Goal: Task Accomplishment & Management: Use online tool/utility

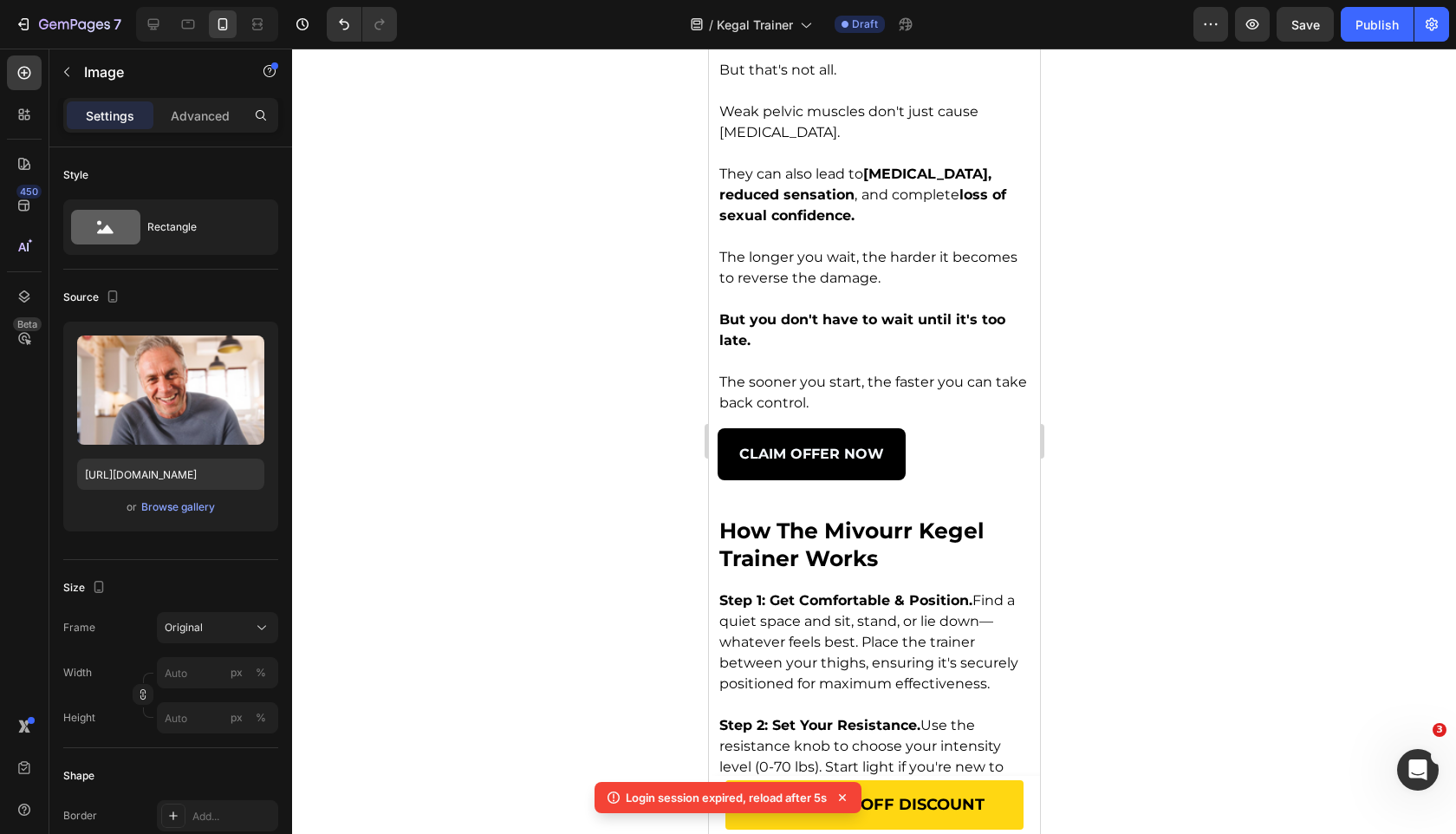
scroll to position [5051, 0]
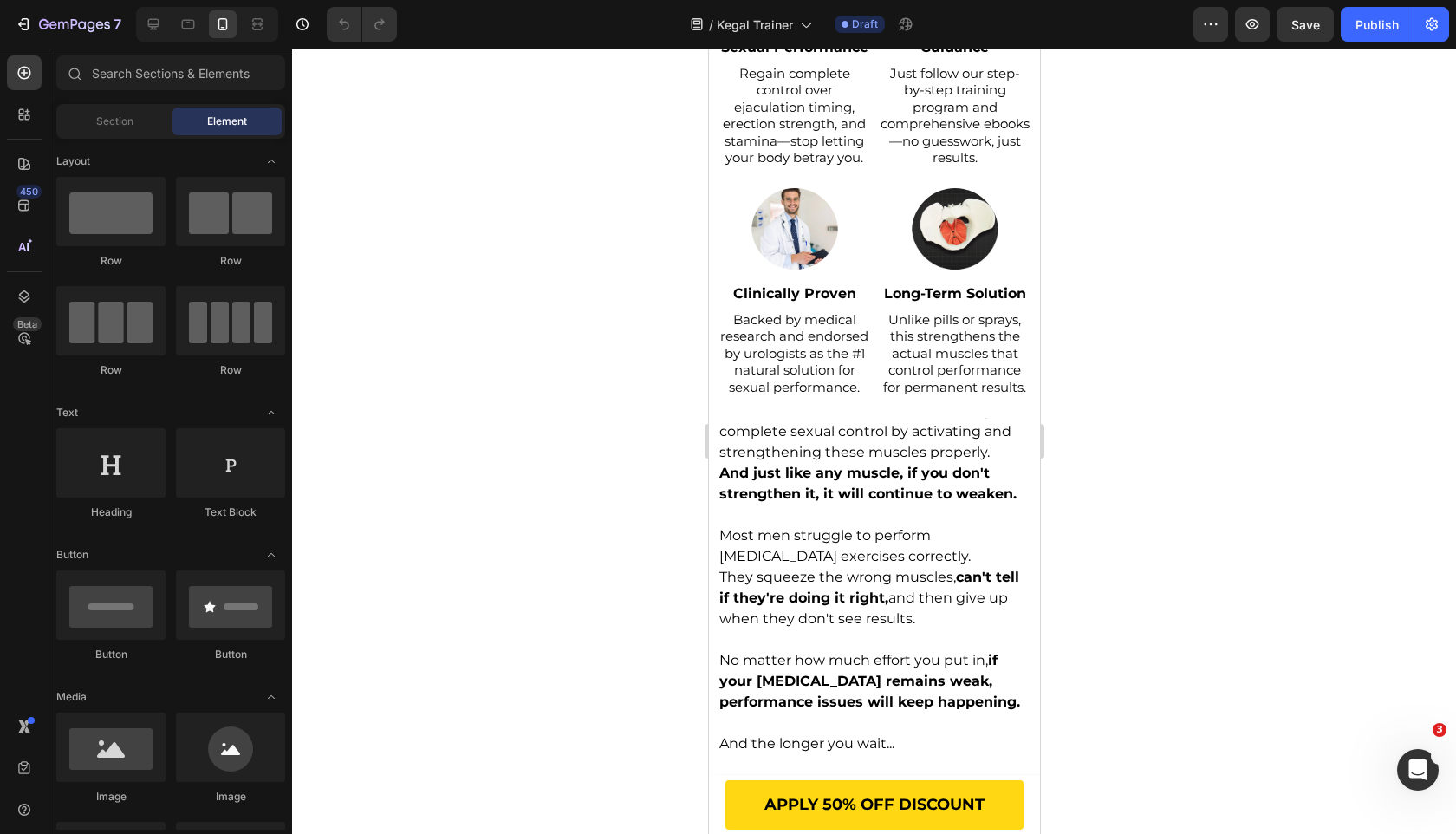
scroll to position [1406, 0]
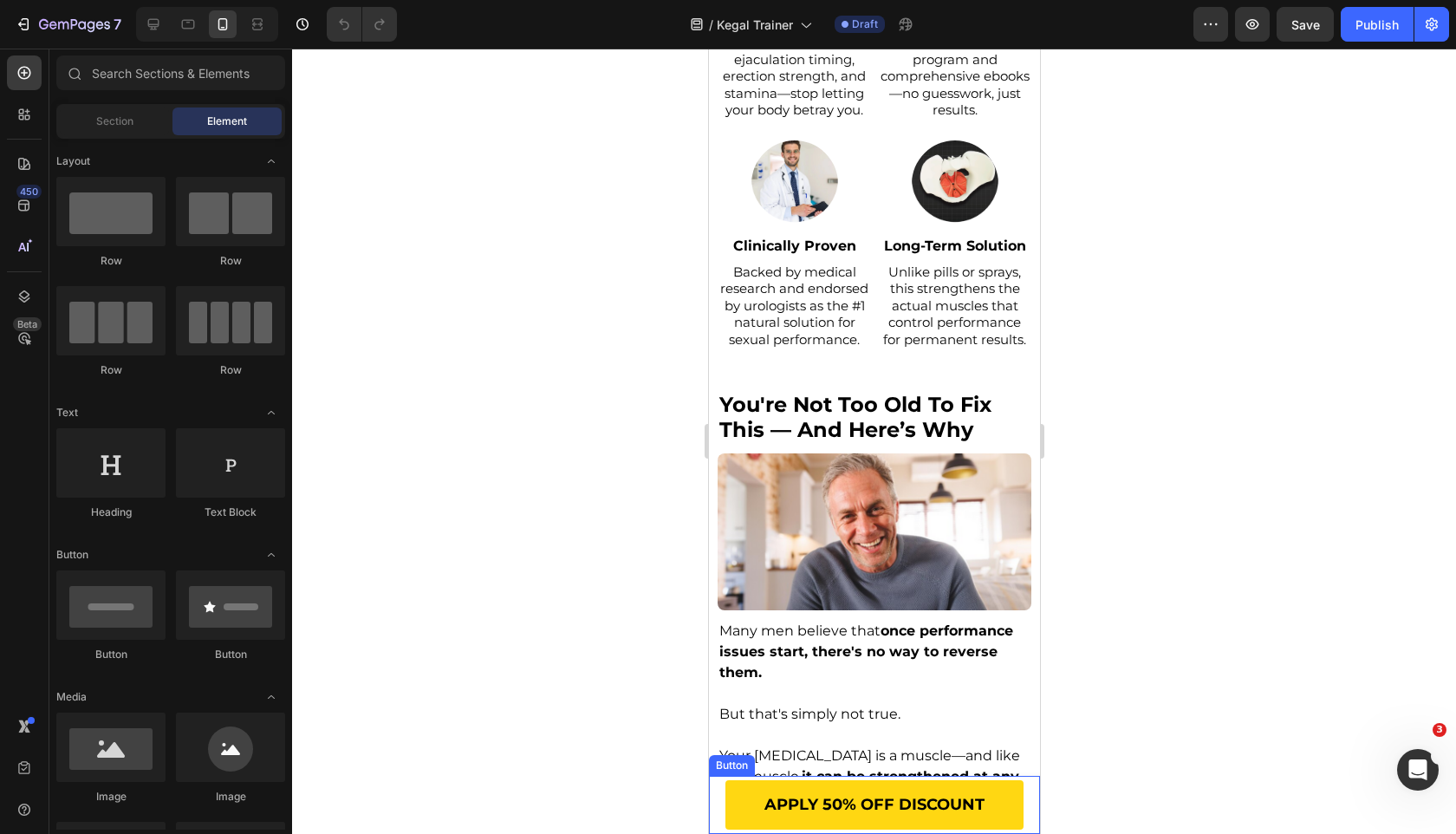
click at [740, 800] on link "APPLY 50% OFF DISCOUNT" at bounding box center [873, 805] width 298 height 49
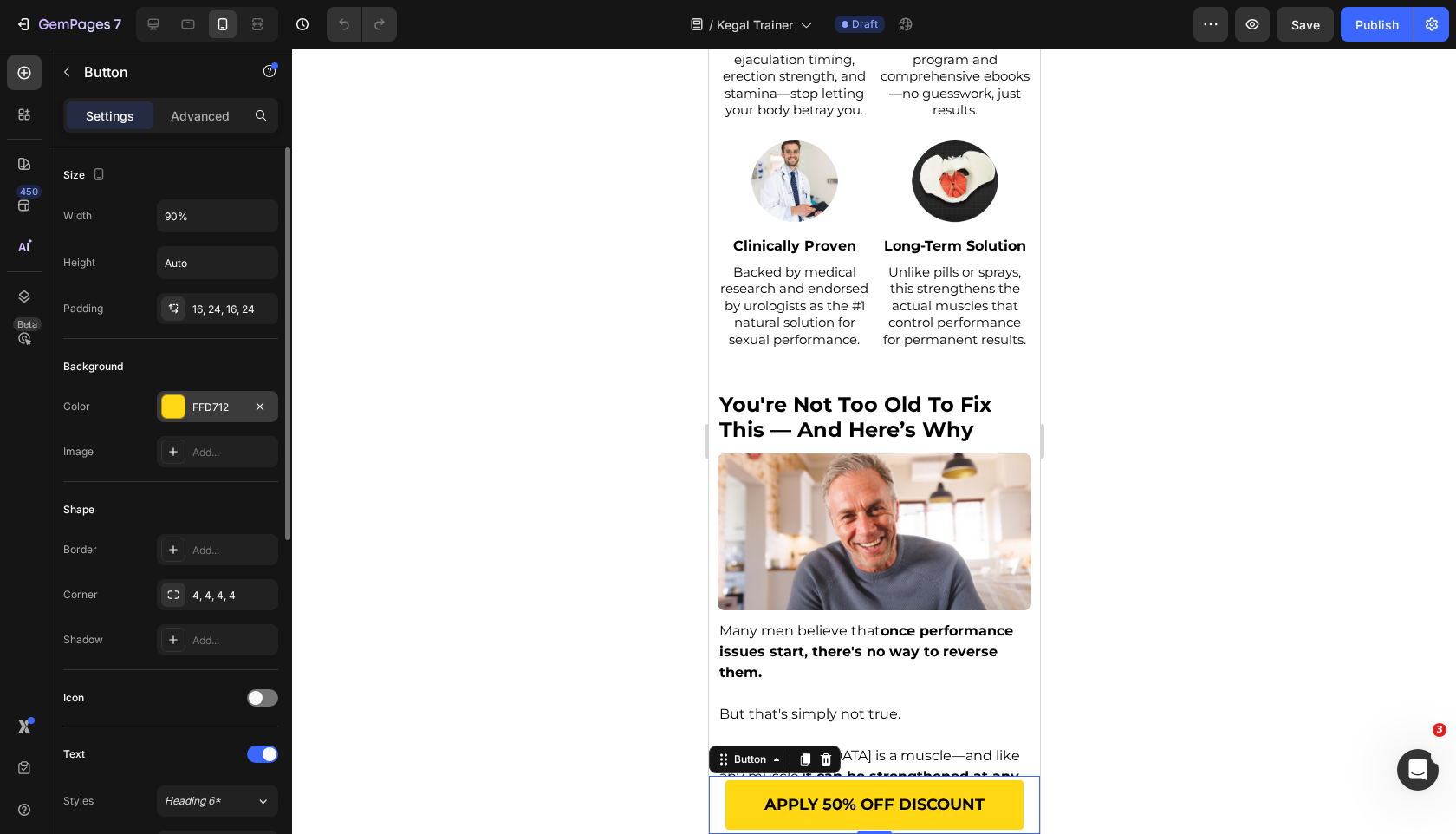
click at [208, 404] on div "FFD712" at bounding box center [217, 407] width 50 height 16
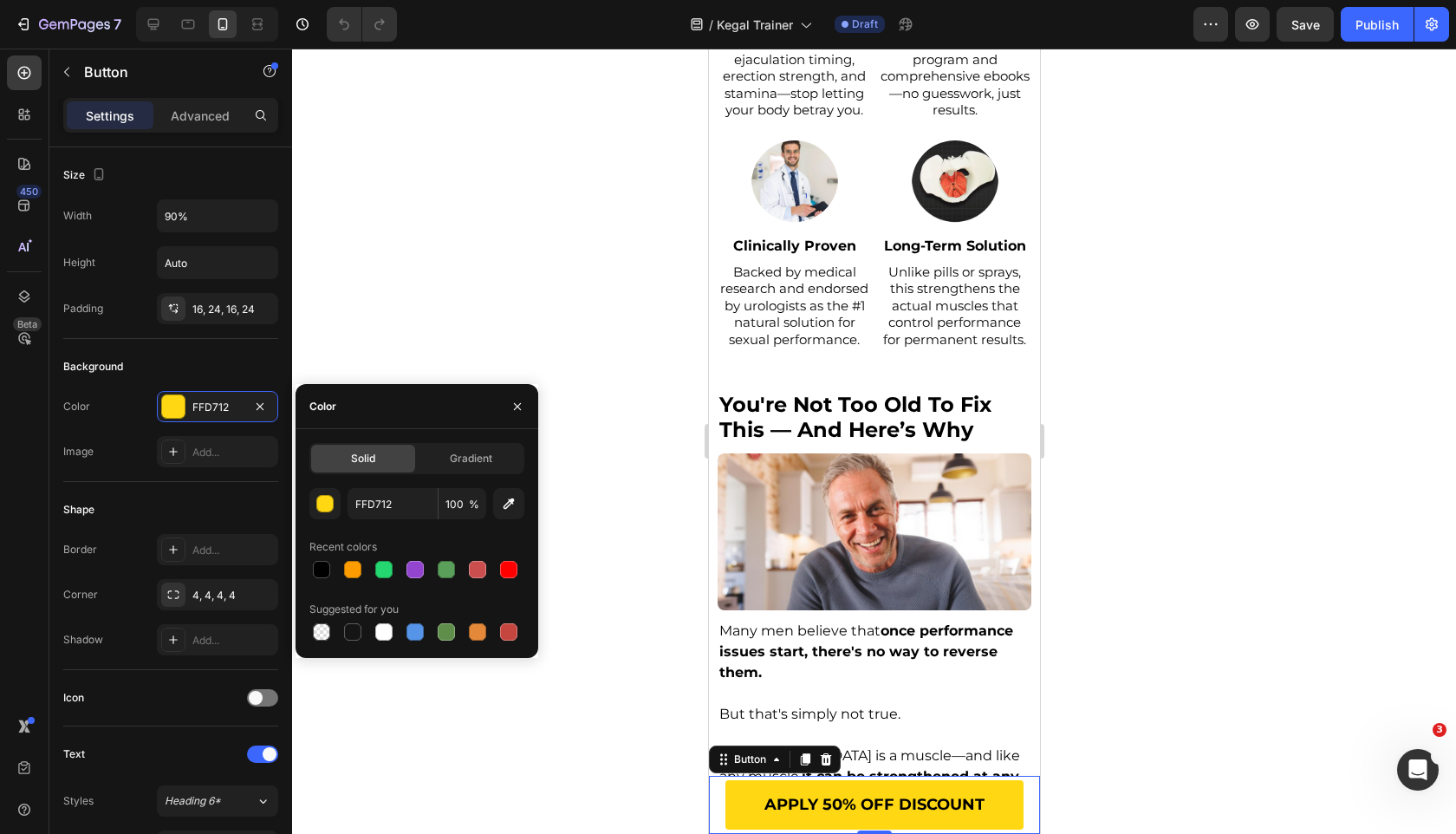
click at [306, 568] on div "Solid Gradient FFD712 100 % Recent colors Suggested for you" at bounding box center [416, 544] width 243 height 201
click at [320, 569] on div at bounding box center [321, 569] width 18 height 18
type input "000000"
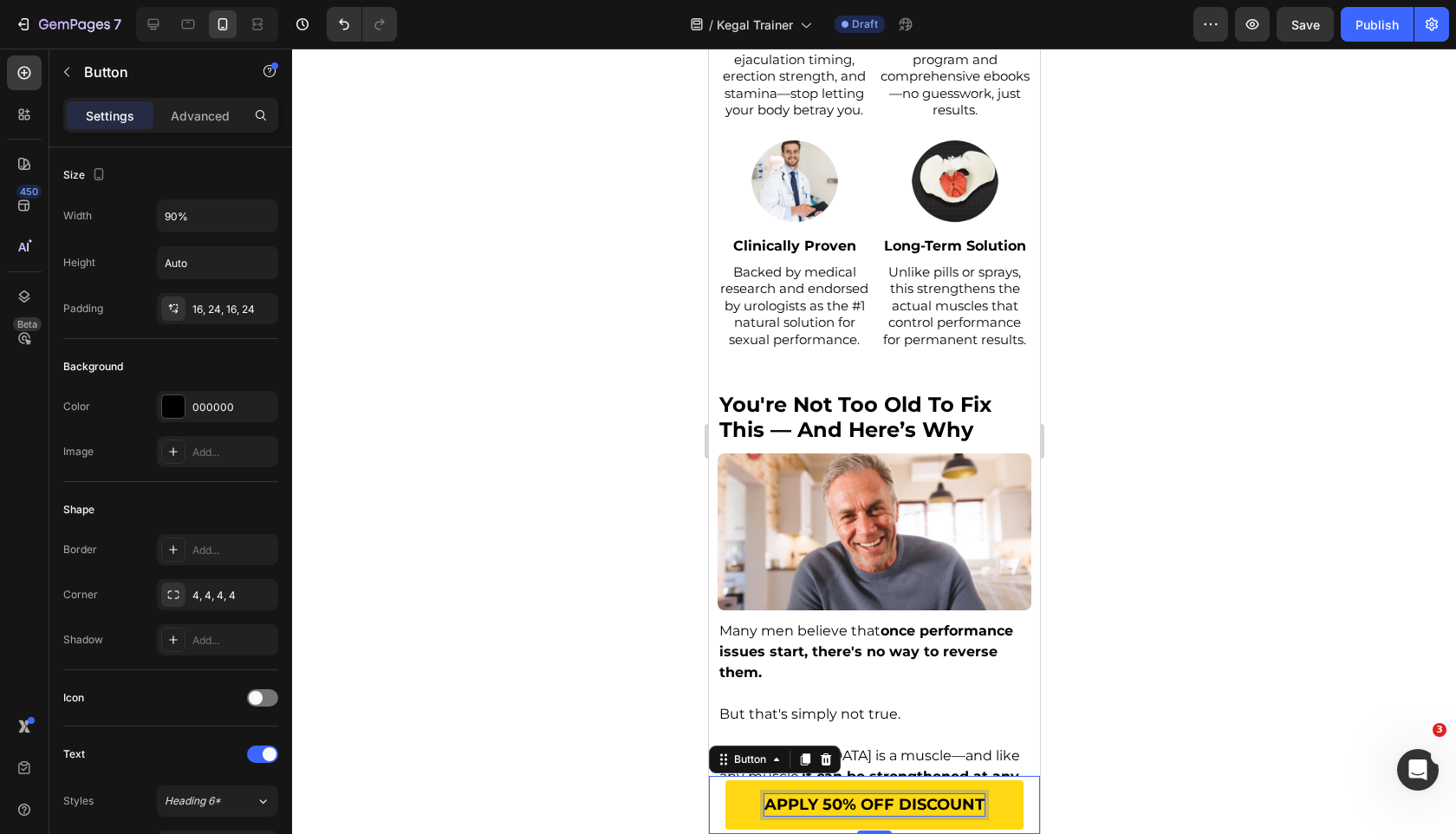
click at [859, 803] on span "APPLY 50% OFF DISCOUNT" at bounding box center [873, 805] width 220 height 19
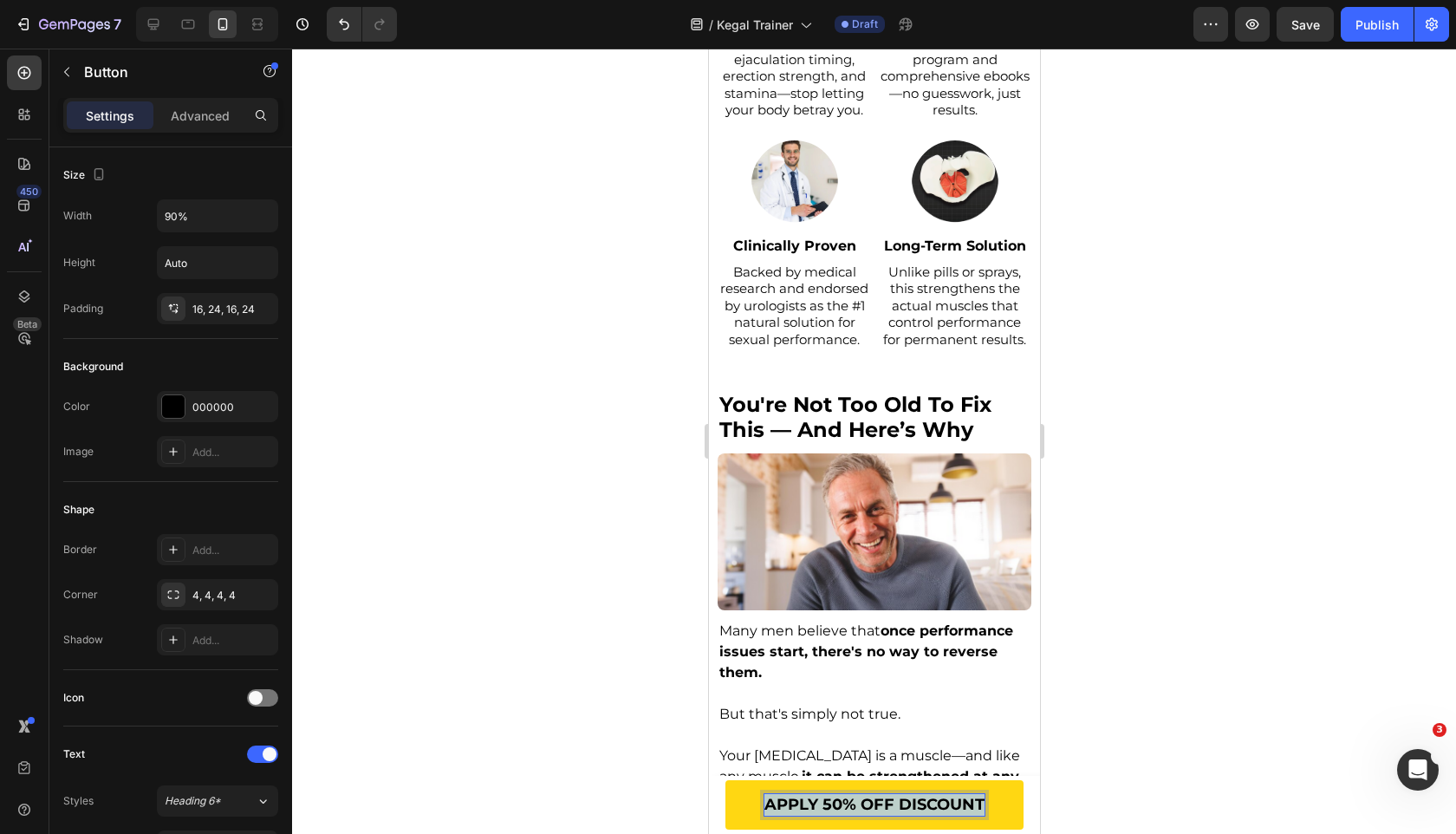
click at [859, 803] on span "APPLY 50% OFF DISCOUNT" at bounding box center [873, 805] width 220 height 19
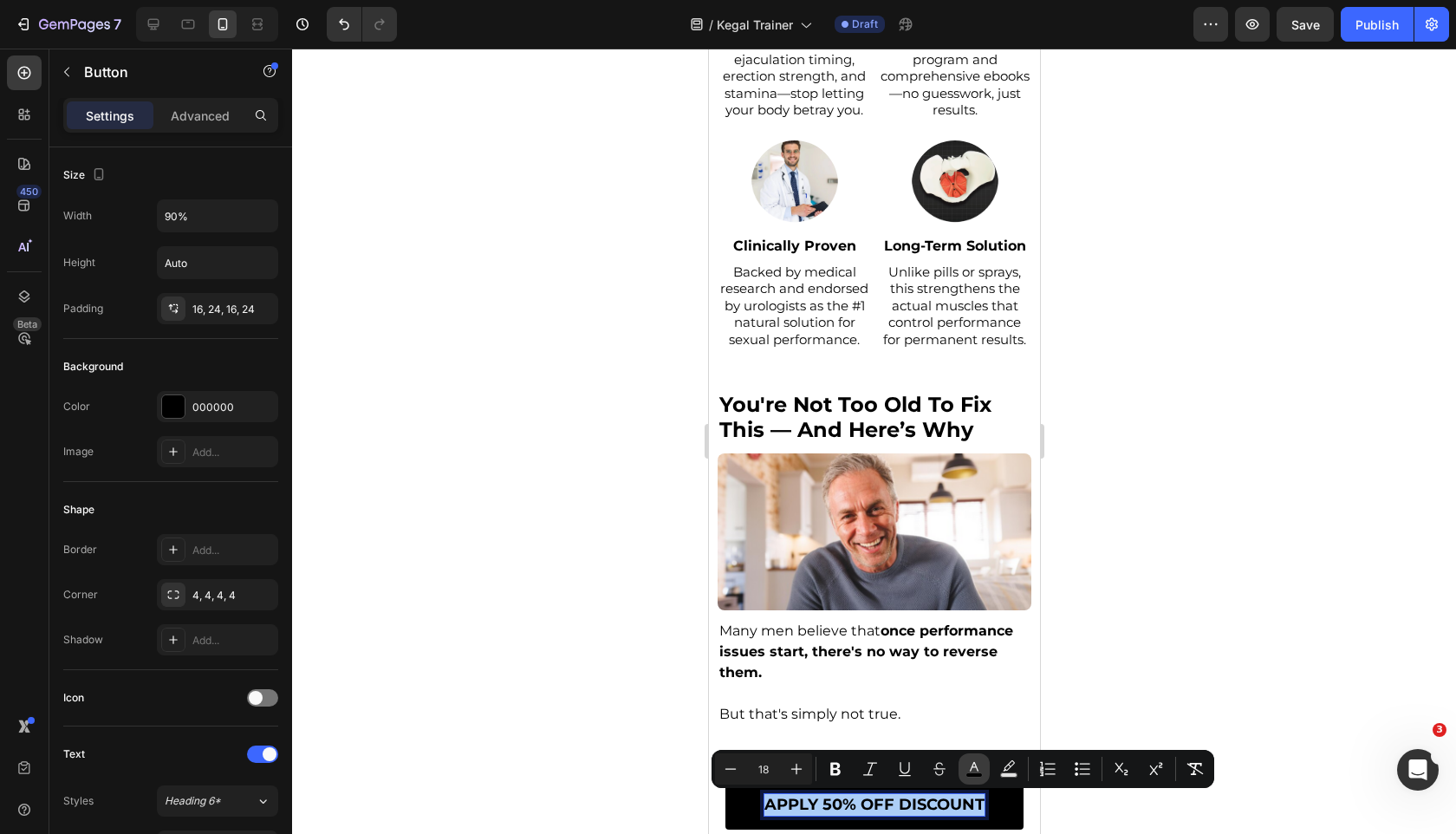
click at [967, 769] on icon "Editor contextual toolbar" at bounding box center [974, 769] width 18 height 18
type input "000000"
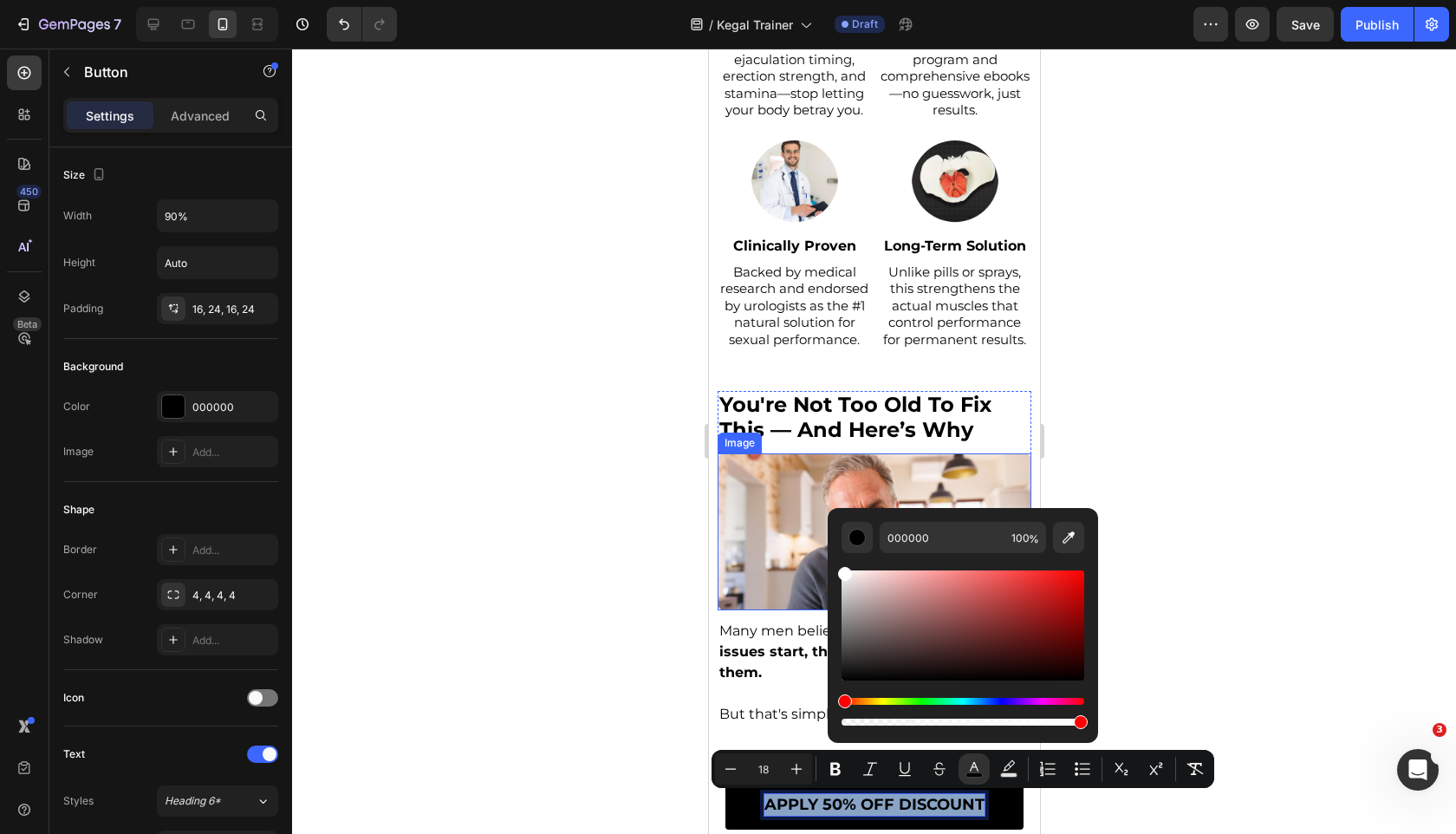
drag, startPoint x: 1560, startPoint y: 690, endPoint x: 819, endPoint y: 526, distance: 758.9
type input "FFFFFF"
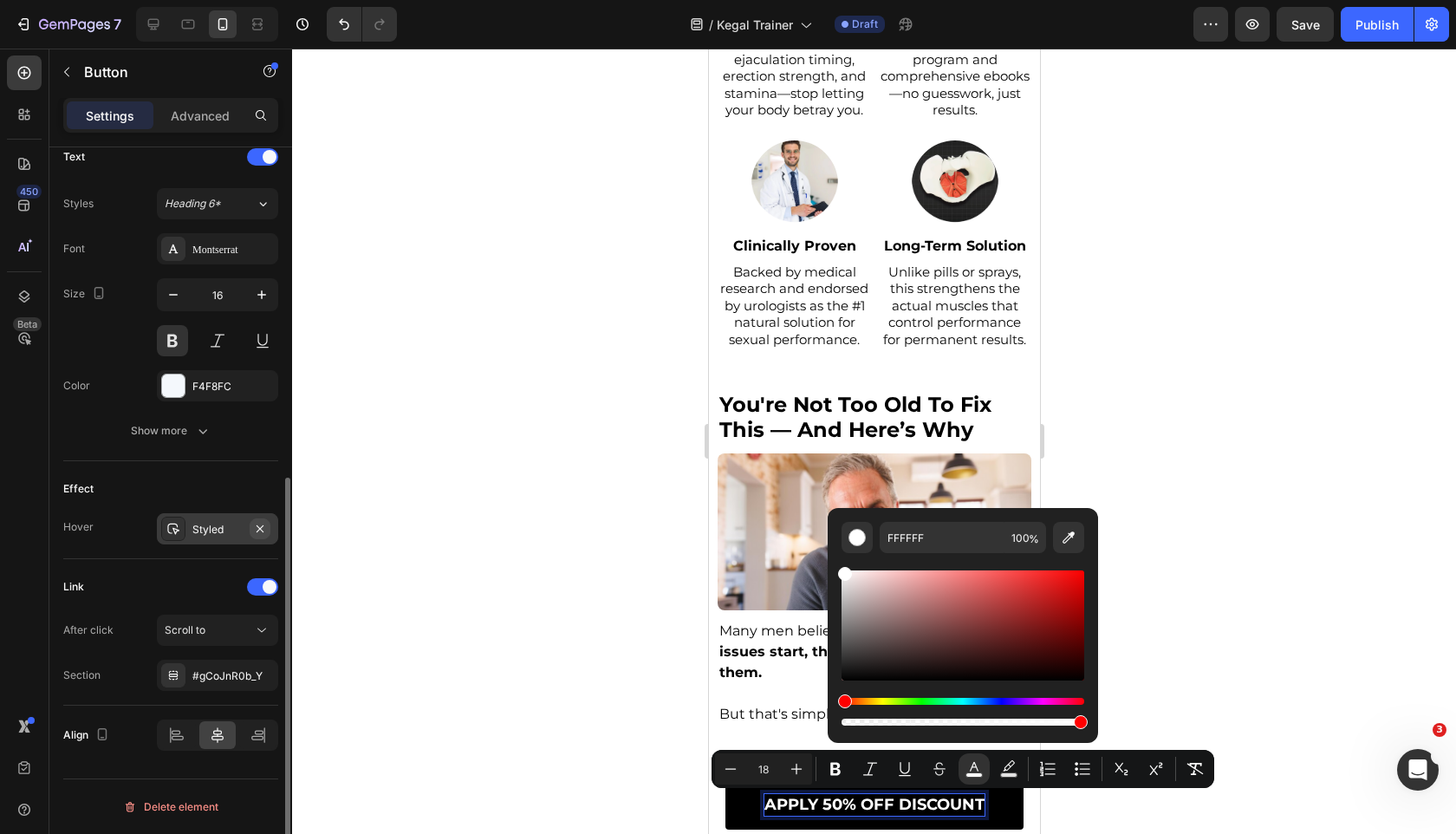
click at [259, 528] on icon "button" at bounding box center [260, 528] width 7 height 7
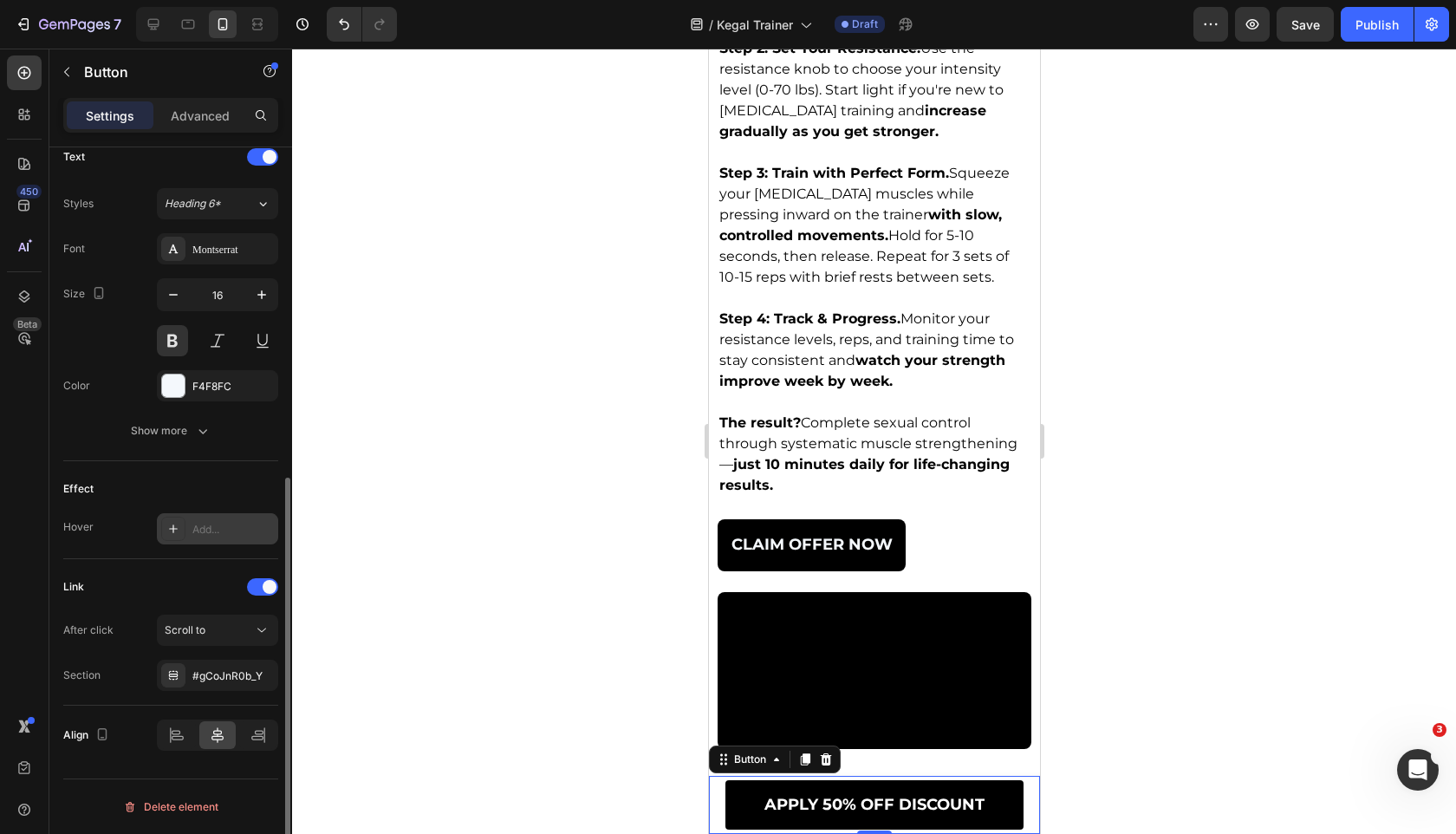
scroll to position [6519, 0]
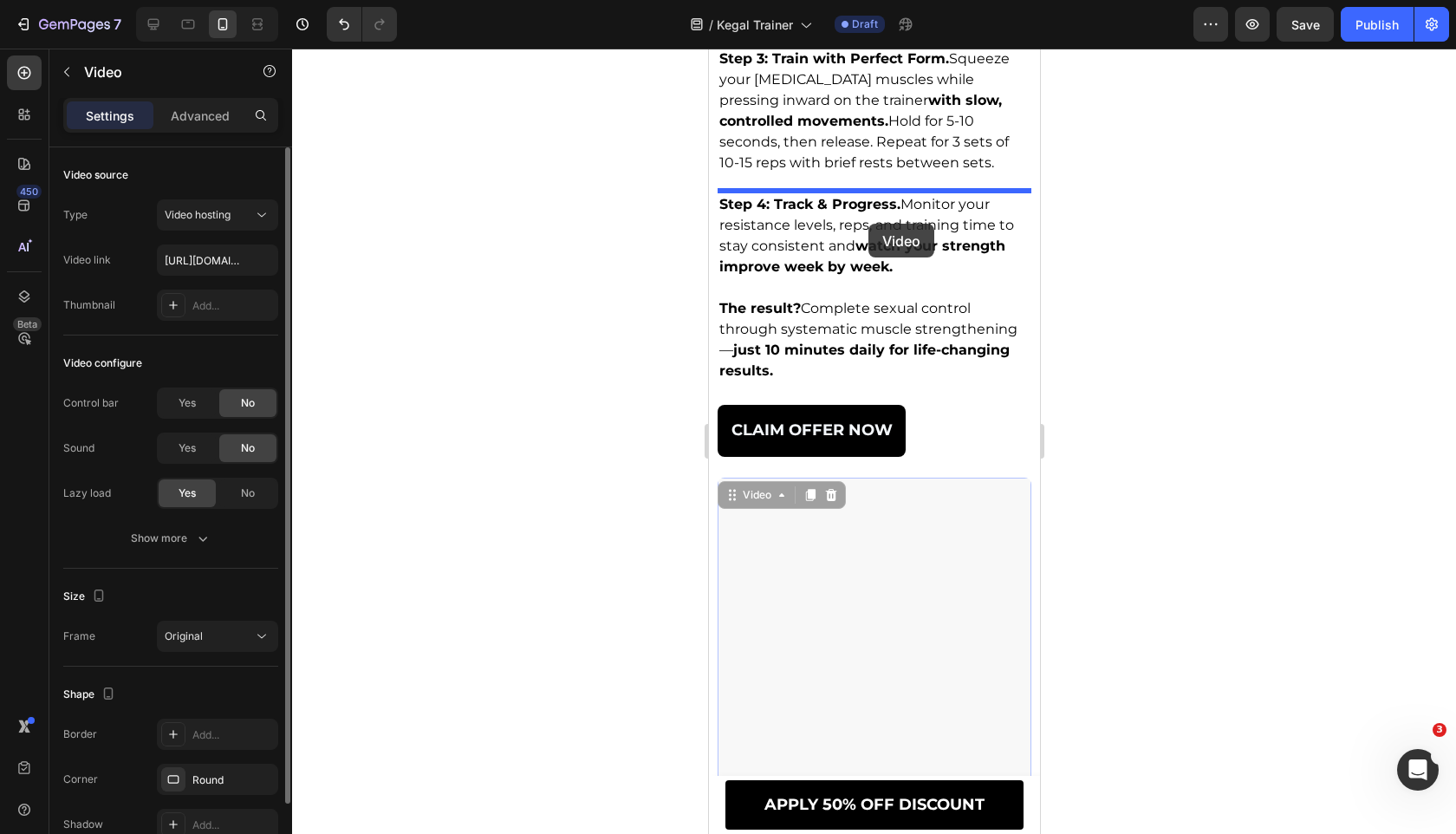
scroll to position [5912, 0]
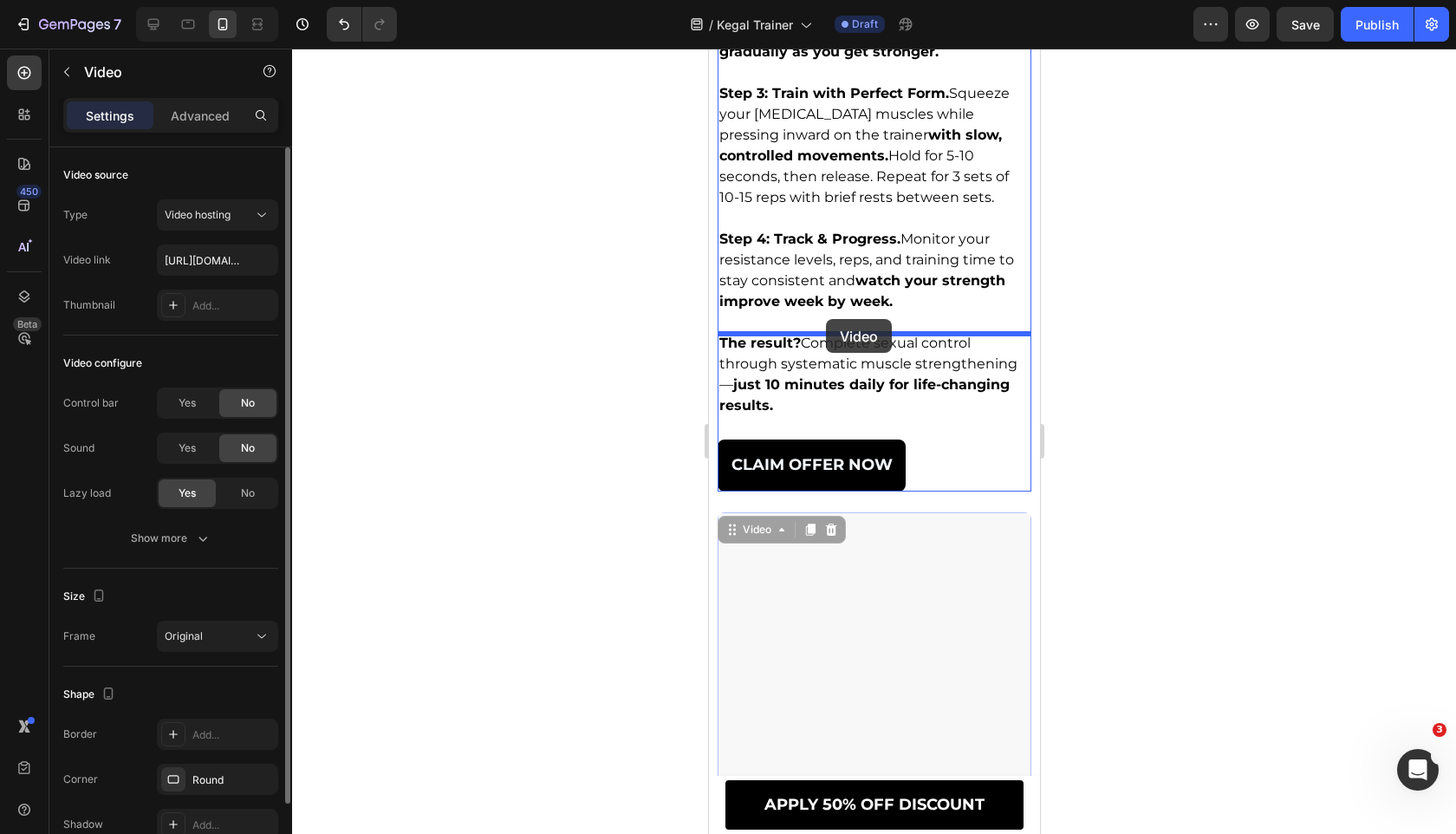
drag, startPoint x: 731, startPoint y: 428, endPoint x: 825, endPoint y: 319, distance: 143.9
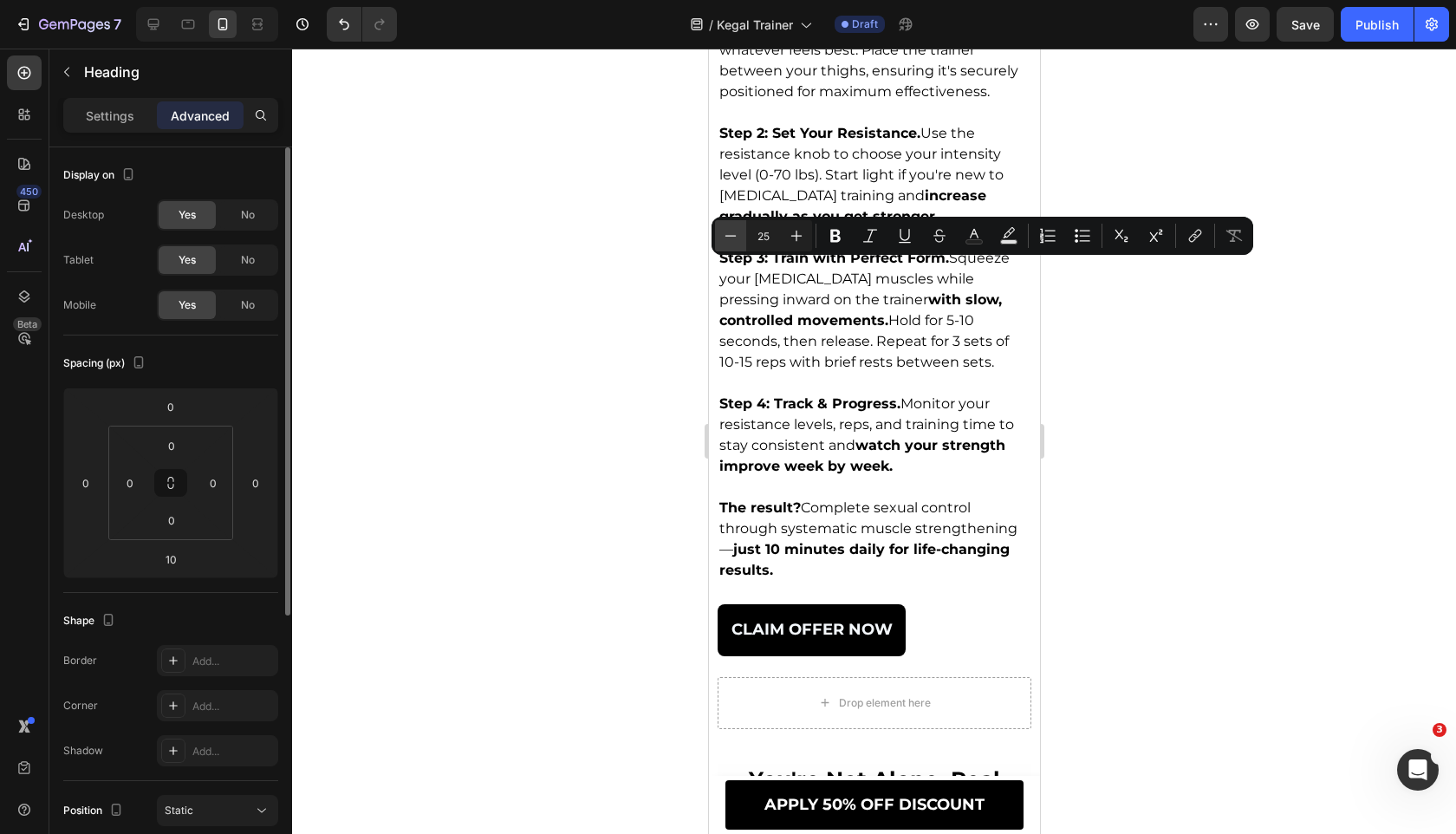
click at [732, 237] on icon "Editor contextual toolbar" at bounding box center [730, 236] width 18 height 18
type input "24"
click at [127, 122] on p "Settings" at bounding box center [109, 116] width 48 height 18
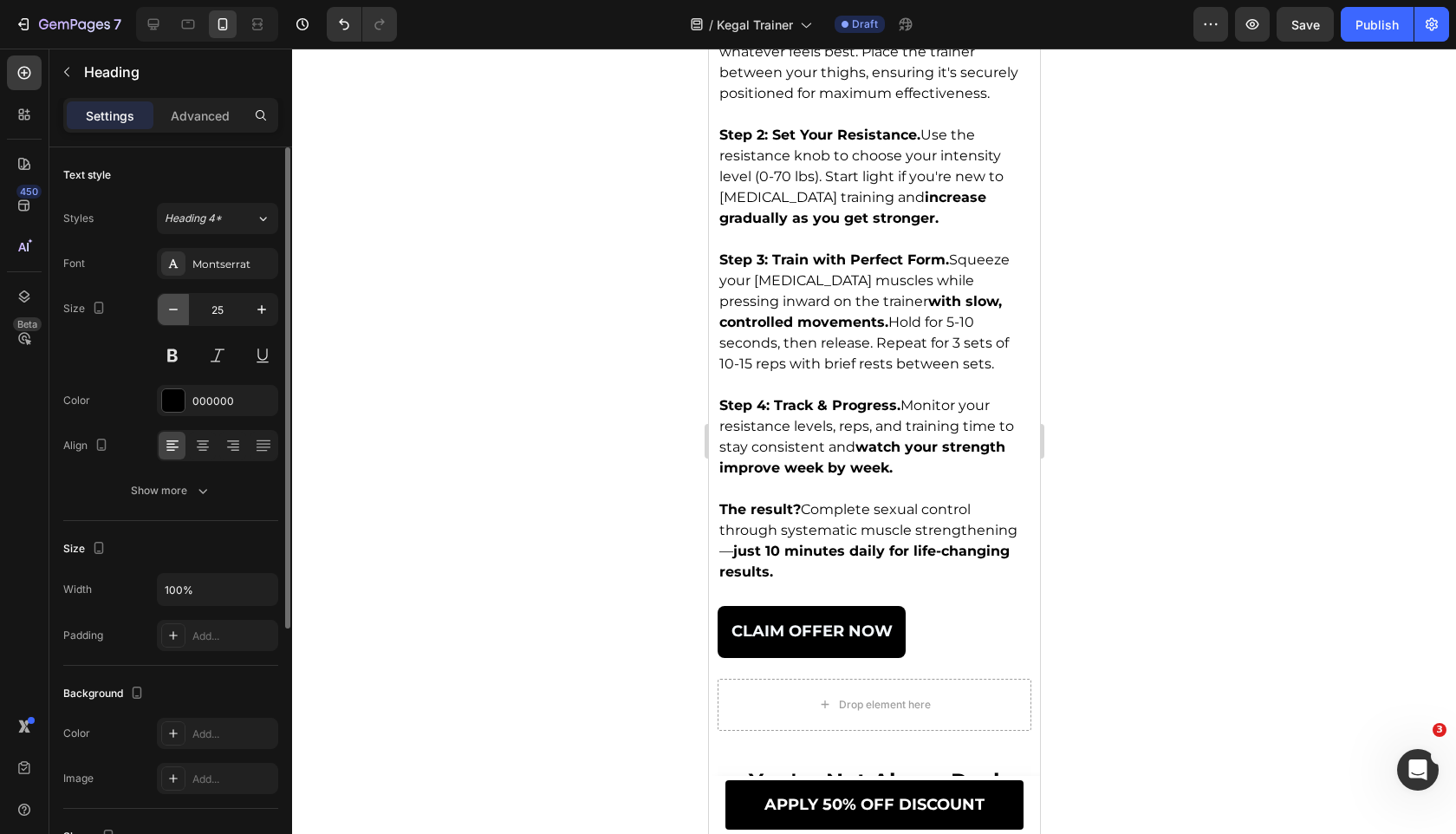
click at [179, 301] on icon "button" at bounding box center [173, 309] width 18 height 18
type input "24"
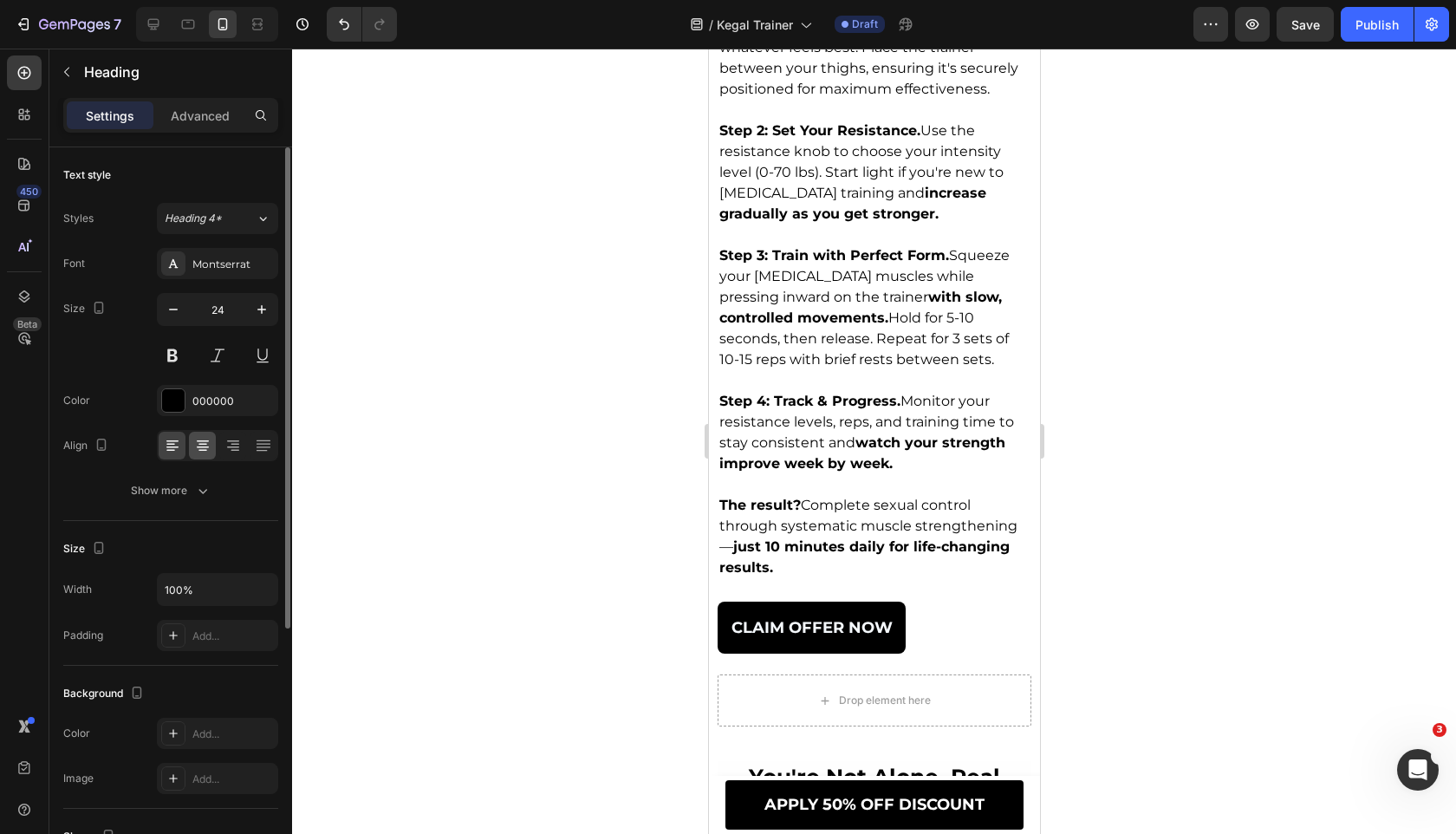
click at [205, 458] on div at bounding box center [202, 446] width 27 height 28
click at [205, 490] on icon "button" at bounding box center [203, 491] width 18 height 18
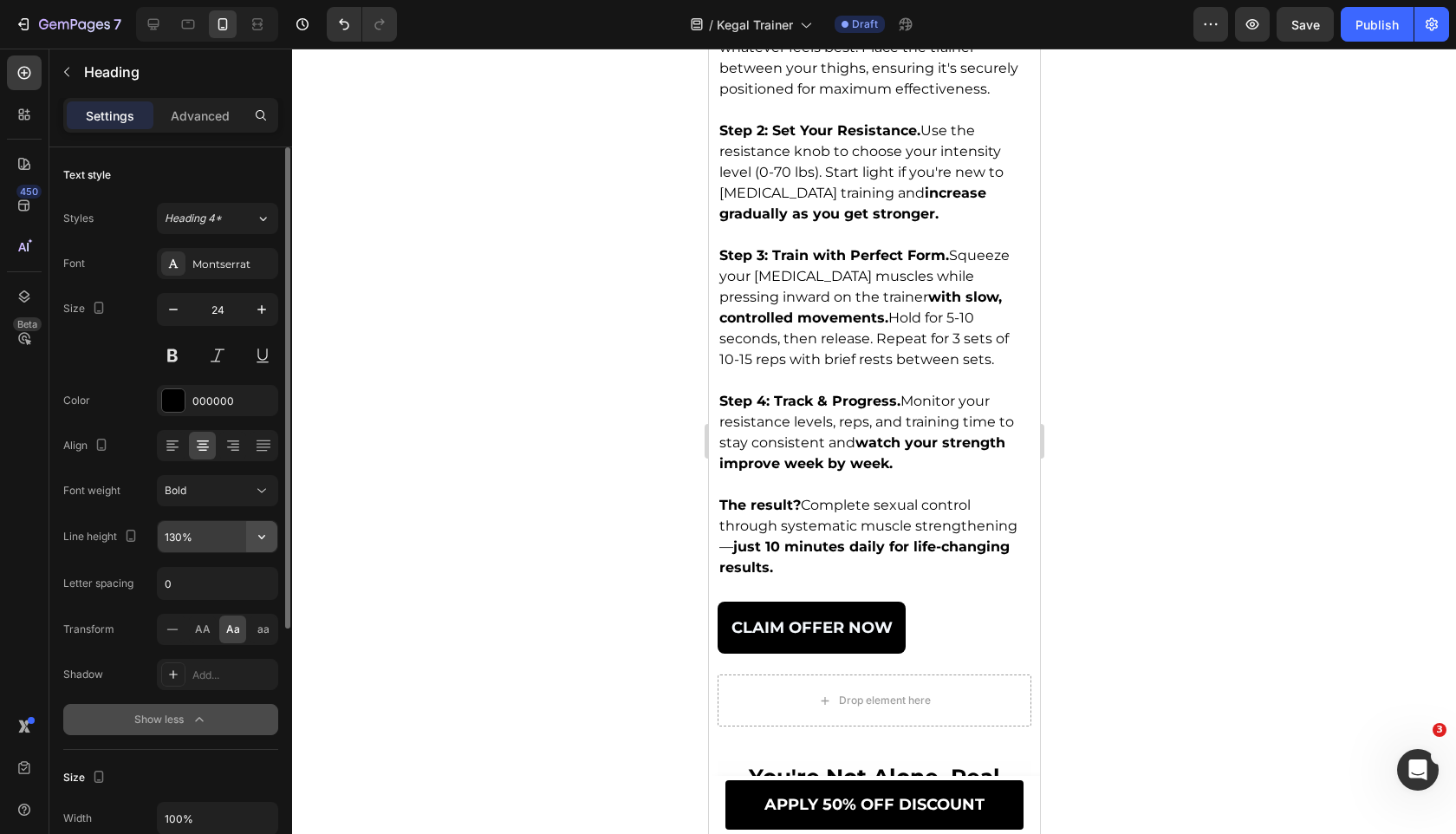
click at [251, 536] on button "button" at bounding box center [262, 537] width 32 height 32
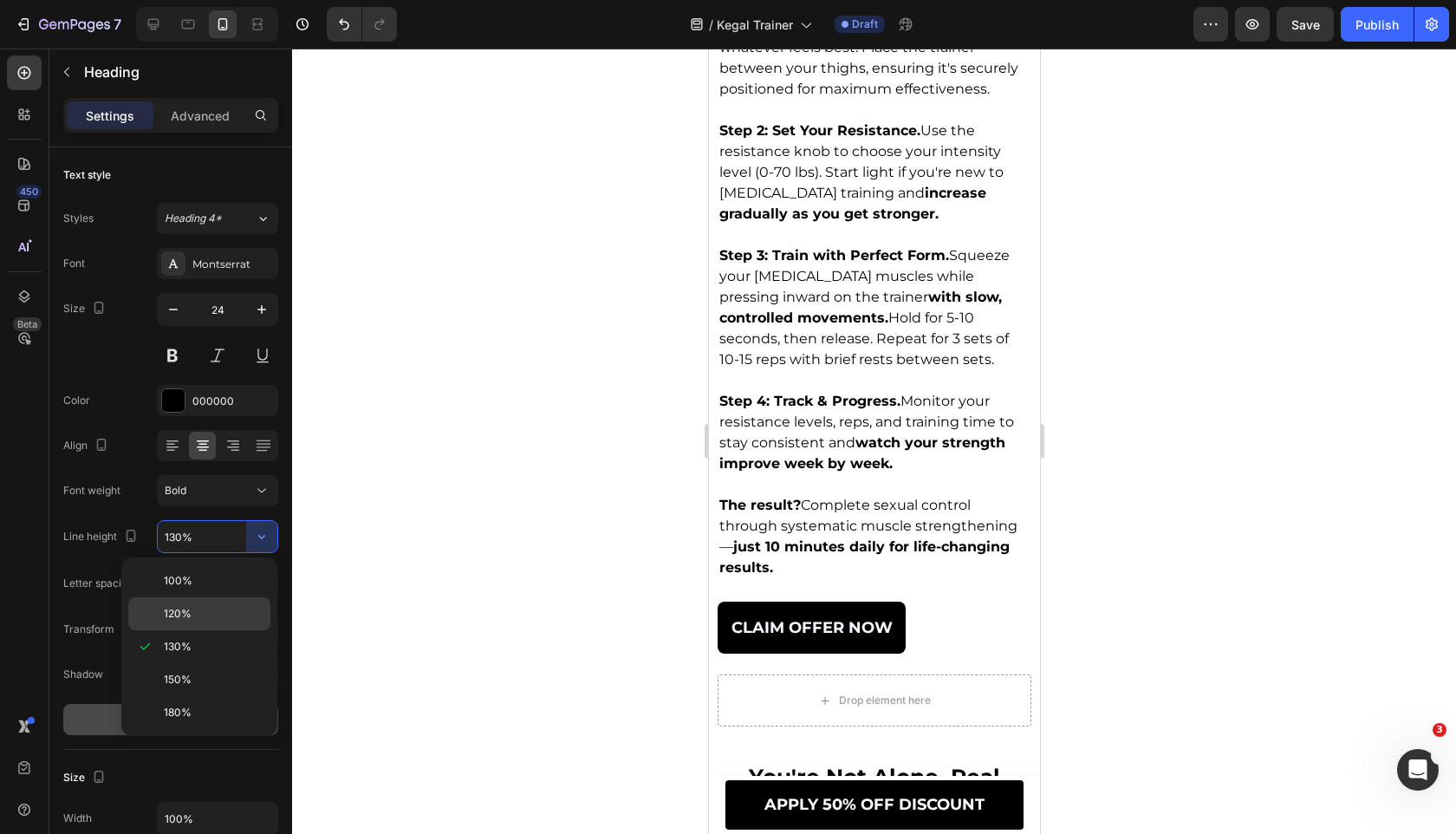
click at [216, 621] on p "120%" at bounding box center [213, 614] width 99 height 16
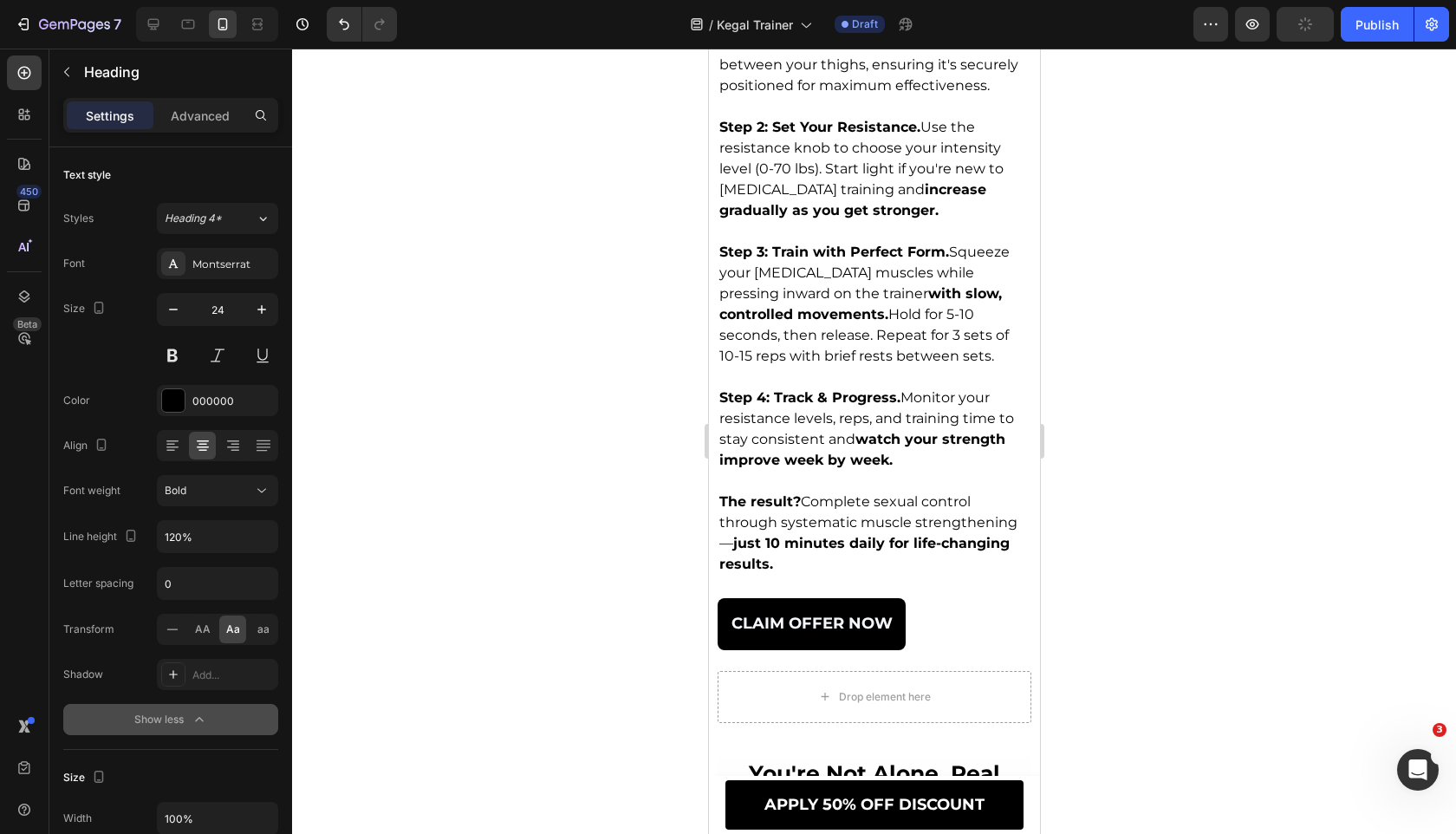
click at [461, 455] on div at bounding box center [874, 441] width 1164 height 786
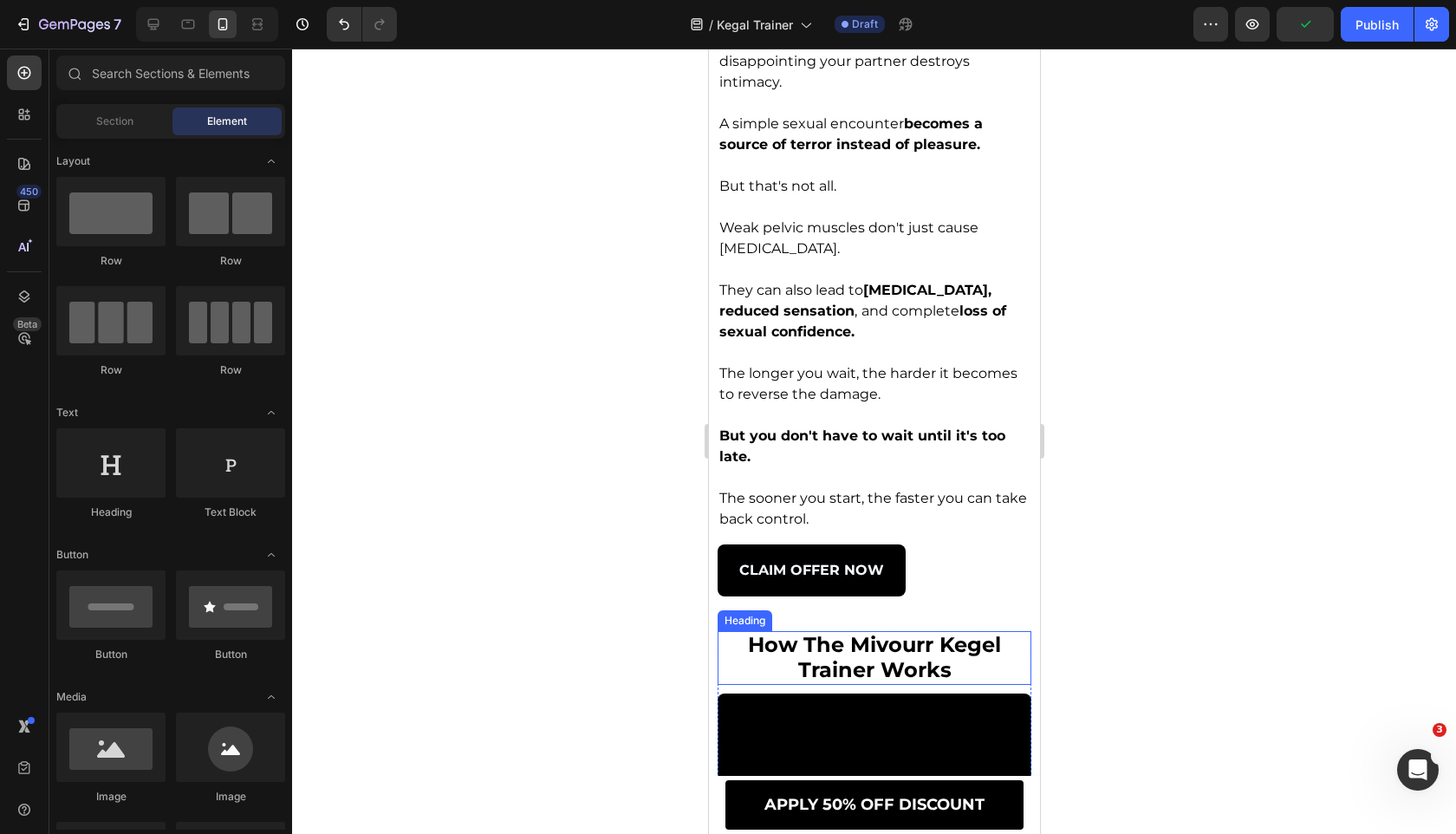
scroll to position [4967, 0]
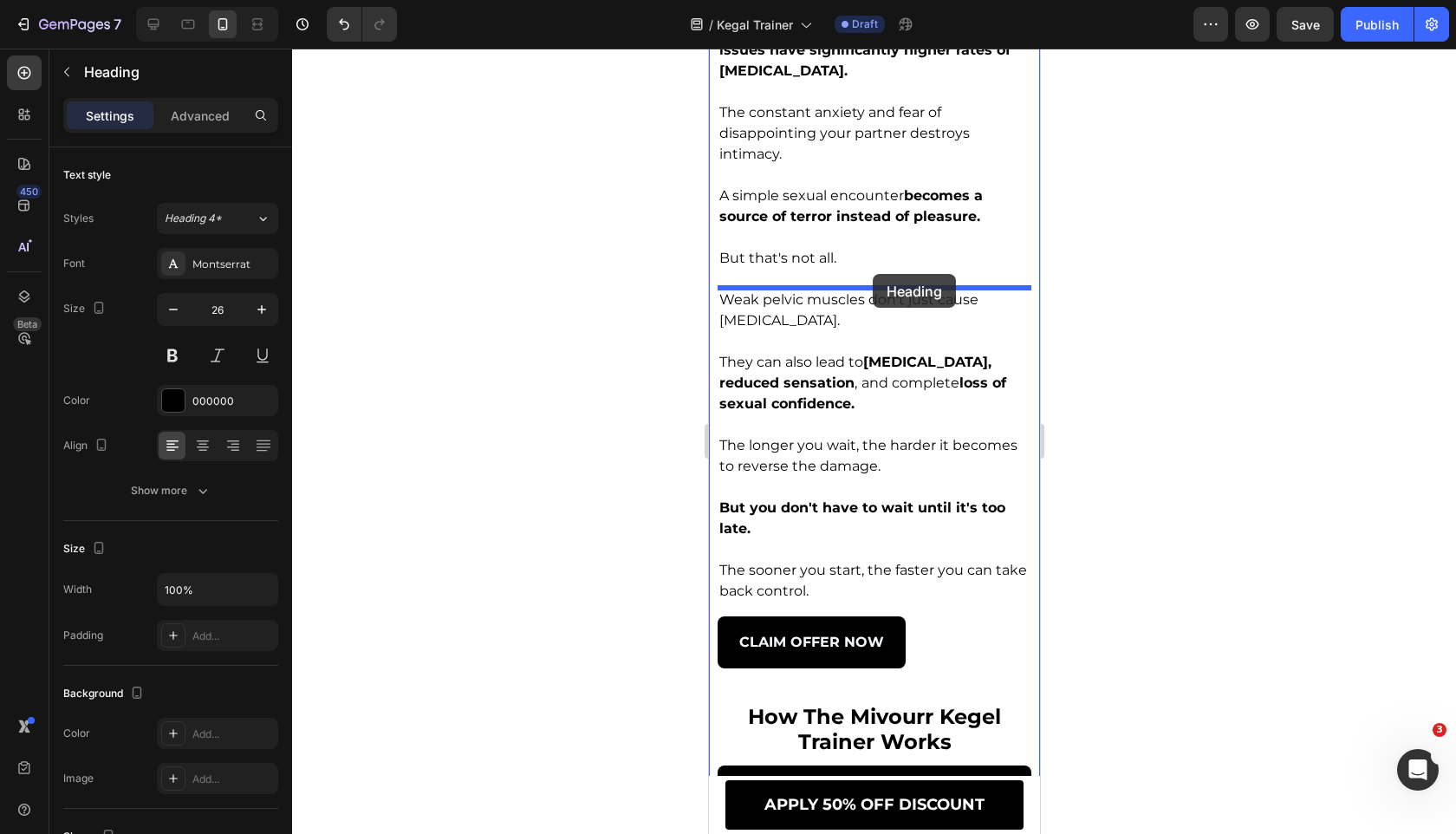
drag, startPoint x: 737, startPoint y: 441, endPoint x: 872, endPoint y: 274, distance: 214.7
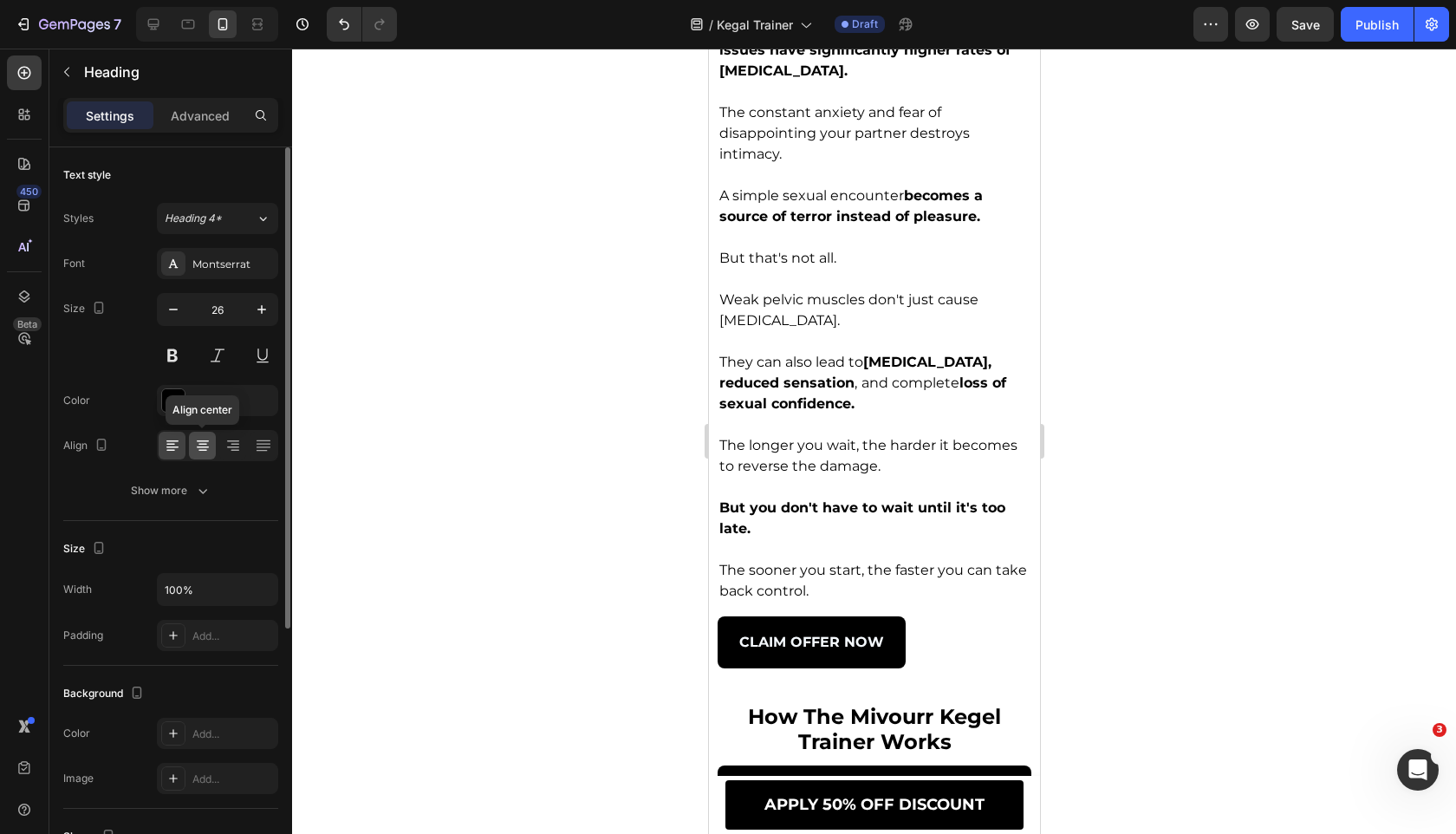
click at [209, 447] on icon at bounding box center [203, 446] width 18 height 18
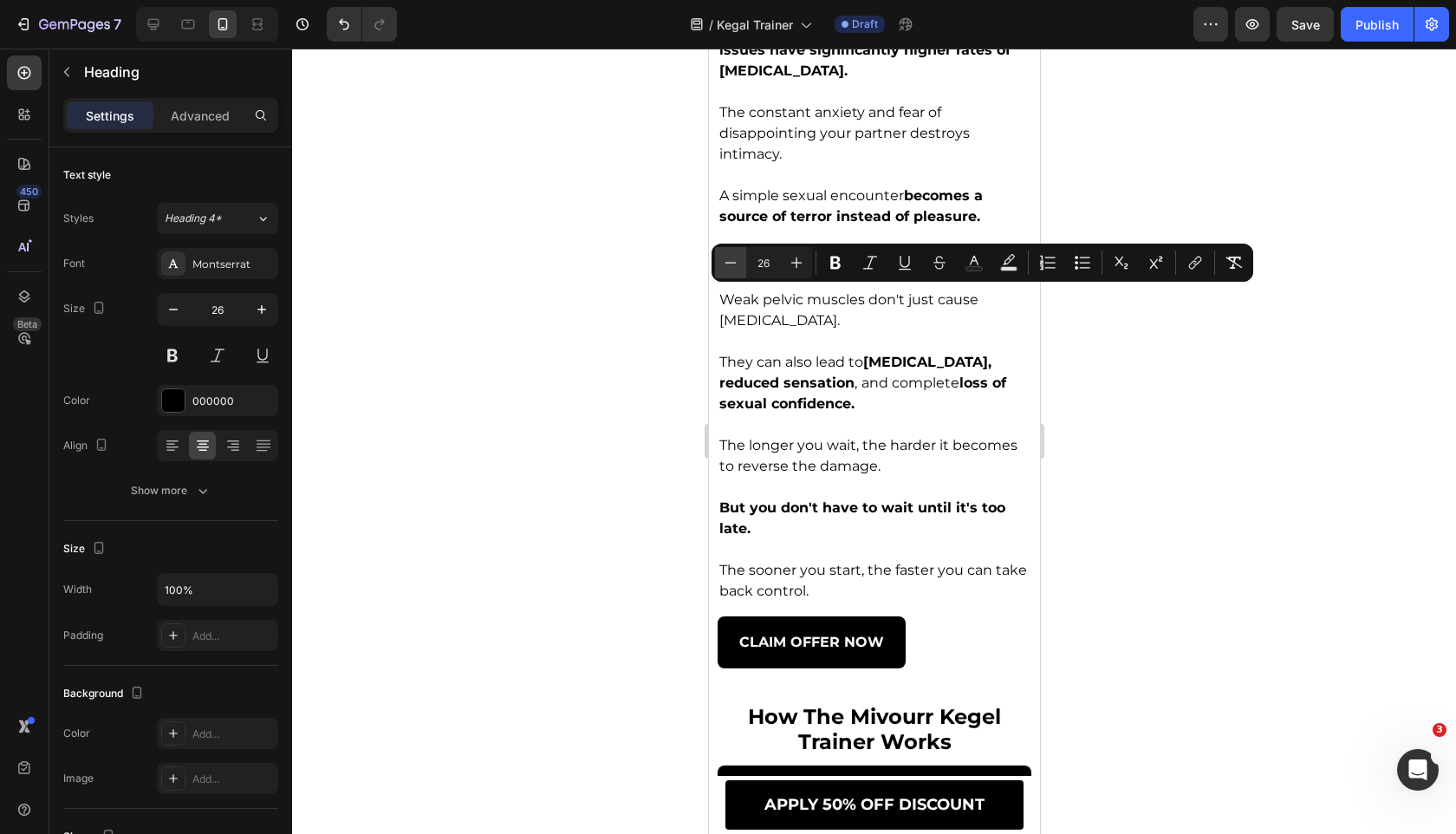
click at [733, 268] on icon "Editor contextual toolbar" at bounding box center [730, 263] width 18 height 18
type input "24"
click at [162, 304] on button "button" at bounding box center [173, 309] width 32 height 32
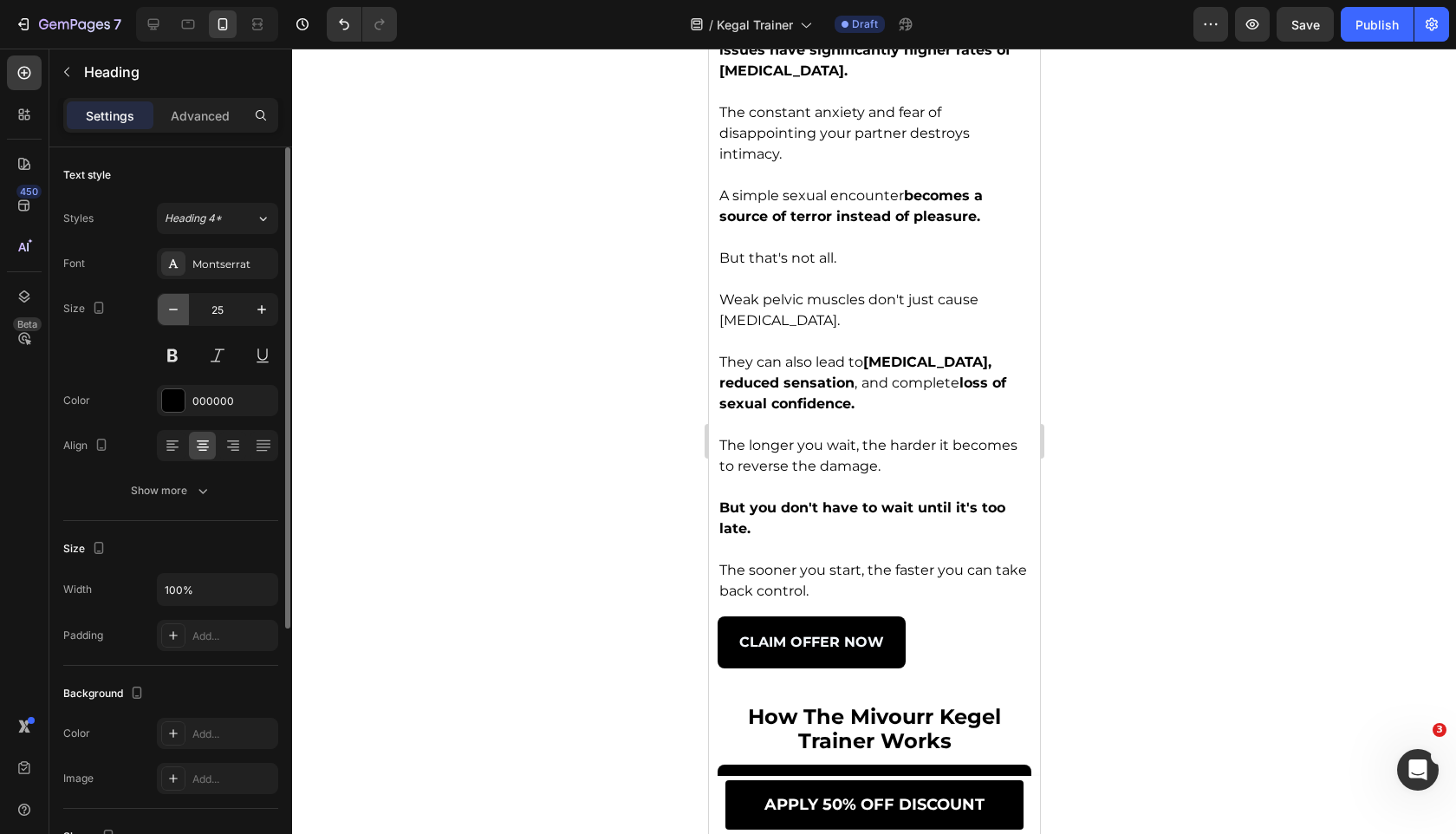
click at [162, 304] on button "button" at bounding box center [173, 309] width 32 height 32
type input "24"
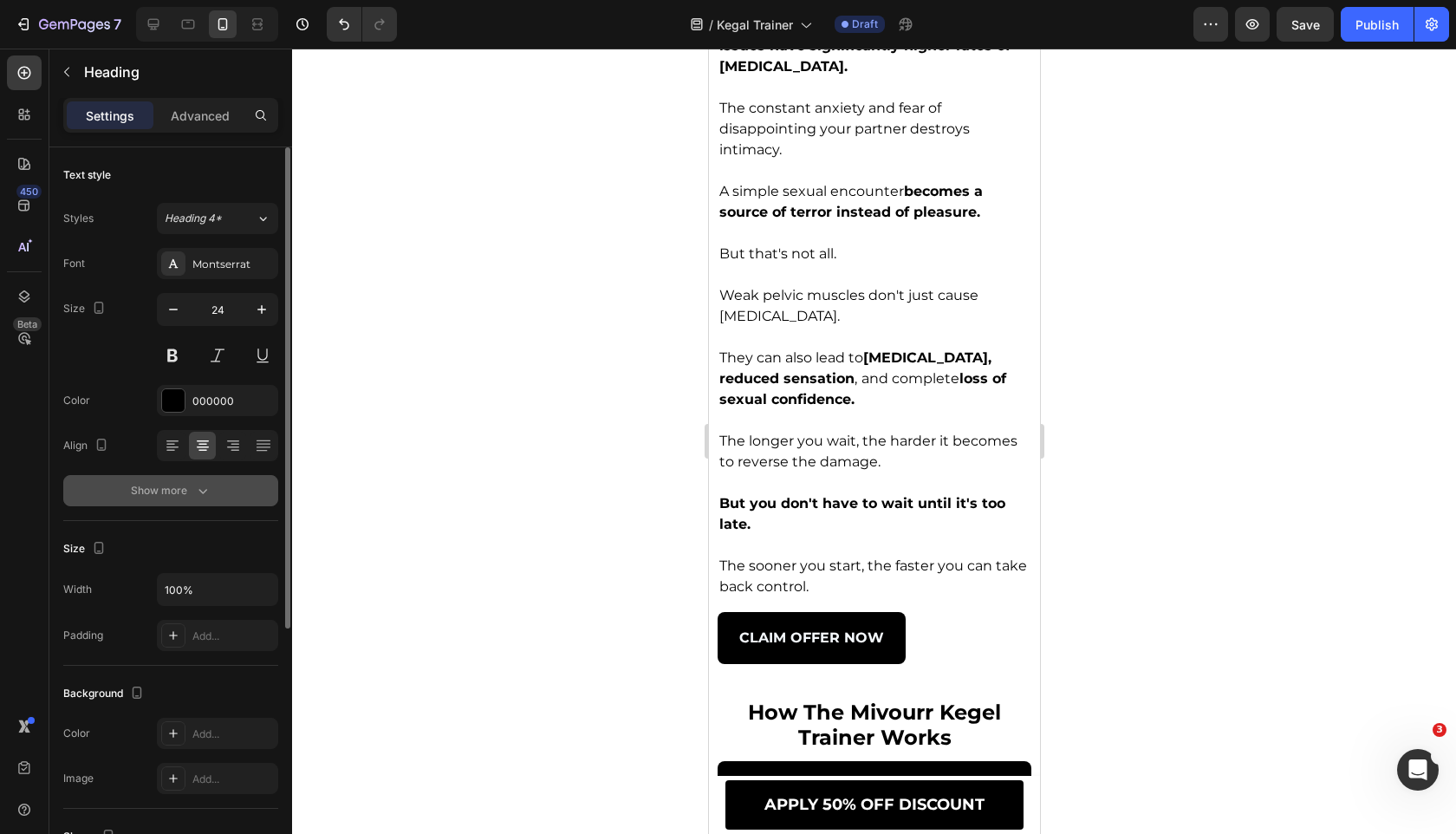
click at [241, 489] on button "Show more" at bounding box center [170, 491] width 215 height 32
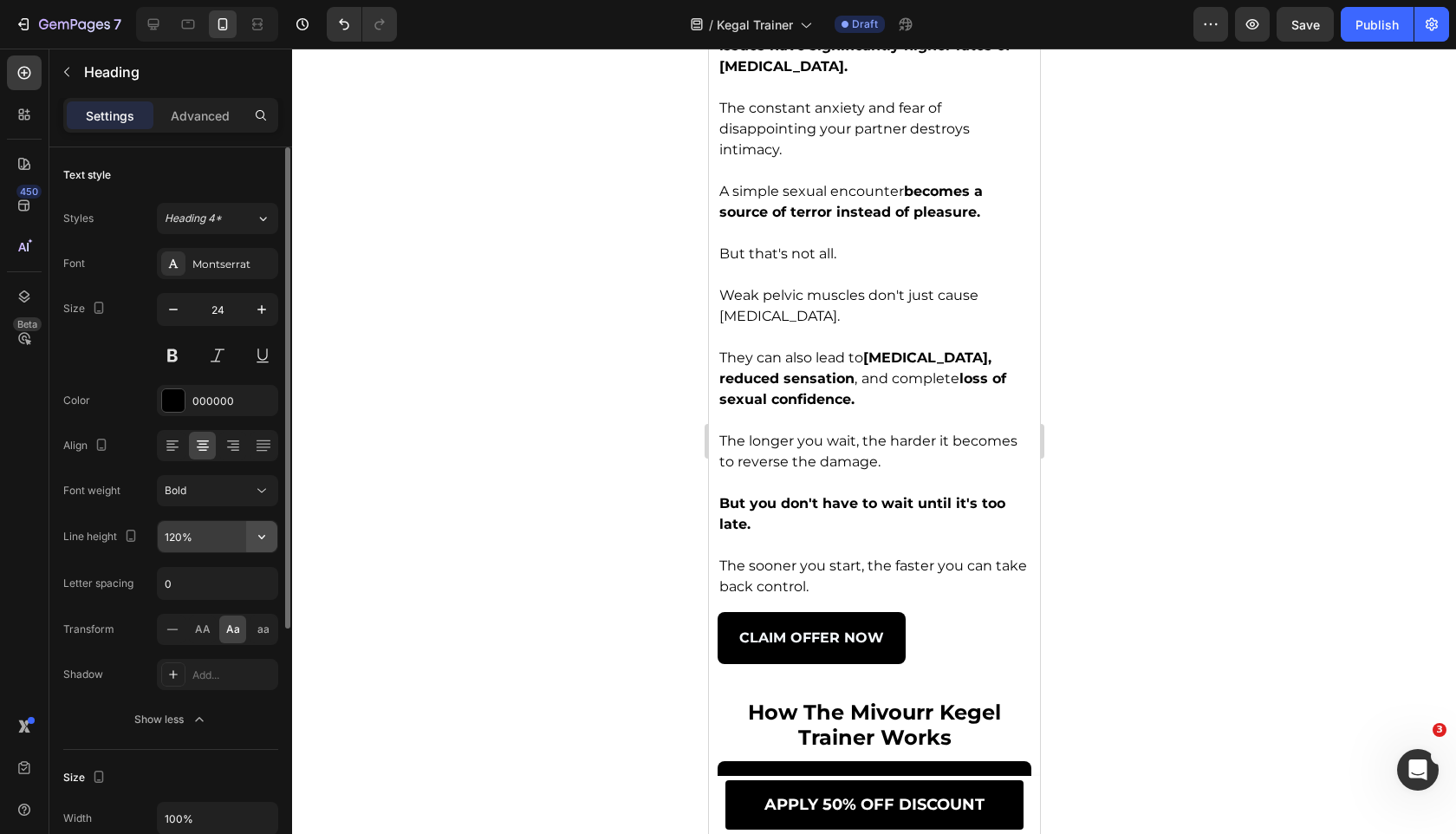
click at [266, 527] on button "button" at bounding box center [262, 537] width 32 height 32
click at [384, 498] on div at bounding box center [874, 441] width 1164 height 786
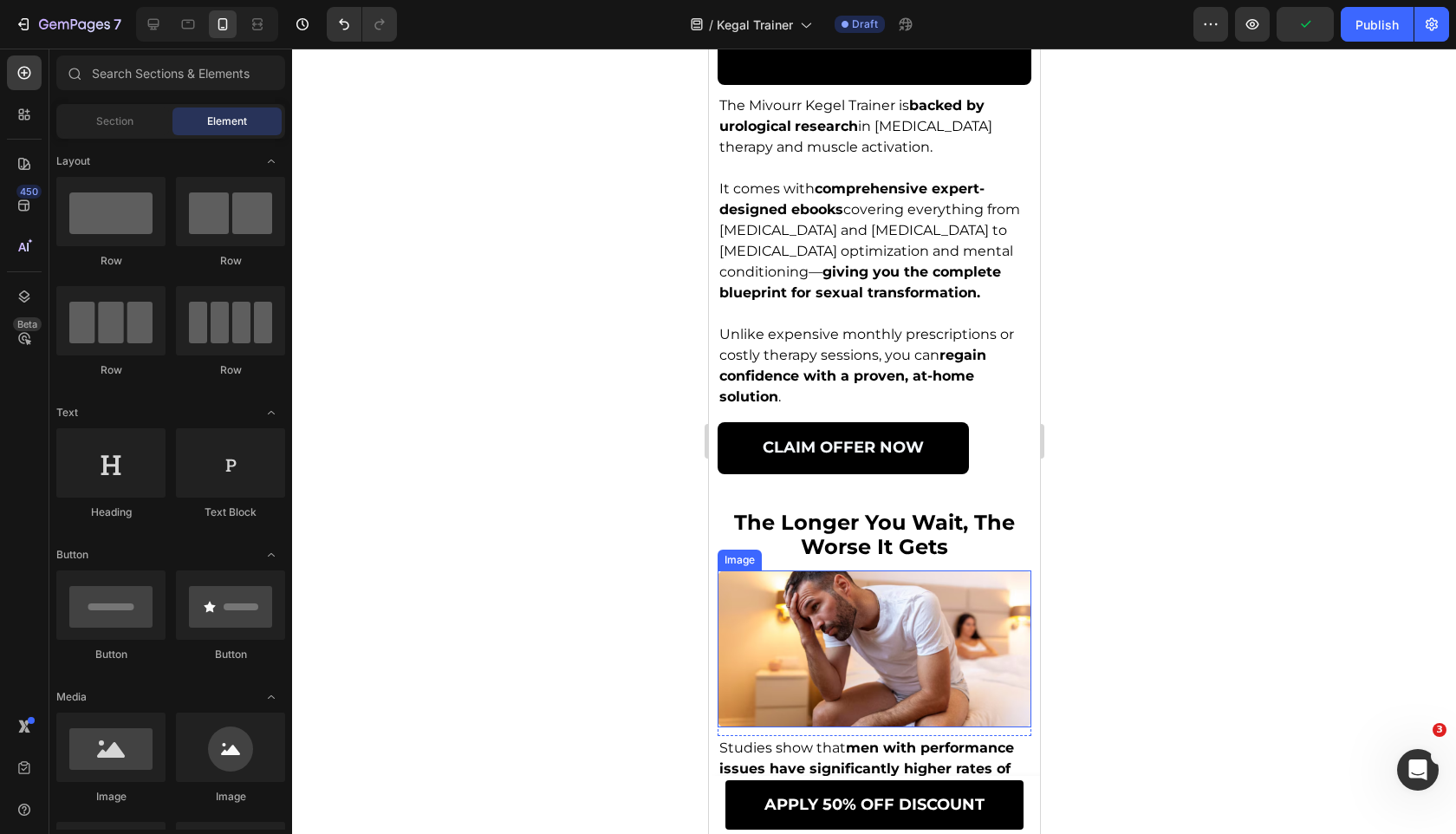
scroll to position [3997, 0]
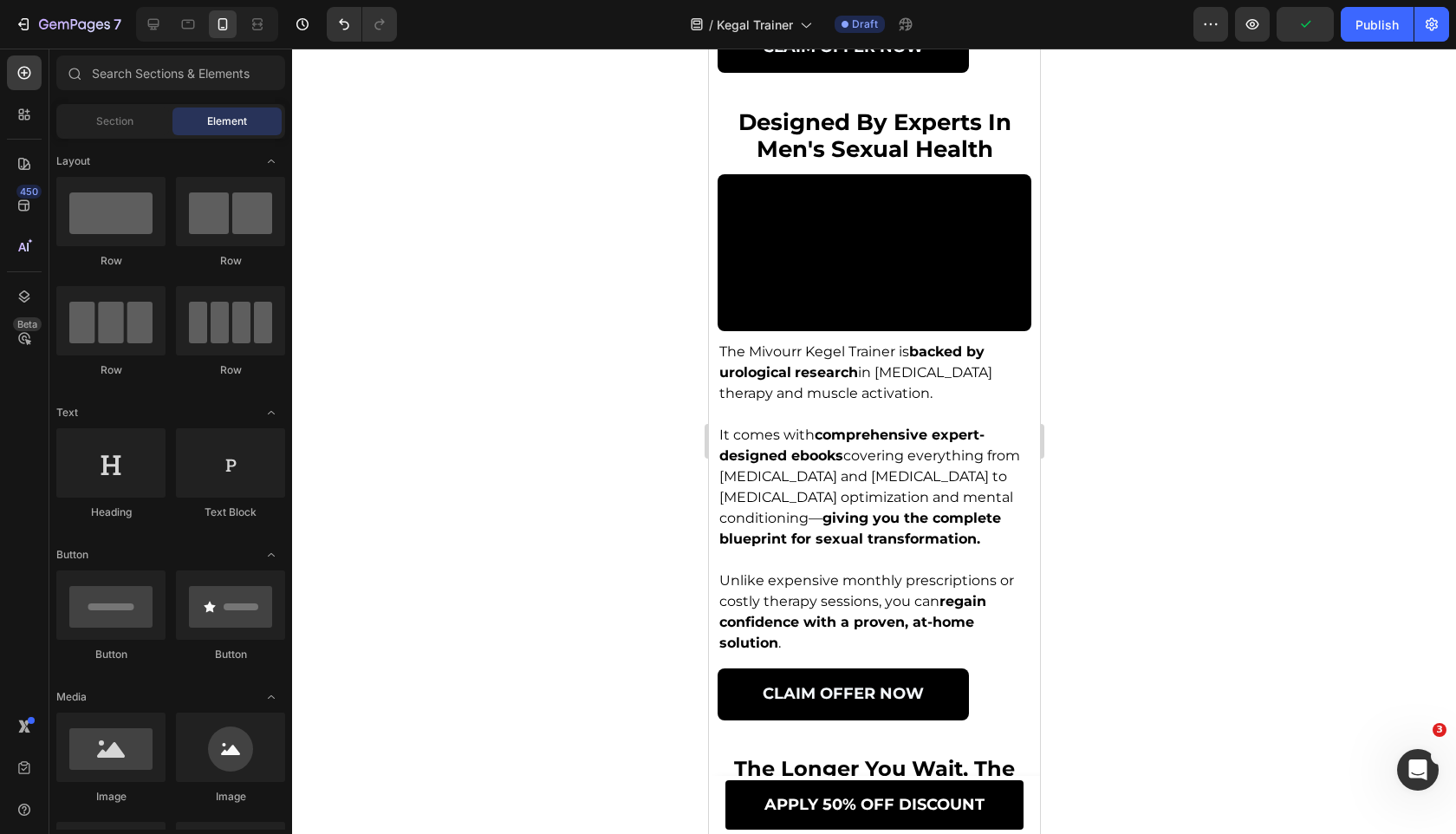
click at [839, 163] on span "designed by experts in men's sexual health" at bounding box center [874, 136] width 273 height 54
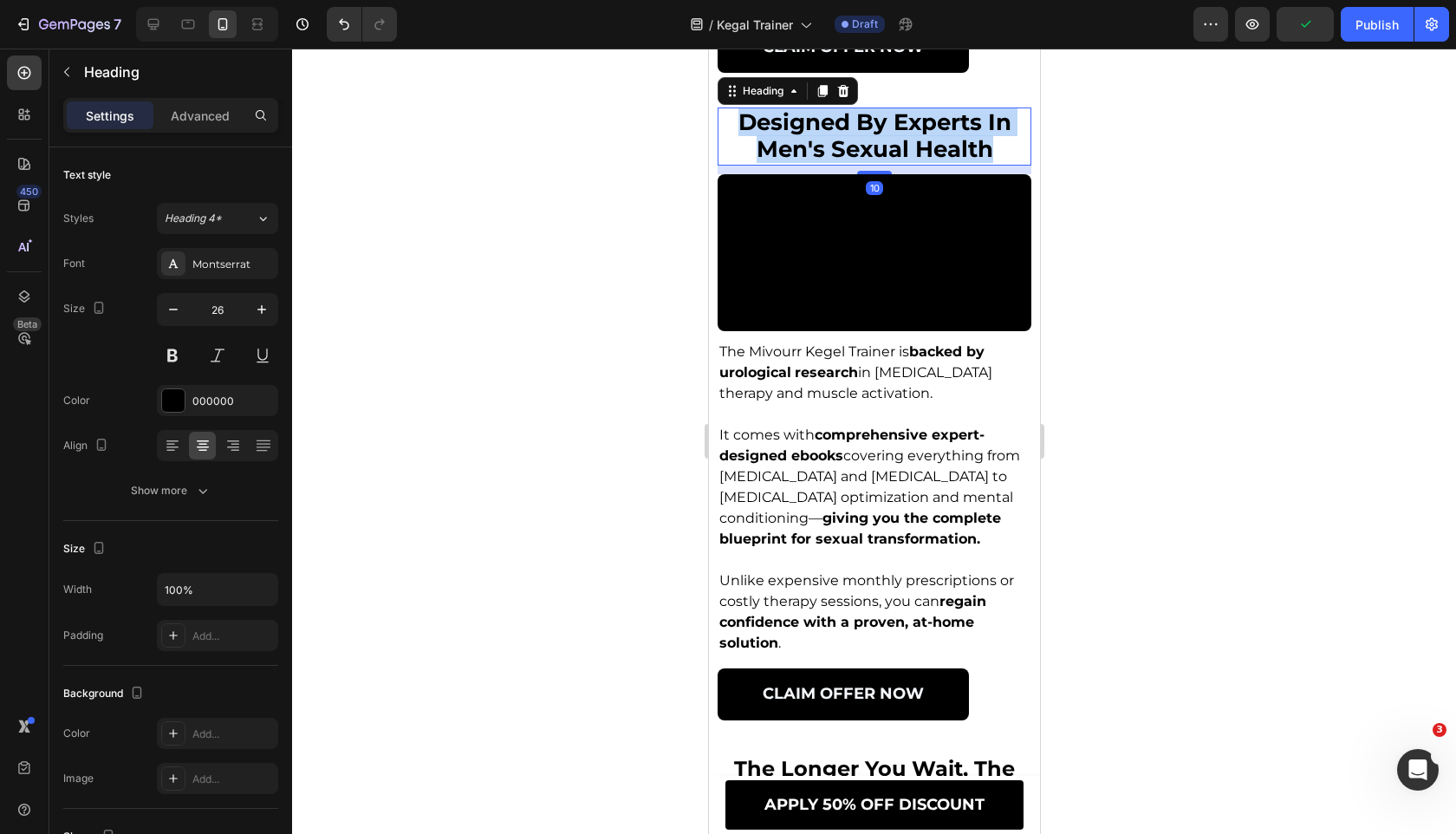
click at [839, 163] on span "designed by experts in men's sexual health" at bounding box center [874, 136] width 273 height 54
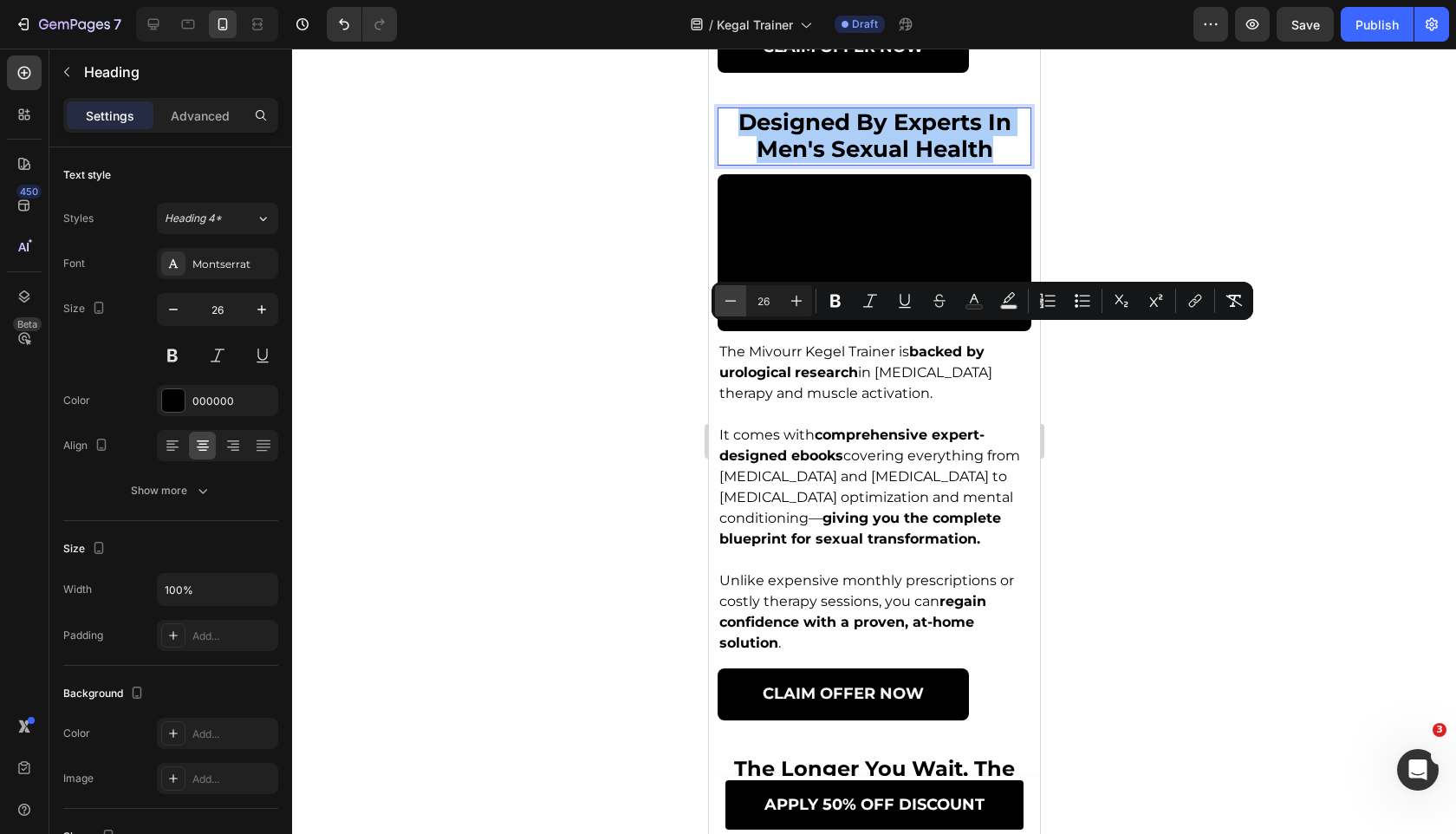
click at [725, 306] on icon "Editor contextual toolbar" at bounding box center [730, 301] width 18 height 18
type input "24"
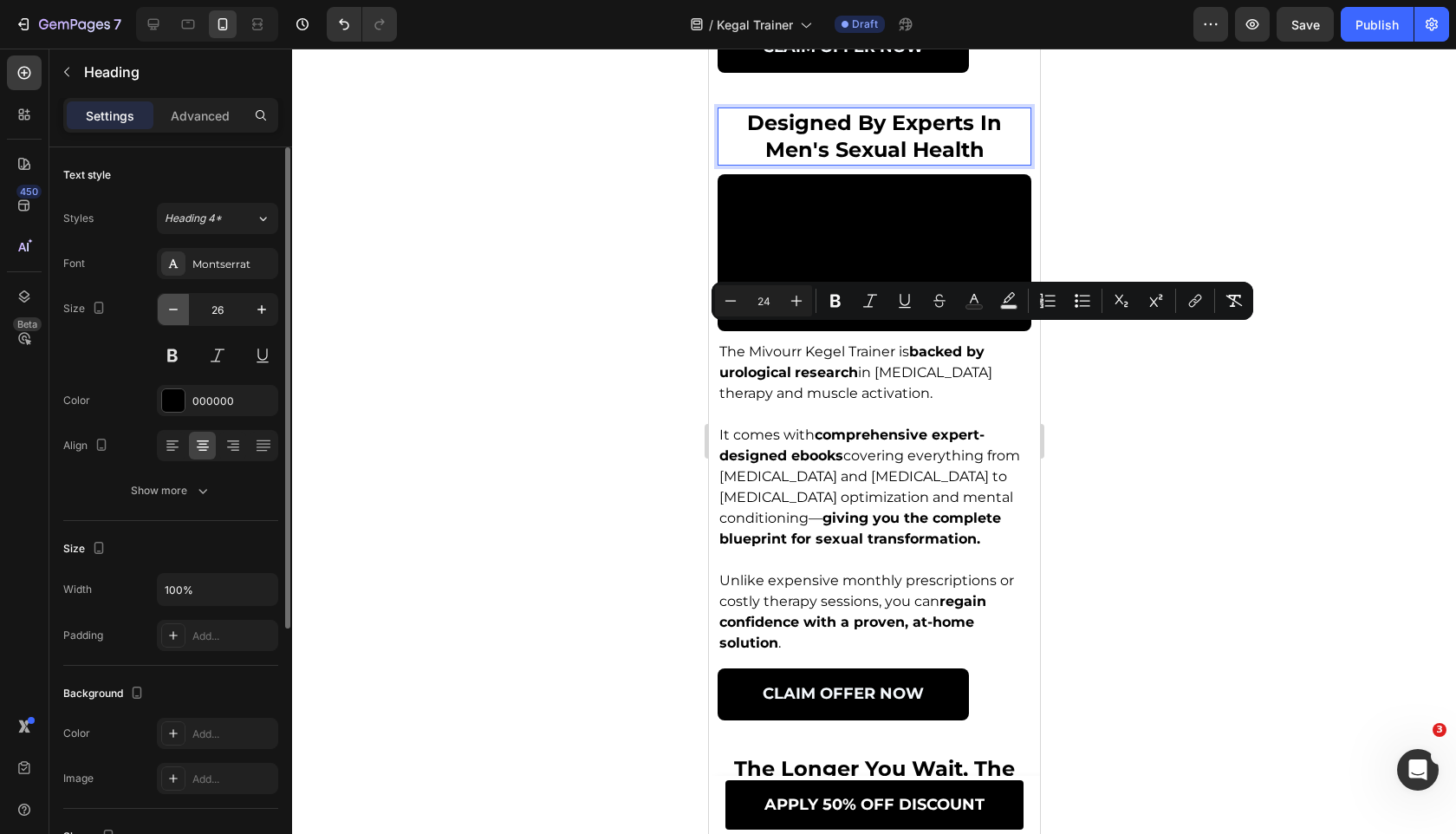
click at [166, 311] on icon "button" at bounding box center [173, 309] width 18 height 18
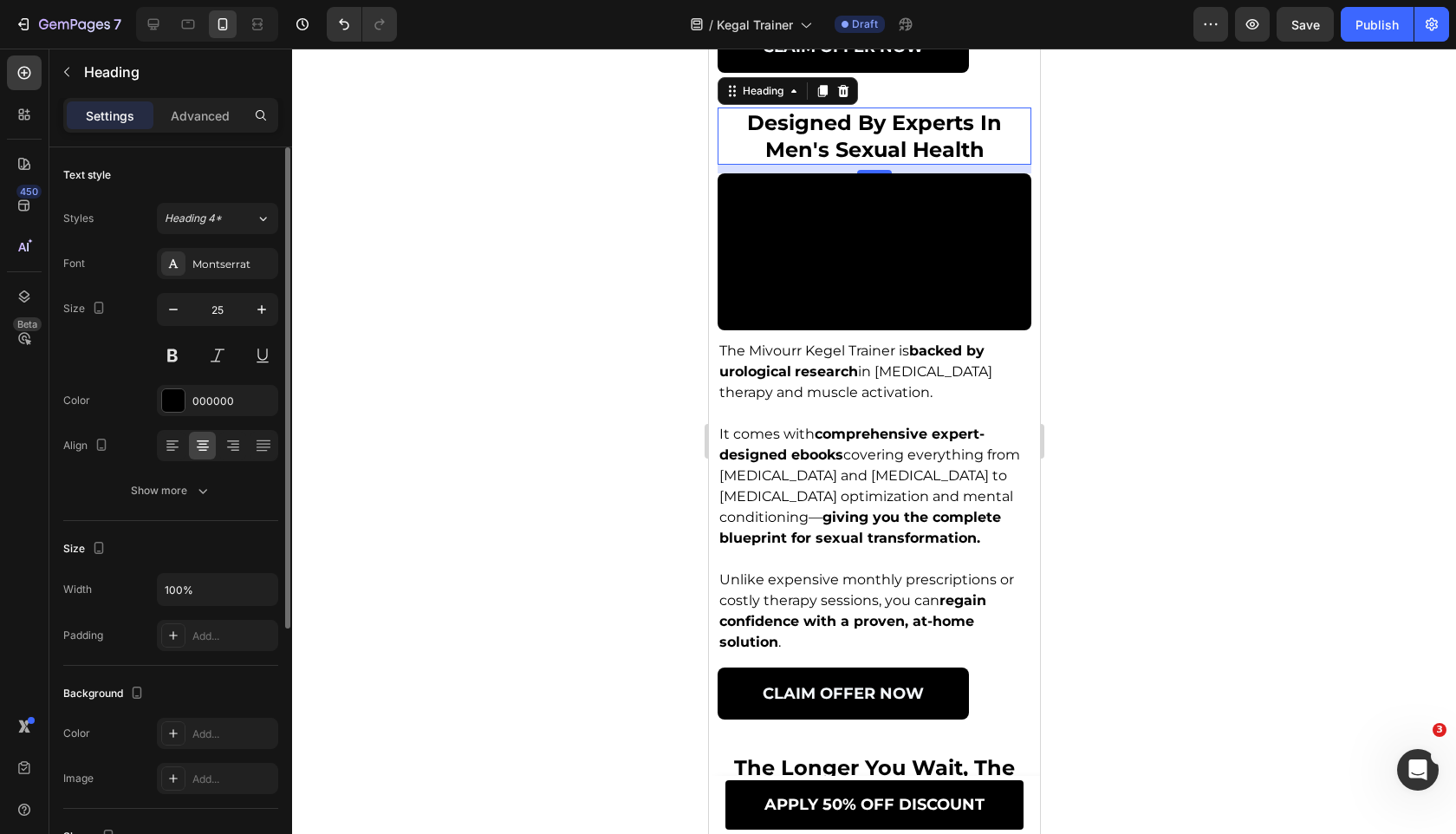
type input "24"
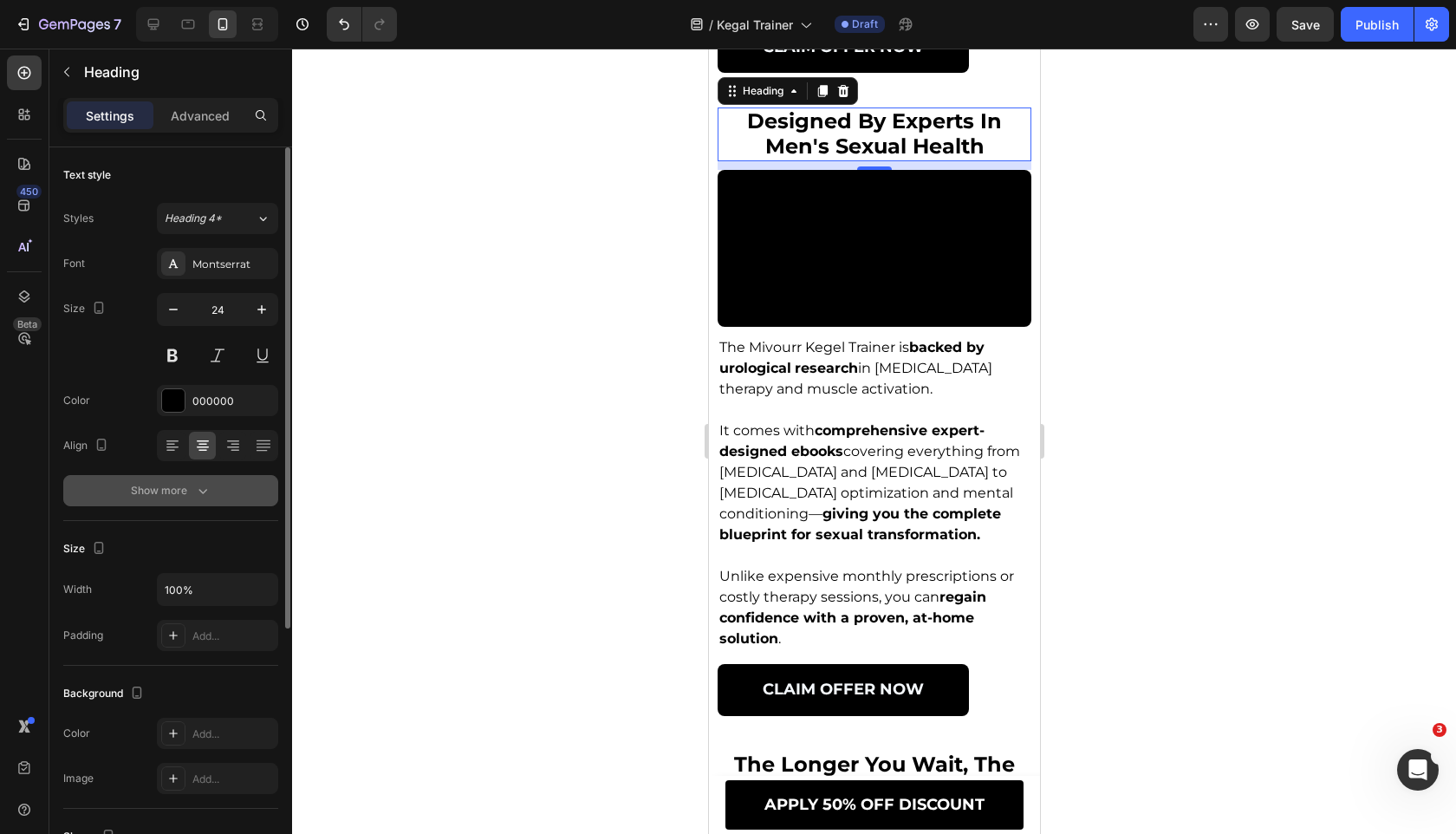
click at [200, 484] on icon "button" at bounding box center [203, 491] width 18 height 18
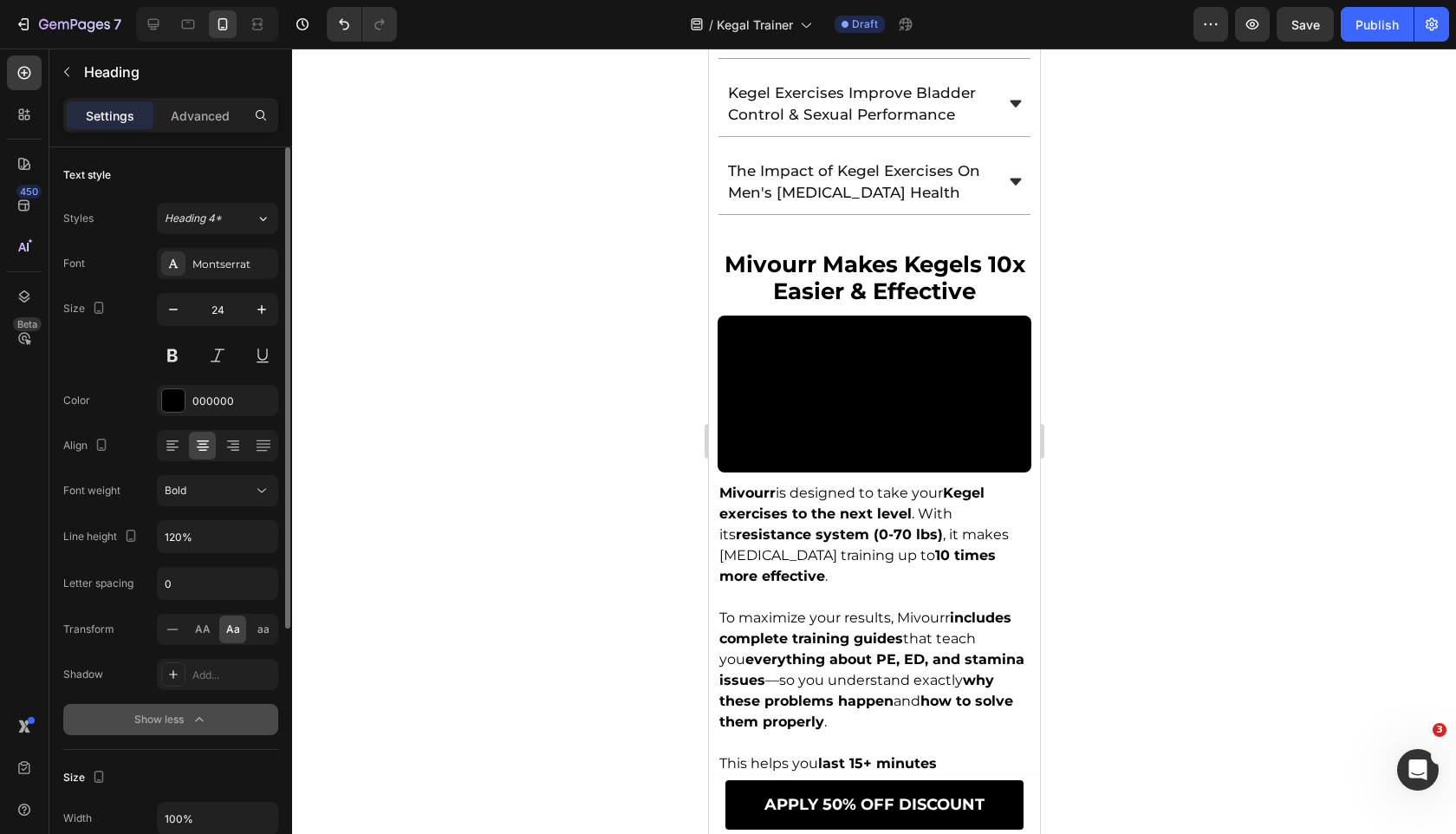
scroll to position [2975, 0]
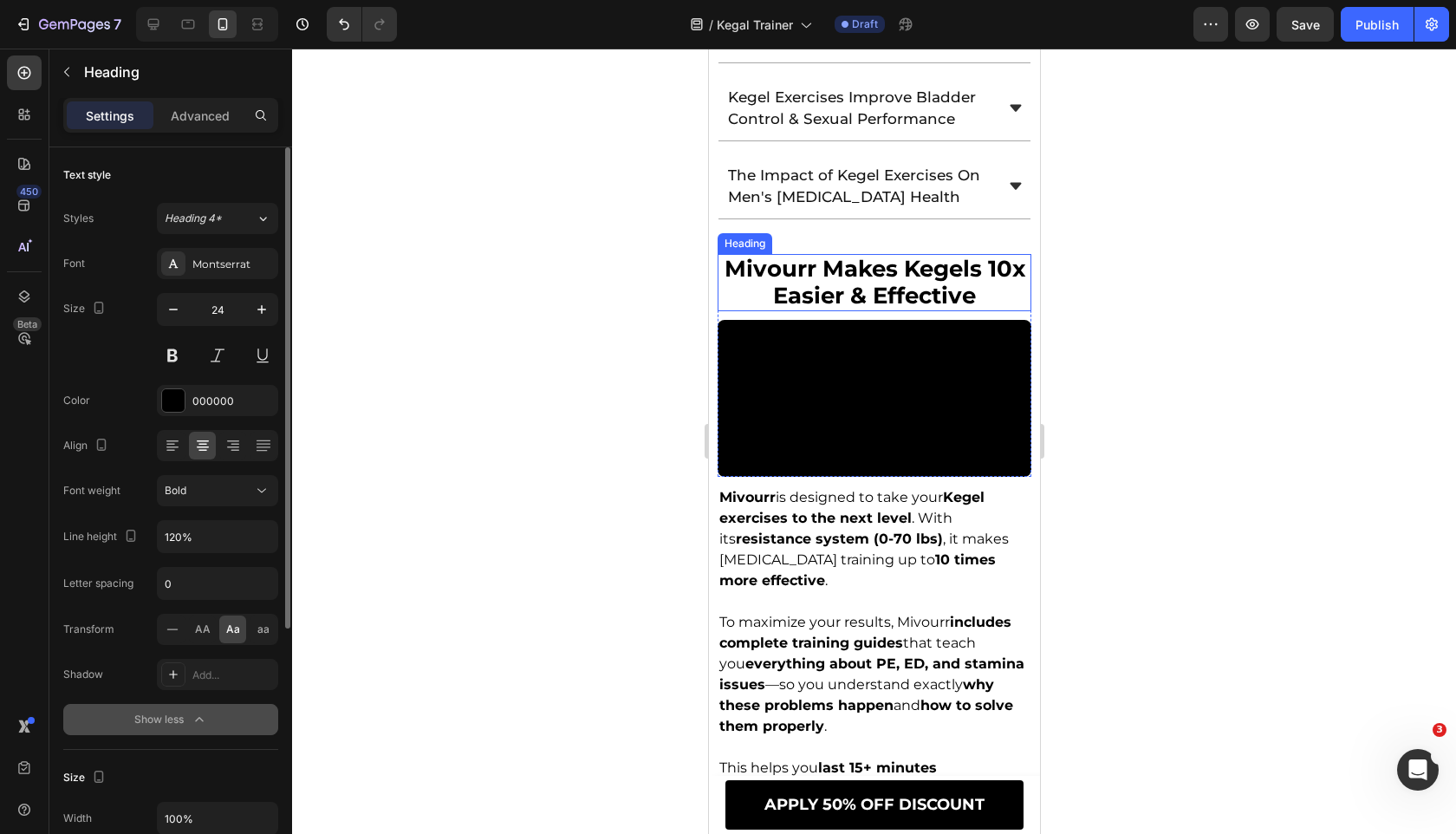
click at [844, 255] on span "mivourr makes kegels 10x easier & effective" at bounding box center [873, 282] width 300 height 54
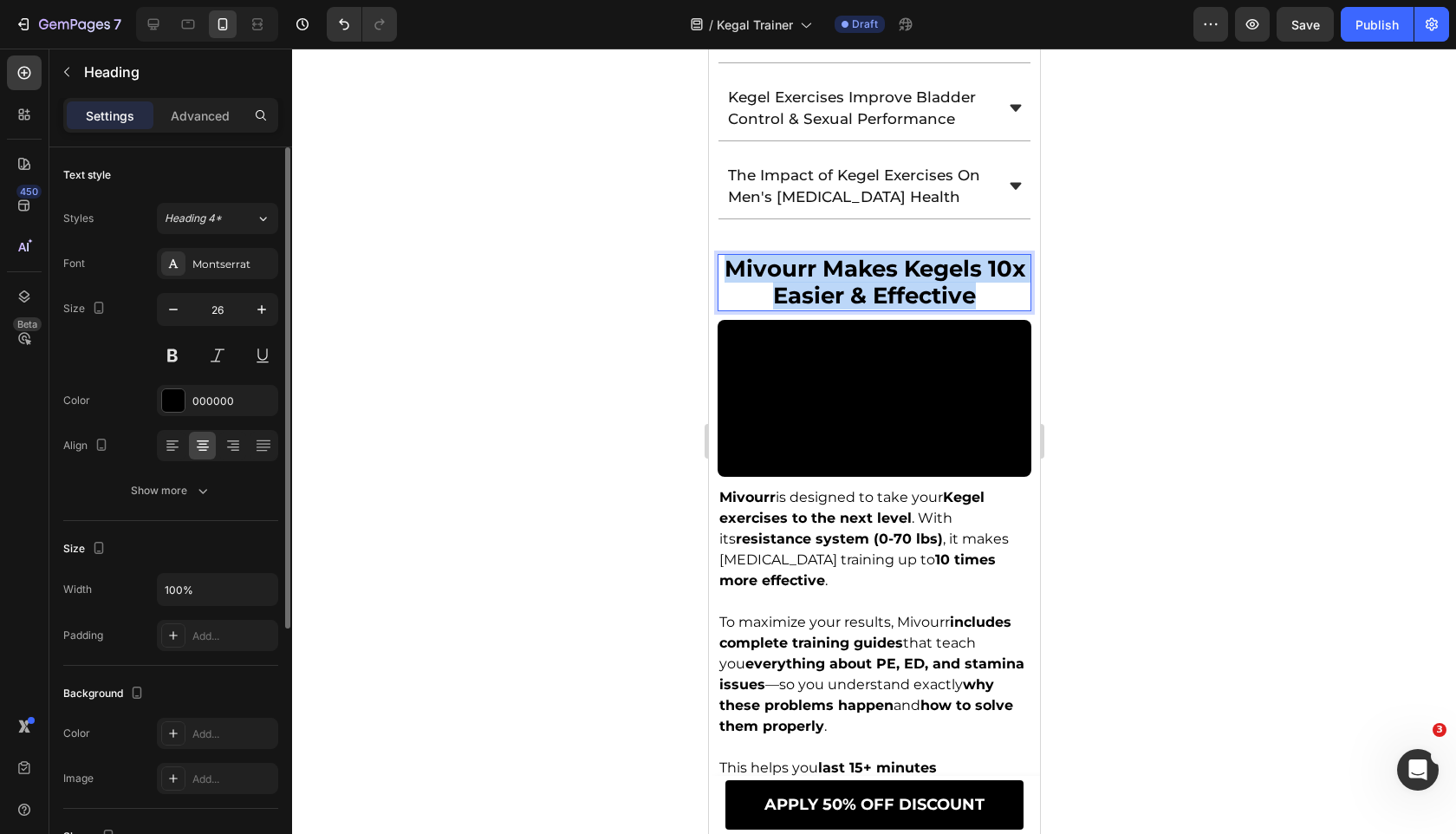
click at [844, 255] on span "mivourr makes kegels 10x easier & effective" at bounding box center [873, 282] width 300 height 54
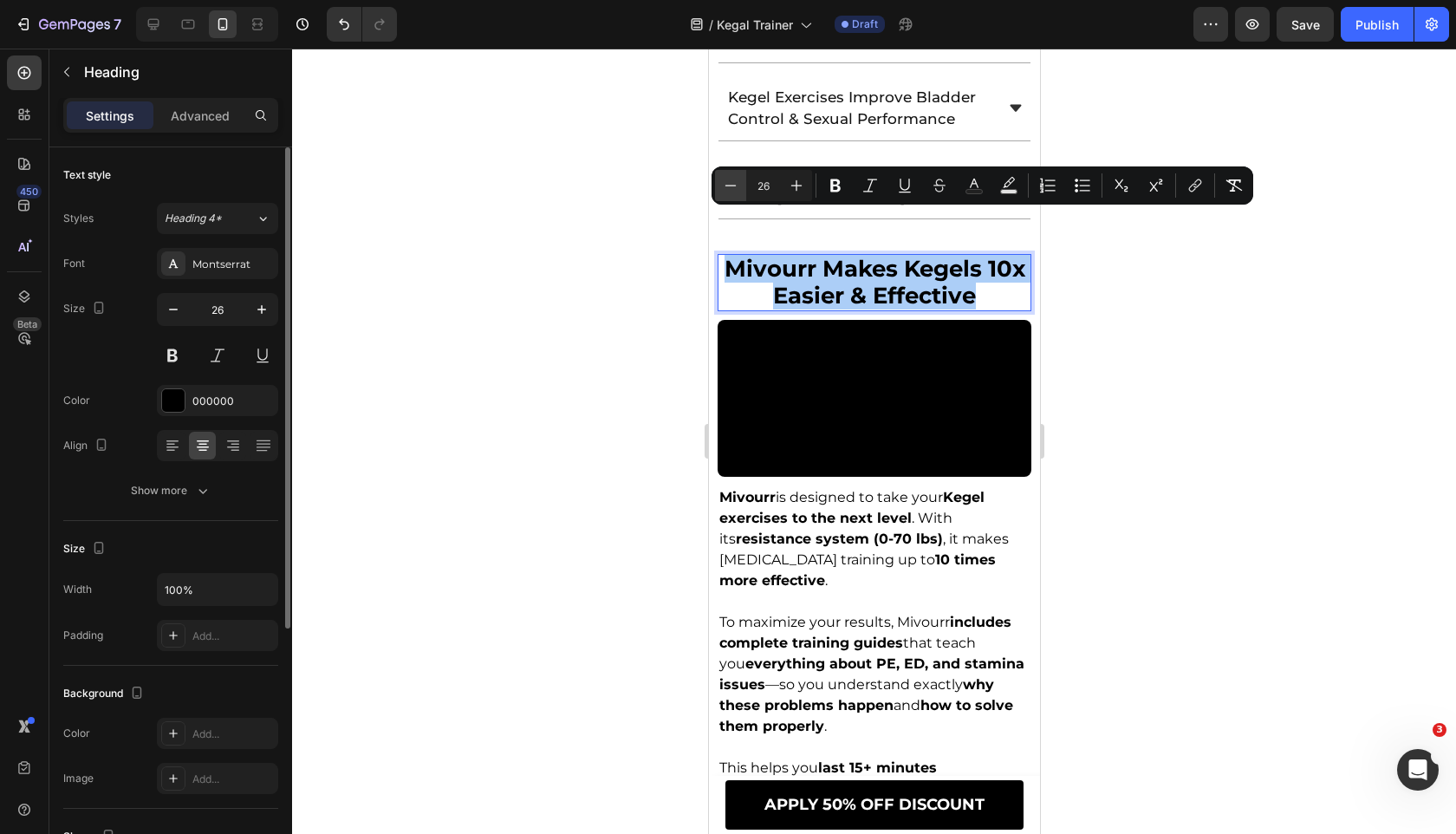
click at [737, 194] on button "Minus" at bounding box center [730, 186] width 32 height 32
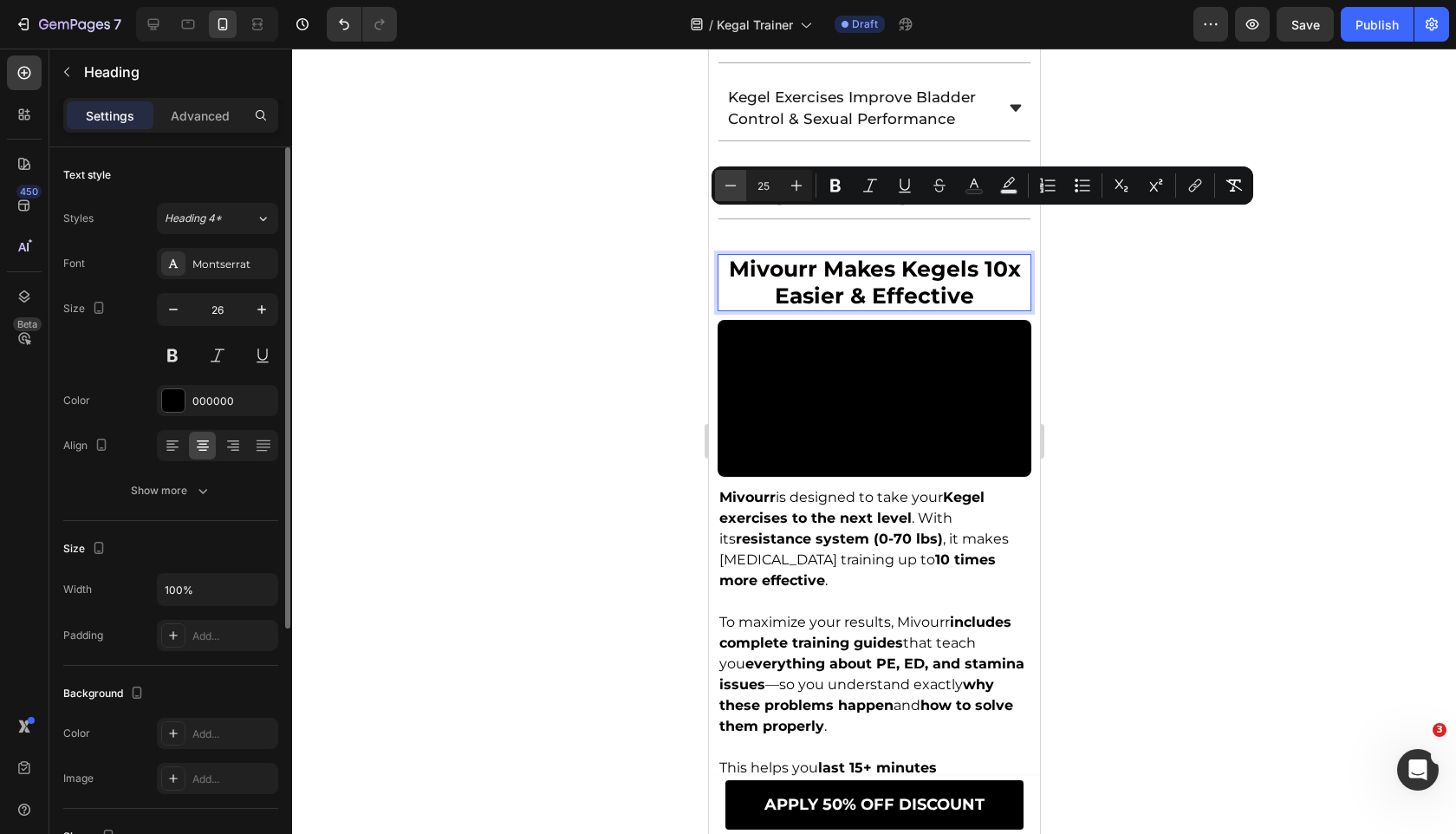
click at [737, 194] on button "Minus" at bounding box center [730, 186] width 32 height 32
type input "24"
click at [183, 302] on button "button" at bounding box center [173, 309] width 32 height 32
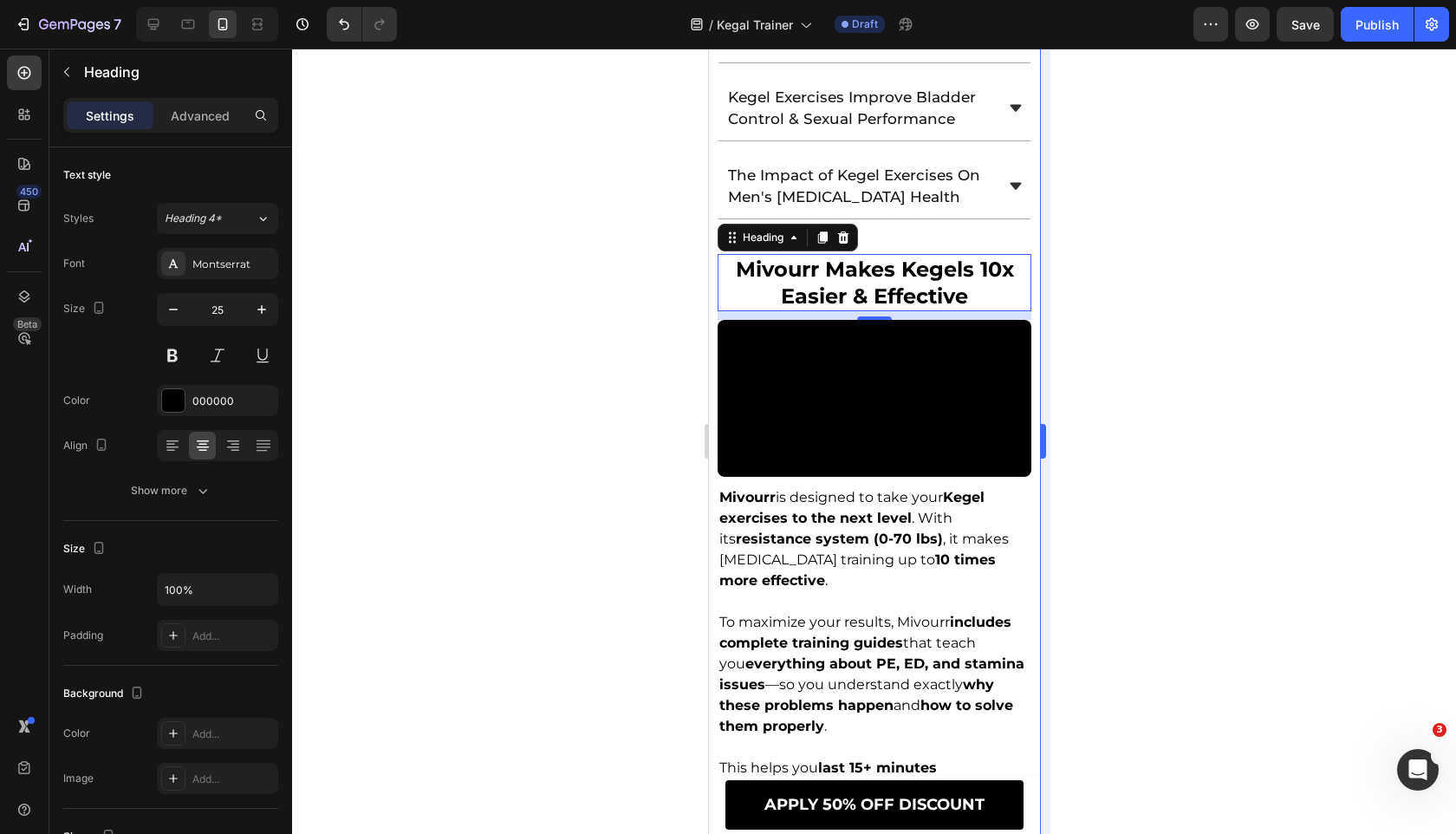
type input "24"
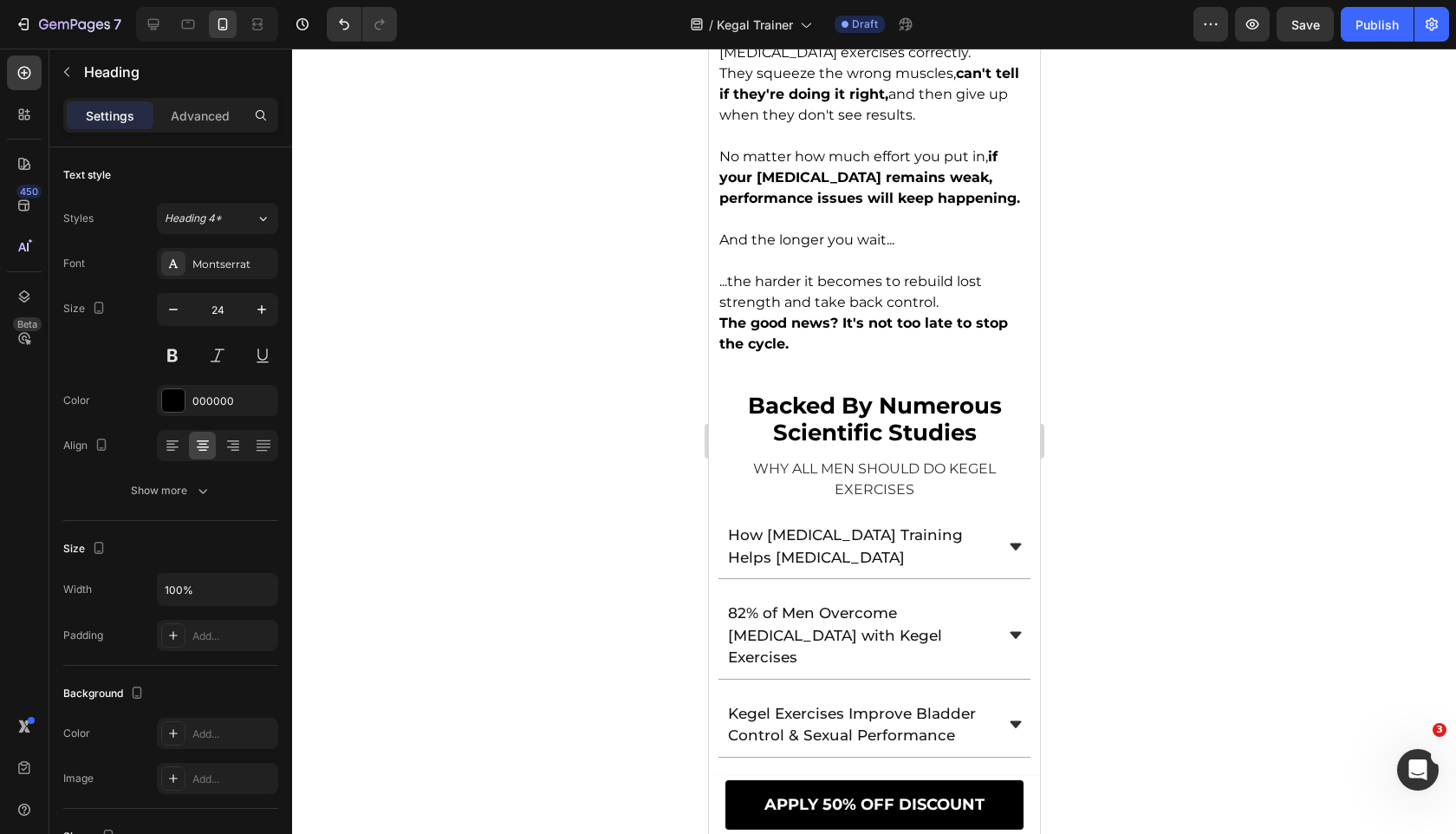
scroll to position [2357, 0]
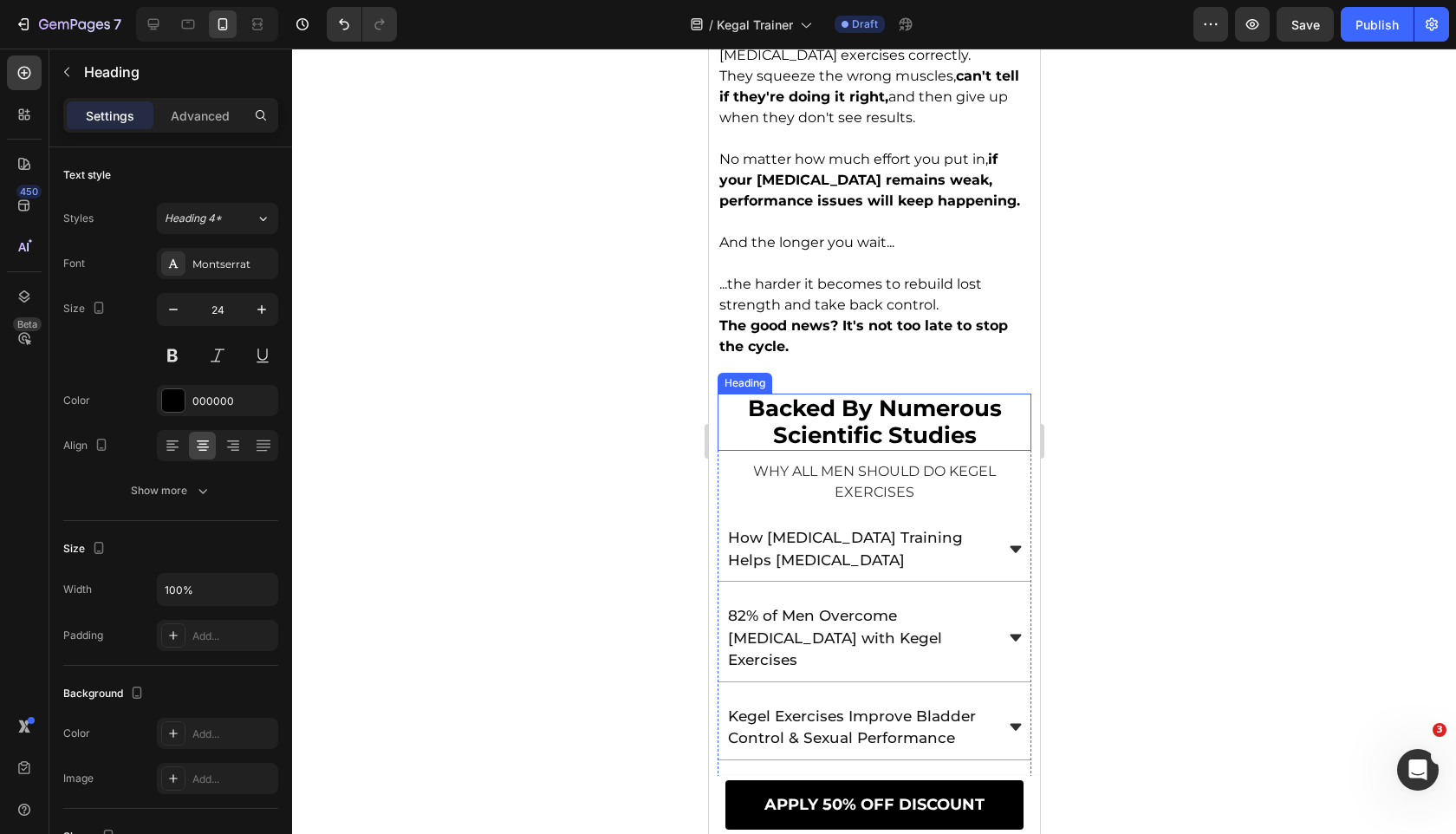
click at [862, 399] on span "backed by numerous scientific studies" at bounding box center [874, 421] width 254 height 54
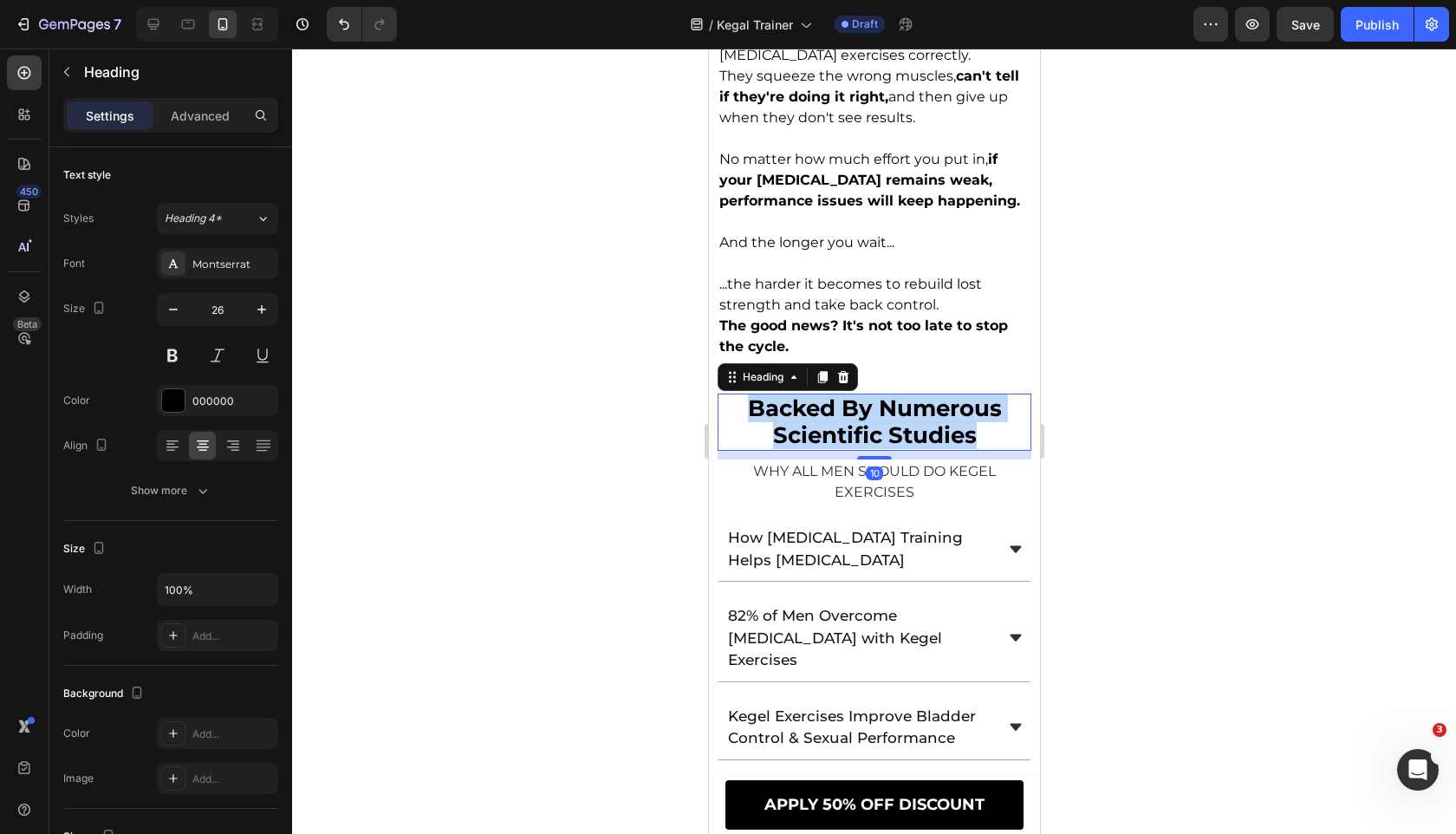
click at [862, 399] on span "backed by numerous scientific studies" at bounding box center [874, 421] width 254 height 54
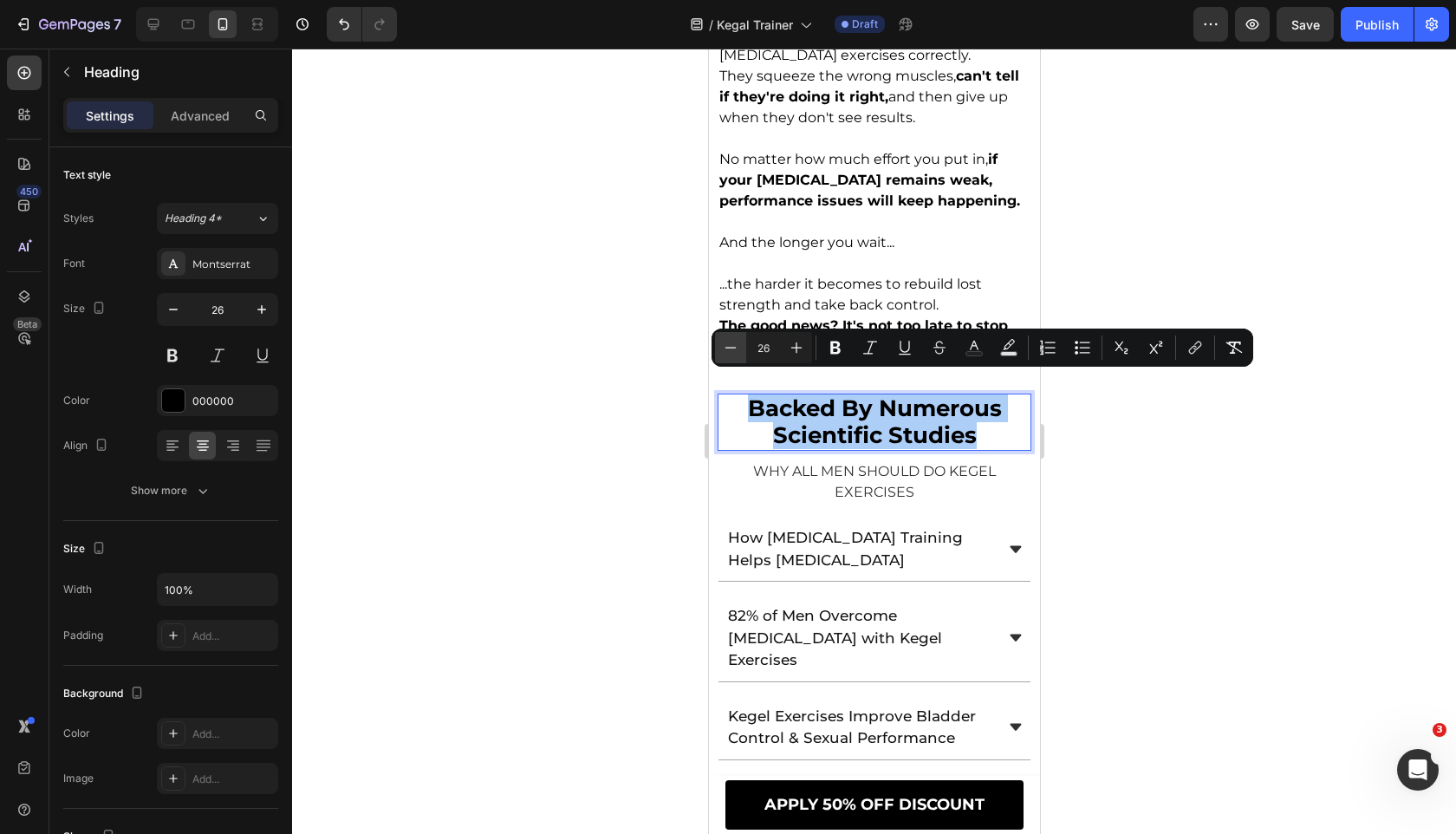
click at [741, 348] on button "Minus" at bounding box center [730, 348] width 32 height 32
type input "24"
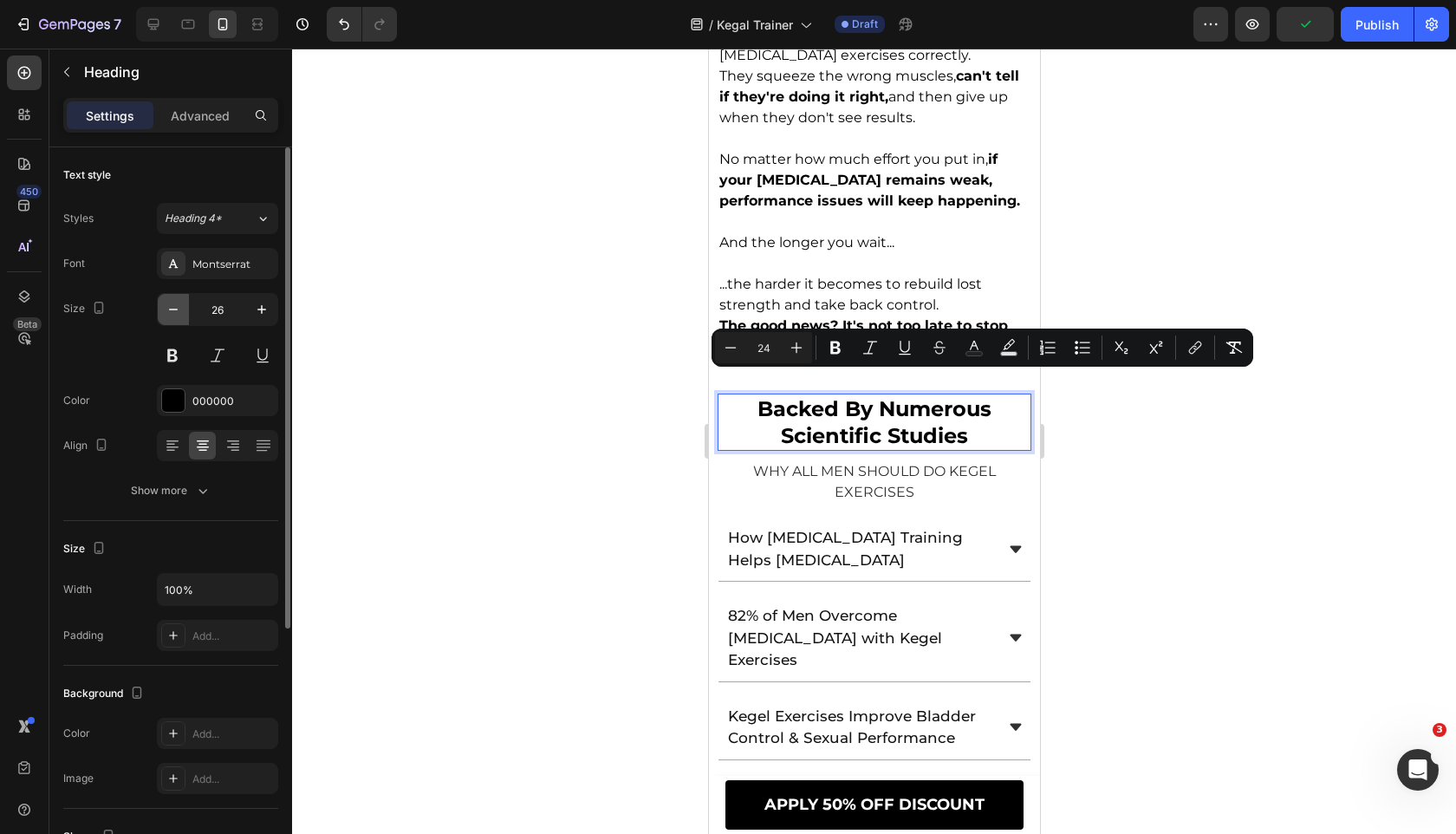
click at [170, 300] on button "button" at bounding box center [173, 309] width 32 height 32
click at [170, 300] on icon "button" at bounding box center [173, 309] width 18 height 18
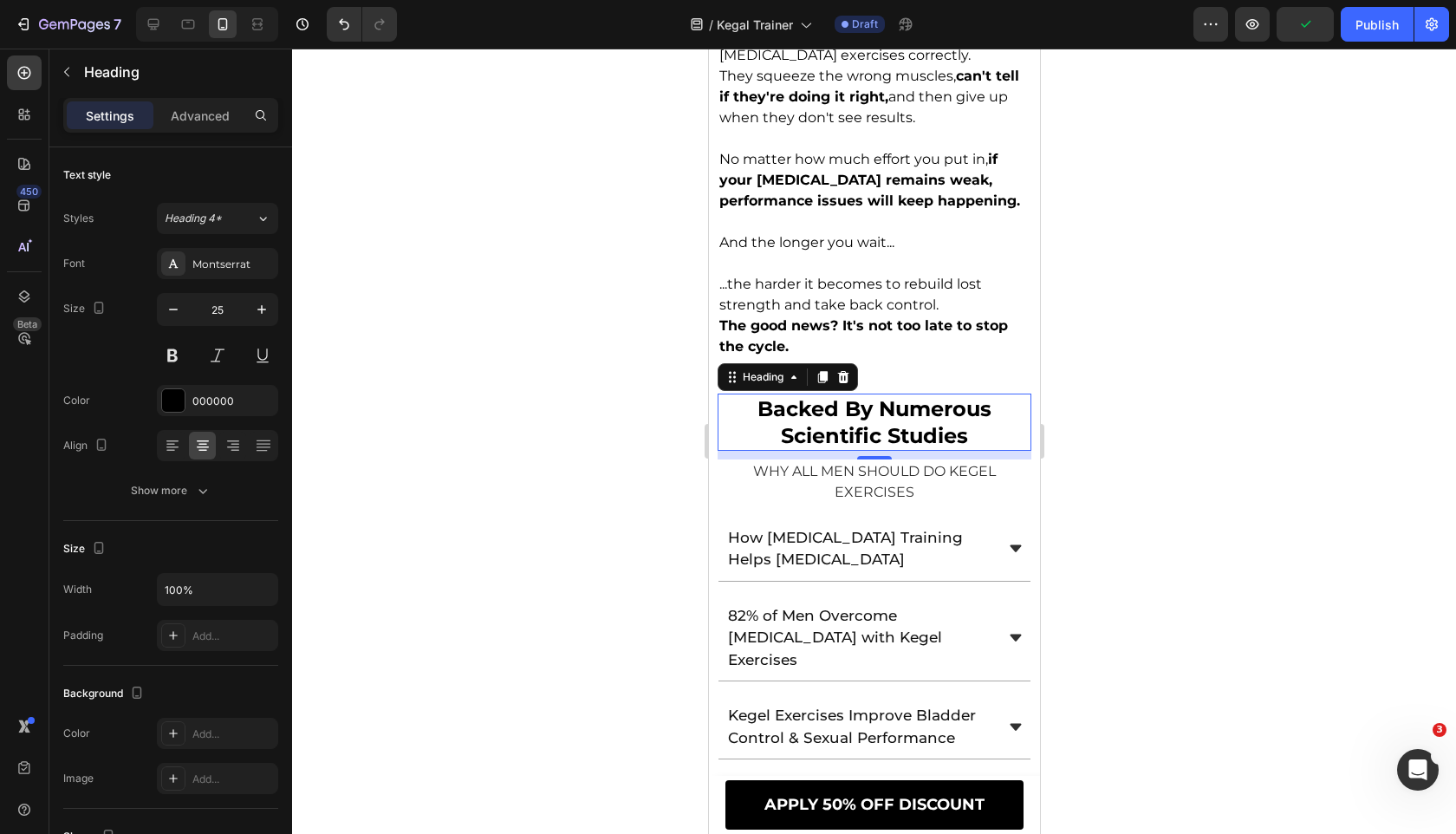
type input "24"
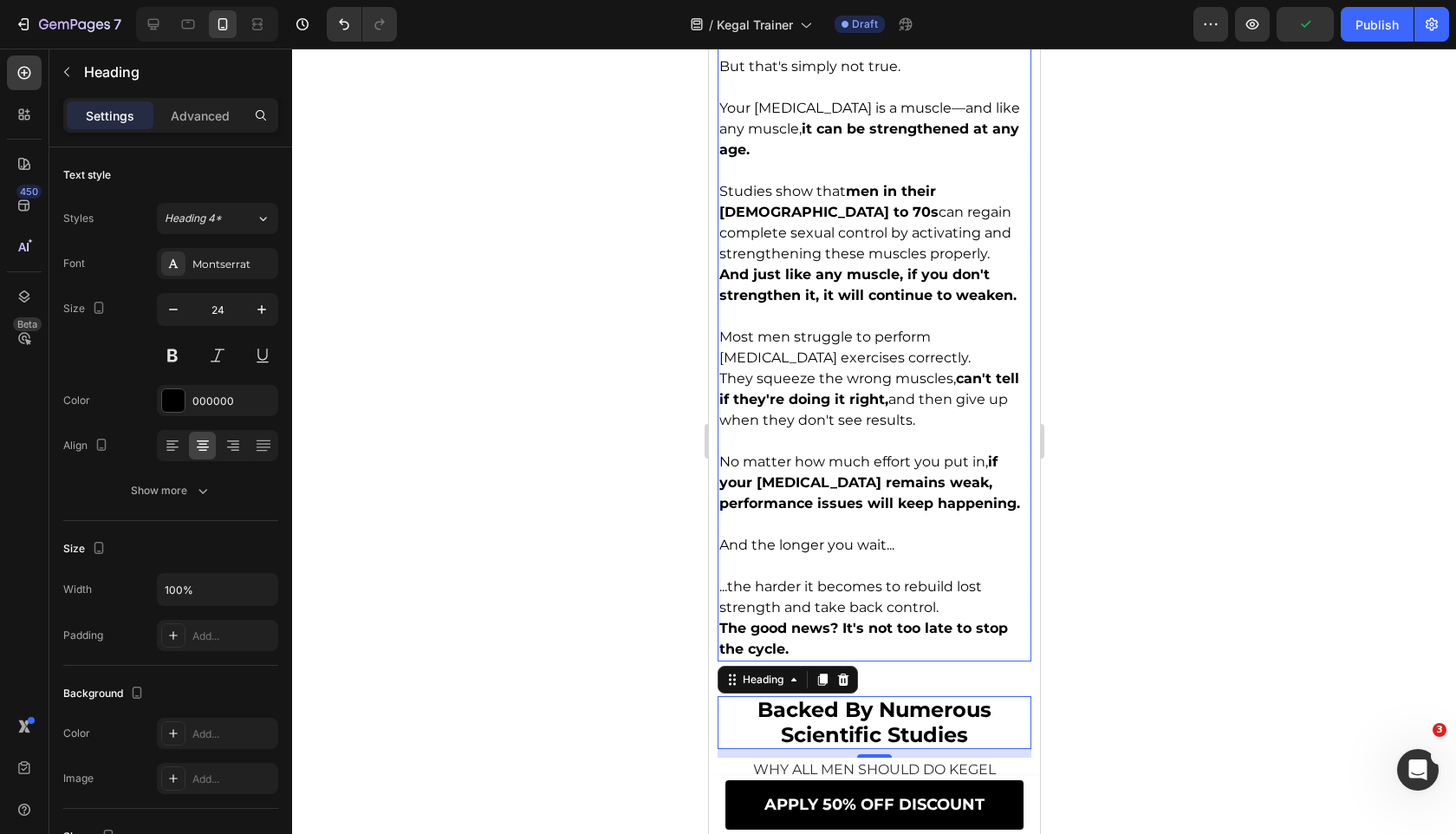
scroll to position [1536, 0]
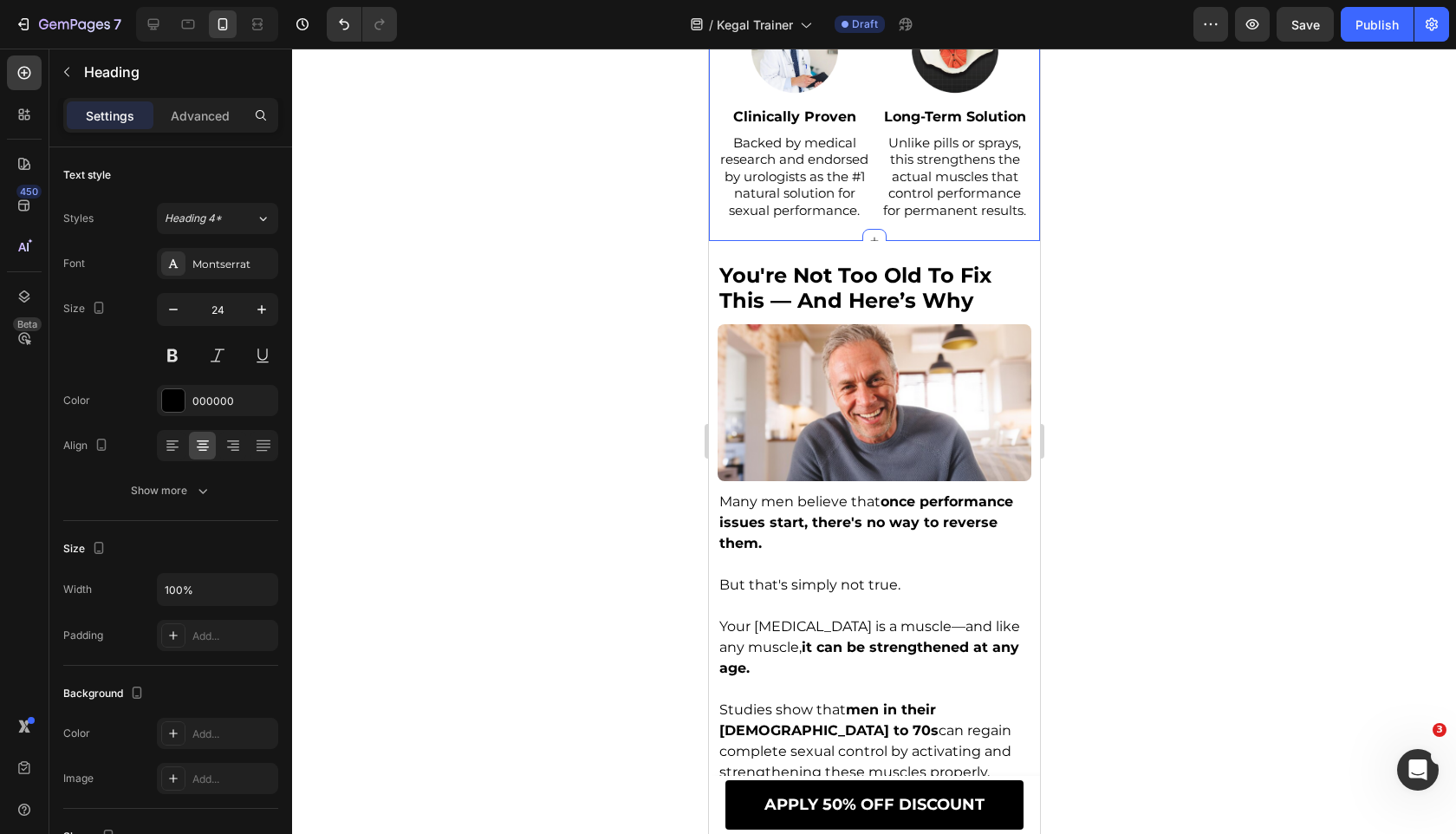
click at [819, 279] on span "you're not too old to fix this — and here’s why" at bounding box center [854, 287] width 272 height 50
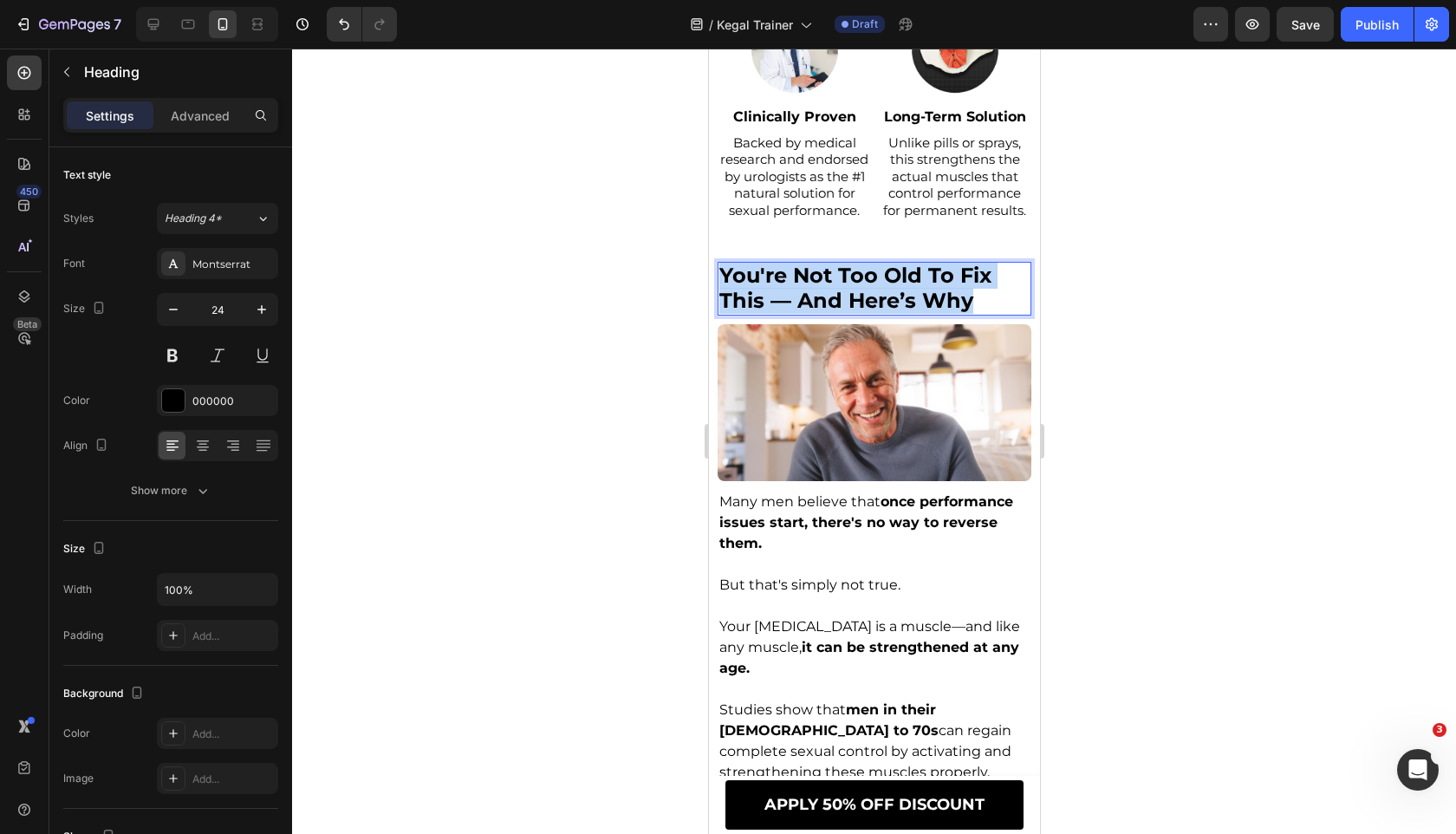
click at [819, 279] on span "you're not too old to fix this — and here’s why" at bounding box center [854, 287] width 272 height 50
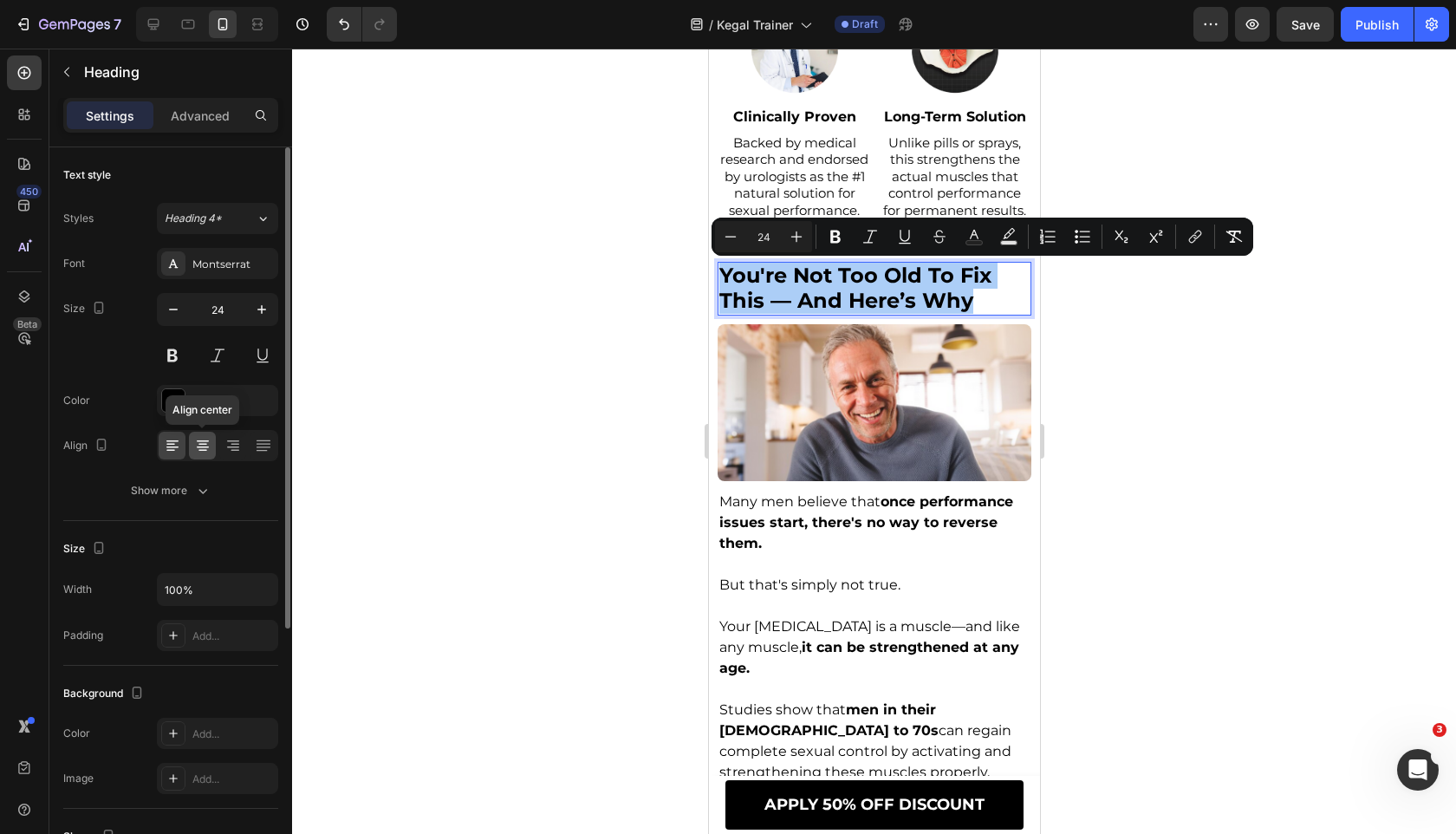
click at [200, 452] on icon at bounding box center [203, 446] width 18 height 18
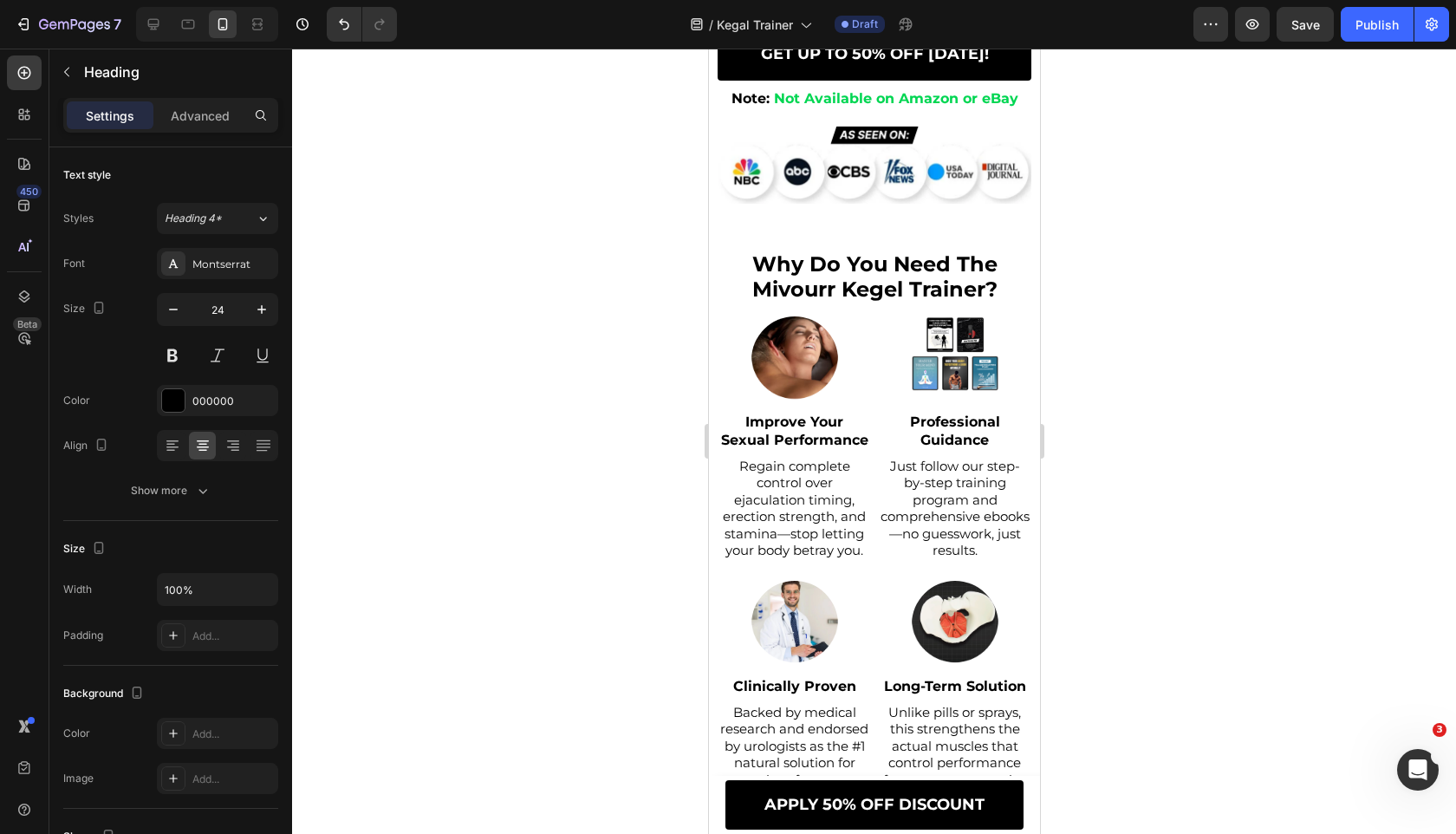
scroll to position [758, 0]
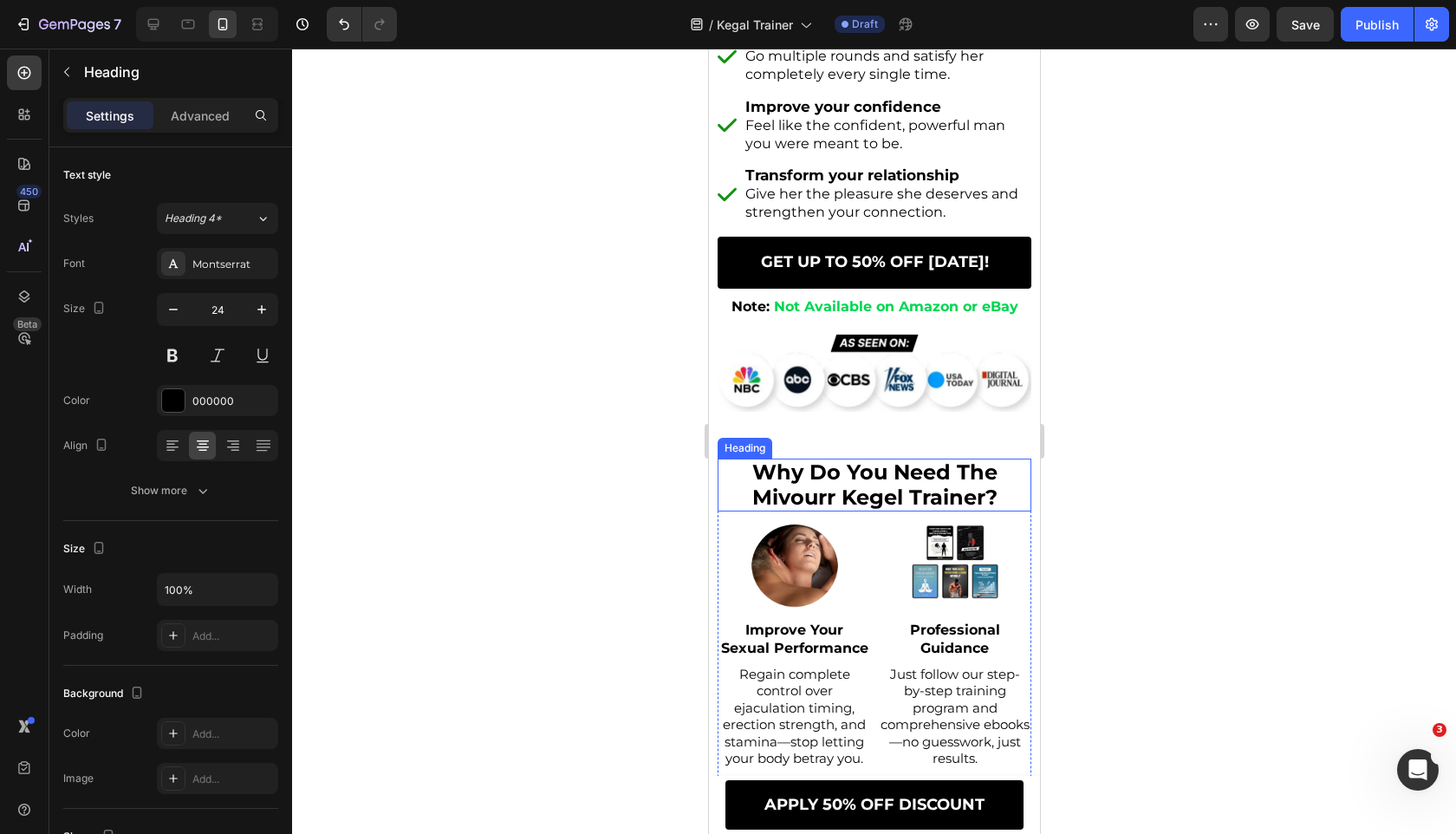
click at [863, 477] on span "why do you need the mivourr kegel trainer?" at bounding box center [874, 484] width 245 height 50
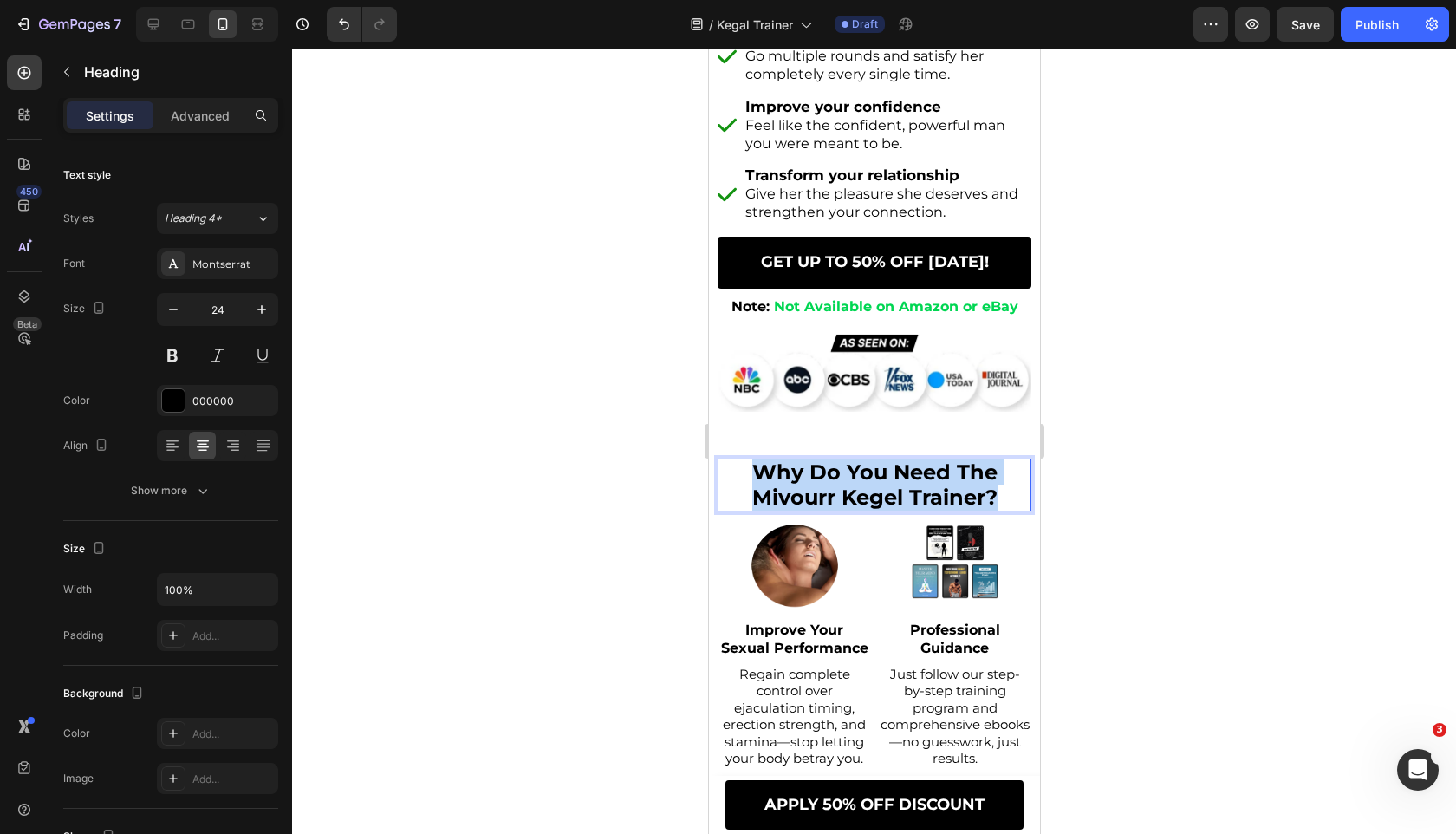
click at [863, 477] on span "why do you need the mivourr kegel trainer?" at bounding box center [874, 484] width 245 height 50
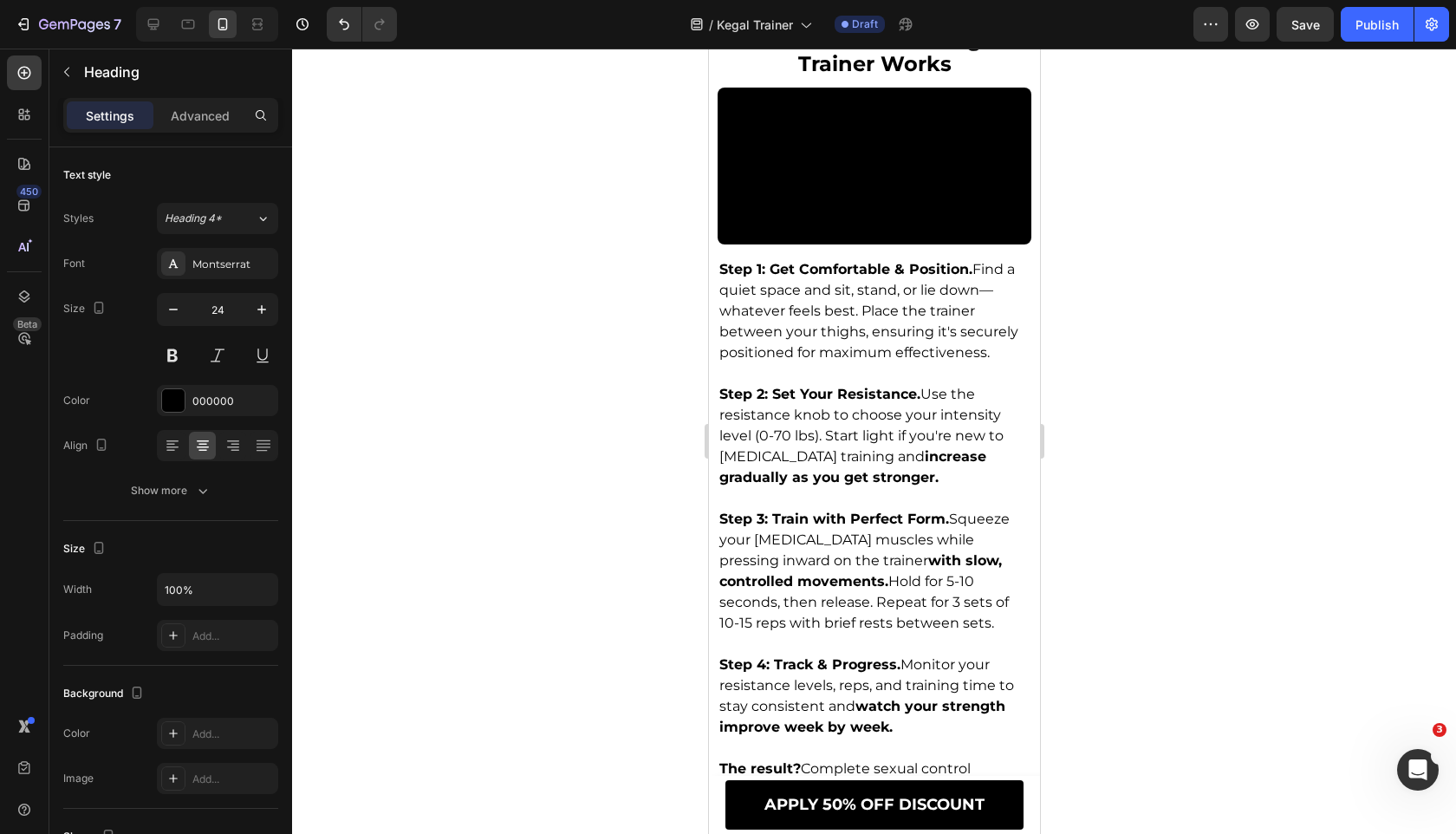
scroll to position [5809, 0]
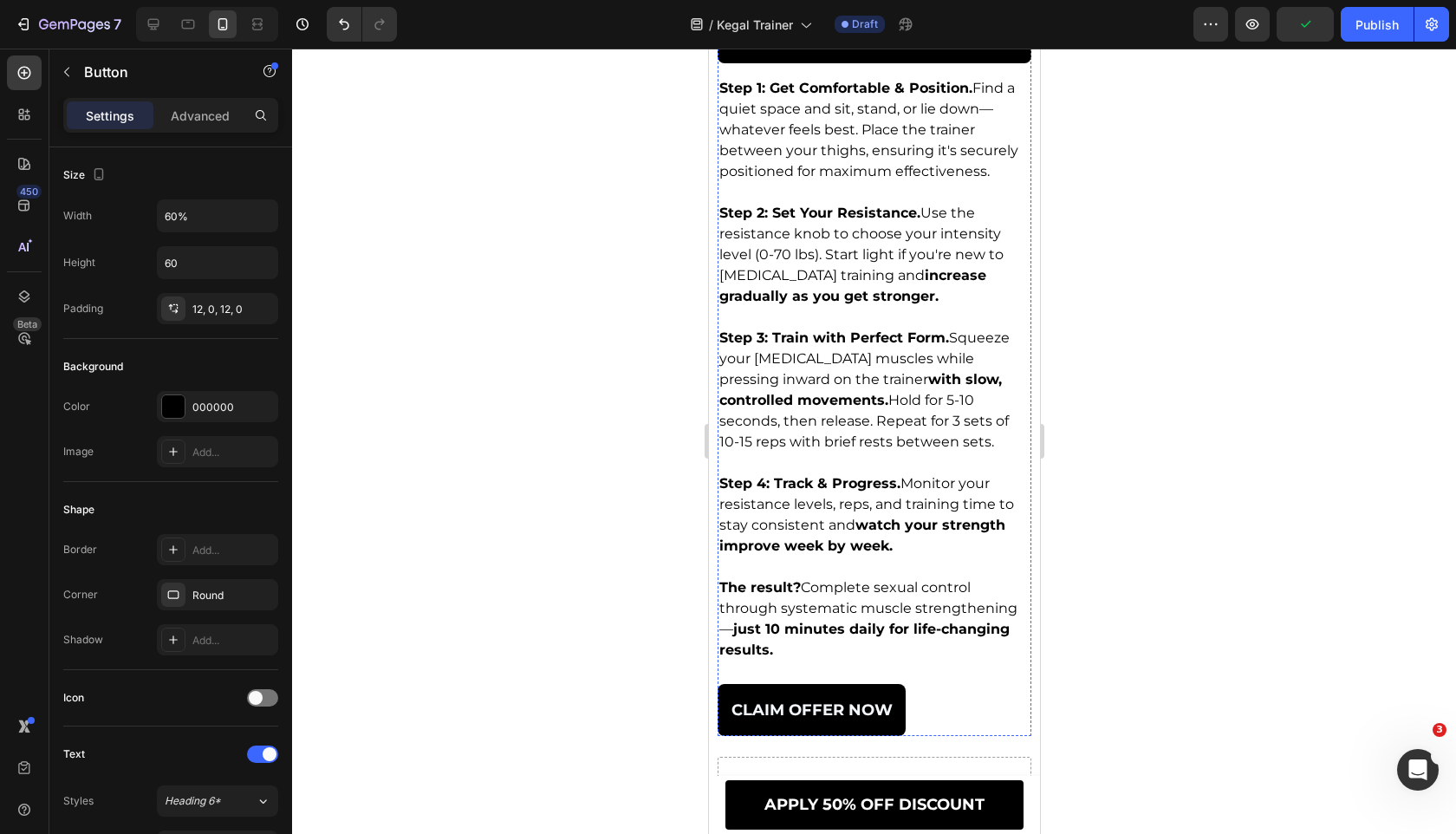
scroll to position [6204, 0]
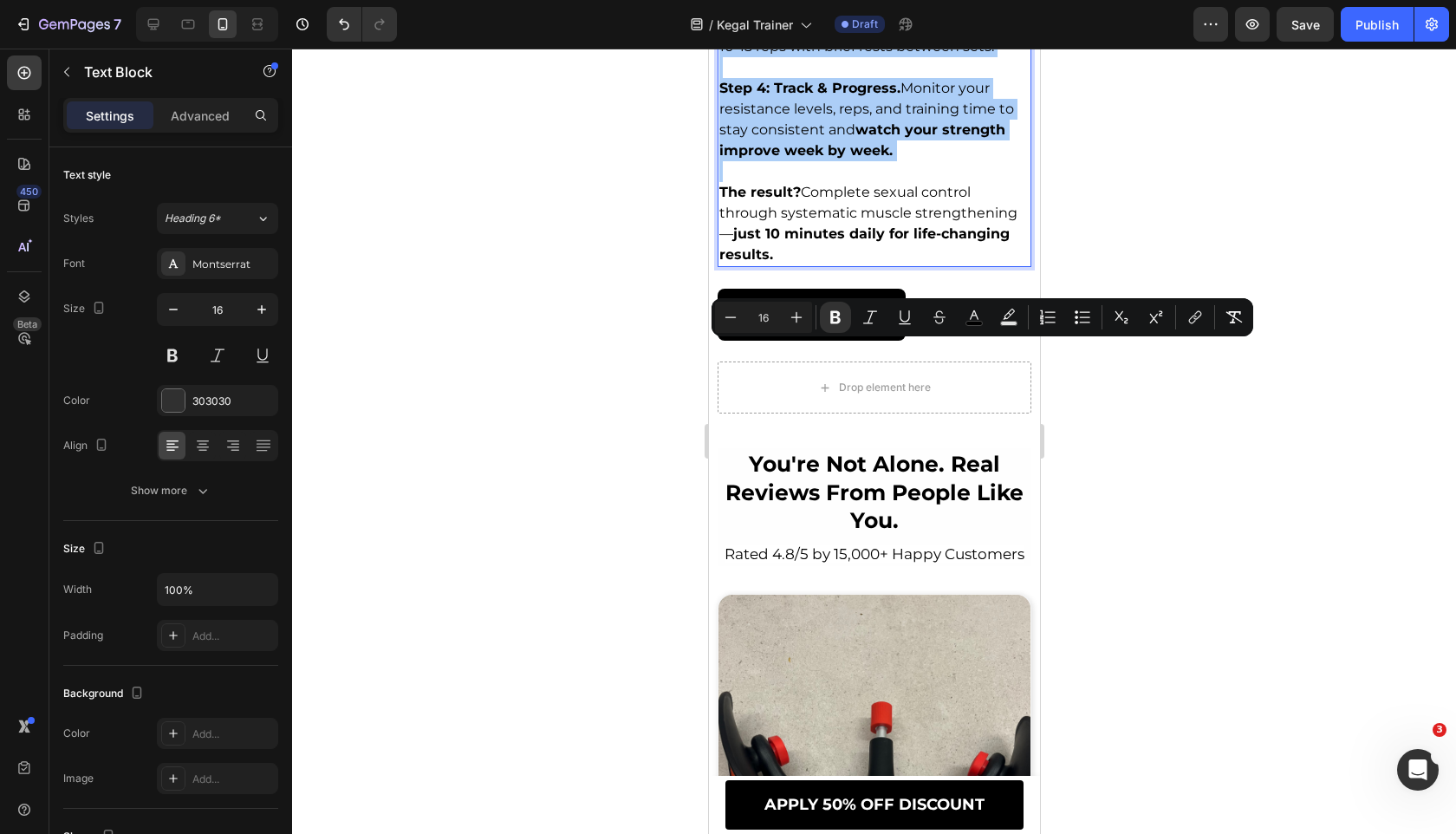
click at [567, 462] on div at bounding box center [874, 441] width 1164 height 786
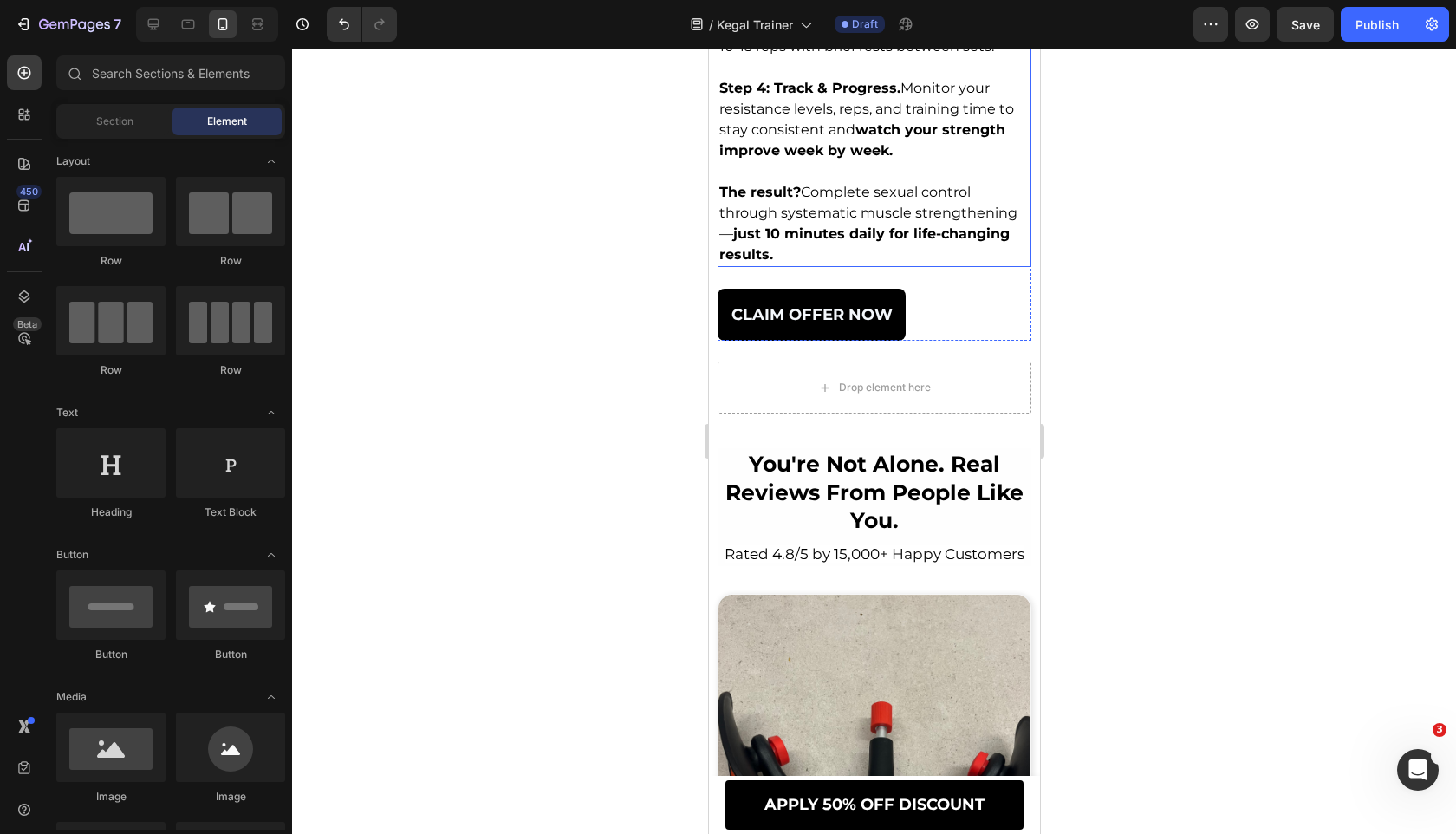
scroll to position [6623, 0]
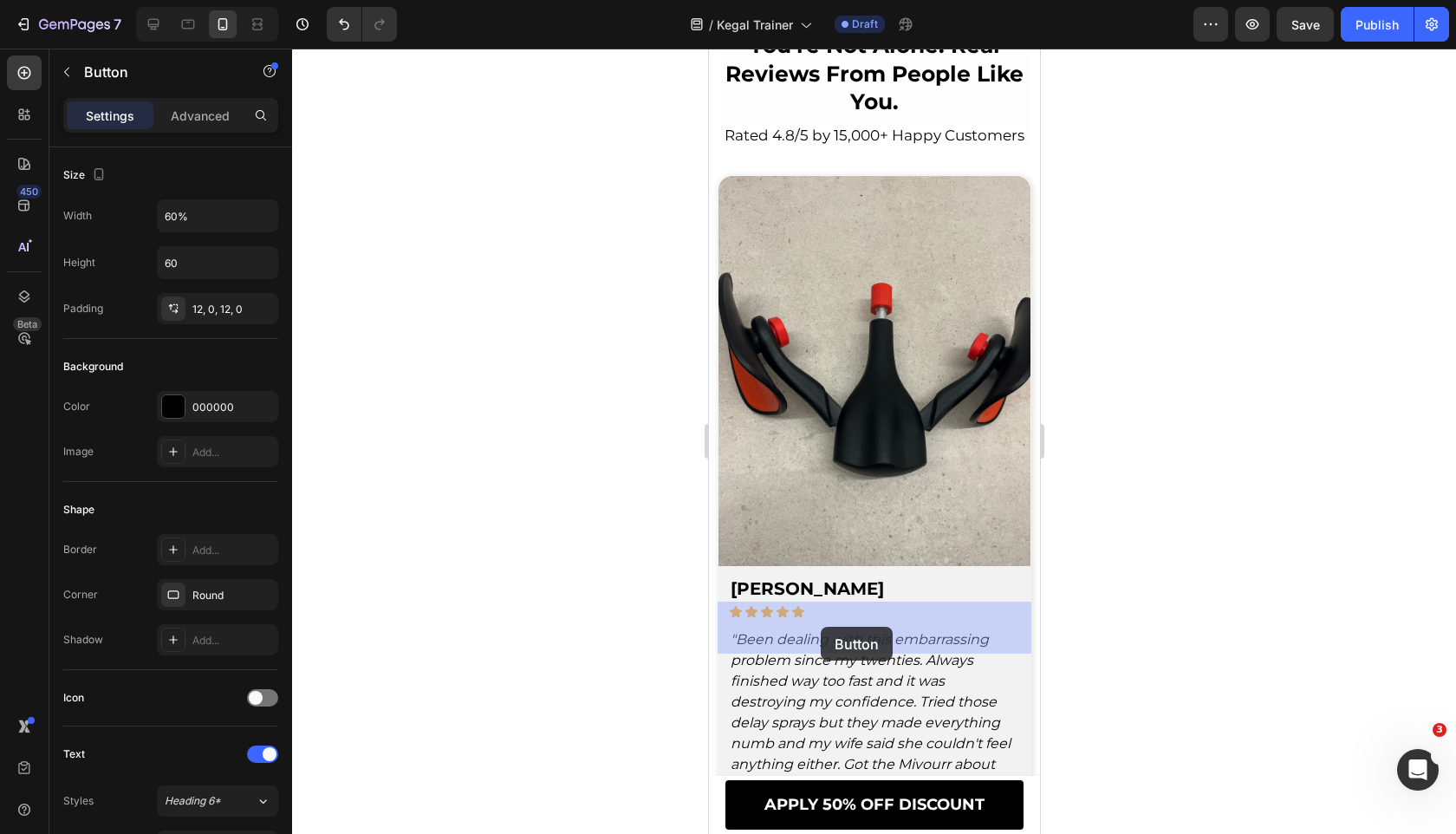
drag, startPoint x: 734, startPoint y: 518, endPoint x: 820, endPoint y: 626, distance: 138.1
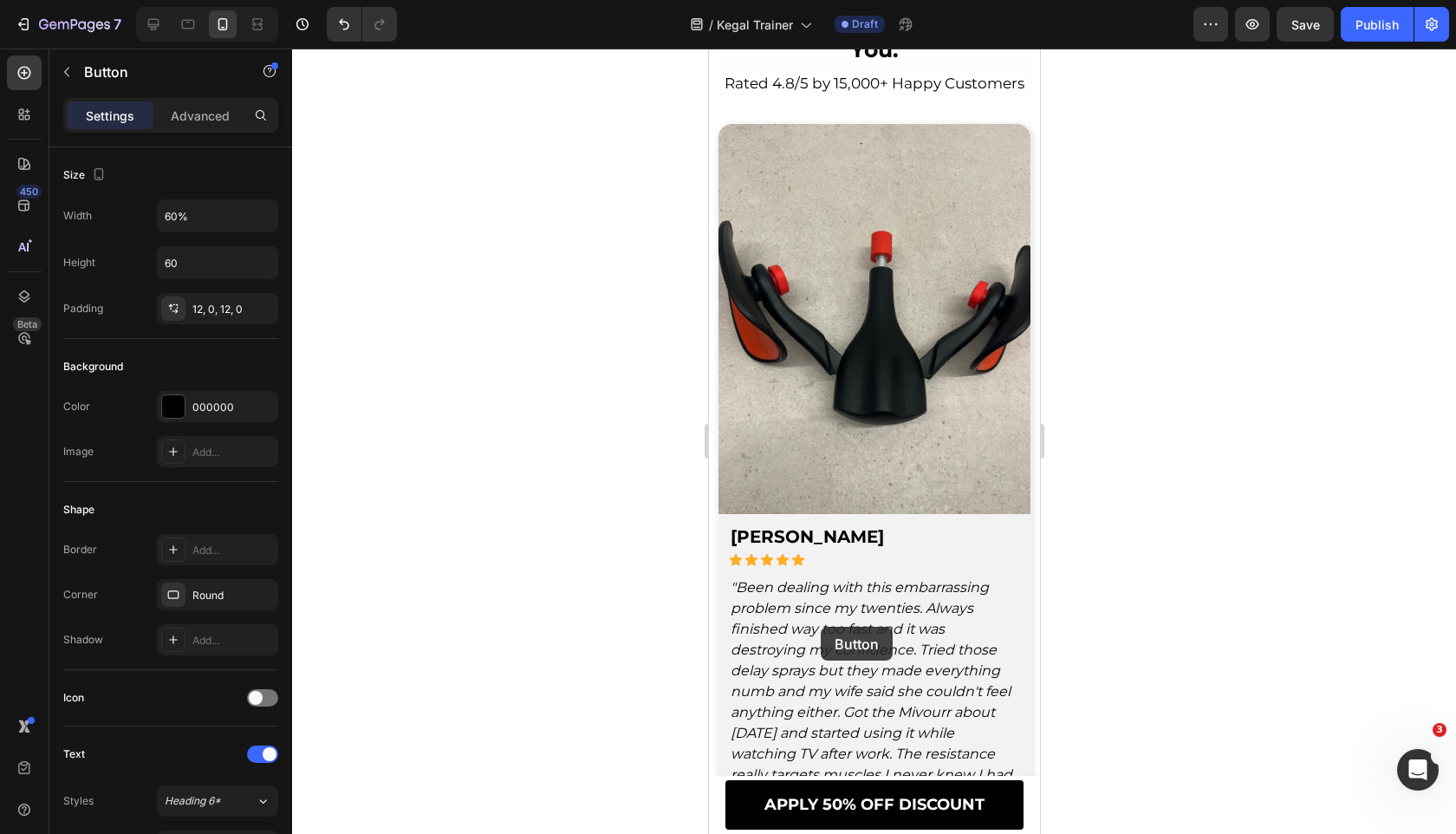
scroll to position [6571, 0]
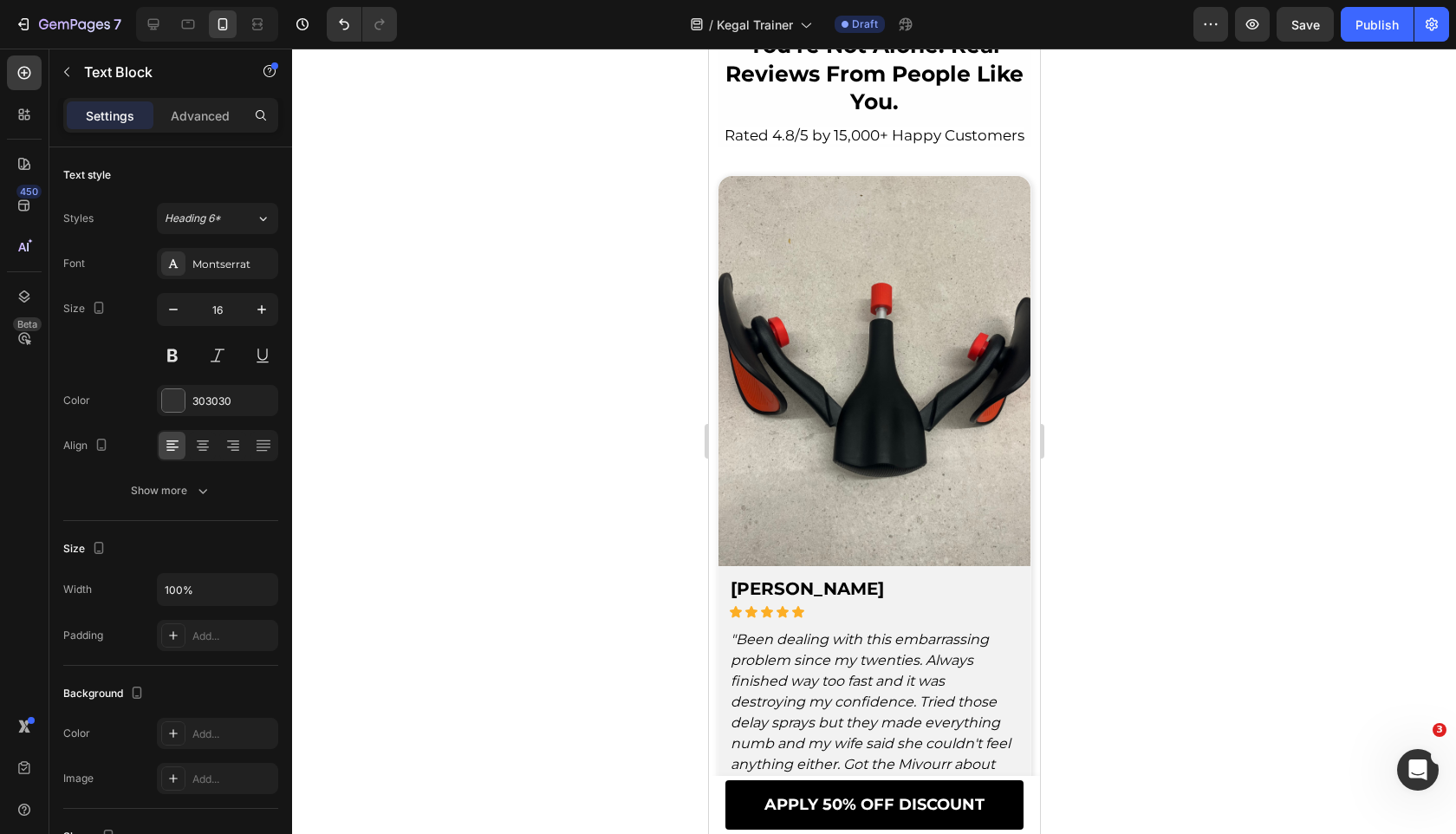
scroll to position [6549, 0]
drag, startPoint x: 879, startPoint y: 577, endPoint x: 881, endPoint y: 499, distance: 78.0
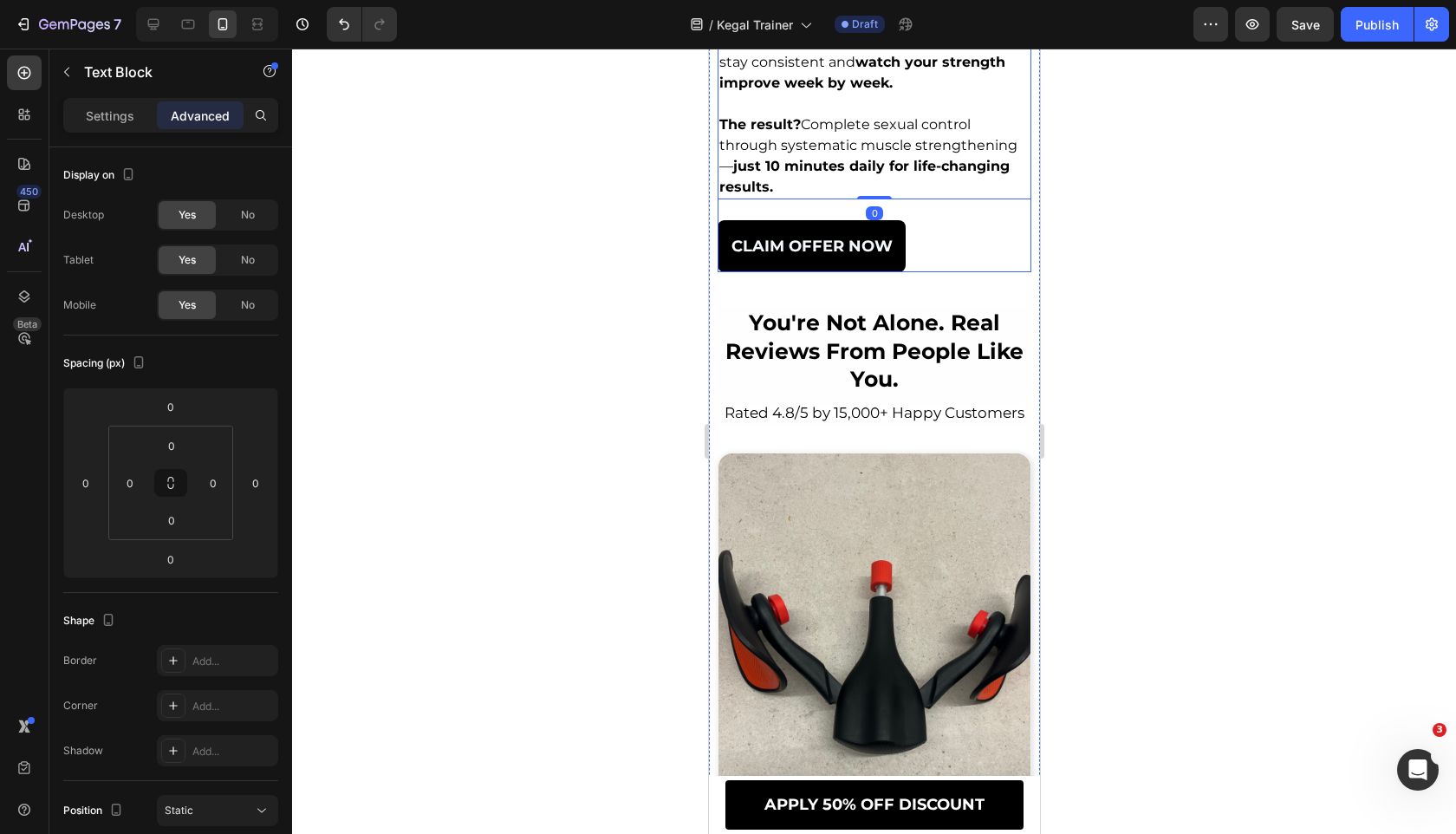
scroll to position [6137, 0]
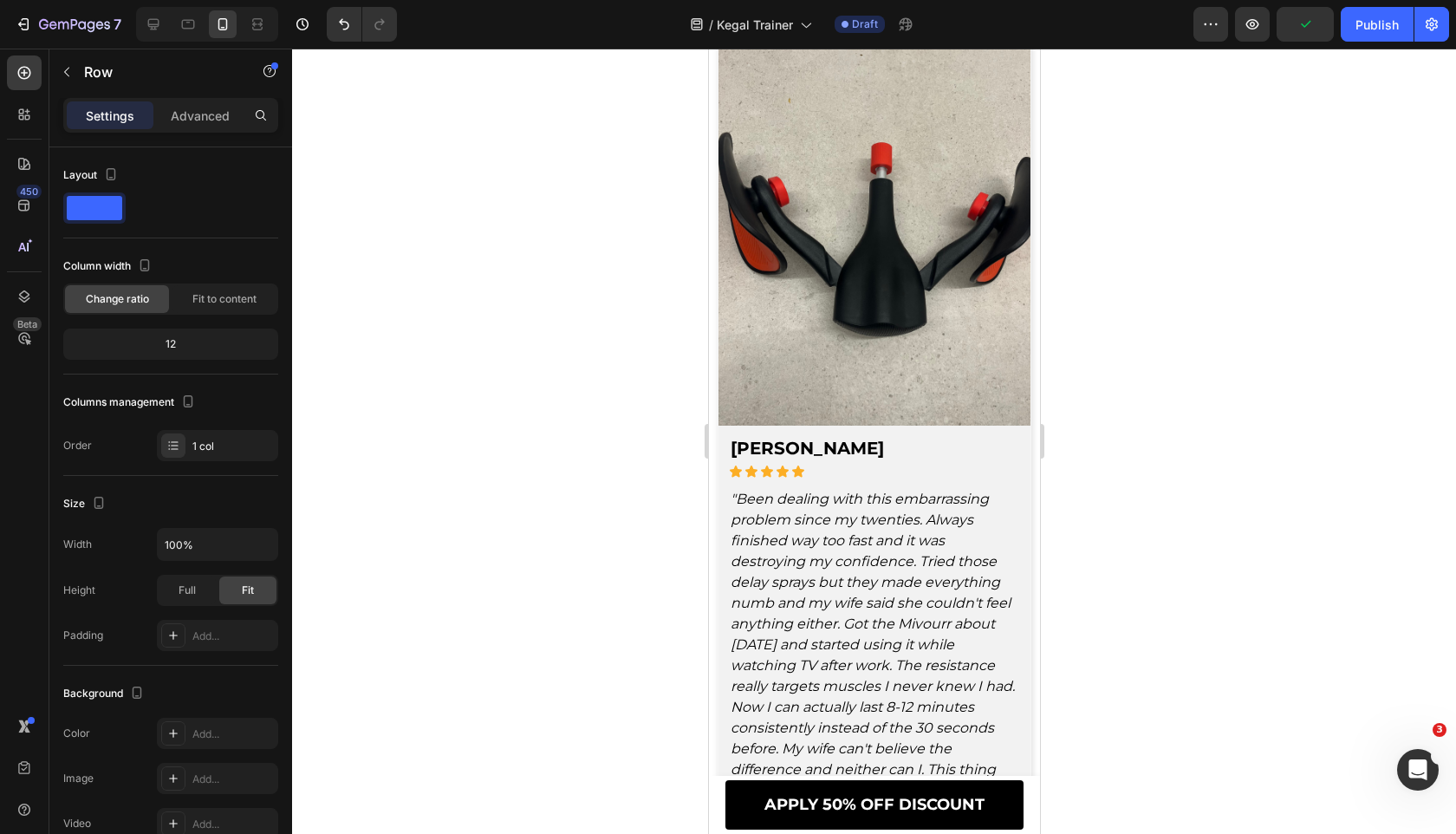
scroll to position [6681, 0]
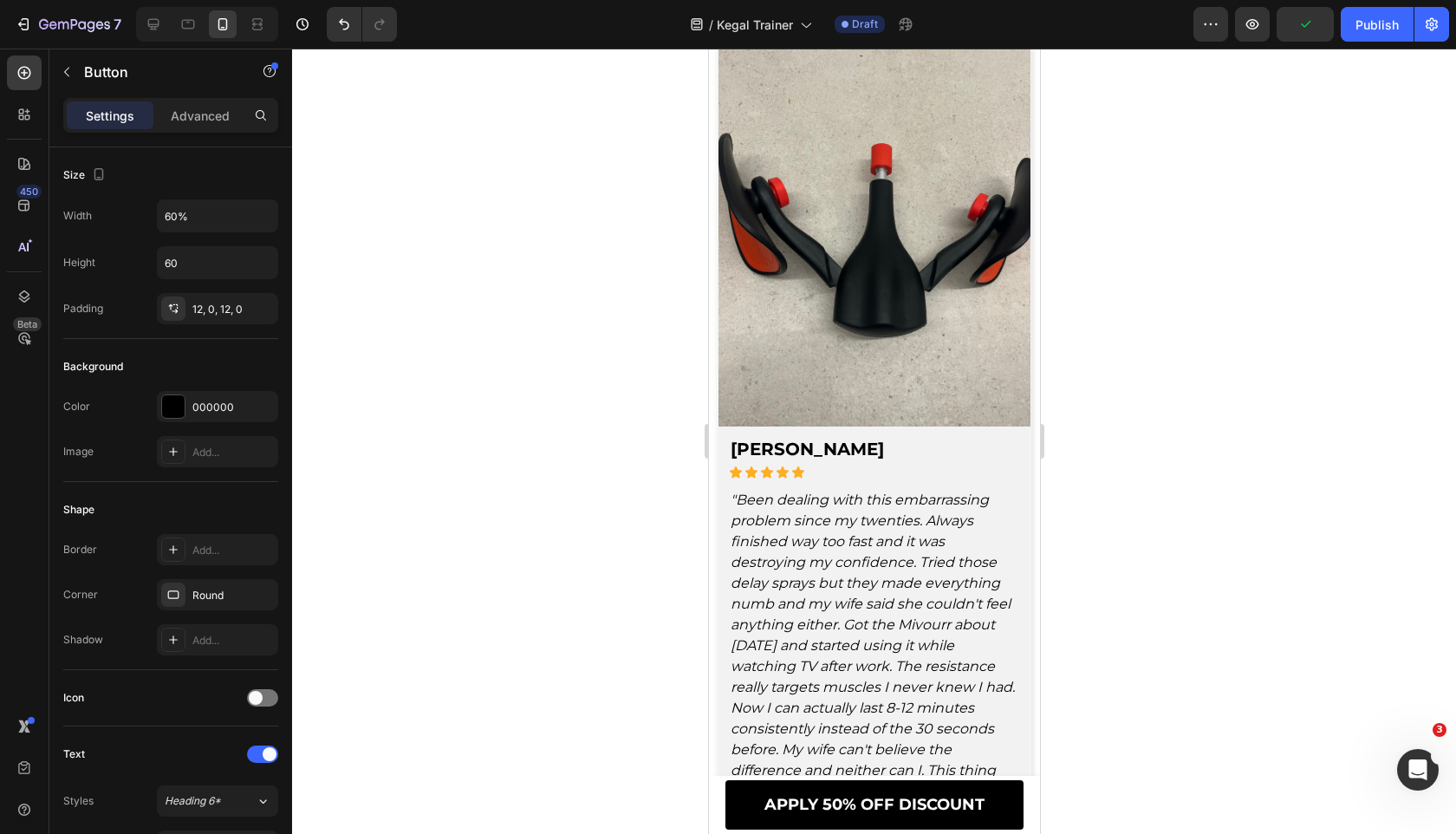
scroll to position [6859, 0]
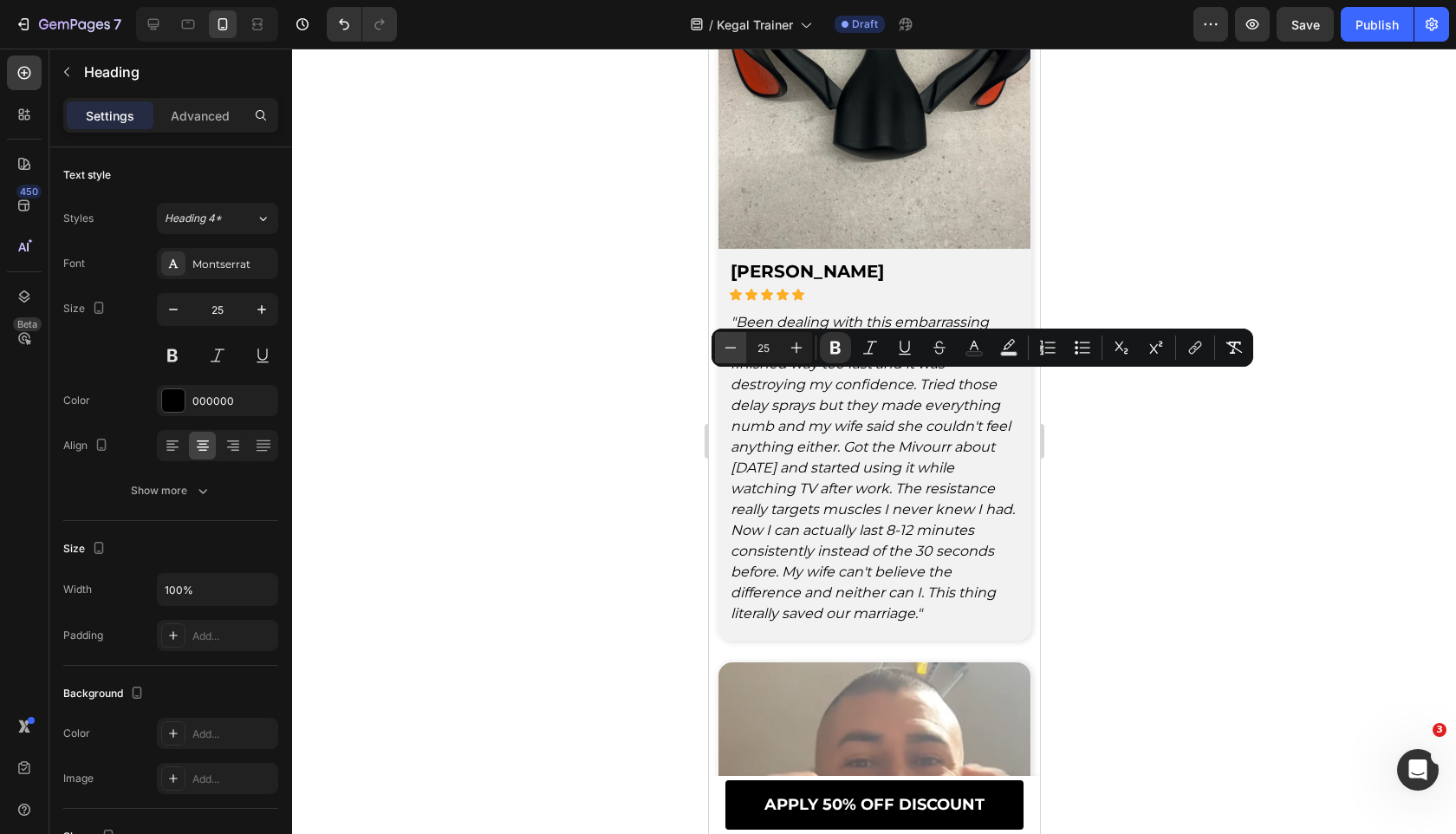
click at [735, 347] on icon "Editor contextual toolbar" at bounding box center [730, 348] width 18 height 18
type input "24"
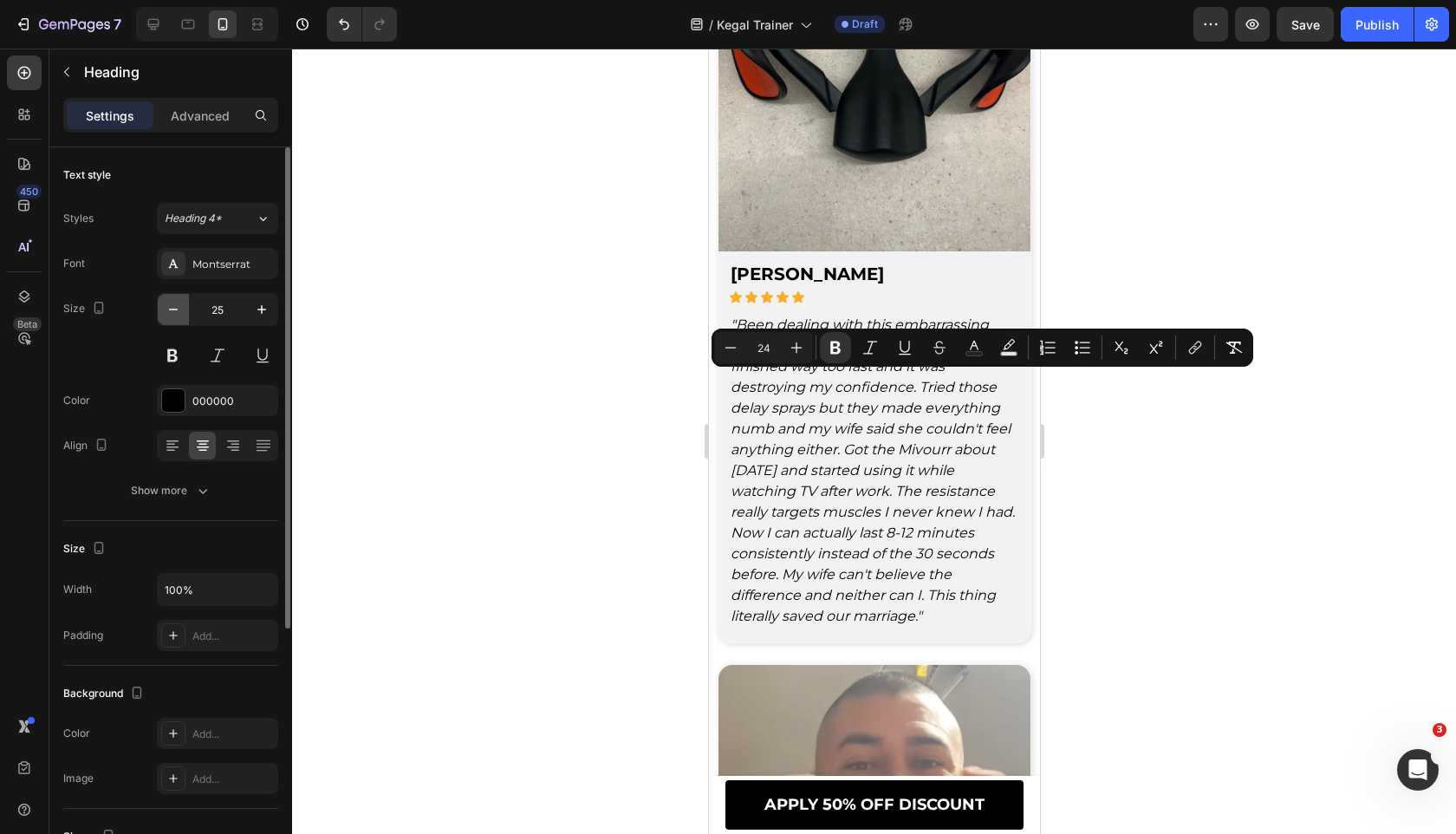
click at [180, 307] on icon "button" at bounding box center [173, 309] width 18 height 18
type input "24"
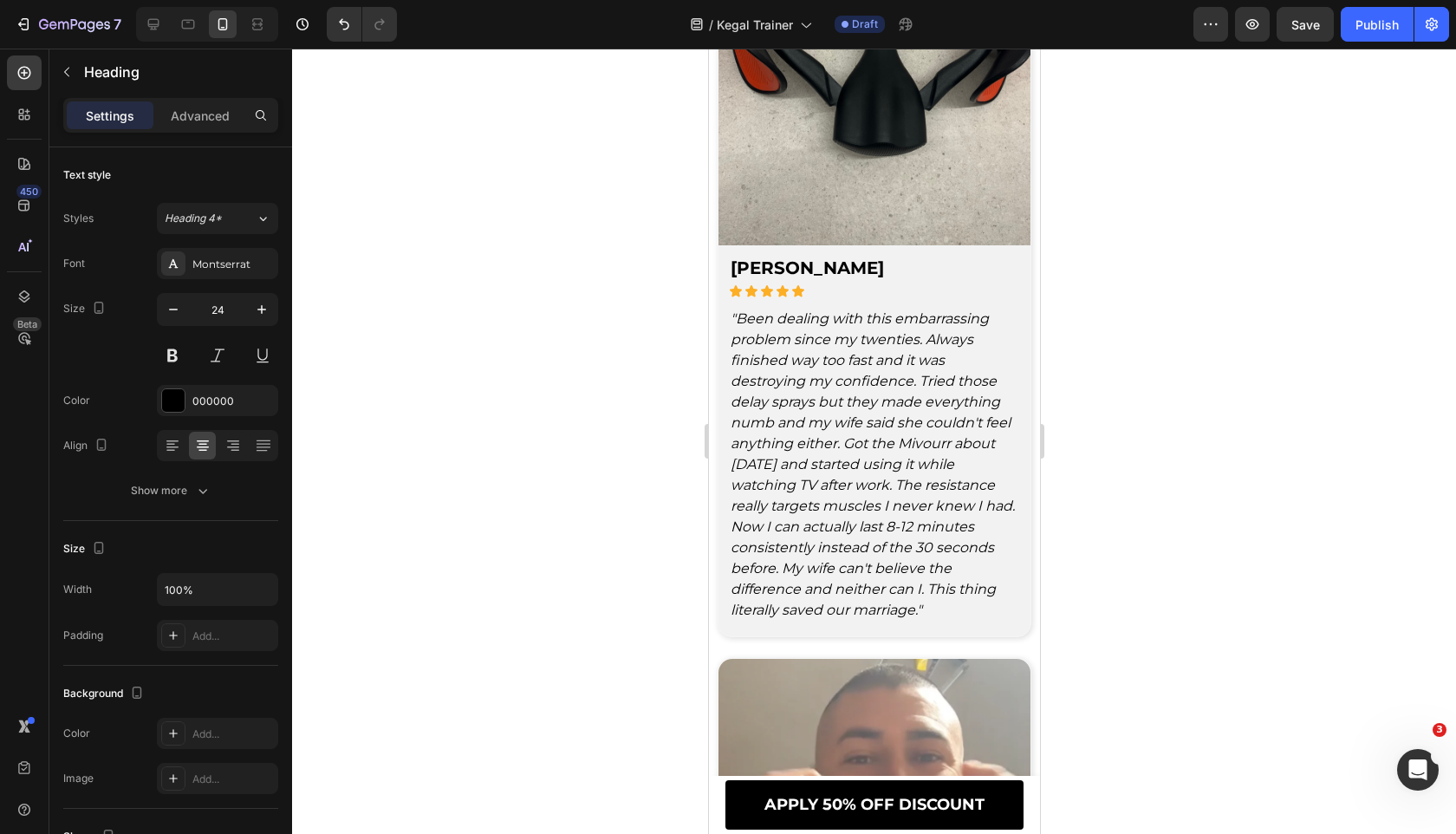
drag, startPoint x: 894, startPoint y: 408, endPoint x: 935, endPoint y: 455, distance: 62.4
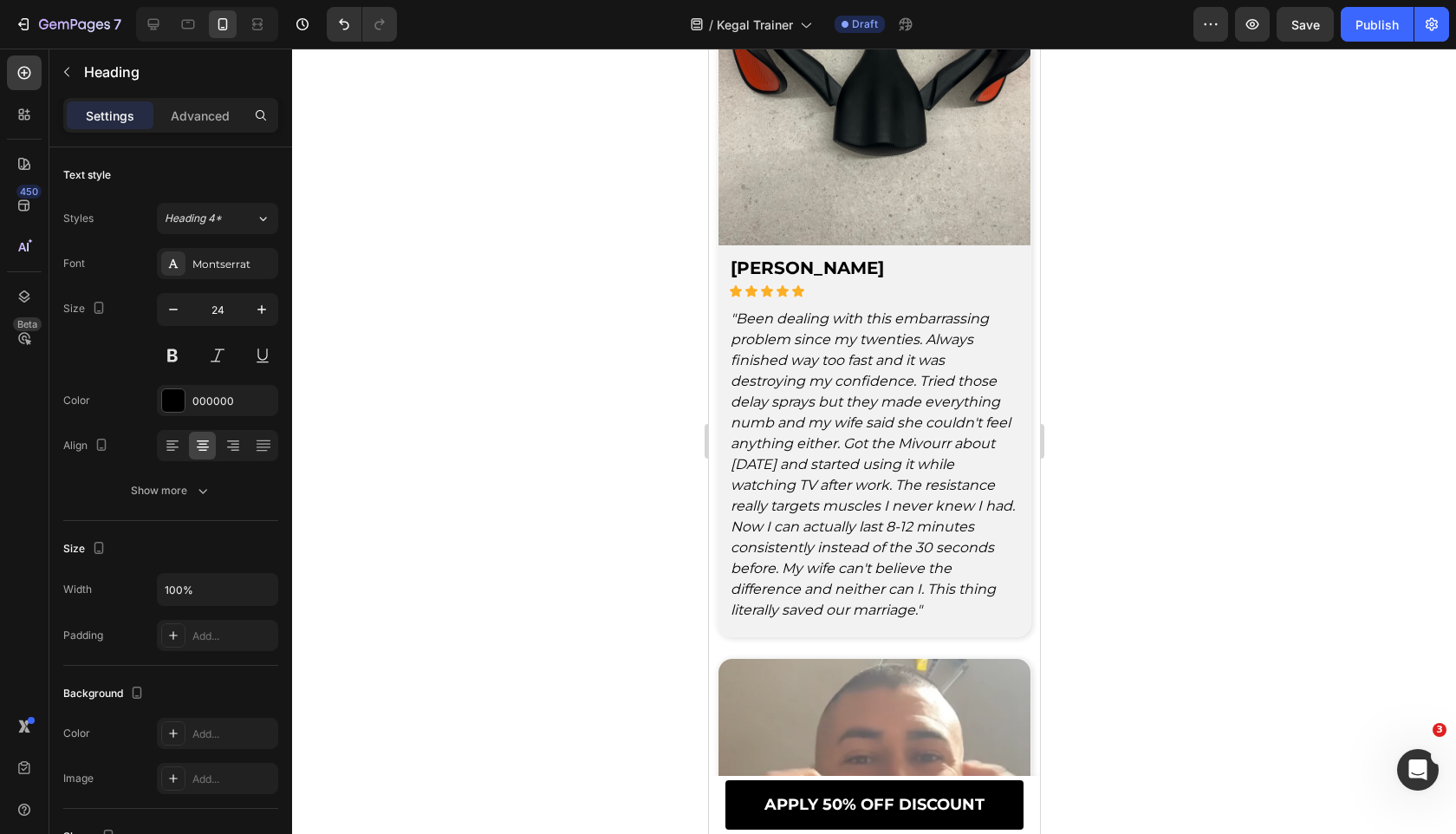
click at [447, 504] on div at bounding box center [874, 441] width 1164 height 786
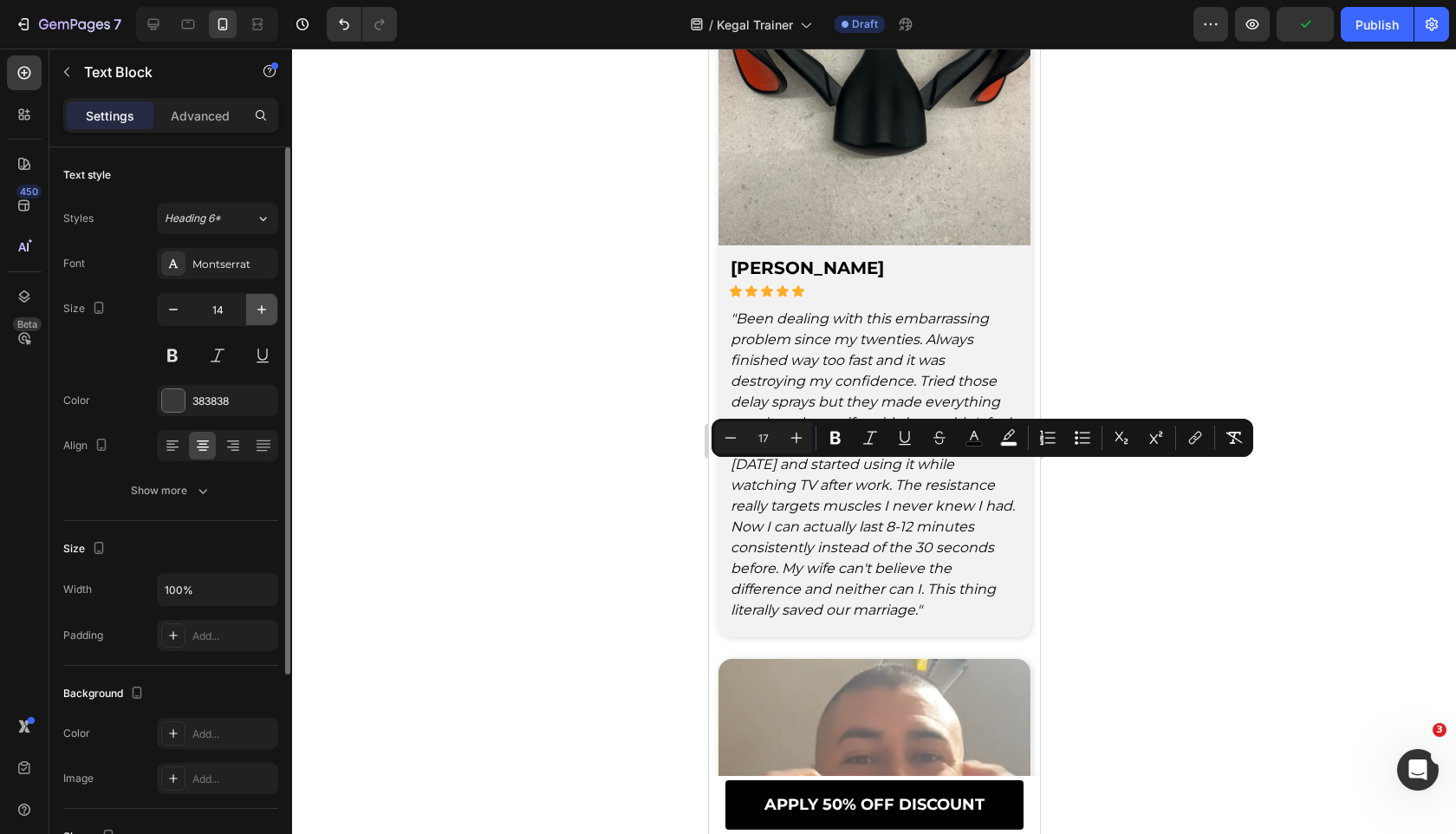
click at [256, 317] on icon "button" at bounding box center [262, 309] width 18 height 18
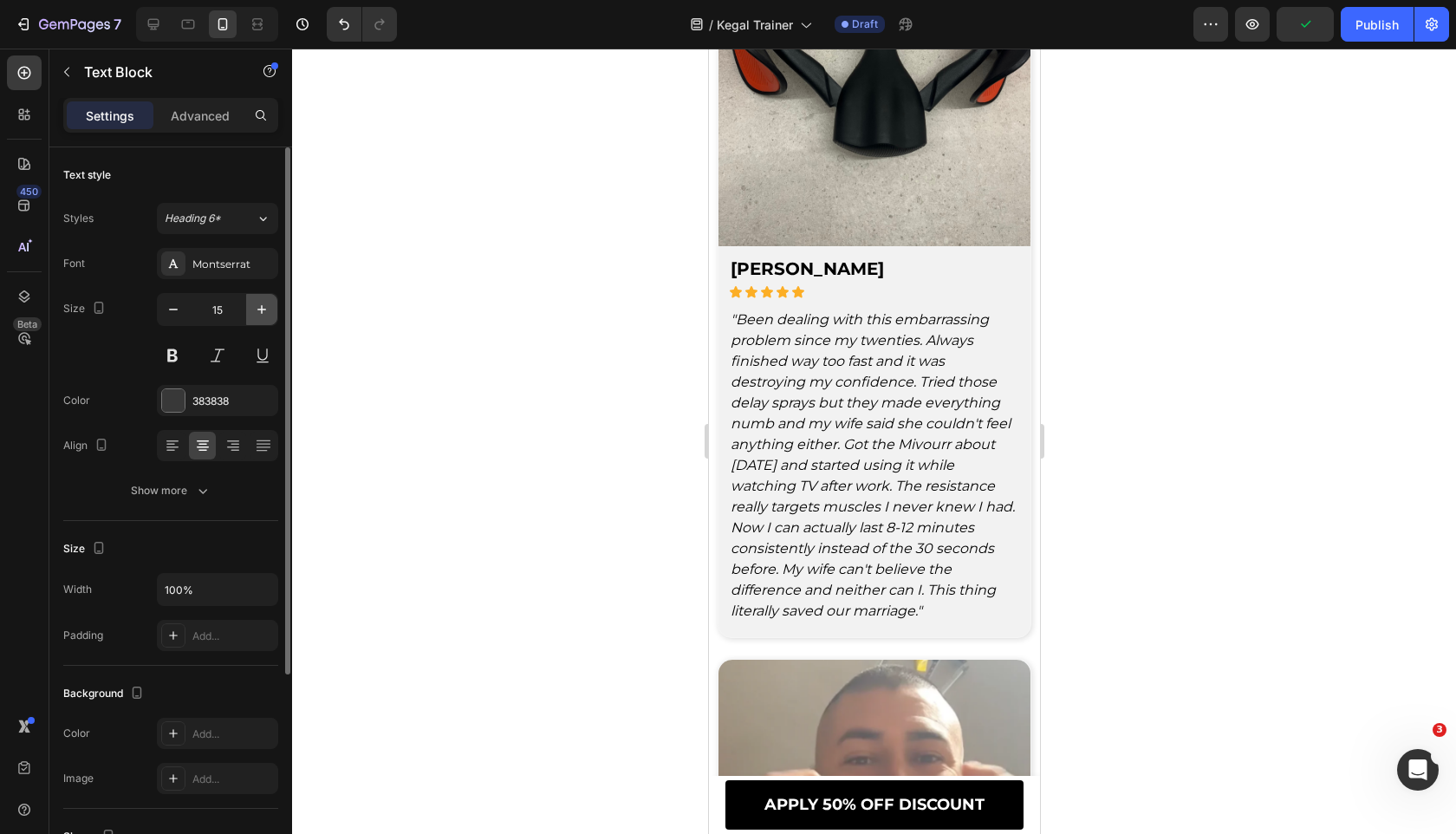
click at [256, 317] on icon "button" at bounding box center [262, 309] width 18 height 18
type input "17"
click at [209, 508] on div "Text style Styles Heading 6* Font Montserrat Size 17 Color 383838 Align Show mo…" at bounding box center [170, 334] width 215 height 374
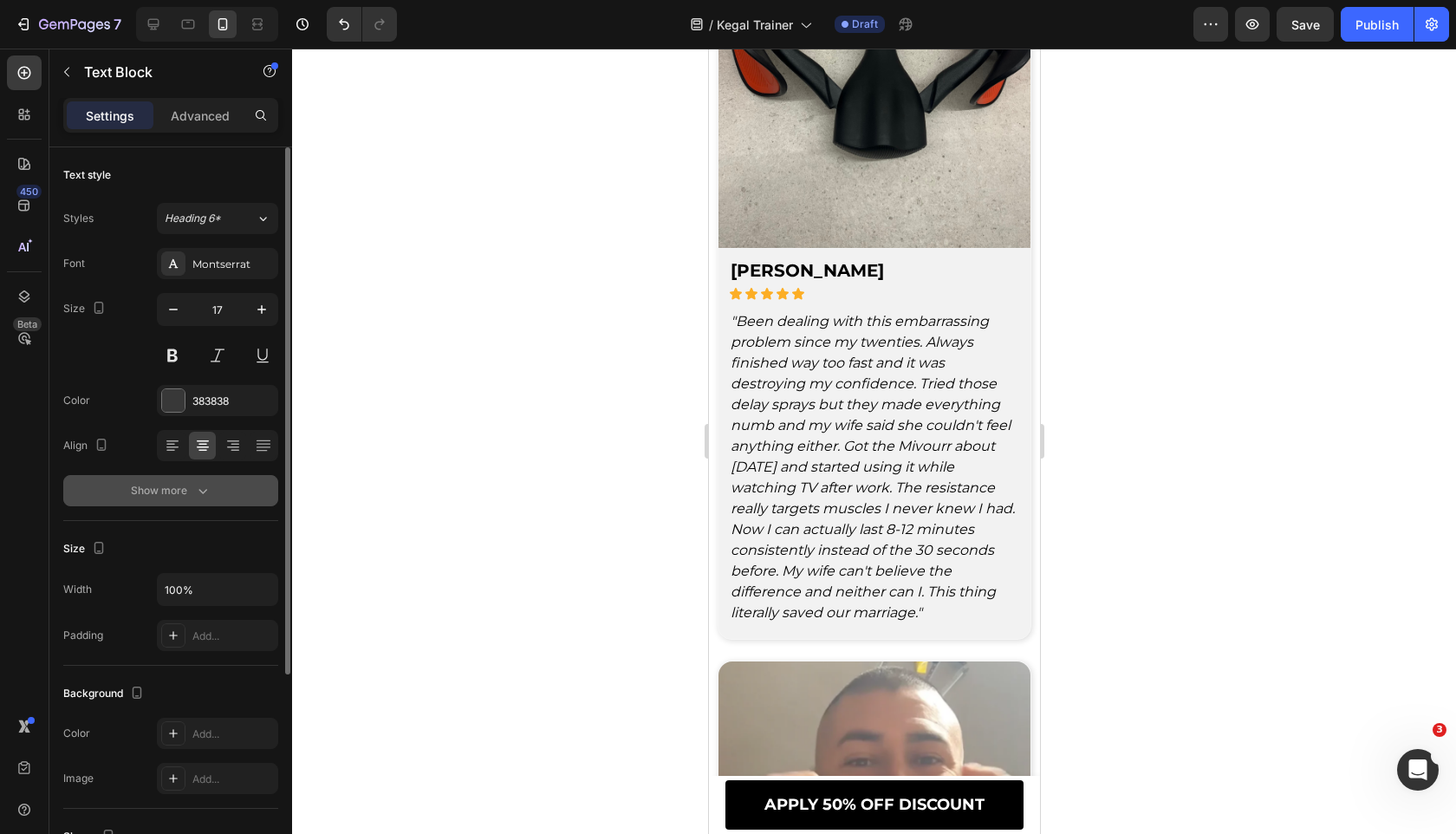
click at [222, 492] on button "Show more" at bounding box center [170, 491] width 215 height 32
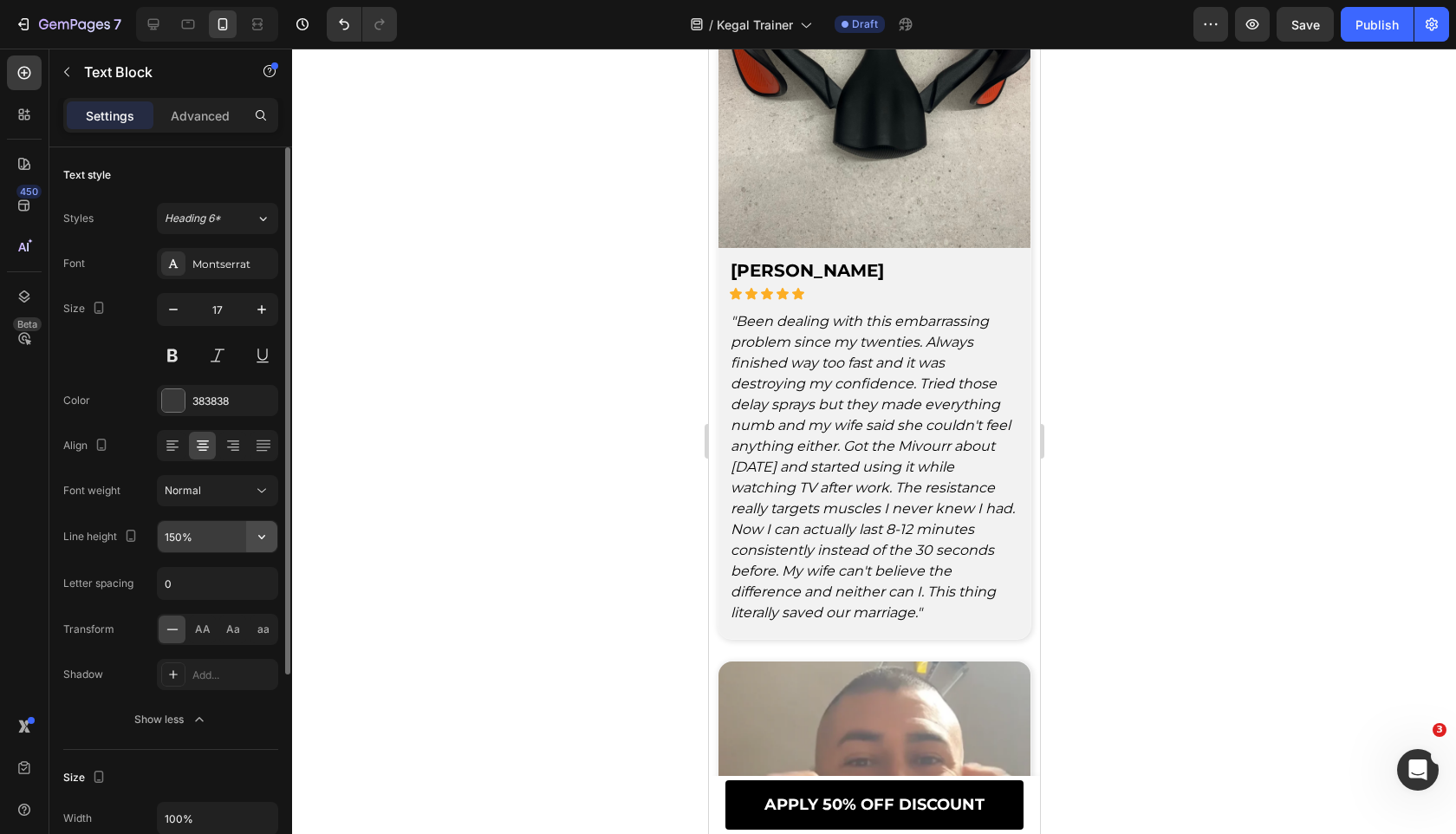
click at [264, 541] on icon "button" at bounding box center [262, 537] width 18 height 18
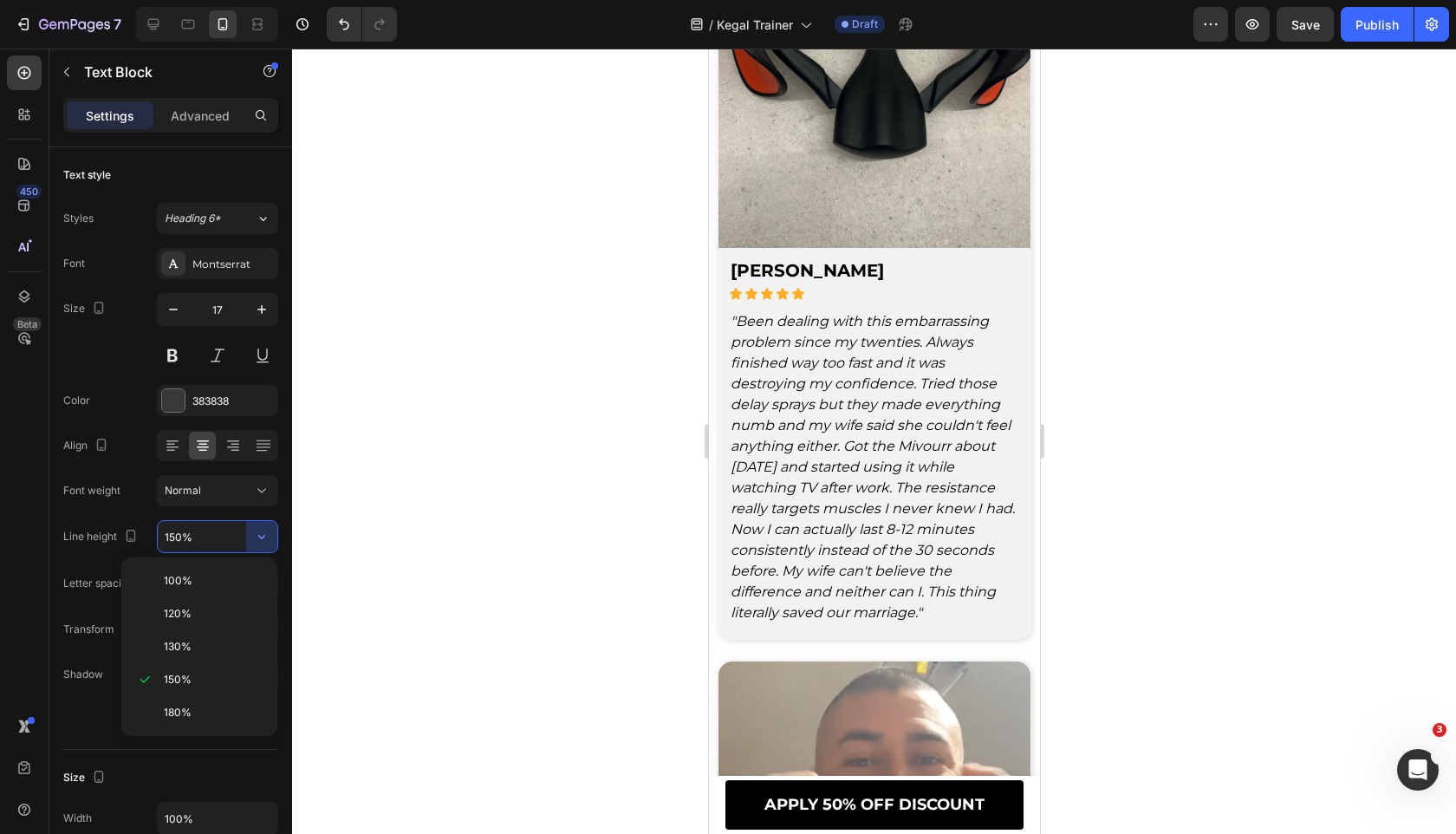
click at [499, 492] on div at bounding box center [874, 441] width 1164 height 786
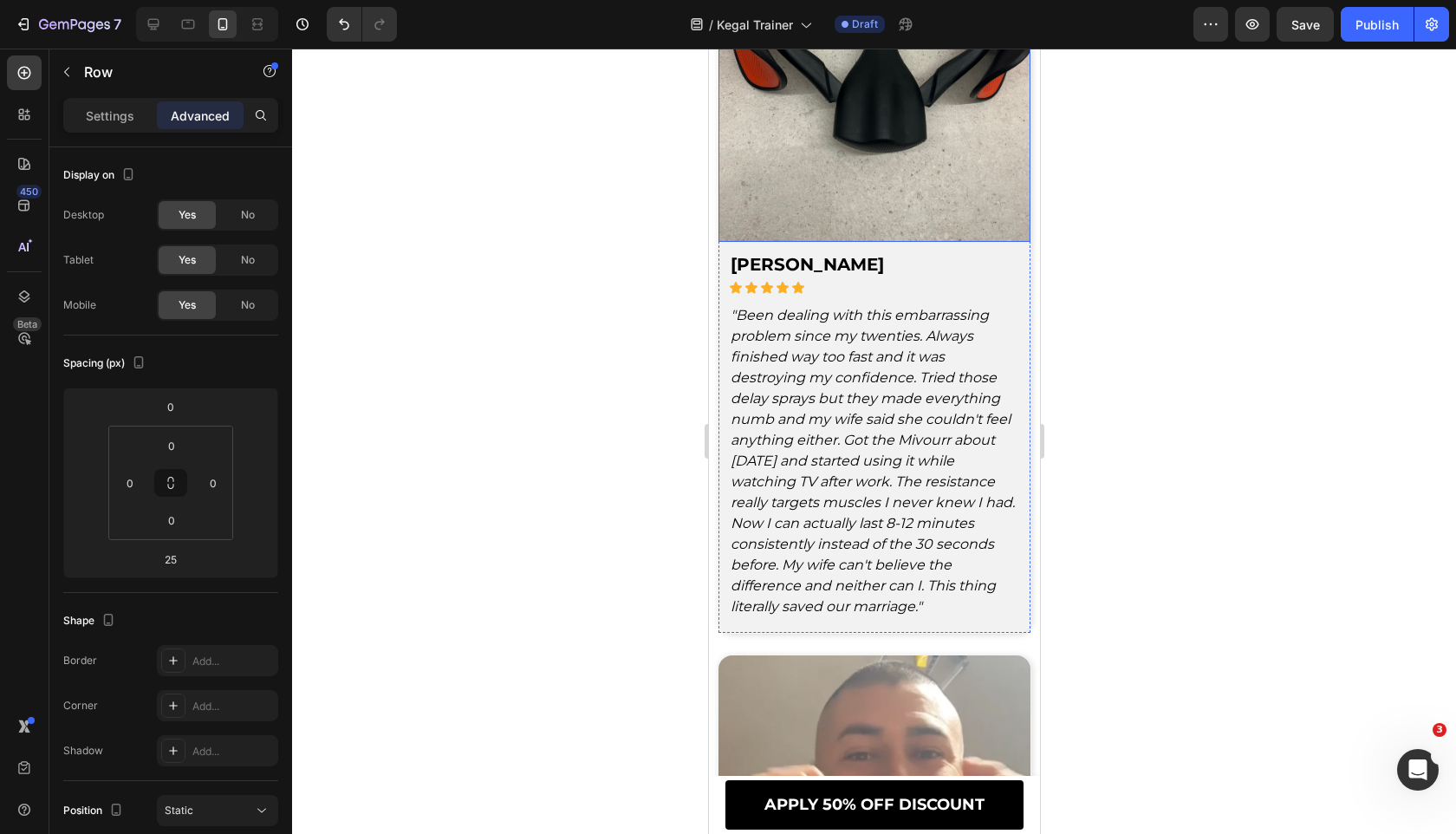
click at [629, 523] on div at bounding box center [874, 441] width 1164 height 786
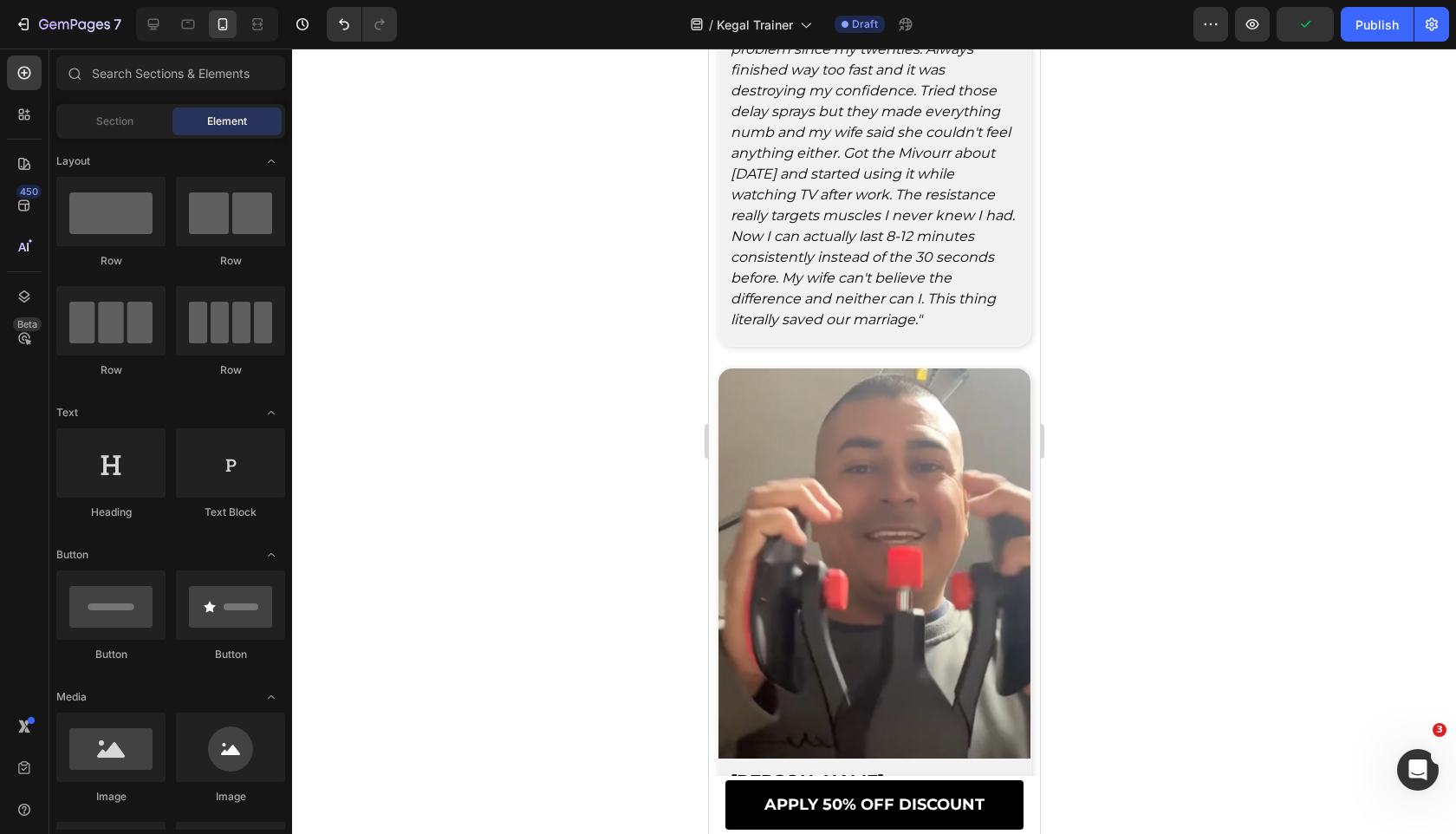
scroll to position [7644, 0]
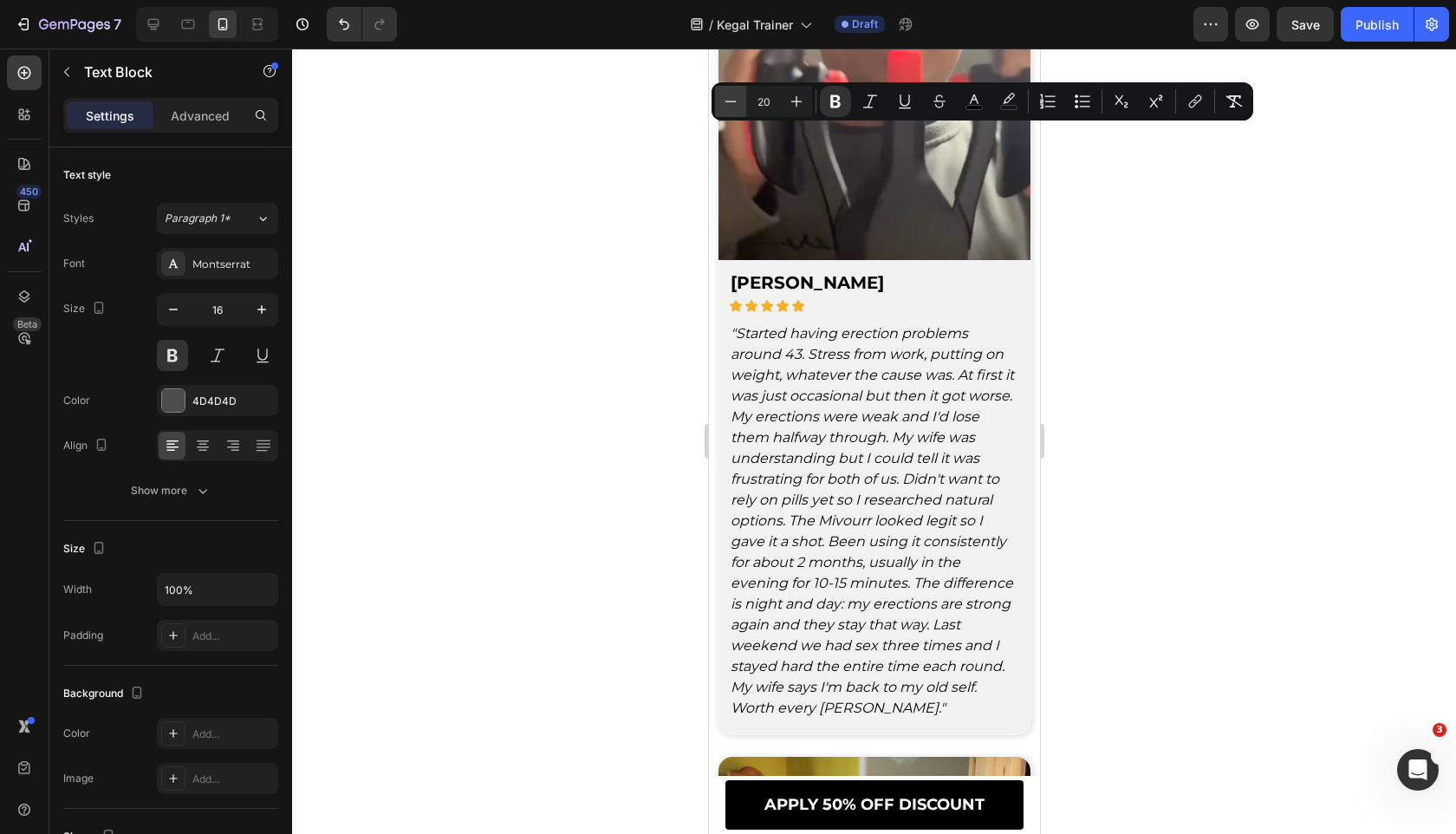
click at [716, 101] on button "Minus" at bounding box center [730, 102] width 32 height 32
type input "18"
click at [261, 303] on icon "button" at bounding box center [262, 309] width 18 height 18
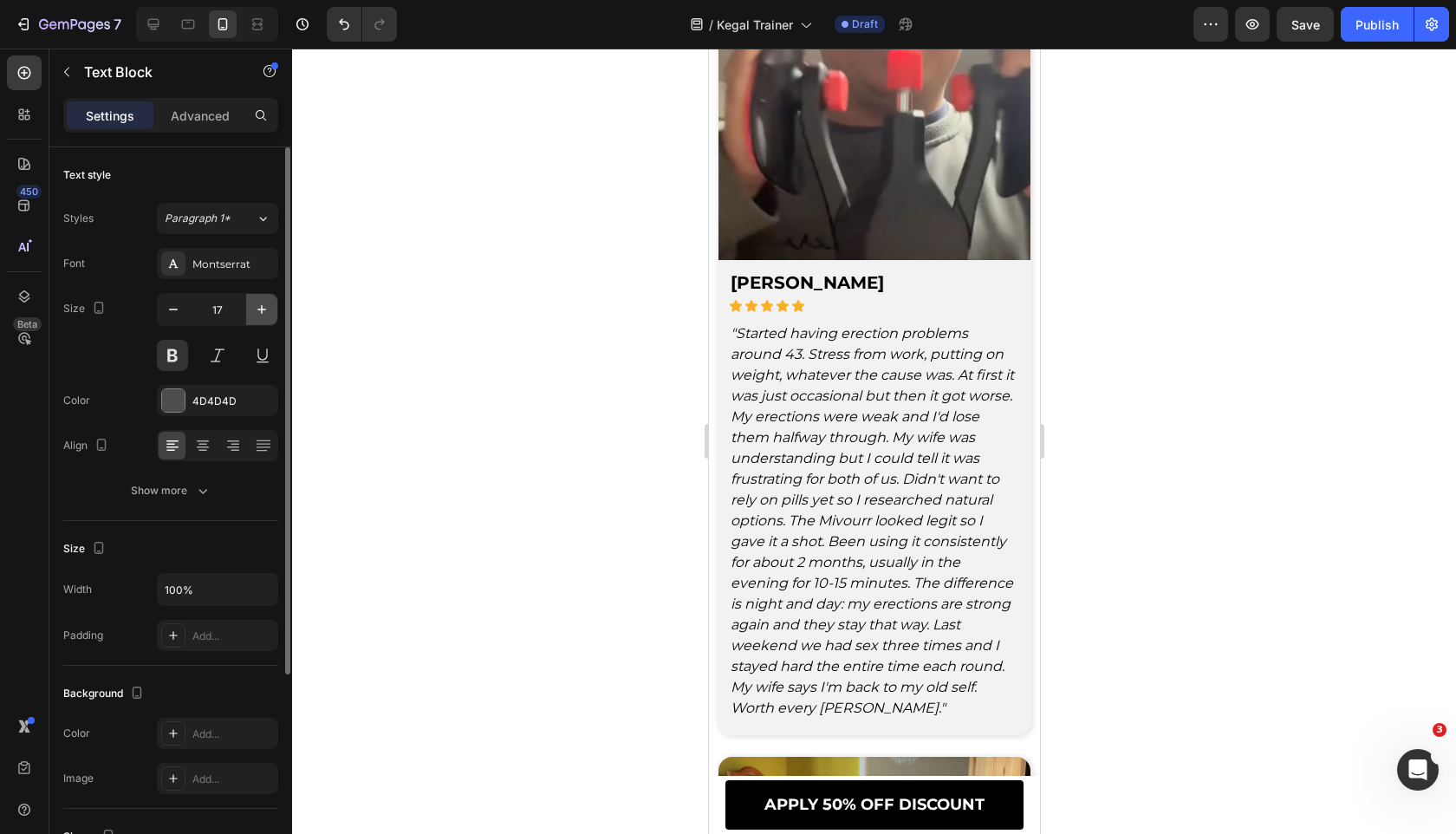
click at [261, 303] on icon "button" at bounding box center [262, 309] width 18 height 18
type input "18"
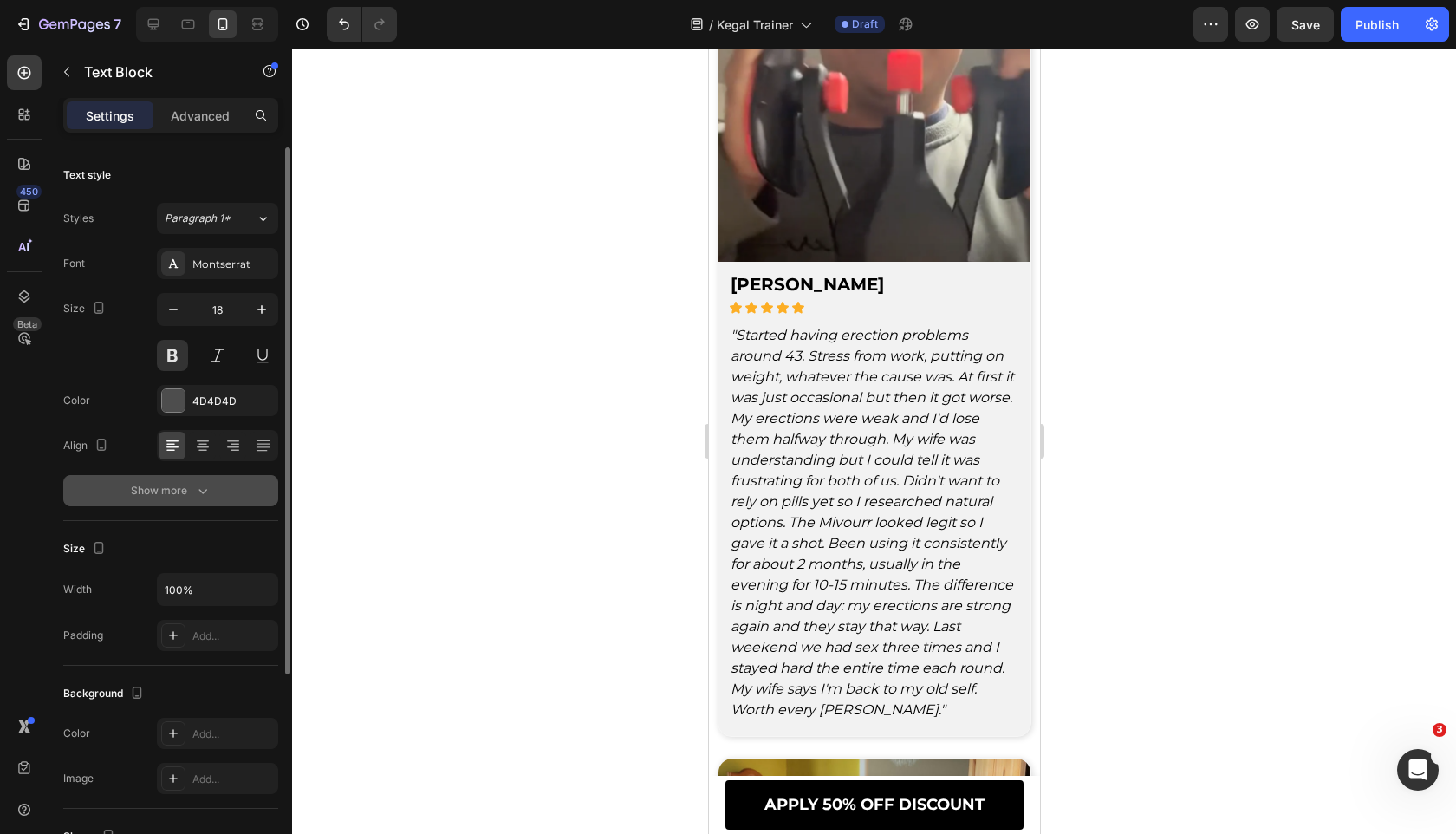
click at [217, 489] on button "Show more" at bounding box center [170, 491] width 215 height 32
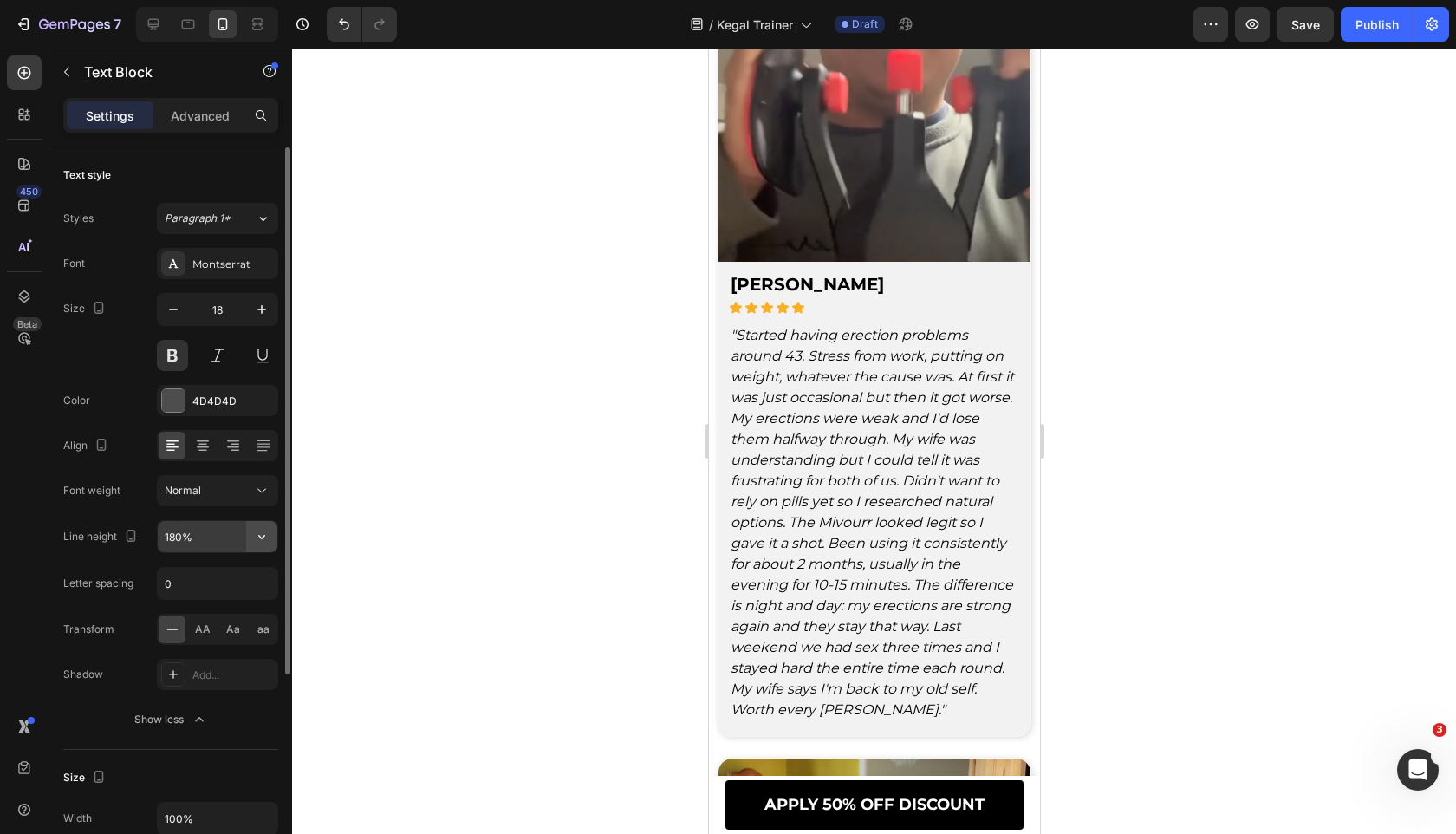
click at [262, 528] on icon "button" at bounding box center [262, 537] width 18 height 18
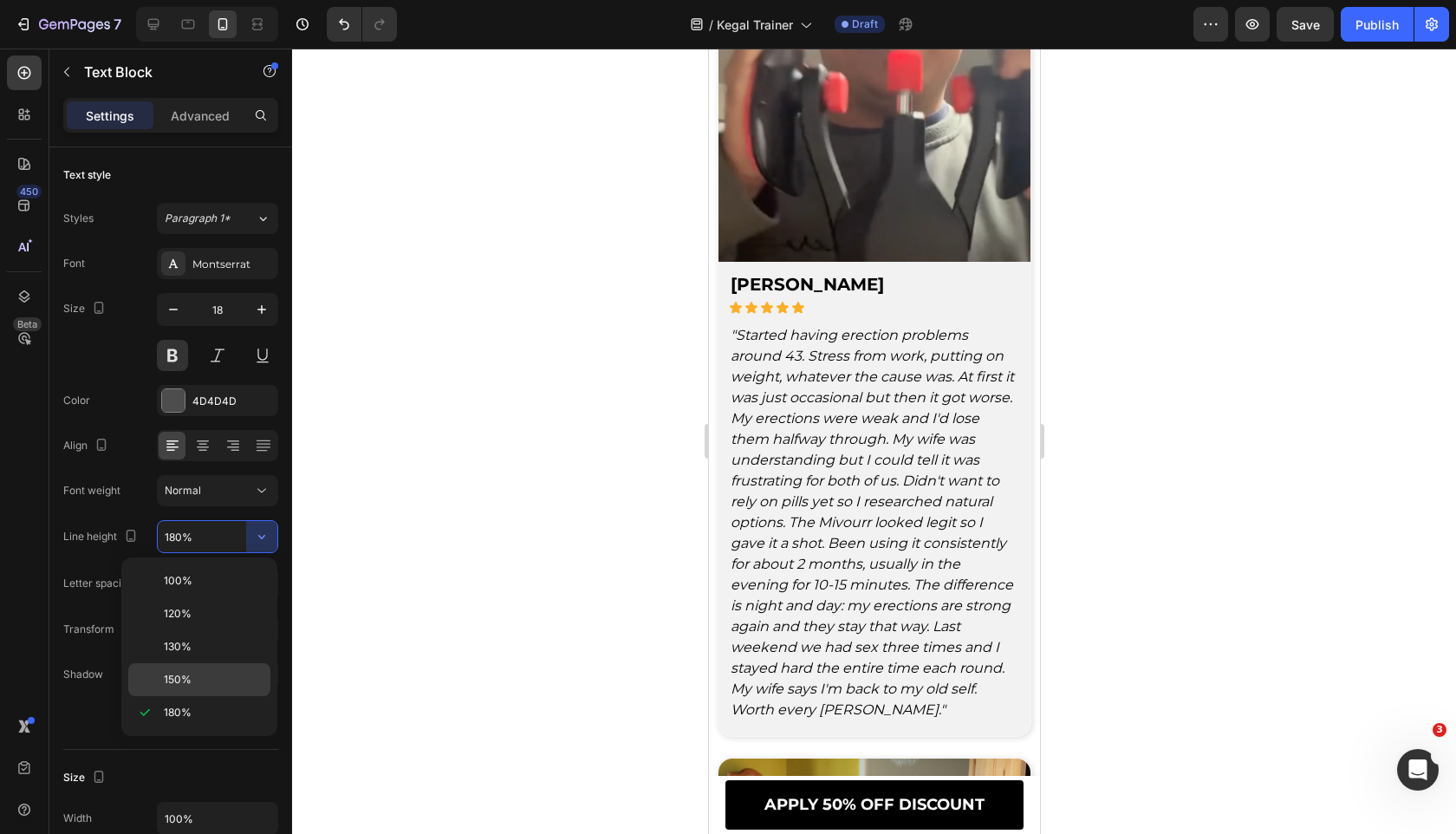
click at [223, 676] on p "150%" at bounding box center [213, 680] width 99 height 16
type input "150%"
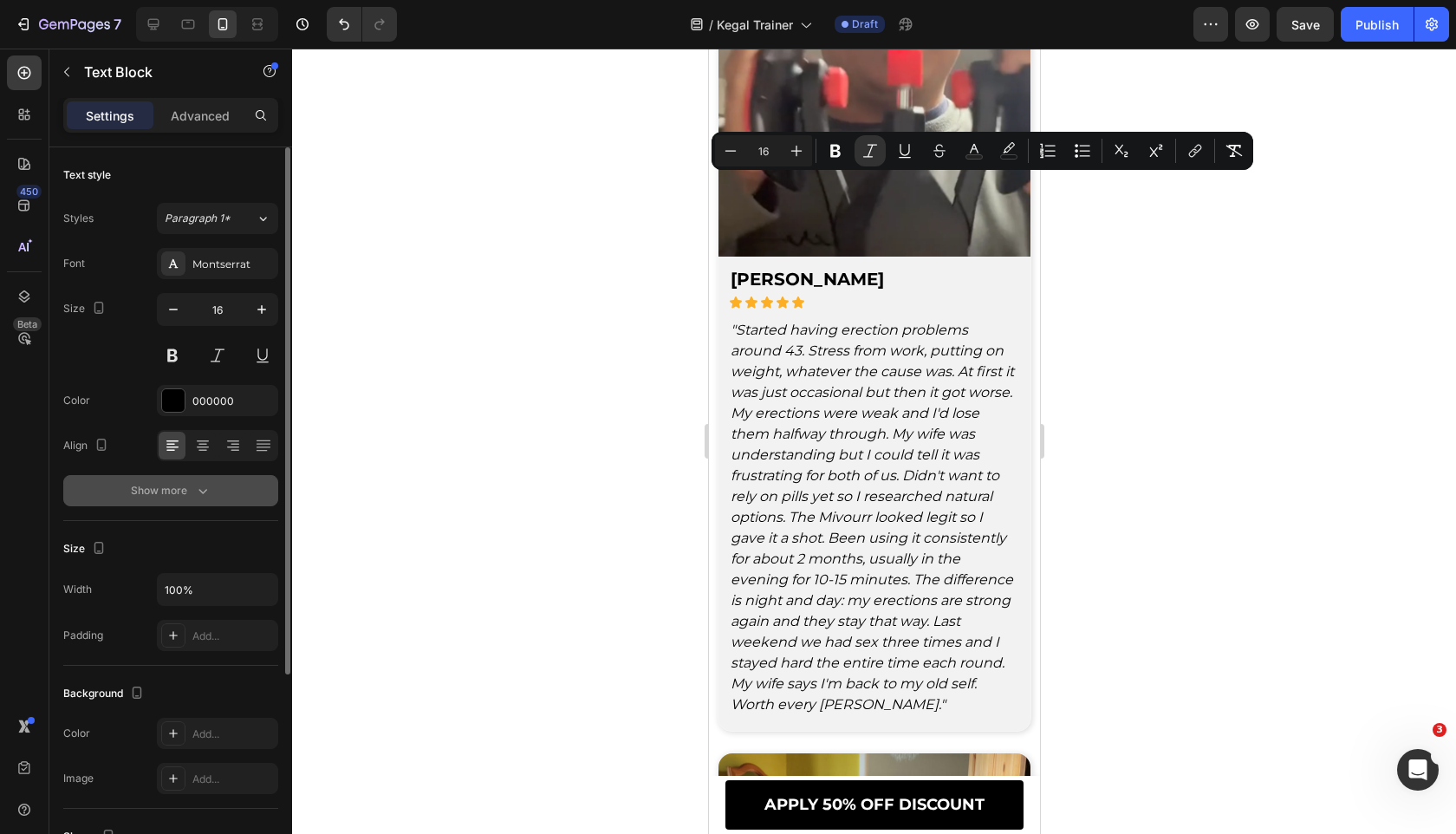
click at [211, 494] on button "Show more" at bounding box center [170, 491] width 215 height 32
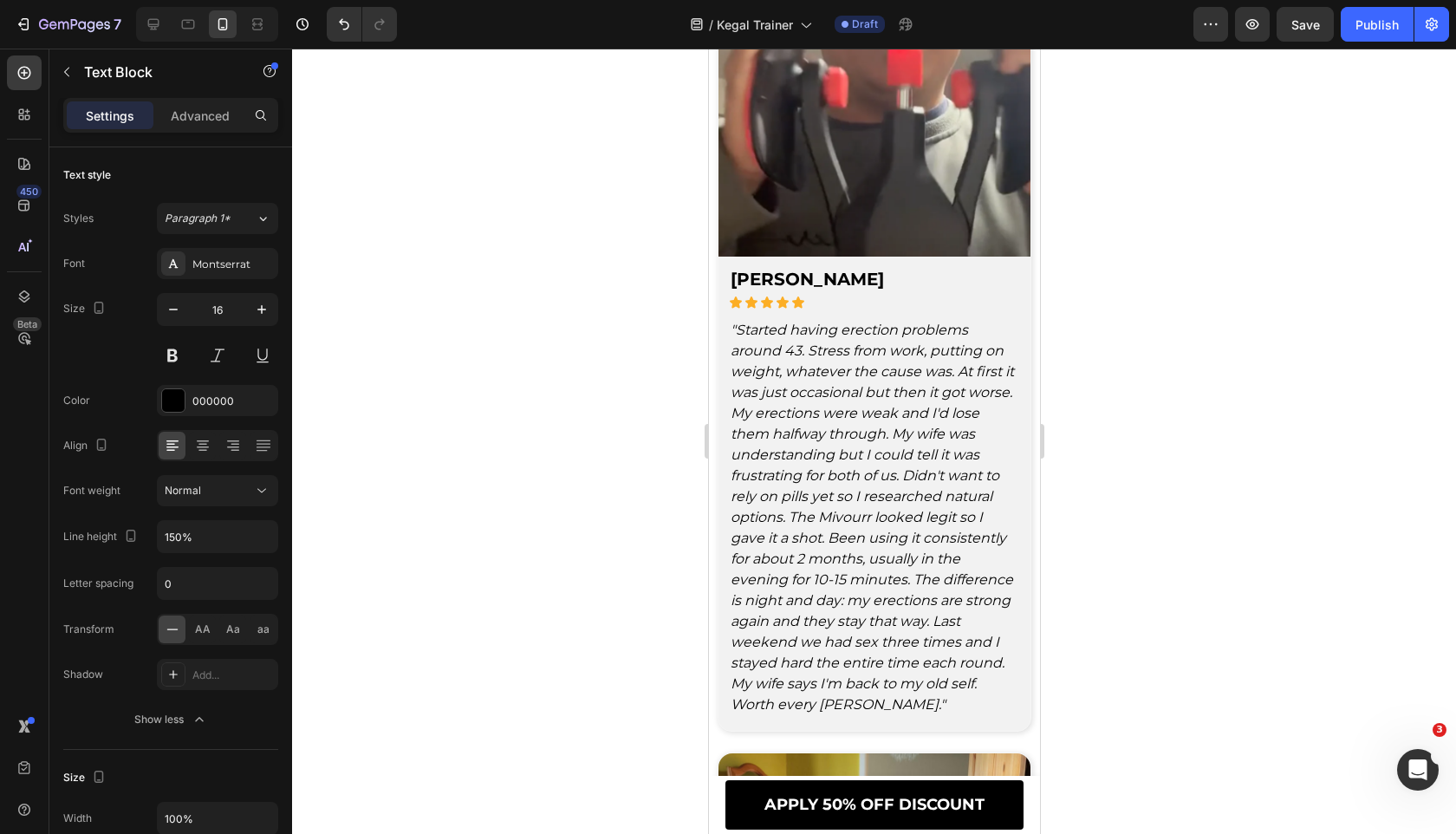
click at [554, 501] on div at bounding box center [874, 441] width 1164 height 786
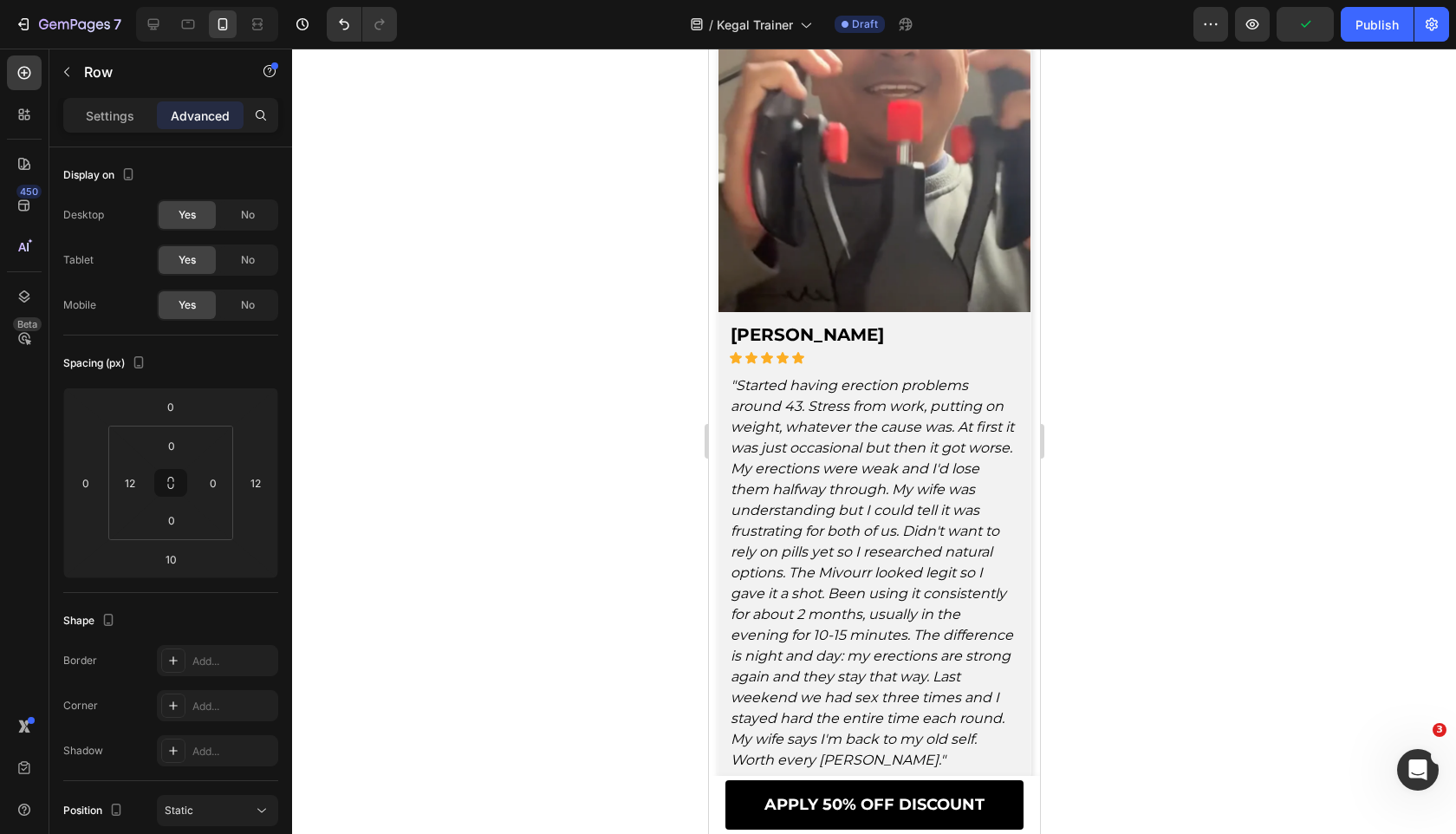
scroll to position [7564, 0]
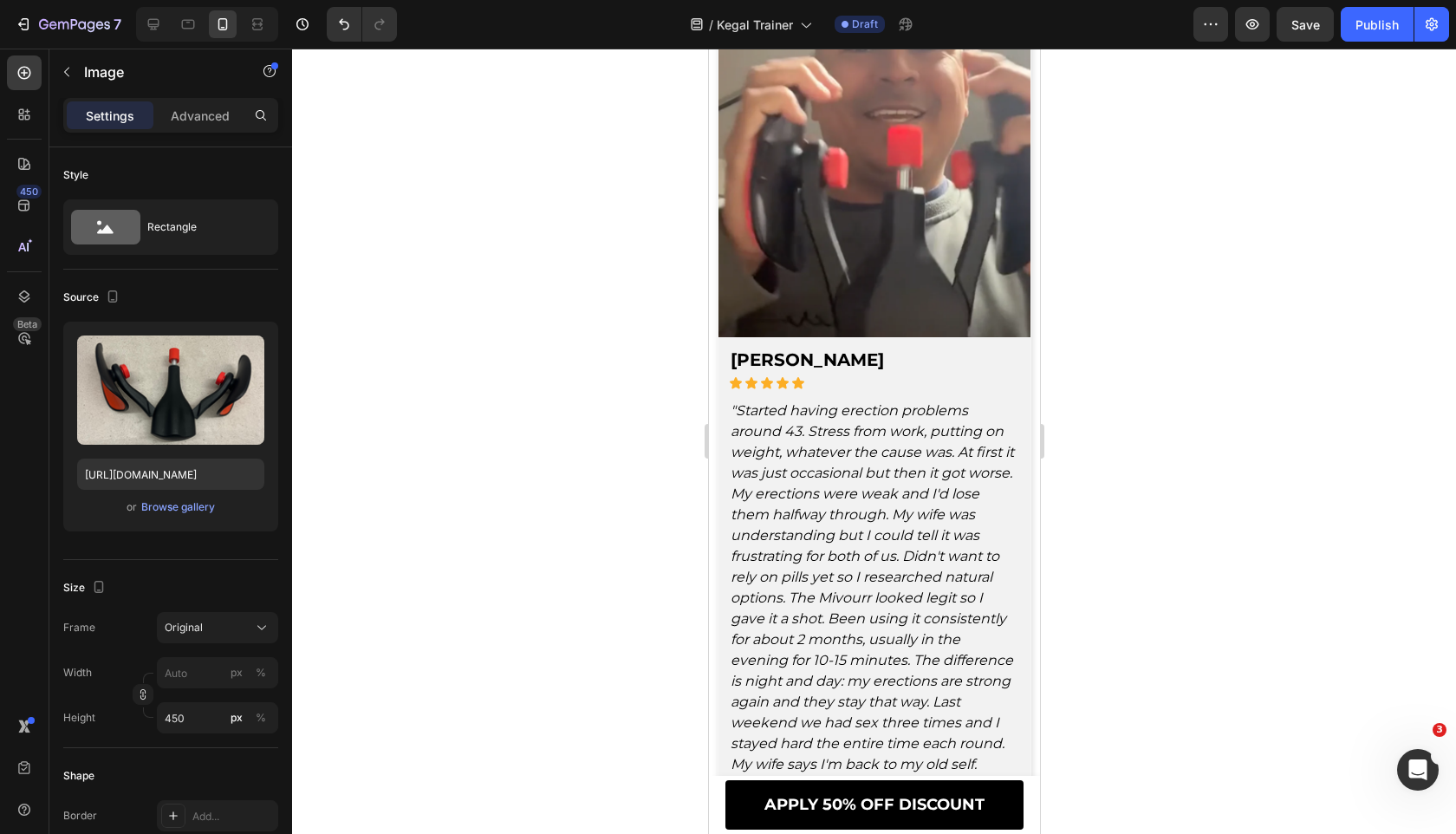
scroll to position [7877, 0]
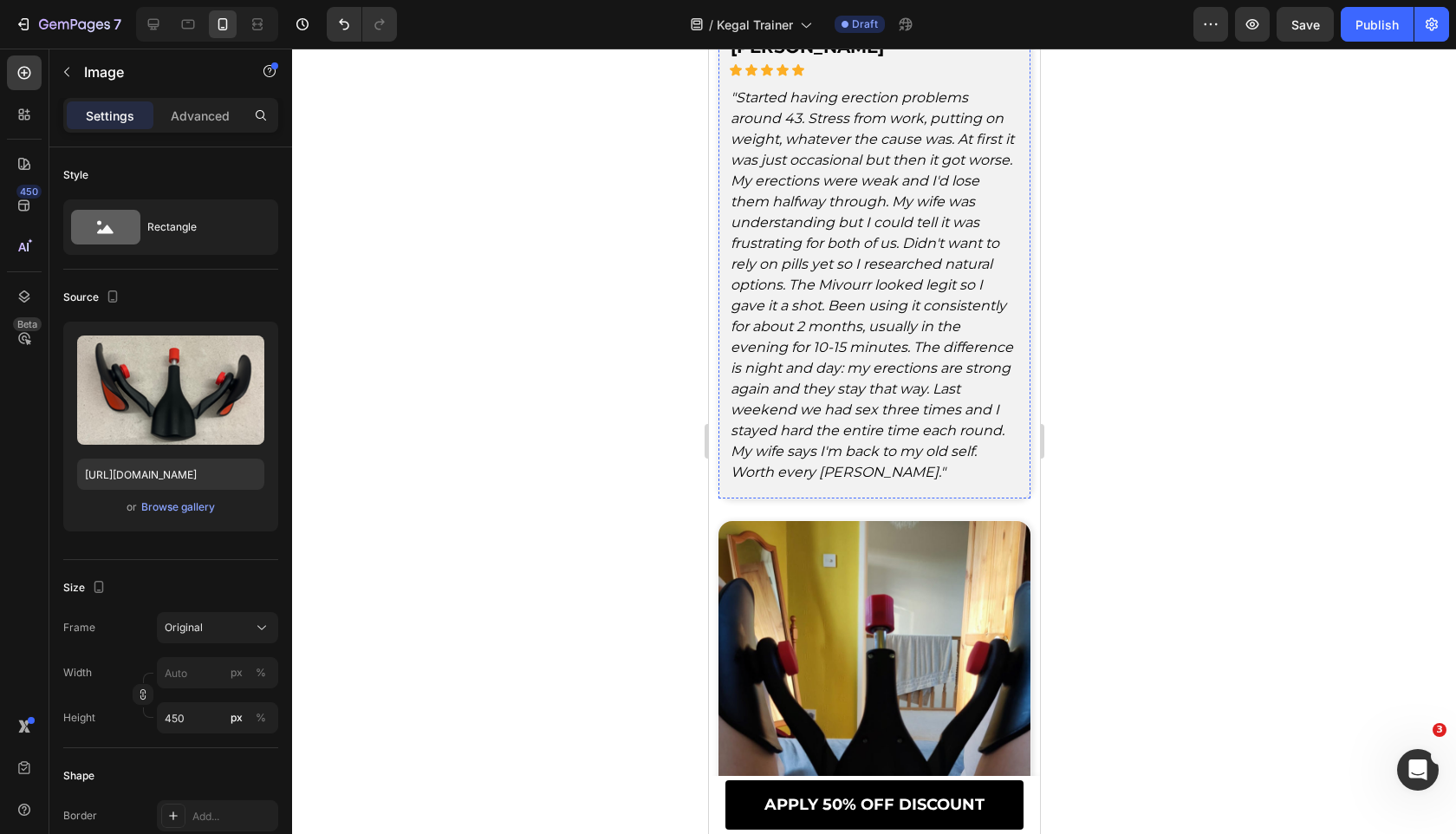
click at [779, 63] on div "[PERSON_NAME]" at bounding box center [805, 48] width 157 height 31
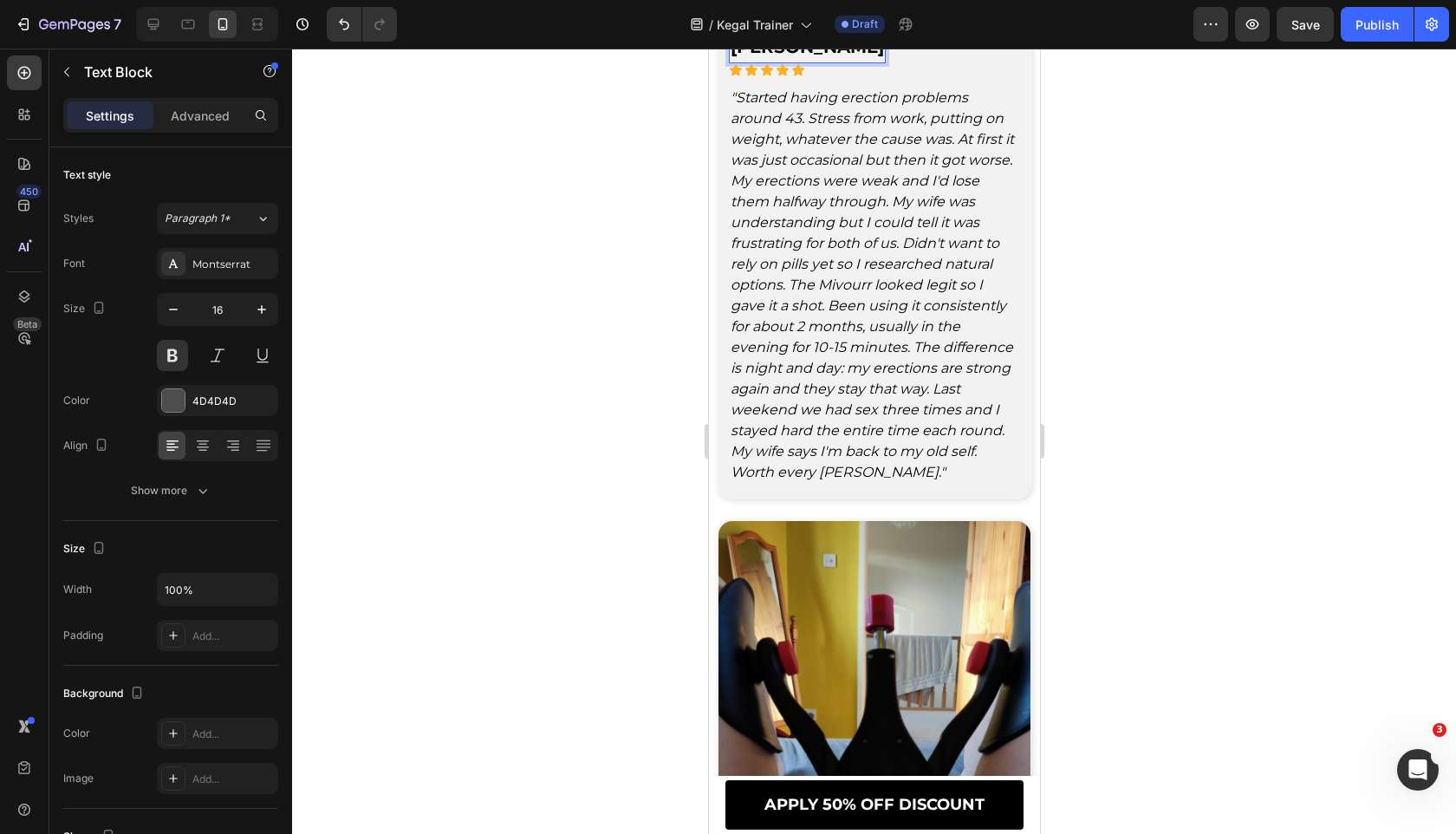
click at [779, 63] on div "[PERSON_NAME]" at bounding box center [805, 48] width 157 height 31
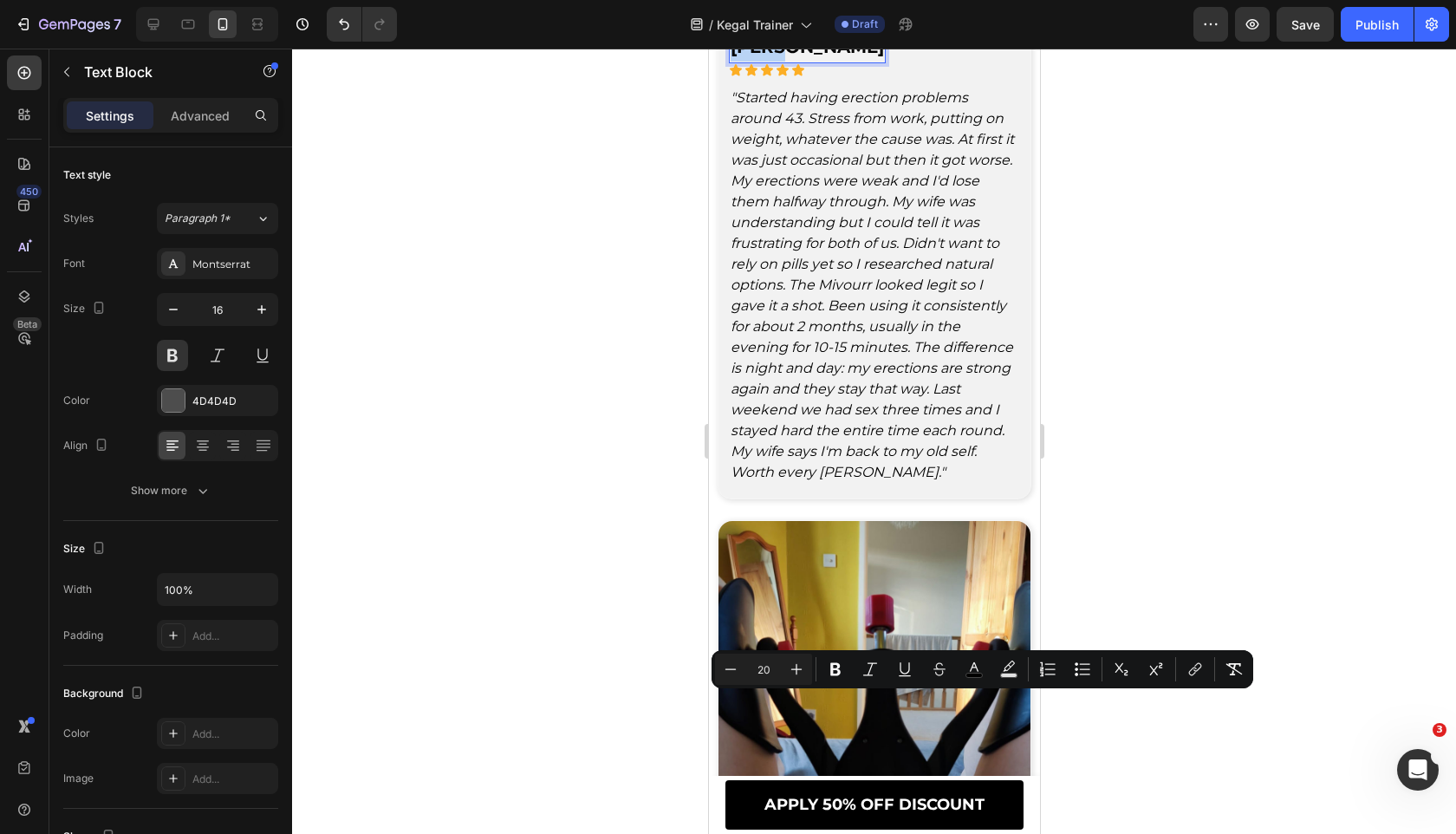
click at [779, 57] on span "[PERSON_NAME]" at bounding box center [805, 47] width 153 height 21
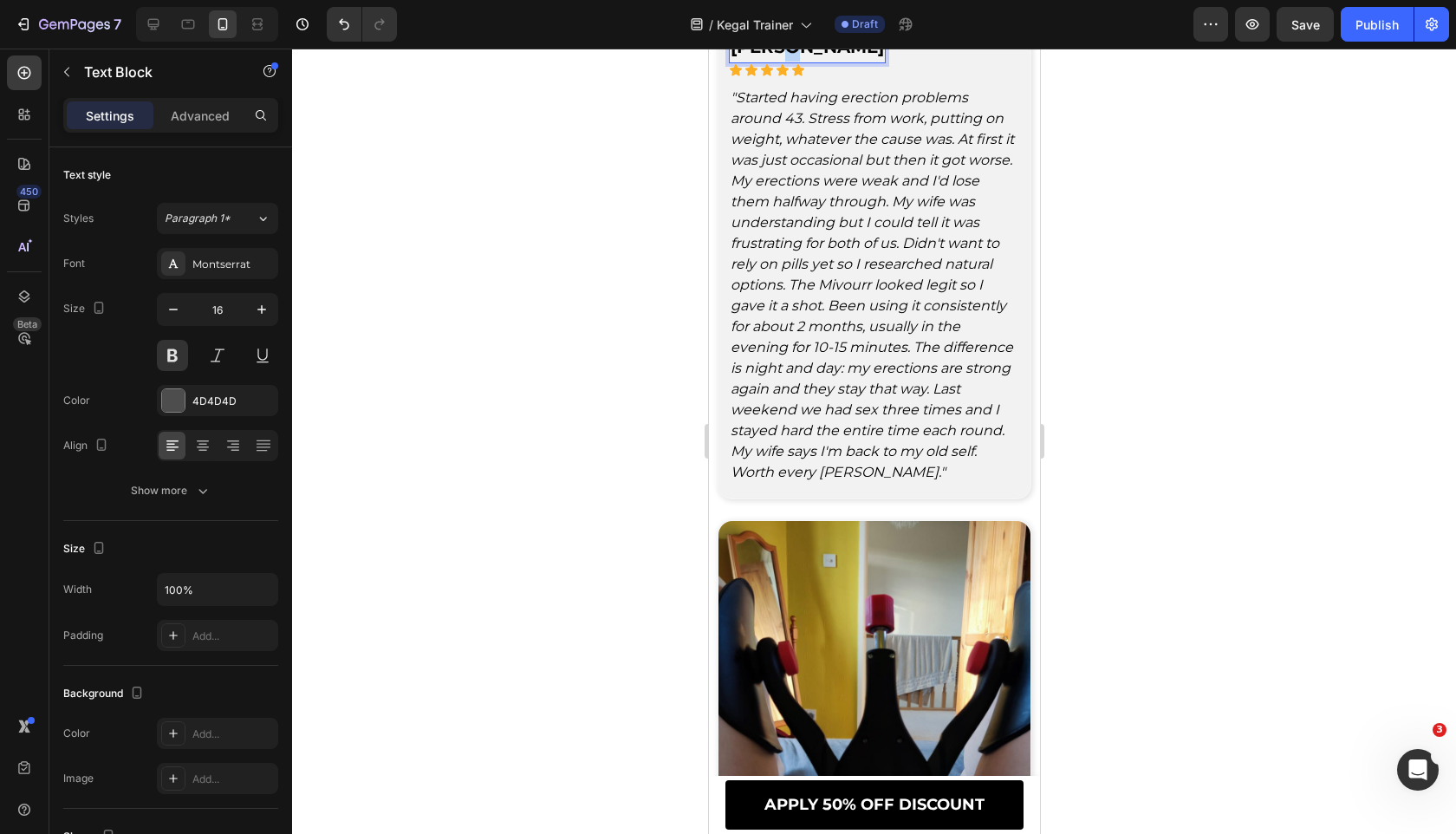
click at [779, 57] on span "[PERSON_NAME]" at bounding box center [805, 47] width 153 height 21
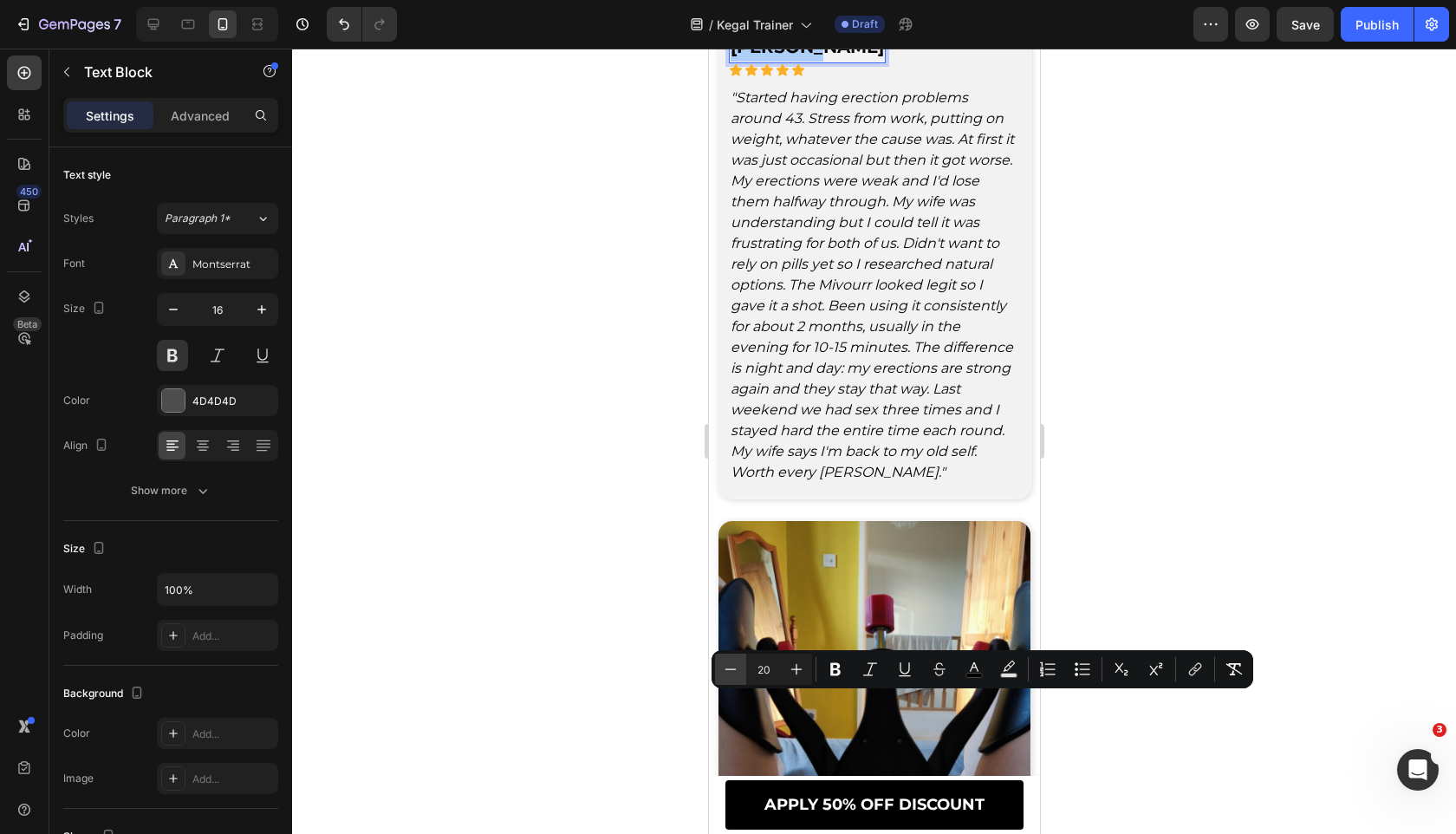
click at [737, 669] on icon "Editor contextual toolbar" at bounding box center [730, 669] width 18 height 18
type input "18"
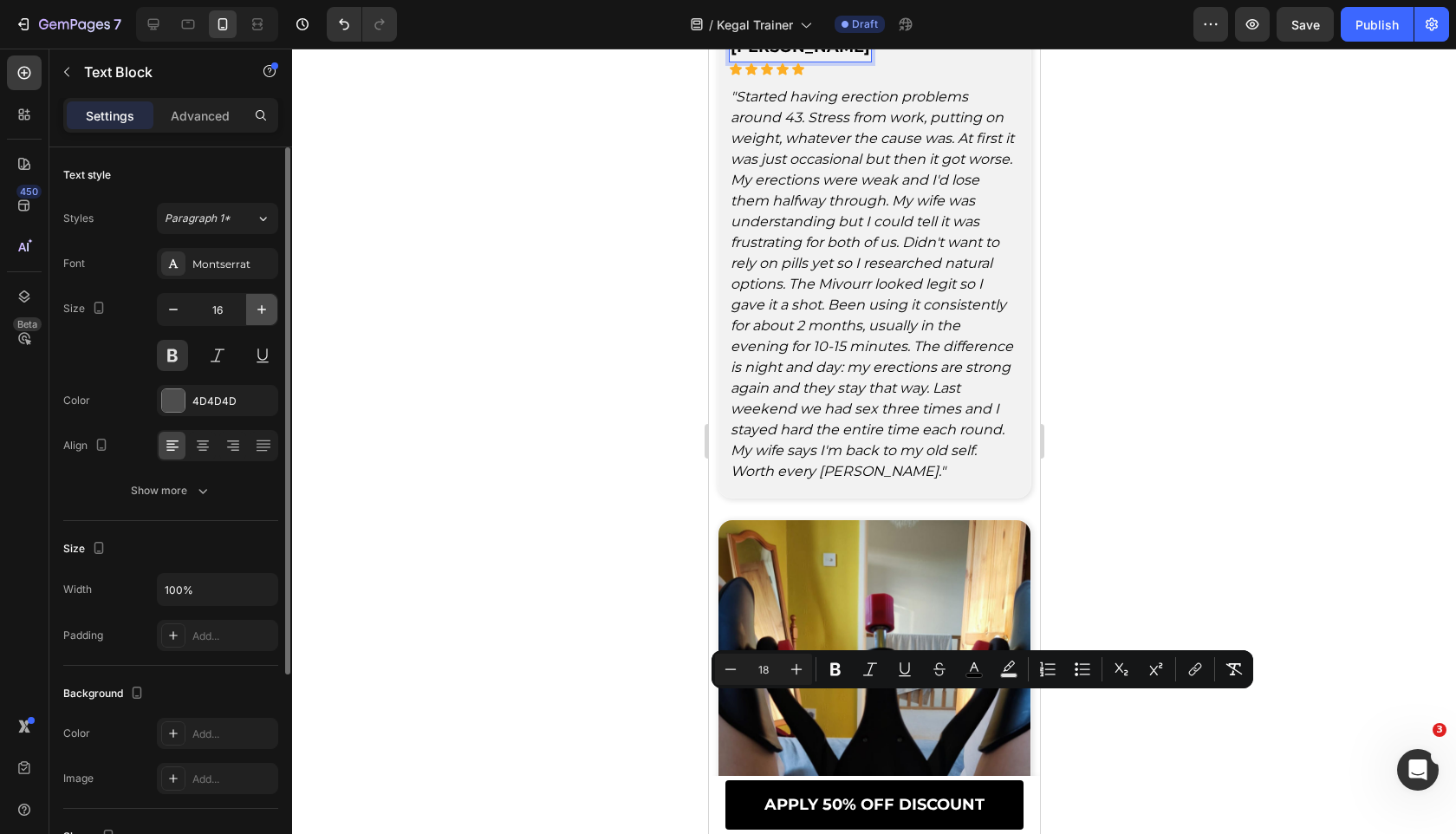
click at [258, 306] on icon "button" at bounding box center [262, 309] width 18 height 18
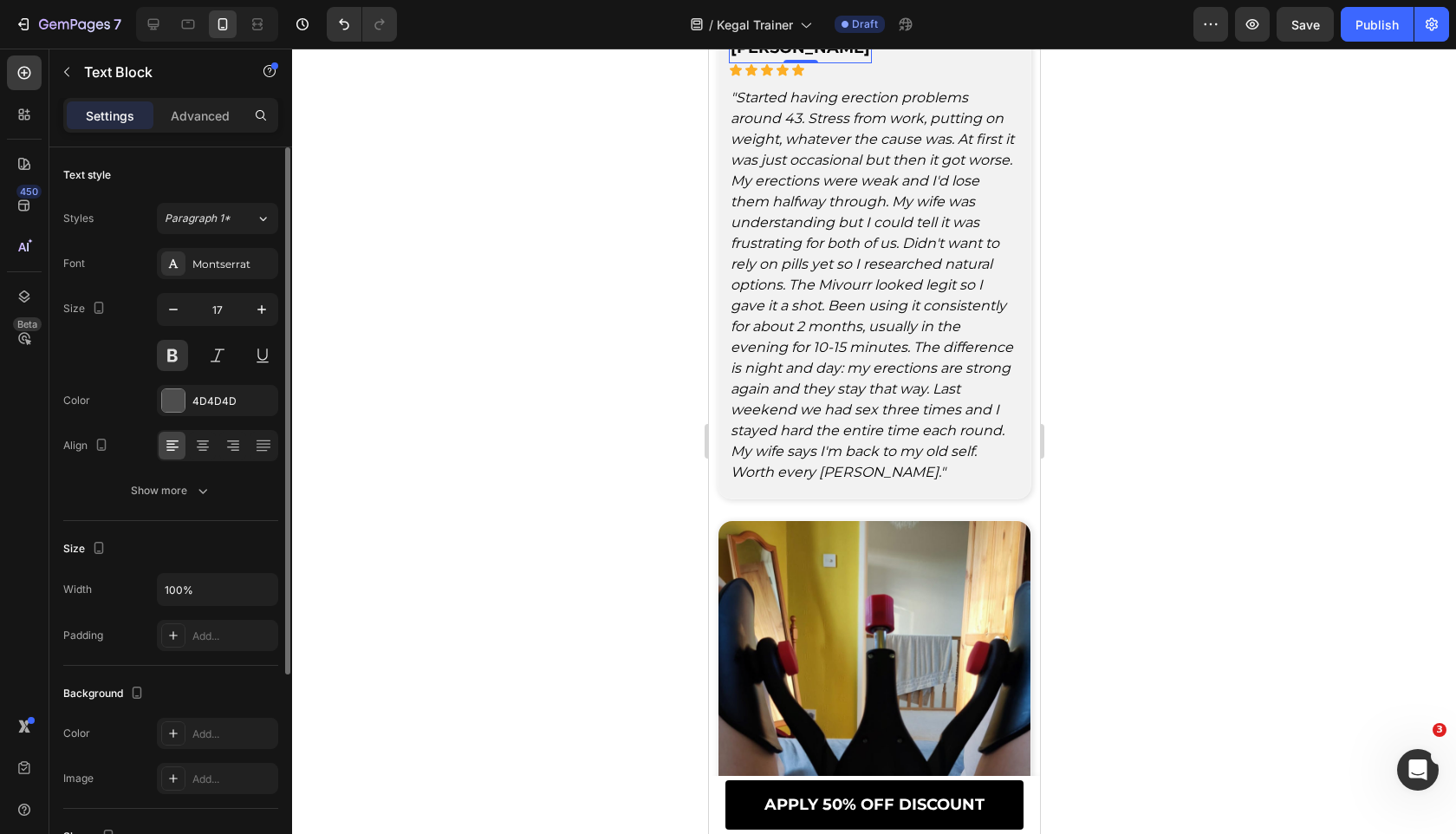
type input "18"
click at [209, 518] on div "Text style Styles Paragraph 1* Font Montserrat Size 18 Color 4D4D4D Align Show …" at bounding box center [170, 334] width 215 height 374
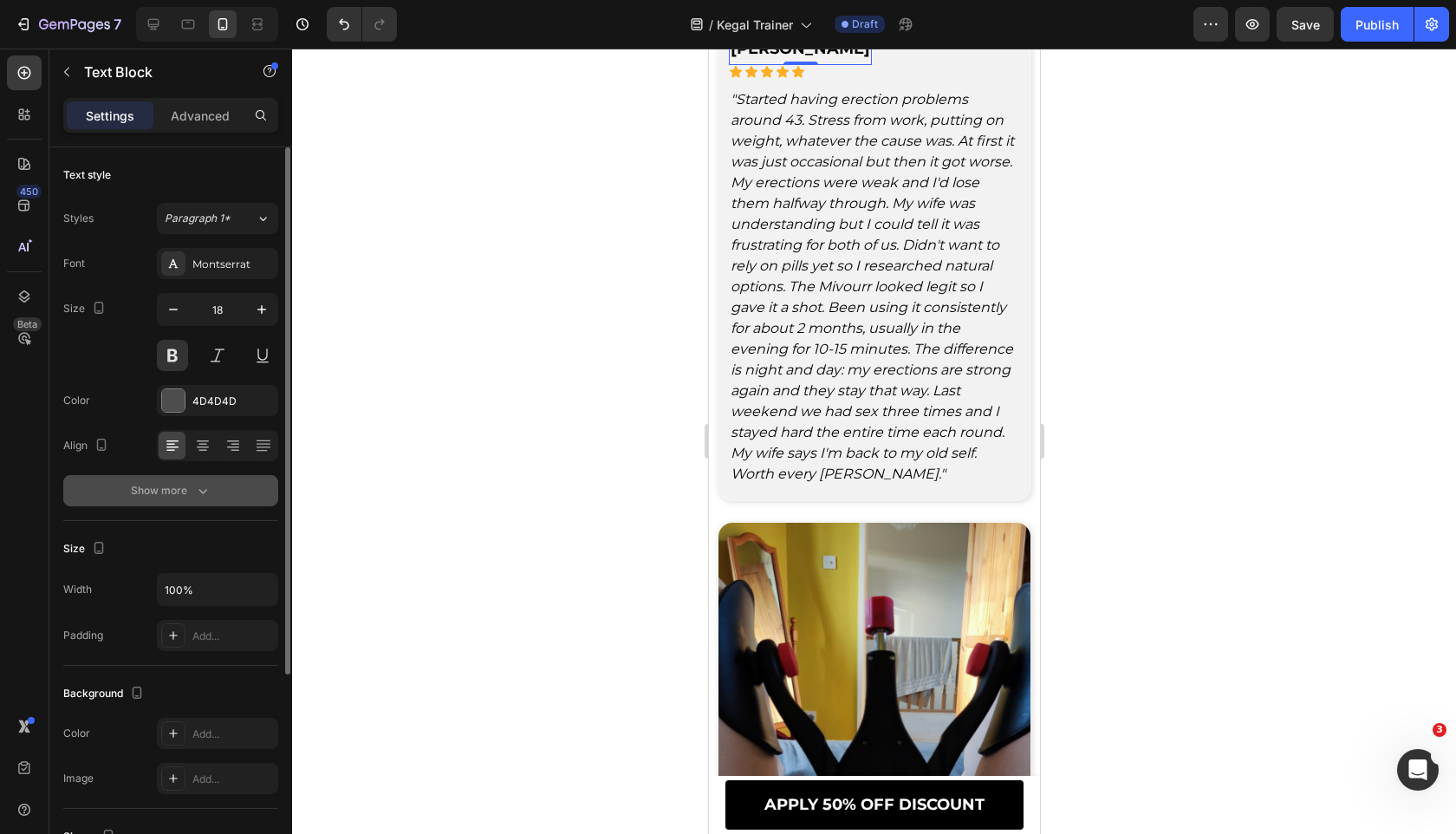
click at [209, 501] on button "Show more" at bounding box center [170, 491] width 215 height 32
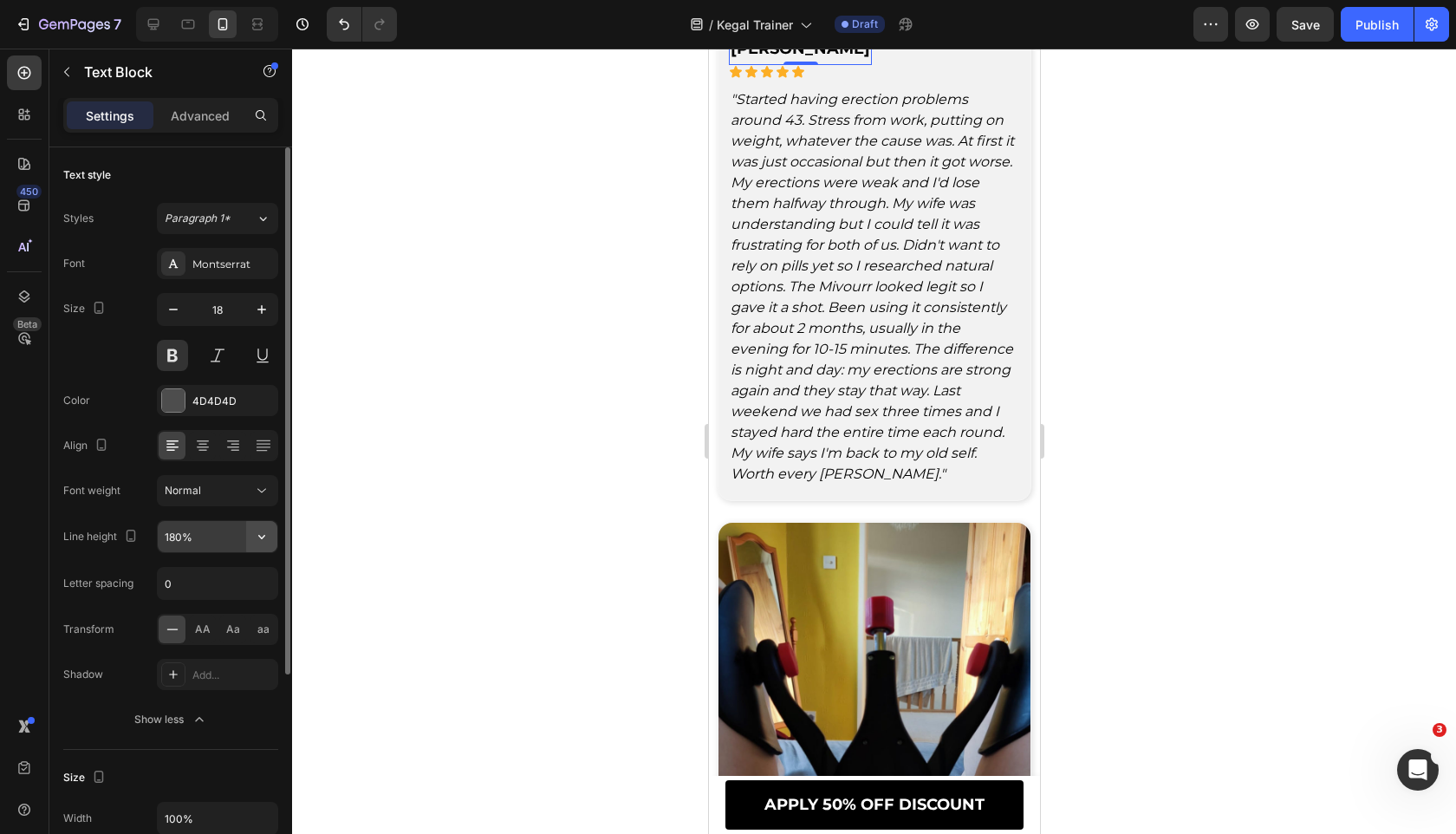
click at [264, 535] on icon "button" at bounding box center [262, 537] width 18 height 18
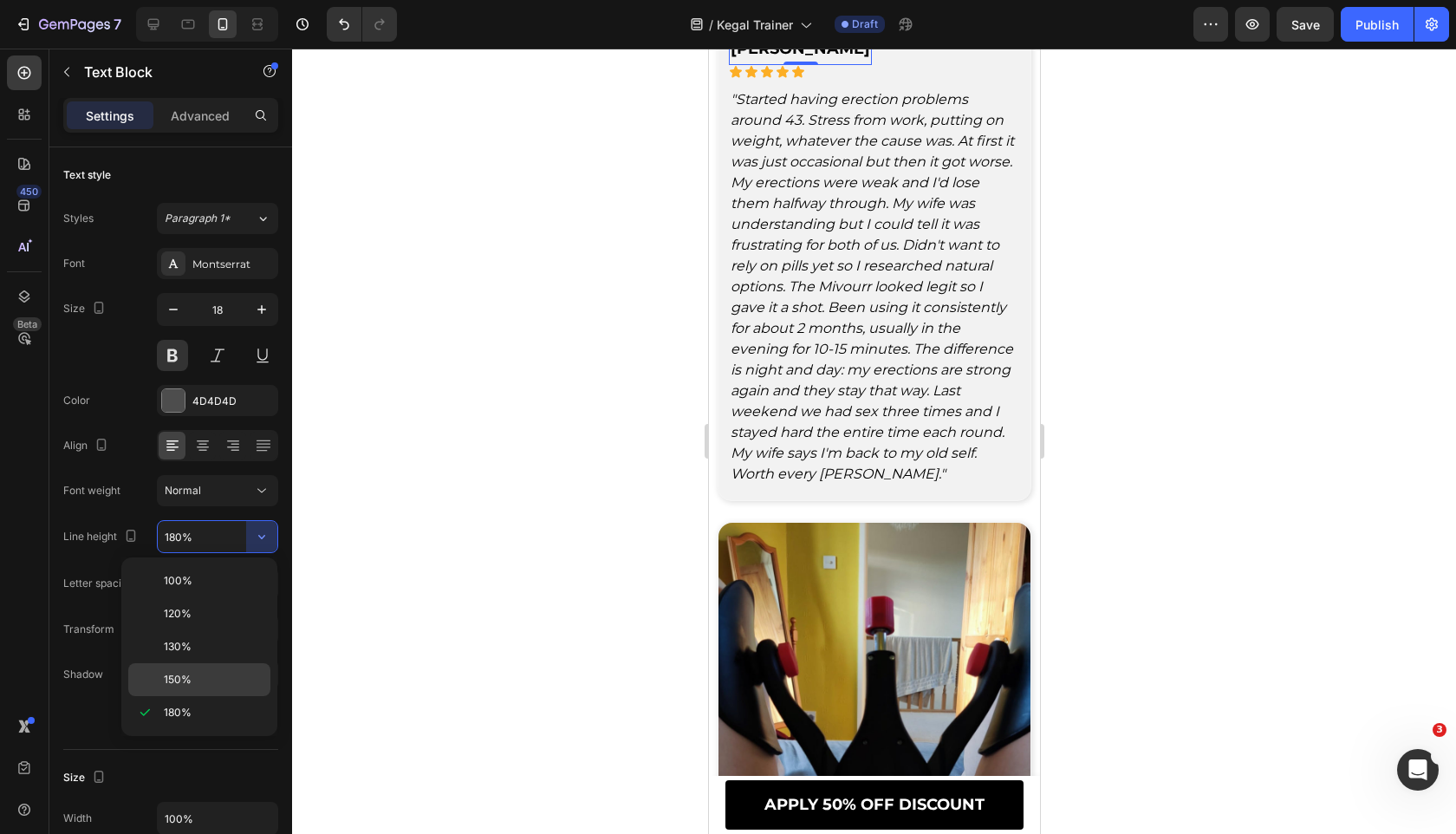
click at [208, 676] on p "150%" at bounding box center [213, 680] width 99 height 16
type input "150%"
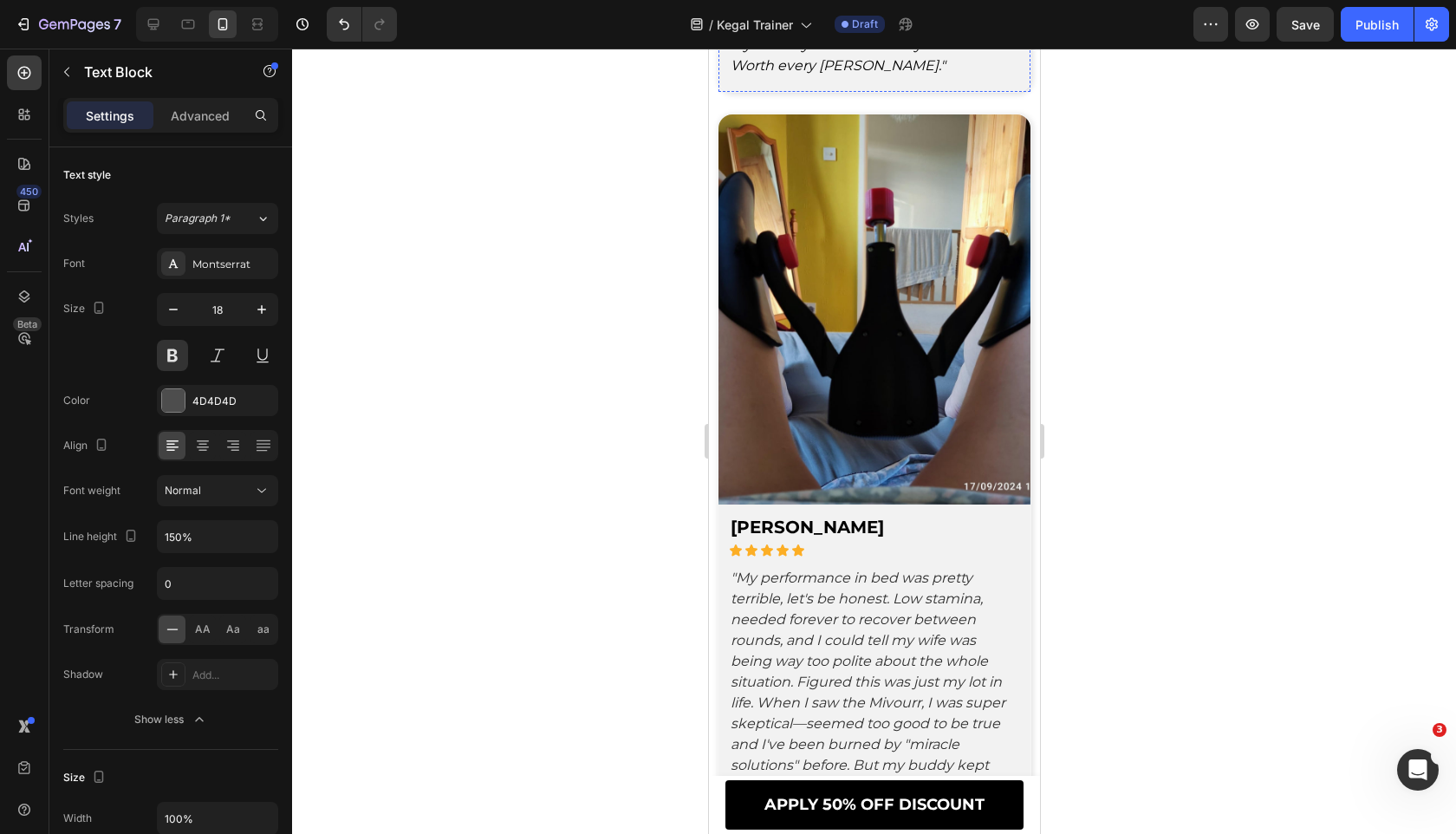
scroll to position [8526, 0]
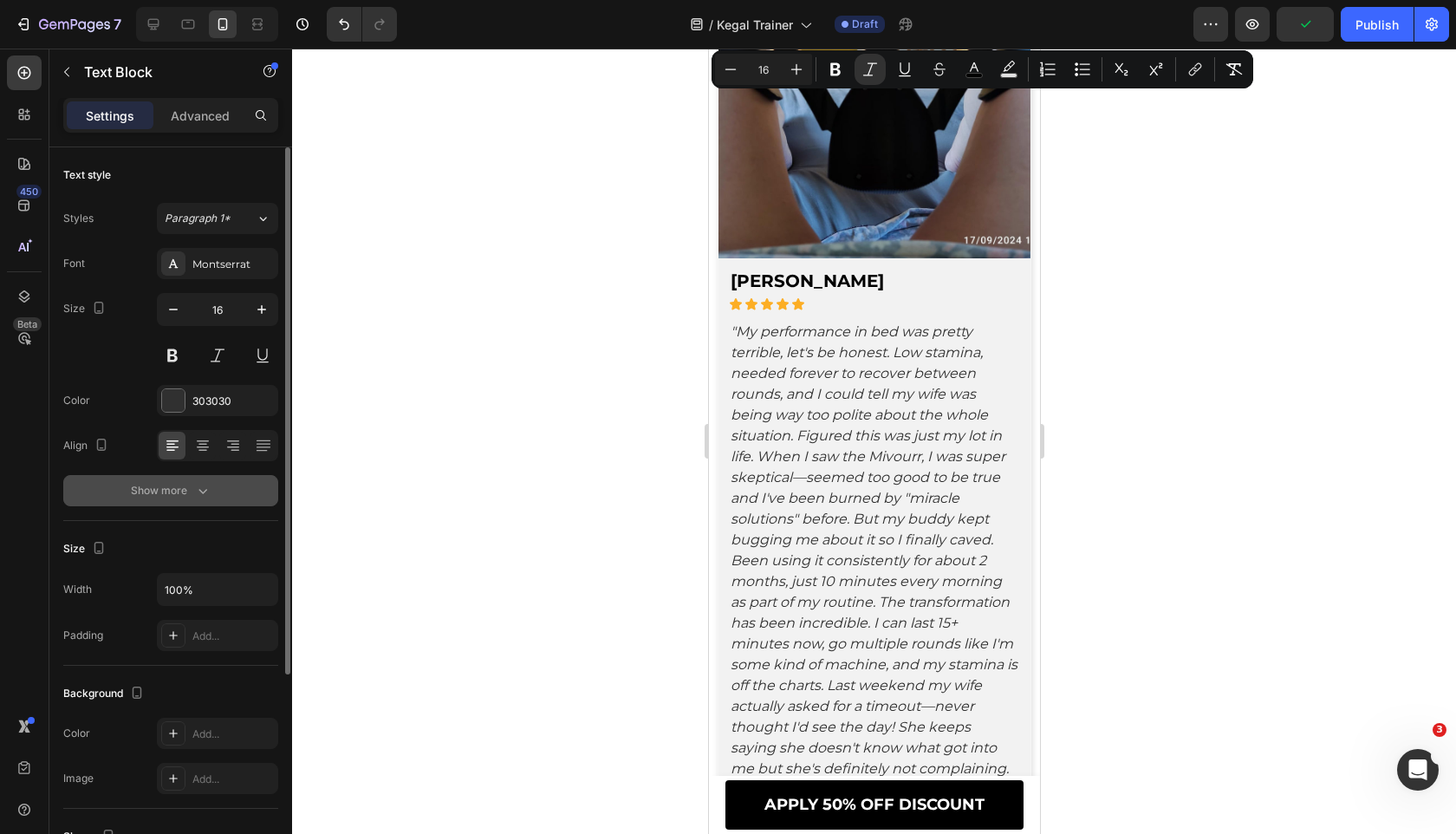
click at [217, 481] on button "Show more" at bounding box center [170, 491] width 215 height 32
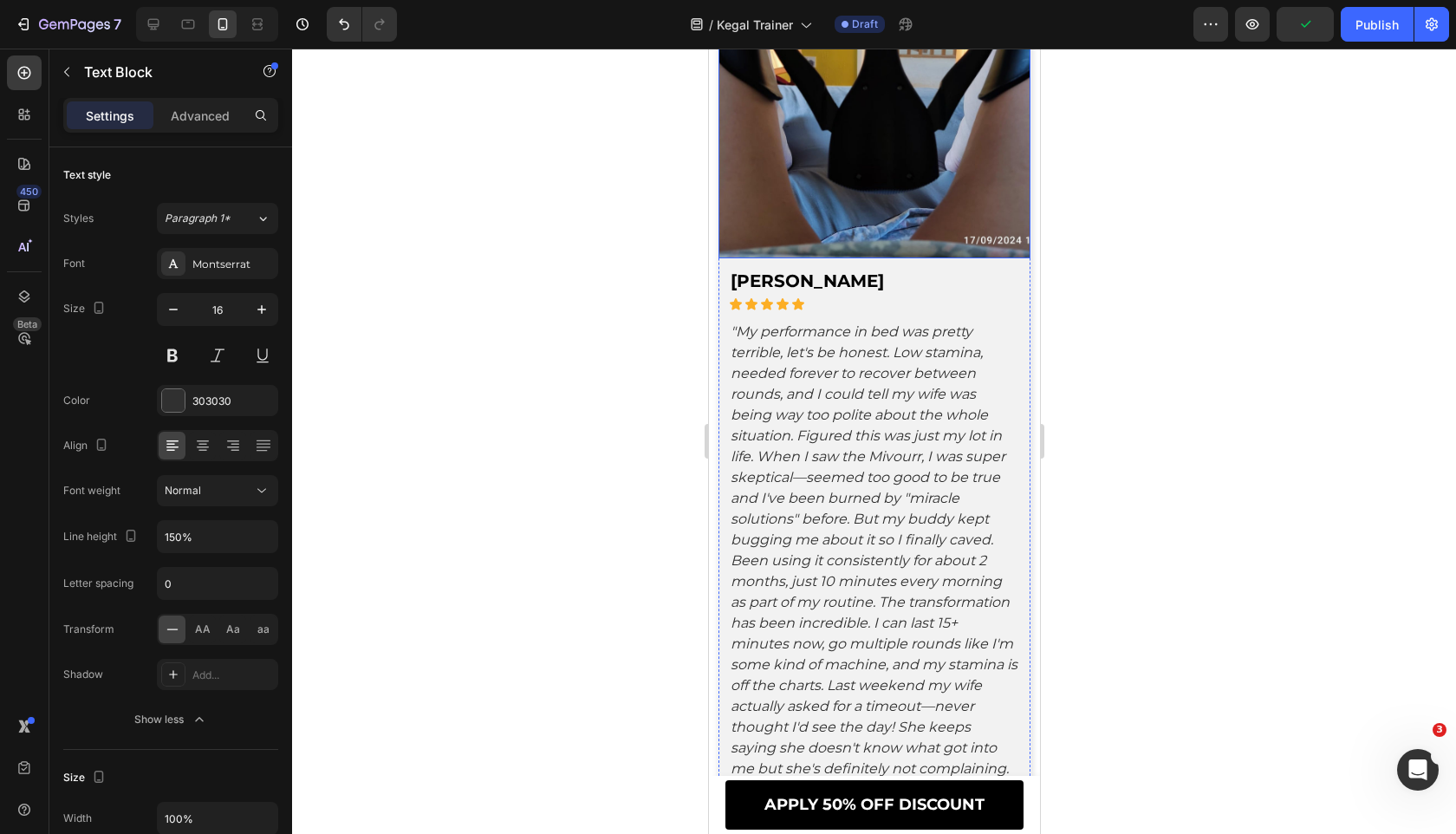
scroll to position [8217, 0]
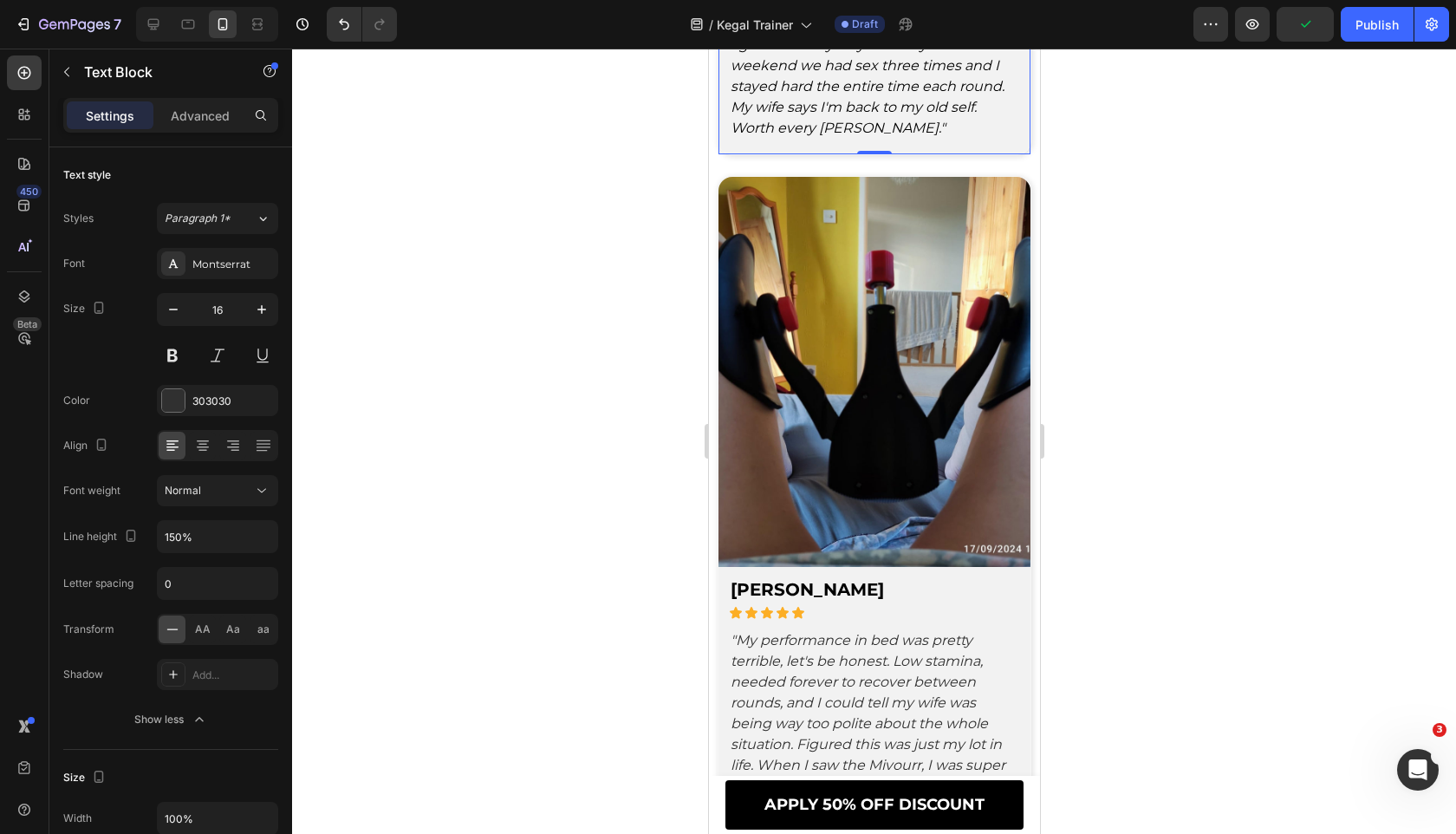
click at [593, 478] on div at bounding box center [874, 441] width 1164 height 786
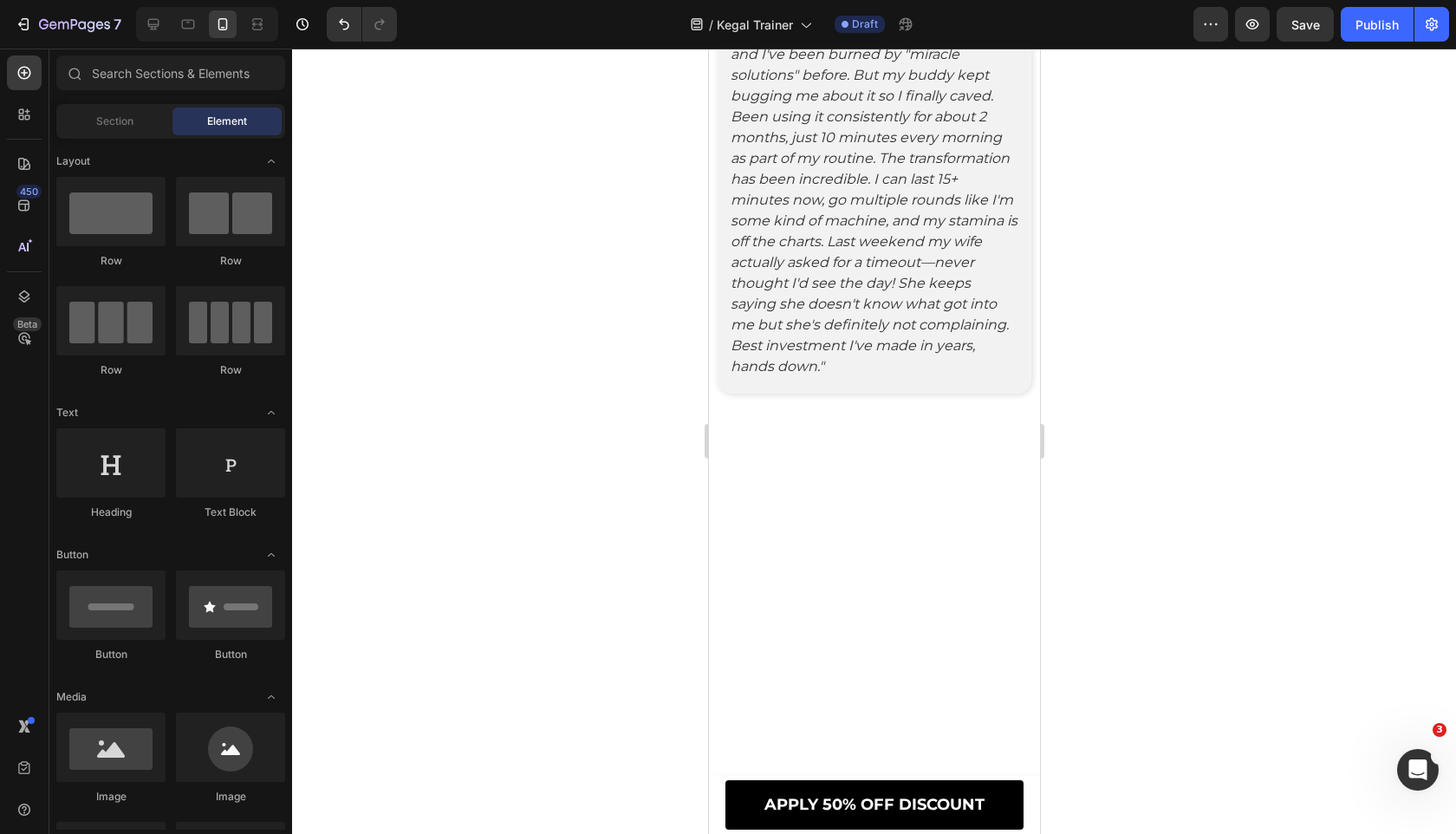
scroll to position [8974, 0]
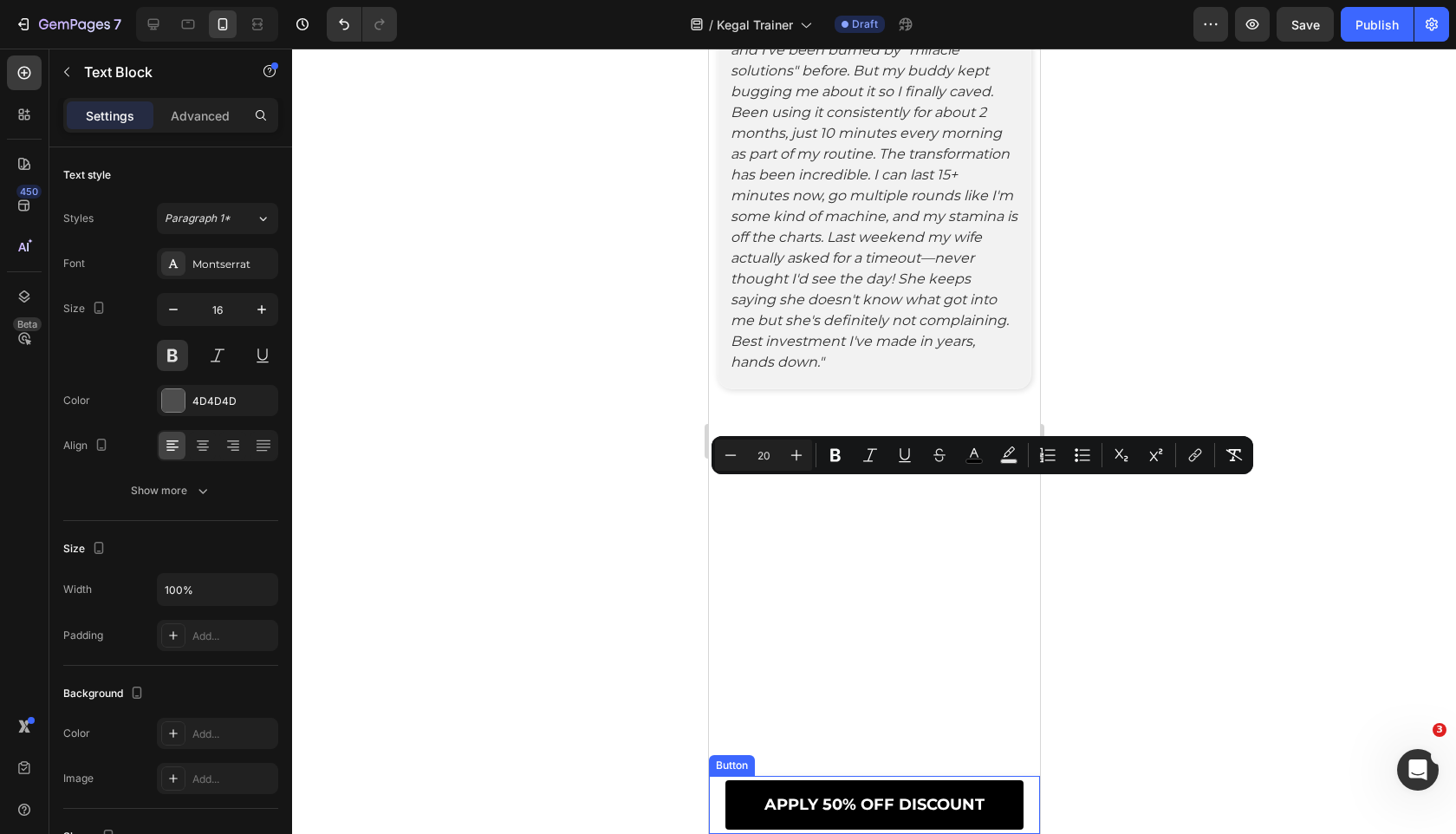
click at [801, 825] on link "APPLY 50% OFF DISCOUNT" at bounding box center [873, 805] width 298 height 49
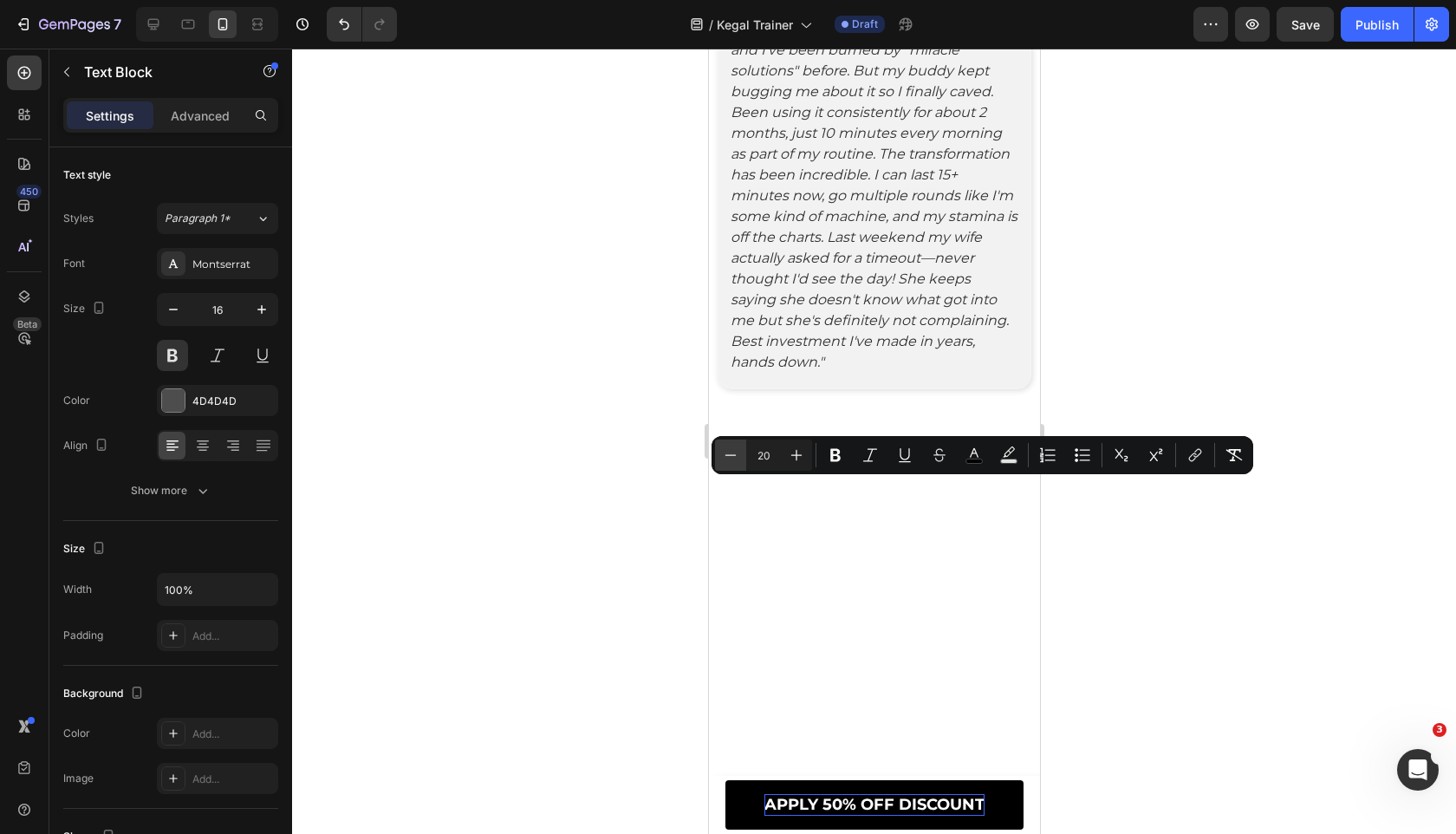
click at [723, 465] on button "Minus" at bounding box center [730, 456] width 32 height 32
type input "18"
click at [263, 295] on button "button" at bounding box center [262, 309] width 32 height 32
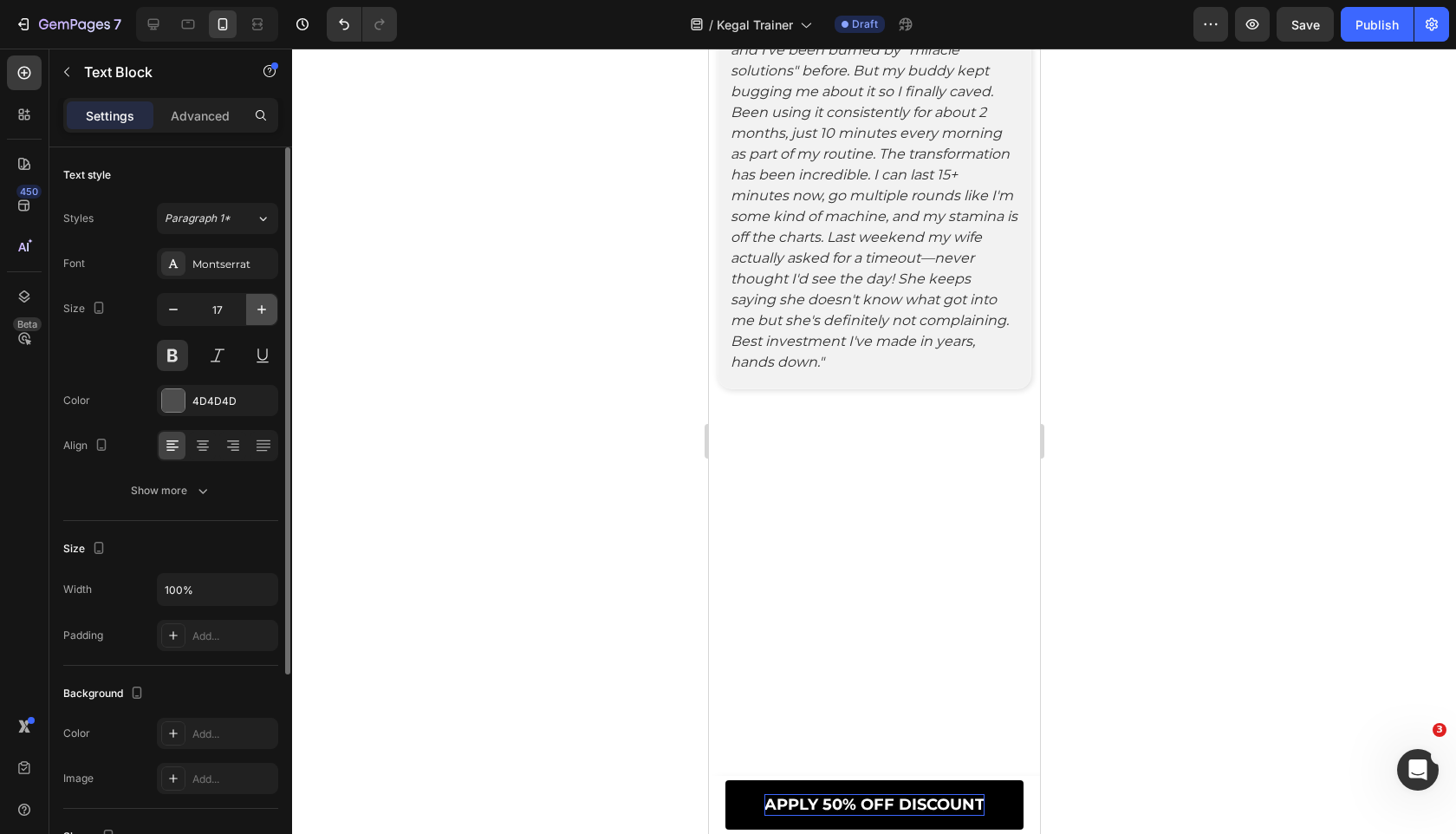
click at [263, 298] on button "button" at bounding box center [262, 309] width 32 height 32
type input "18"
click at [213, 501] on button "Show more" at bounding box center [170, 491] width 215 height 32
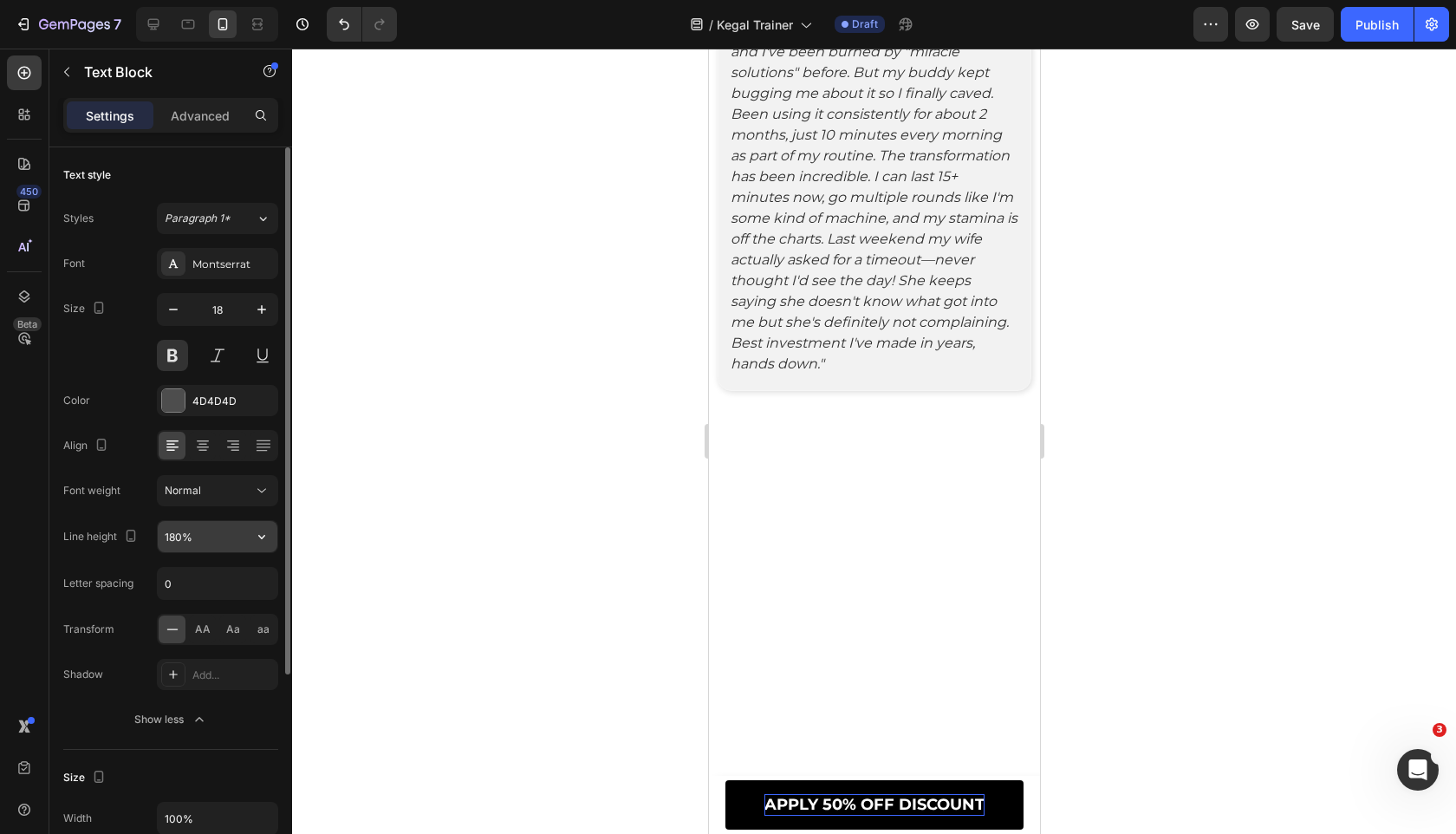
click at [236, 528] on input "180%" at bounding box center [217, 537] width 120 height 32
click at [257, 530] on icon "button" at bounding box center [262, 537] width 18 height 18
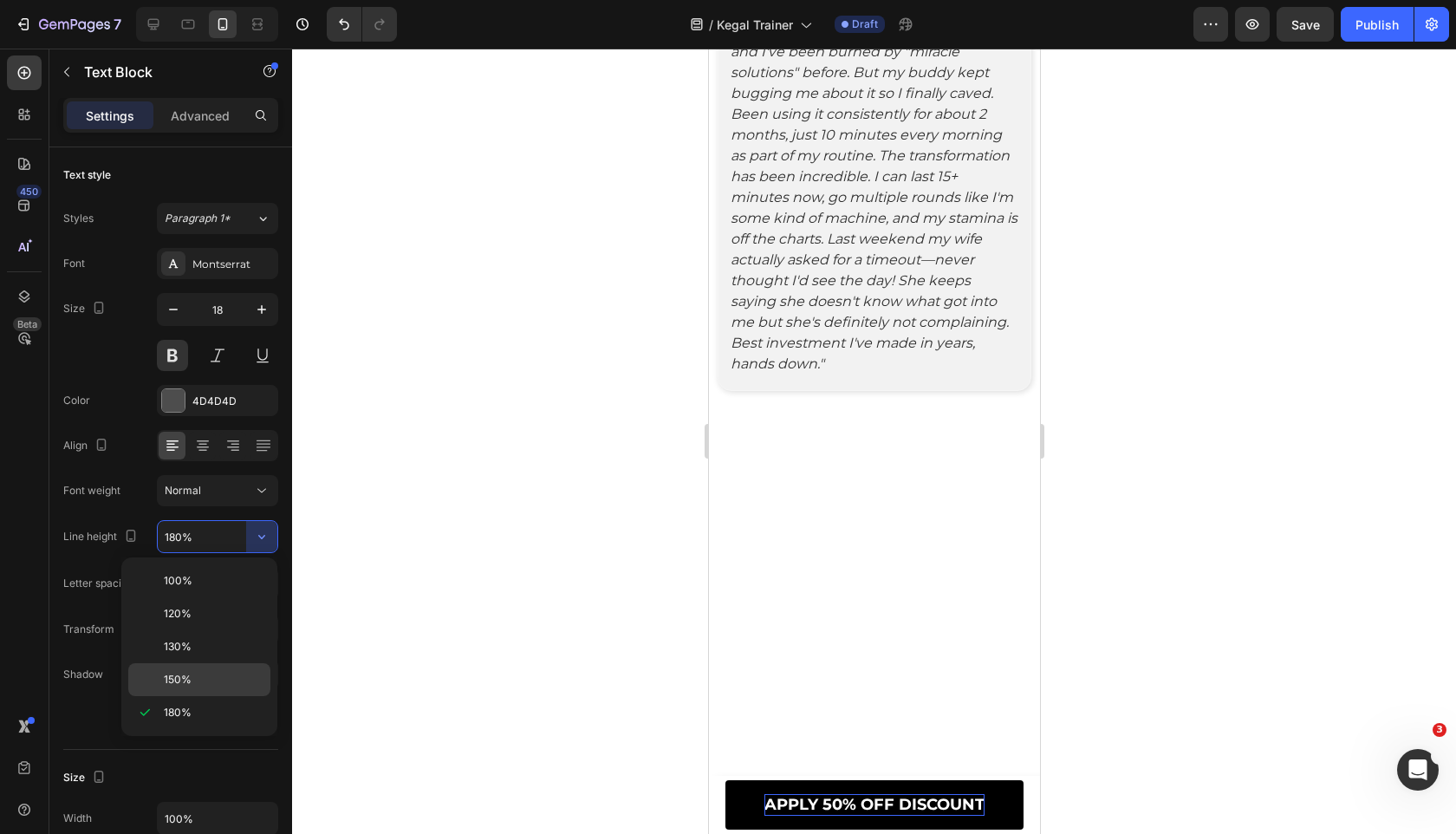
click at [206, 675] on p "150%" at bounding box center [213, 680] width 99 height 16
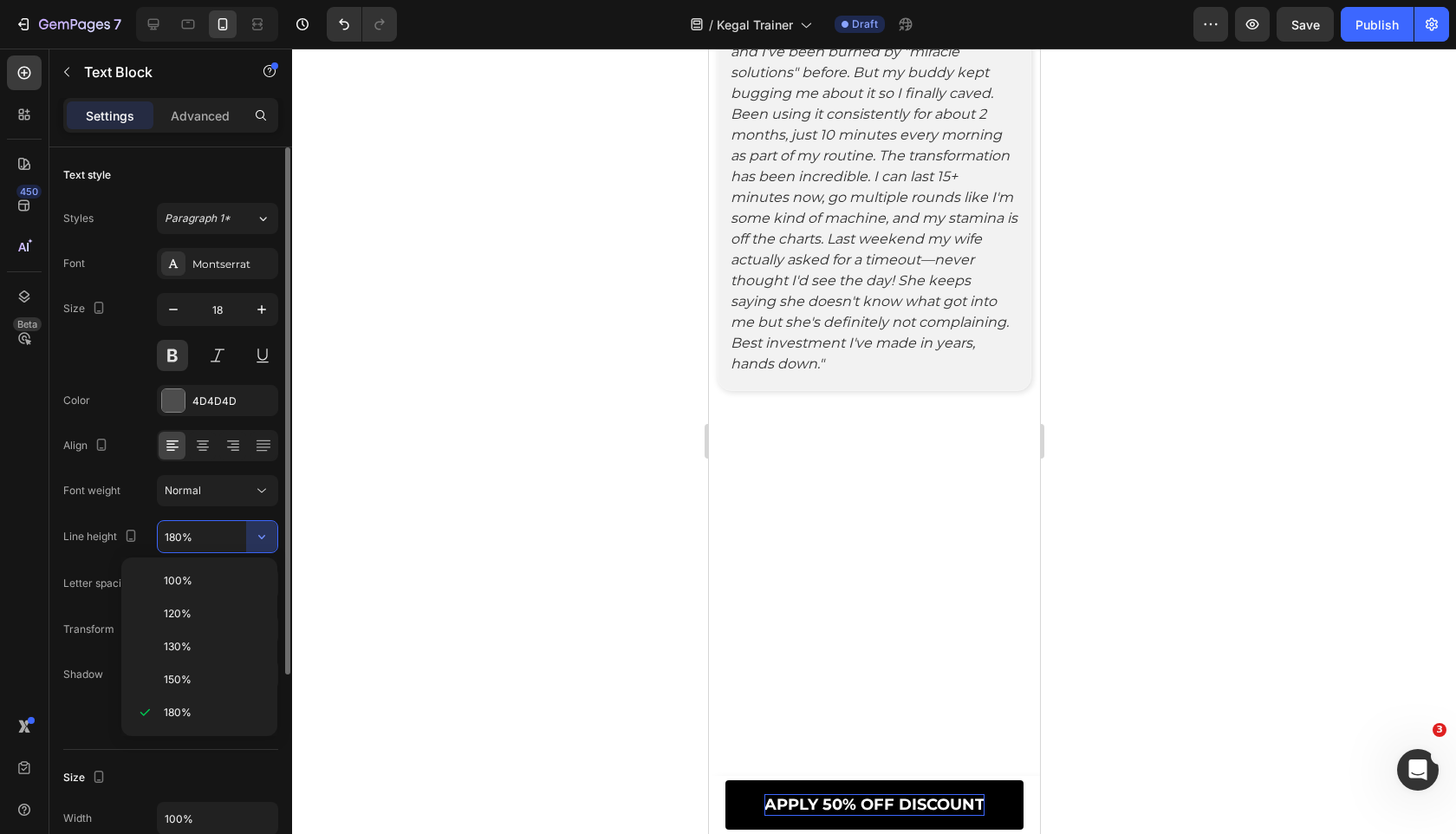
type input "150%"
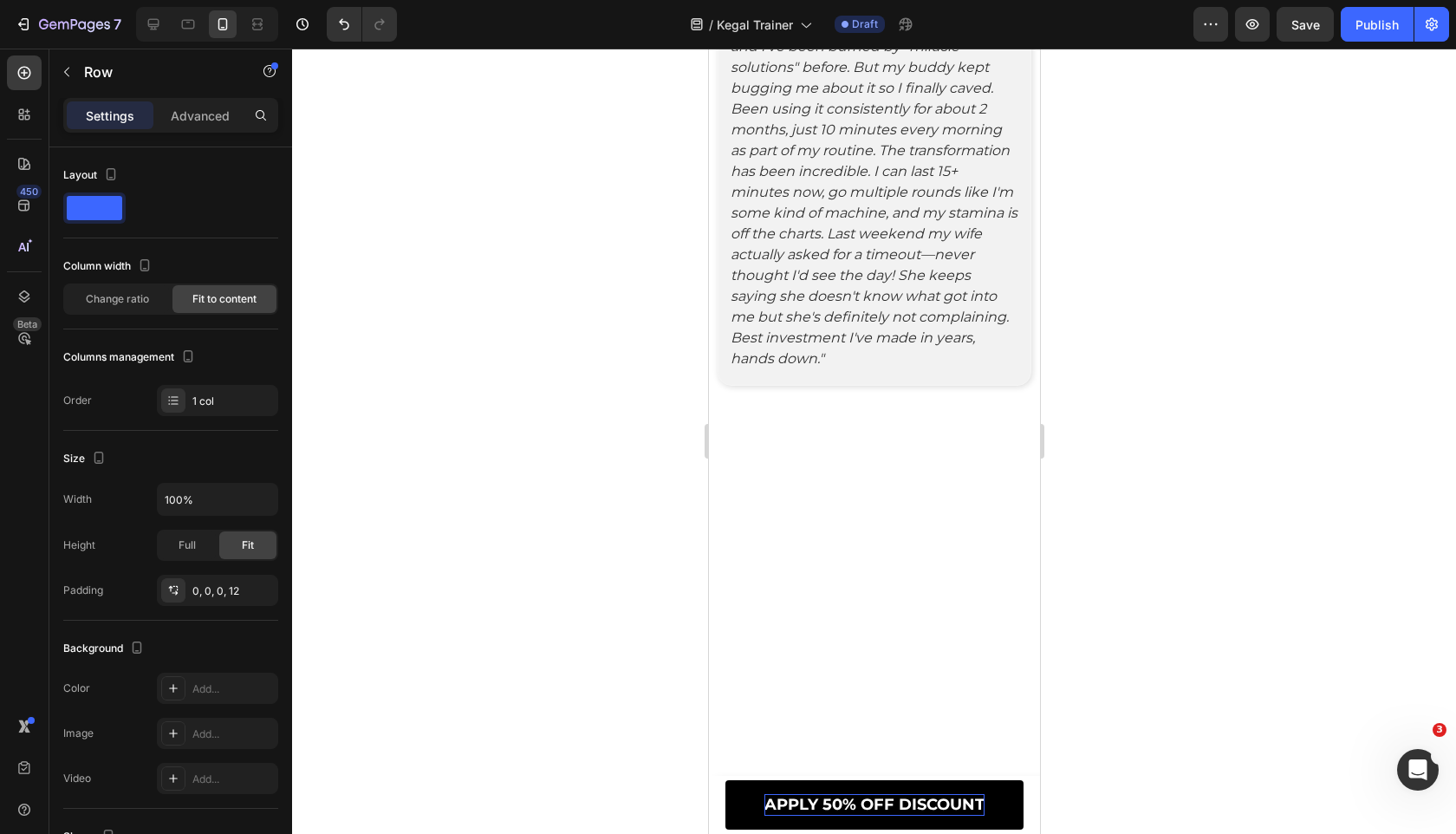
click at [585, 583] on div at bounding box center [874, 441] width 1164 height 786
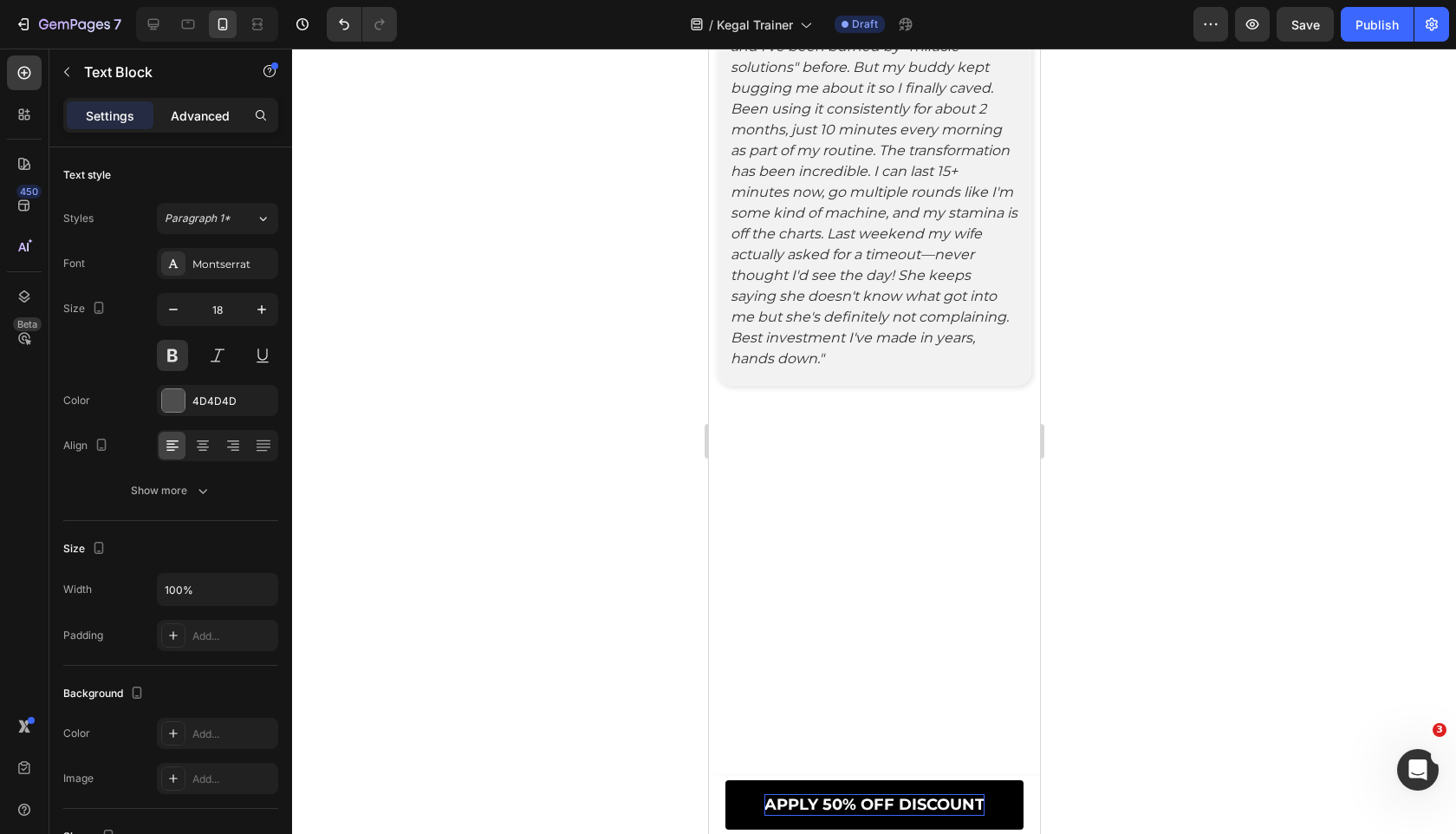
click at [215, 117] on p "Advanced" at bounding box center [200, 116] width 59 height 18
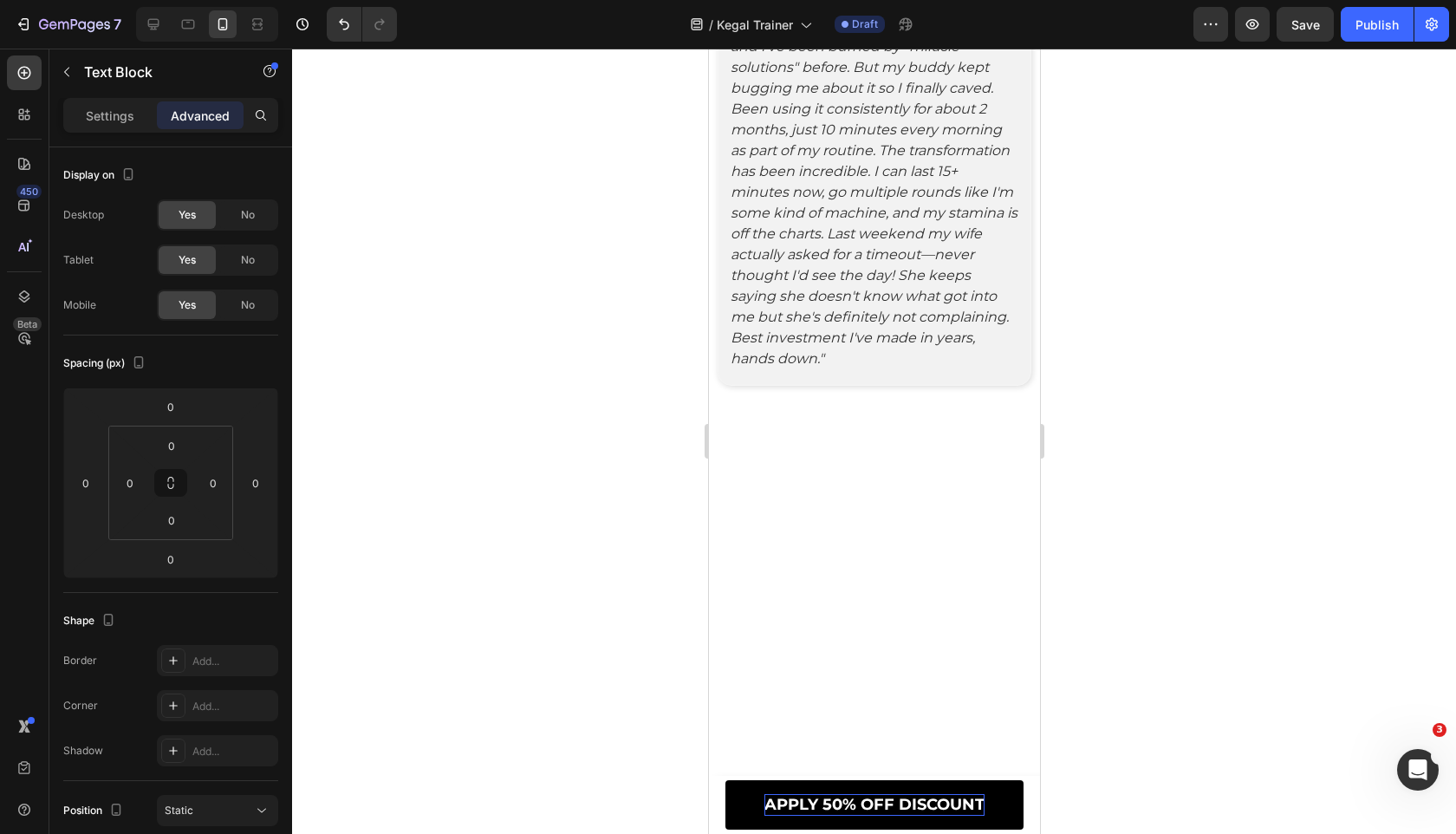
click at [394, 399] on div at bounding box center [874, 441] width 1164 height 786
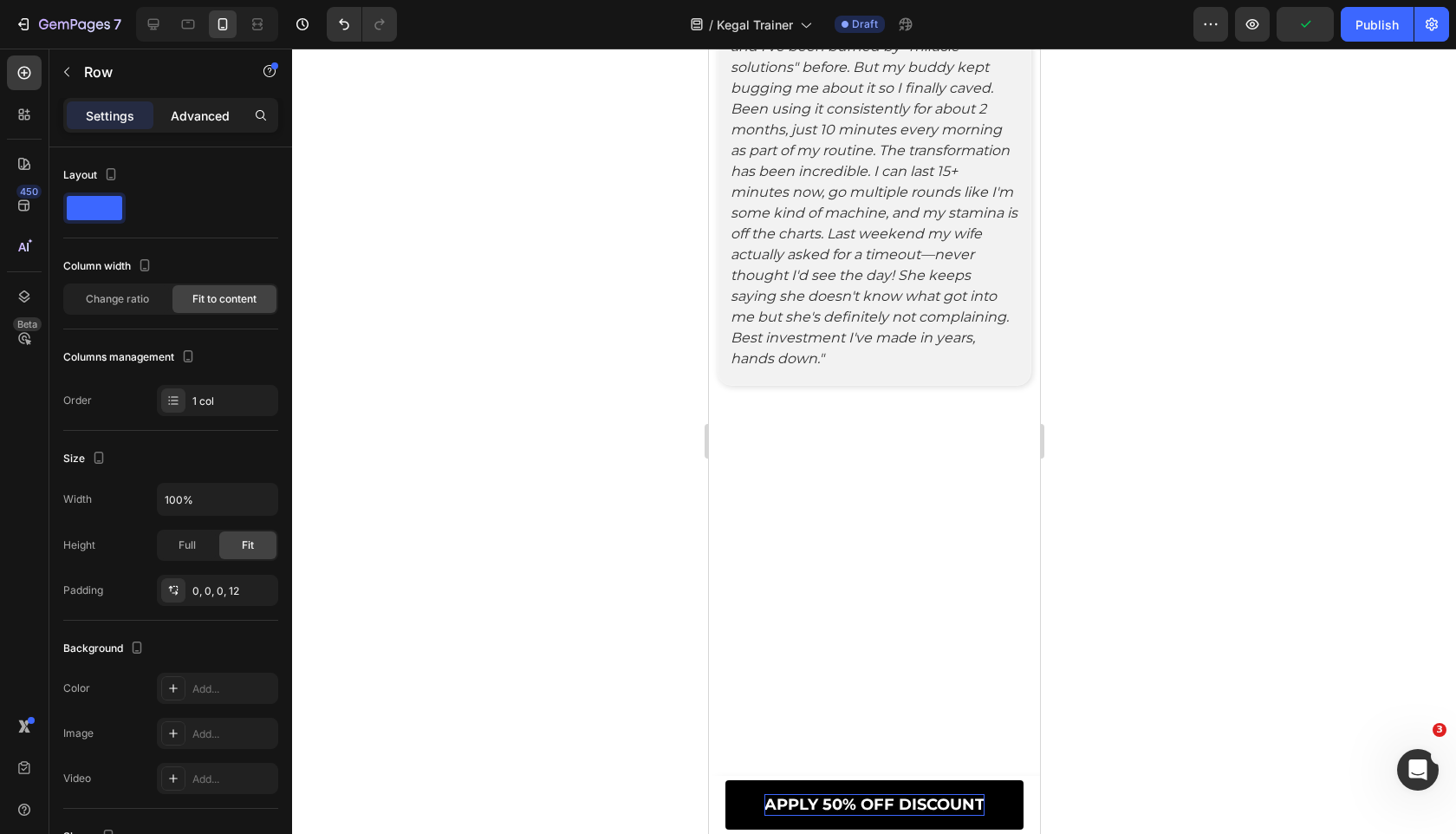
click at [193, 124] on p "Advanced" at bounding box center [200, 116] width 59 height 18
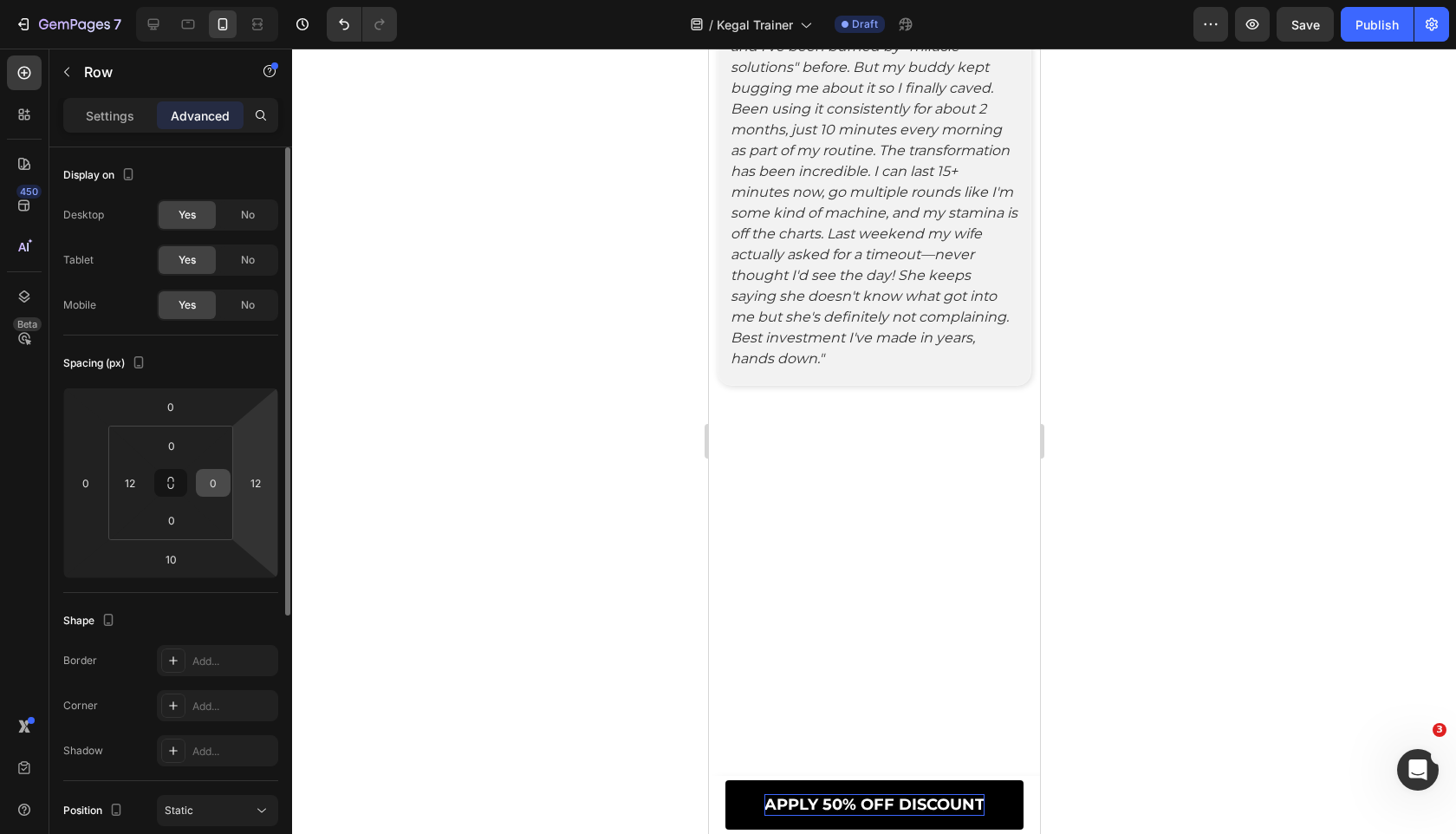
click at [221, 485] on input "0" at bounding box center [214, 483] width 26 height 26
type input "12"
click at [273, 0] on html "7 Version history / Kegal Trainer Draft Preview Save Publish 450 Beta Sections(…" at bounding box center [728, 0] width 1456 height 0
click at [264, 487] on input "12" at bounding box center [256, 483] width 26 height 26
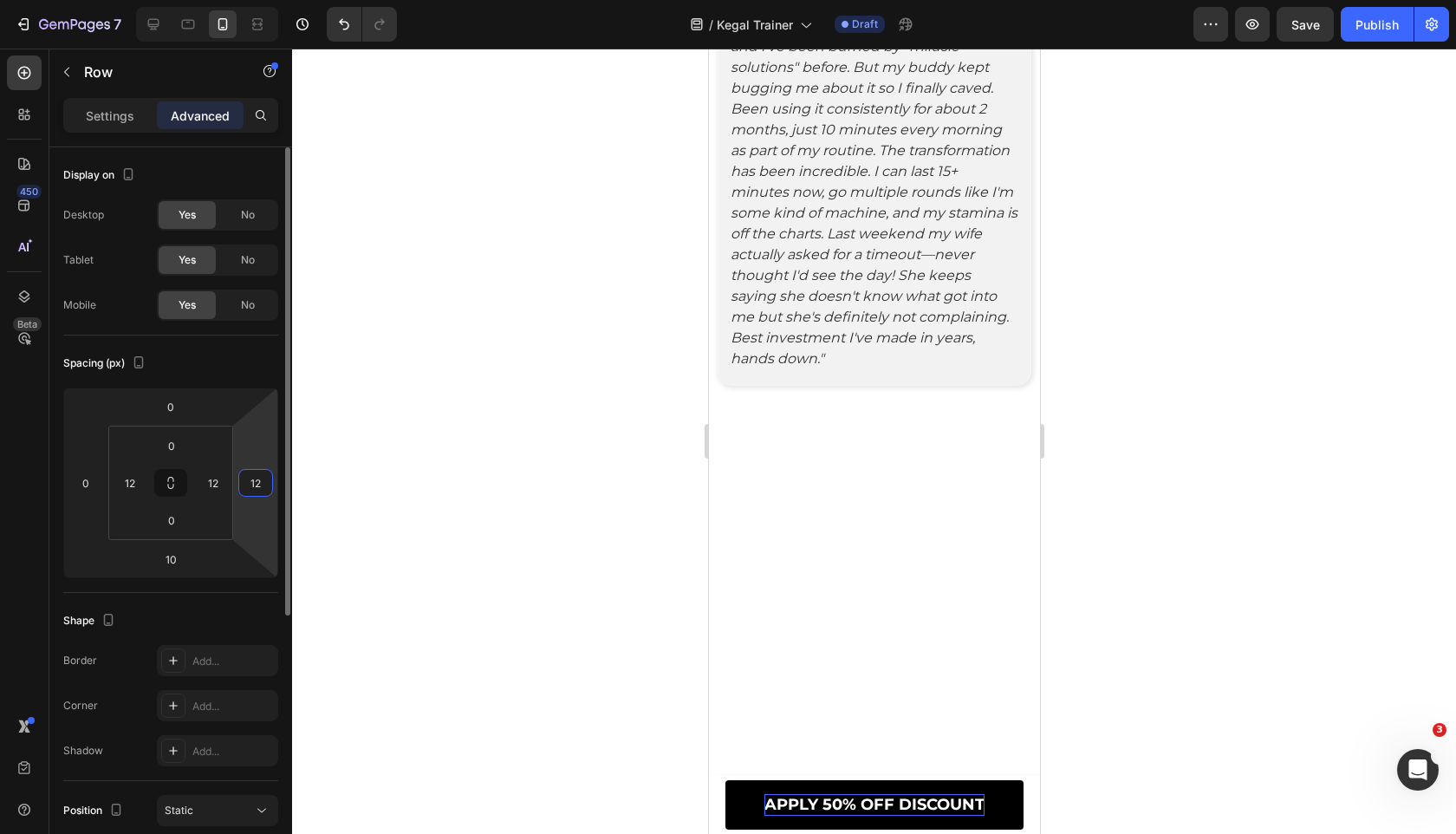
click at [264, 487] on input "12" at bounding box center [256, 483] width 26 height 26
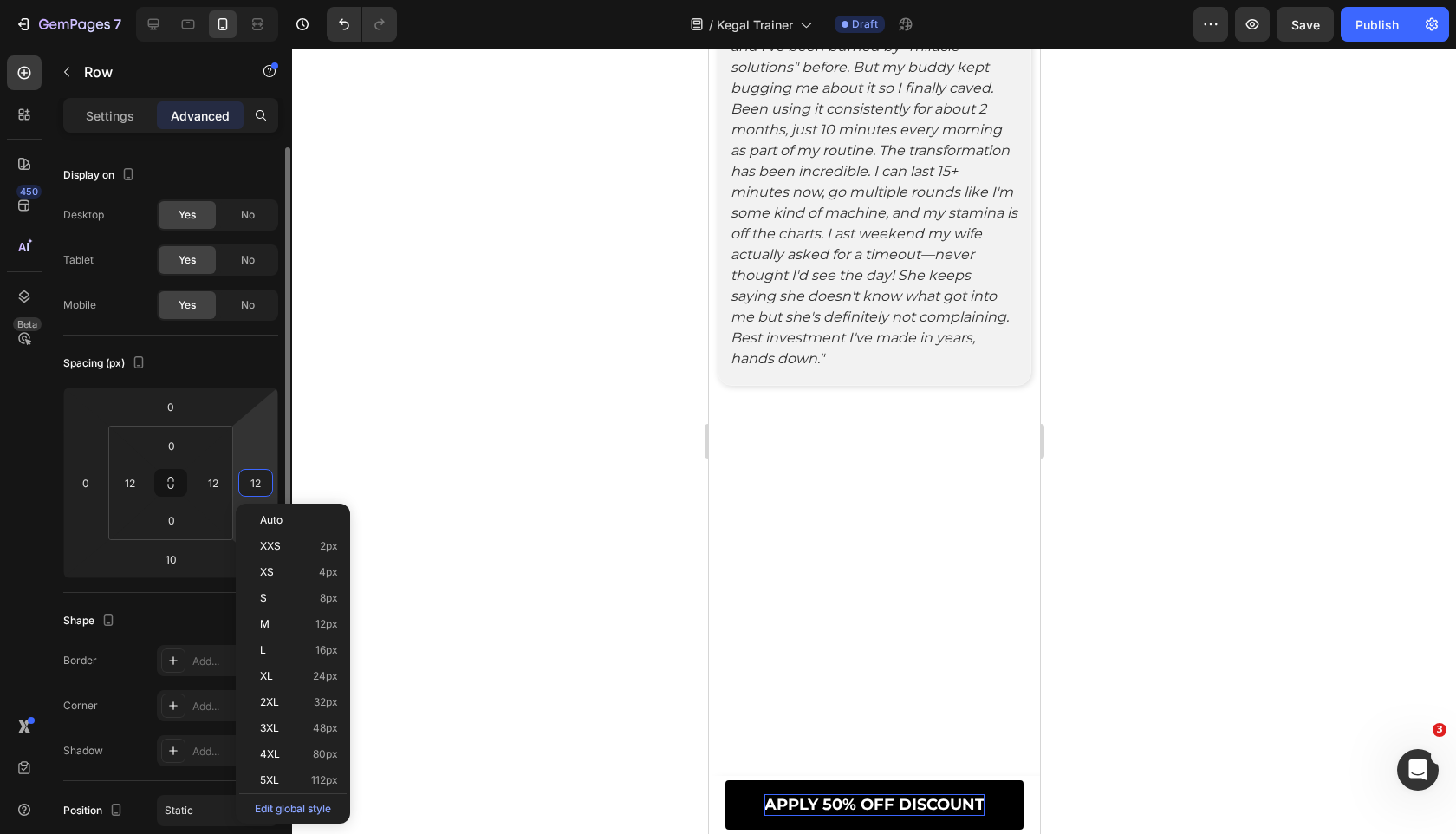
type input "0"
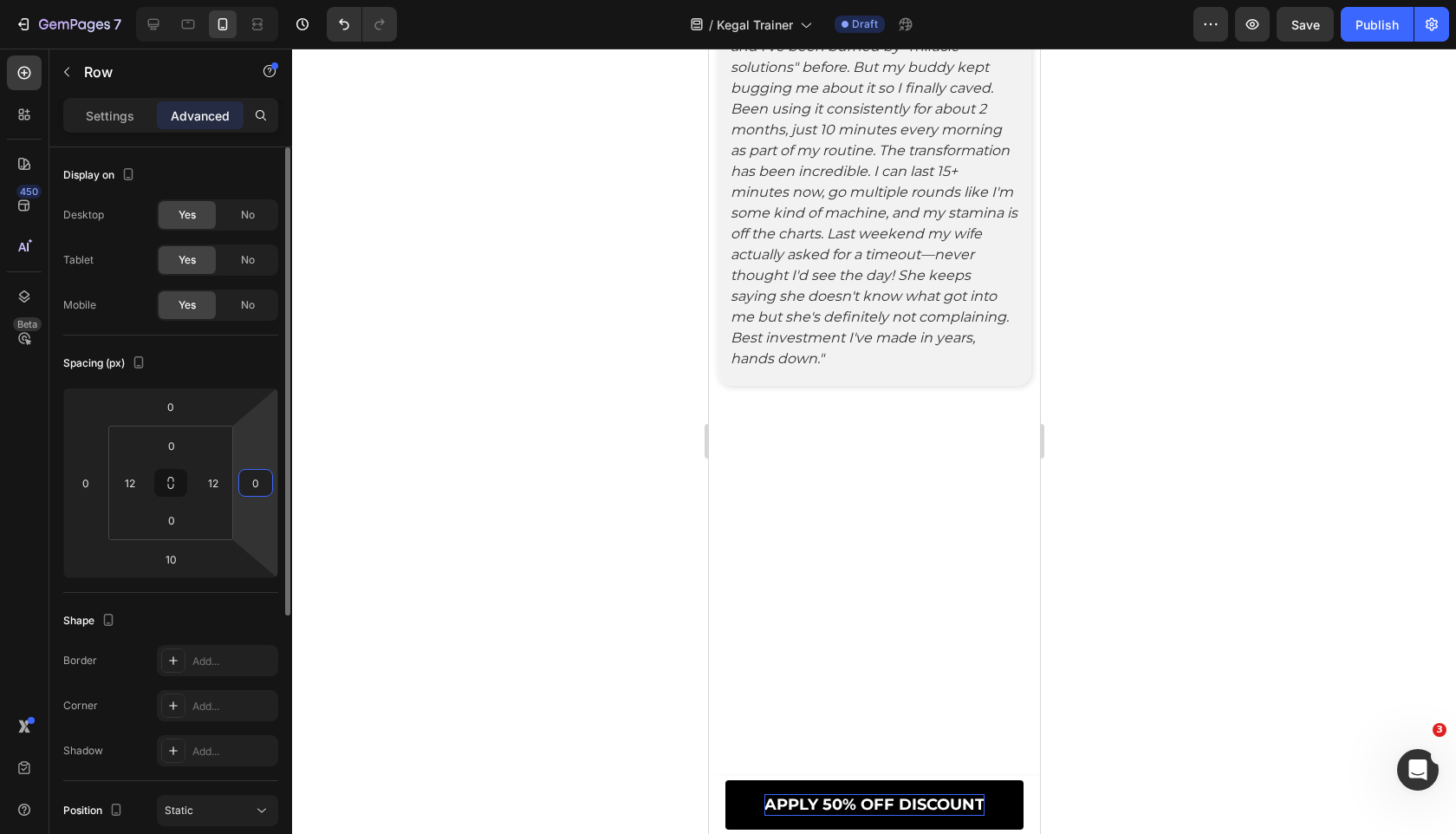
click at [264, 487] on input "0" at bounding box center [256, 483] width 26 height 26
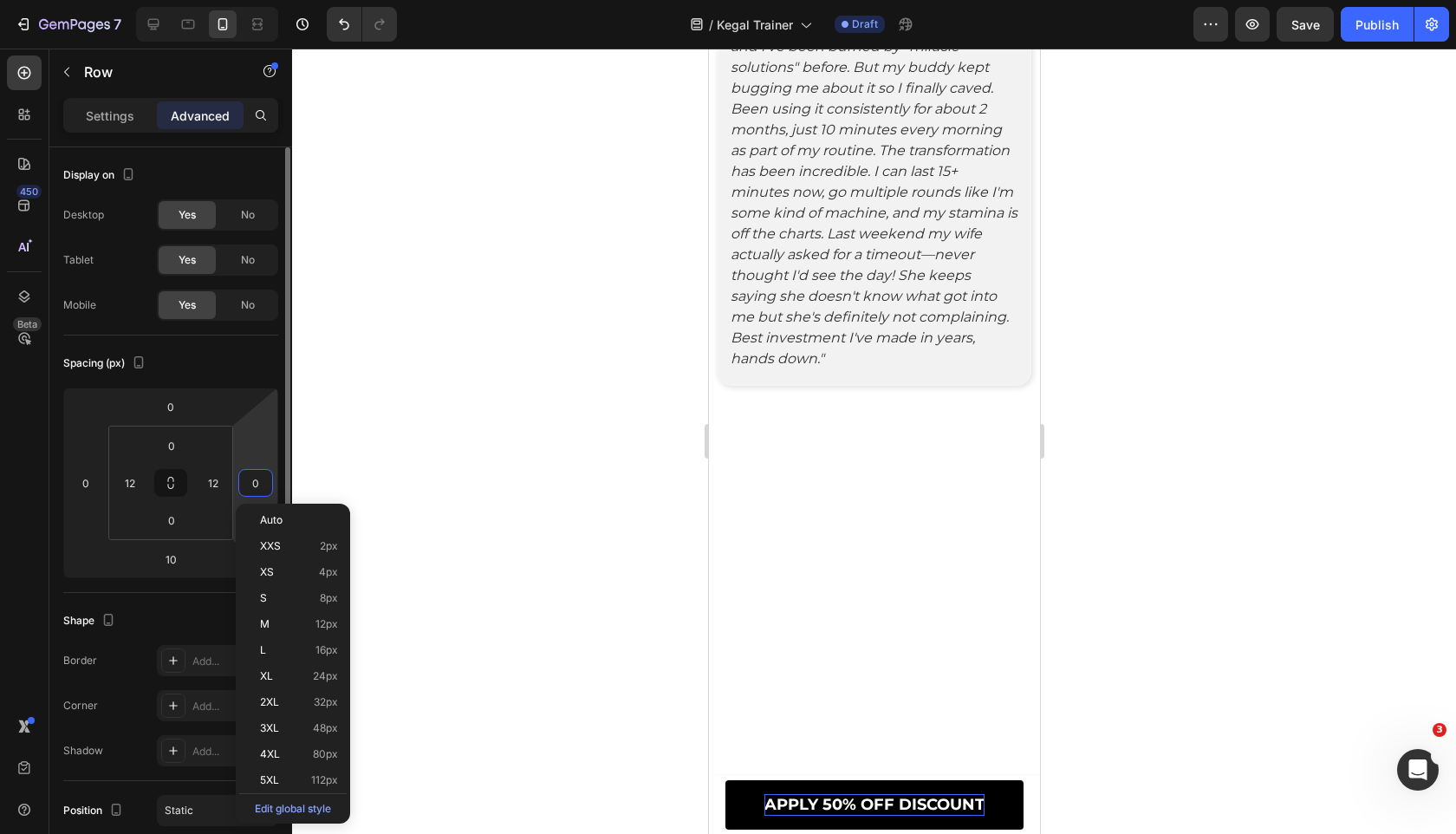
click at [264, 487] on input "0" at bounding box center [256, 483] width 26 height 26
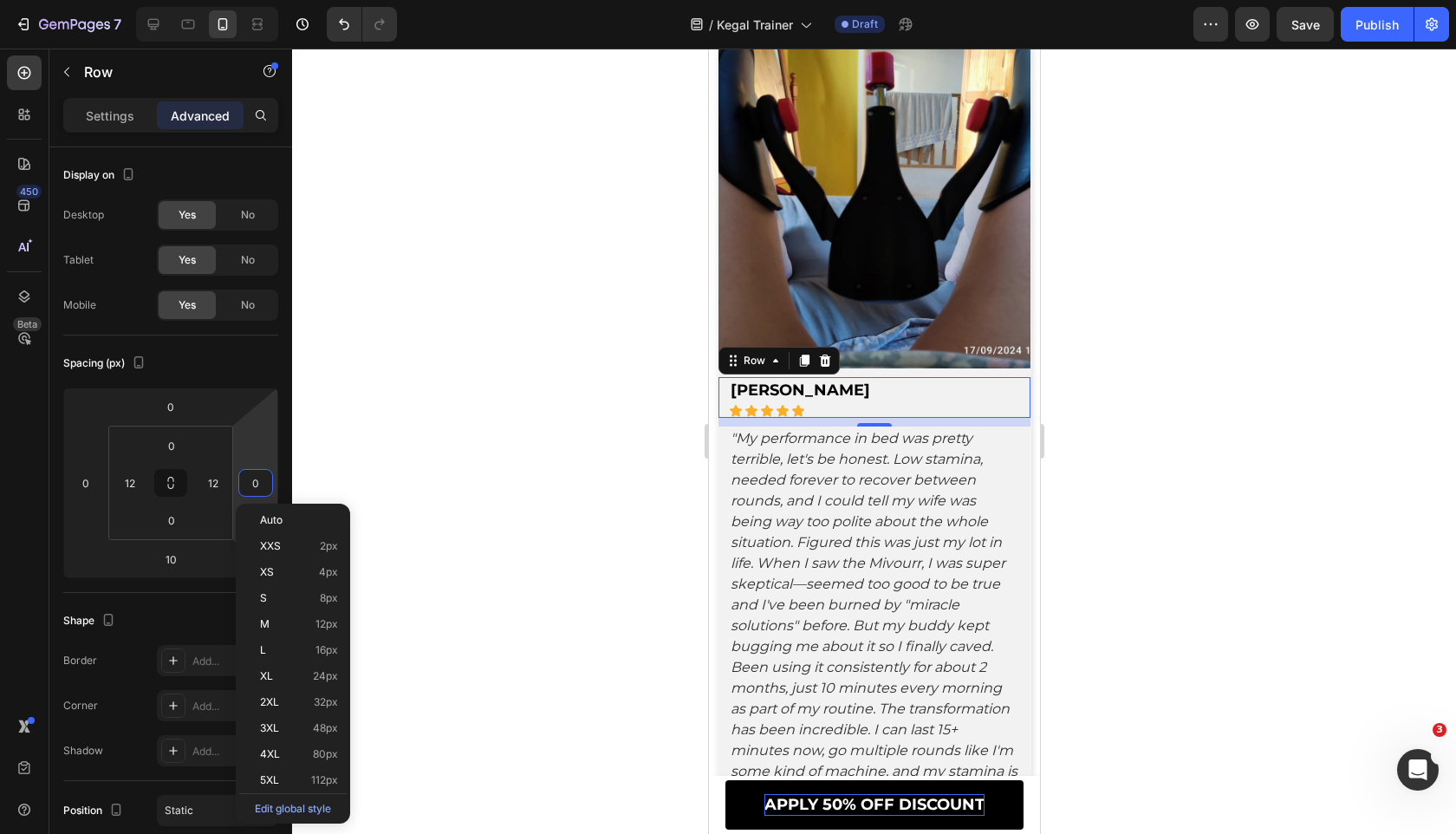
scroll to position [8345, 0]
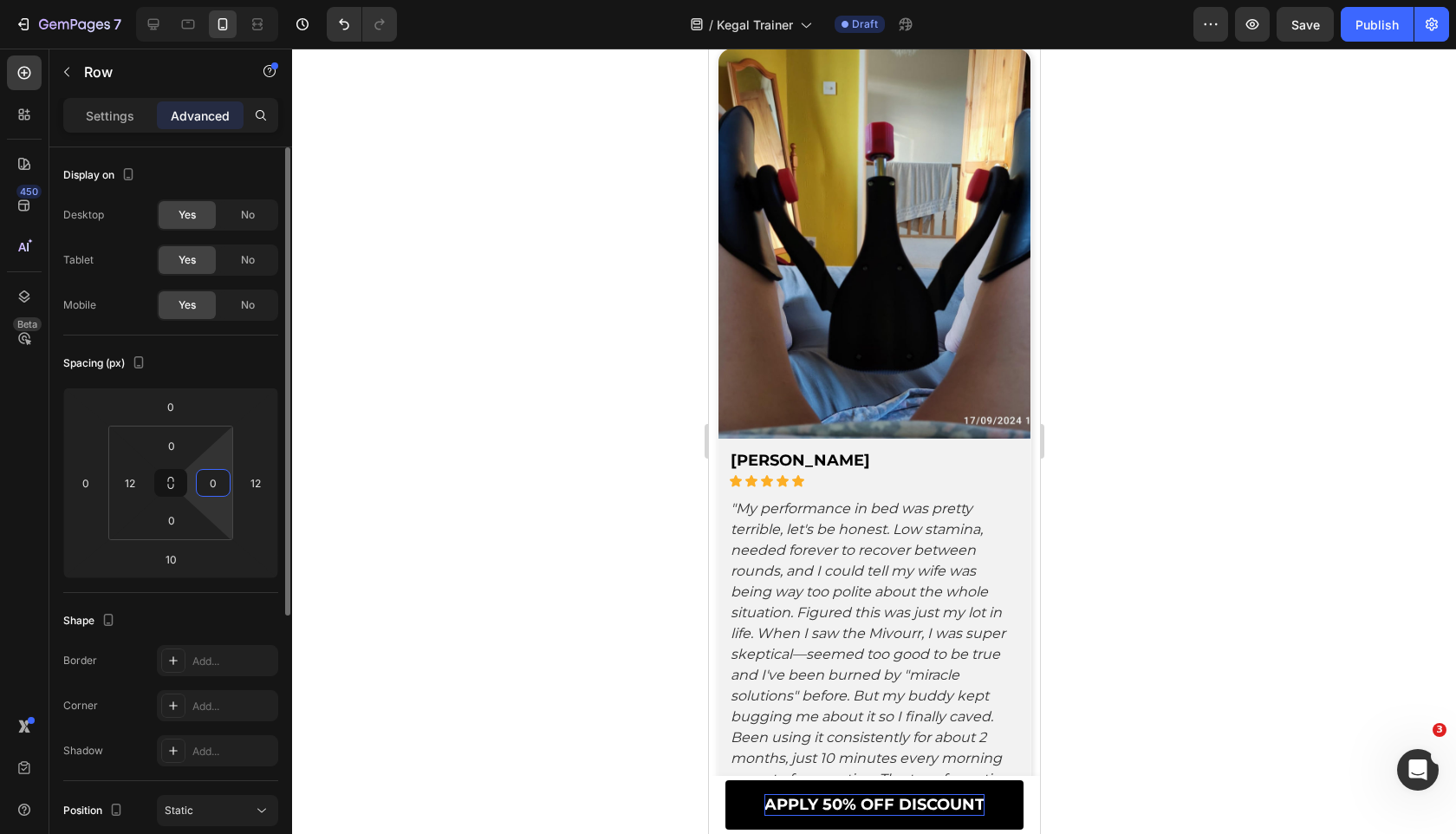
click at [216, 493] on input "0" at bounding box center [214, 483] width 26 height 26
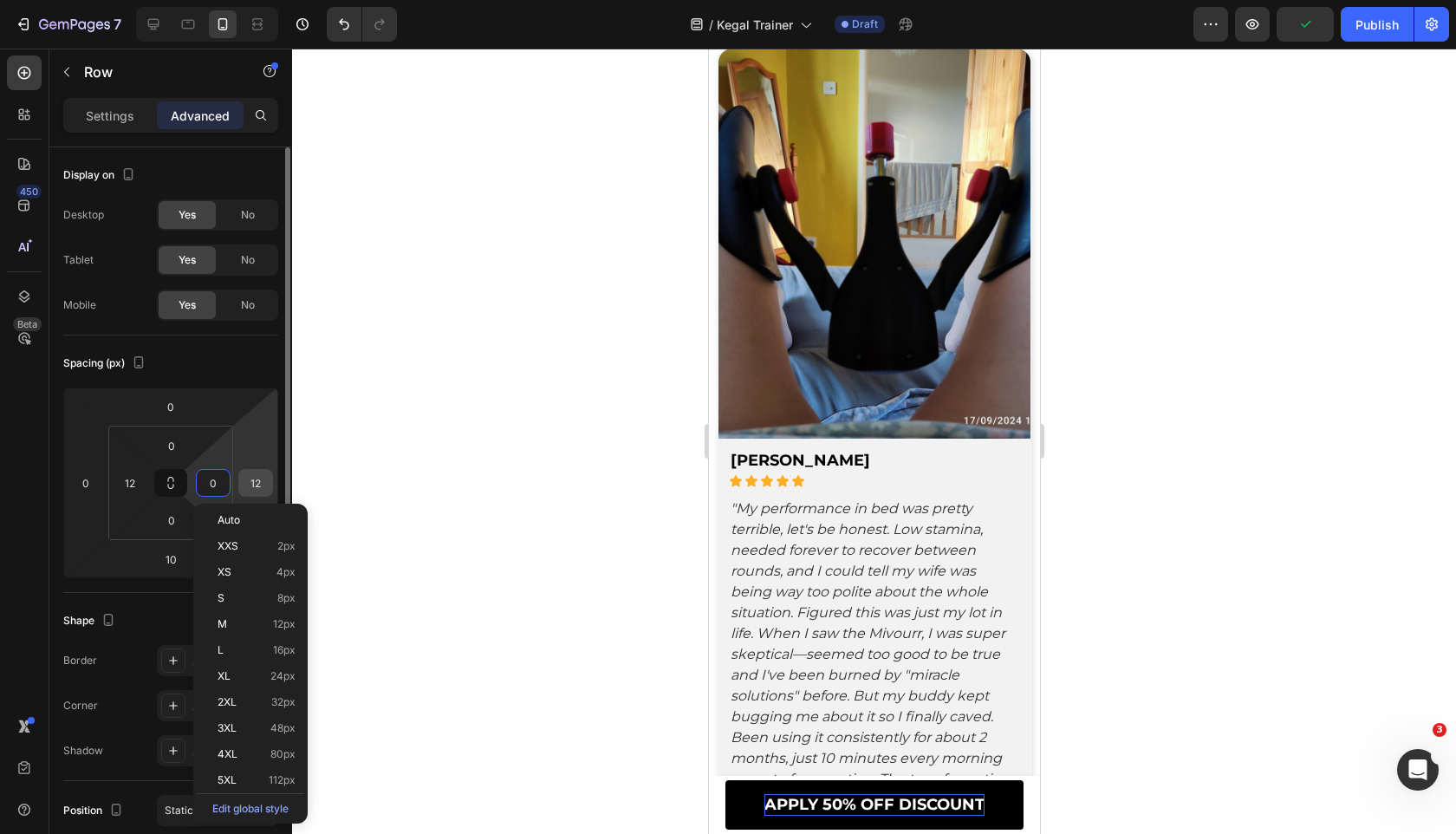
click at [257, 484] on input "12" at bounding box center [256, 483] width 26 height 26
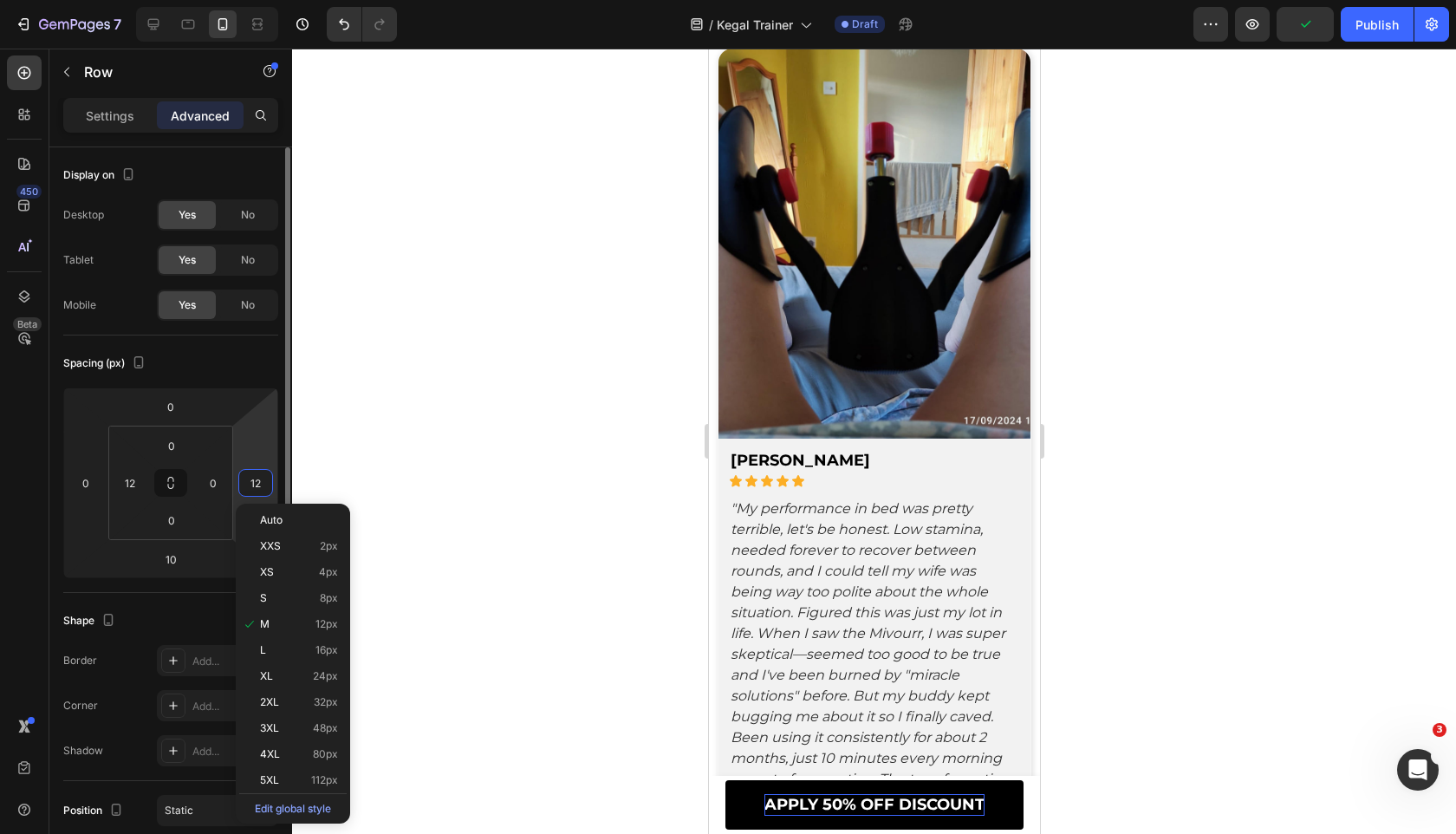
click at [257, 484] on input "12" at bounding box center [256, 483] width 26 height 26
paste input "0"
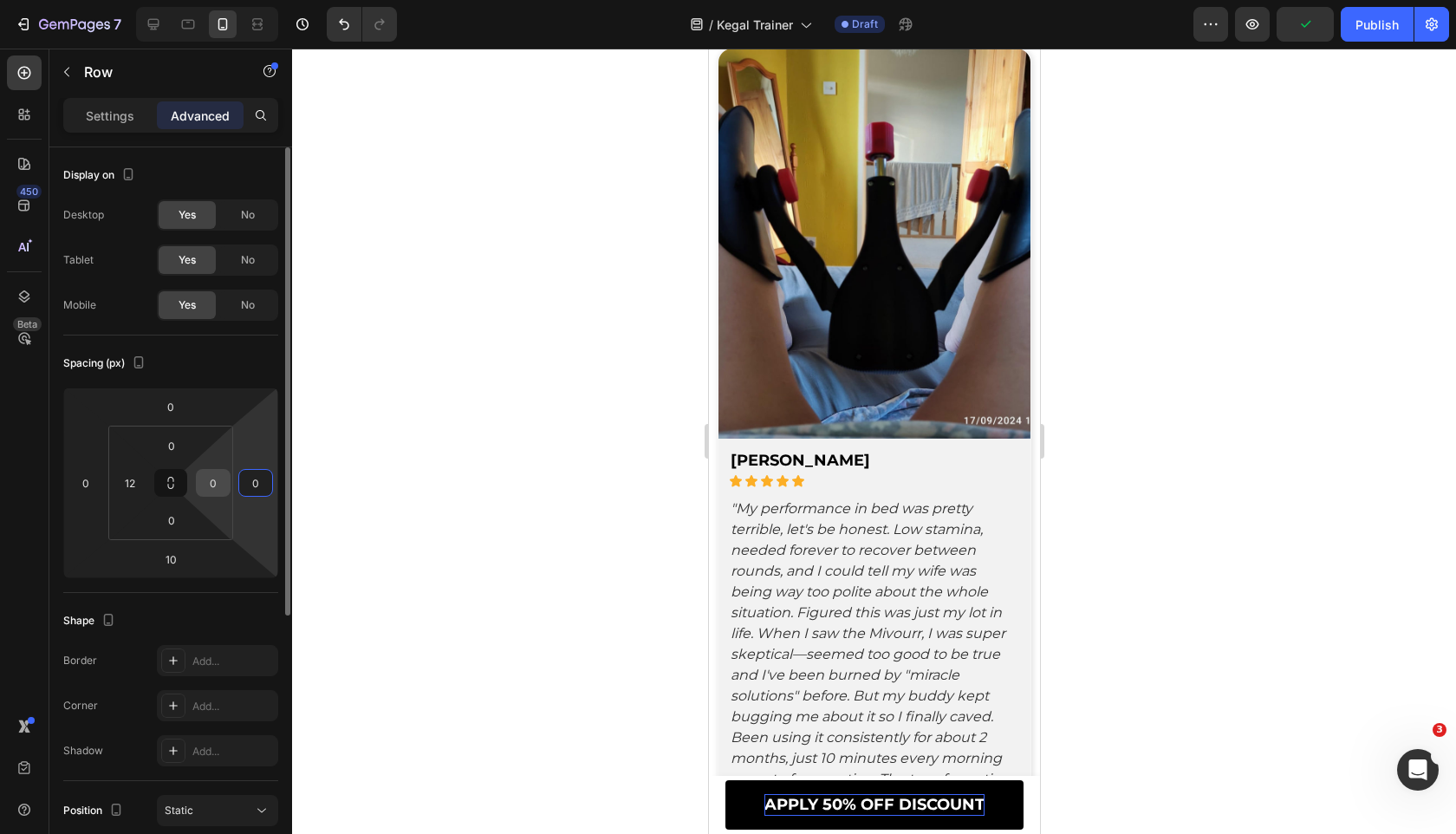
type input "0"
click at [211, 477] on input "0" at bounding box center [214, 483] width 26 height 26
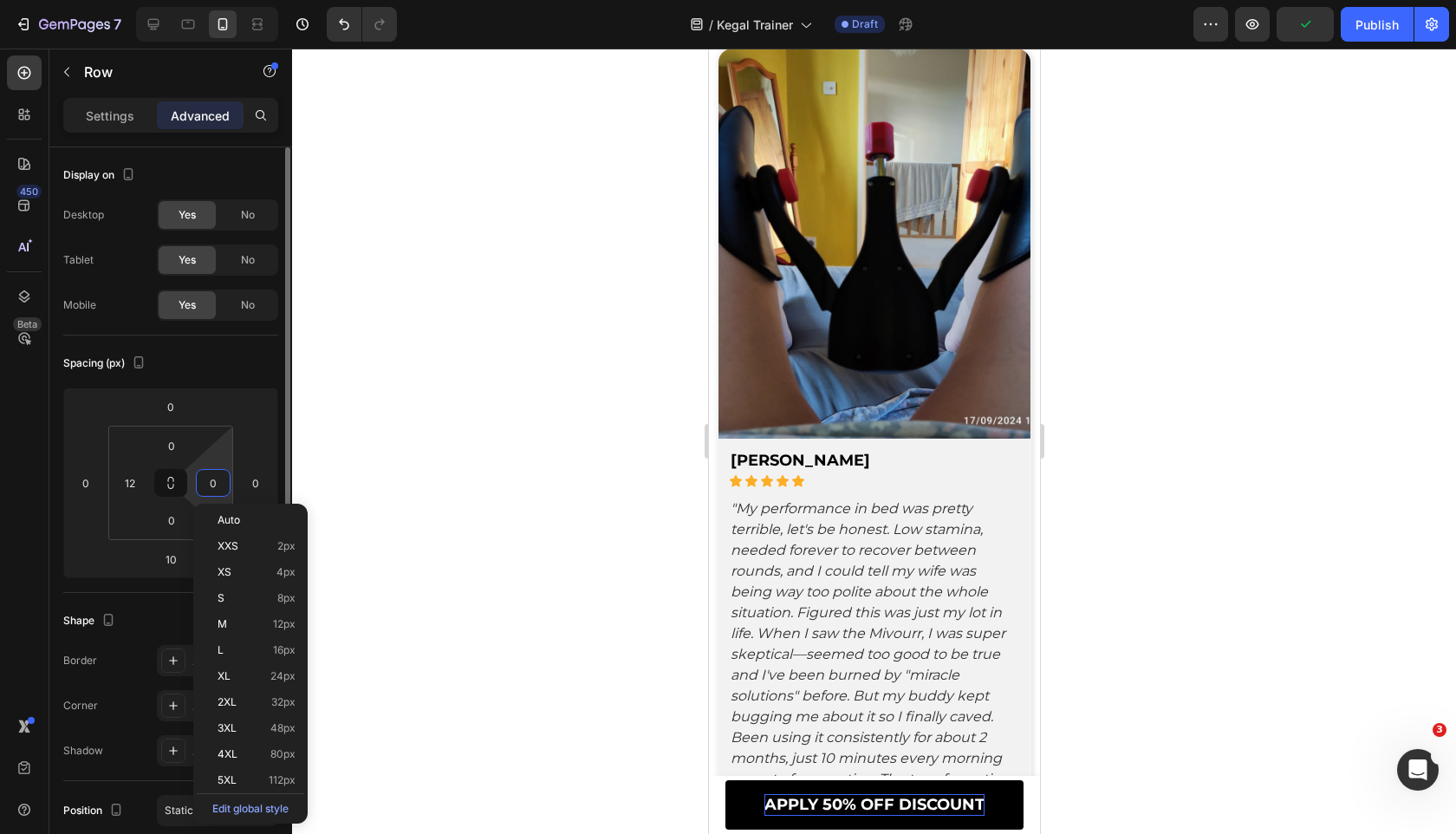
click at [211, 477] on input "0" at bounding box center [214, 483] width 26 height 26
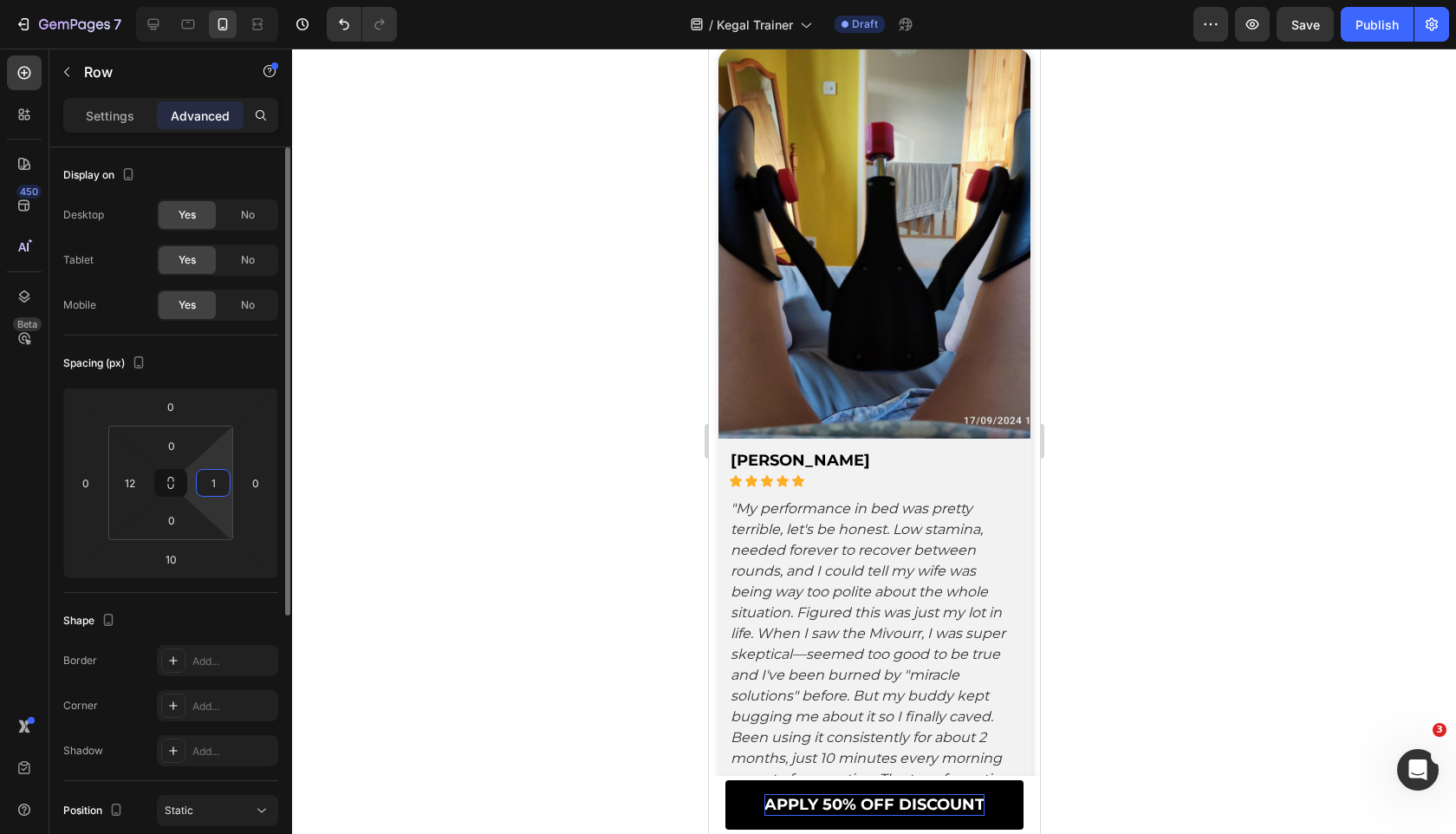
type input "12"
click at [637, 278] on div at bounding box center [874, 441] width 1164 height 786
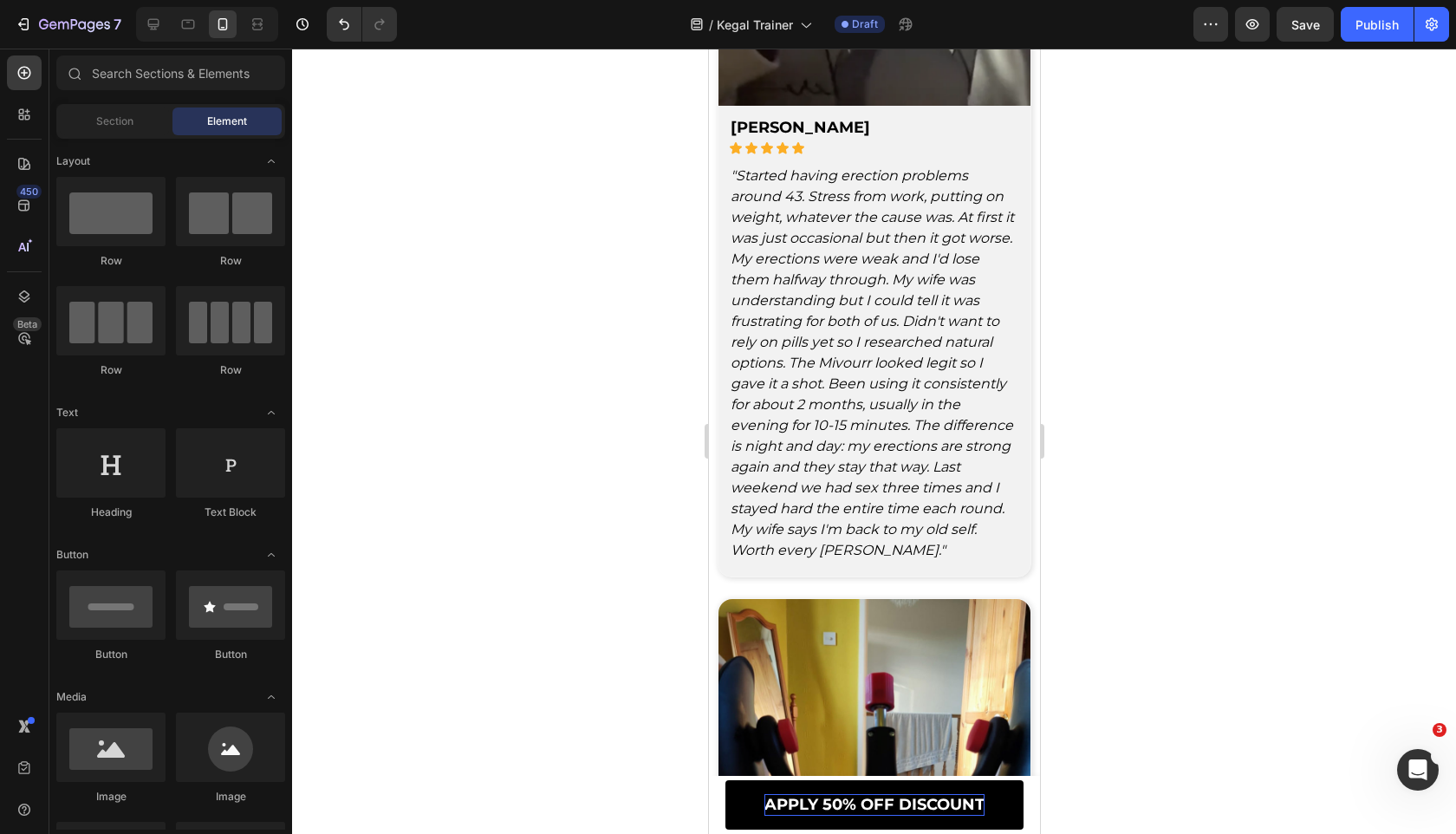
scroll to position [7643, 0]
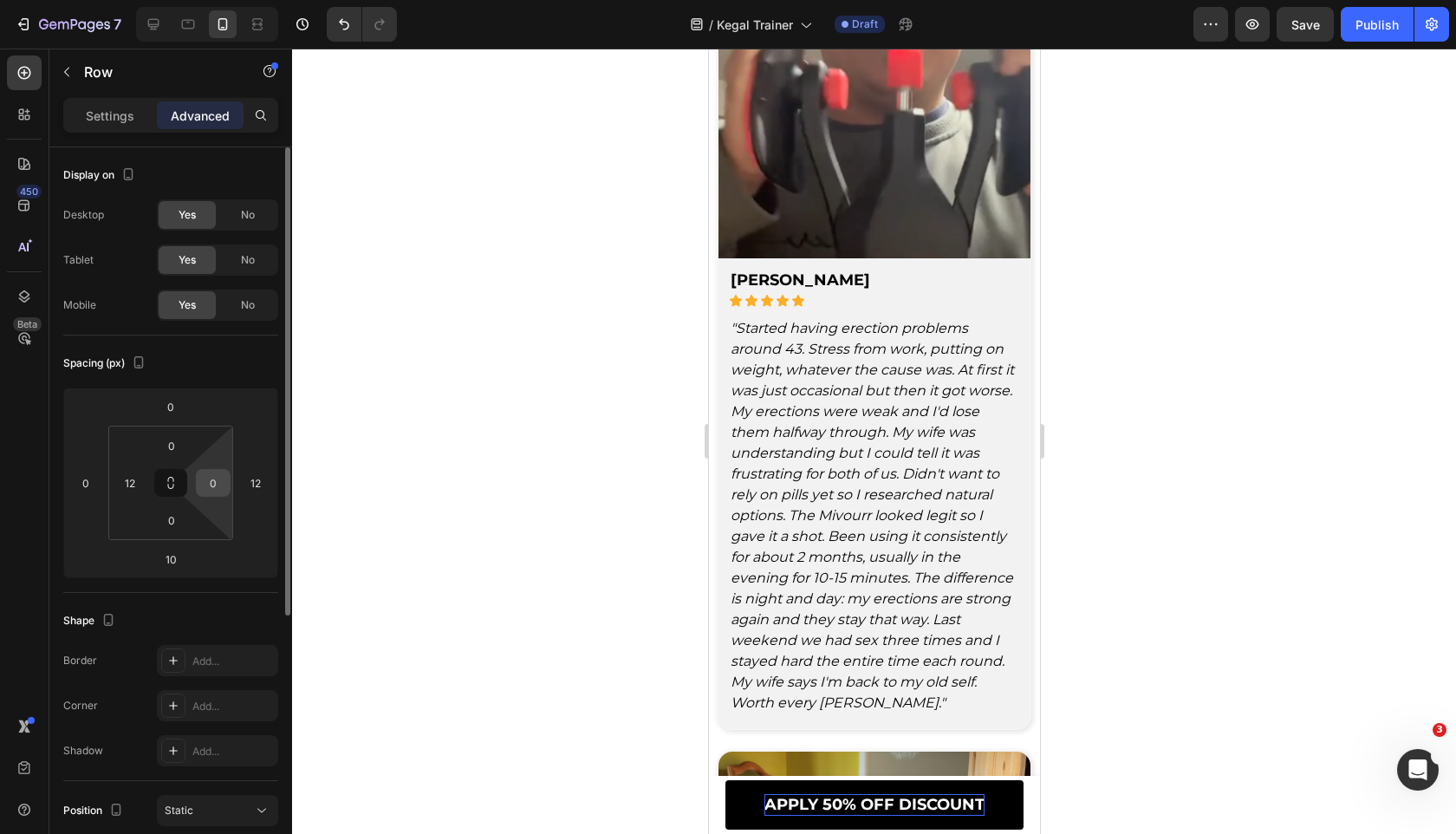
click at [219, 477] on input "0" at bounding box center [214, 483] width 26 height 26
type input "12"
click at [254, 483] on input "12" at bounding box center [256, 483] width 26 height 26
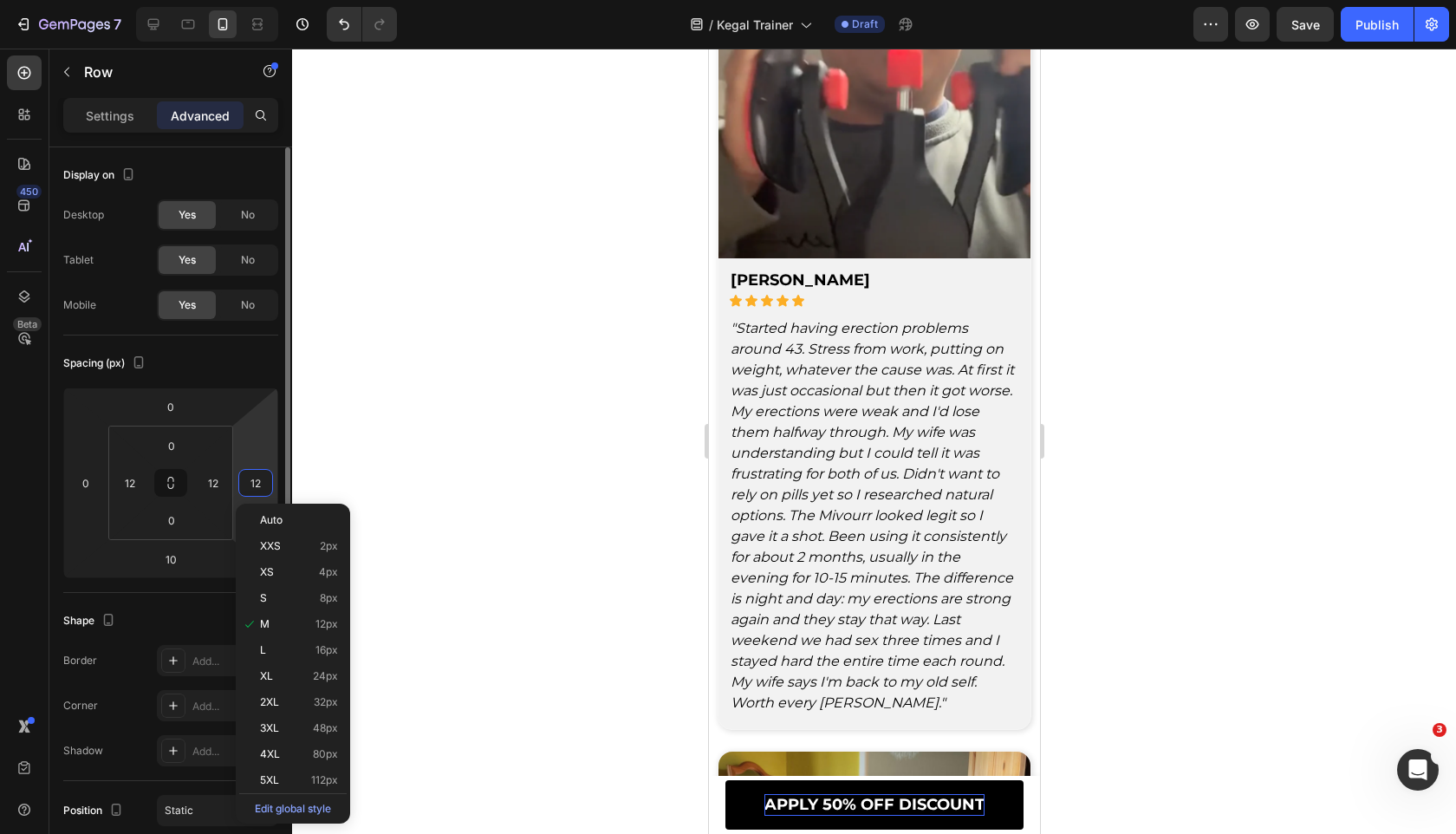
click at [254, 483] on input "12" at bounding box center [256, 483] width 26 height 26
paste input "0"
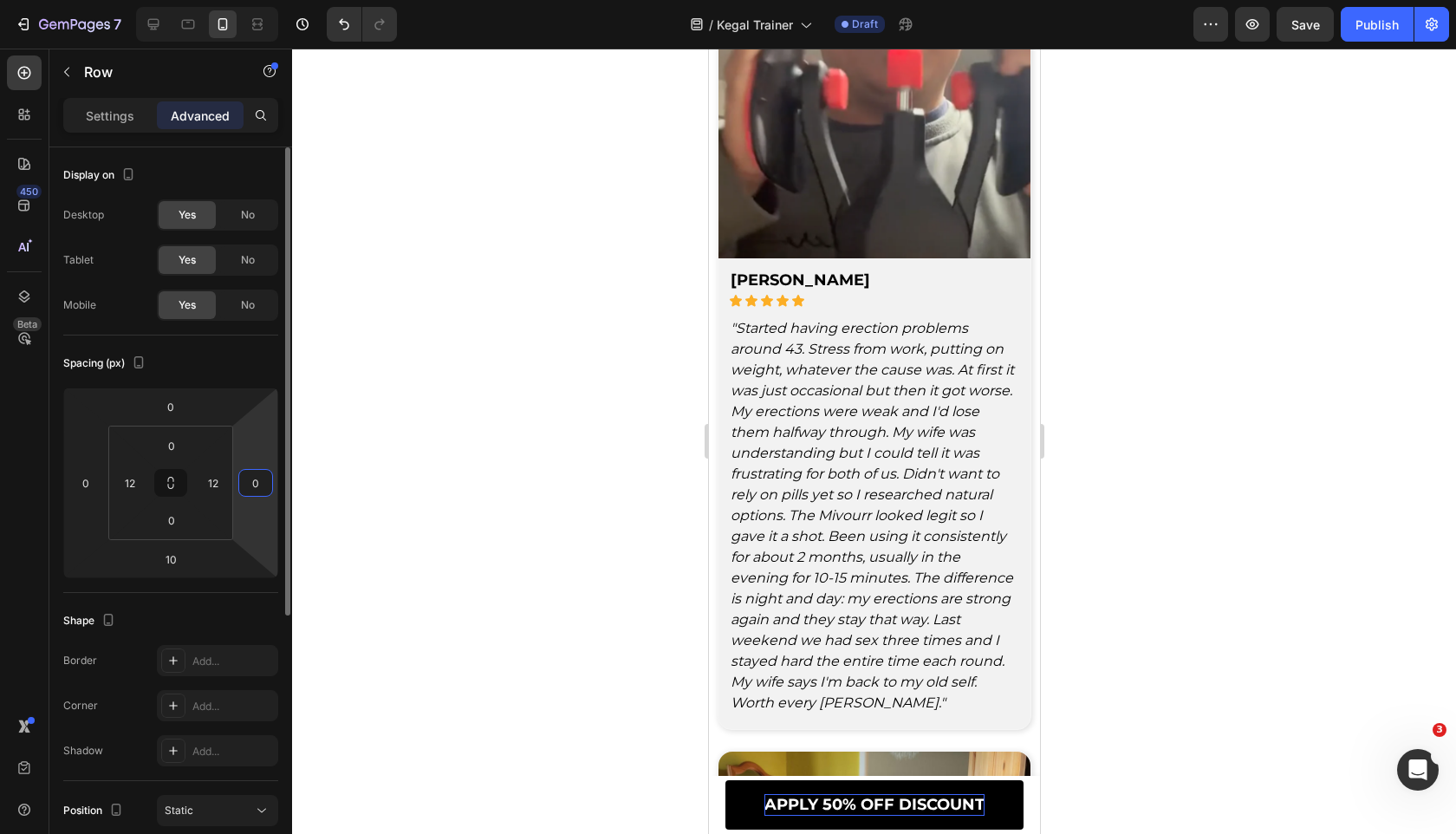
type input "0"
click at [240, 354] on div "Spacing (px)" at bounding box center [170, 364] width 215 height 28
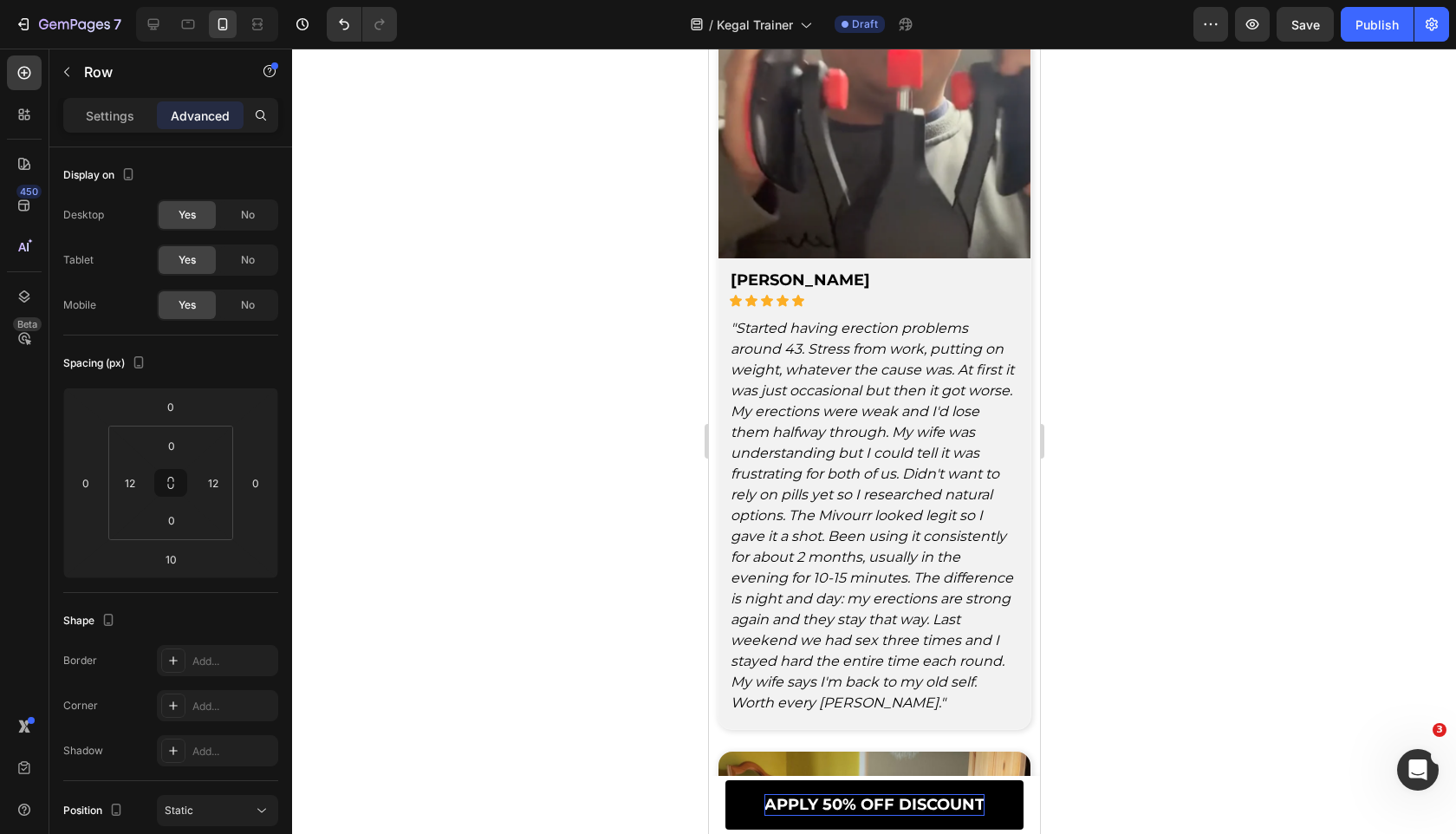
click at [661, 407] on div at bounding box center [874, 441] width 1164 height 786
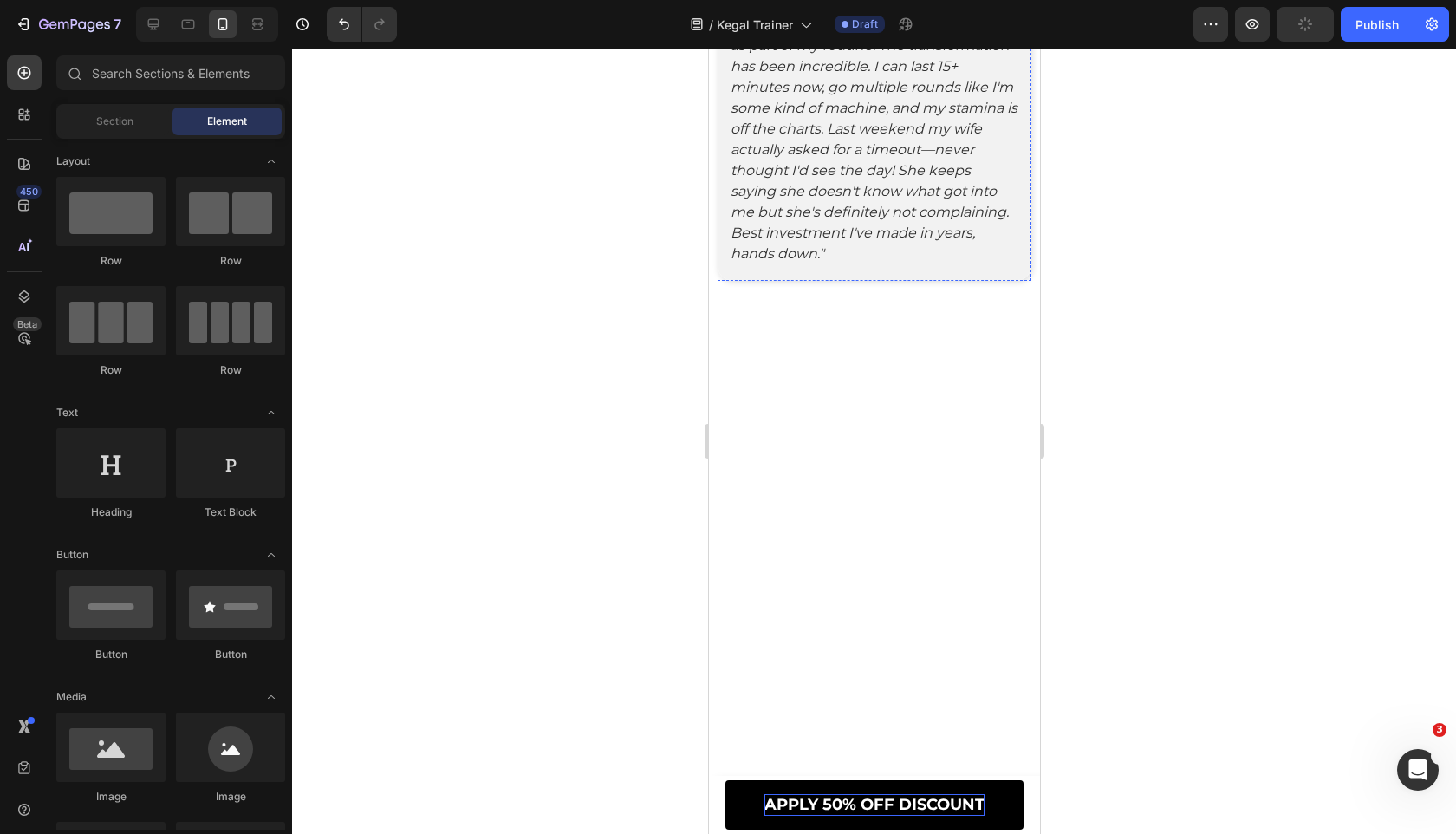
scroll to position [9389, 0]
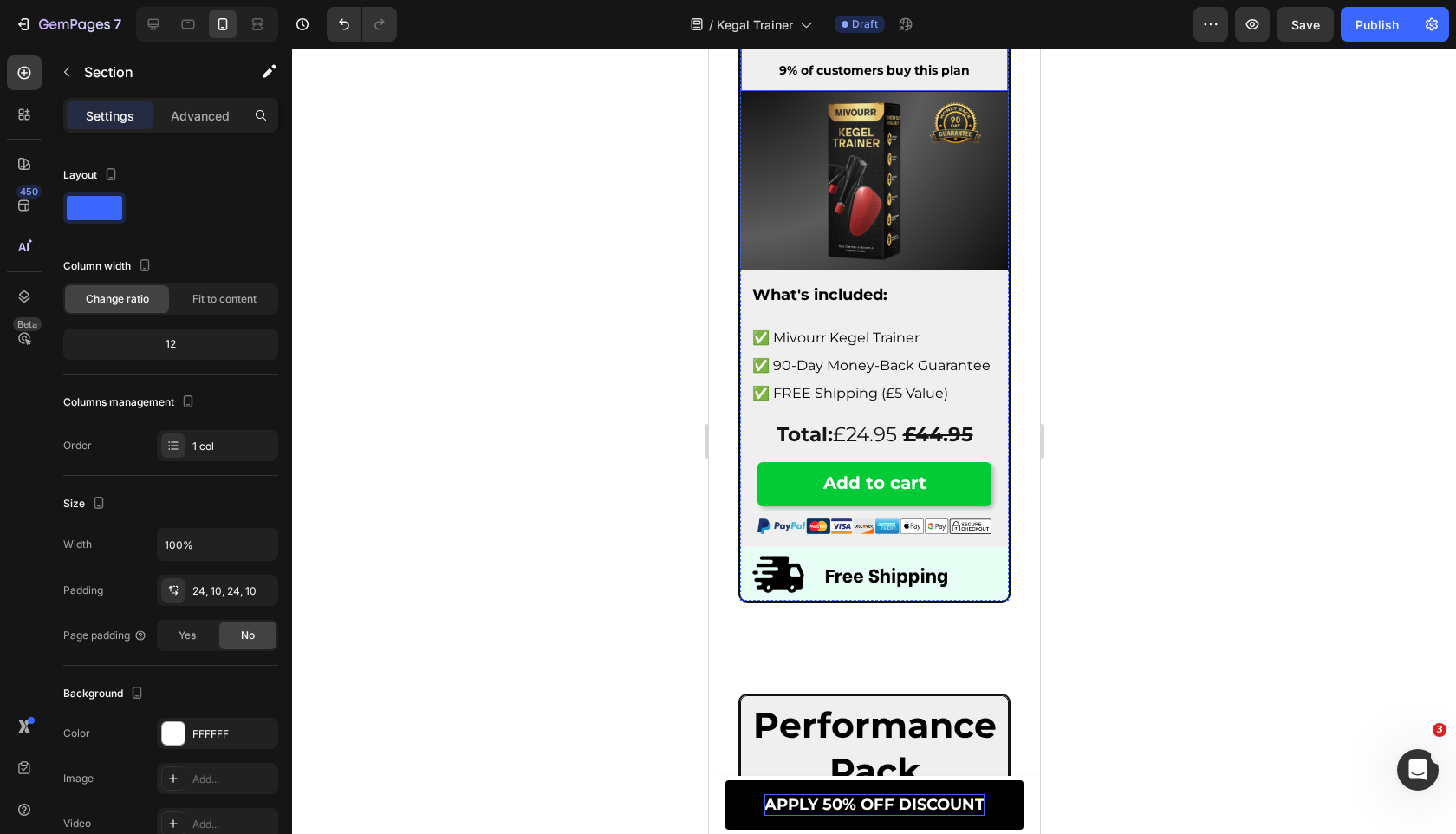
scroll to position [9623, 0]
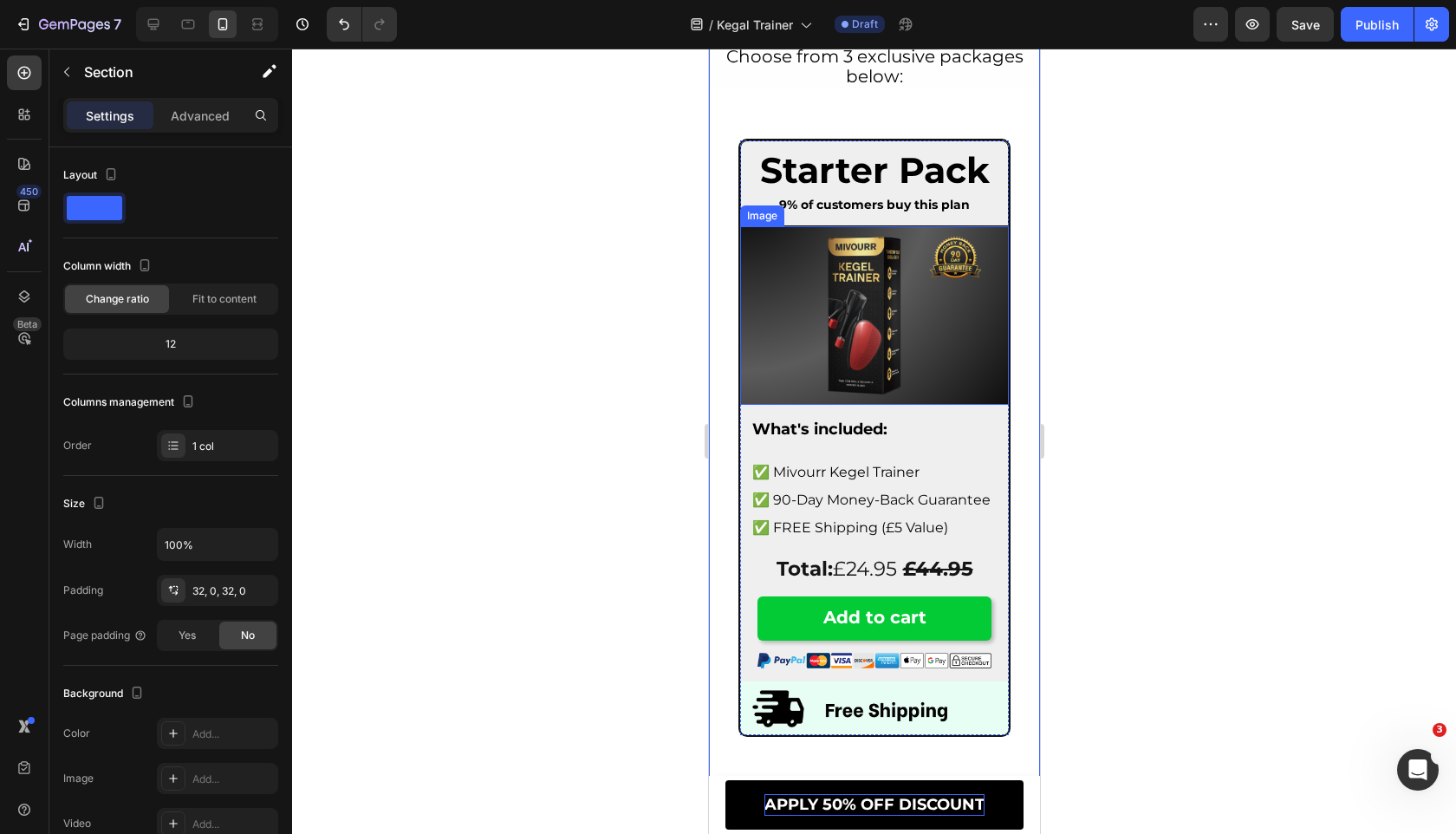
scroll to position [9556, 0]
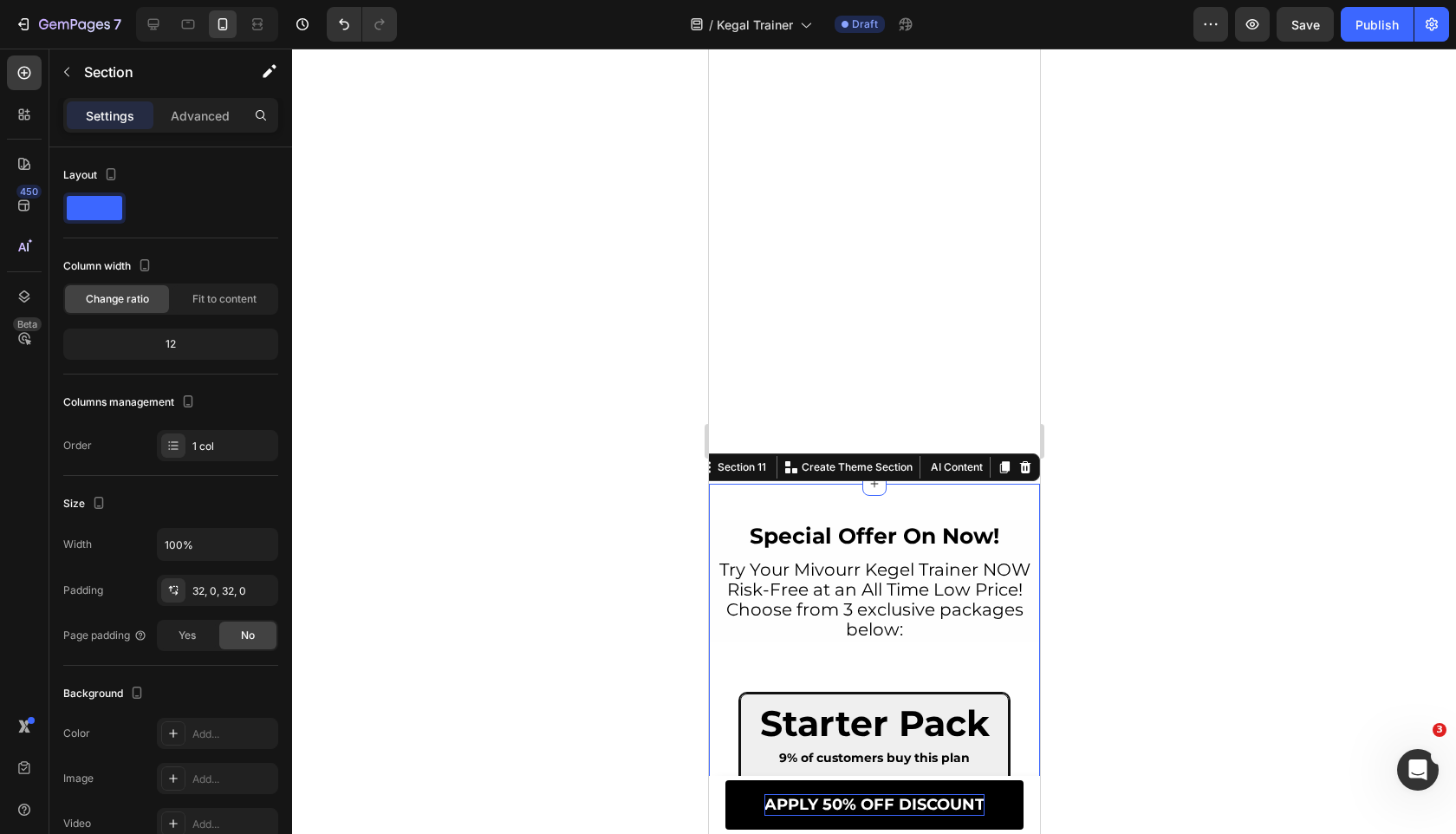
click at [1021, 463] on icon at bounding box center [1024, 467] width 11 height 12
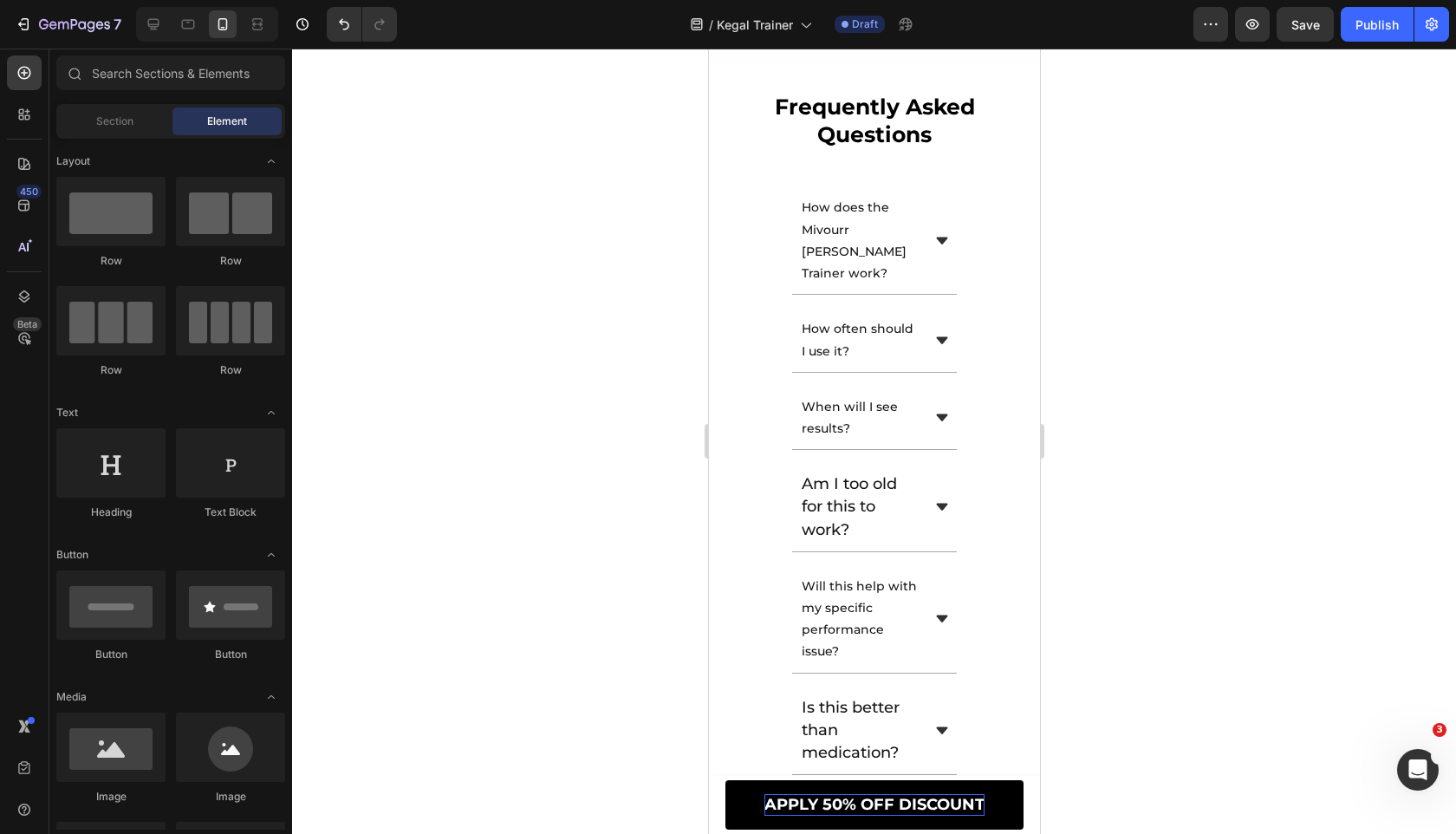
scroll to position [10619, 0]
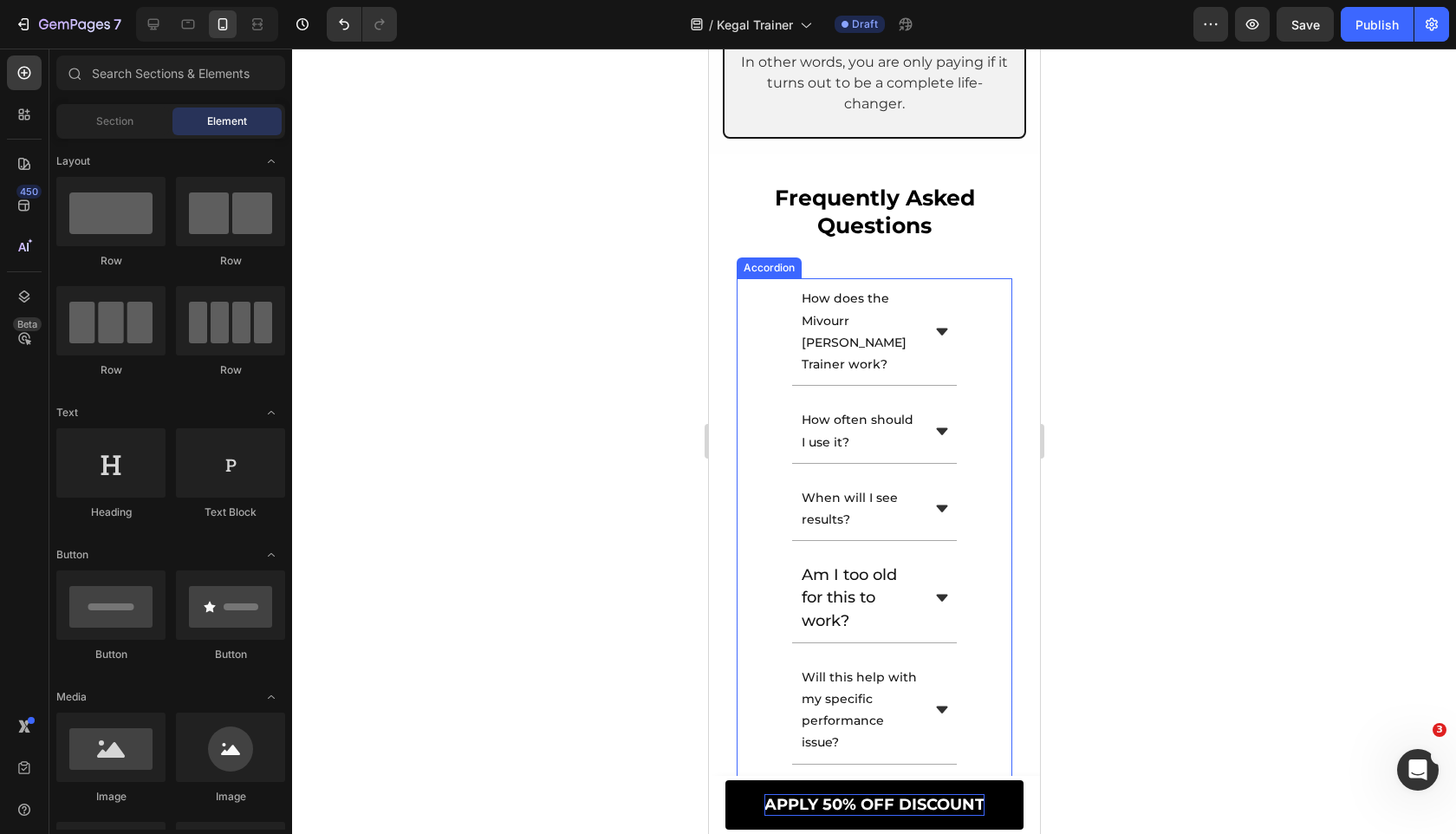
click at [784, 334] on div "How does the Mivourr [PERSON_NAME] Trainer work?" at bounding box center [873, 332] width 274 height 108
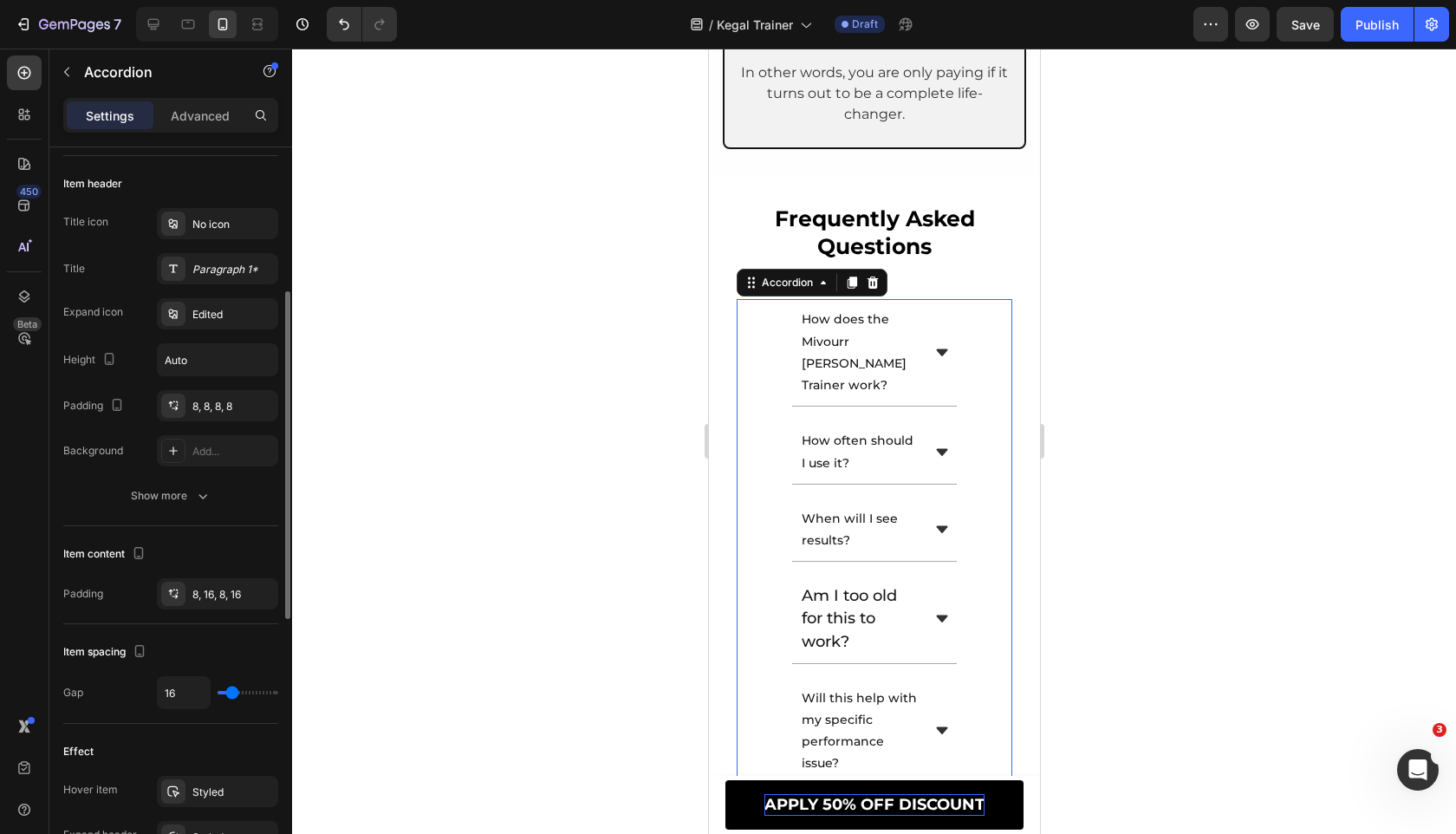
scroll to position [915, 0]
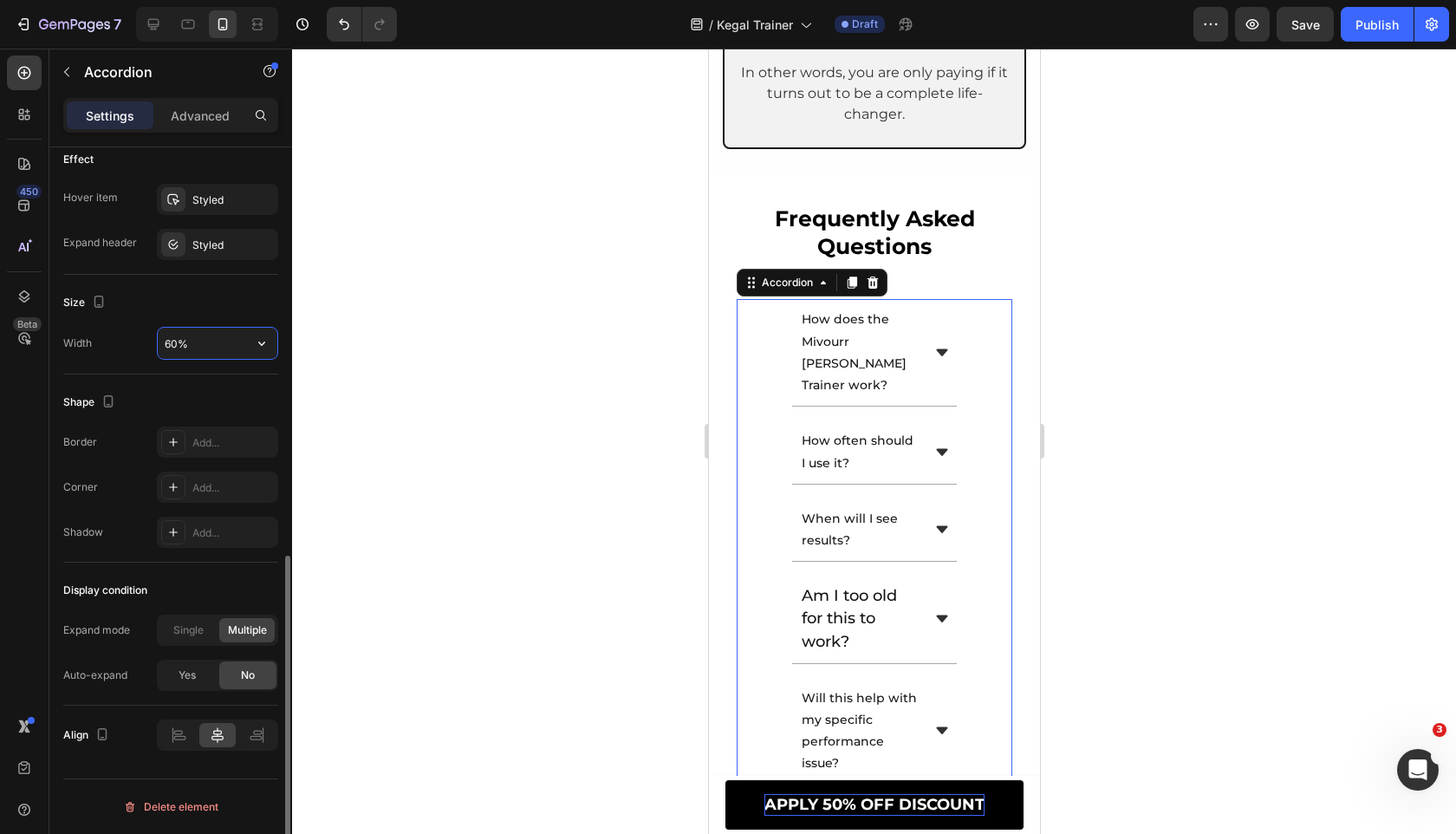
click at [188, 343] on input "60%" at bounding box center [217, 343] width 120 height 32
click at [235, 352] on input "60%" at bounding box center [217, 343] width 120 height 32
click at [260, 352] on button "button" at bounding box center [262, 343] width 32 height 32
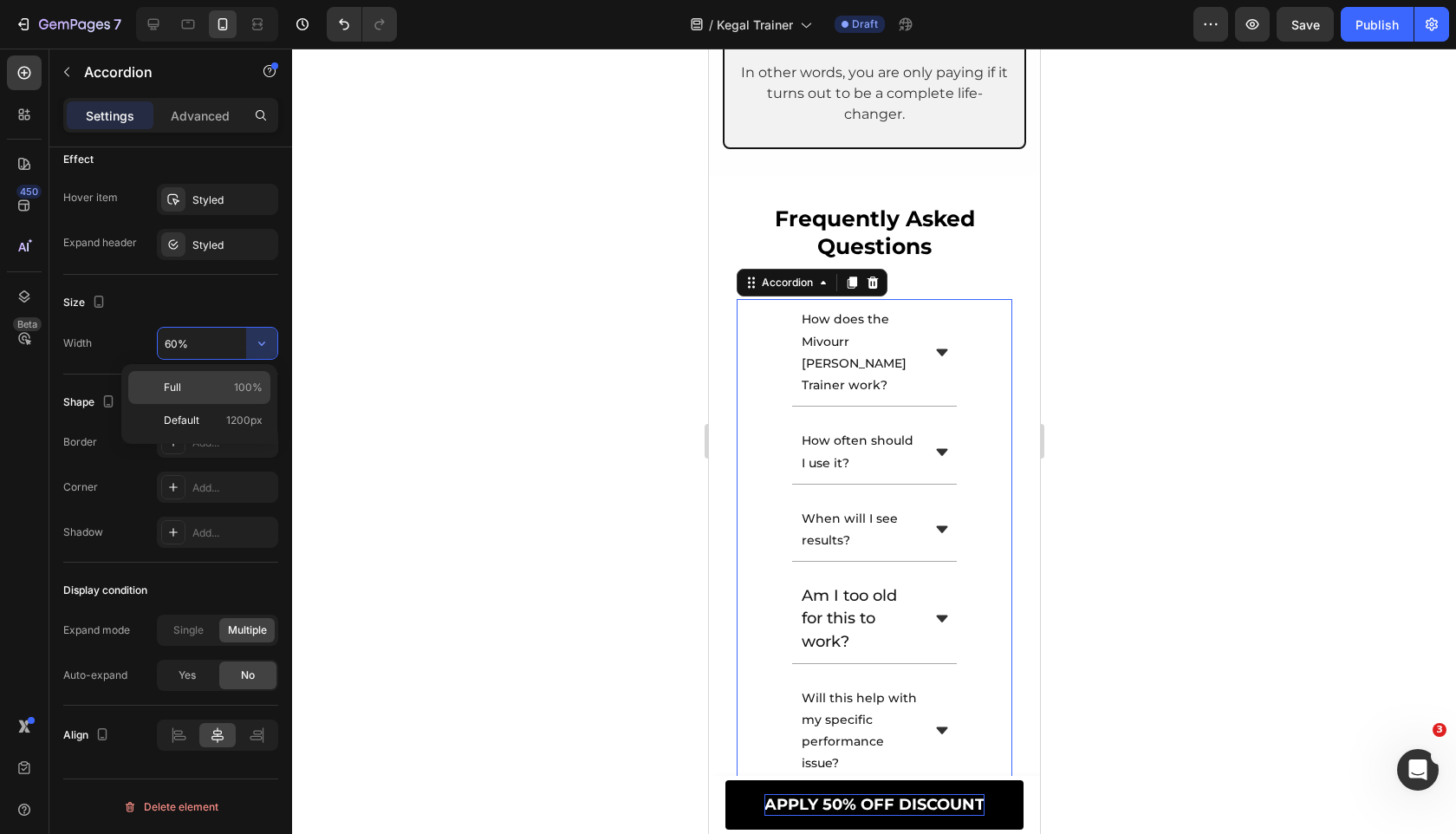
click at [230, 378] on div "Full 100%" at bounding box center [199, 388] width 142 height 33
type input "100%"
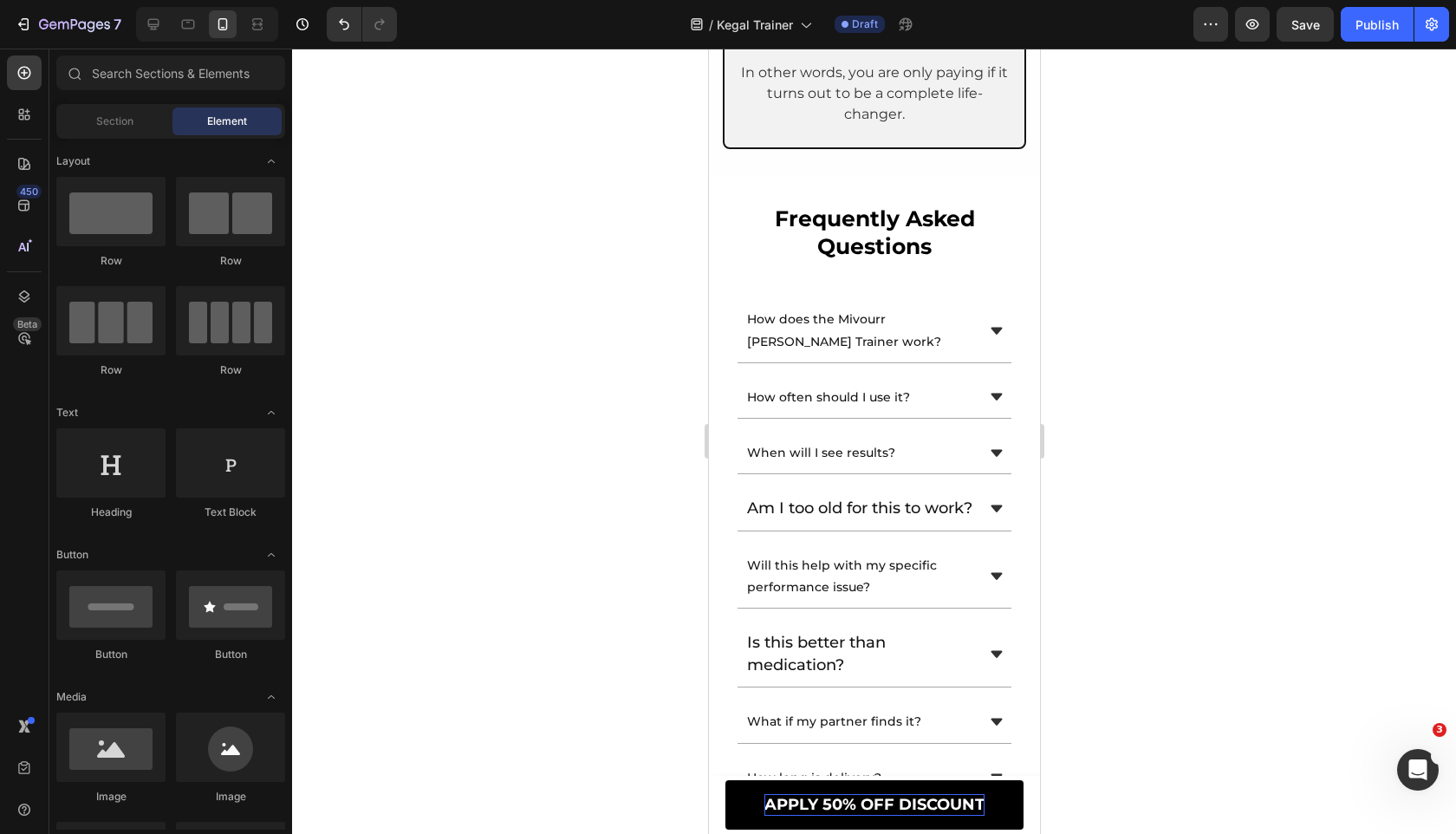
click at [711, 237] on section "frequently asked questions Heading How does the Mivourr Kegel Trainer work? How…" at bounding box center [874, 529] width 331 height 708
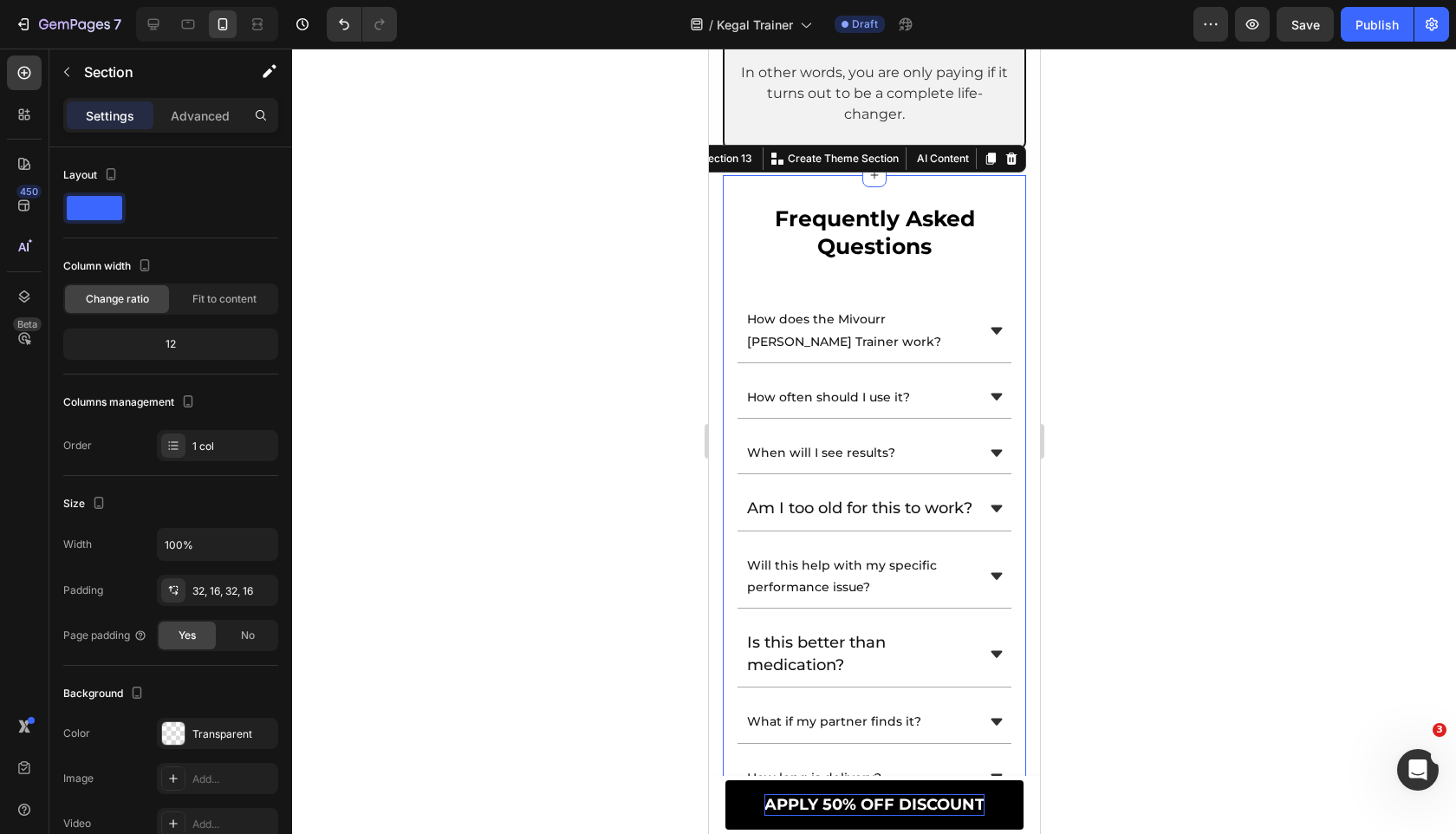
click at [724, 238] on div "frequently asked questions Heading How does the Mivourr Kegel Trainer work? How…" at bounding box center [873, 529] width 303 height 708
click at [270, 616] on div "Width 100% Padding 32, 16, 32, 16 Page padding Yes No" at bounding box center [170, 590] width 215 height 124
click at [256, 633] on div "No" at bounding box center [247, 636] width 57 height 28
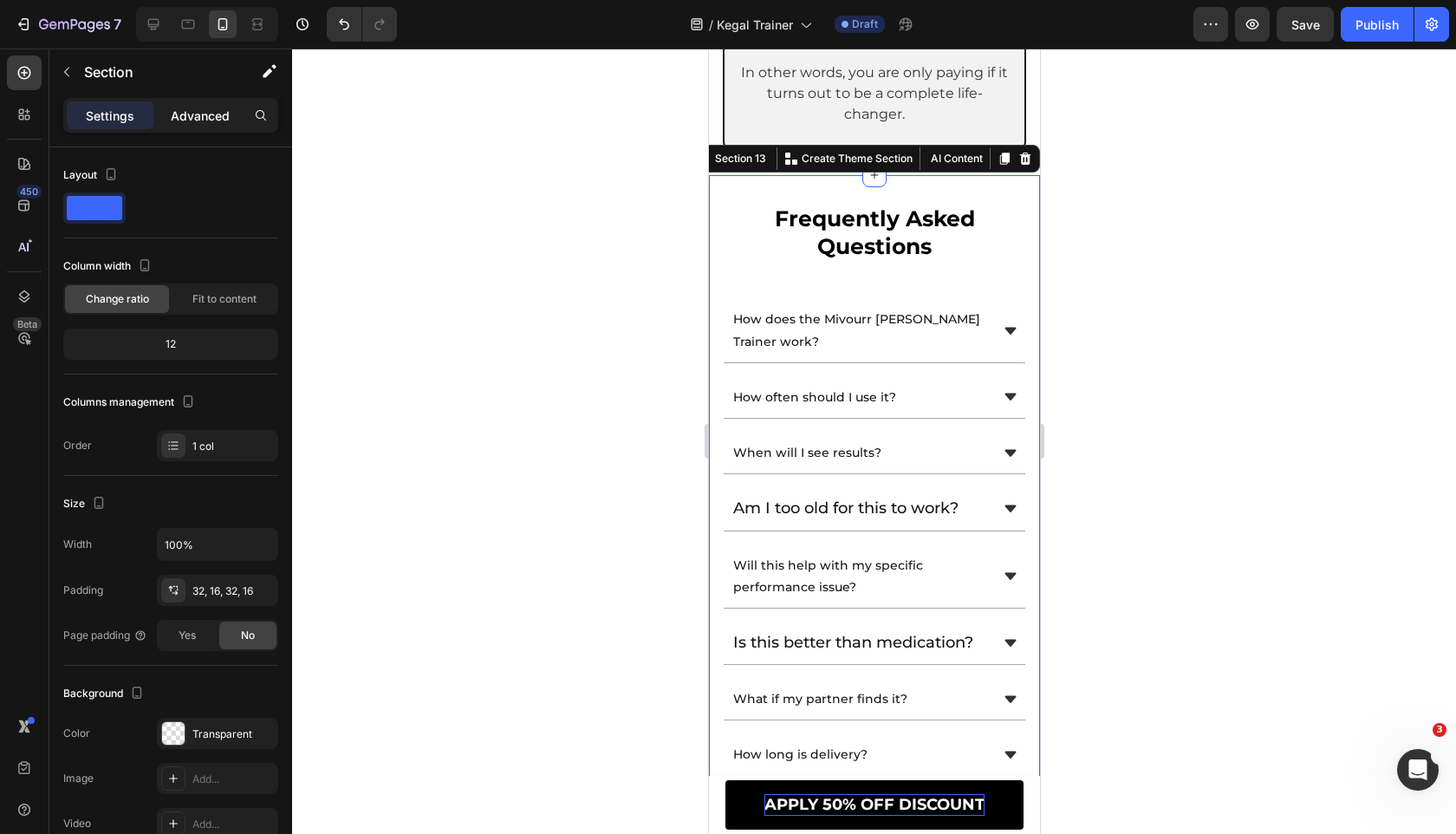
click at [209, 118] on p "Advanced" at bounding box center [200, 116] width 59 height 18
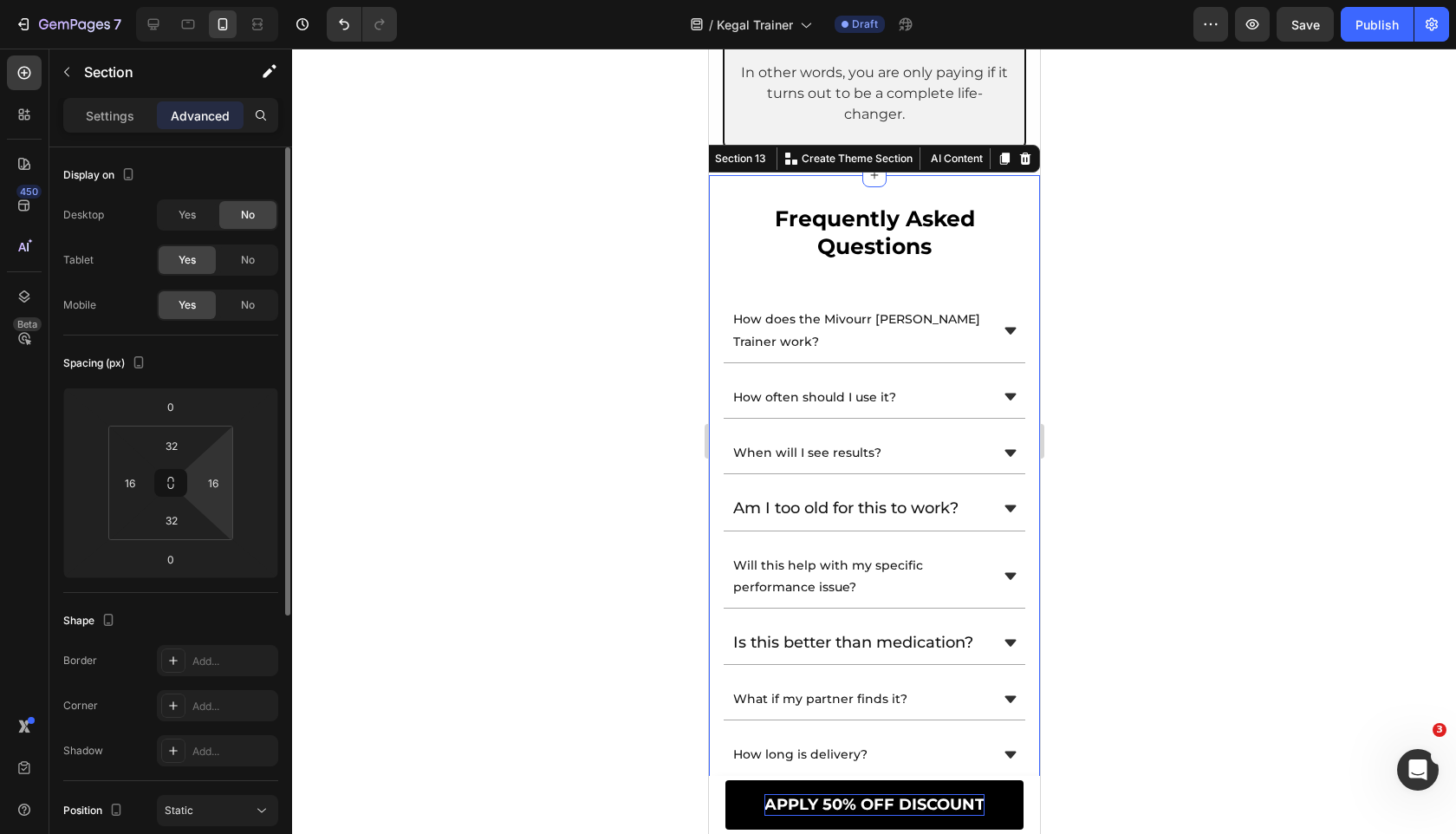
click at [219, 0] on html "7 Version history / Kegal Trainer Draft Preview Save Publish 450 Beta Sections(…" at bounding box center [728, 0] width 1456 height 0
click at [219, 493] on input "16" at bounding box center [214, 483] width 26 height 26
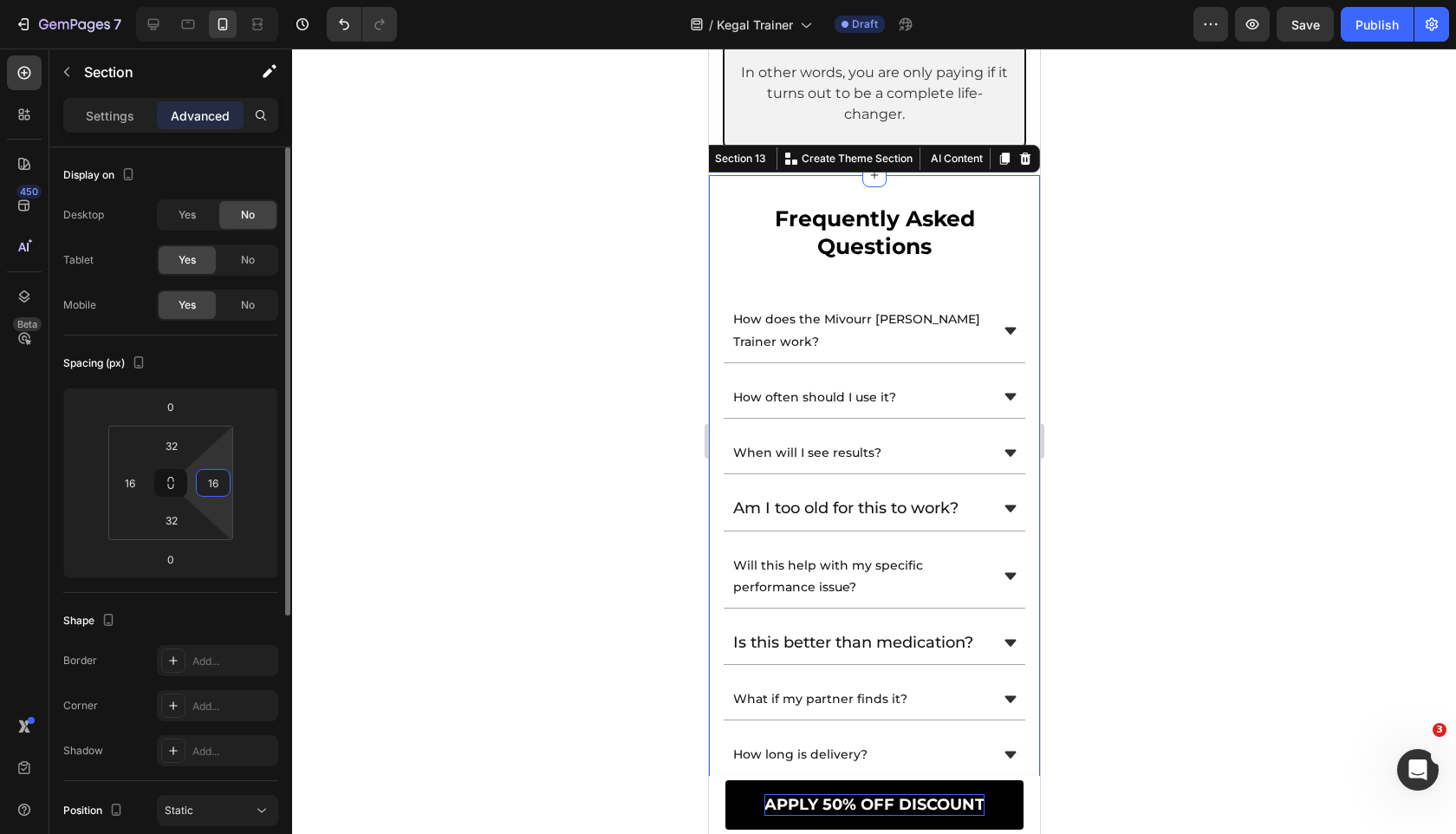
click at [219, 493] on input "16" at bounding box center [214, 483] width 26 height 26
type input "10"
click at [128, 487] on input "16" at bounding box center [130, 483] width 26 height 26
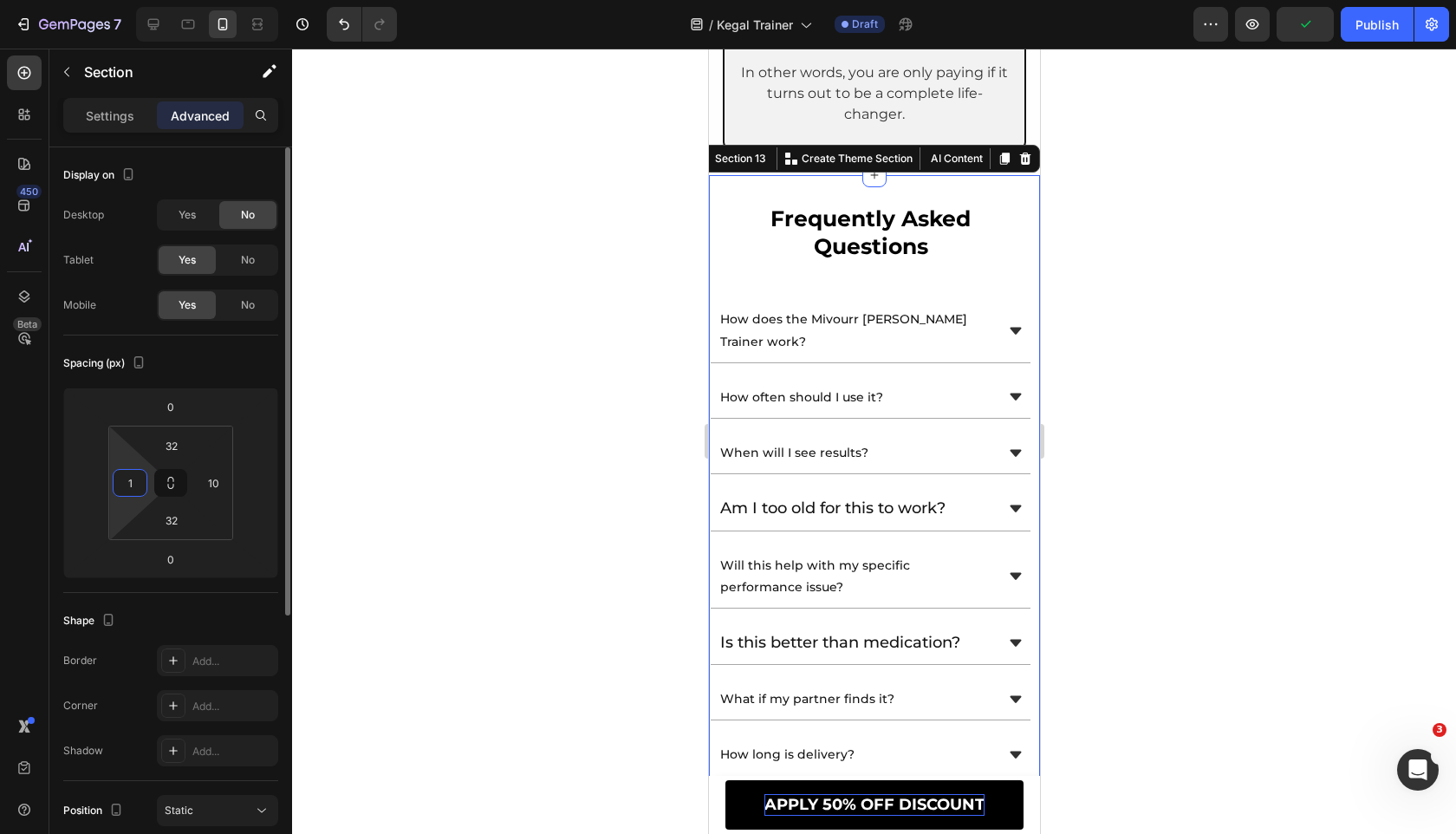
type input "10"
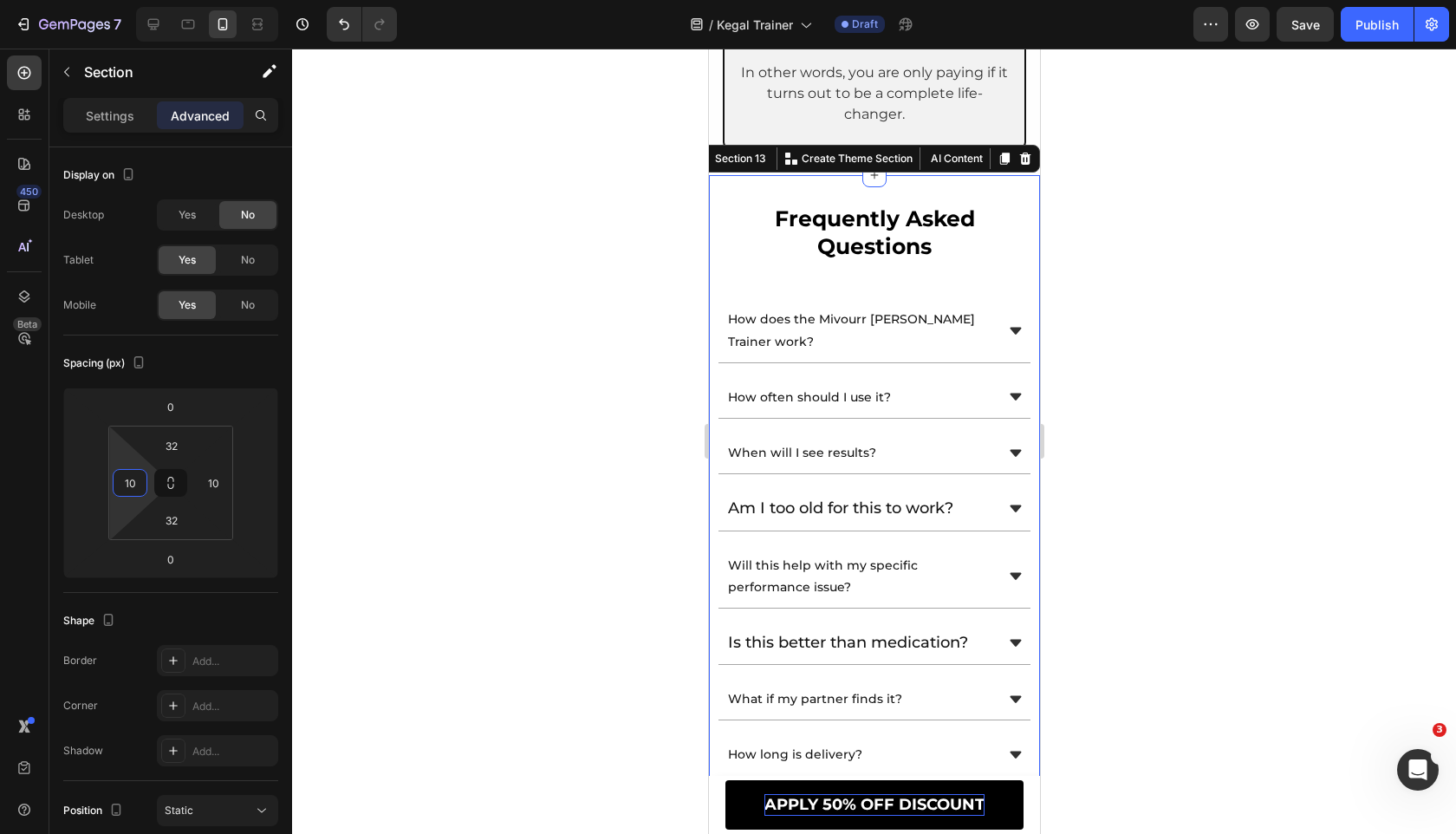
click at [534, 317] on div at bounding box center [874, 441] width 1164 height 786
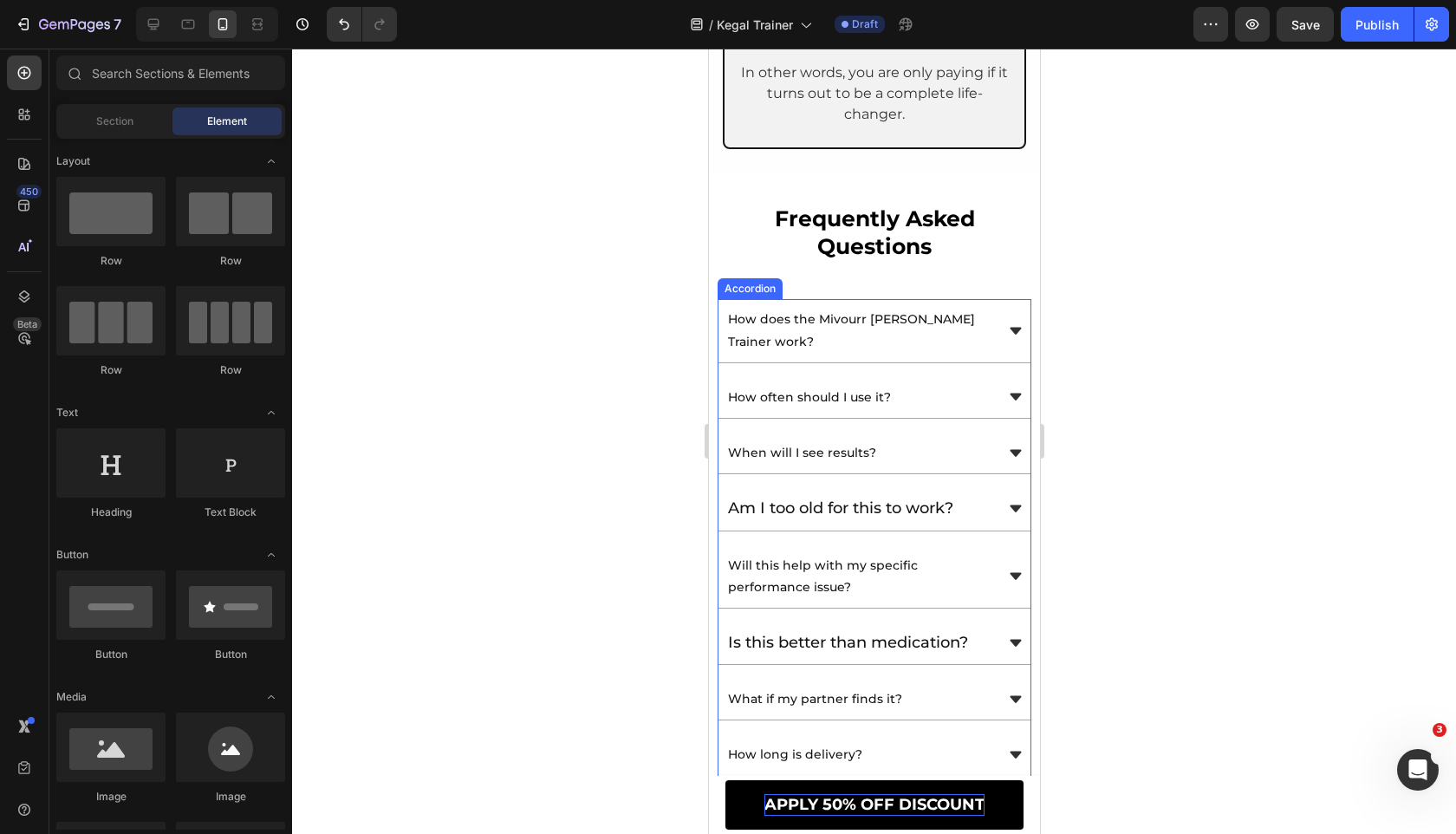
click at [719, 299] on div "How does the Mivourr [PERSON_NAME] Trainer work?" at bounding box center [873, 330] width 312 height 63
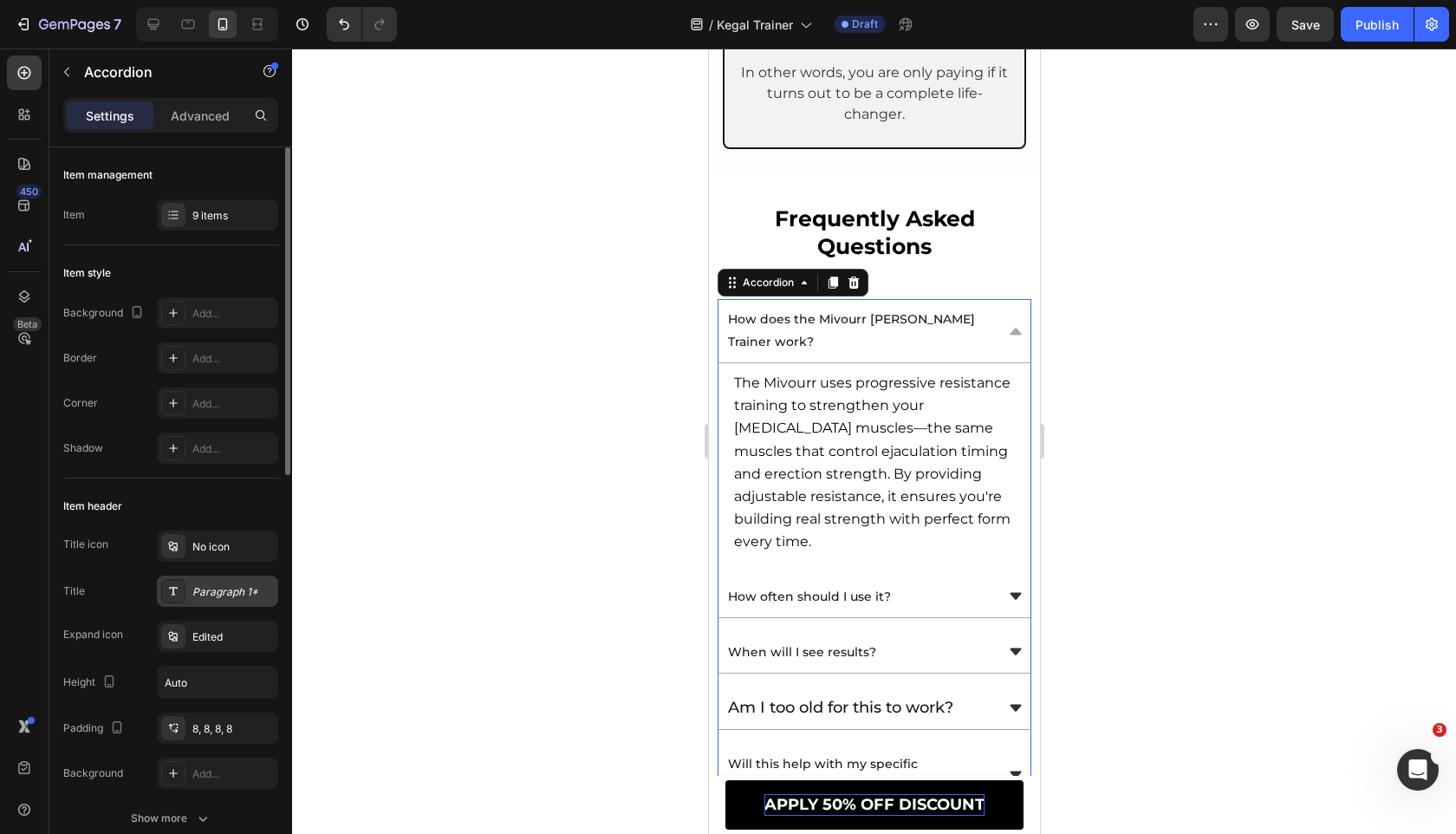
click at [201, 587] on div "Paragraph 1*" at bounding box center [233, 592] width 81 height 16
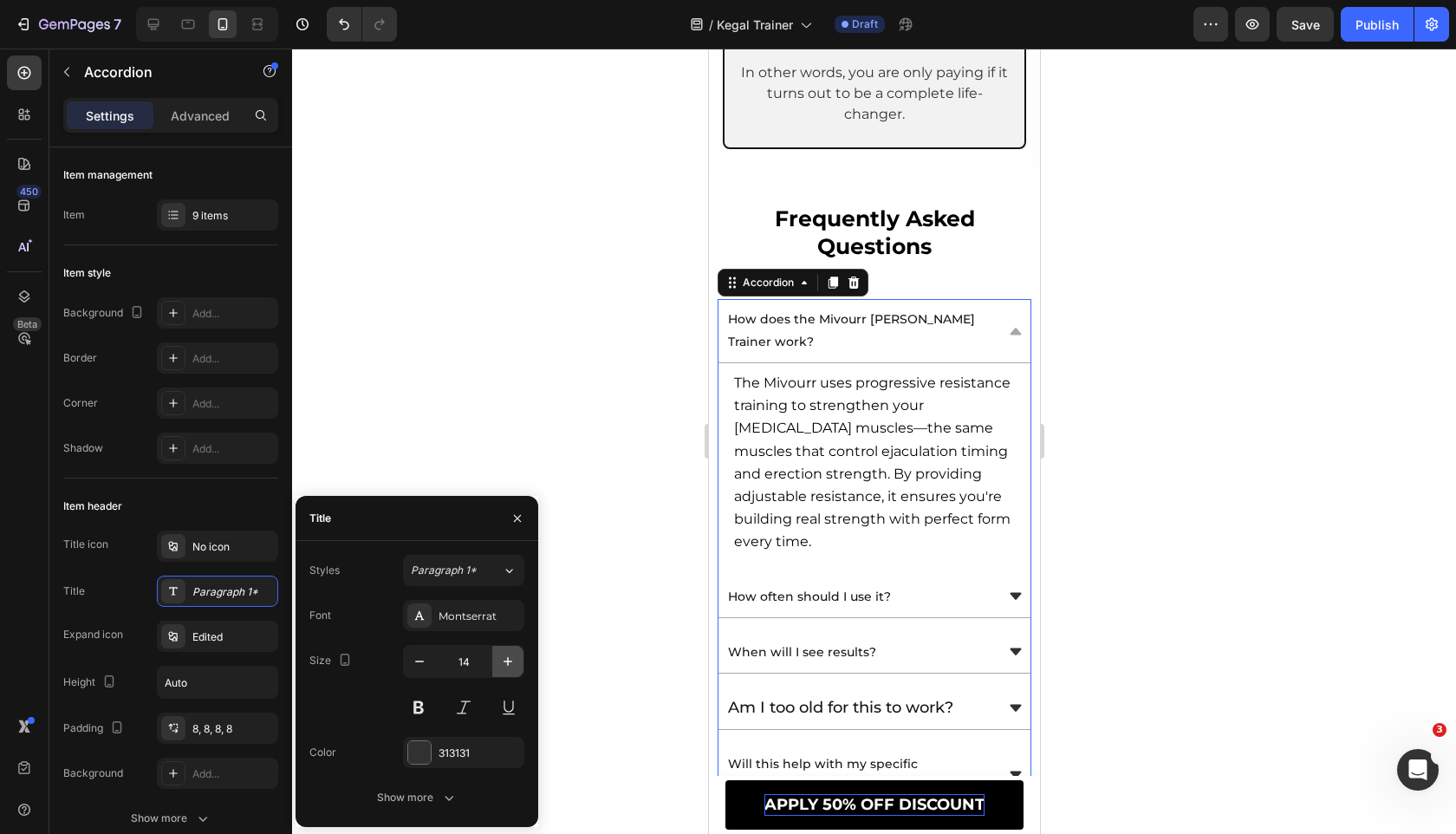
click at [497, 664] on button "button" at bounding box center [508, 661] width 32 height 32
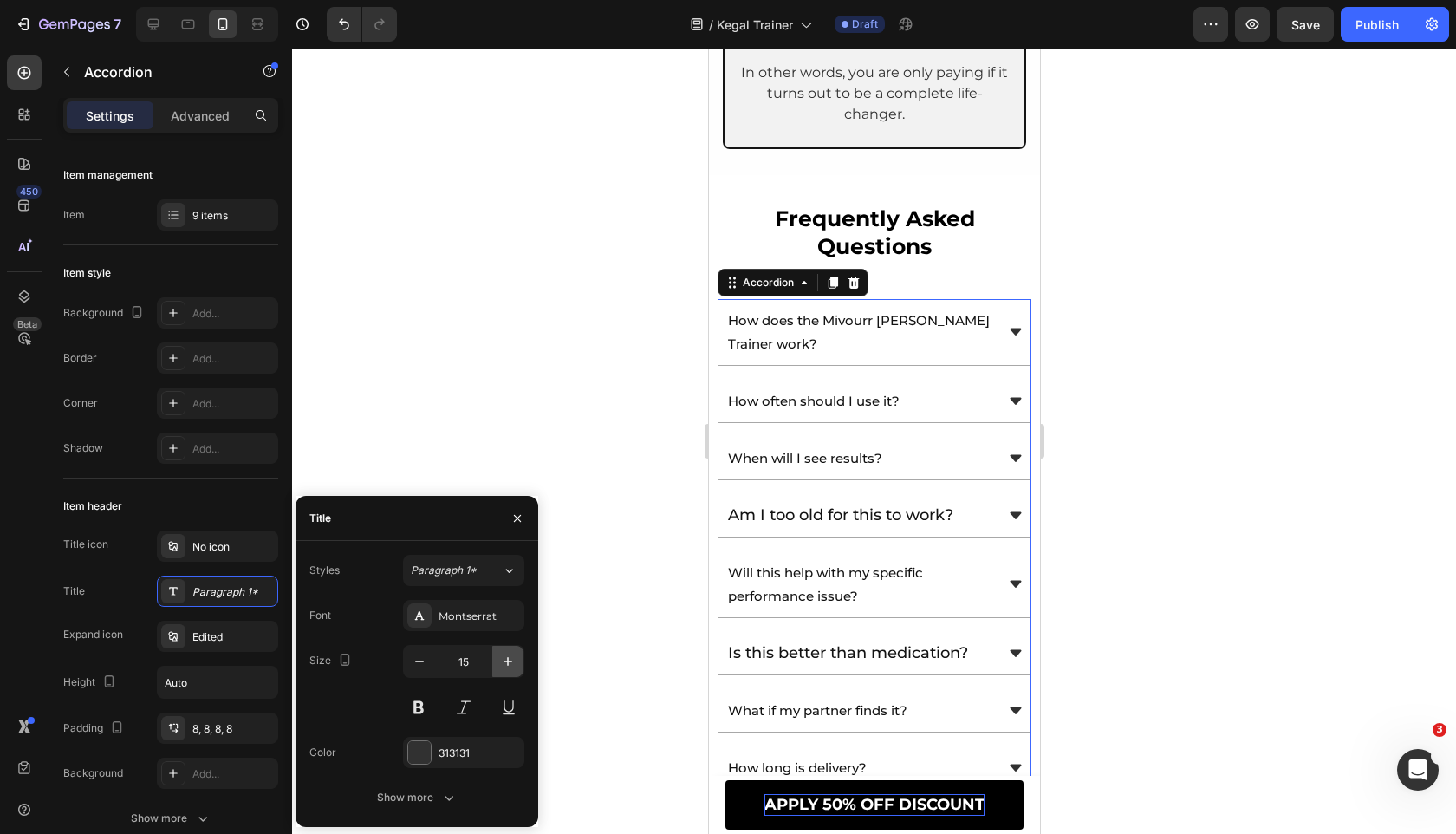
click at [497, 664] on button "button" at bounding box center [508, 661] width 32 height 32
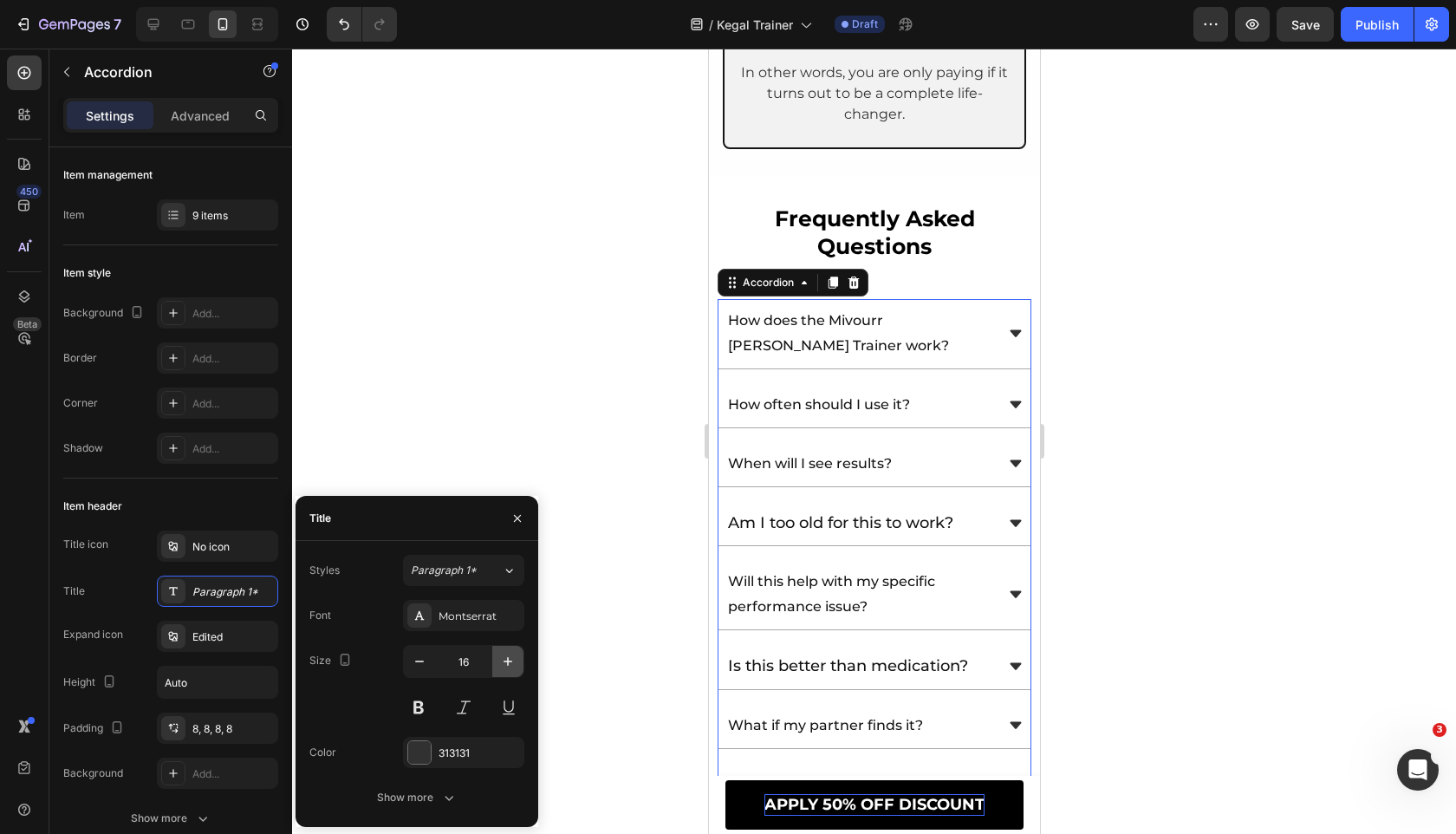
click at [497, 664] on button "button" at bounding box center [508, 661] width 32 height 32
type input "17"
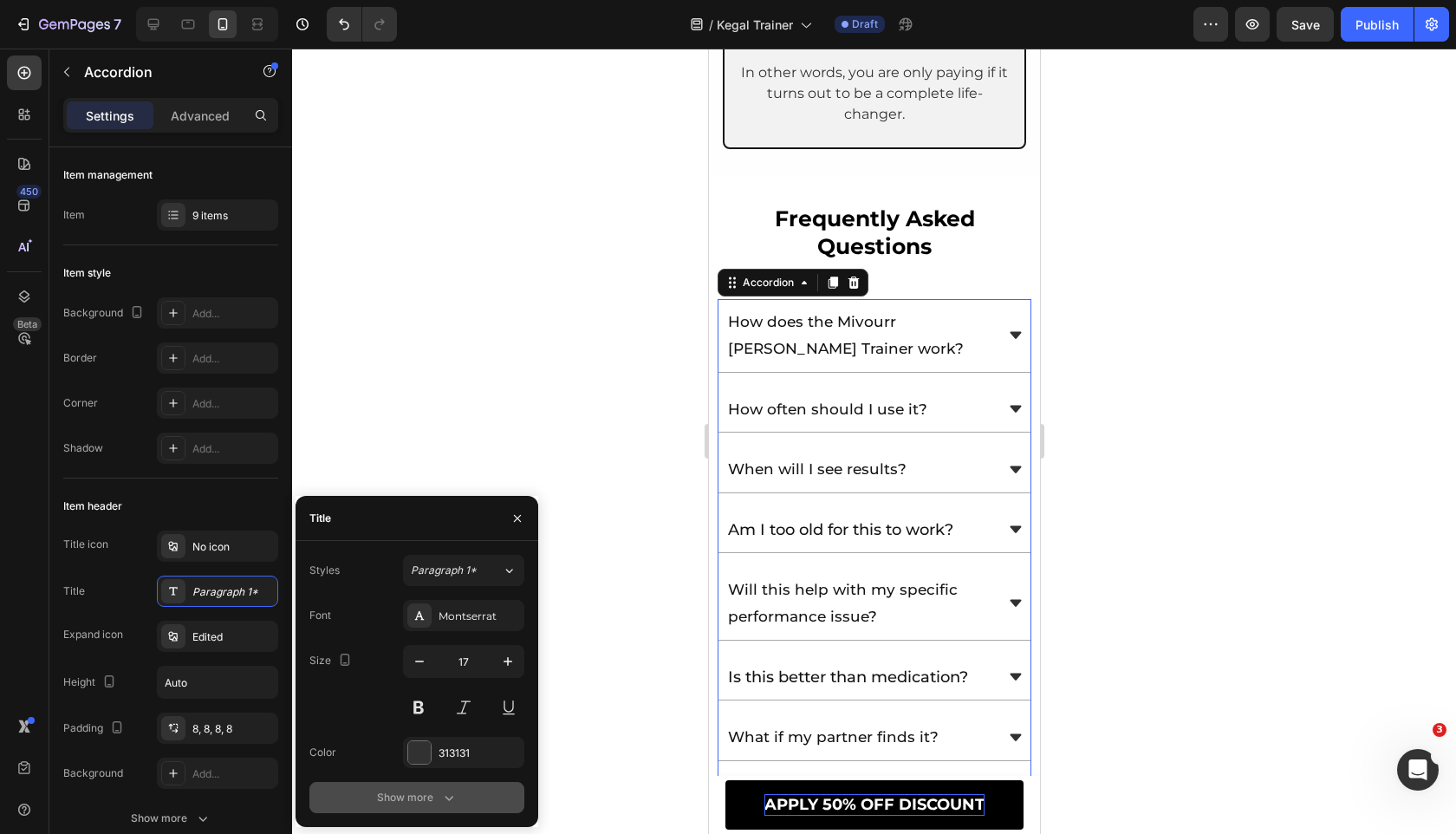
click at [430, 785] on button "Show more" at bounding box center [416, 798] width 215 height 32
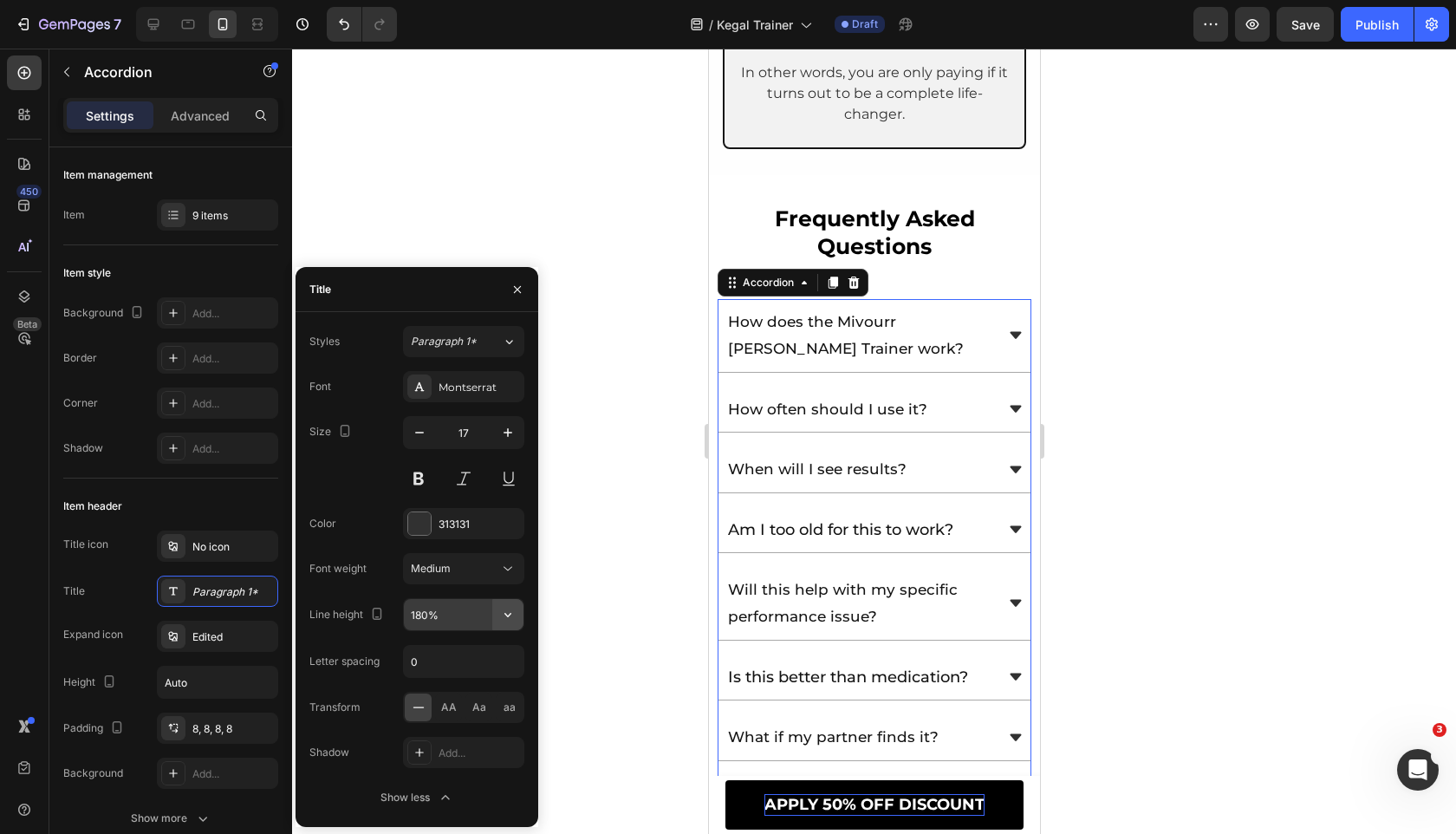
click at [508, 618] on icon "button" at bounding box center [508, 615] width 18 height 18
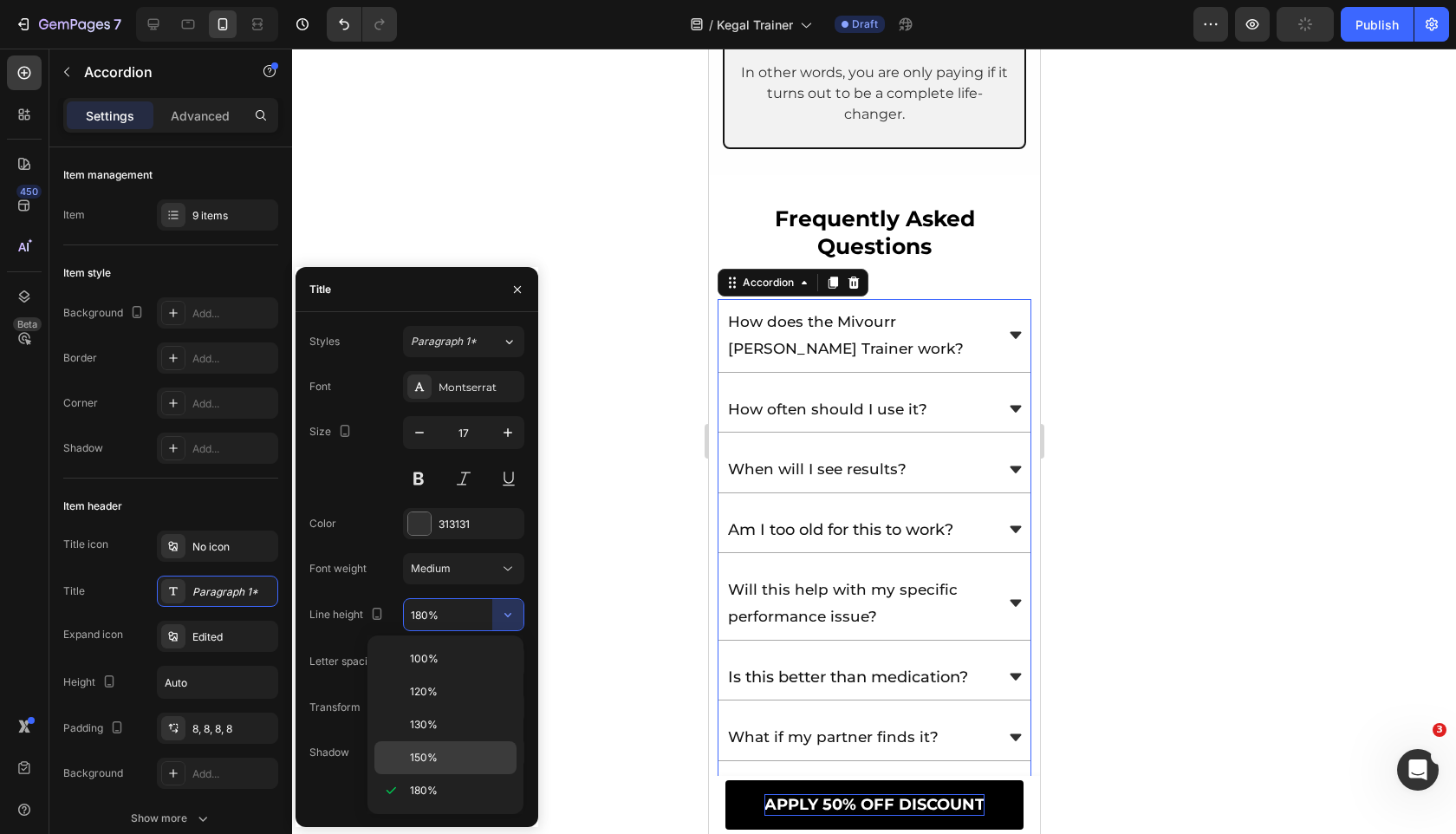
click at [451, 760] on p "150%" at bounding box center [459, 758] width 99 height 16
type input "150%"
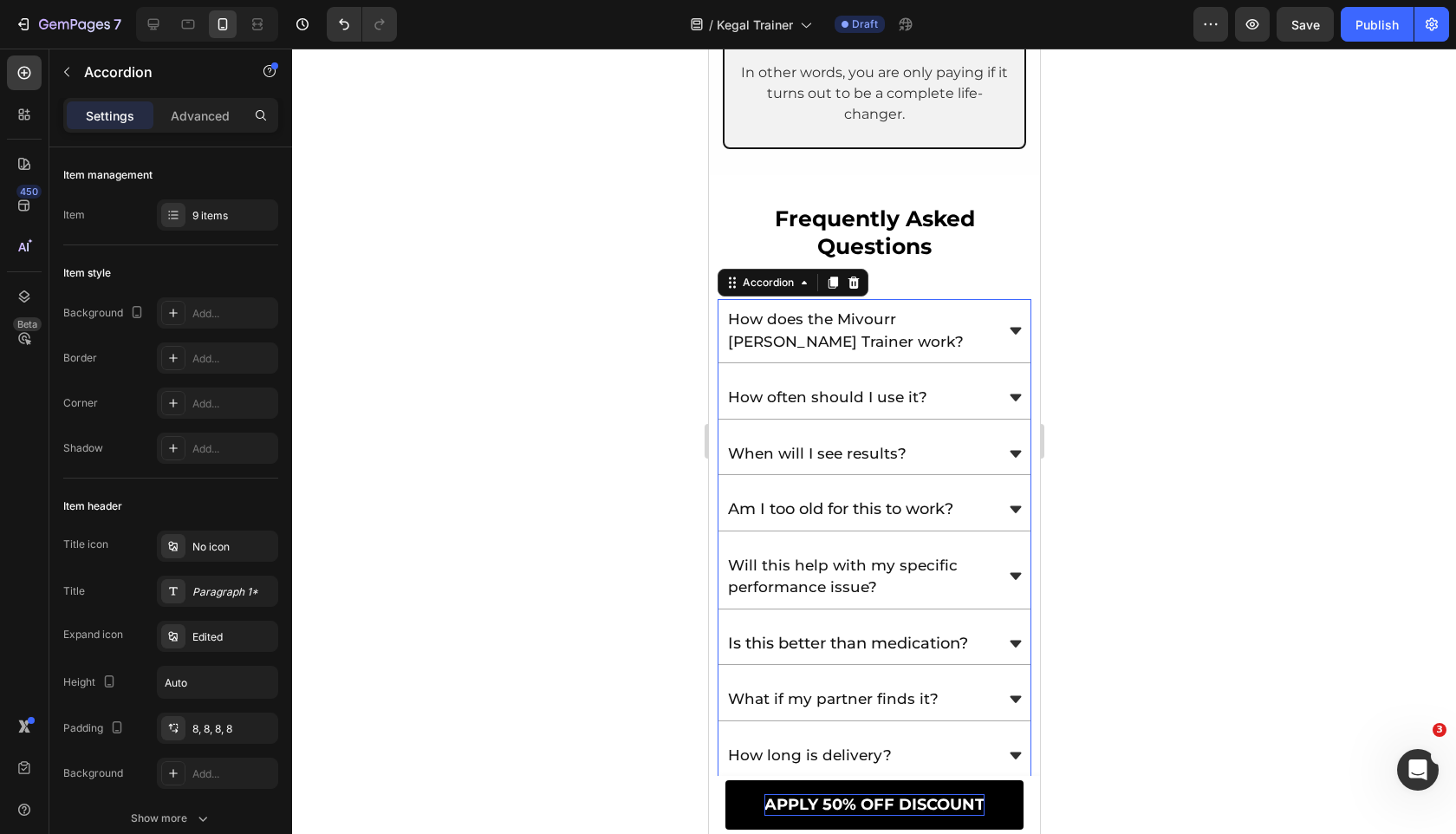
click at [614, 652] on div at bounding box center [874, 441] width 1164 height 786
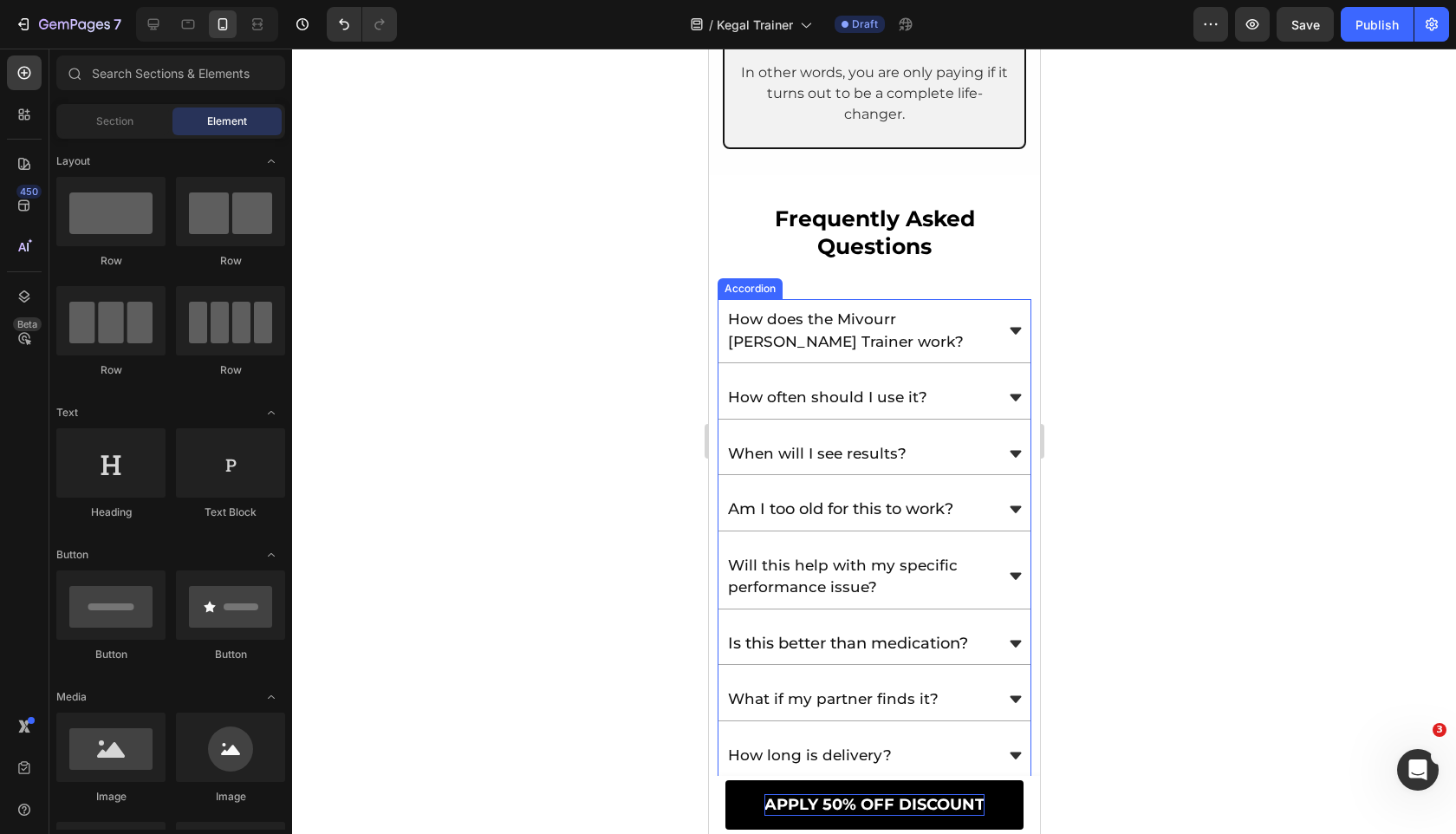
click at [828, 633] on span "Is this better than medication?" at bounding box center [847, 643] width 240 height 19
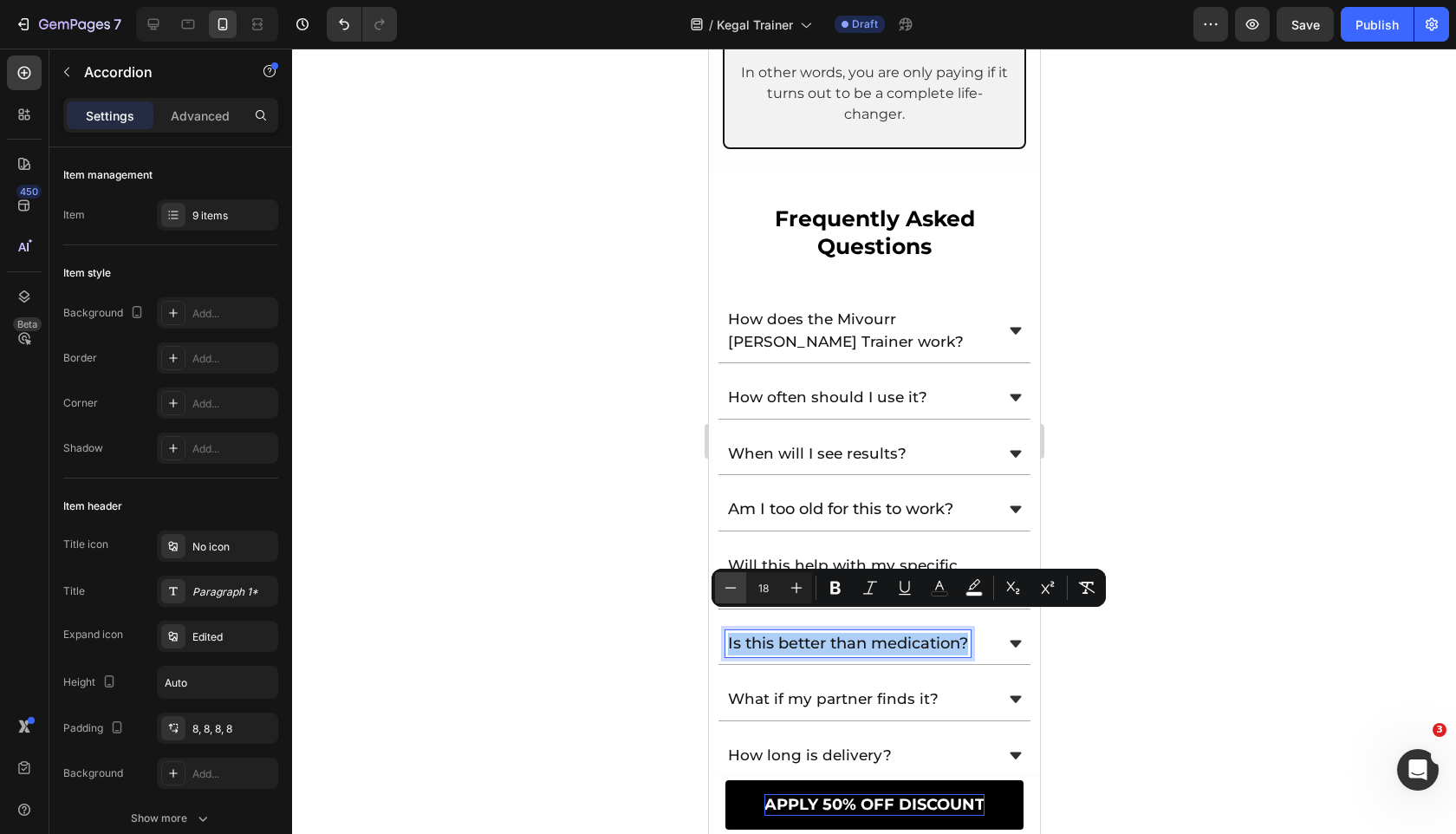
click at [726, 584] on icon "Editor contextual toolbar" at bounding box center [730, 588] width 18 height 18
type input "17"
click at [771, 690] on span "What if my partner finds it?" at bounding box center [832, 699] width 210 height 18
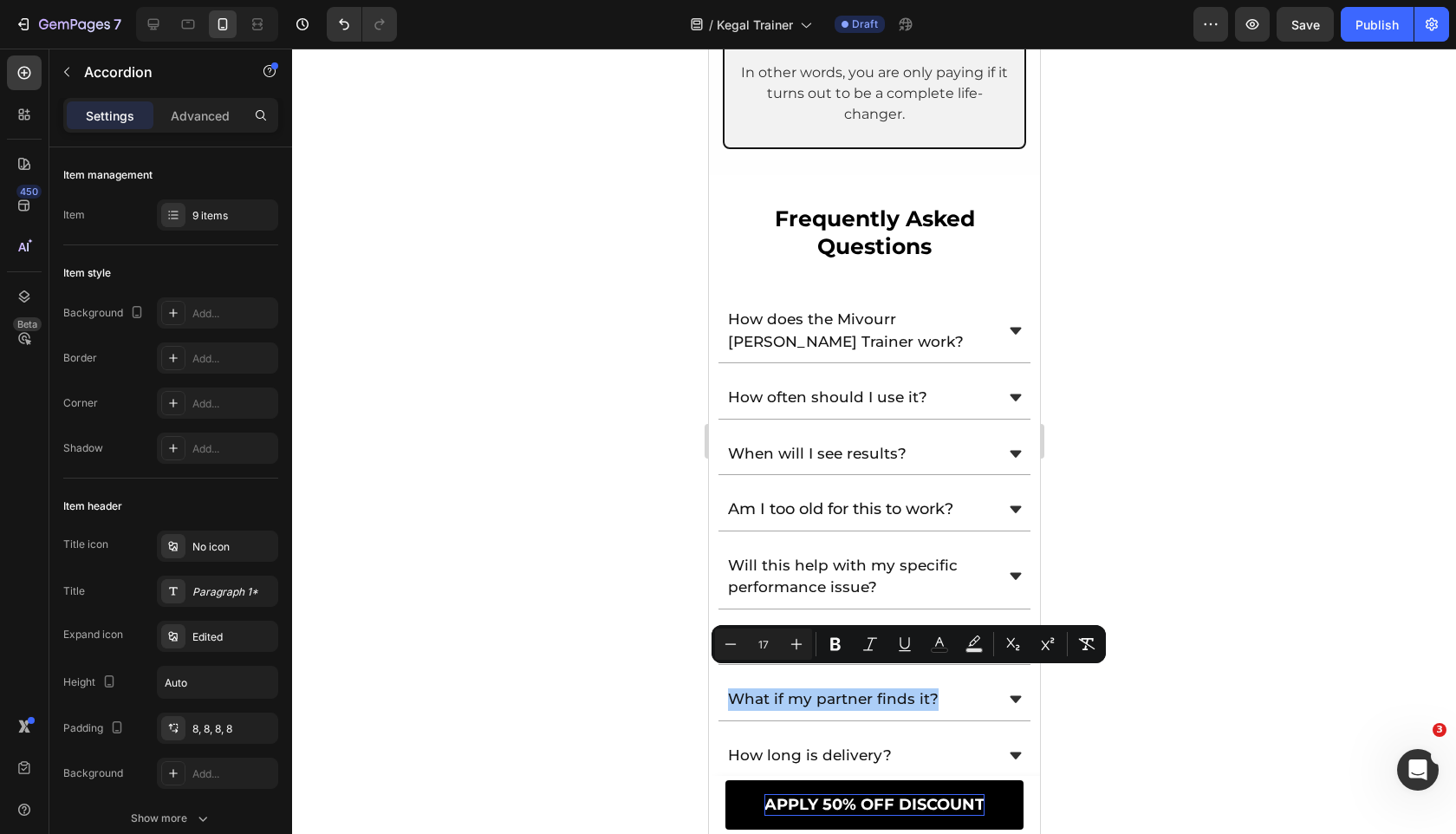
click at [678, 689] on div at bounding box center [874, 441] width 1164 height 786
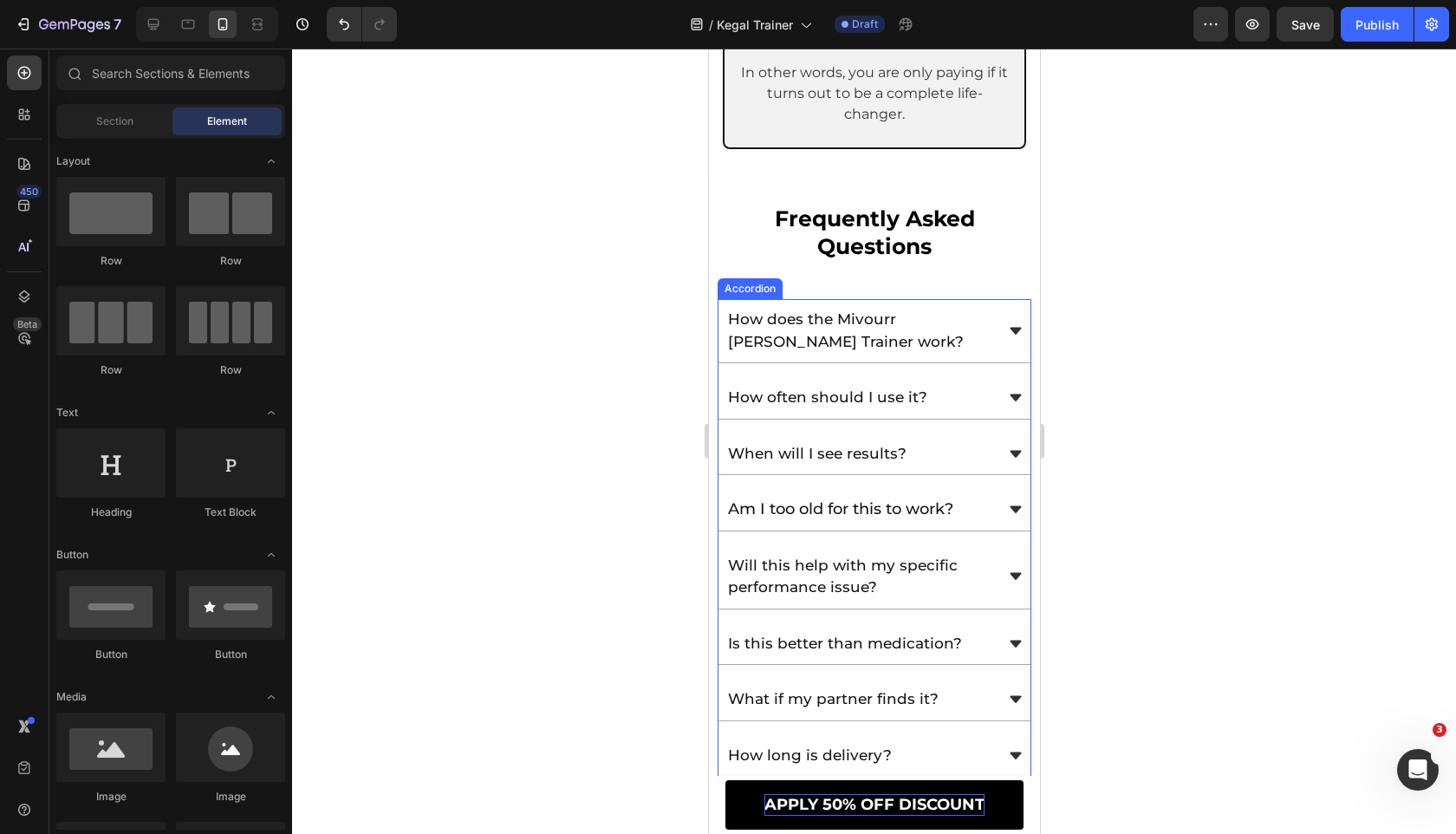
click at [997, 313] on div "How does the Mivourr [PERSON_NAME] Trainer work?" at bounding box center [873, 330] width 312 height 64
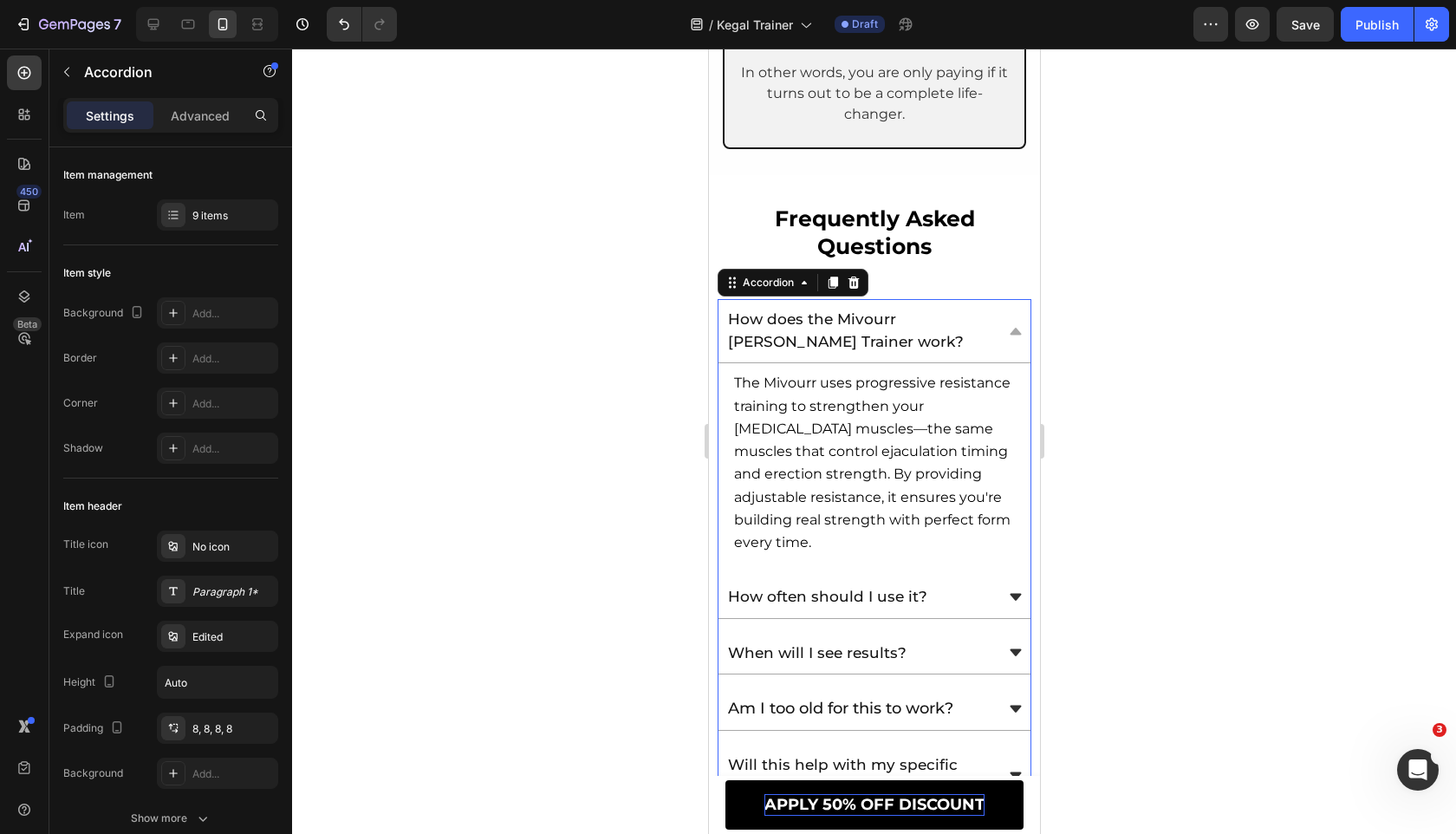
click at [908, 421] on span "The Mivourr uses progressive resistance training to strengthen your pelvic floo…" at bounding box center [871, 463] width 277 height 175
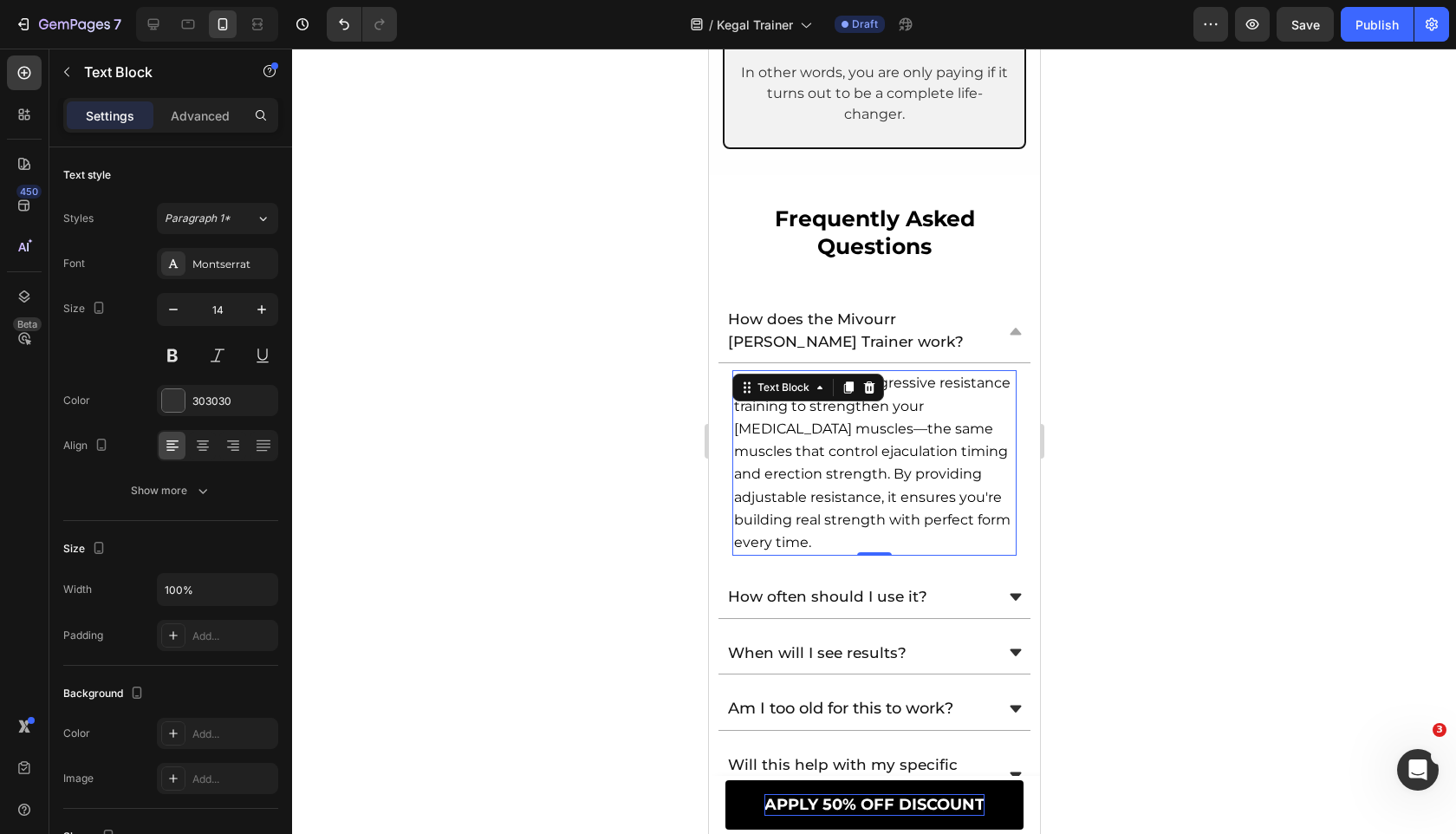
click at [908, 421] on span "The Mivourr uses progressive resistance training to strengthen your pelvic floo…" at bounding box center [871, 463] width 277 height 175
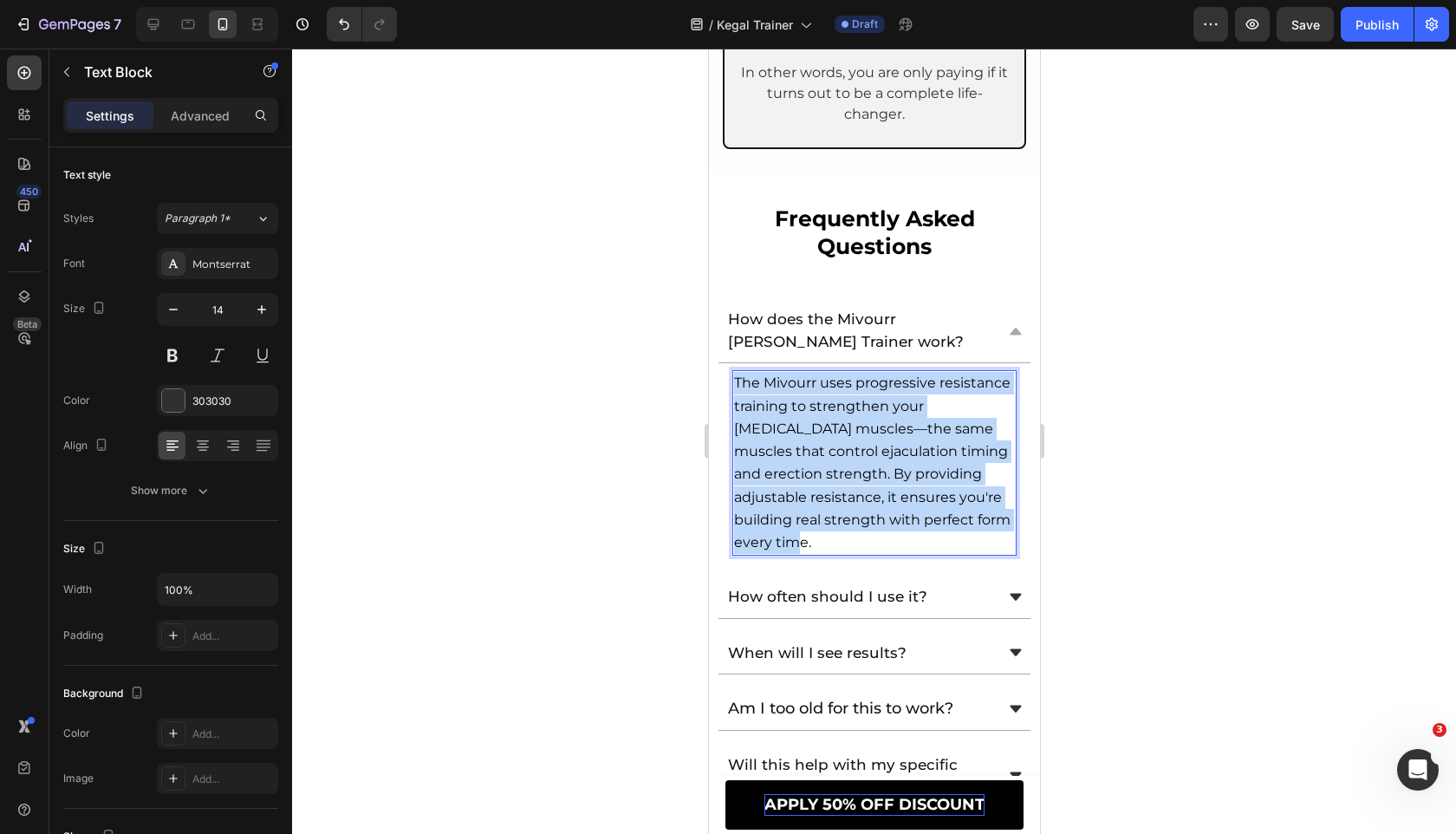
click at [908, 421] on span "The Mivourr uses progressive resistance training to strengthen your pelvic floo…" at bounding box center [871, 463] width 277 height 175
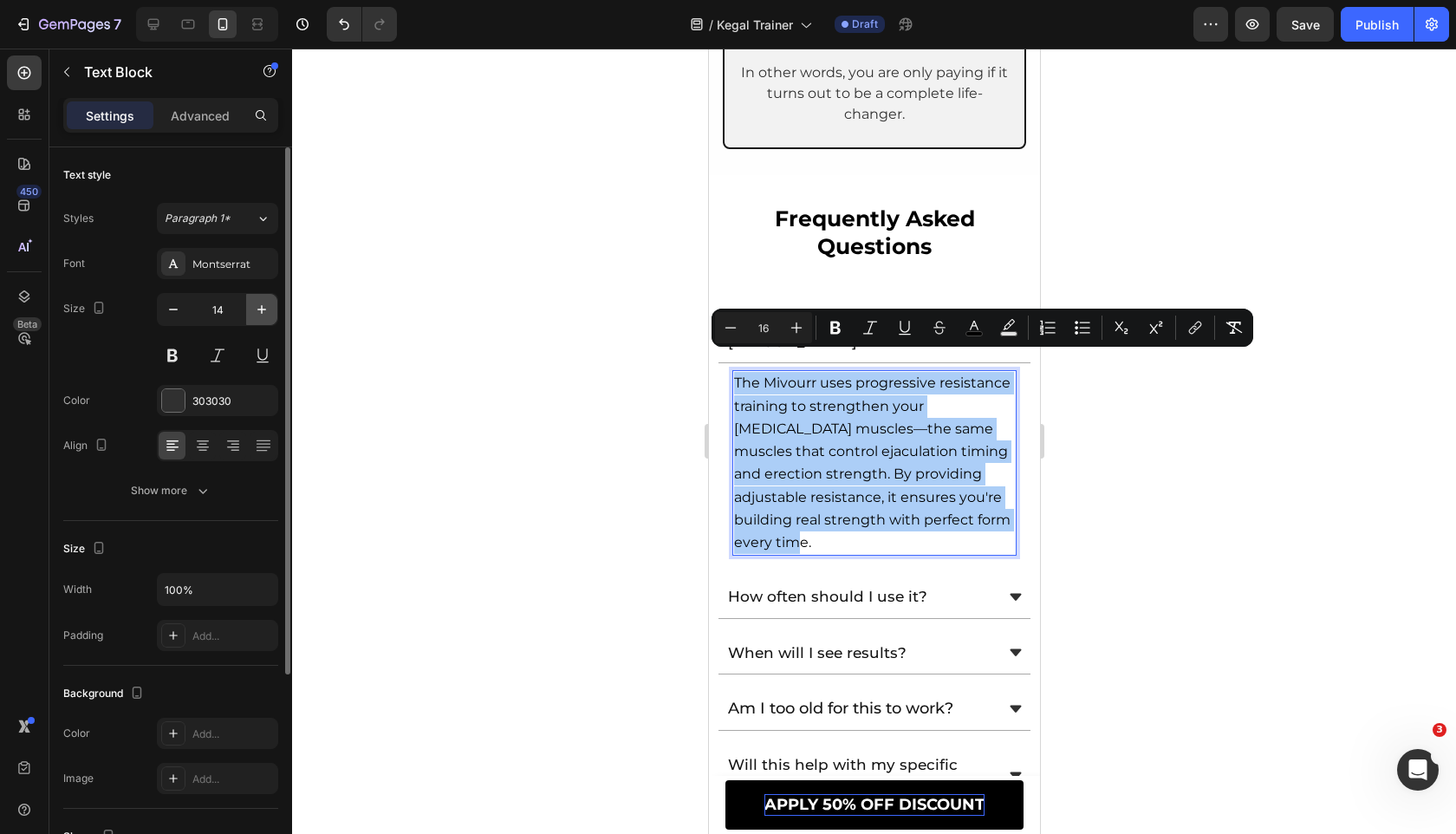
click at [248, 303] on button "button" at bounding box center [262, 309] width 32 height 32
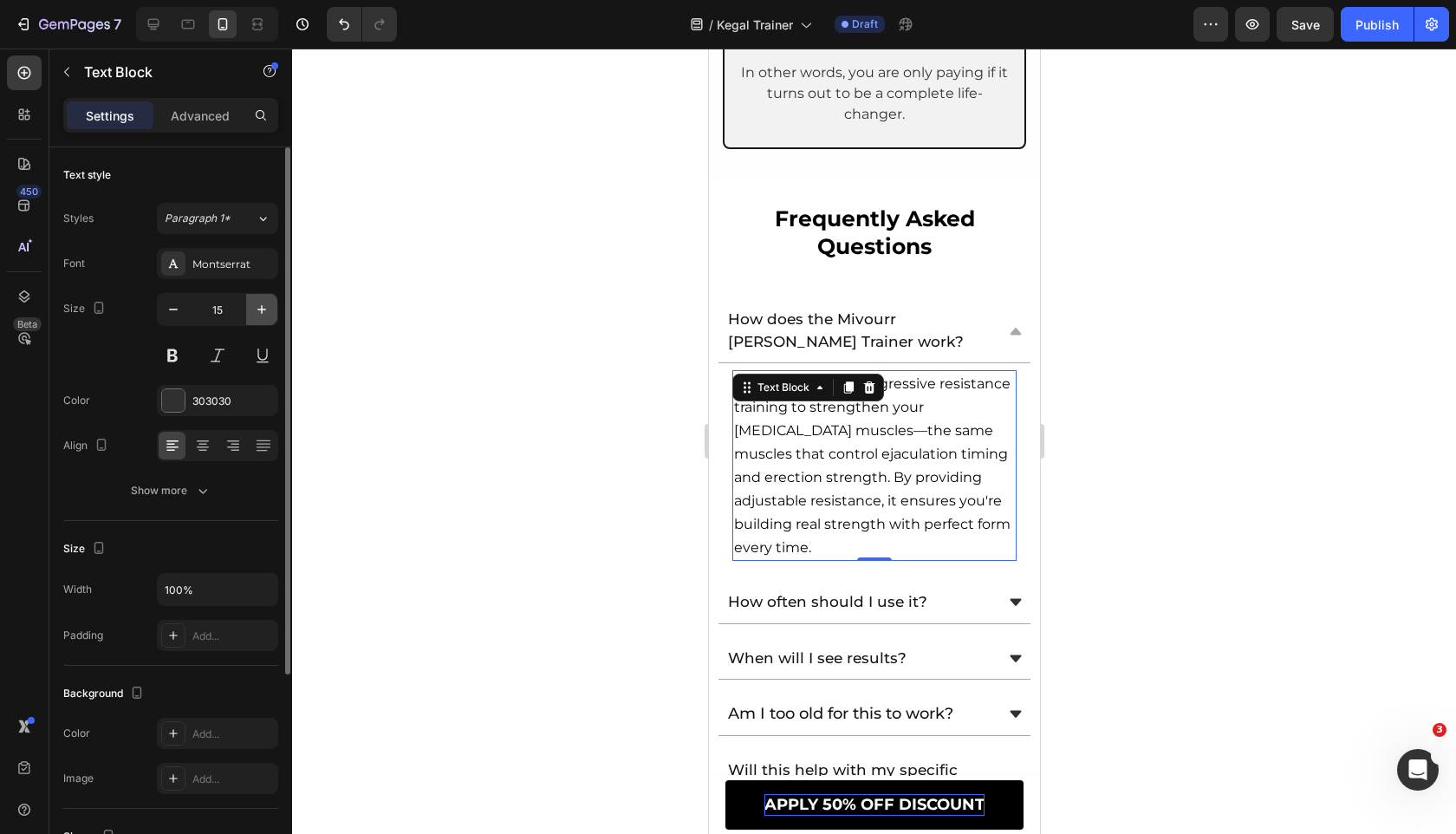
click at [248, 303] on button "button" at bounding box center [262, 309] width 32 height 32
type input "16"
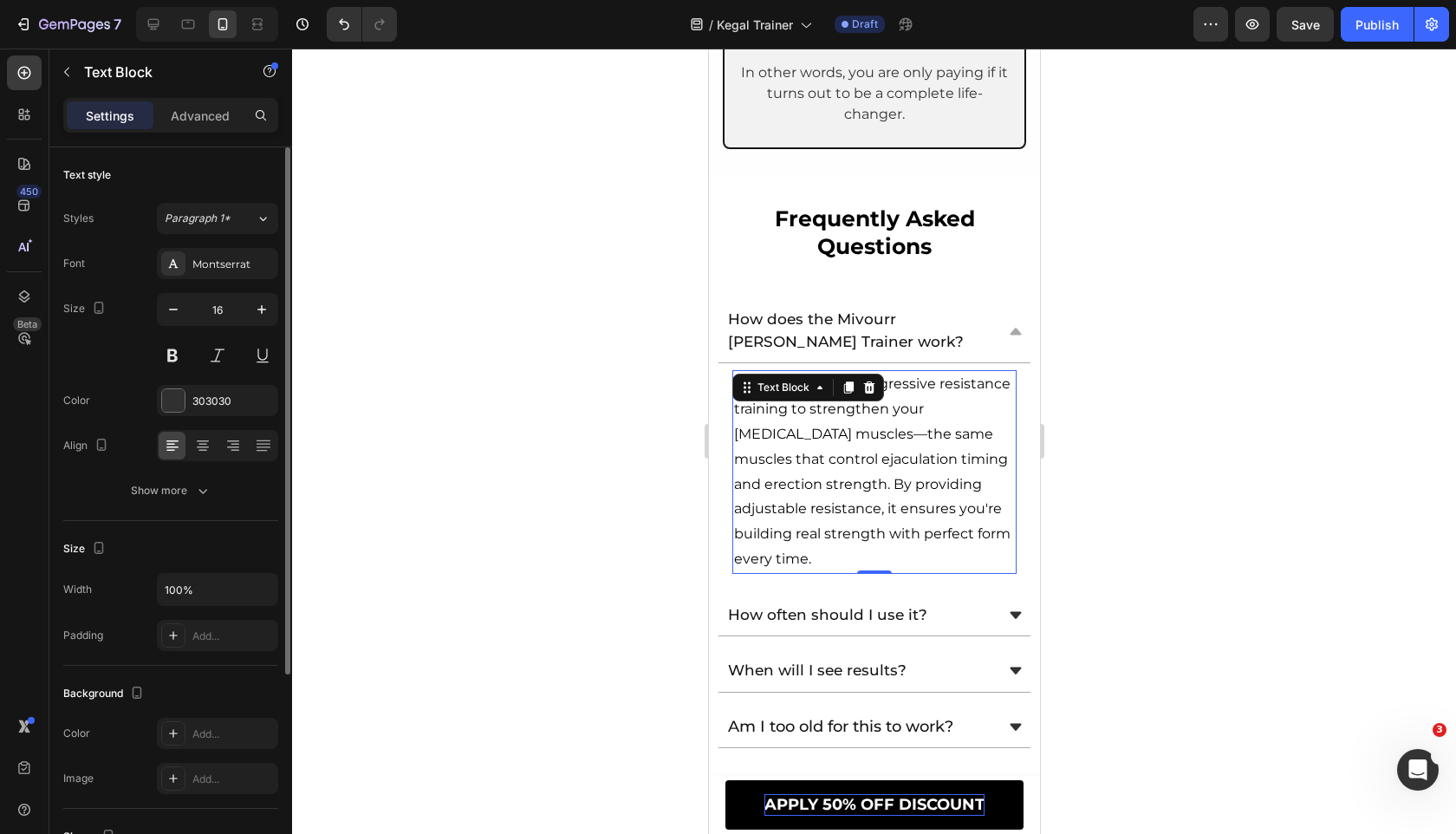
click at [219, 506] on div "Text style Styles Paragraph 1* Font Montserrat Size 16 Color 303030 Align Show …" at bounding box center [170, 334] width 215 height 374
click at [219, 498] on button "Show more" at bounding box center [170, 491] width 215 height 32
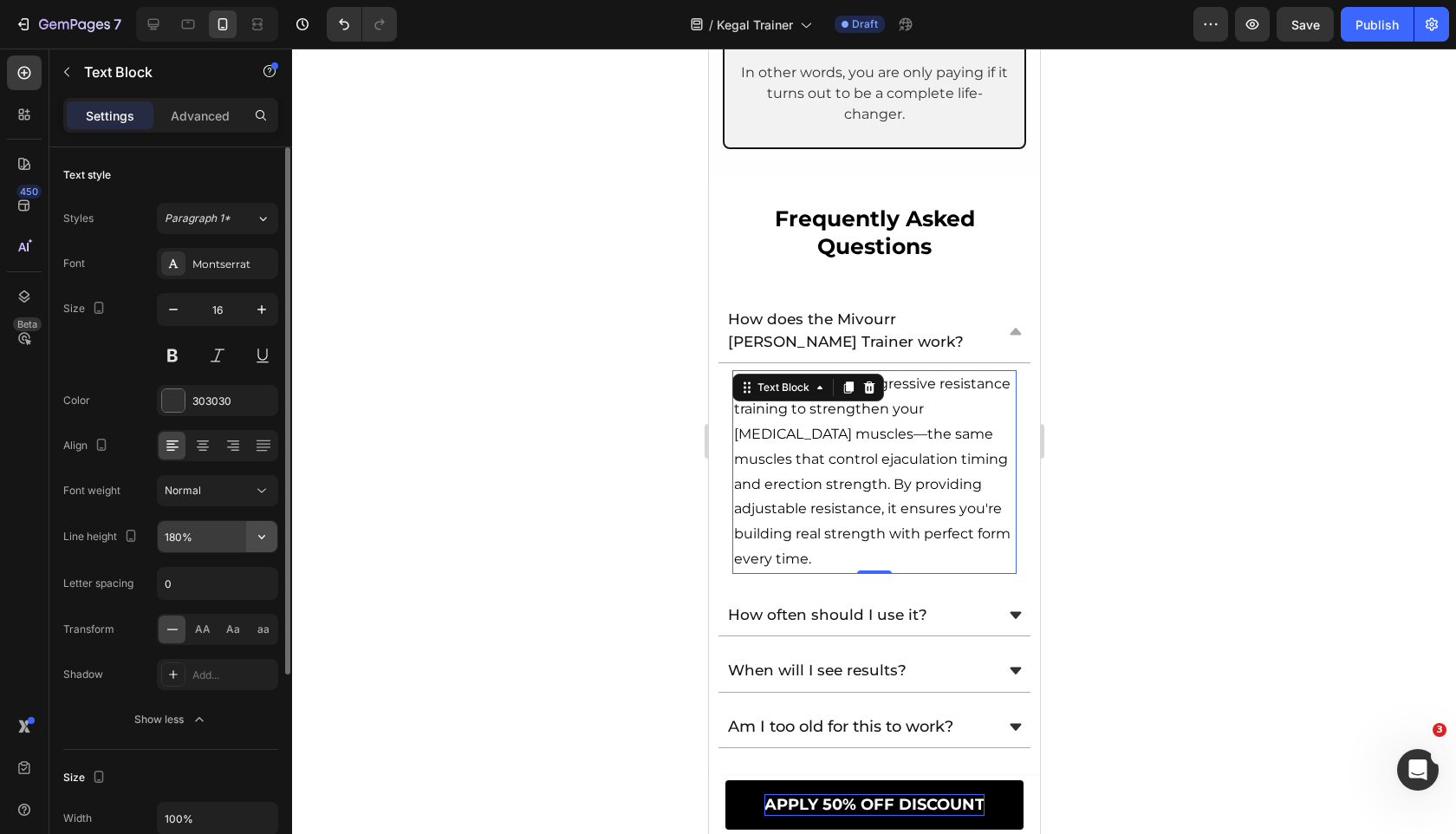
click at [257, 537] on icon "button" at bounding box center [262, 537] width 18 height 18
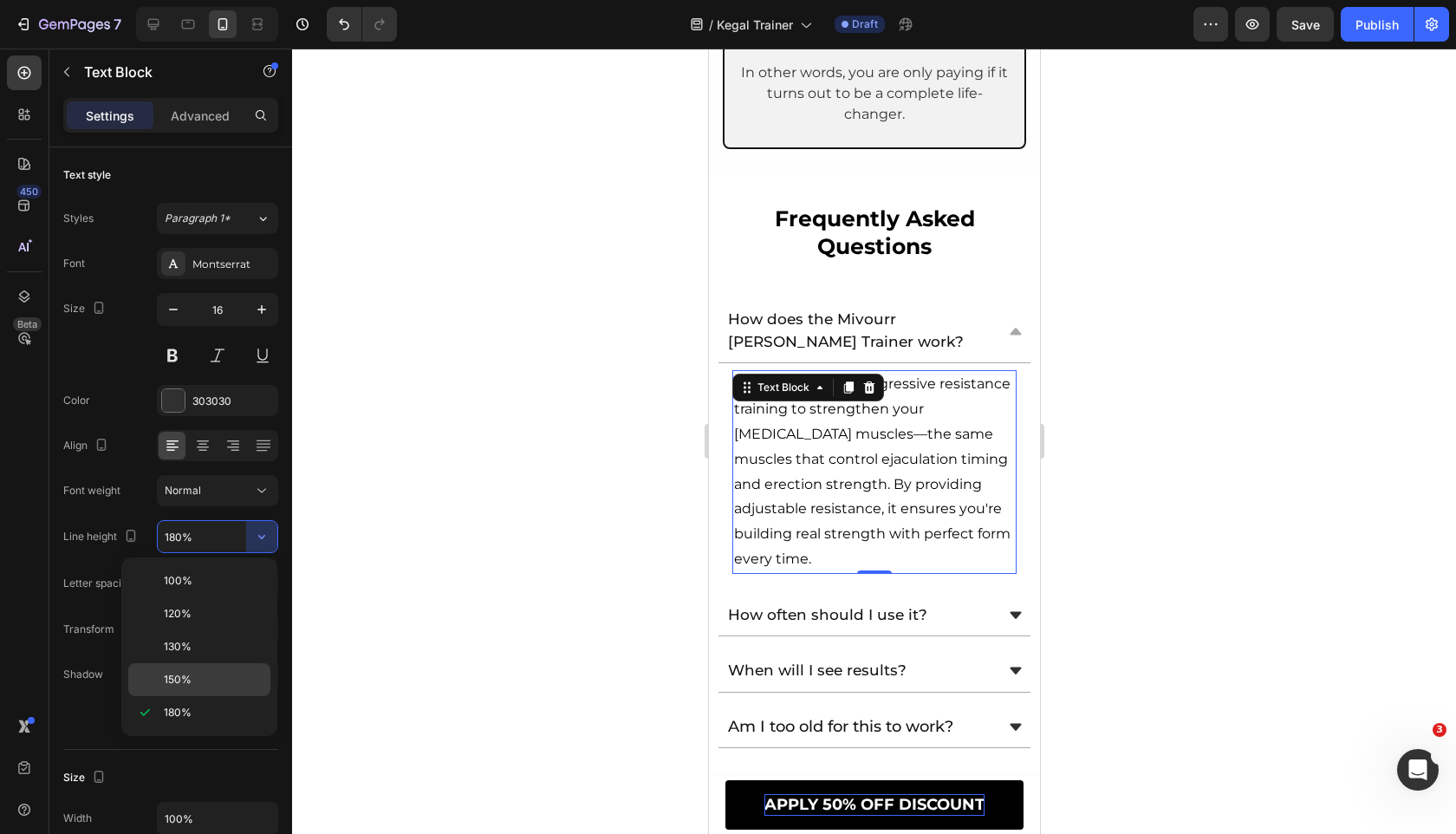
click at [225, 688] on div "150%" at bounding box center [199, 680] width 142 height 33
type input "150%"
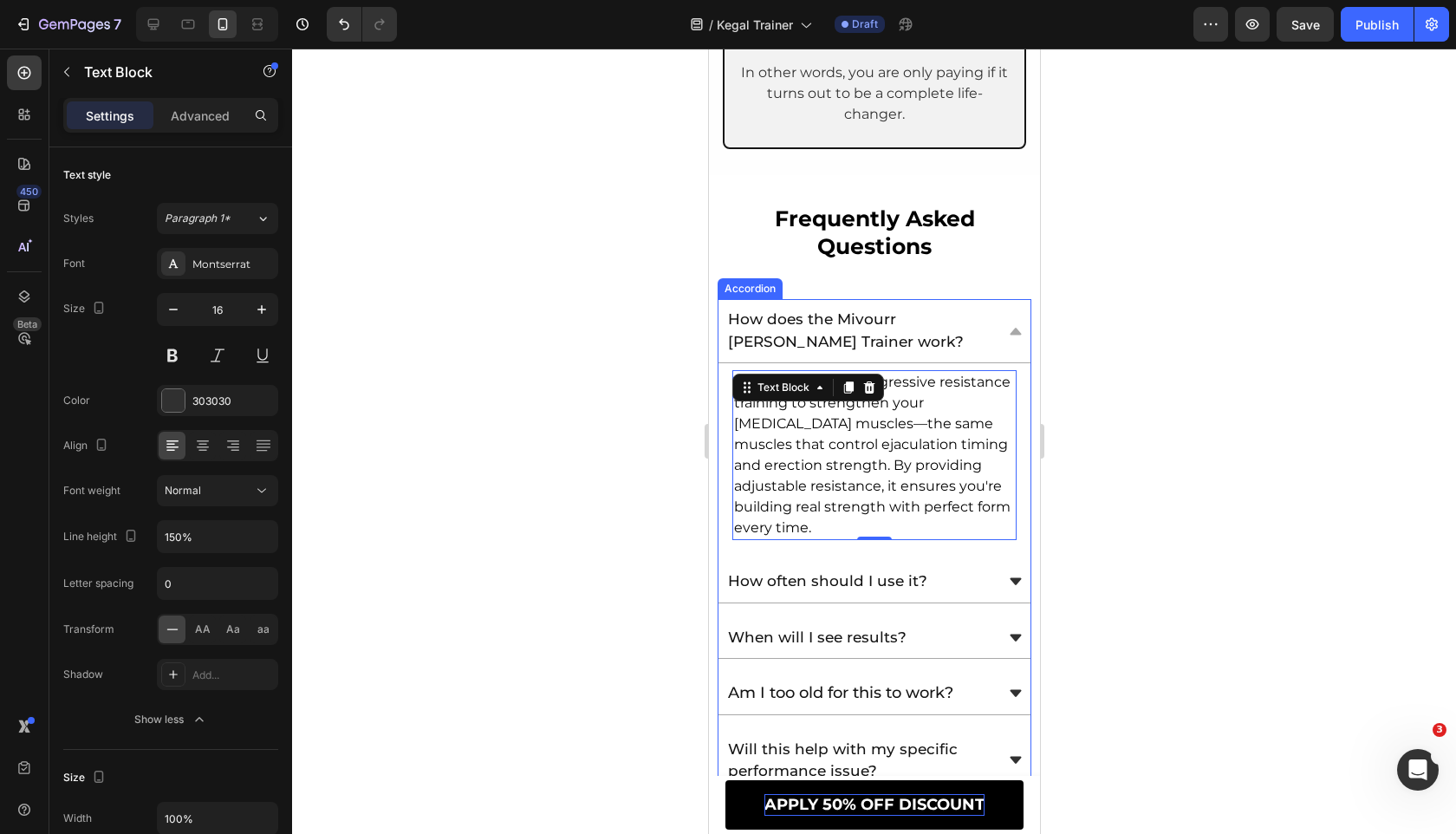
click at [1006, 561] on div "How often should I use it?" at bounding box center [873, 582] width 312 height 42
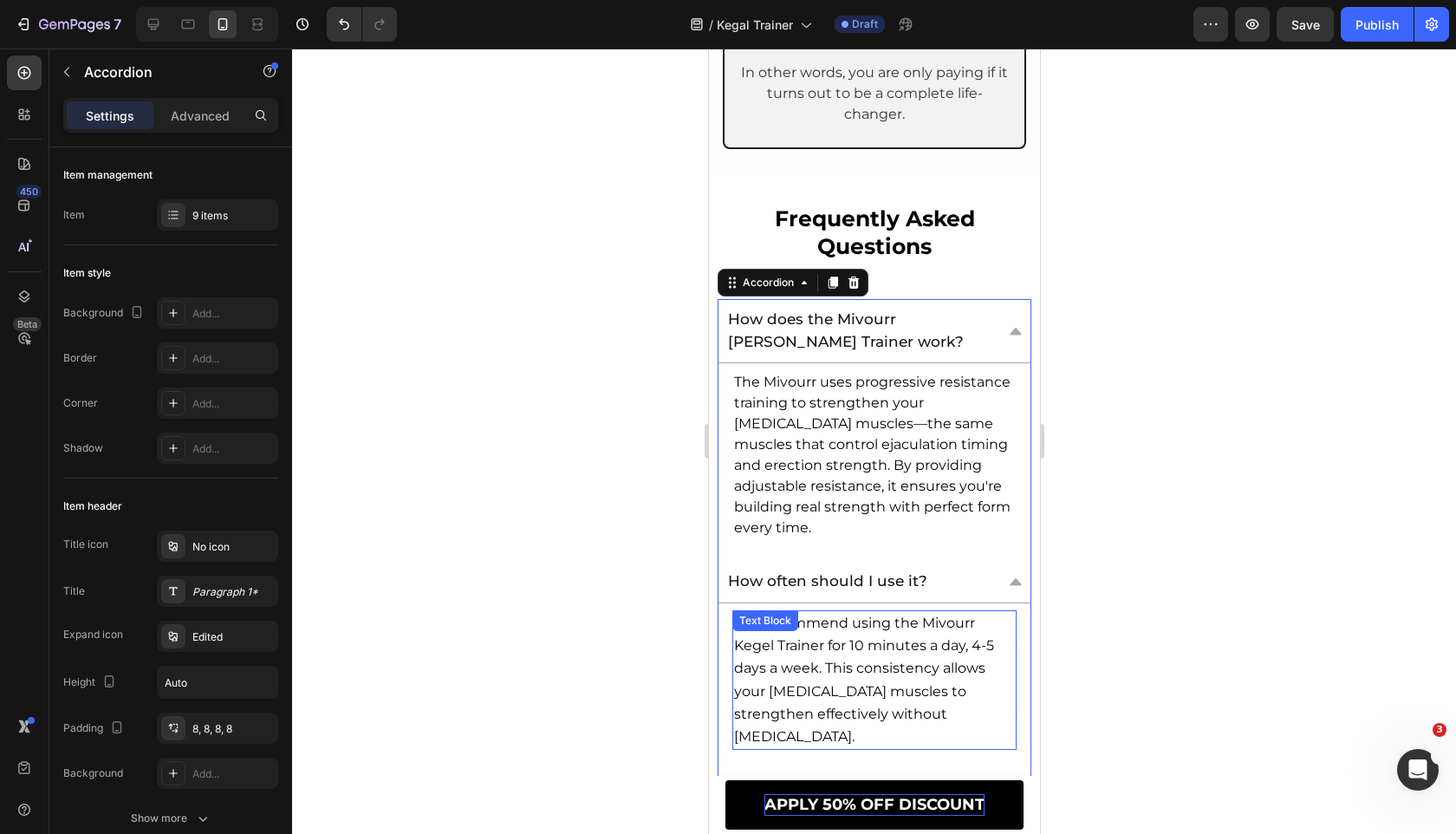
click at [928, 615] on span "We recommend using the Mivourr Kegel Trainer for 10 minutes a day, 4-5 days a w…" at bounding box center [862, 680] width 260 height 130
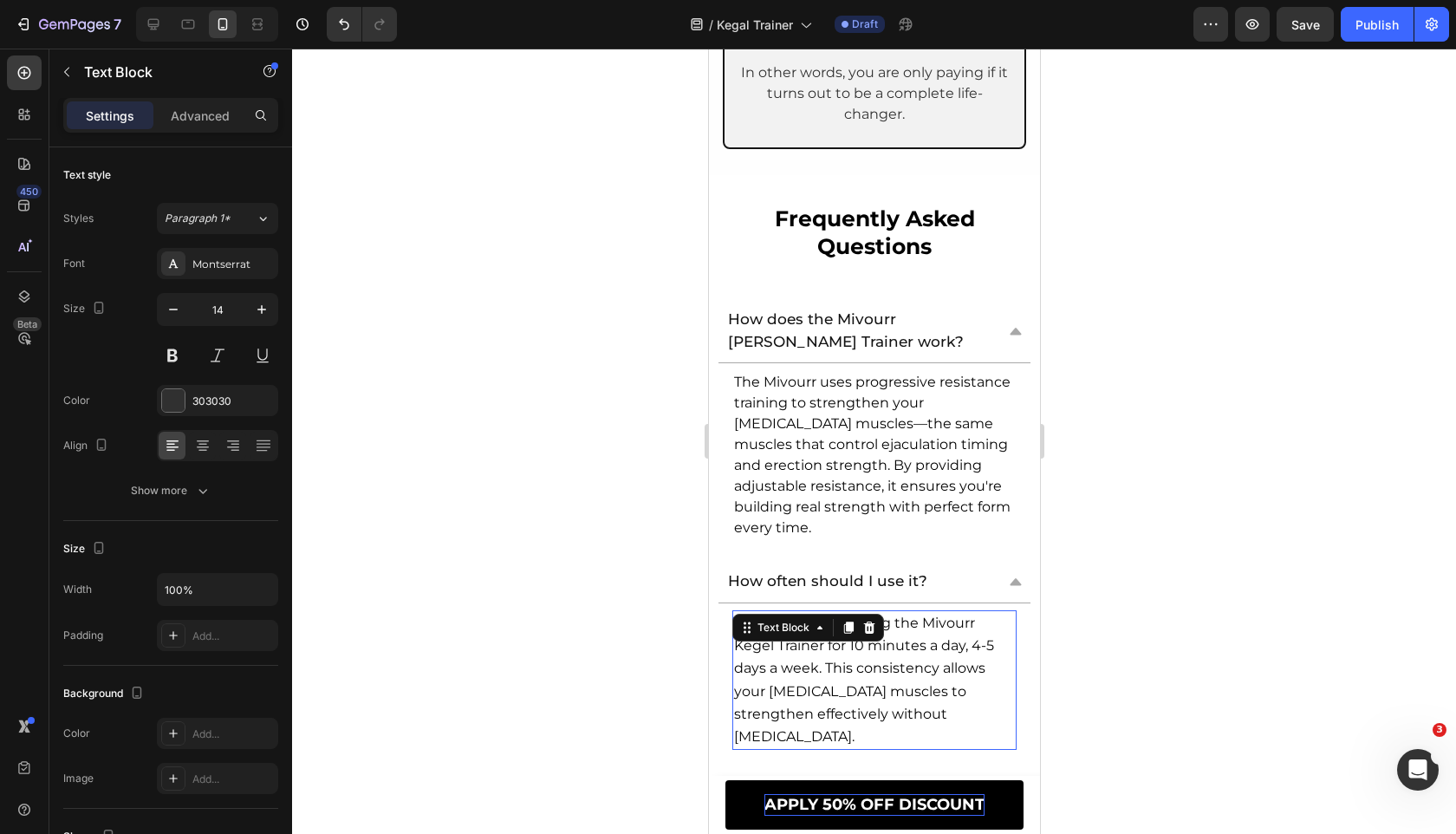
click at [928, 615] on span "We recommend using the Mivourr Kegel Trainer for 10 minutes a day, 4-5 days a w…" at bounding box center [862, 680] width 260 height 130
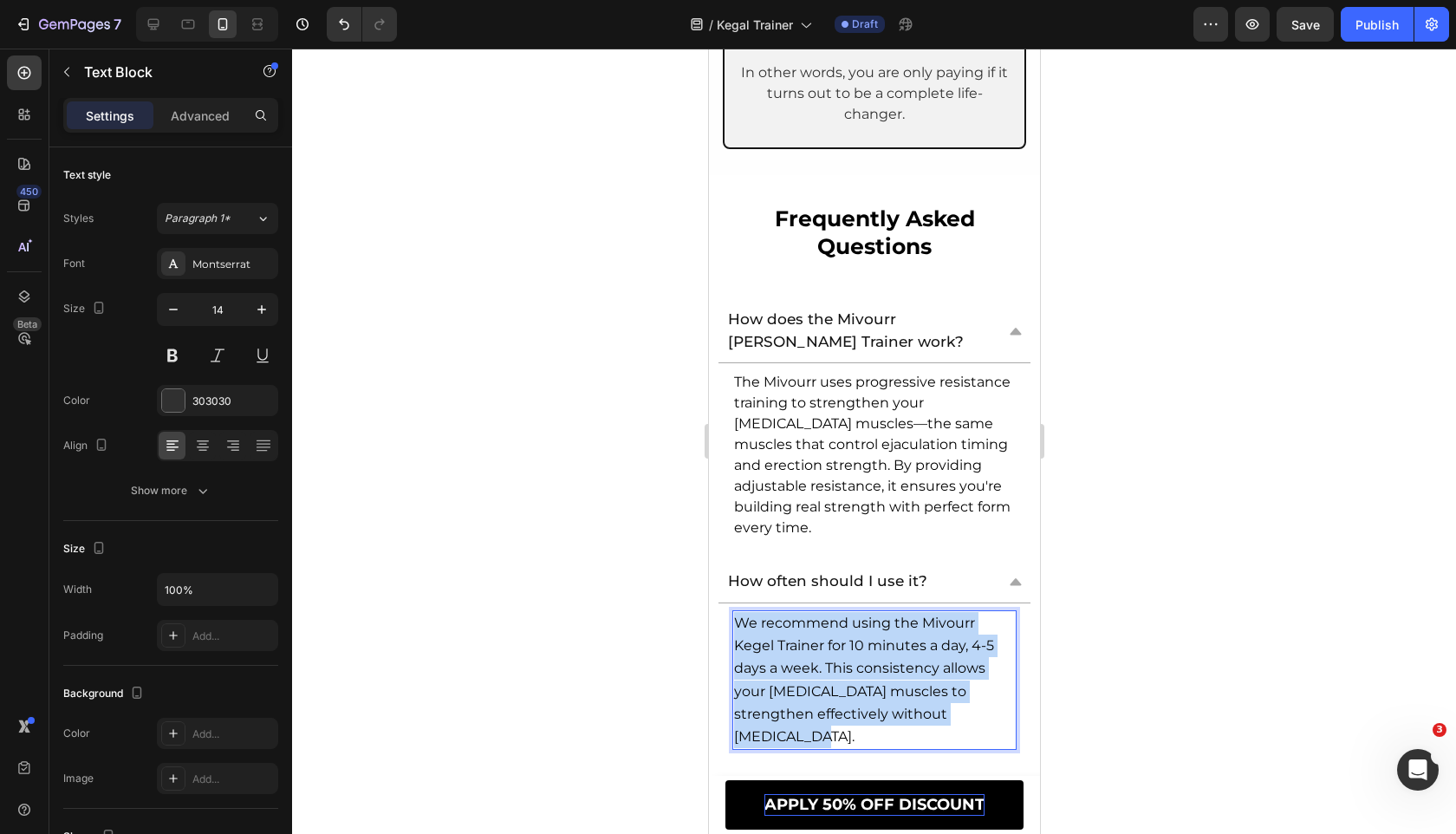
click at [928, 615] on span "We recommend using the Mivourr Kegel Trainer for 10 minutes a day, 4-5 days a w…" at bounding box center [862, 680] width 260 height 130
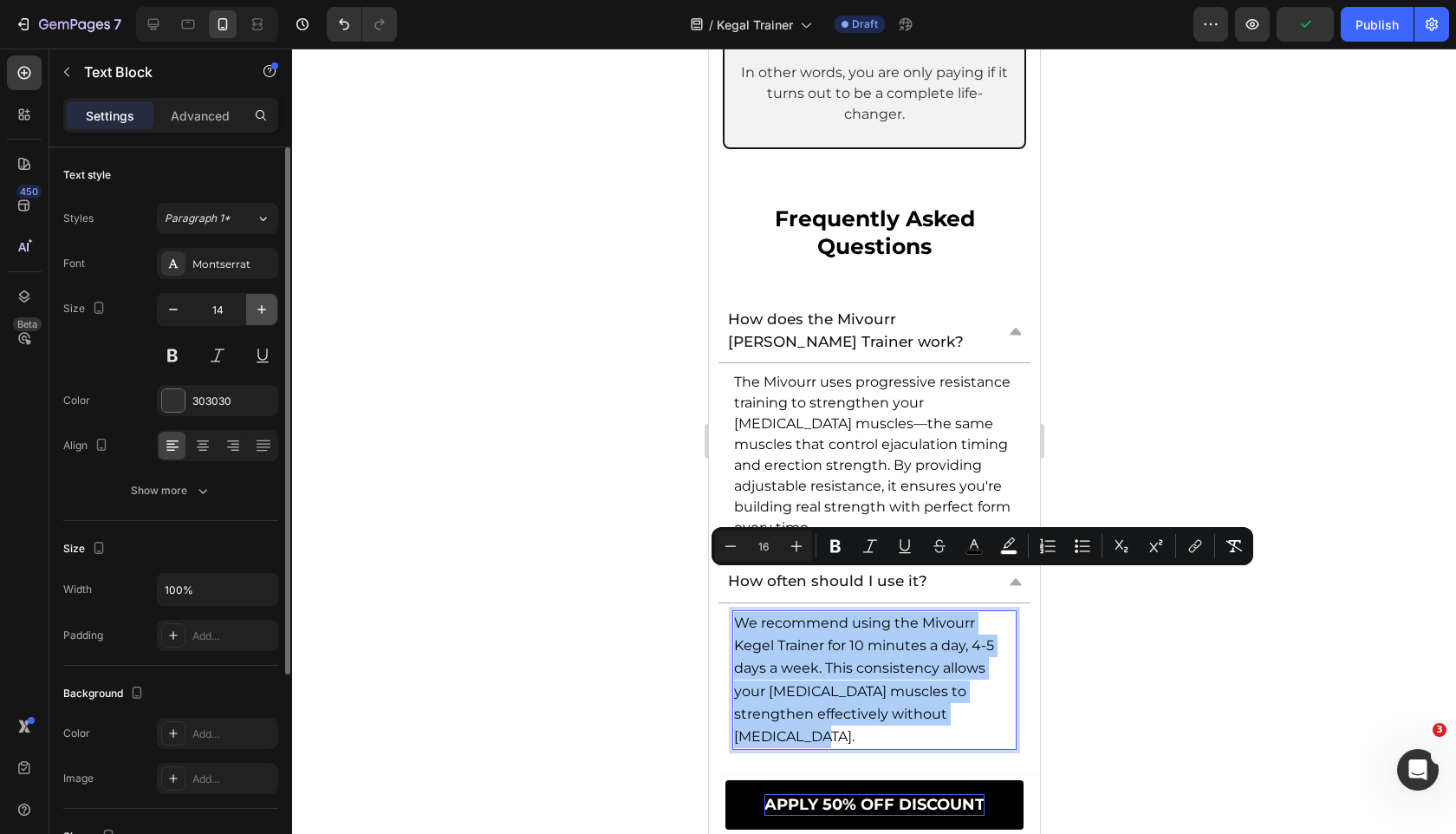
click at [254, 315] on icon "button" at bounding box center [262, 309] width 18 height 18
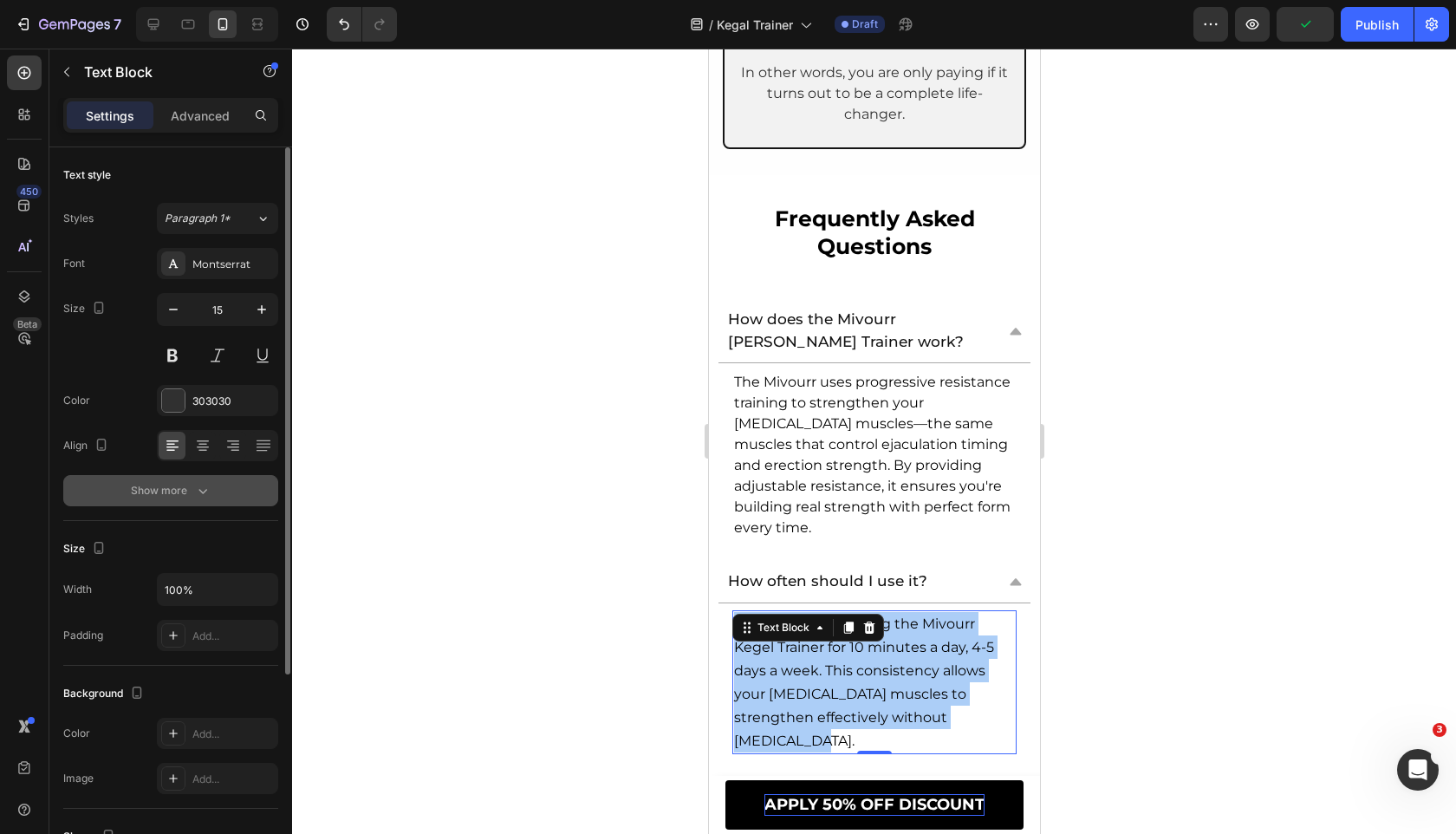
type input "16"
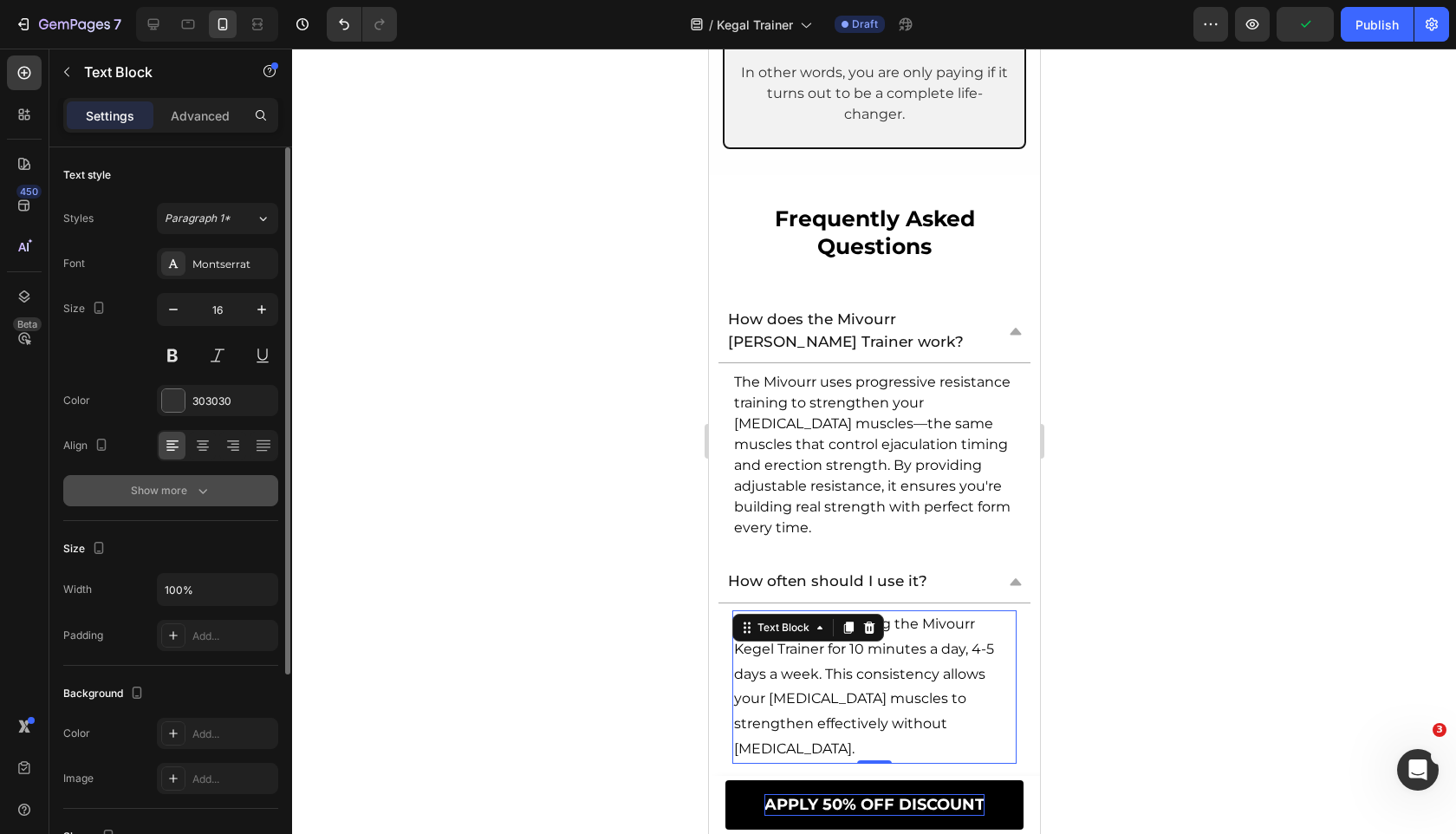
click at [221, 498] on button "Show more" at bounding box center [170, 491] width 215 height 32
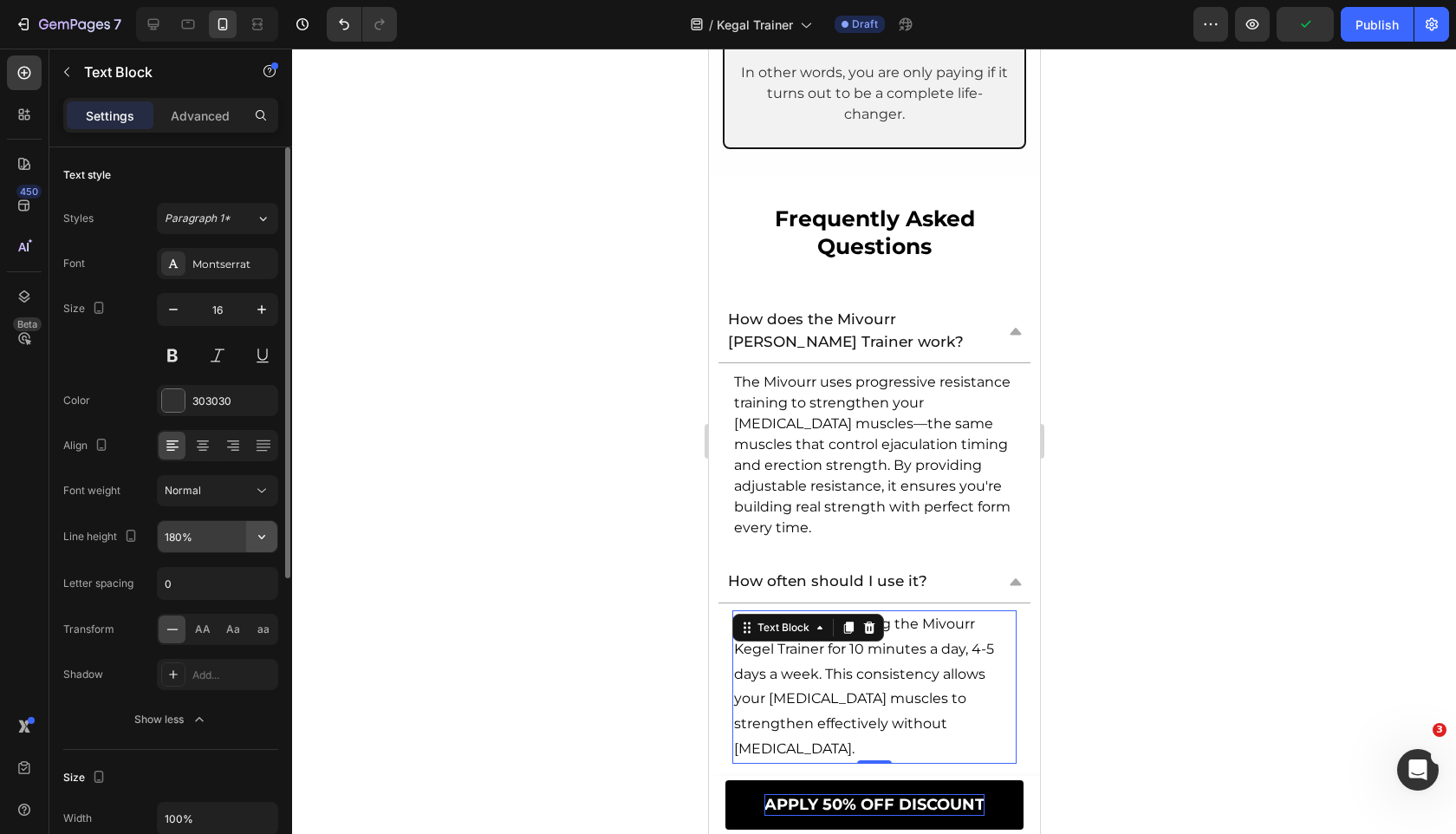
click at [260, 539] on icon "button" at bounding box center [262, 537] width 18 height 18
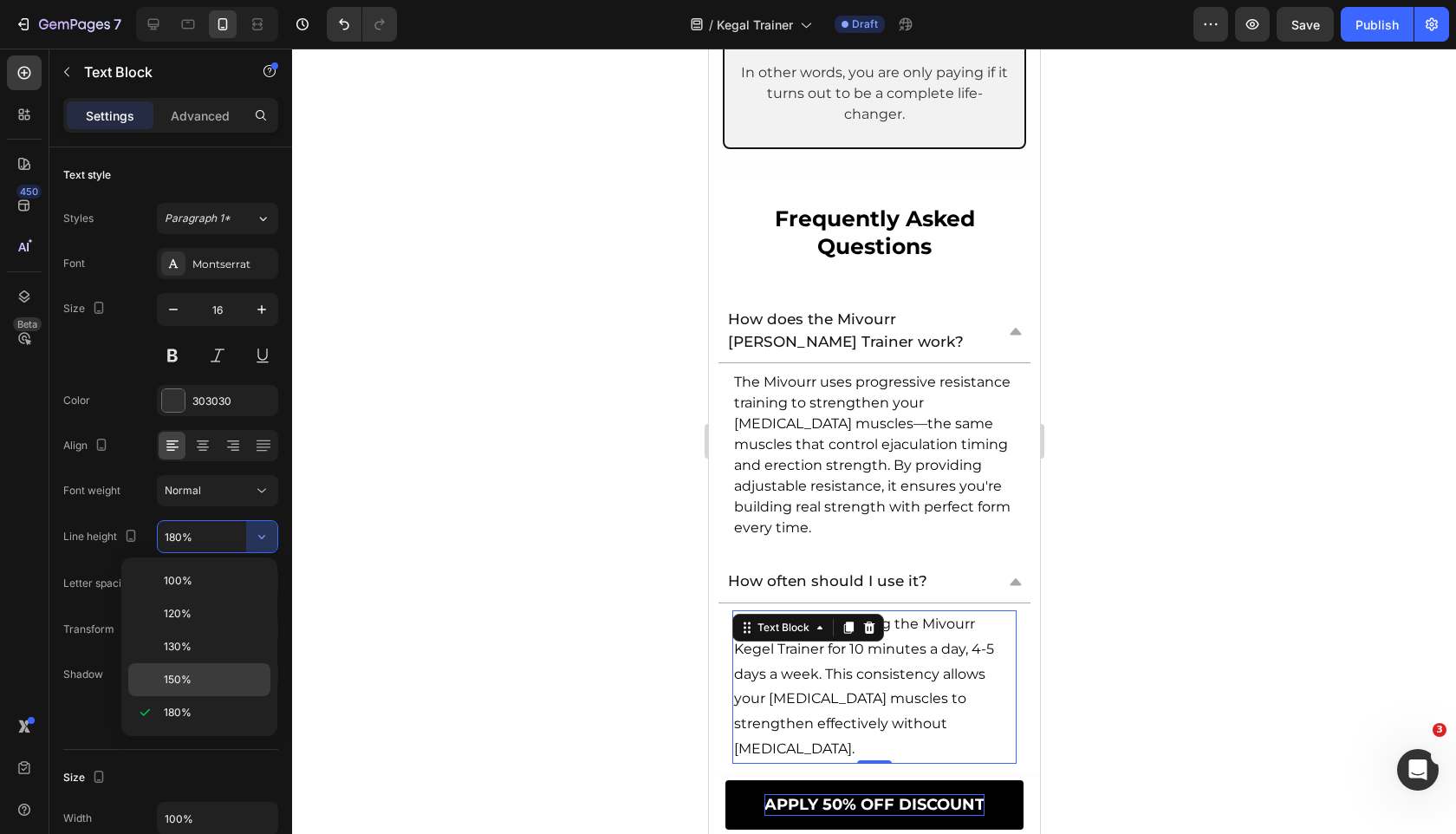
click at [229, 680] on p "150%" at bounding box center [213, 680] width 99 height 16
type input "150%"
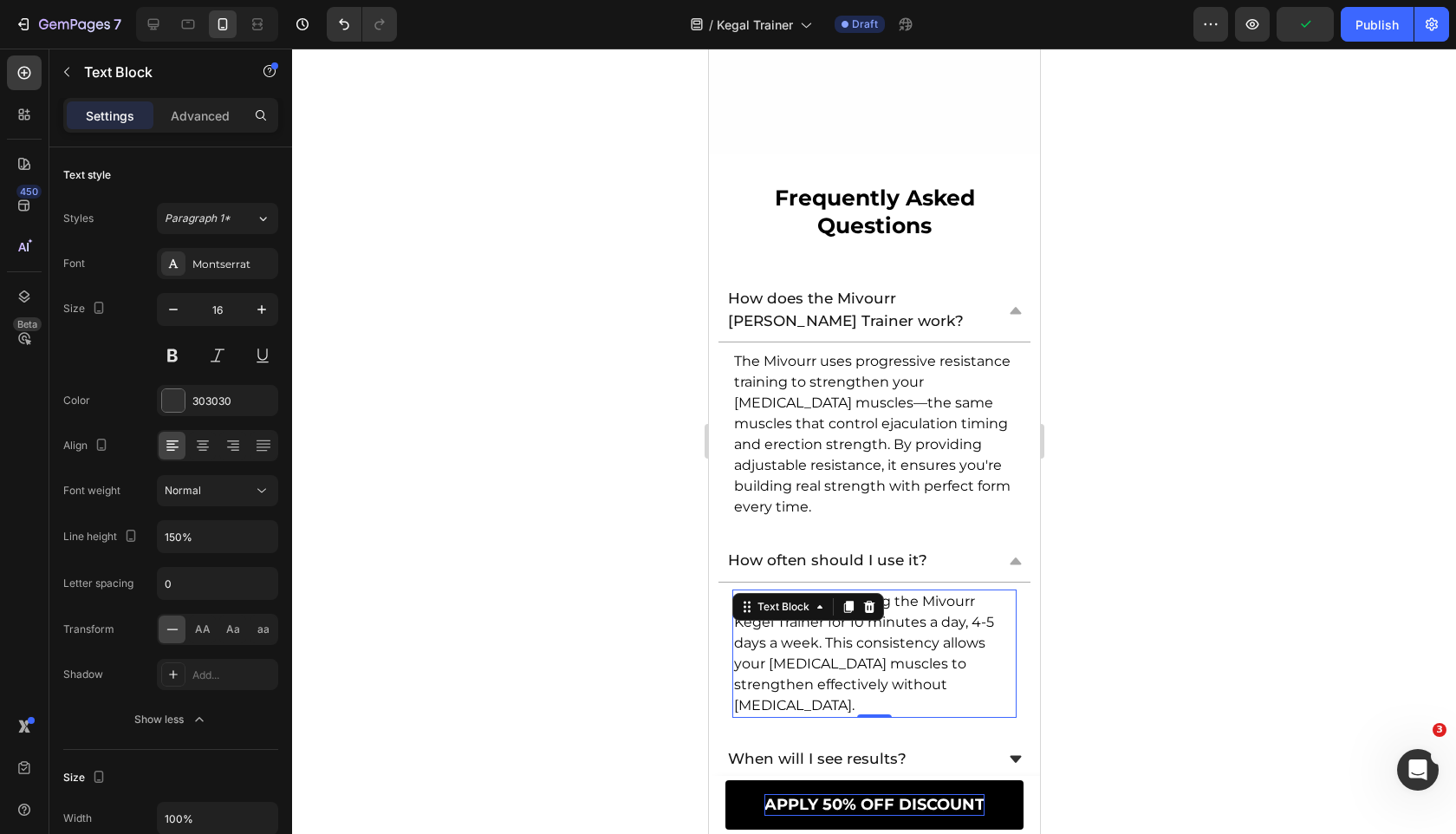
scroll to position [10809, 0]
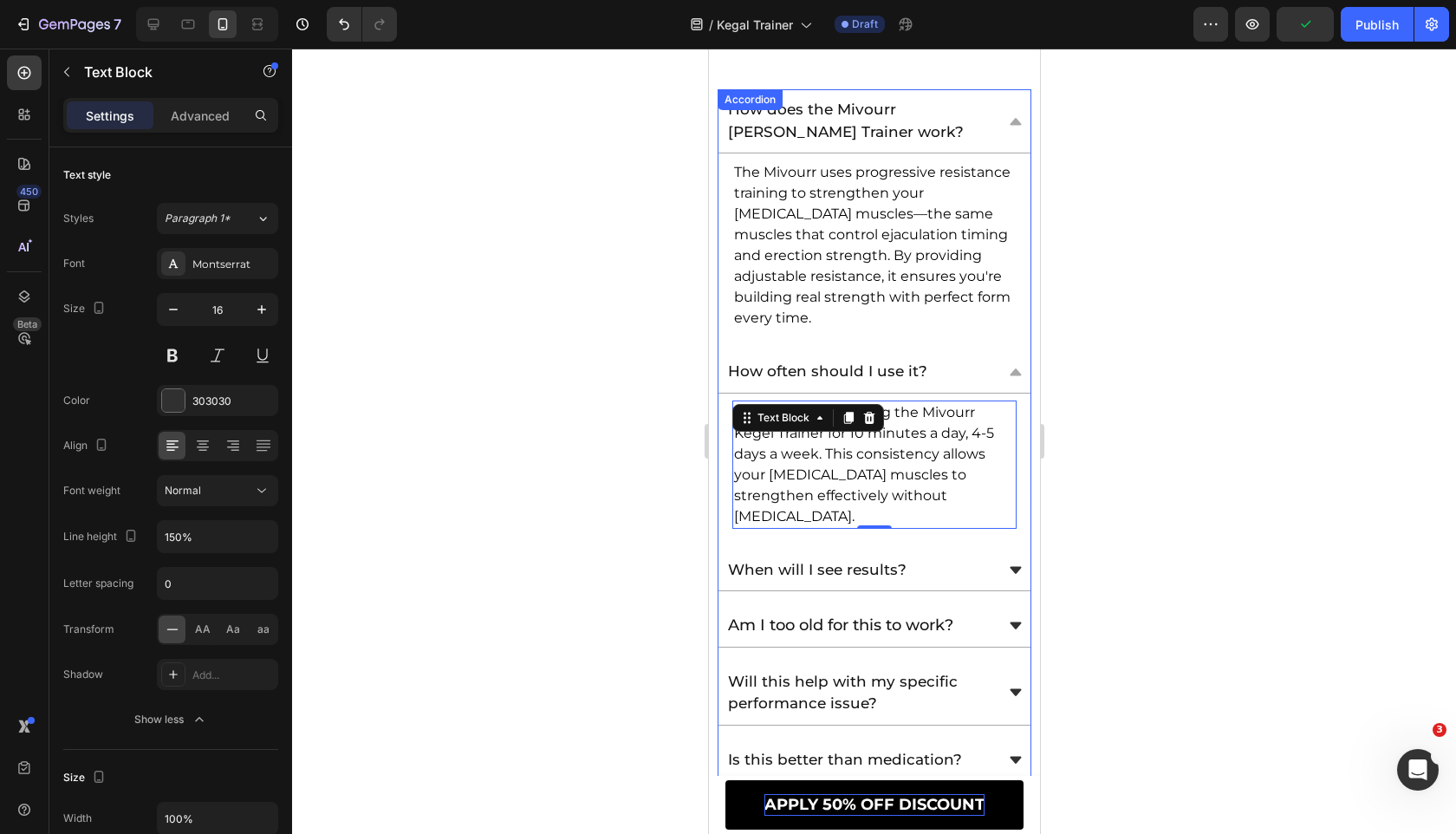
click at [954, 556] on div "When will I see results?" at bounding box center [858, 570] width 269 height 28
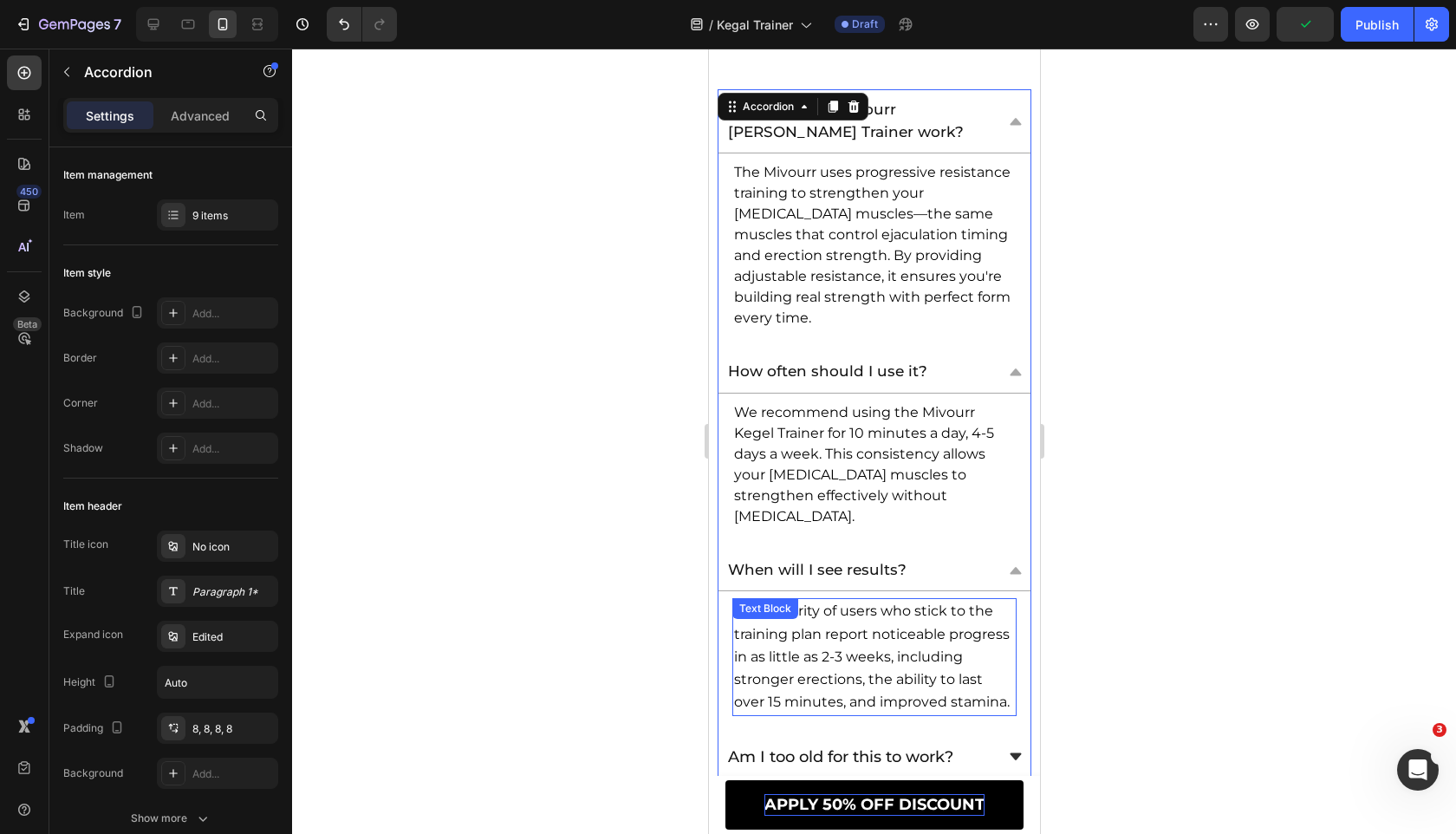
click at [930, 603] on span "The majority of users who stick to the training plan report noticeable progress…" at bounding box center [870, 656] width 276 height 108
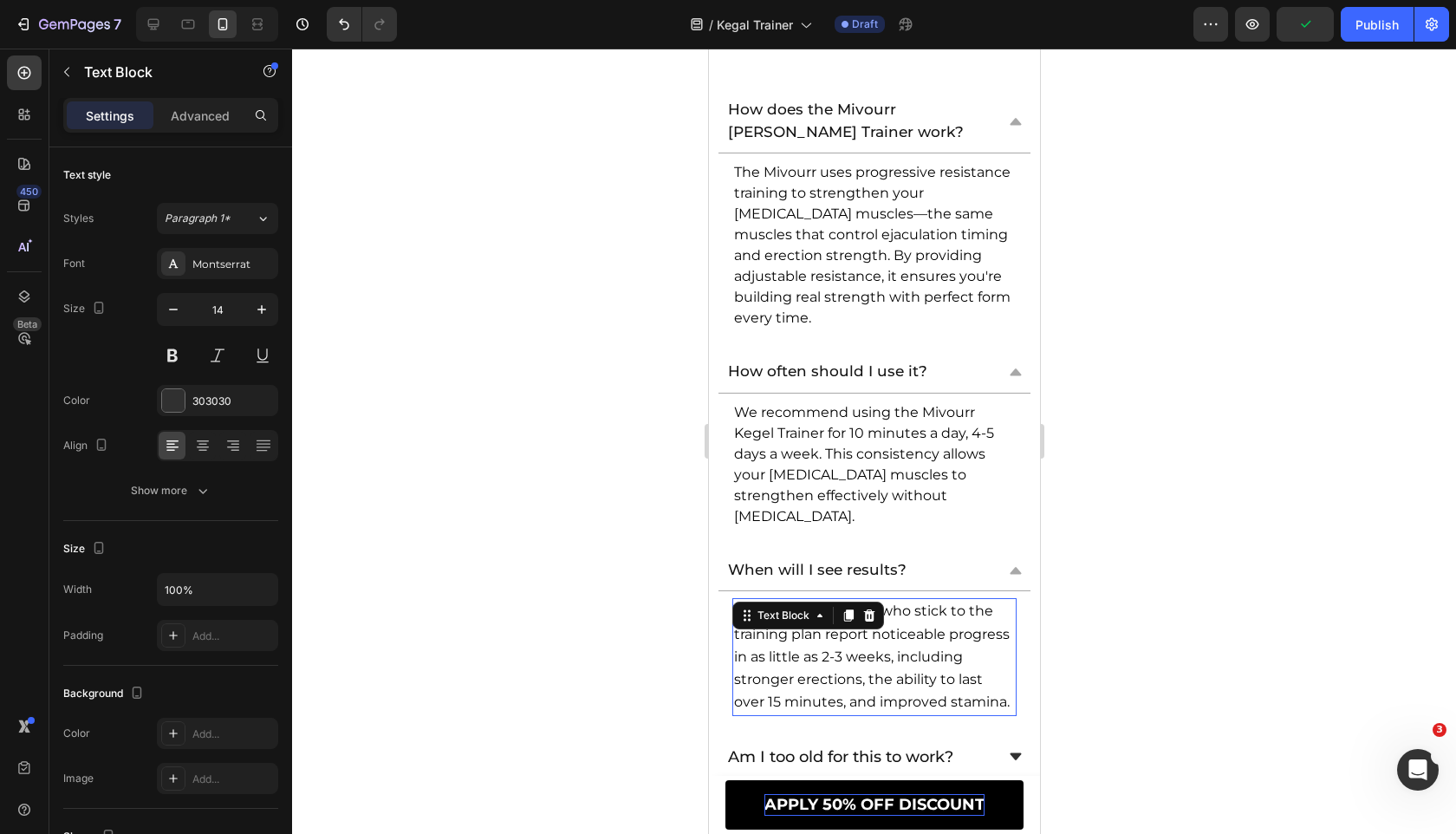
click at [930, 603] on span "The majority of users who stick to the training plan report noticeable progress…" at bounding box center [870, 656] width 276 height 108
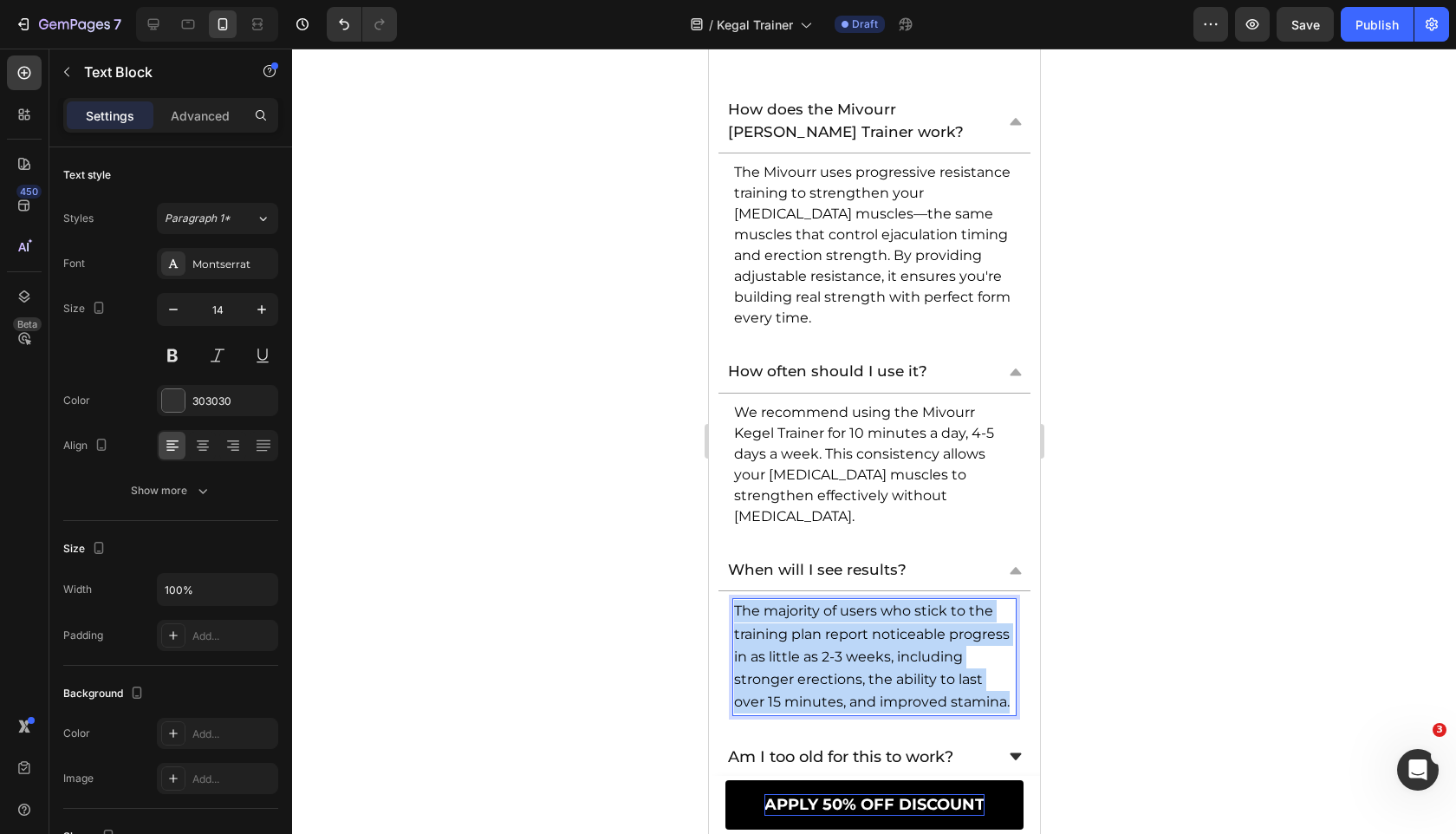
click at [930, 603] on span "The majority of users who stick to the training plan report noticeable progress…" at bounding box center [870, 656] width 276 height 108
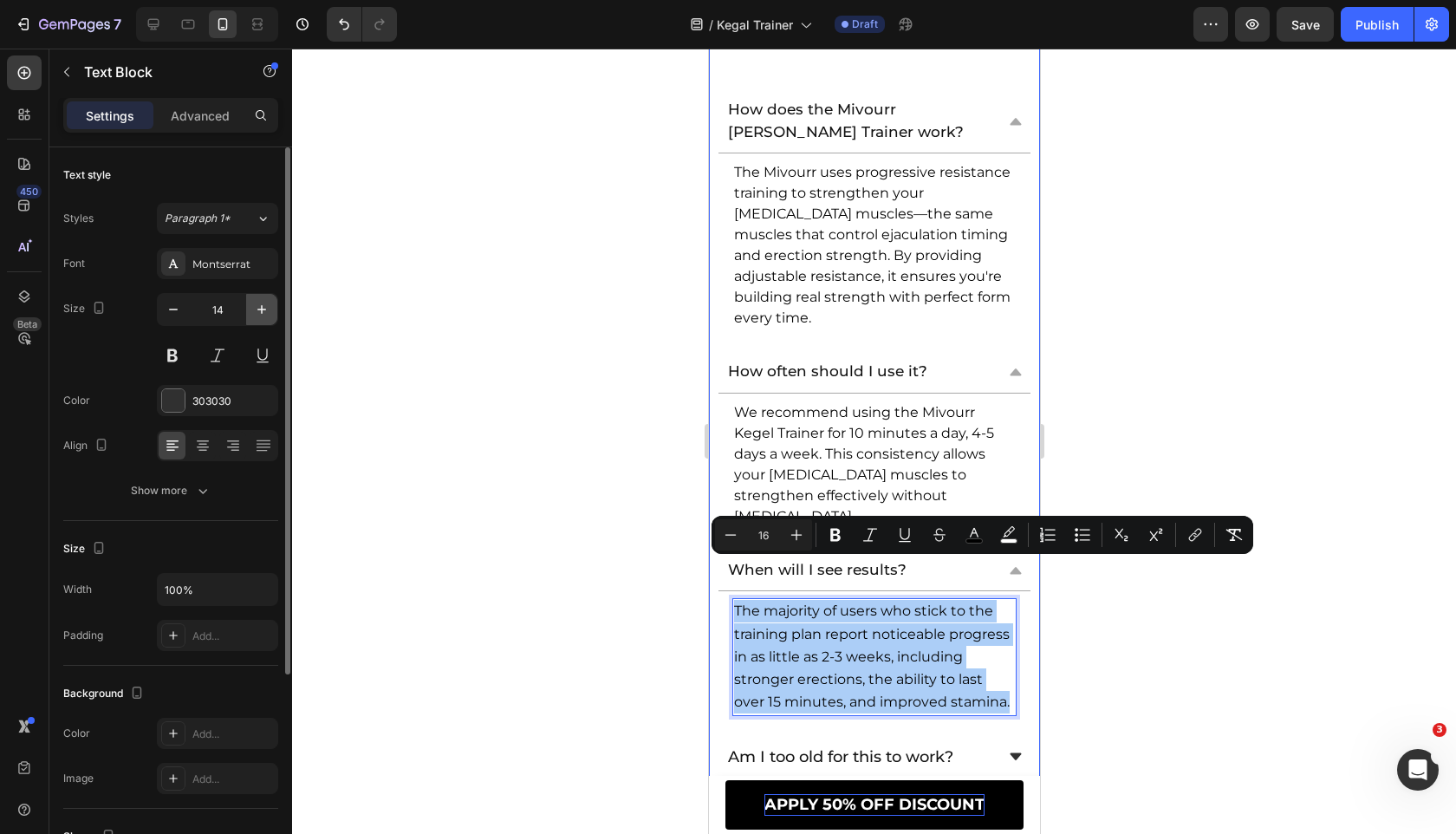
click at [251, 315] on button "button" at bounding box center [262, 309] width 32 height 32
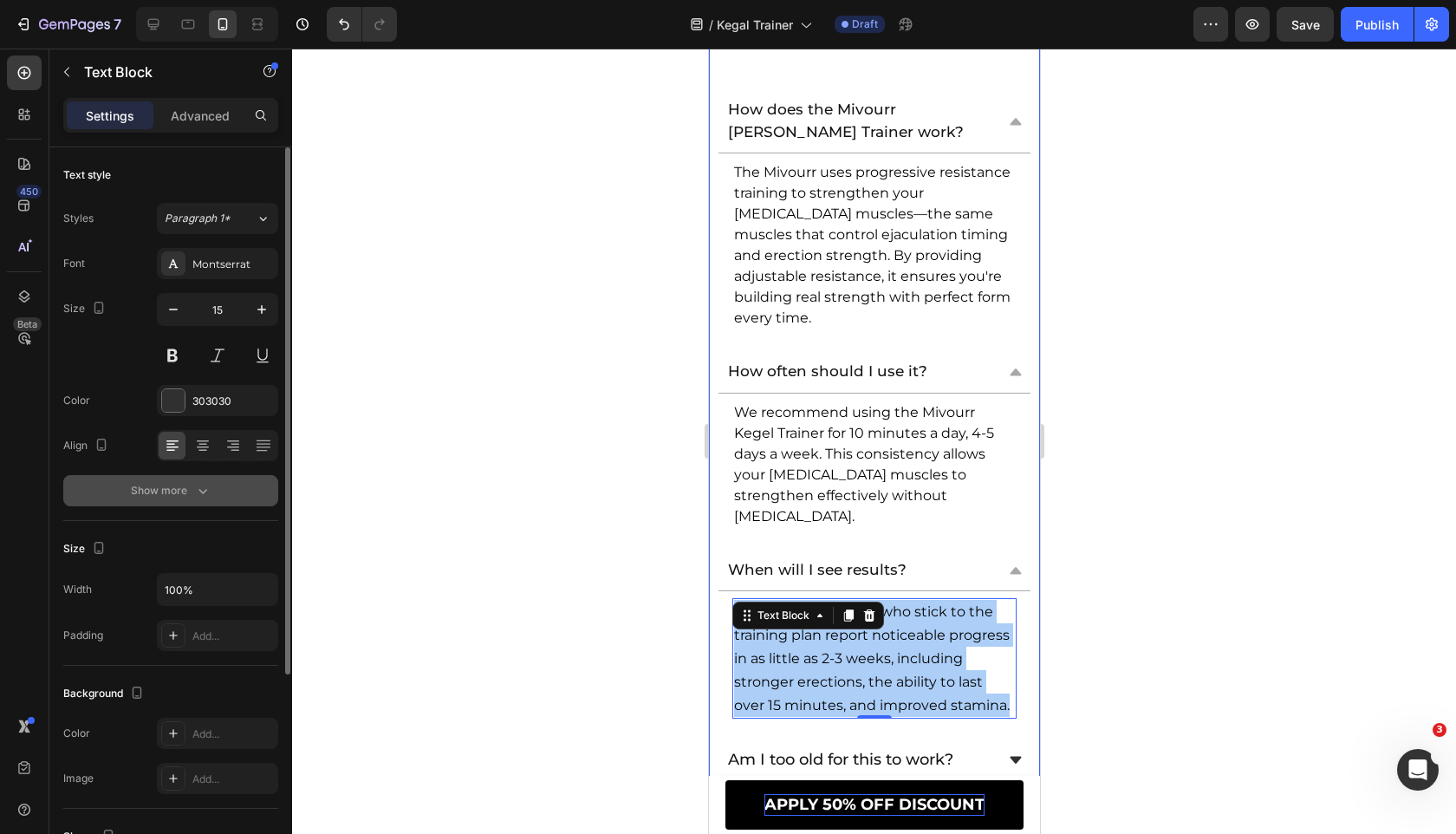
type input "16"
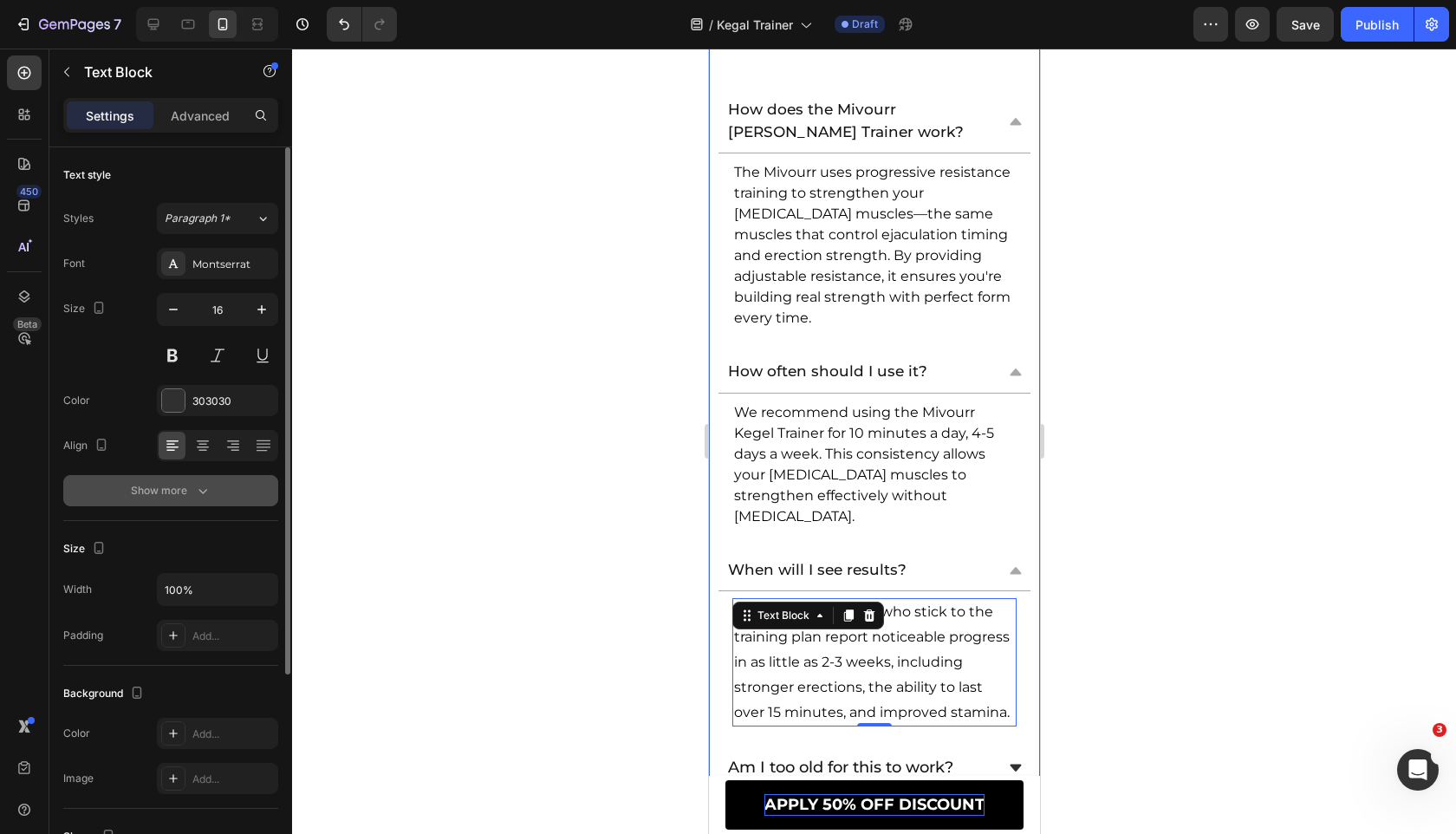
click at [230, 485] on button "Show more" at bounding box center [170, 491] width 215 height 32
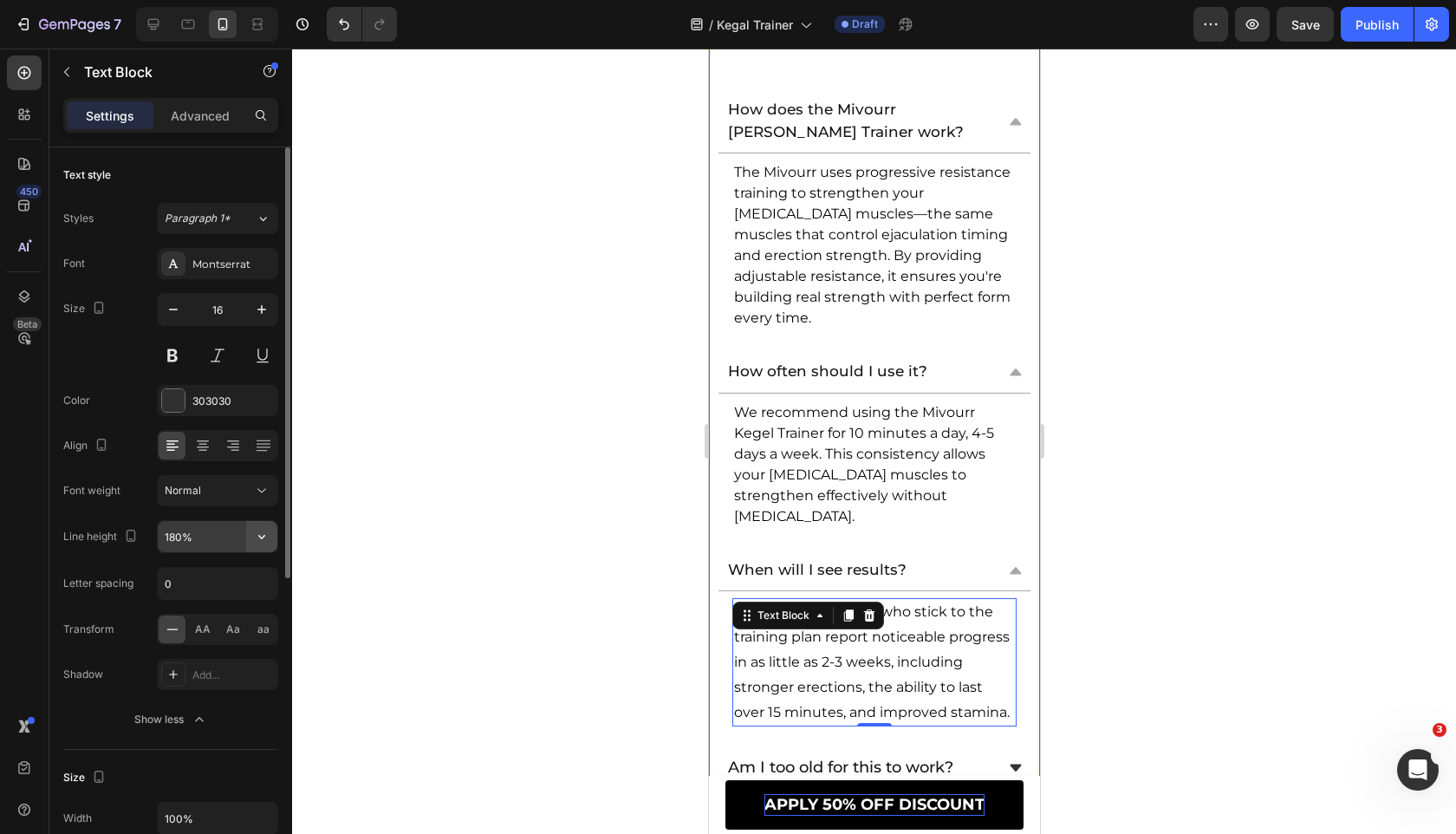
click at [258, 531] on icon "button" at bounding box center [262, 537] width 18 height 18
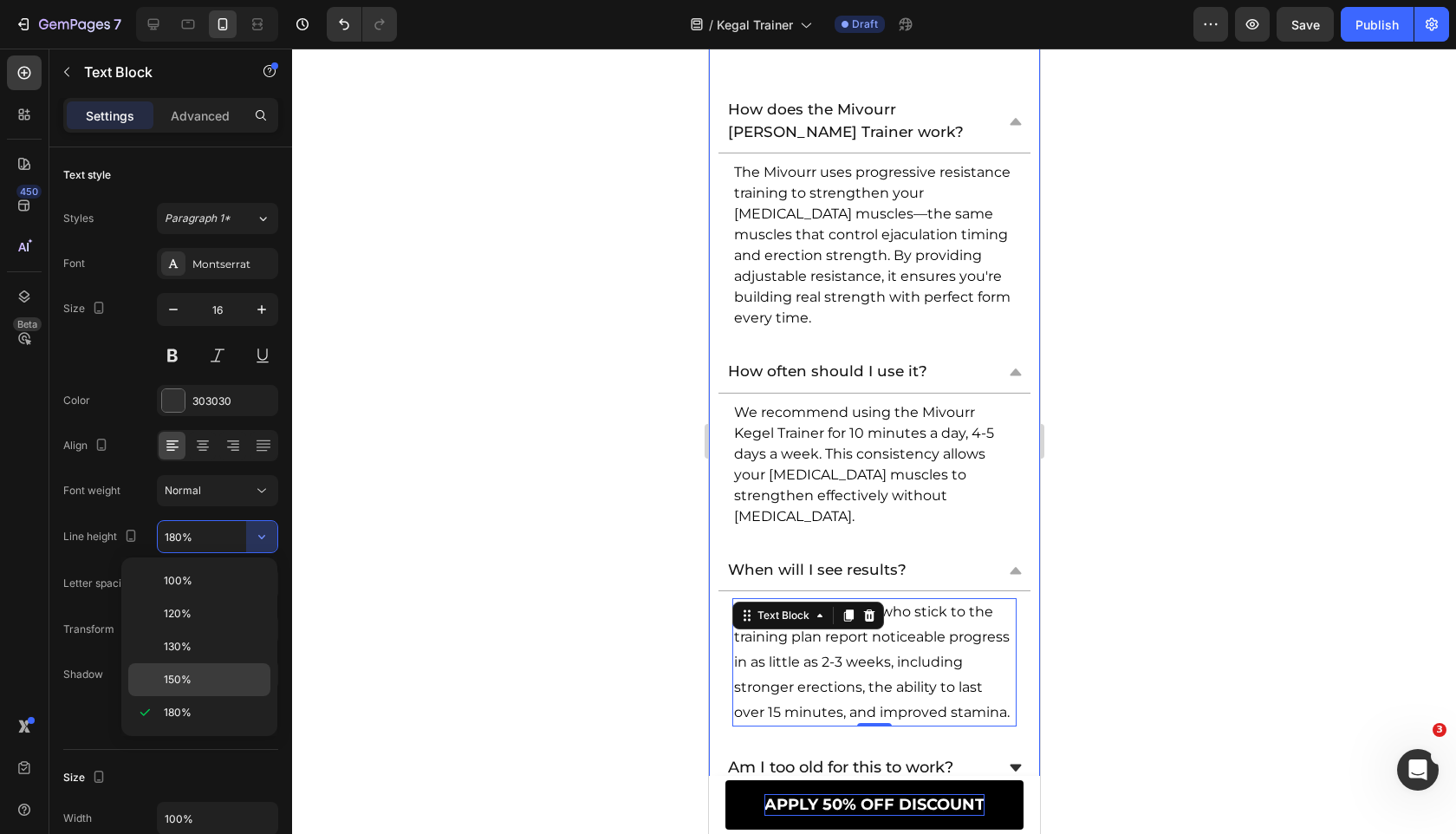
click at [225, 687] on p "150%" at bounding box center [213, 680] width 99 height 16
type input "150%"
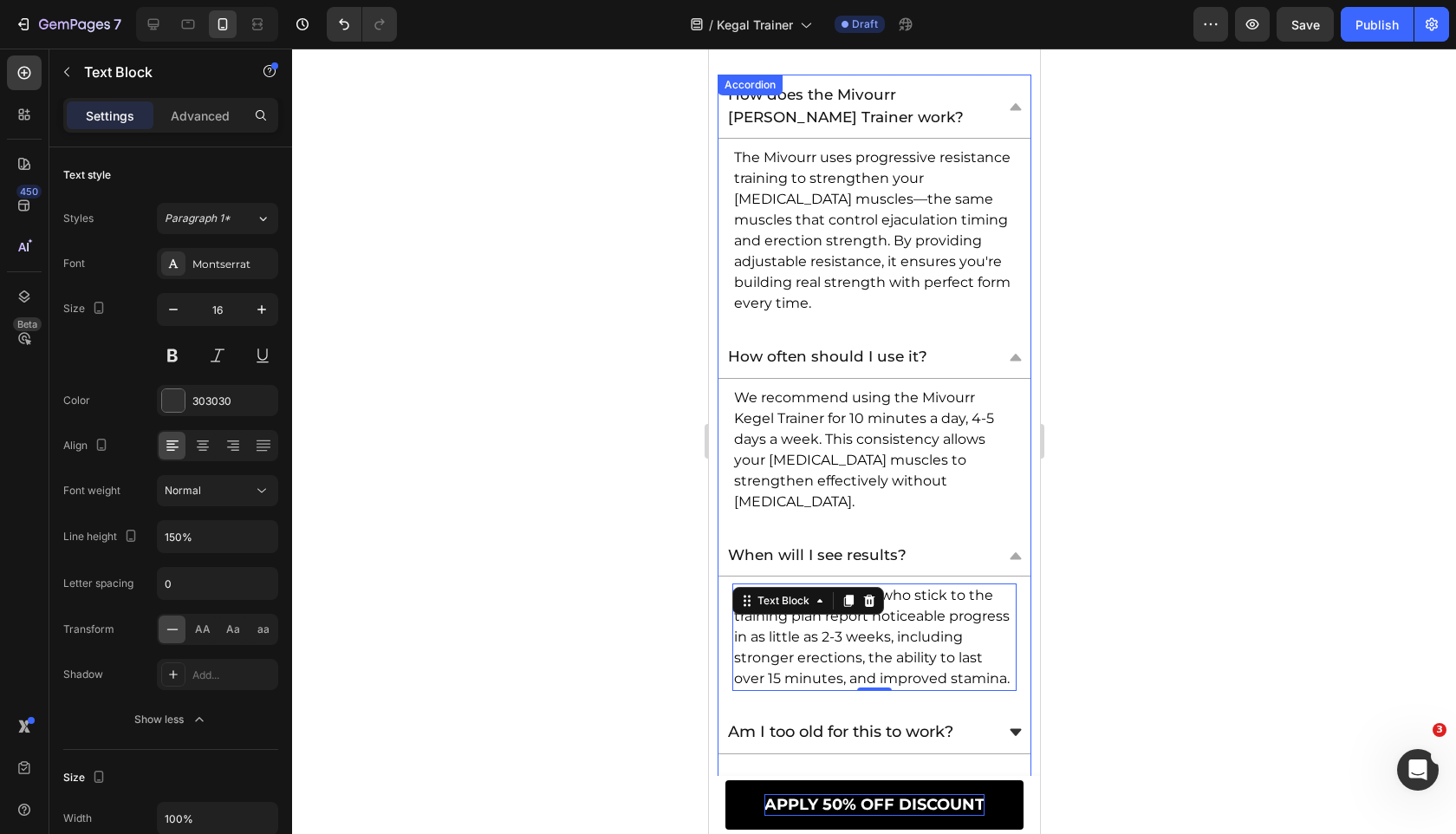
scroll to position [11184, 0]
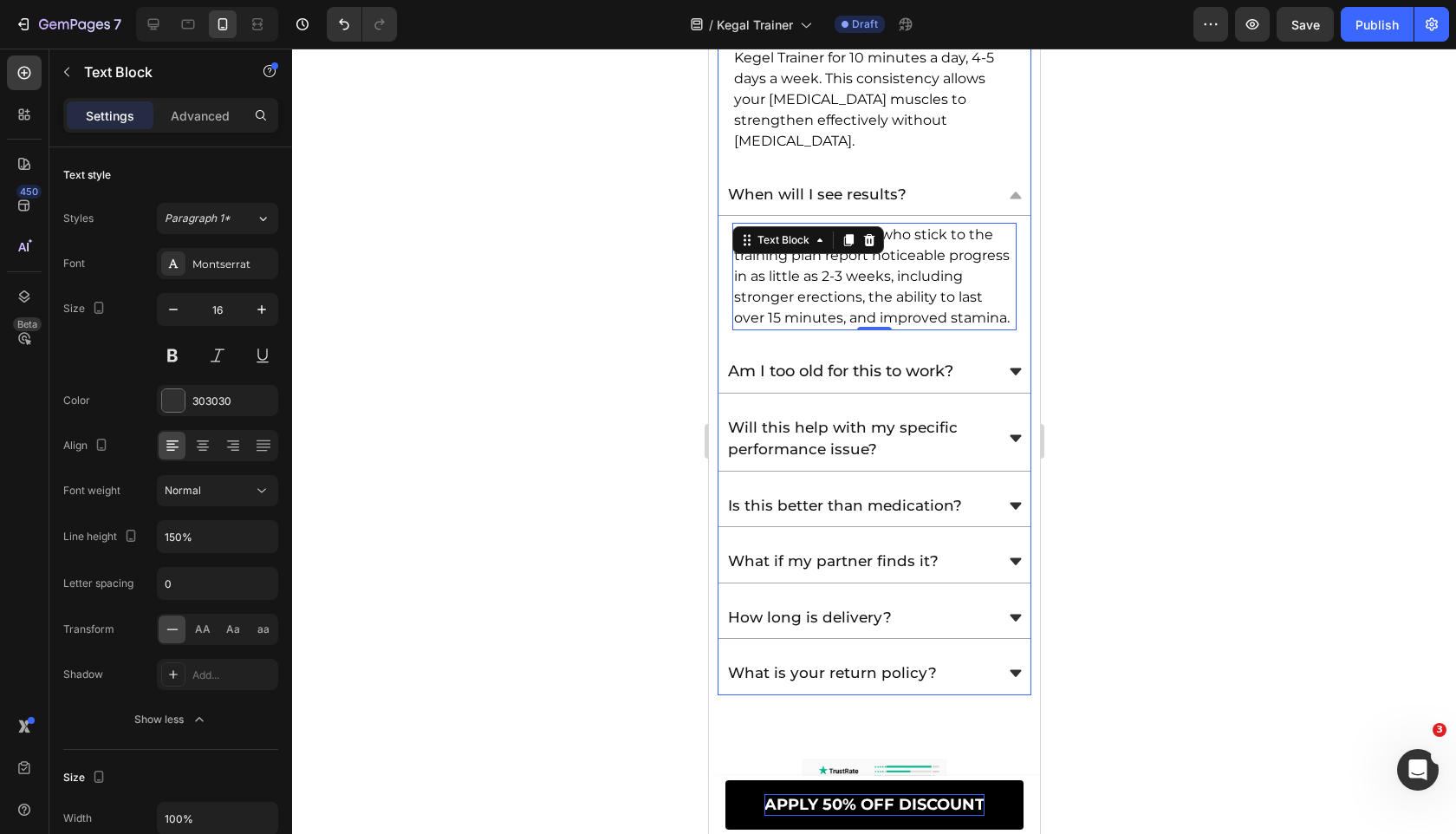
click at [974, 358] on div "Am I too old for this to work?" at bounding box center [858, 372] width 269 height 28
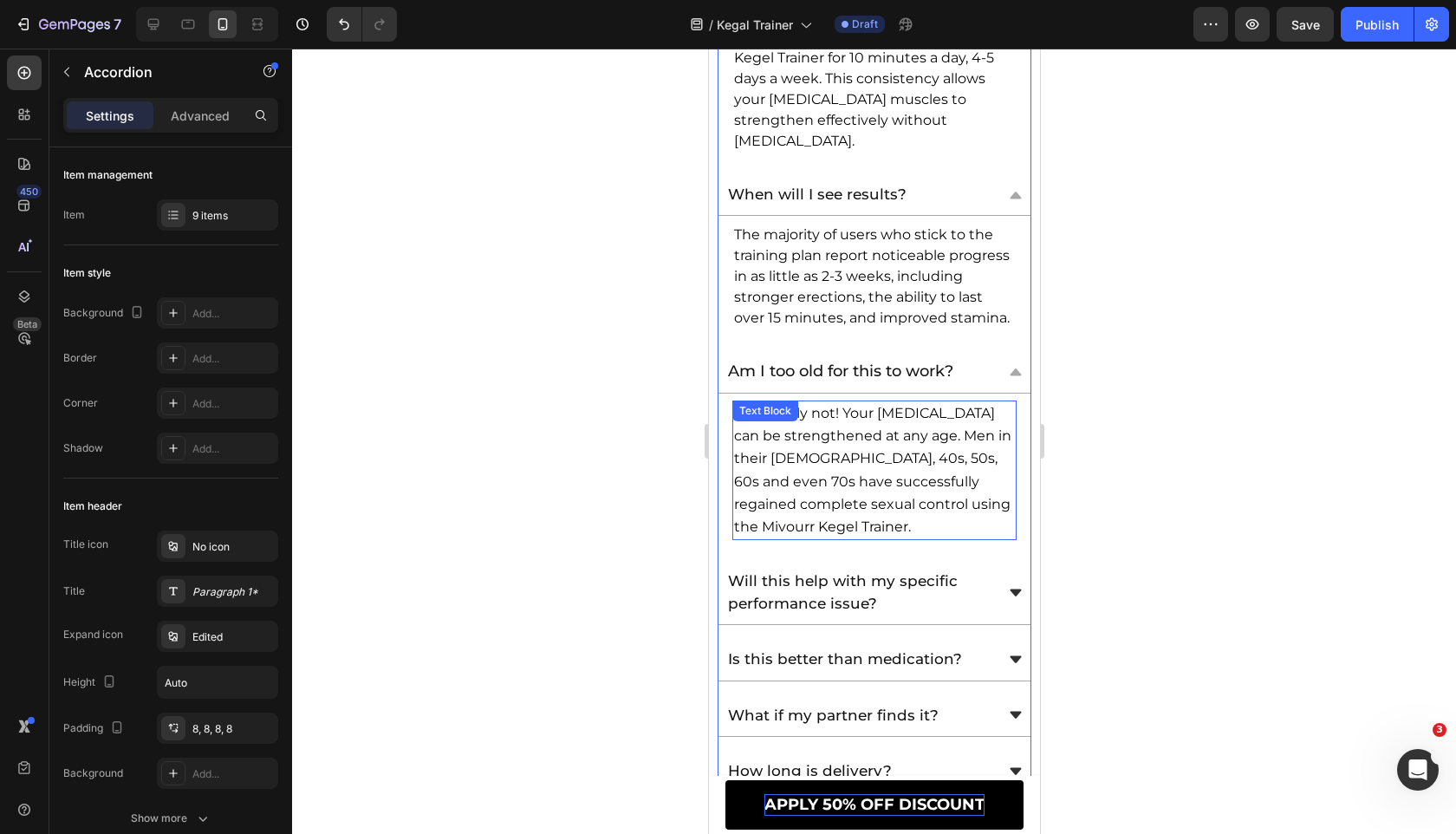
click at [940, 413] on span "Absolutely not! Your pelvic floor can be strengthened at any age. Men in their …" at bounding box center [871, 470] width 278 height 130
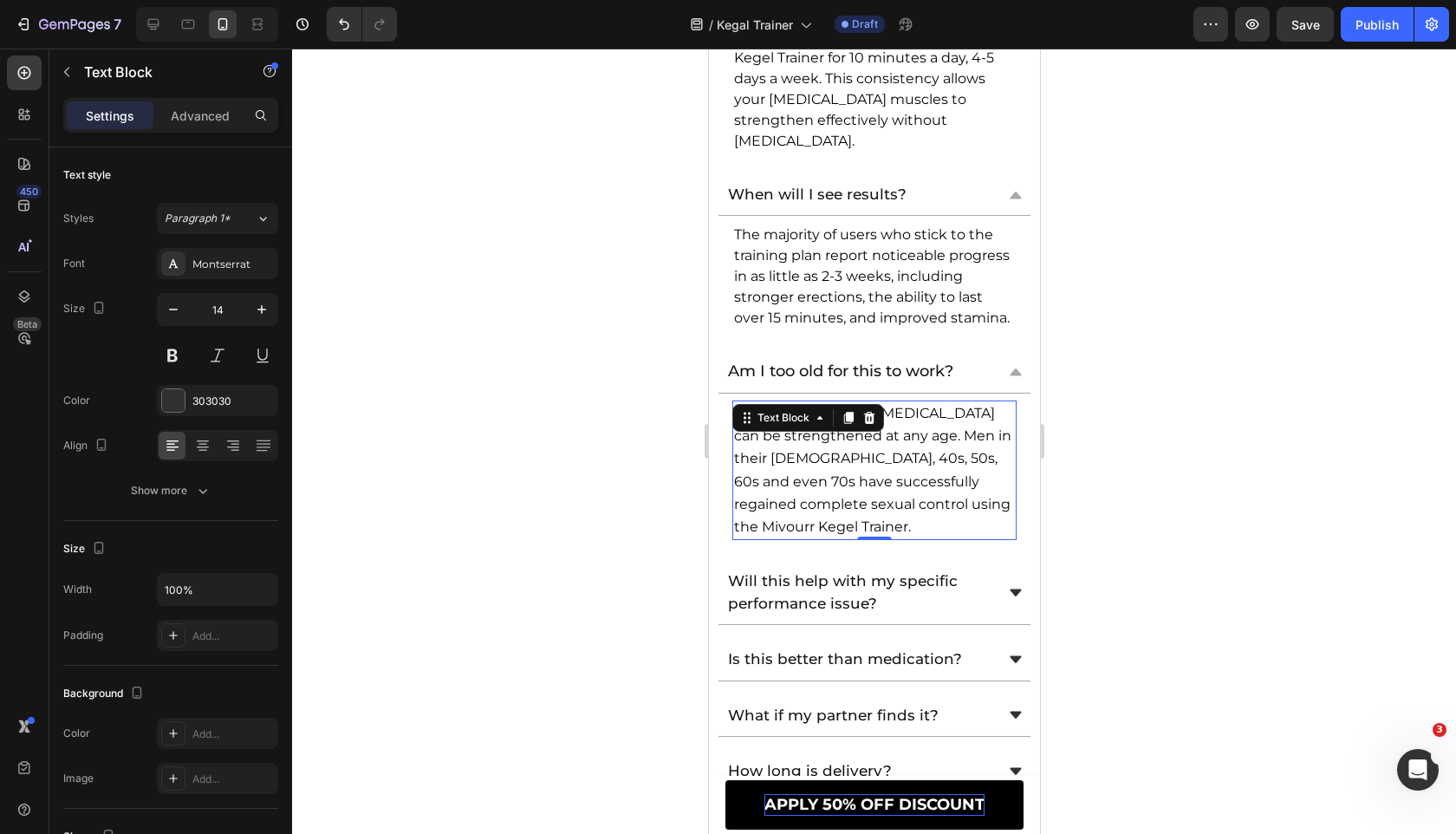
click at [940, 413] on span "Absolutely not! Your pelvic floor can be strengthened at any age. Men in their …" at bounding box center [871, 470] width 278 height 130
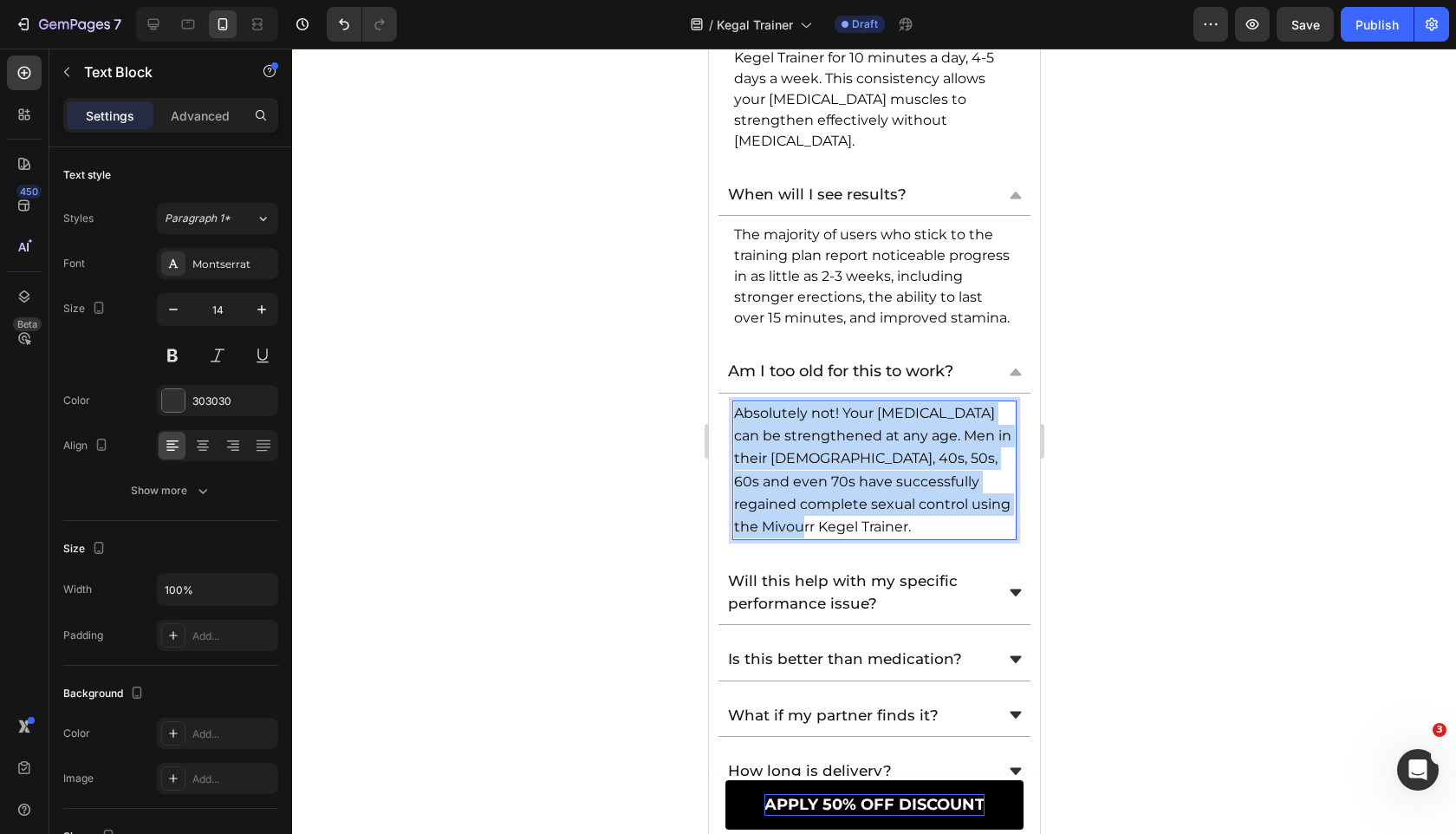
click at [940, 413] on span "Absolutely not! Your pelvic floor can be strengthened at any age. Men in their …" at bounding box center [871, 470] width 278 height 130
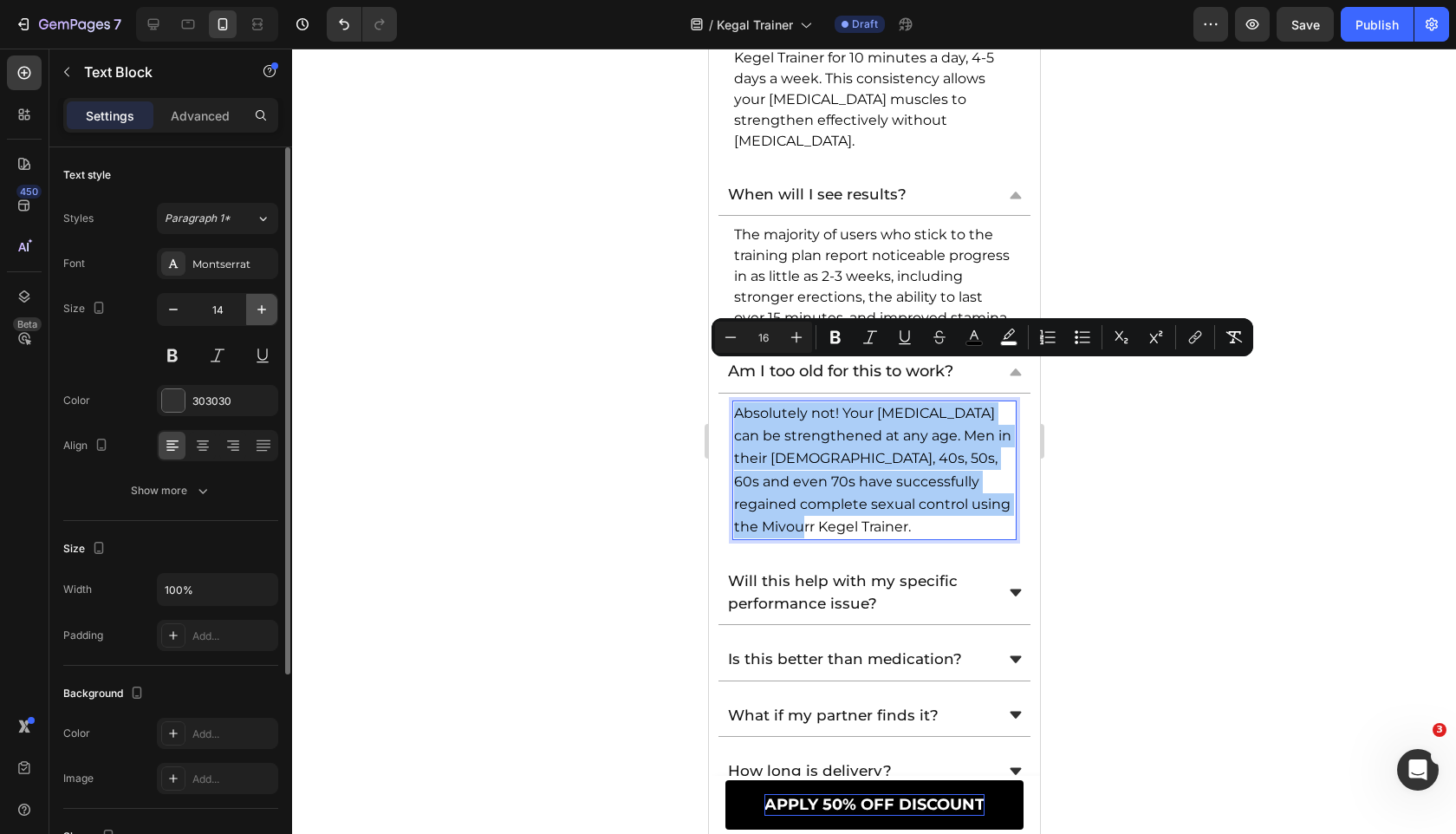
click at [253, 301] on icon "button" at bounding box center [262, 309] width 18 height 18
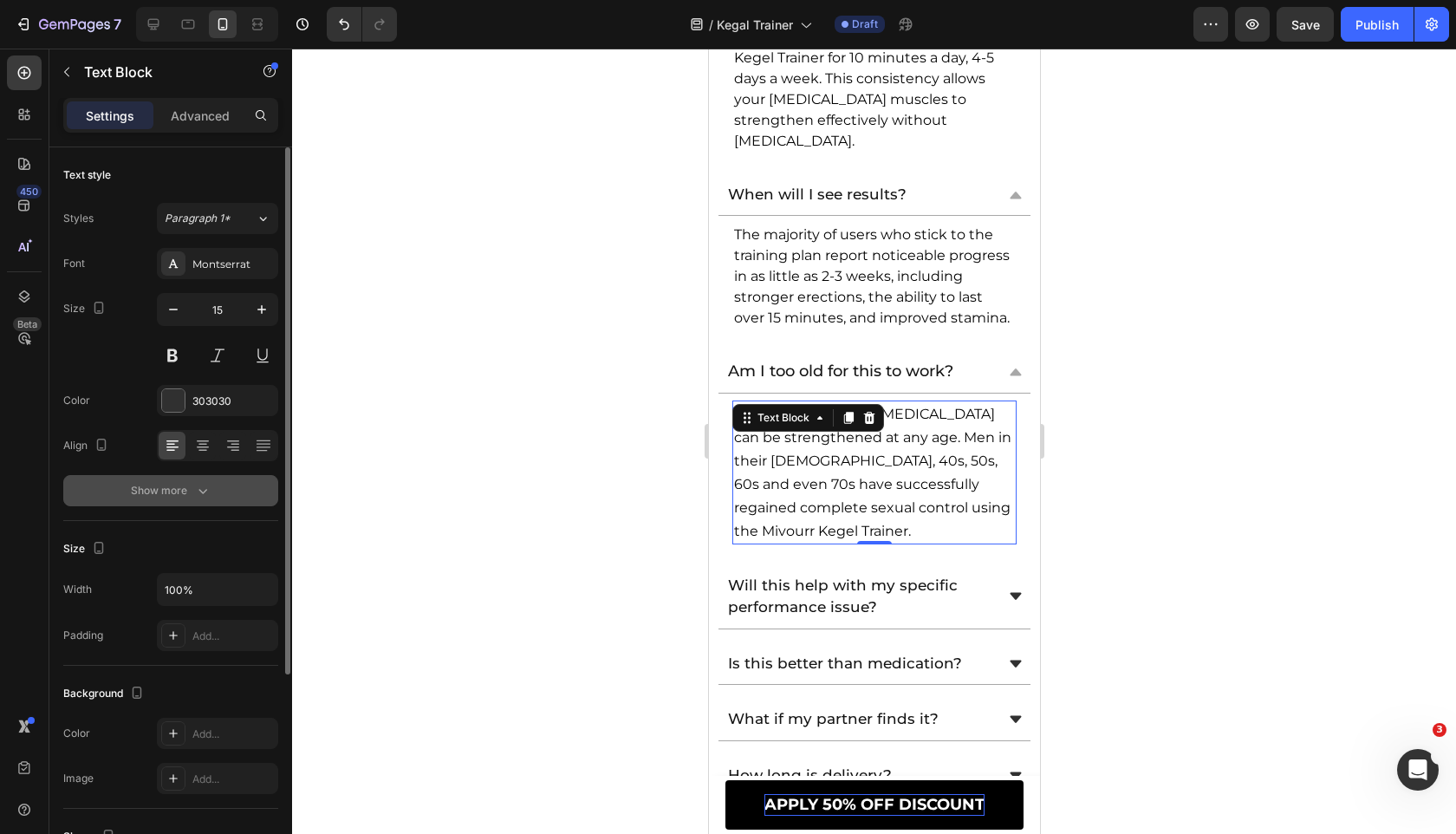
type input "16"
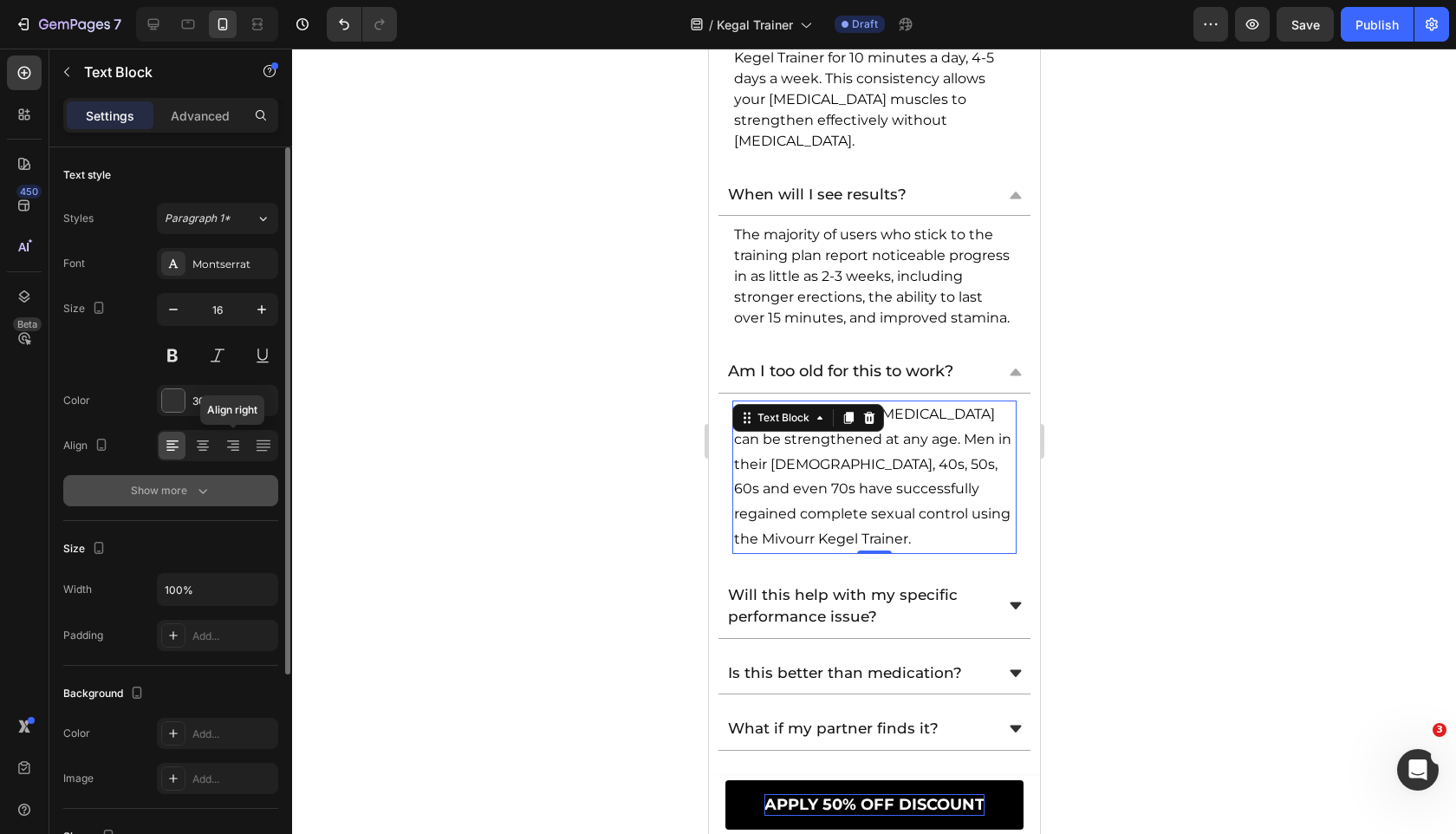
click at [229, 496] on button "Show more" at bounding box center [170, 491] width 215 height 32
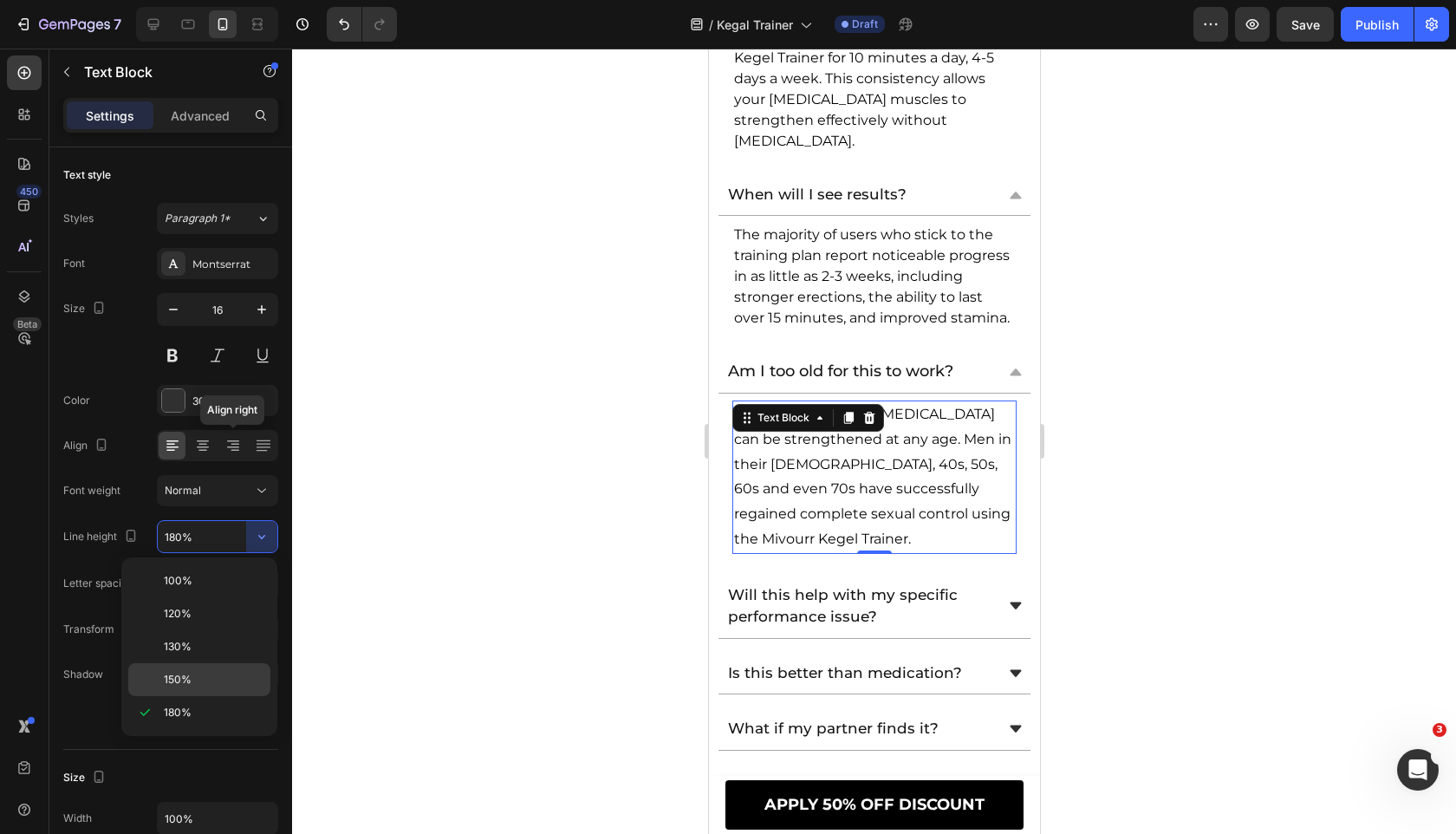
click at [220, 682] on p "150%" at bounding box center [213, 680] width 99 height 16
type input "150%"
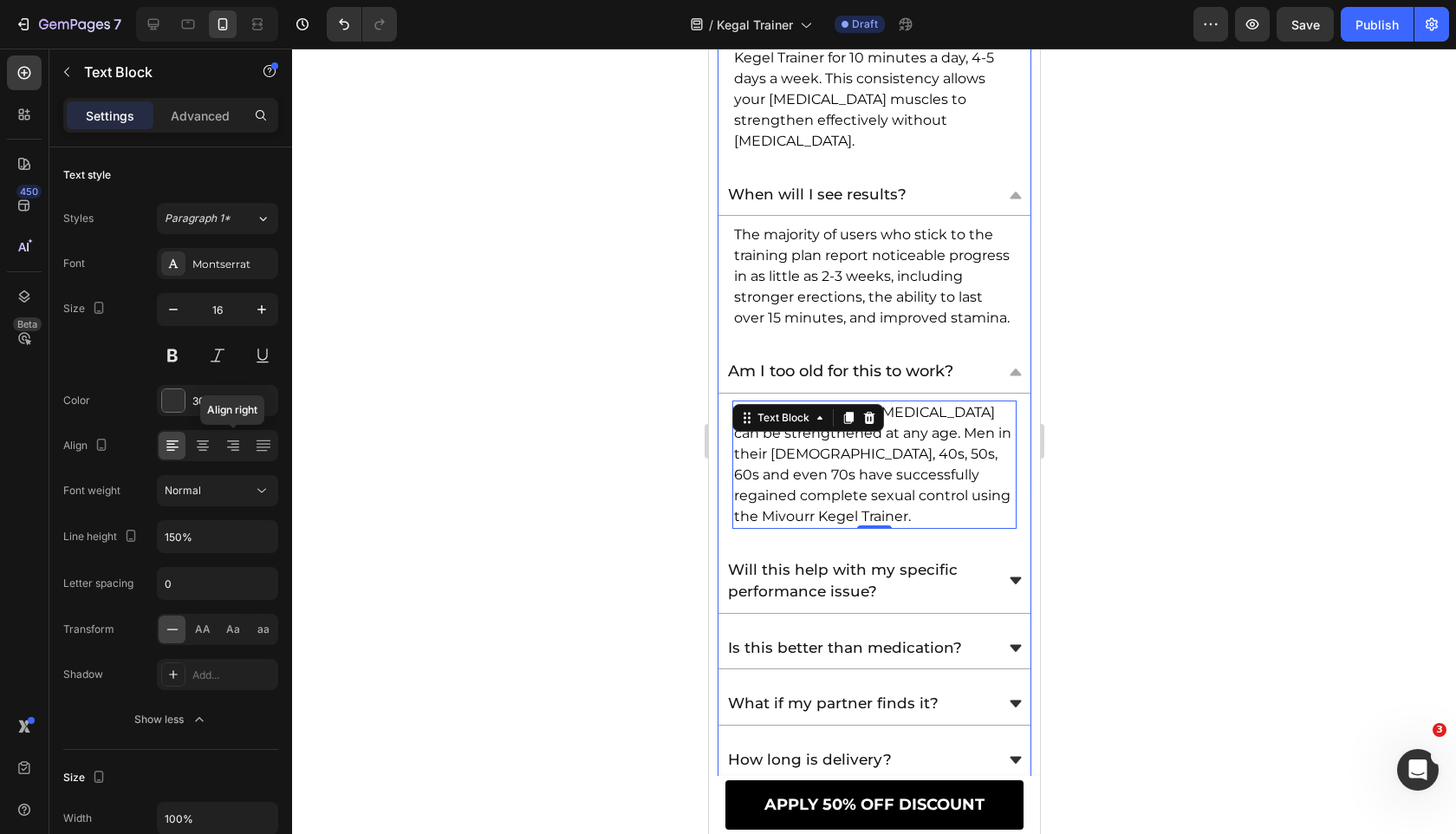
click at [1014, 577] on icon at bounding box center [1014, 581] width 11 height 7
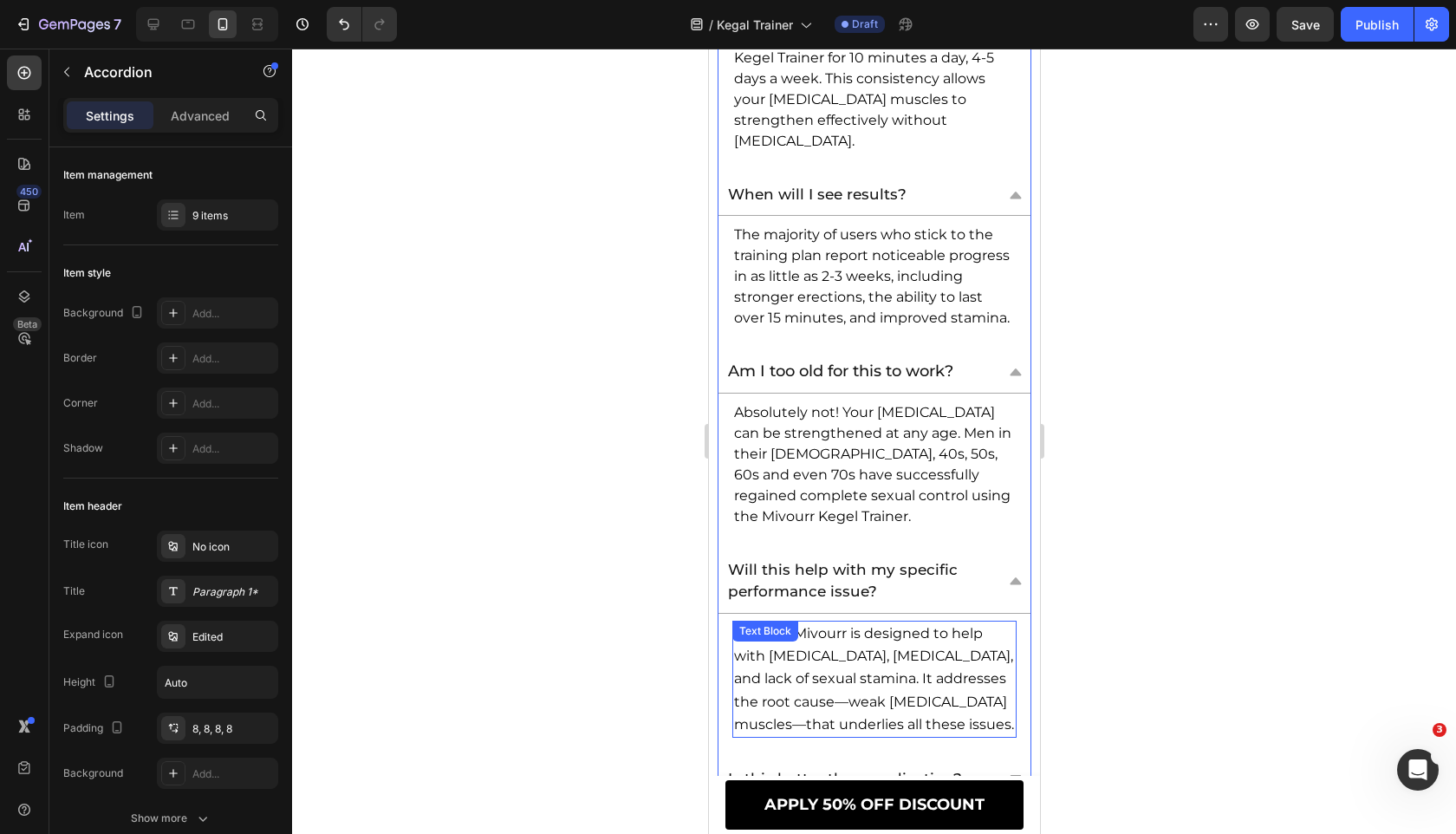
click at [909, 658] on span "Yes! The Mivourr is designed to help with premature ejaculation, erectile dysfu…" at bounding box center [873, 679] width 280 height 108
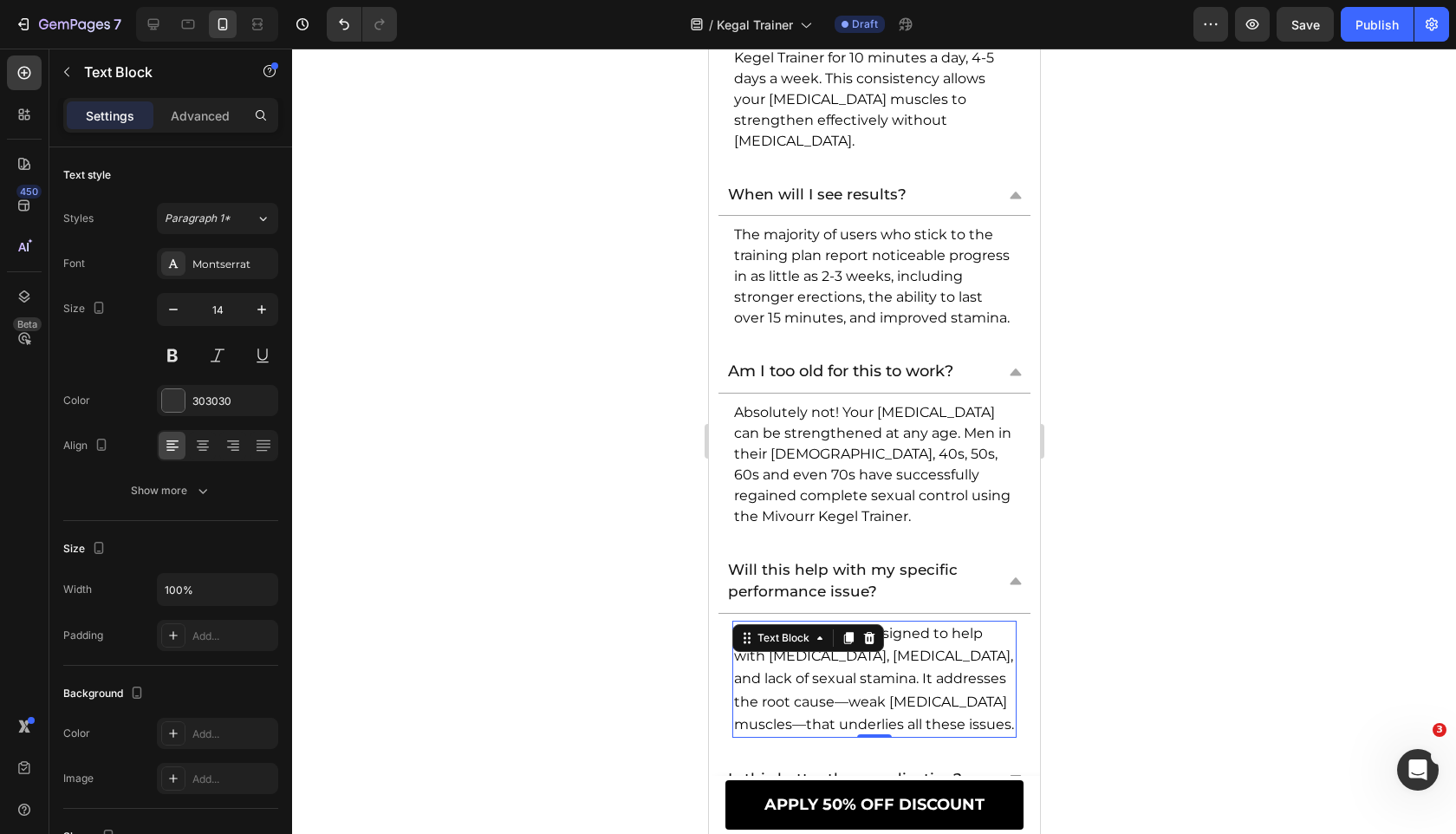
click at [909, 658] on span "Yes! The Mivourr is designed to help with premature ejaculation, erectile dysfu…" at bounding box center [873, 679] width 280 height 108
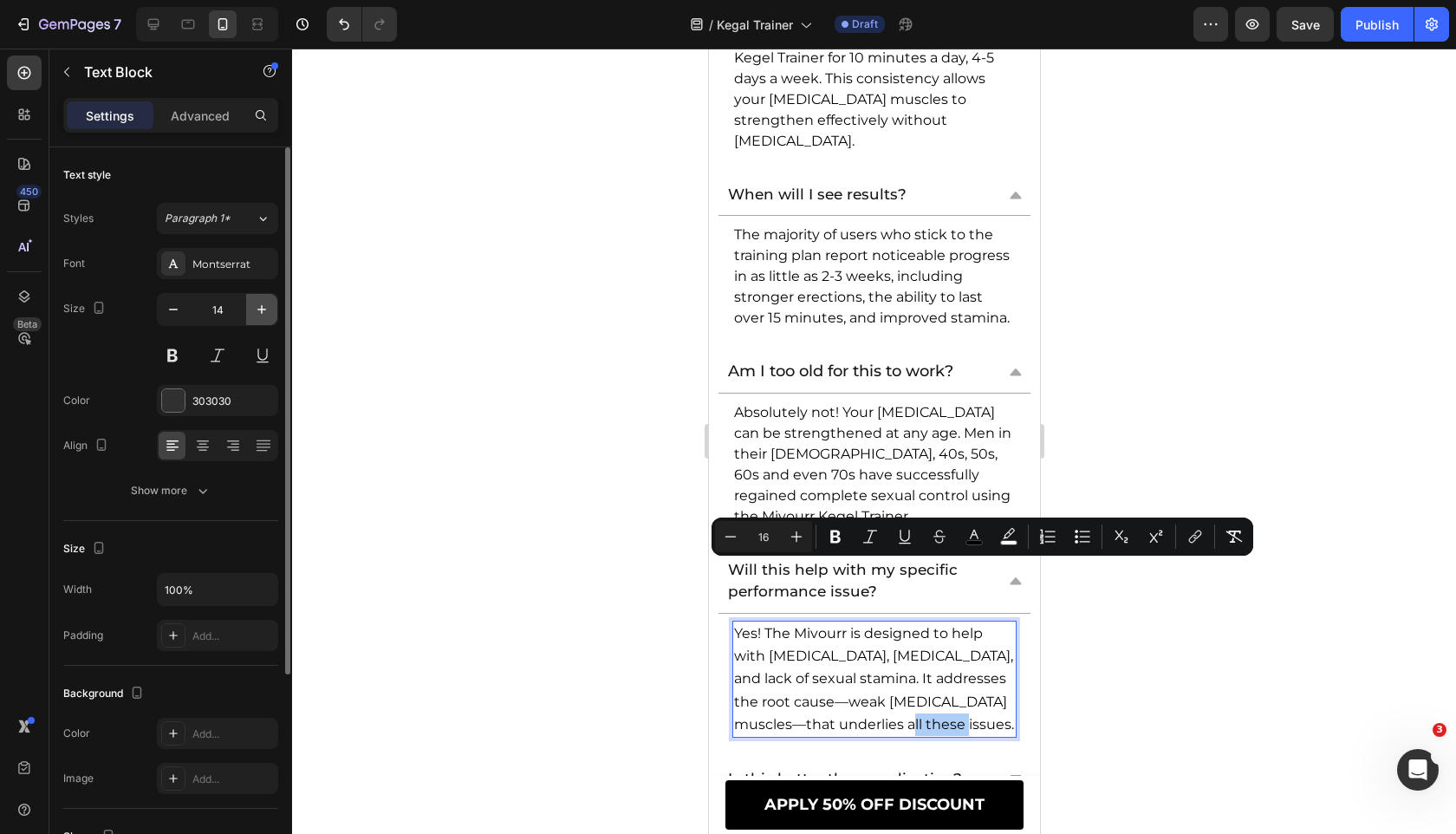
click at [249, 307] on button "button" at bounding box center [262, 309] width 32 height 32
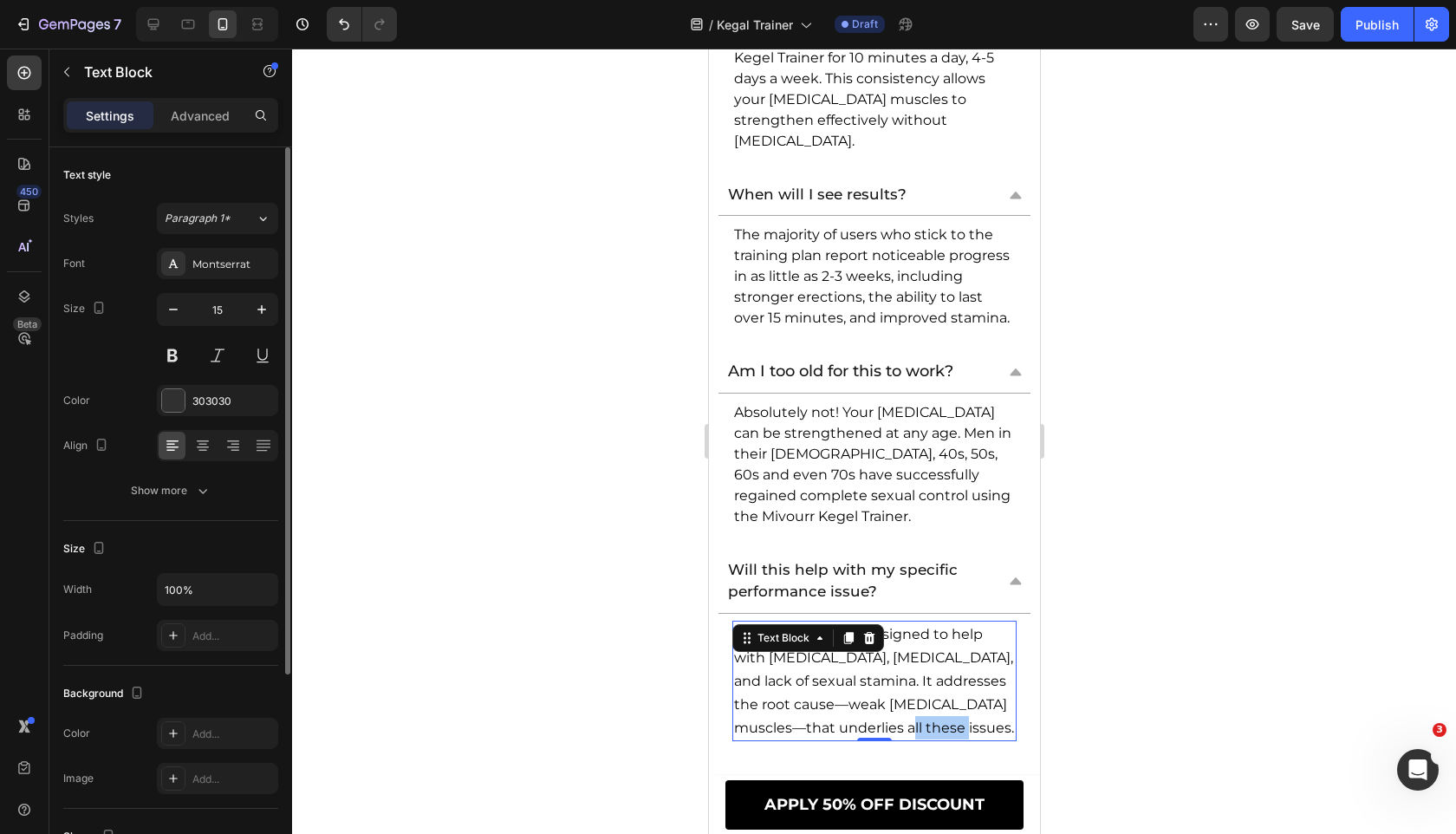
type input "16"
click at [228, 487] on button "Show more" at bounding box center [170, 491] width 215 height 32
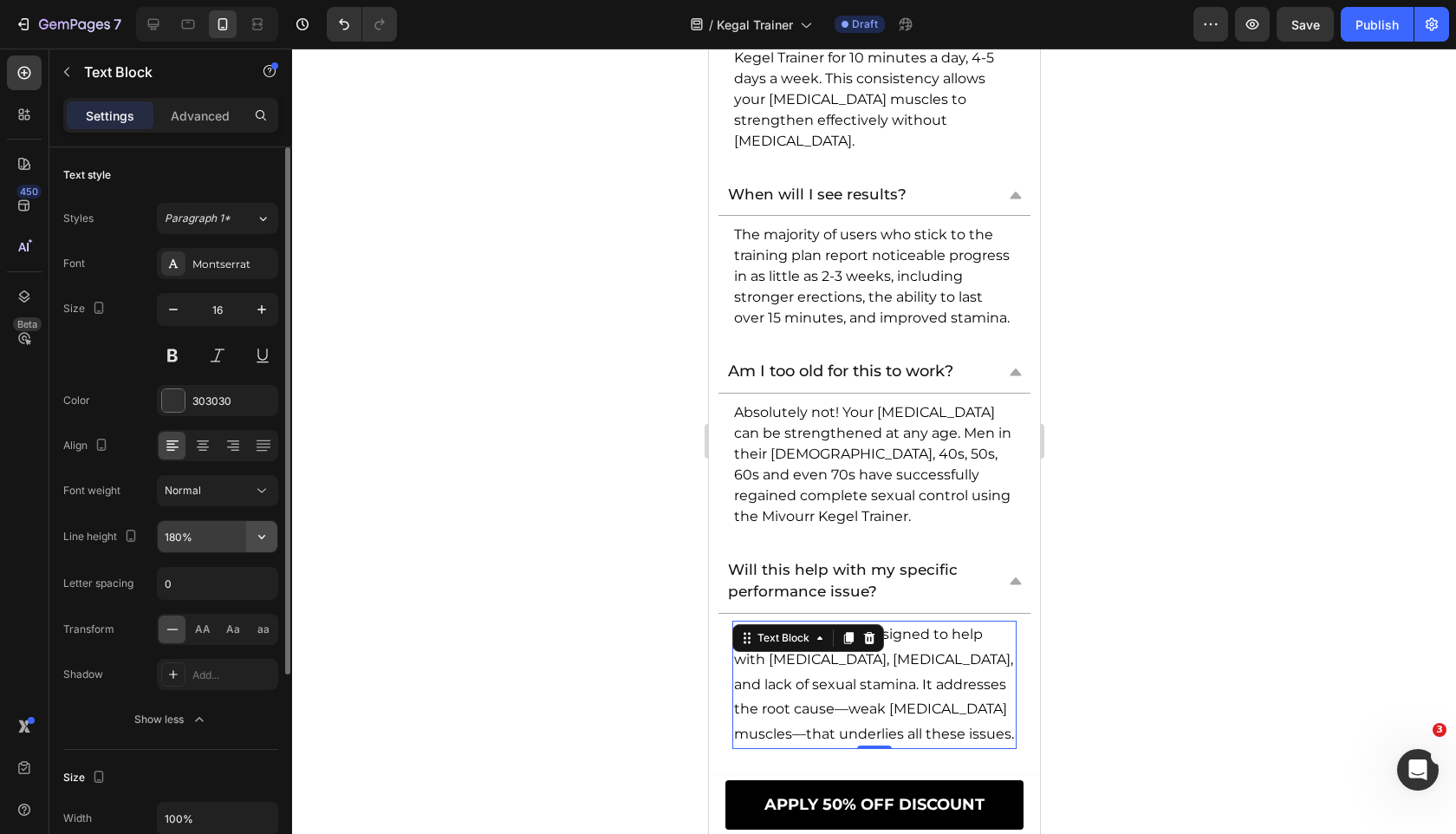
click at [263, 533] on icon "button" at bounding box center [262, 537] width 18 height 18
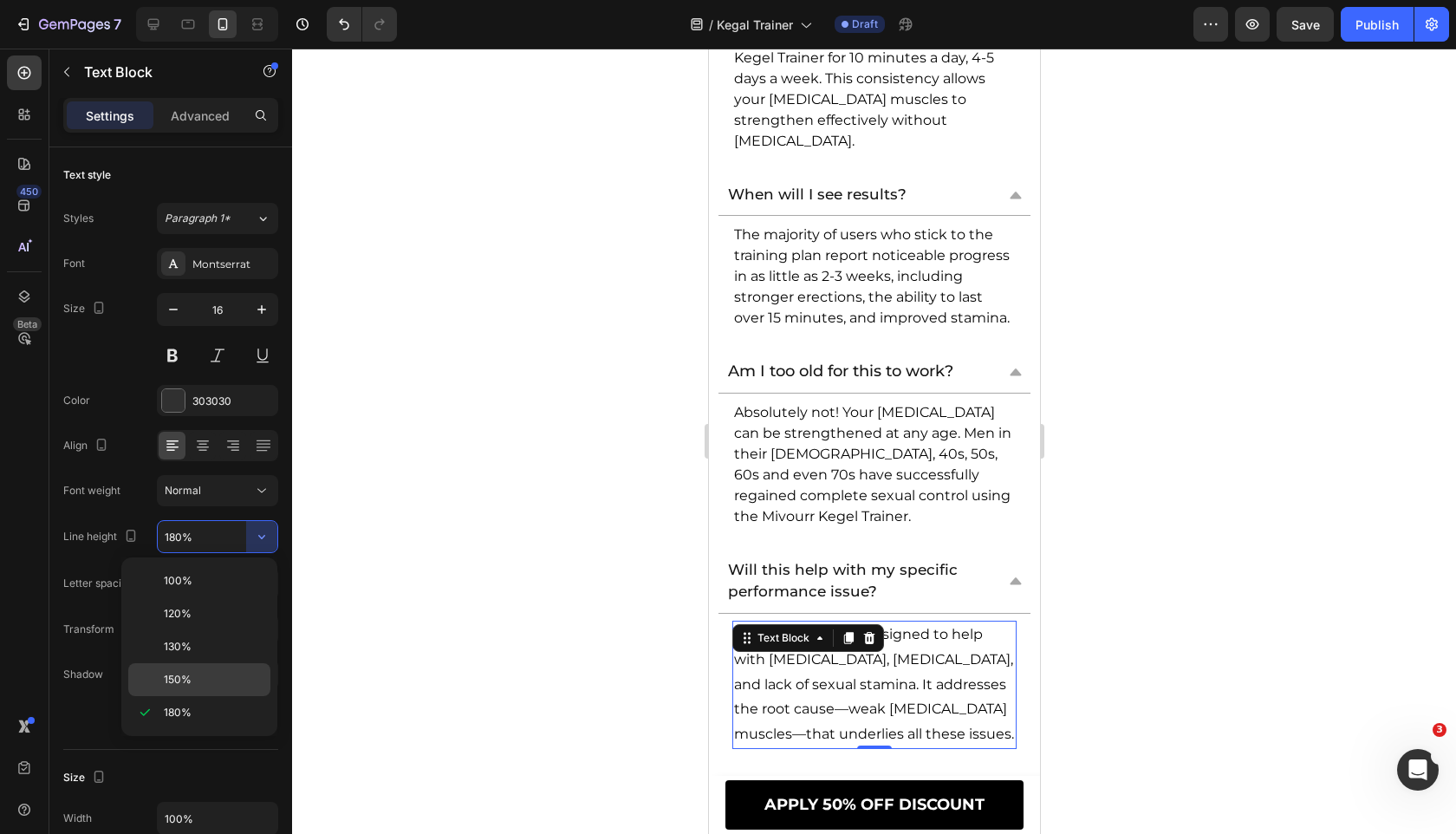
click at [231, 675] on p "150%" at bounding box center [213, 680] width 99 height 16
type input "150%"
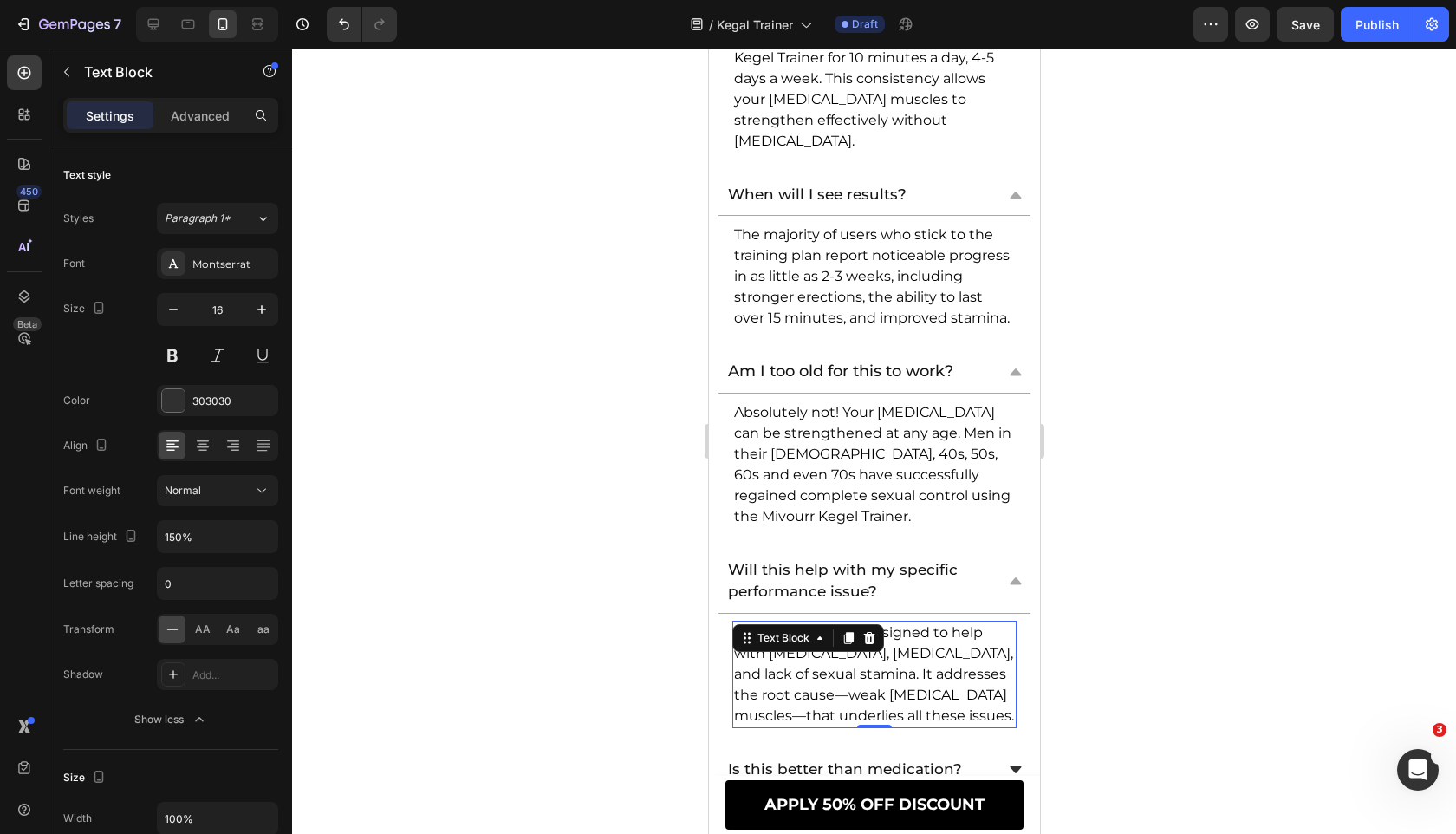
scroll to position [11421, 0]
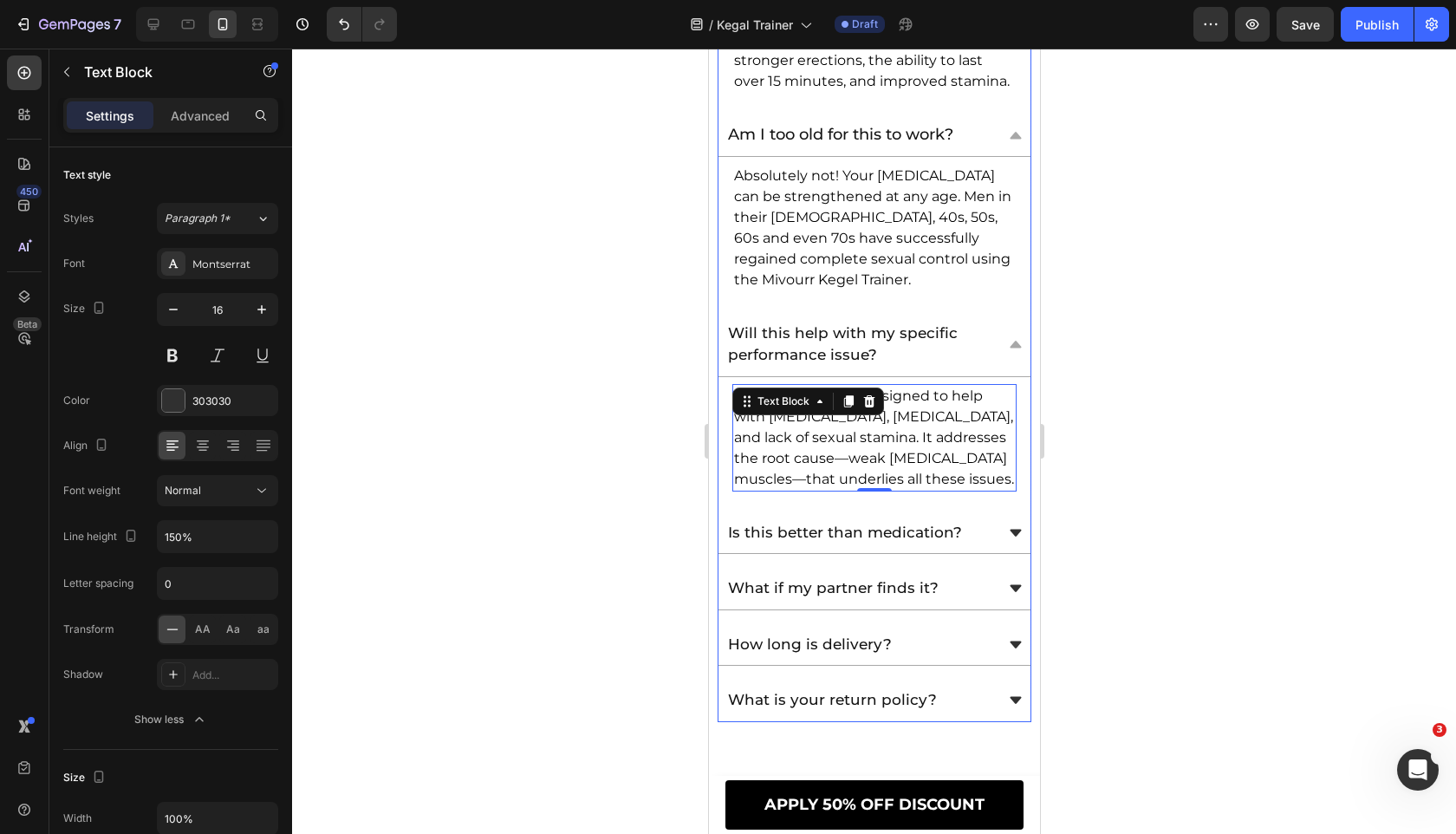
click at [991, 519] on div "Is this better than medication?" at bounding box center [858, 534] width 269 height 28
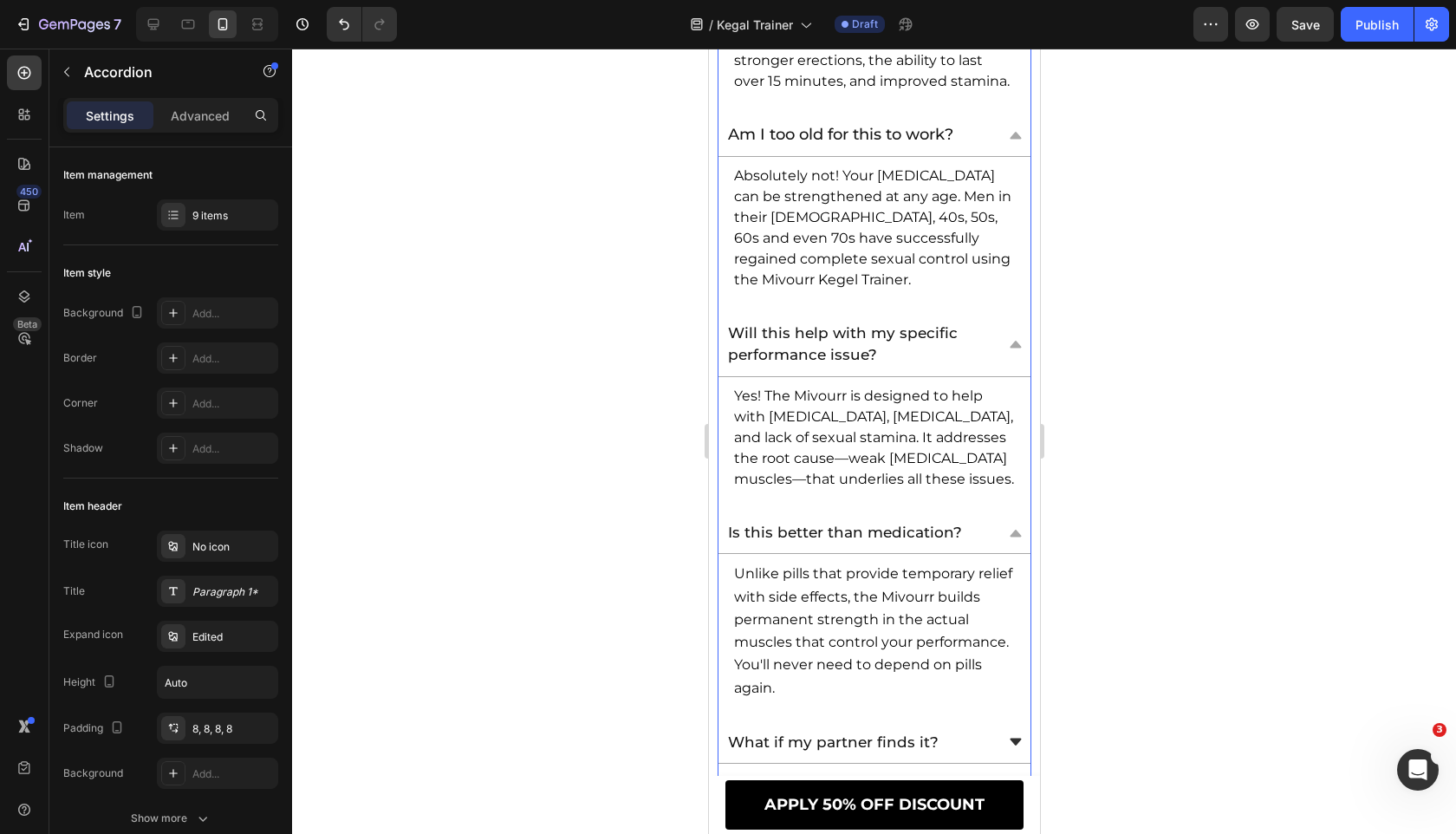
click at [952, 565] on span "Unlike pills that provide temporary relief with side effects, the Mivourr build…" at bounding box center [872, 630] width 278 height 130
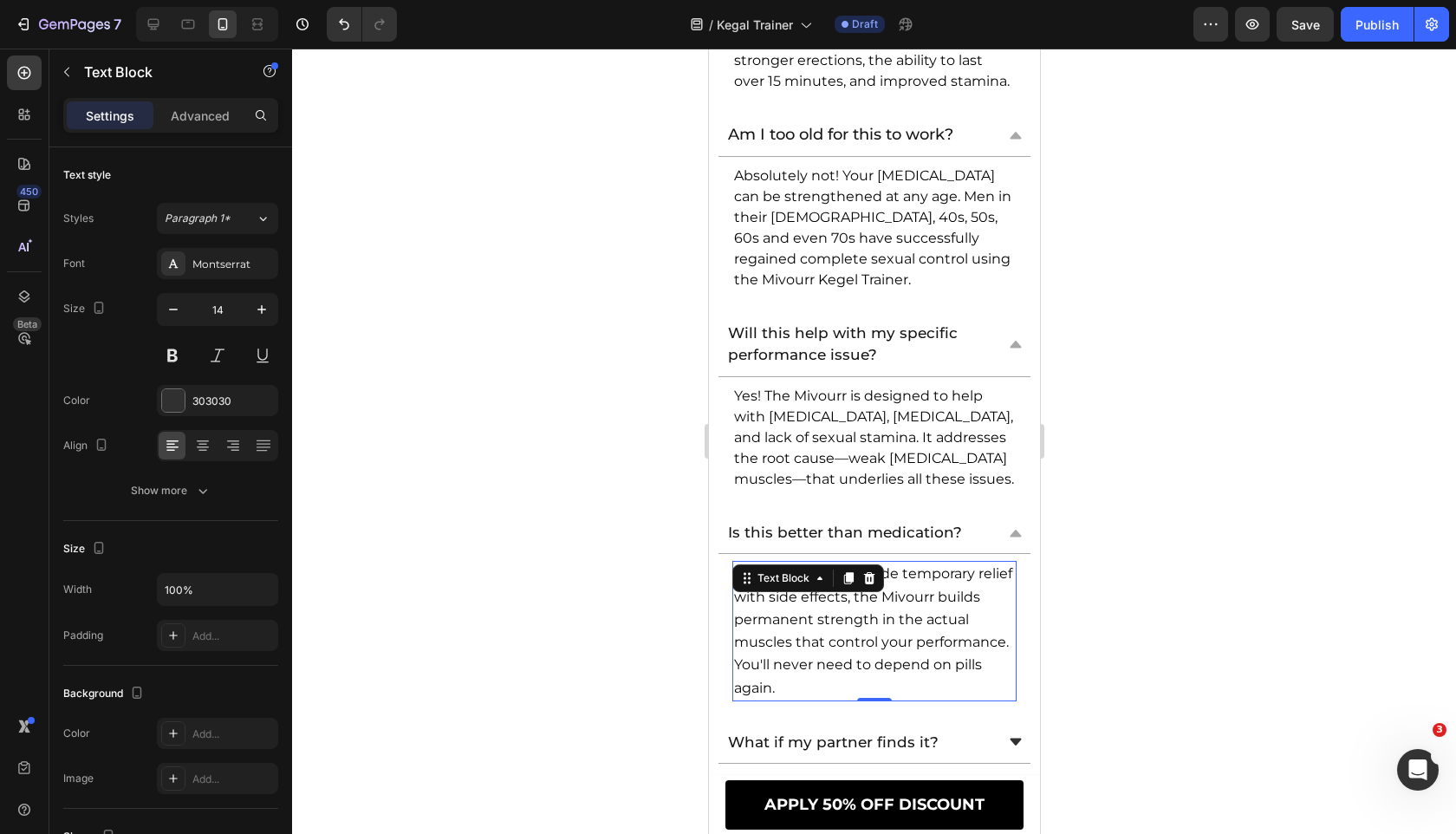
click at [952, 565] on span "Unlike pills that provide temporary relief with side effects, the Mivourr build…" at bounding box center [872, 630] width 278 height 130
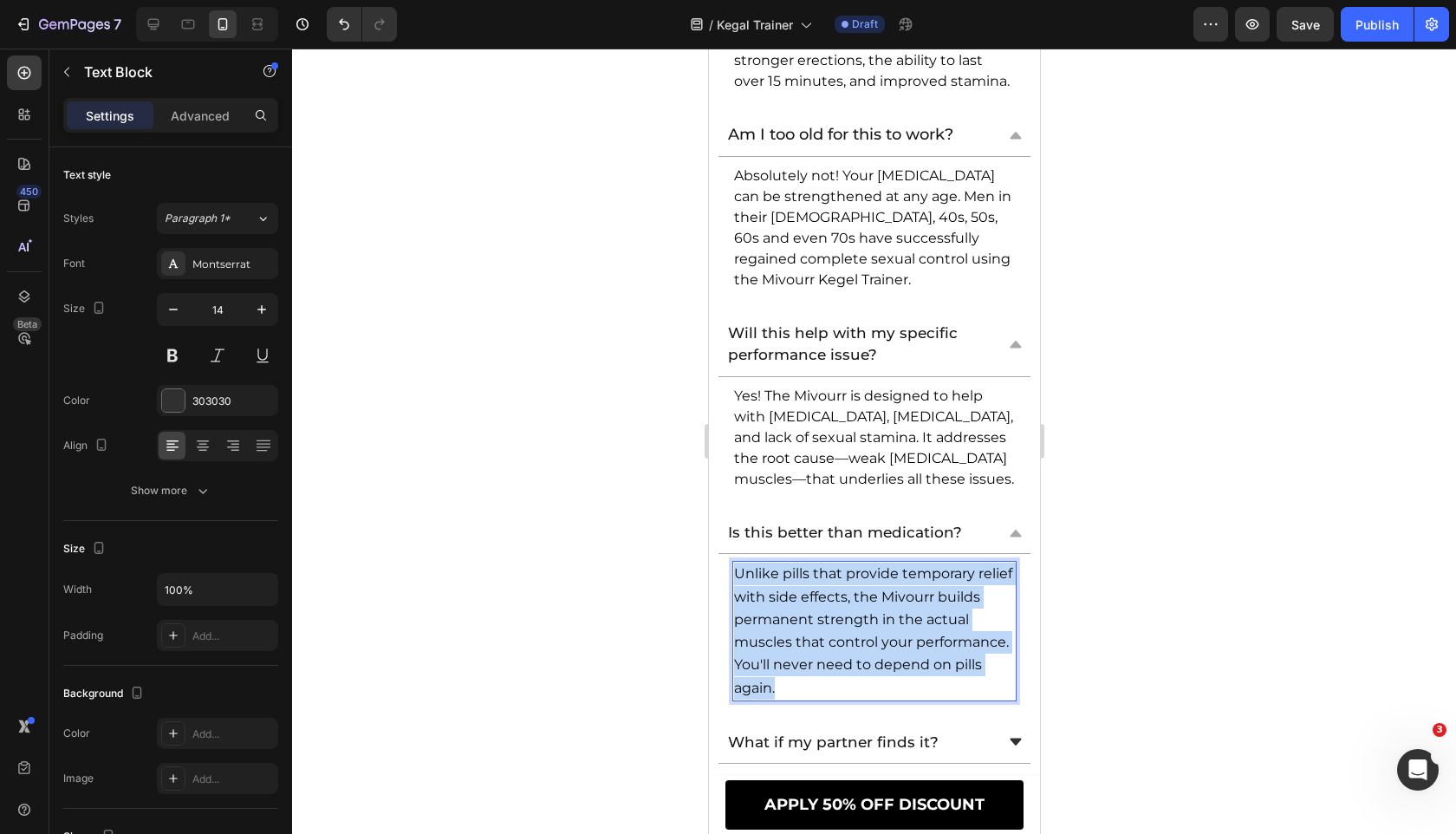
click at [952, 565] on span "Unlike pills that provide temporary relief with side effects, the Mivourr build…" at bounding box center [872, 630] width 278 height 130
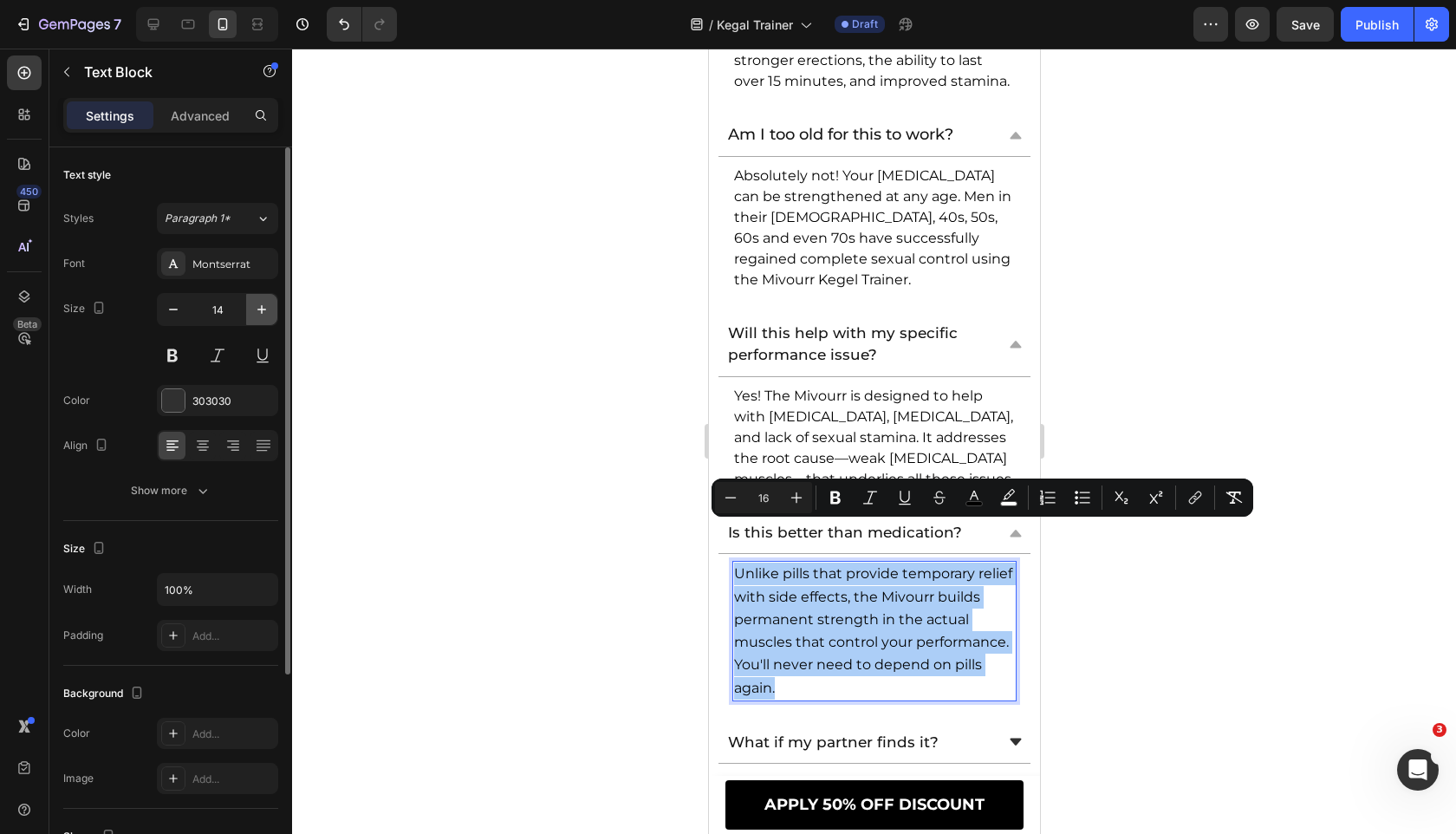
click at [260, 312] on icon "button" at bounding box center [262, 309] width 18 height 18
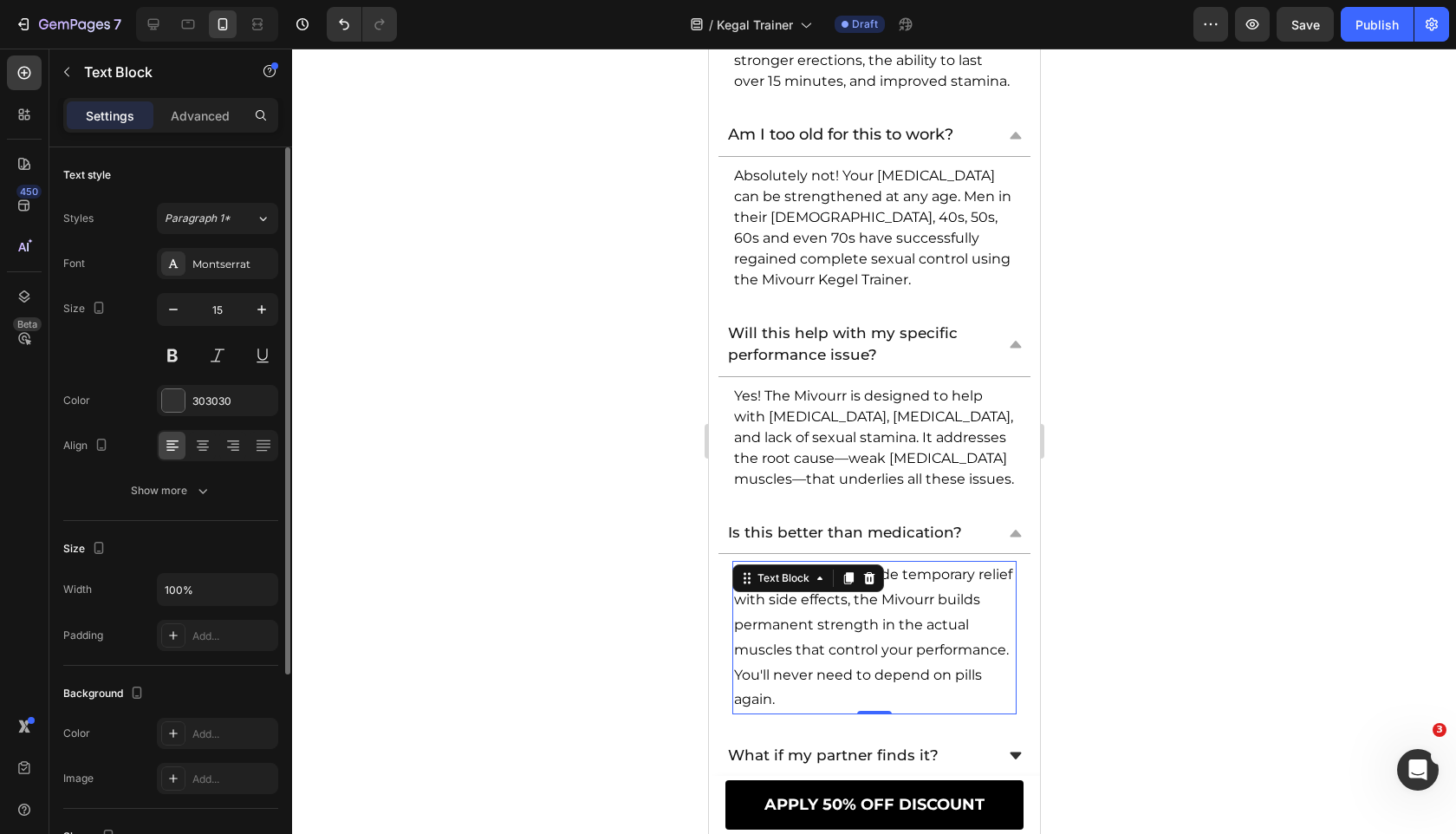
type input "16"
click at [231, 477] on button "Show more" at bounding box center [170, 491] width 215 height 32
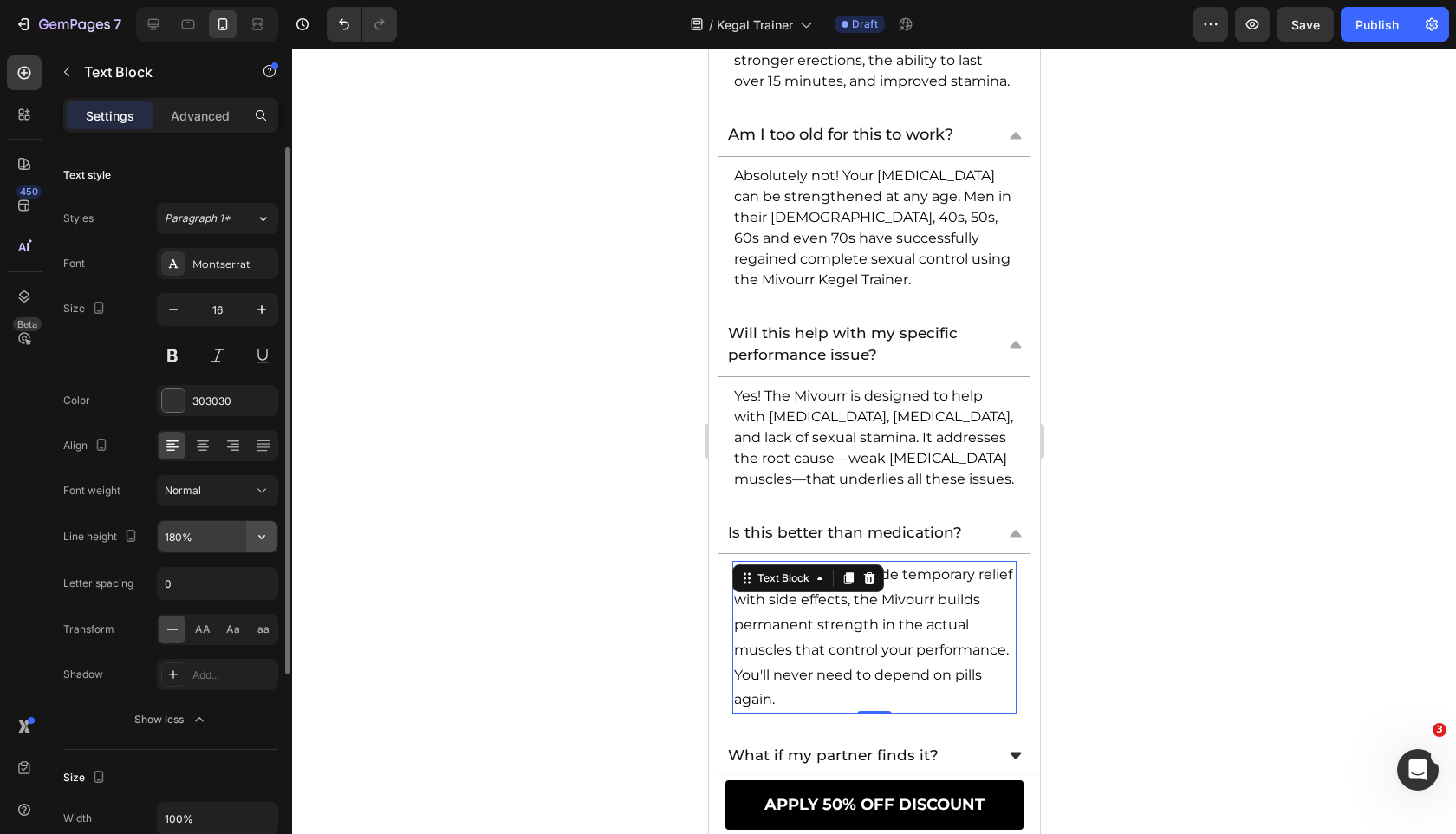
click at [264, 542] on icon "button" at bounding box center [262, 537] width 18 height 18
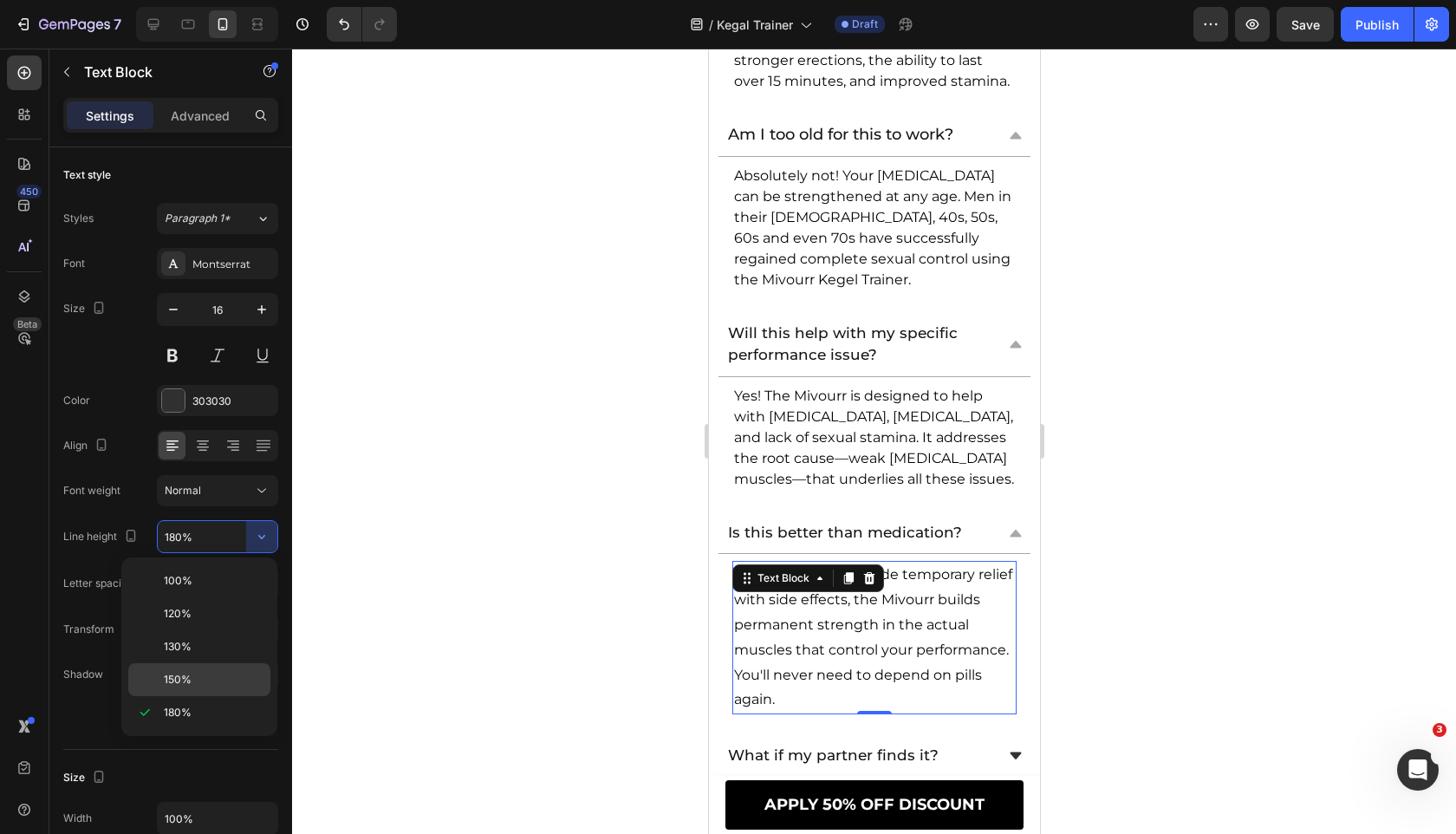
click at [231, 680] on p "150%" at bounding box center [213, 680] width 99 height 16
type input "150%"
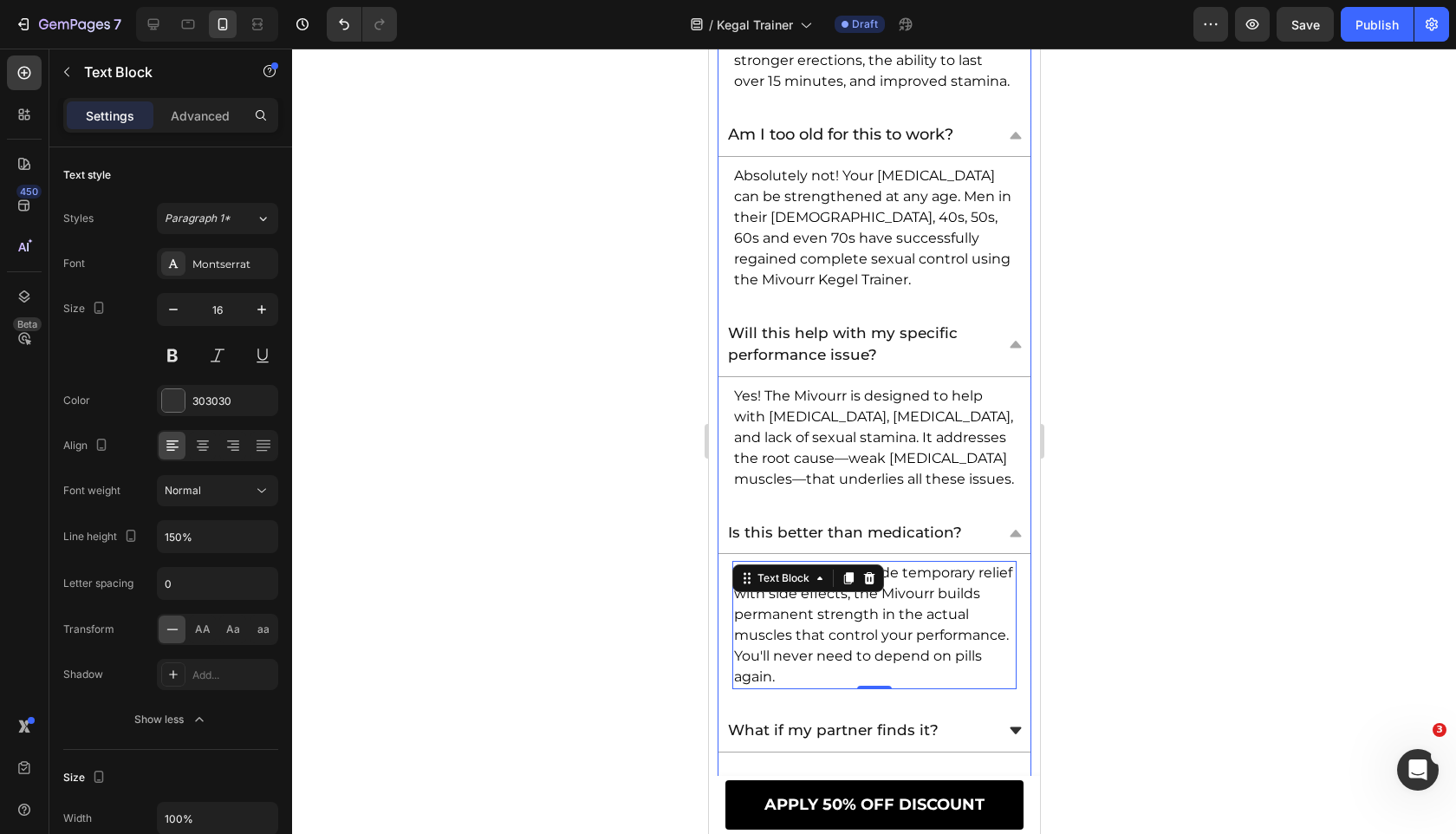
scroll to position [11578, 0]
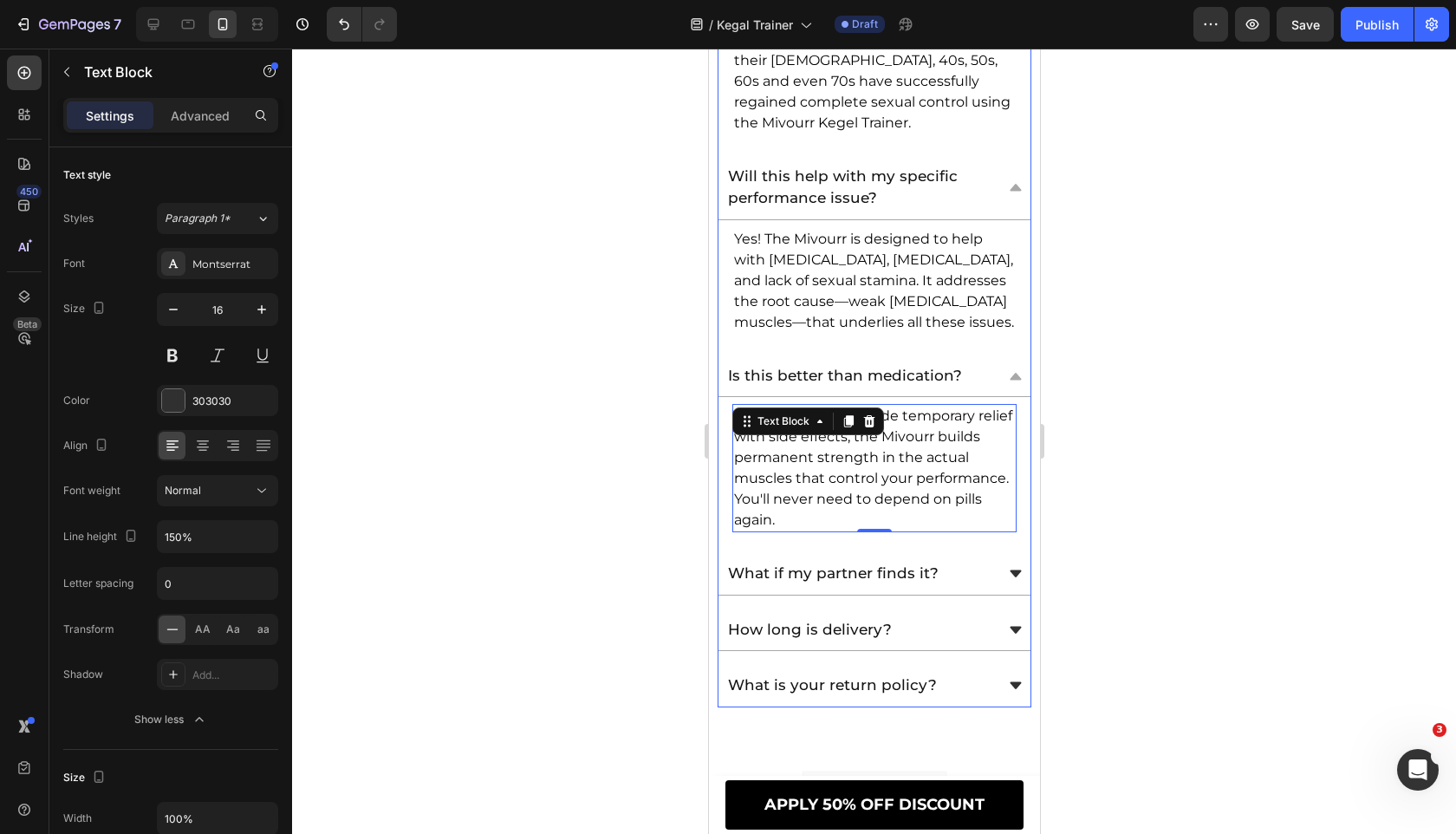
click at [998, 553] on div "What if my partner finds it?" at bounding box center [873, 574] width 312 height 42
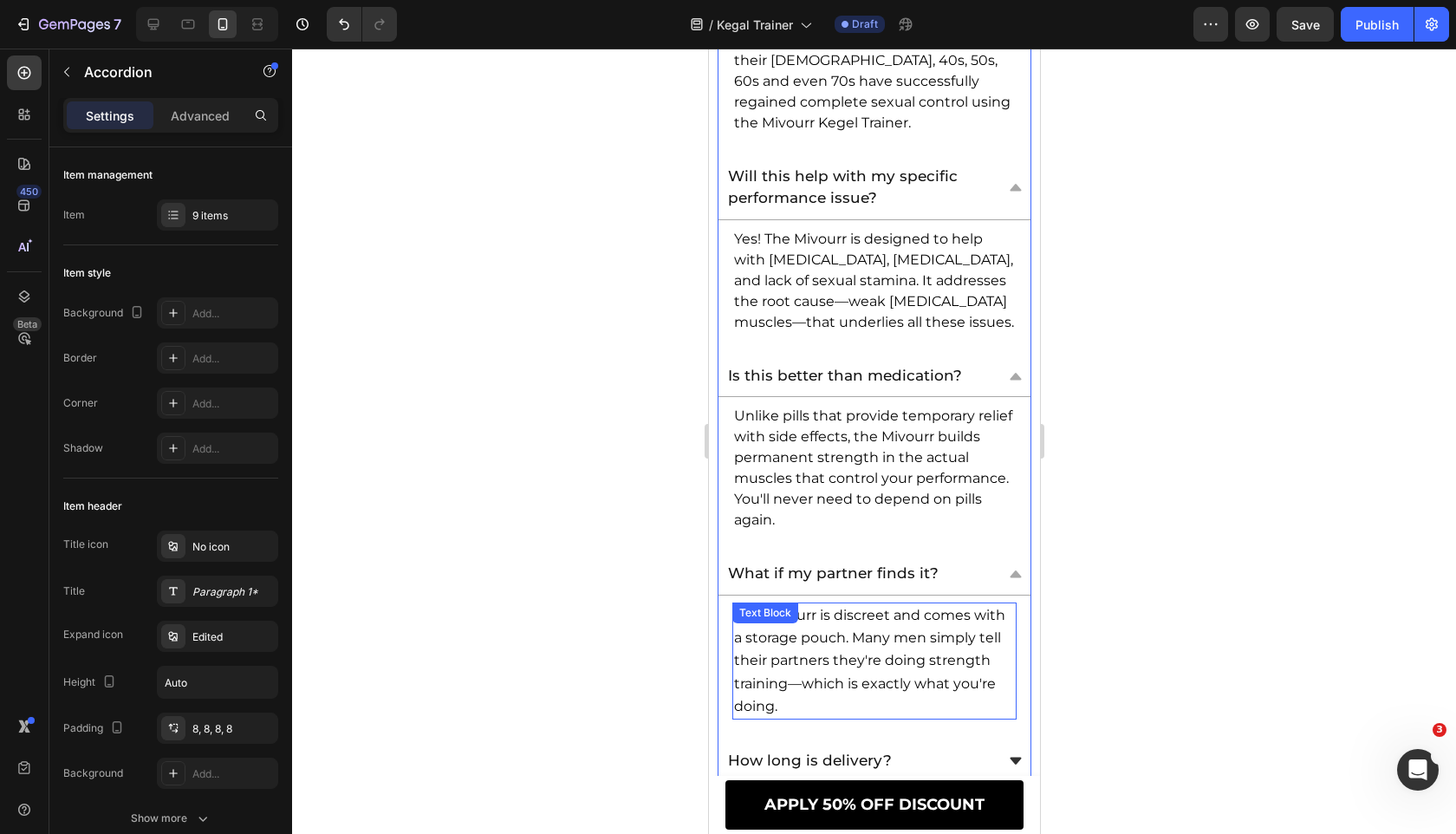
click at [881, 628] on p "The Mivourr is discreet and comes with a storage pouch. Many men simply tell th…" at bounding box center [873, 661] width 281 height 114
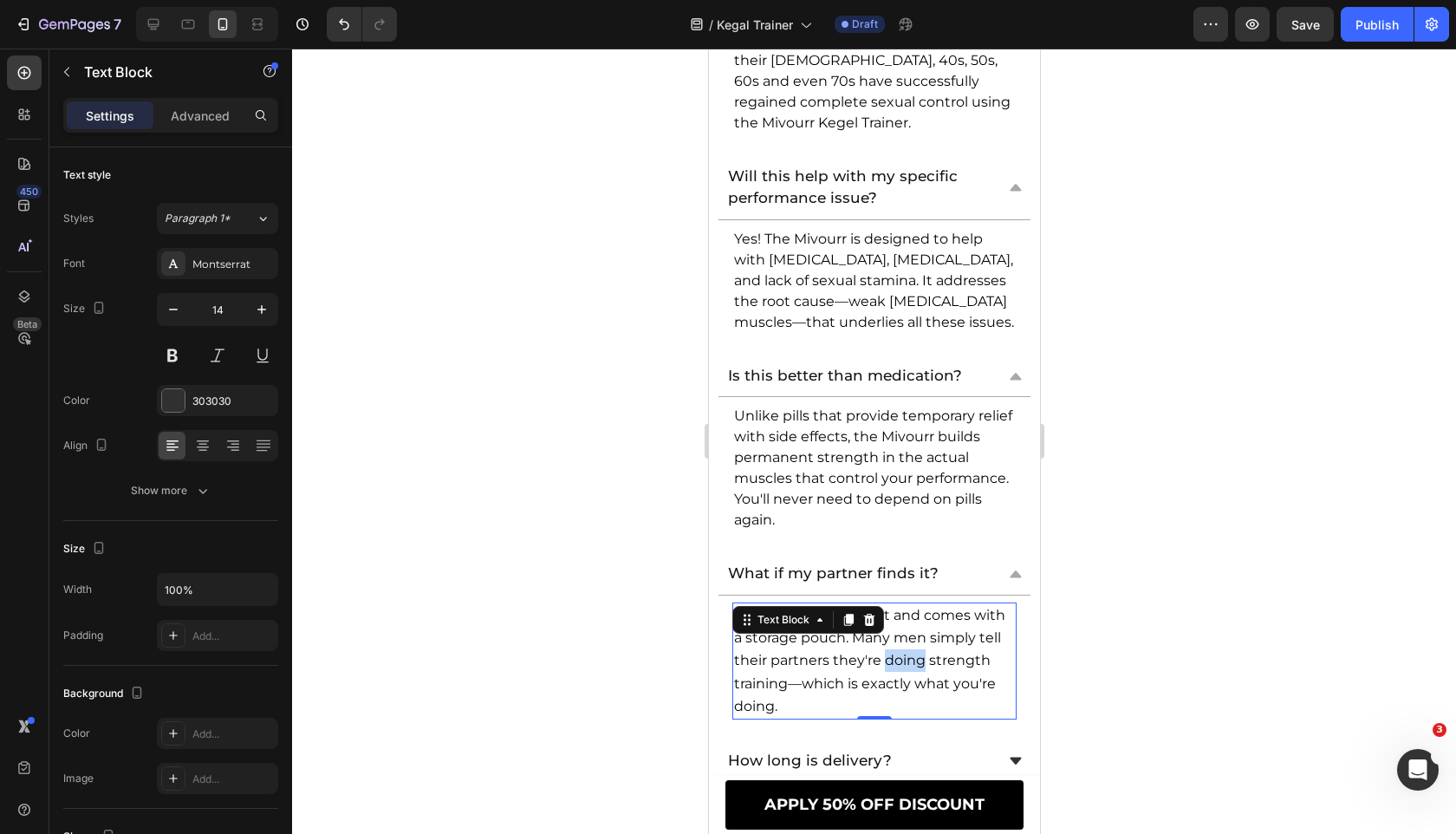
click at [881, 628] on p "The Mivourr is discreet and comes with a storage pouch. Many men simply tell th…" at bounding box center [873, 661] width 281 height 114
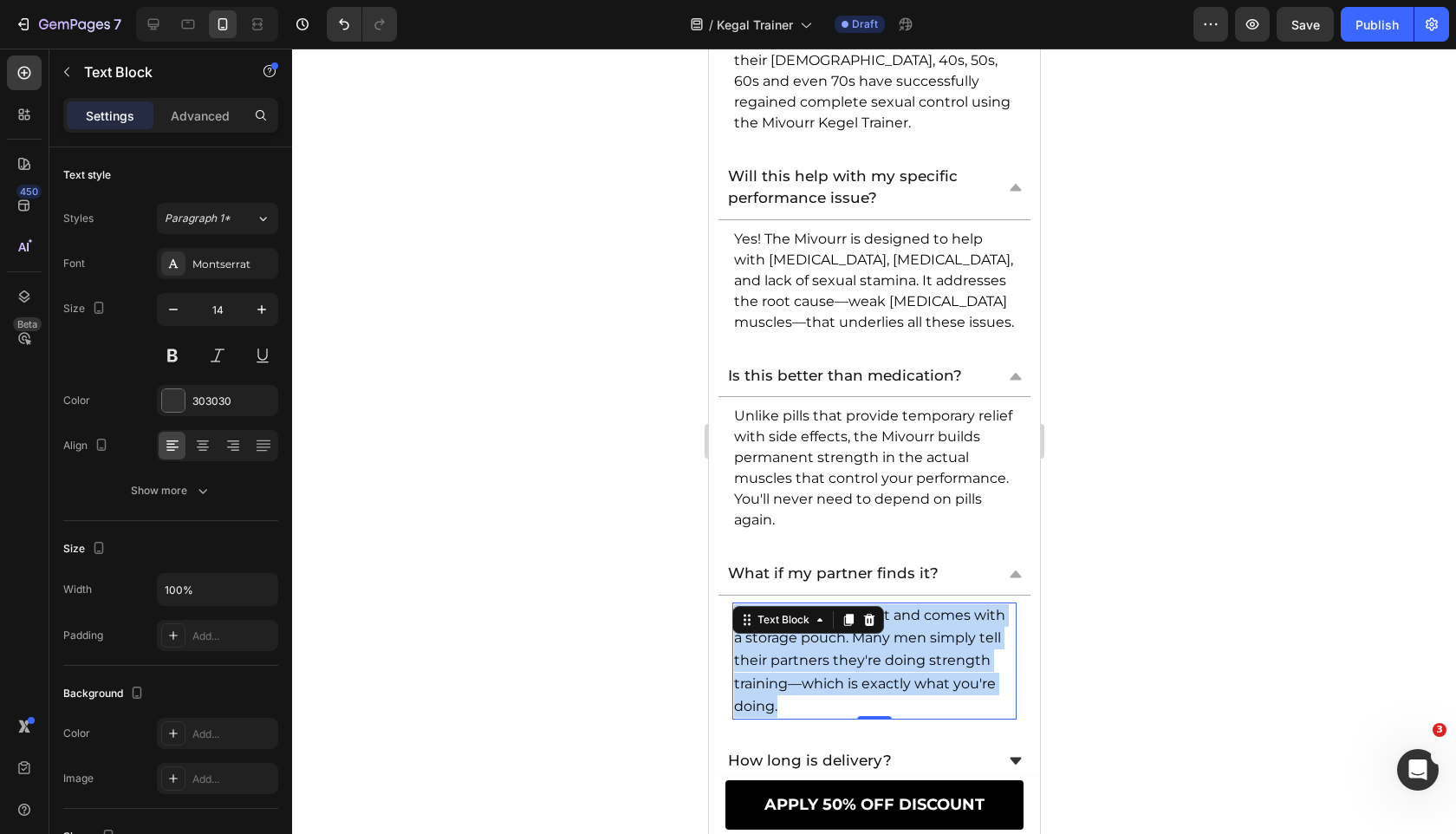
click at [881, 628] on p "The Mivourr is discreet and comes with a storage pouch. Many men simply tell th…" at bounding box center [873, 661] width 281 height 114
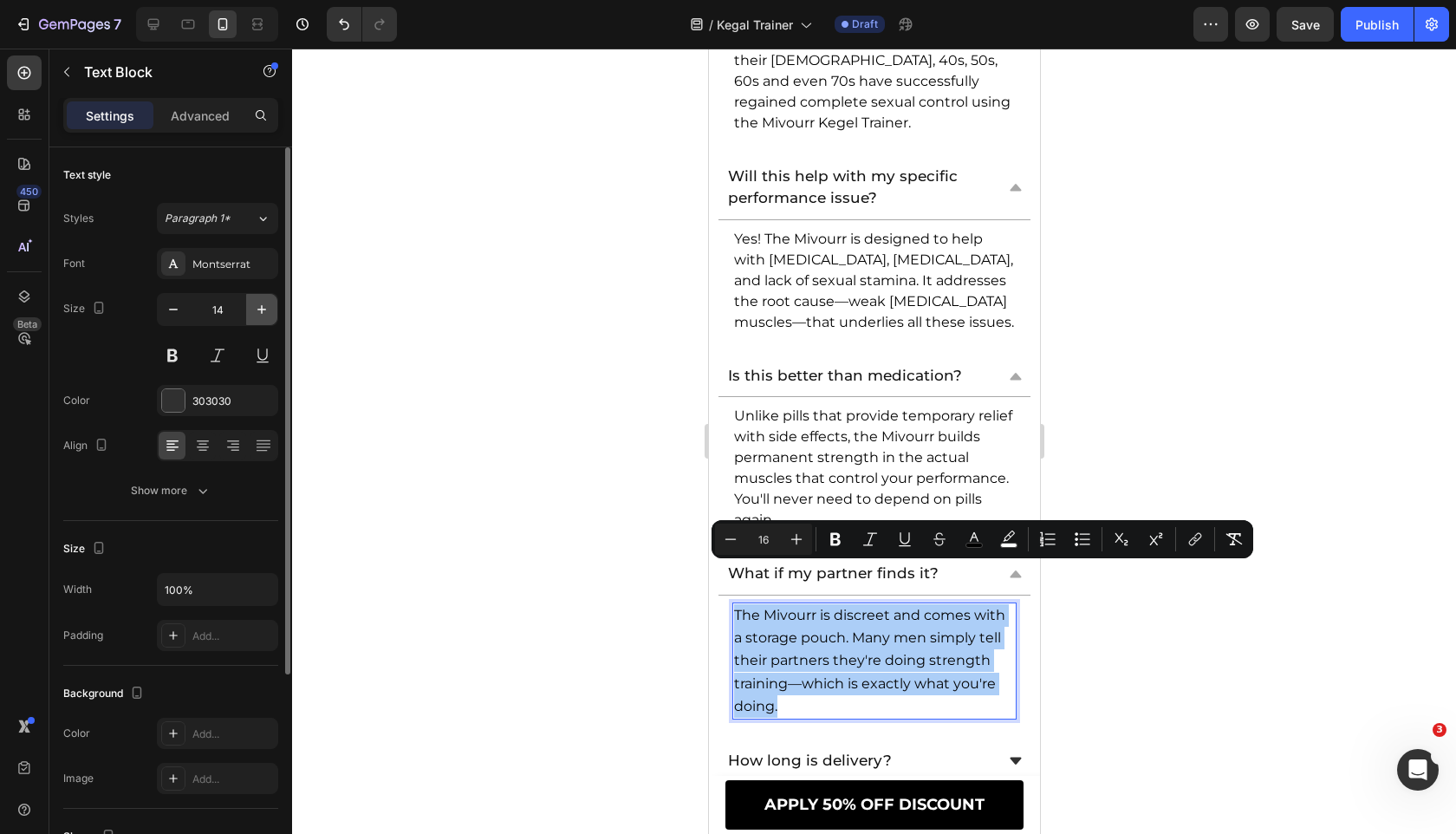
click at [249, 307] on button "button" at bounding box center [262, 309] width 32 height 32
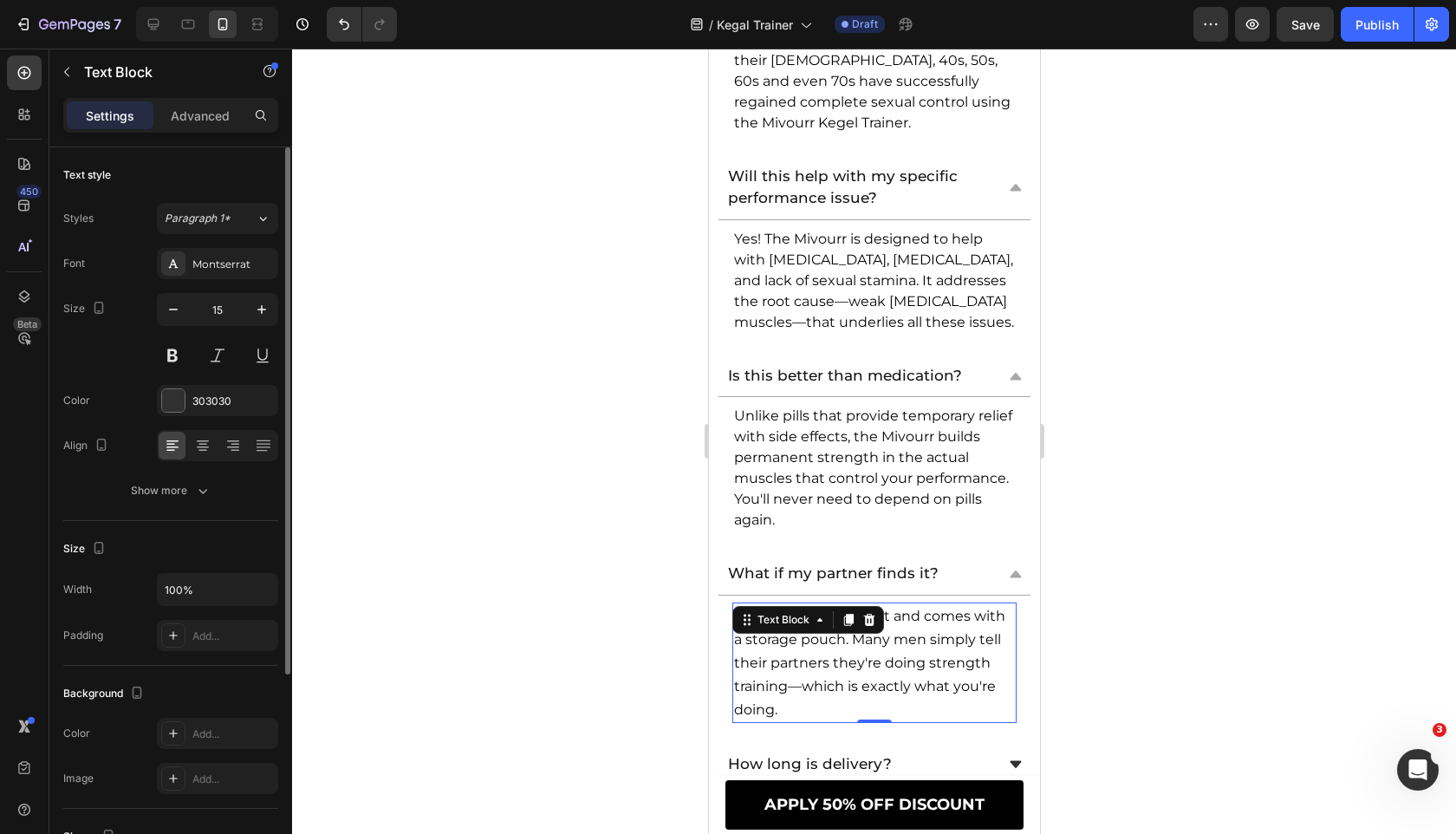
type input "16"
click at [222, 506] on div "Text style Styles Paragraph 1* Font Montserrat Size 16 Color 303030 Align Show …" at bounding box center [170, 334] width 215 height 374
click at [262, 470] on div "Font Montserrat Size 16 Color 303030 Align Show more" at bounding box center [170, 377] width 215 height 258
click at [262, 493] on button "Show more" at bounding box center [170, 491] width 215 height 32
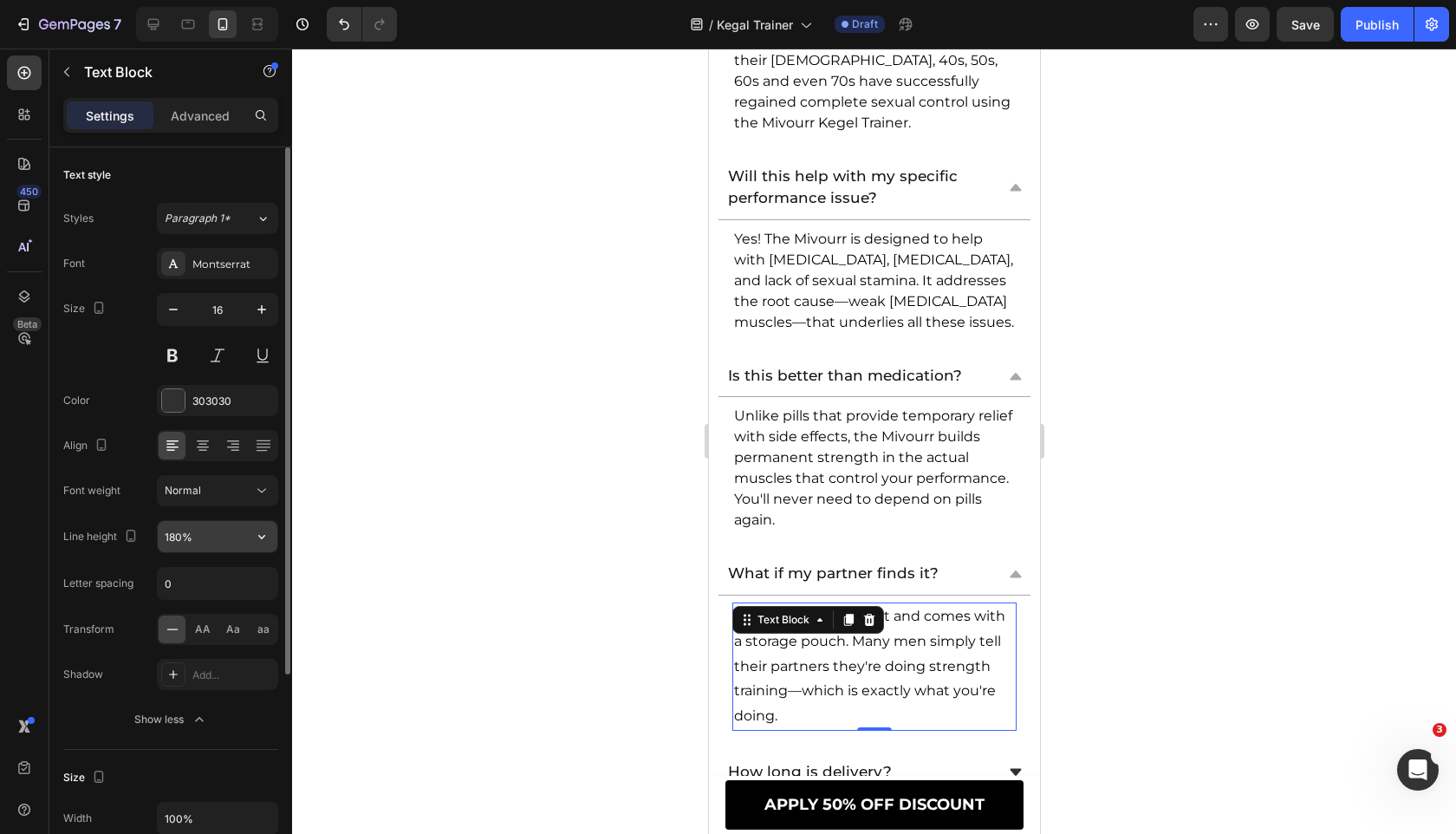
click at [264, 539] on icon "button" at bounding box center [262, 537] width 18 height 18
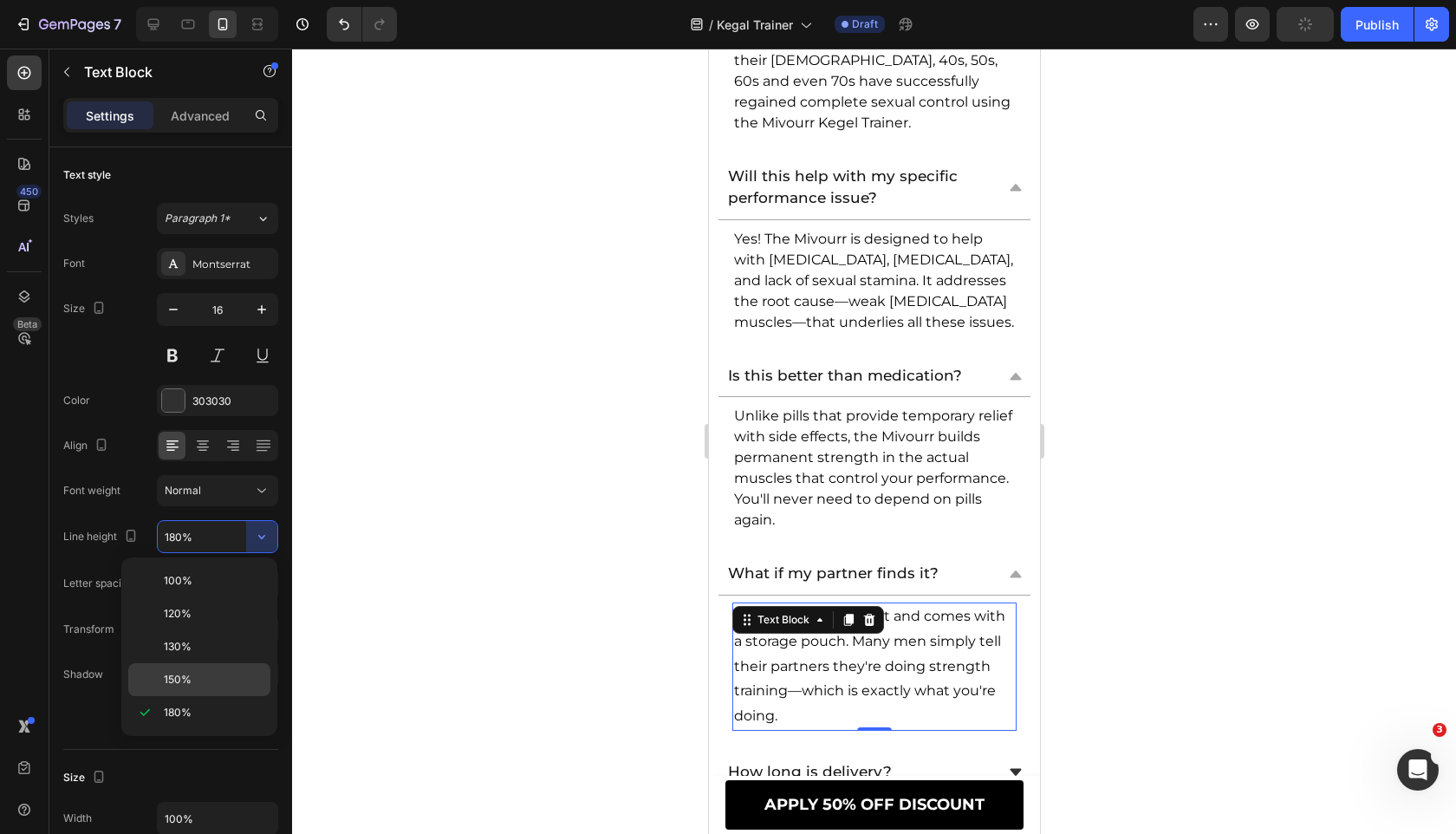
click at [243, 690] on div "150%" at bounding box center [199, 680] width 142 height 33
type input "150%"
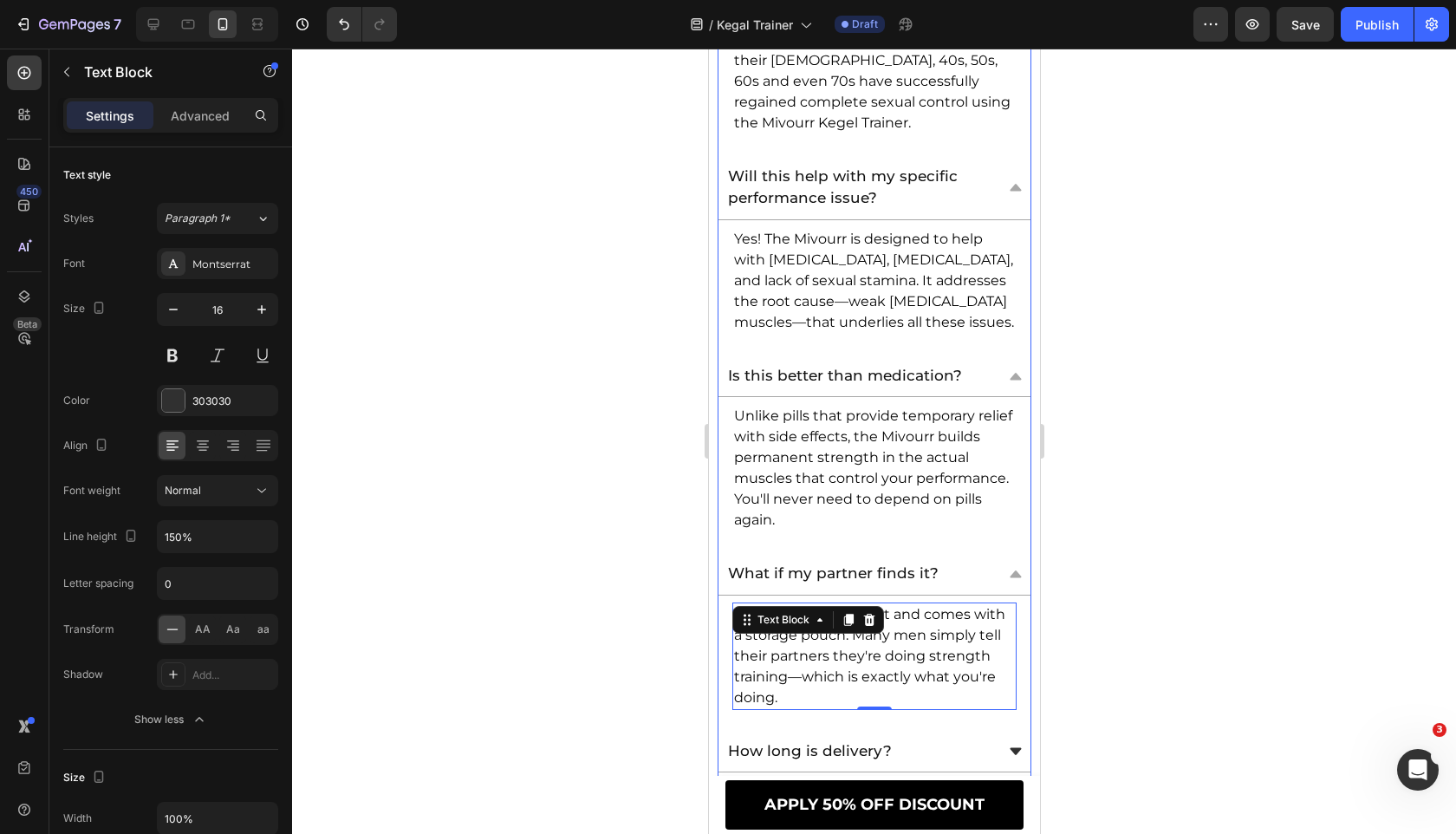
click at [1021, 731] on div "How long is delivery?" at bounding box center [873, 752] width 312 height 42
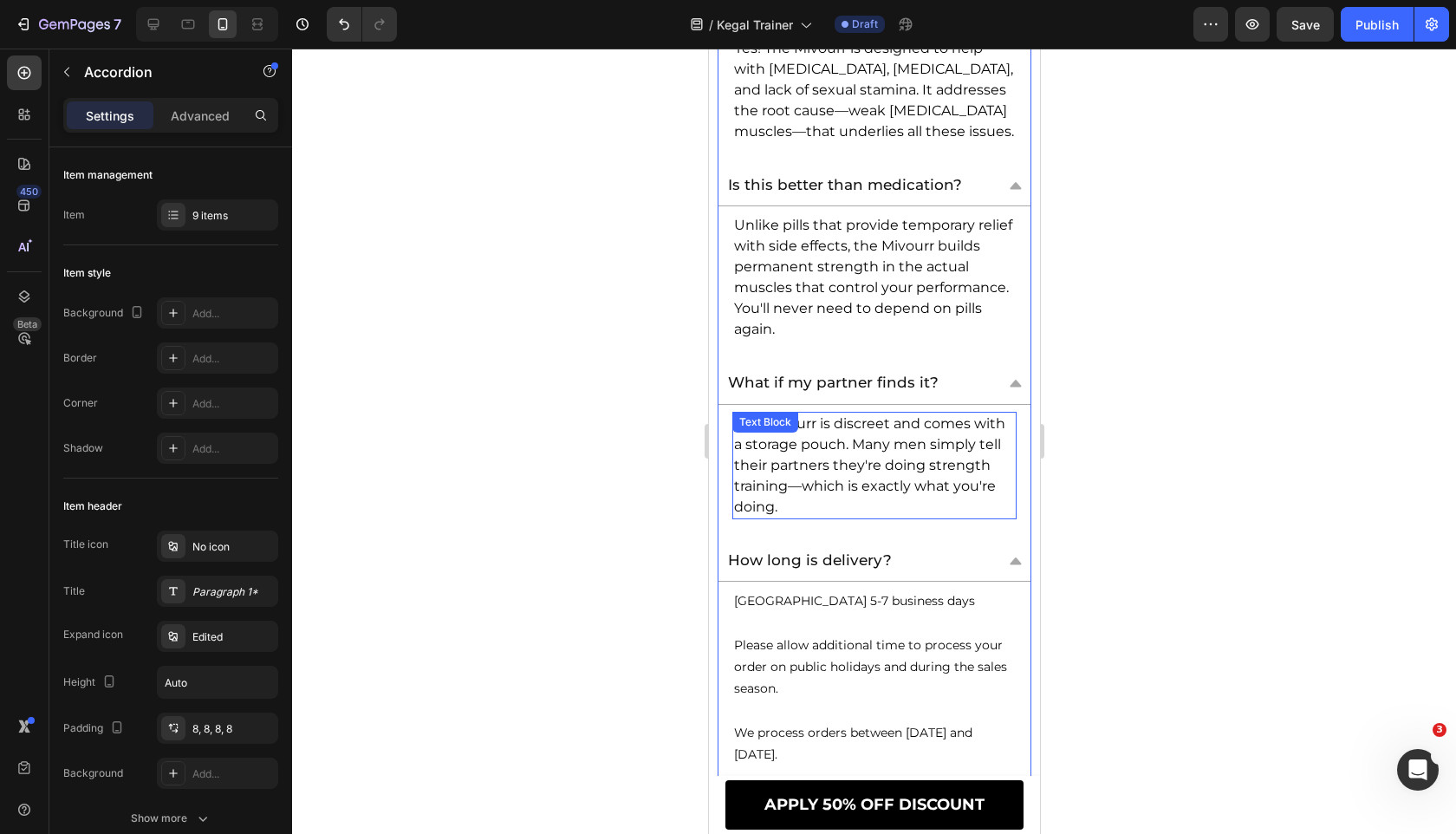
scroll to position [11770, 0]
click at [946, 646] on p "Please allow additional time to process your order on public holidays and durin…" at bounding box center [873, 666] width 281 height 66
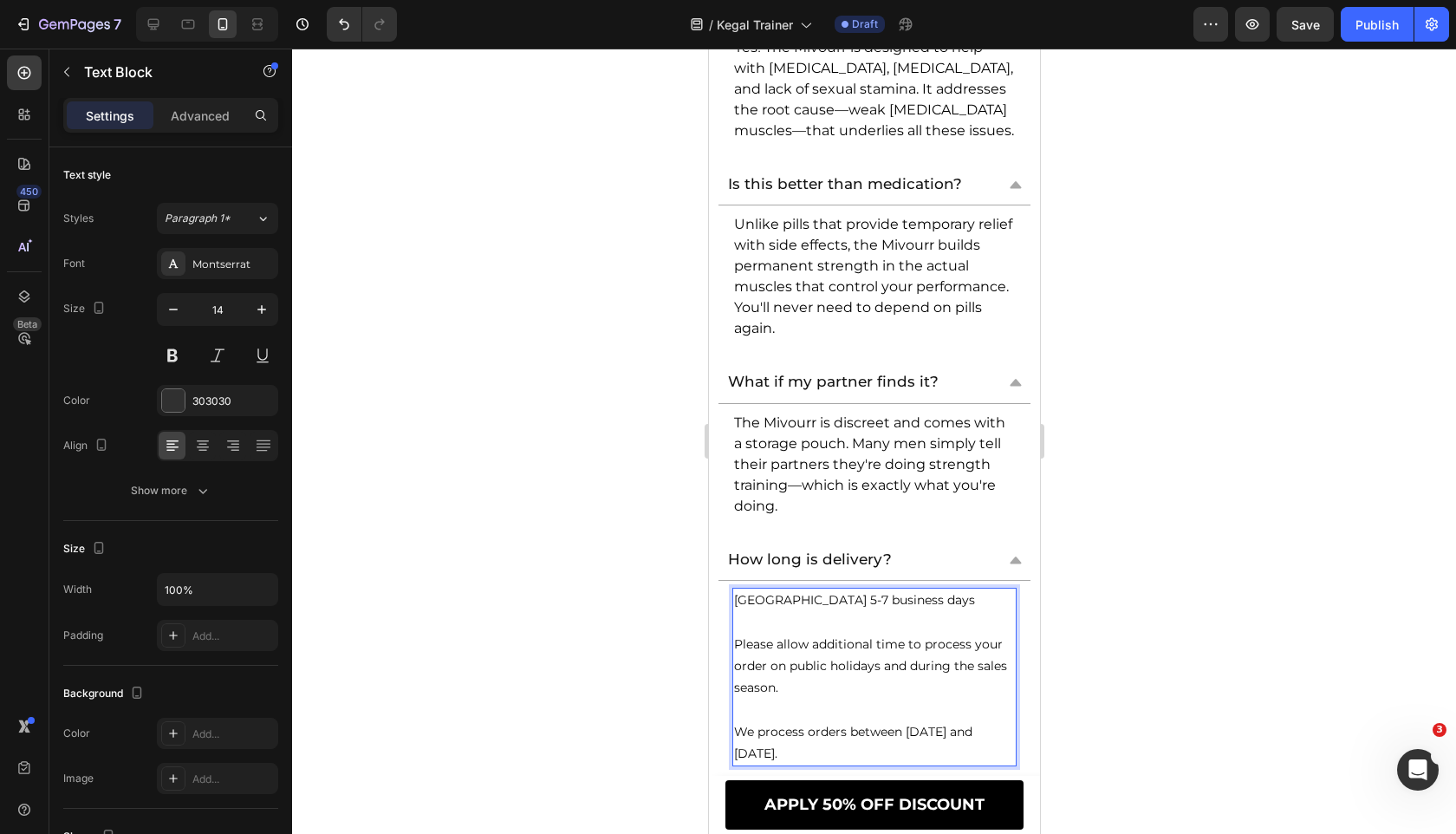
click at [946, 646] on p "Please allow additional time to process your order on public holidays and durin…" at bounding box center [873, 666] width 281 height 66
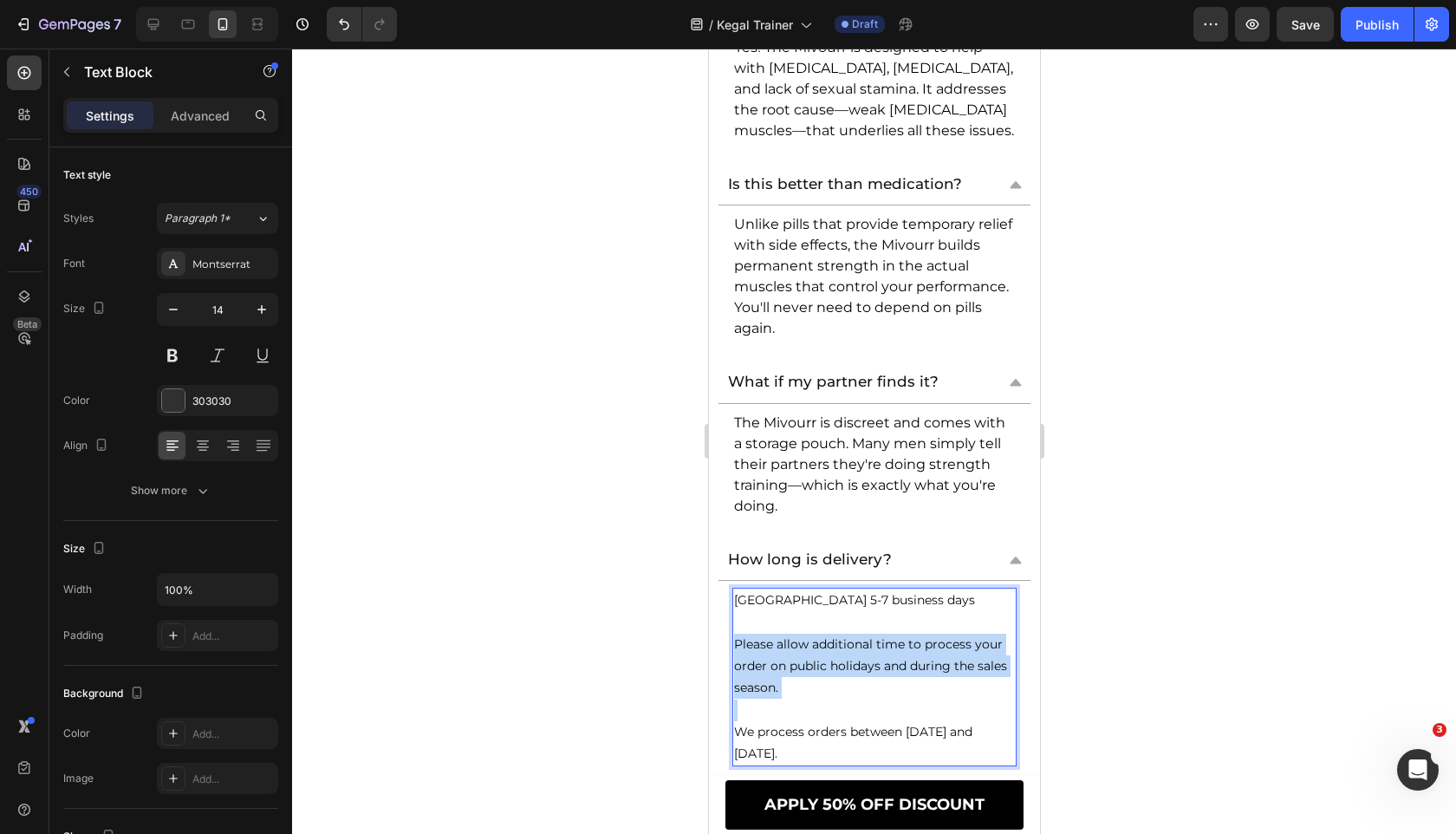
click at [946, 646] on p "Please allow additional time to process your order on public holidays and durin…" at bounding box center [873, 666] width 281 height 66
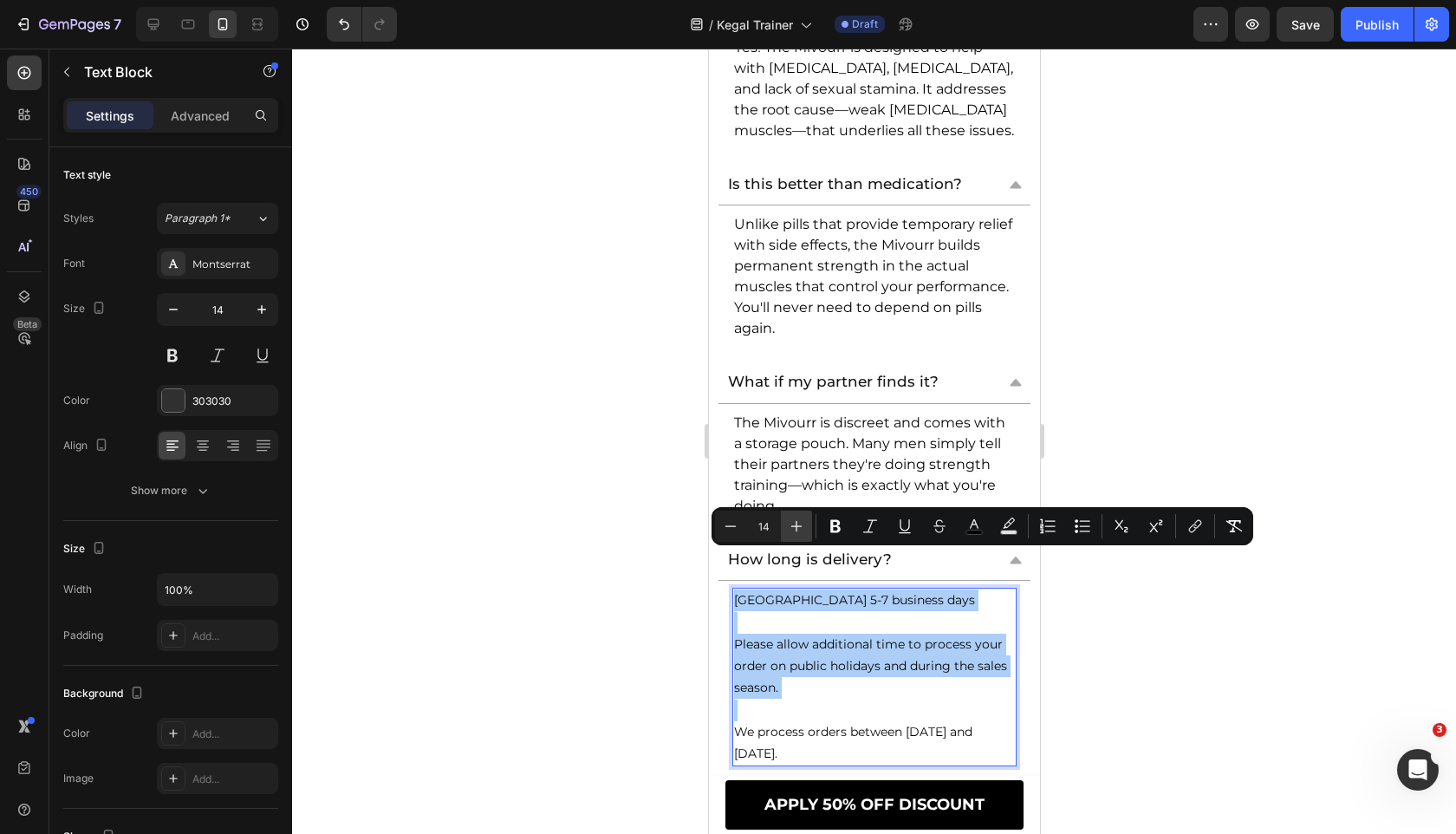
click at [793, 516] on button "Plus" at bounding box center [797, 527] width 32 height 32
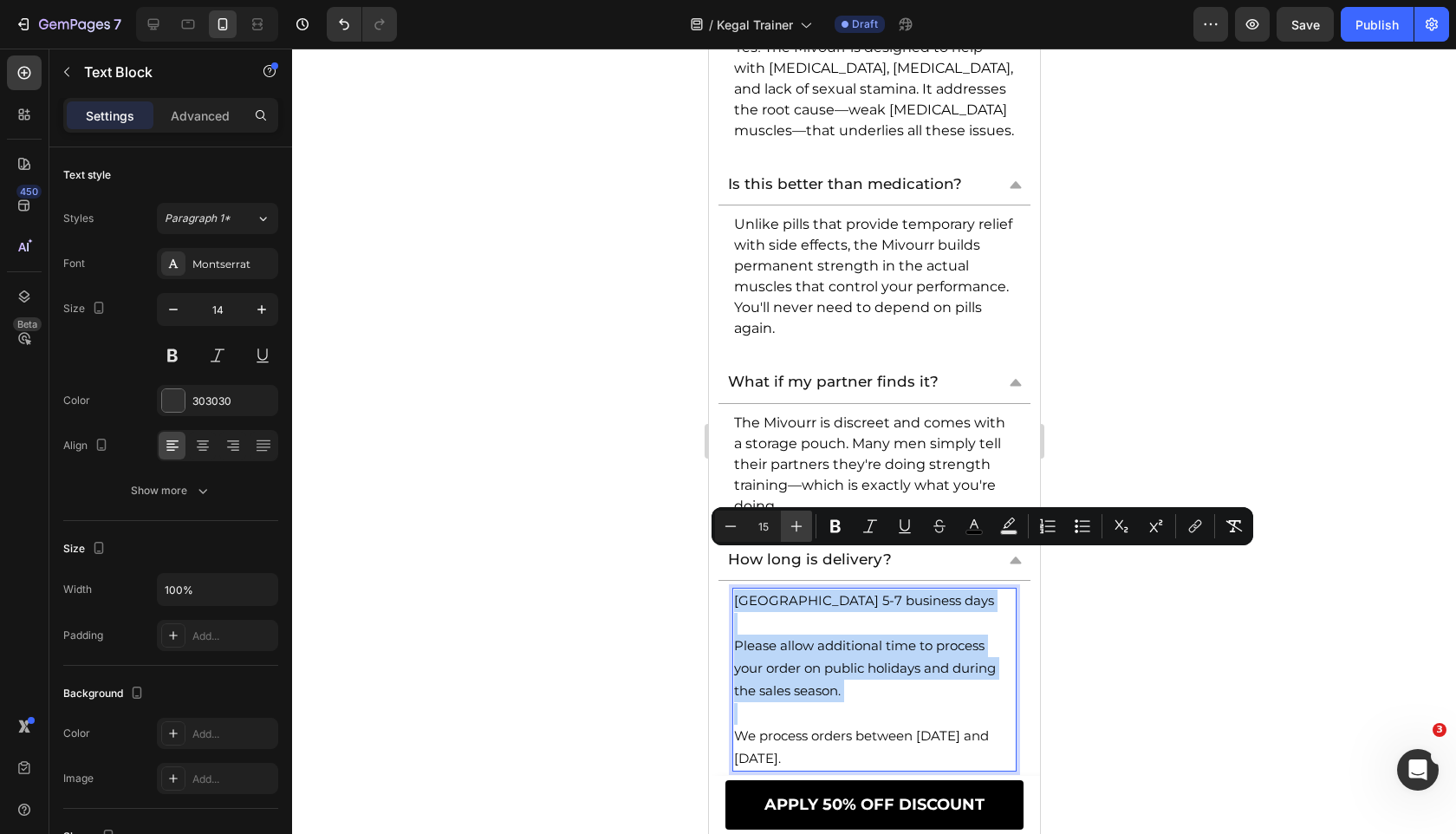
type input "16"
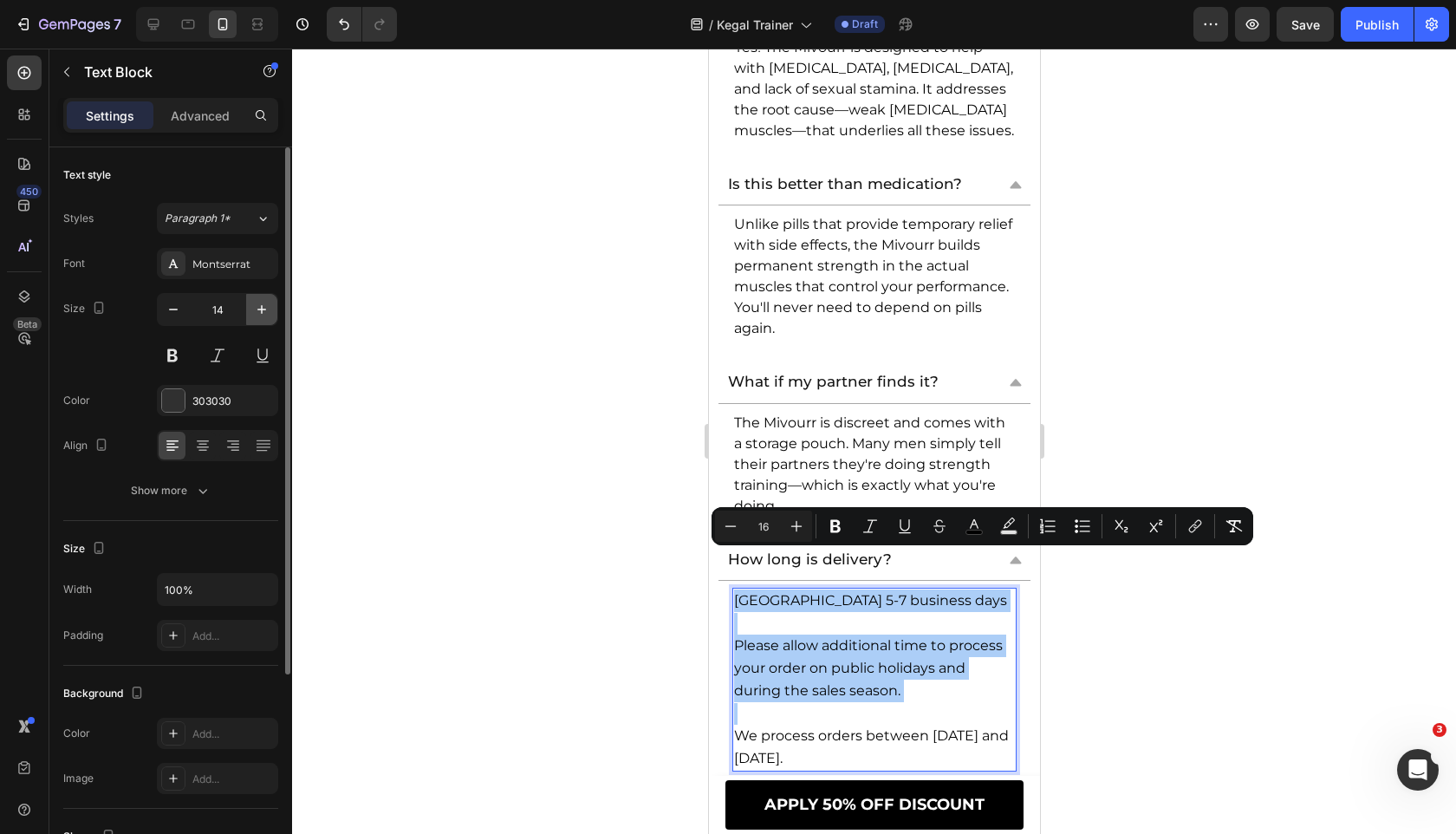
click at [266, 313] on icon "button" at bounding box center [262, 309] width 18 height 18
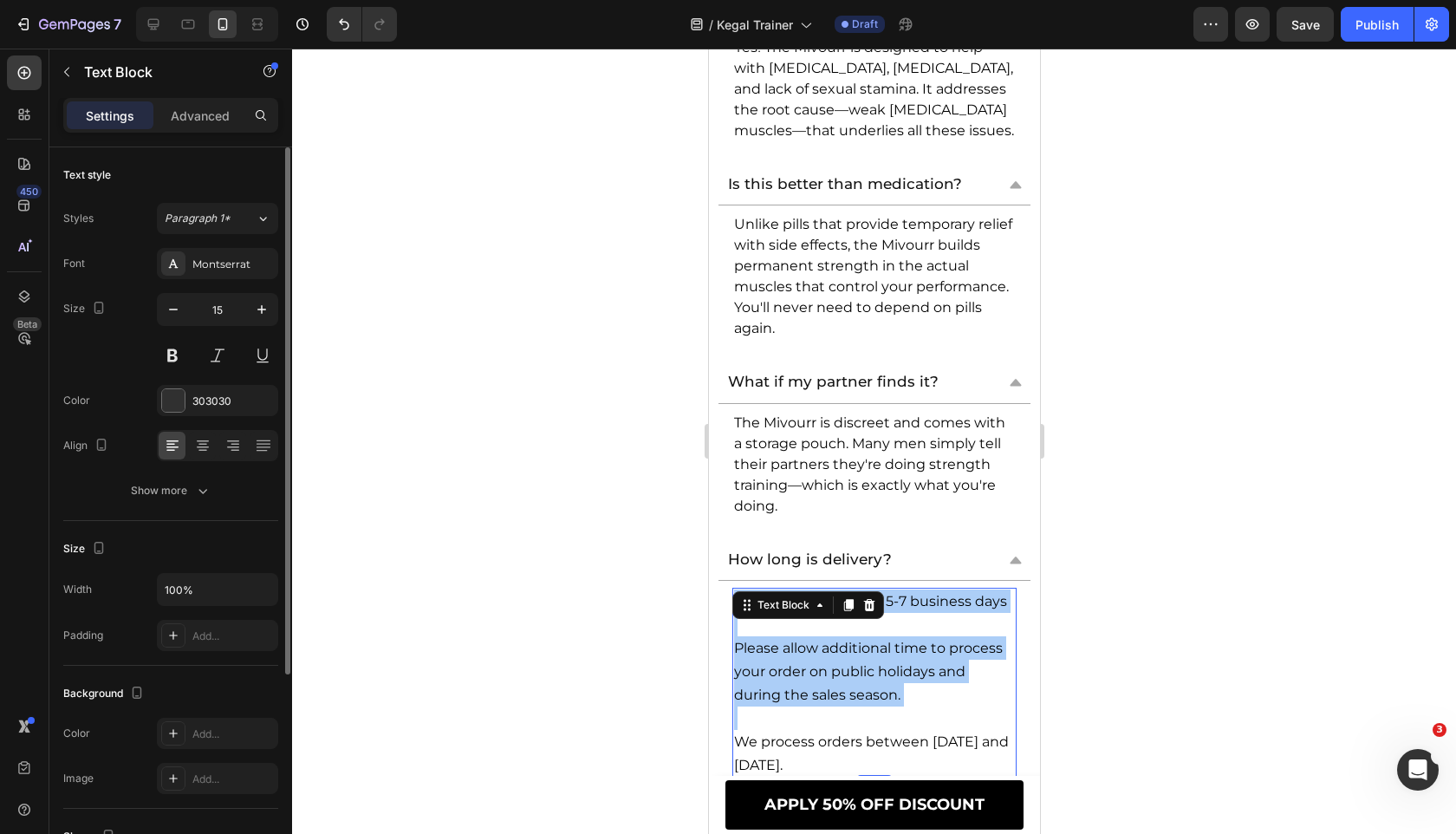
type input "16"
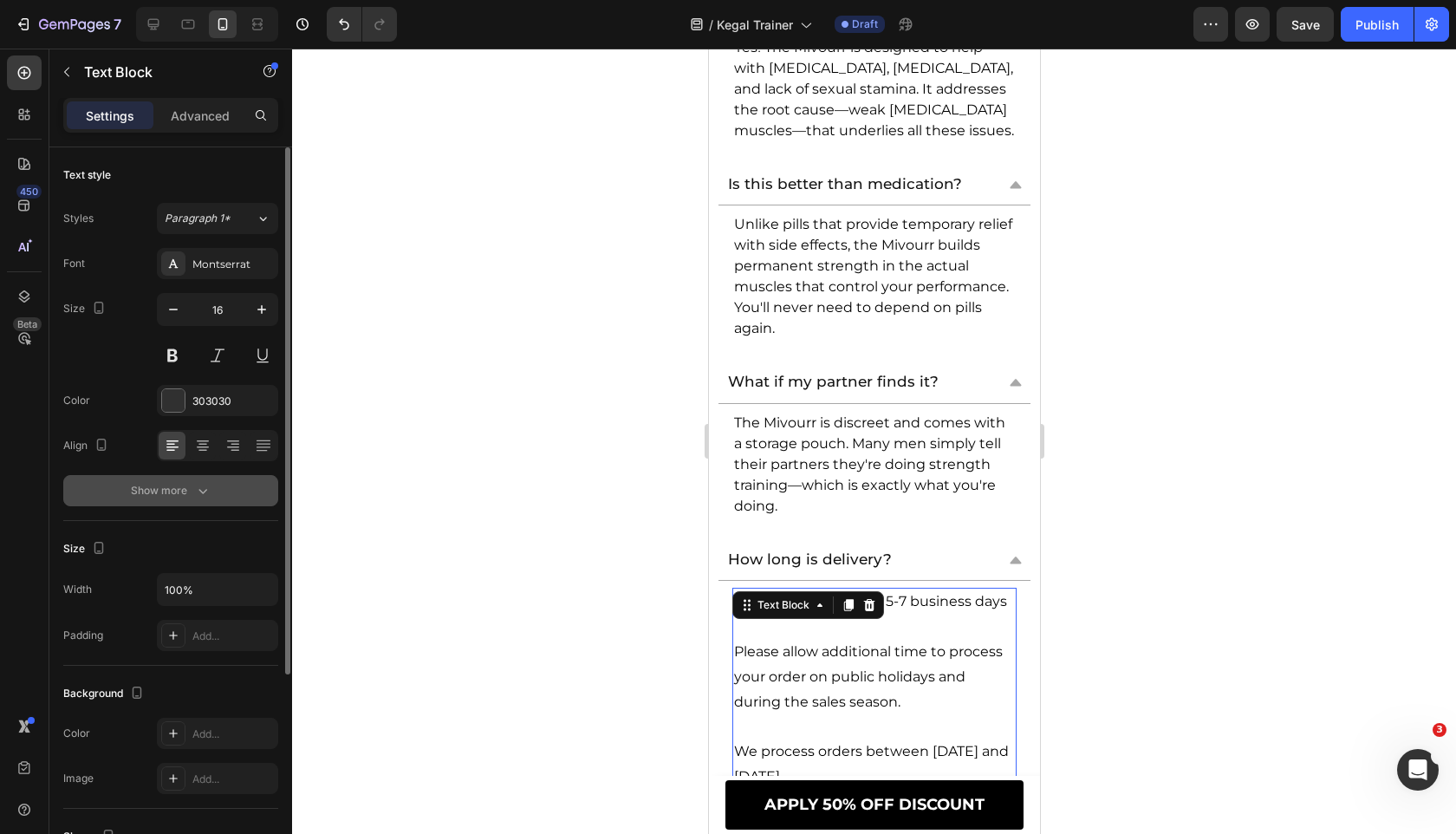
click at [209, 502] on button "Show more" at bounding box center [170, 491] width 215 height 32
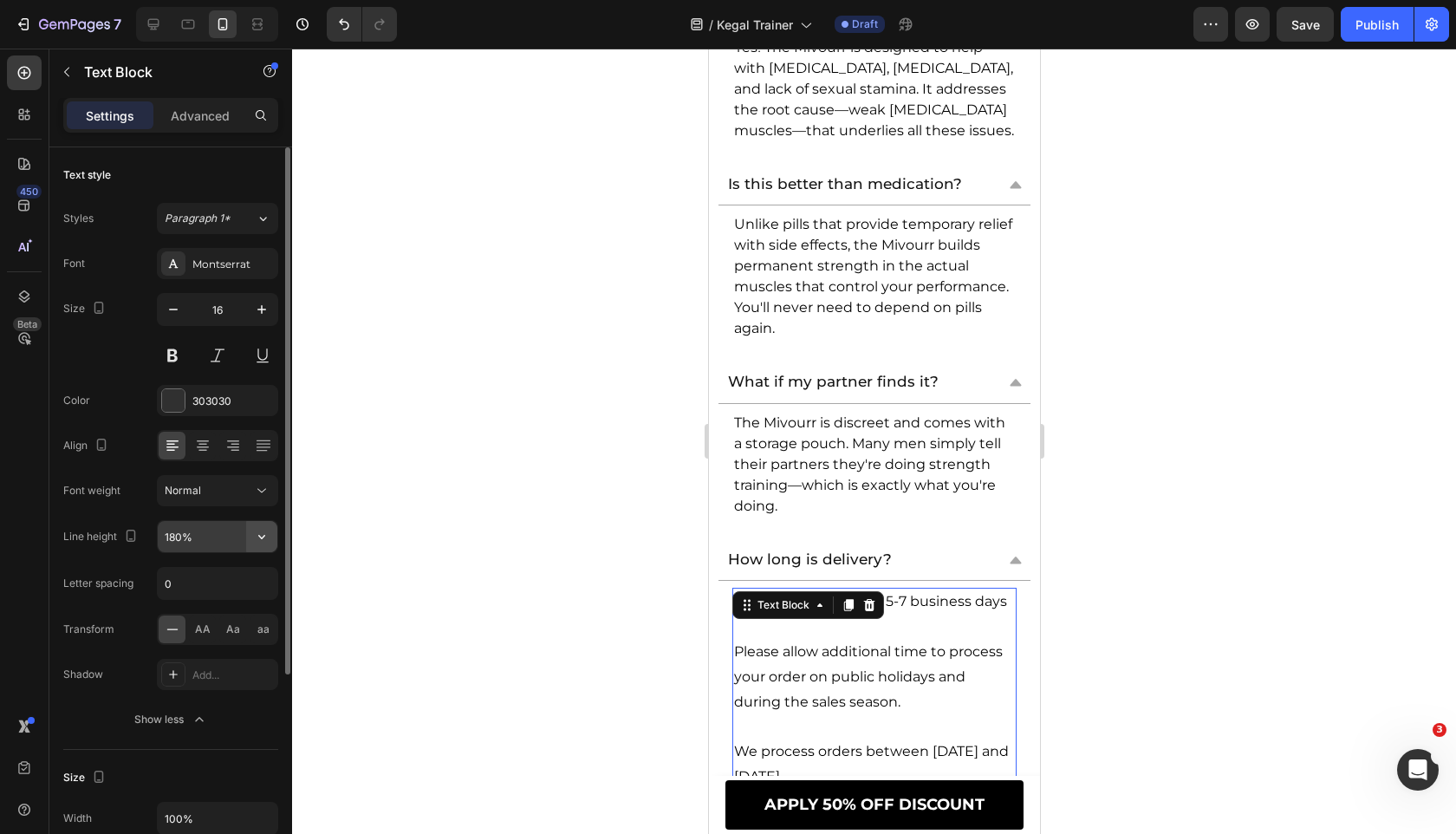
click at [263, 538] on icon "button" at bounding box center [262, 537] width 18 height 18
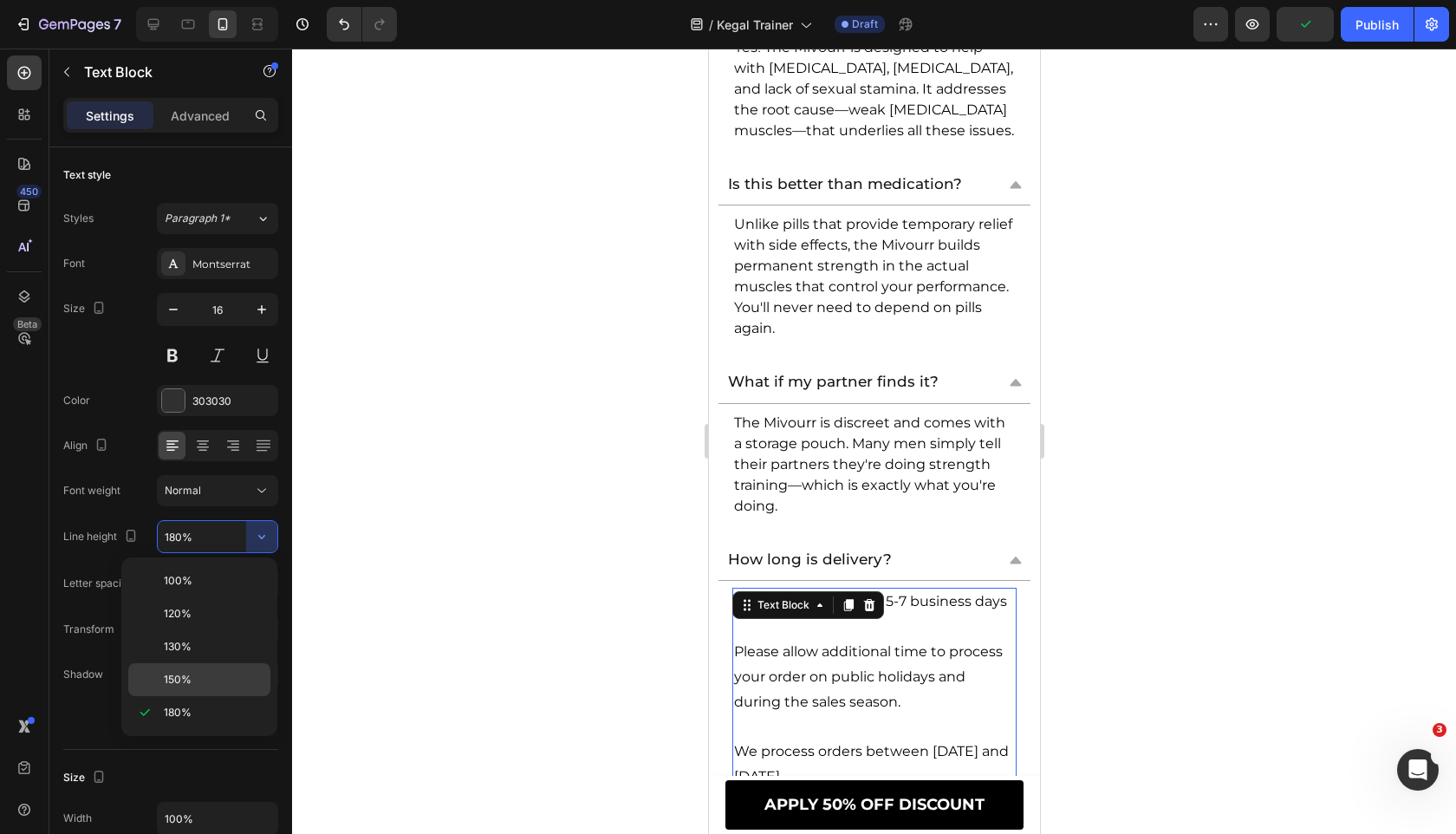
click at [241, 676] on p "150%" at bounding box center [213, 680] width 99 height 16
type input "150%"
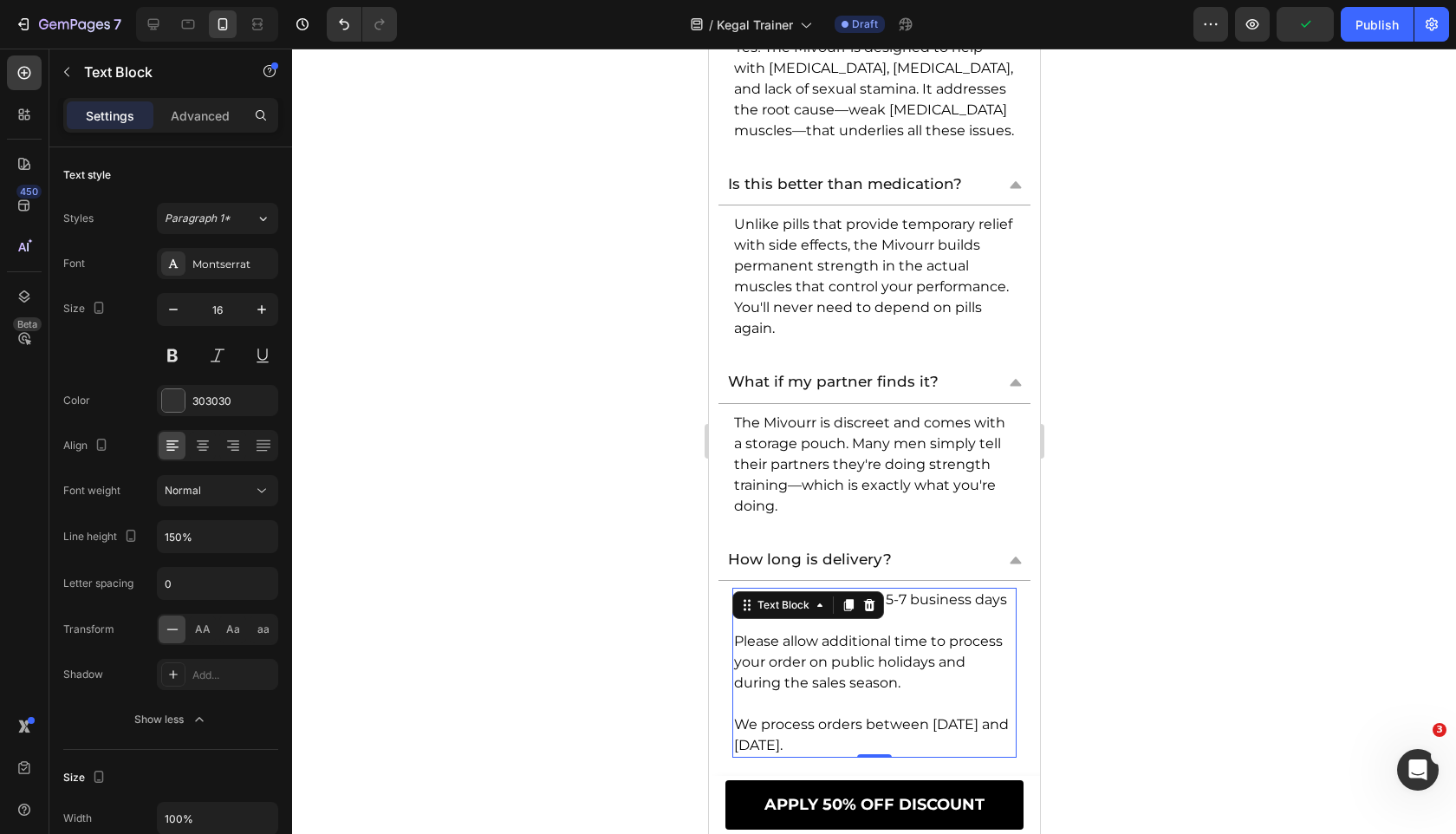
scroll to position [11962, 0]
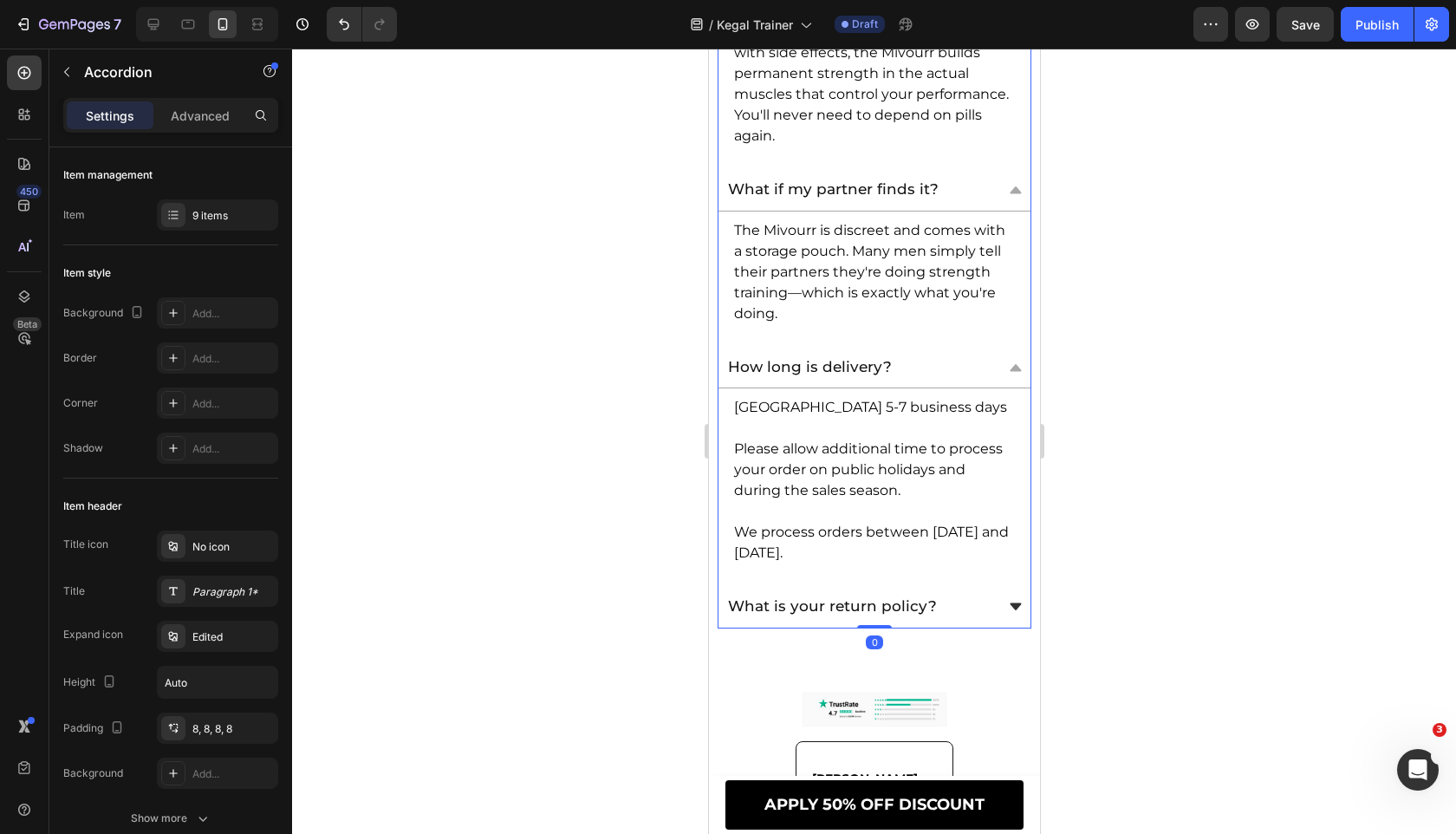
click at [974, 593] on div "What is your return policy?" at bounding box center [858, 607] width 269 height 28
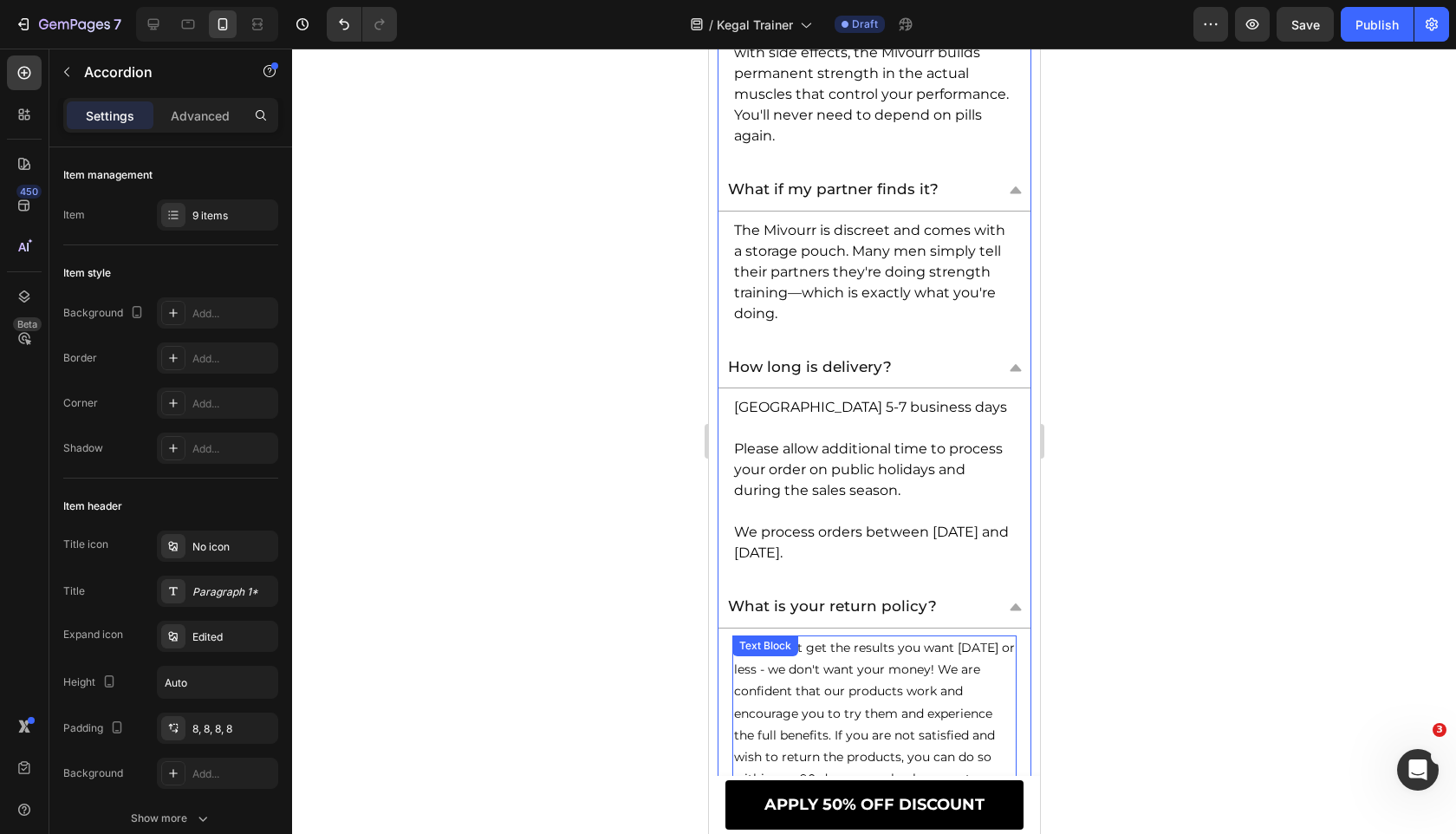
click at [852, 681] on p "If you don't get the results you want in 90 days or less - we don't want your m…" at bounding box center [873, 713] width 281 height 152
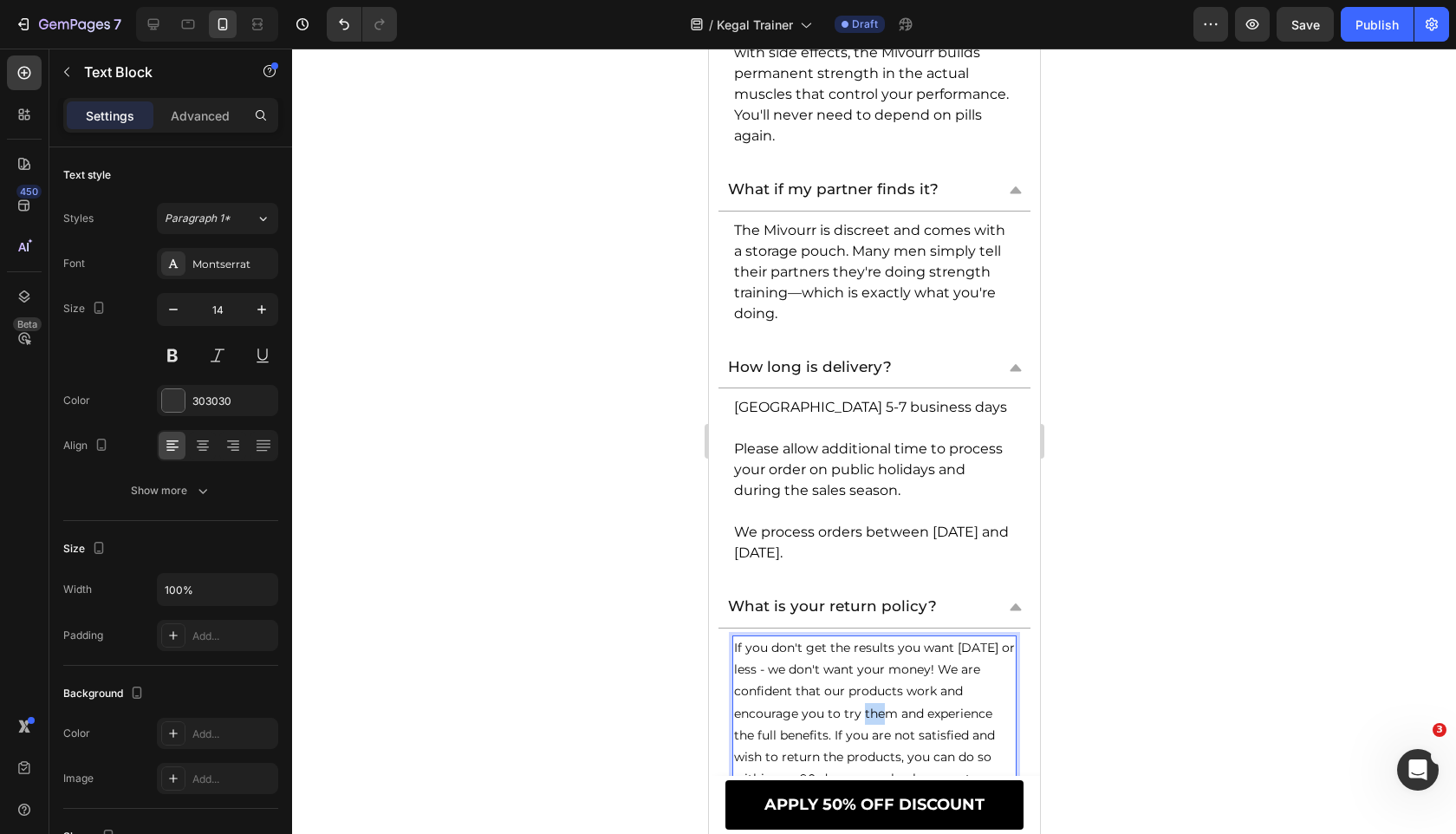
click at [852, 681] on p "If you don't get the results you want in 90 days or less - we don't want your m…" at bounding box center [873, 713] width 281 height 152
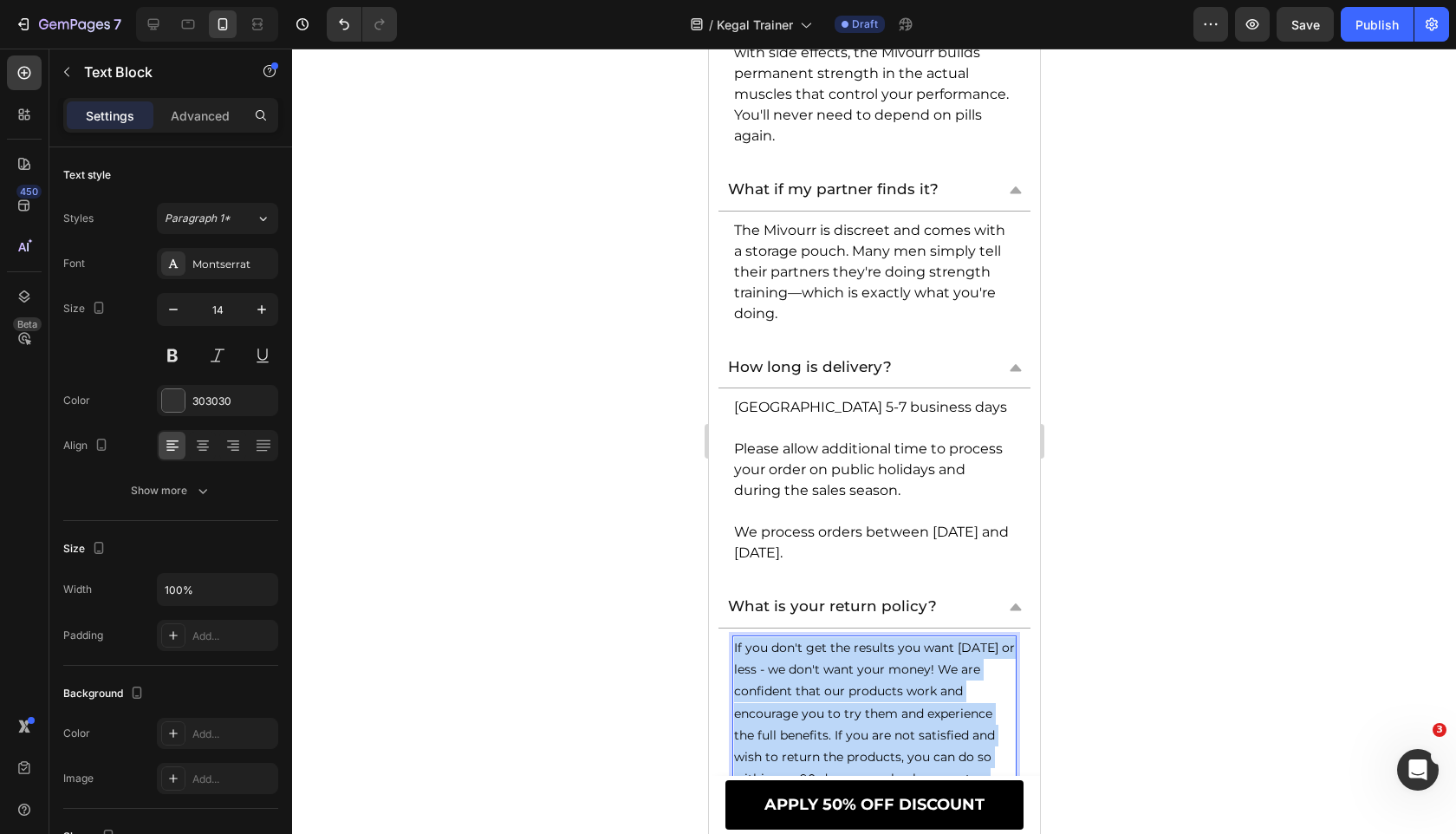
click at [852, 681] on p "If you don't get the results you want in 90 days or less - we don't want your m…" at bounding box center [873, 713] width 281 height 152
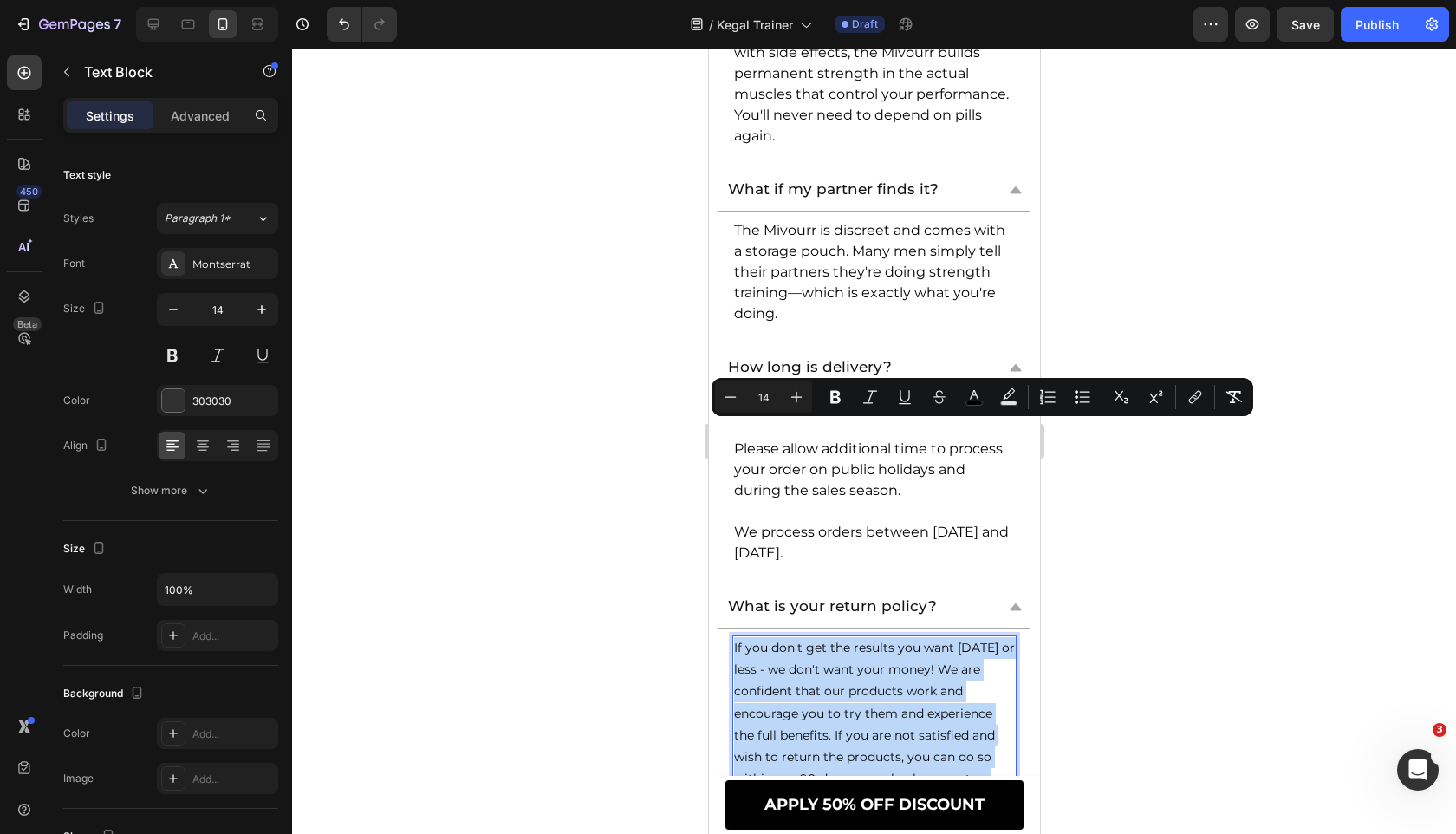
scroll to position [12138, 0]
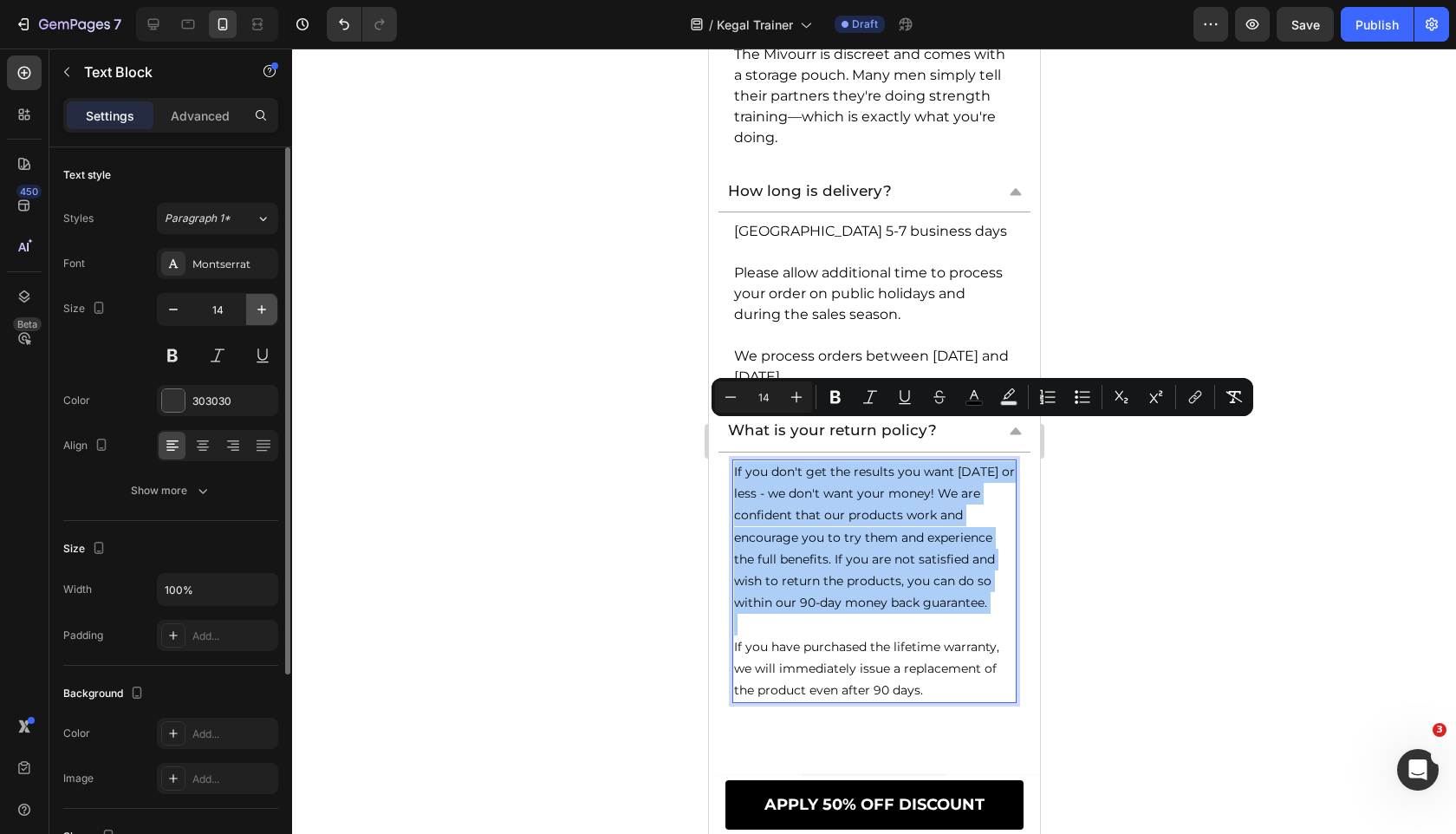
click at [264, 313] on icon "button" at bounding box center [262, 309] width 18 height 18
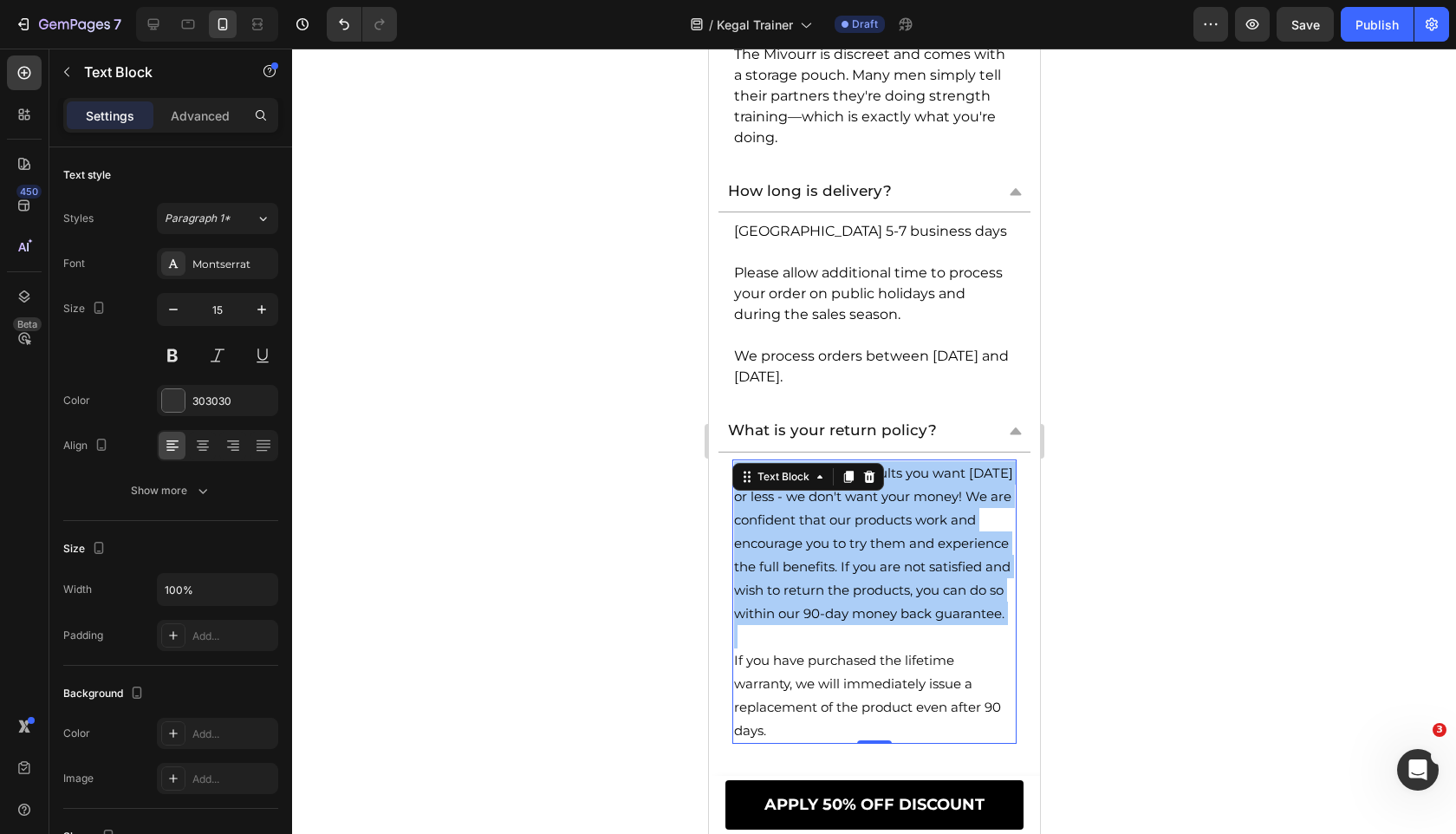
type input "16"
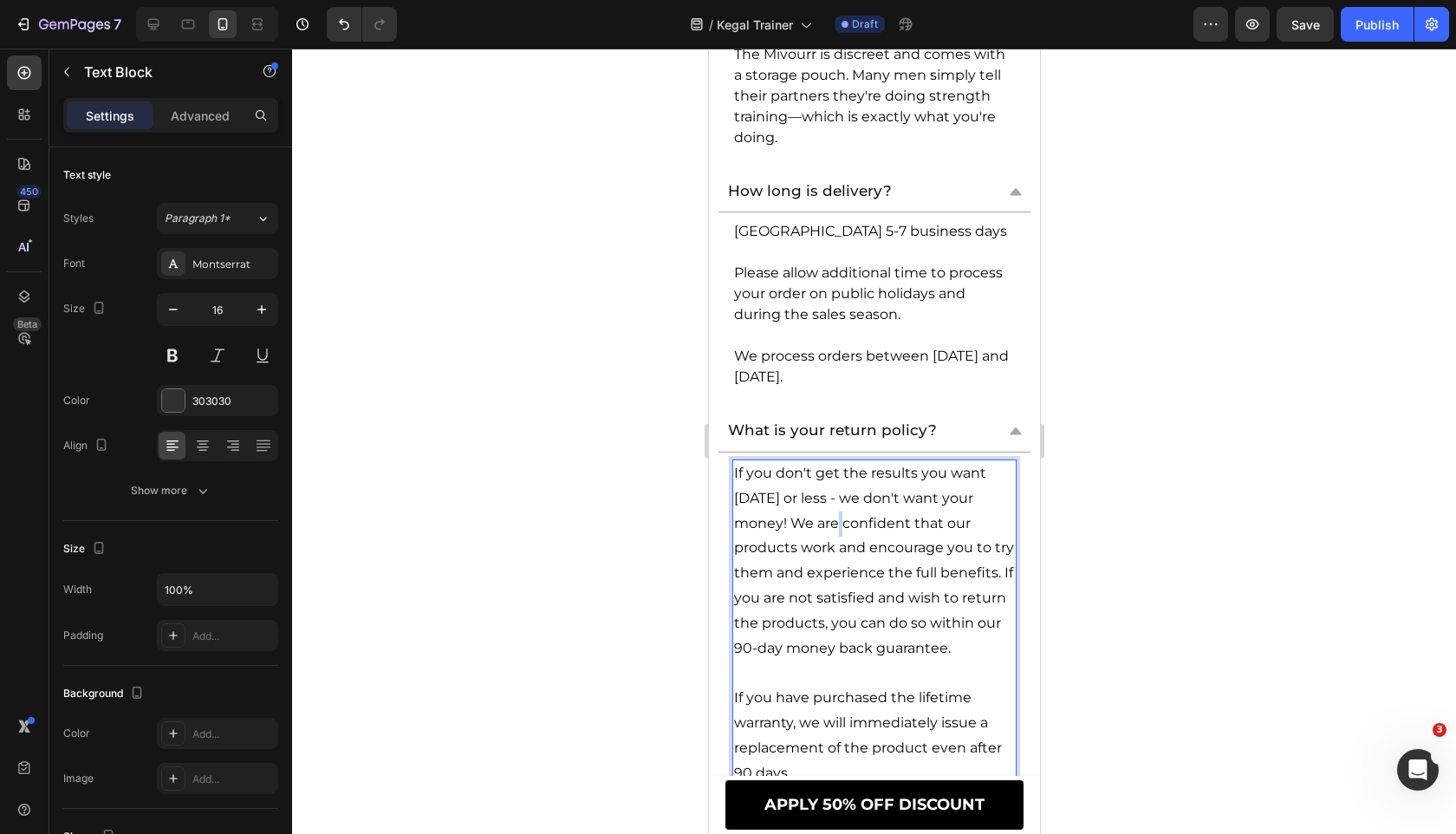
click at [812, 475] on span "If you don't get the results you want in 90 days or less - we don't want your m…" at bounding box center [873, 560] width 280 height 192
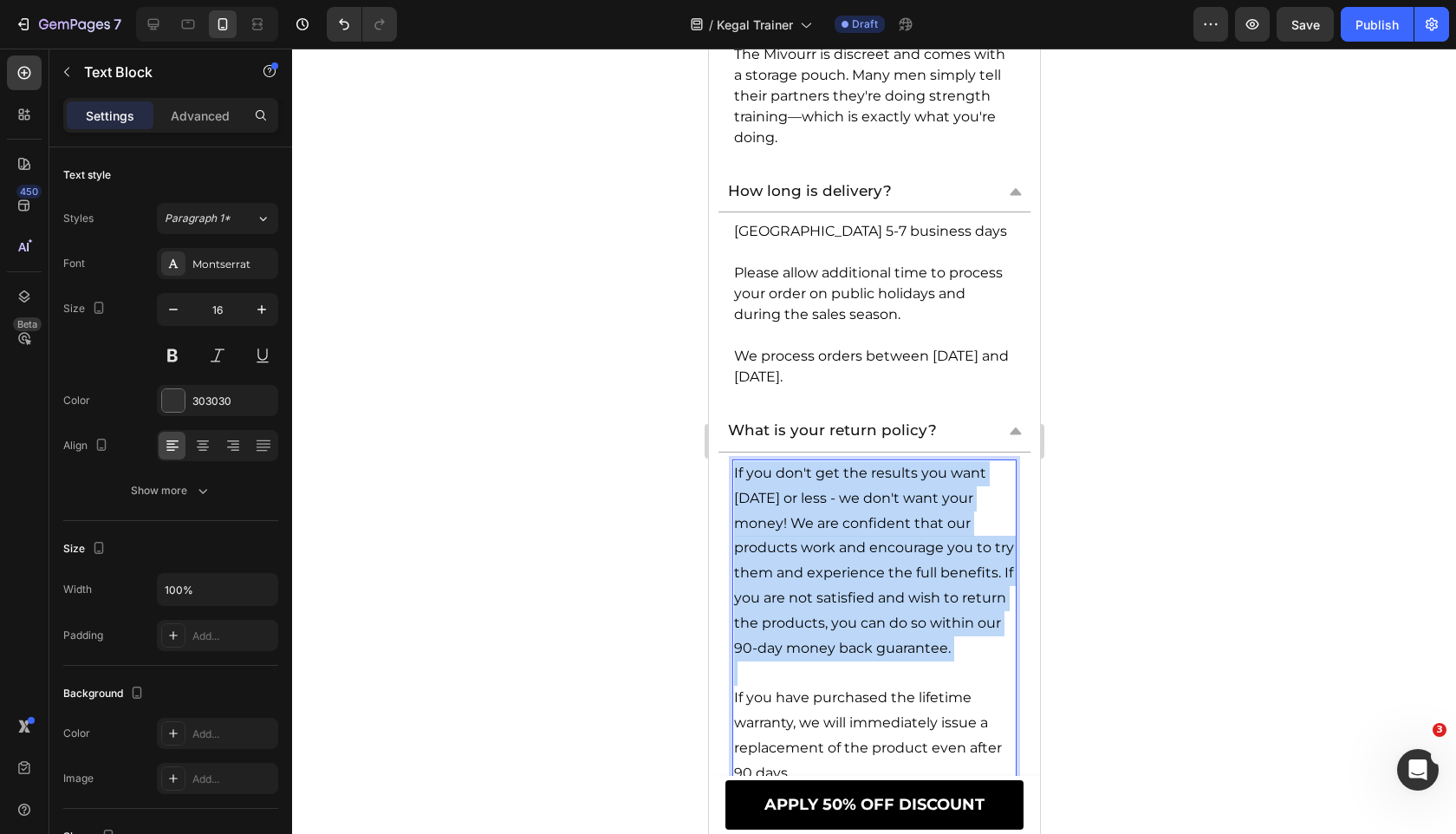
click at [812, 475] on span "If you don't get the results you want in 90 days or less - we don't want your m…" at bounding box center [873, 560] width 280 height 192
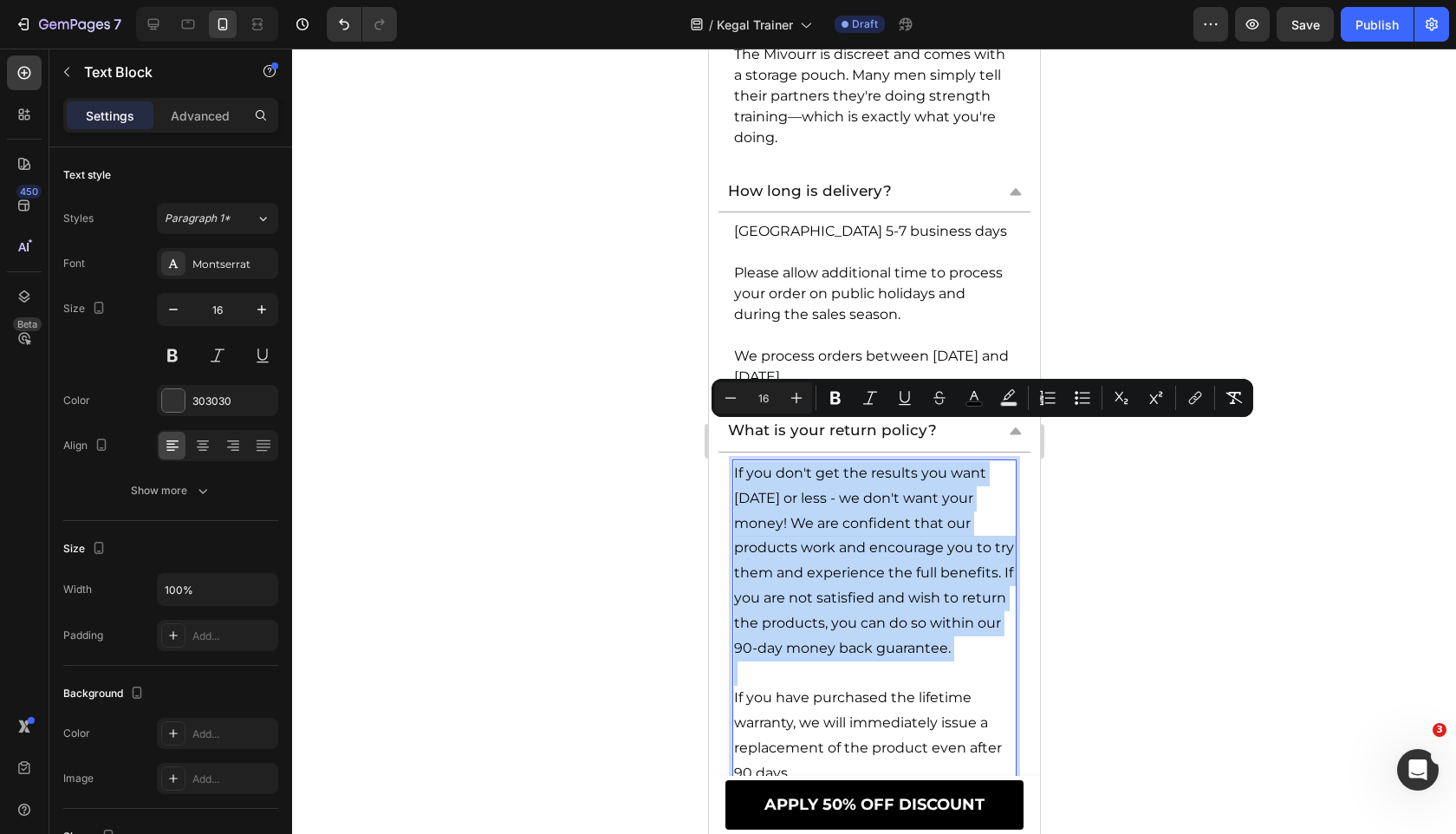
click at [885, 490] on span "If you don't get the results you want in 90 days or less - we don't want your m…" at bounding box center [873, 560] width 280 height 192
click at [810, 488] on span "If you don't get the results you want in 90 days or less - we don't want your m…" at bounding box center [873, 560] width 280 height 192
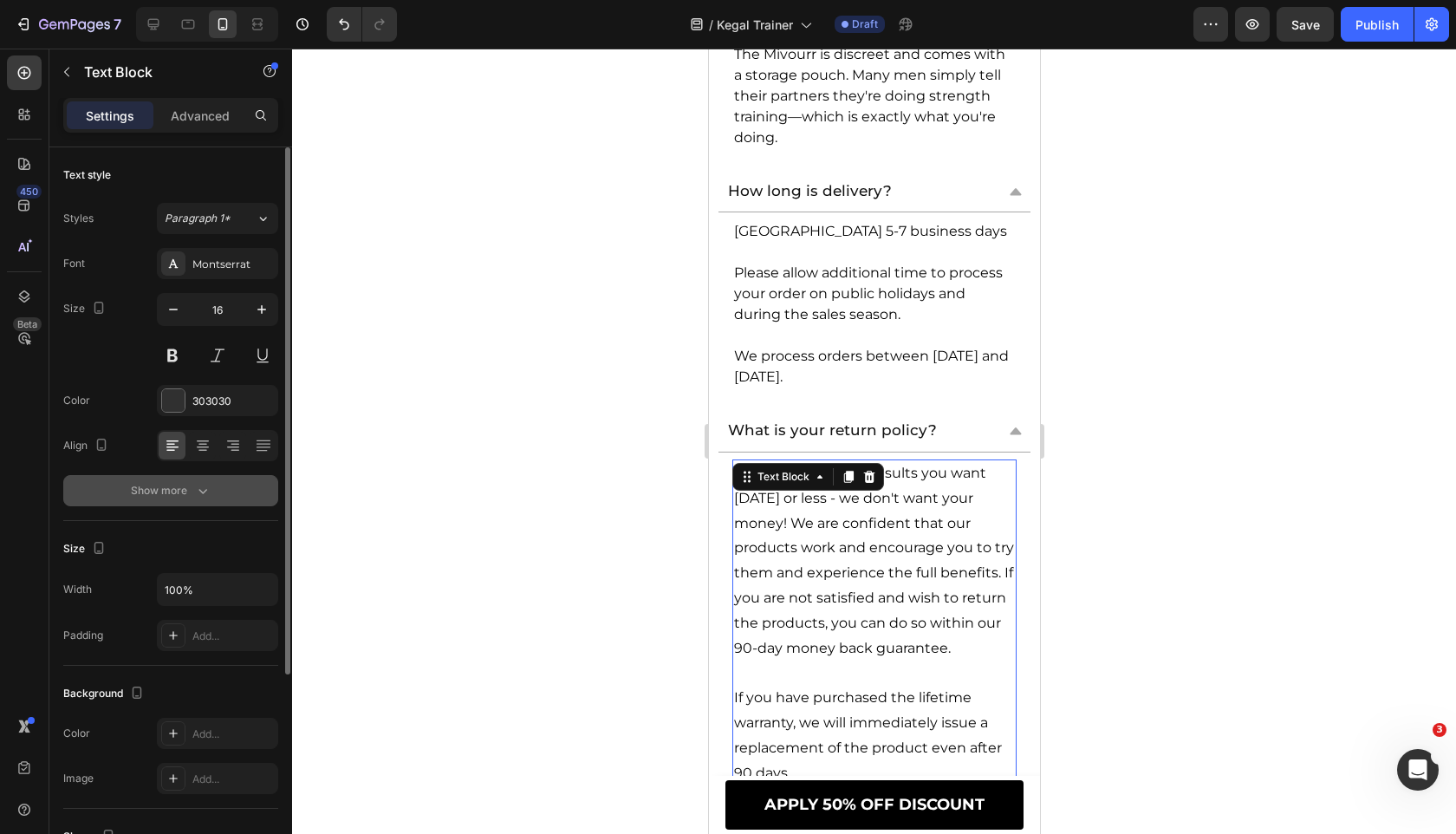
click at [190, 486] on div "Show more" at bounding box center [171, 491] width 81 height 18
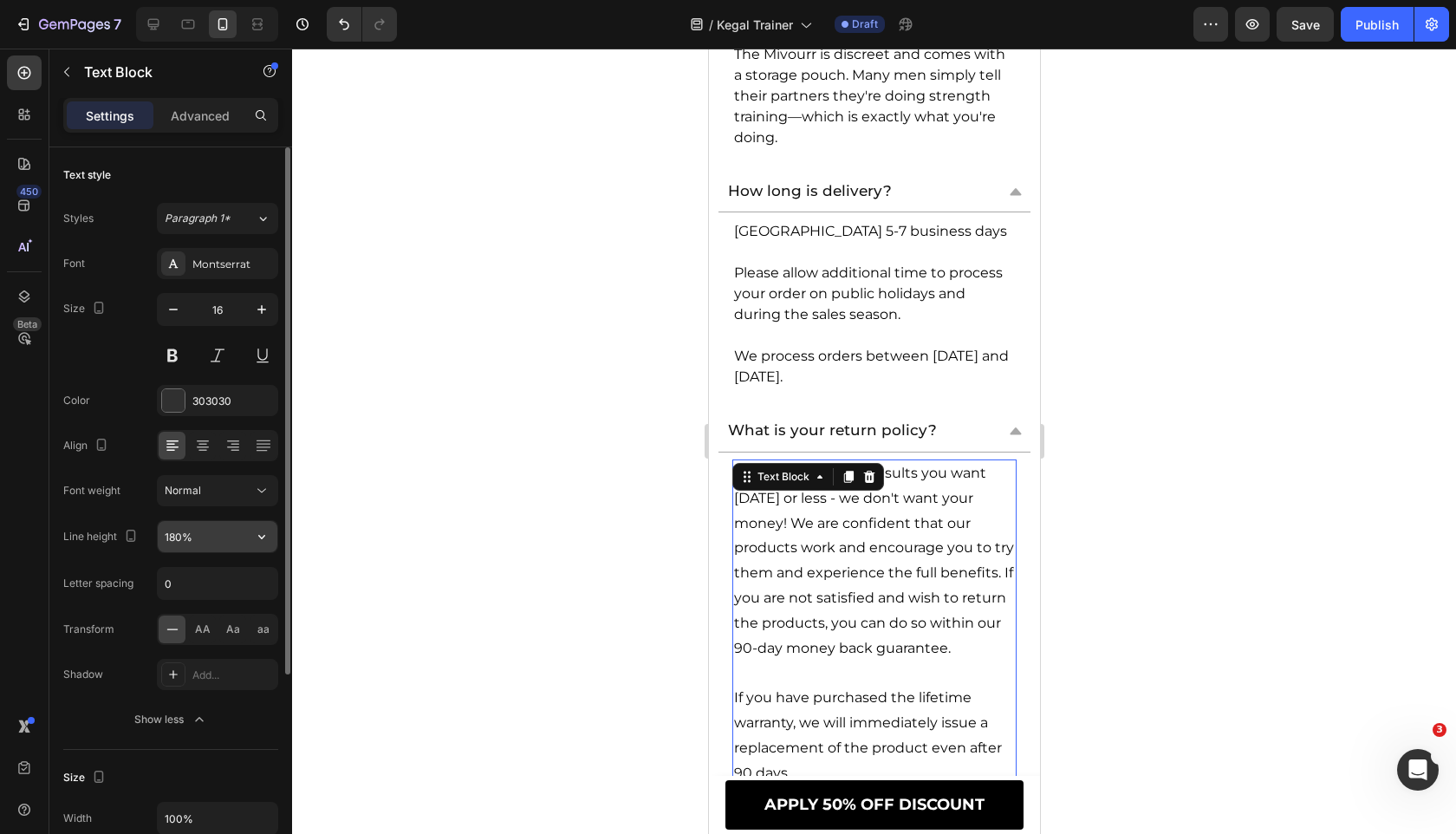
click at [271, 545] on button "button" at bounding box center [262, 537] width 32 height 32
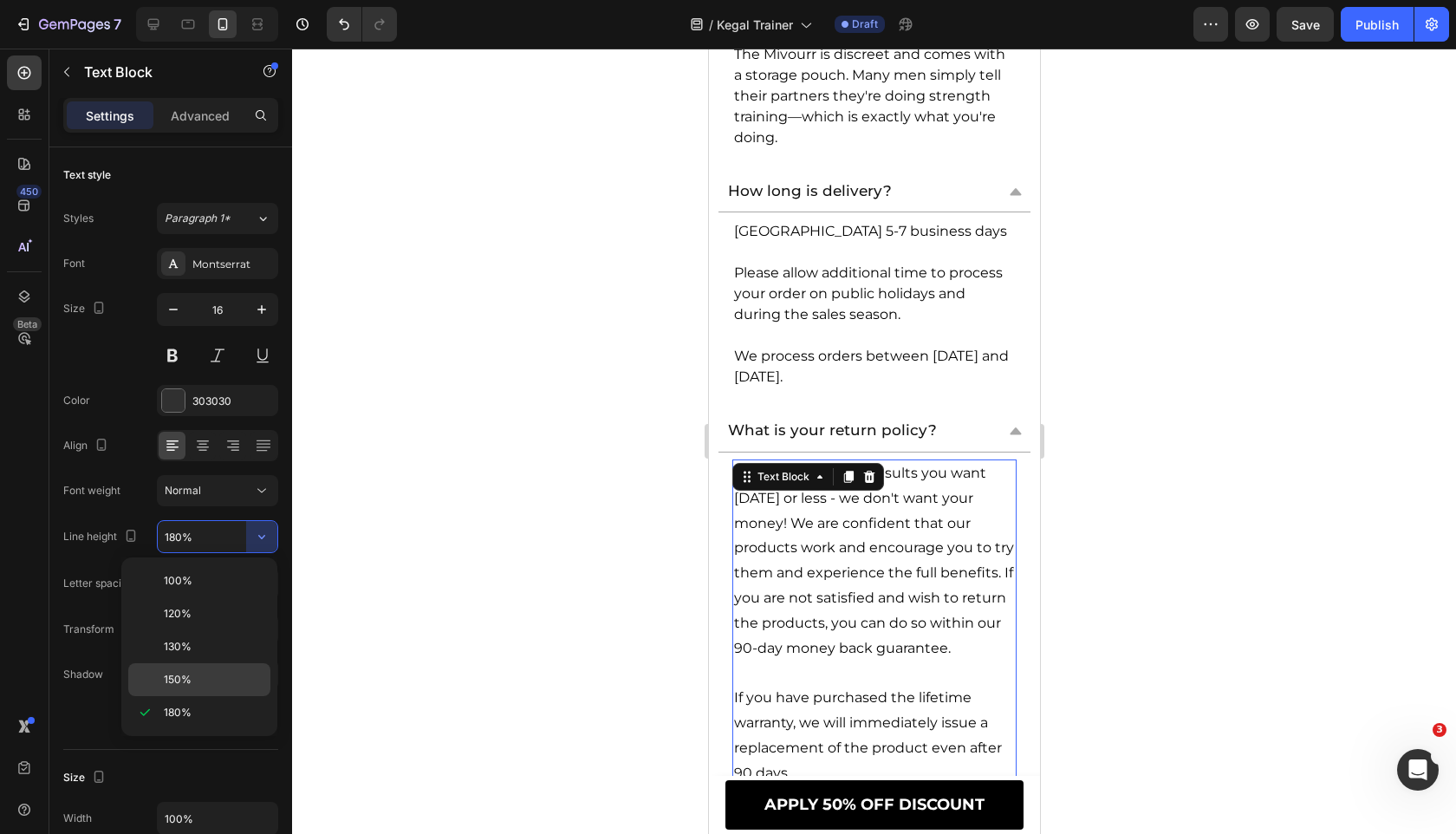
drag, startPoint x: 229, startPoint y: 680, endPoint x: 149, endPoint y: 334, distance: 355.1
click at [229, 681] on p "150%" at bounding box center [213, 680] width 99 height 16
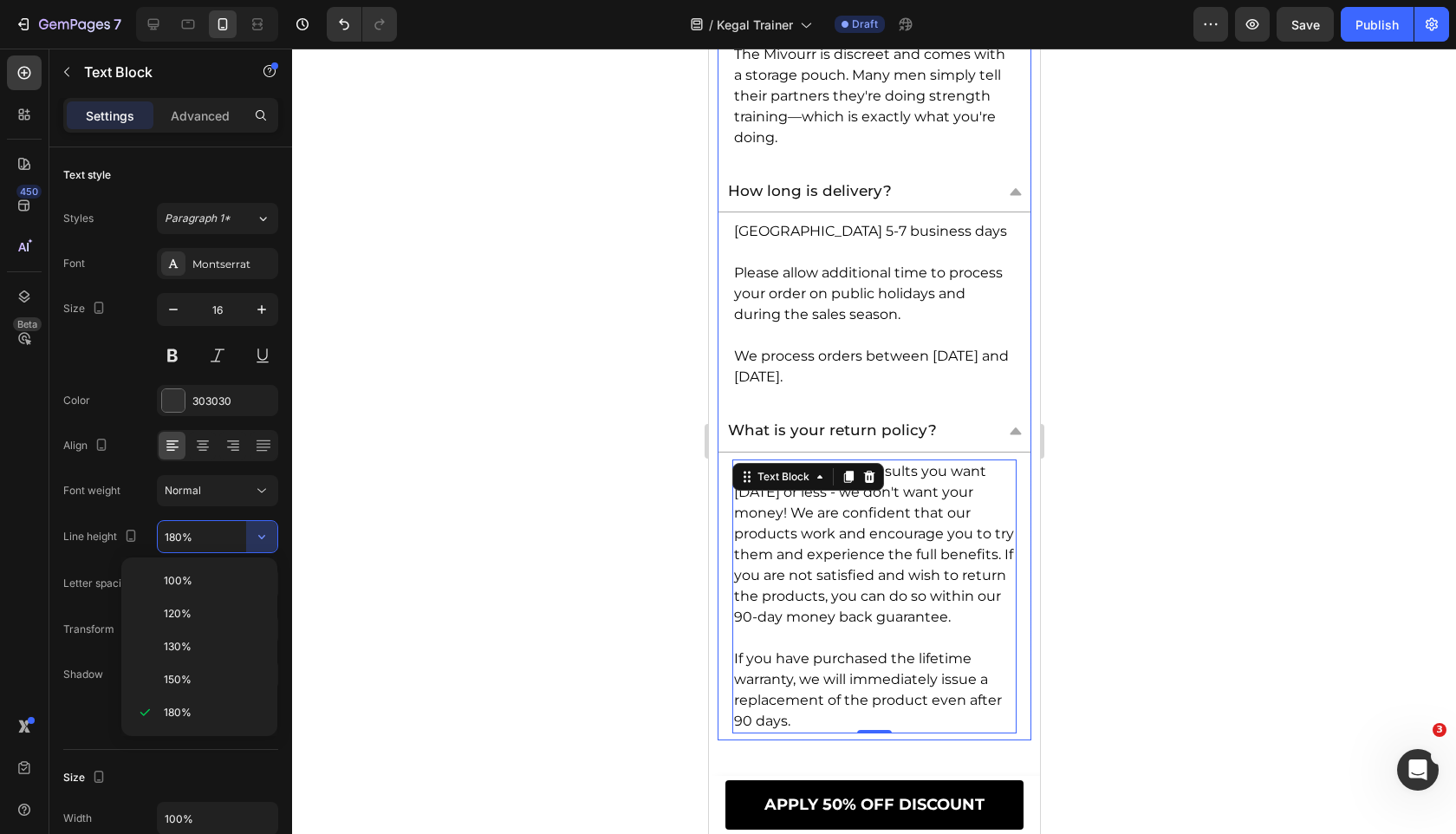
type input "150%"
click at [723, 453] on div "If you don't get the results you want in 90 days or less - we don't want your m…" at bounding box center [873, 597] width 312 height 288
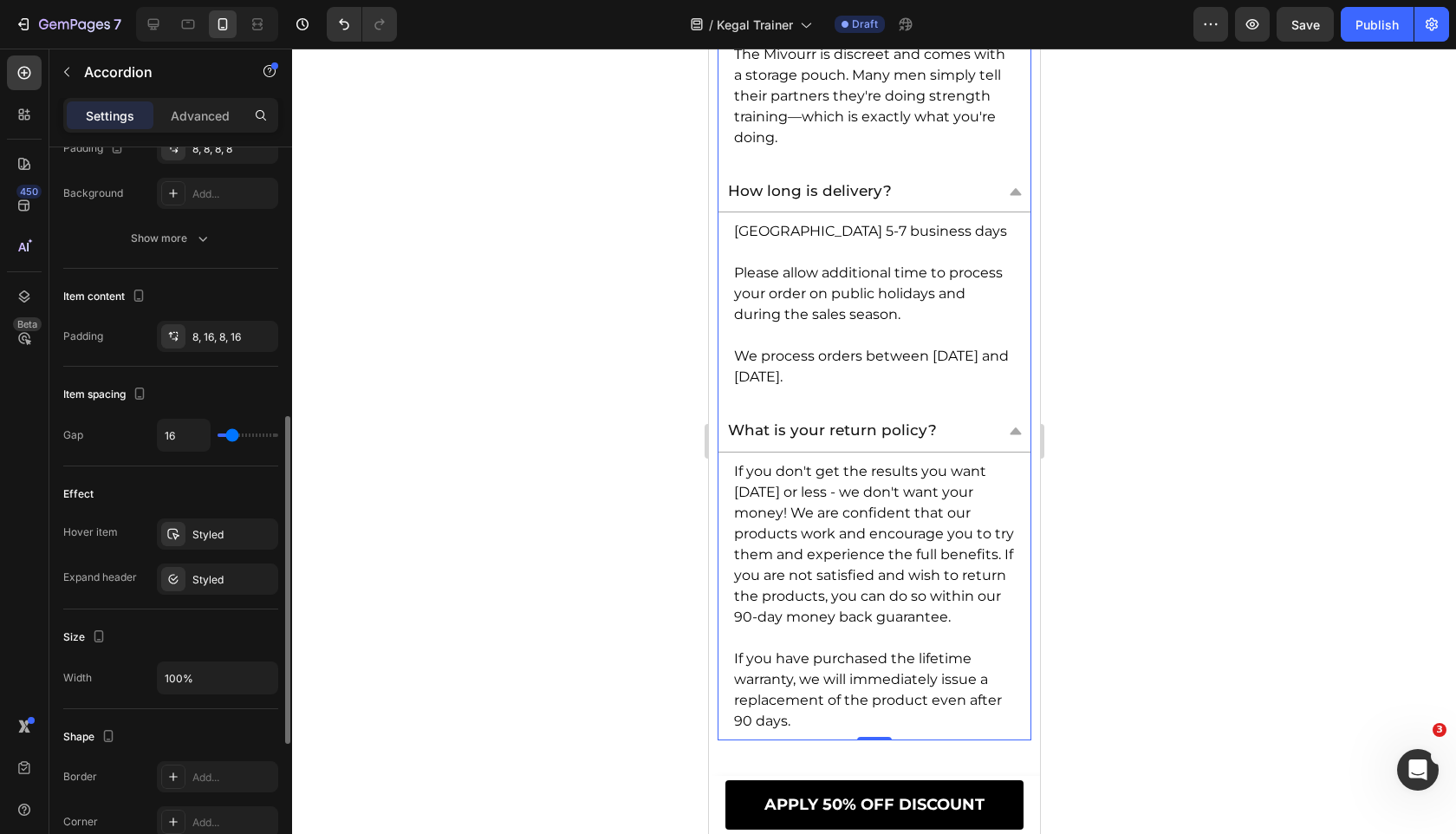
scroll to position [587, 0]
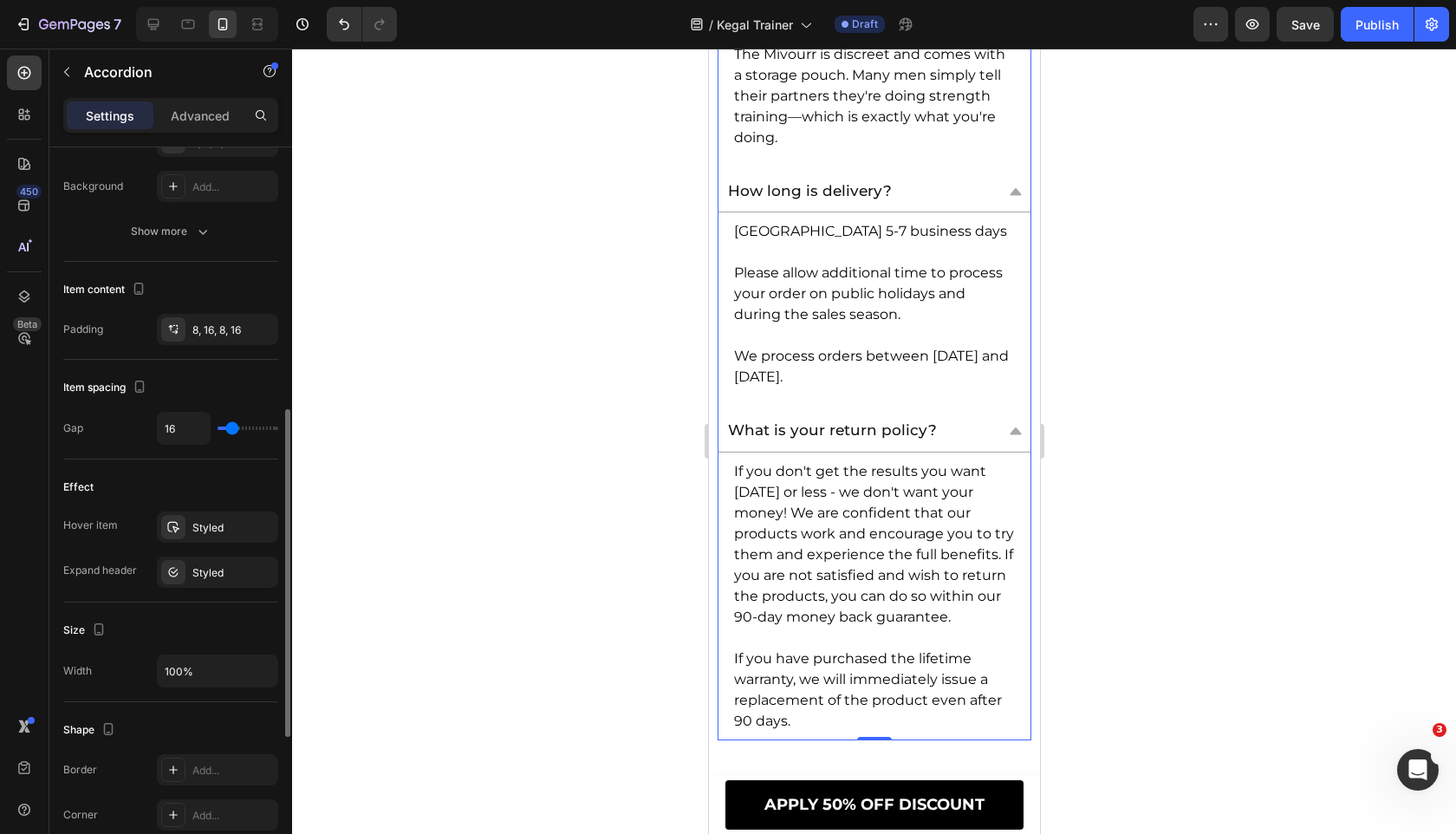
click at [207, 312] on div "Item content Padding 8, 16, 8, 16" at bounding box center [170, 311] width 215 height 98
click at [215, 331] on div "8, 16, 8, 16" at bounding box center [217, 330] width 50 height 16
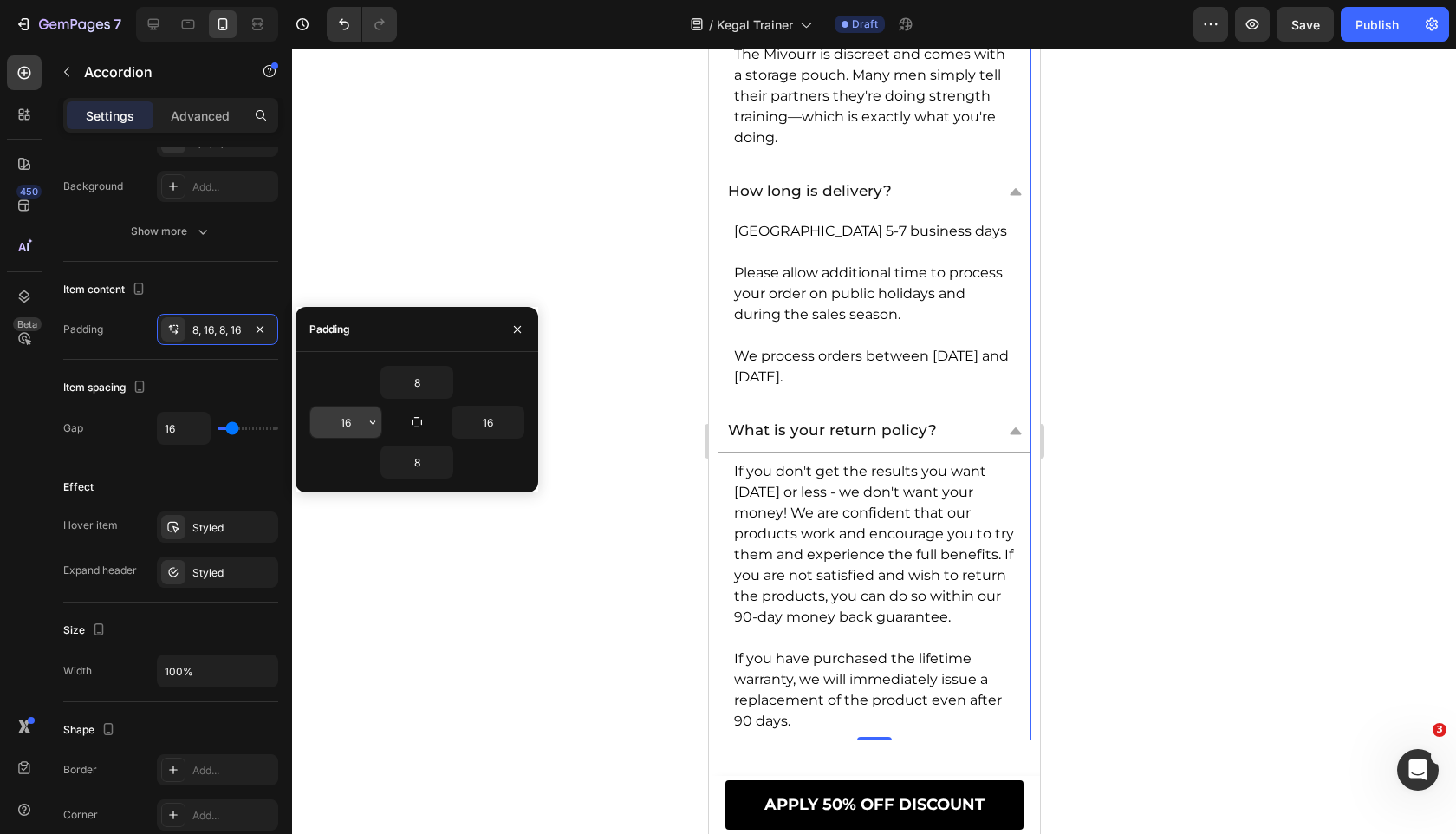
click at [346, 435] on input "16" at bounding box center [345, 422] width 71 height 32
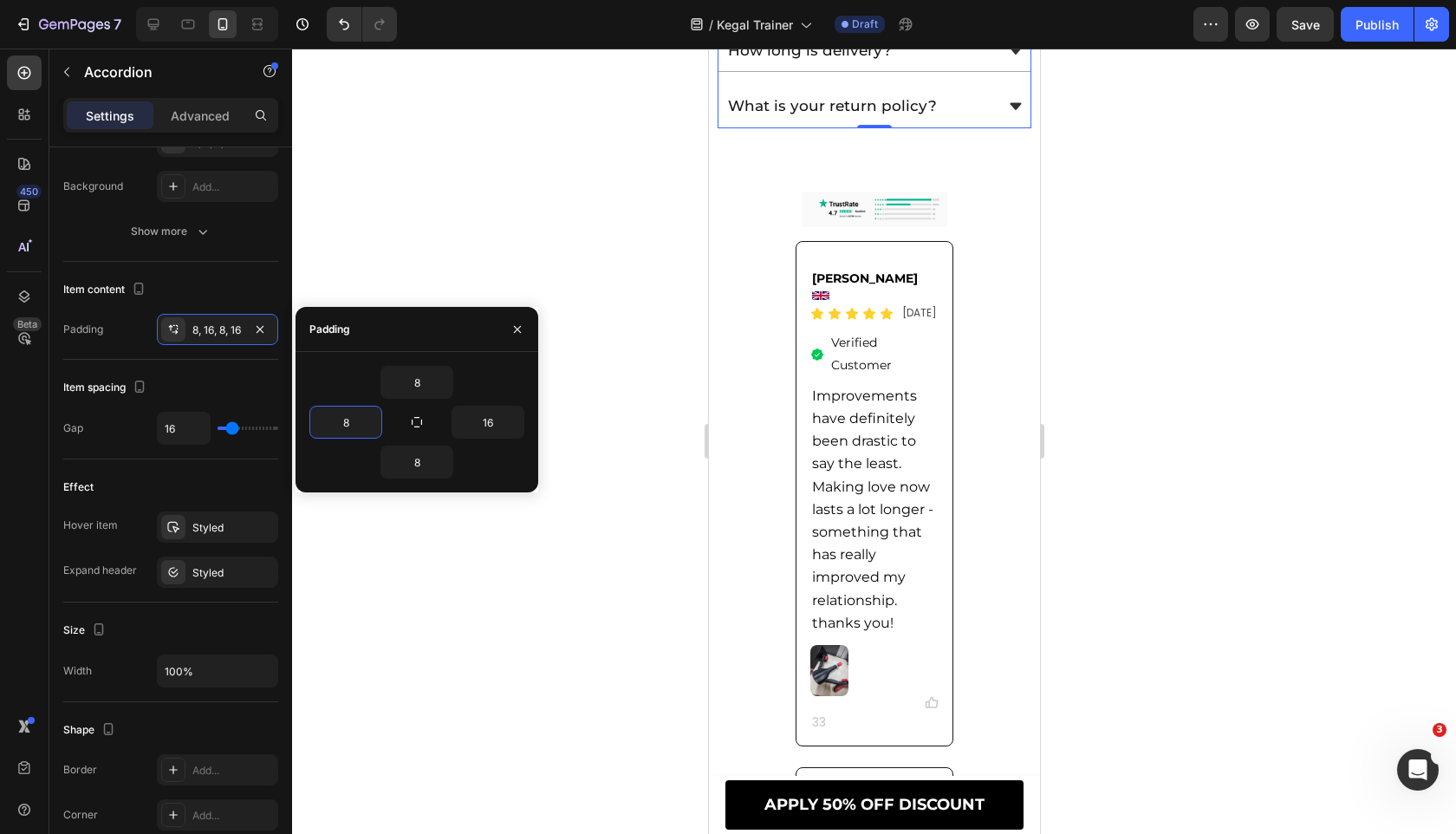
scroll to position [11302, 0]
type input "8"
click at [486, 438] on div "16" at bounding box center [488, 422] width 73 height 33
click at [486, 425] on input "16" at bounding box center [488, 422] width 71 height 32
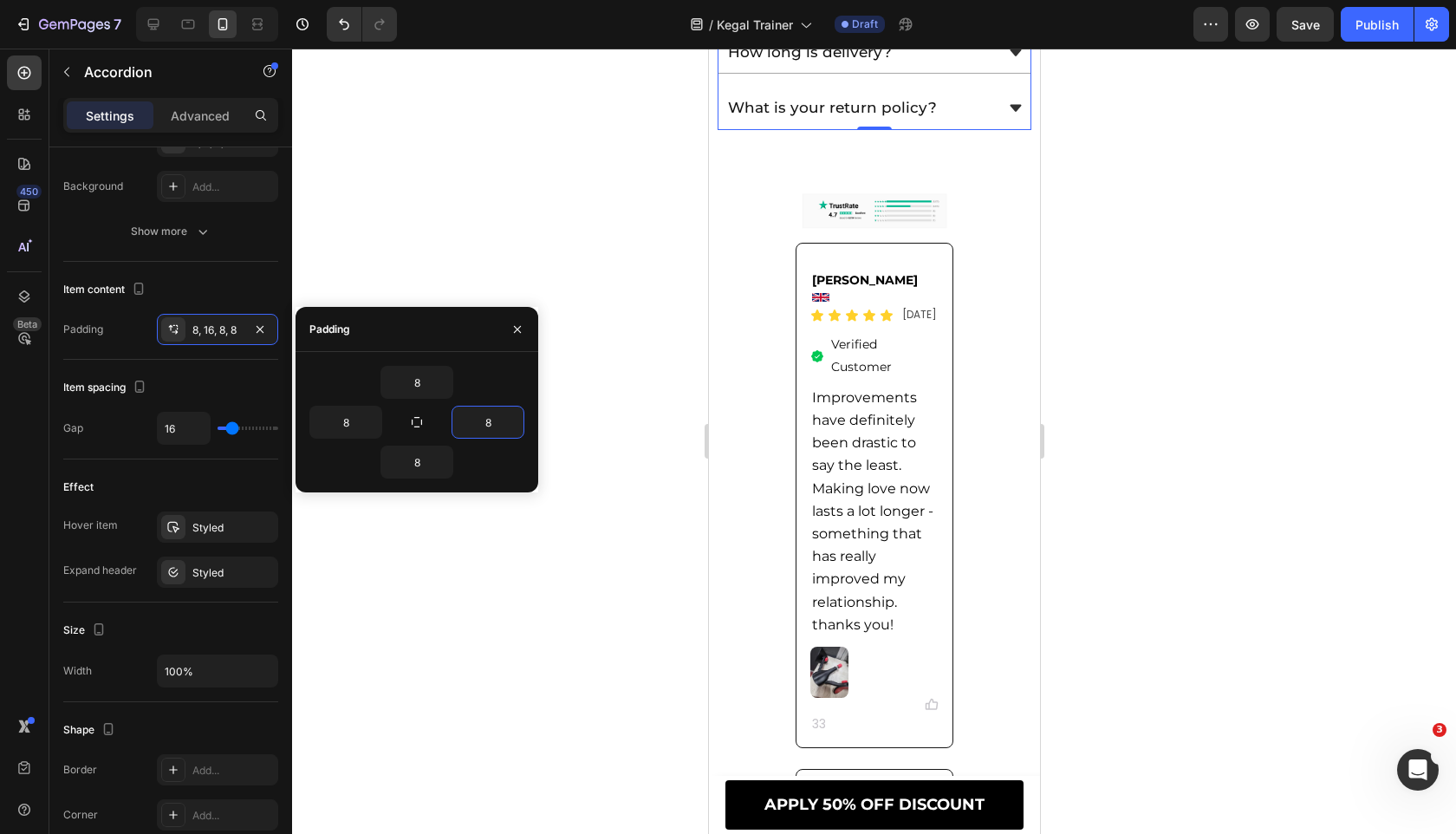
type input "8"
click at [497, 366] on div "8" at bounding box center [416, 383] width 215 height 33
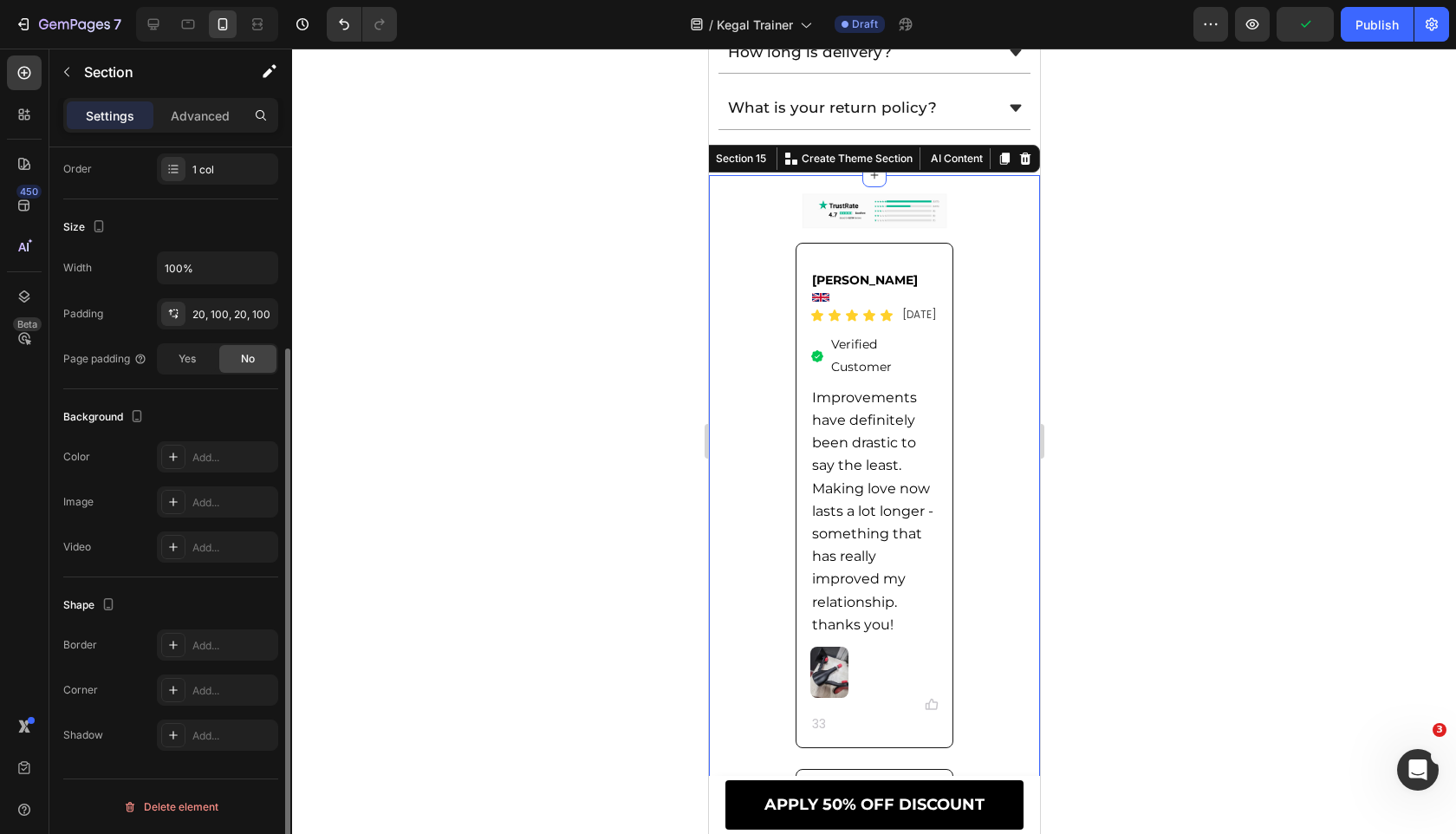
scroll to position [0, 0]
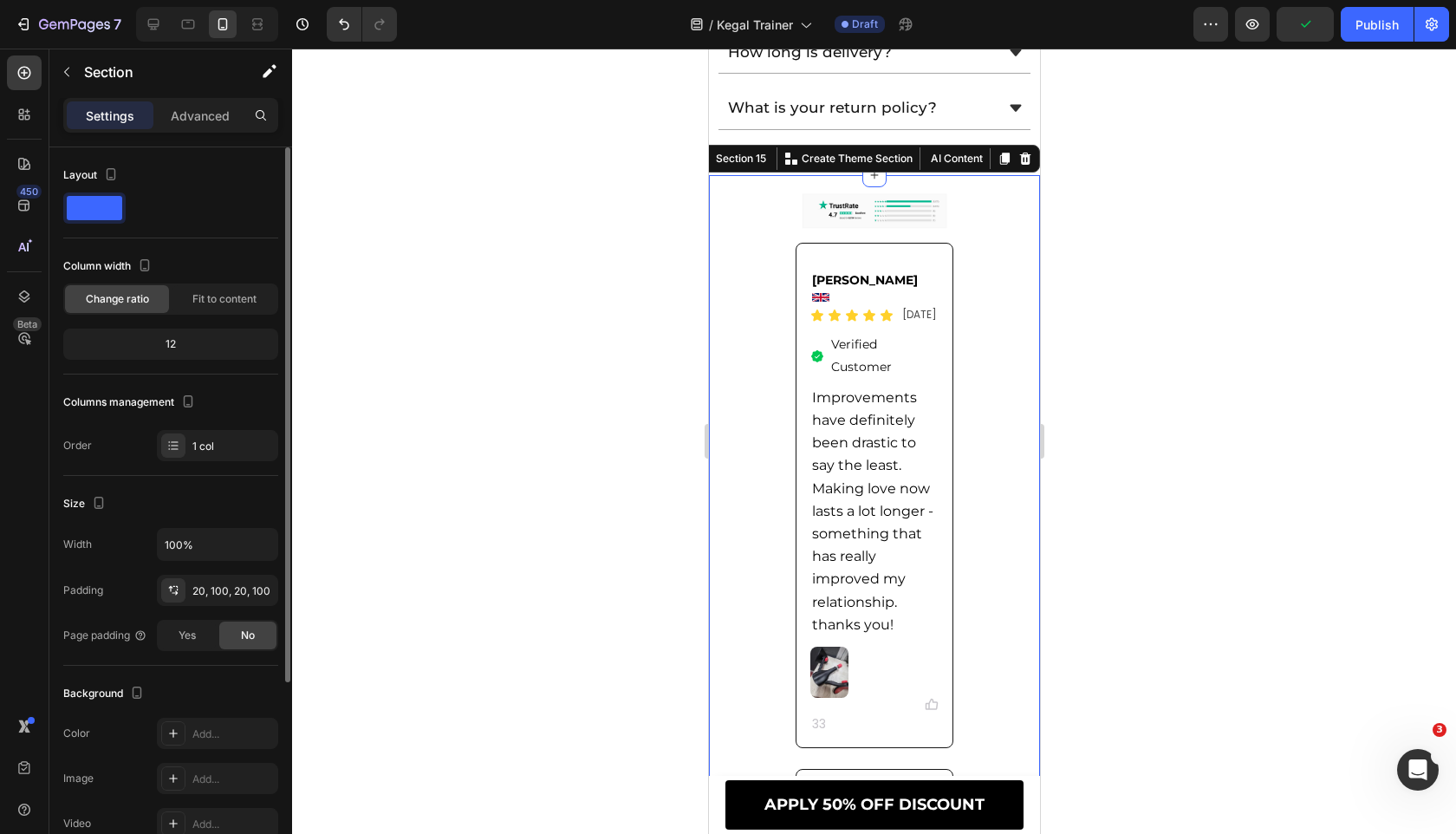
click at [204, 652] on div "Size Width 100% Padding 20, 100, 20, 100 Page padding Yes No" at bounding box center [170, 570] width 215 height 190
click at [204, 638] on div "Yes" at bounding box center [186, 636] width 57 height 28
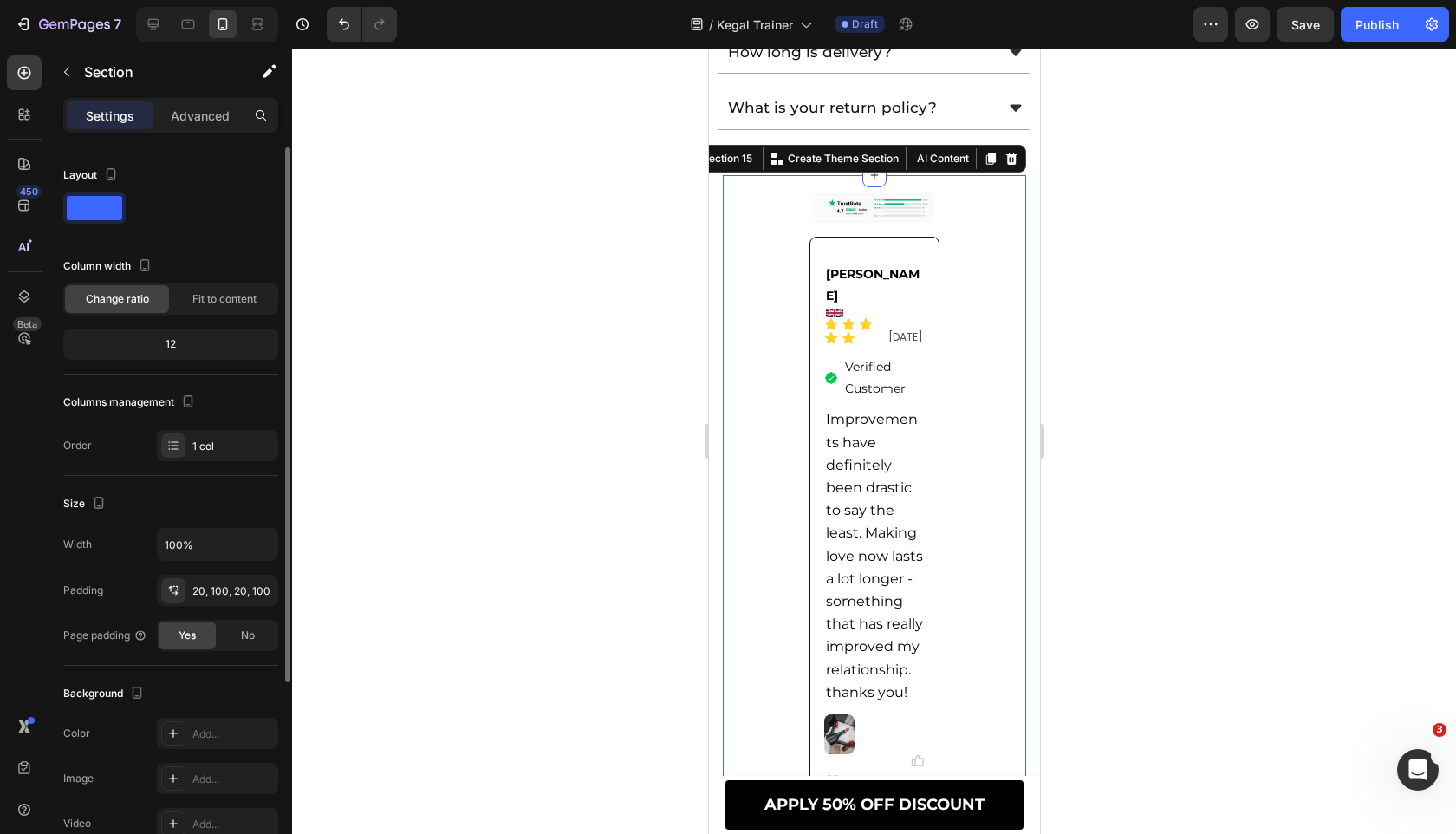
click at [244, 640] on span "No" at bounding box center [248, 636] width 14 height 16
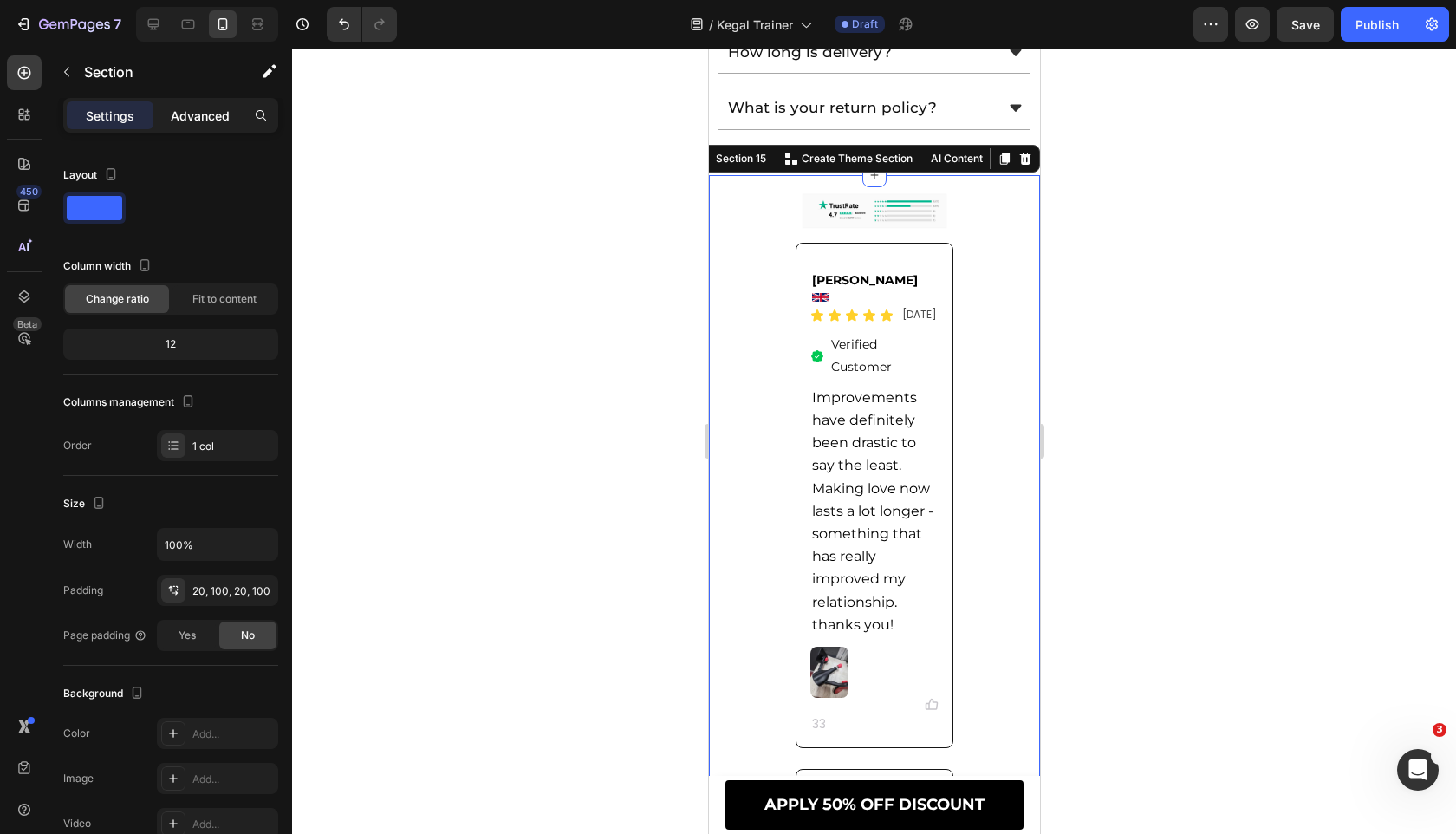
click at [217, 121] on p "Advanced" at bounding box center [200, 116] width 59 height 18
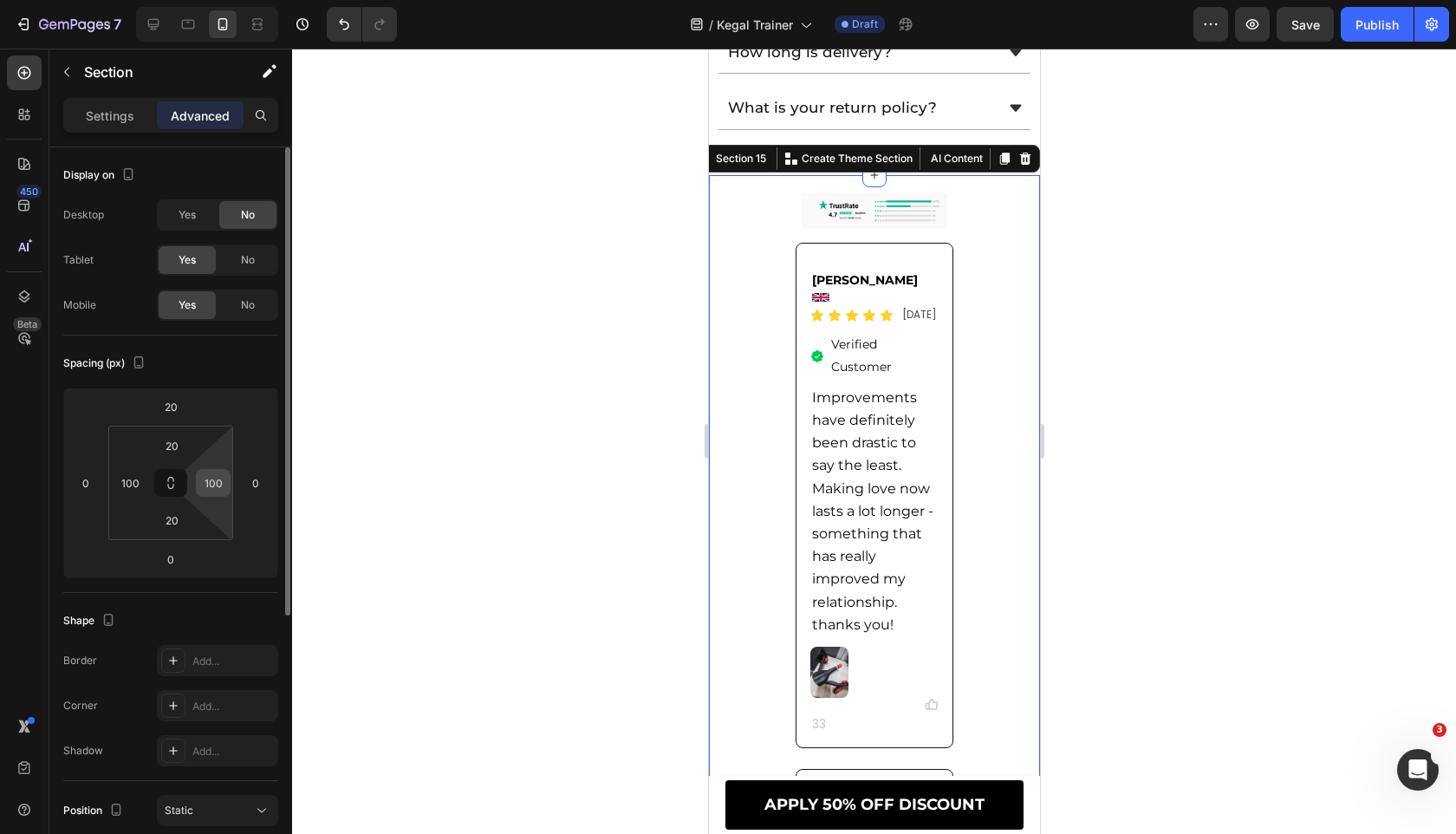
click at [224, 492] on div "100" at bounding box center [214, 483] width 35 height 28
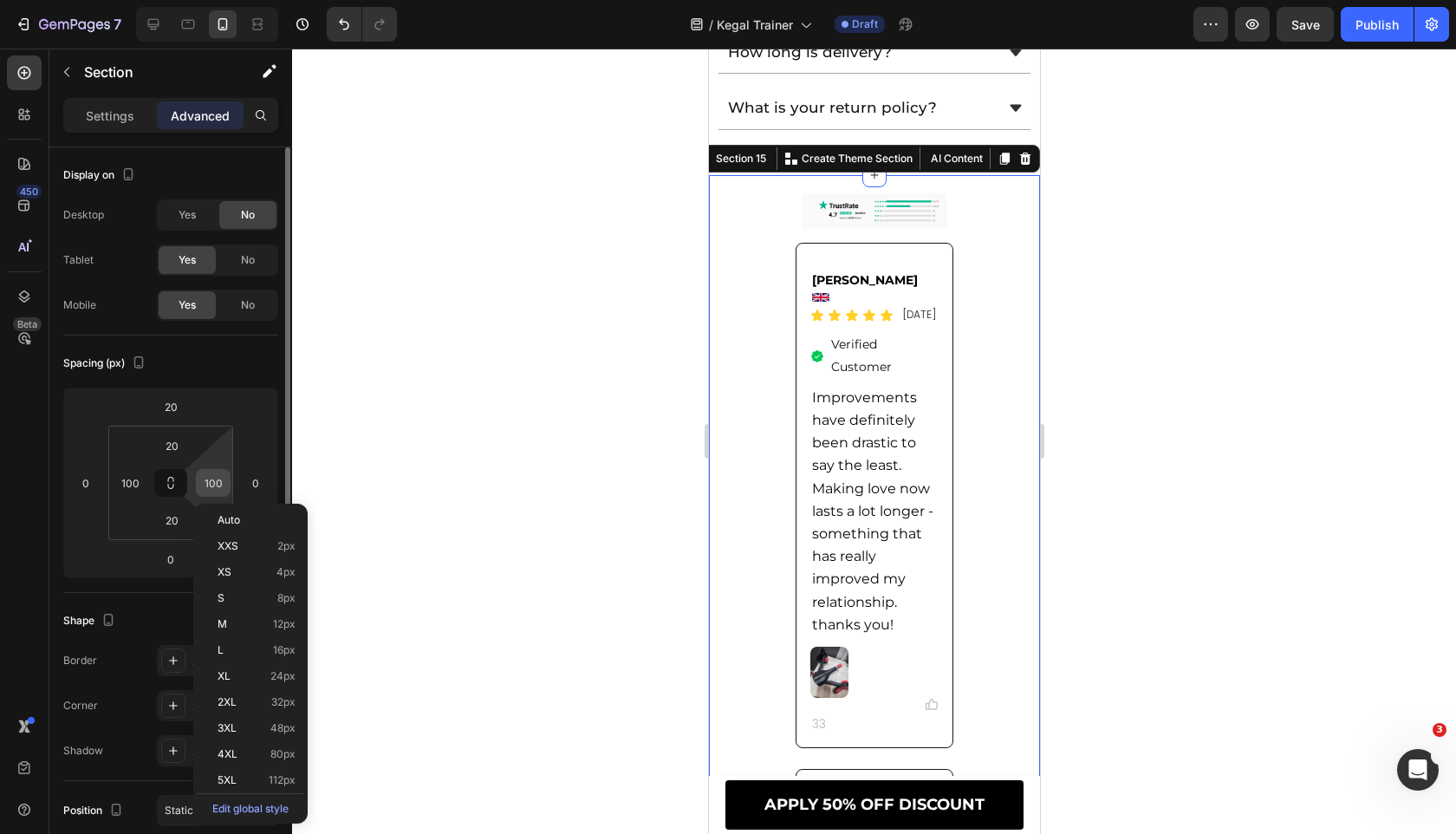
click at [224, 492] on div "100" at bounding box center [214, 483] width 35 height 28
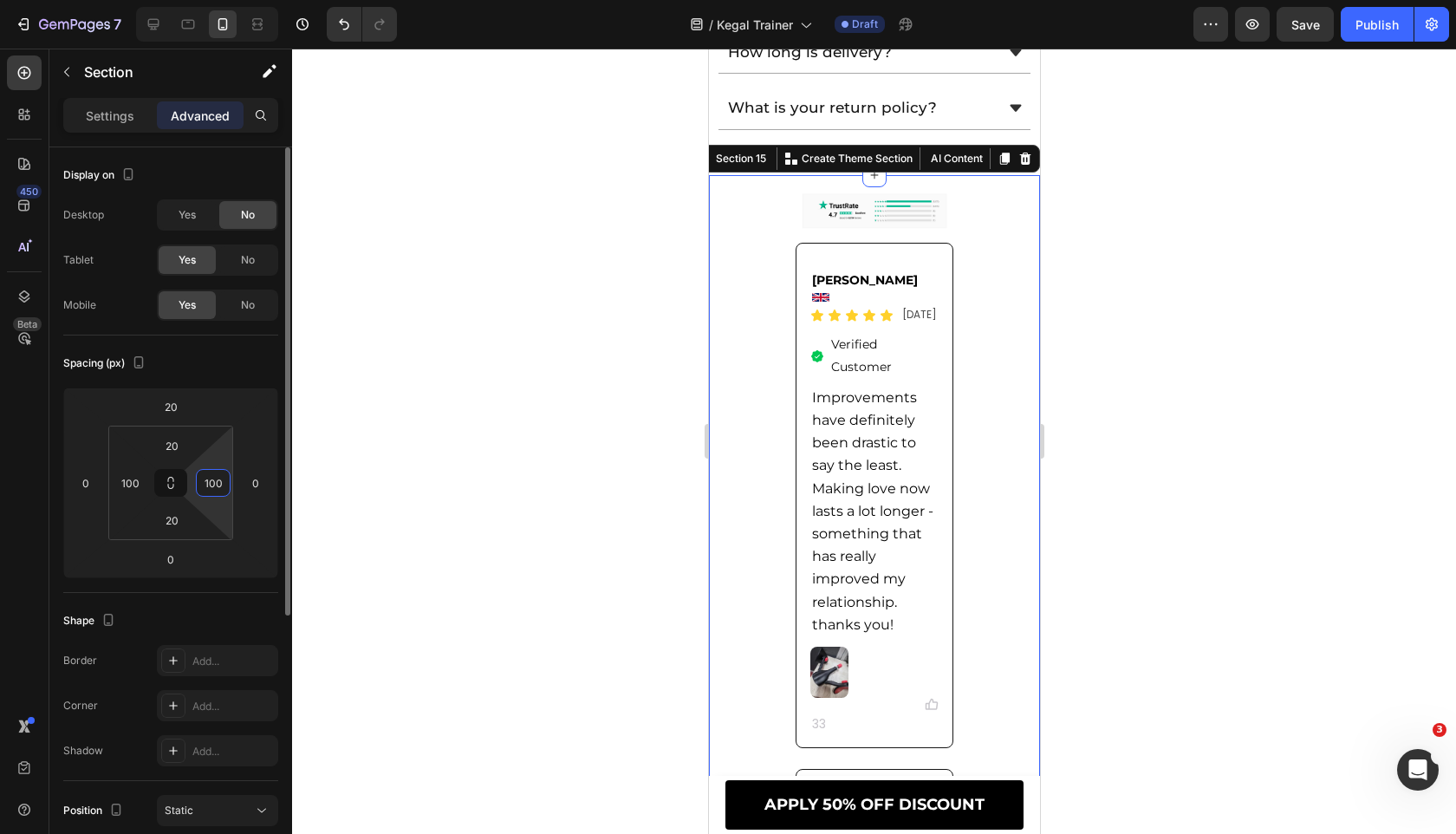
click at [217, 482] on input "100" at bounding box center [214, 483] width 26 height 26
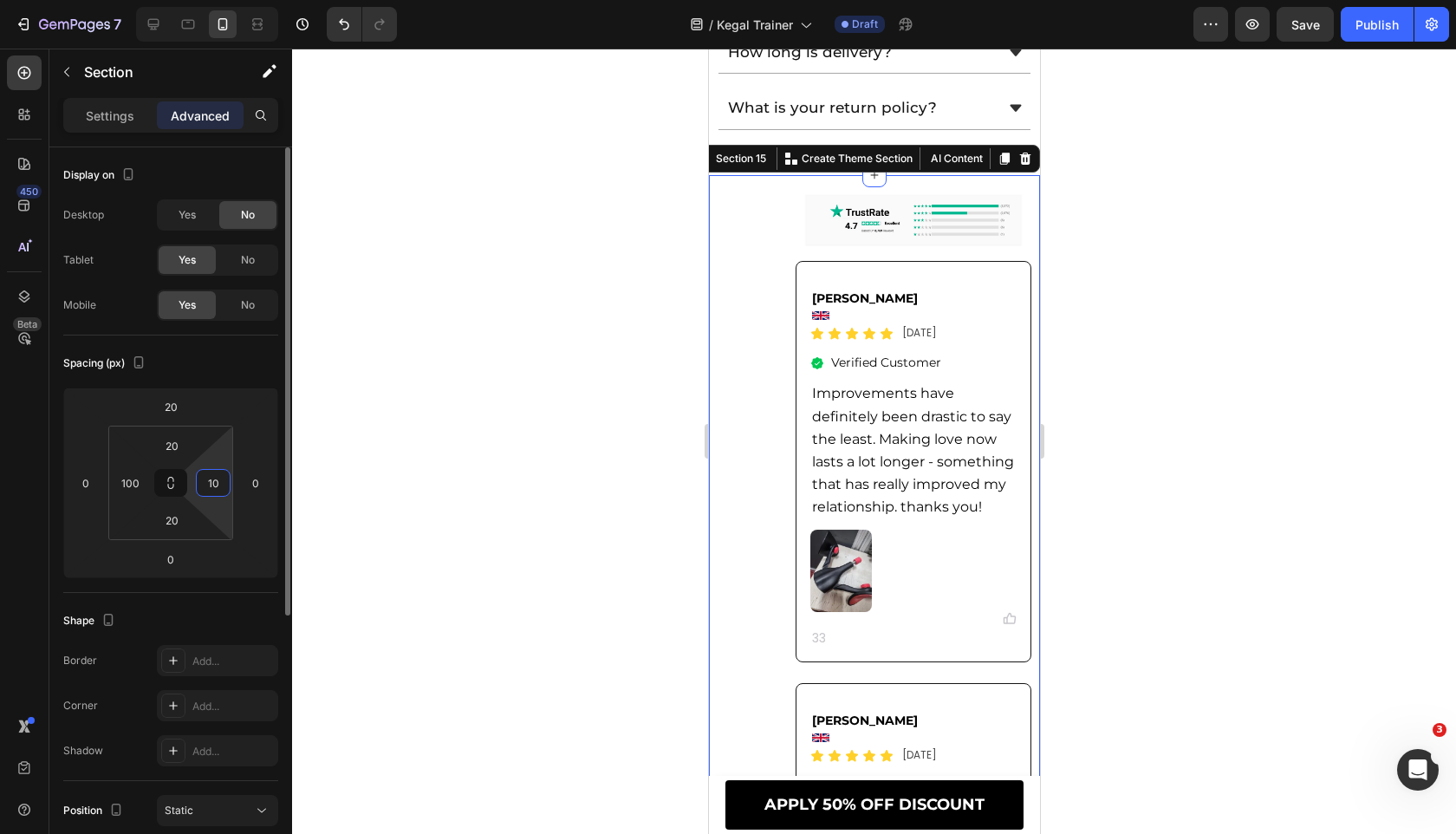
click at [214, 483] on input "10" at bounding box center [214, 483] width 26 height 26
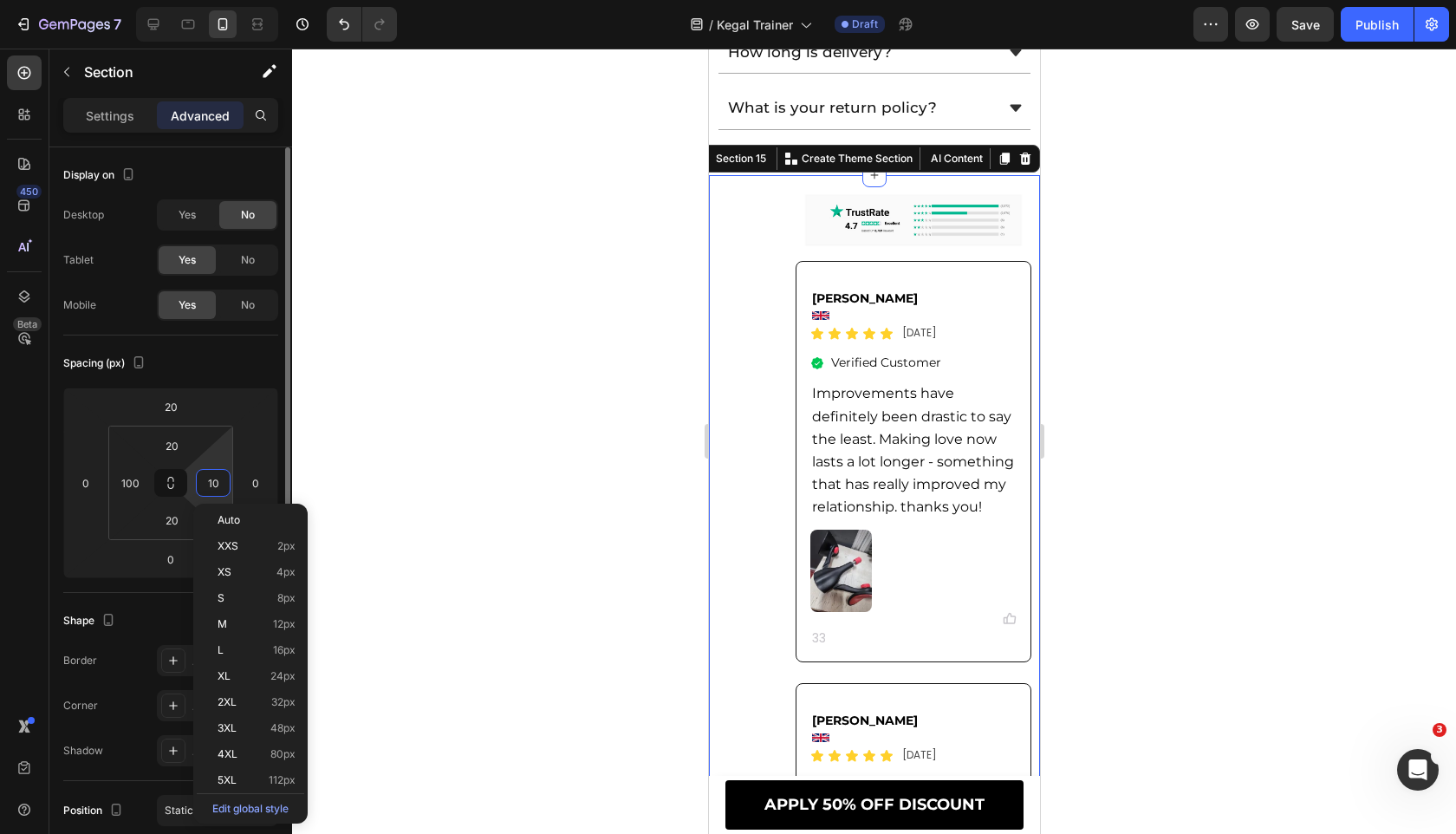
click at [214, 483] on input "10" at bounding box center [214, 483] width 26 height 26
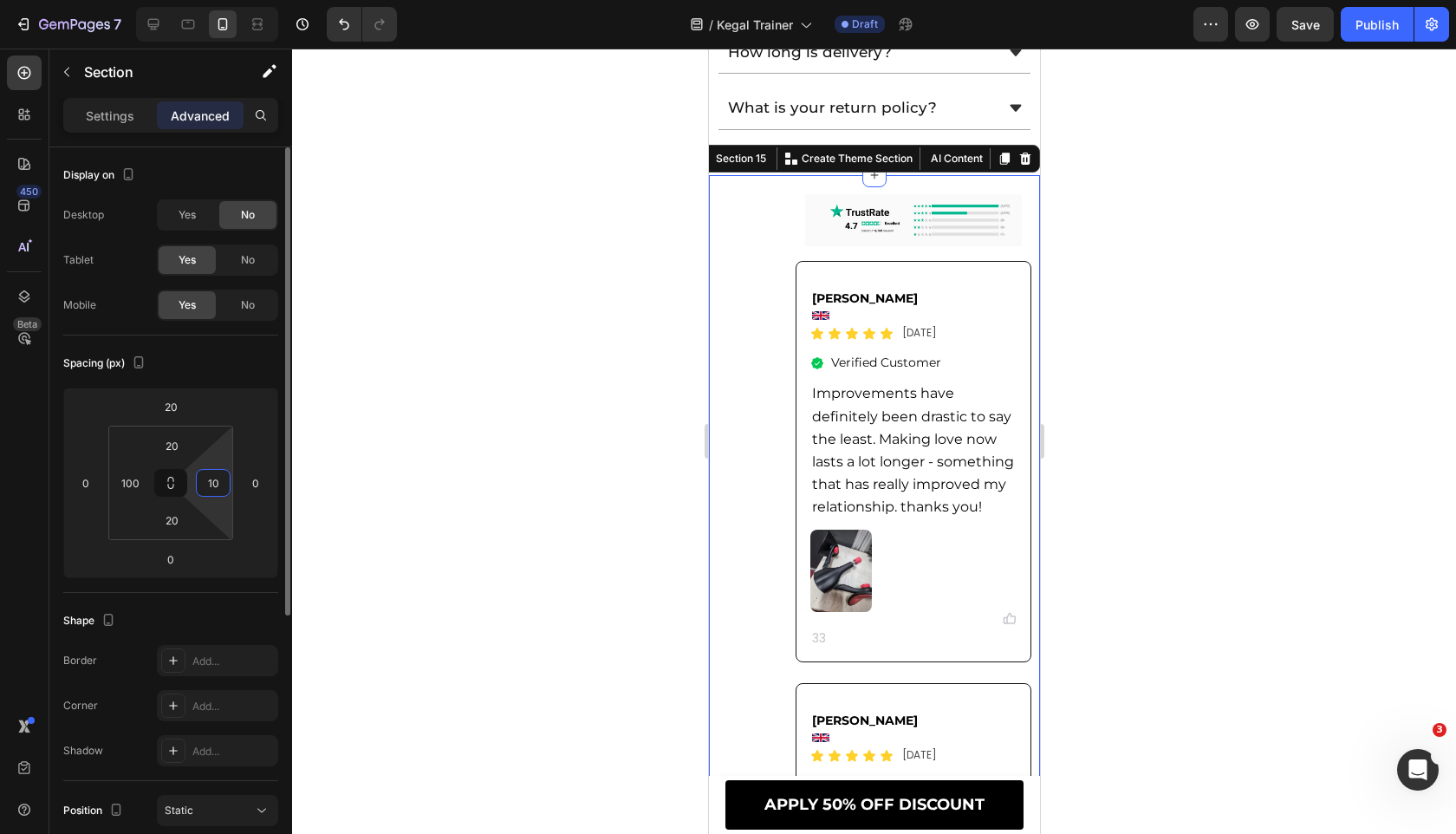
click at [214, 483] on input "10" at bounding box center [214, 483] width 26 height 26
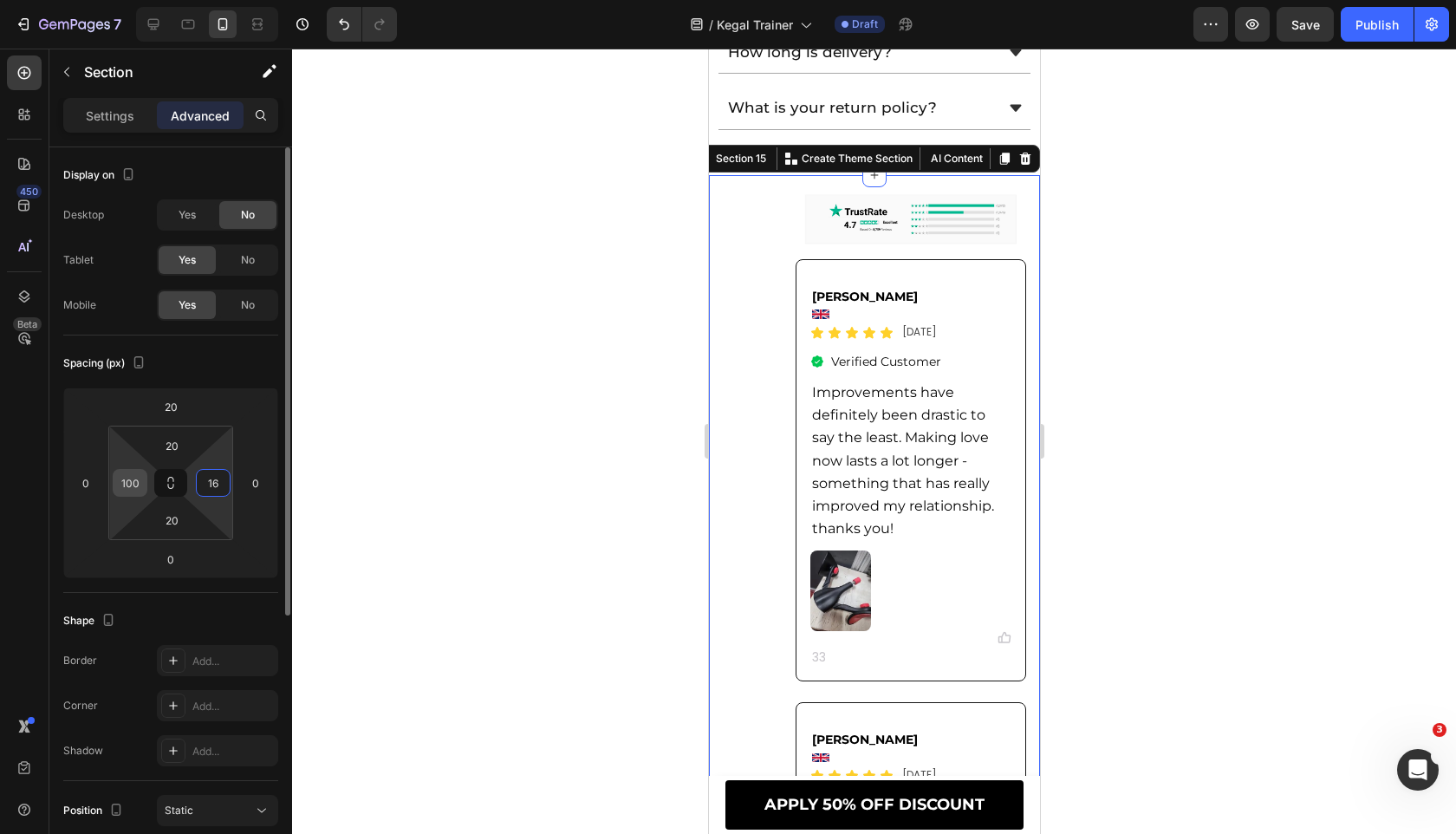
type input "16"
click at [131, 481] on input "100" at bounding box center [130, 483] width 26 height 26
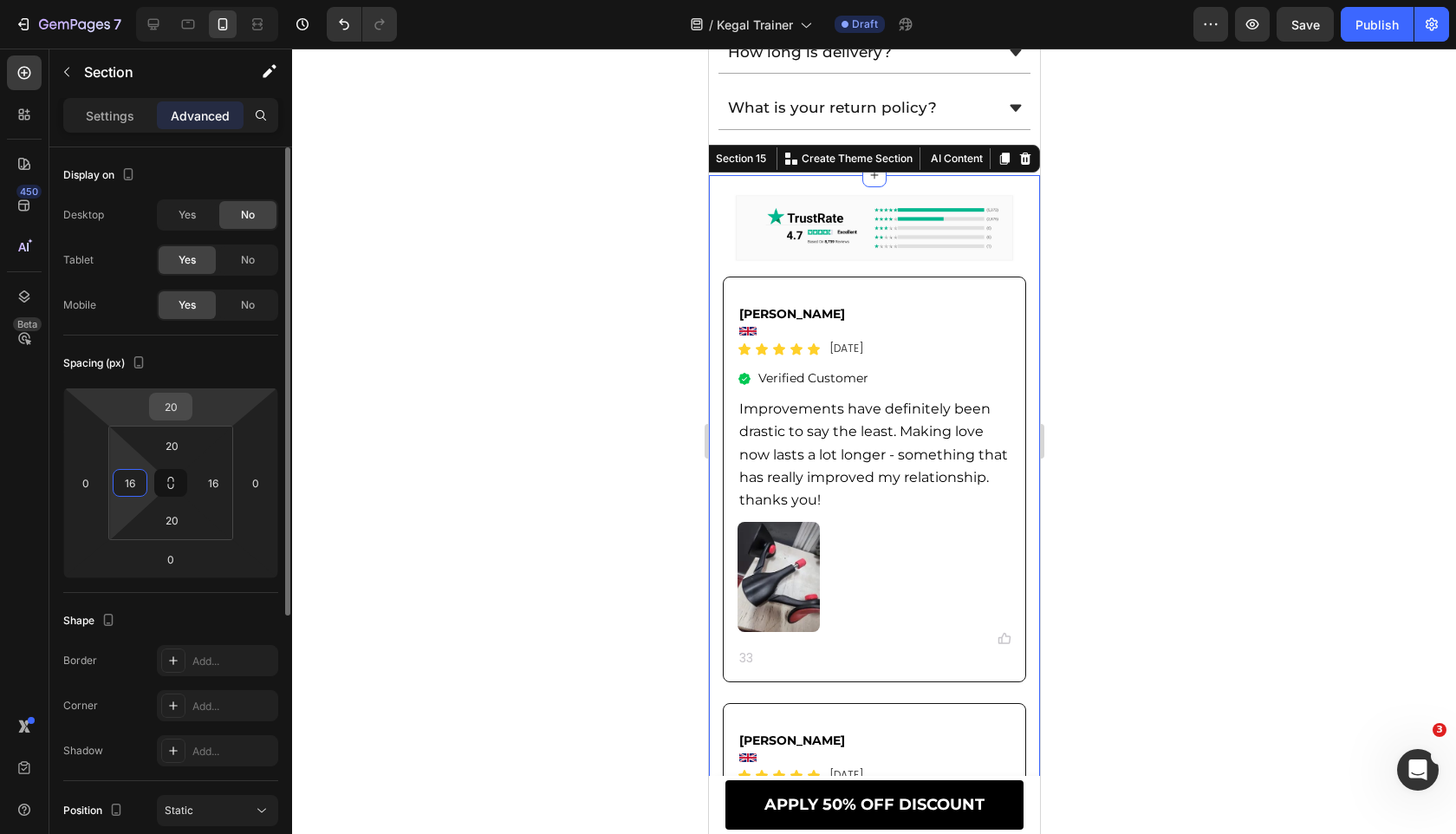
type input "16"
click at [170, 410] on input "20" at bounding box center [171, 406] width 35 height 26
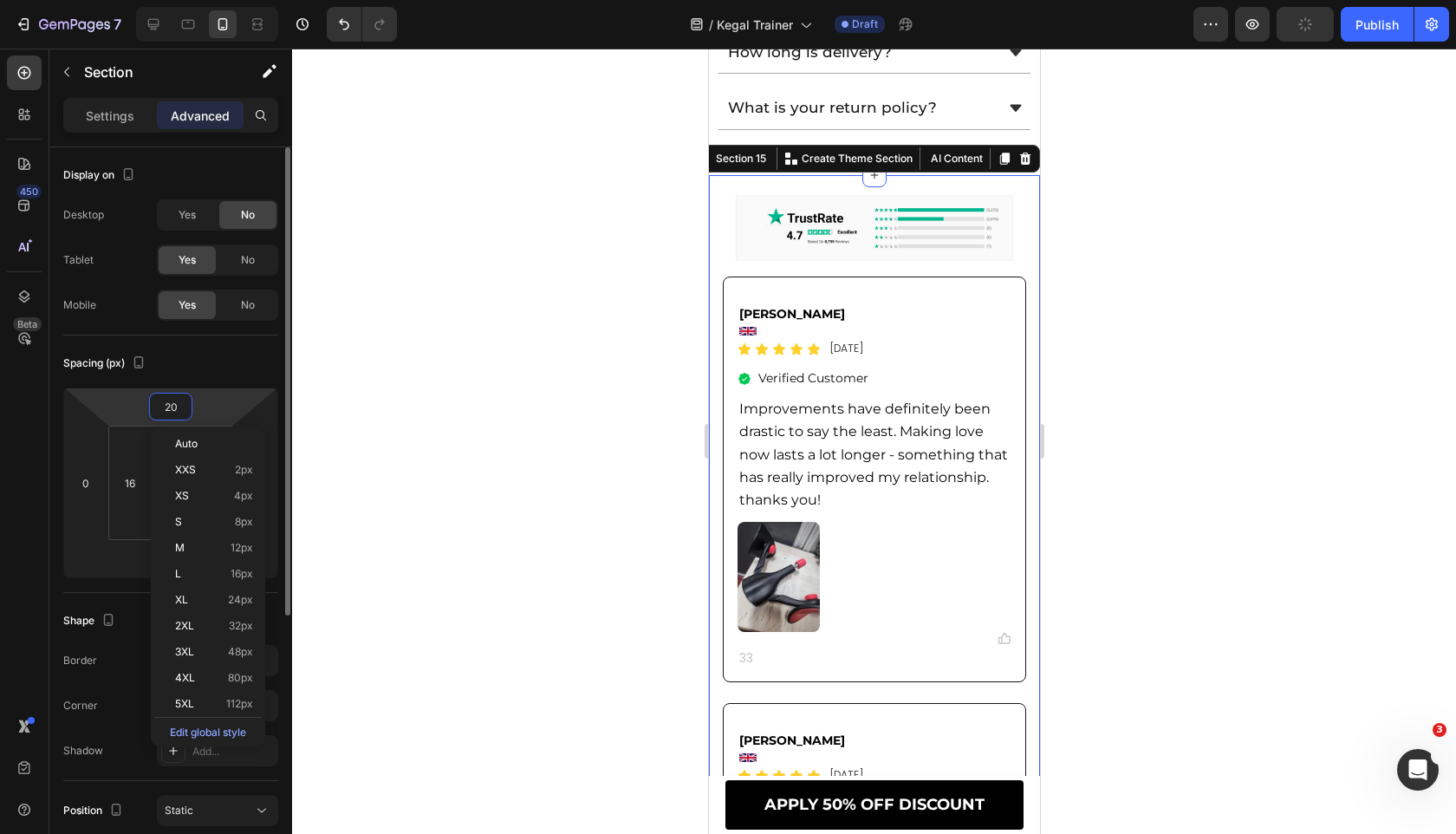
type input "0"
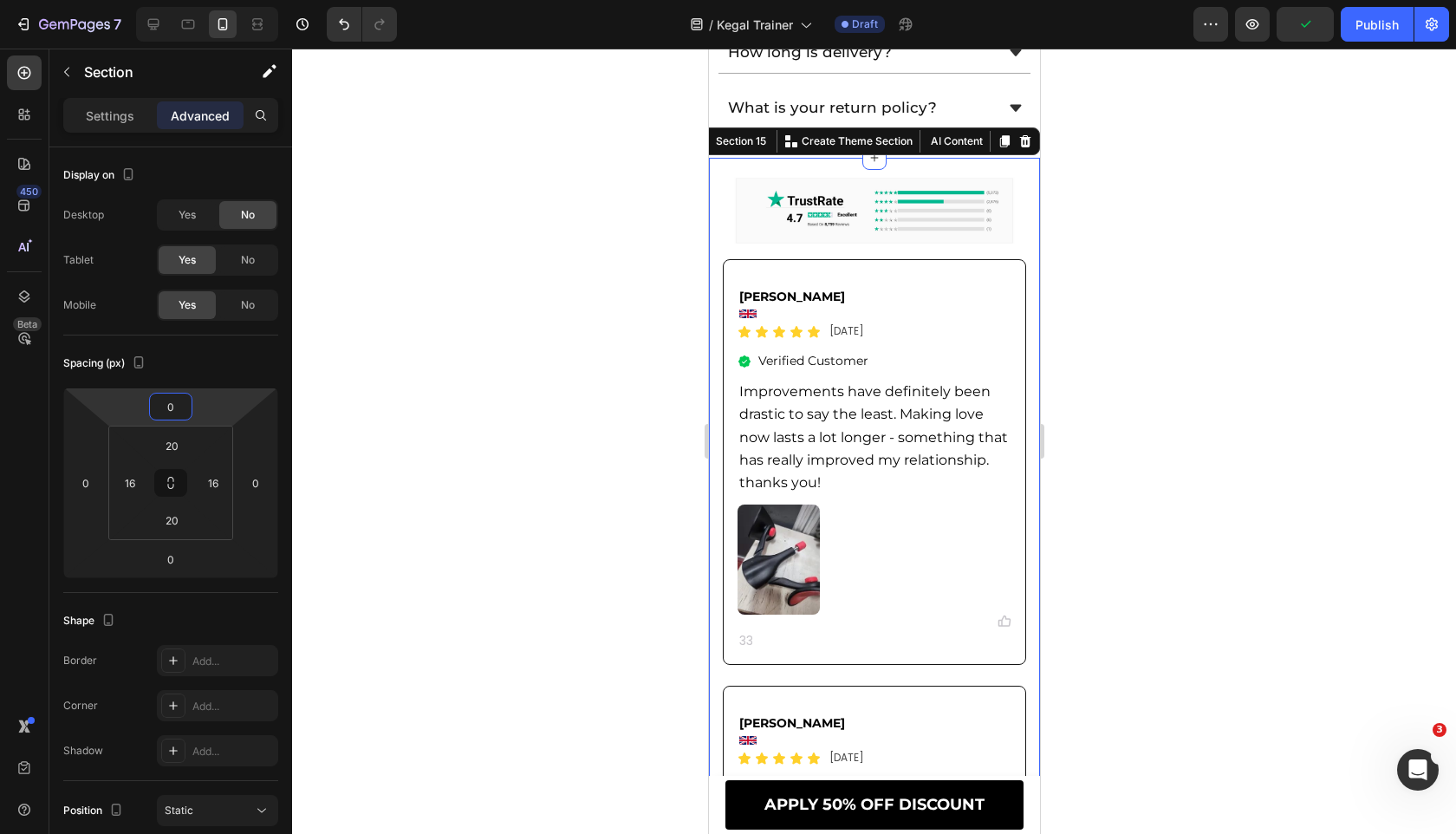
click at [454, 324] on div at bounding box center [874, 441] width 1164 height 786
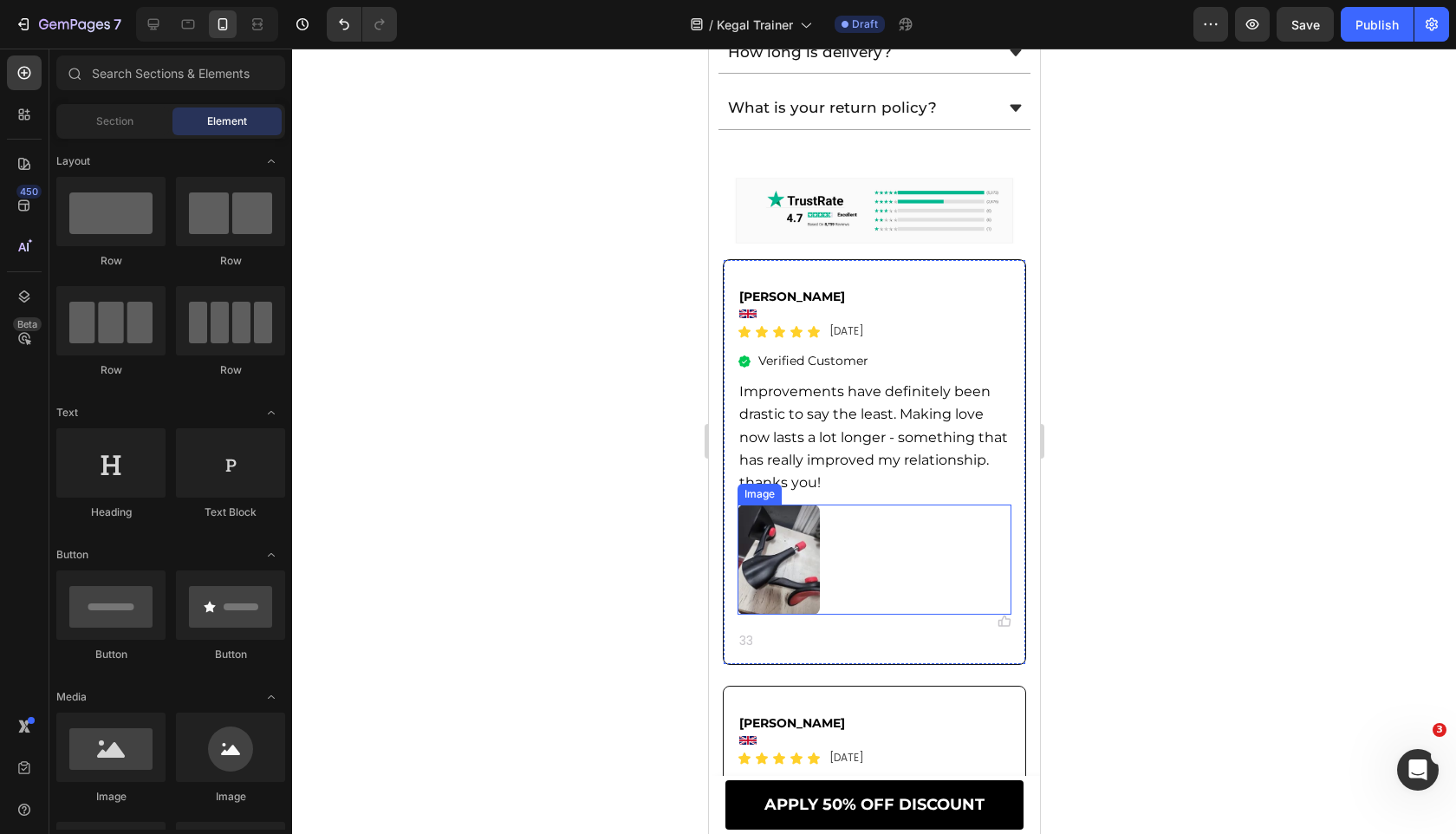
click at [848, 541] on div at bounding box center [873, 560] width 274 height 110
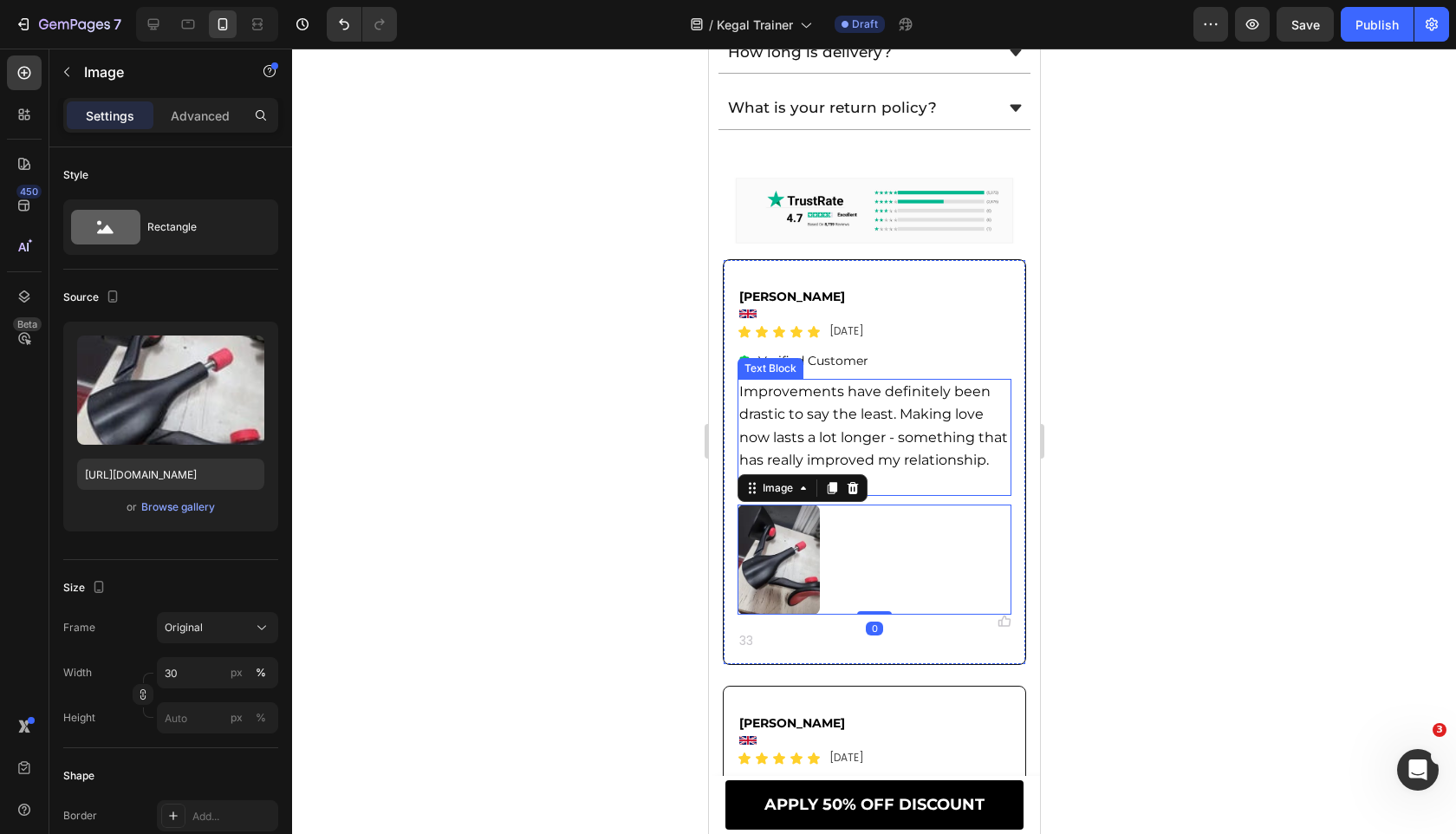
click at [847, 433] on span "Improvements have definitely been drastic to say the least. Making love now las…" at bounding box center [872, 436] width 269 height 108
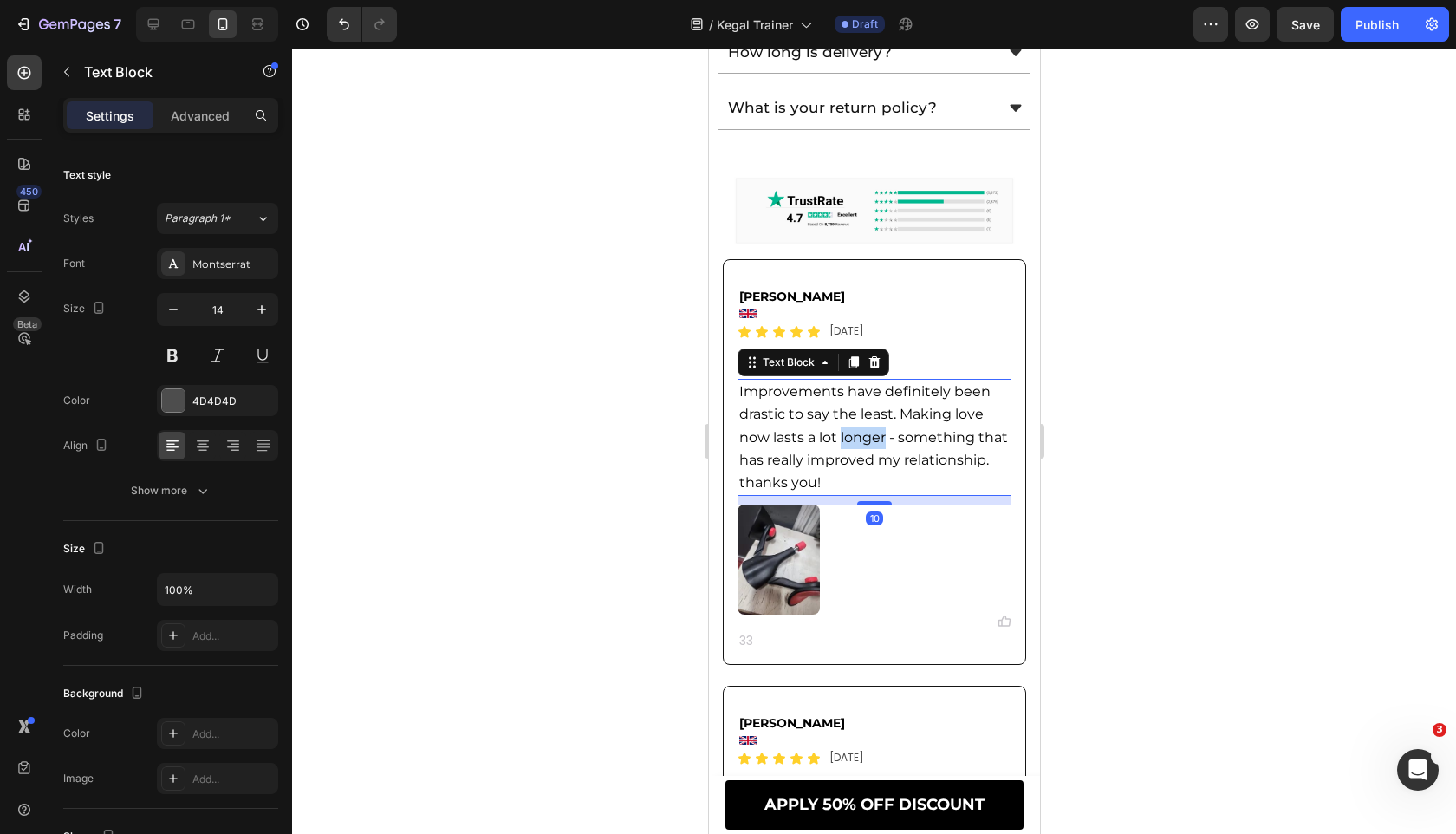
click at [847, 433] on span "Improvements have definitely been drastic to say the least. Making love now las…" at bounding box center [872, 436] width 269 height 108
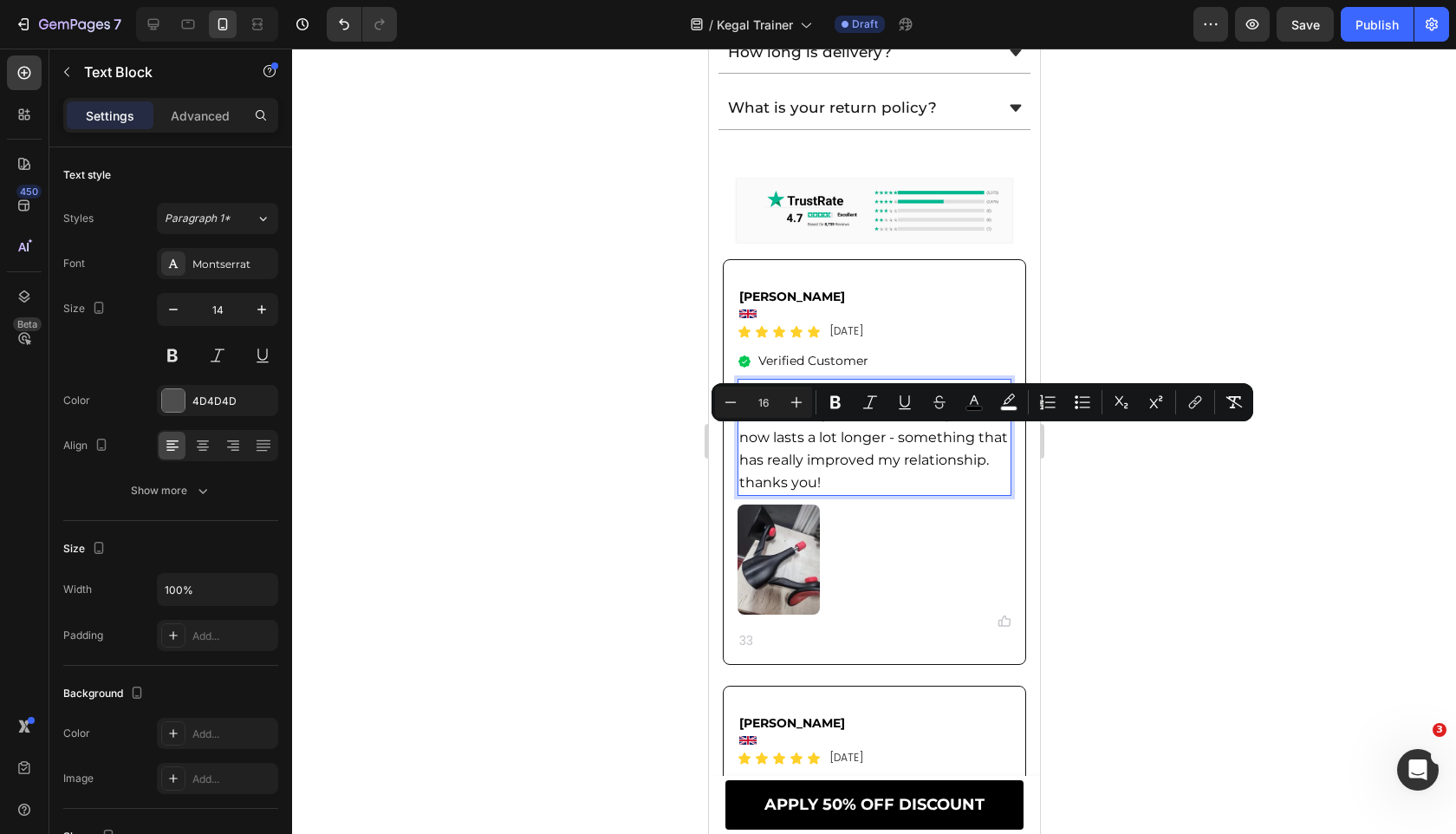
click at [809, 454] on span "Improvements have definitely been drastic to say the least. Making love now las…" at bounding box center [872, 436] width 269 height 108
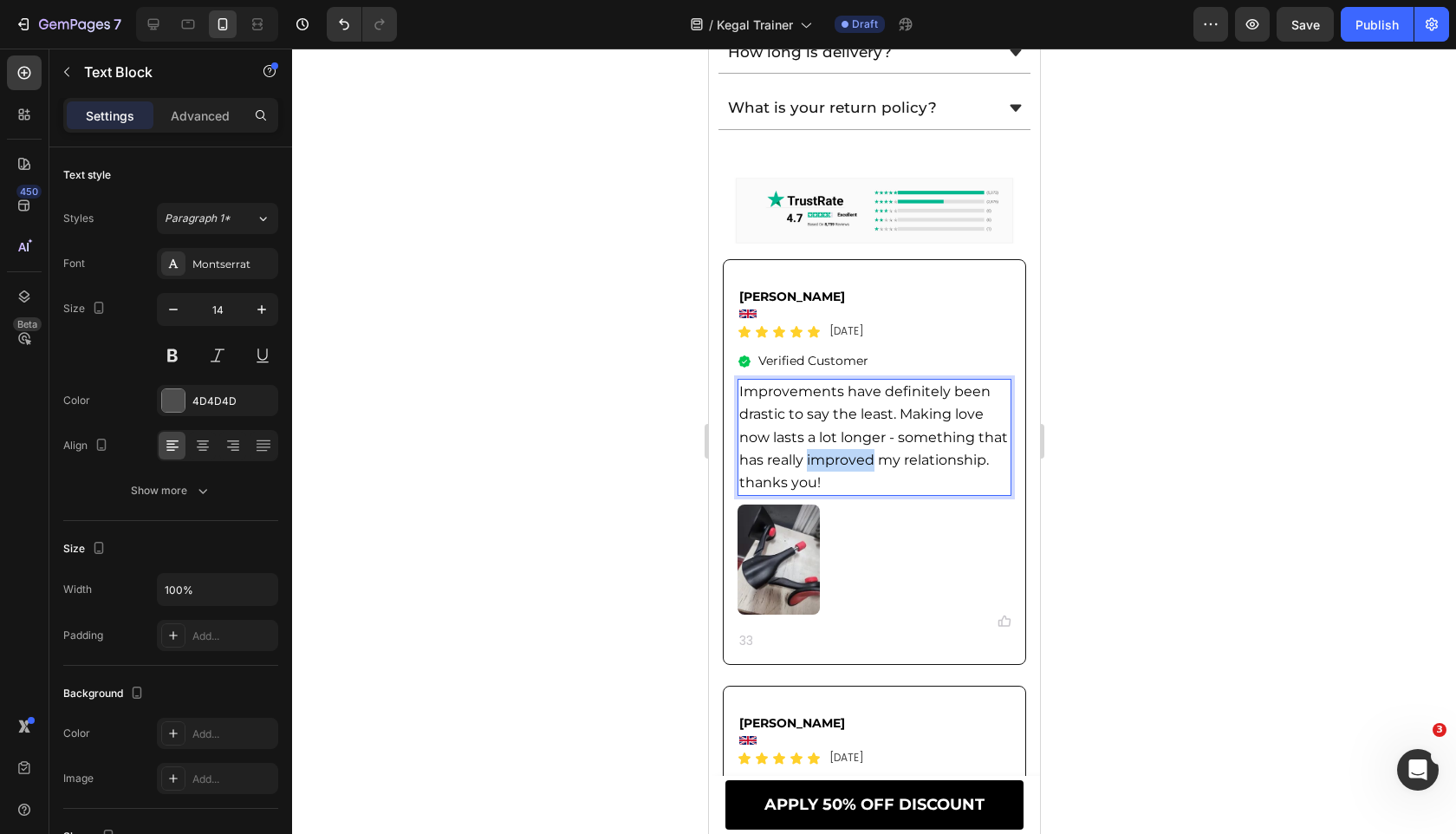
click at [809, 454] on span "Improvements have definitely been drastic to say the least. Making love now las…" at bounding box center [872, 436] width 269 height 108
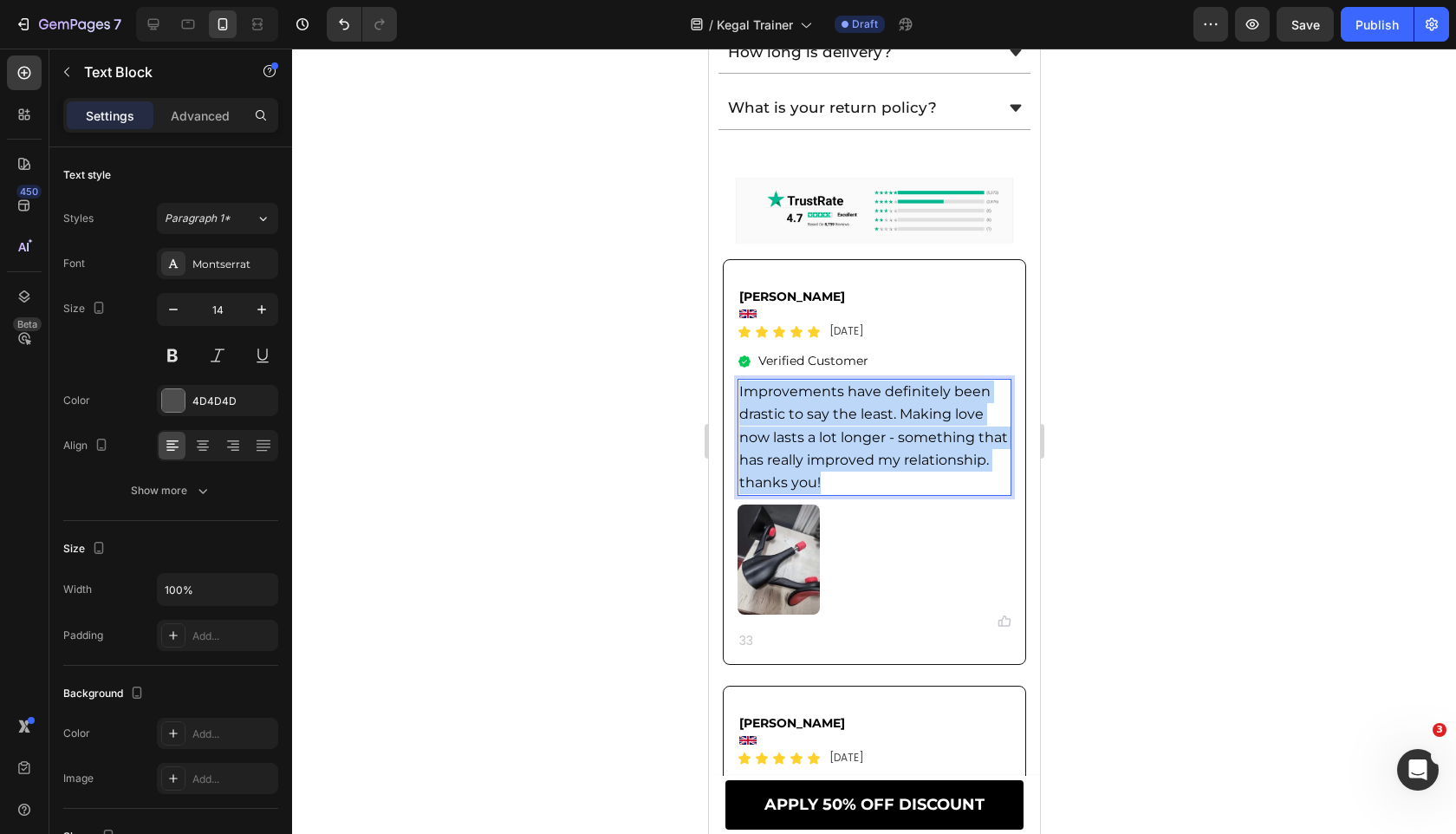
click at [809, 454] on span "Improvements have definitely been drastic to say the least. Making love now las…" at bounding box center [872, 436] width 269 height 108
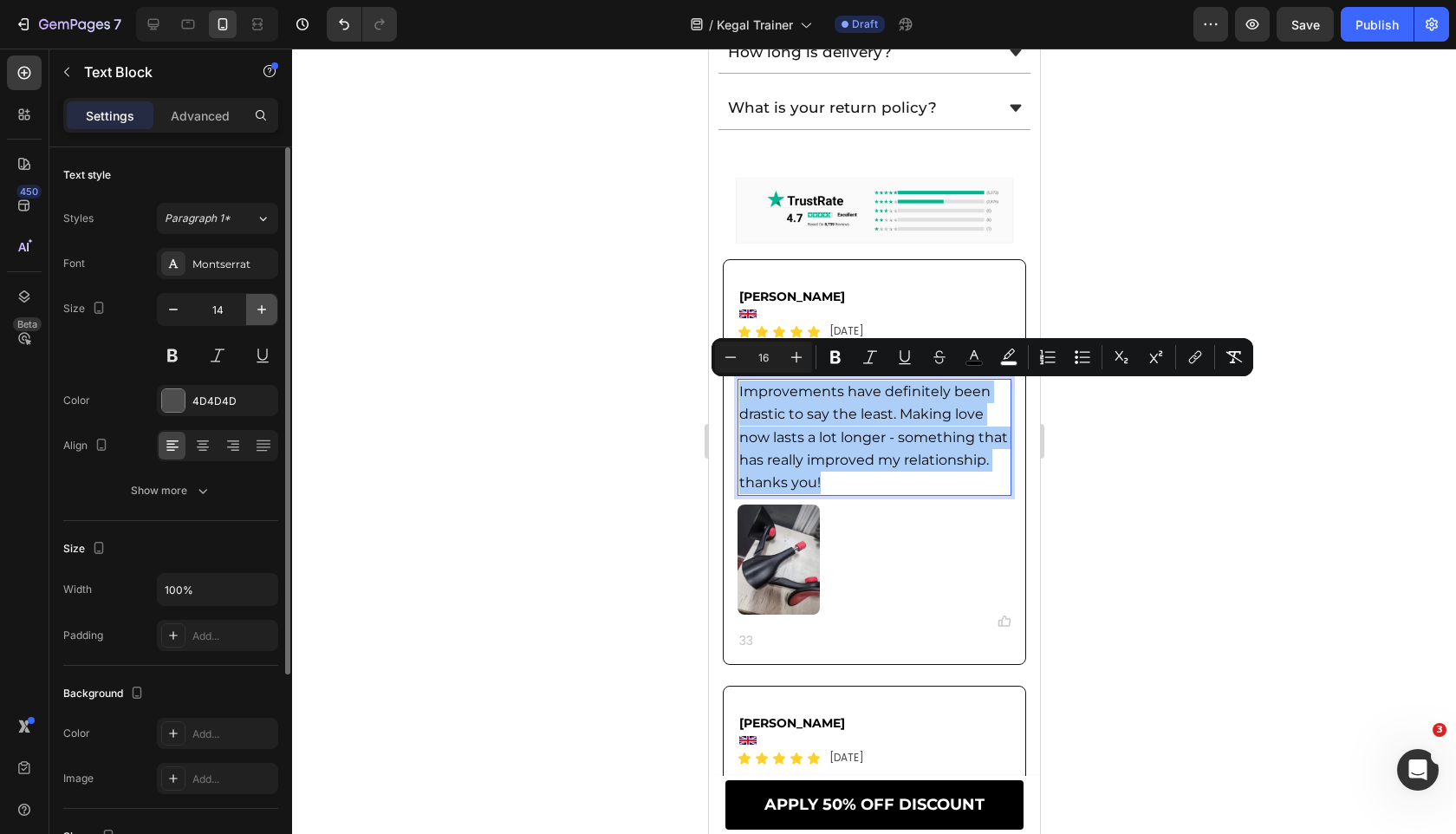
click at [257, 306] on icon "button" at bounding box center [262, 309] width 18 height 18
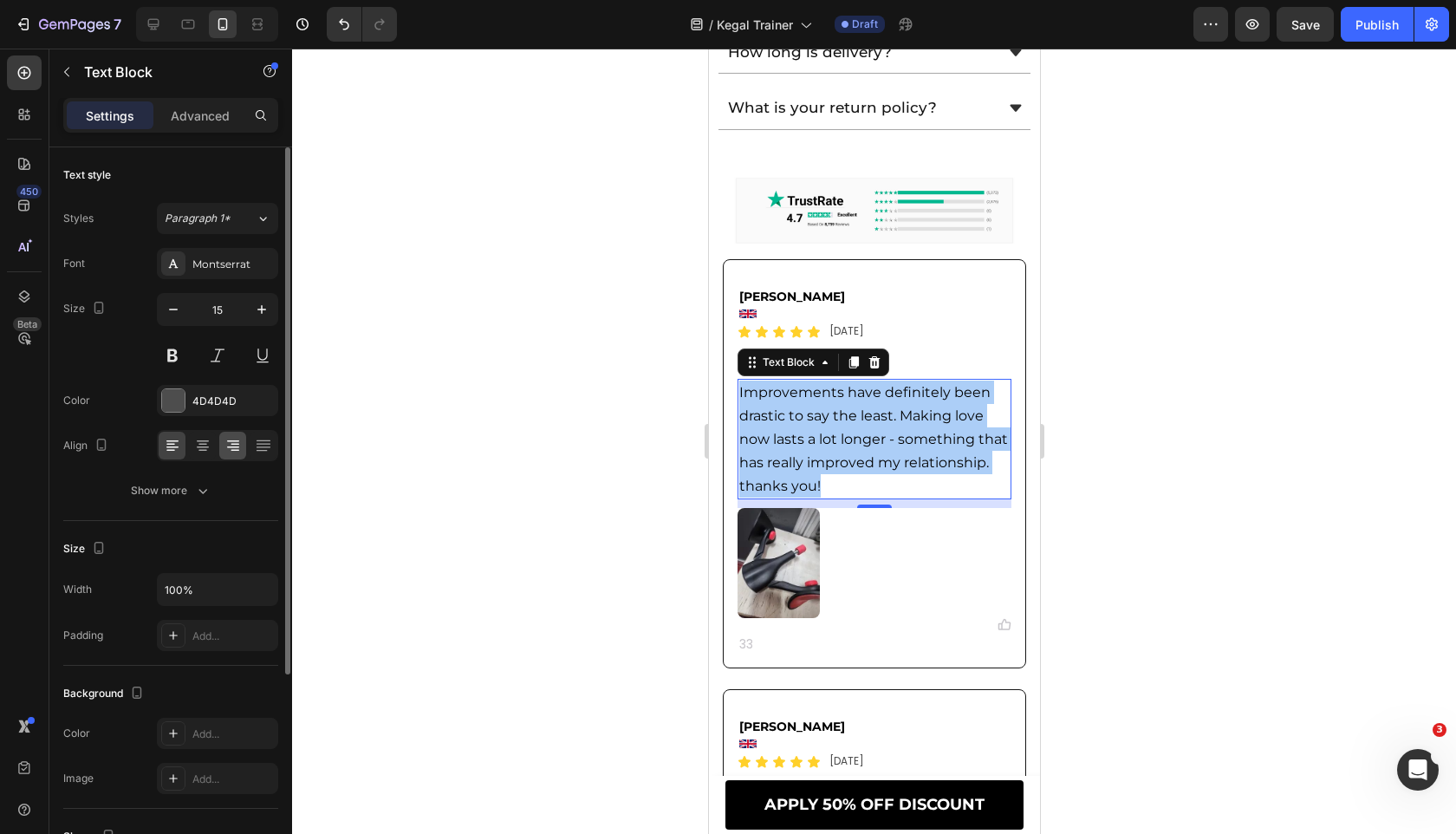
type input "16"
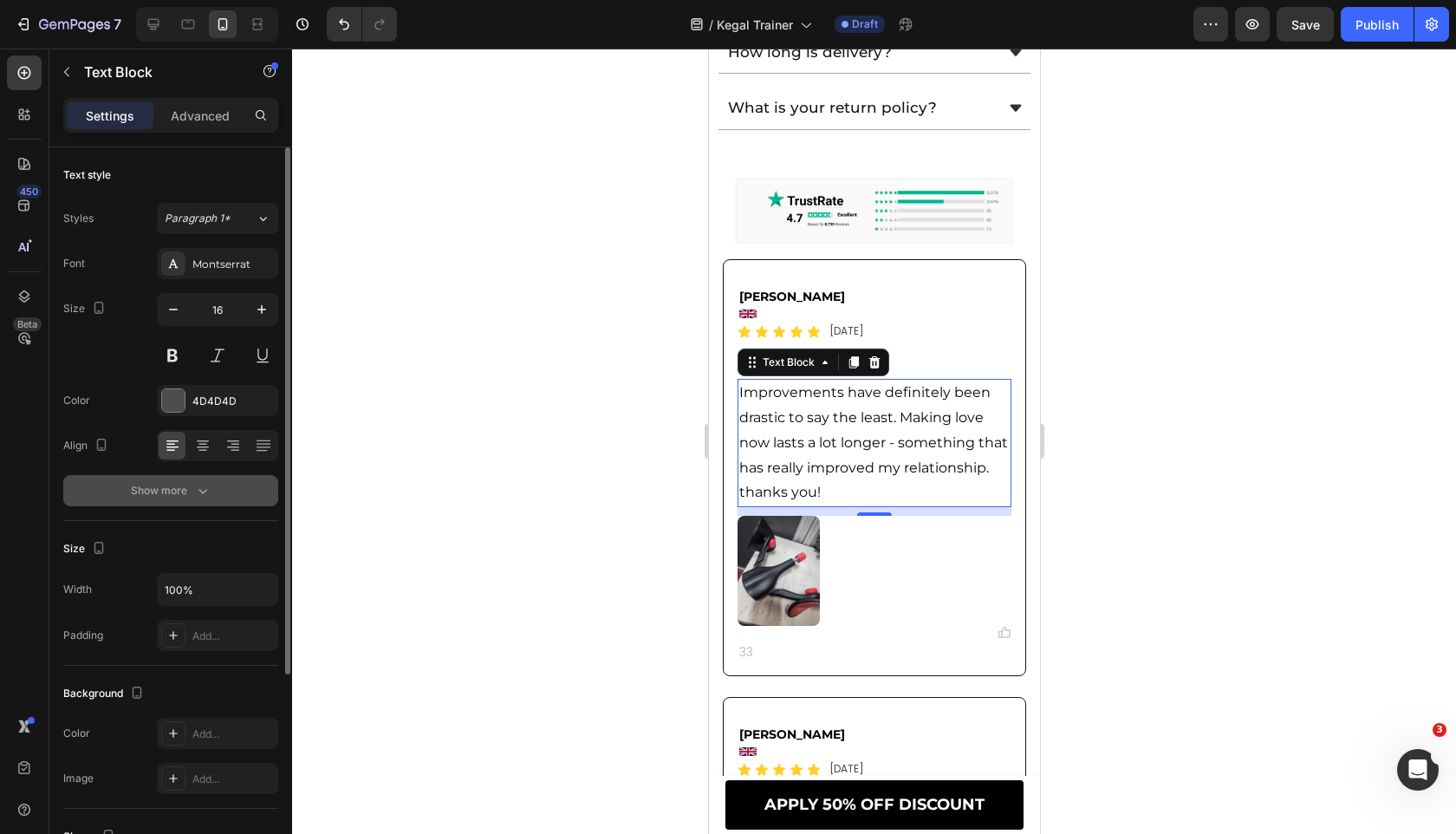
click at [232, 488] on button "Show more" at bounding box center [170, 491] width 215 height 32
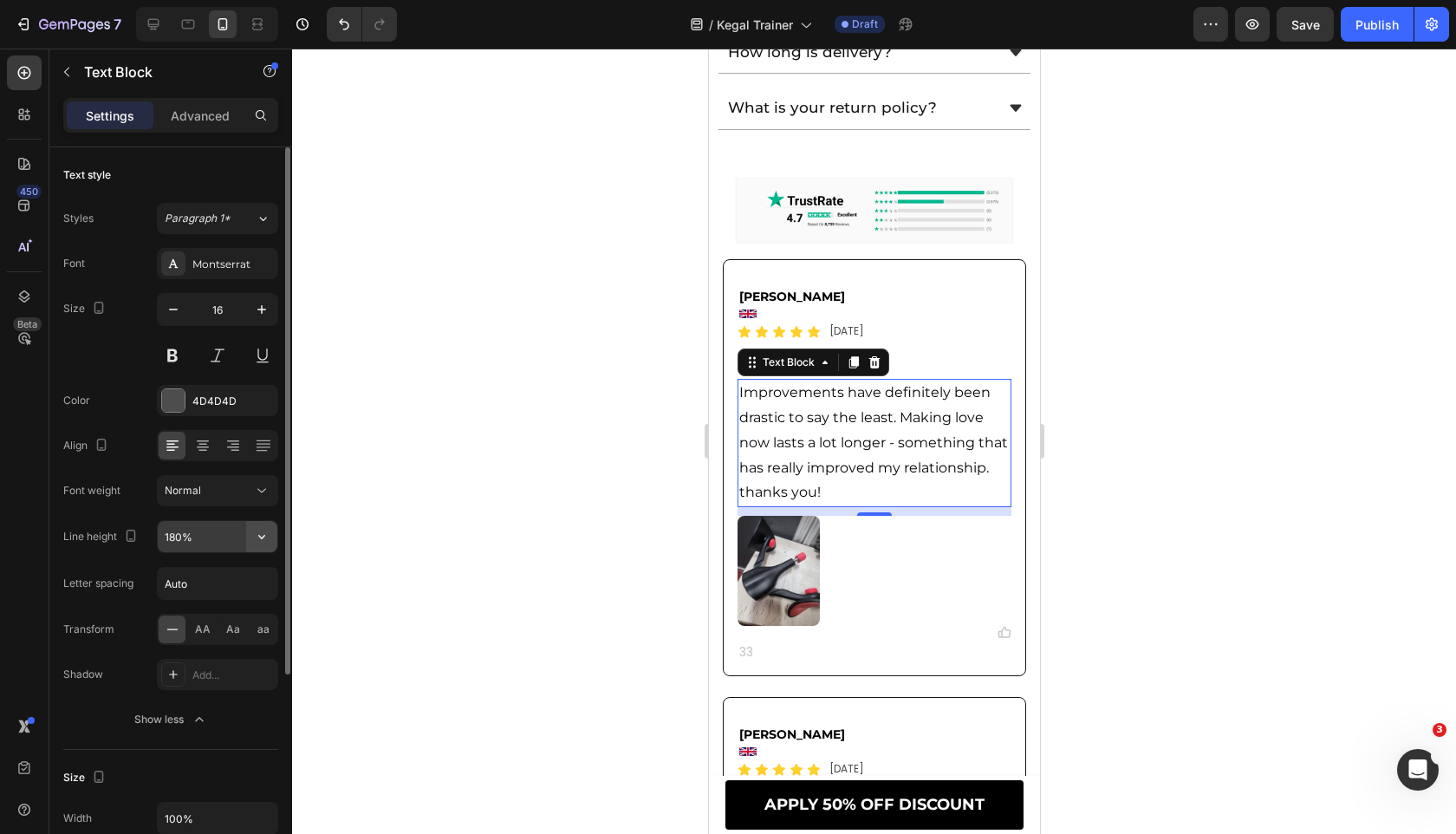
click at [266, 548] on button "button" at bounding box center [262, 537] width 32 height 32
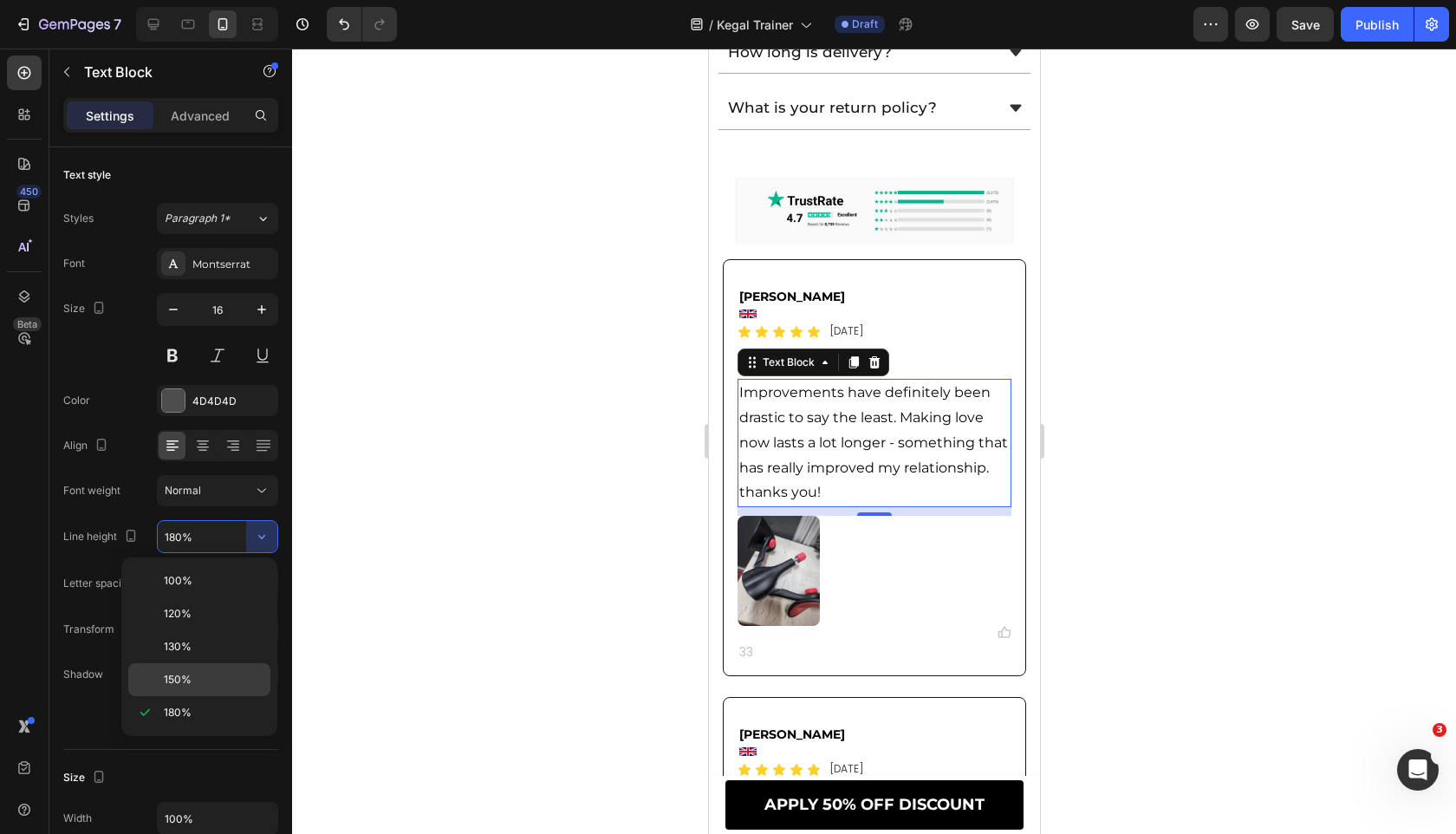
click at [239, 675] on p "150%" at bounding box center [213, 680] width 99 height 16
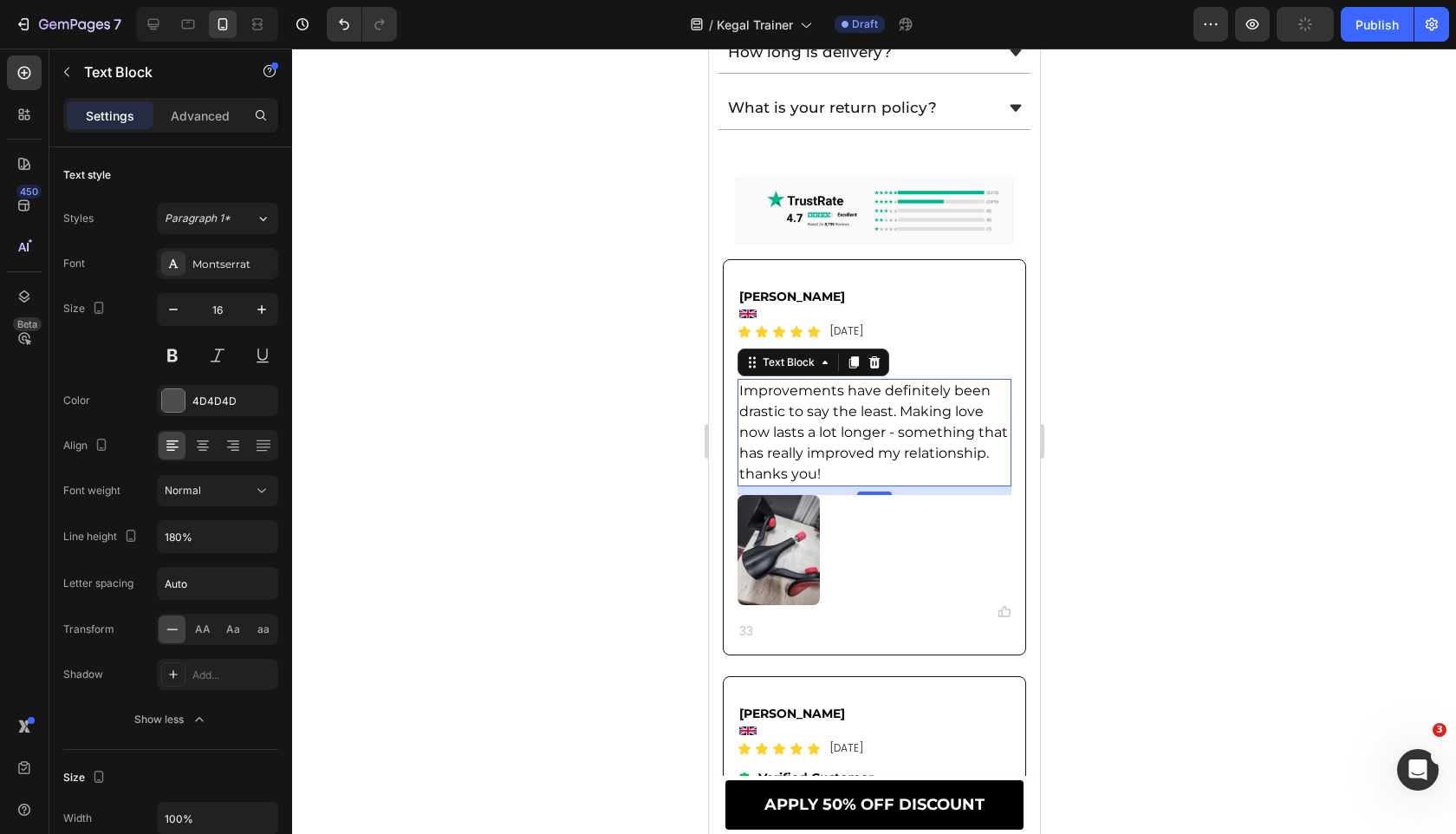
type input "150%"
click at [890, 554] on div at bounding box center [873, 550] width 274 height 110
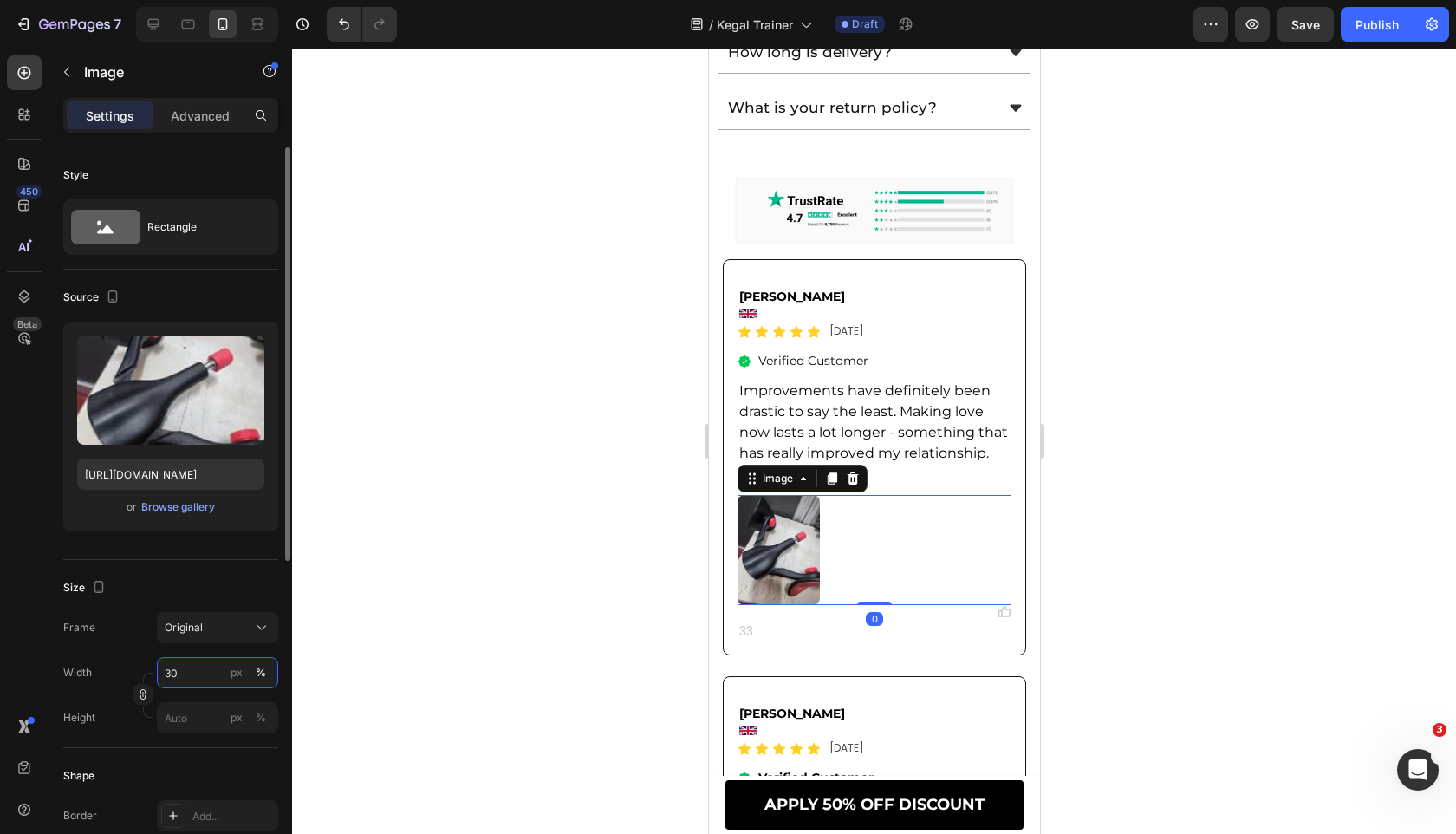
click at [186, 660] on input "30" at bounding box center [217, 673] width 122 height 32
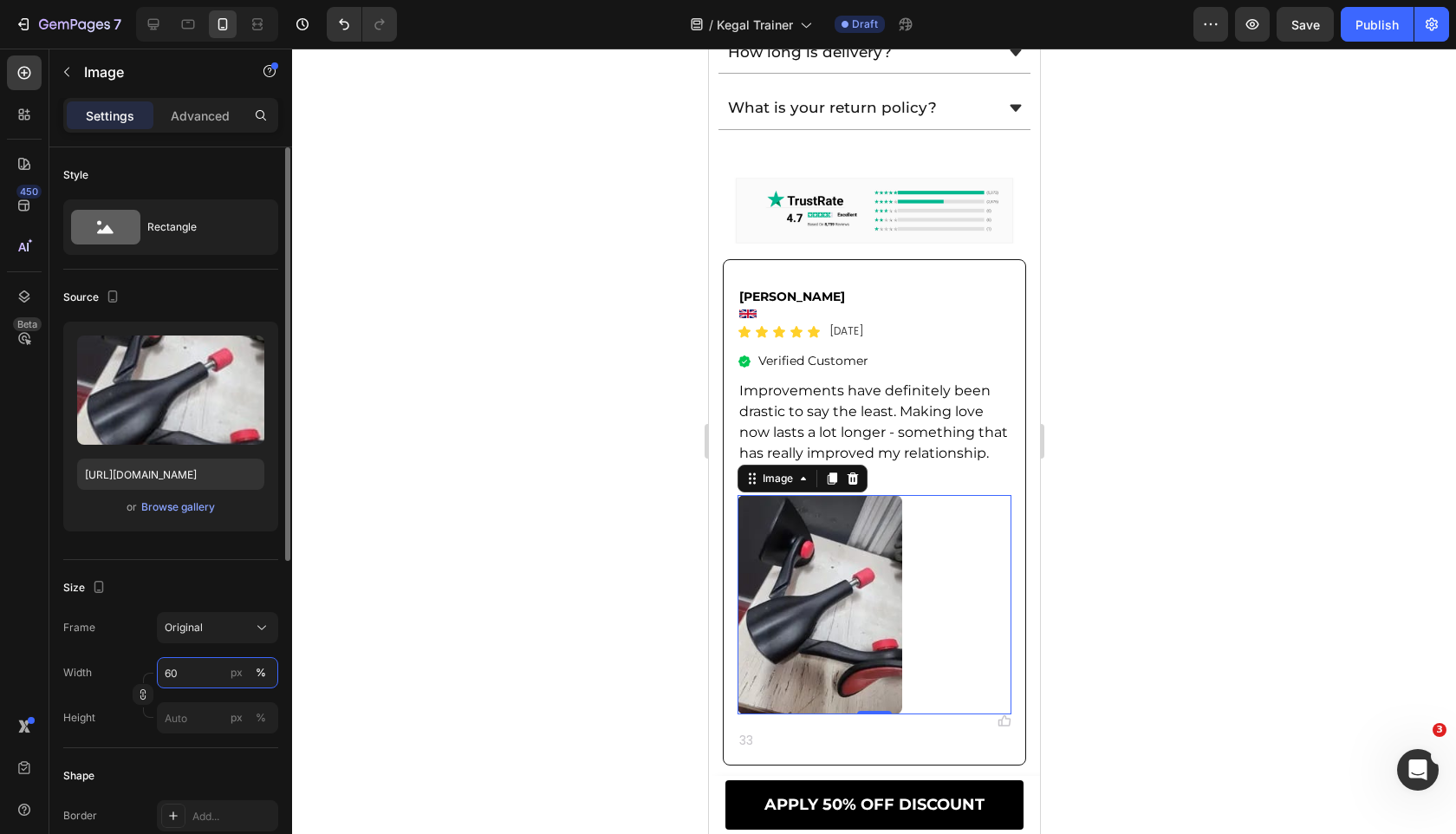
click at [207, 675] on input "60" at bounding box center [217, 673] width 122 height 32
type input "50"
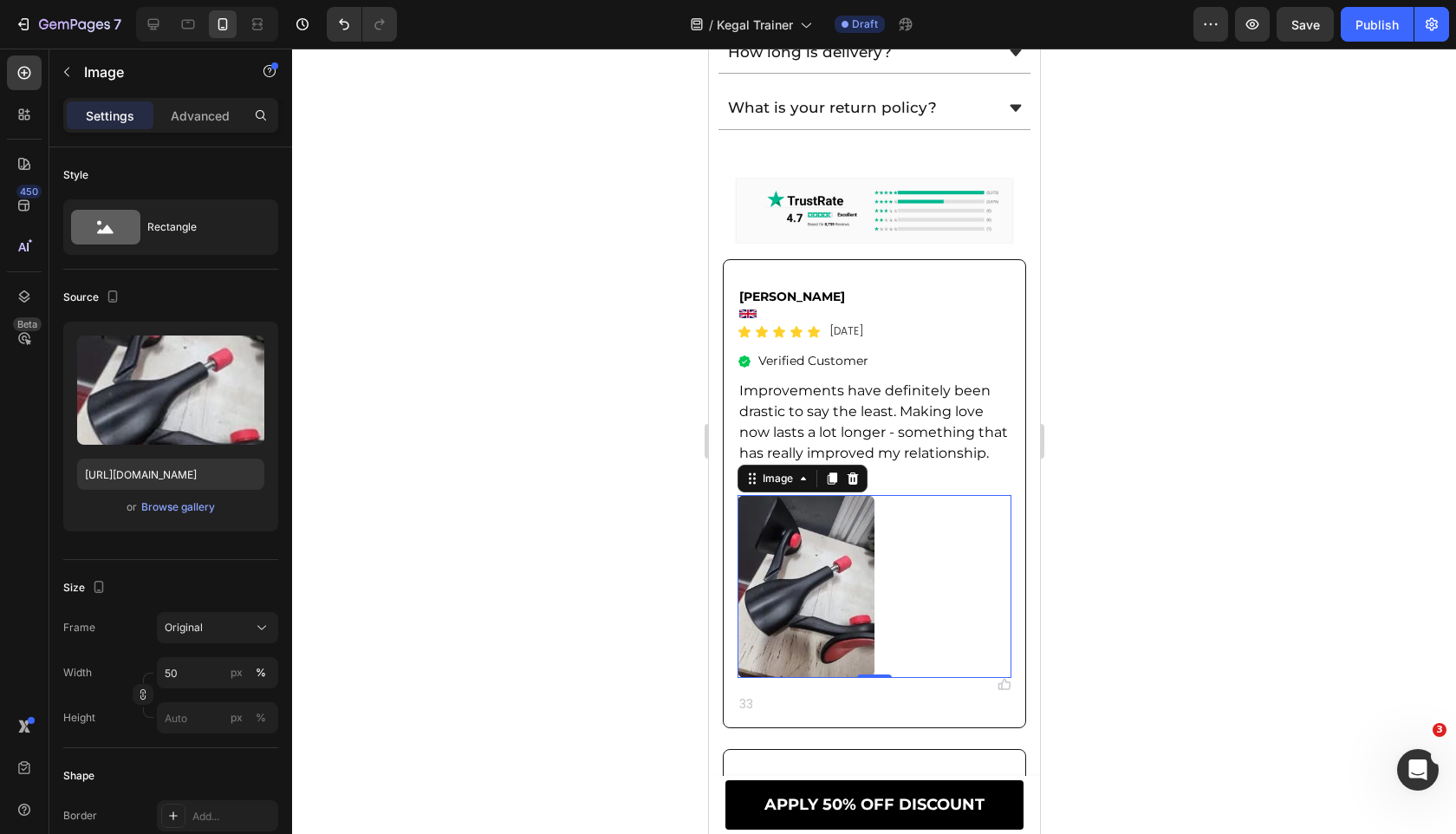
click at [580, 529] on div at bounding box center [874, 441] width 1164 height 786
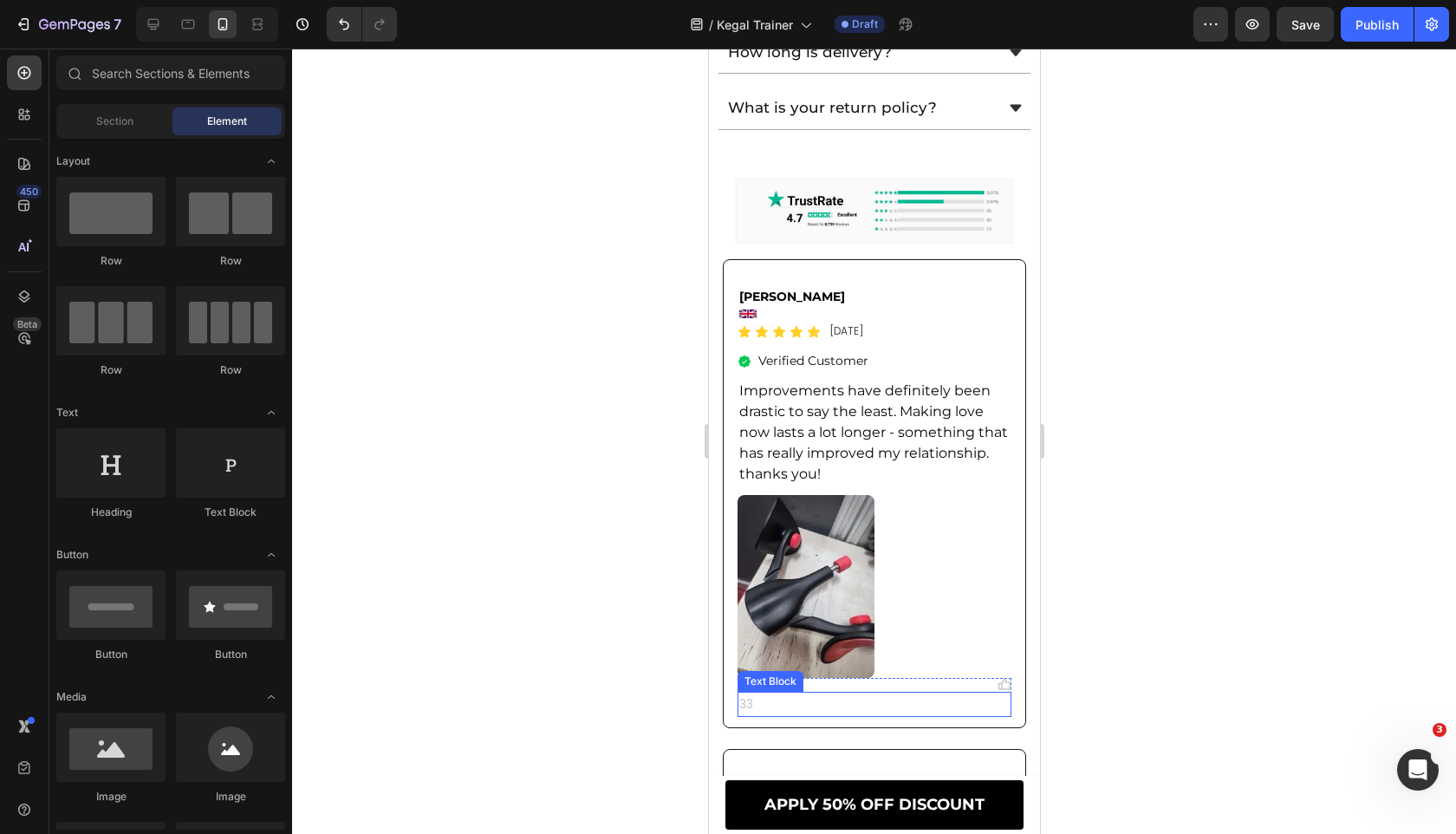
click at [942, 701] on p "33" at bounding box center [873, 704] width 271 height 22
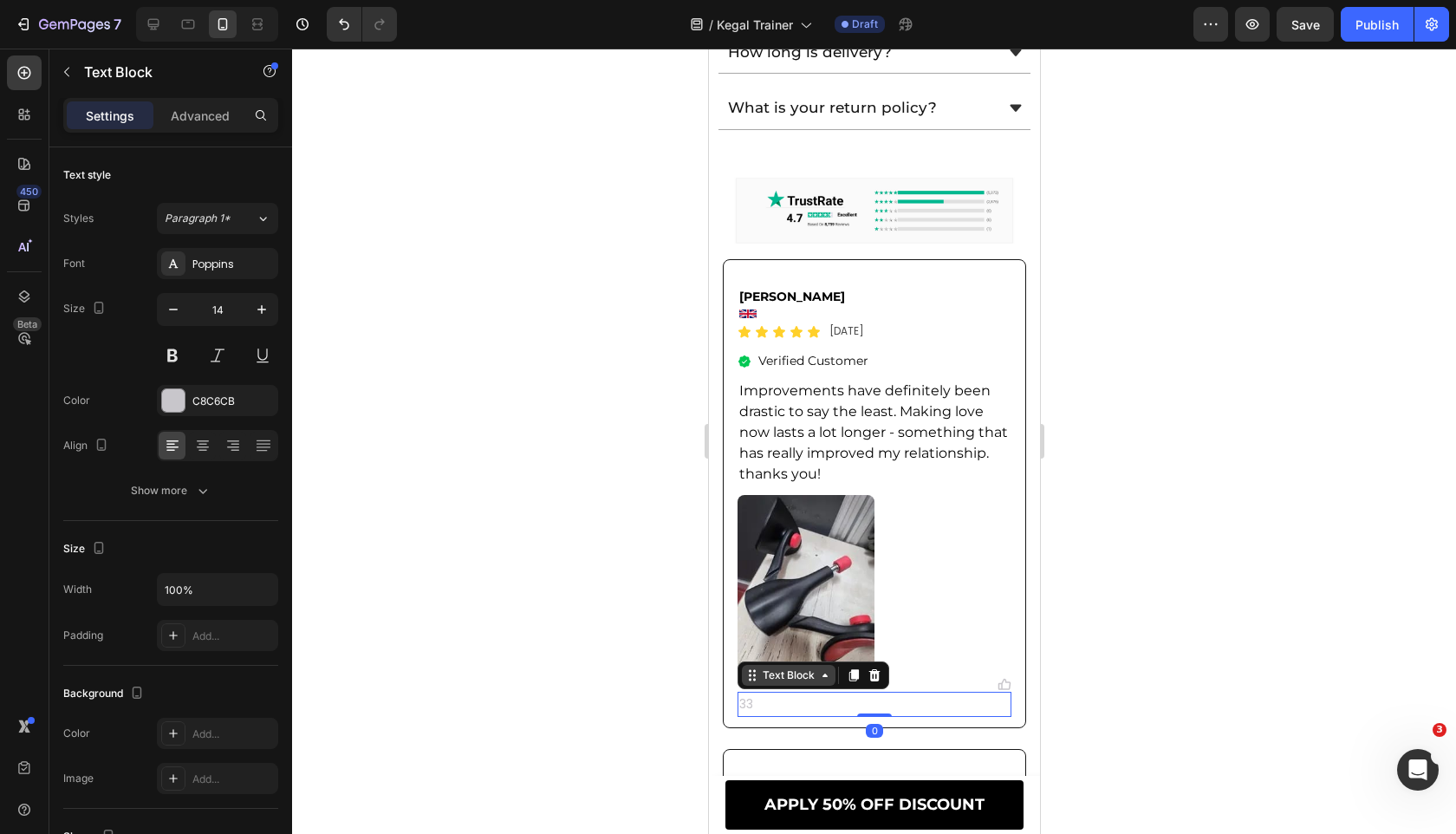
click at [799, 682] on div "Text Block" at bounding box center [787, 675] width 59 height 16
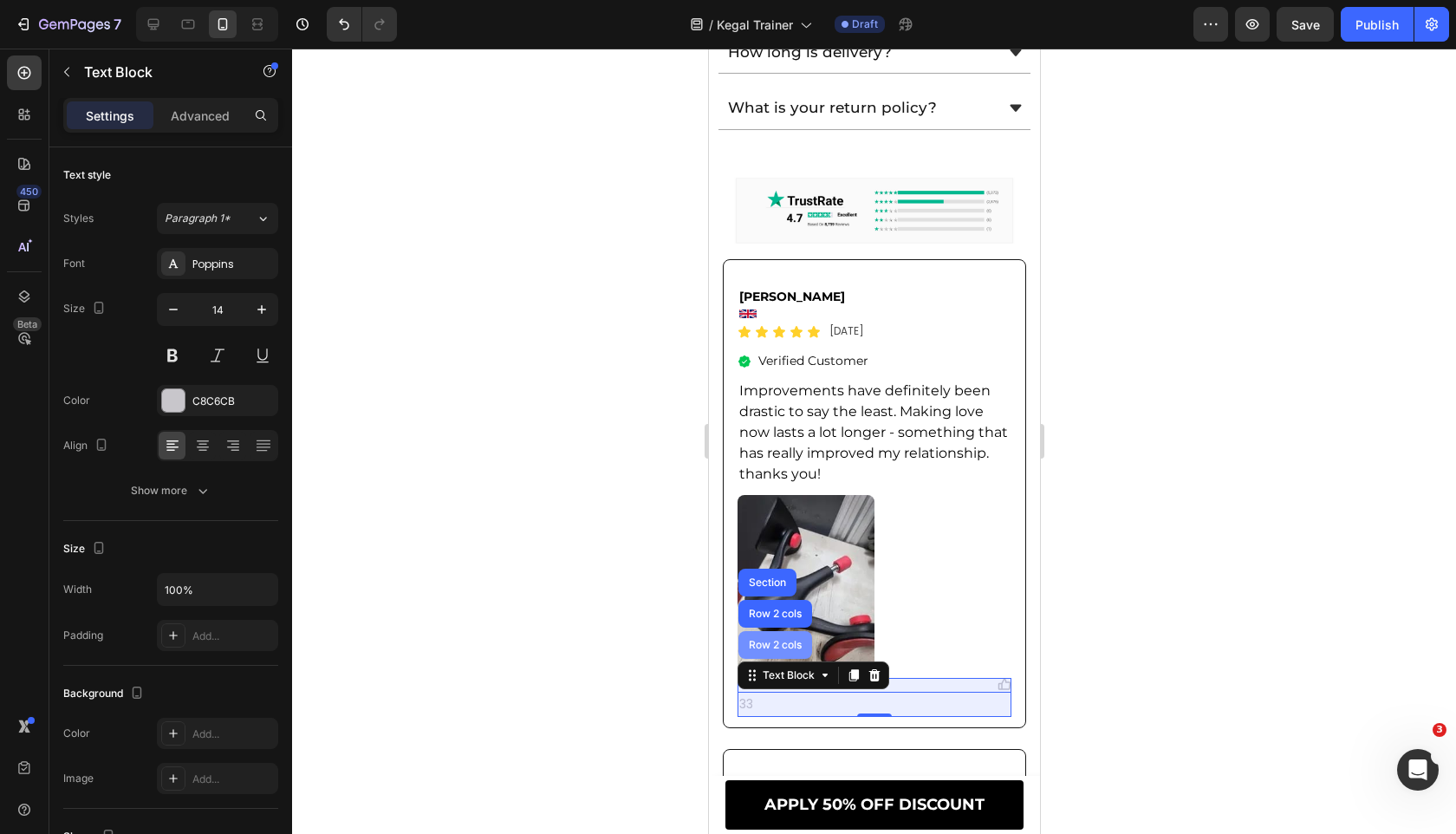
click at [775, 643] on div "Row 2 cols" at bounding box center [774, 645] width 60 height 11
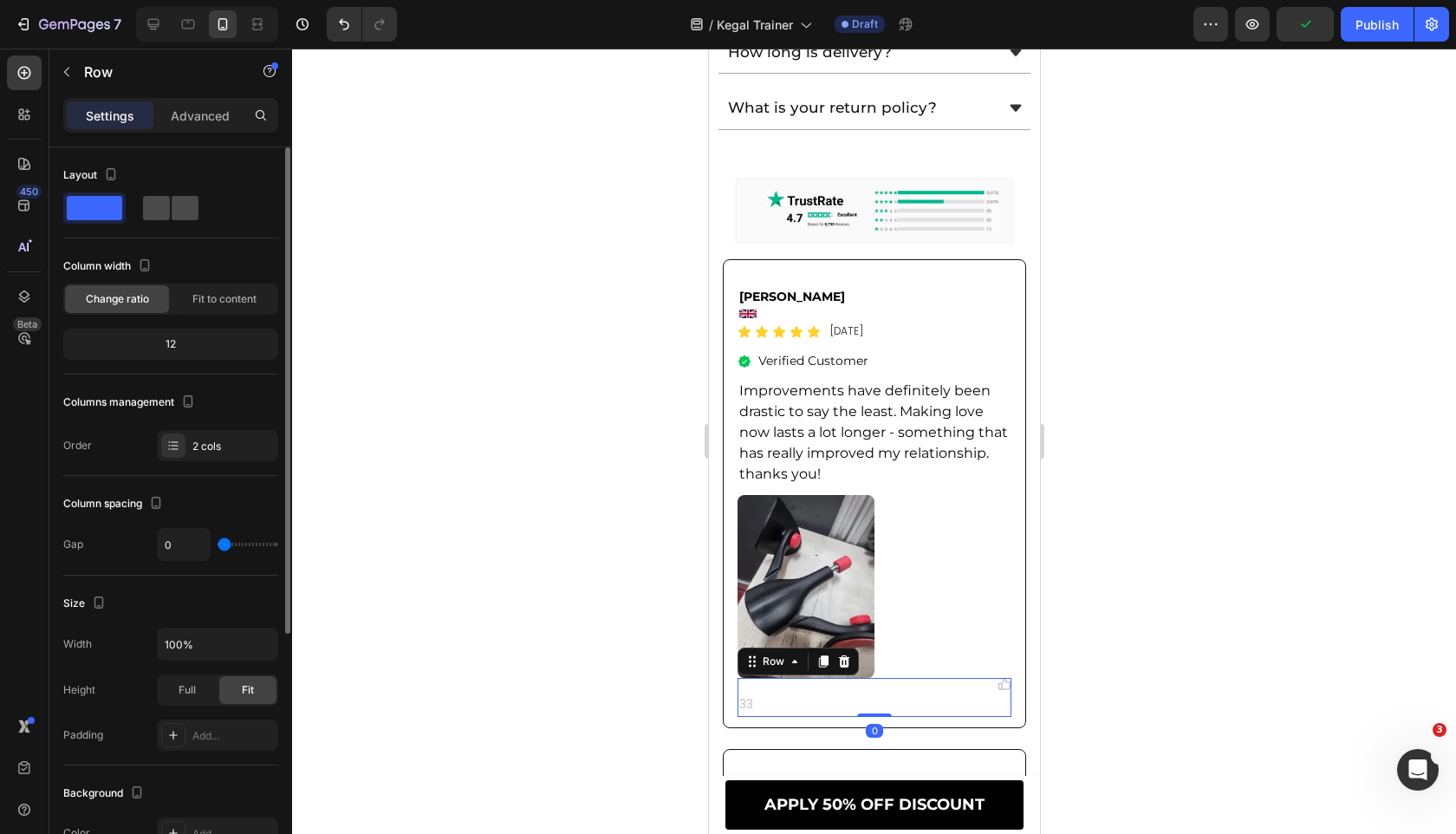
click at [159, 213] on span at bounding box center [156, 208] width 27 height 25
type input "8"
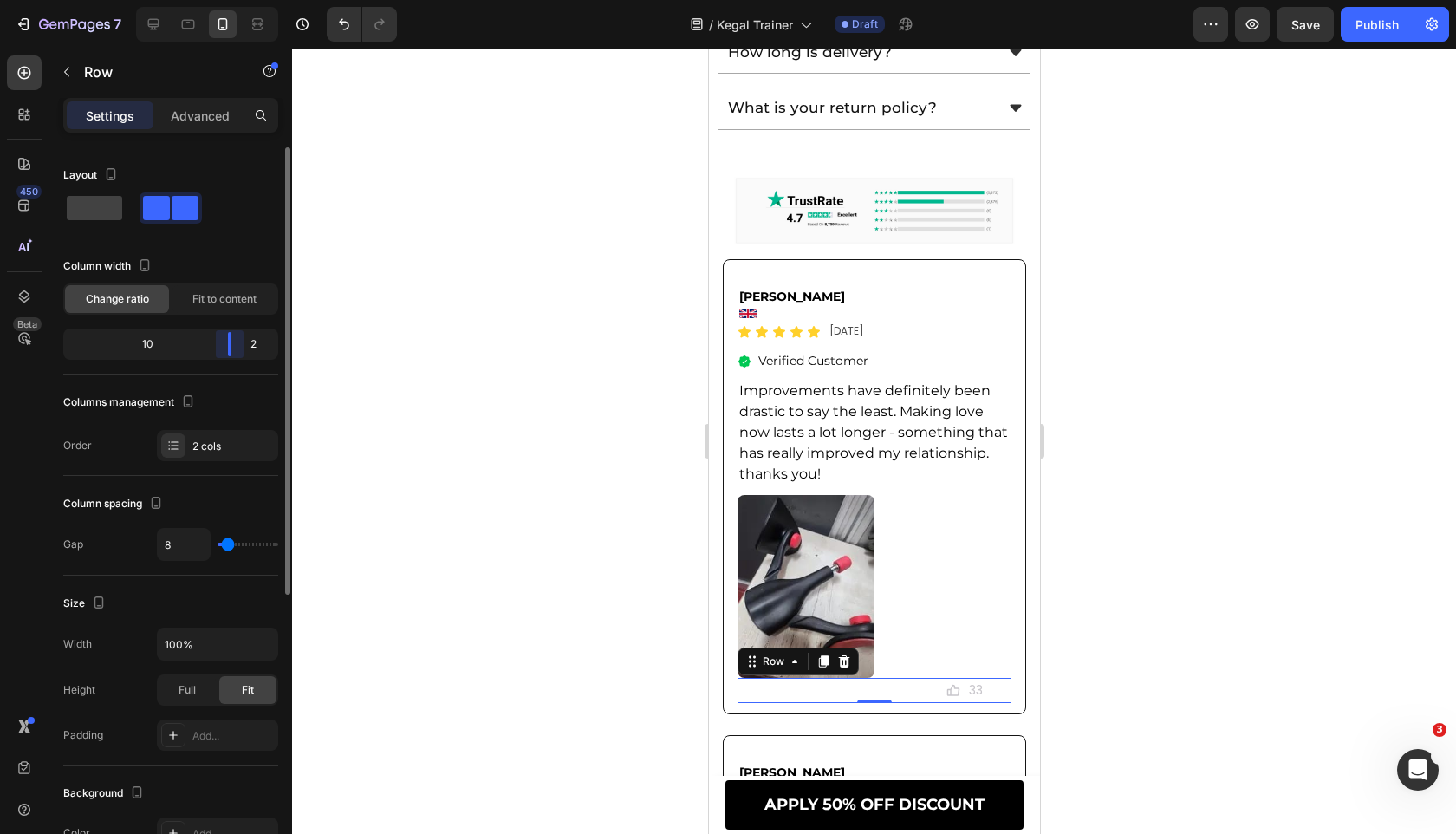
drag, startPoint x: 170, startPoint y: 338, endPoint x: 248, endPoint y: 339, distance: 78.0
click at [248, 339] on div "10 2" at bounding box center [170, 344] width 215 height 32
click at [522, 344] on div at bounding box center [874, 441] width 1164 height 786
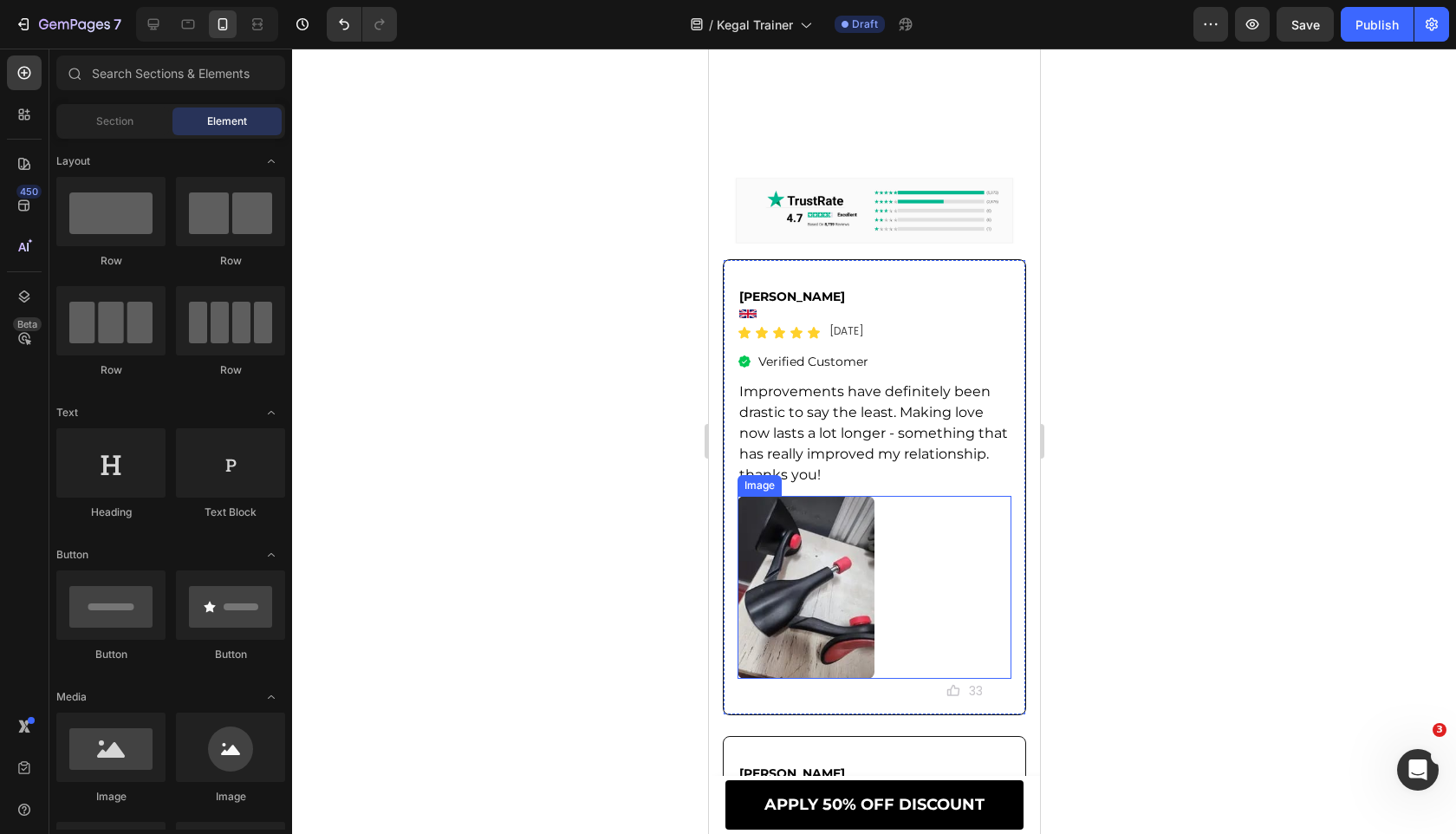
scroll to position [11560, 0]
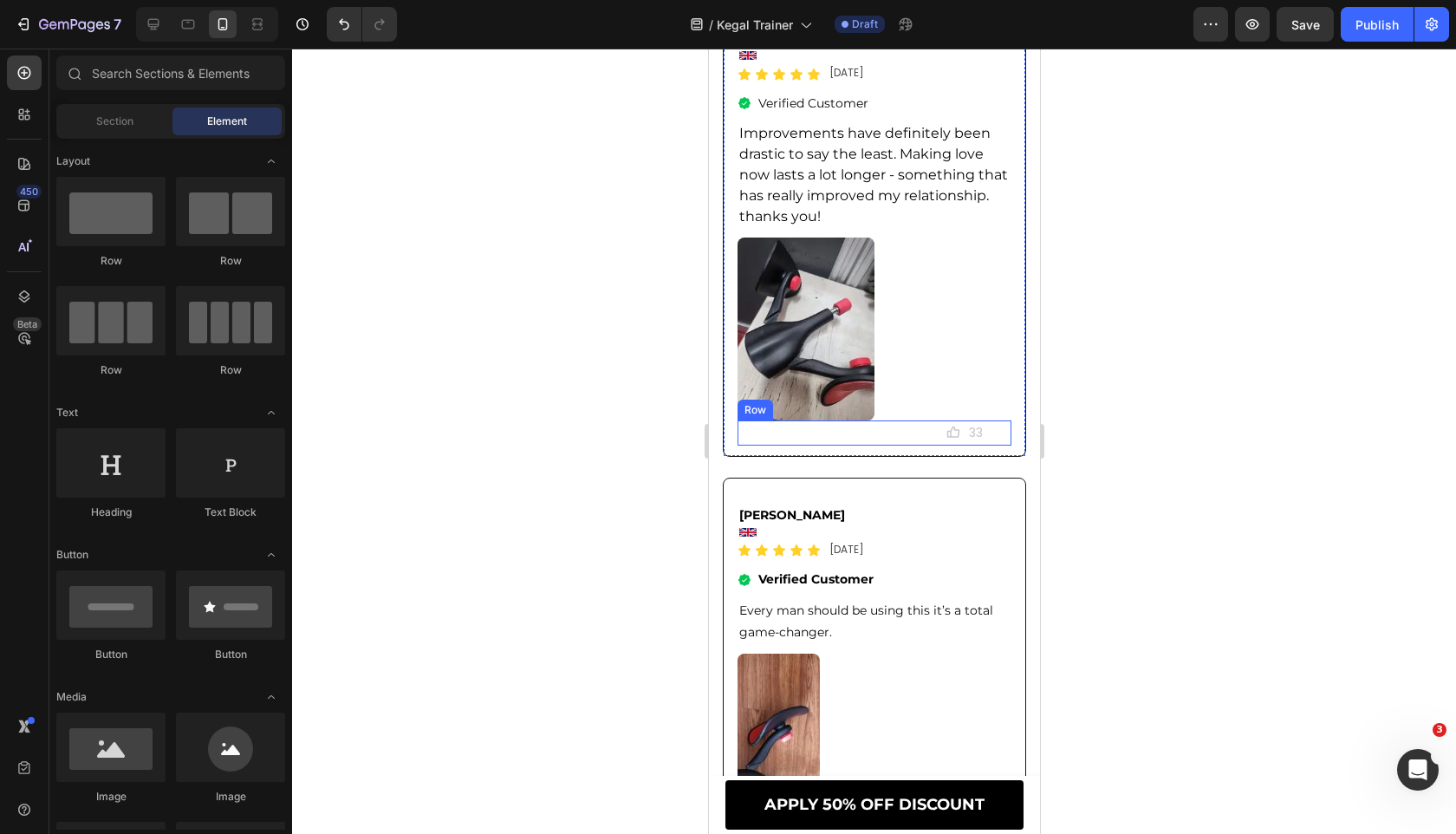
click at [895, 442] on div "Icon" at bounding box center [848, 433] width 222 height 25
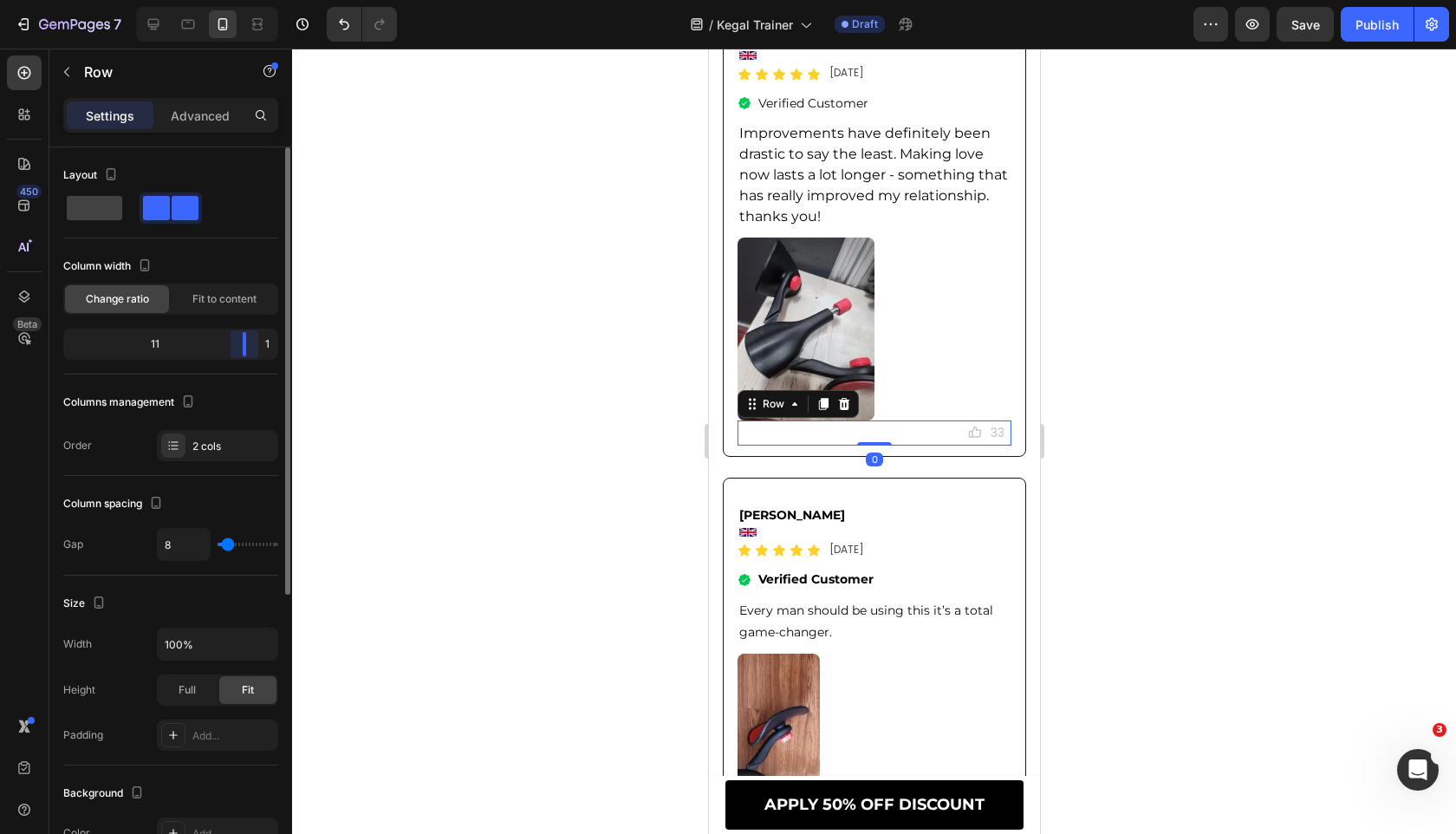
drag, startPoint x: 236, startPoint y: 339, endPoint x: 263, endPoint y: 339, distance: 27.0
click at [263, 339] on div "11 1" at bounding box center [170, 344] width 215 height 32
click at [404, 377] on div at bounding box center [874, 441] width 1164 height 786
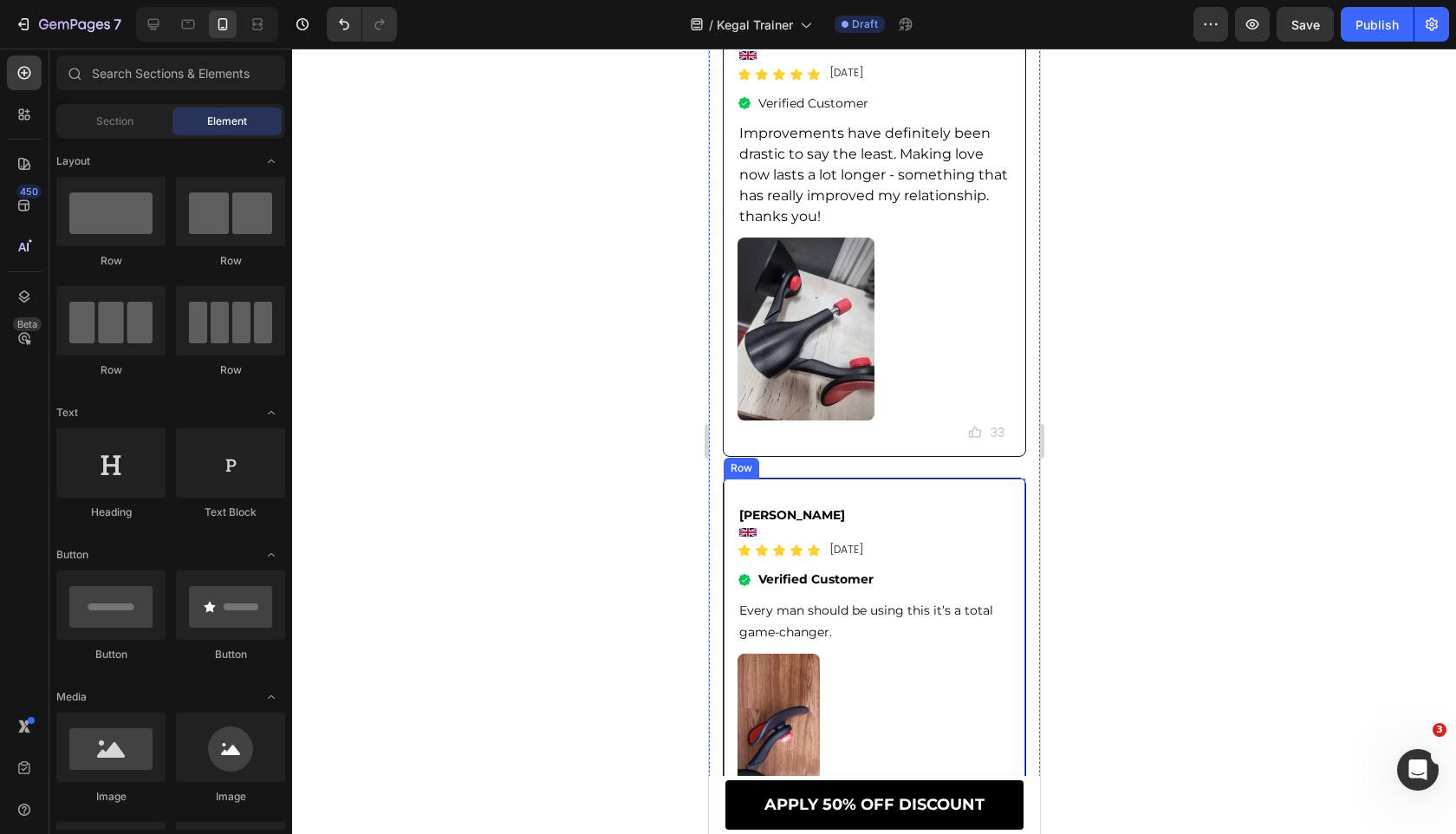
click at [662, 537] on div at bounding box center [874, 441] width 1164 height 786
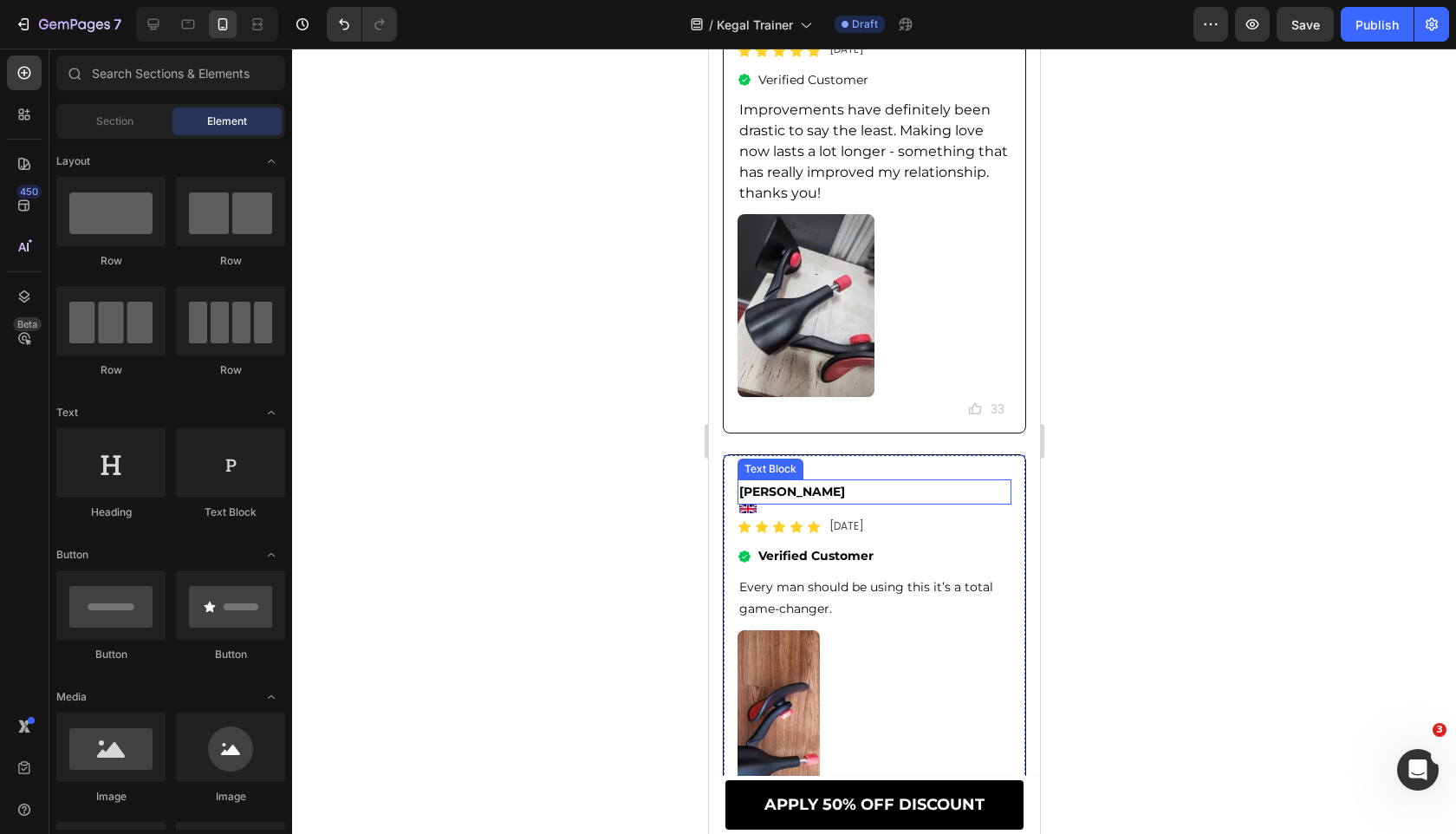
scroll to position [11435, 0]
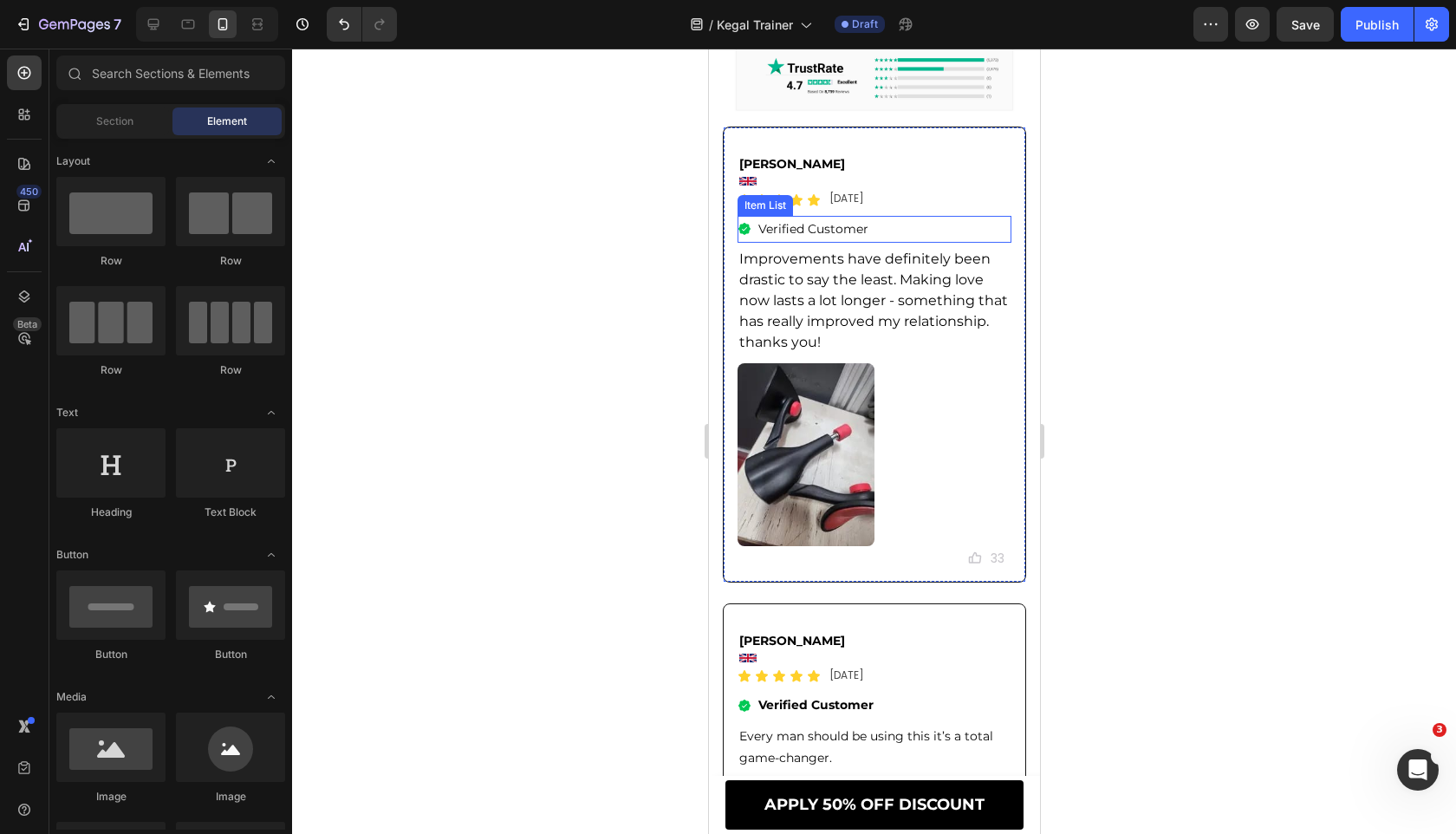
click at [817, 219] on p "Verified Customer" at bounding box center [812, 229] width 110 height 22
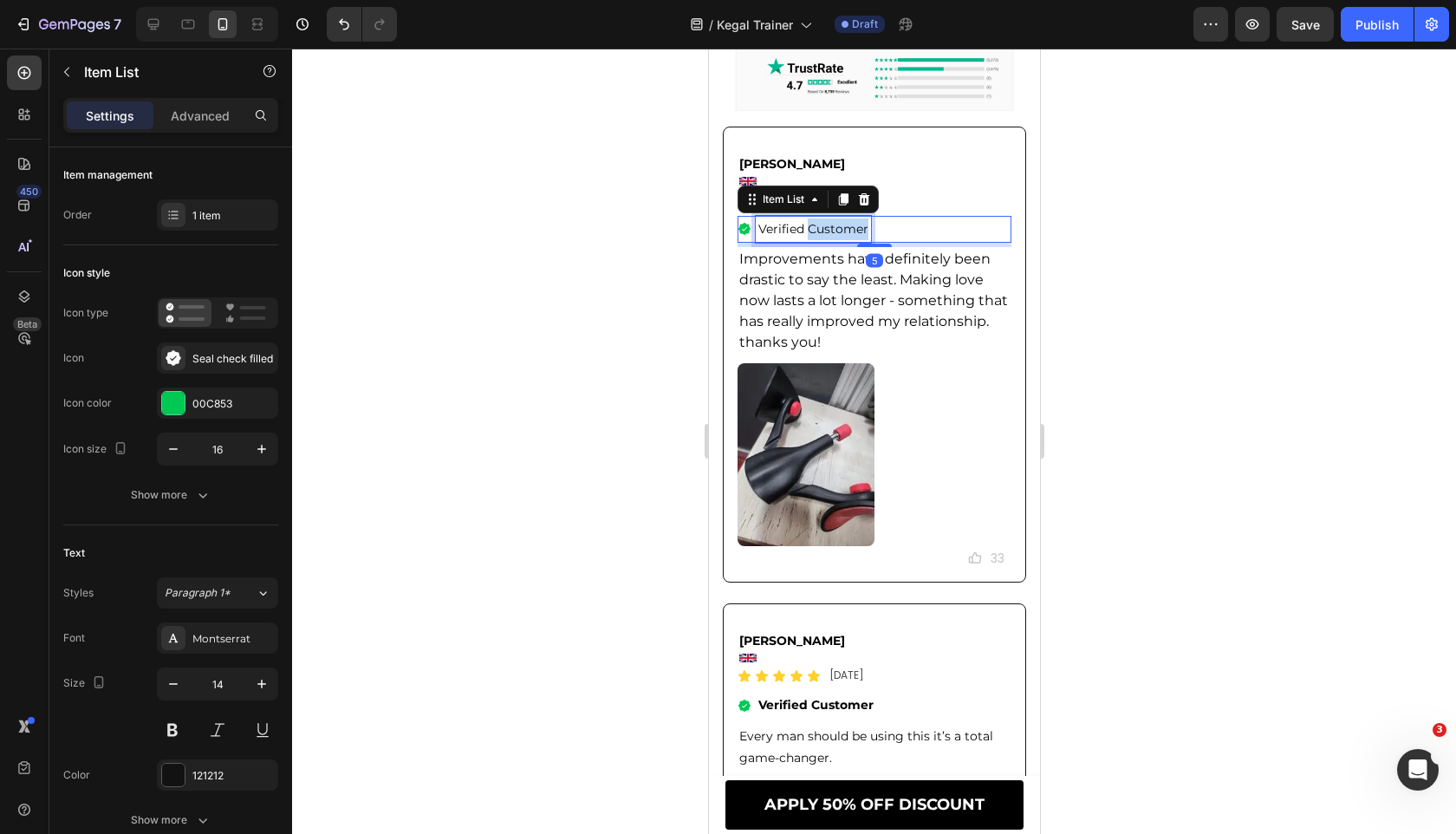
click at [817, 219] on p "Verified Customer" at bounding box center [812, 229] width 110 height 22
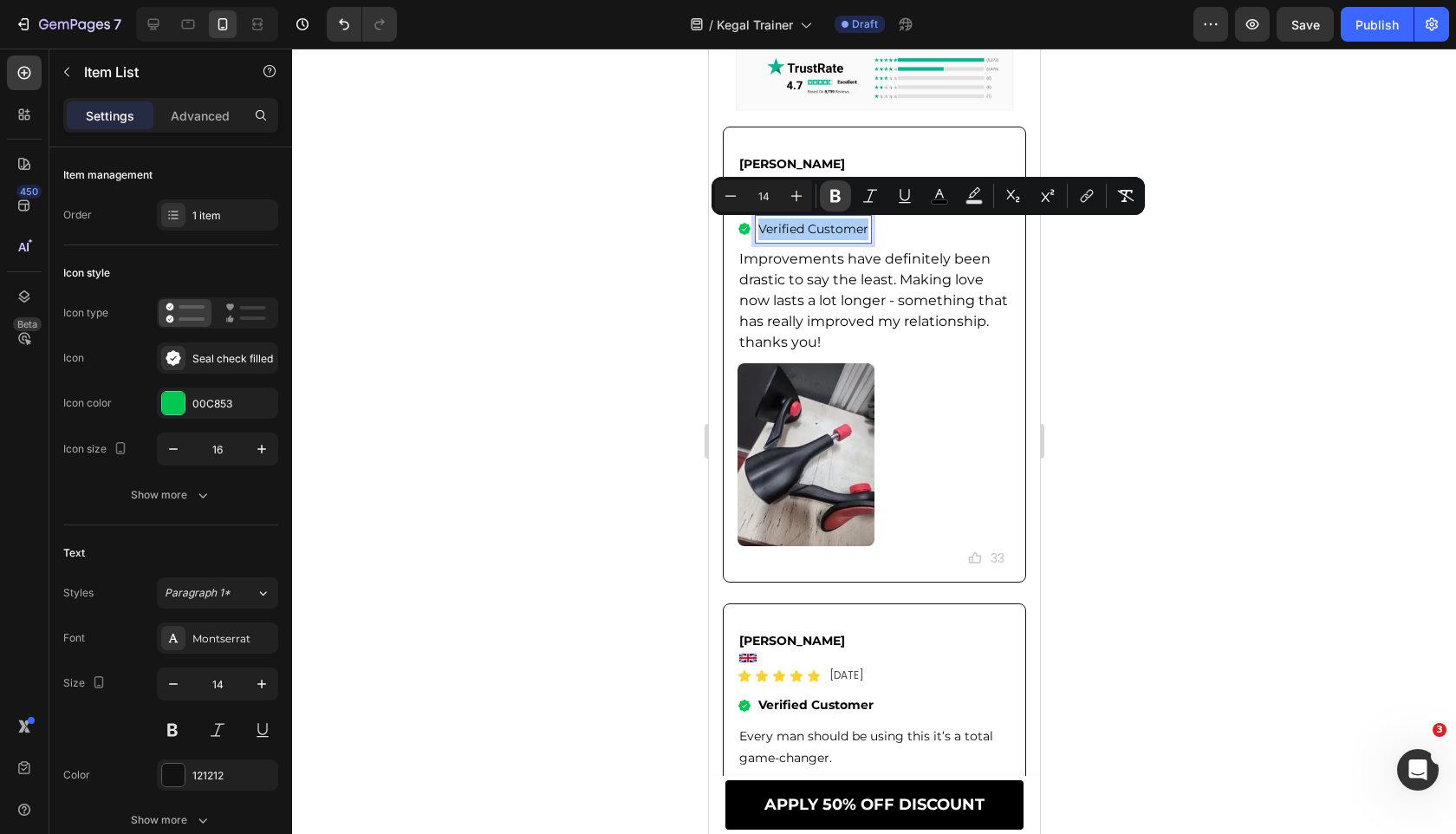
click at [842, 200] on icon "Editor contextual toolbar" at bounding box center [835, 196] width 18 height 18
click at [555, 388] on div at bounding box center [874, 441] width 1164 height 786
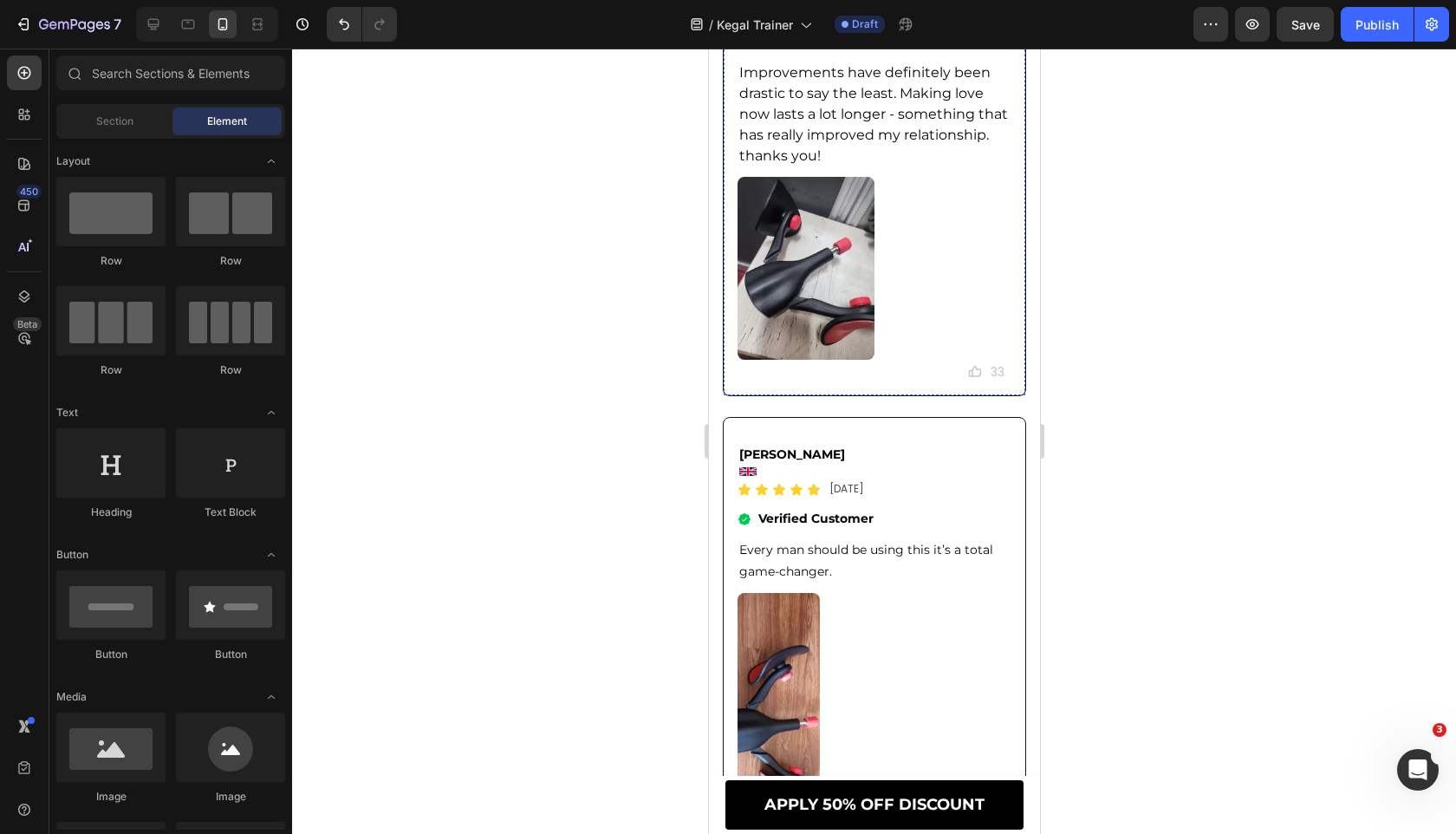
scroll to position [11955, 0]
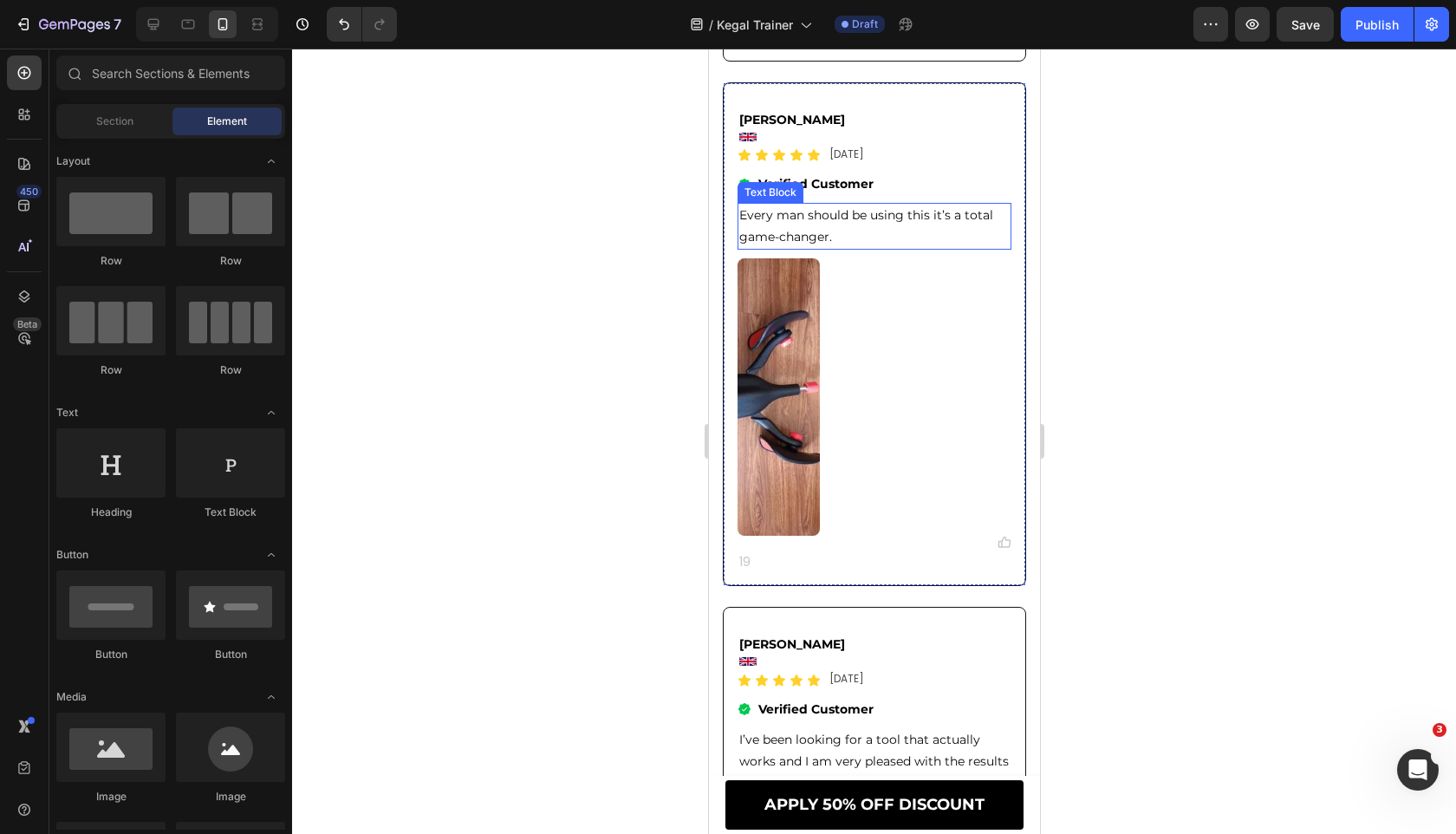
click at [855, 243] on p "Every man should be using this it’s a total game-changer." at bounding box center [873, 226] width 271 height 43
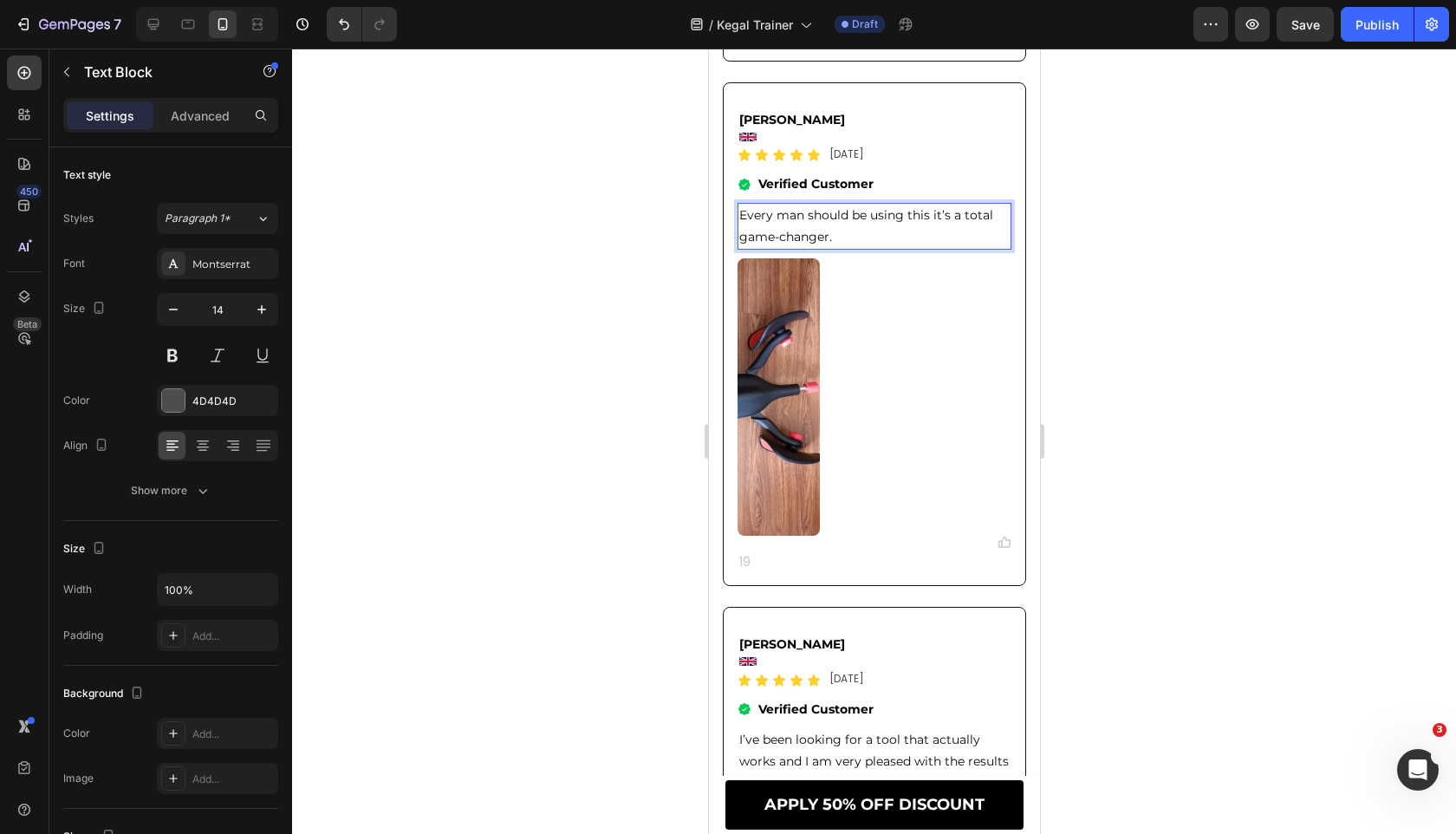
click at [855, 243] on p "Every man should be using this it’s a total game-changer." at bounding box center [873, 226] width 271 height 43
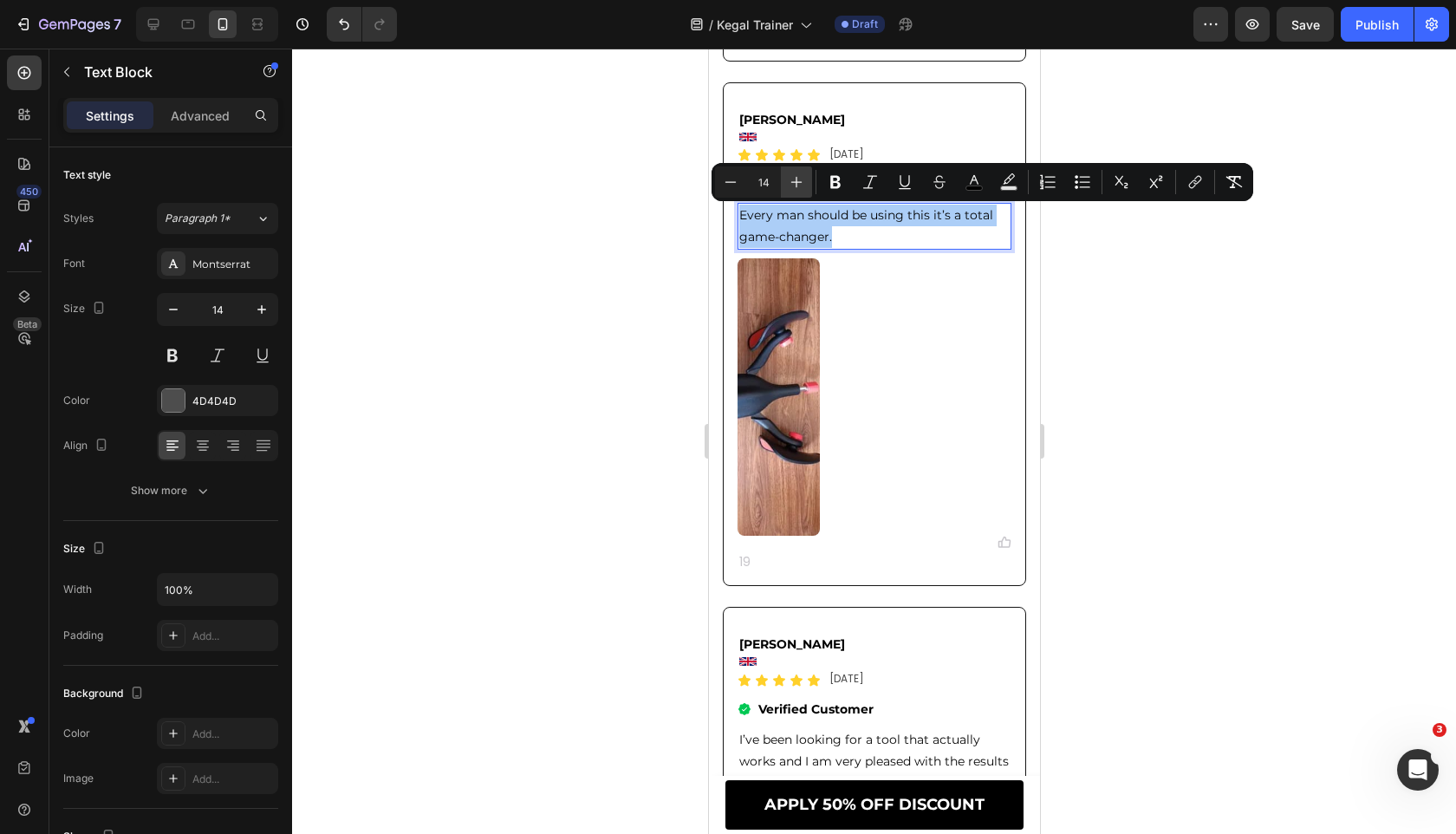
click at [797, 194] on button "Plus" at bounding box center [797, 182] width 32 height 32
type input "16"
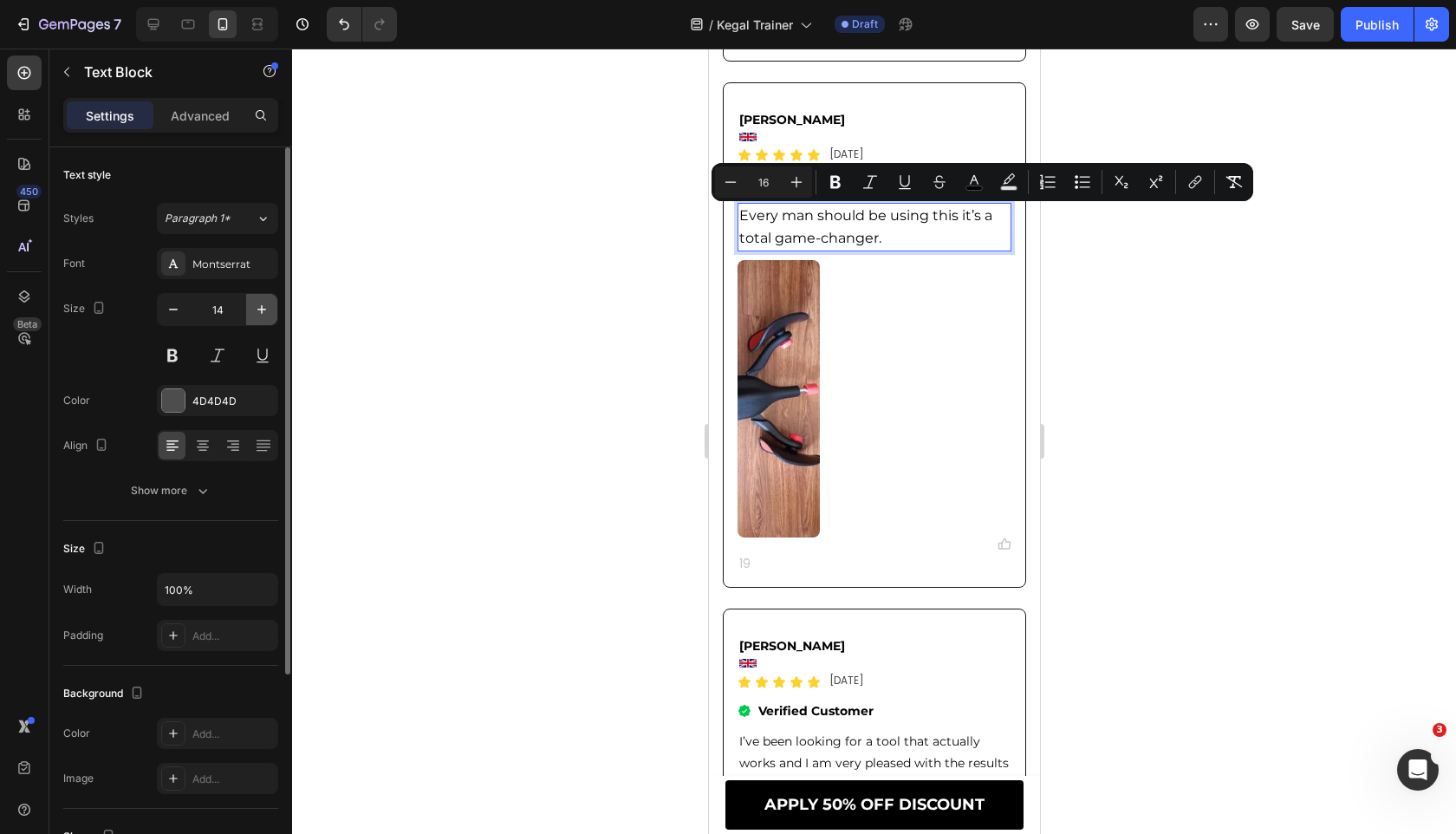
click at [264, 295] on button "button" at bounding box center [262, 309] width 32 height 32
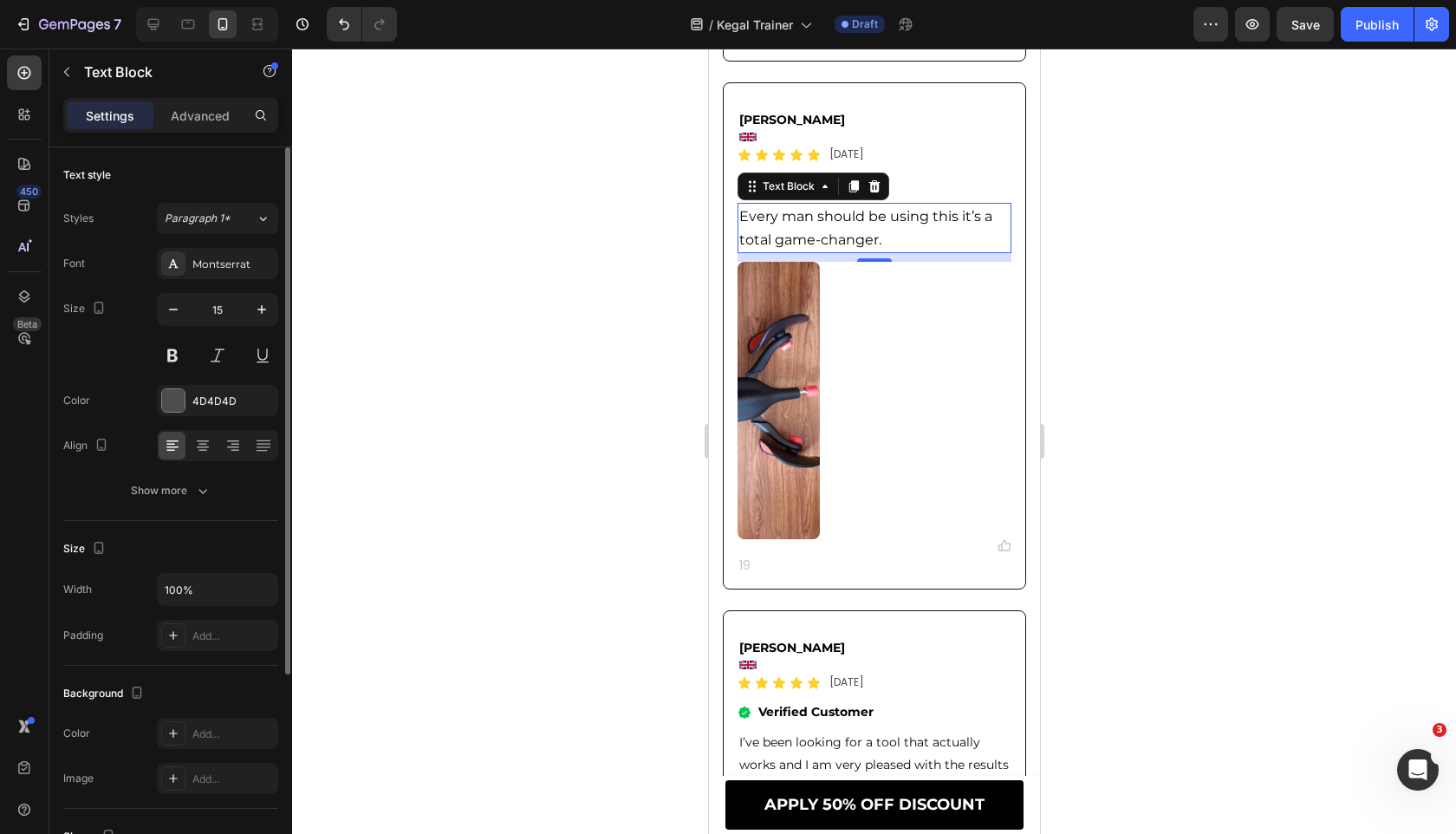
type input "16"
click at [227, 508] on div "Text style Styles Paragraph 1* Font Montserrat Size 16 Color 4D4D4D Align Show …" at bounding box center [170, 334] width 215 height 374
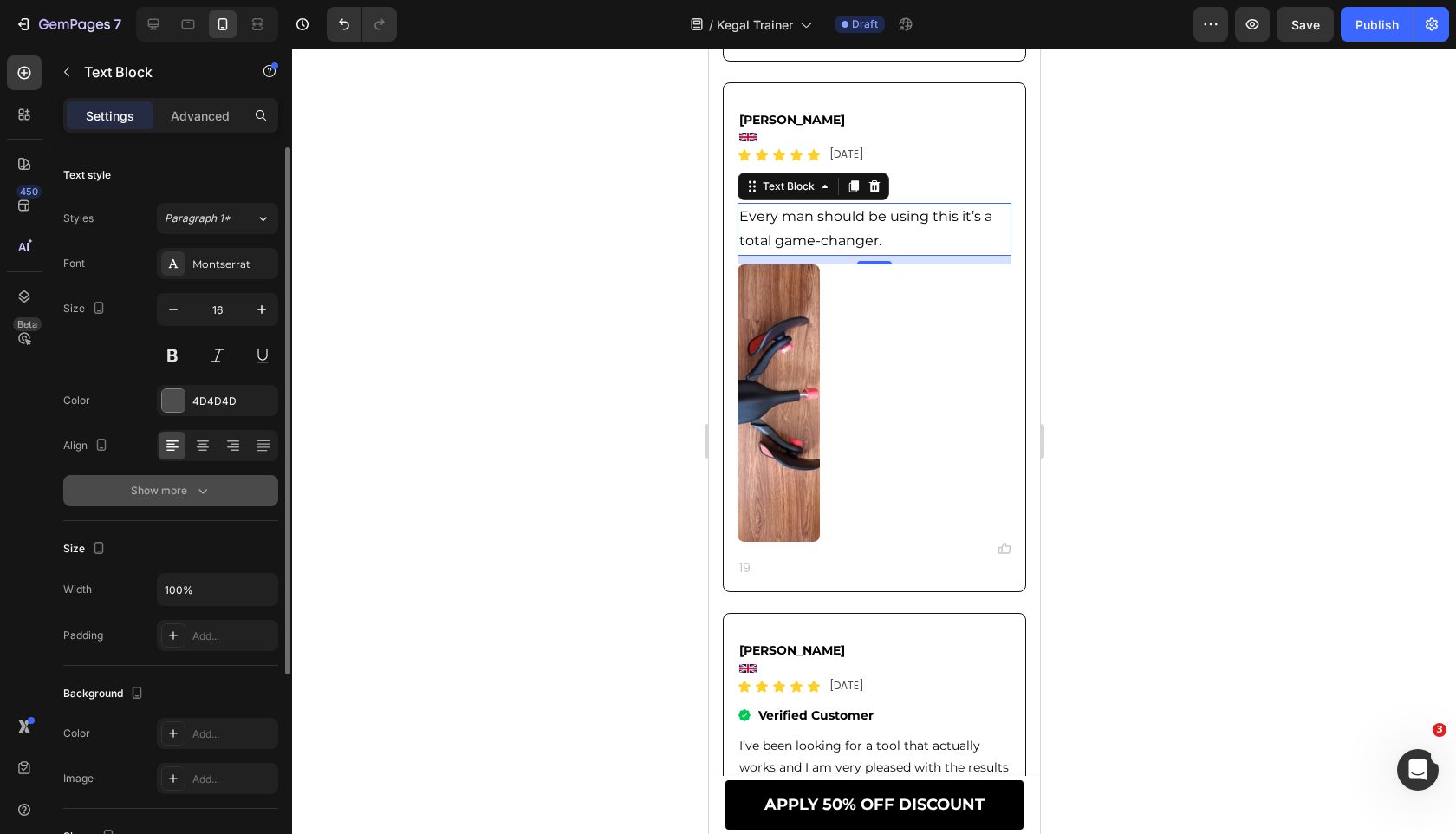
click at [229, 498] on button "Show more" at bounding box center [170, 491] width 215 height 32
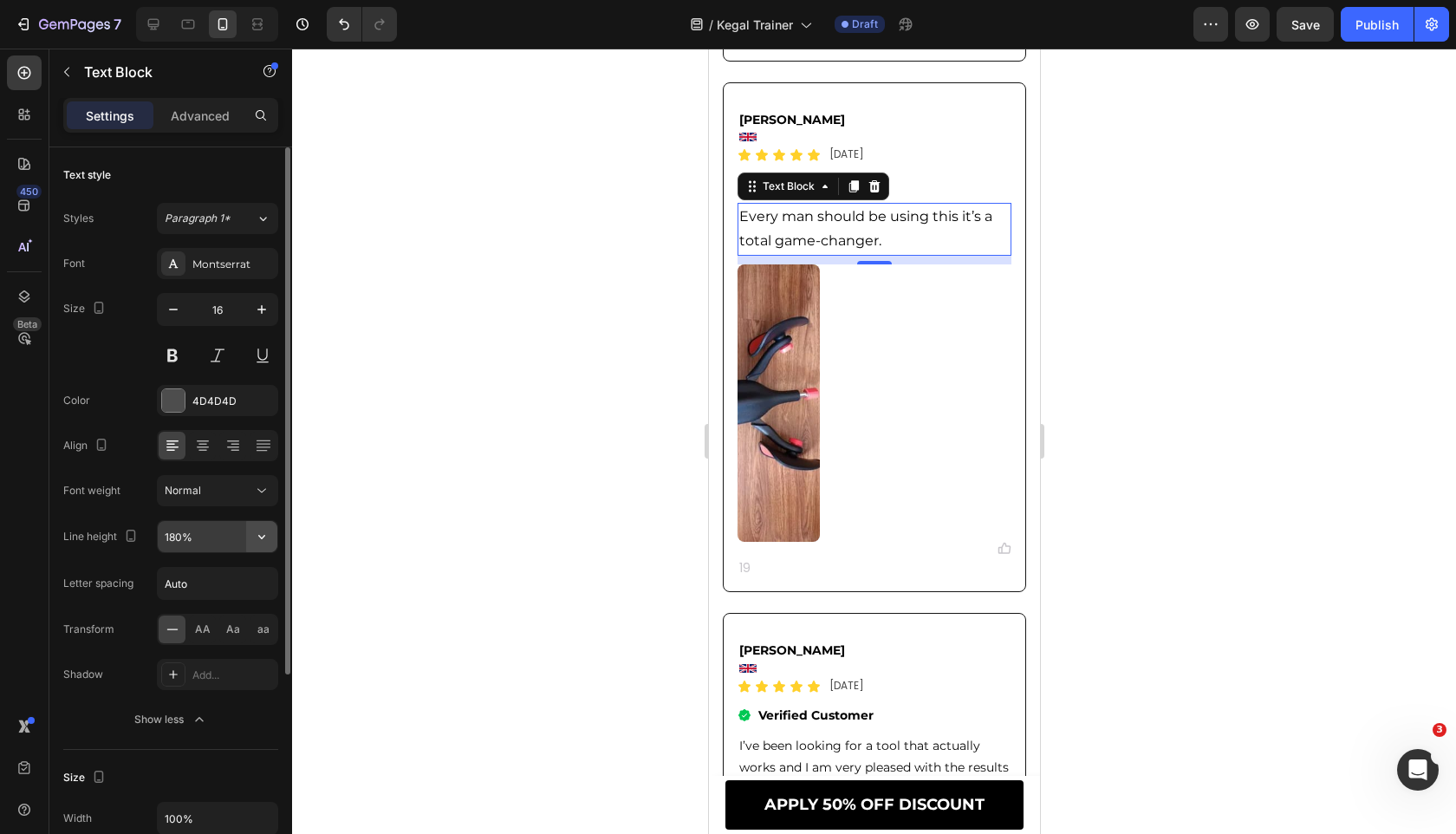
click at [257, 532] on icon "button" at bounding box center [262, 537] width 18 height 18
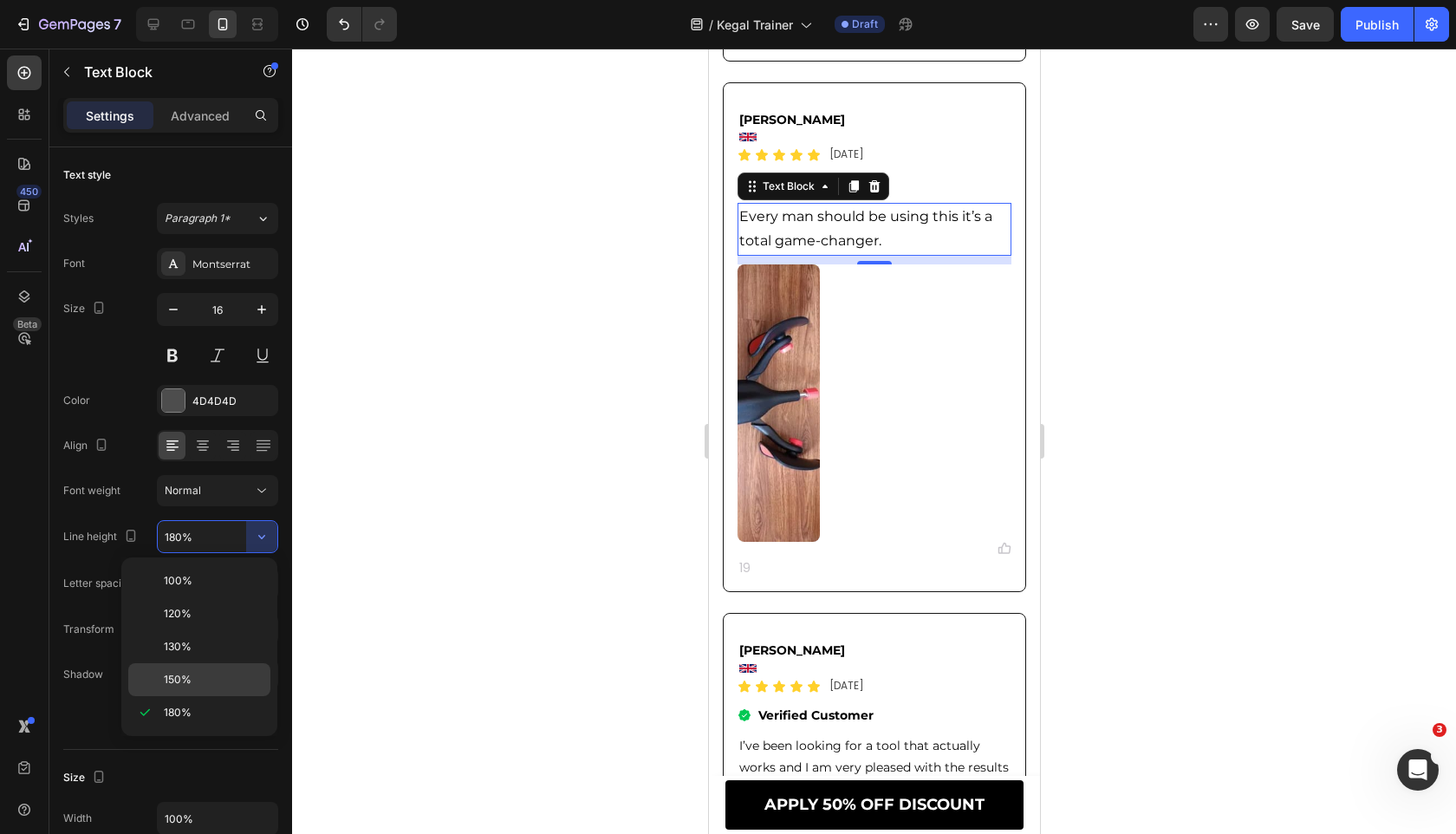
click at [248, 681] on p "150%" at bounding box center [213, 680] width 99 height 16
type input "150%"
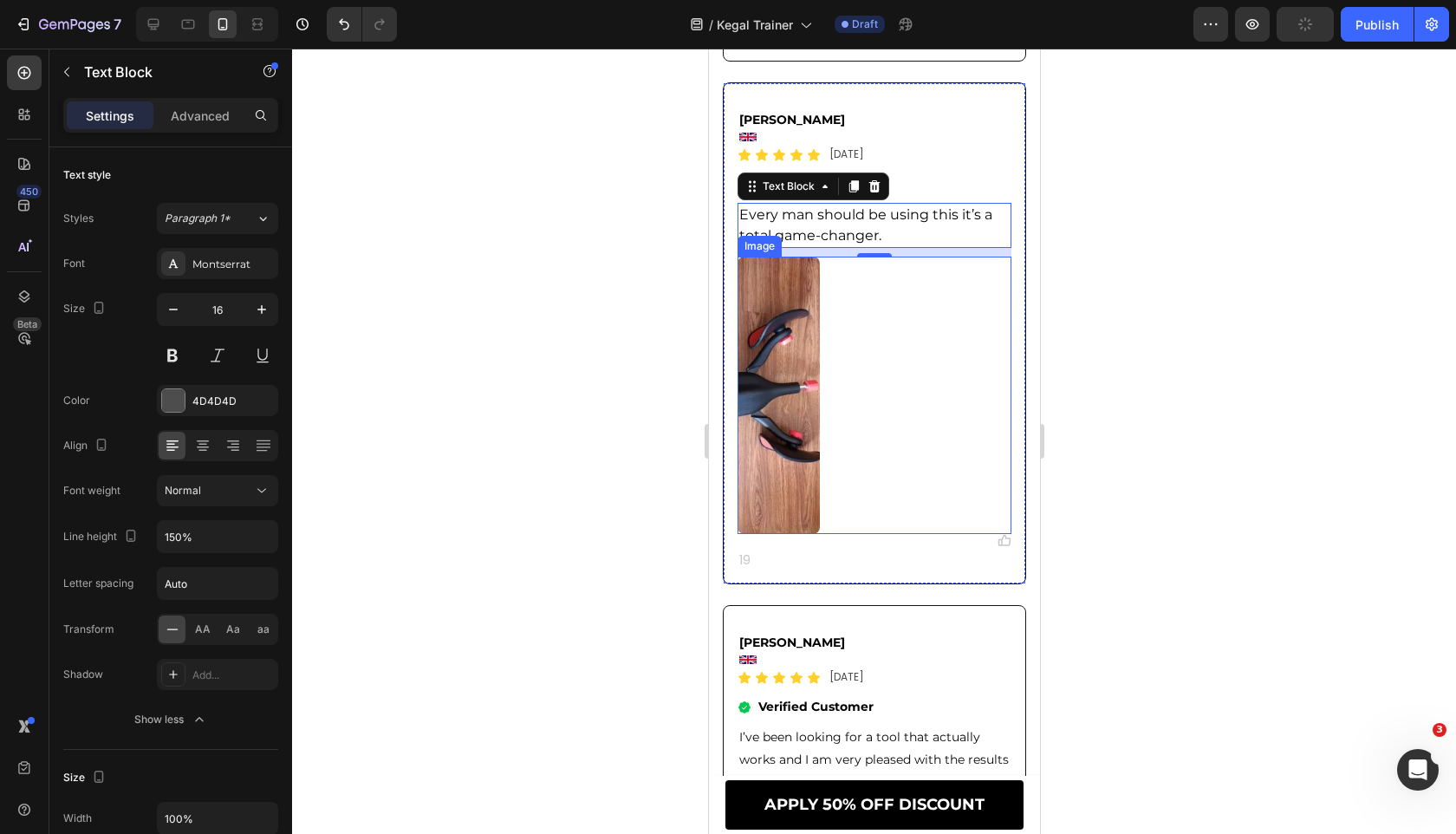
click at [889, 399] on div at bounding box center [873, 395] width 274 height 278
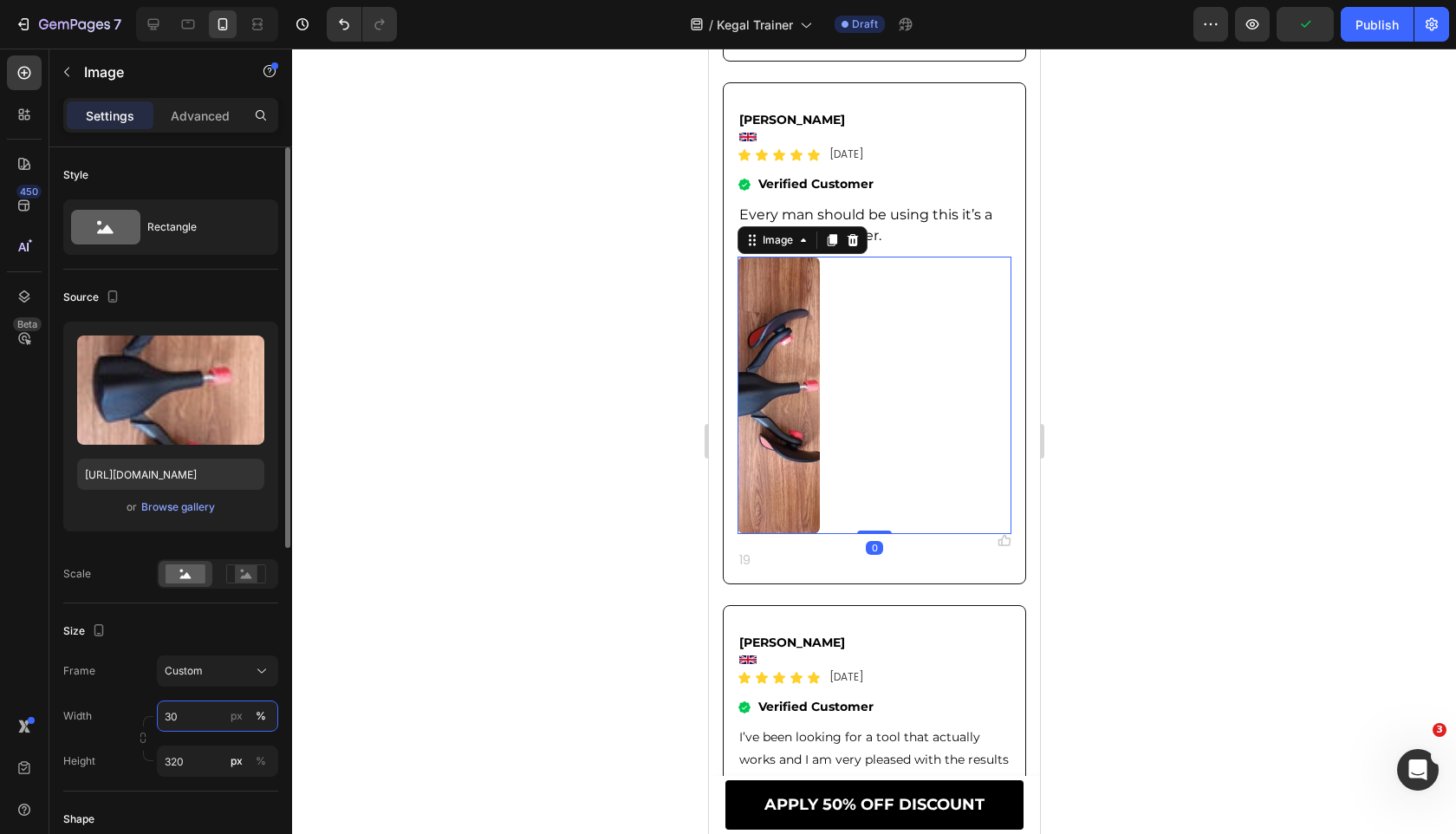
click at [194, 728] on input "30" at bounding box center [217, 717] width 122 height 32
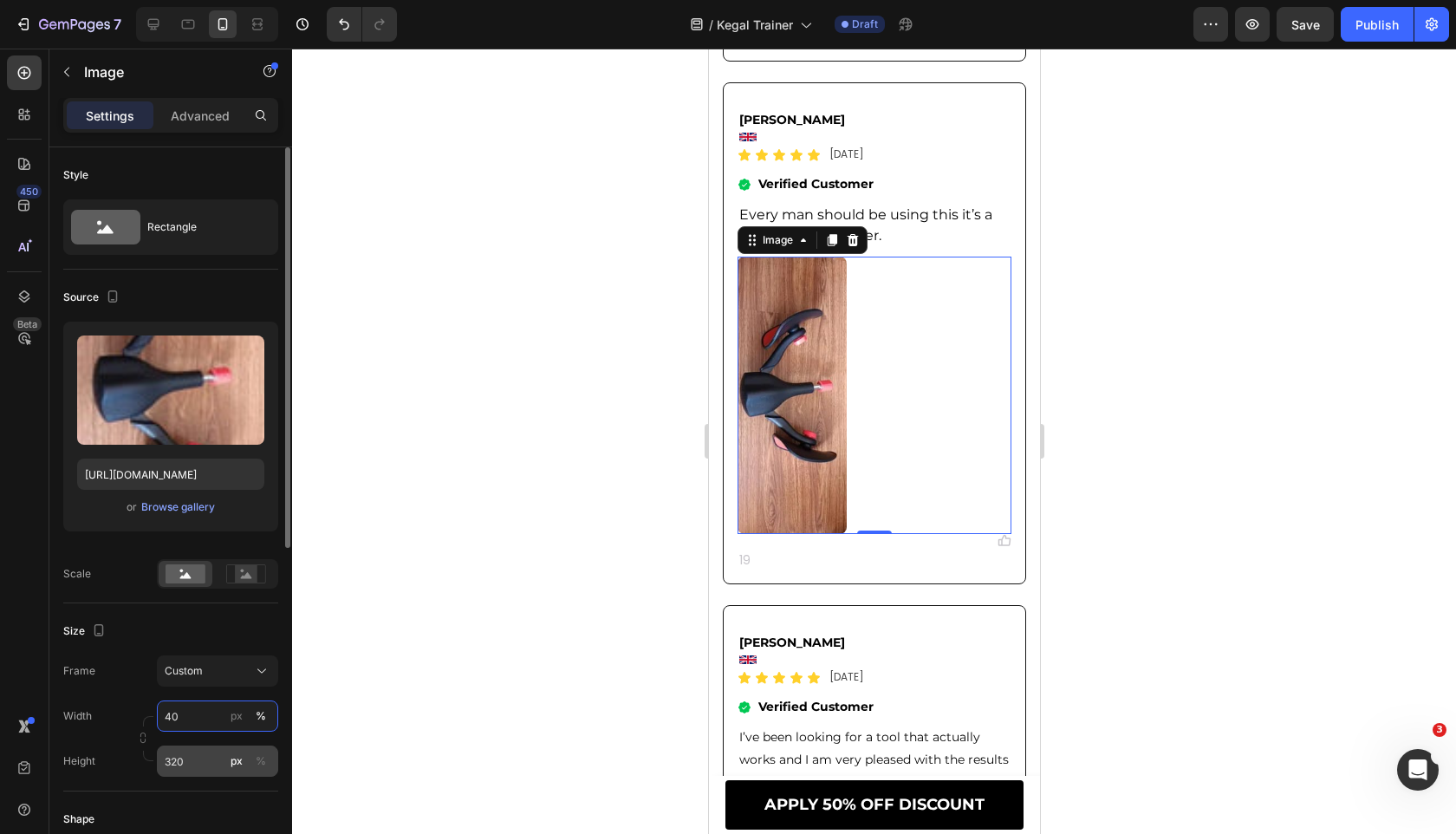
type input "40"
click at [192, 773] on input "320" at bounding box center [217, 761] width 122 height 32
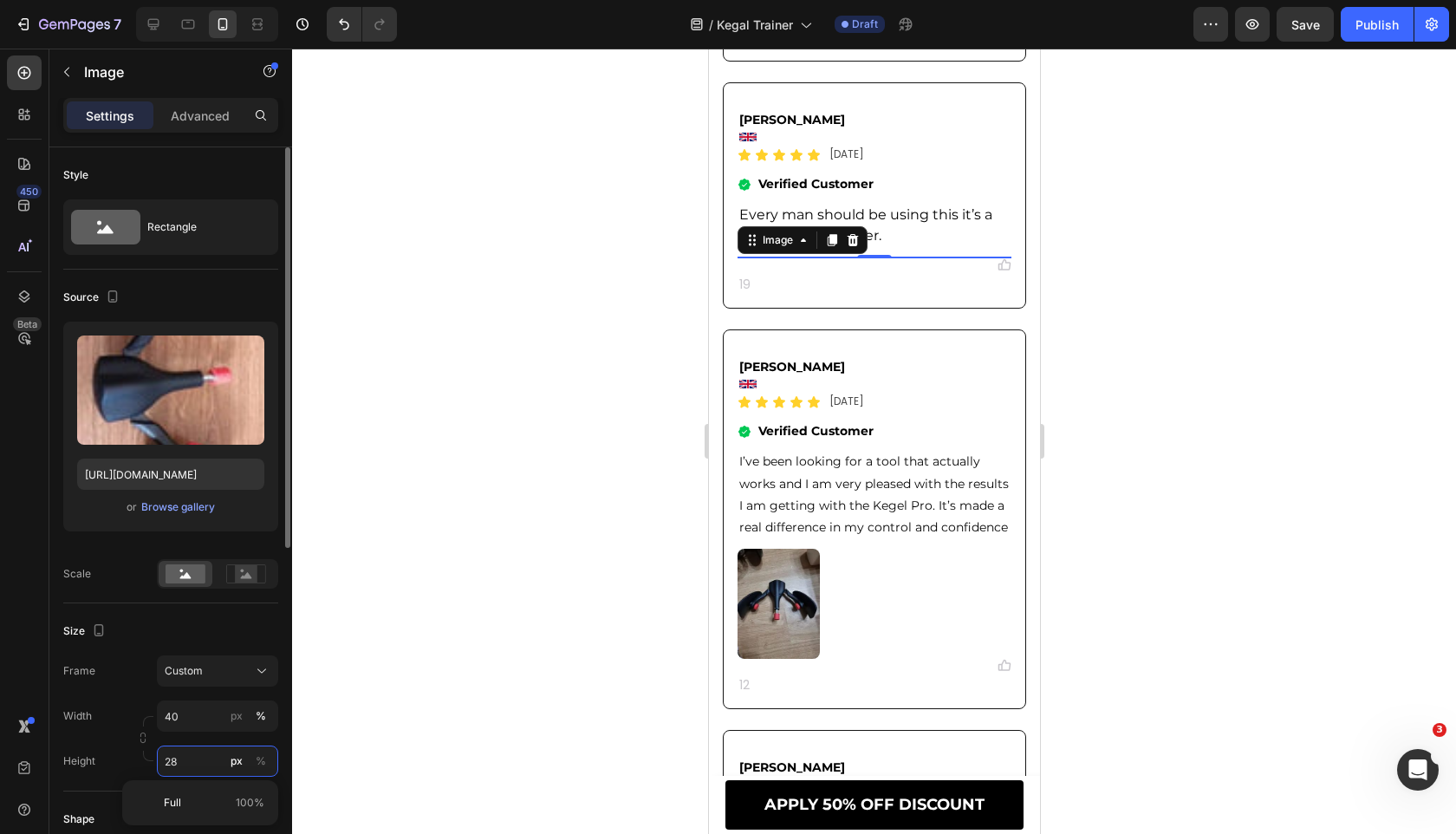
type input "280"
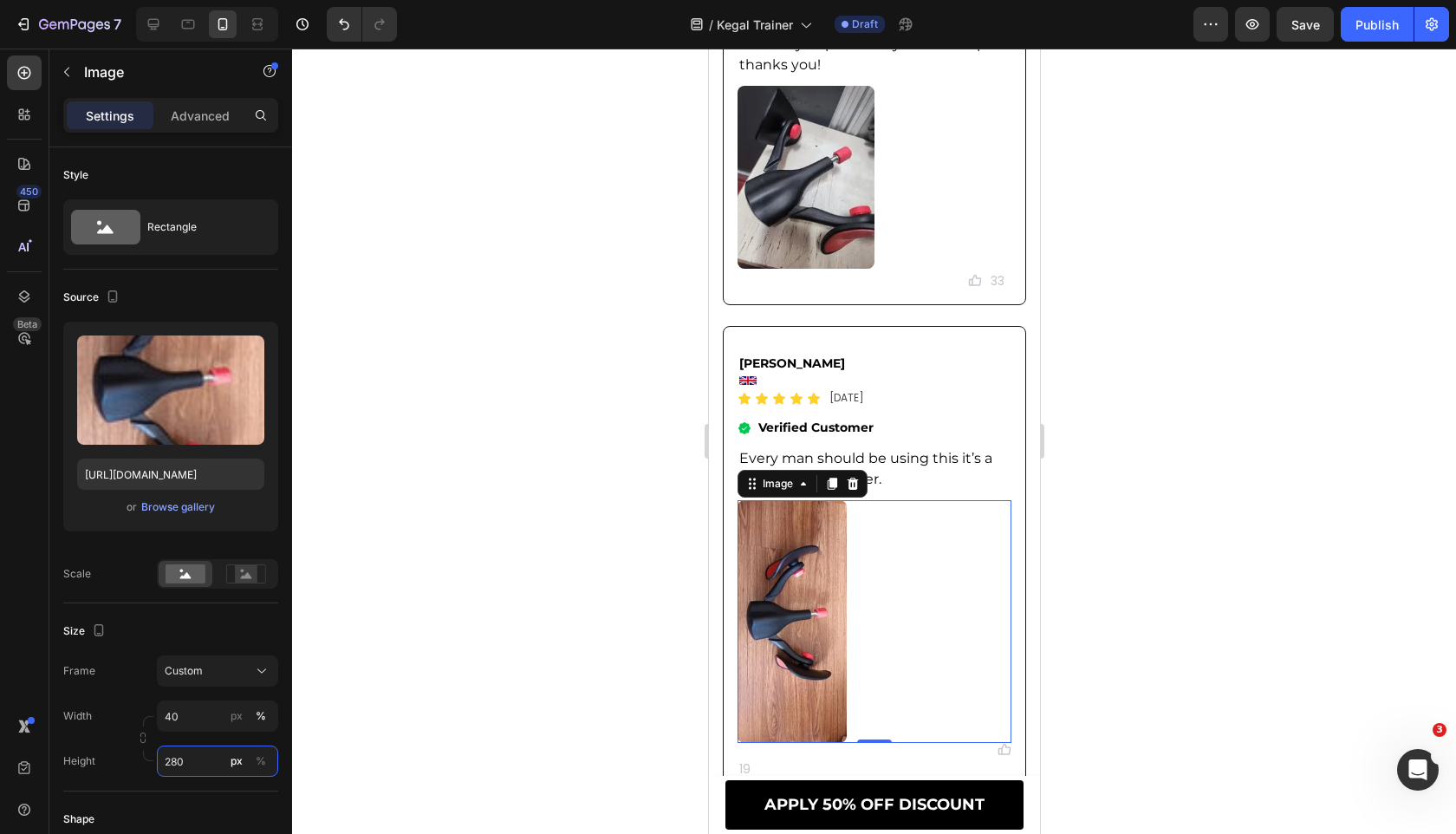
scroll to position [11710, 0]
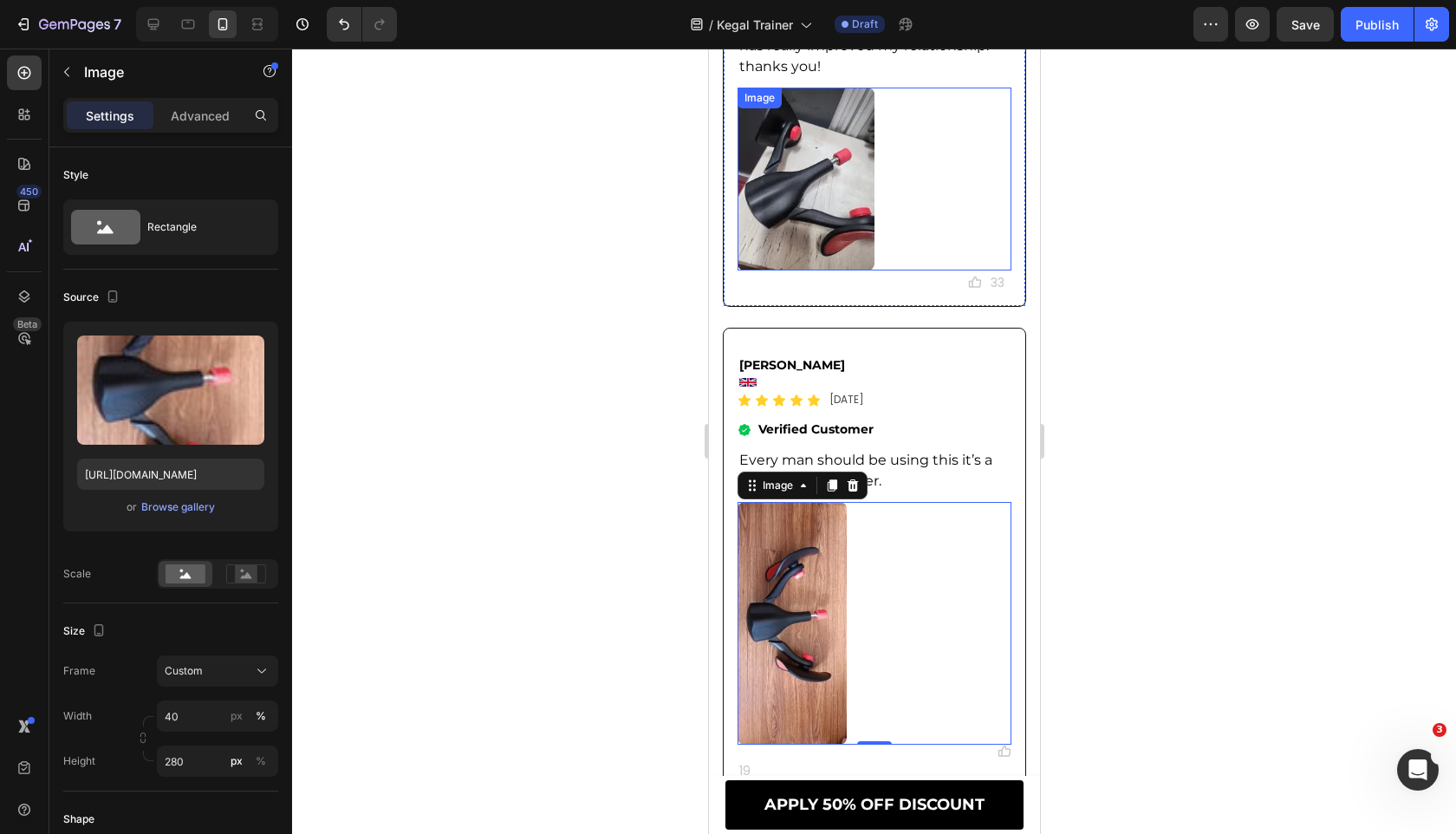
click at [823, 208] on img at bounding box center [805, 179] width 137 height 183
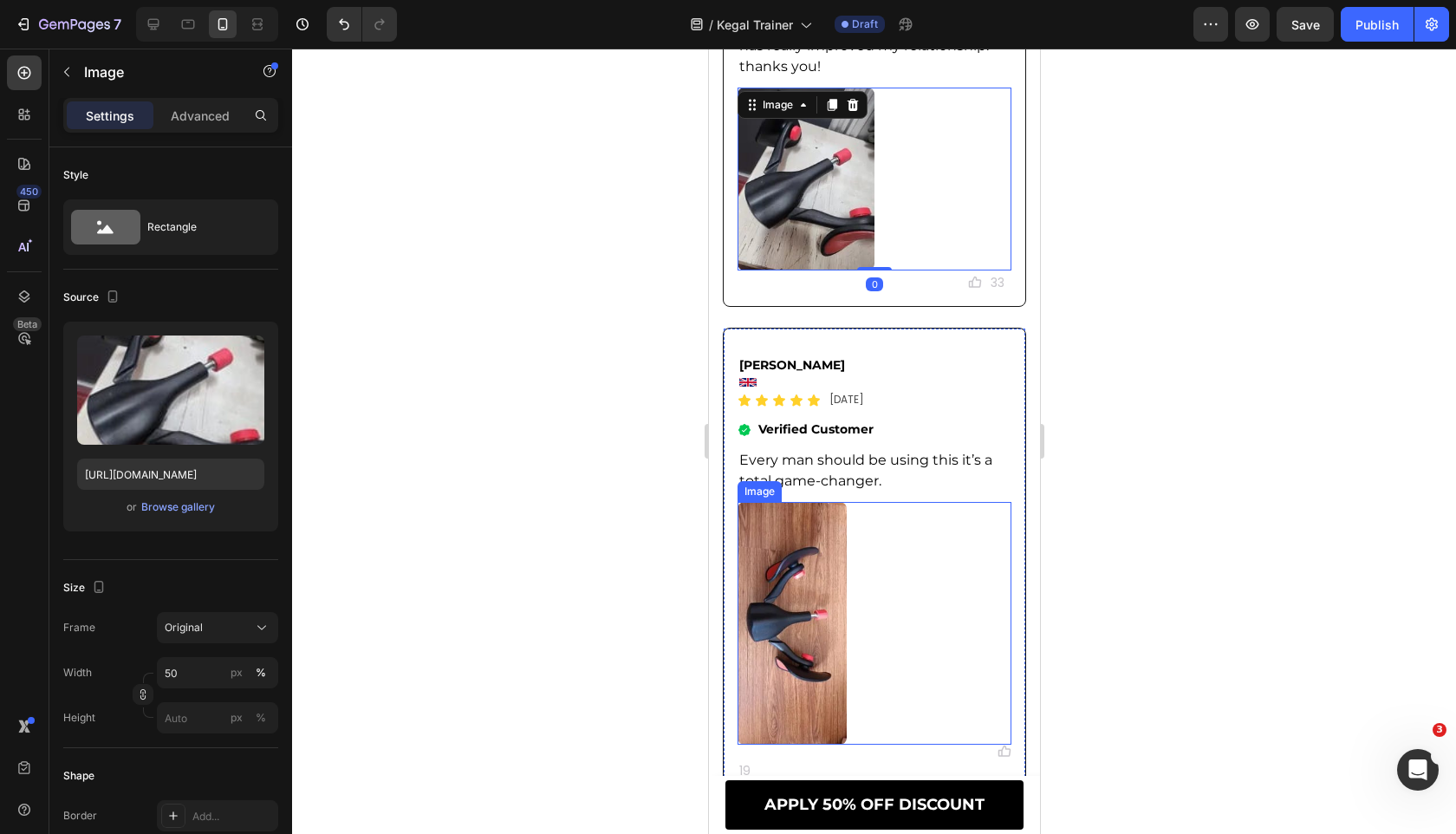
click at [787, 631] on img at bounding box center [791, 623] width 109 height 243
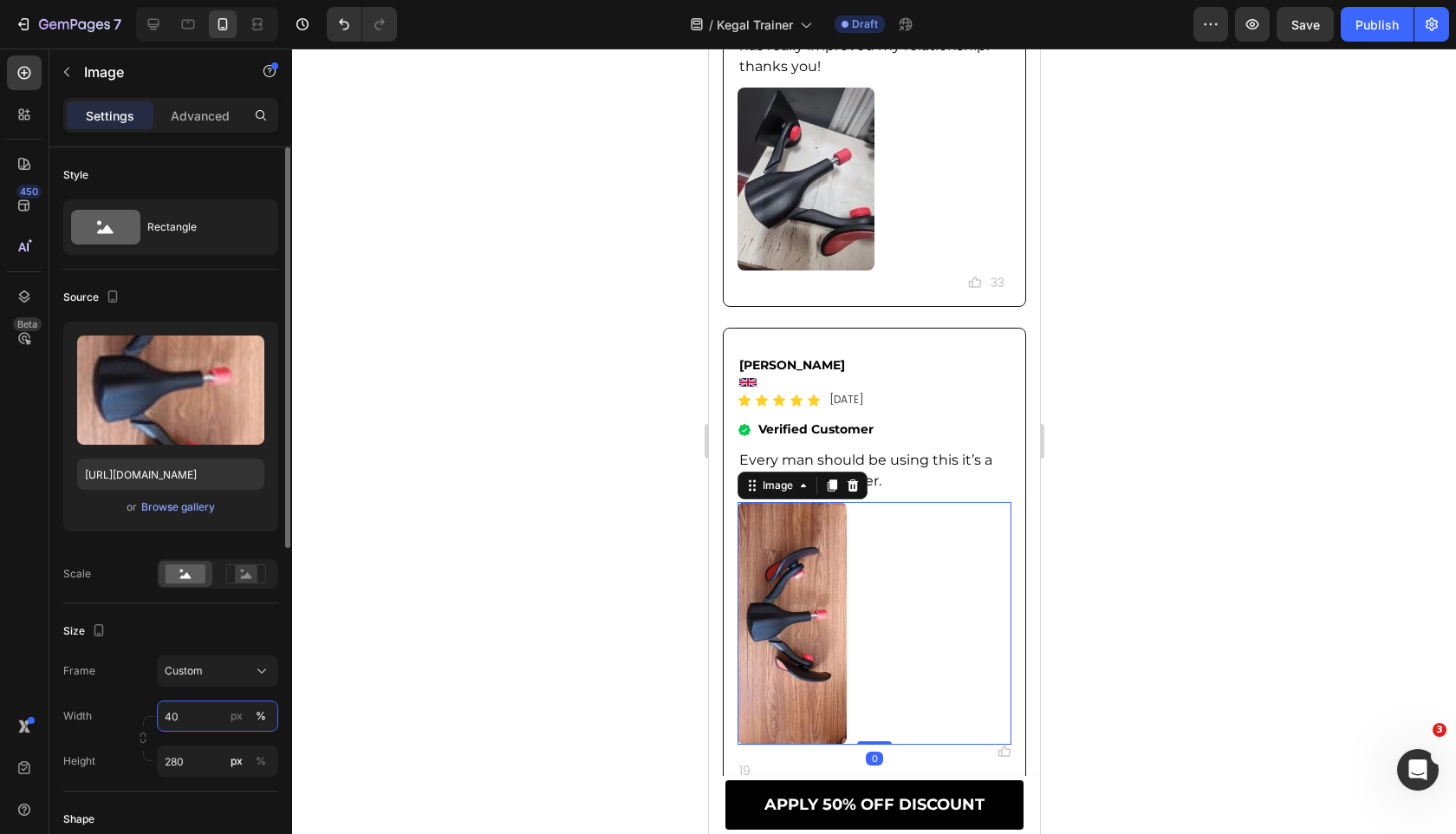
click at [189, 715] on input "40" at bounding box center [217, 717] width 122 height 32
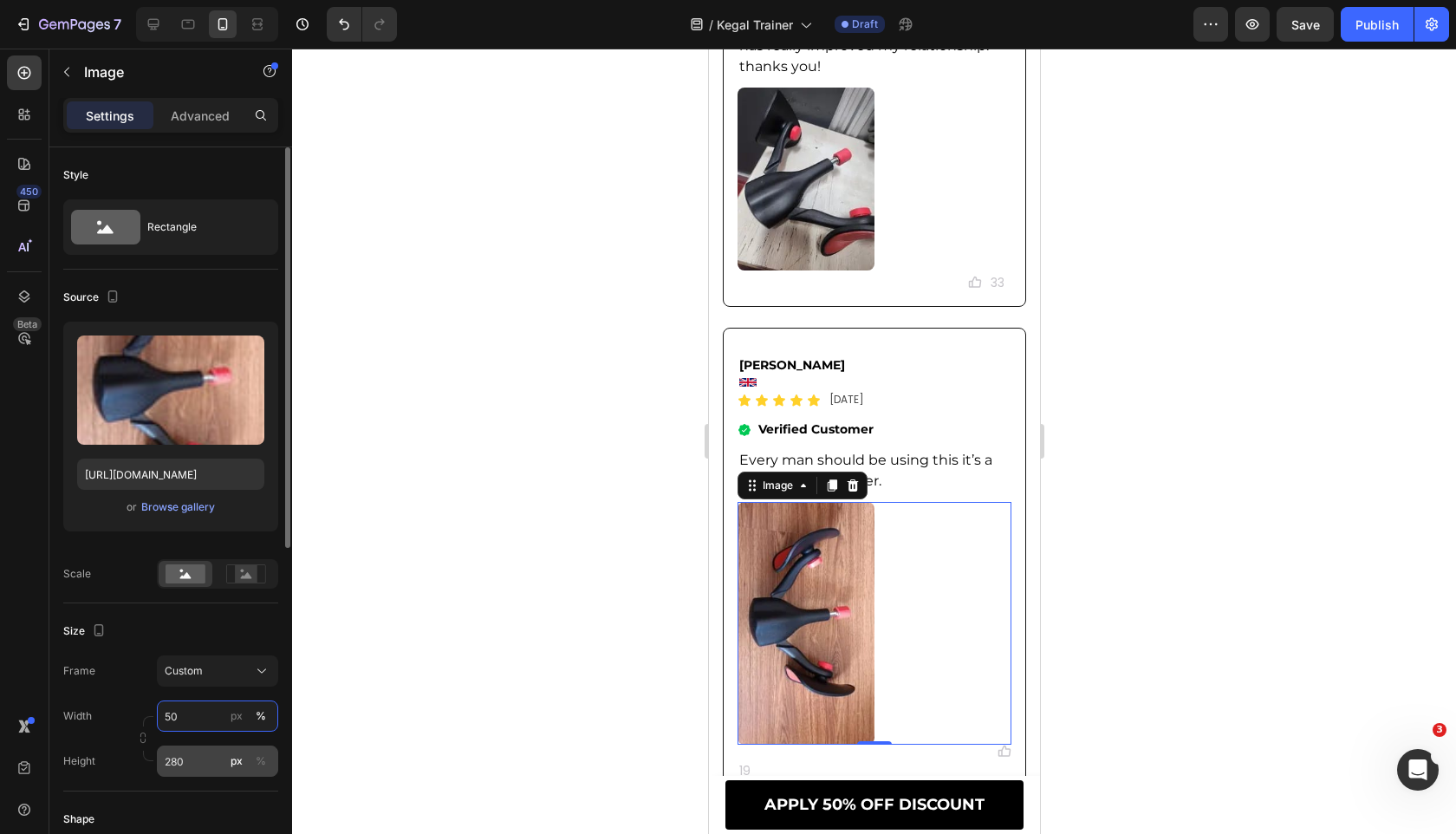
type input "50"
click at [196, 756] on input "280" at bounding box center [217, 761] width 122 height 32
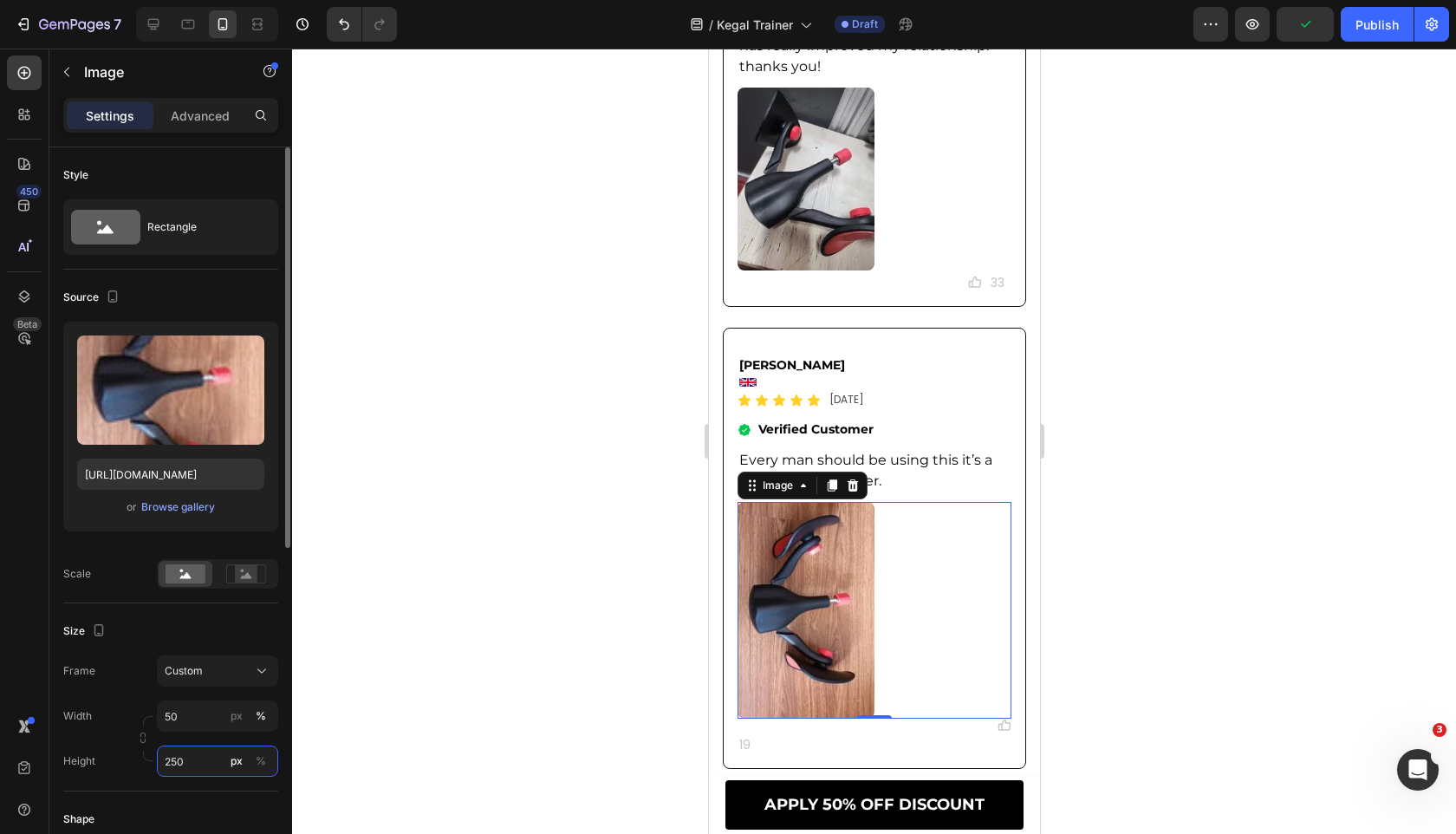
click at [196, 756] on input "250" at bounding box center [217, 761] width 122 height 32
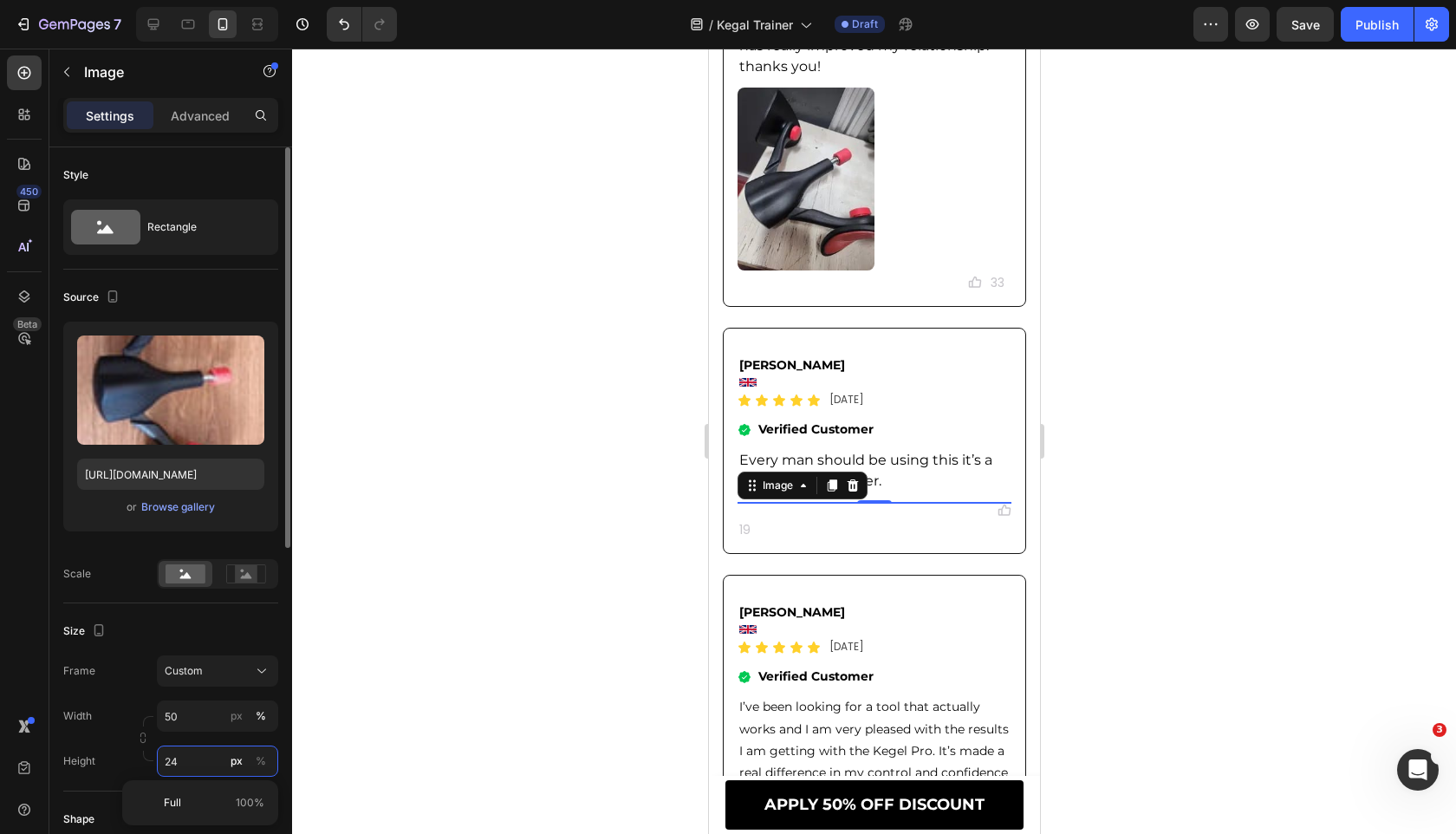
type input "240"
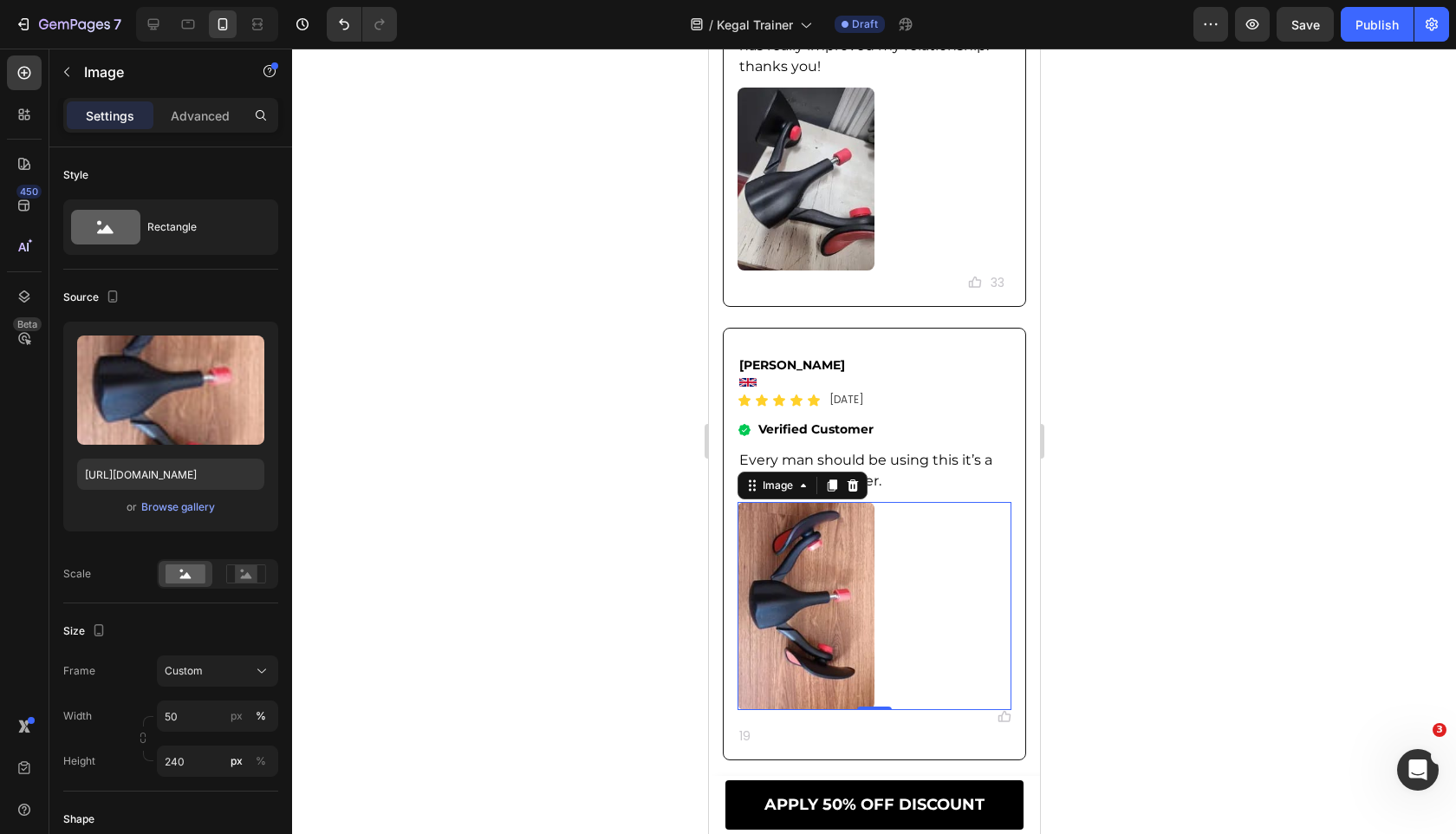
click at [298, 722] on div at bounding box center [874, 441] width 1164 height 786
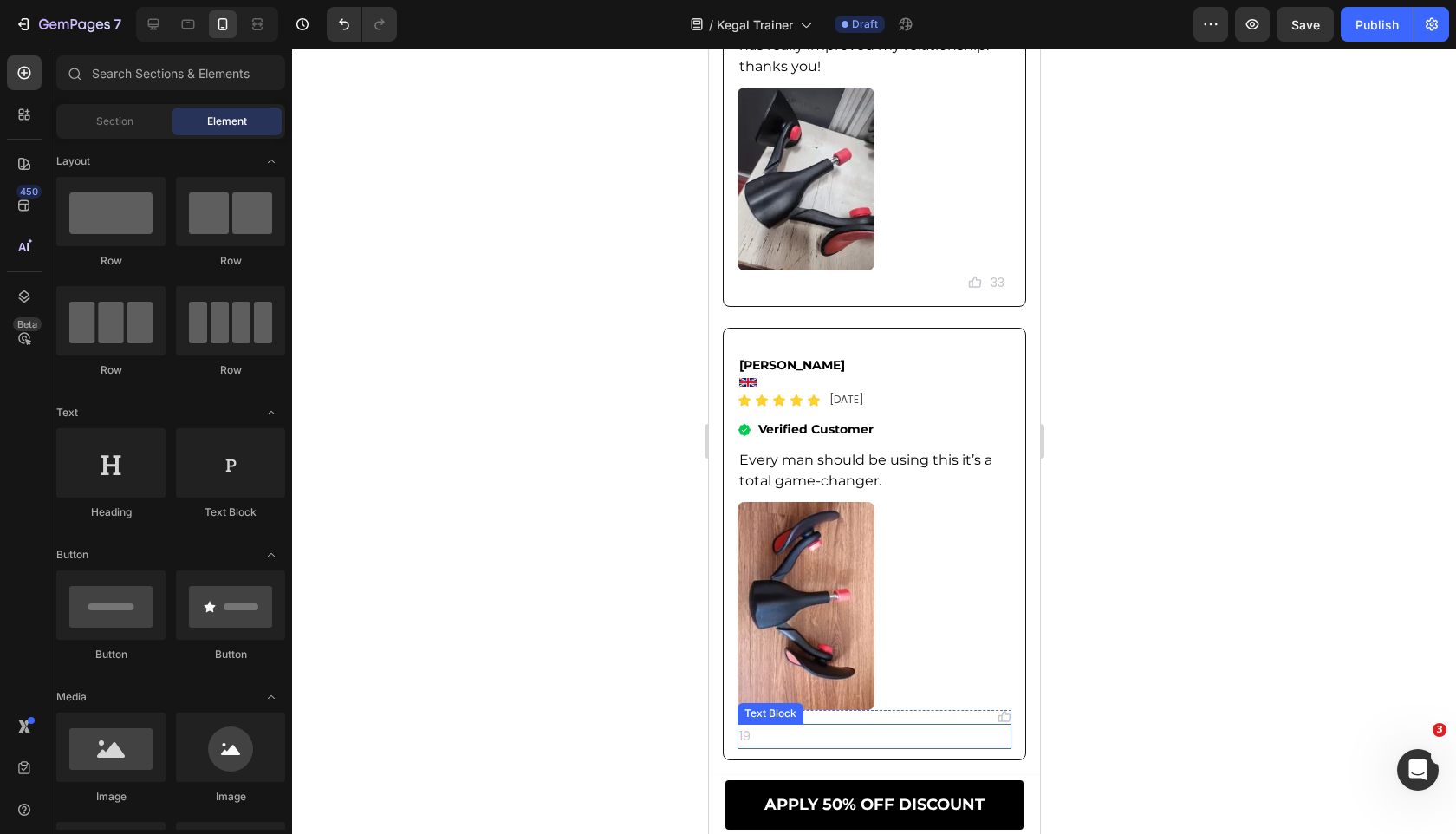
click at [940, 744] on p "19" at bounding box center [873, 736] width 271 height 22
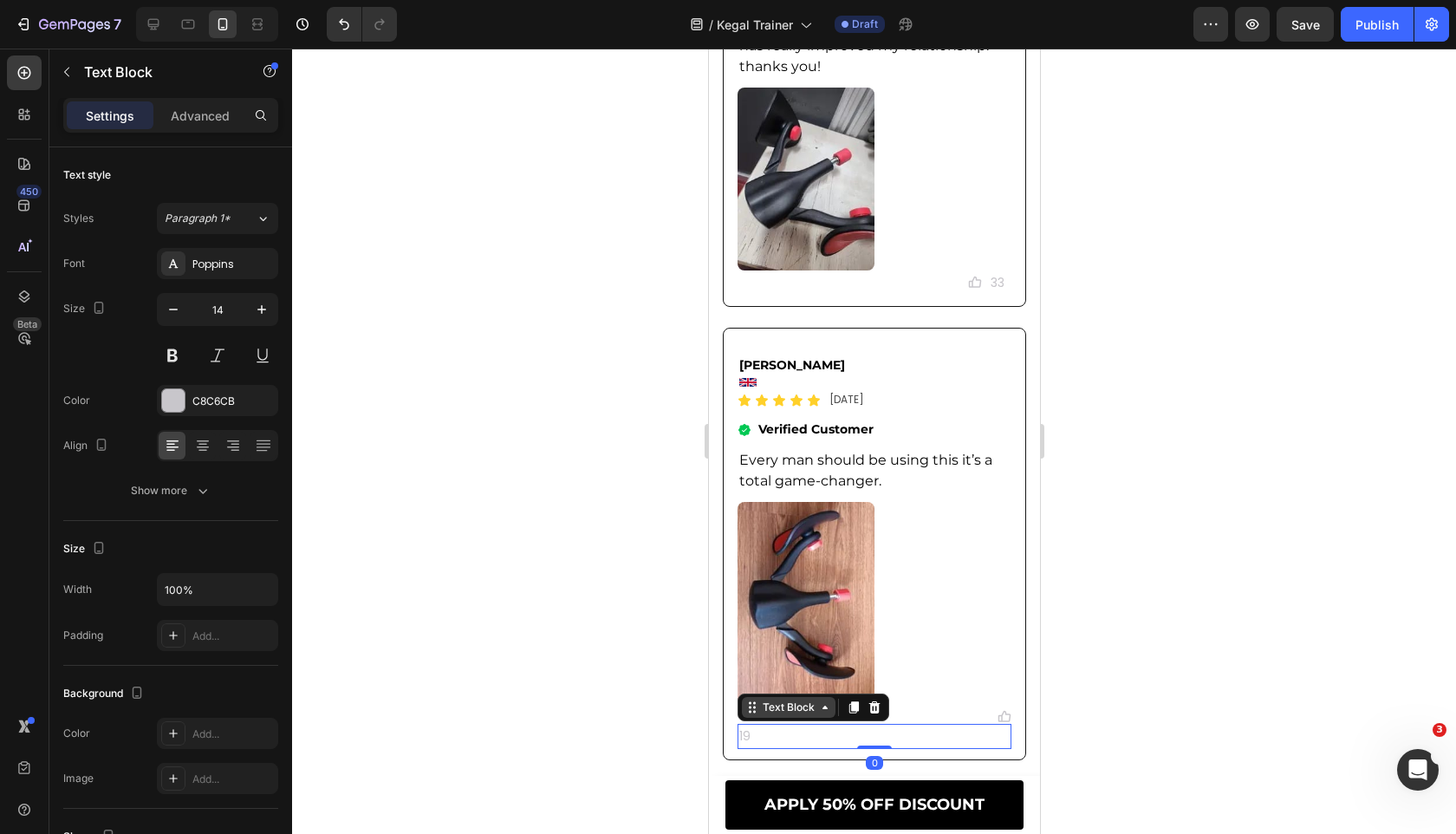
click at [797, 705] on div "Text Block" at bounding box center [787, 708] width 59 height 16
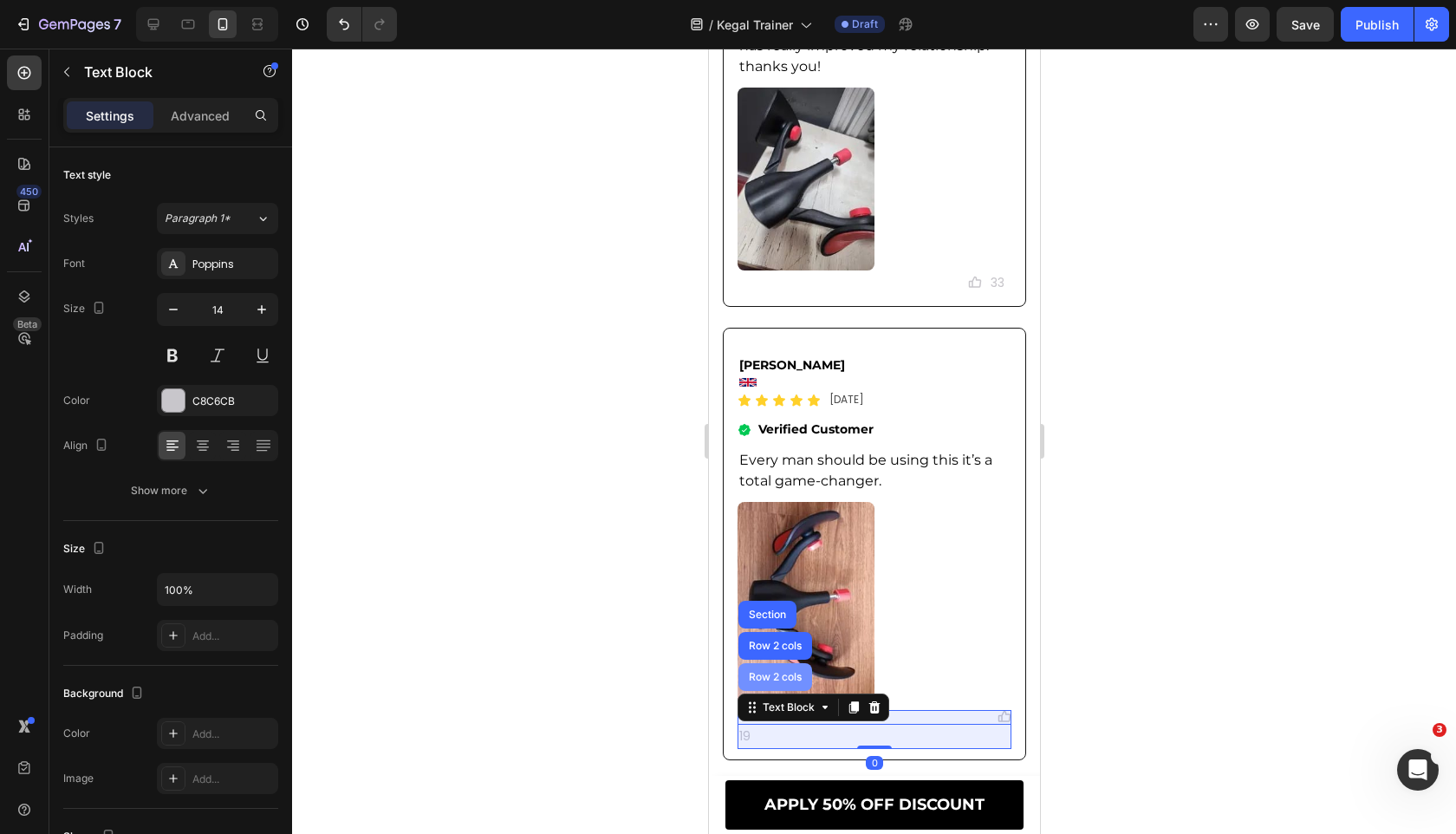
click at [797, 684] on div "Row 2 cols" at bounding box center [774, 677] width 74 height 28
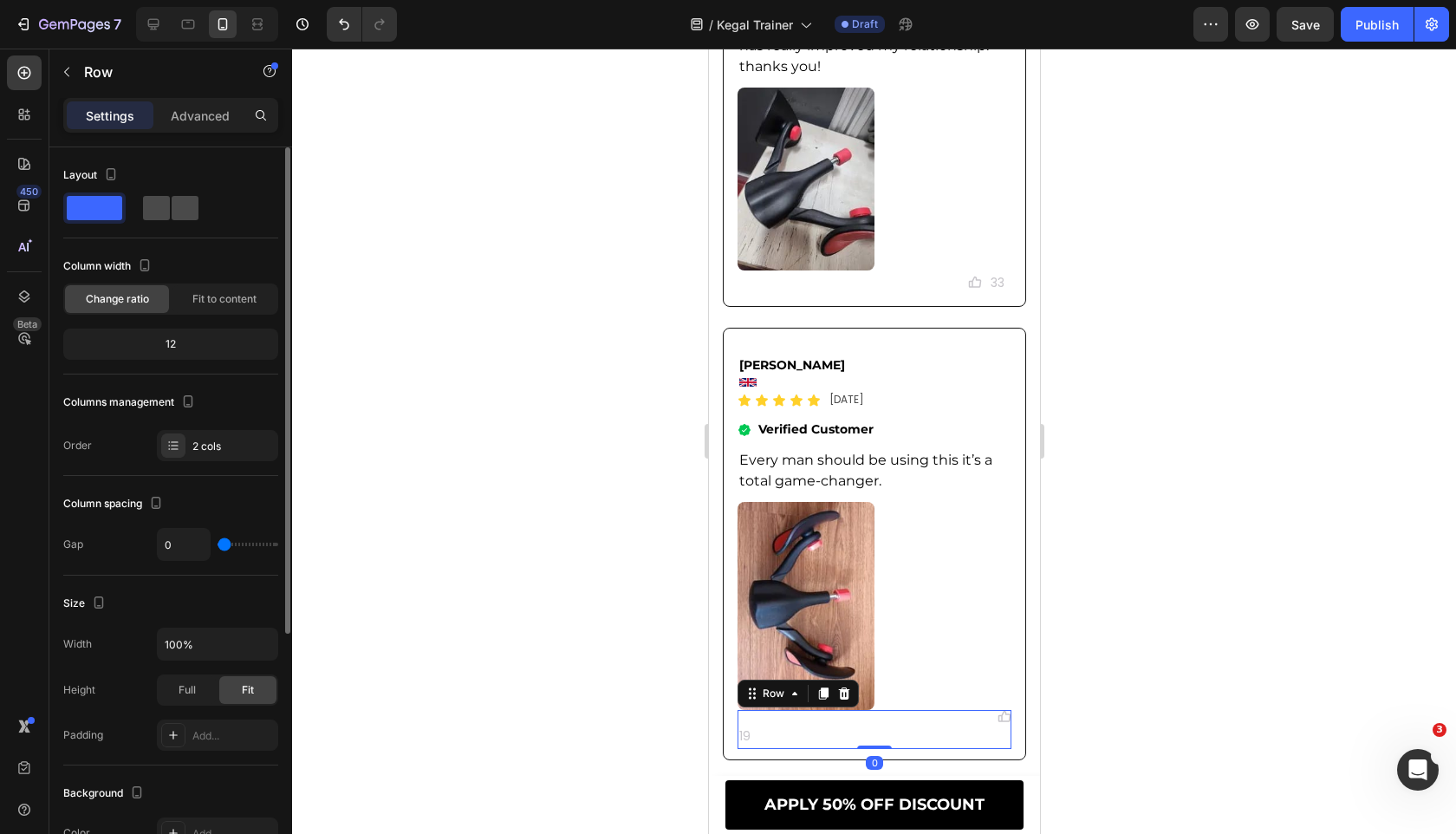
click at [171, 196] on div at bounding box center [170, 208] width 55 height 25
type input "8"
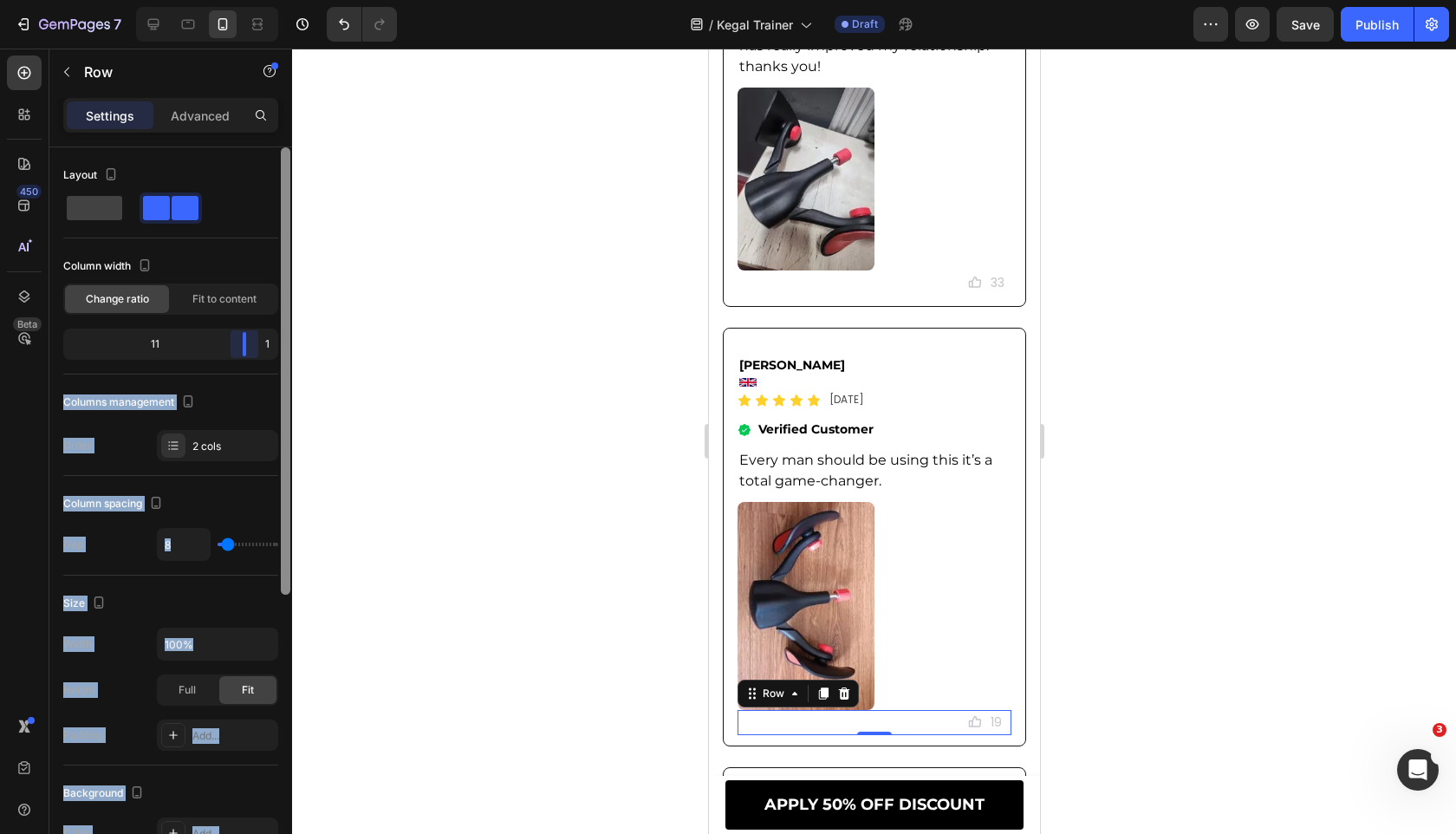
drag, startPoint x: 168, startPoint y: 345, endPoint x: 287, endPoint y: 343, distance: 119.0
click at [287, 343] on div "Layout Column width Change ratio Fit to content 11 1 Columns management Order 2…" at bounding box center [170, 515] width 243 height 736
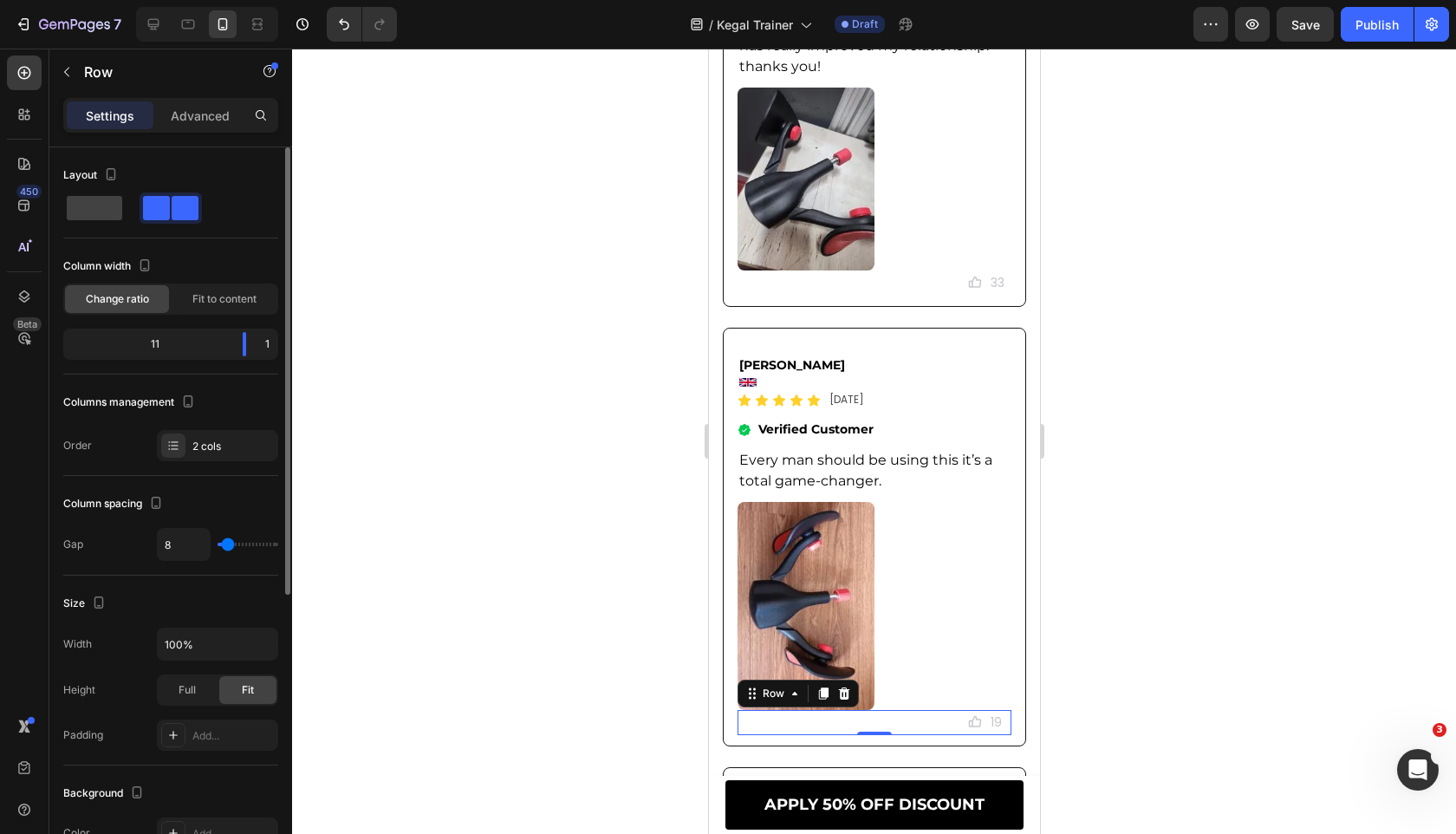
click at [232, 389] on div "Columns management" at bounding box center [170, 402] width 215 height 28
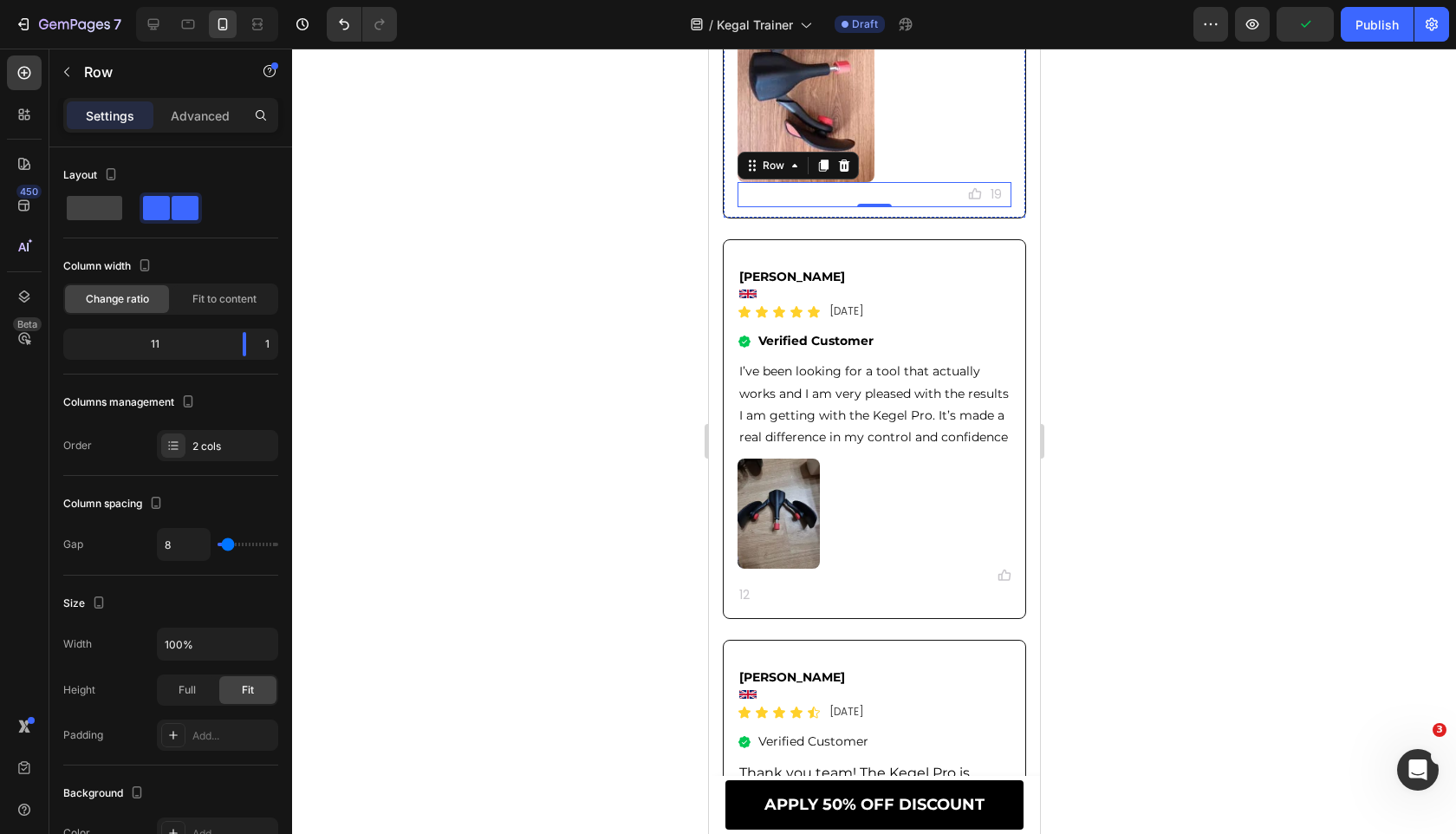
scroll to position [12265, 0]
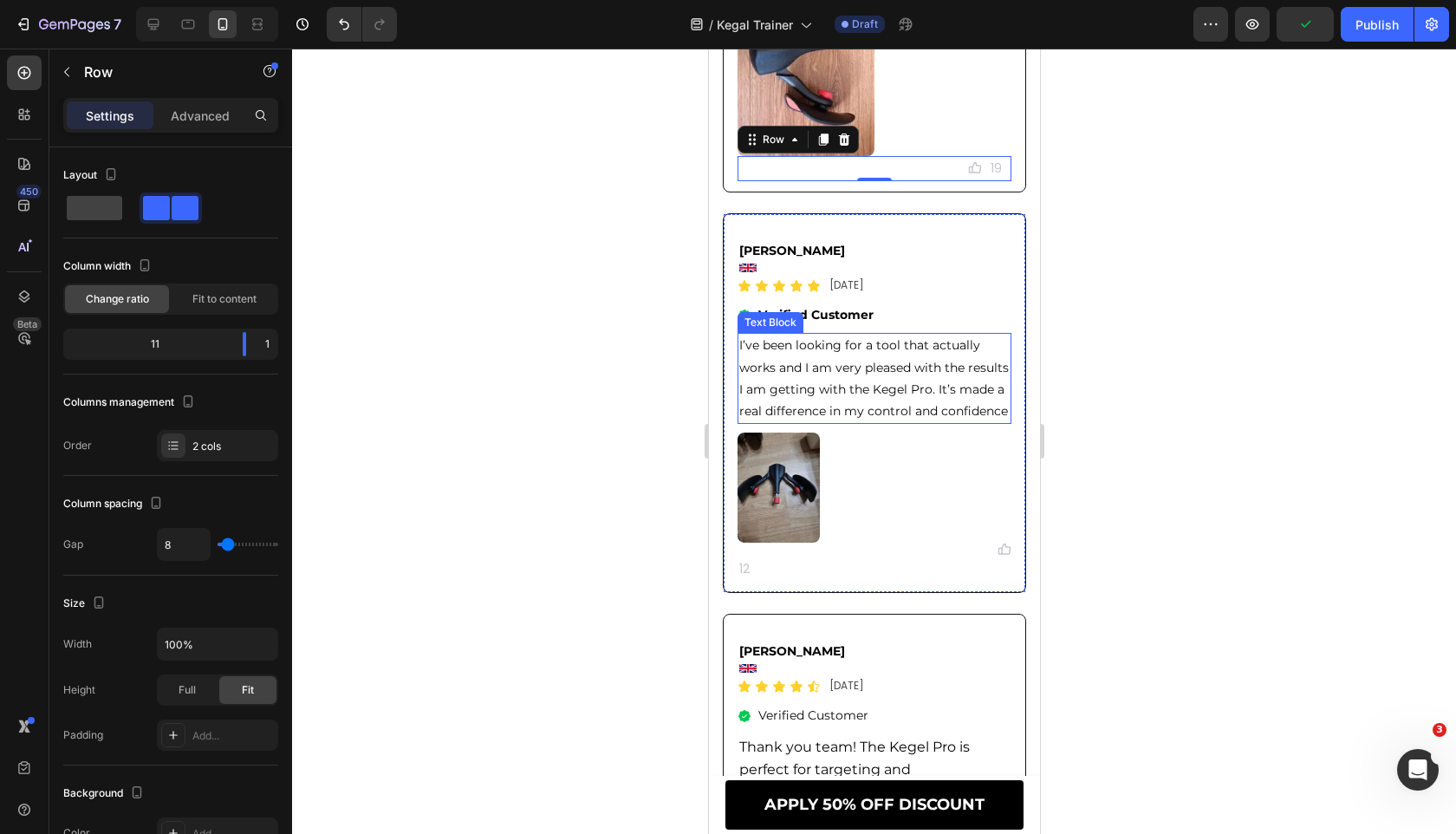
click at [811, 387] on span "I’ve been looking for a tool that actually works and I am very pleased with the…" at bounding box center [873, 378] width 270 height 81
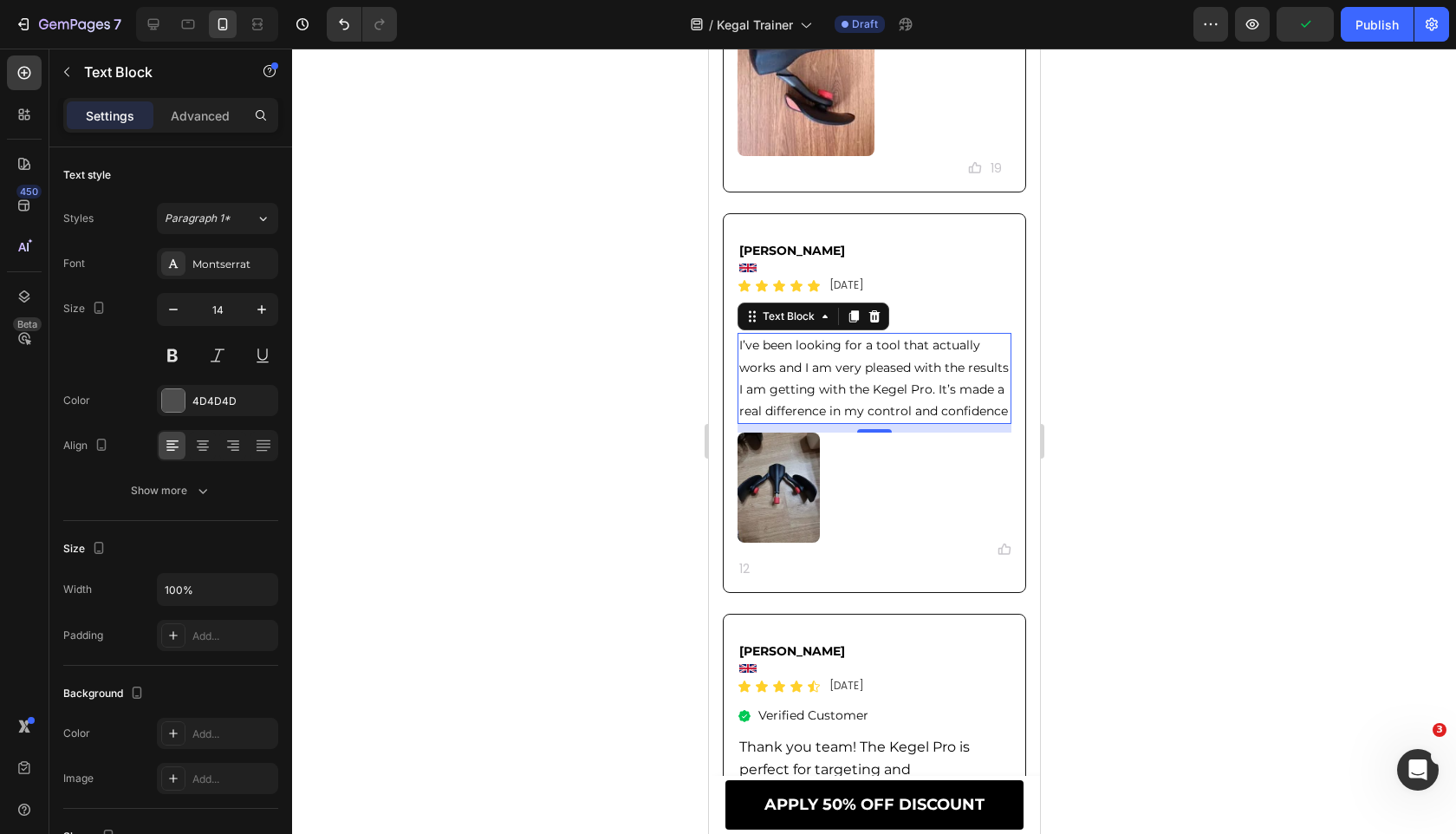
click at [811, 387] on span "I’ve been looking for a tool that actually works and I am very pleased with the…" at bounding box center [873, 378] width 270 height 81
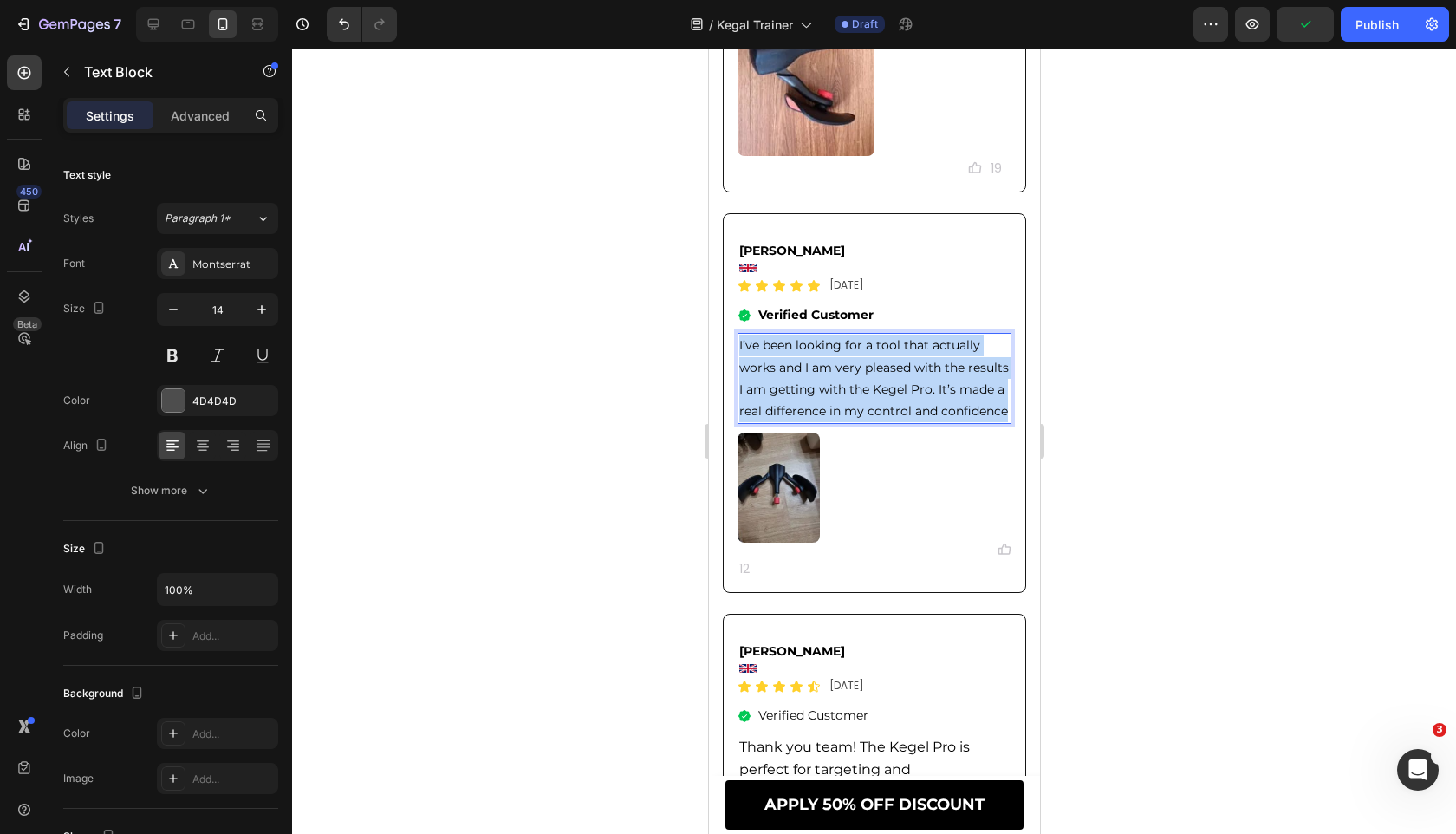
click at [811, 387] on span "I’ve been looking for a tool that actually works and I am very pleased with the…" at bounding box center [873, 378] width 270 height 81
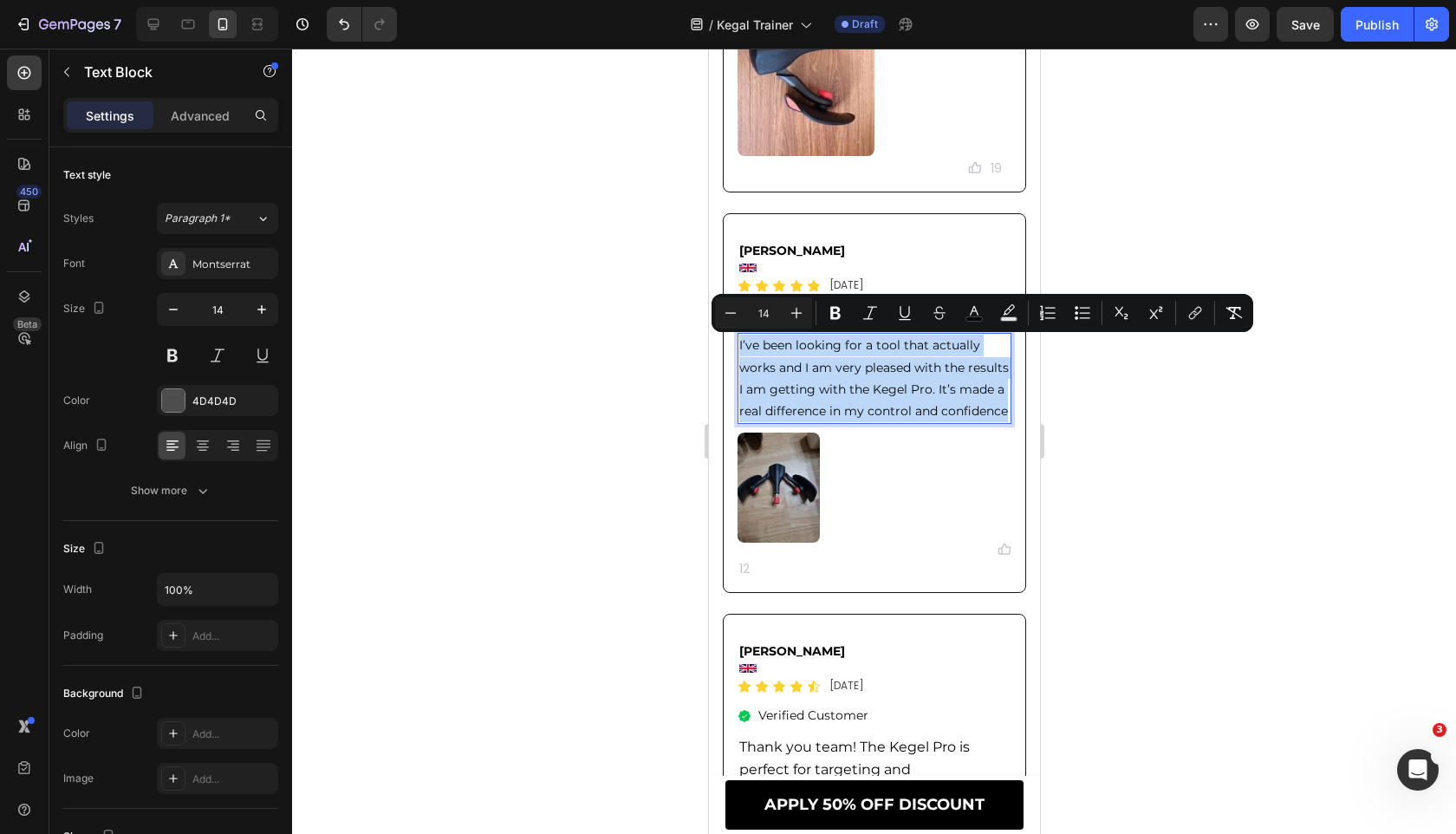
click at [794, 329] on div "Minus 14 Plus Bold Italic Underline Strikethrough color Text Background Color N…" at bounding box center [982, 313] width 542 height 39
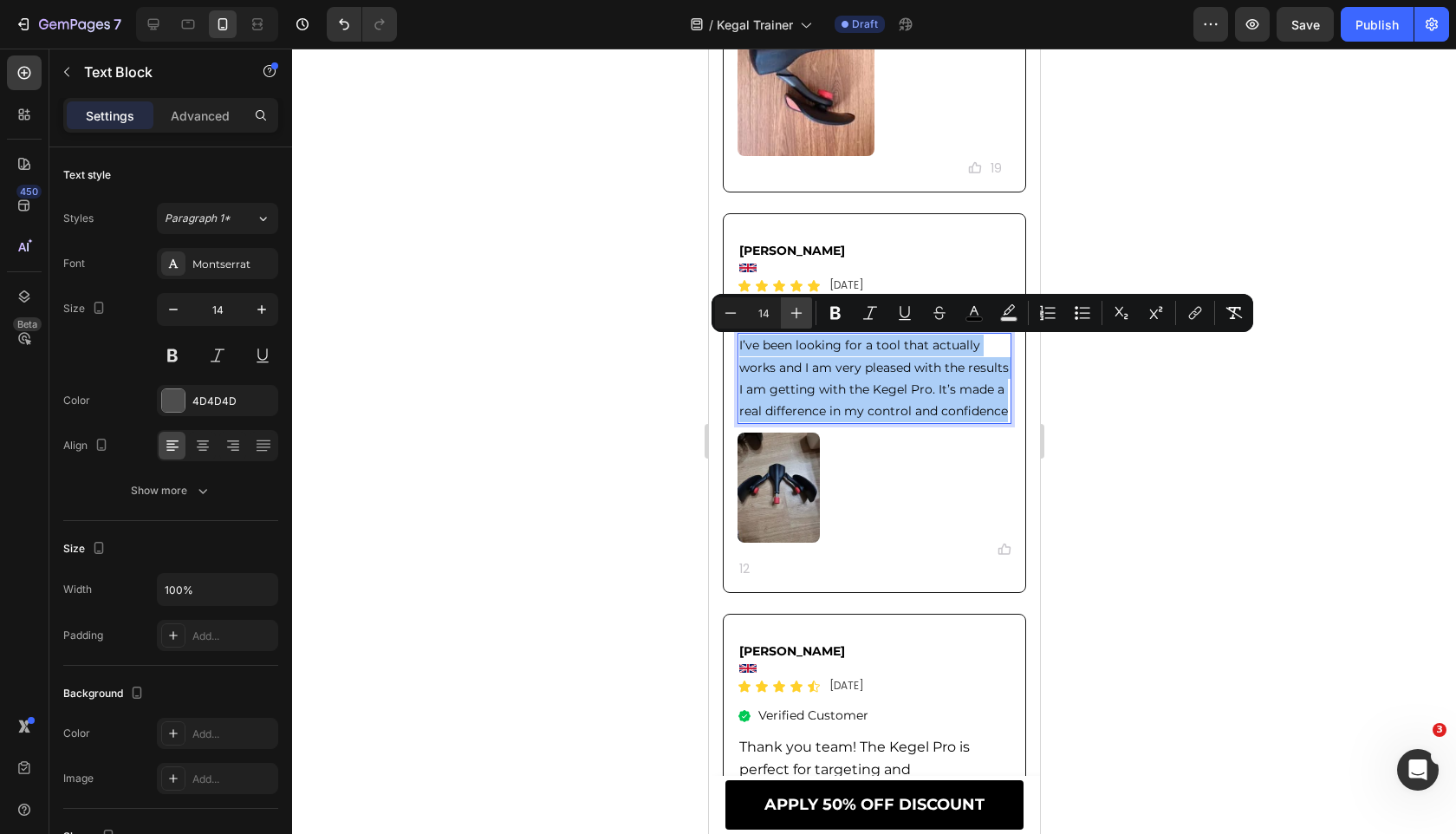
click at [794, 322] on button "Plus" at bounding box center [797, 313] width 32 height 32
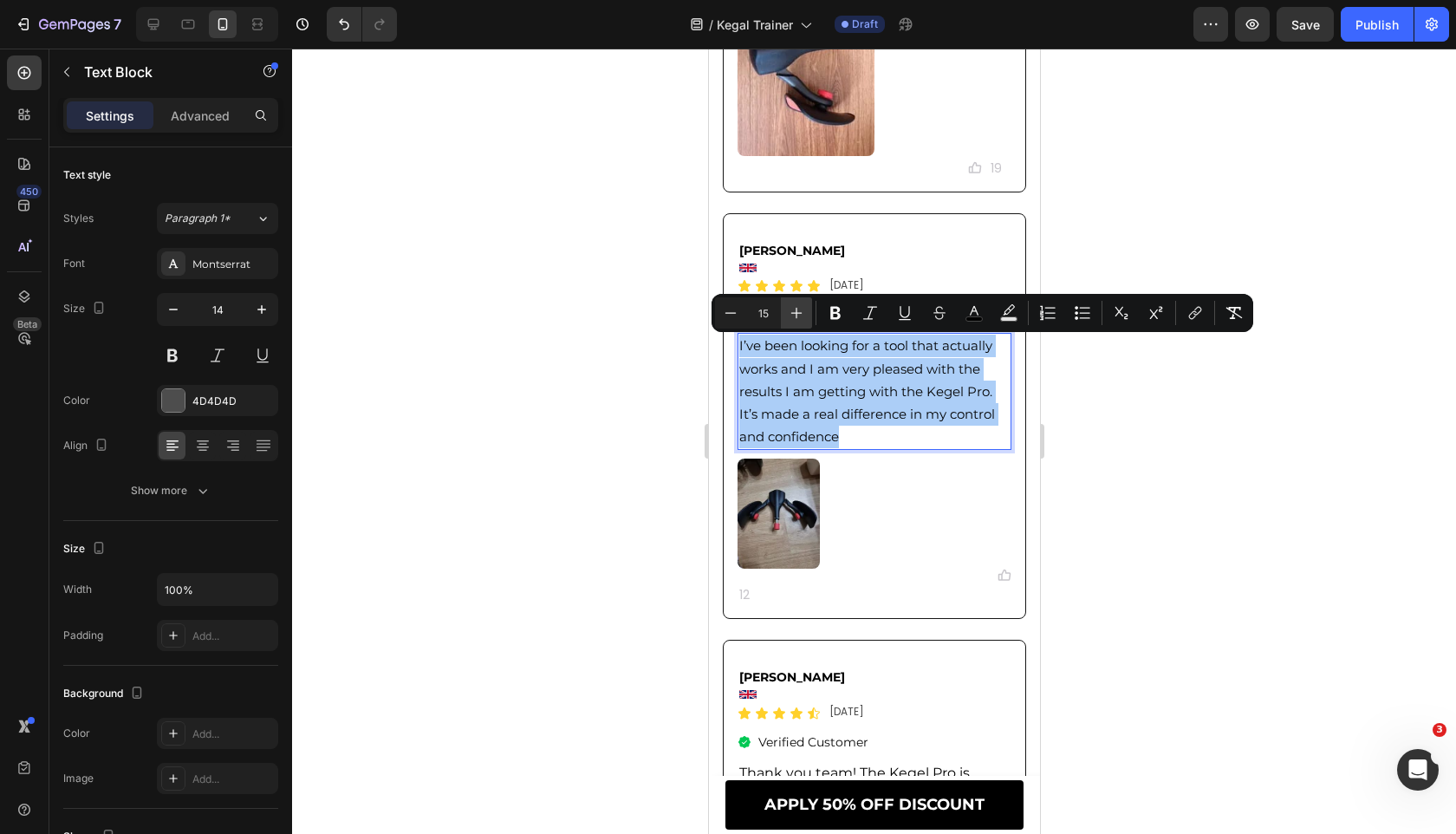
click at [794, 322] on button "Plus" at bounding box center [797, 313] width 32 height 32
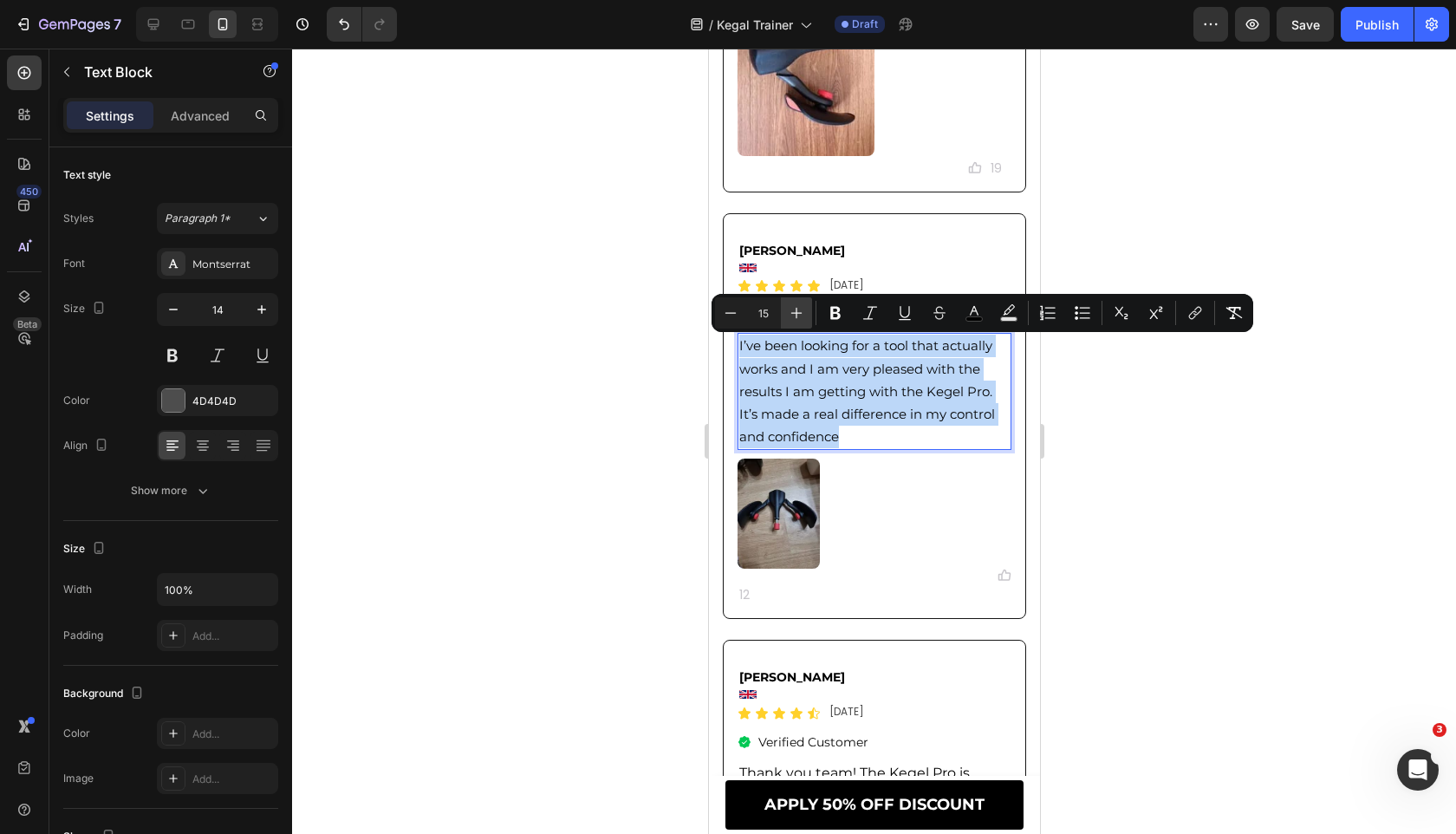
type input "16"
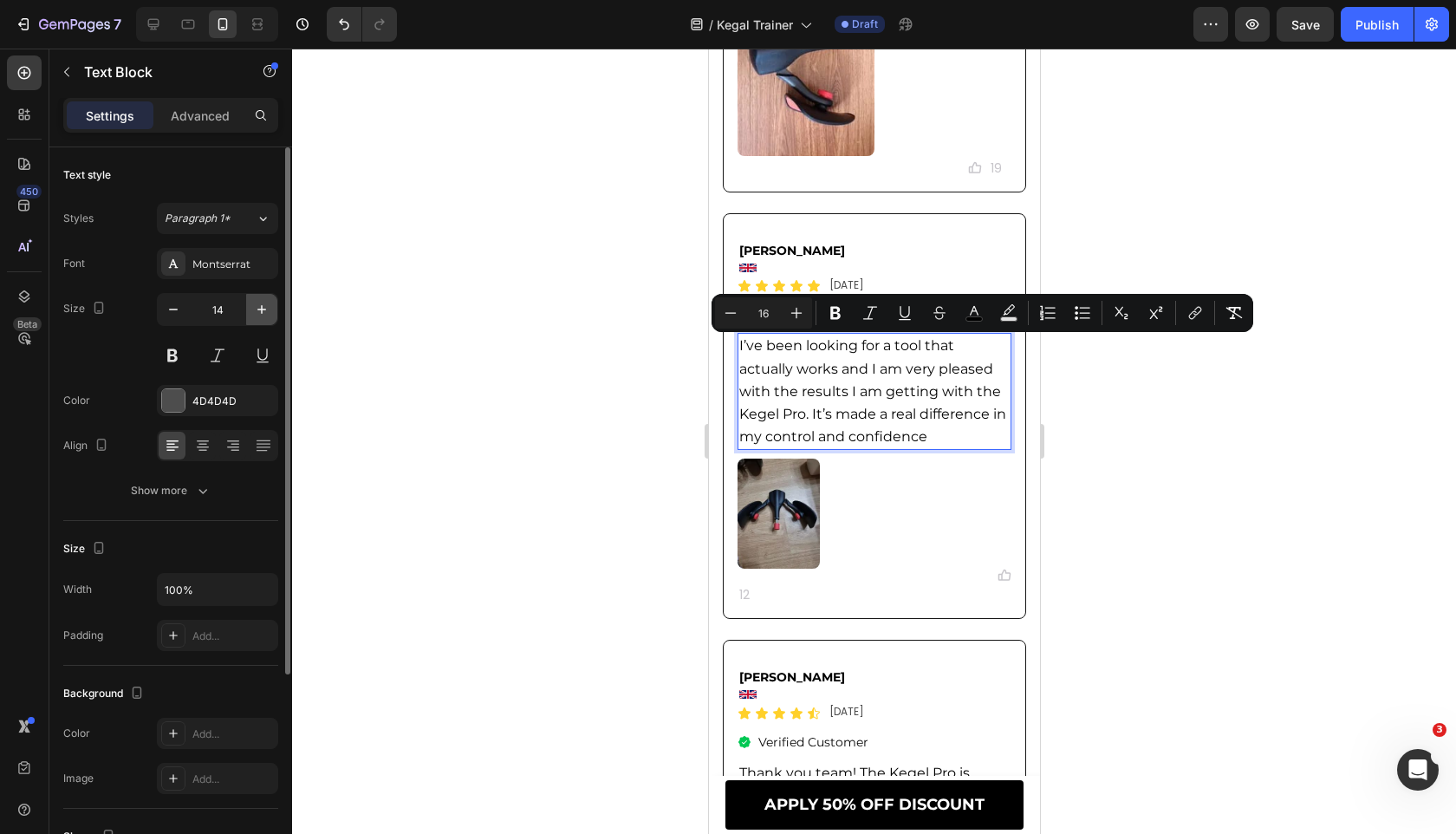
click at [264, 311] on icon "button" at bounding box center [262, 309] width 18 height 18
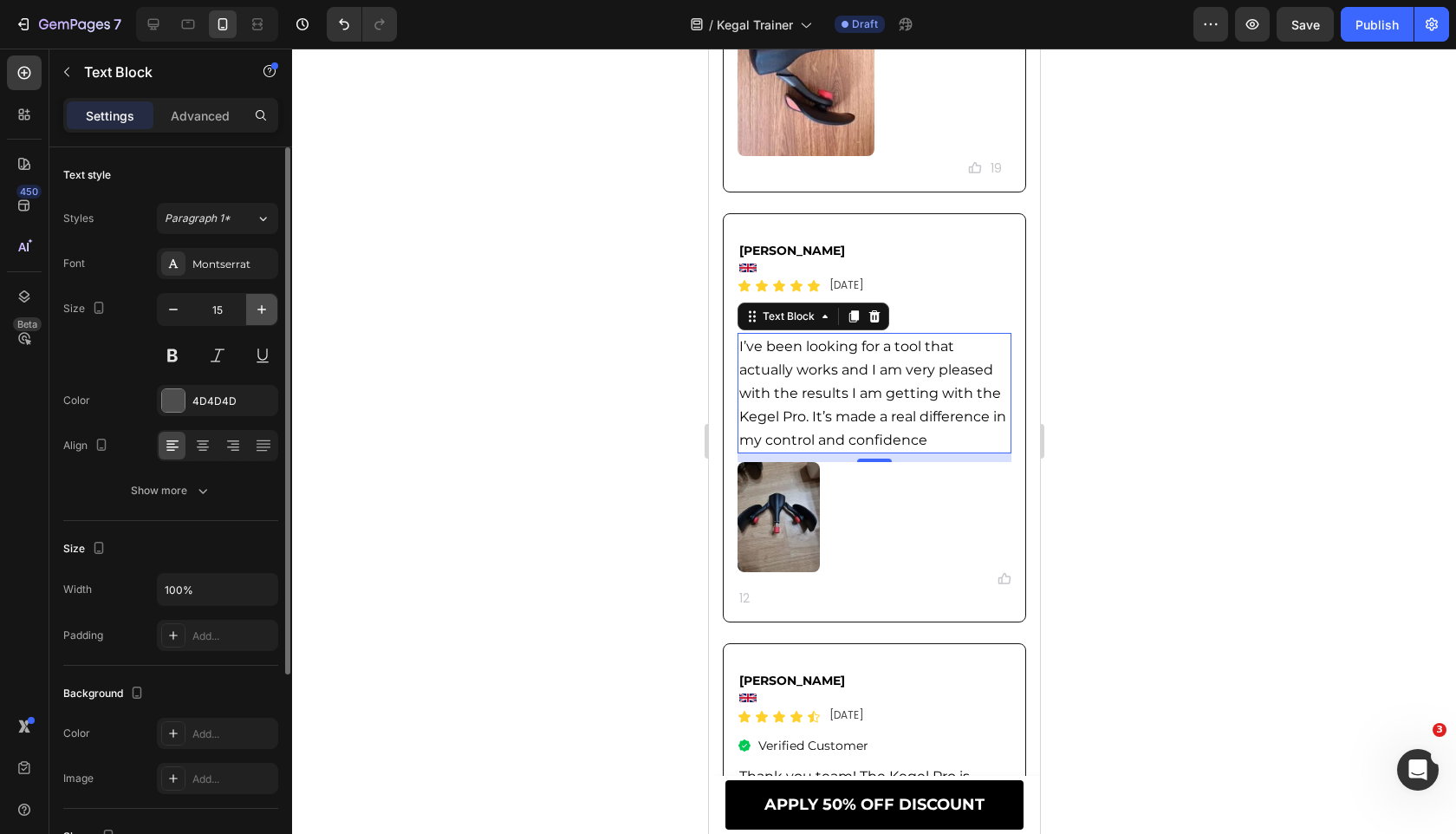
type input "16"
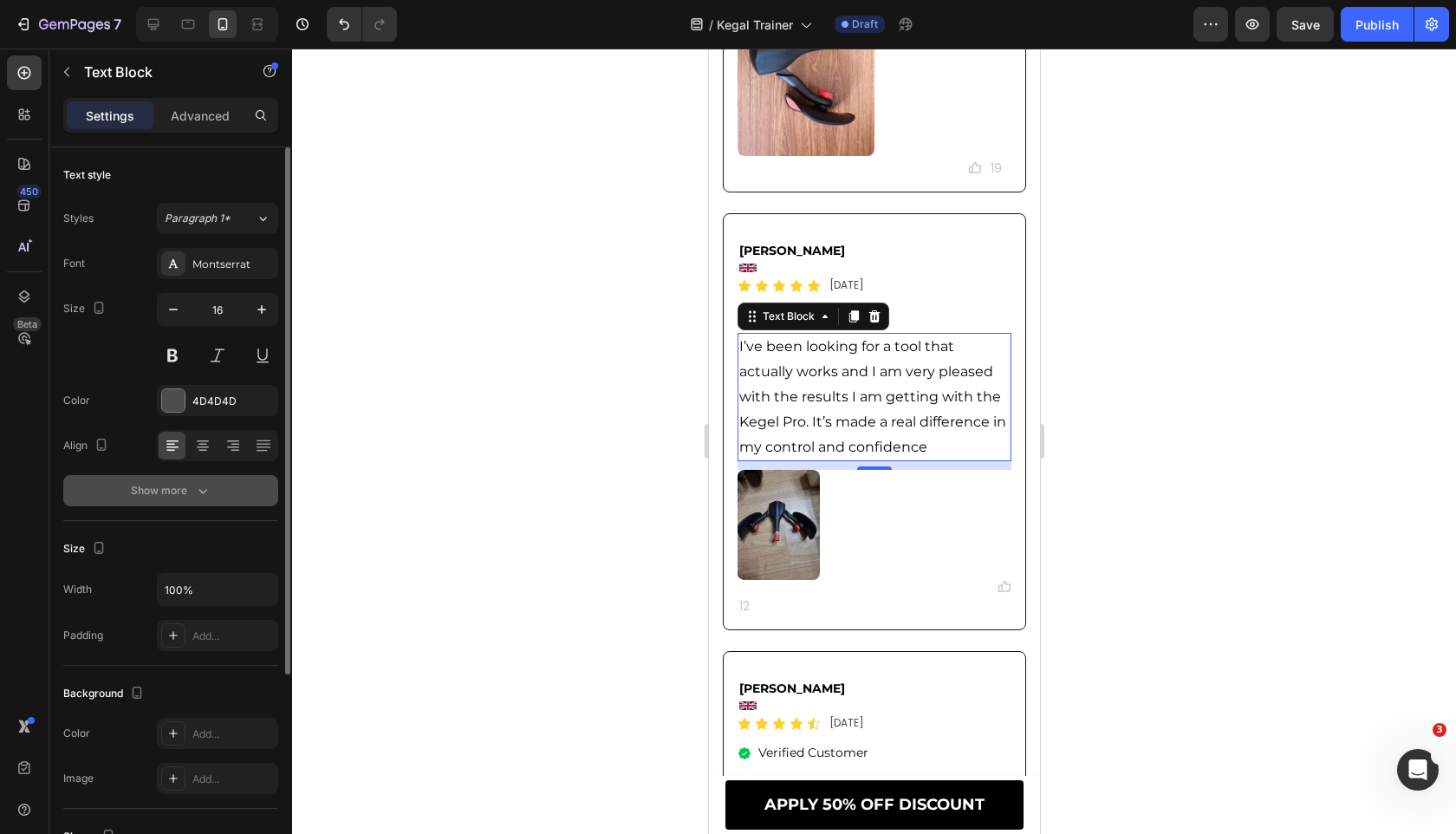
click at [232, 498] on button "Show more" at bounding box center [170, 491] width 215 height 32
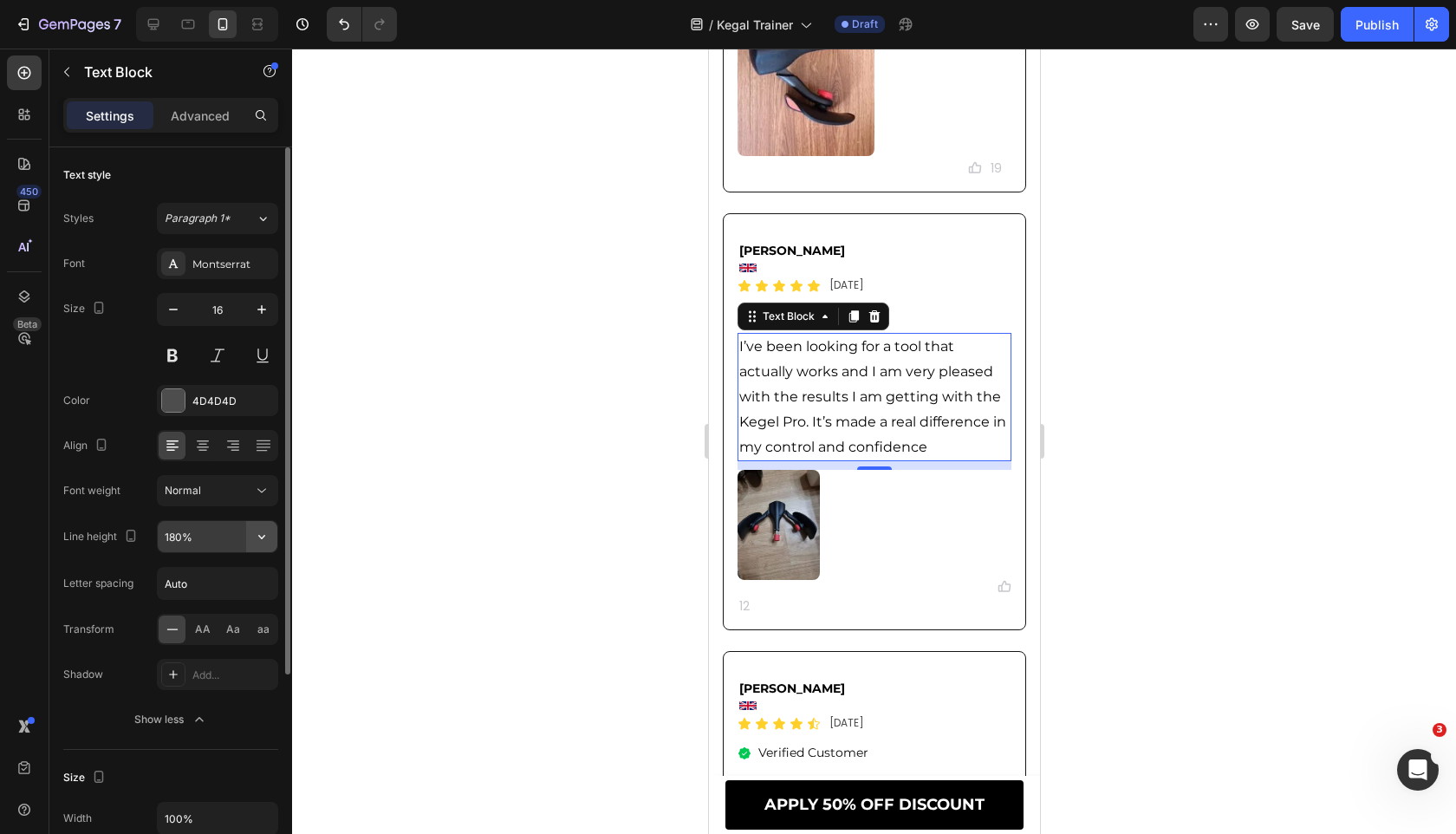
click at [260, 532] on icon "button" at bounding box center [262, 537] width 18 height 18
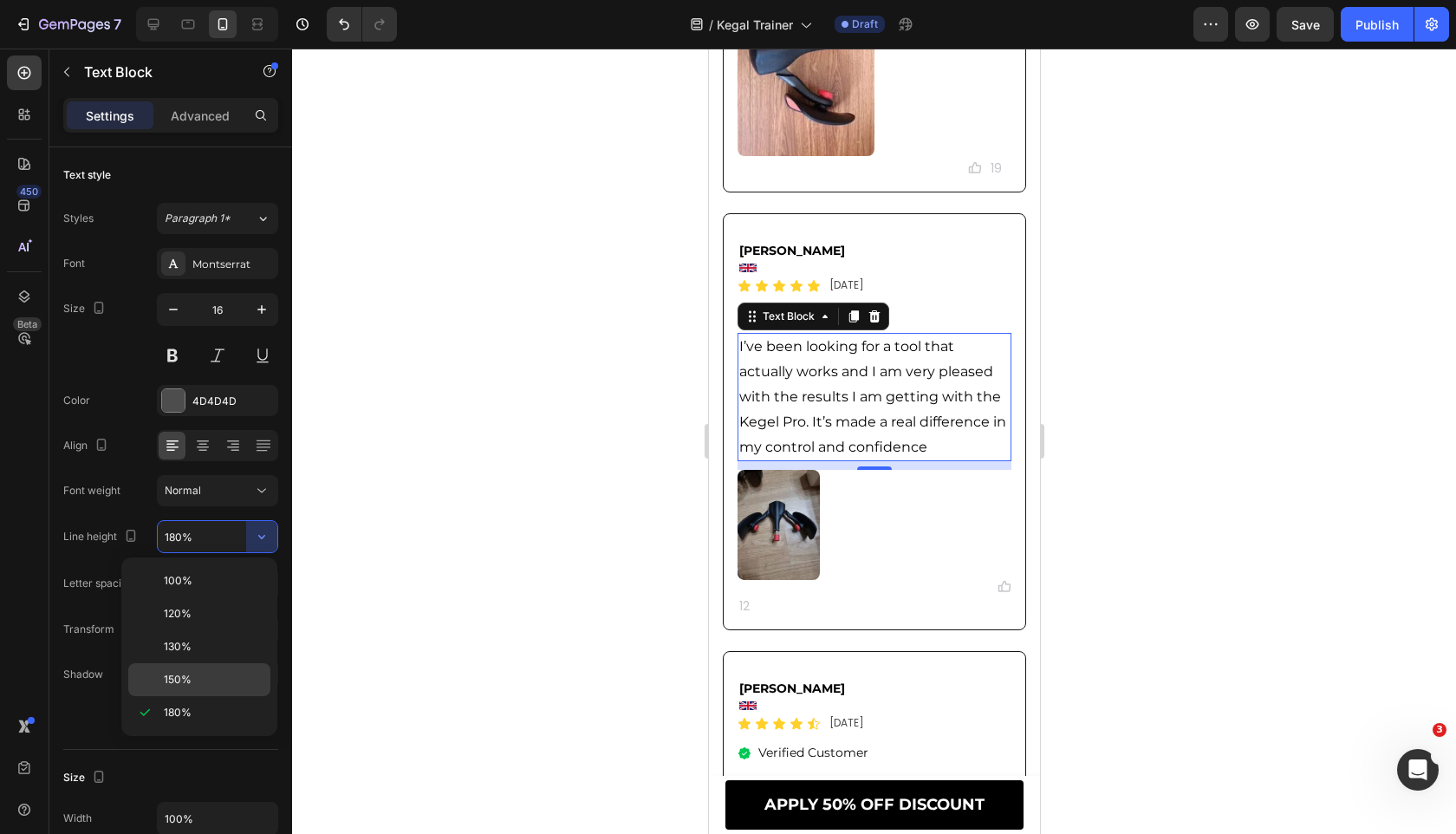
click at [216, 670] on div "150%" at bounding box center [199, 680] width 142 height 33
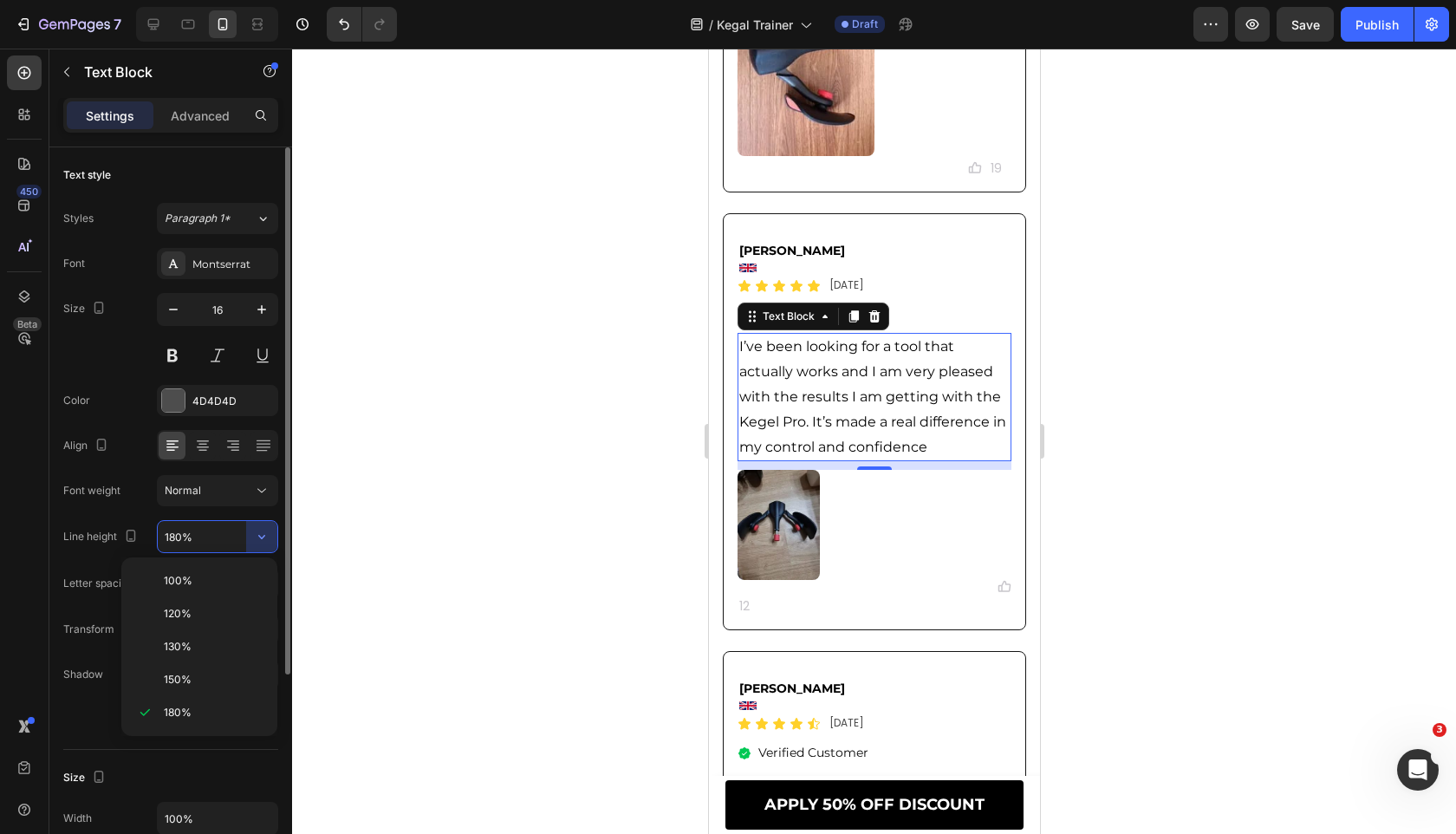
type input "150%"
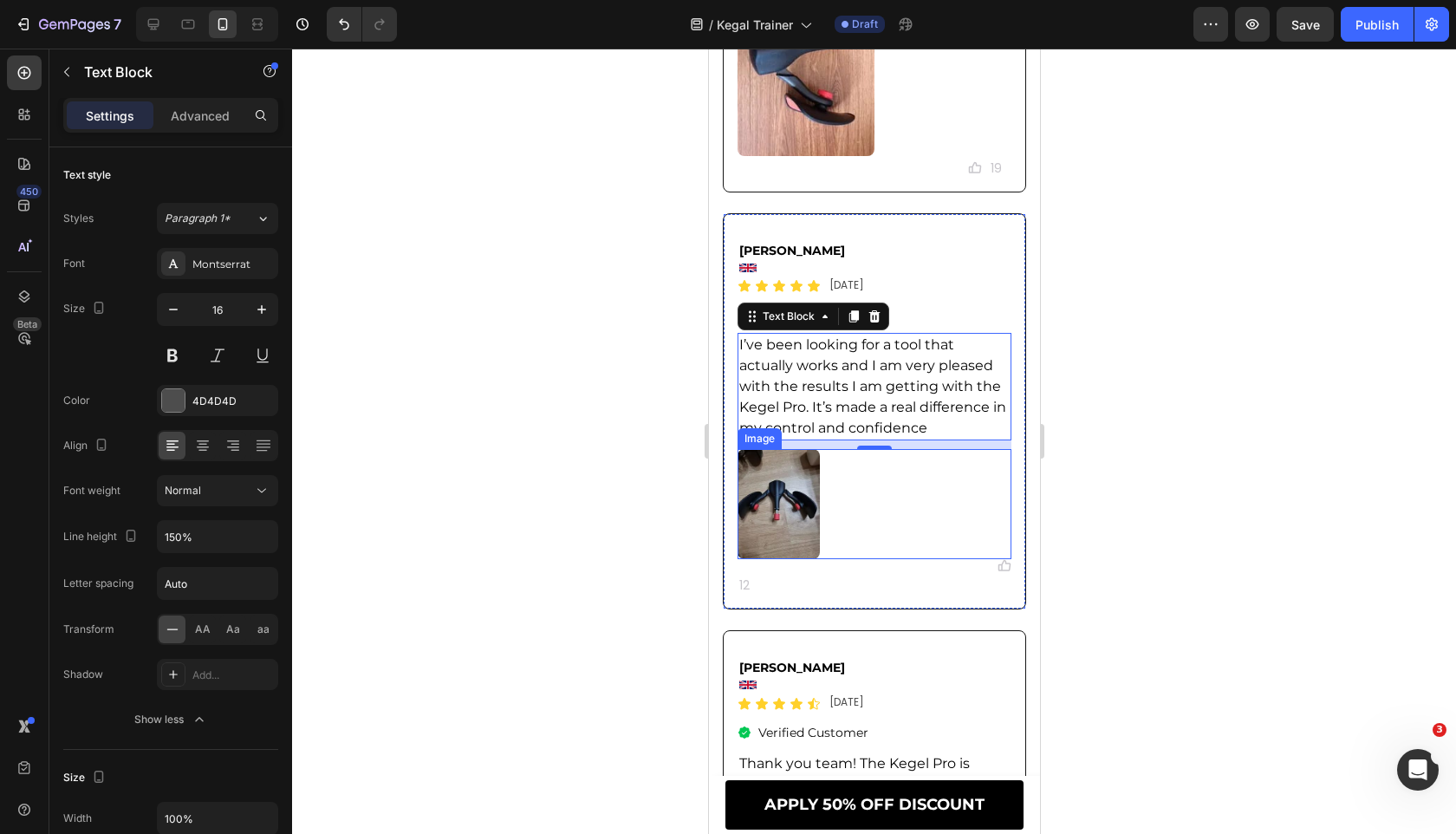
click at [859, 513] on div at bounding box center [873, 505] width 274 height 110
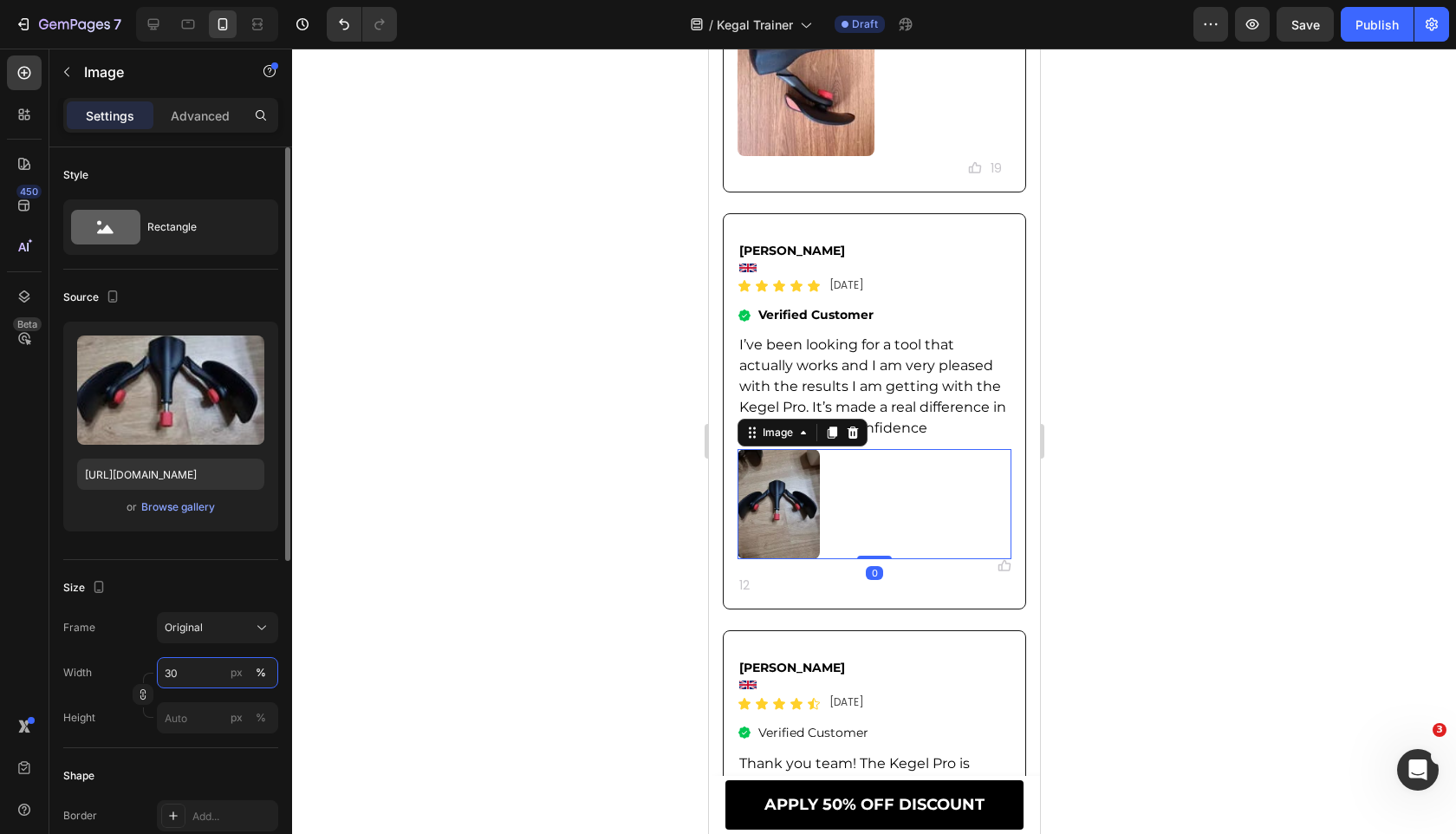
click at [202, 686] on input "30" at bounding box center [217, 673] width 122 height 32
type input "50"
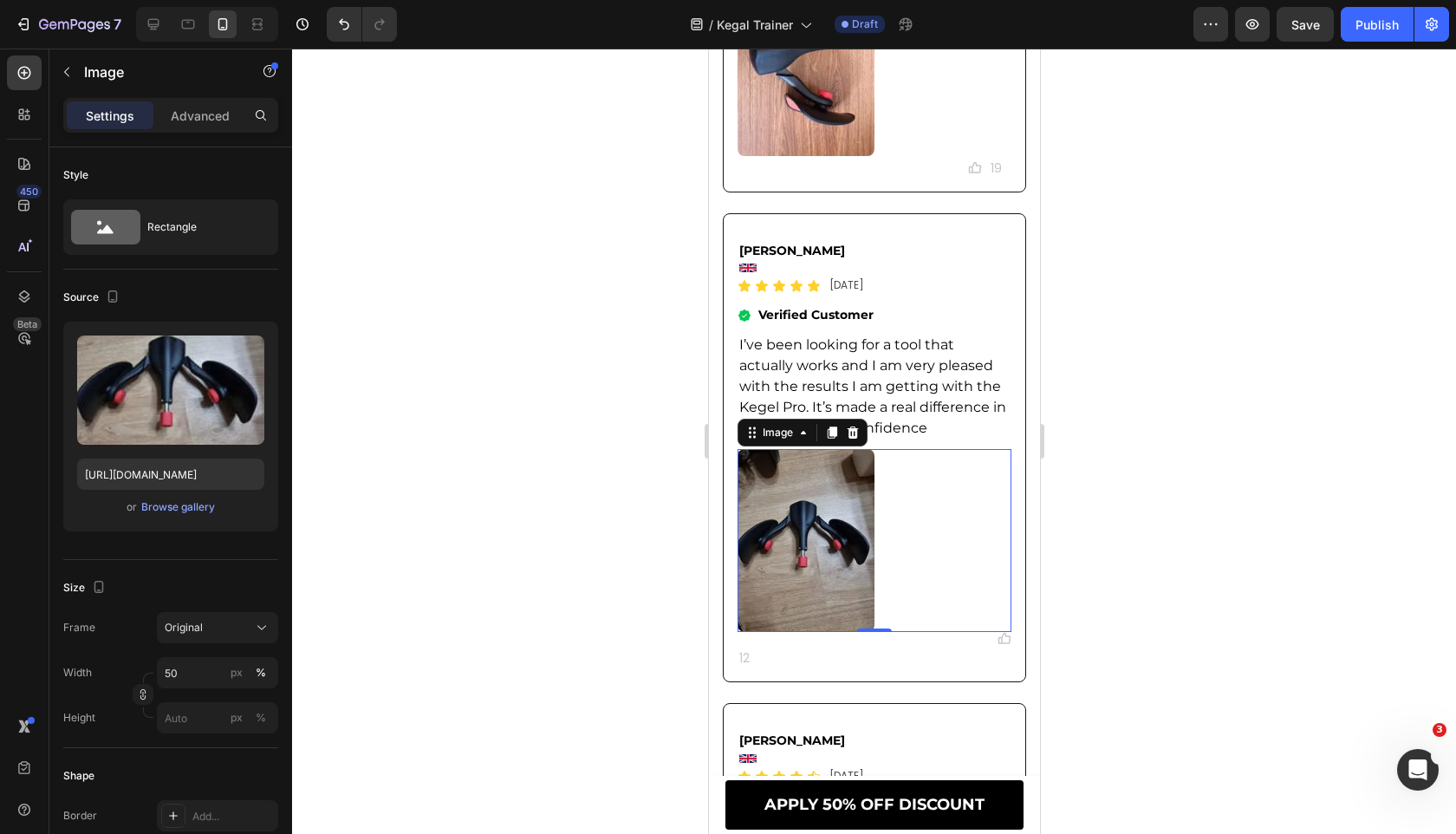
click at [855, 654] on p "12" at bounding box center [873, 658] width 271 height 22
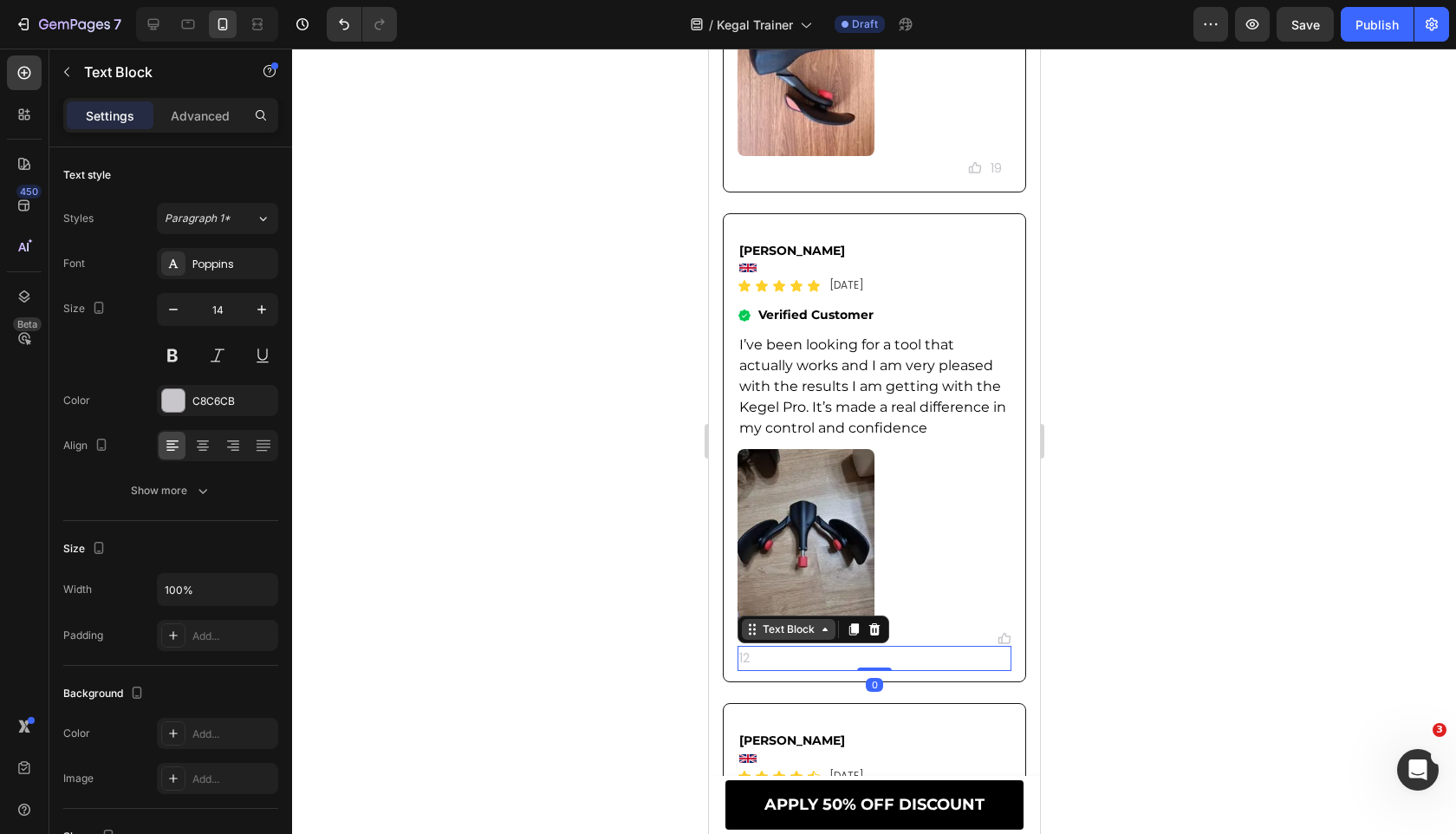
click at [795, 626] on div "Text Block" at bounding box center [787, 630] width 59 height 16
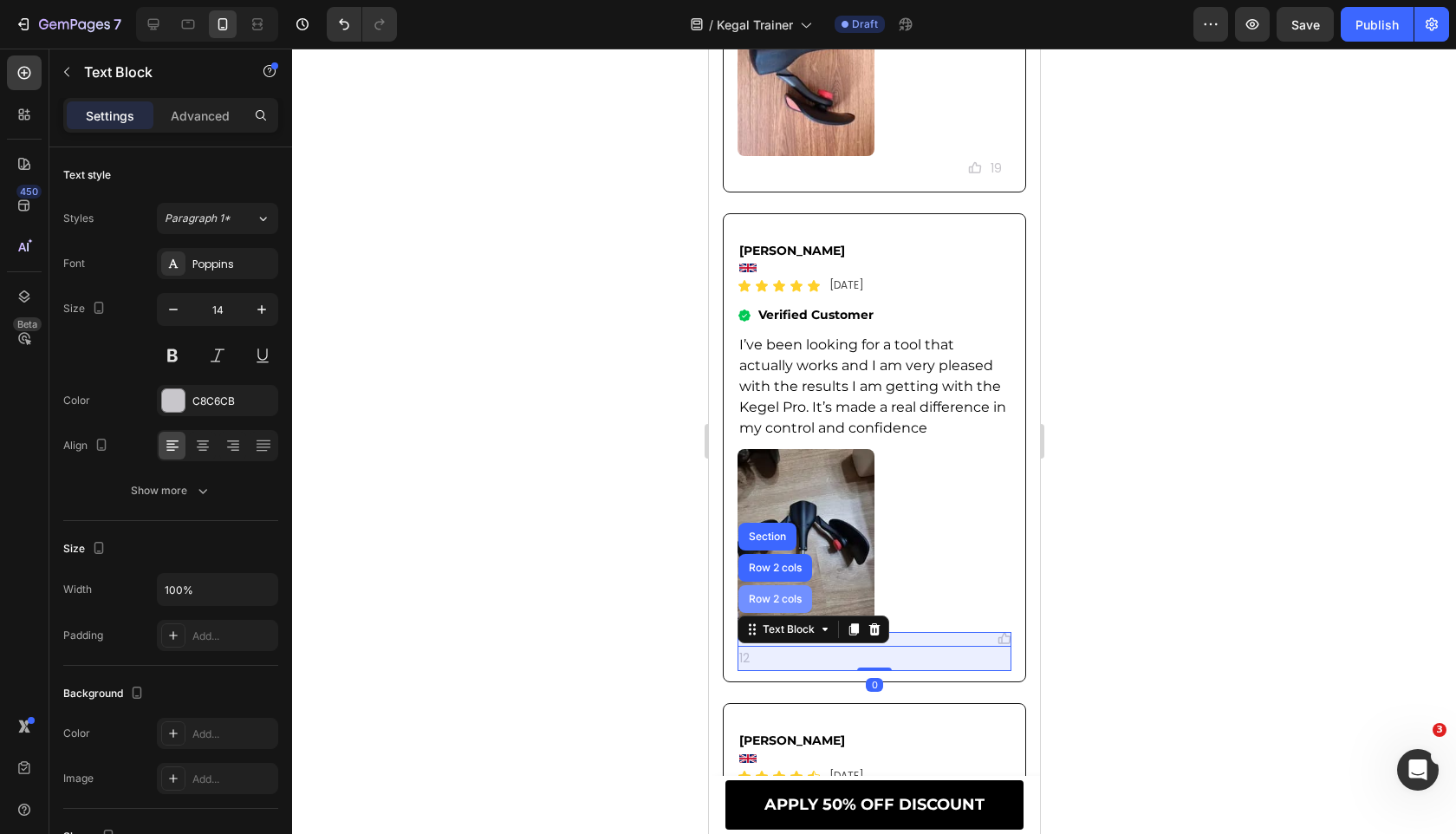
click at [792, 604] on div "Row 2 cols" at bounding box center [774, 599] width 60 height 11
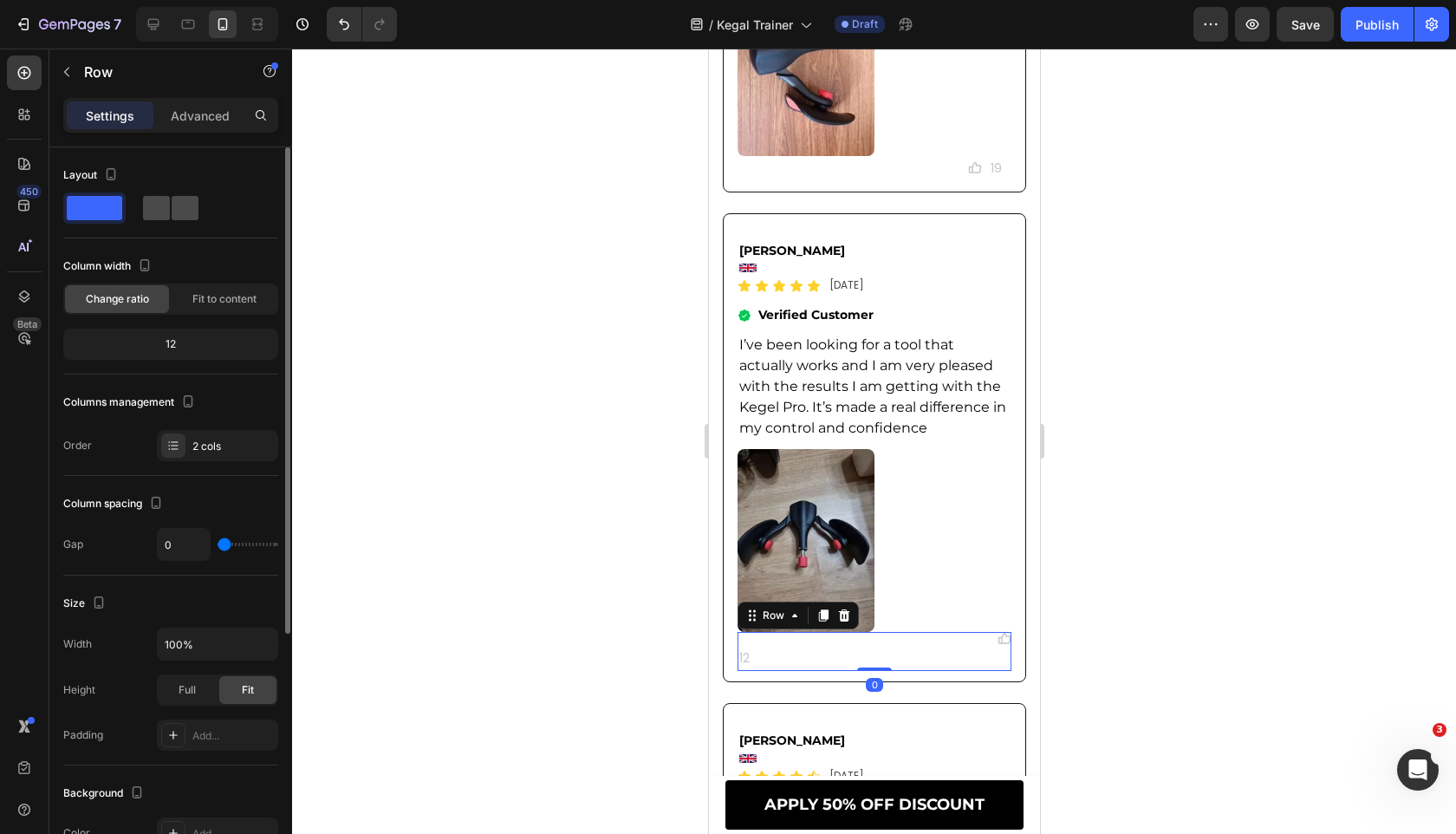
drag, startPoint x: 187, startPoint y: 201, endPoint x: 187, endPoint y: 214, distance: 13.0
click at [187, 201] on span at bounding box center [185, 208] width 27 height 25
type input "8"
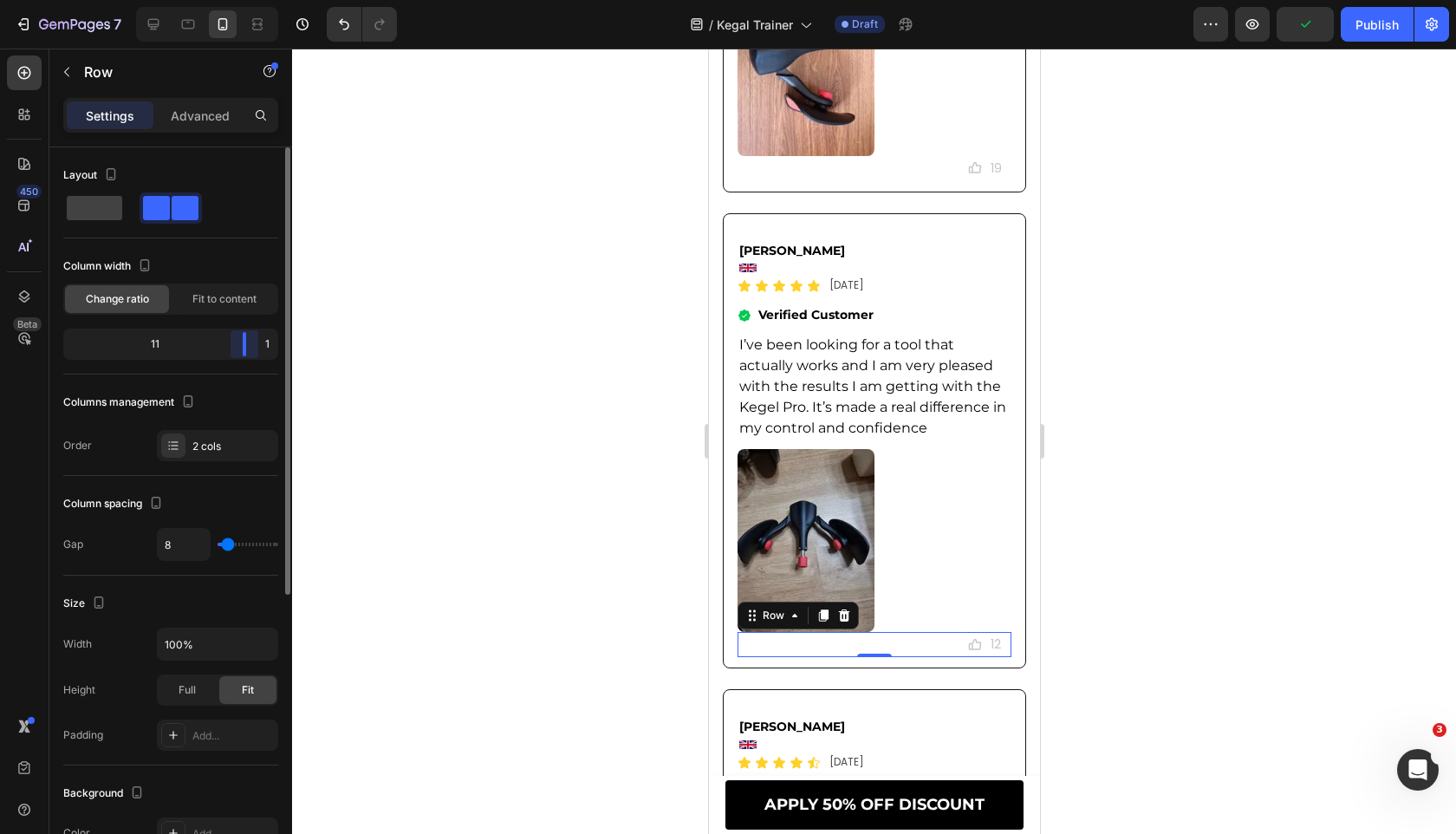
drag, startPoint x: 173, startPoint y: 344, endPoint x: 277, endPoint y: 346, distance: 104.0
click at [277, 346] on div "11 1" at bounding box center [170, 344] width 215 height 32
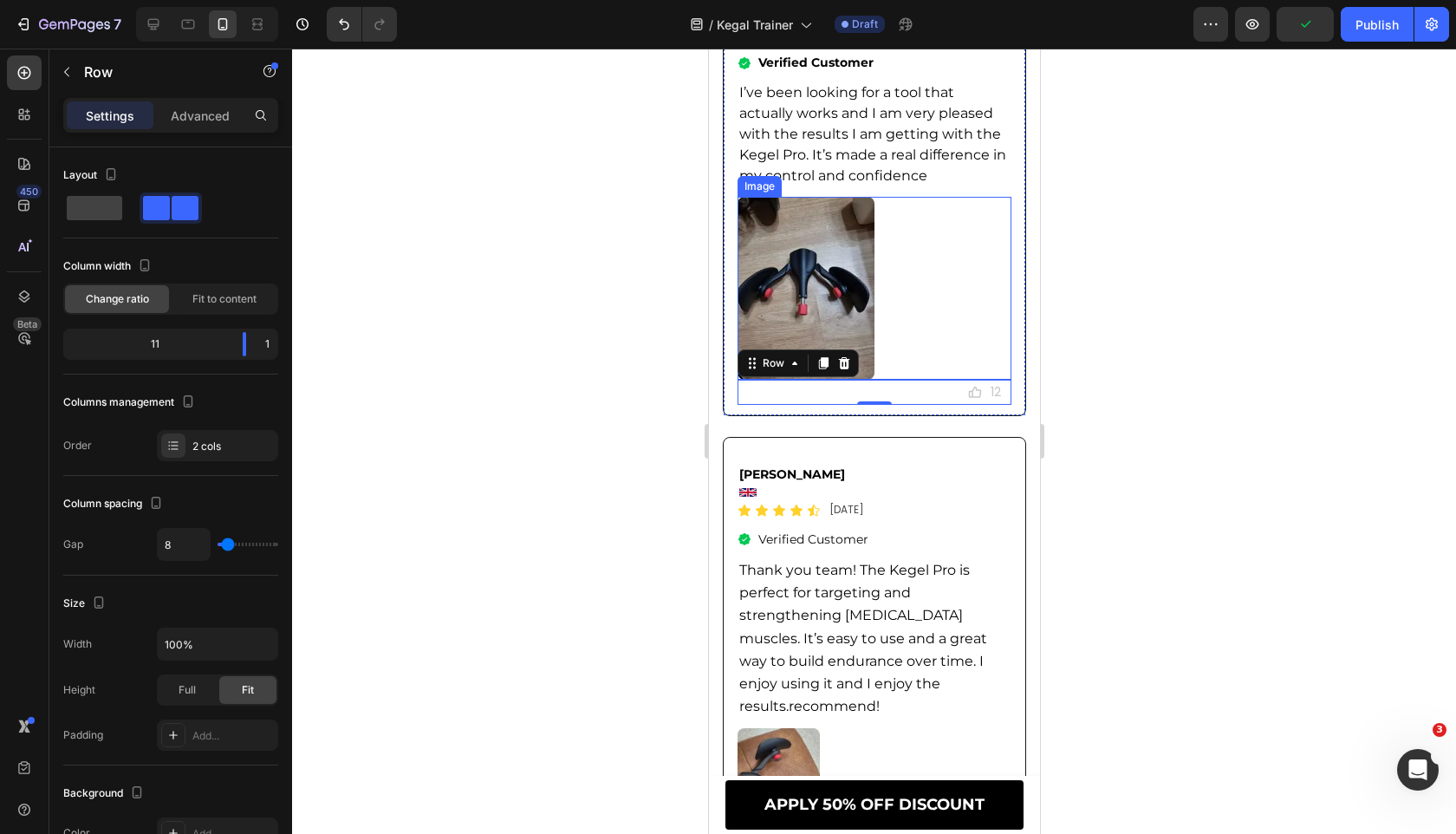
scroll to position [12520, 0]
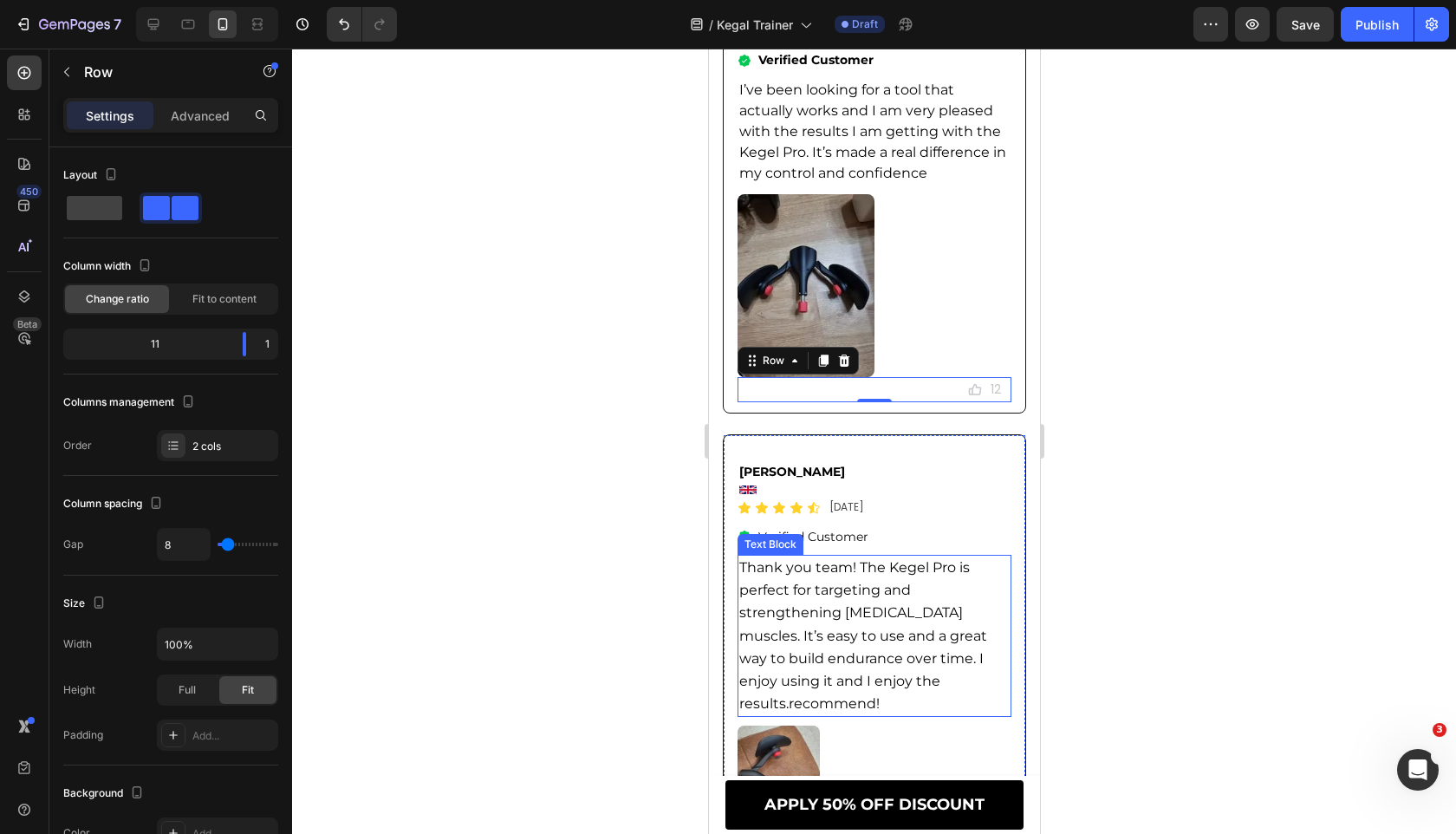
click at [862, 598] on span "Thank you team! The Kegel Pro is perfect for targeting and strengthening [MEDIC…" at bounding box center [862, 635] width 248 height 152
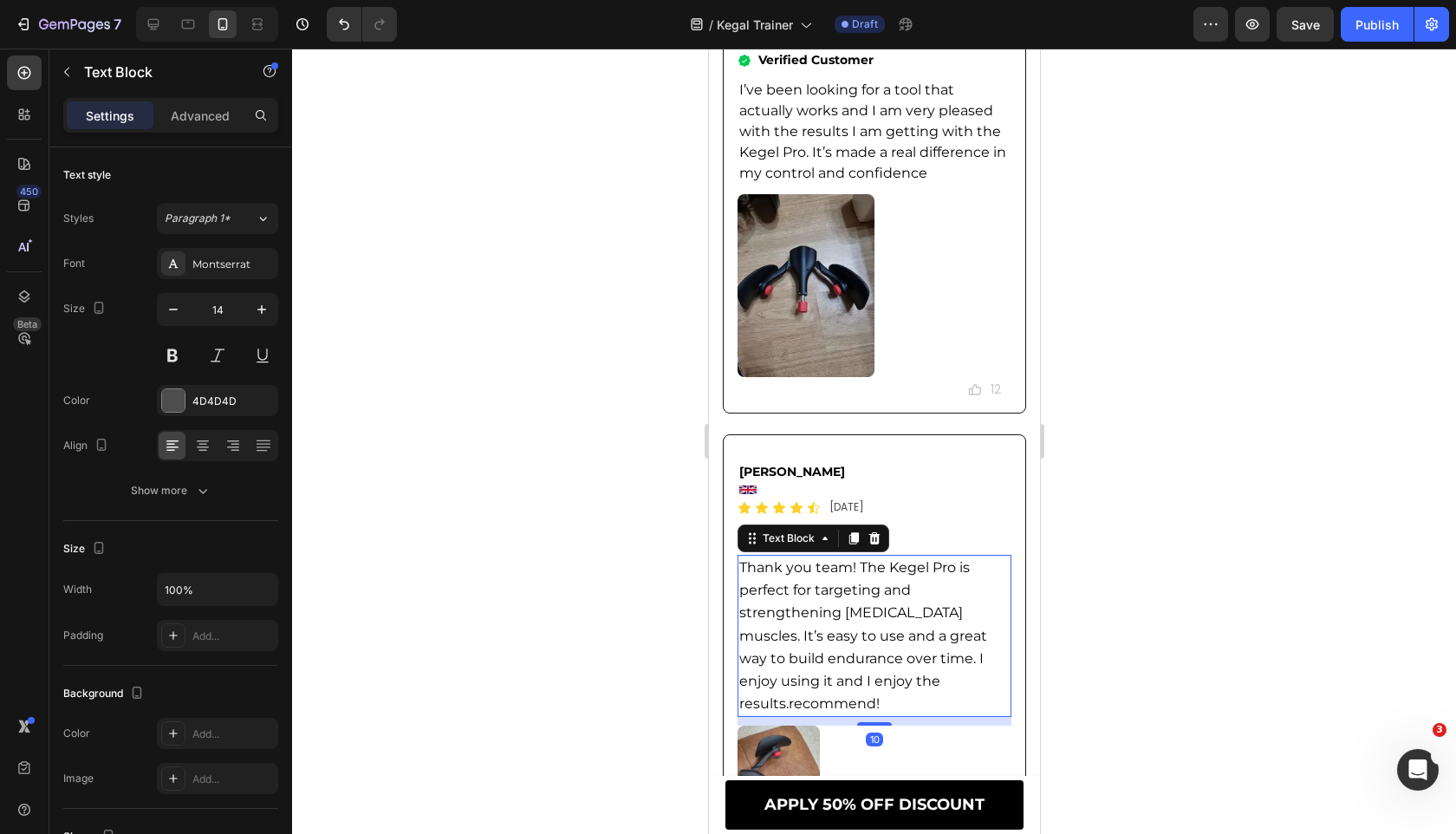
click at [862, 598] on span "Thank you team! The Kegel Pro is perfect for targeting and strengthening [MEDIC…" at bounding box center [862, 635] width 248 height 152
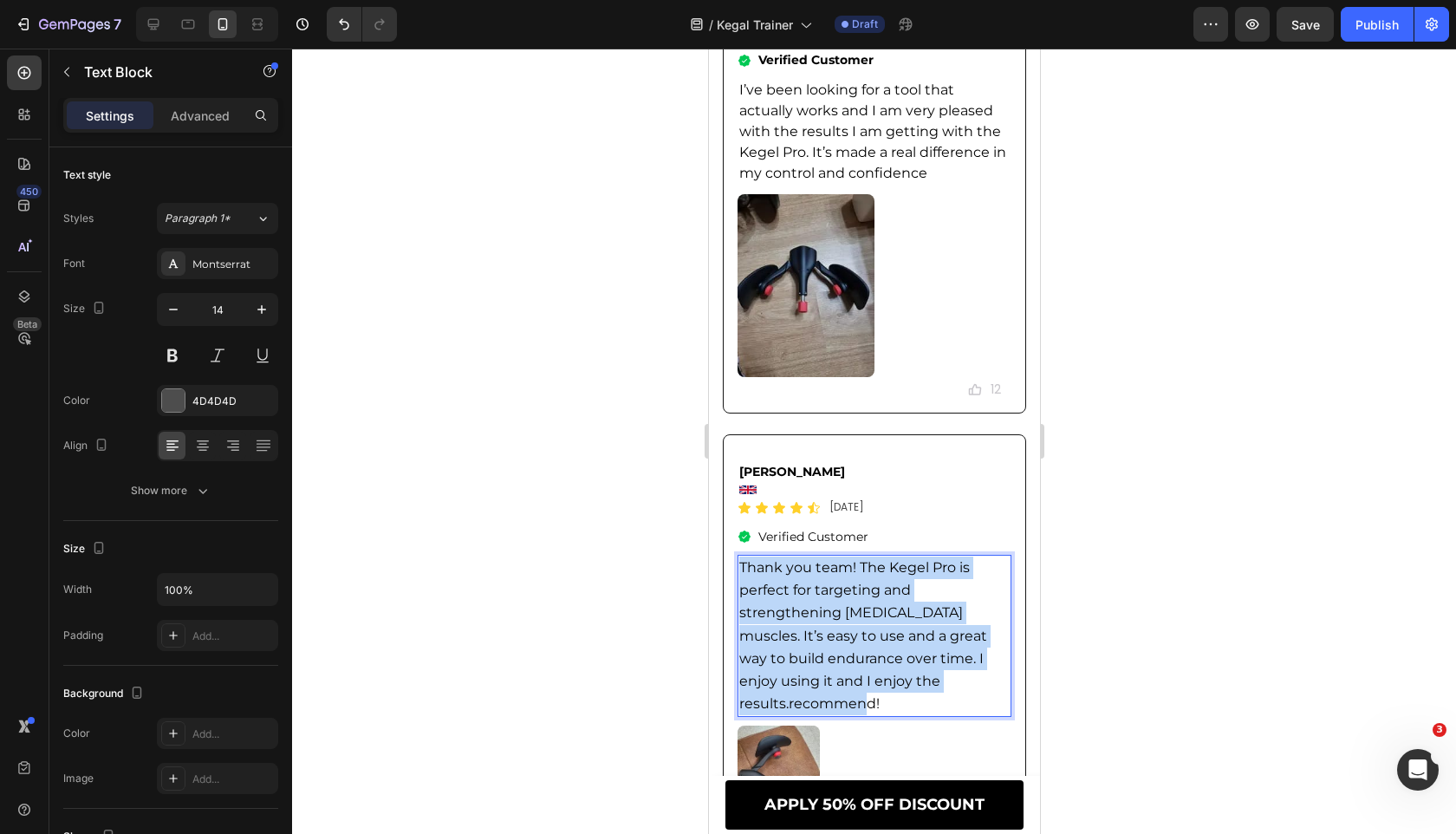
click at [862, 598] on span "Thank you team! The Kegel Pro is perfect for targeting and strengthening [MEDIC…" at bounding box center [862, 635] width 248 height 152
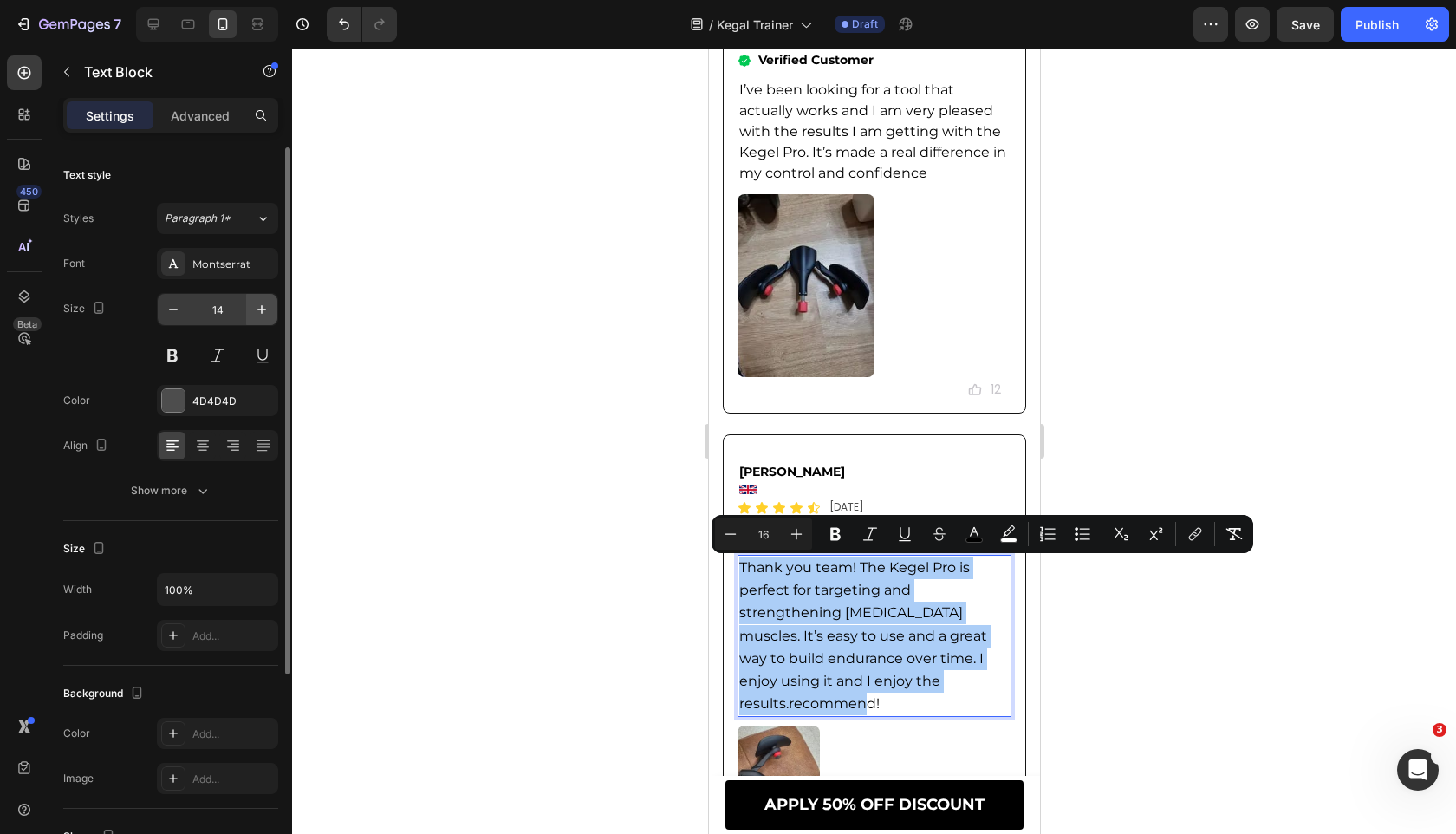
click at [267, 314] on icon "button" at bounding box center [262, 309] width 18 height 18
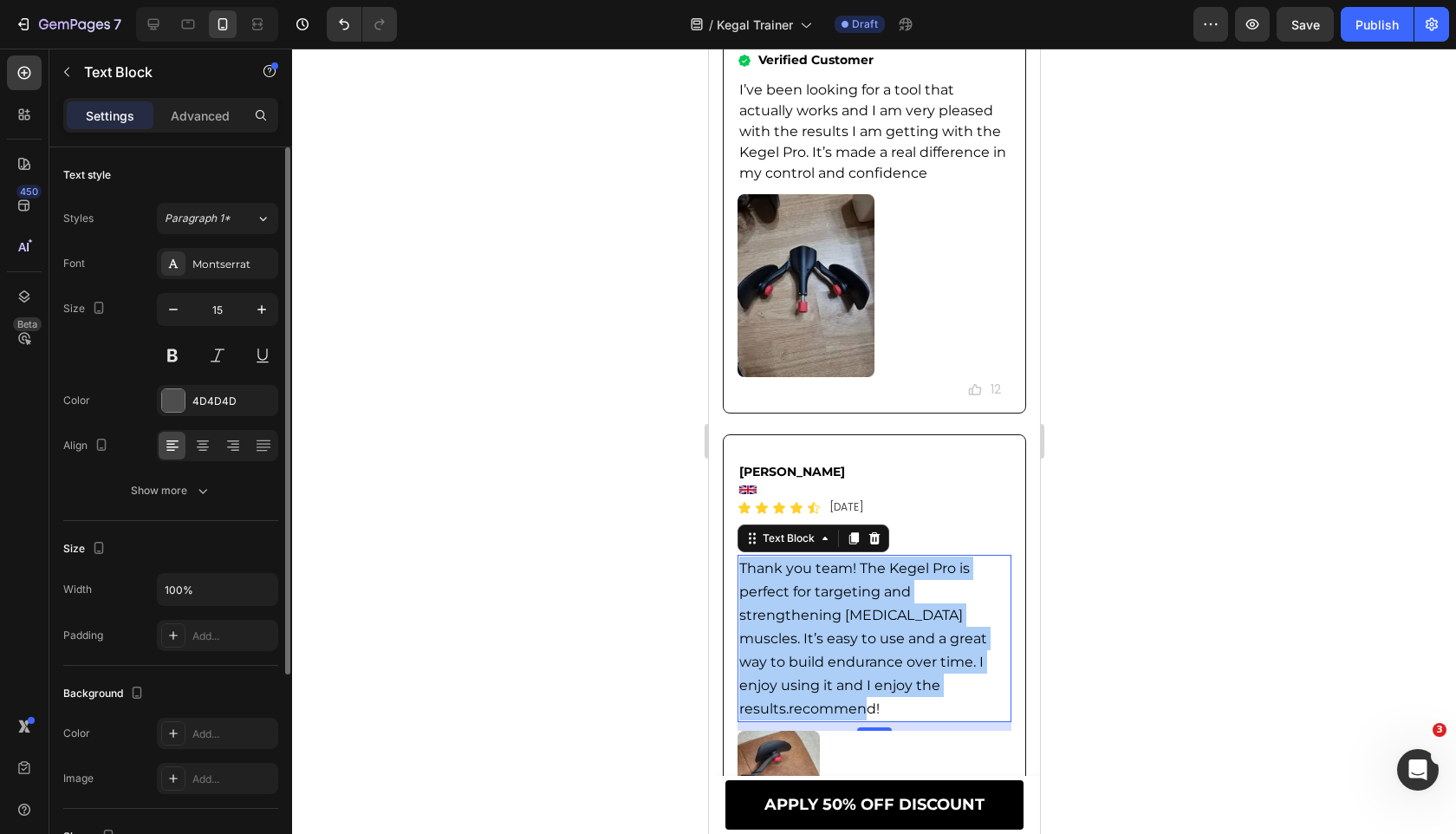
type input "16"
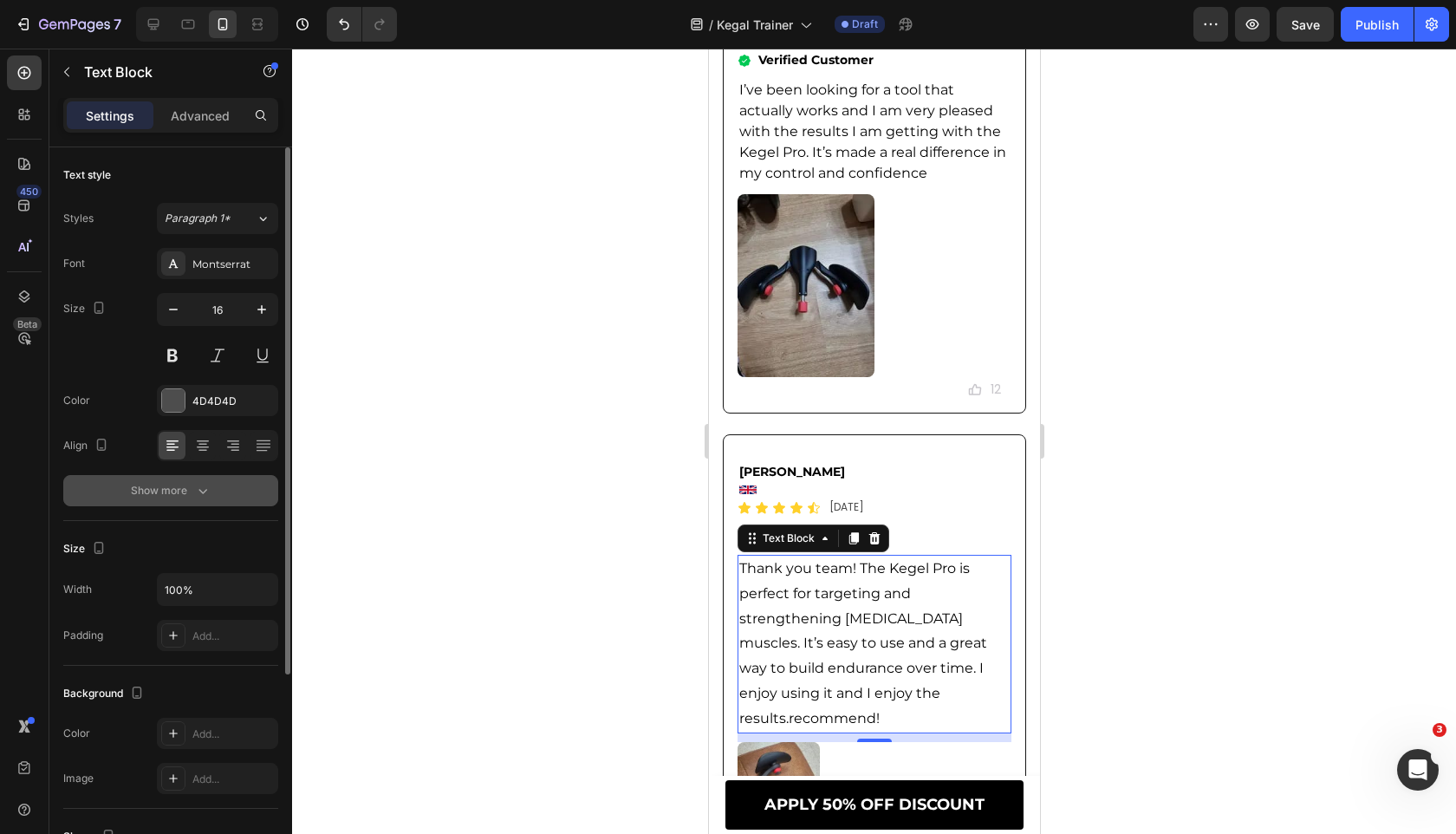
click at [236, 491] on button "Show more" at bounding box center [170, 491] width 215 height 32
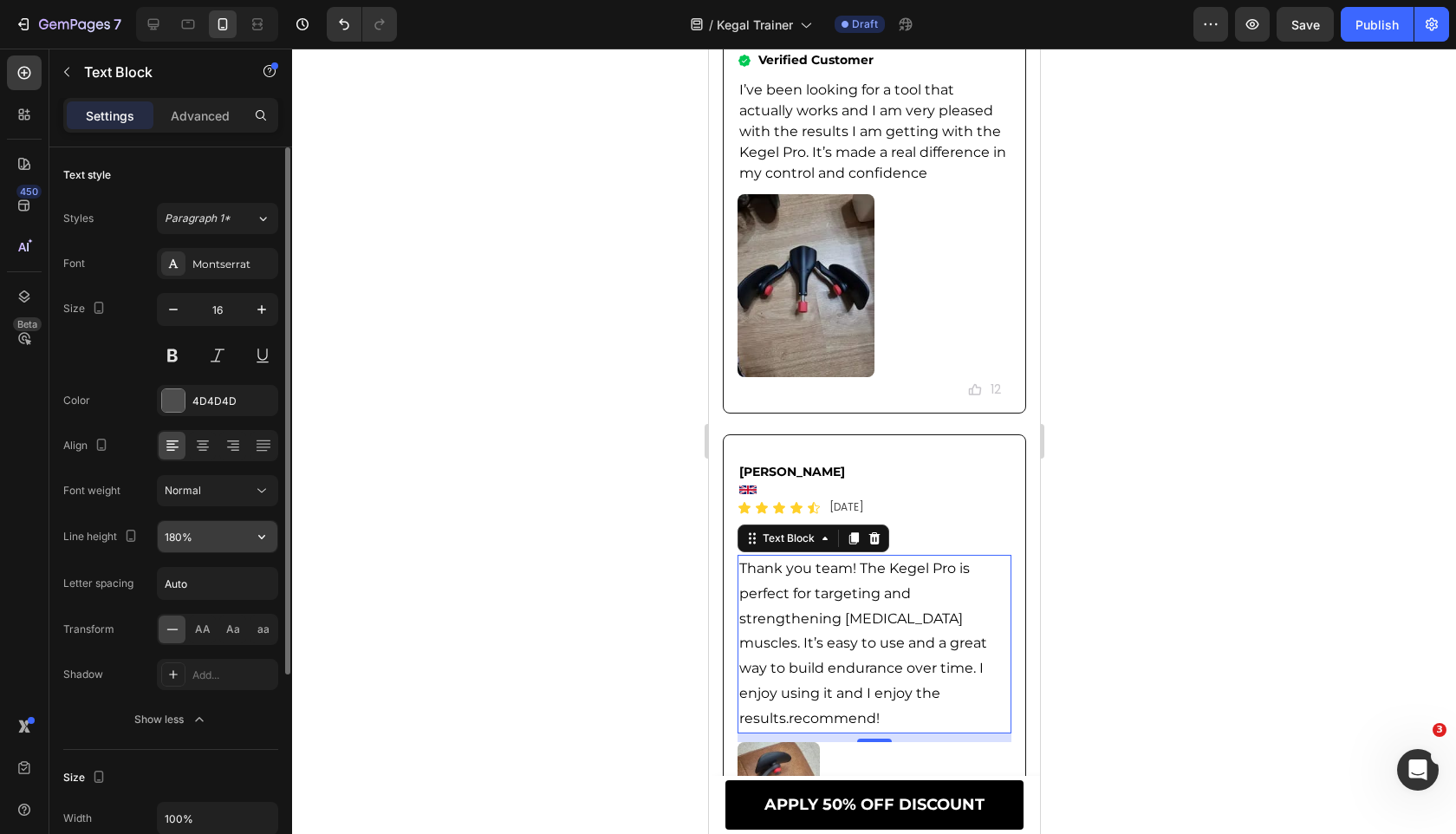
click at [271, 546] on button "button" at bounding box center [262, 537] width 32 height 32
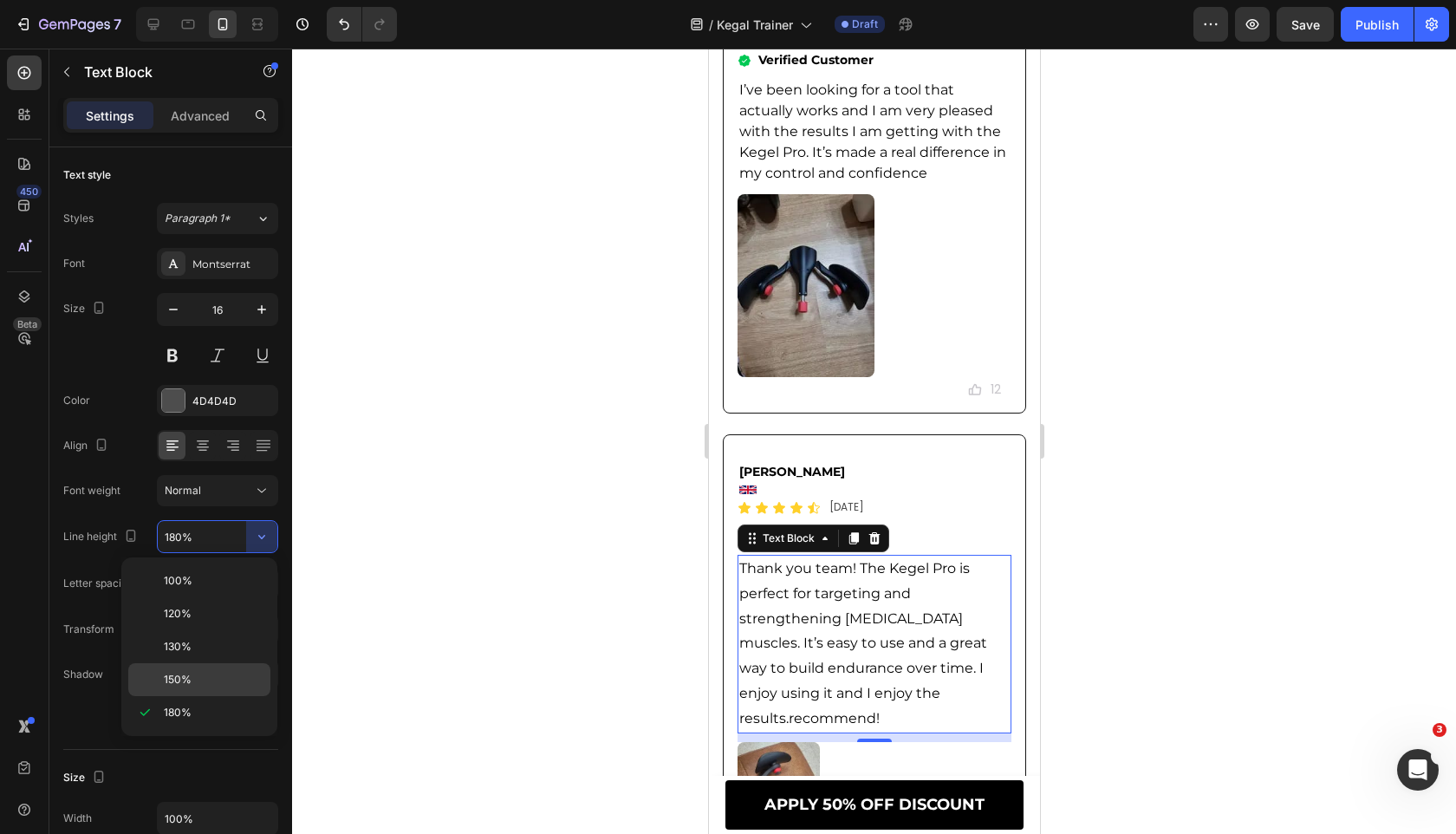
click at [212, 681] on p "150%" at bounding box center [213, 680] width 99 height 16
type input "150%"
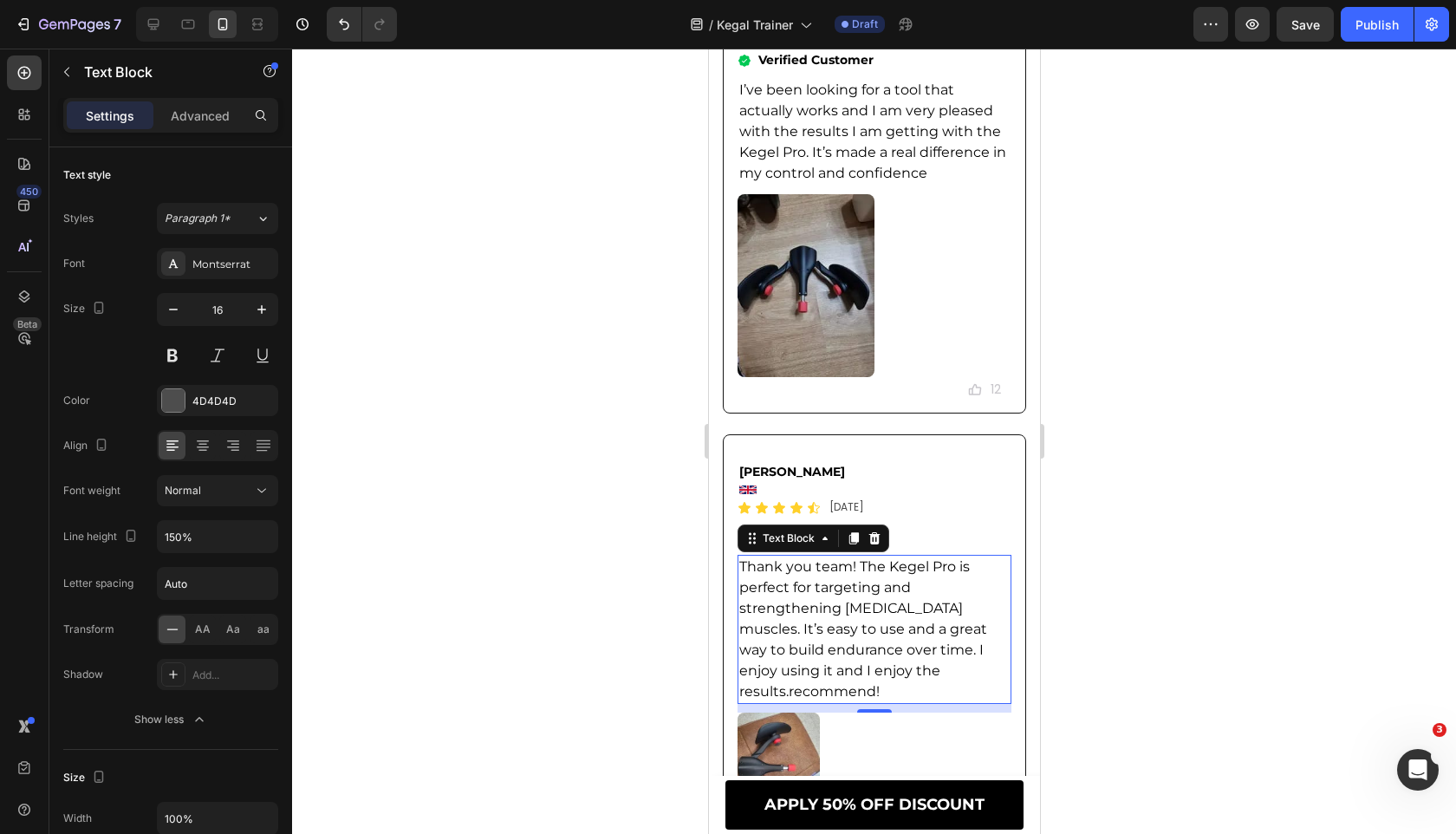
scroll to position [12860, 0]
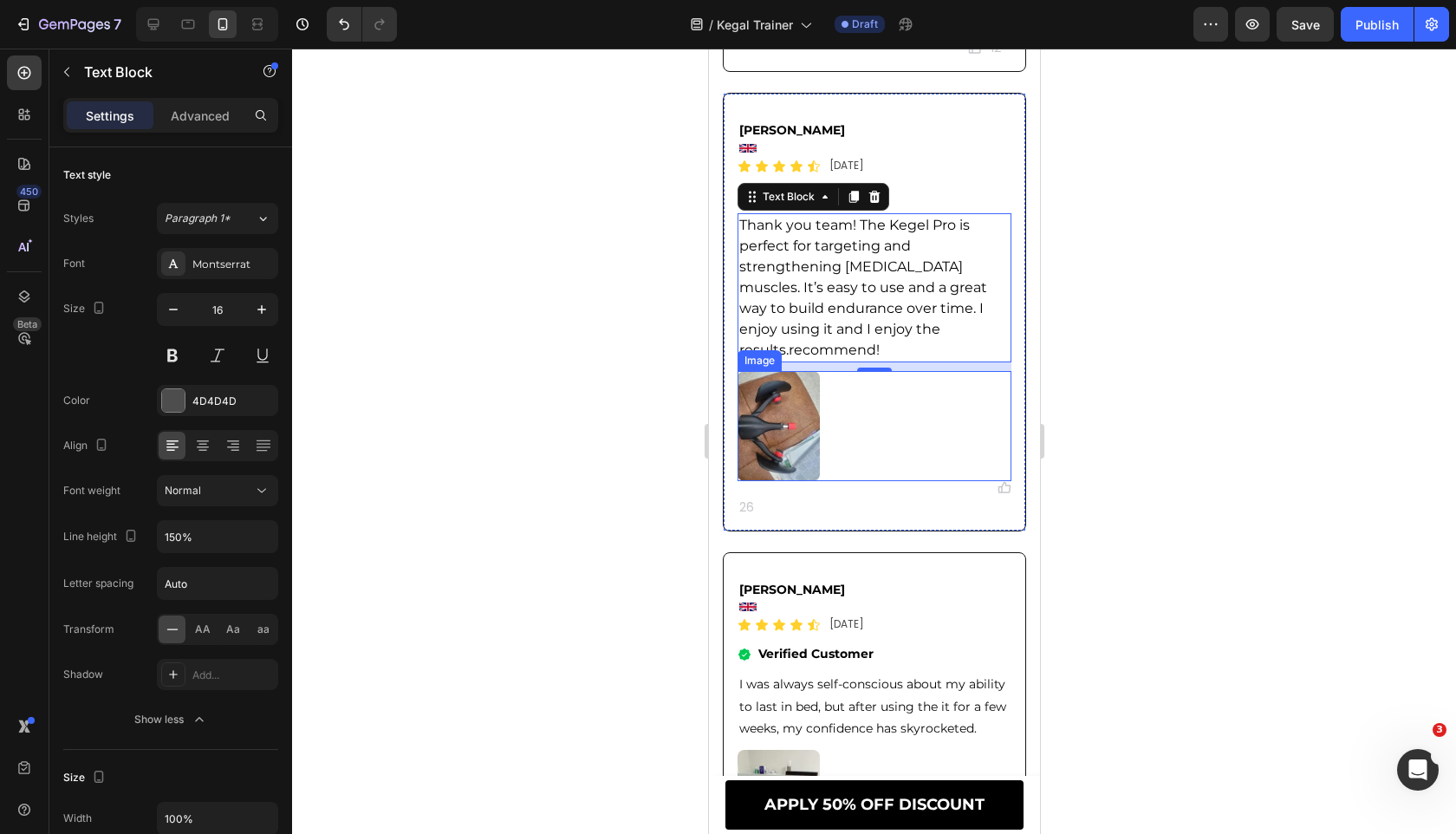
click at [860, 406] on div at bounding box center [873, 427] width 274 height 110
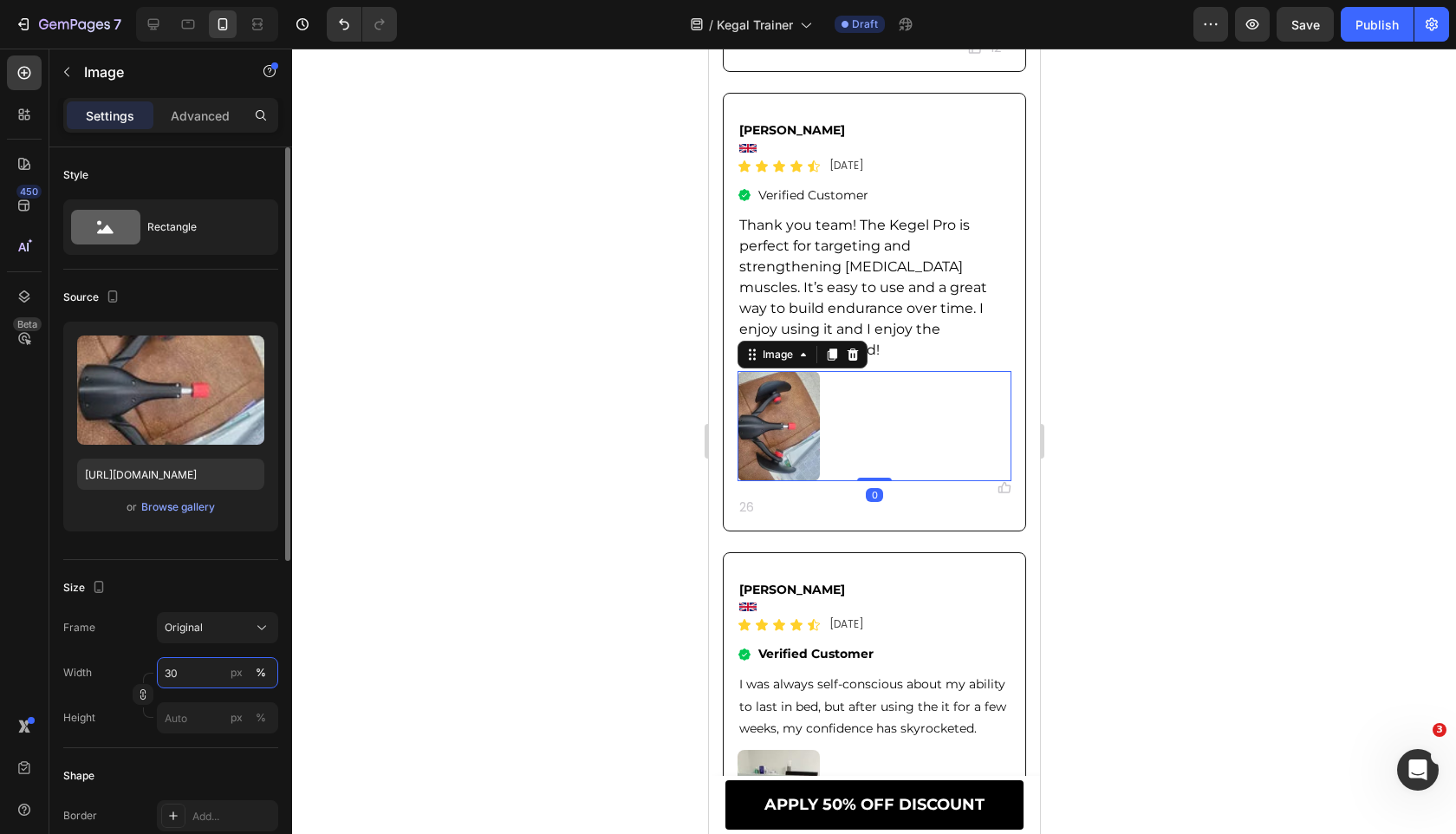
click at [204, 684] on input "30" at bounding box center [217, 673] width 122 height 32
type input "50"
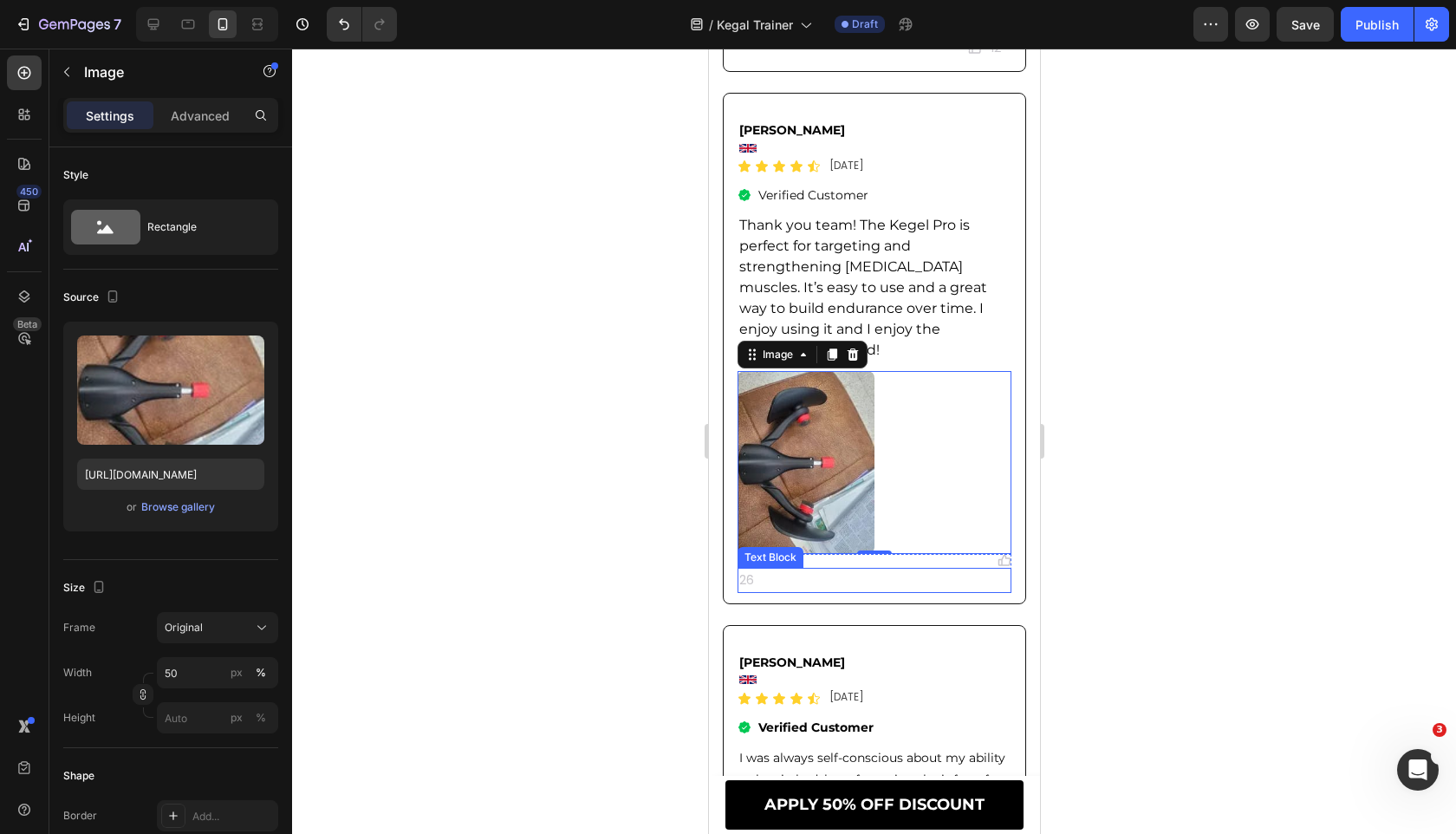
click at [943, 569] on p "26" at bounding box center [873, 580] width 271 height 22
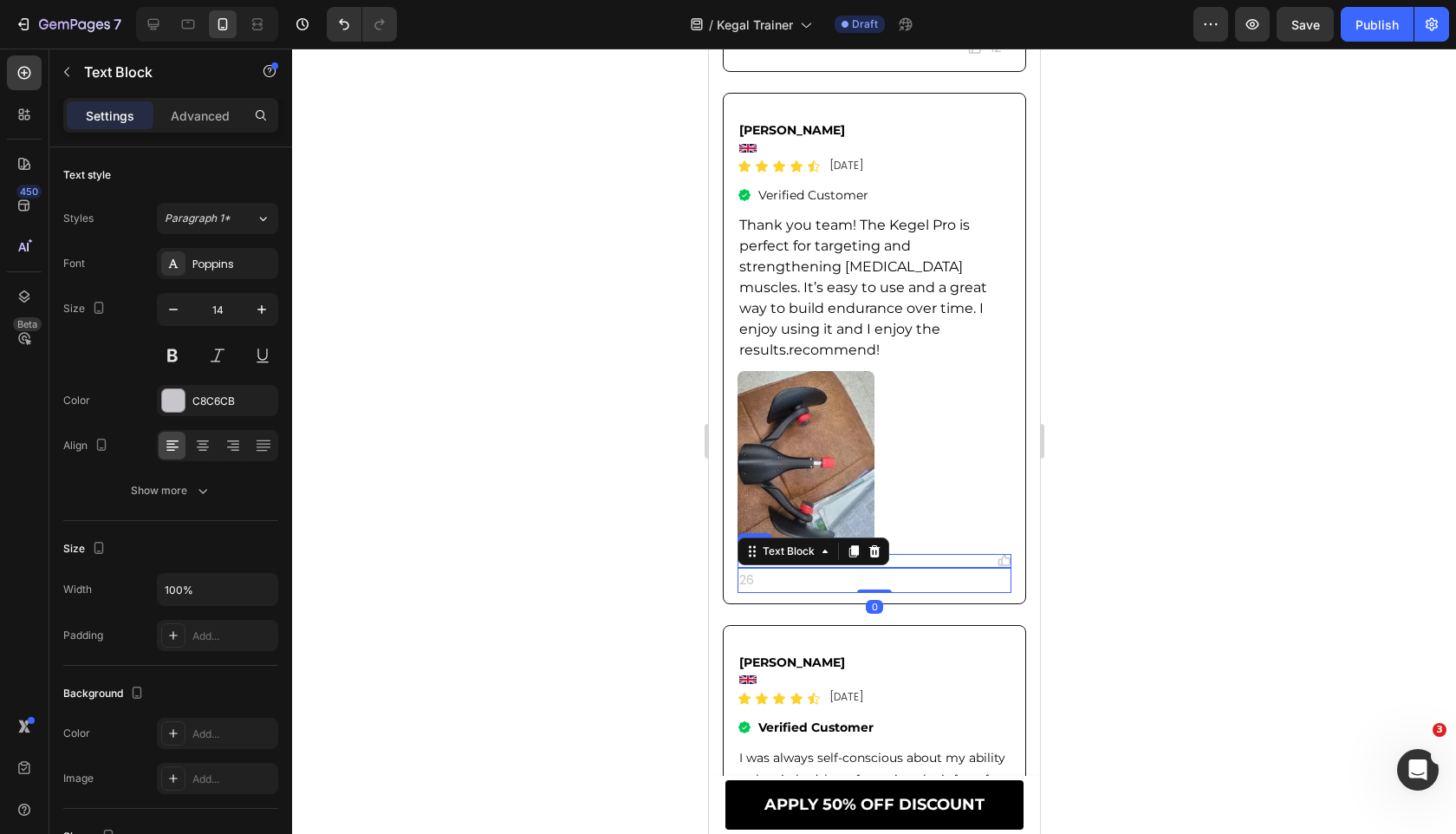
click at [775, 545] on div "Text Block" at bounding box center [812, 552] width 151 height 28
click at [771, 544] on div "Text Block" at bounding box center [787, 552] width 59 height 16
click at [771, 516] on div "Row 2 cols" at bounding box center [774, 521] width 60 height 11
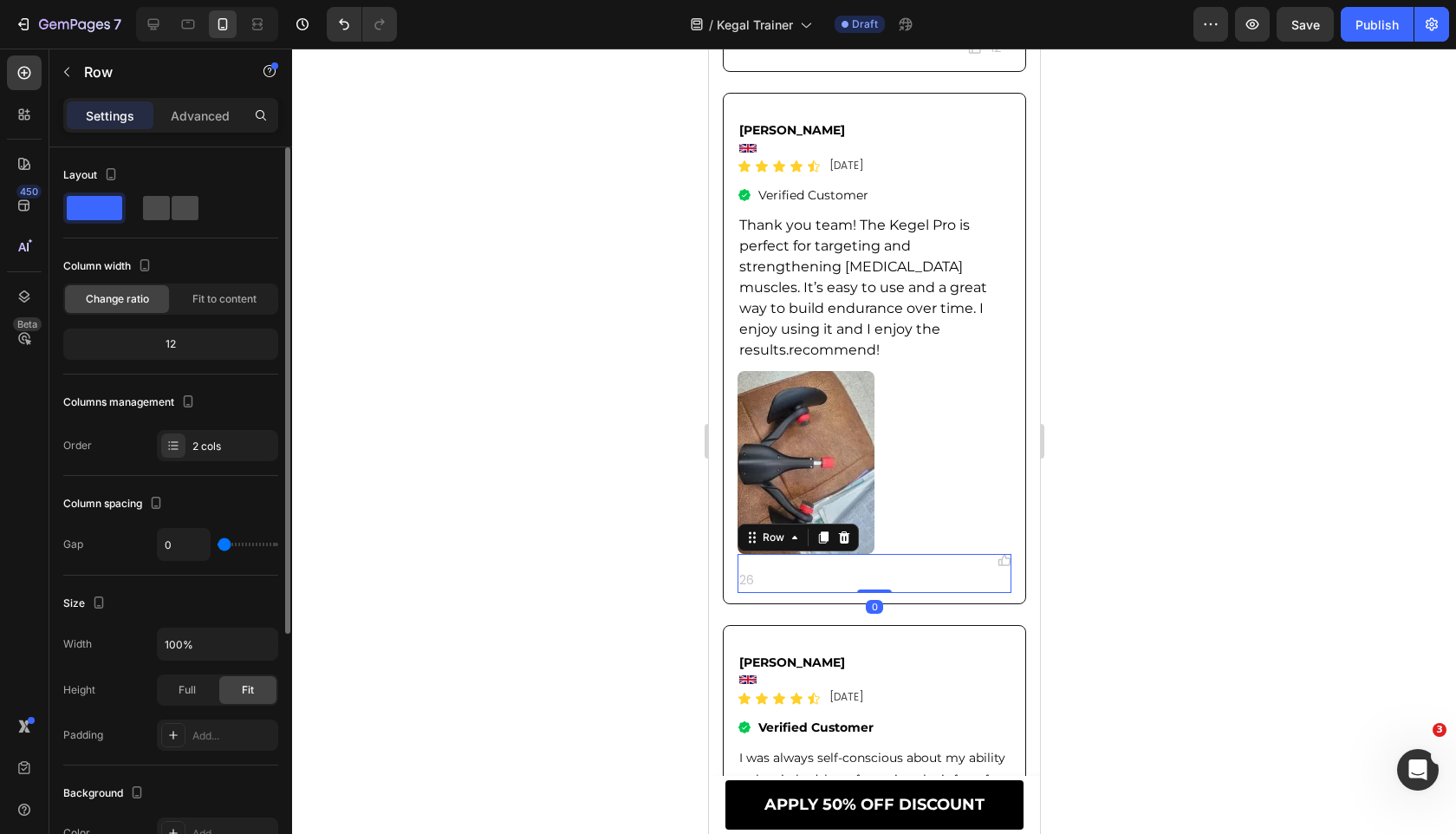
click at [193, 210] on span at bounding box center [185, 208] width 27 height 25
type input "8"
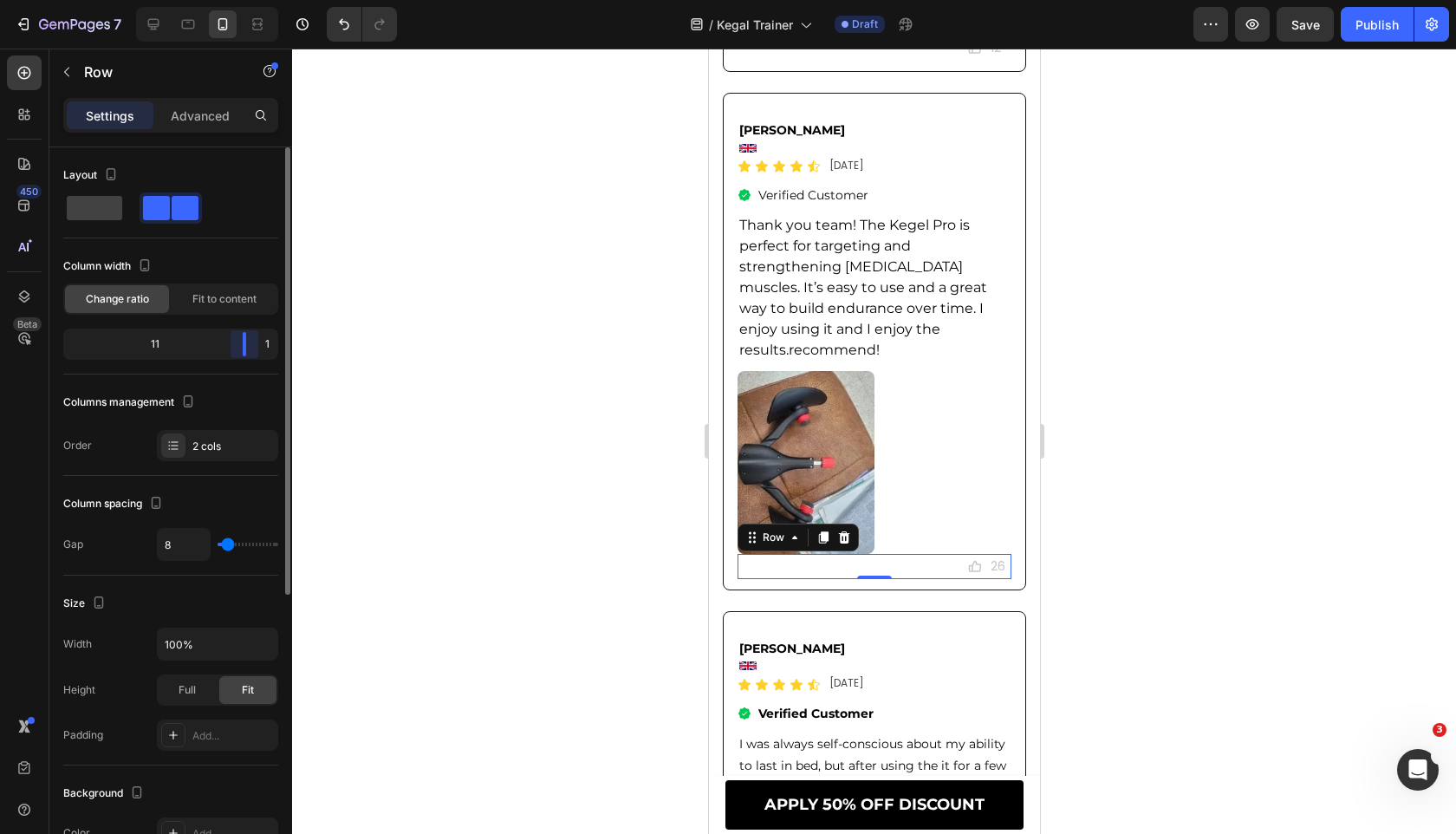
drag, startPoint x: 165, startPoint y: 343, endPoint x: 260, endPoint y: 343, distance: 95.0
click at [260, 343] on div "11 1" at bounding box center [170, 344] width 215 height 32
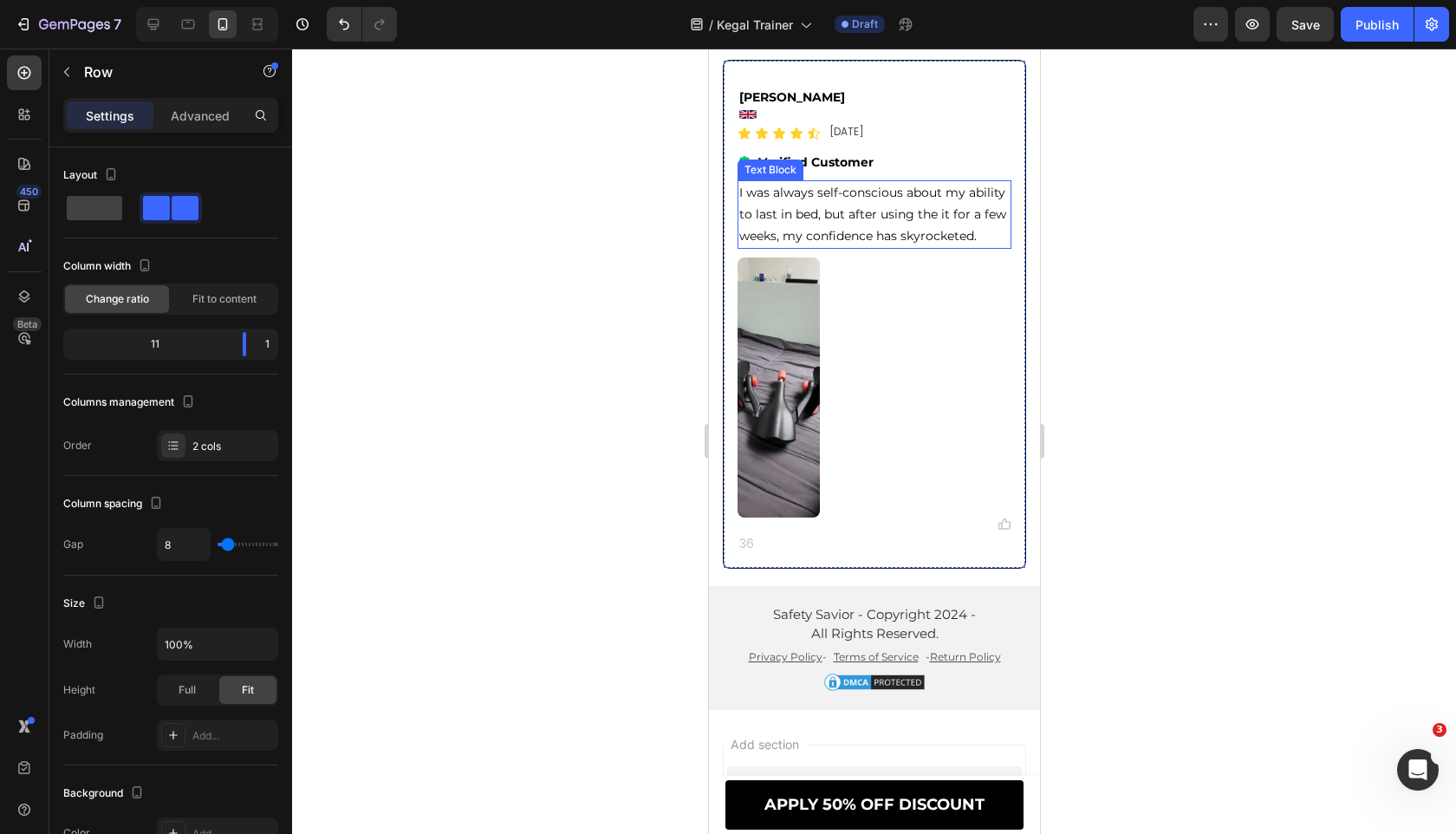
click at [889, 182] on p "I was always self-conscious about my ability to last in bed, but after using th…" at bounding box center [873, 215] width 271 height 66
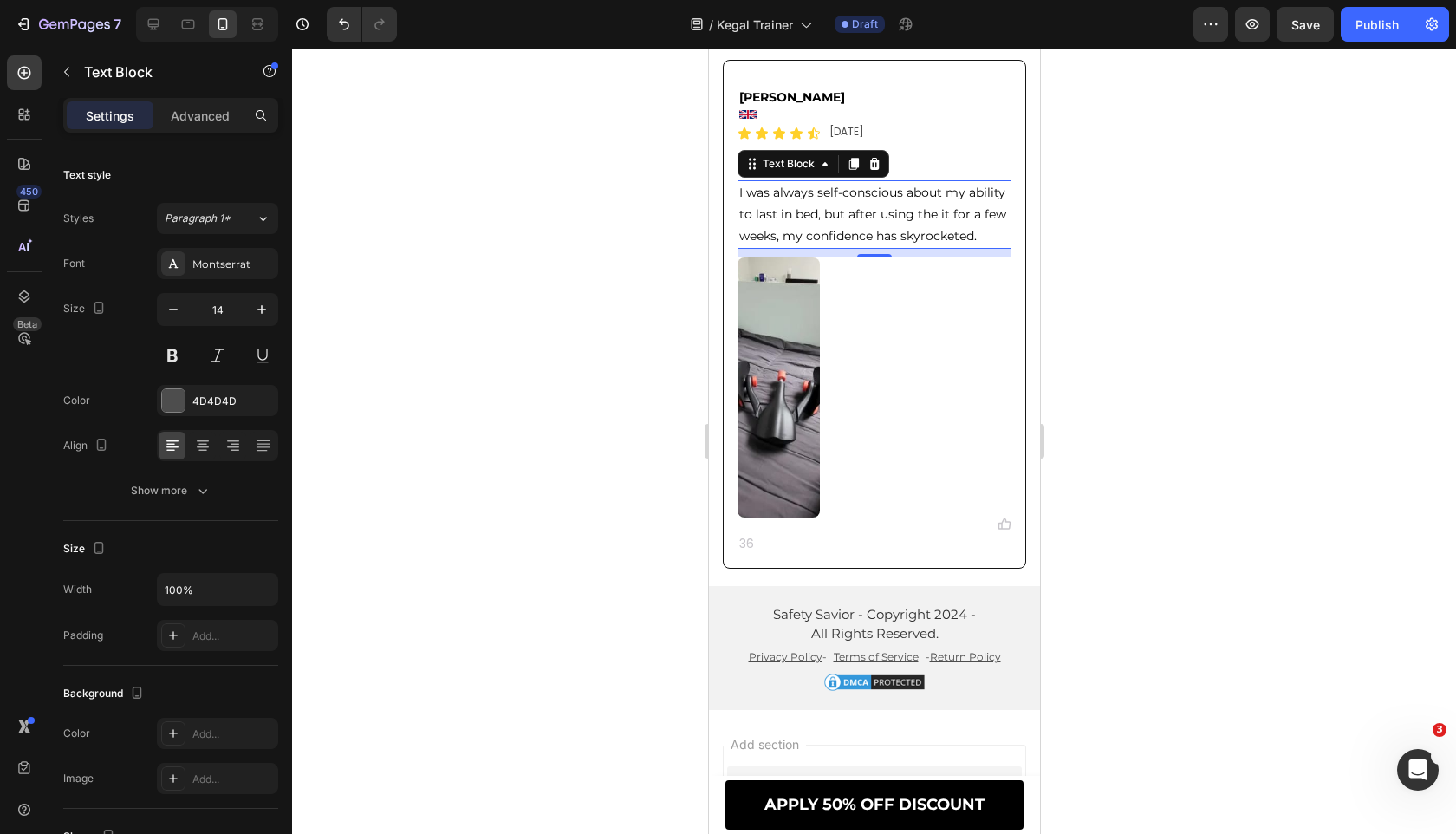
click at [889, 182] on p "I was always self-conscious about my ability to last in bed, but after using th…" at bounding box center [873, 215] width 271 height 66
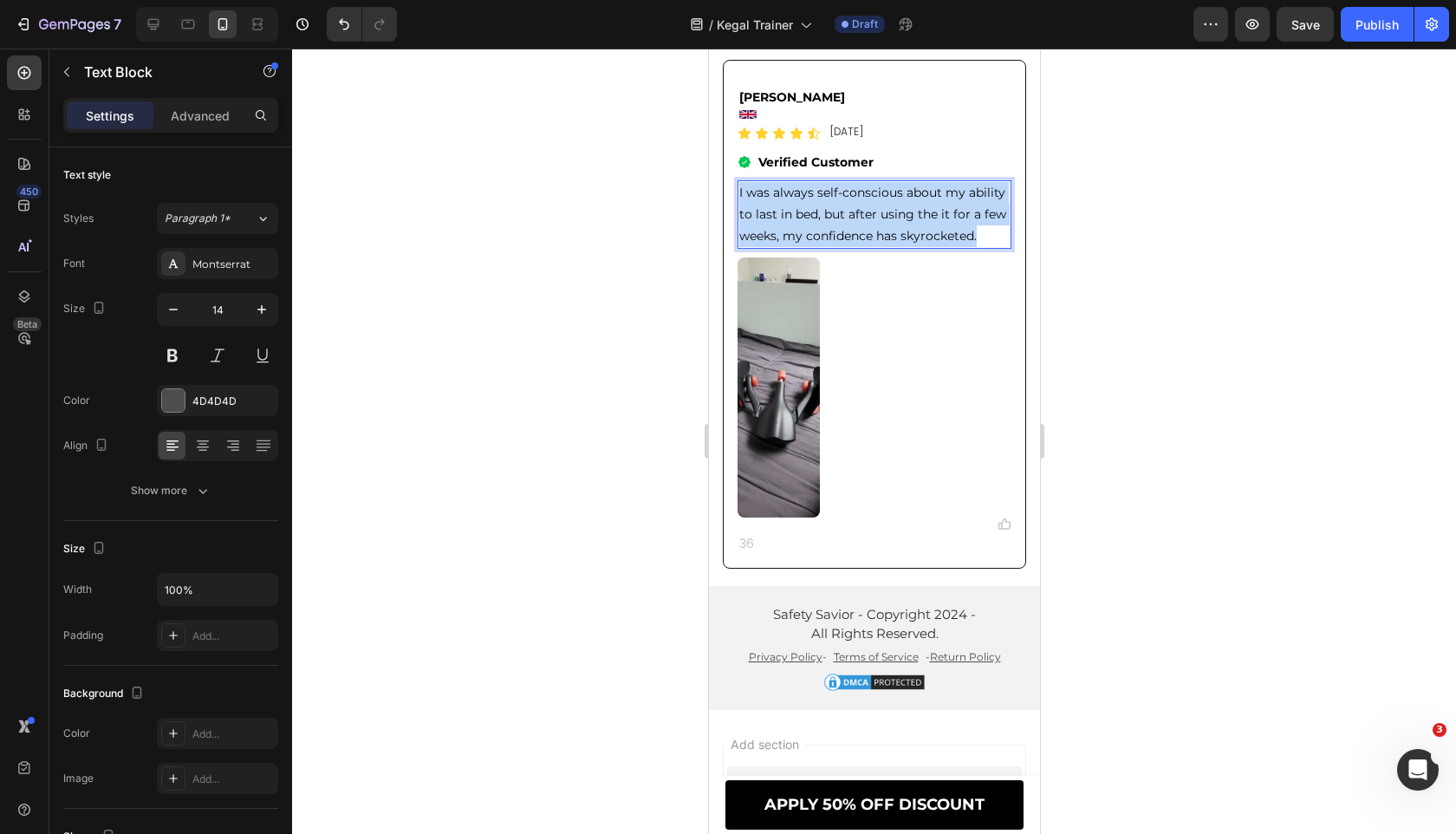
click at [889, 182] on p "I was always self-conscious about my ability to last in bed, but after using th…" at bounding box center [873, 215] width 271 height 66
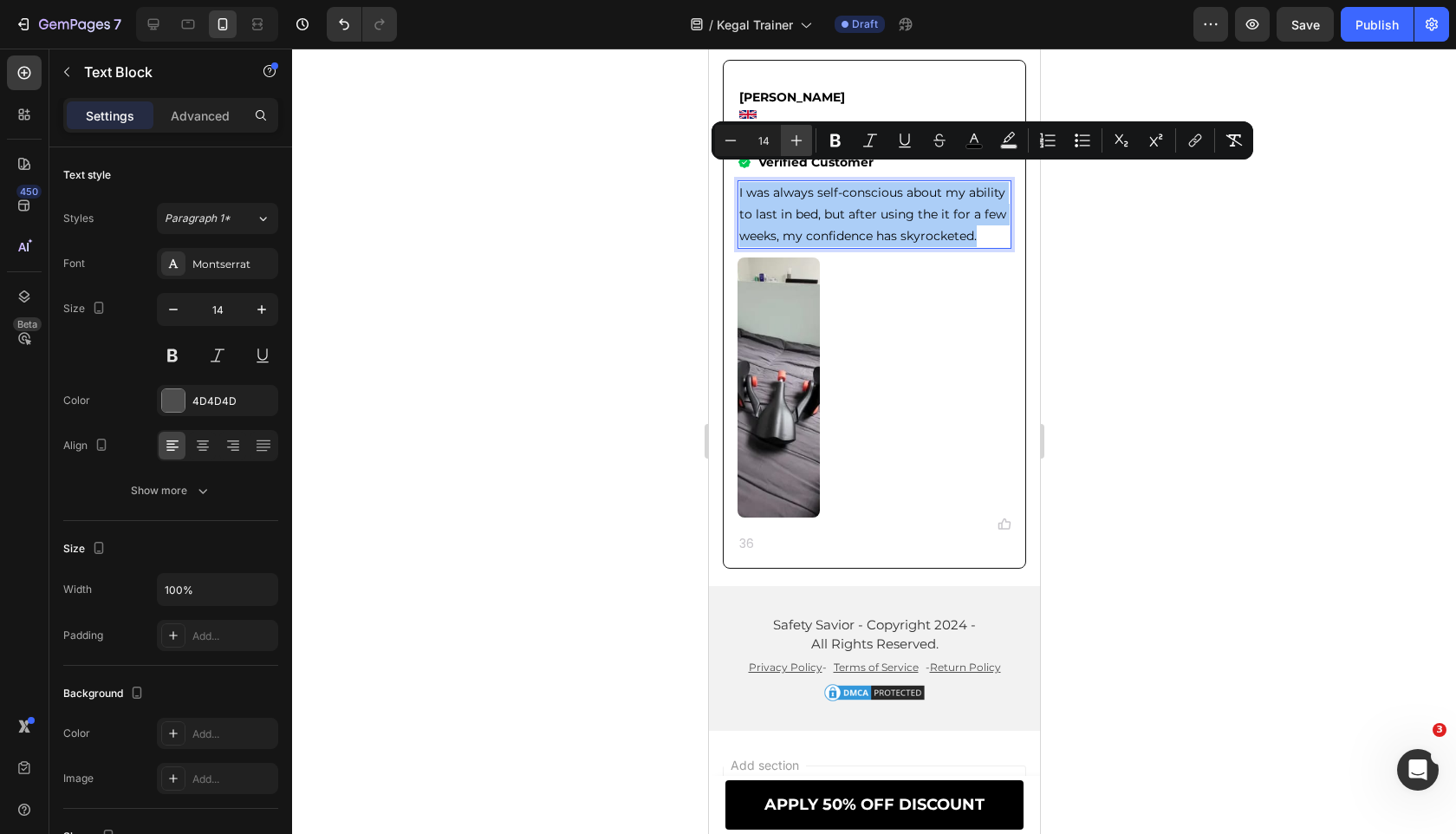
click at [791, 136] on icon "Editor contextual toolbar" at bounding box center [797, 140] width 18 height 18
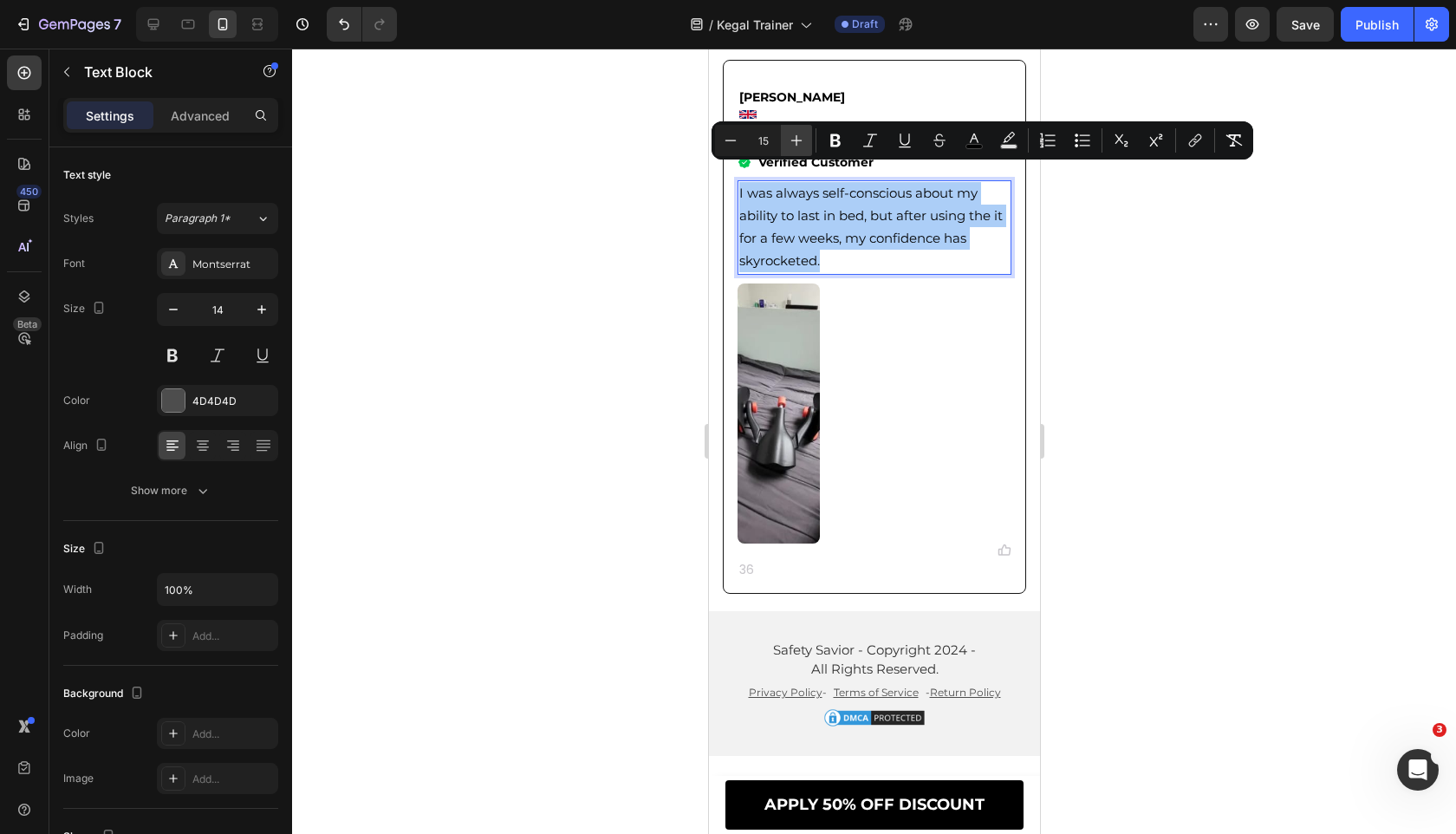
click at [791, 136] on icon "Editor contextual toolbar" at bounding box center [797, 140] width 18 height 18
type input "16"
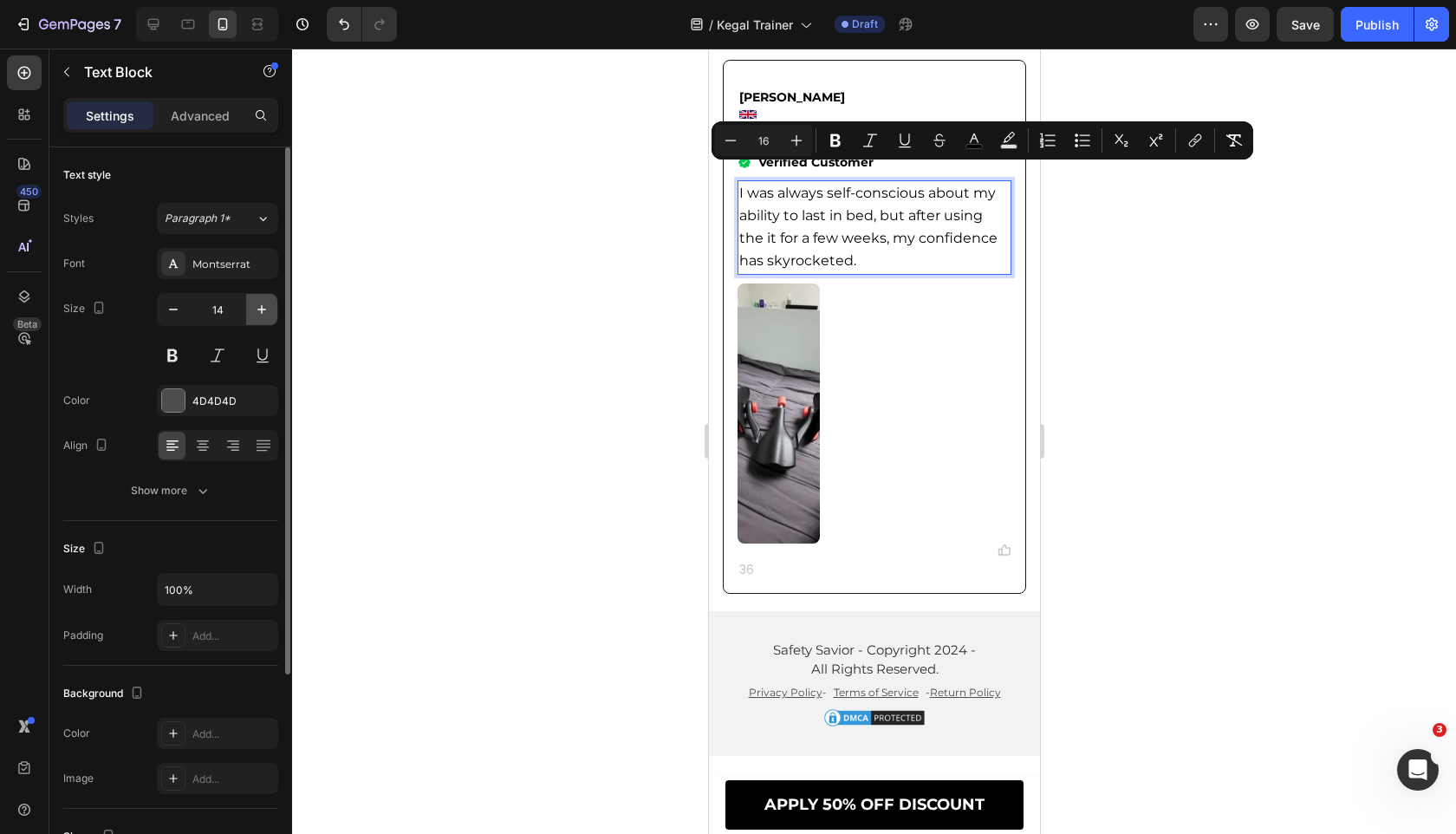
click at [268, 296] on button "button" at bounding box center [262, 309] width 32 height 32
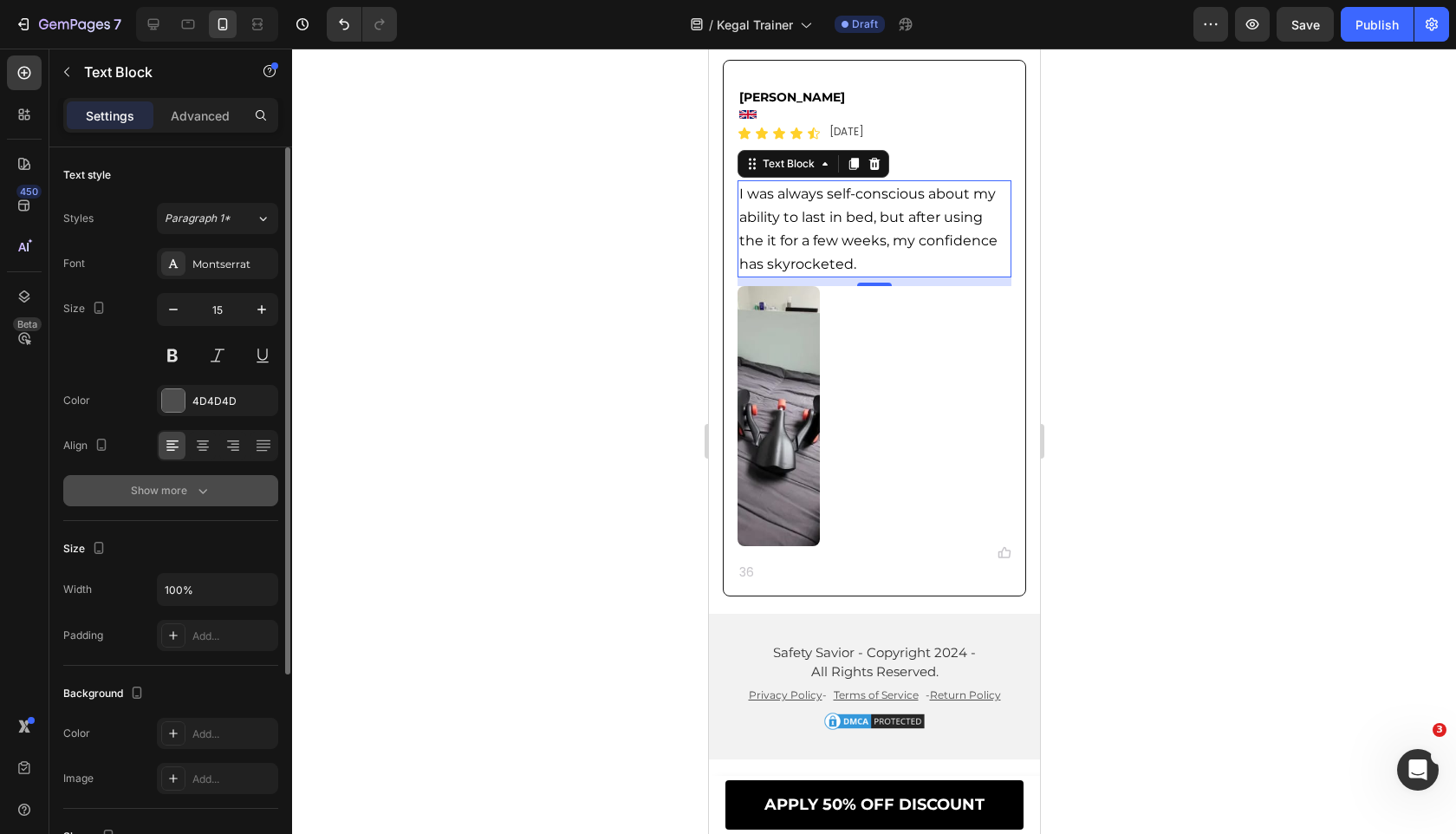
type input "16"
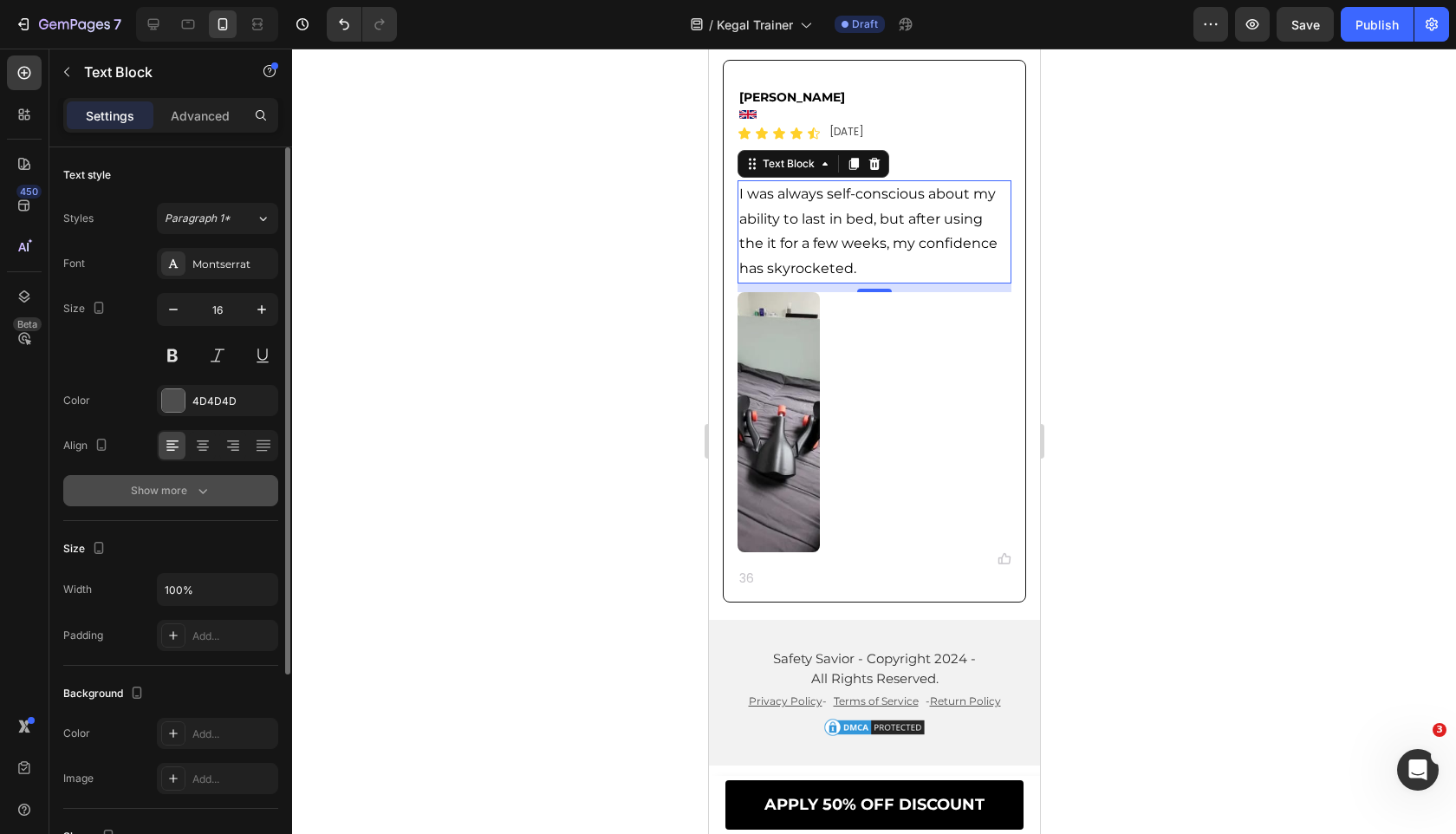
click at [219, 505] on button "Show more" at bounding box center [170, 491] width 215 height 32
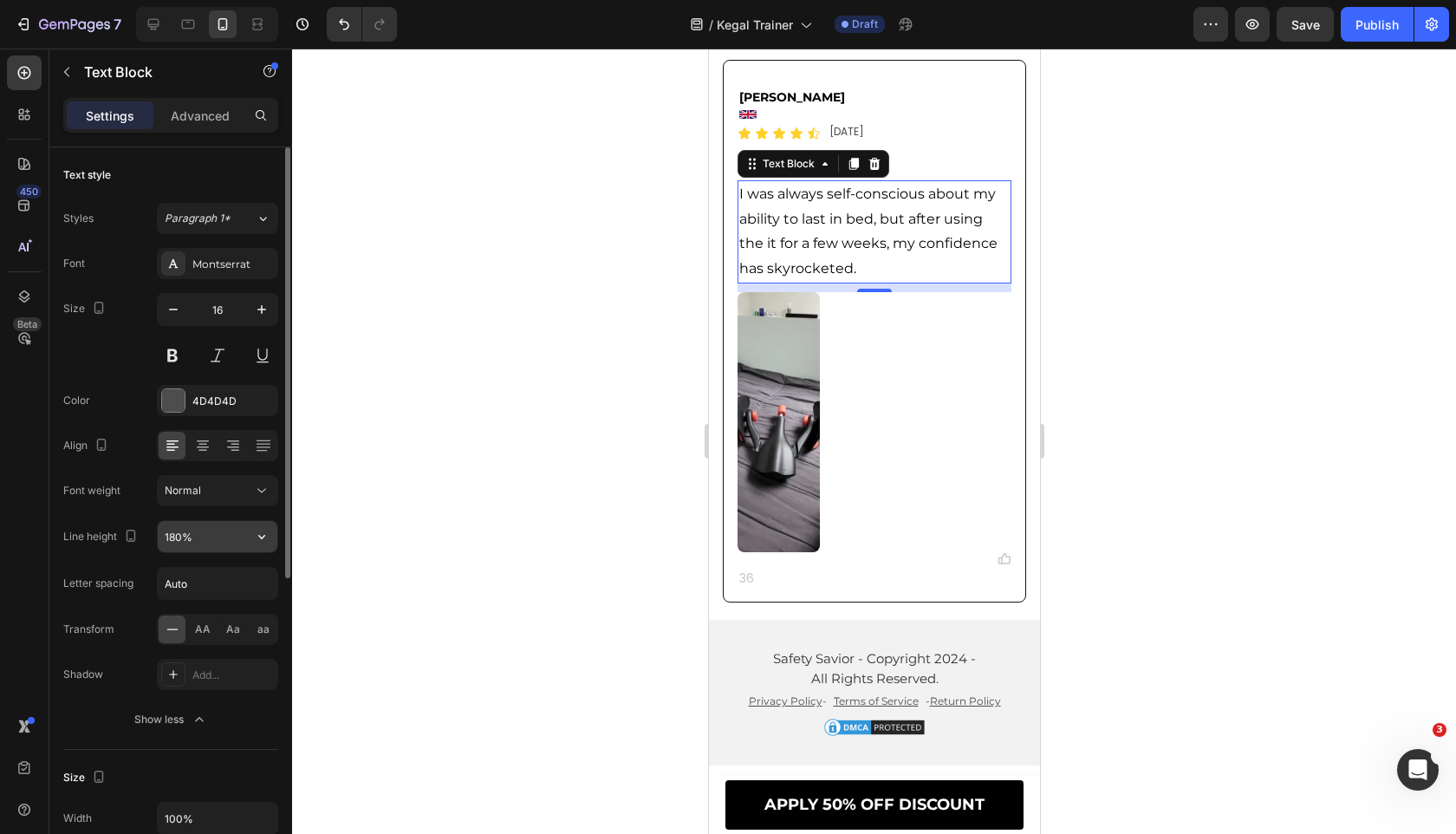
click at [272, 520] on div "180%" at bounding box center [217, 537] width 122 height 33
click at [271, 531] on button "button" at bounding box center [262, 537] width 32 height 32
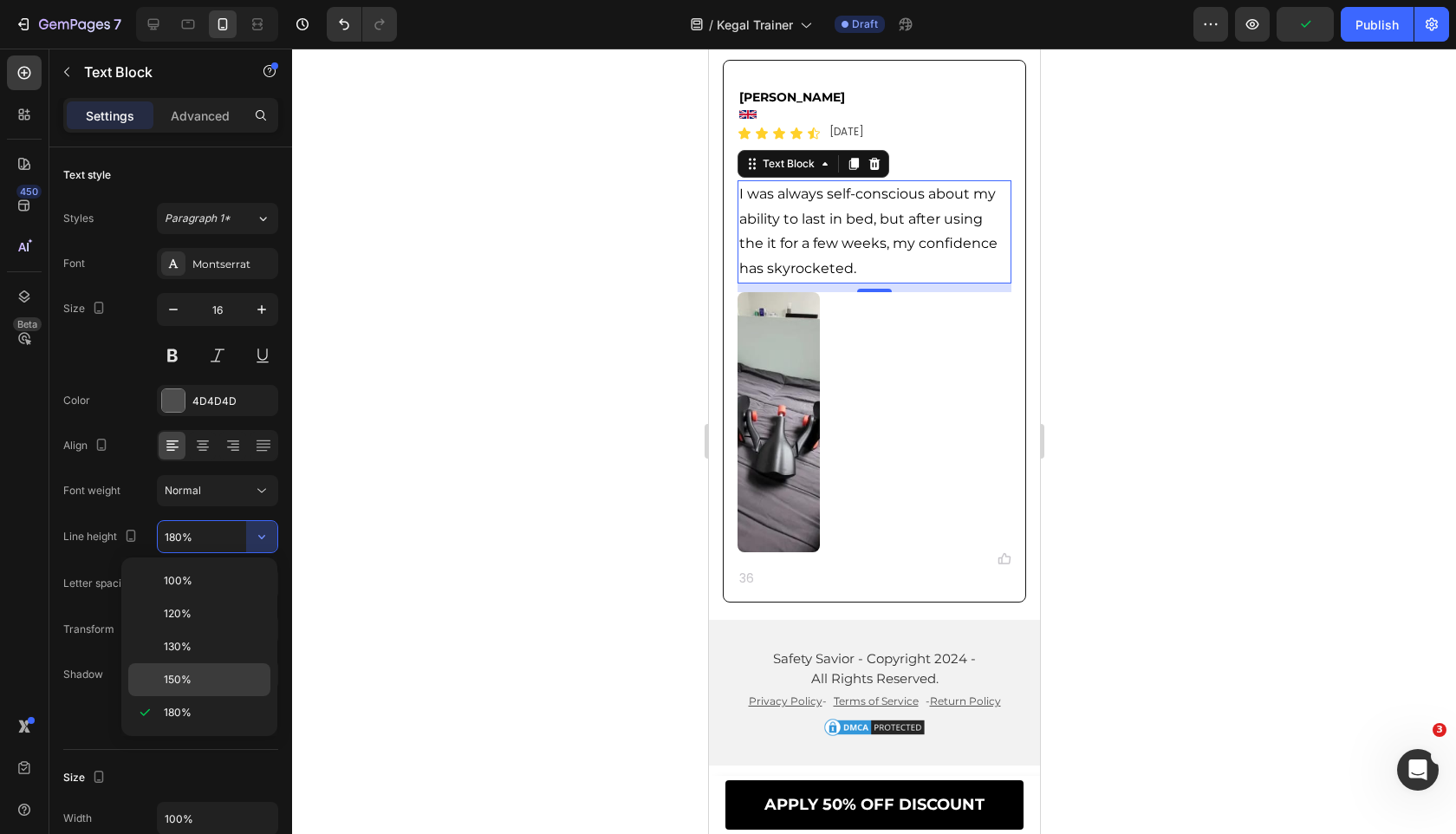
click at [215, 689] on div "150%" at bounding box center [199, 680] width 142 height 33
type input "150%"
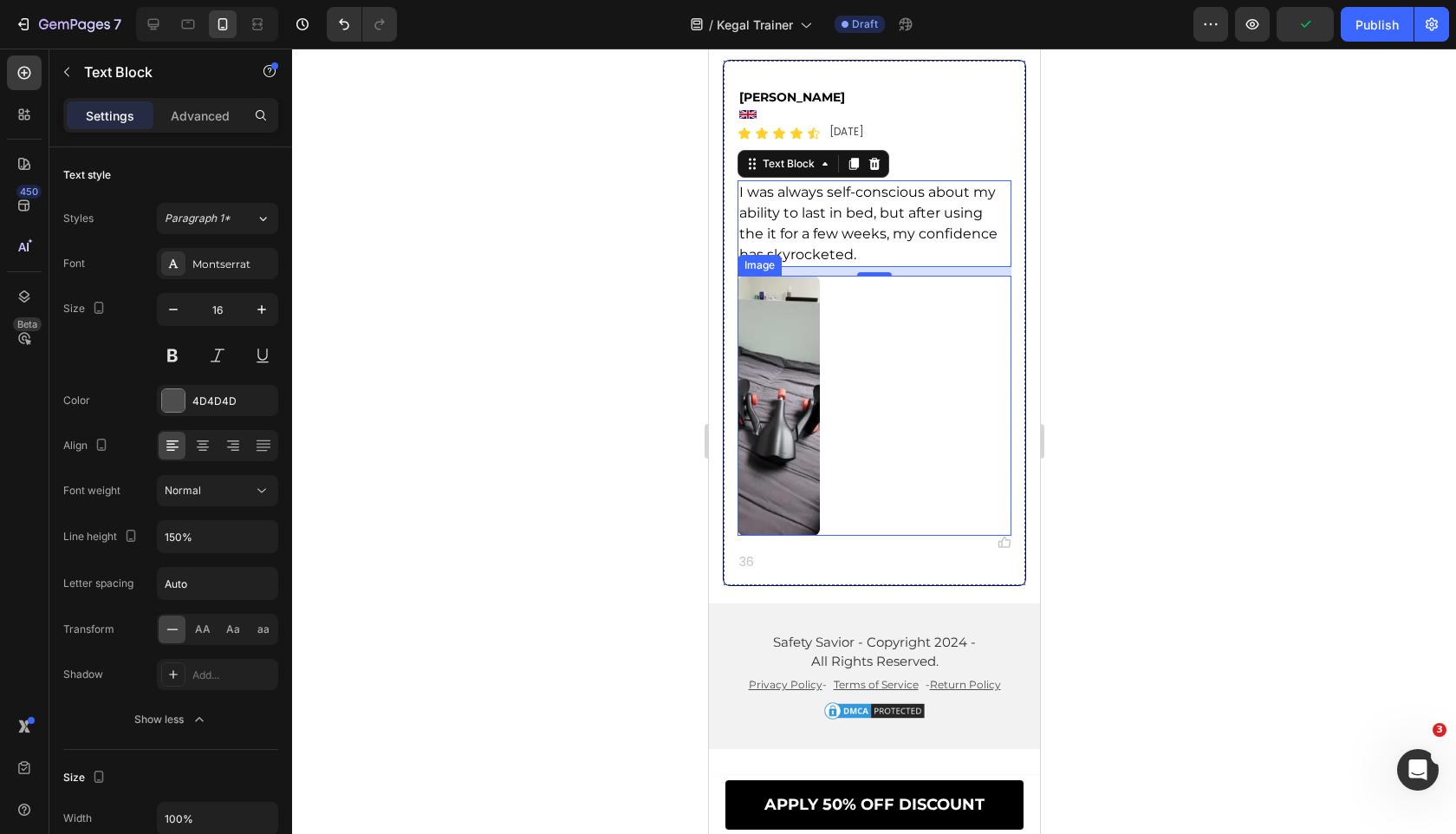
click at [786, 366] on img at bounding box center [777, 406] width 82 height 260
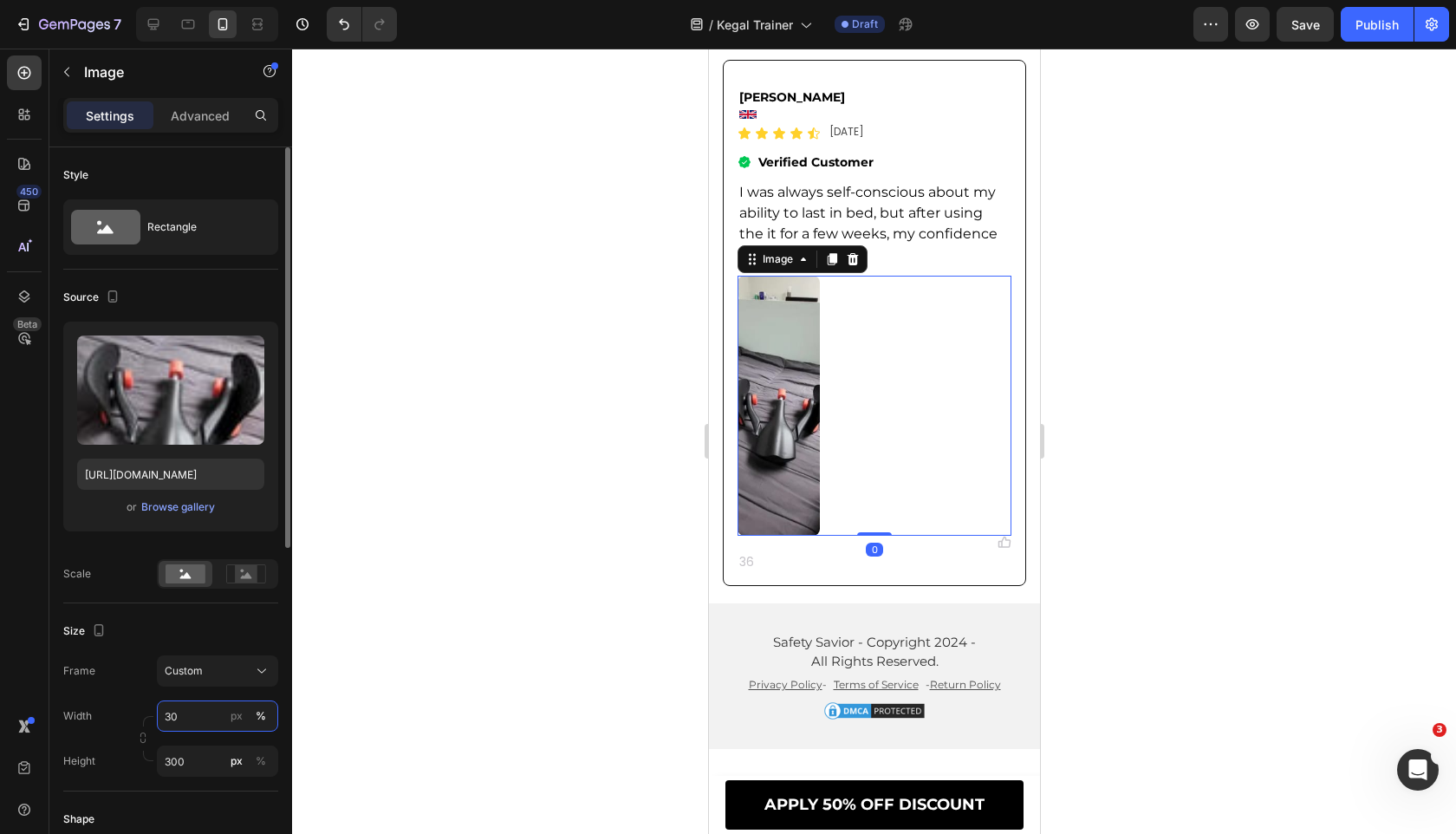
click at [204, 717] on input "30" at bounding box center [217, 717] width 122 height 32
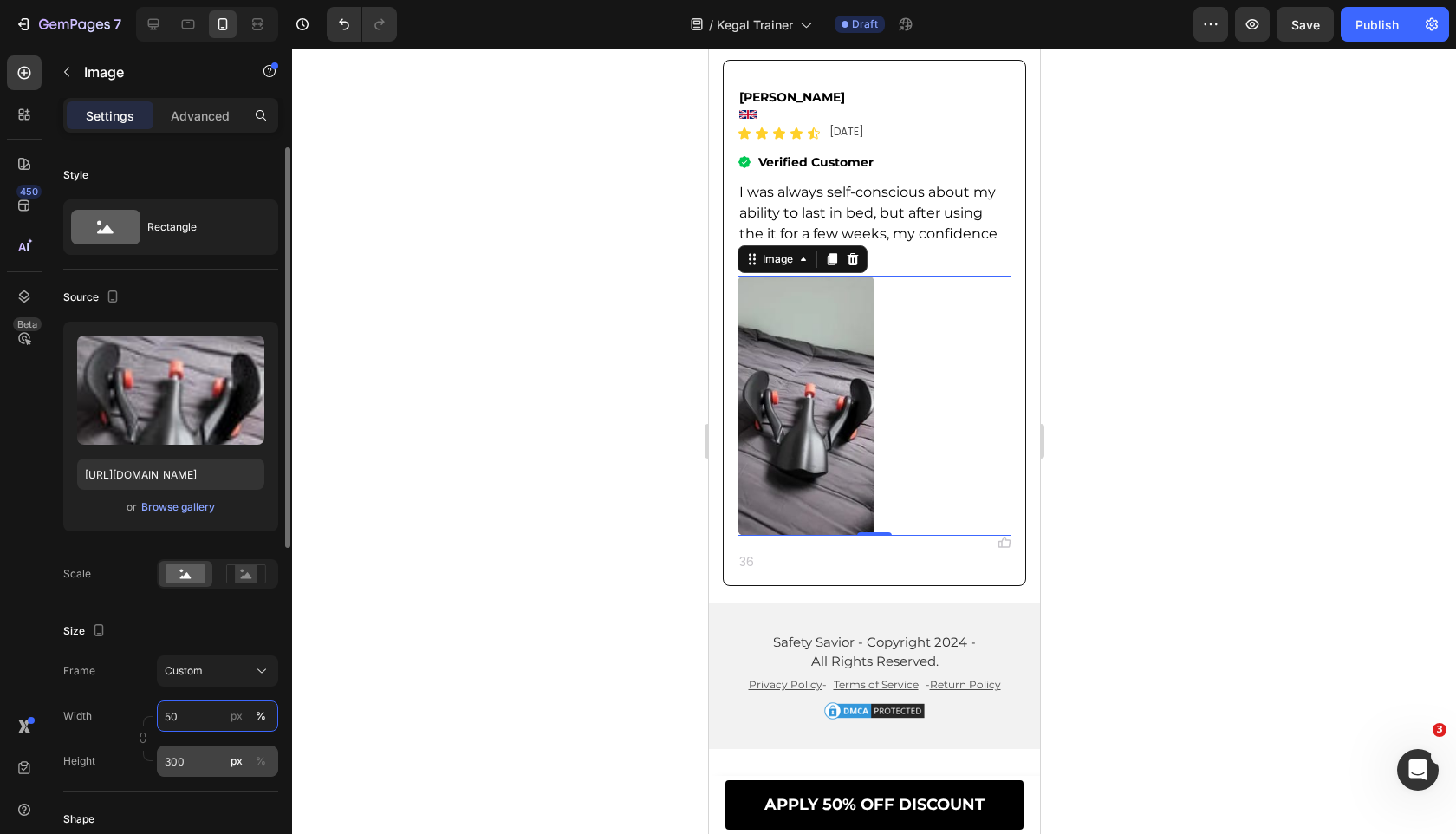
type input "50"
click at [212, 755] on input "300" at bounding box center [217, 761] width 122 height 32
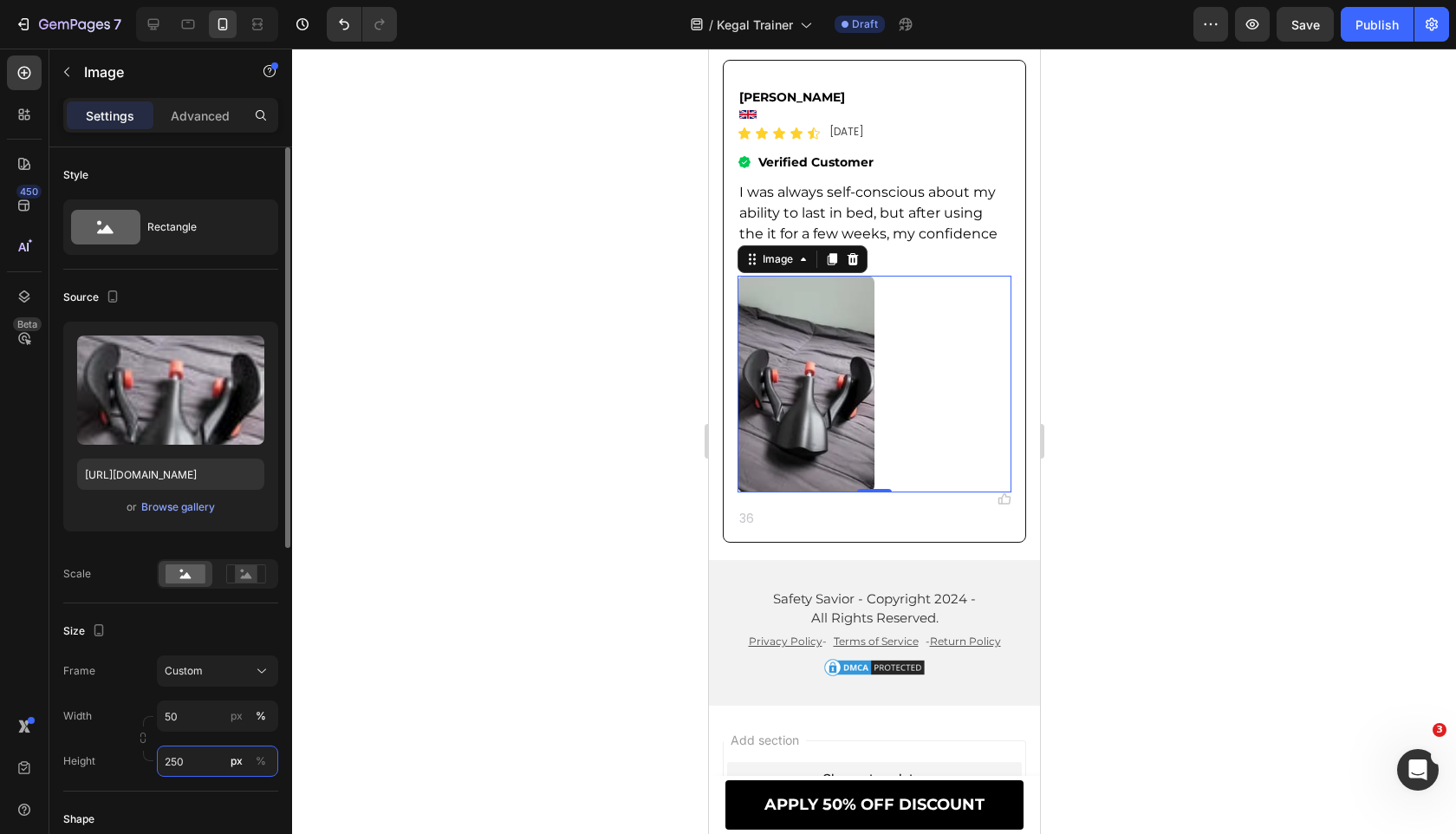
click at [210, 755] on input "250" at bounding box center [217, 761] width 122 height 32
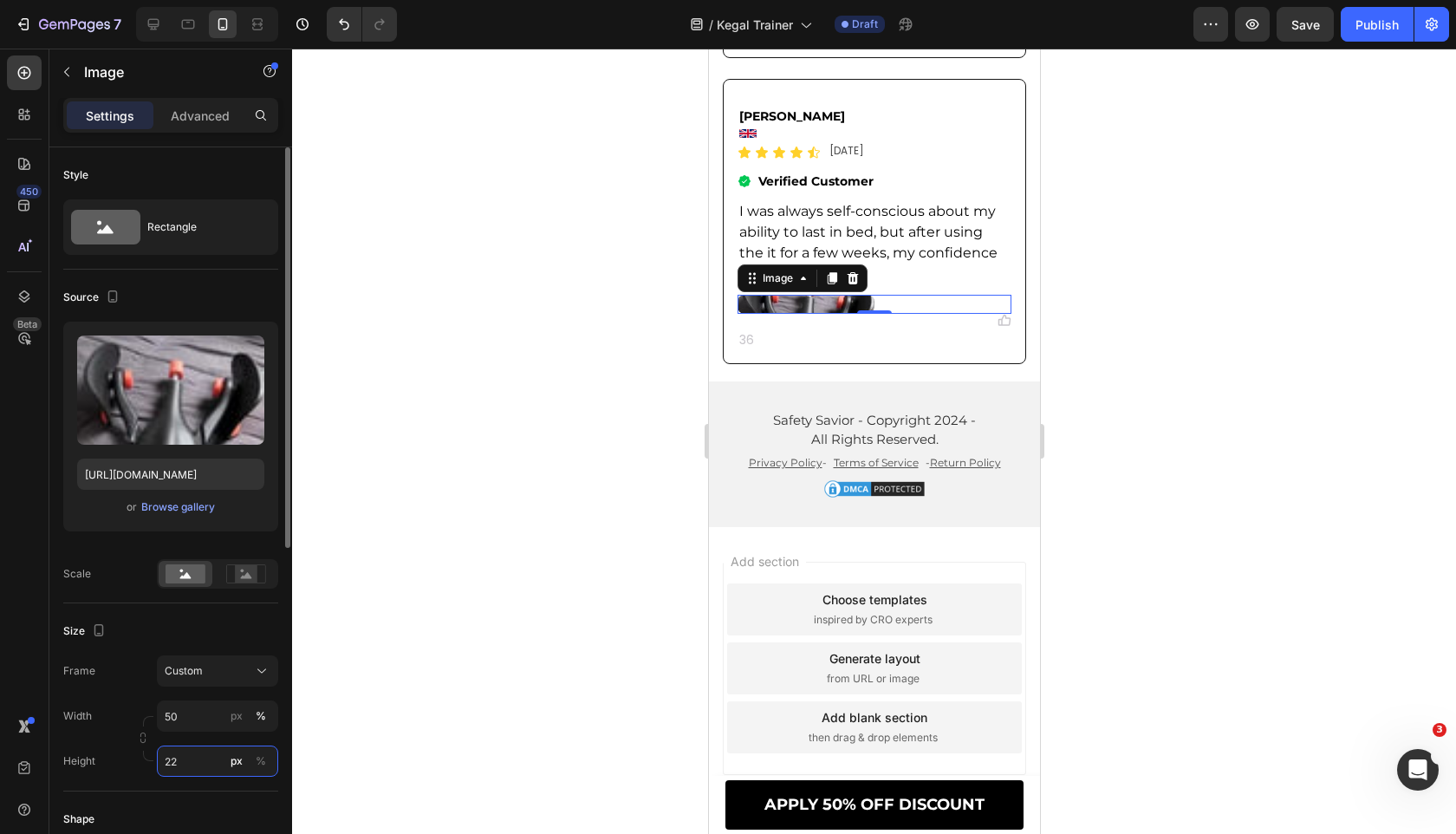
type input "220"
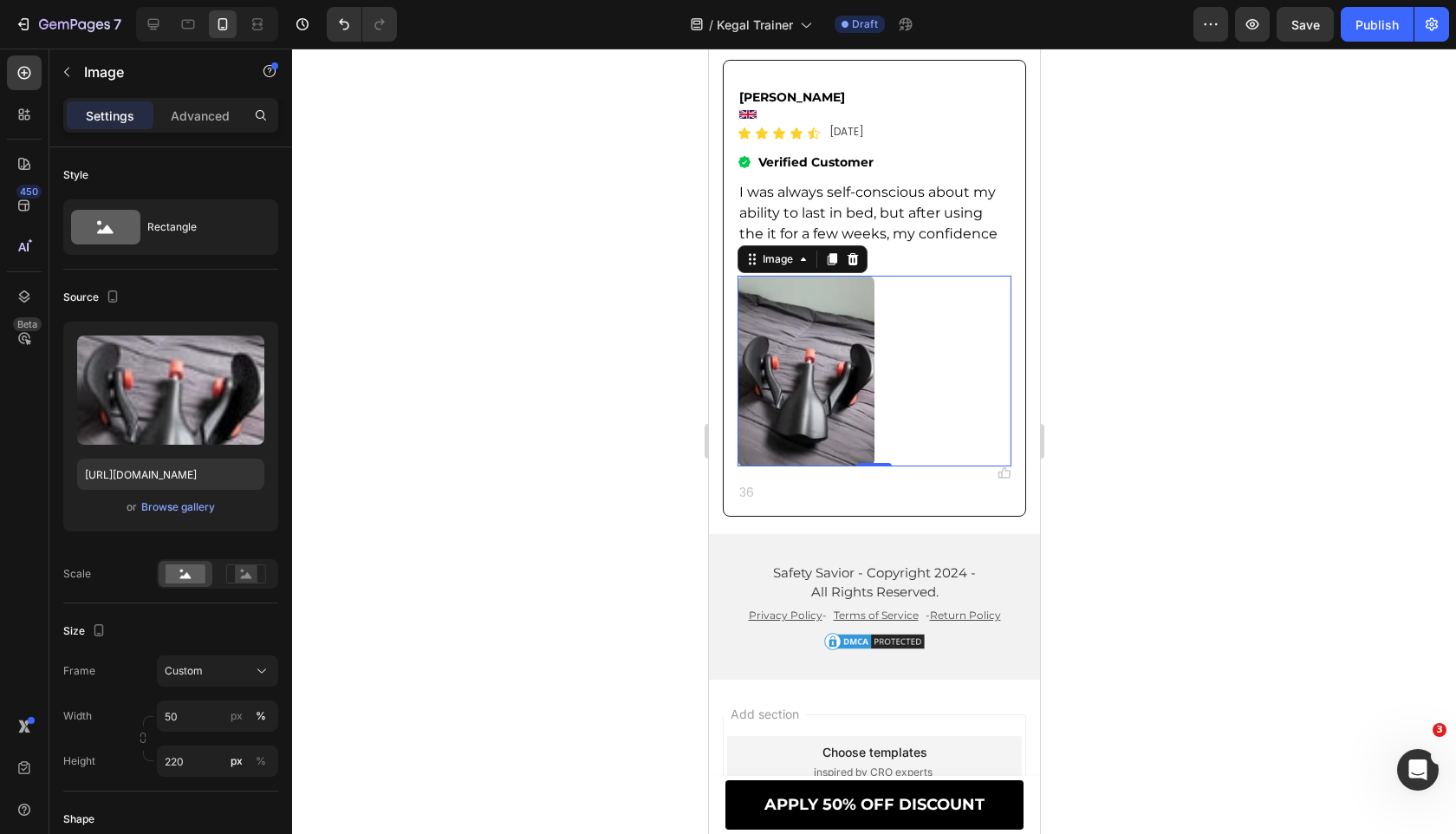
click at [453, 604] on div at bounding box center [874, 441] width 1164 height 786
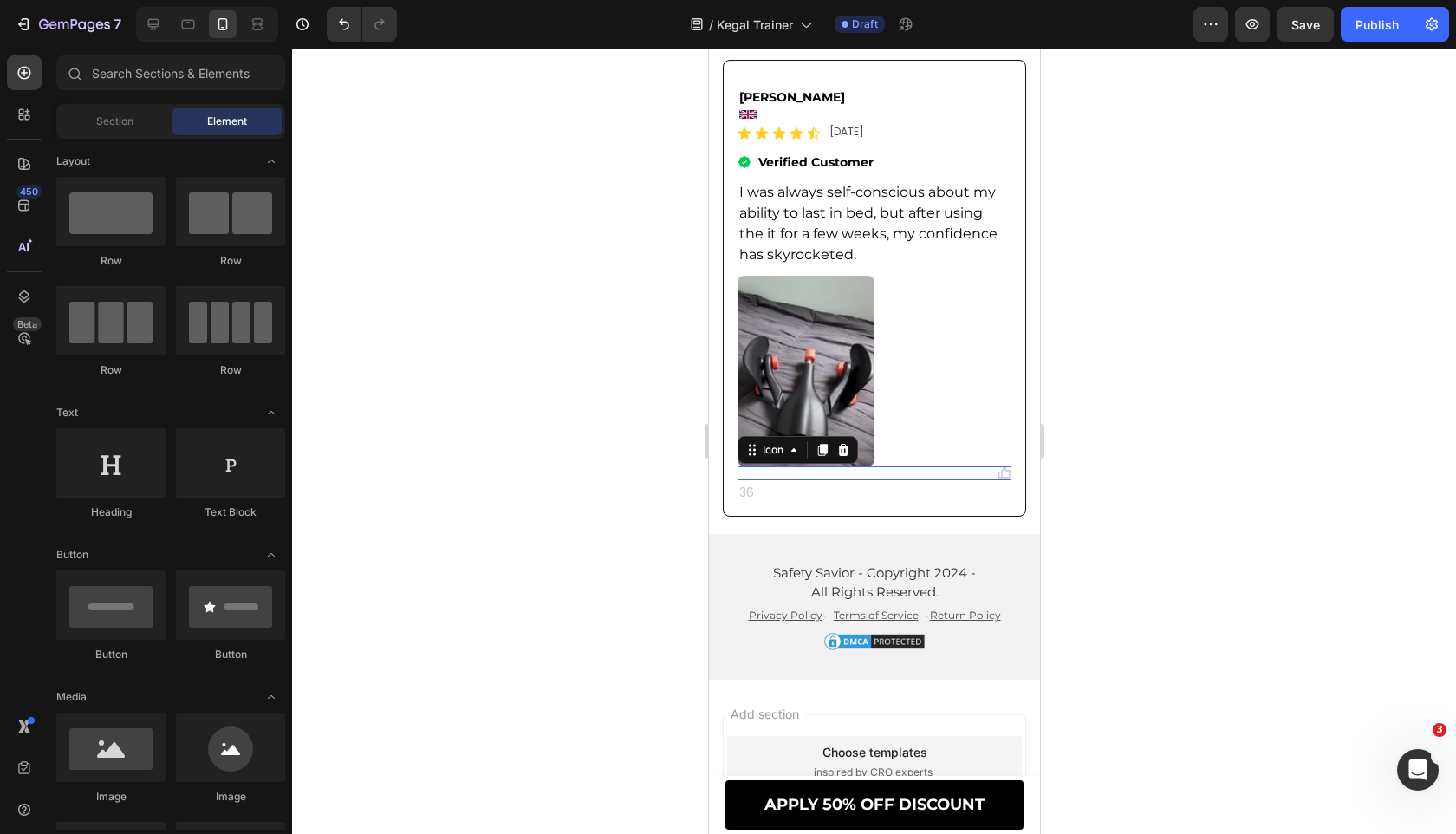
click at [932, 466] on div "Icon 0" at bounding box center [873, 473] width 274 height 14
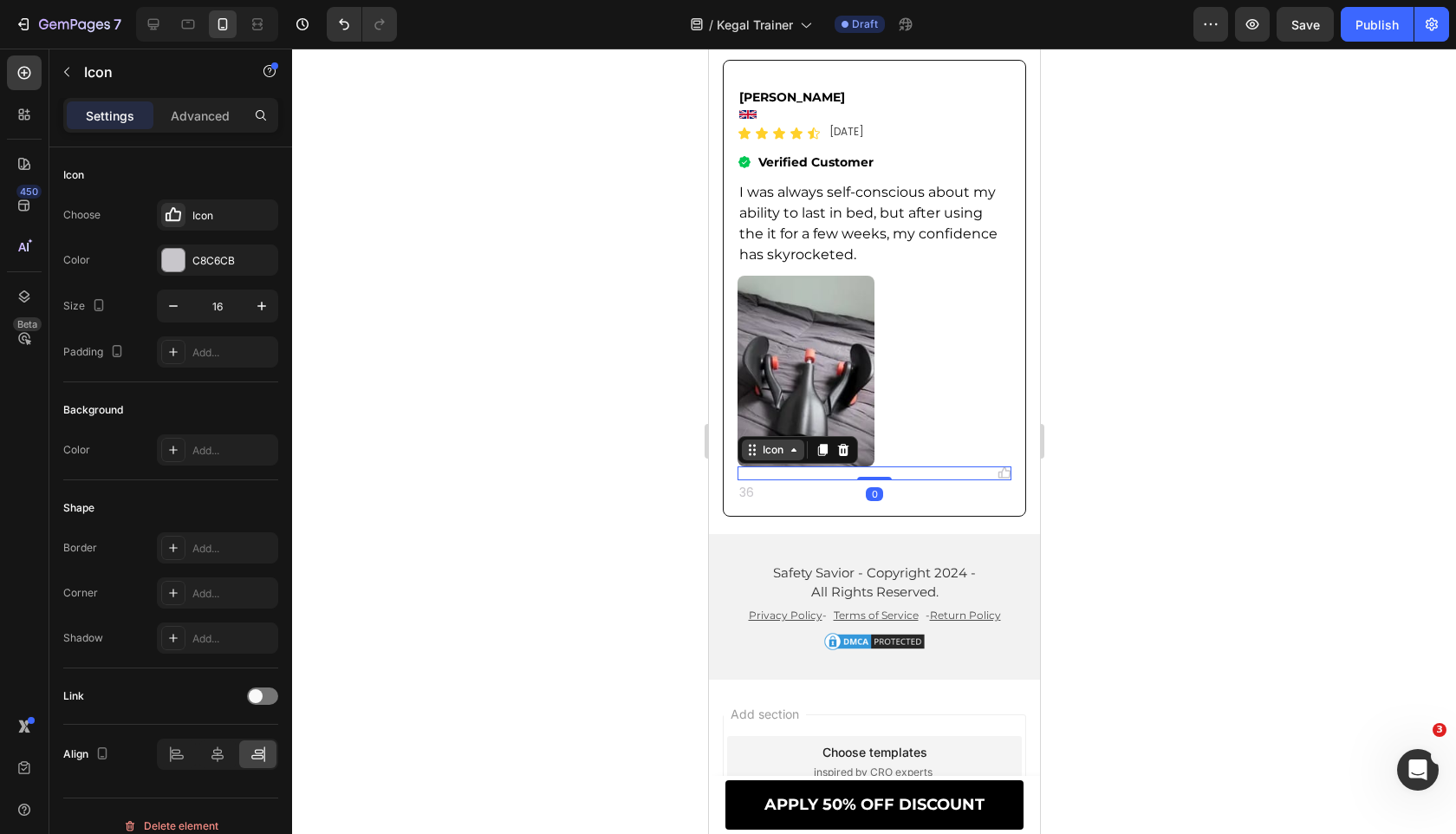
click at [785, 440] on div "Icon" at bounding box center [771, 450] width 62 height 21
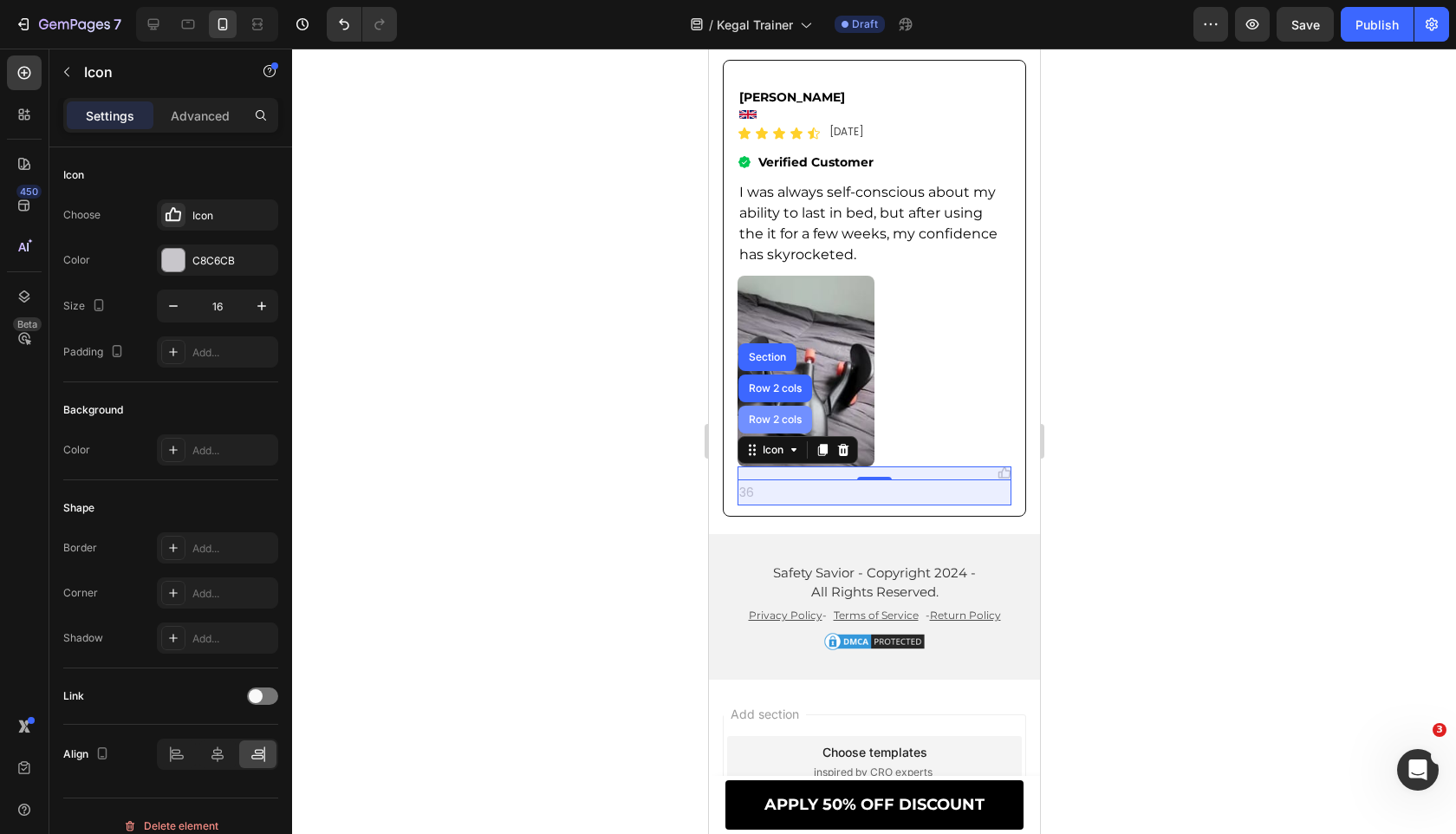
click at [773, 414] on div "Row 2 cols" at bounding box center [774, 420] width 60 height 11
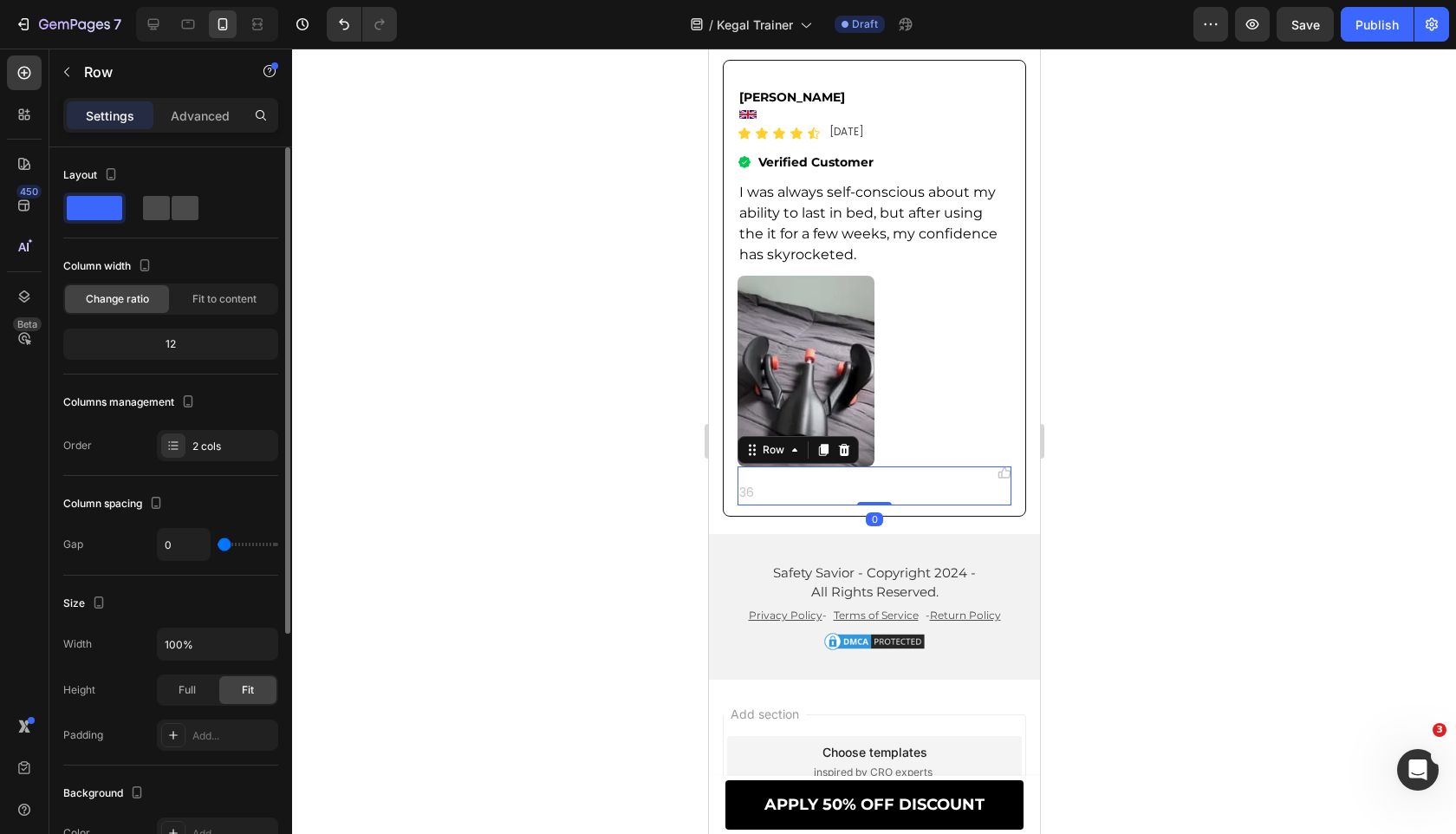
click at [180, 215] on span at bounding box center [185, 208] width 27 height 25
type input "8"
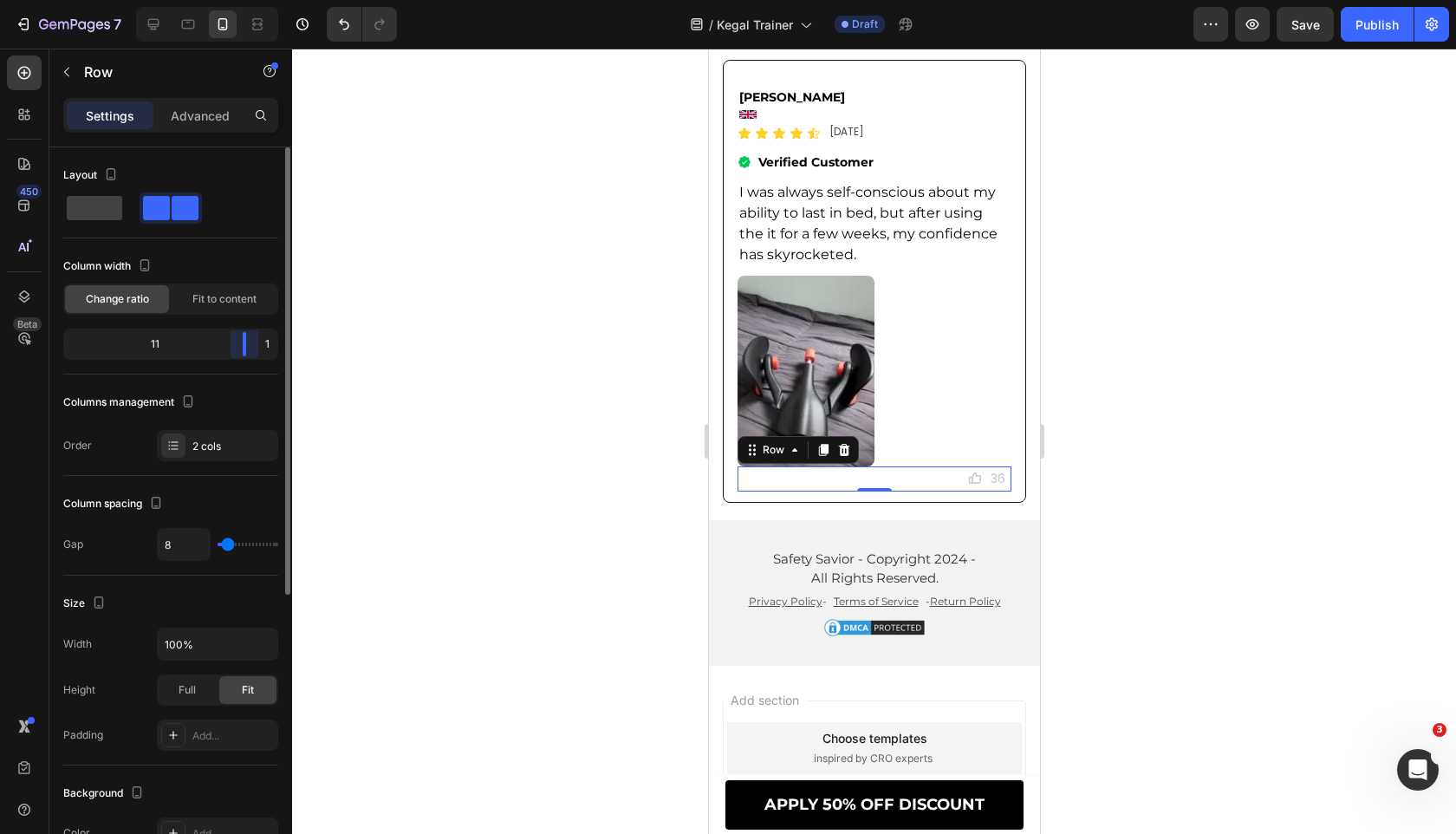
drag, startPoint x: 172, startPoint y: 349, endPoint x: 264, endPoint y: 356, distance: 92.3
click at [264, 356] on div "11 1" at bounding box center [170, 344] width 215 height 32
click at [390, 364] on div at bounding box center [874, 441] width 1164 height 786
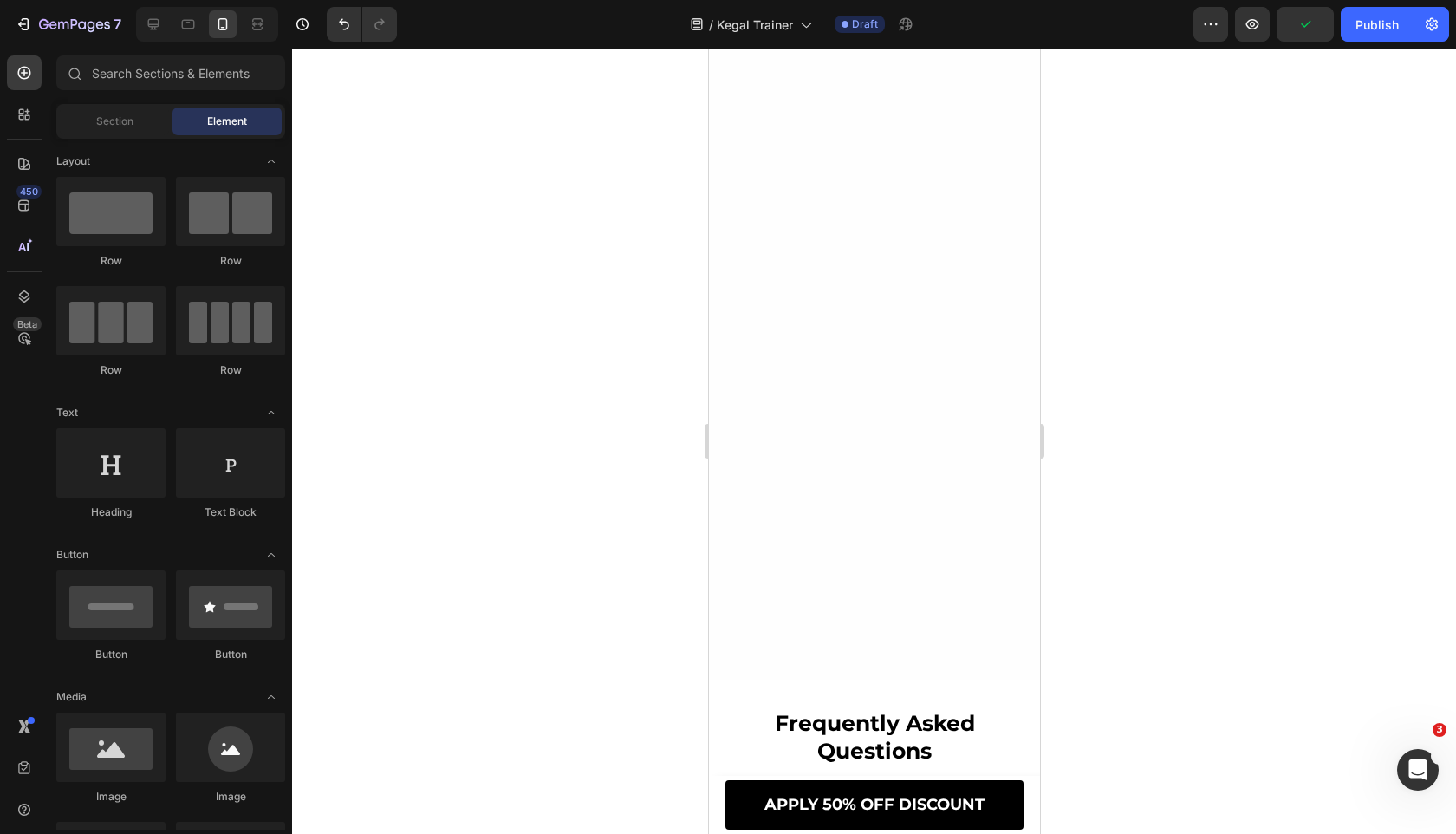
scroll to position [11119, 0]
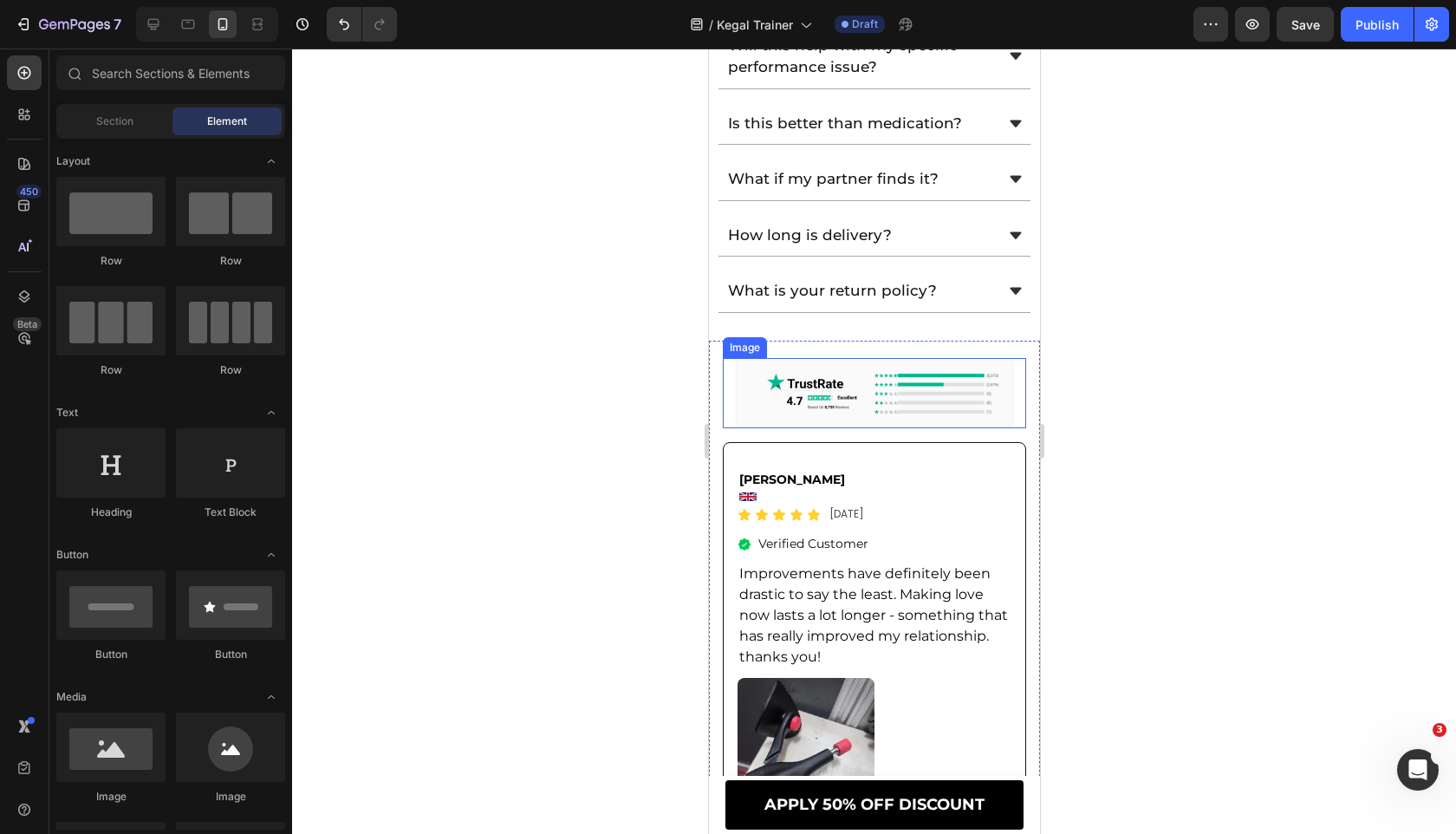
click at [740, 374] on img at bounding box center [873, 393] width 303 height 70
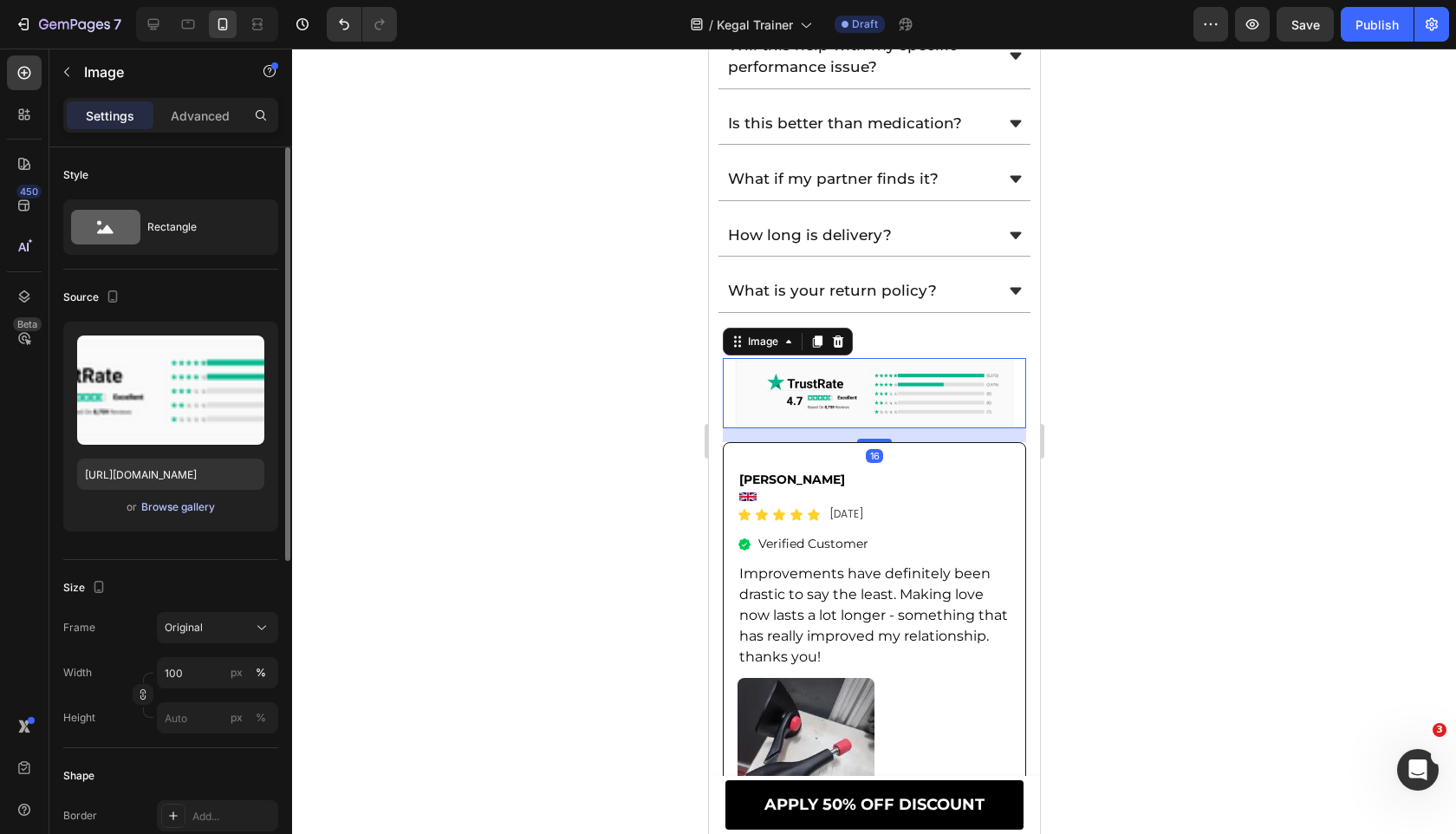
click at [180, 505] on div "Browse gallery" at bounding box center [178, 507] width 74 height 16
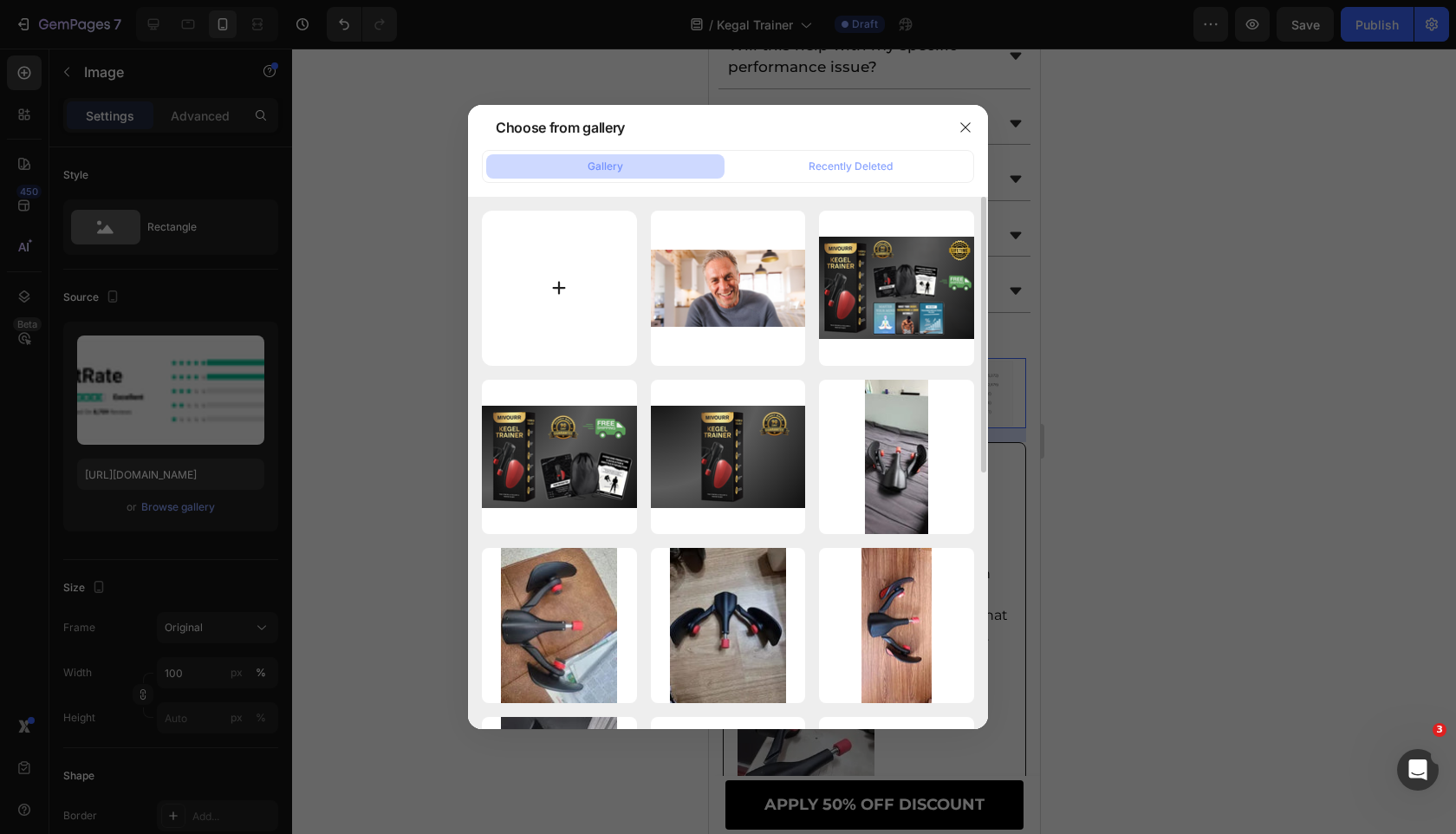
click at [535, 293] on input "file" at bounding box center [559, 287] width 155 height 155
type input "C:\fakepath\gempages_575392305016472095-e5b06299-34d0-434e-b152-1de36429b627 (1…"
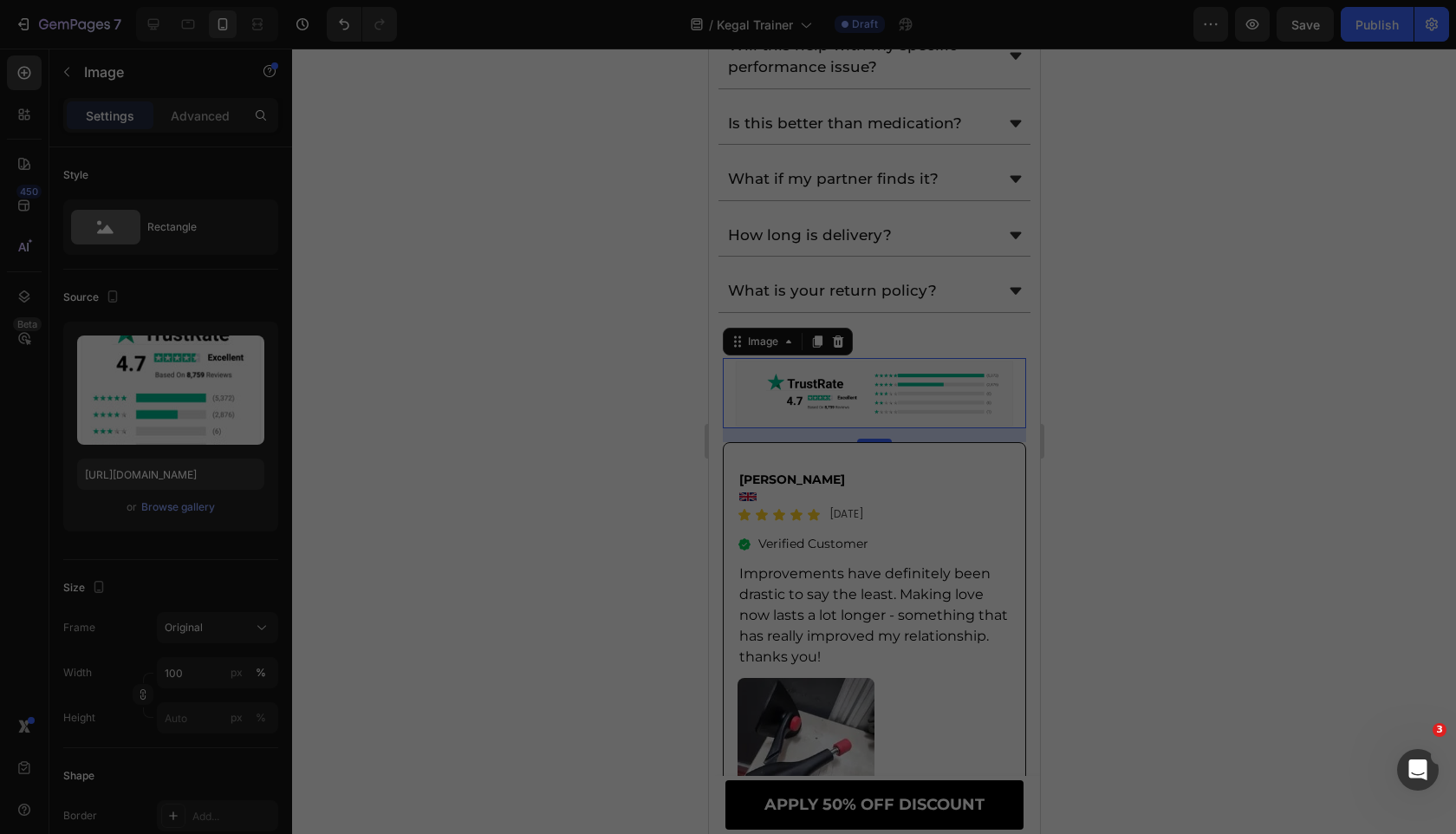
type input "https://cdn.shopify.com/s/files/1/0963/7281/8245/files/gempages_575392305016472…"
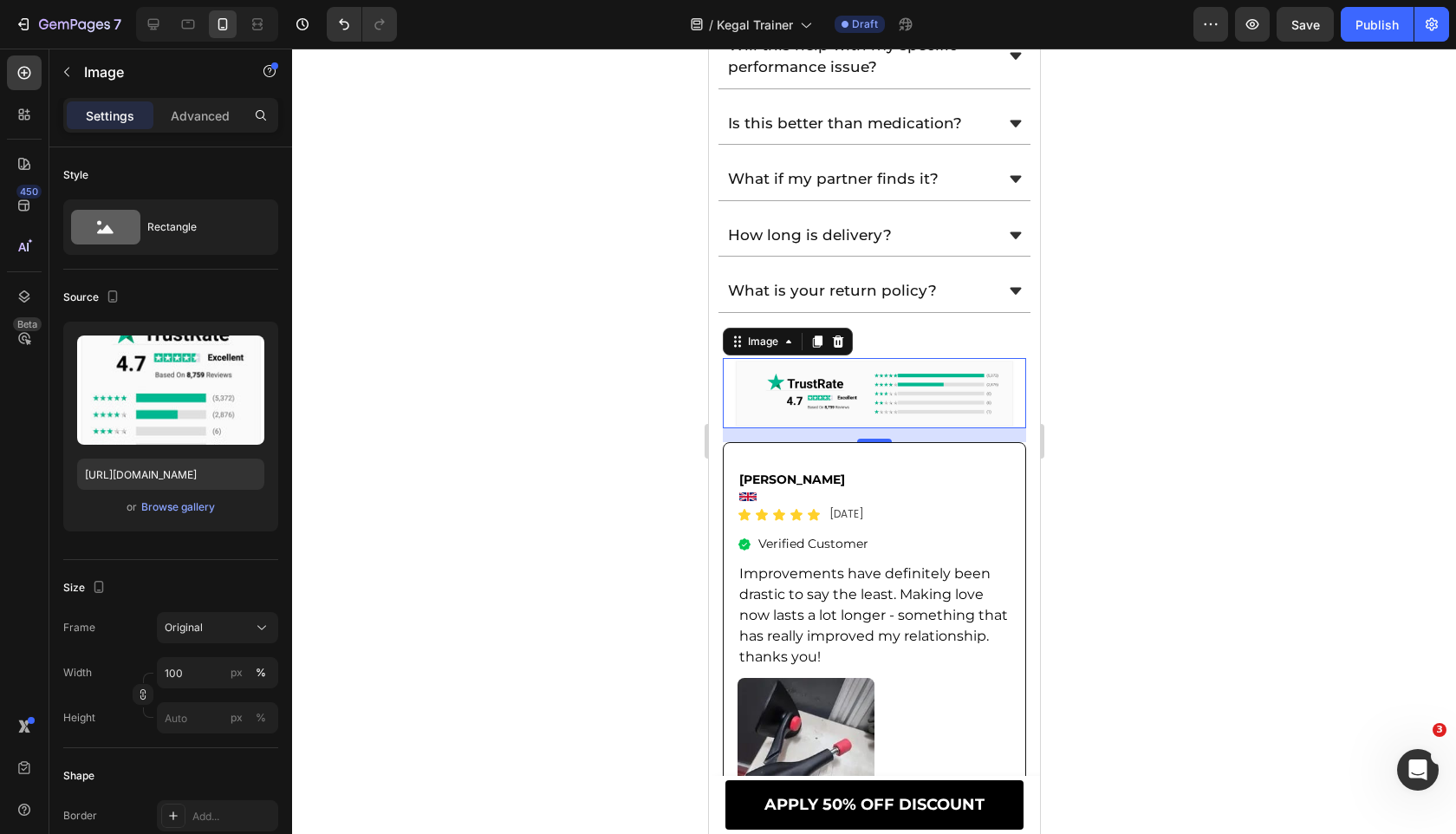
click at [527, 563] on div at bounding box center [874, 441] width 1164 height 786
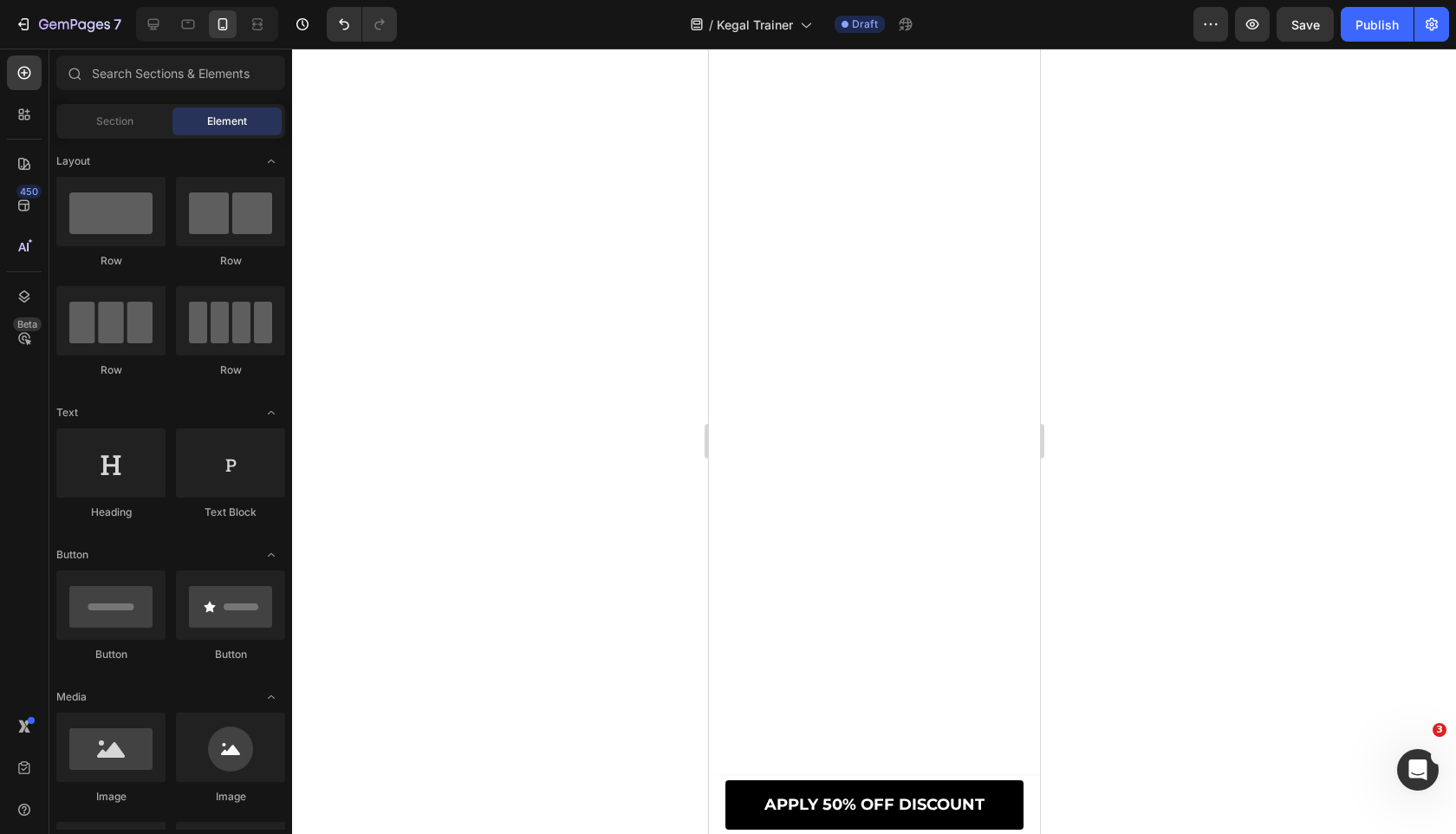
scroll to position [9086, 0]
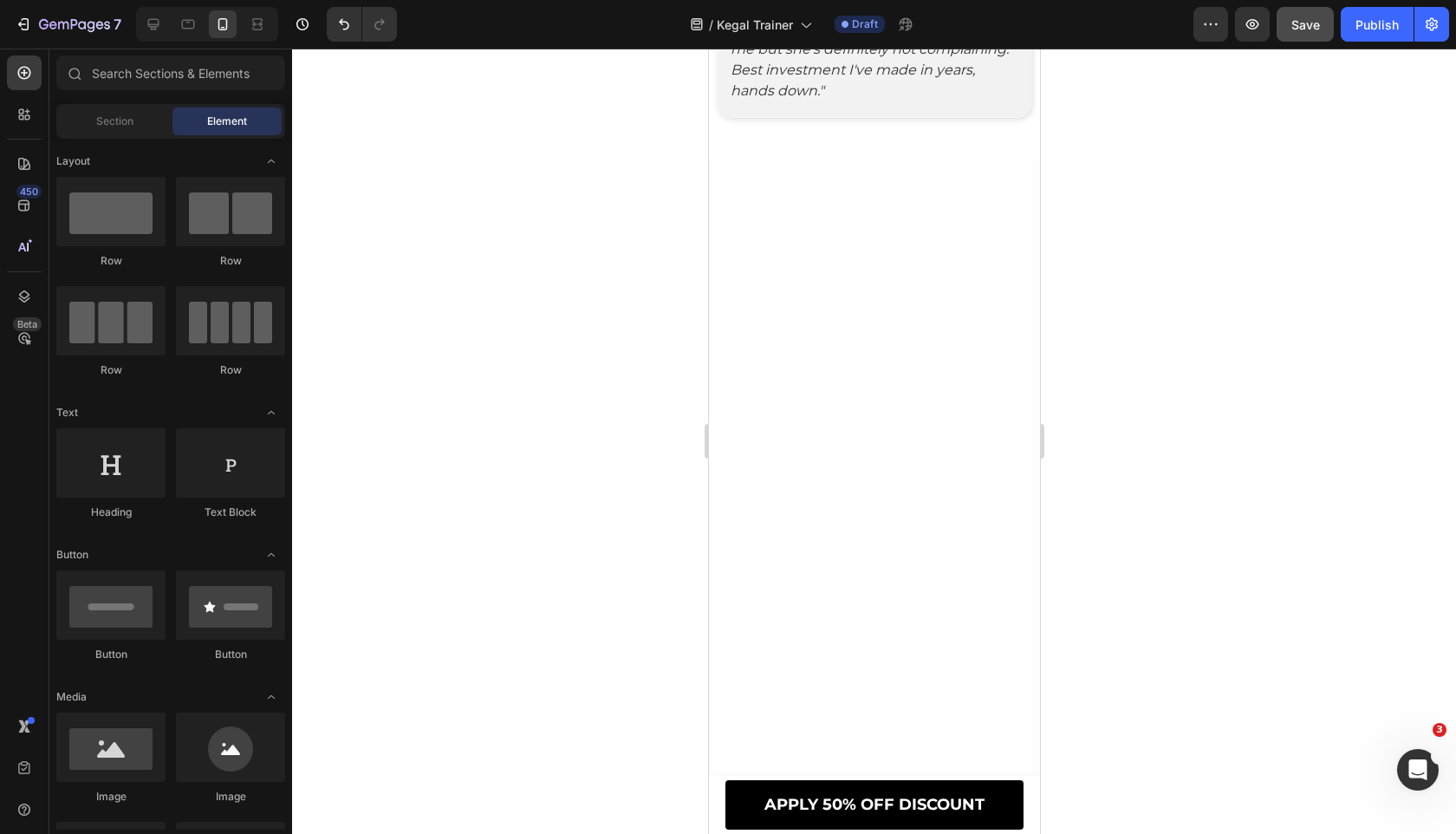
click at [1313, 22] on span "Save" at bounding box center [1305, 25] width 29 height 15
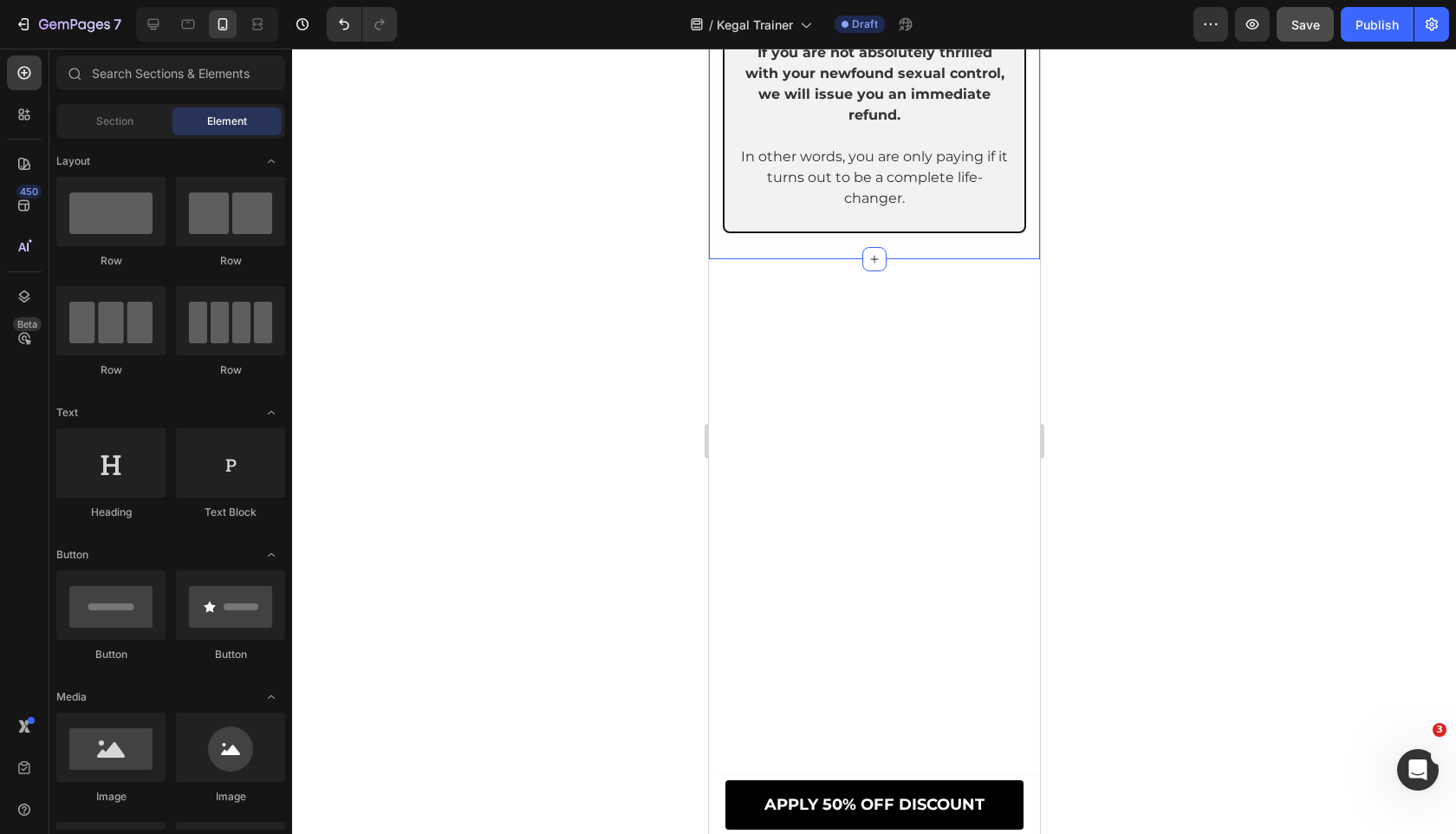
click at [137, 40] on div at bounding box center [207, 25] width 142 height 35
click at [156, 33] on div at bounding box center [153, 25] width 28 height 28
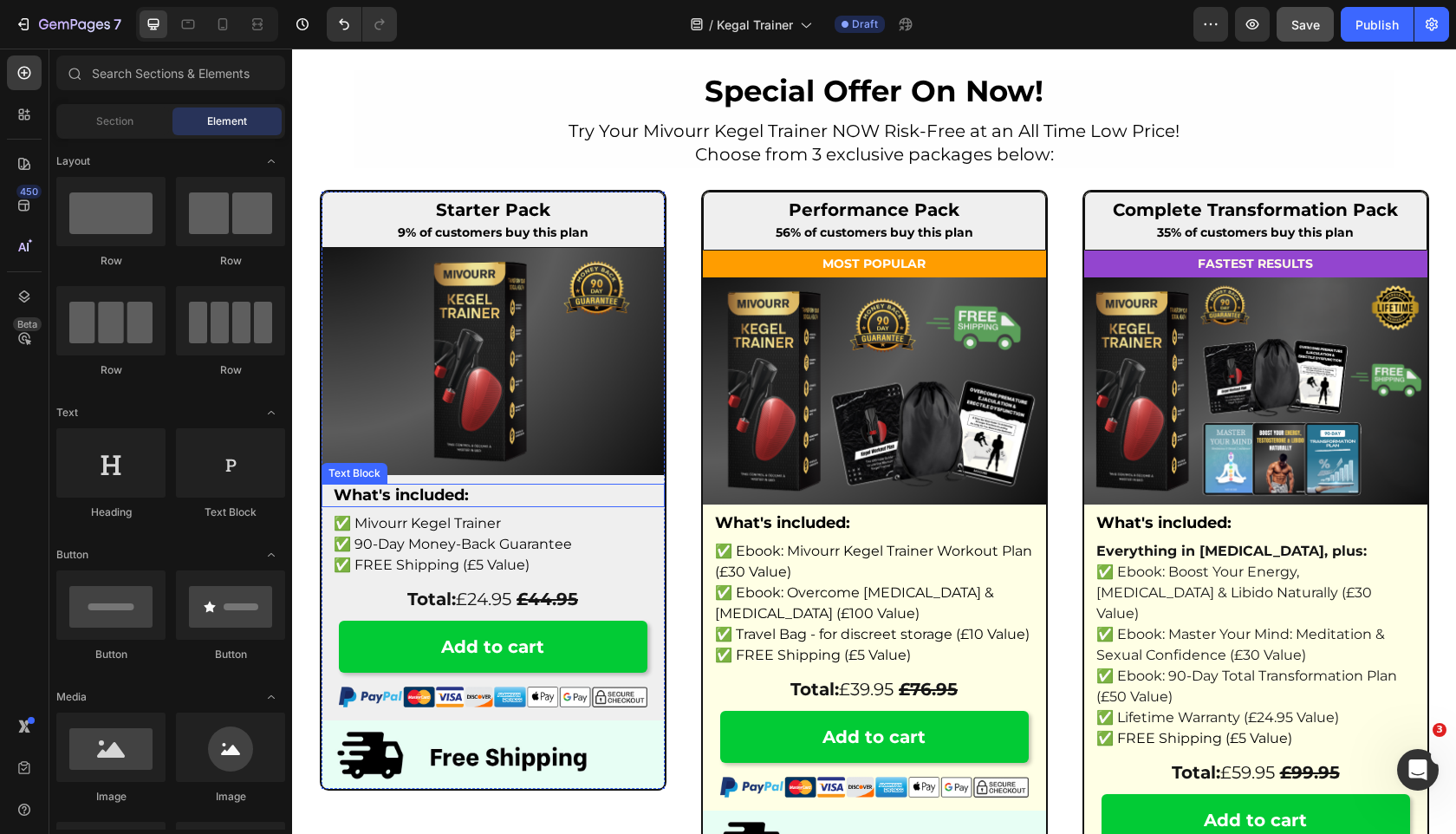
scroll to position [5904, 0]
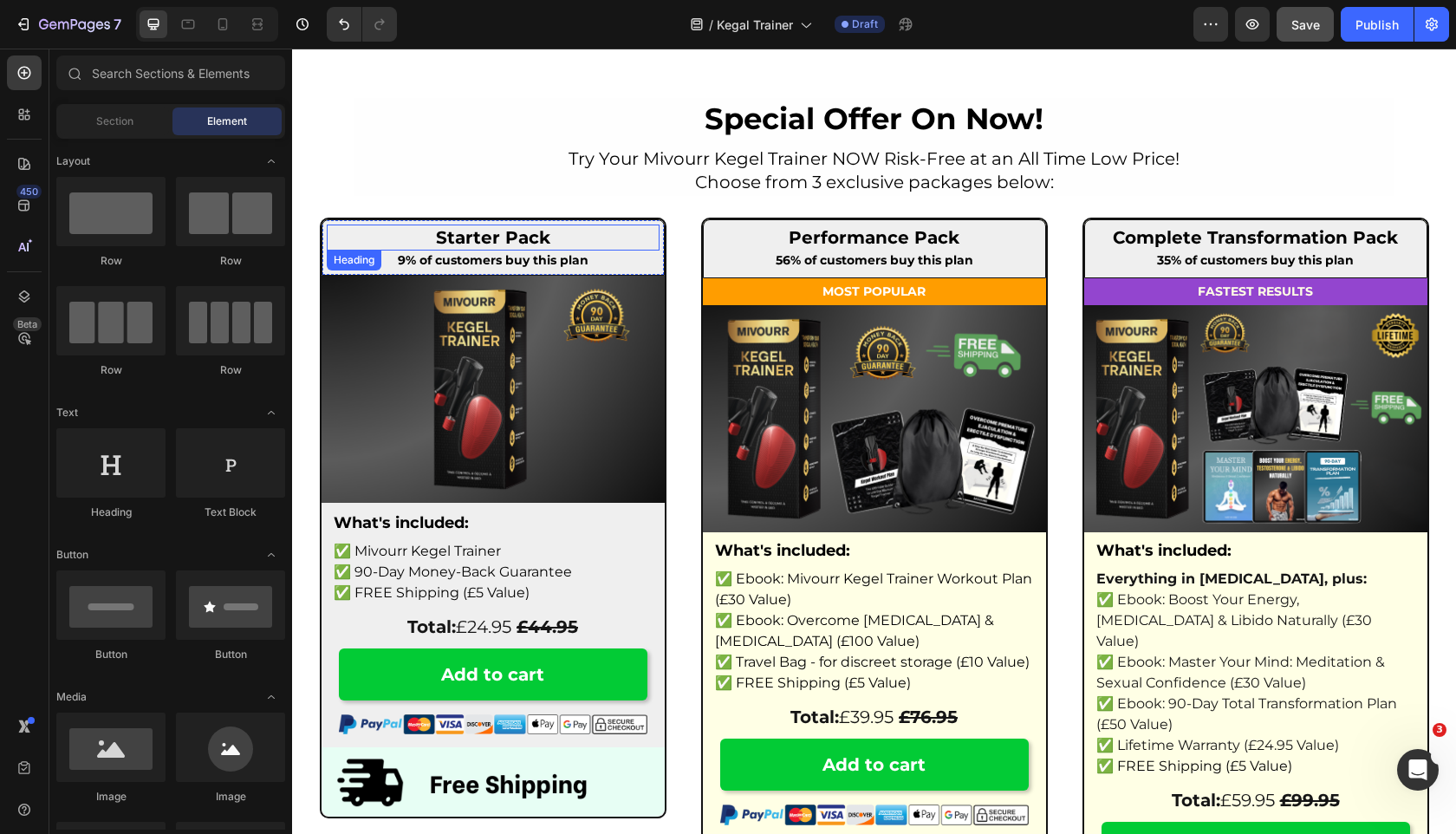
click at [484, 235] on span "Starter Pack" at bounding box center [493, 237] width 115 height 21
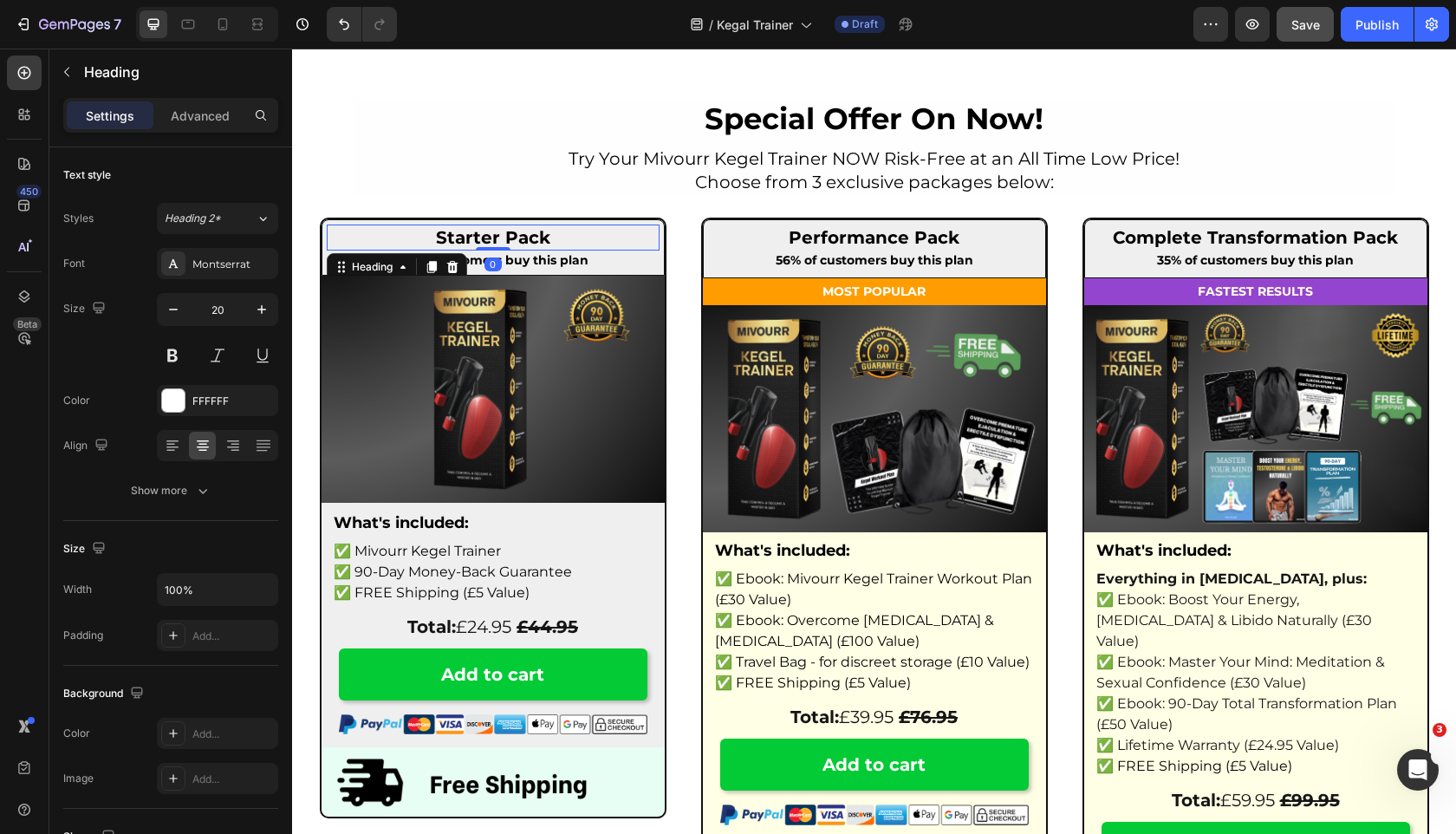
click at [484, 235] on span "Starter Pack" at bounding box center [493, 237] width 115 height 21
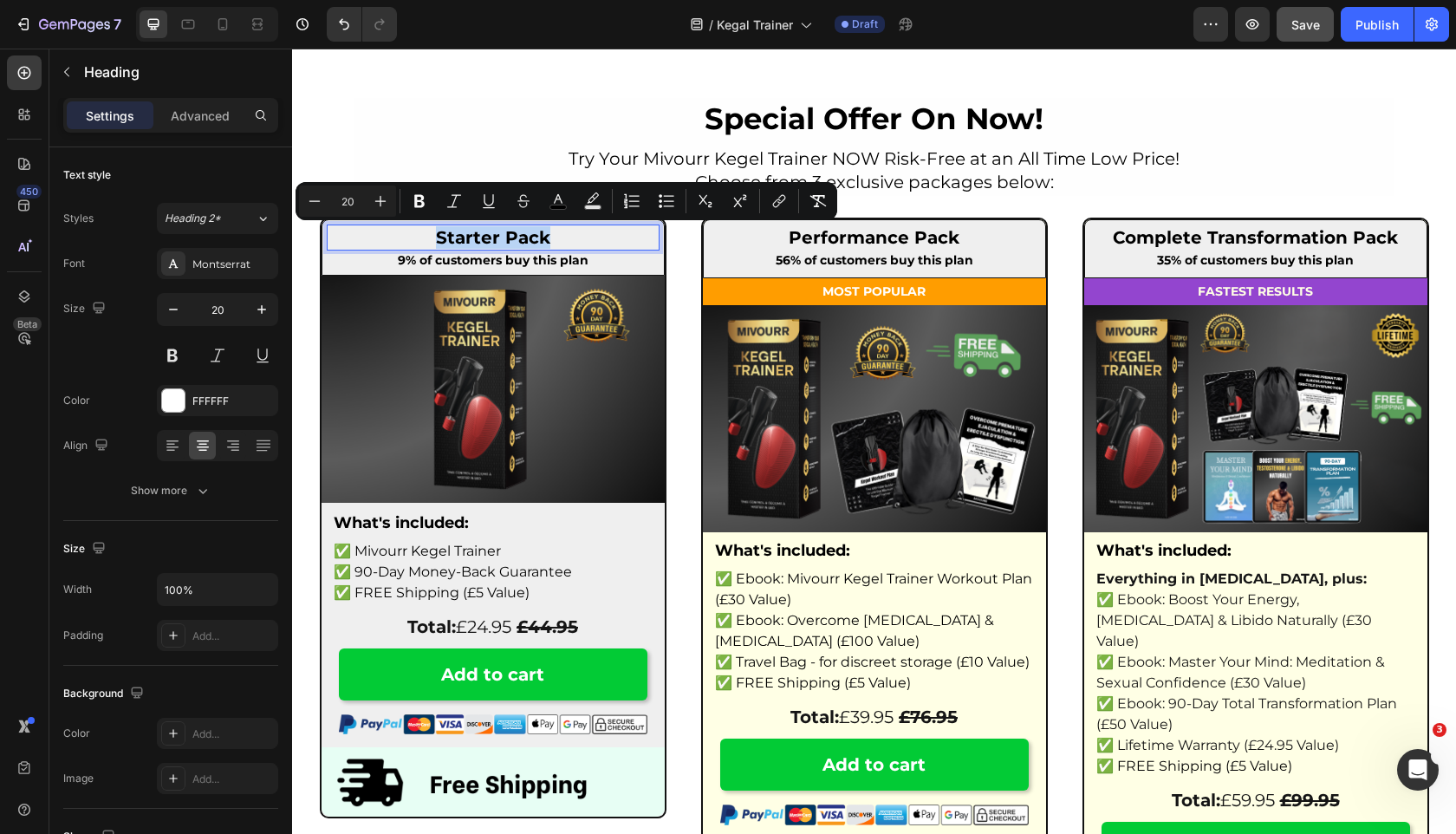
click at [484, 235] on span "Starter Pack" at bounding box center [493, 237] width 115 height 21
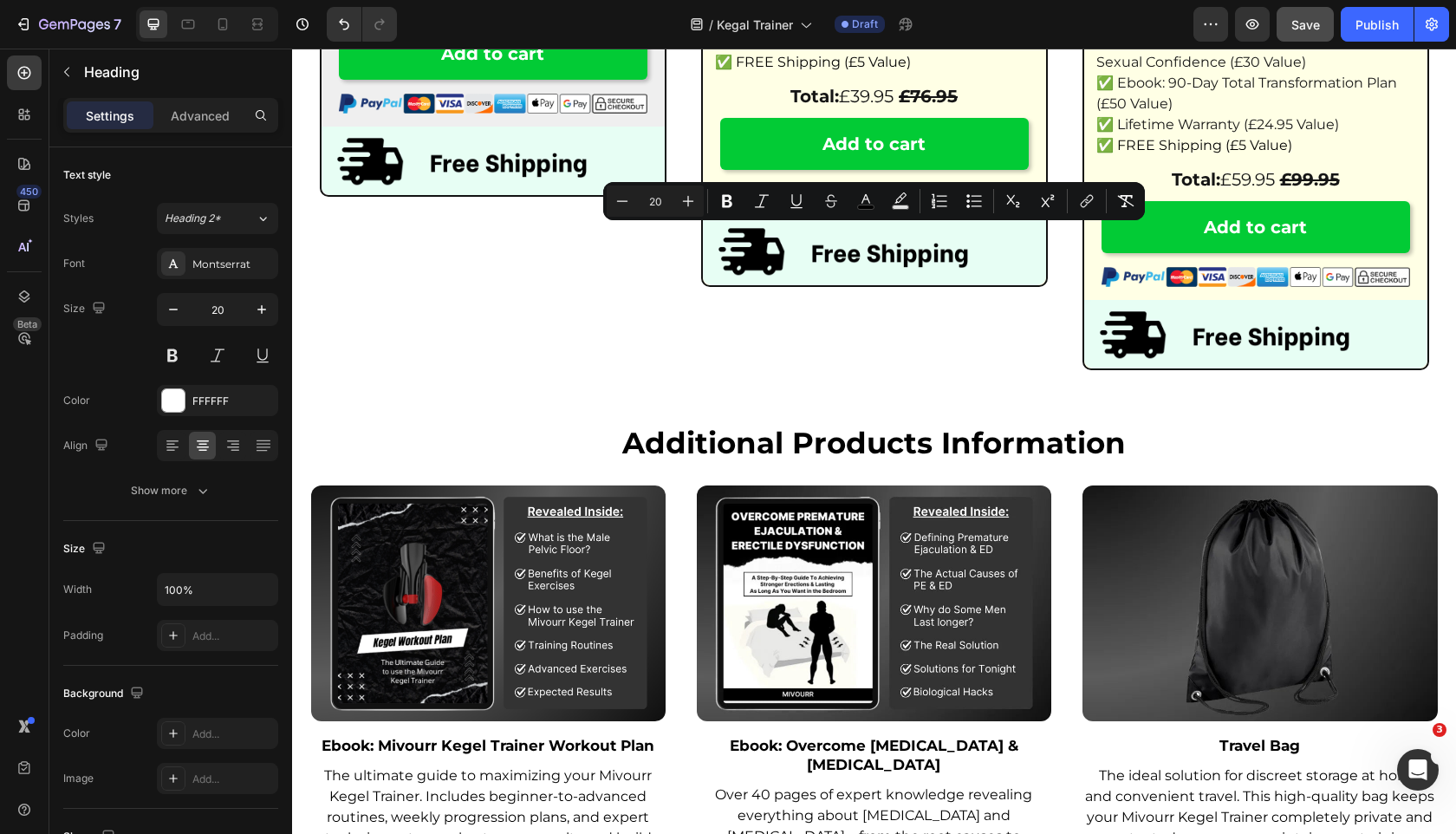
copy span "Performance Pack"
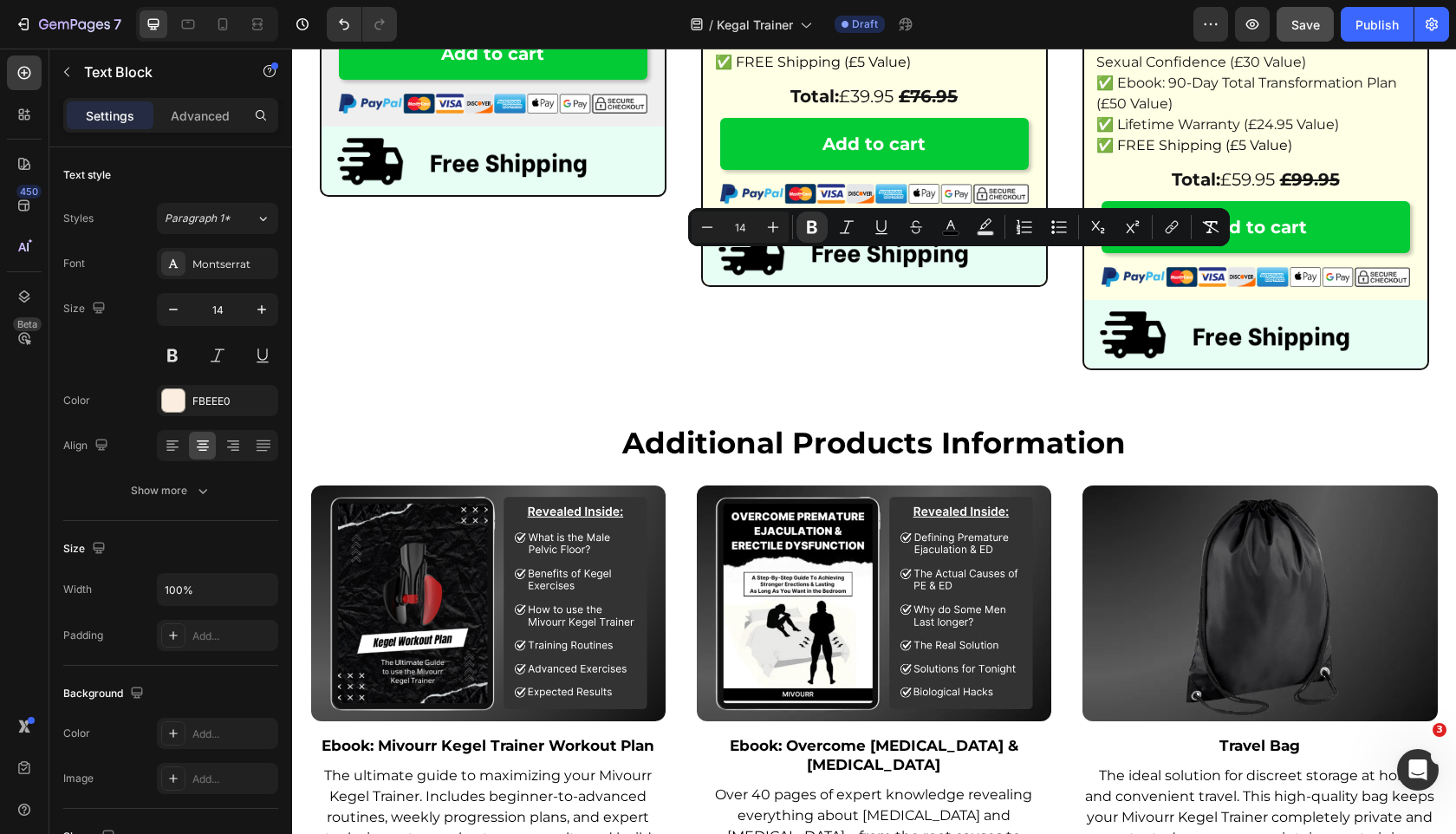
copy strong "pack"
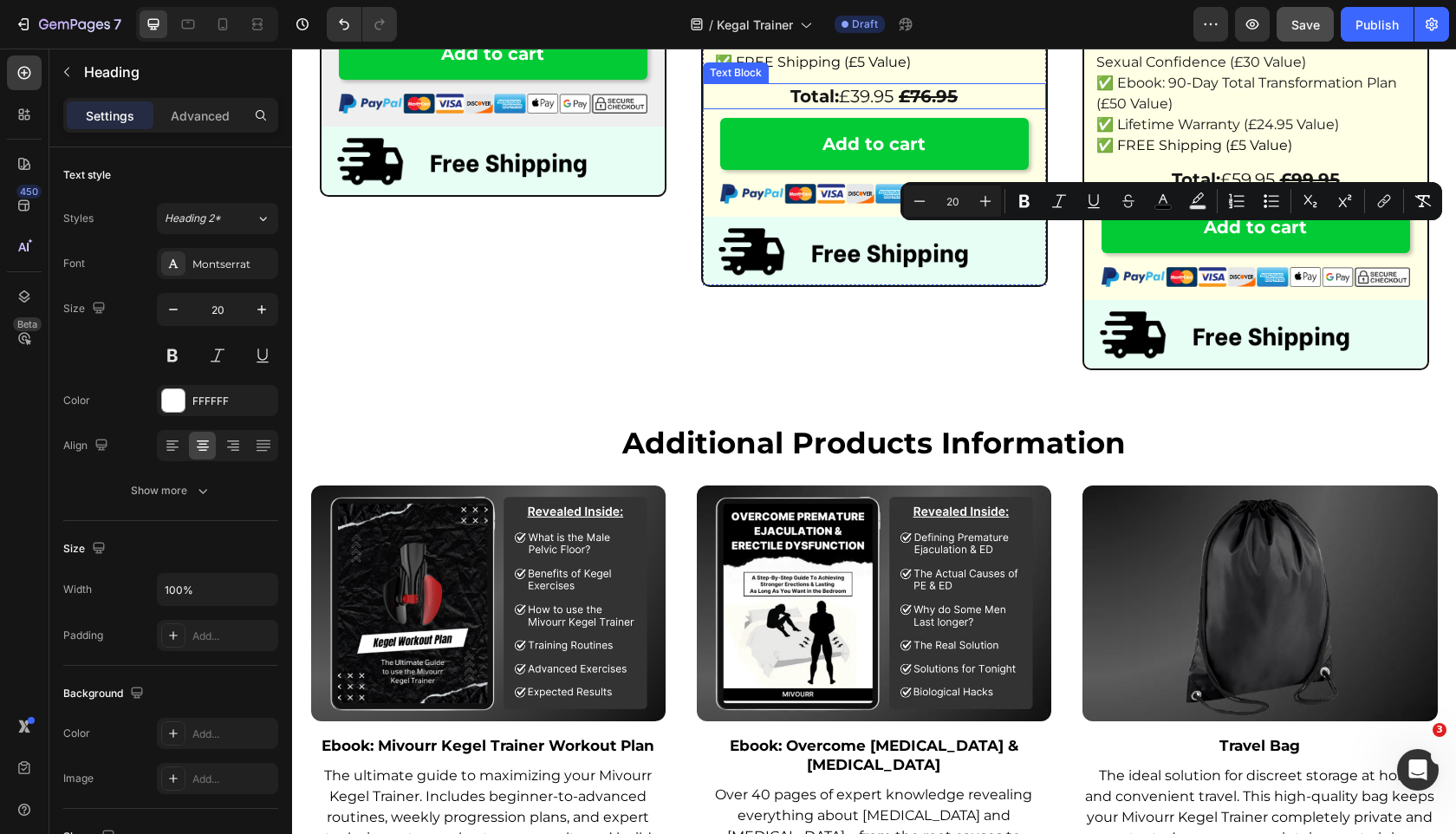
click at [865, 108] on p "Total: £39.95 £76.95" at bounding box center [875, 96] width 340 height 23
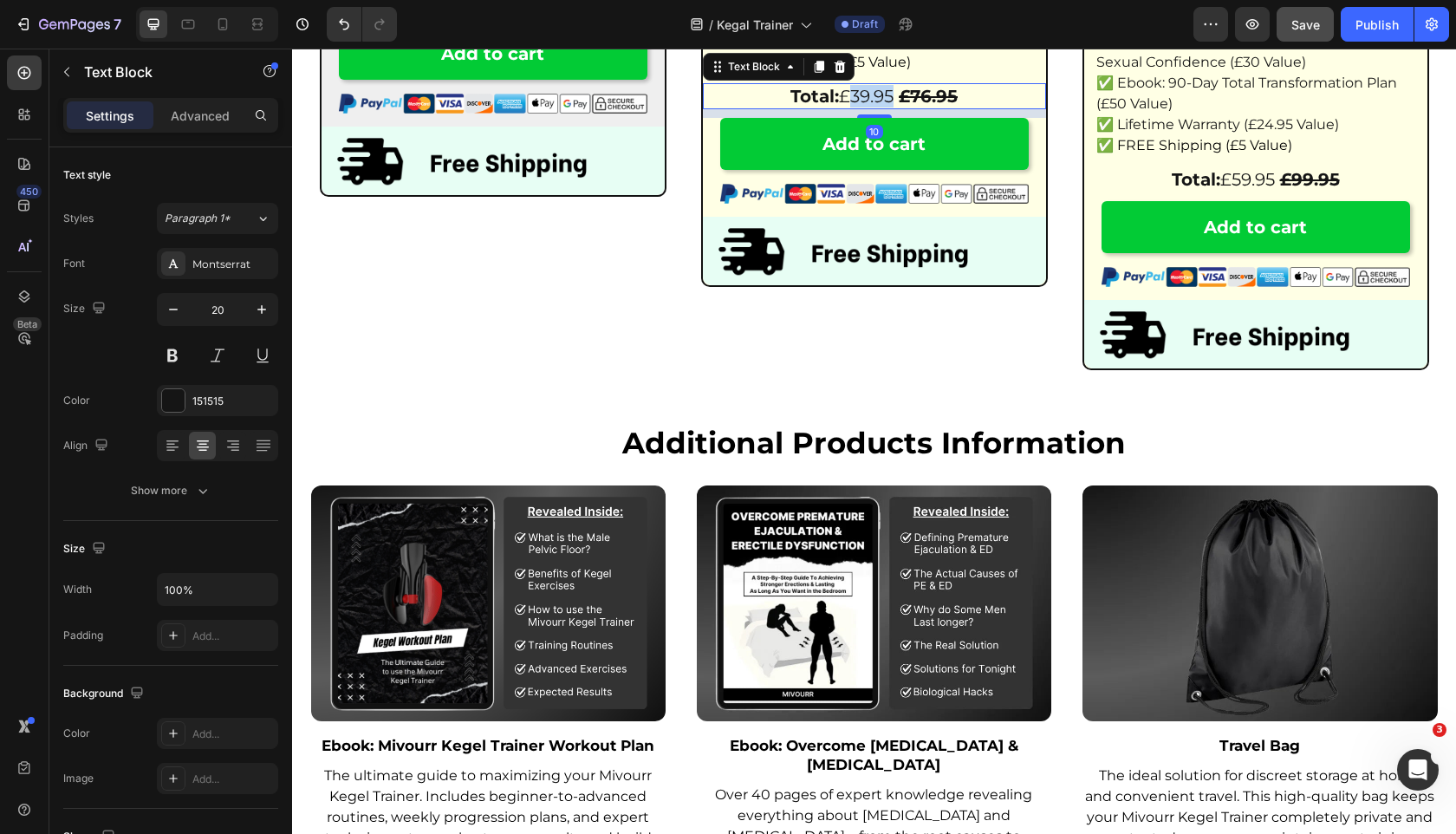
click at [865, 108] on p "Total: £39.95 £76.95" at bounding box center [875, 96] width 340 height 23
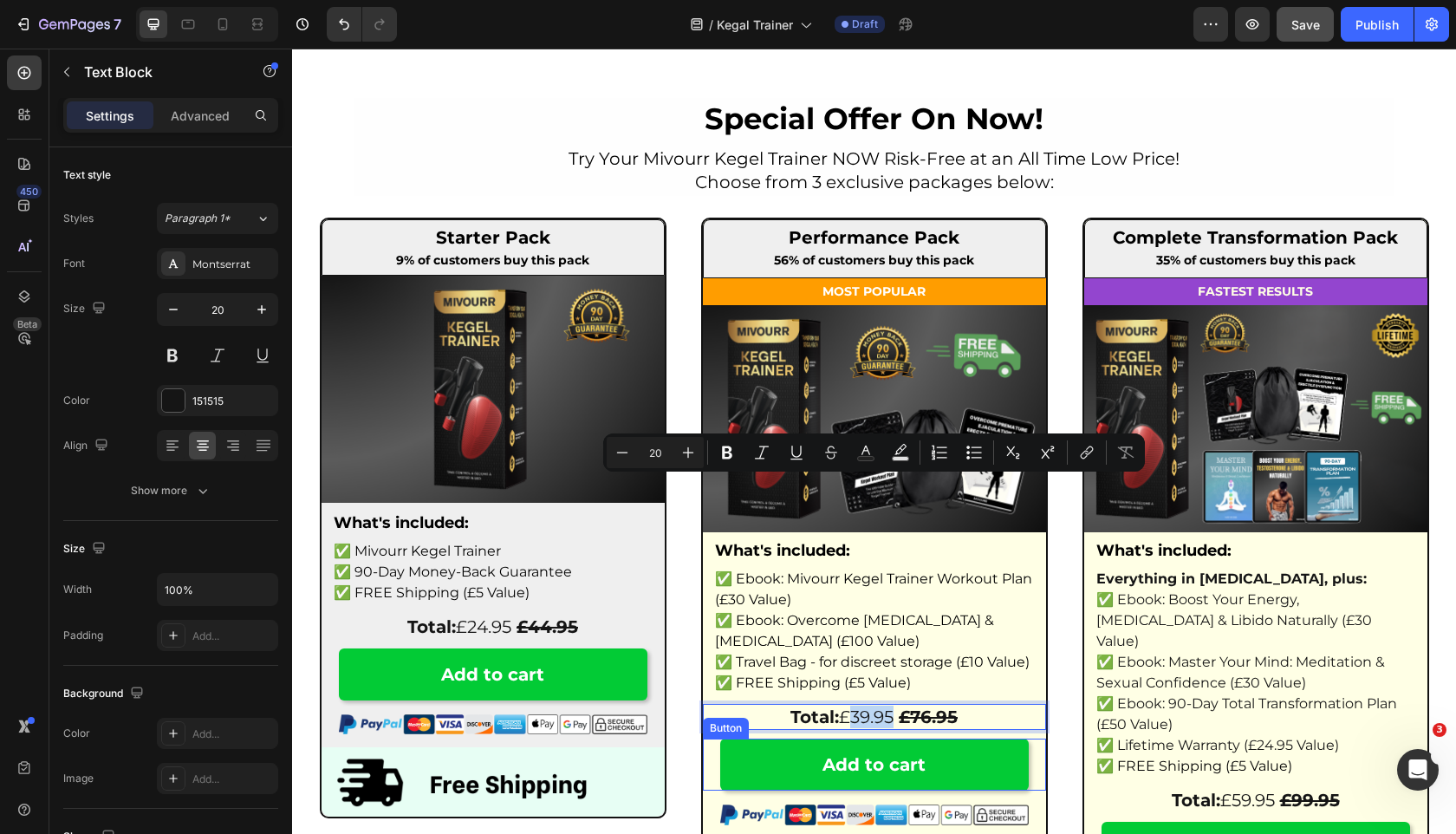
scroll to position [6131, 0]
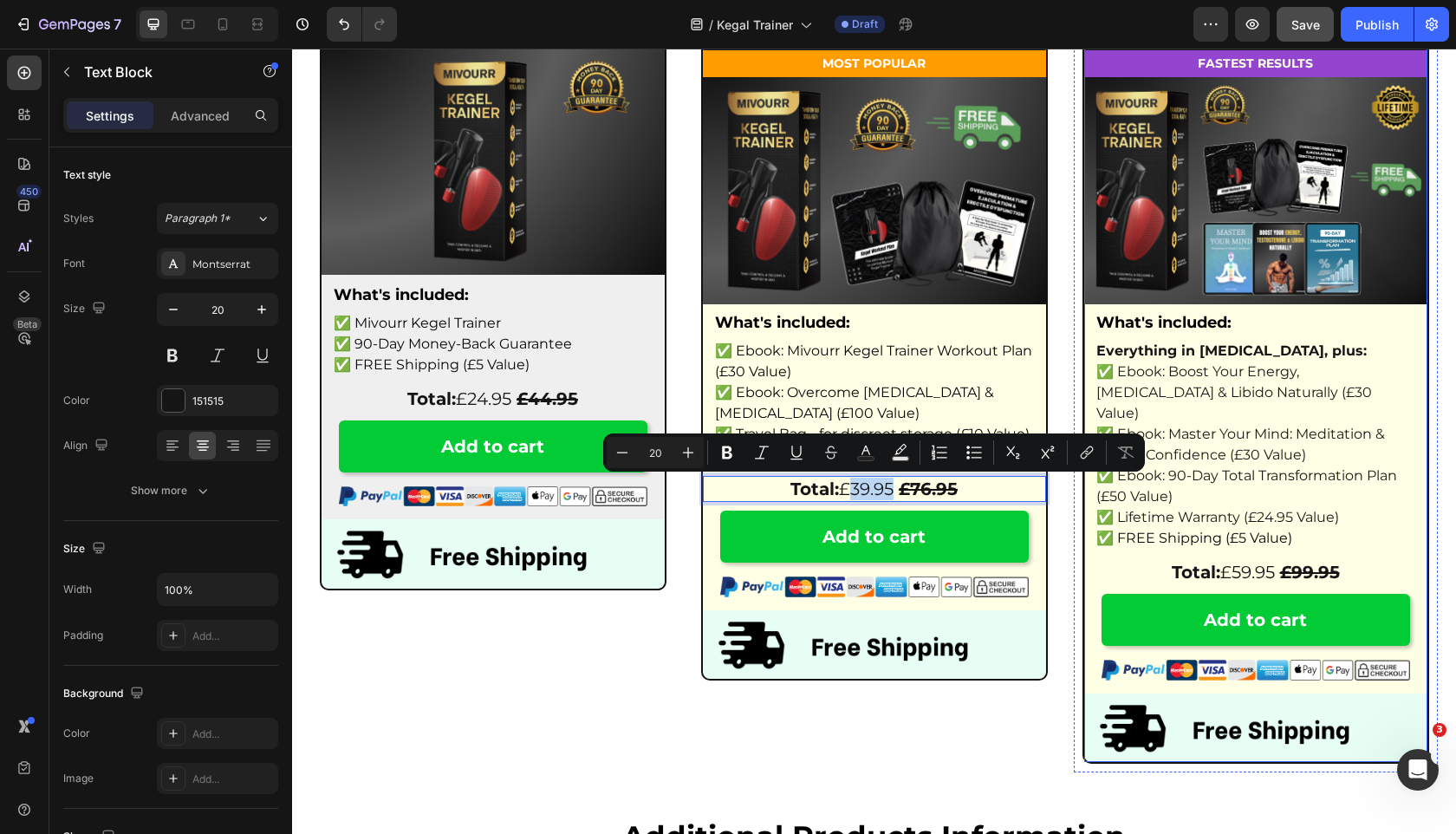
click at [1245, 561] on p "Total: £59.95 £99.95" at bounding box center [1256, 572] width 340 height 23
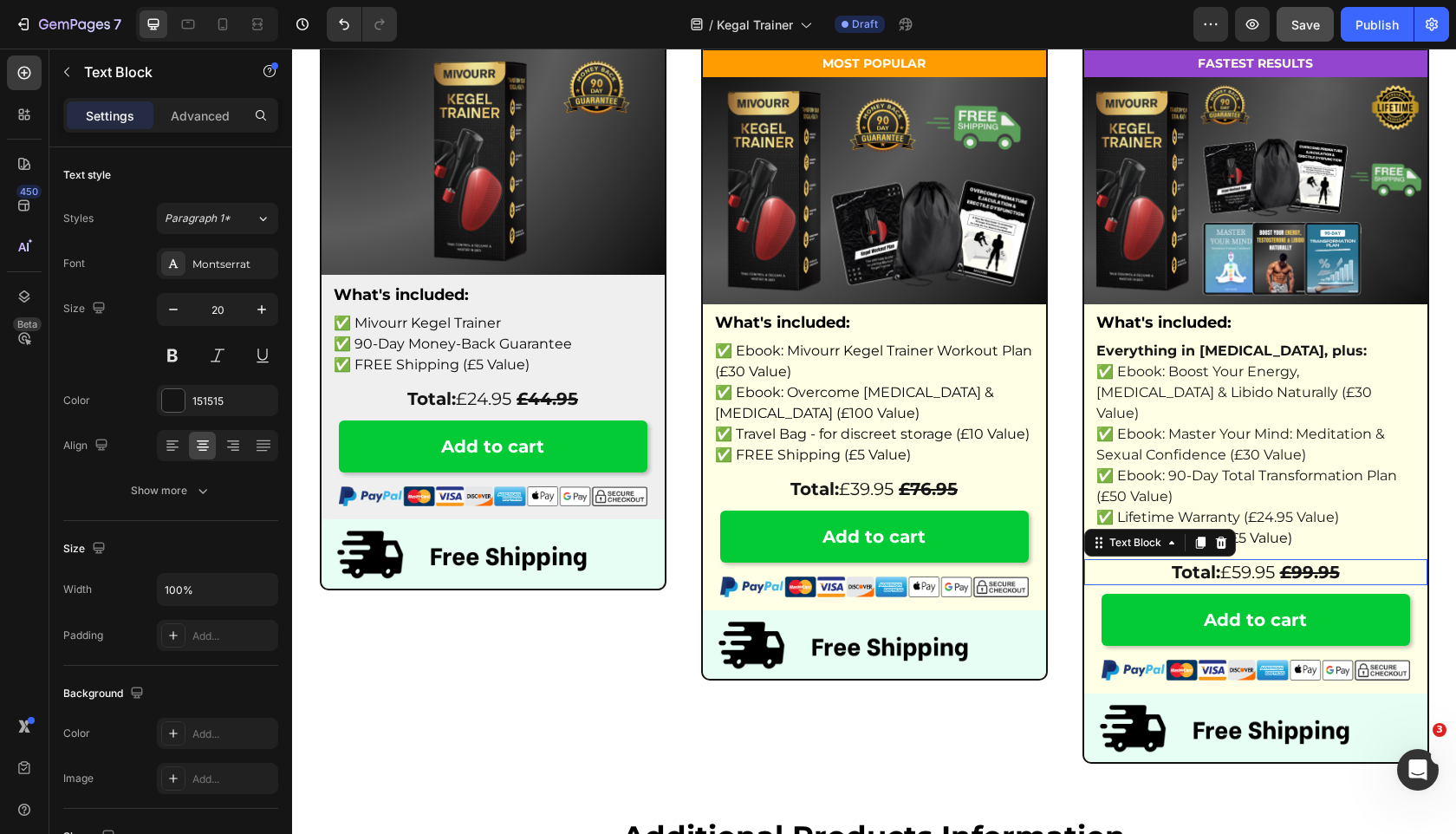
click at [1245, 561] on p "Total: £59.95 £99.95" at bounding box center [1256, 572] width 340 height 23
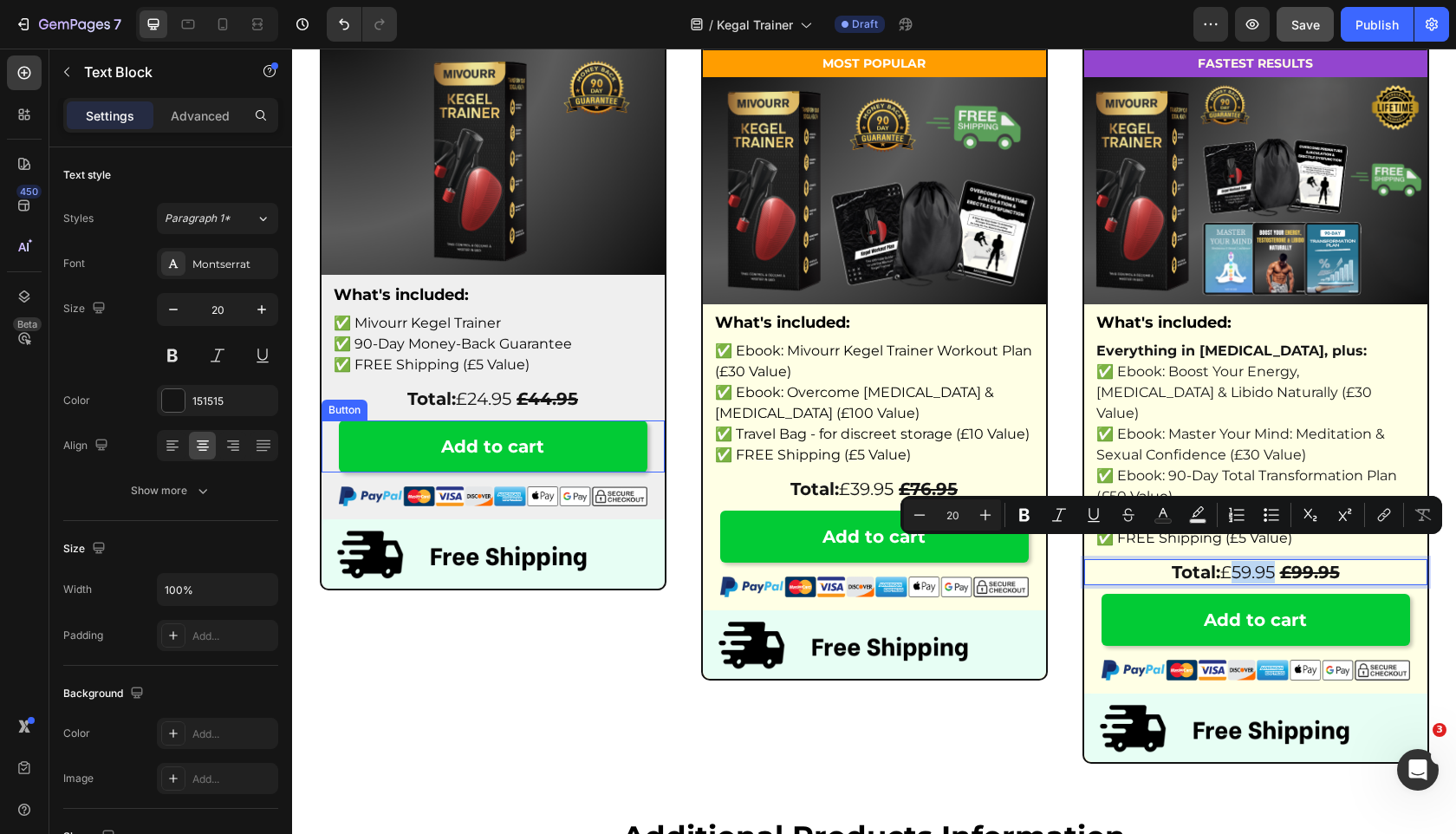
click at [573, 452] on link "Add to cart" at bounding box center [493, 446] width 308 height 52
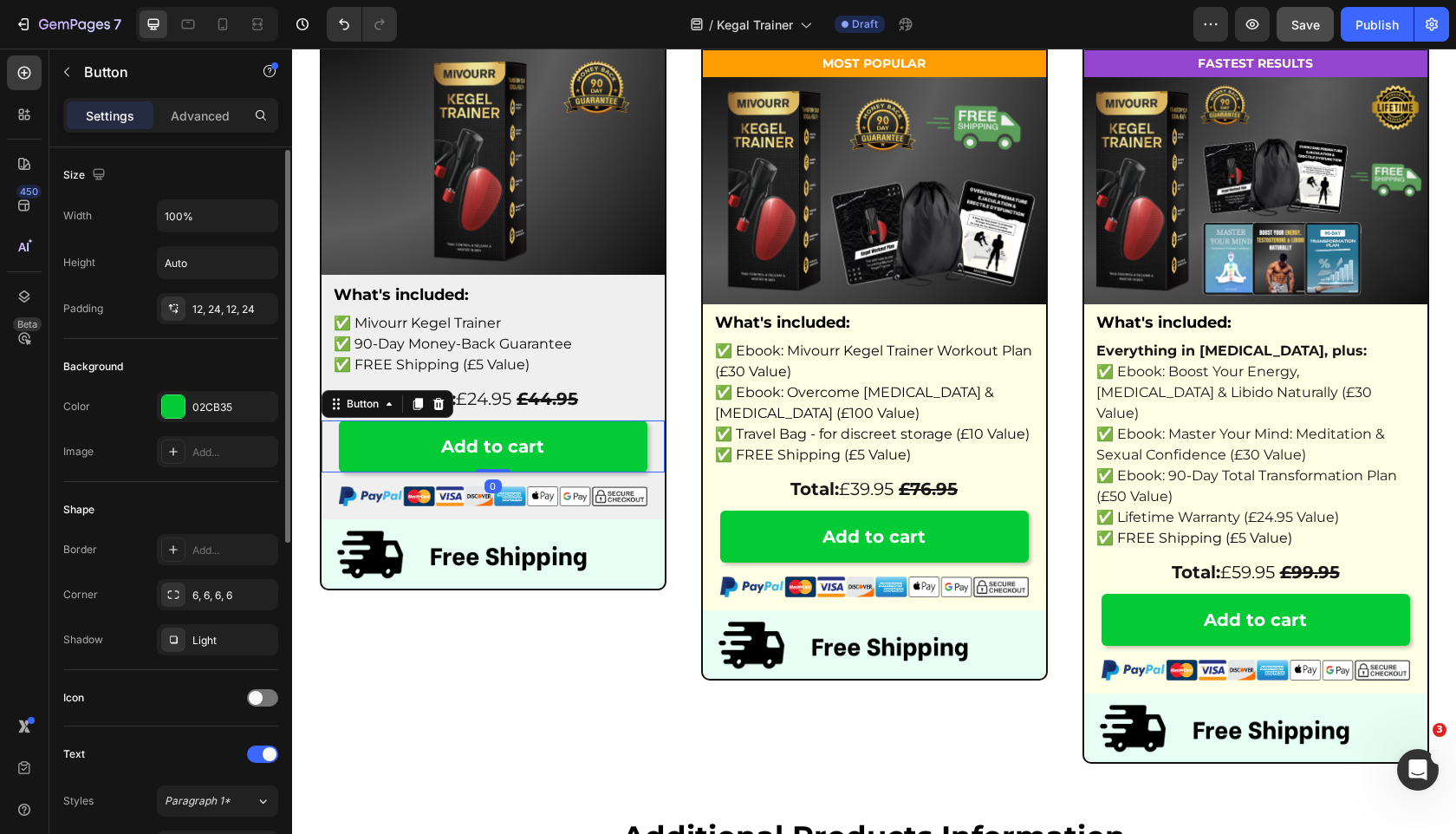
scroll to position [642, 0]
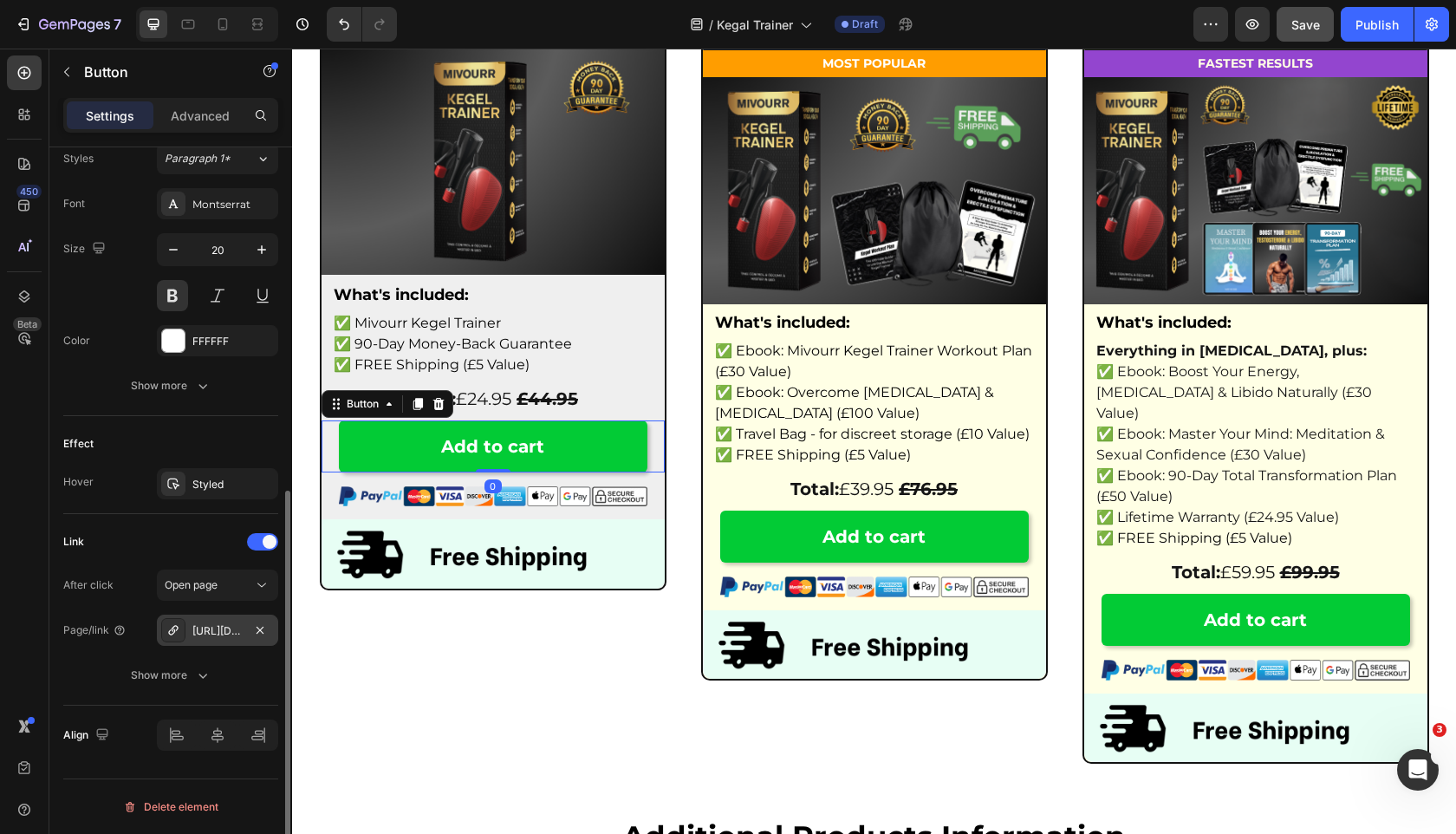
click at [209, 640] on div "https://safetysavior.com/cart/55617600323909:1" at bounding box center [217, 631] width 122 height 32
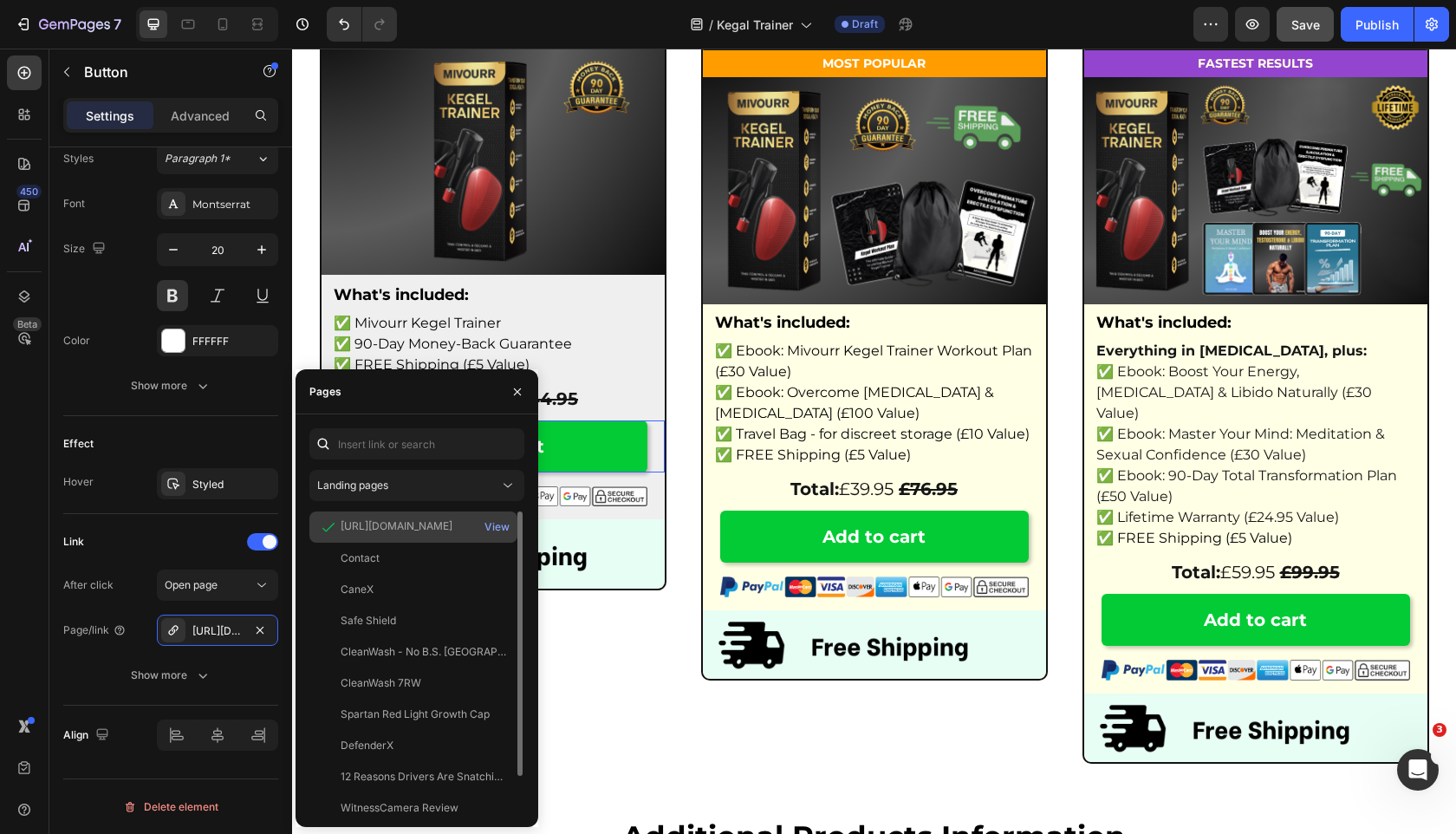
click at [409, 526] on div "https://safetysavior.com/cart/55617600323909:1" at bounding box center [397, 527] width 112 height 16
copy div "https://safetysavior.com/cart/55617600323909:1"
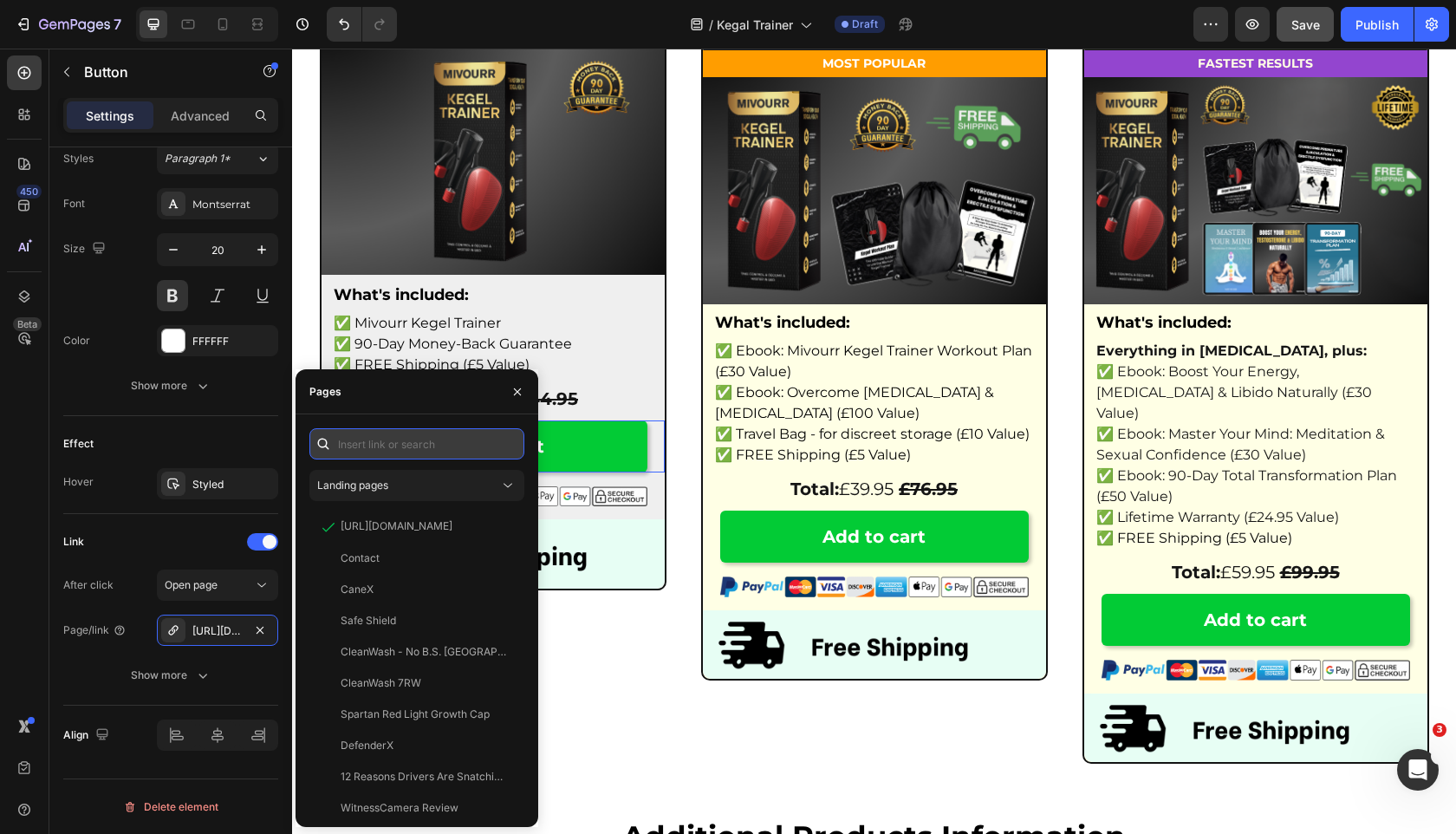
click at [437, 444] on input "text" at bounding box center [416, 444] width 215 height 32
paste input "https://safetysavior.com/cart/55617600323909:1"
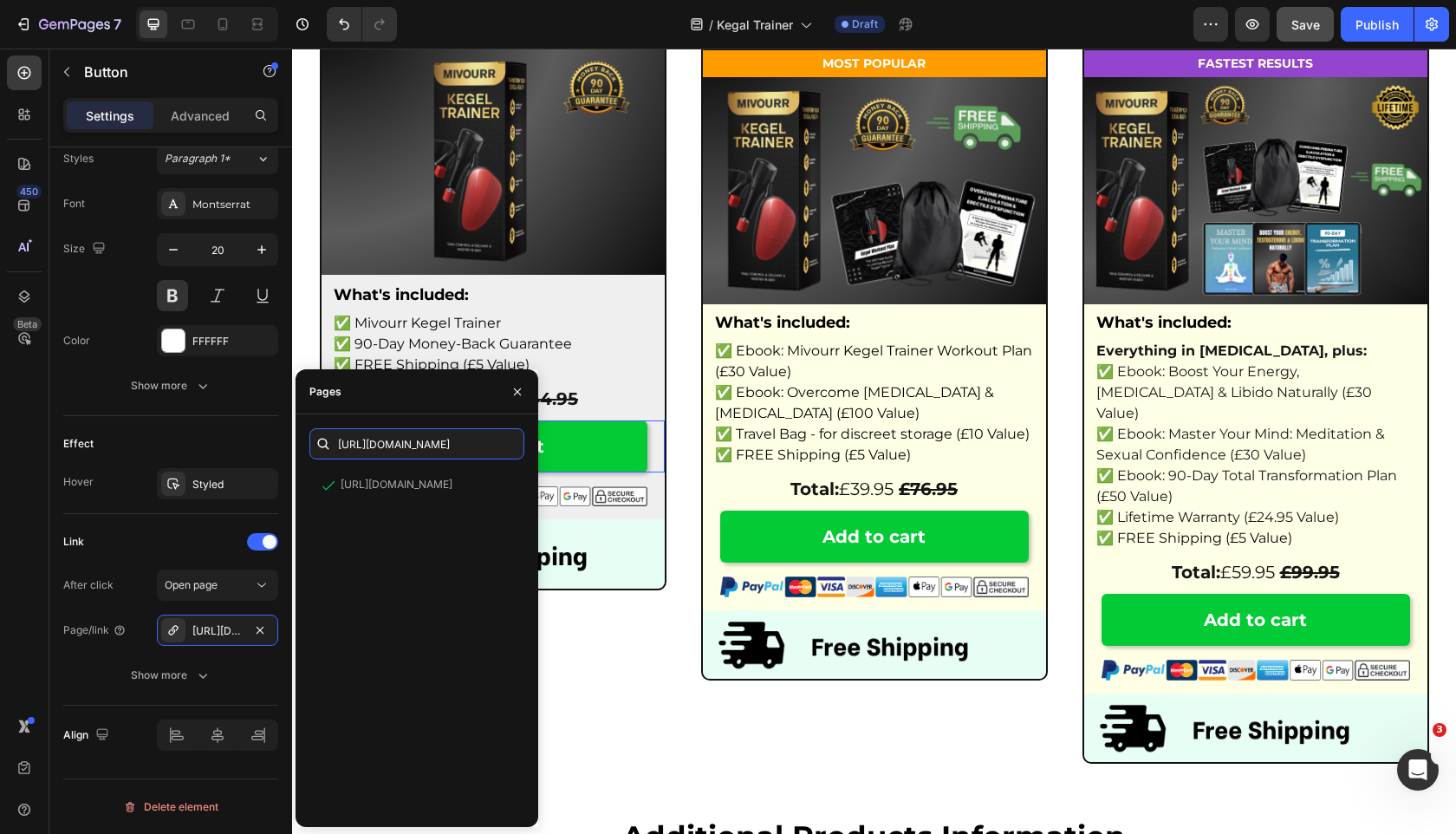
scroll to position [0, 0]
click at [440, 451] on input "https://safetysavior.com/cart/55617600323909:1" at bounding box center [416, 444] width 215 height 32
click at [438, 450] on input "https://safetysavior.com/cart/55617600323909:1" at bounding box center [416, 444] width 215 height 32
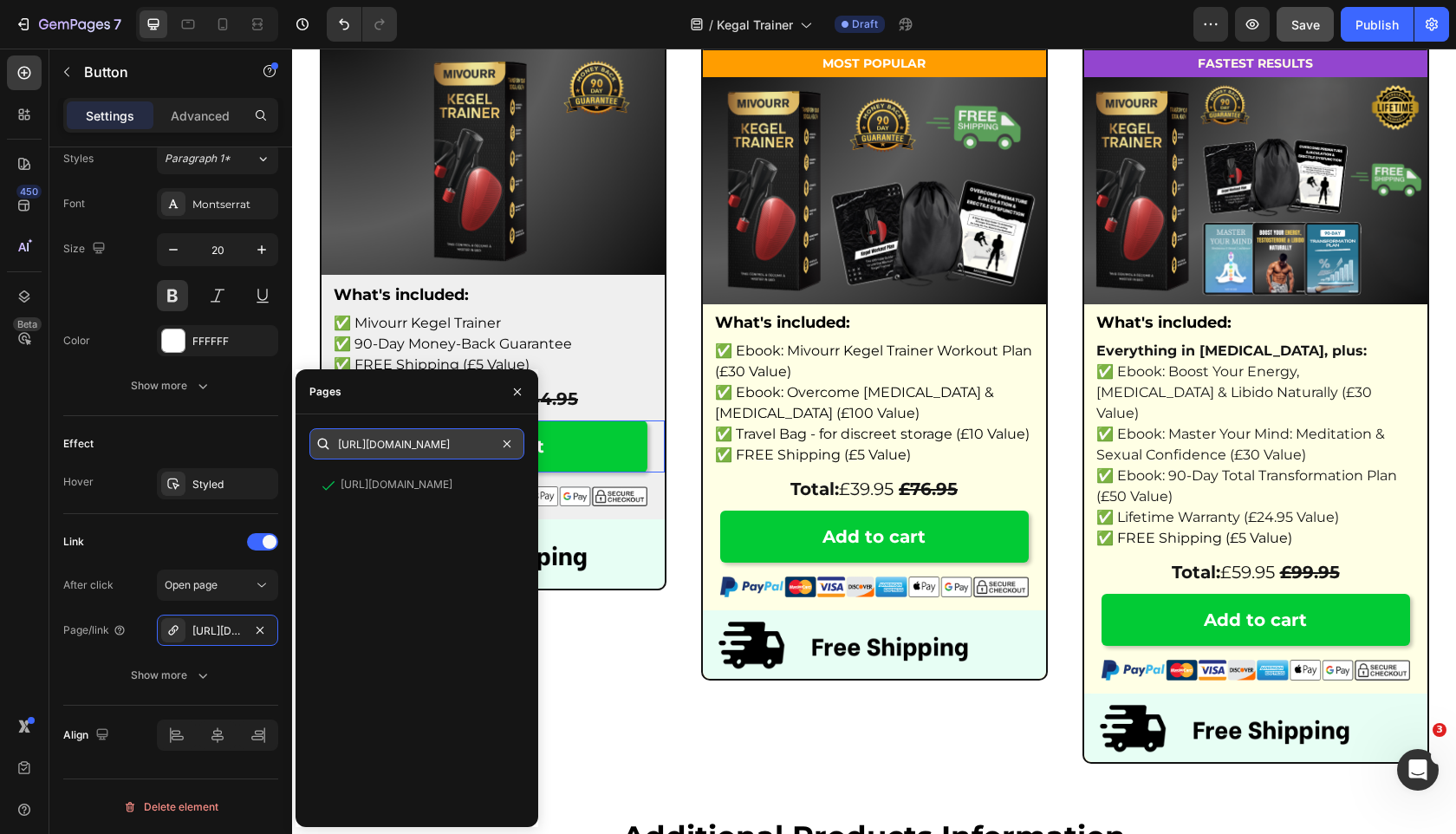
click at [438, 444] on input "https://safetysavior.com/cart/55617600323909:1" at bounding box center [416, 444] width 215 height 32
paste input "760913105221"
type input "https://safetysavior.com/cart/55760913105221:1"
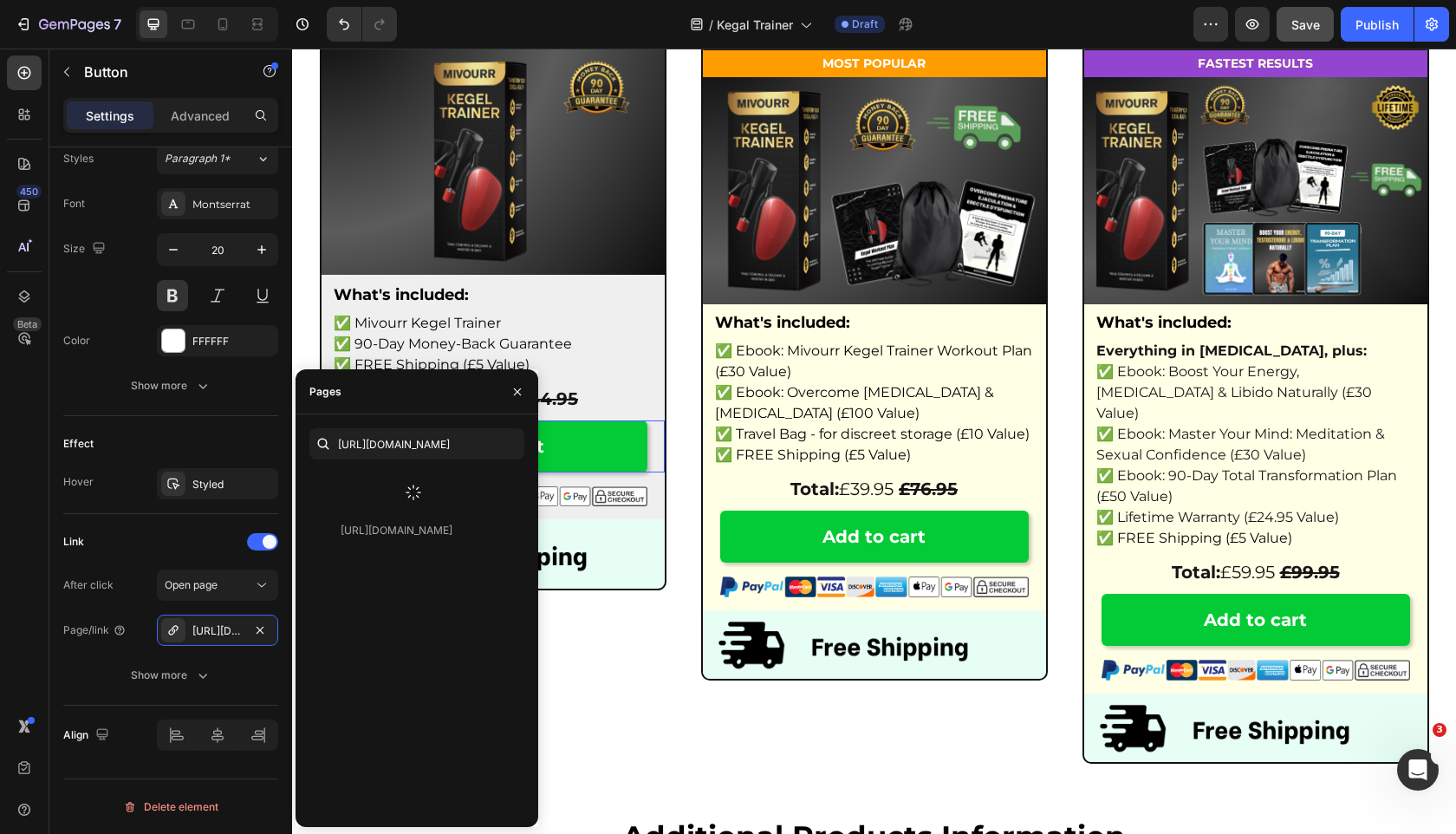
scroll to position [0, 0]
click at [438, 420] on div "https://safetysavior.com/cart/55760913105221:1 https://safetysavior.com/cart/55…" at bounding box center [416, 620] width 243 height 413
click at [413, 494] on div "https://safetysavior.com/cart/55760913105221:1 View" at bounding box center [413, 485] width 208 height 32
click at [497, 488] on div "View" at bounding box center [496, 485] width 25 height 16
click at [368, 442] on input "https://safetysavior.com/cart/55760913105221:1" at bounding box center [416, 444] width 215 height 32
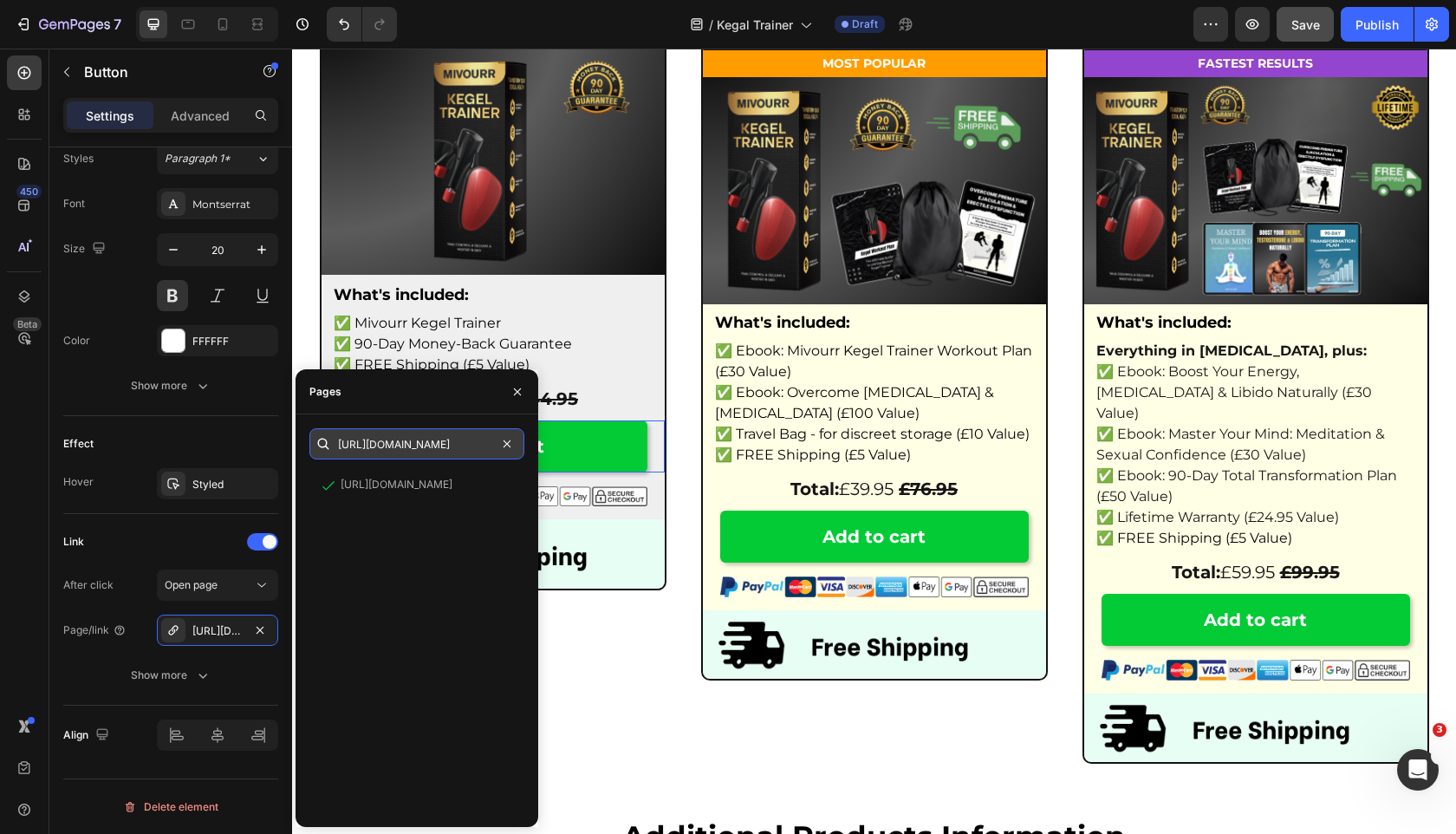
click at [368, 442] on input "https://safetysavior.com/cart/55760913105221:1" at bounding box center [416, 444] width 215 height 32
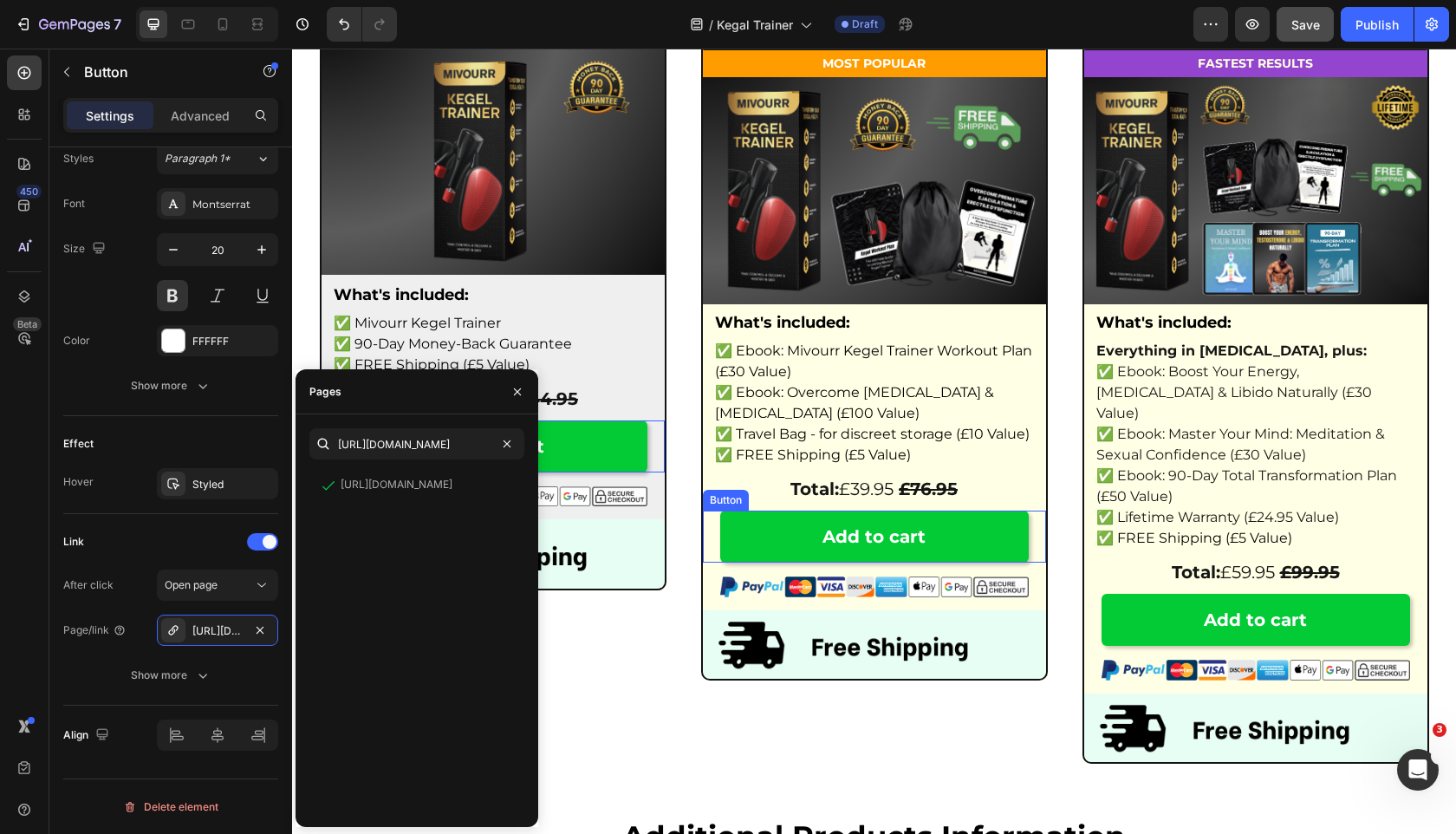
click at [757, 531] on link "Add to cart" at bounding box center [874, 536] width 308 height 52
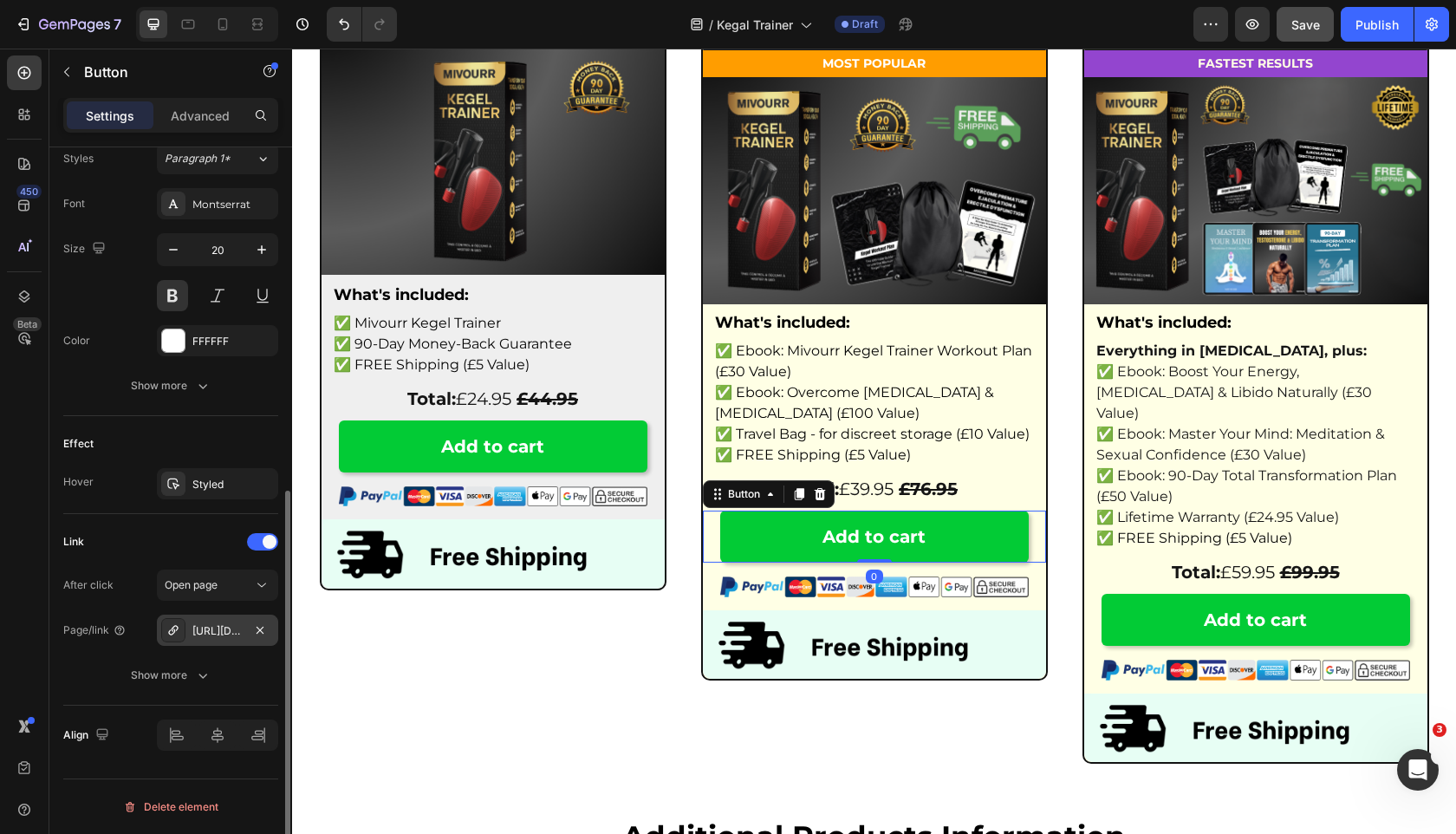
click at [199, 627] on div "https://safetysavior.com/cart/55617600389445:1" at bounding box center [217, 632] width 50 height 16
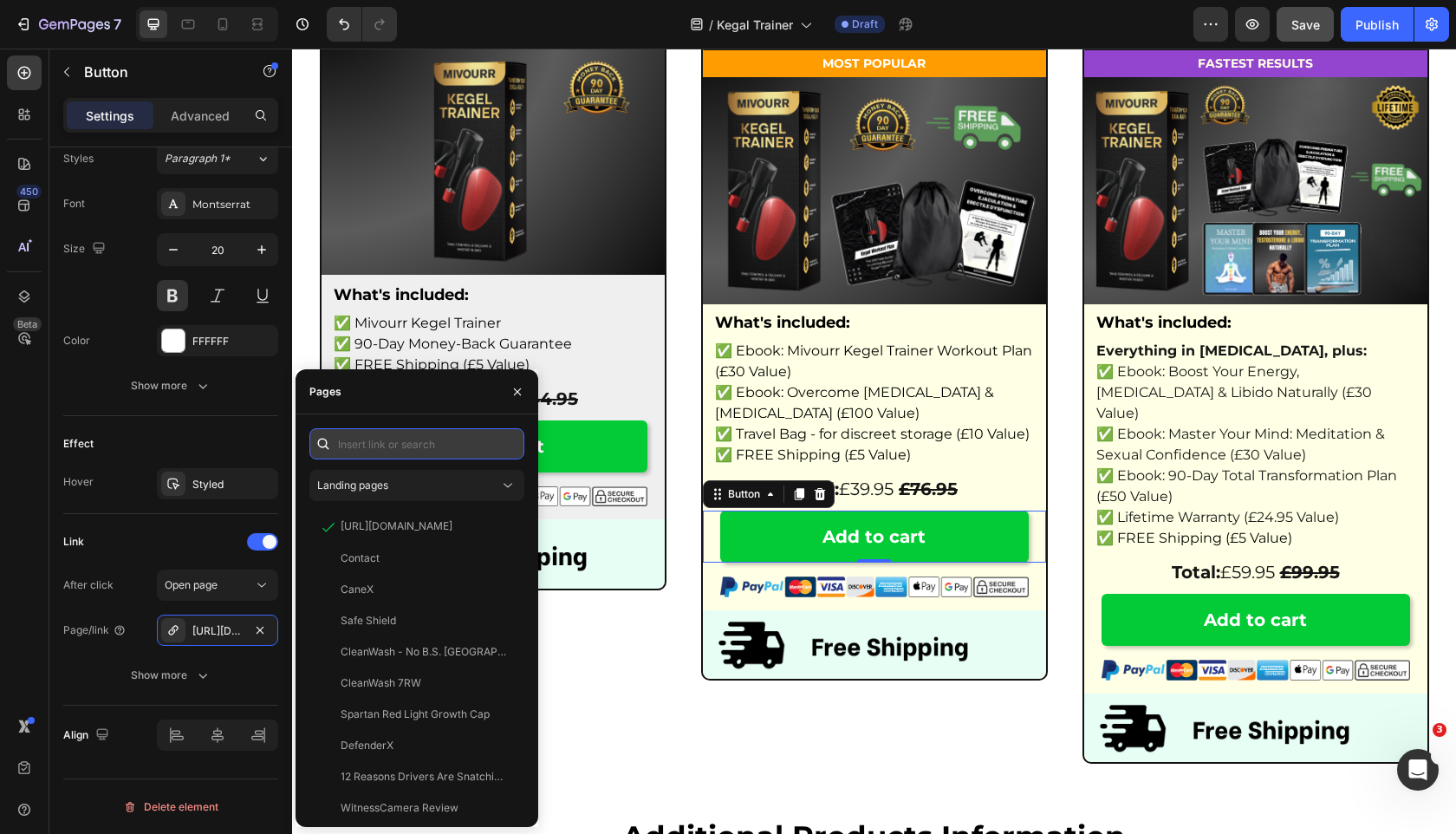
click at [424, 445] on input "text" at bounding box center [416, 444] width 215 height 32
paste input "https://safetysavior.com/cart/55760913105221:1"
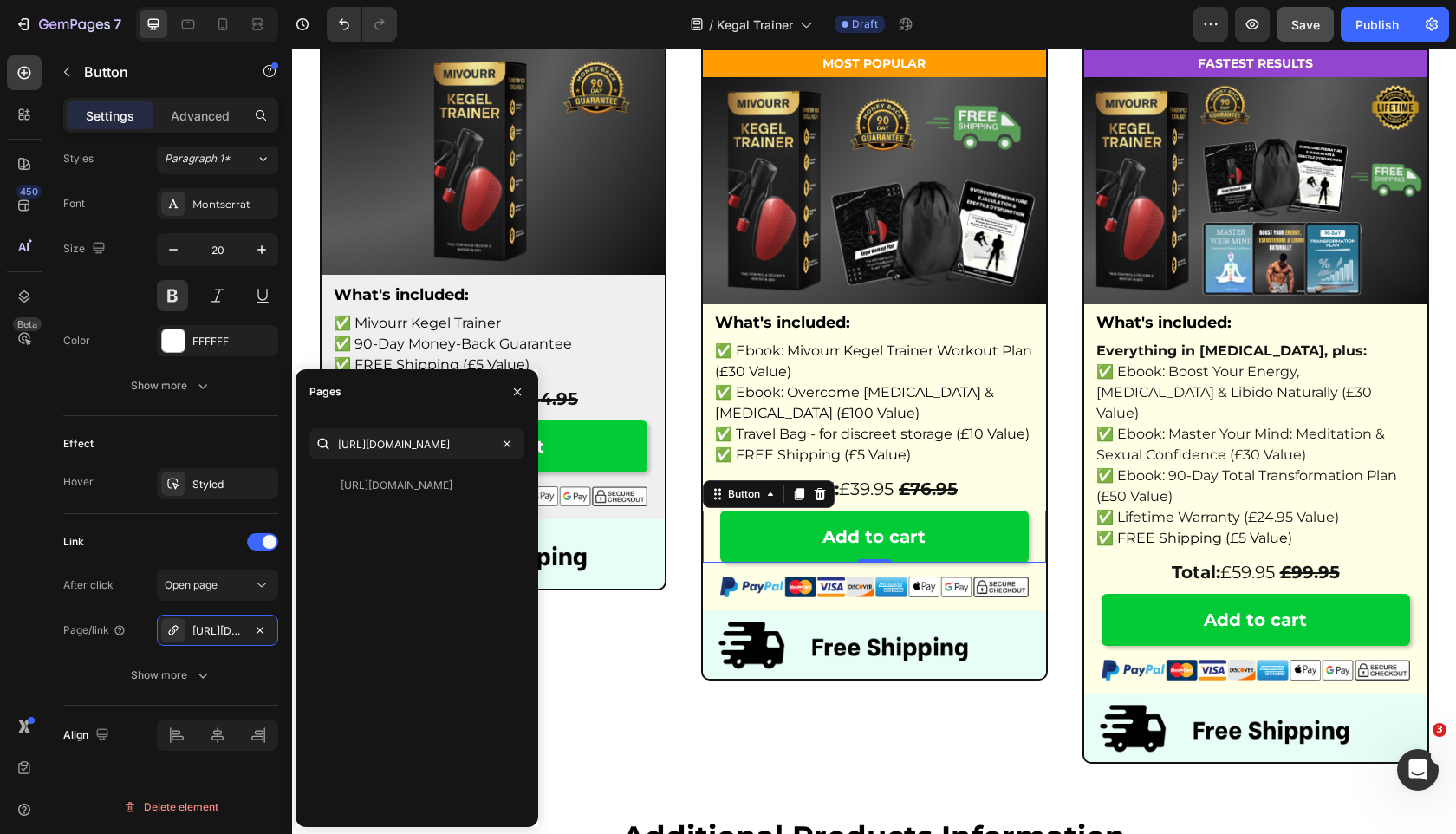
click at [414, 461] on div "https://safetysavior.com/cart/55760913105221:1 https://safetysavior.com/cart/55…" at bounding box center [416, 620] width 215 height 385
click at [389, 440] on input "https://safetysavior.com/cart/55760913105221:1" at bounding box center [416, 444] width 215 height 32
click at [437, 442] on input "https://safetysavior.com/cart/55760913105221:1" at bounding box center [416, 444] width 215 height 32
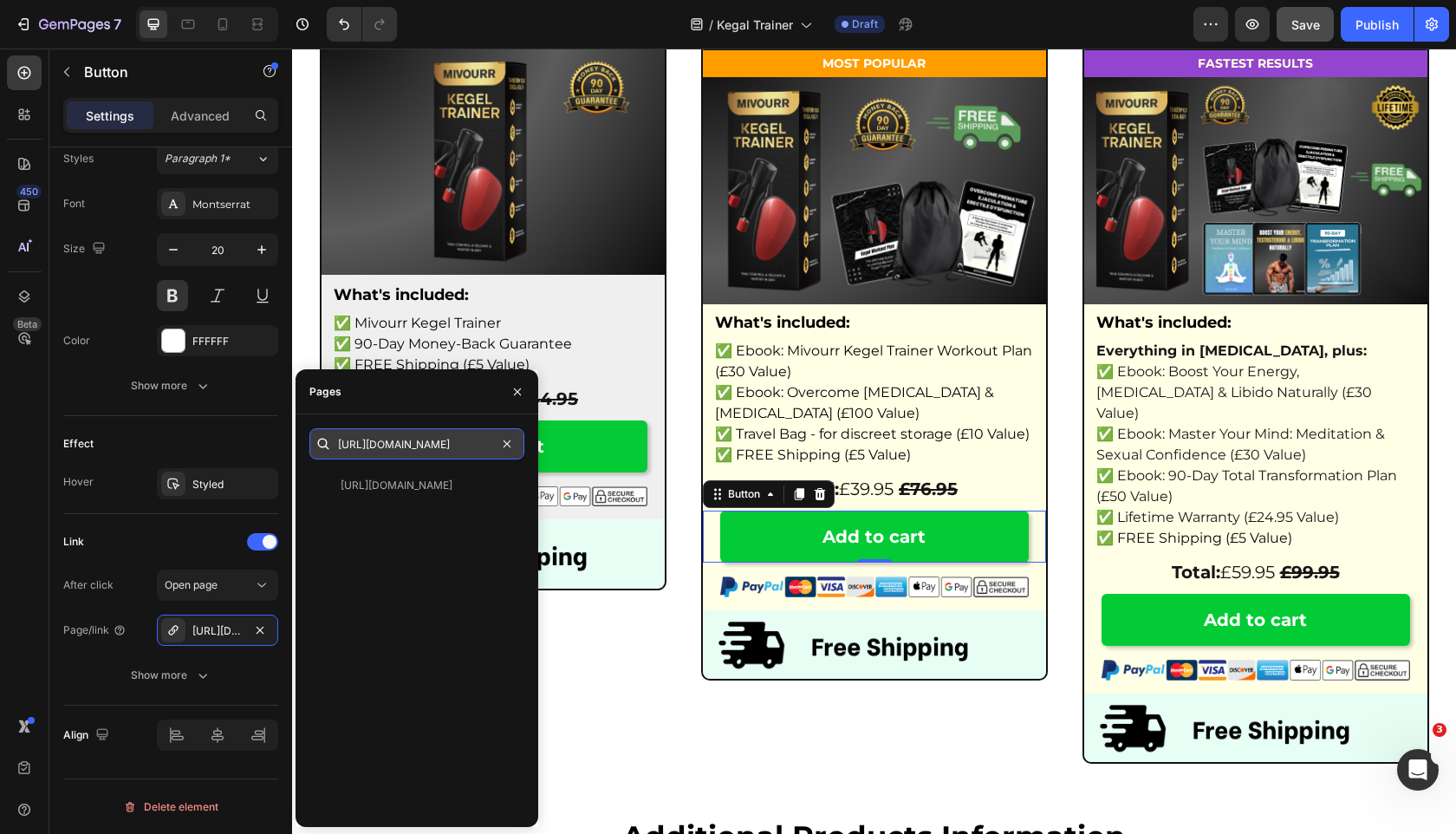
click at [437, 442] on input "https://safetysavior.com/cart/55760913105221:1" at bounding box center [416, 444] width 215 height 32
paste input "37989"
type input "https://safetysavior.com/cart/55760913137989:1"
click at [442, 409] on div "Pages" at bounding box center [416, 392] width 243 height 45
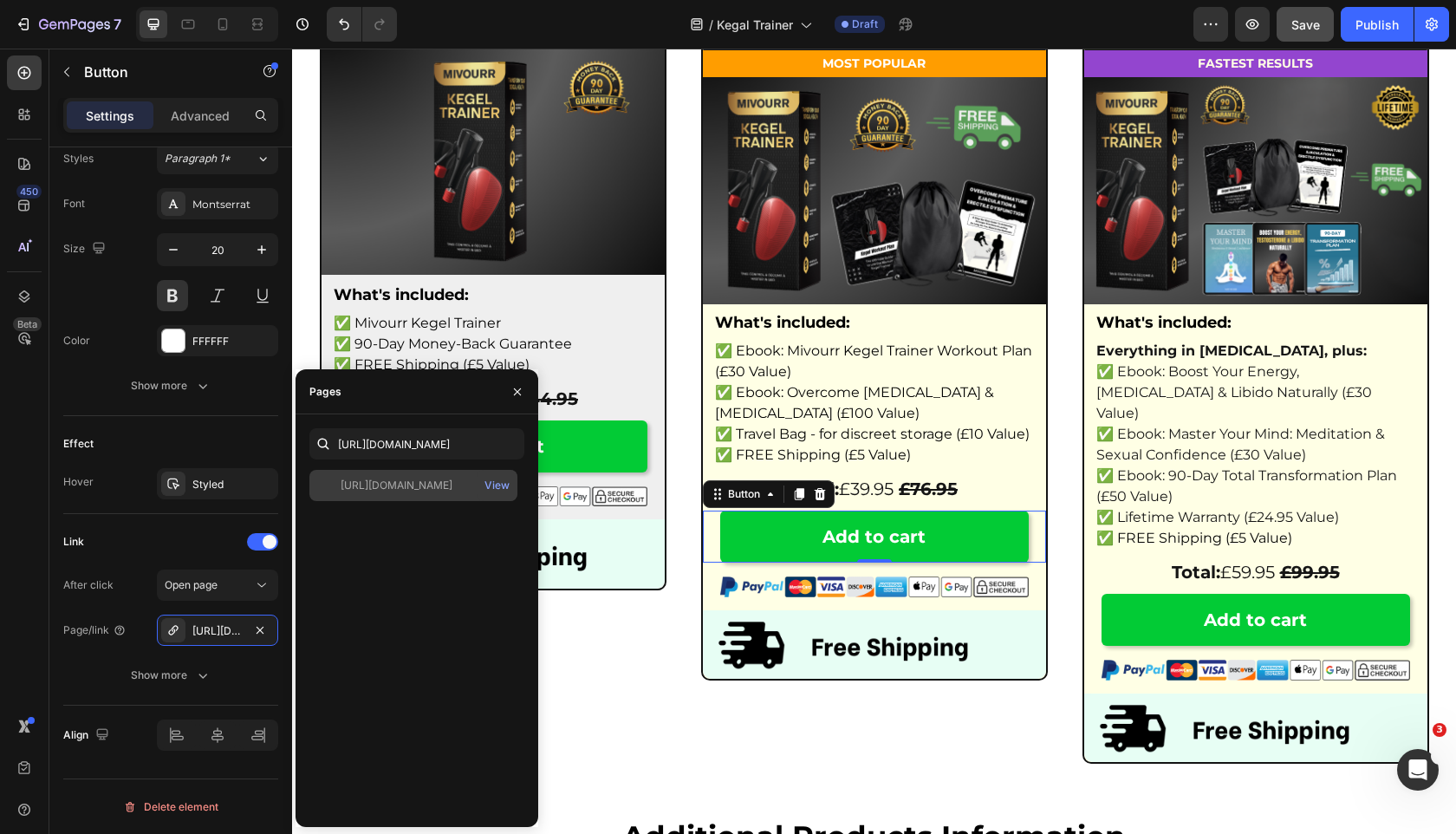
click at [420, 482] on div "https://safetysavior.com/cart/55760913137989:1" at bounding box center [397, 485] width 112 height 16
click at [487, 492] on div "View" at bounding box center [496, 485] width 25 height 16
click at [435, 449] on input "https://safetysavior.com/cart/55760913137989:1" at bounding box center [416, 444] width 215 height 32
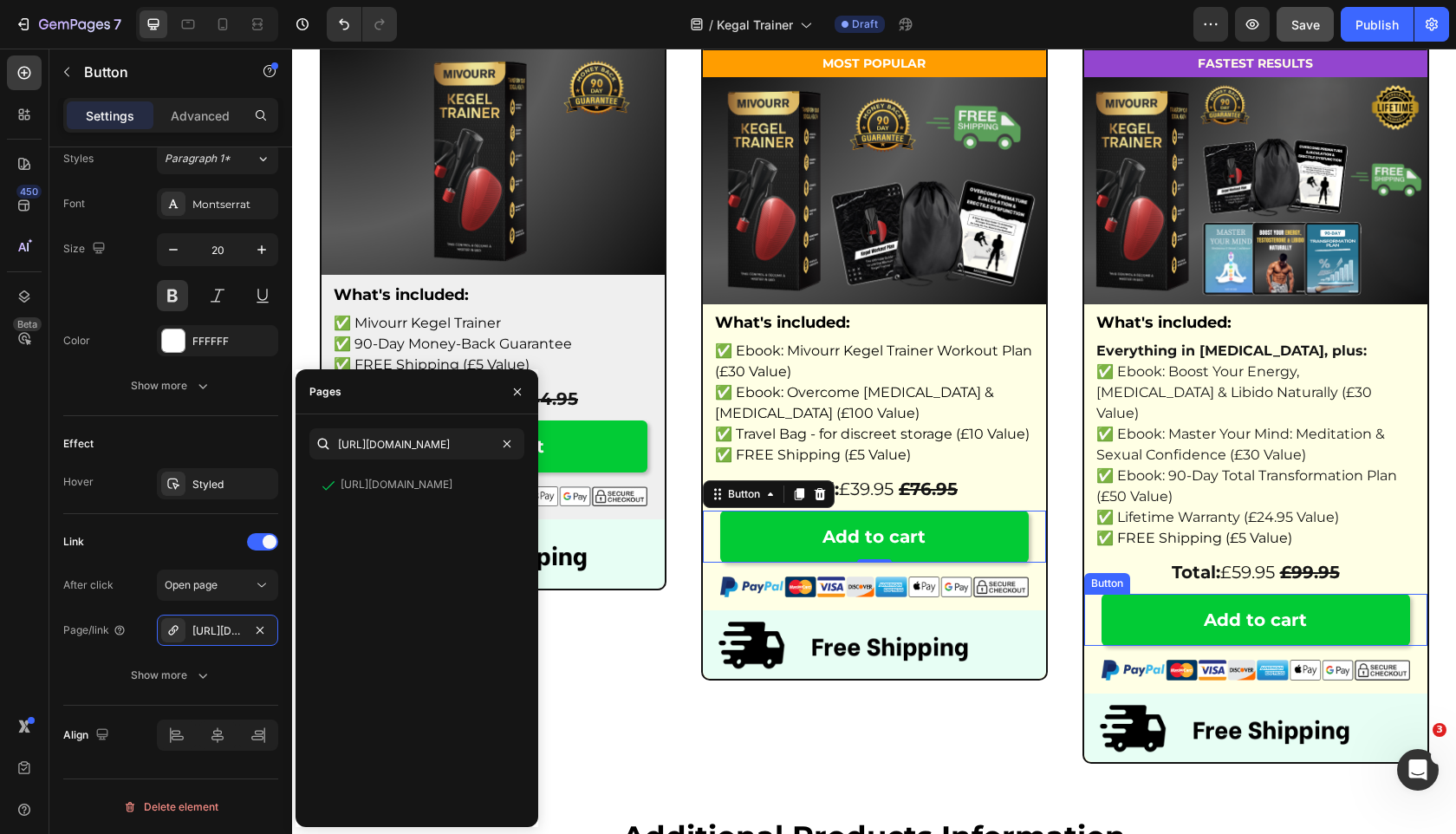
click at [1166, 594] on link "Add to cart" at bounding box center [1256, 619] width 308 height 52
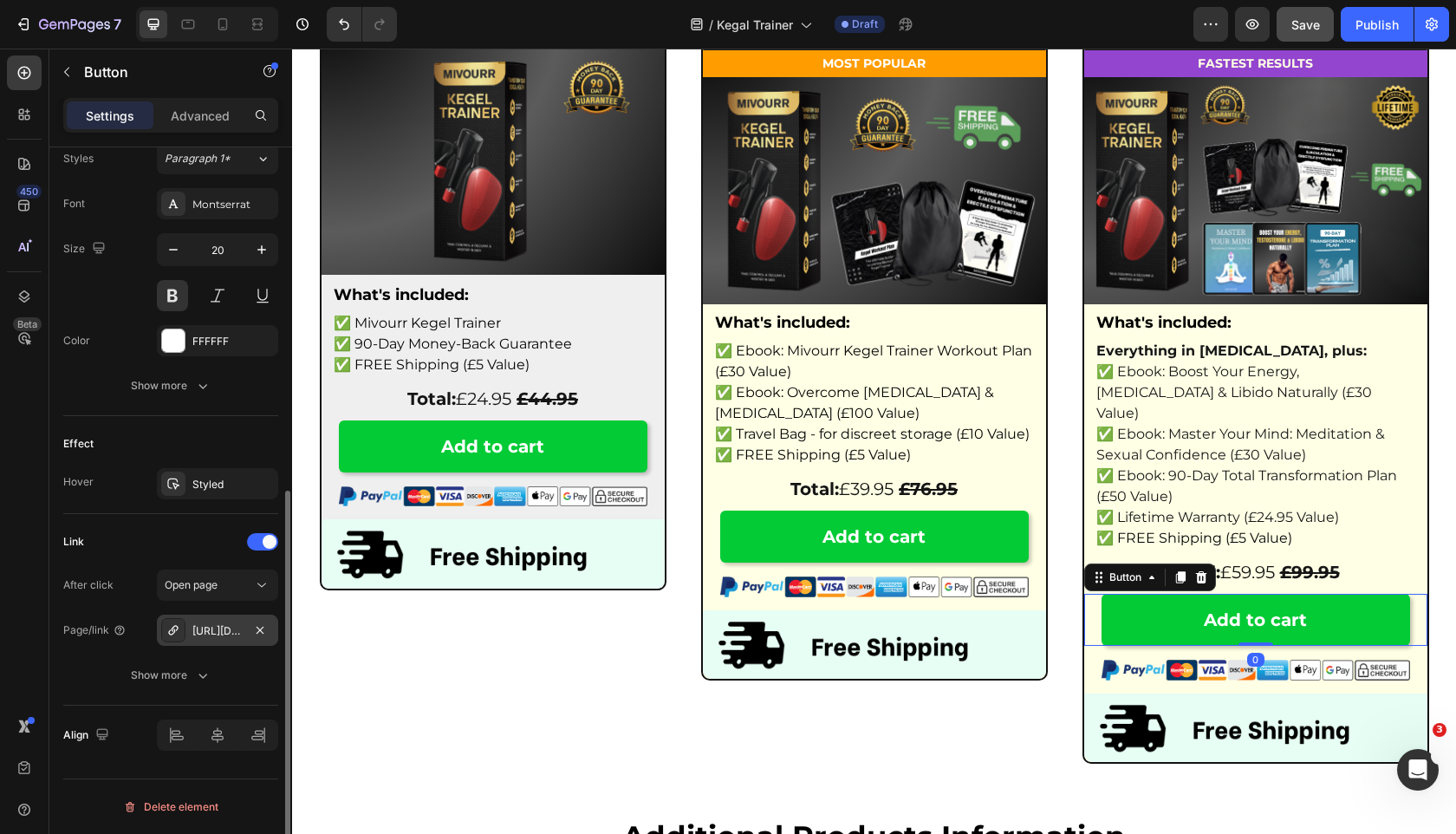
click at [208, 633] on div "https://safetysavior.com/cart/55617600356677:1" at bounding box center [217, 632] width 50 height 16
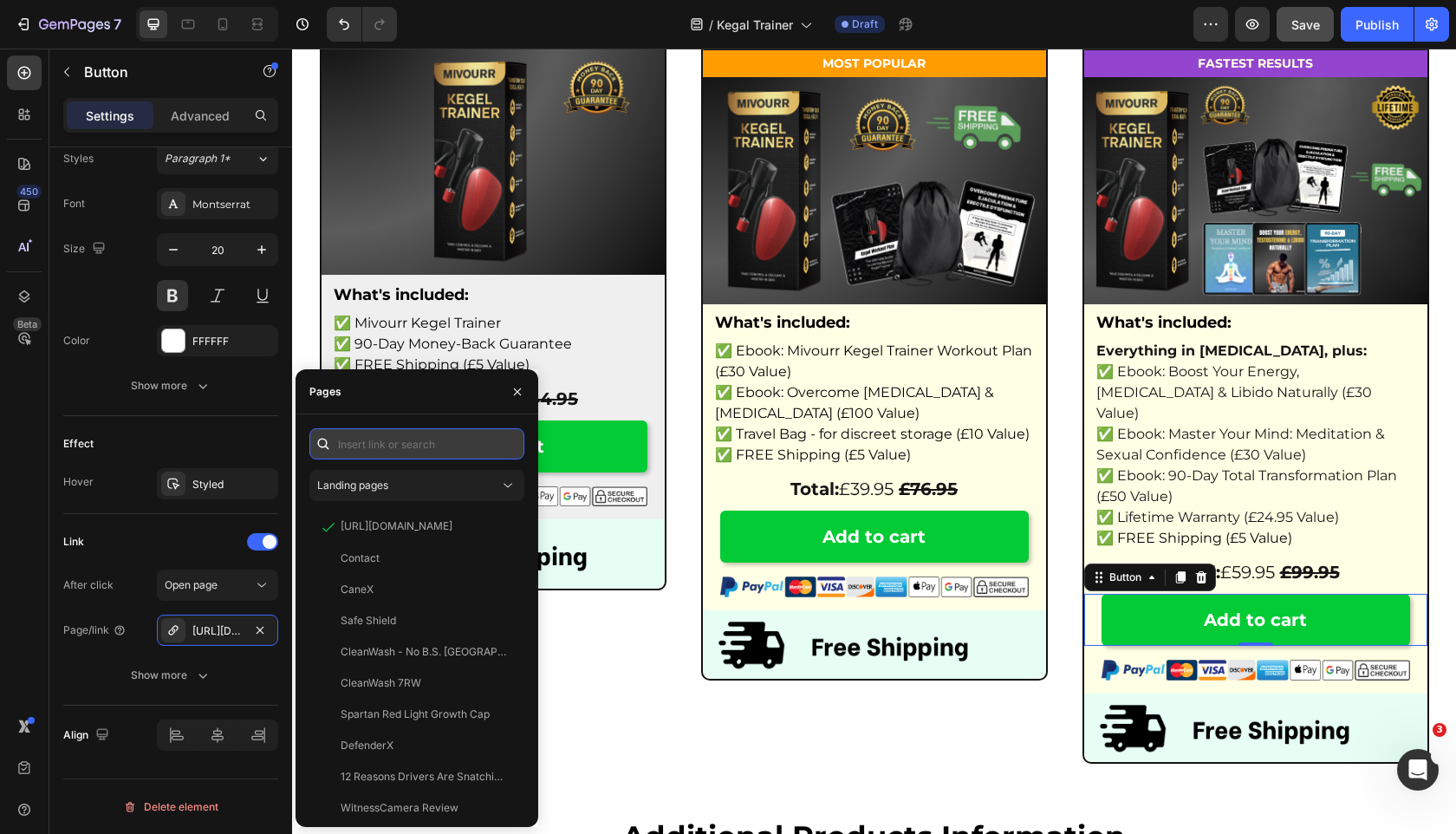
click at [405, 435] on input "text" at bounding box center [416, 444] width 215 height 32
paste input "https://safetysavior.com/cart/55760913137989:1"
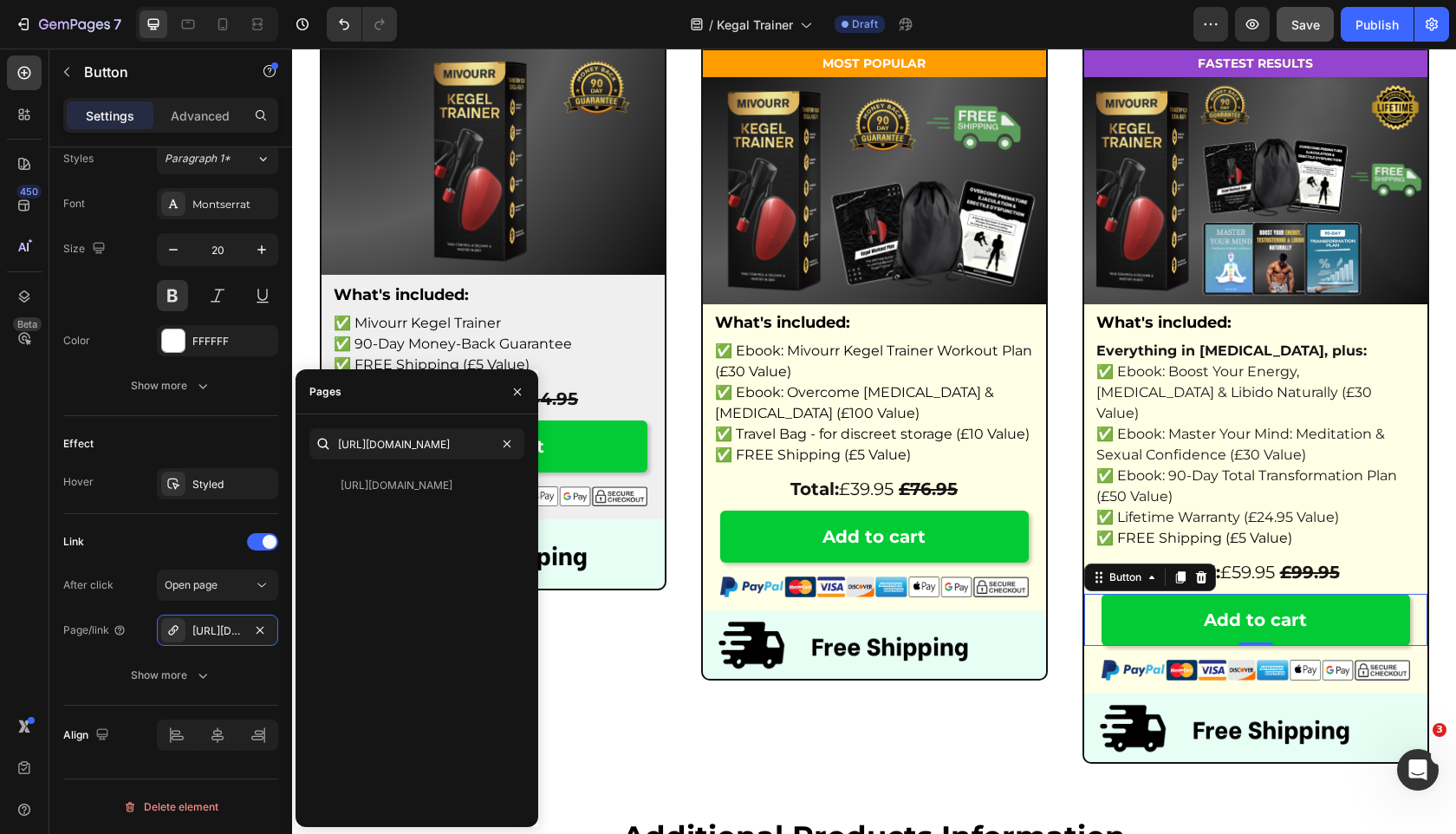
click at [413, 418] on div "https://safetysavior.com/cart/55760913137989:1 https://safetysavior.com/cart/55…" at bounding box center [416, 620] width 243 height 413
click at [439, 438] on input "https://safetysavior.com/cart/55760913137989:1" at bounding box center [416, 444] width 215 height 32
click at [447, 447] on input "https://safetysavior.com/cart/55760913137989:1" at bounding box center [416, 444] width 215 height 32
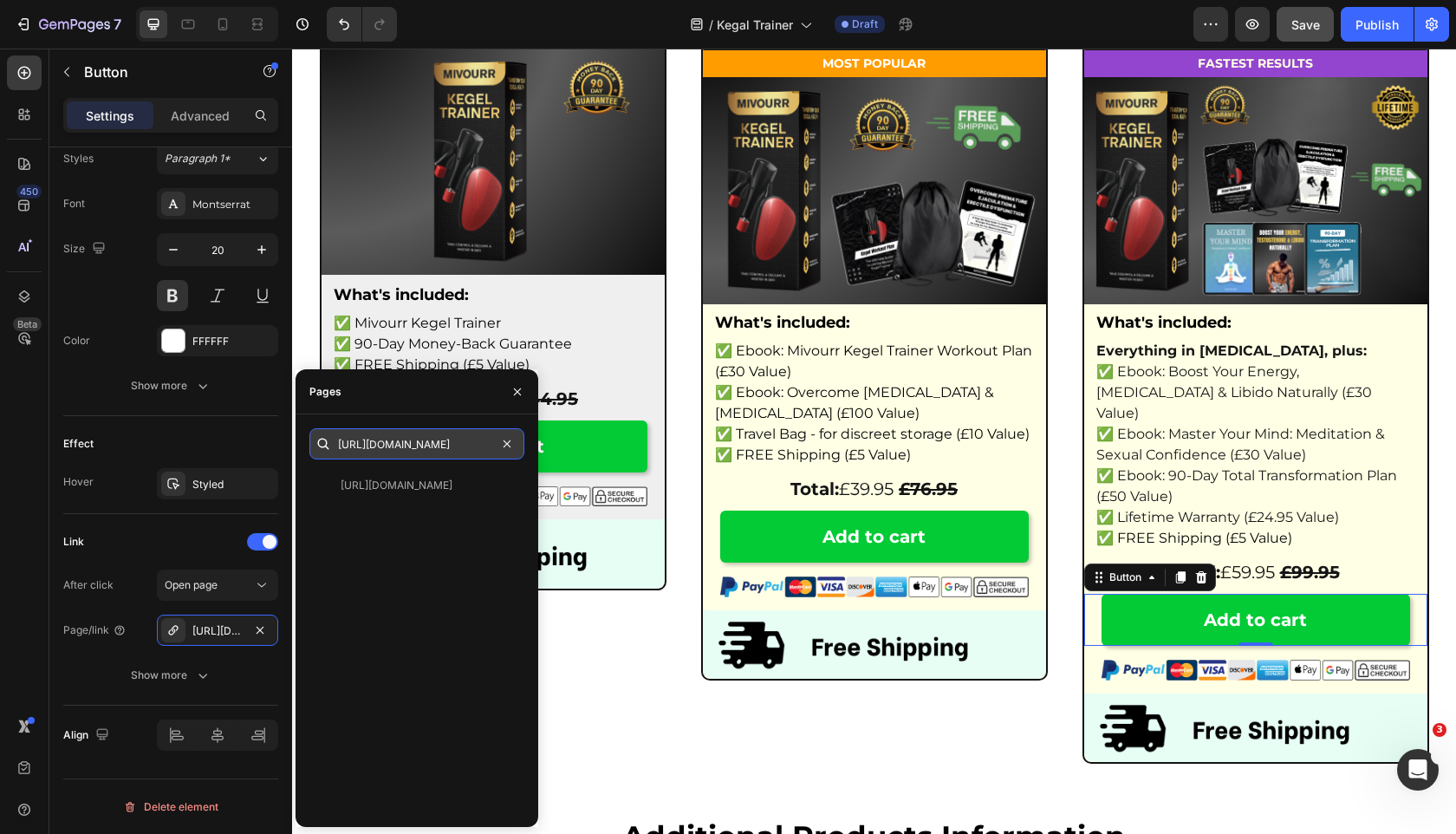
paste input "70757"
type input "https://safetysavior.com/cart/55760913170757:1"
click at [447, 420] on div "https://safetysavior.com/cart/55760913170757:1 https://safetysavior.com/cart/55…" at bounding box center [416, 620] width 243 height 413
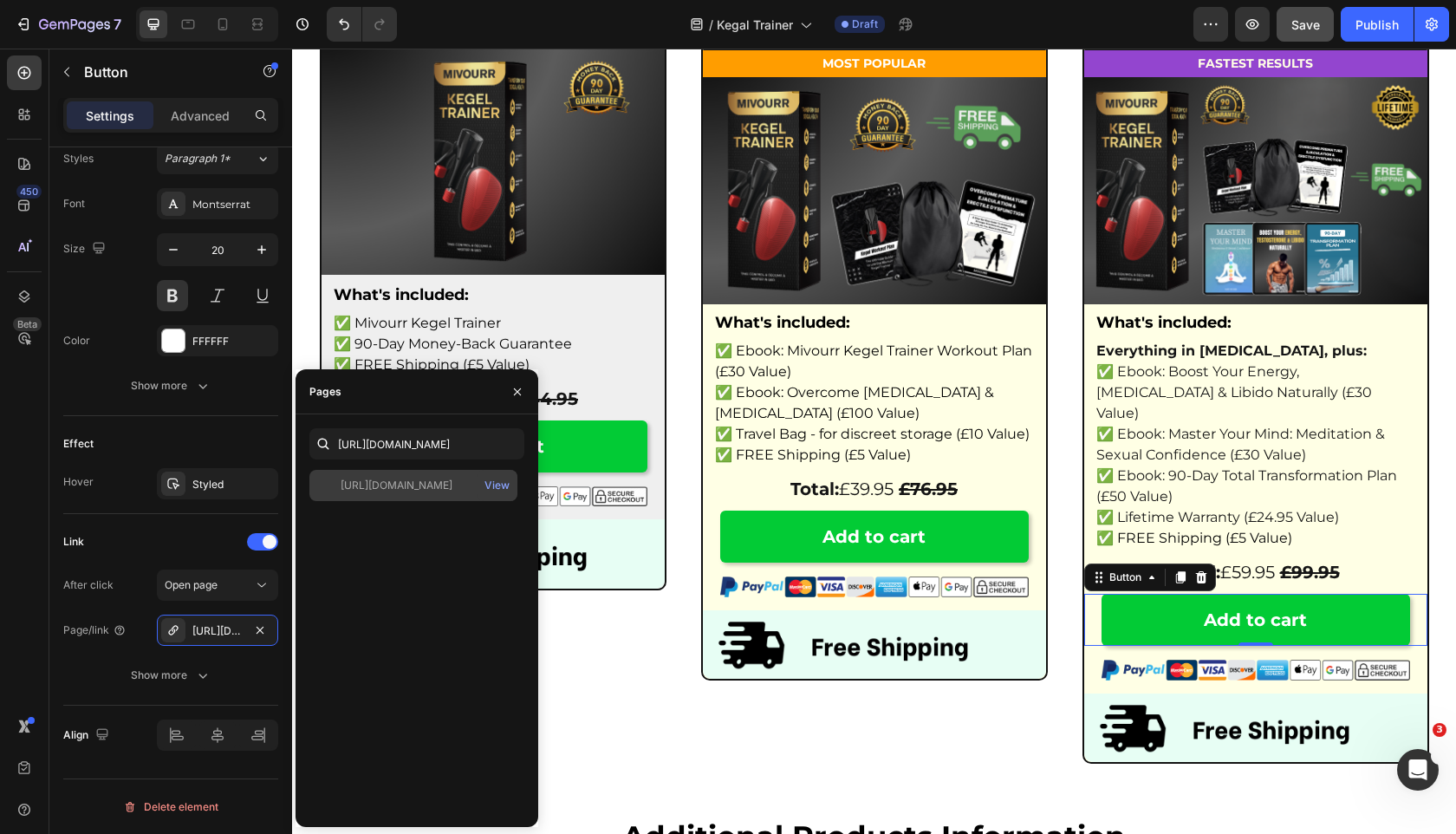
click at [426, 473] on div "https://safetysavior.com/cart/55760913170757:1 View" at bounding box center [413, 485] width 208 height 32
click at [489, 488] on div "View" at bounding box center [496, 485] width 25 height 16
click at [507, 396] on button "button" at bounding box center [517, 392] width 28 height 28
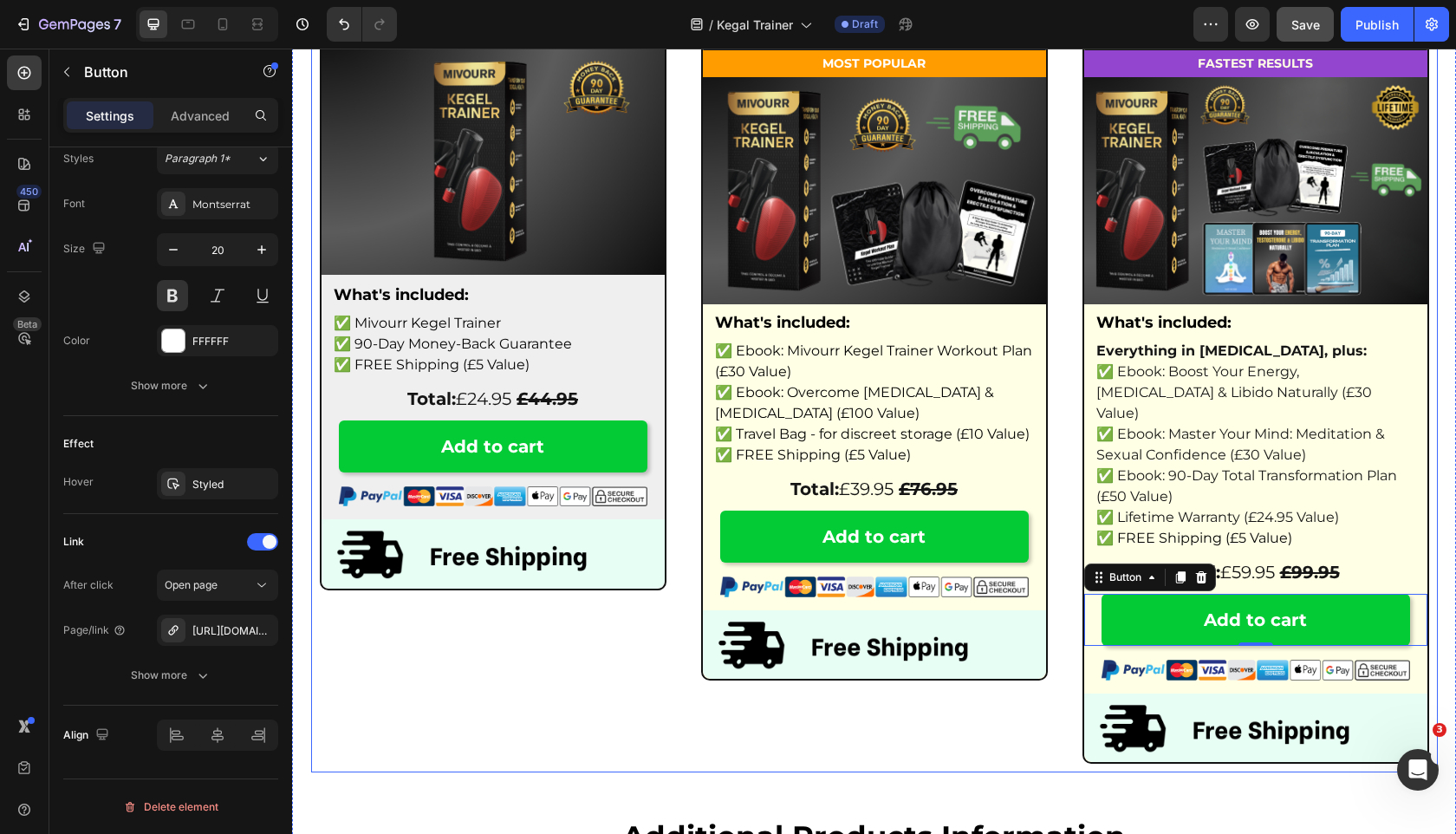
click at [473, 663] on div "⁠⁠⁠⁠⁠⁠⁠ Starter Pack Heading 9% of customers buy this pack Text Block Row Image…" at bounding box center [493, 377] width 364 height 792
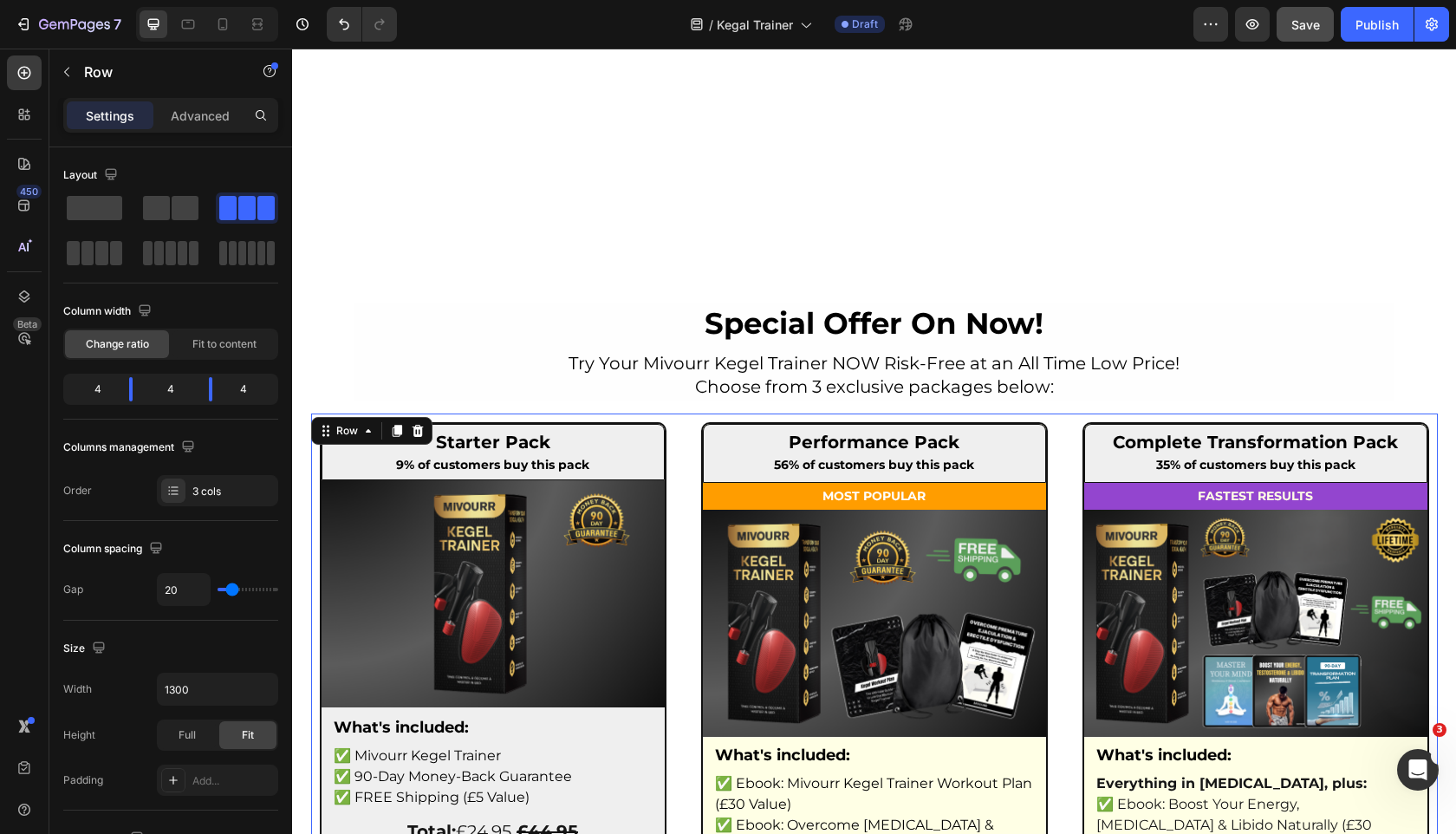
scroll to position [5642, 0]
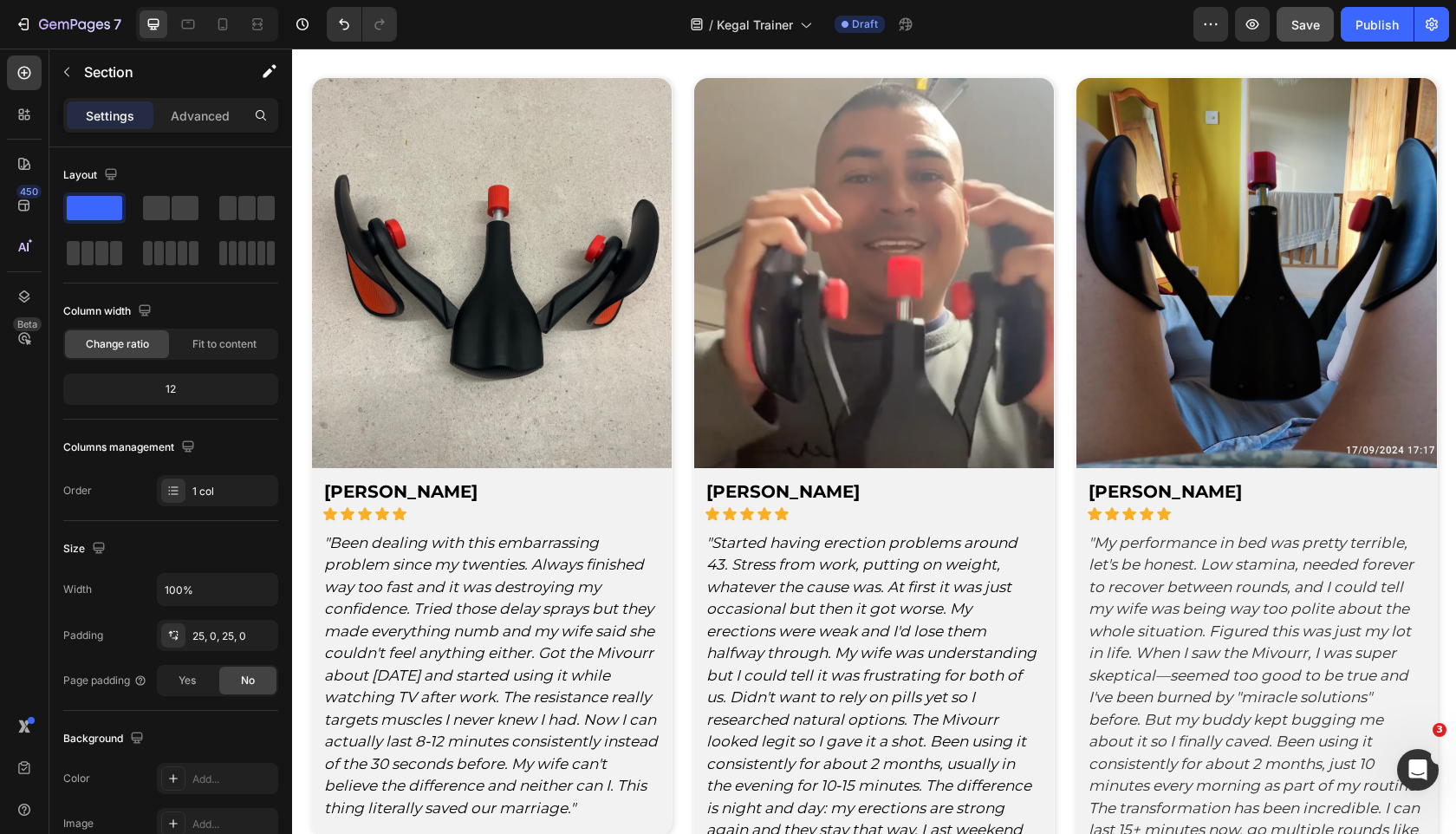
scroll to position [4310, 0]
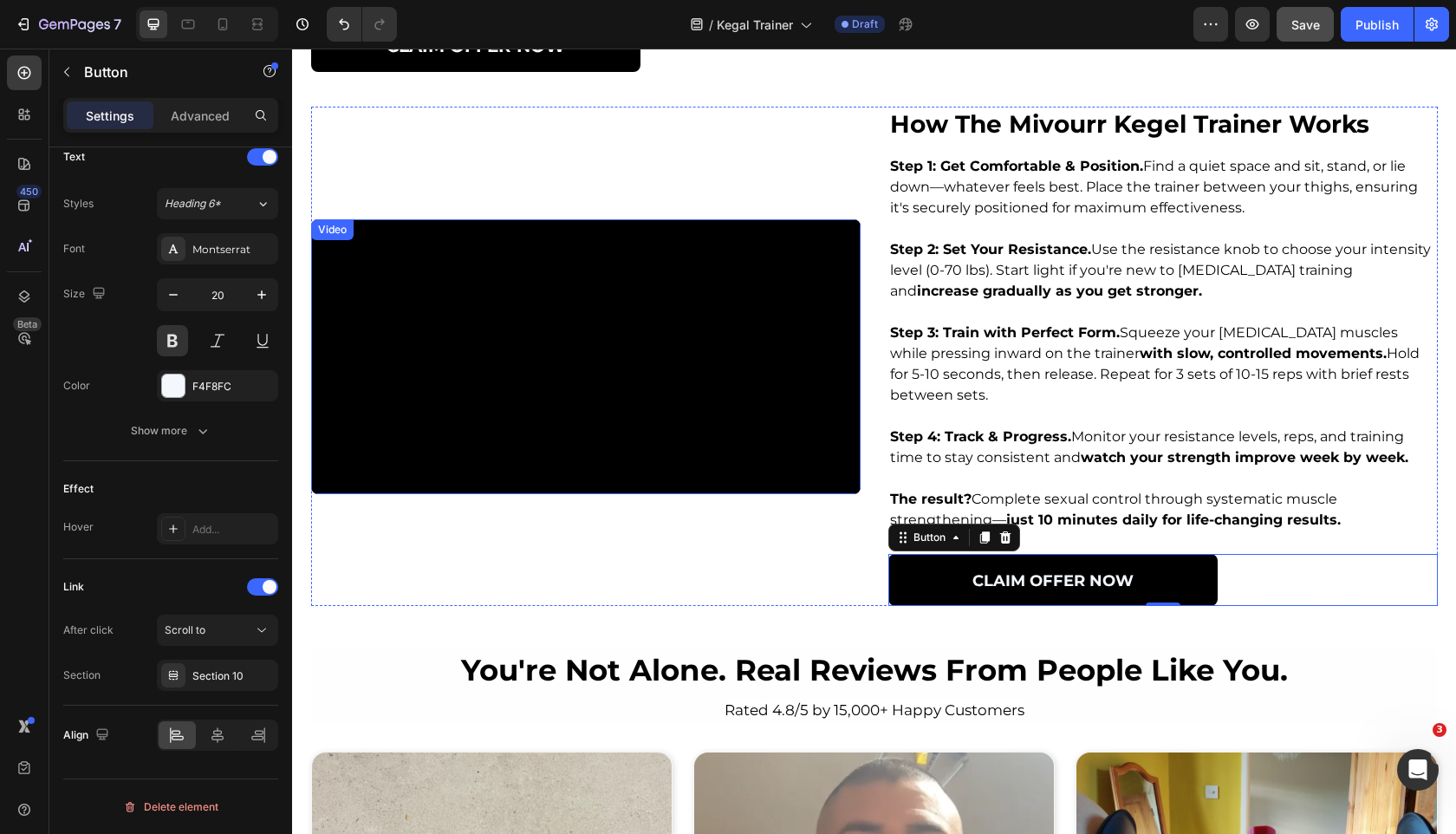
scroll to position [3627, 0]
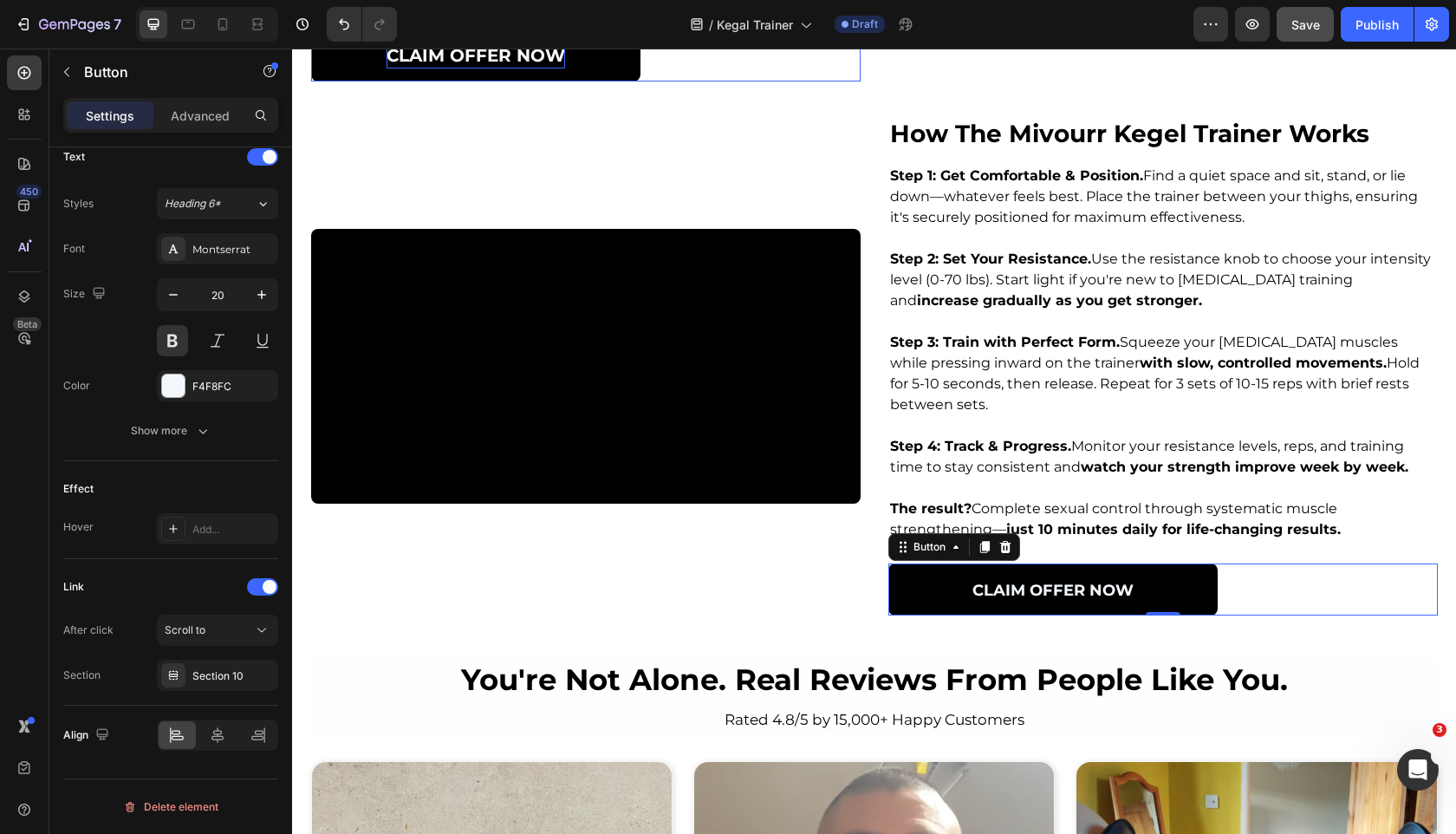
click at [424, 68] on p "CLAIM OFFER Now" at bounding box center [475, 55] width 179 height 26
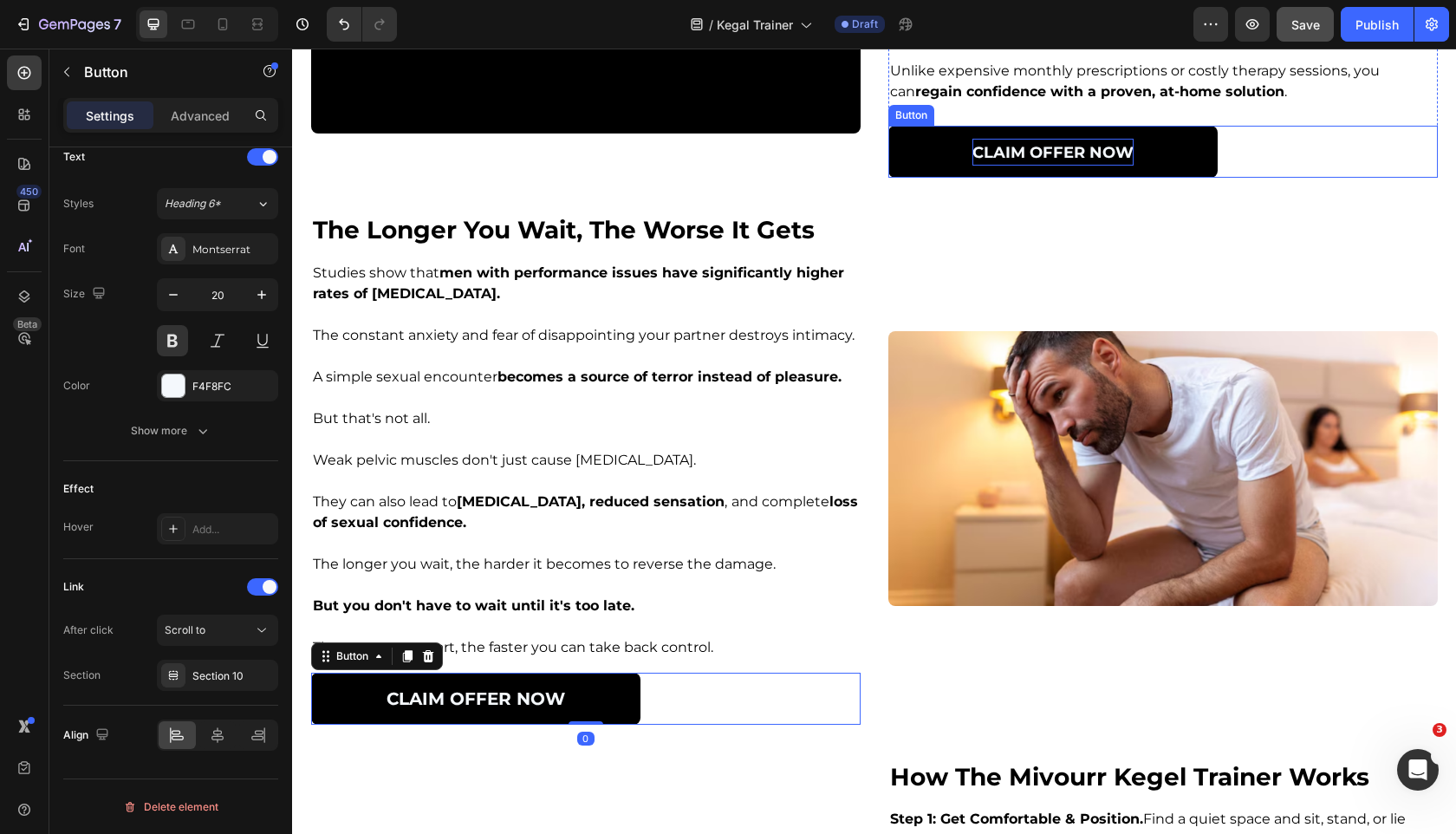
click at [1038, 162] on span "CLAIM OFFER Now" at bounding box center [1052, 152] width 161 height 19
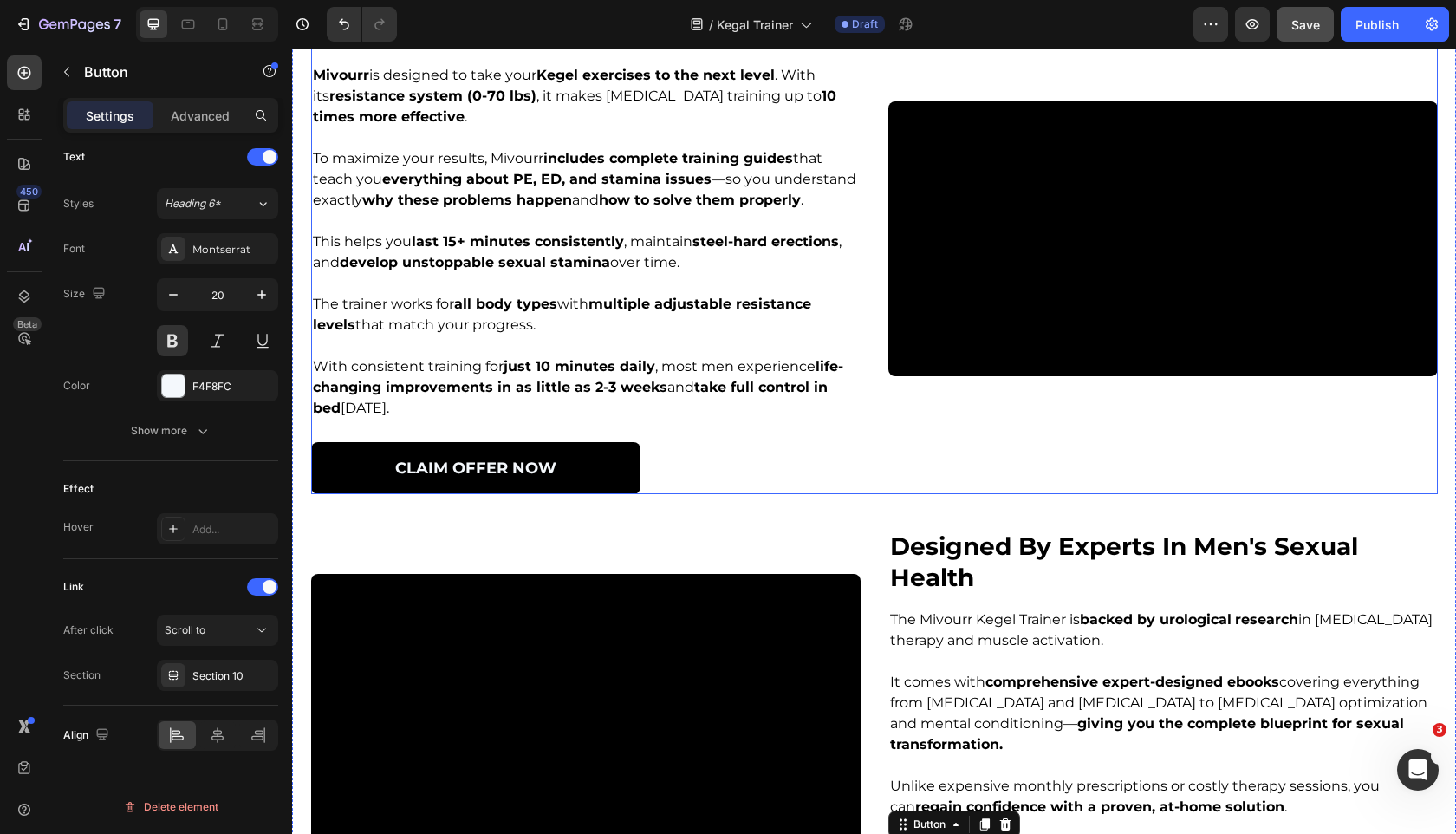
click at [629, 494] on link "CLAIM OFFER Now" at bounding box center [475, 468] width 329 height 52
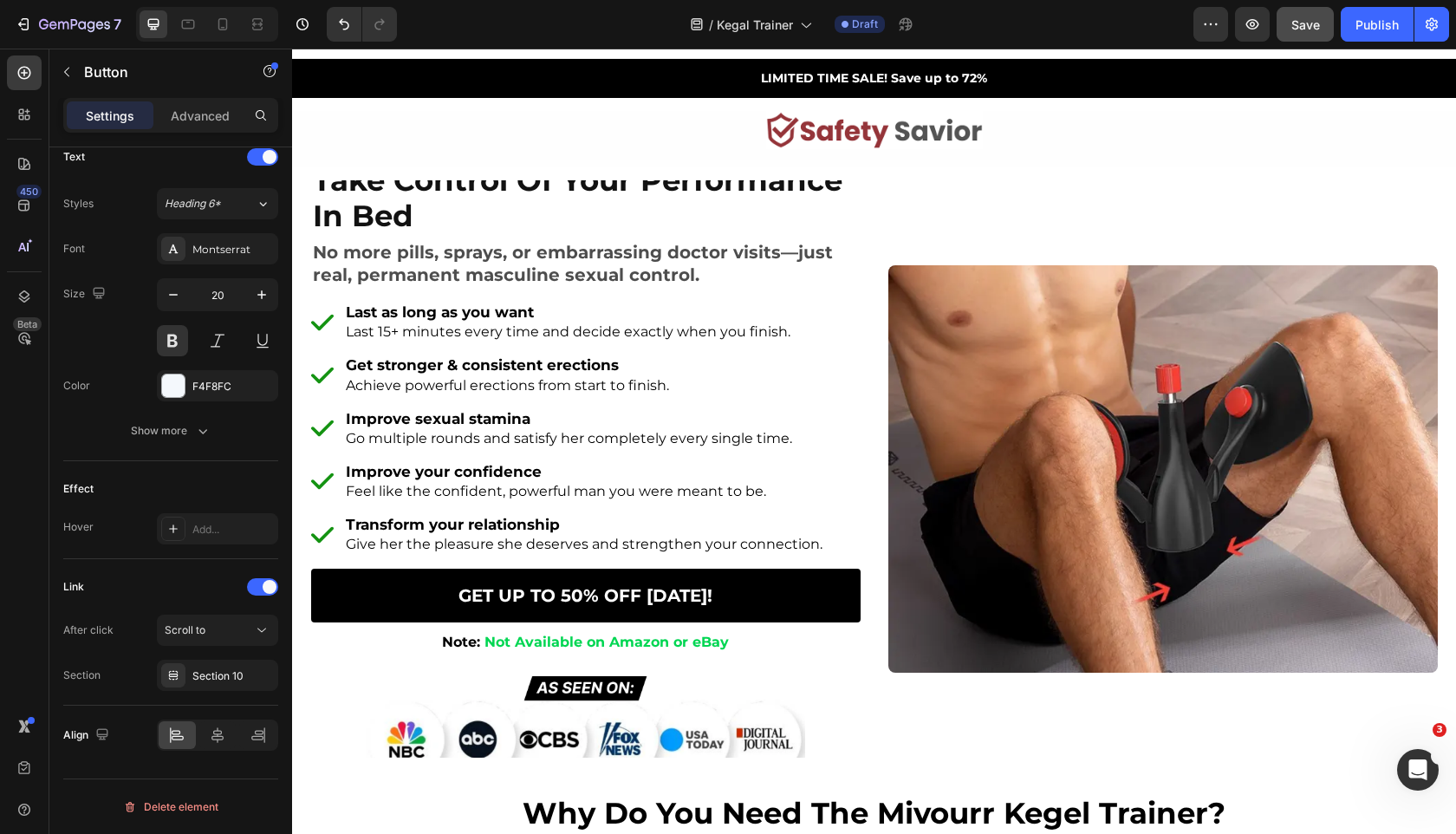
scroll to position [0, 0]
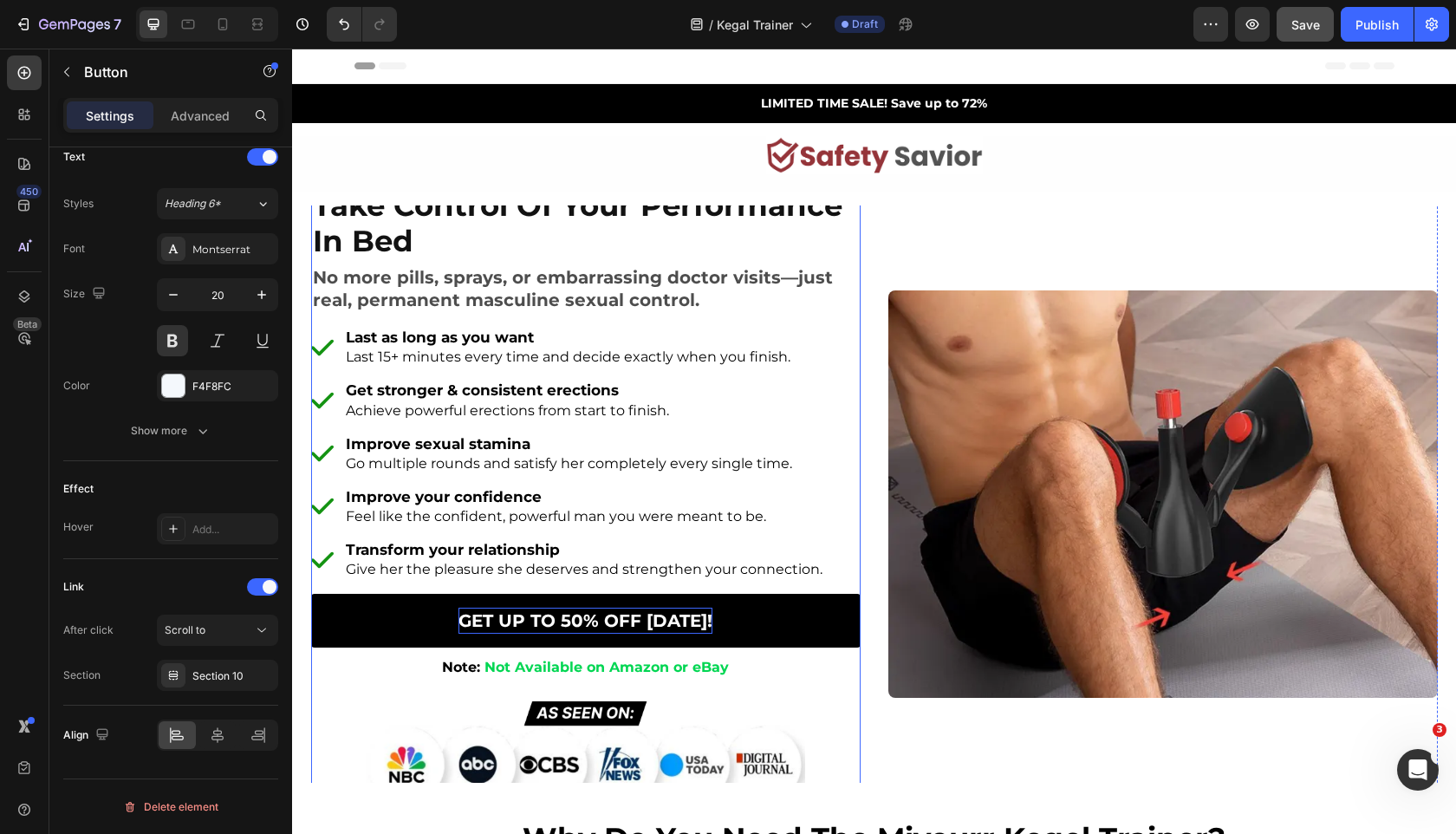
click at [571, 618] on span "GET UP TO 50% OFF [DATE]!" at bounding box center [586, 621] width 254 height 21
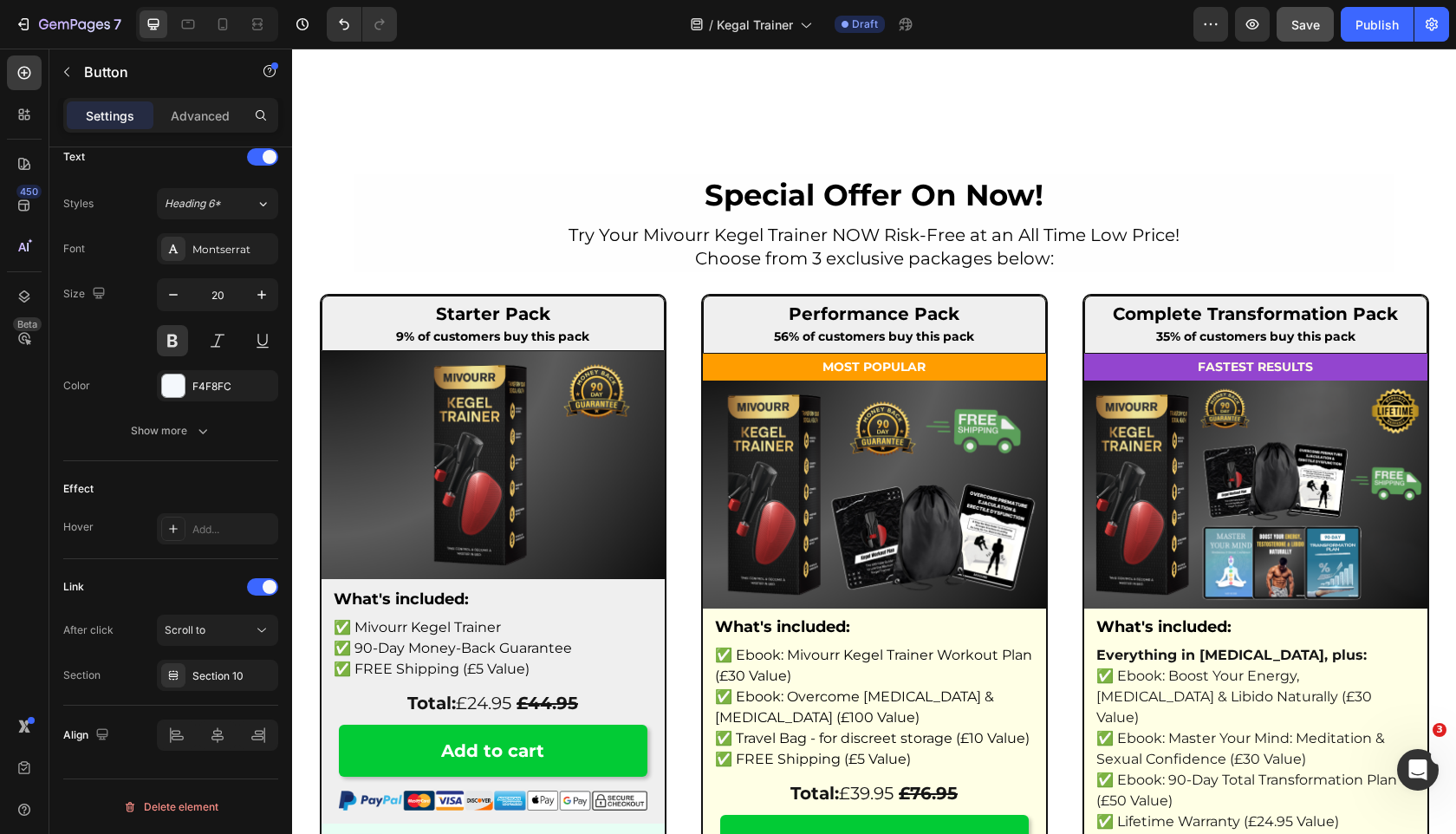
scroll to position [5629, 0]
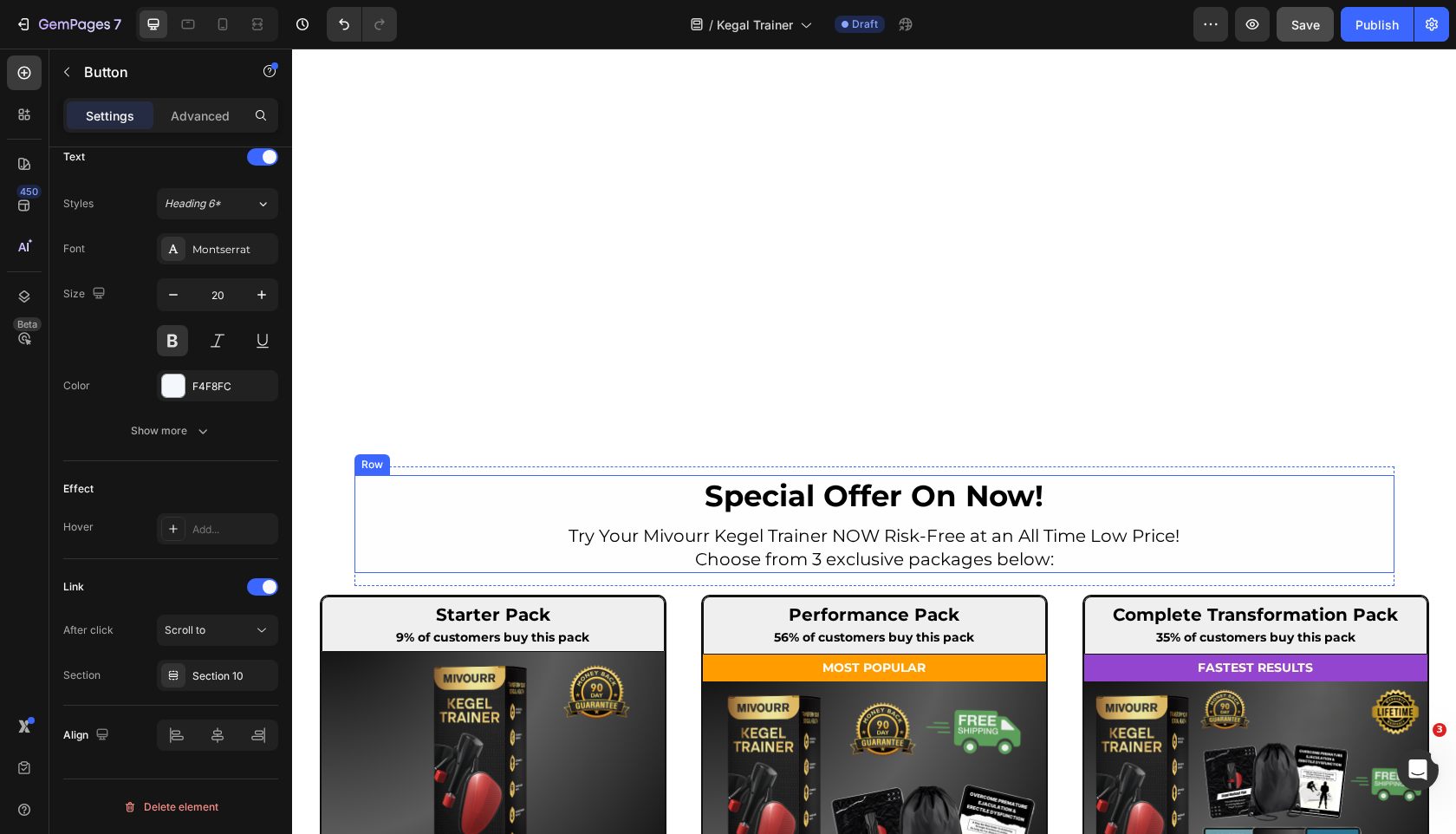
click at [441, 482] on div "special offer on now! Heading Try Your Mivourr Kegel Trainer NOW Risk-Free at a…" at bounding box center [875, 524] width 1040 height 98
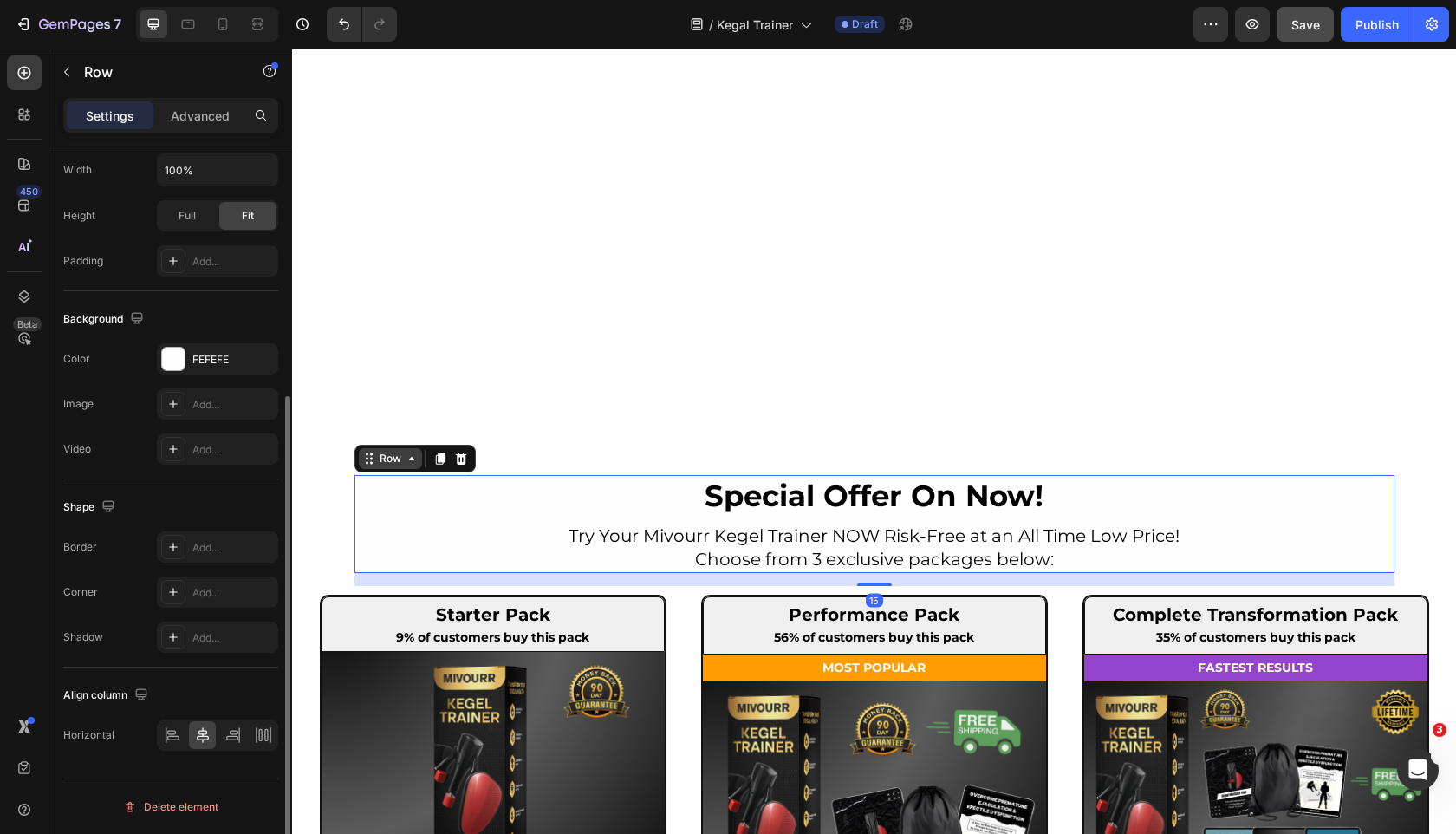
scroll to position [0, 0]
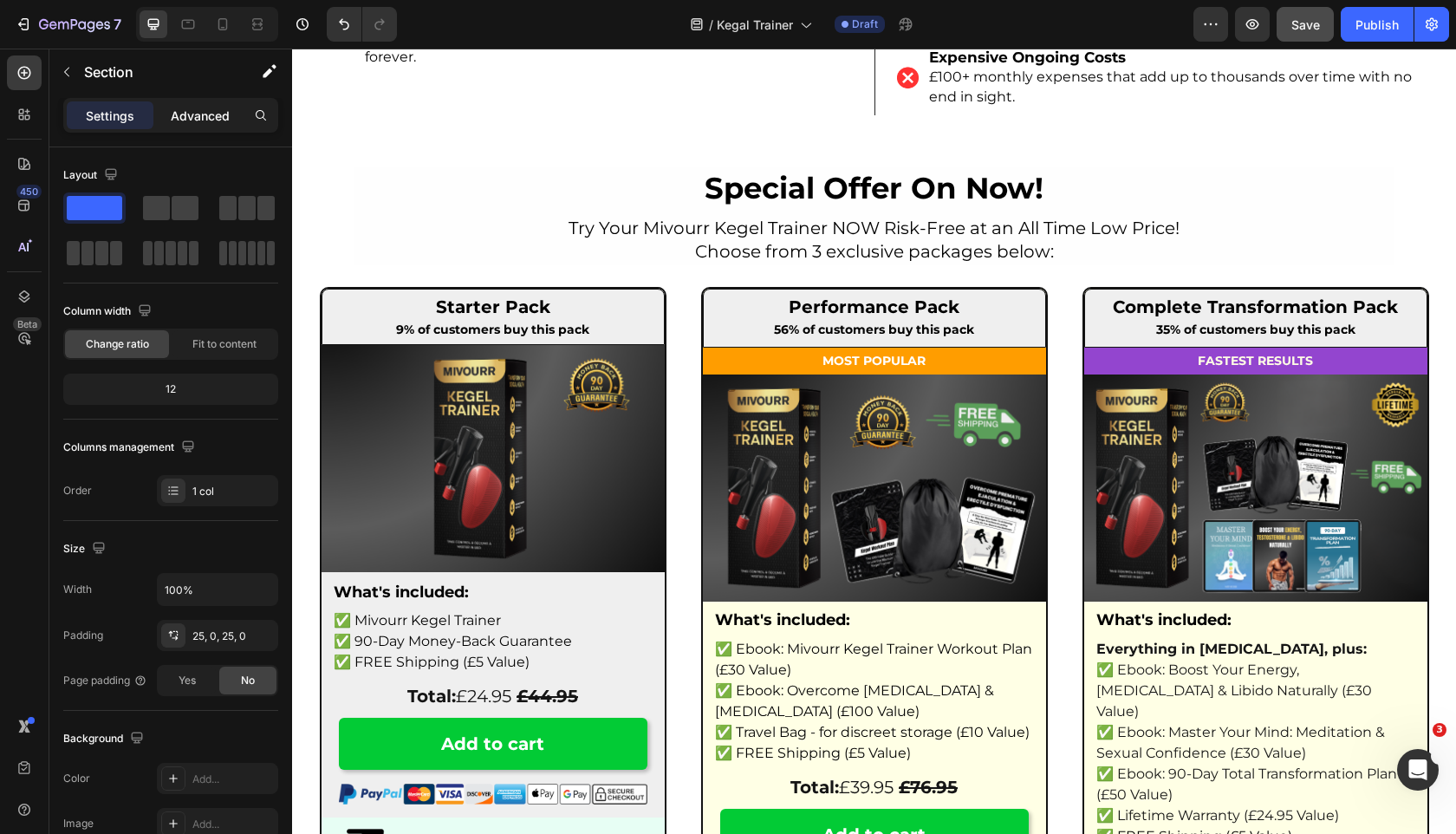
click at [201, 108] on p "Advanced" at bounding box center [200, 116] width 59 height 18
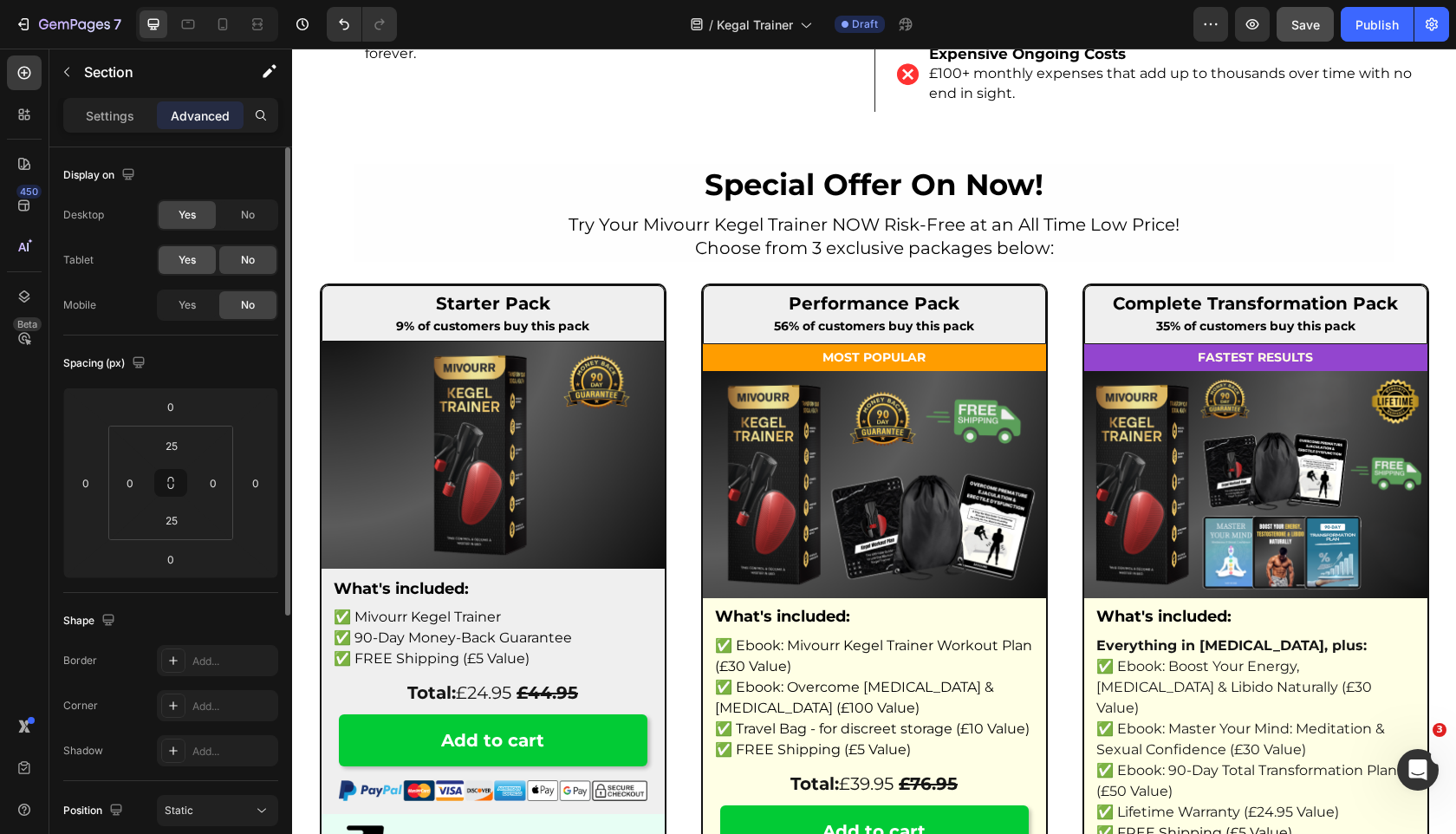
click at [193, 259] on span "Yes" at bounding box center [187, 260] width 18 height 16
click at [265, 256] on div "No" at bounding box center [247, 260] width 57 height 28
click at [182, 262] on span "Yes" at bounding box center [187, 260] width 18 height 16
click at [186, 307] on span "Yes" at bounding box center [187, 305] width 18 height 16
click at [234, 227] on div "No" at bounding box center [247, 216] width 57 height 28
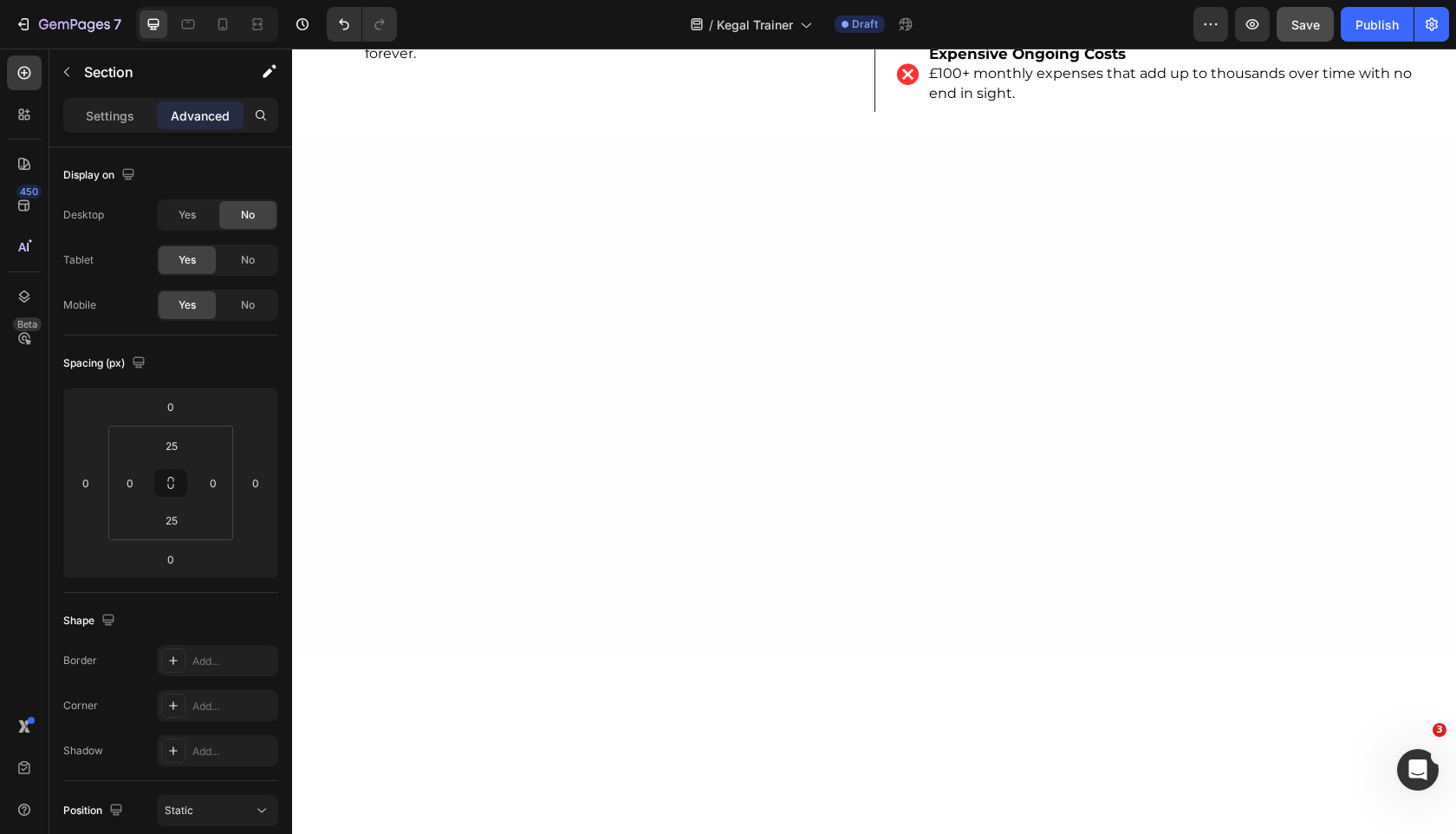
scroll to position [8434, 0]
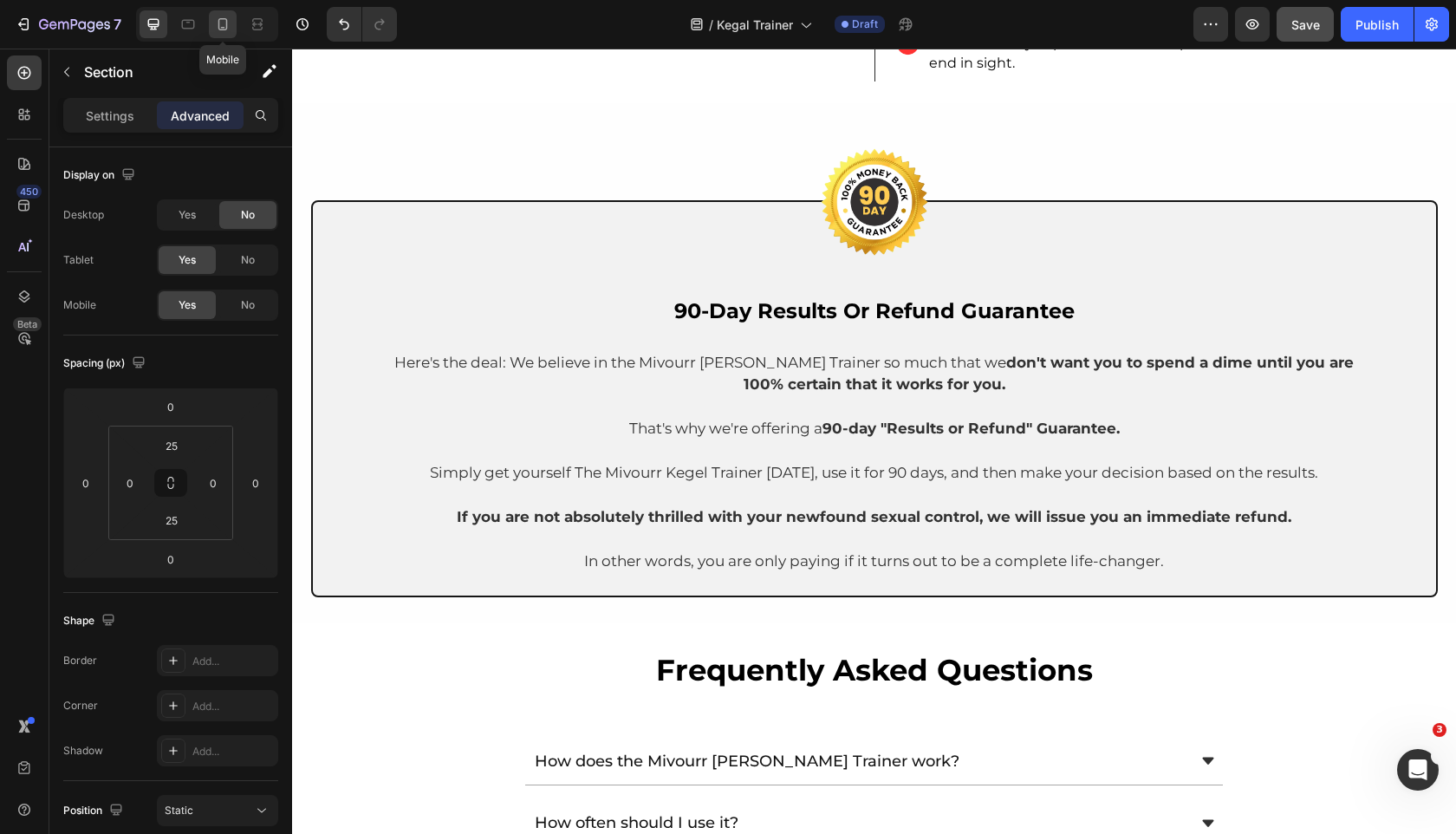
click at [228, 27] on icon at bounding box center [222, 25] width 18 height 18
type input "32"
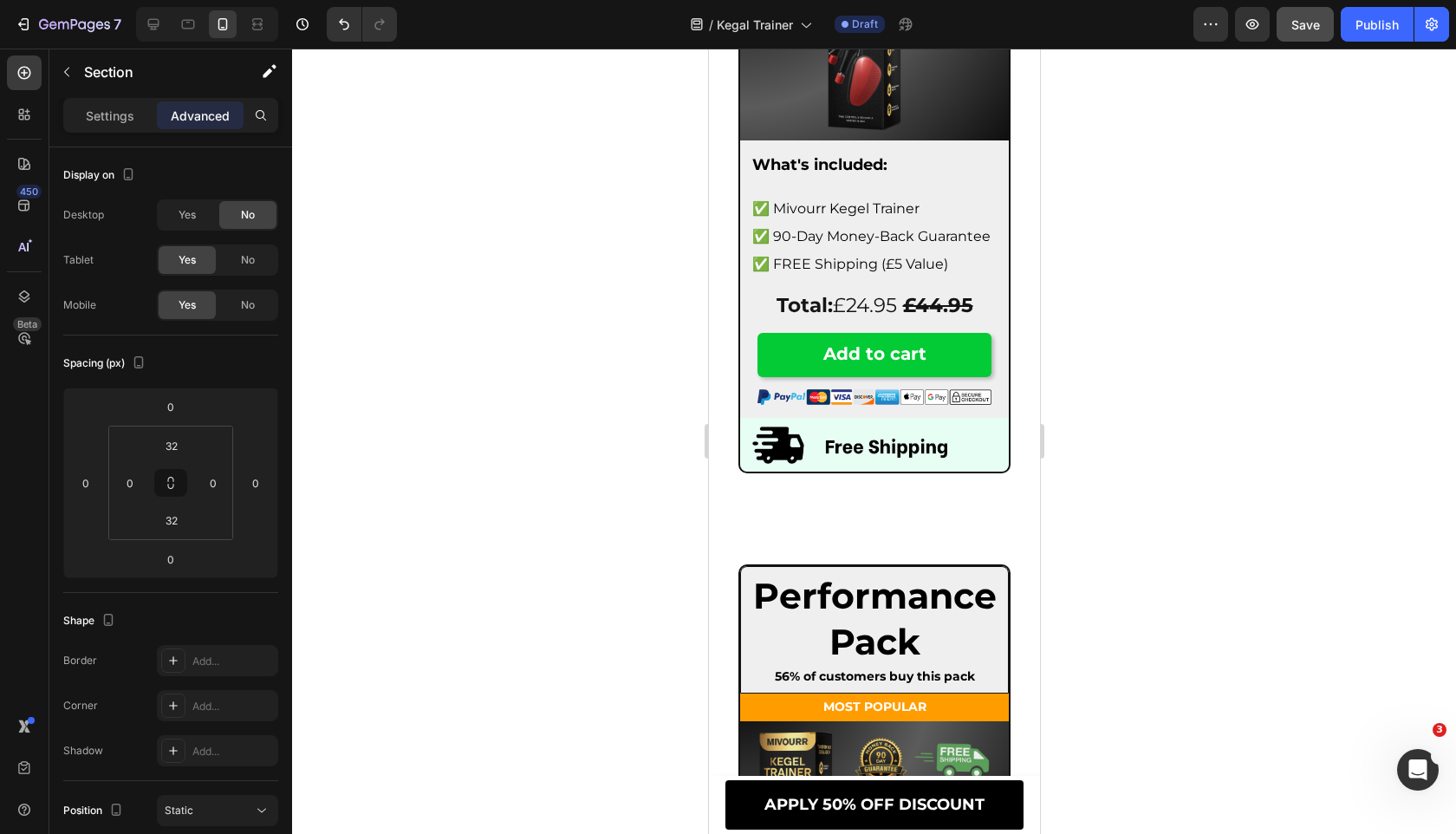
scroll to position [9428, 0]
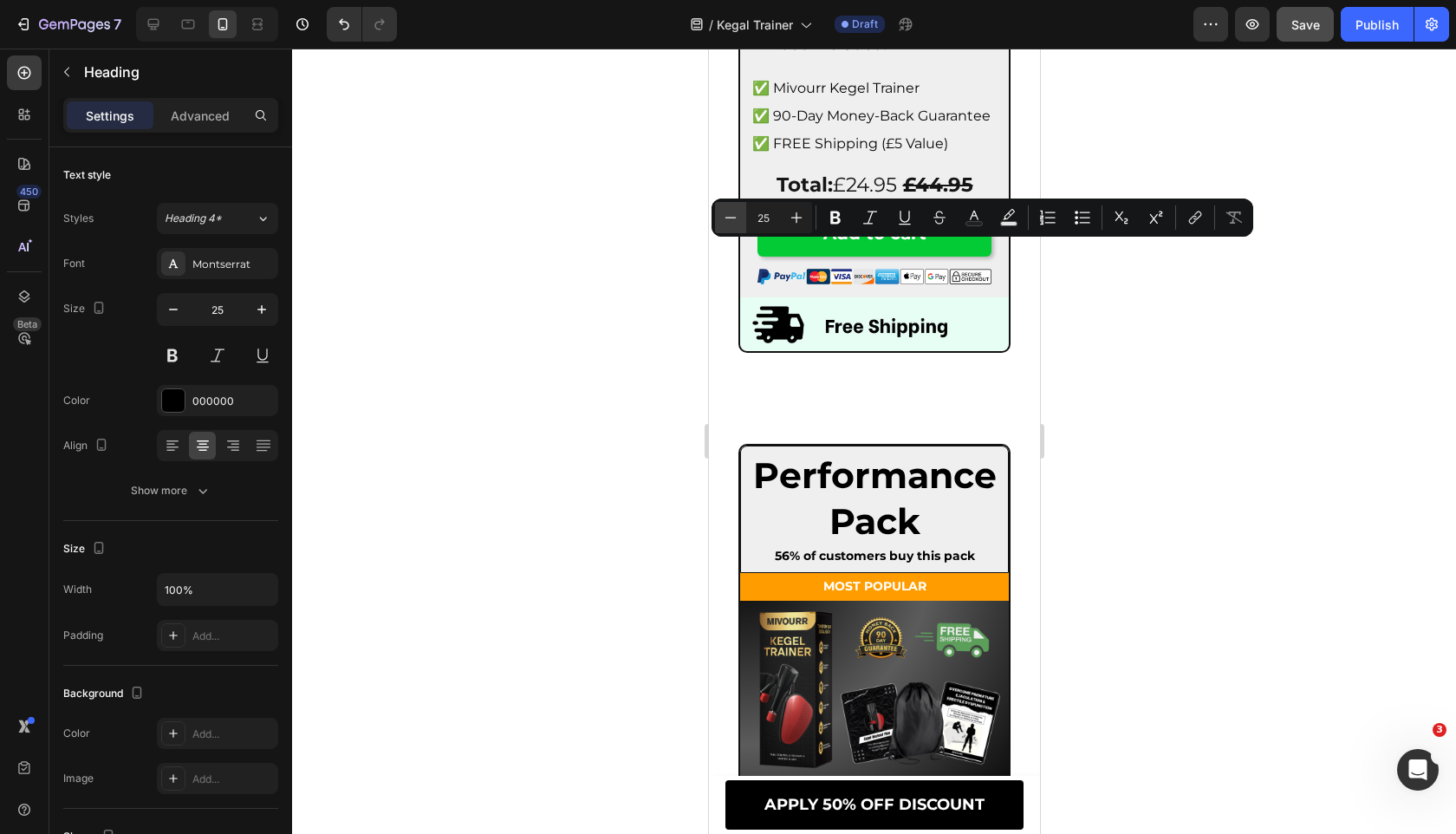
click at [737, 213] on icon "Editor contextual toolbar" at bounding box center [730, 218] width 18 height 18
type input "24"
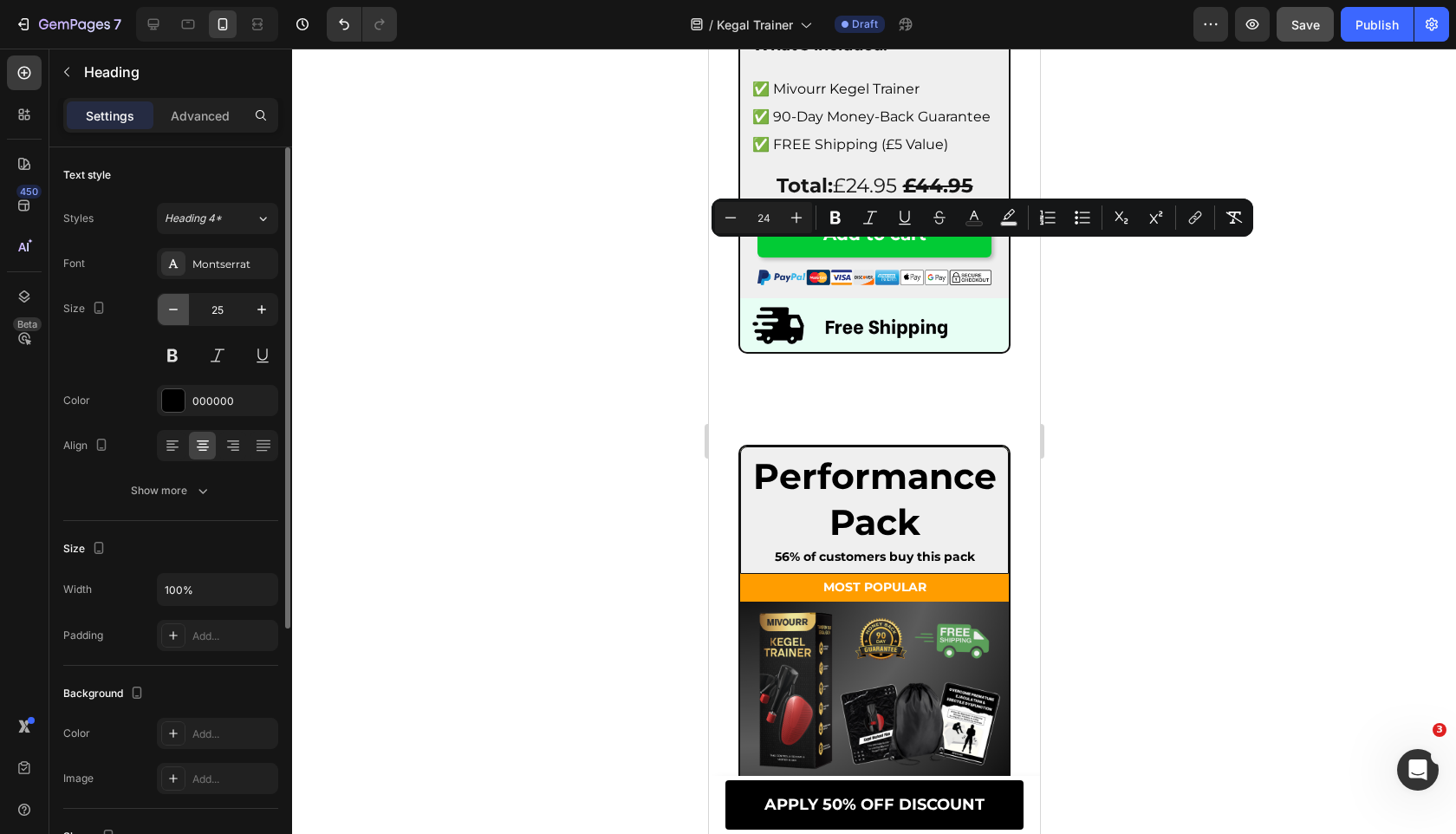
click at [172, 315] on icon "button" at bounding box center [173, 309] width 18 height 18
type input "24"
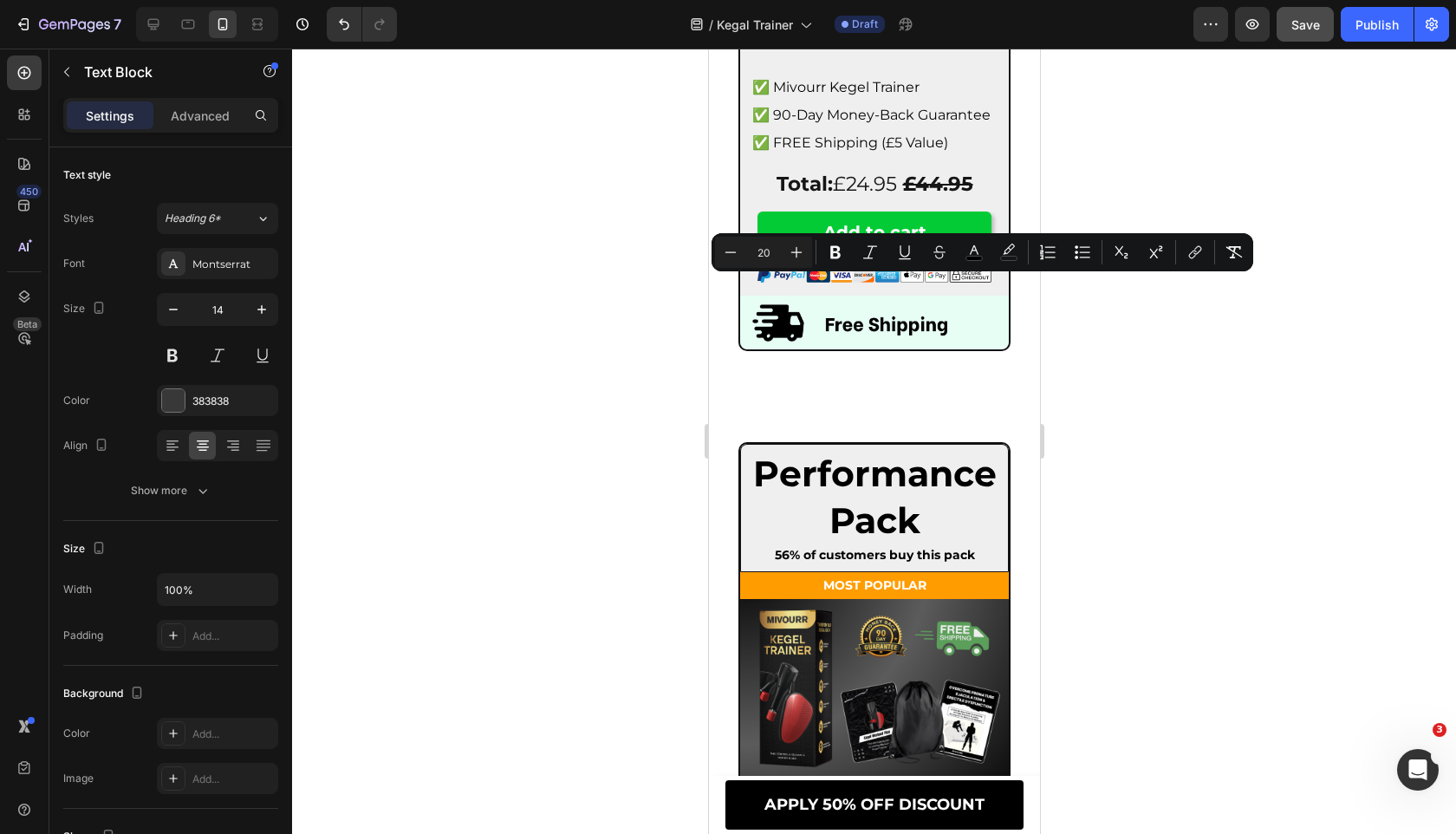
click at [727, 258] on icon "Editor contextual toolbar" at bounding box center [730, 252] width 18 height 18
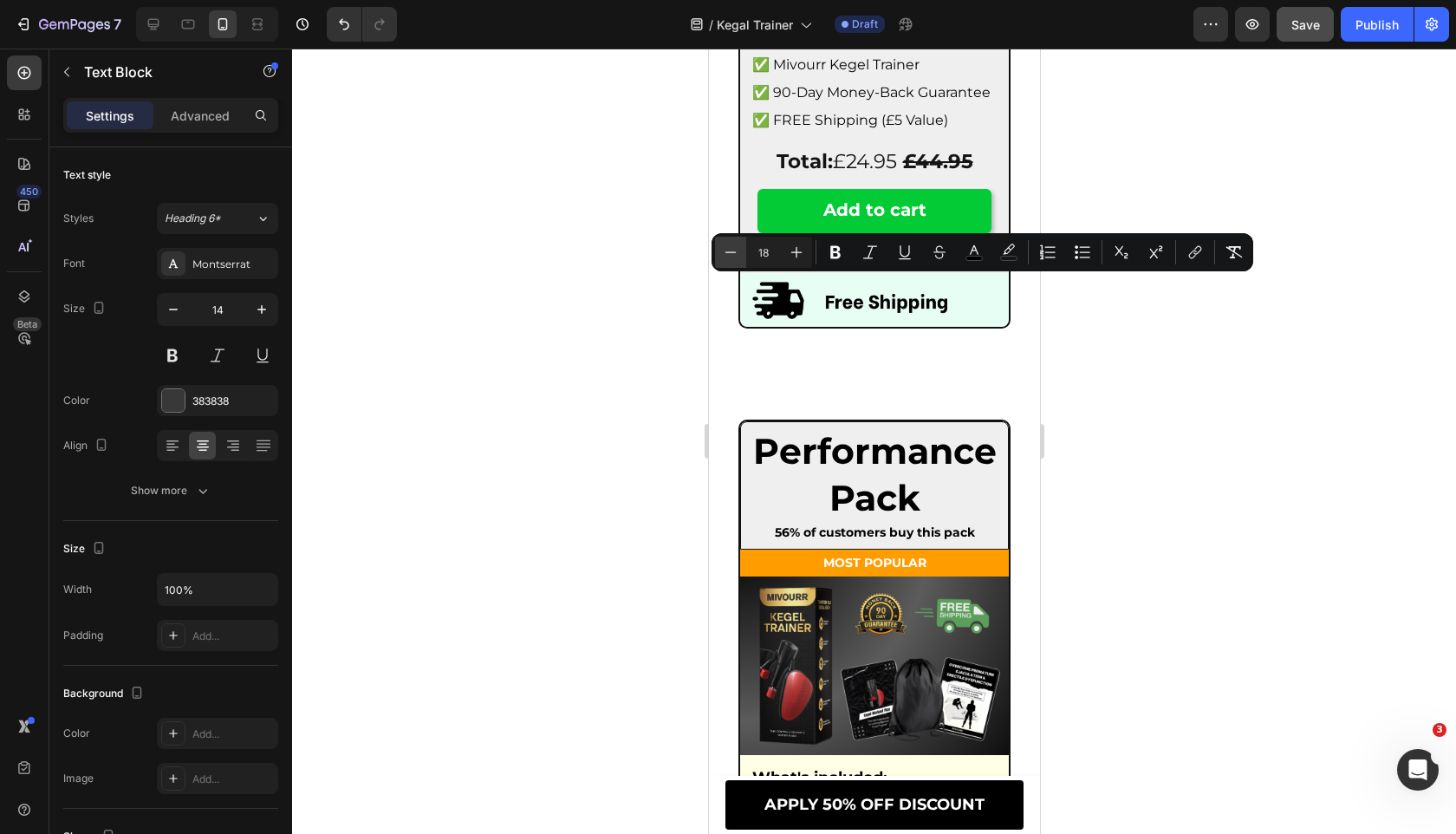
type input "17"
click at [268, 300] on icon "button" at bounding box center [262, 309] width 18 height 18
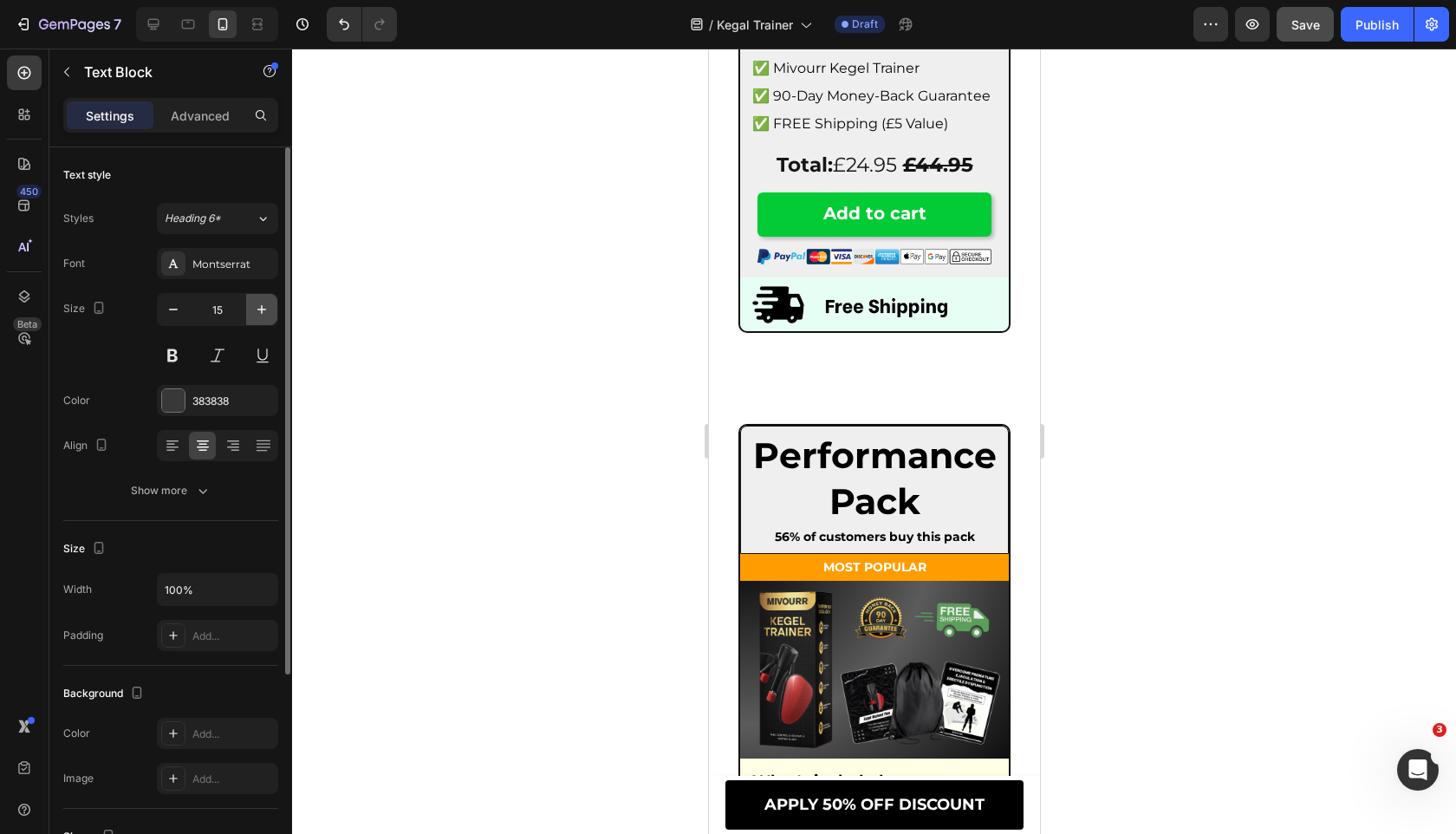
click at [268, 300] on icon "button" at bounding box center [262, 309] width 18 height 18
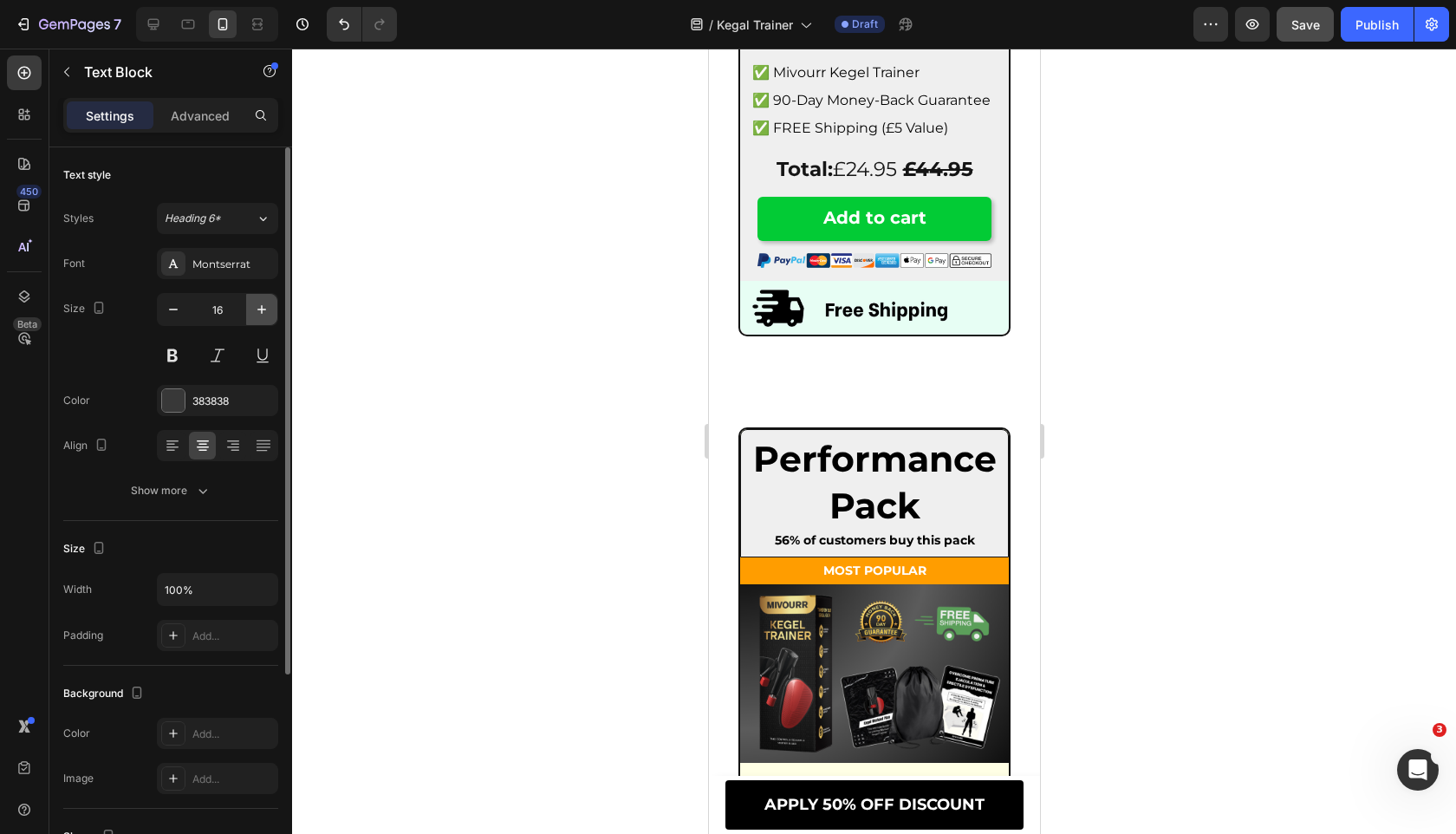
click at [268, 300] on icon "button" at bounding box center [262, 309] width 18 height 18
type input "17"
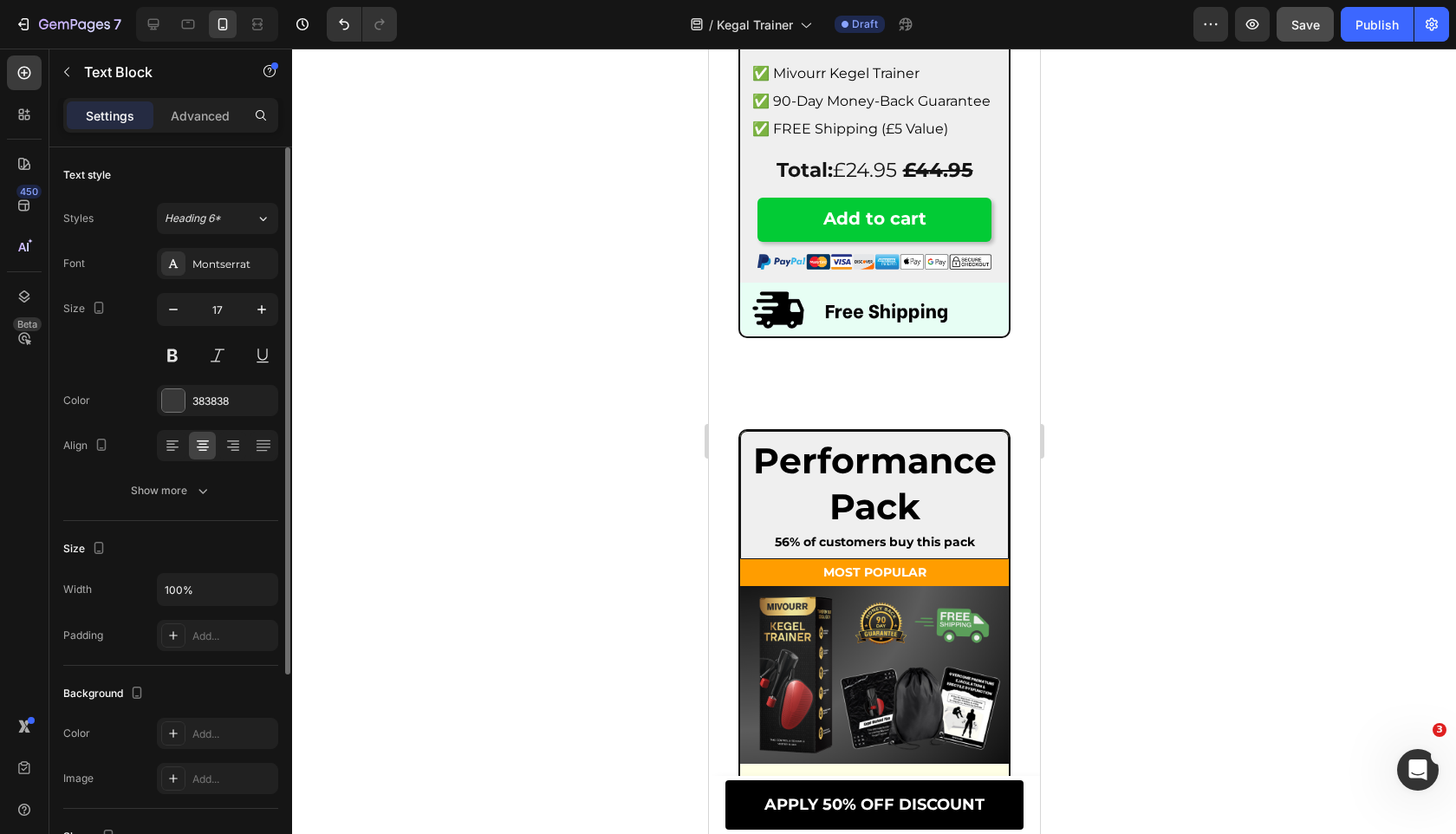
click at [200, 509] on div "Text style Styles Heading 6* Font Montserrat Size 17 Color 383838 Align Show mo…" at bounding box center [170, 334] width 215 height 374
click at [201, 500] on button "Show more" at bounding box center [170, 491] width 215 height 32
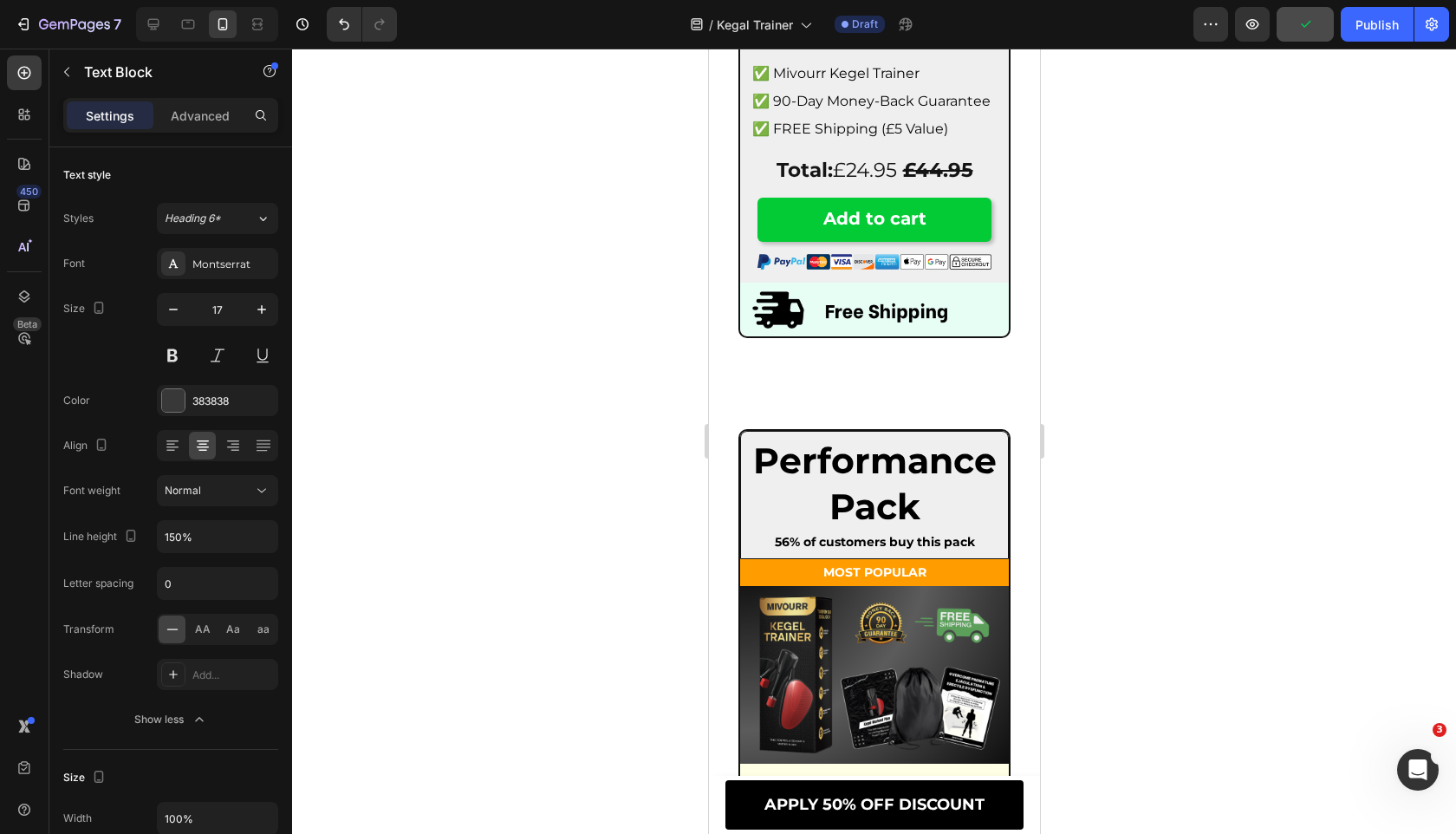
click at [495, 449] on div at bounding box center [874, 441] width 1164 height 786
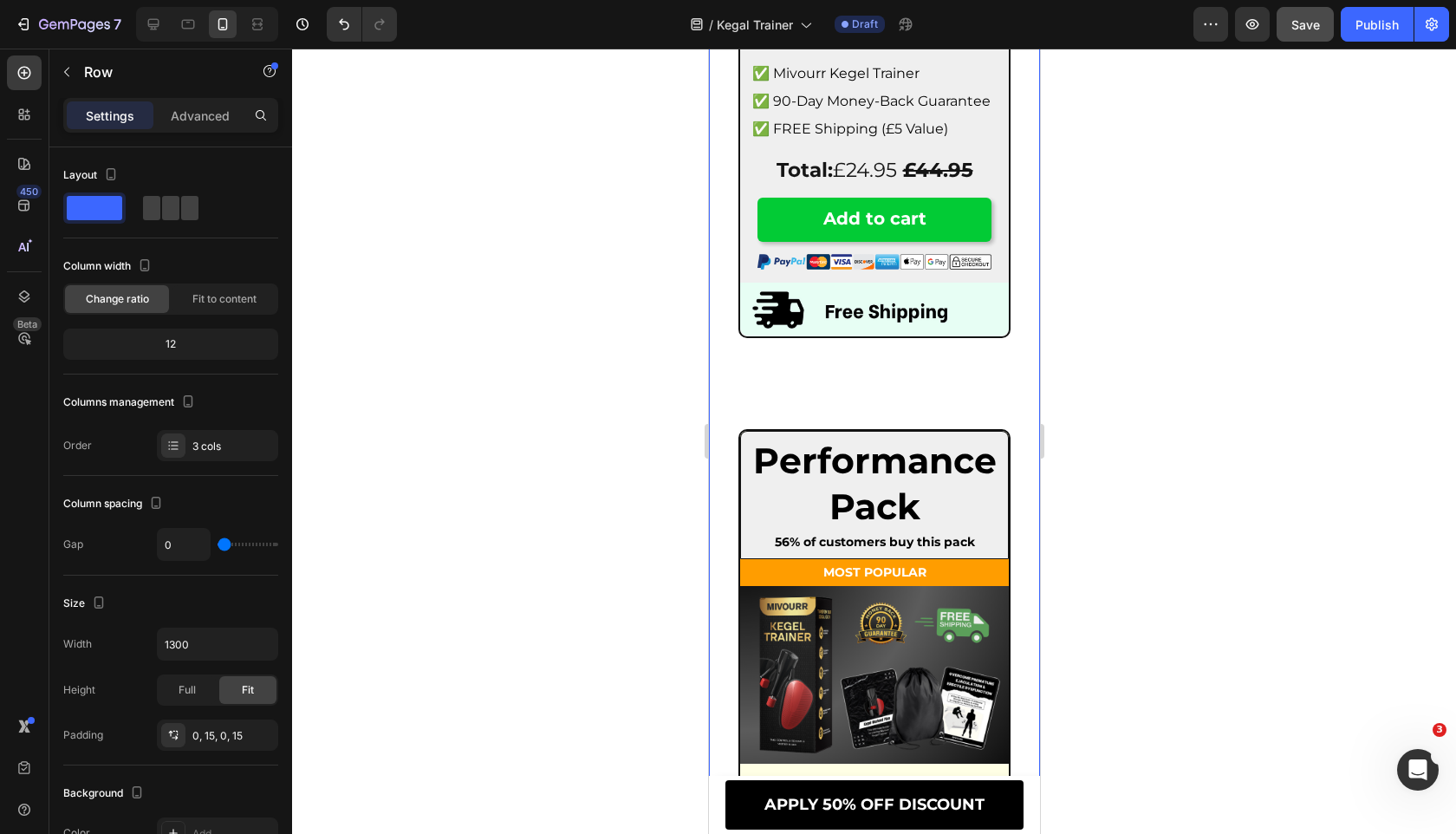
click at [194, 124] on p "Advanced" at bounding box center [200, 116] width 59 height 18
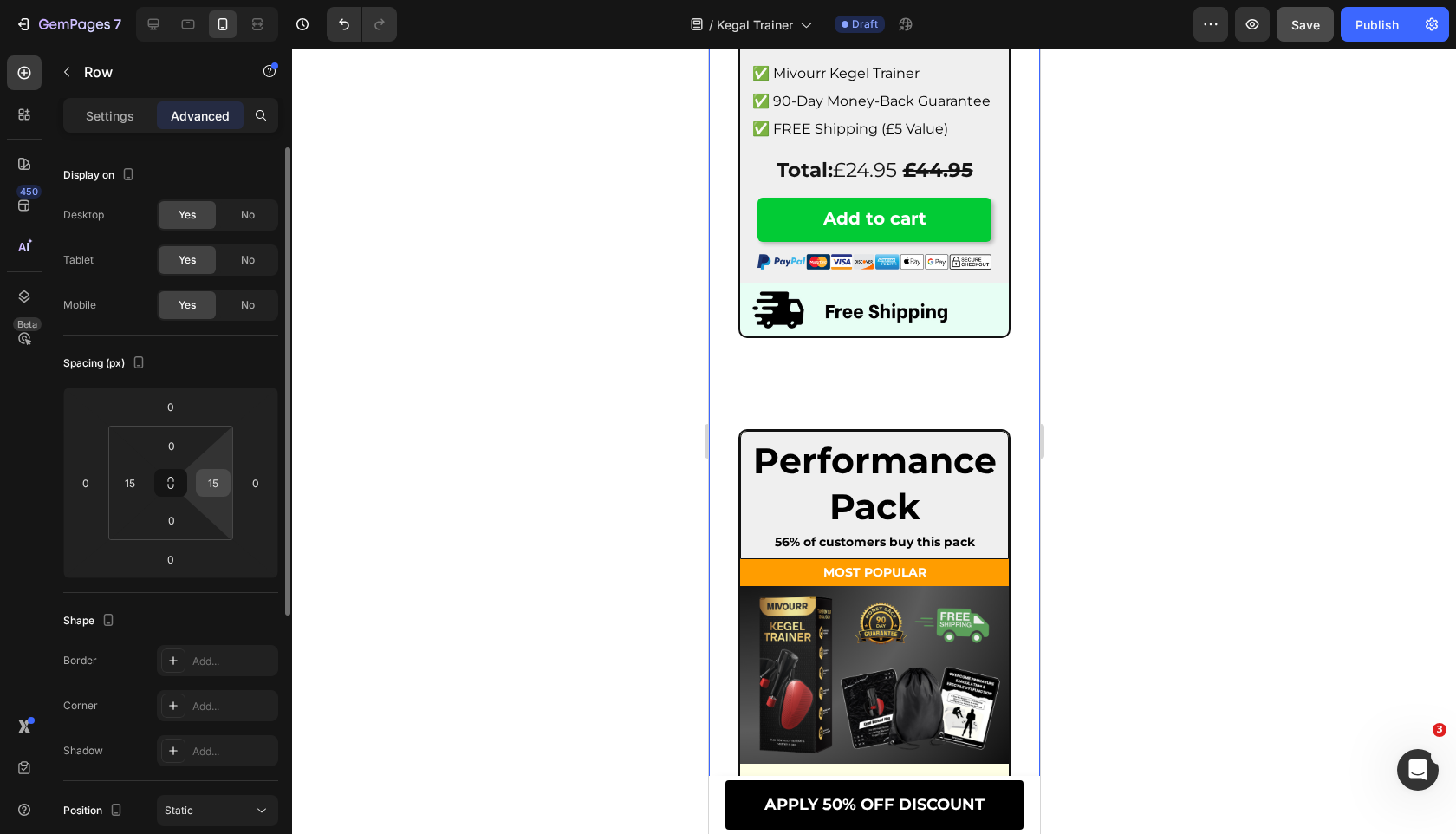
click at [218, 491] on input "15" at bounding box center [214, 483] width 26 height 26
type input "0"
click at [133, 472] on input "15" at bounding box center [130, 483] width 26 height 26
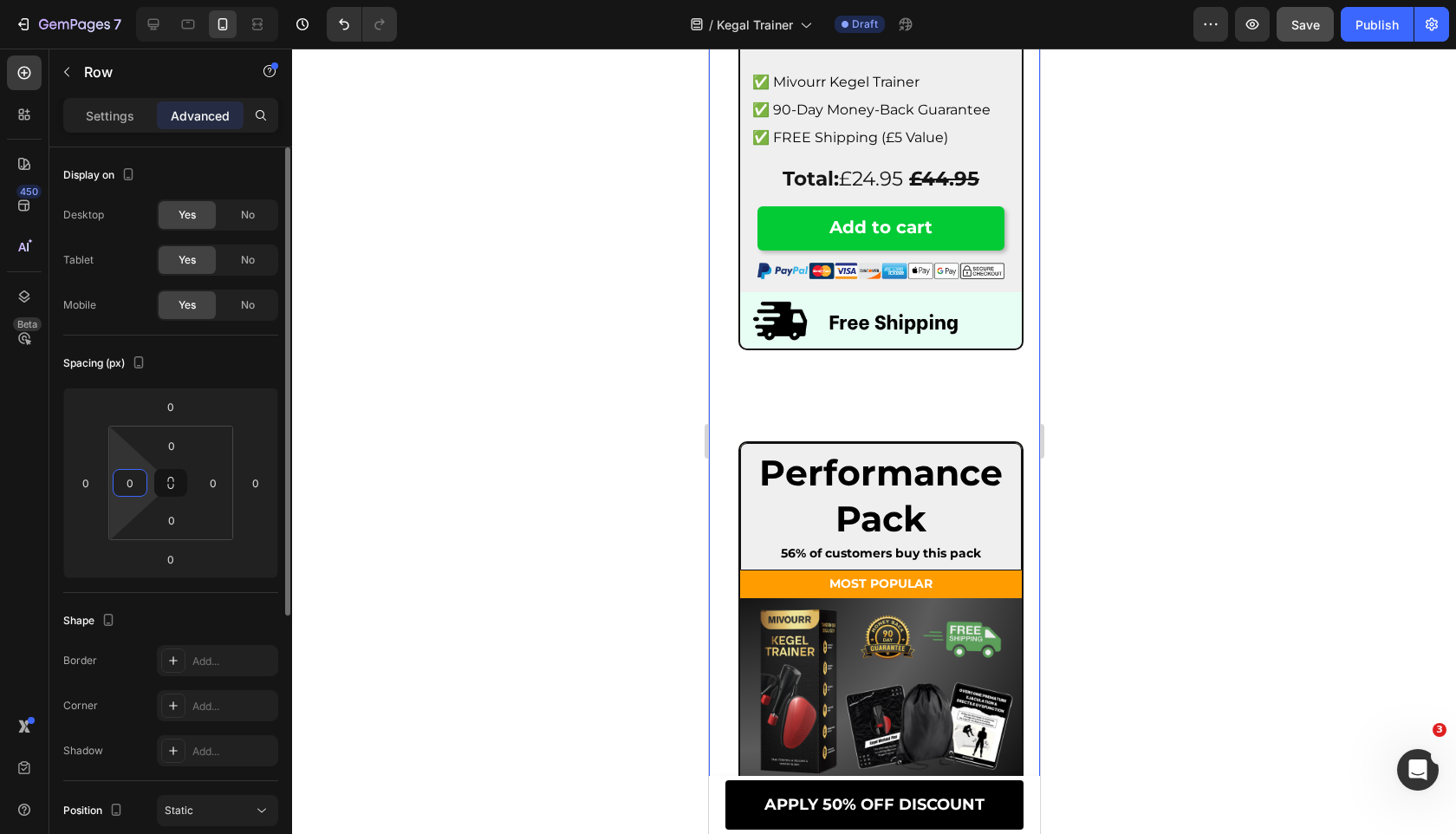
type input "0"
click at [219, 368] on div "Spacing (px)" at bounding box center [170, 364] width 215 height 28
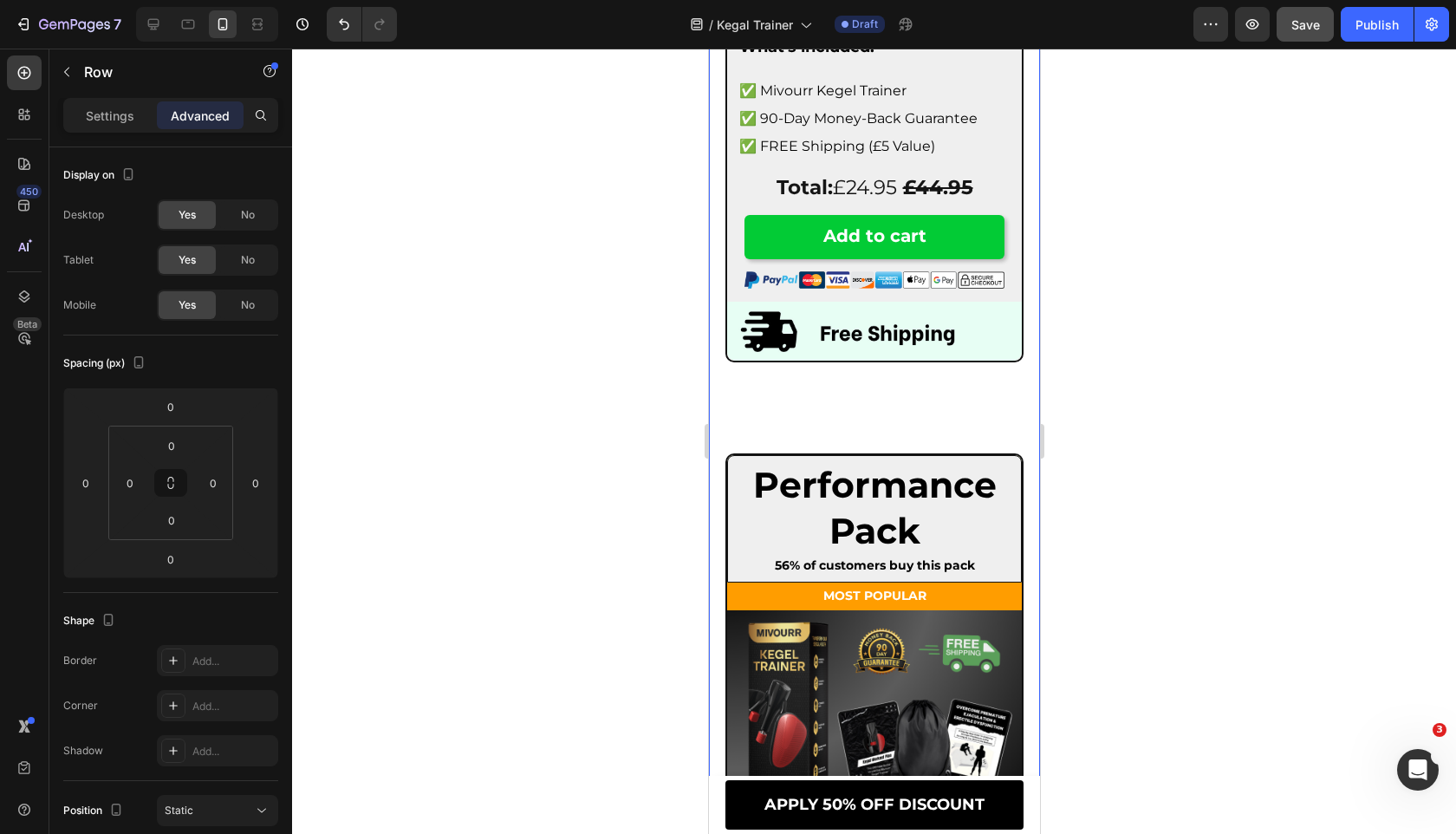
click at [738, 377] on div "Starter Pack Heading 9% of customers buy this pack Text Block Row Image What's …" at bounding box center [874, 52] width 331 height 696
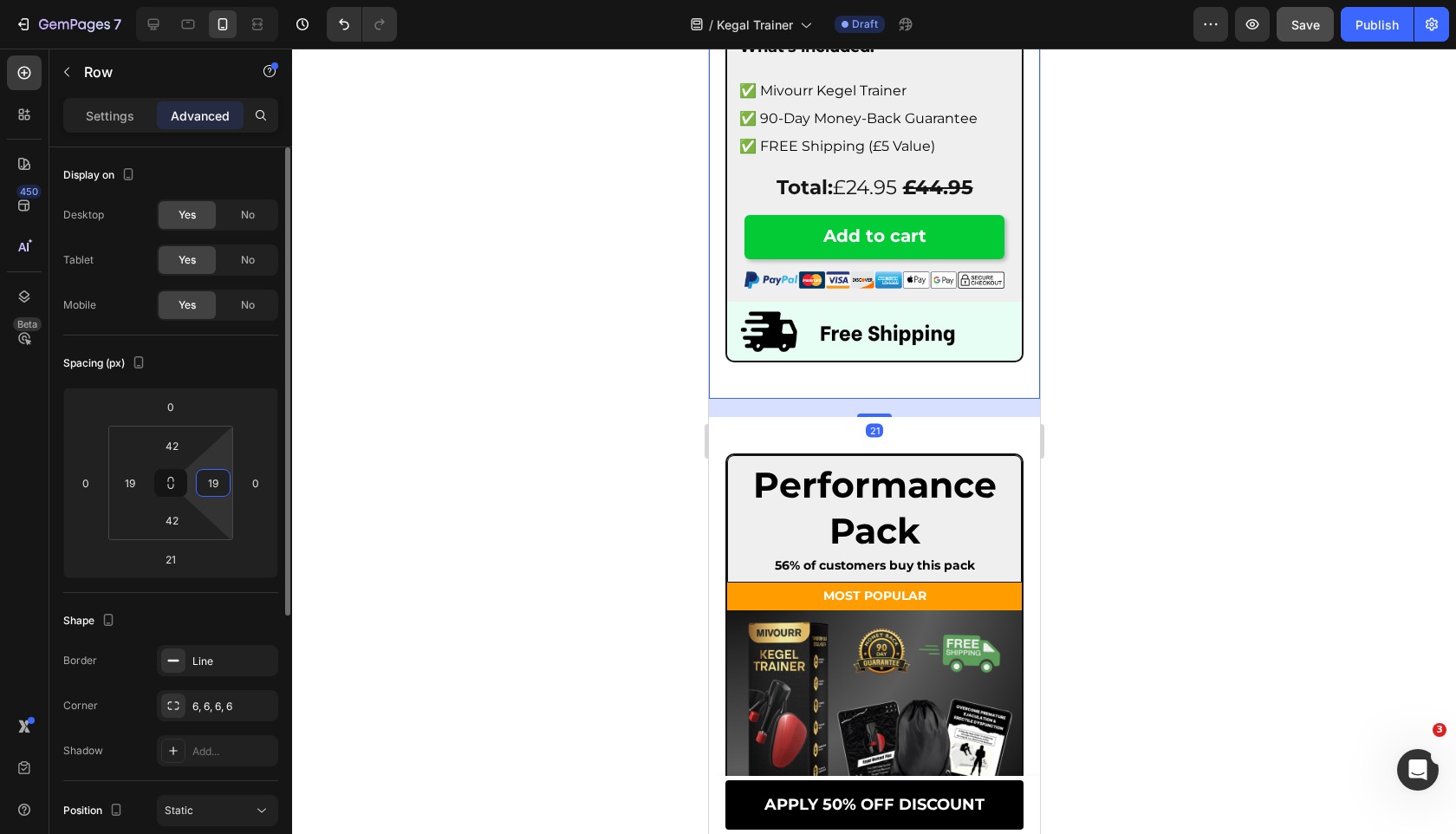
click at [215, 484] on input "19" at bounding box center [214, 483] width 26 height 26
type input "0"
click at [127, 474] on input "19" at bounding box center [130, 483] width 26 height 26
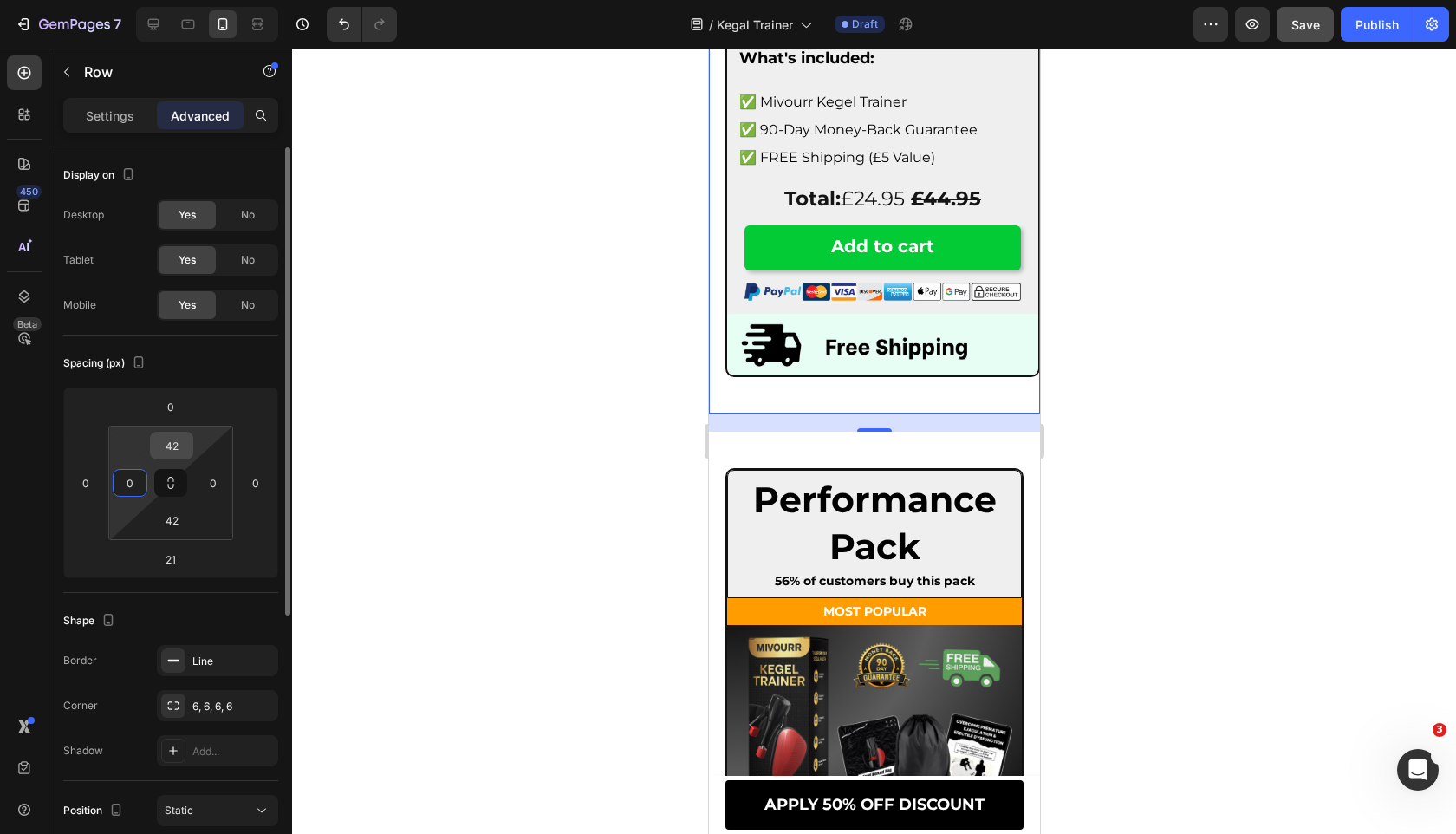
type input "0"
click at [181, 454] on input "42" at bounding box center [172, 446] width 35 height 26
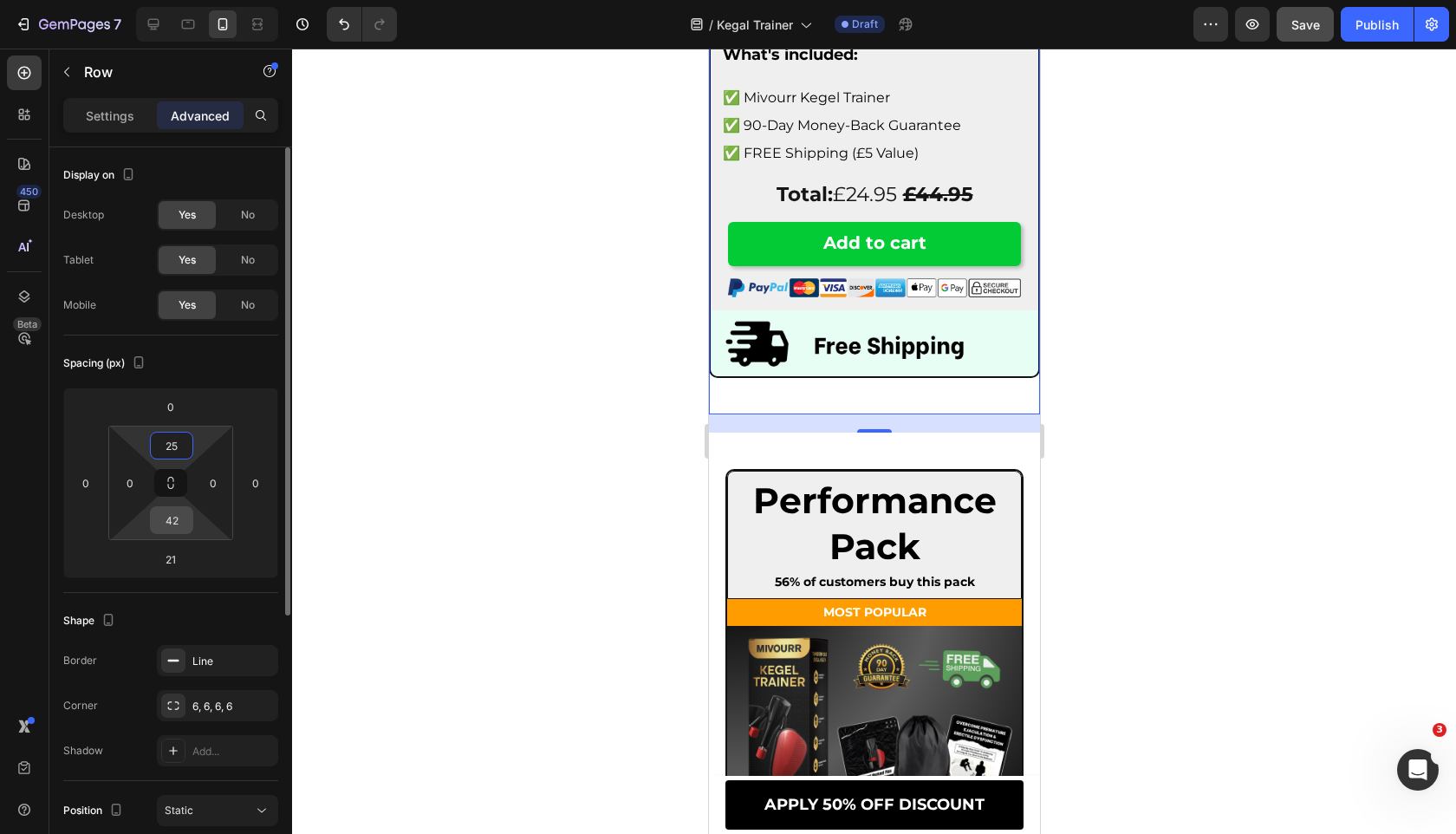
type input "25"
click at [178, 533] on input "42" at bounding box center [172, 520] width 35 height 26
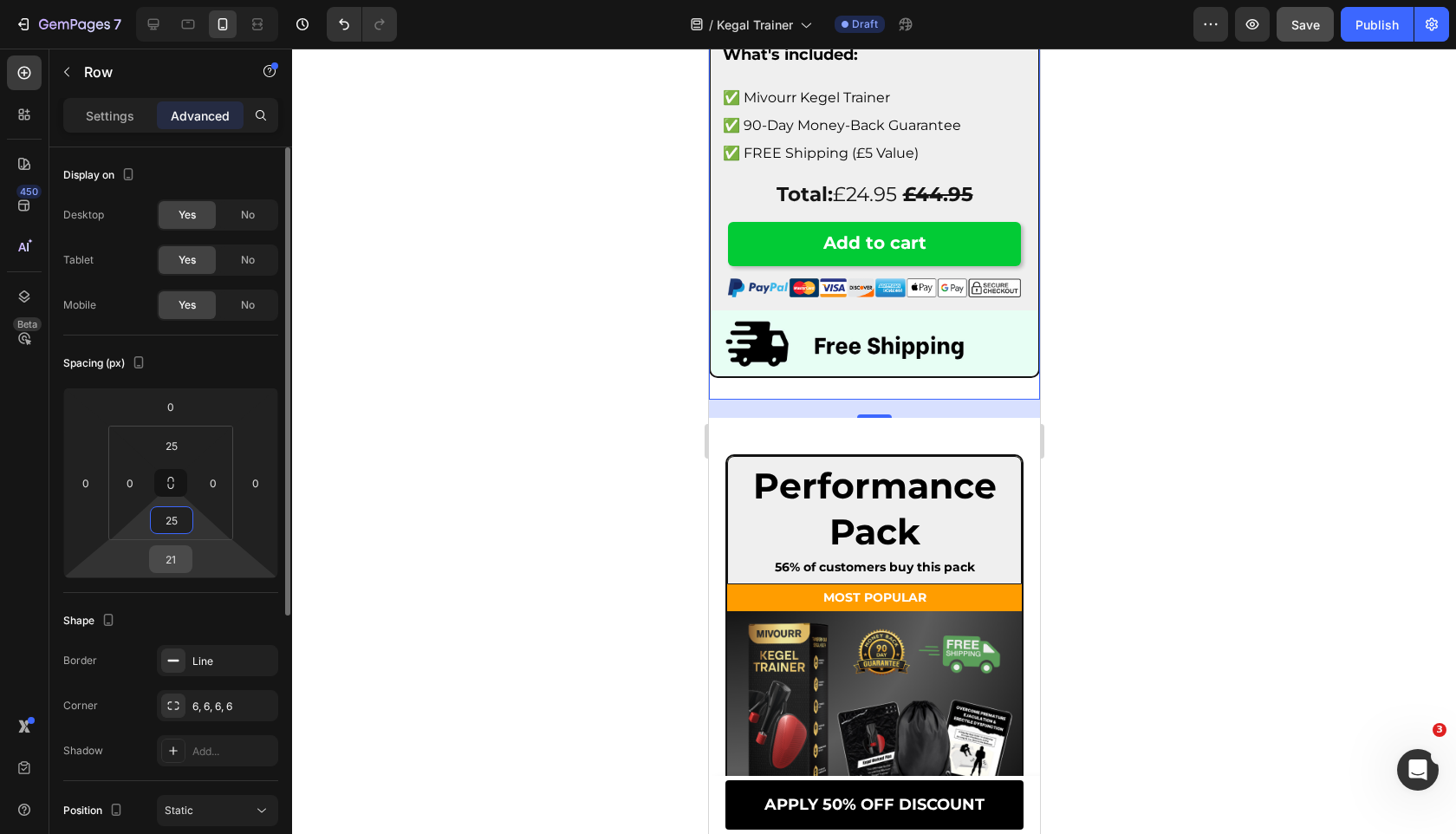
type input "25"
click at [177, 560] on input "21" at bounding box center [171, 559] width 35 height 26
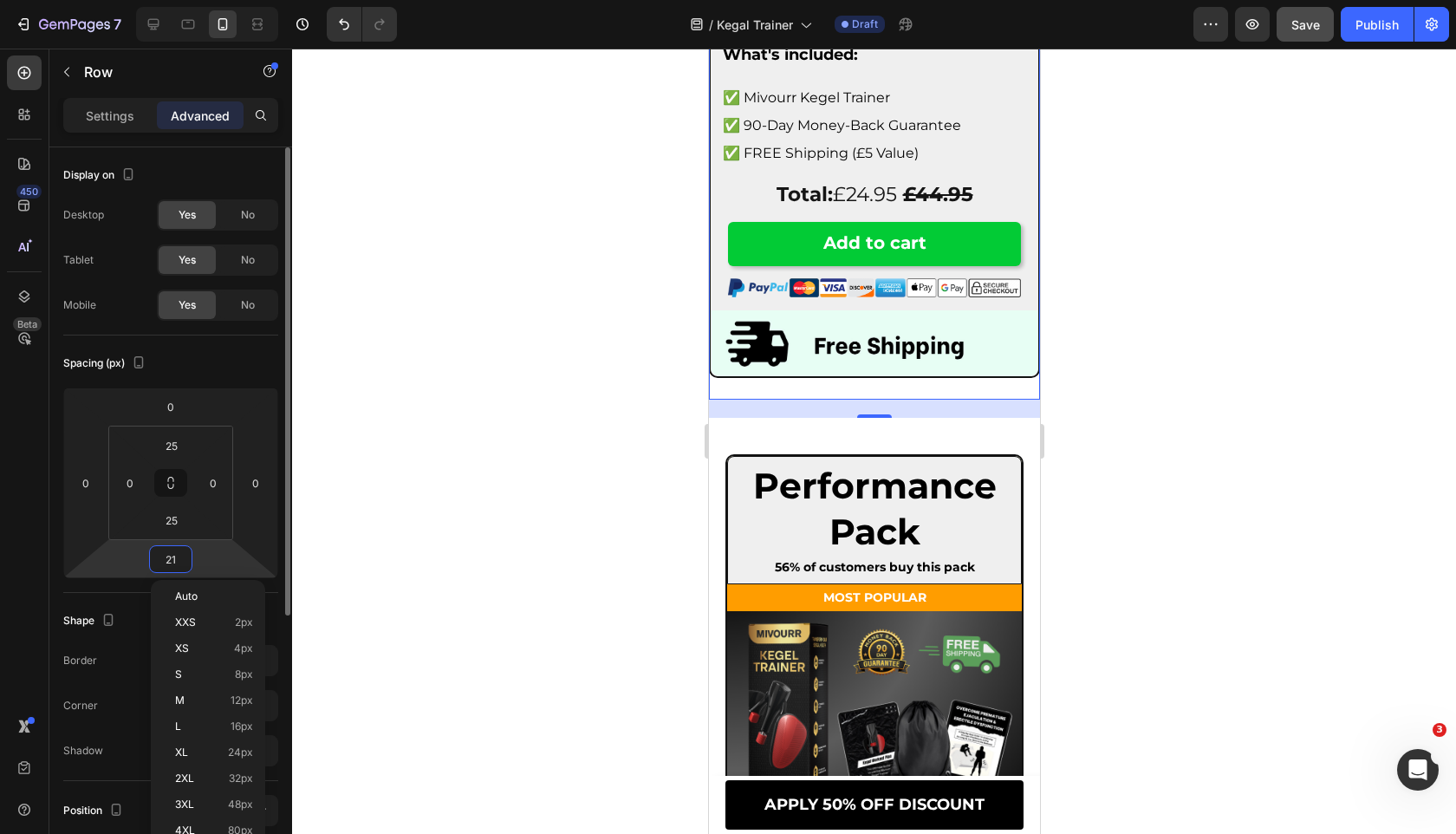
type input "0"
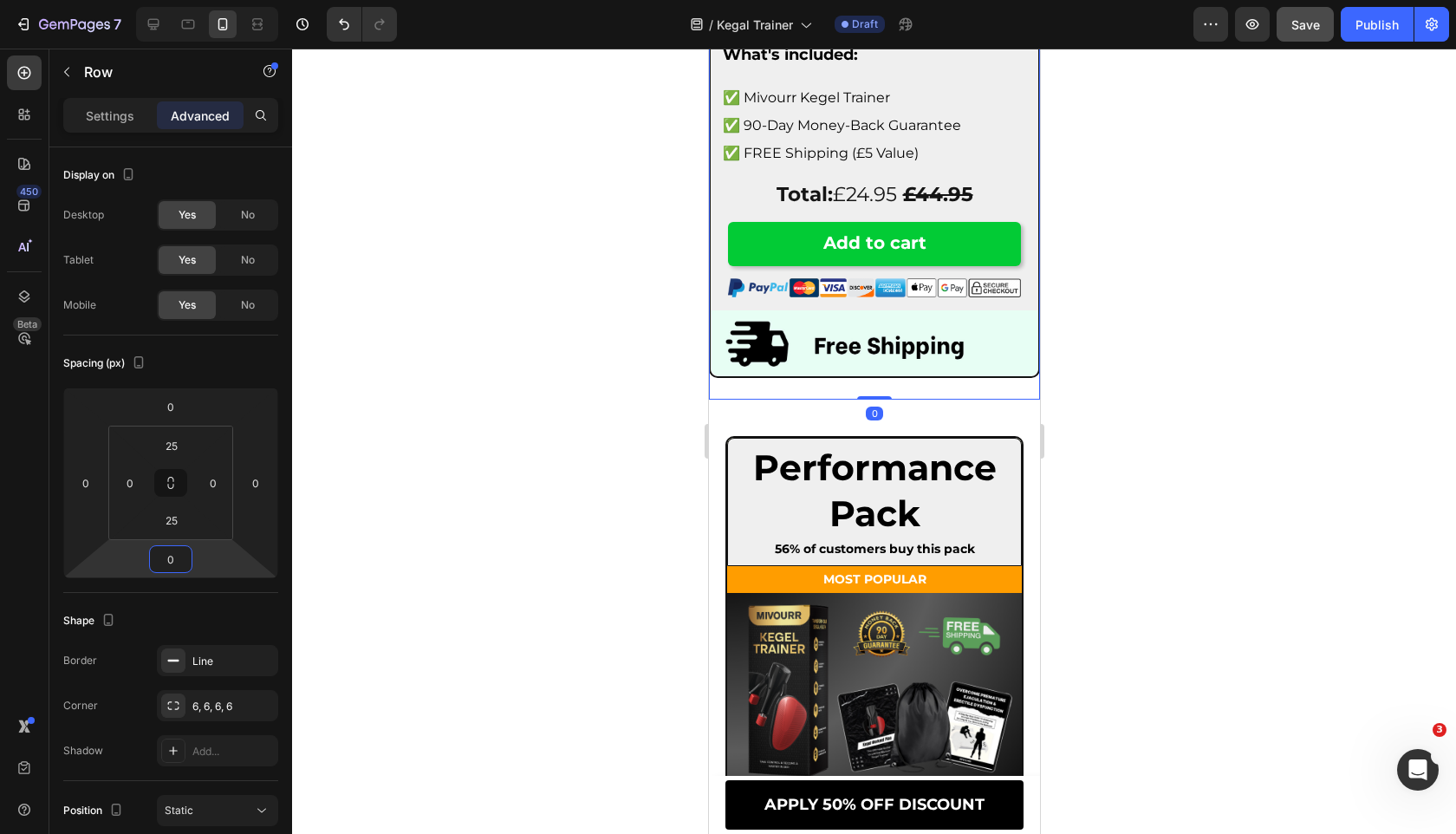
click at [559, 505] on div at bounding box center [874, 441] width 1164 height 786
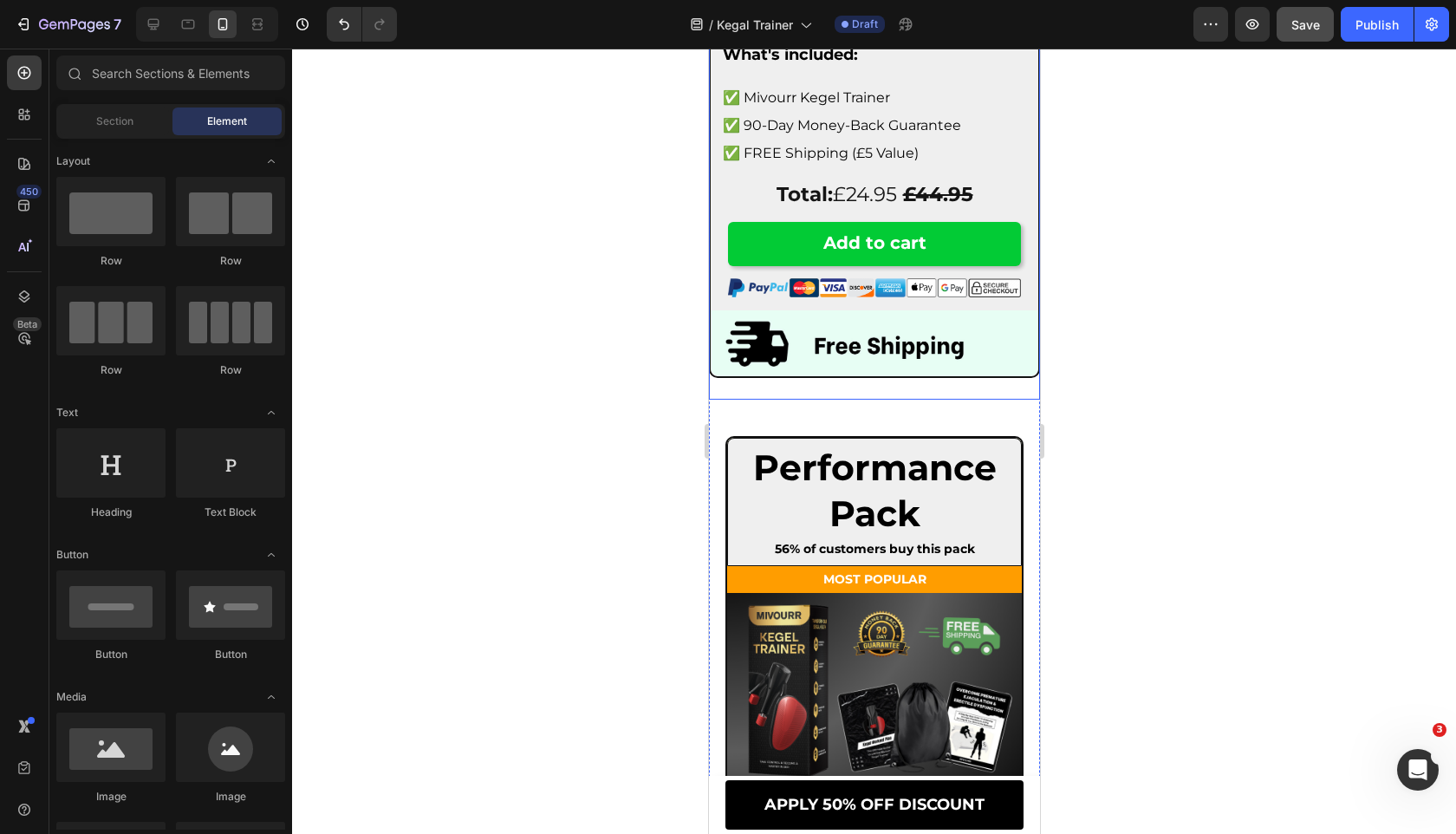
click at [746, 371] on div "Starter Pack Heading 9% of customers buy this pack Text Block Row Image What's …" at bounding box center [874, 52] width 331 height 696
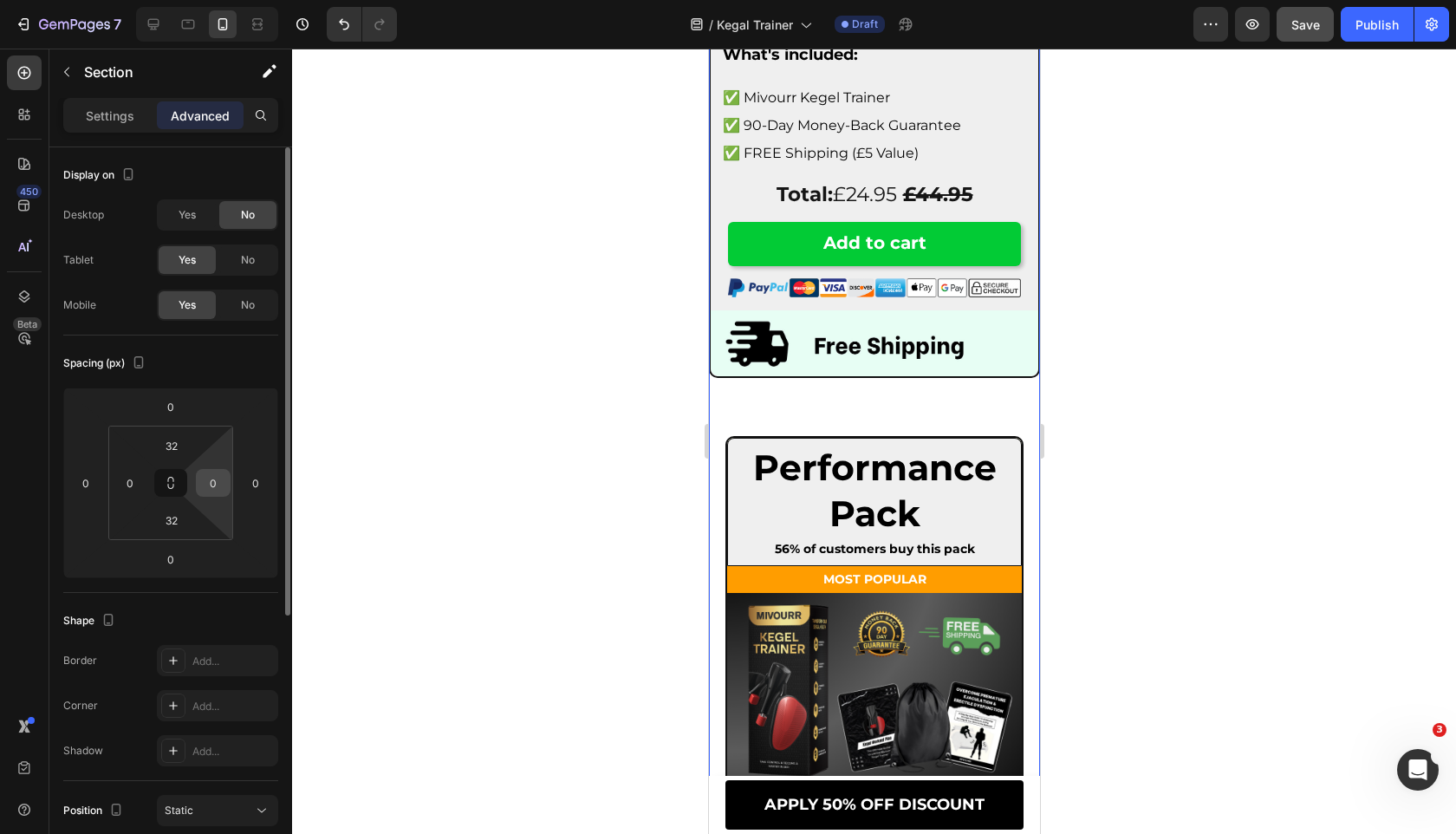
click at [214, 483] on input "0" at bounding box center [214, 483] width 26 height 26
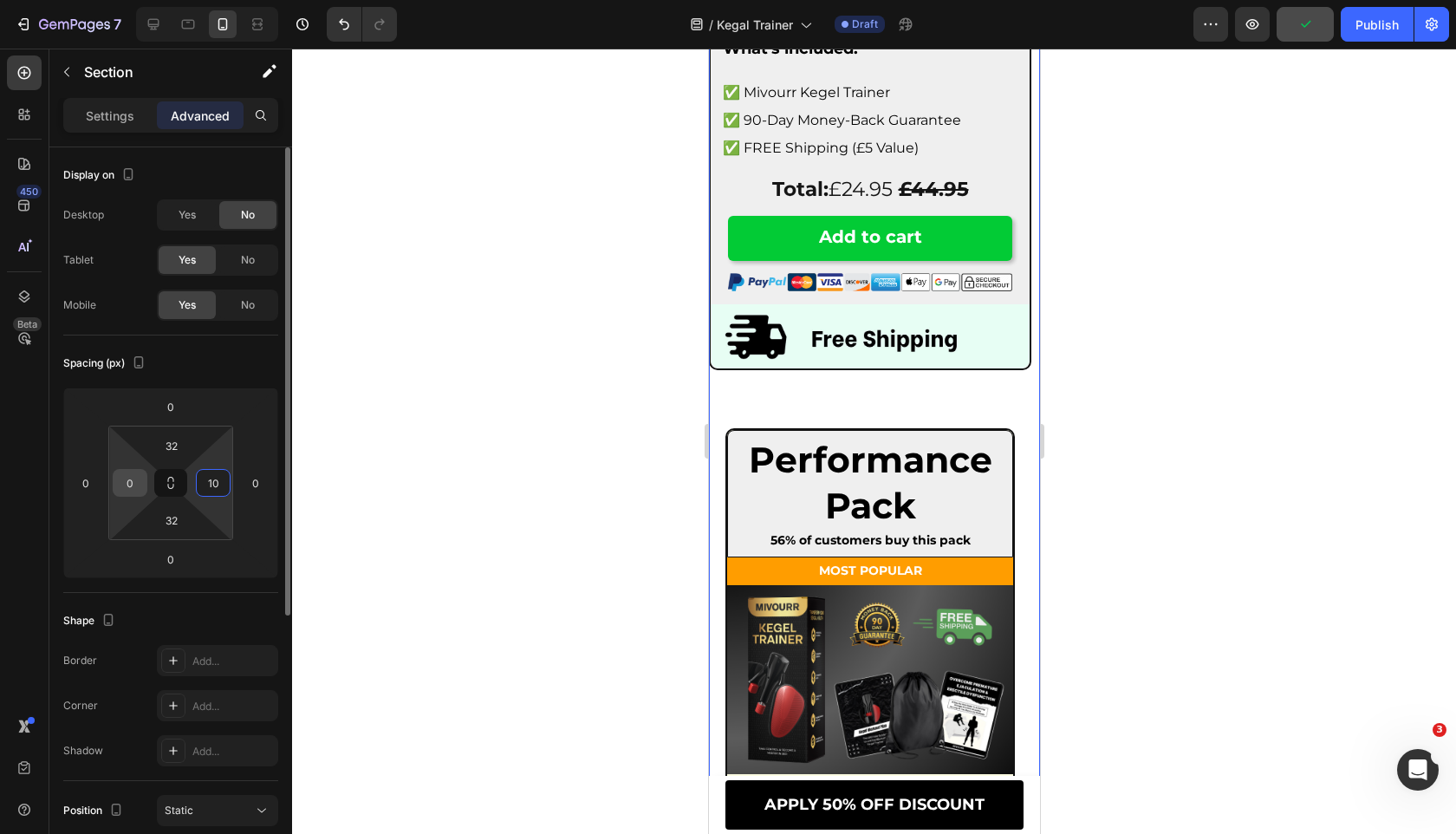
type input "10"
click at [135, 482] on input "0" at bounding box center [130, 483] width 26 height 26
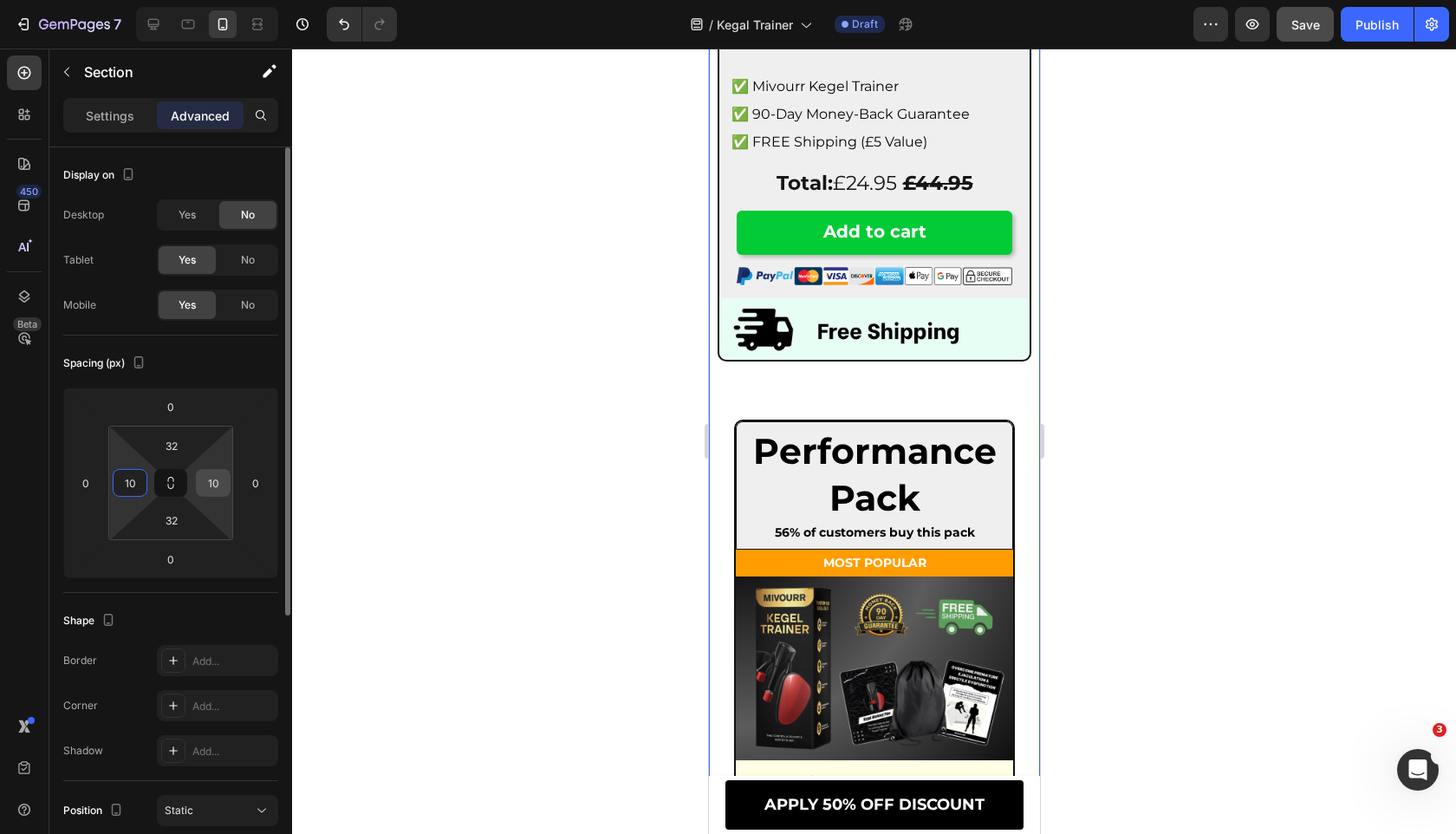
type input "10"
click at [214, 487] on input "10" at bounding box center [214, 483] width 26 height 26
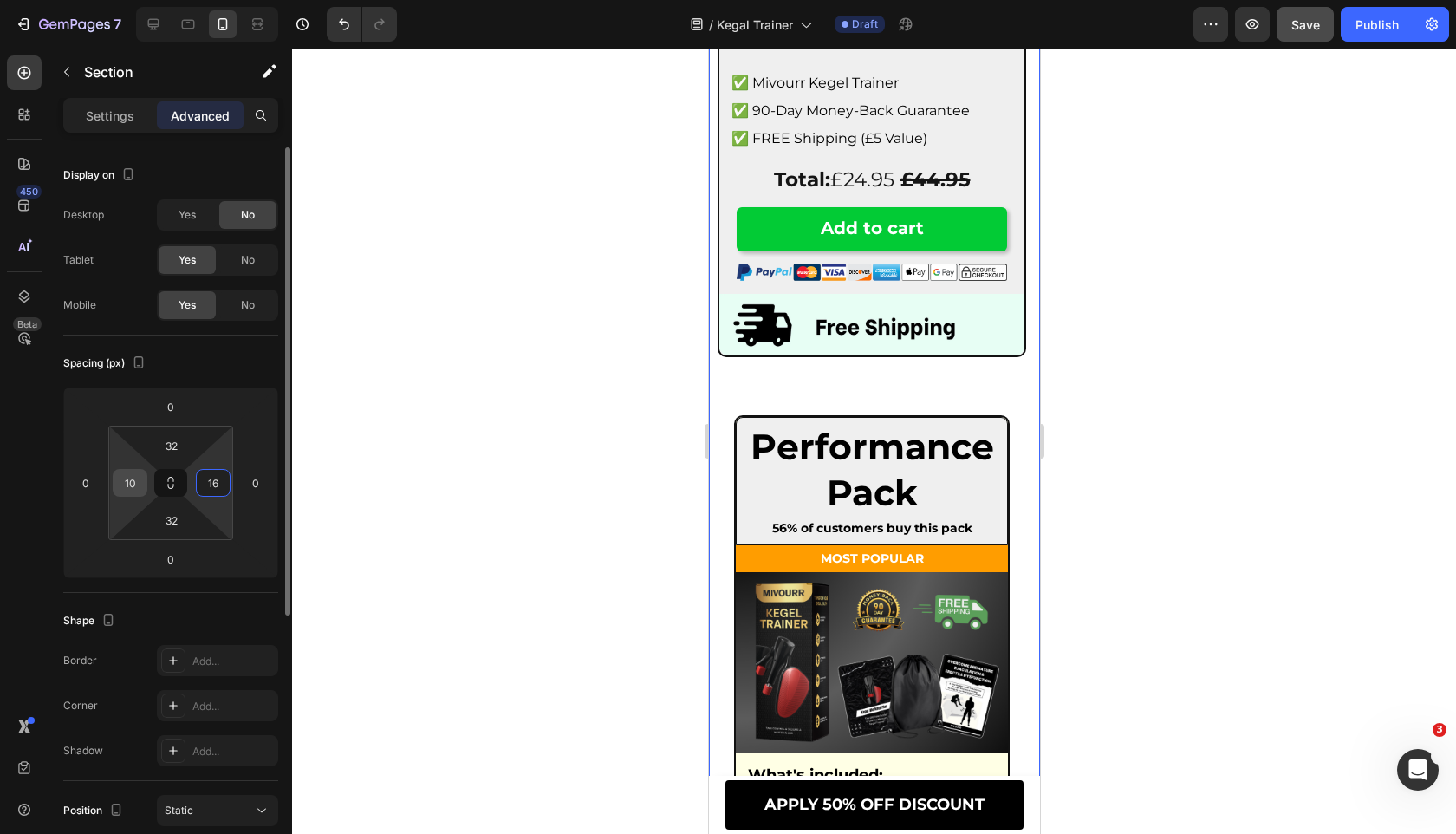
type input "16"
click at [130, 482] on input "10" at bounding box center [130, 483] width 26 height 26
type input "16"
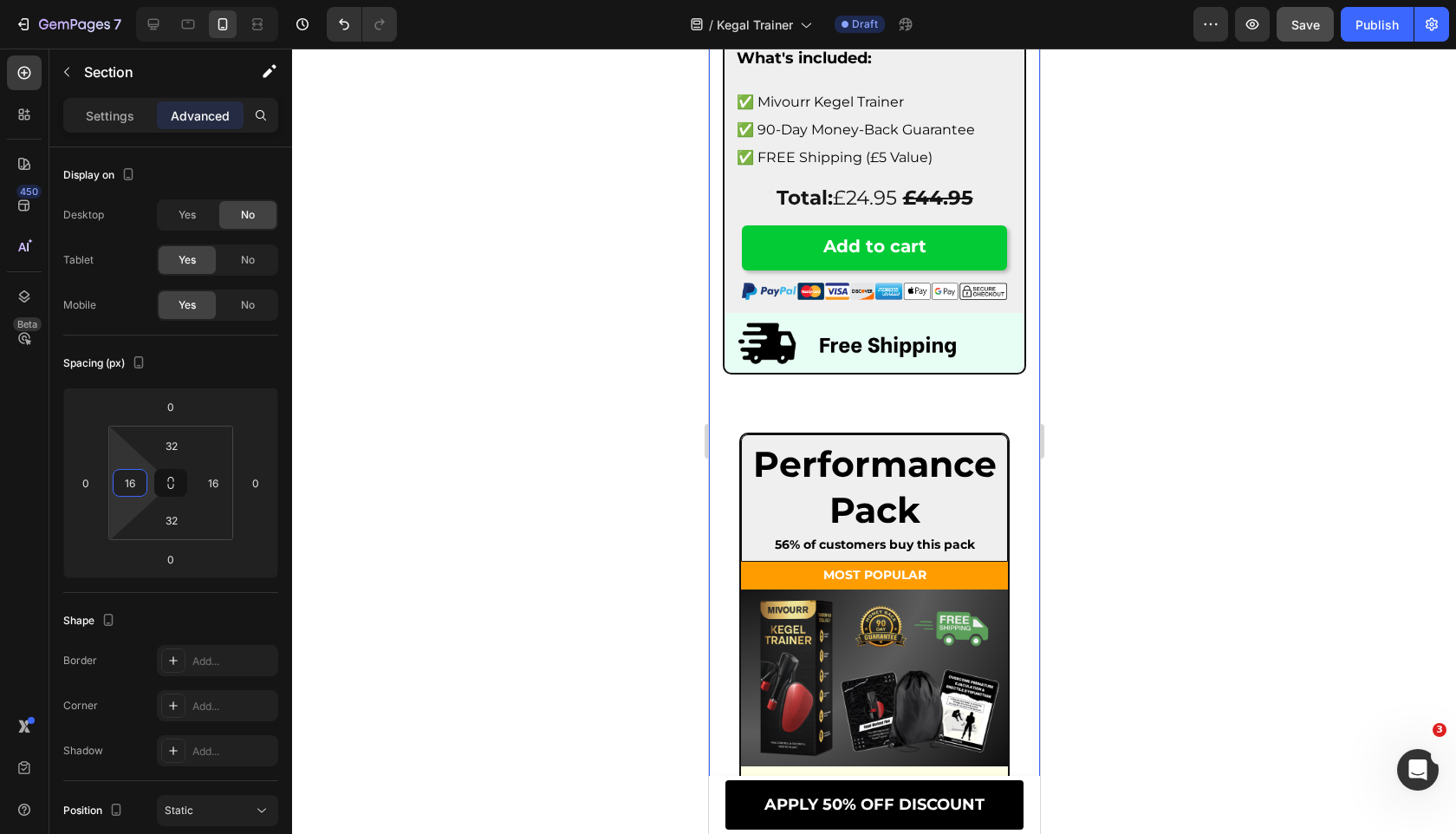
click at [477, 437] on div at bounding box center [874, 441] width 1164 height 786
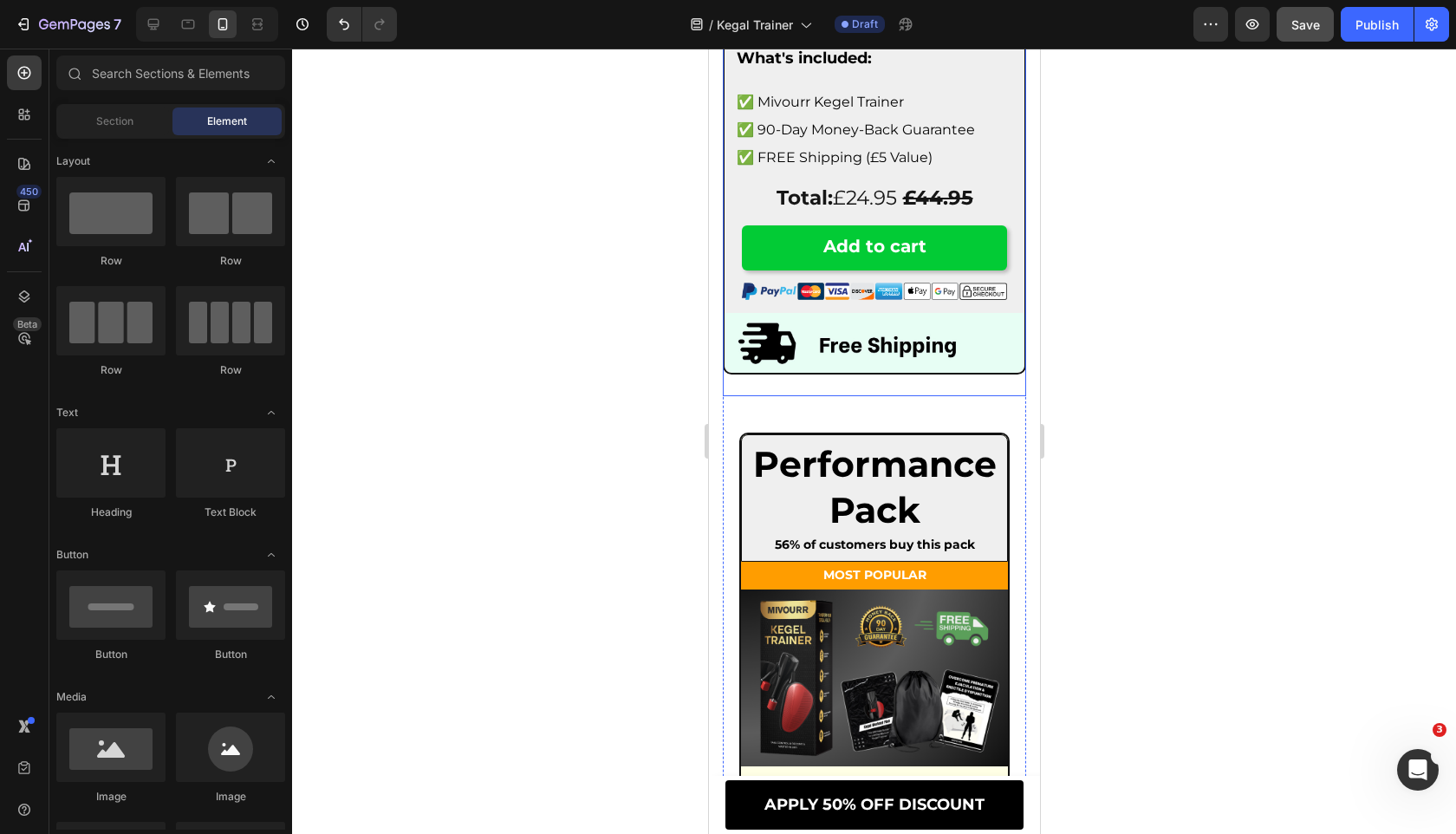
click at [831, 392] on div "Starter Pack Heading 9% of customers buy this pack Text Block Row Image What's …" at bounding box center [873, 60] width 303 height 671
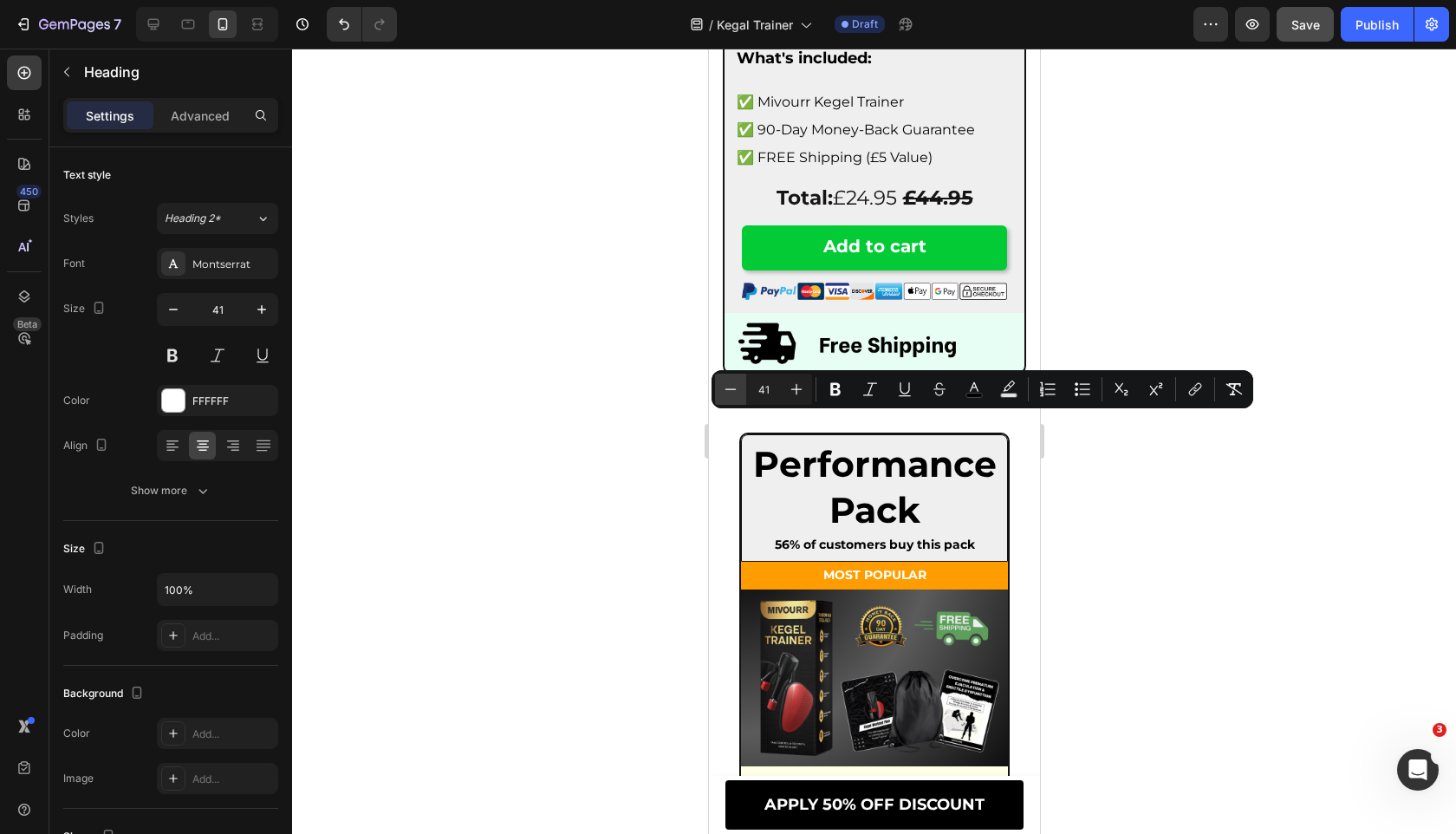
click at [725, 391] on icon "Editor contextual toolbar" at bounding box center [730, 389] width 18 height 18
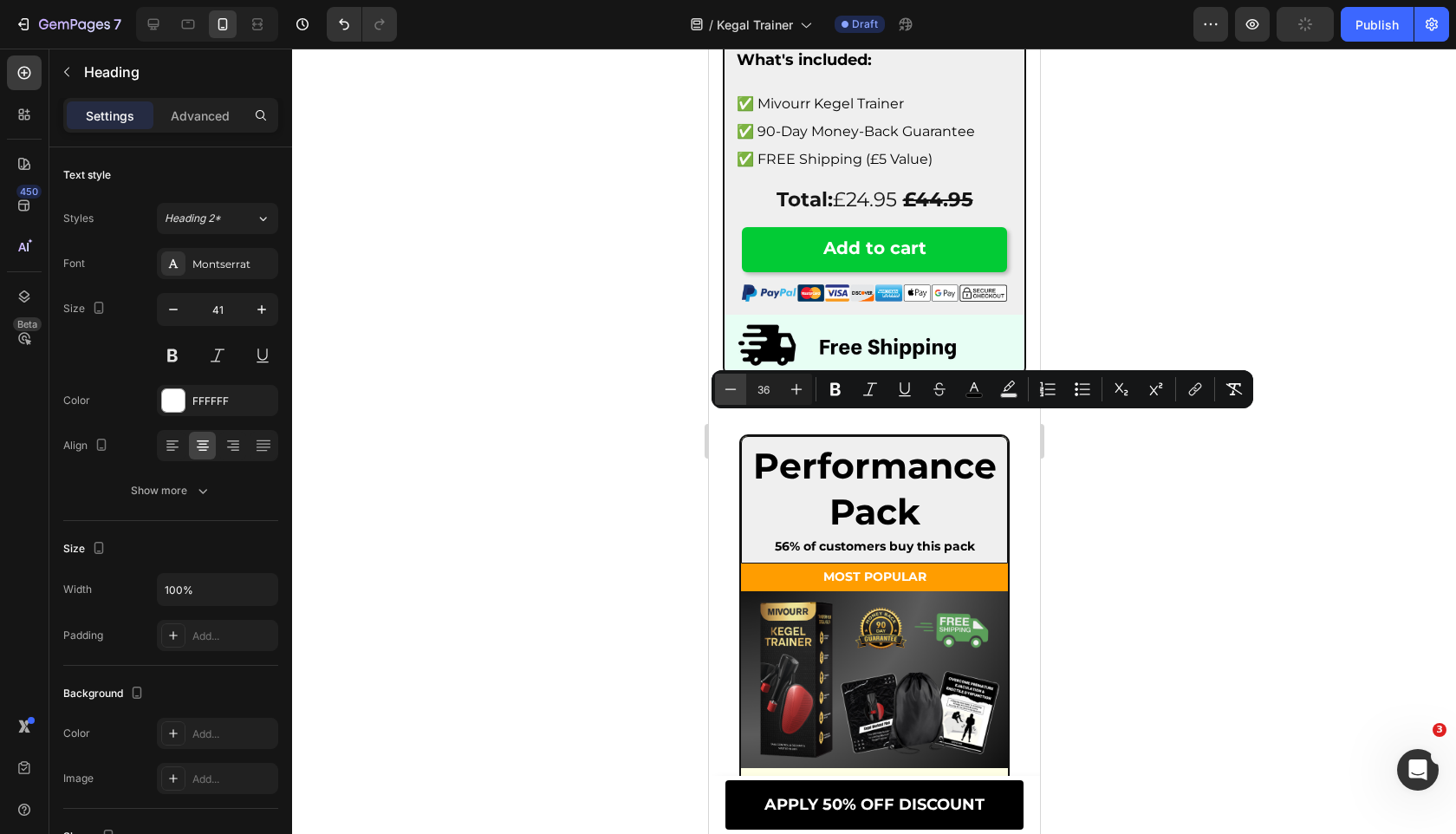
click at [725, 391] on icon "Editor contextual toolbar" at bounding box center [730, 389] width 18 height 18
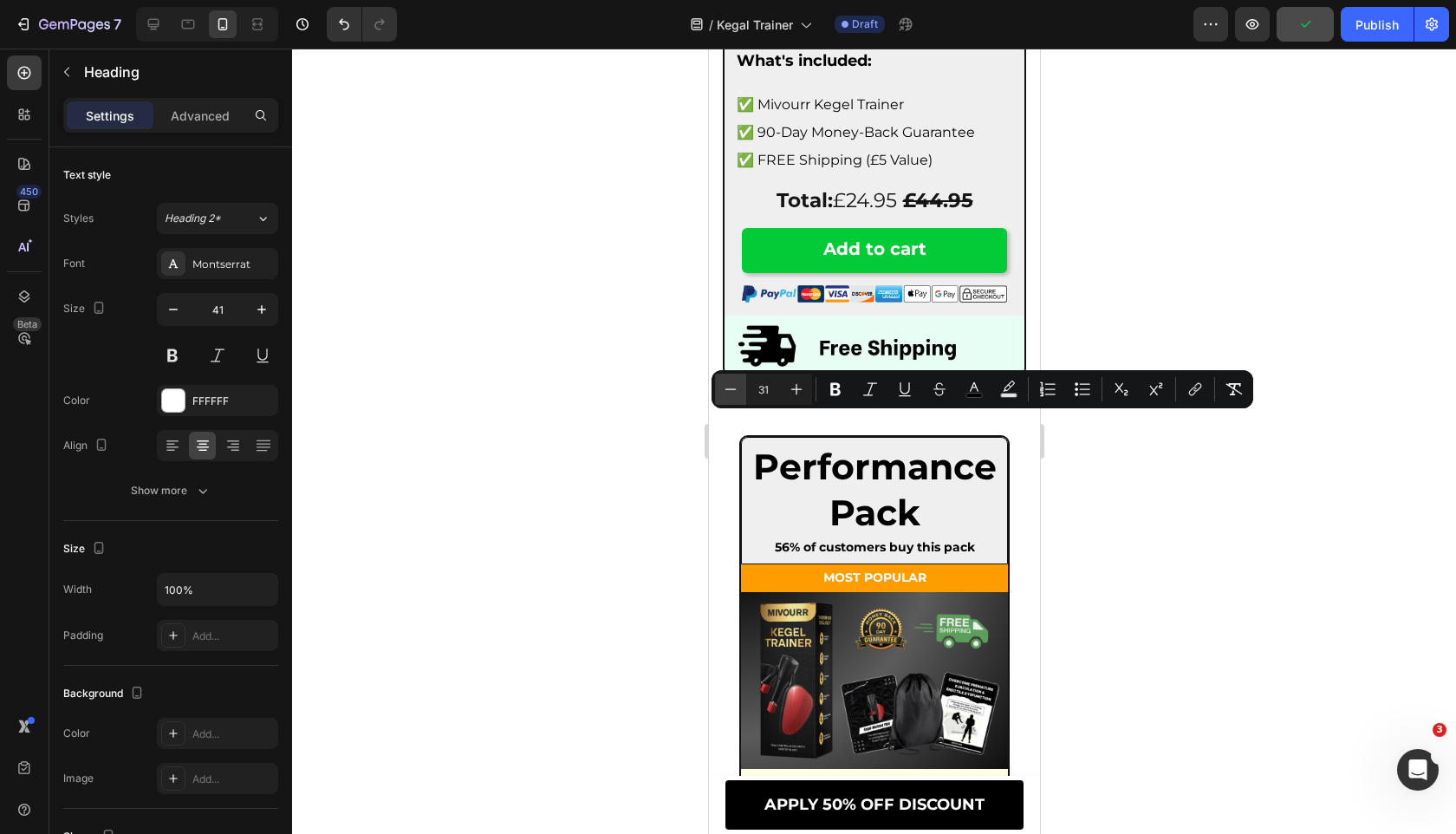
click at [725, 391] on icon "Editor contextual toolbar" at bounding box center [730, 389] width 18 height 18
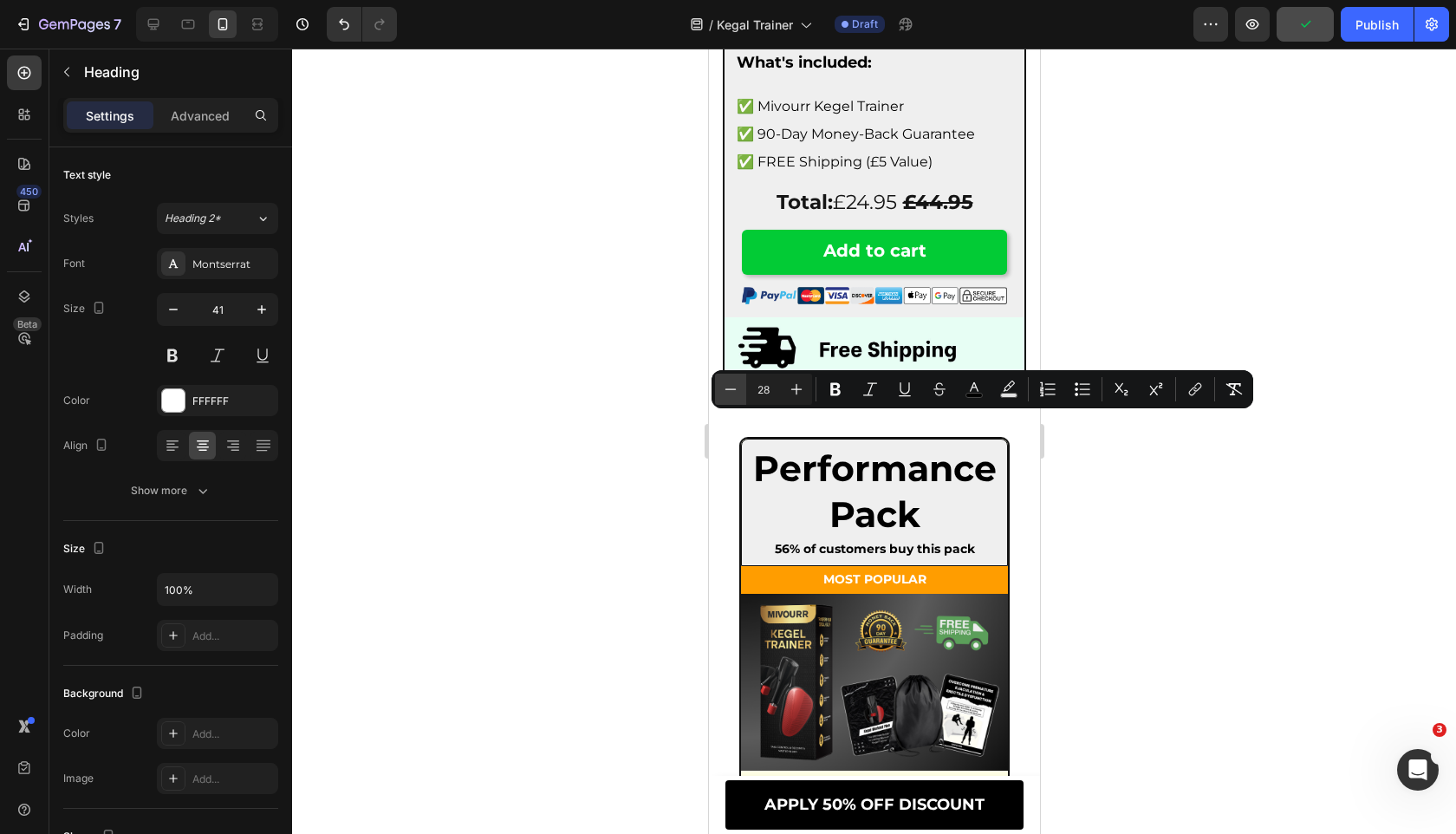
click at [725, 391] on icon "Editor contextual toolbar" at bounding box center [730, 389] width 18 height 18
click at [786, 391] on button "Plus" at bounding box center [797, 390] width 32 height 32
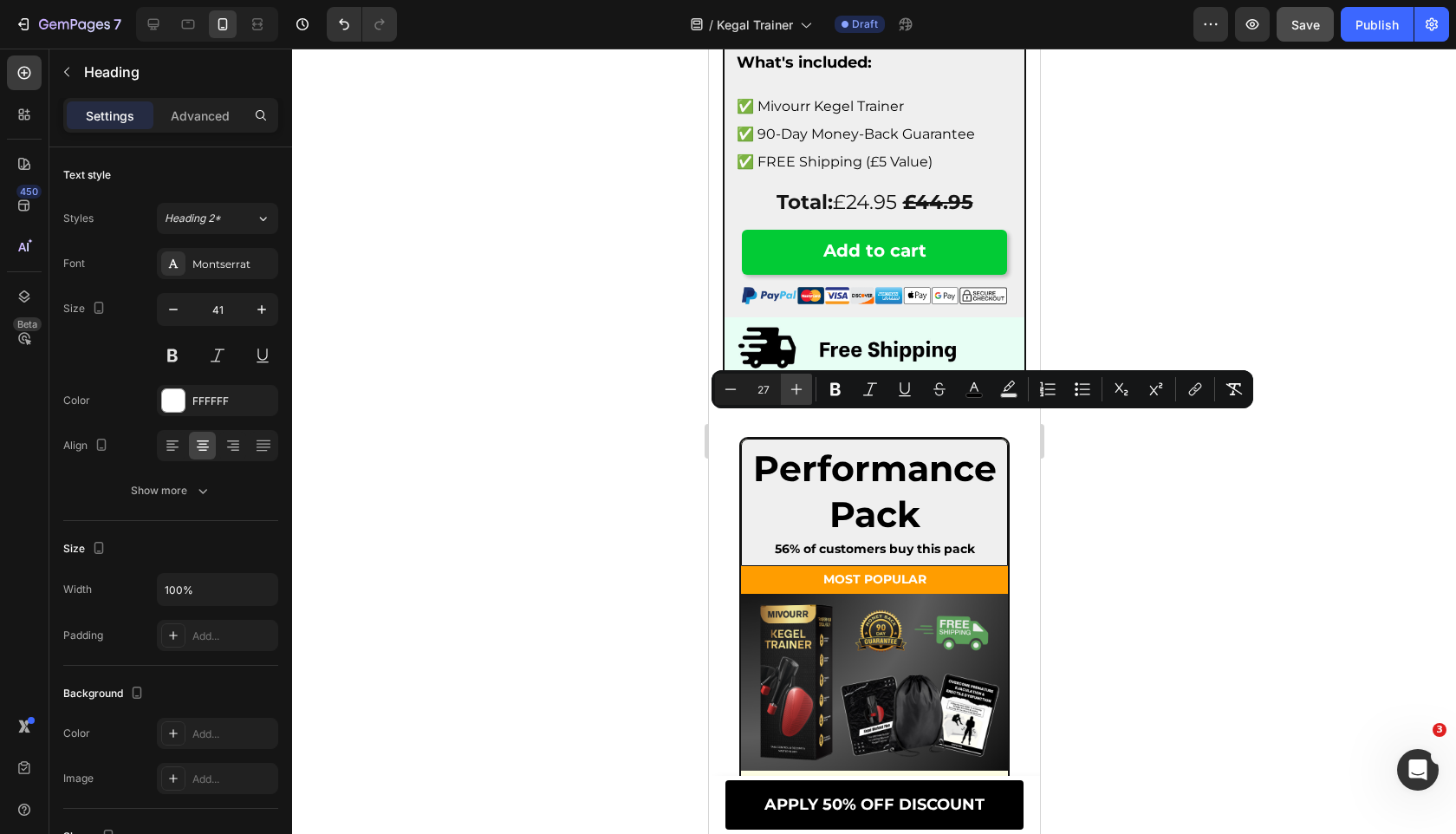
click at [786, 391] on button "Plus" at bounding box center [797, 390] width 32 height 32
click at [754, 391] on input "28" at bounding box center [763, 389] width 35 height 21
type input "24"
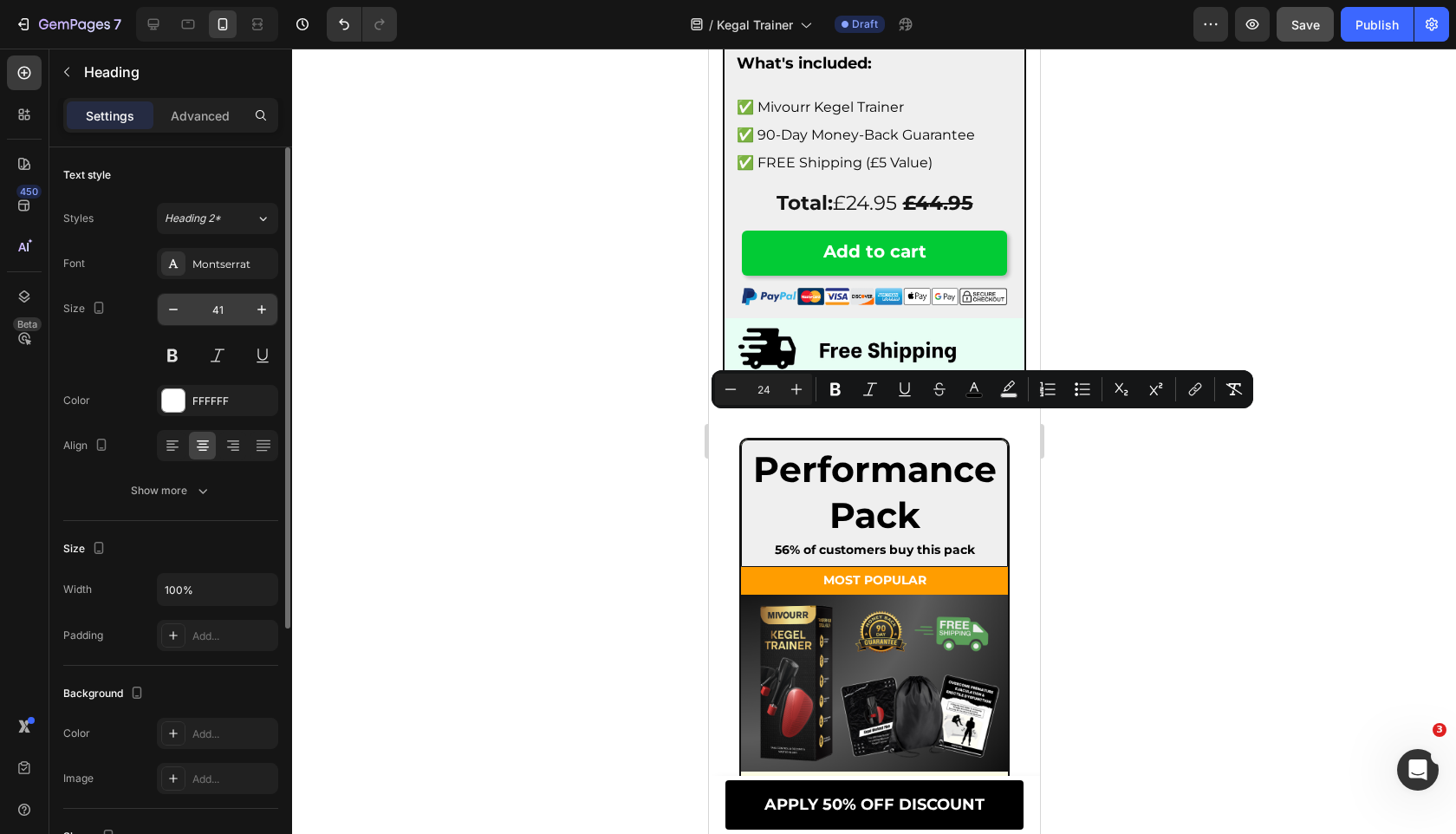
click at [224, 307] on input "41" at bounding box center [217, 309] width 57 height 32
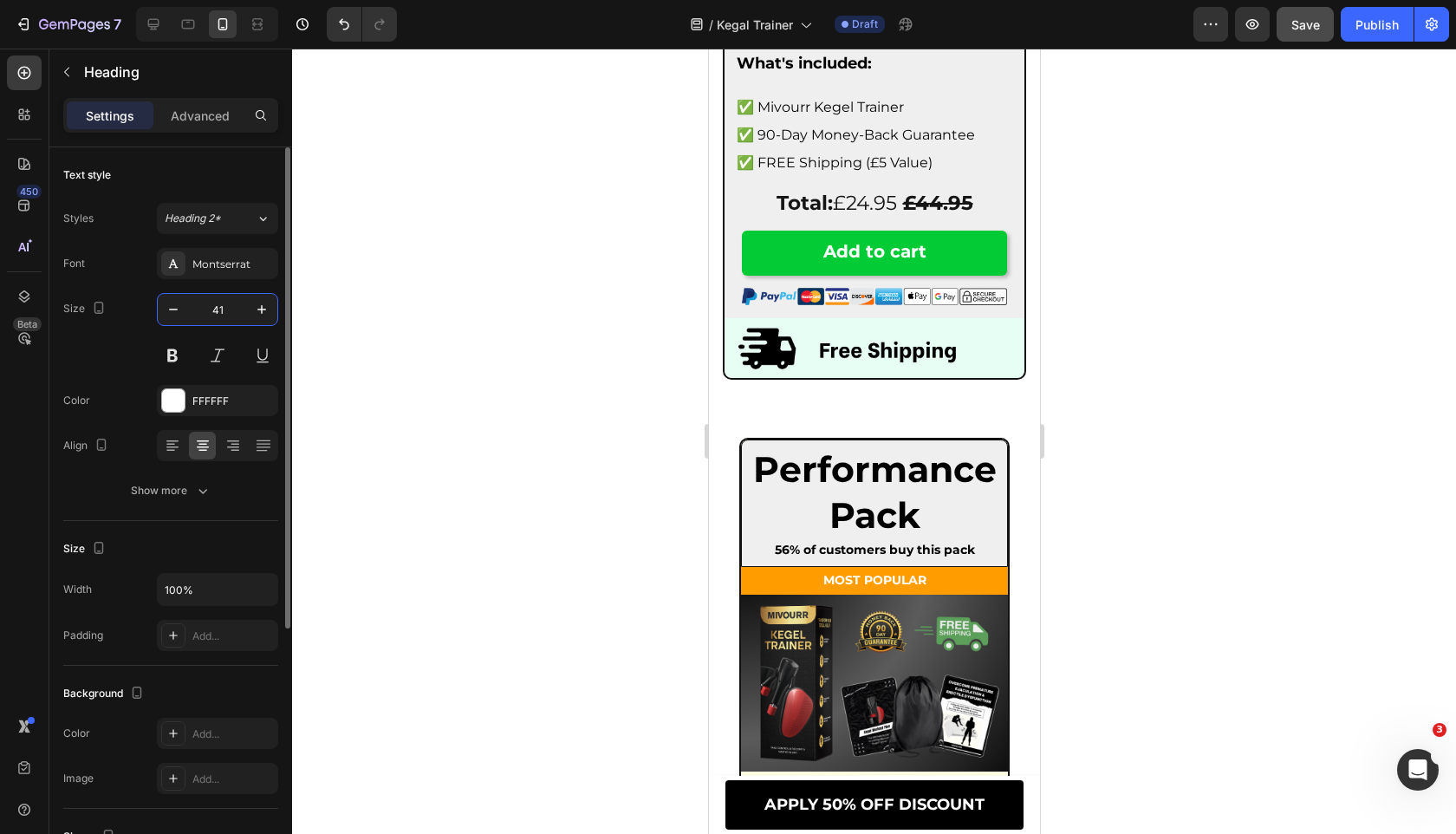
click at [224, 307] on input "41" at bounding box center [217, 309] width 57 height 32
type input "24"
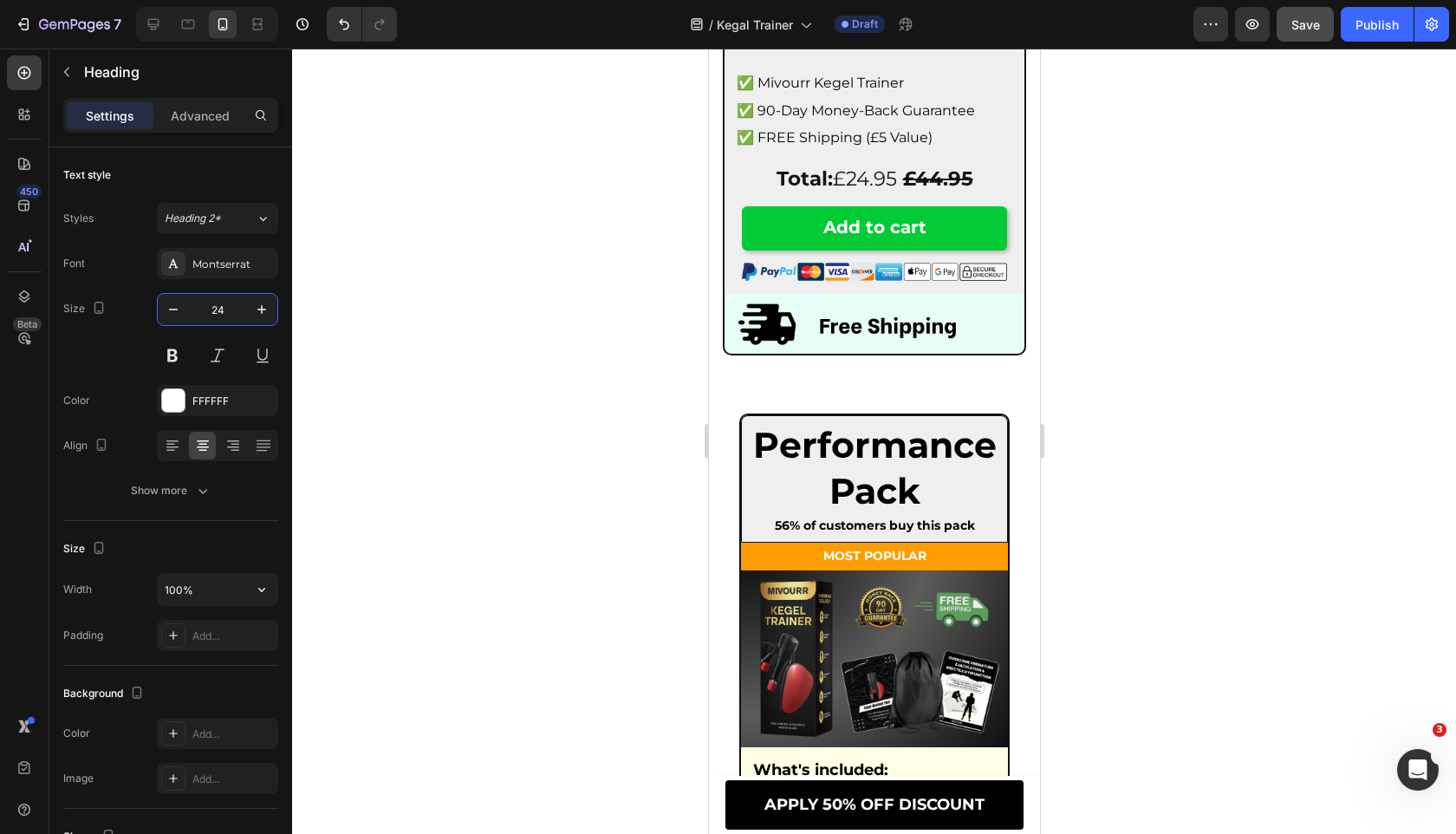
click at [478, 438] on div at bounding box center [874, 441] width 1164 height 786
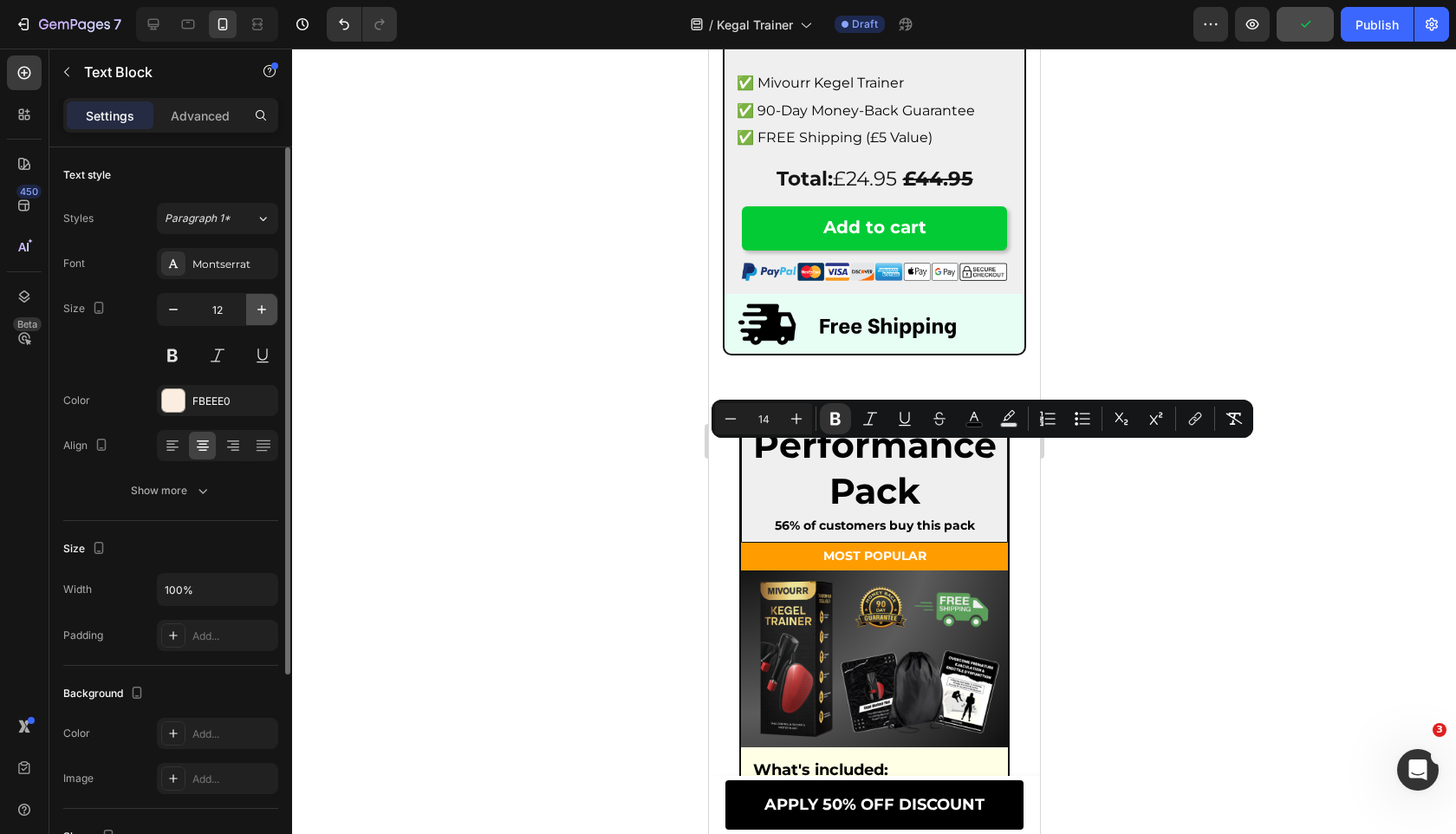
click at [253, 307] on icon "button" at bounding box center [262, 309] width 18 height 18
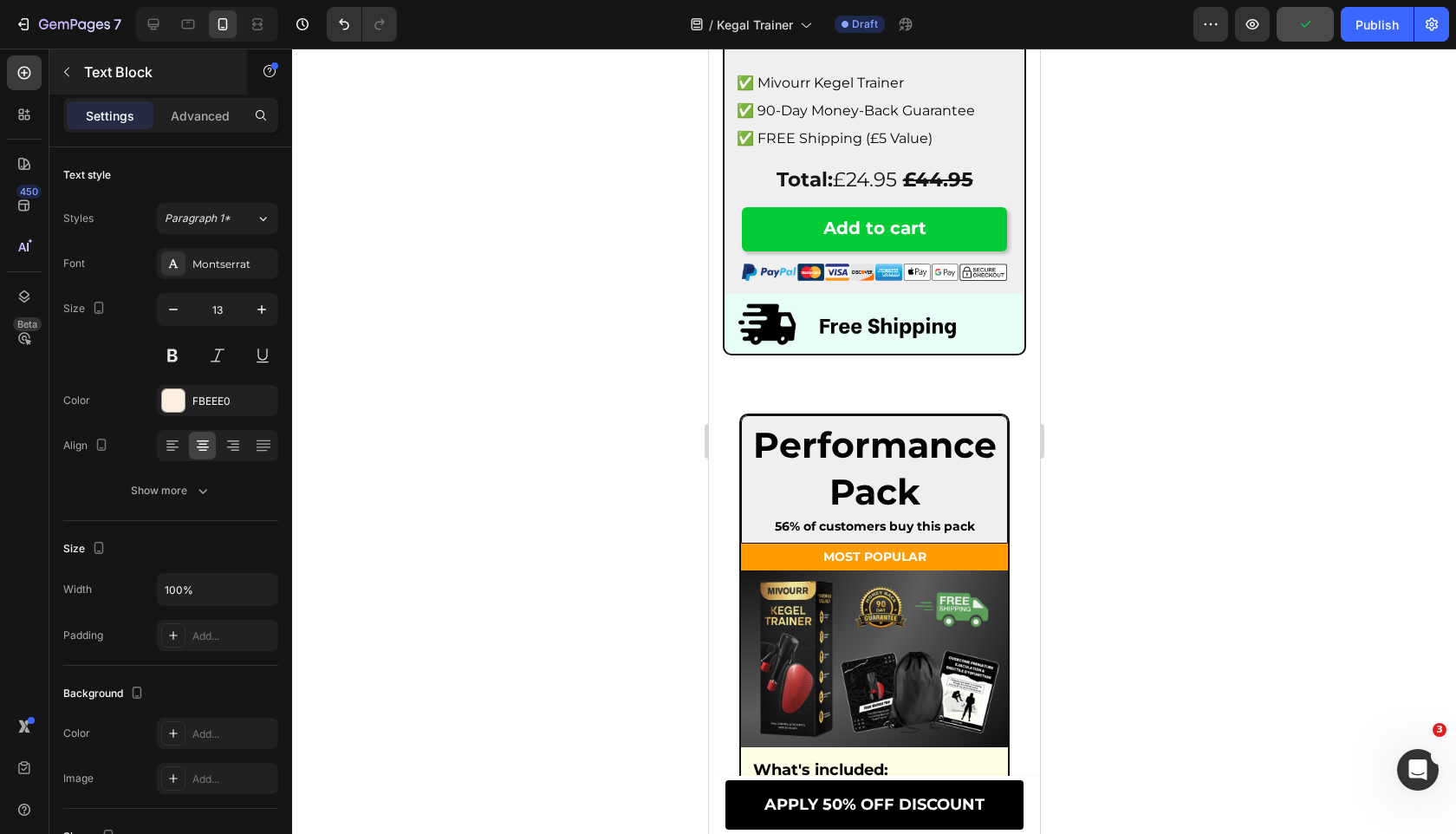
type input "14"
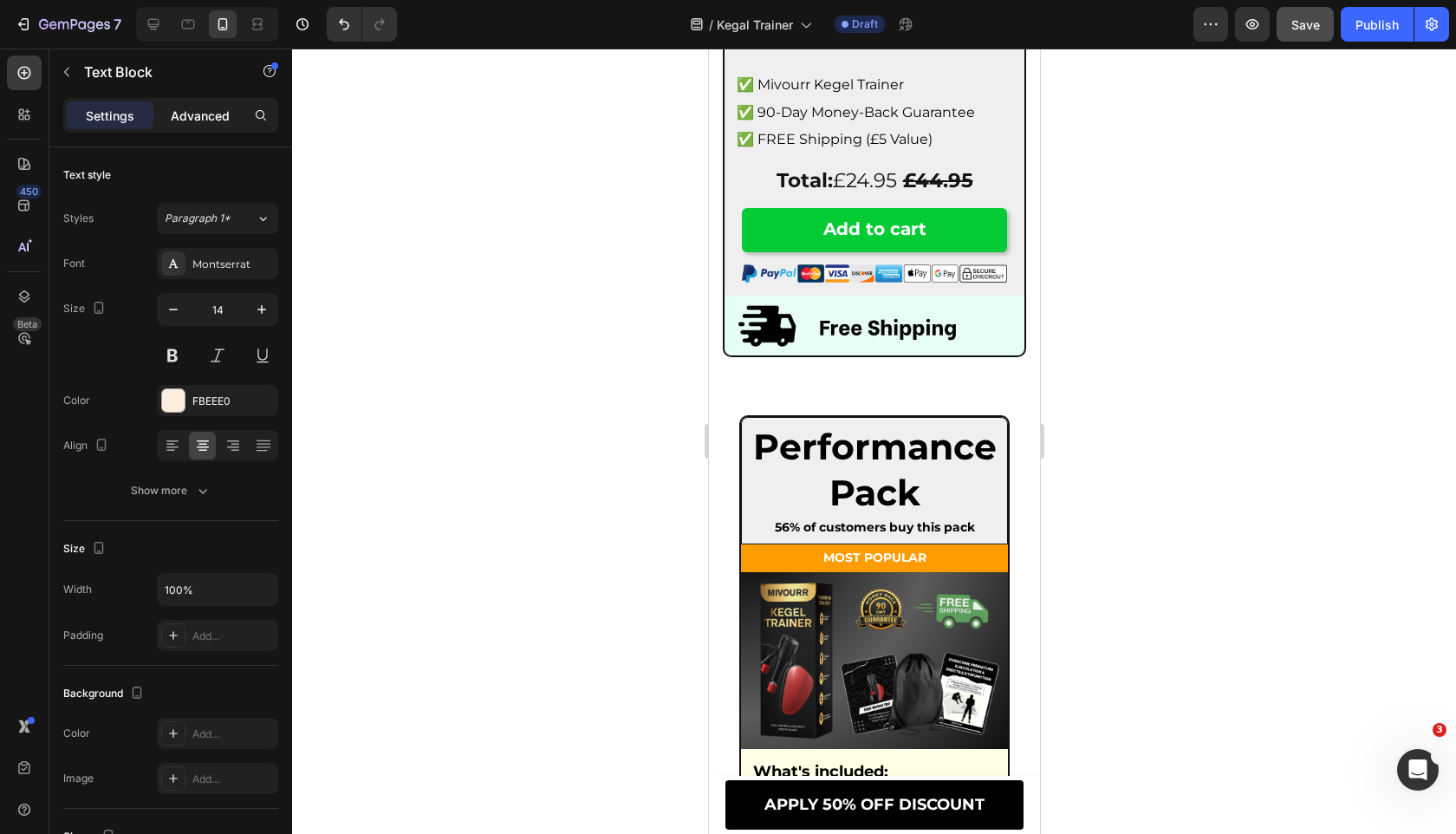
click at [217, 123] on p "Advanced" at bounding box center [200, 116] width 59 height 18
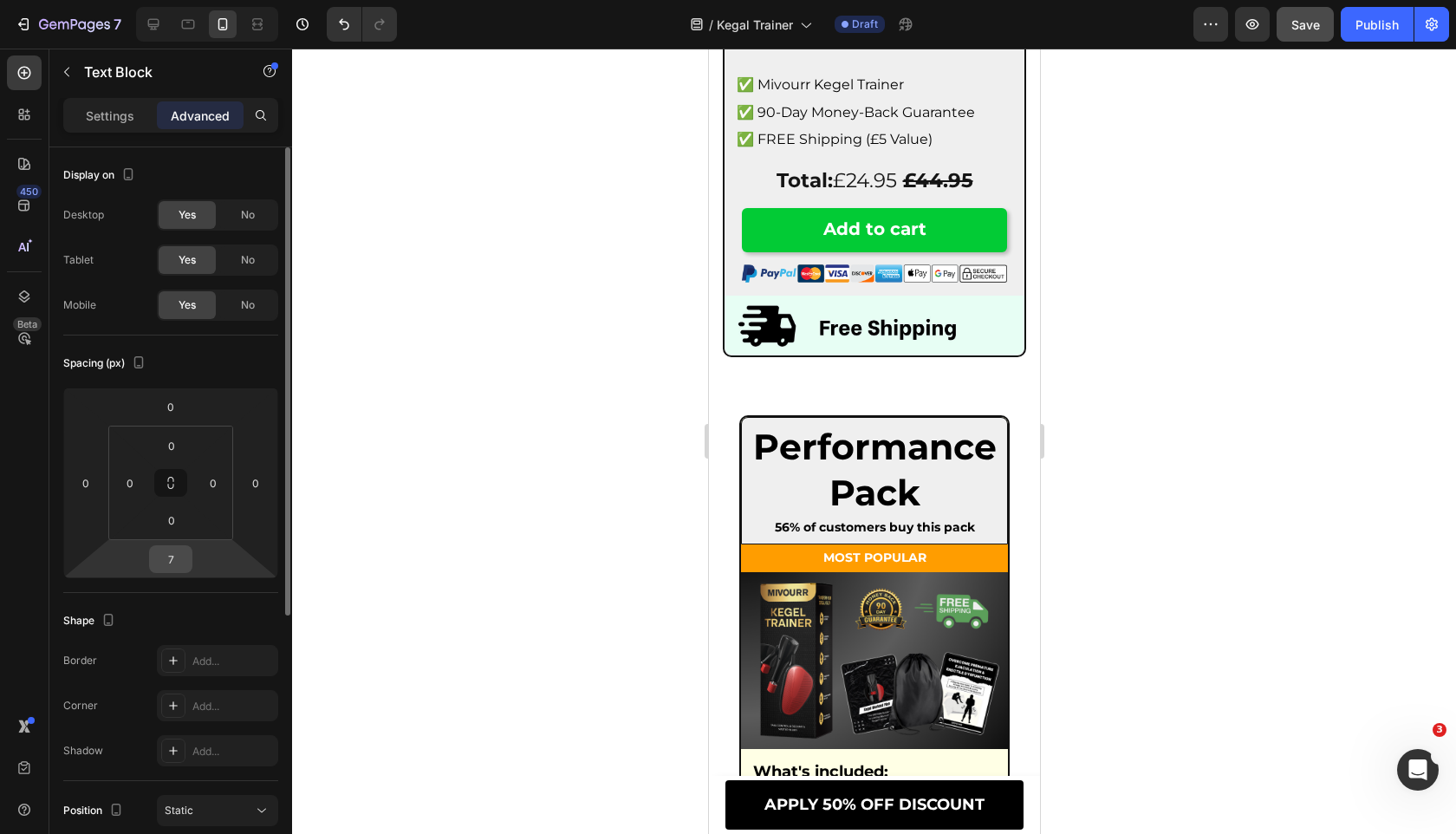
click at [169, 564] on input "7" at bounding box center [171, 559] width 35 height 26
type input "5"
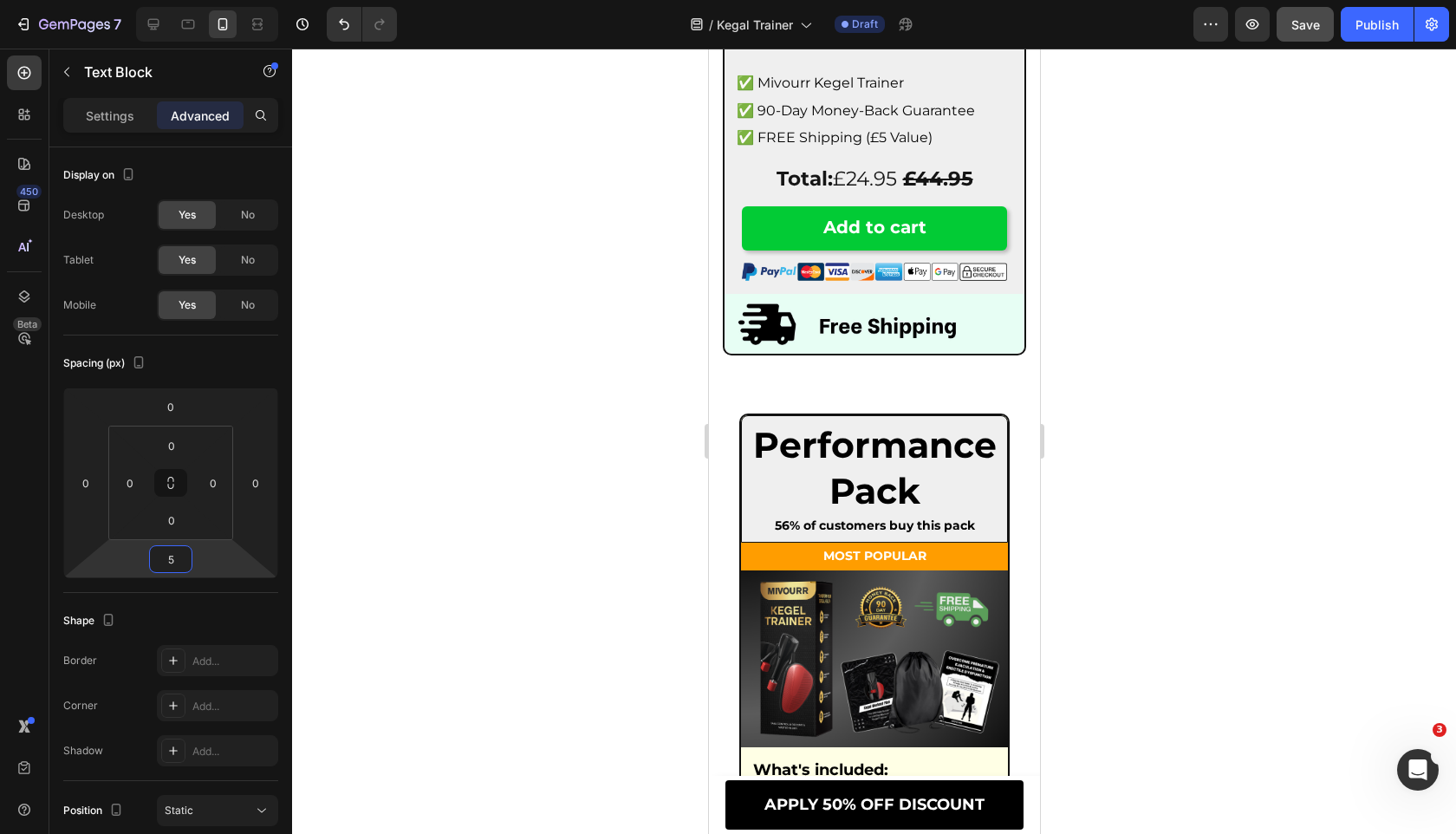
click at [414, 545] on div at bounding box center [874, 441] width 1164 height 786
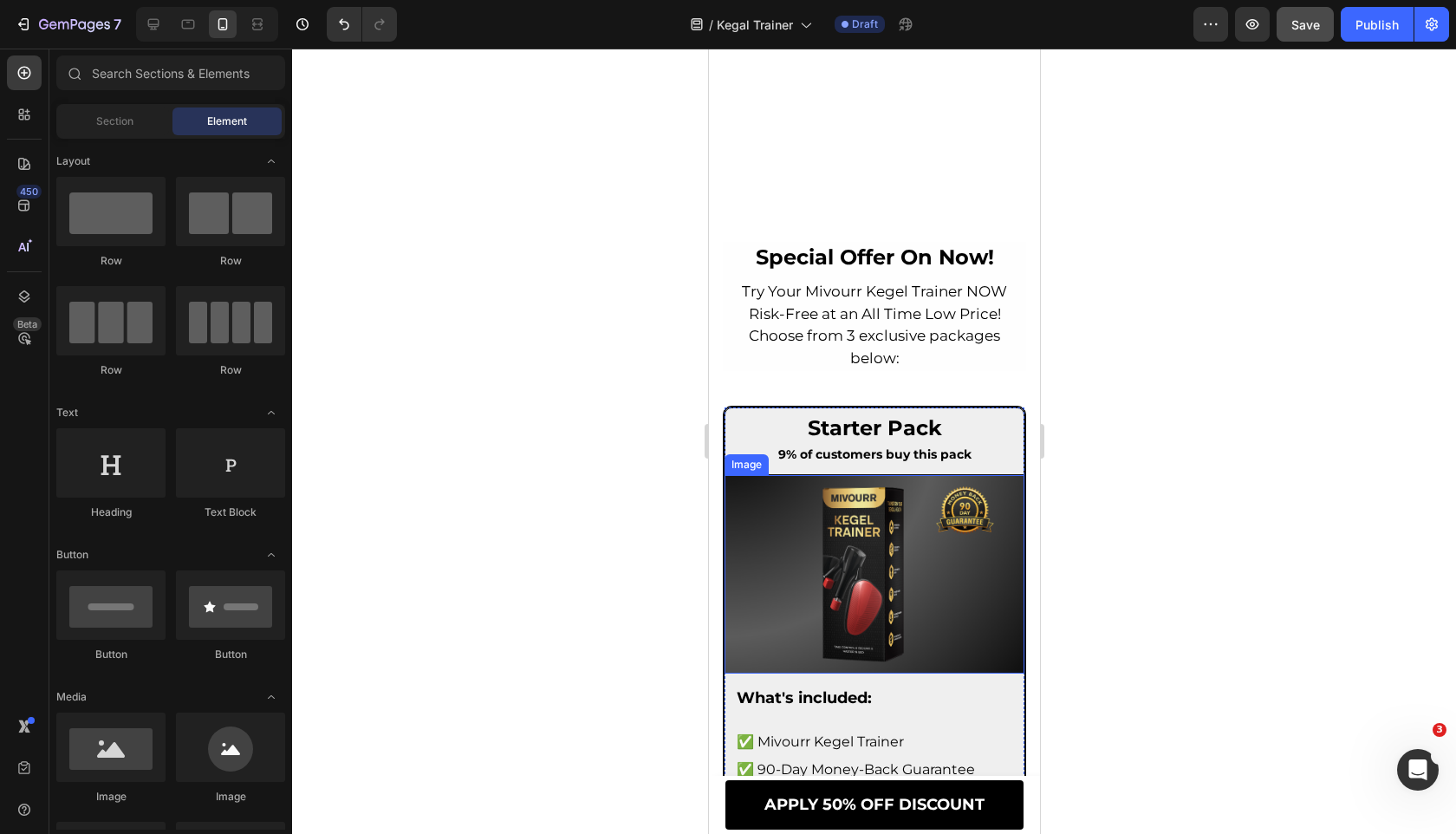
scroll to position [9660, 0]
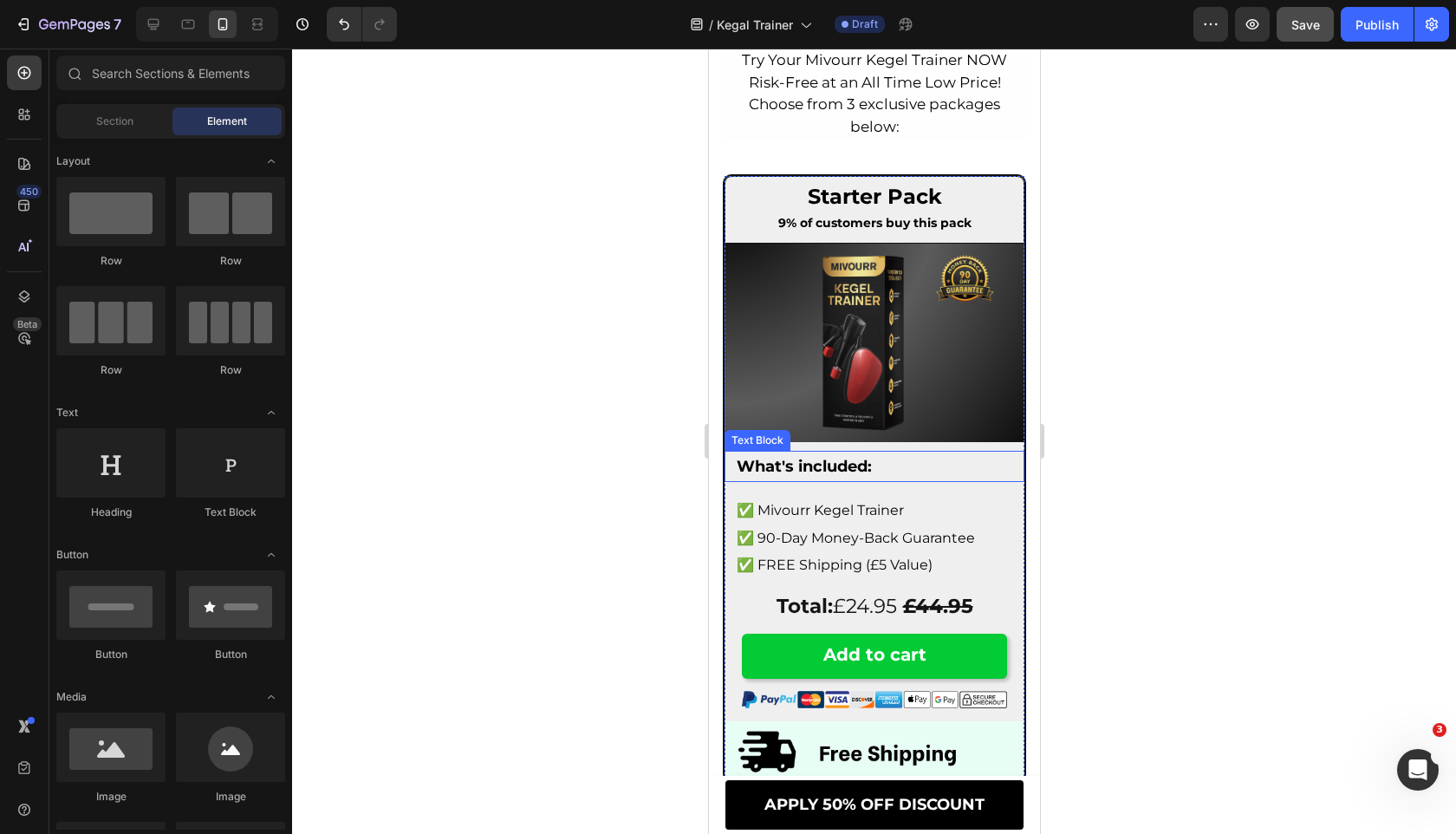
click at [853, 463] on strong "What's included:" at bounding box center [803, 467] width 135 height 19
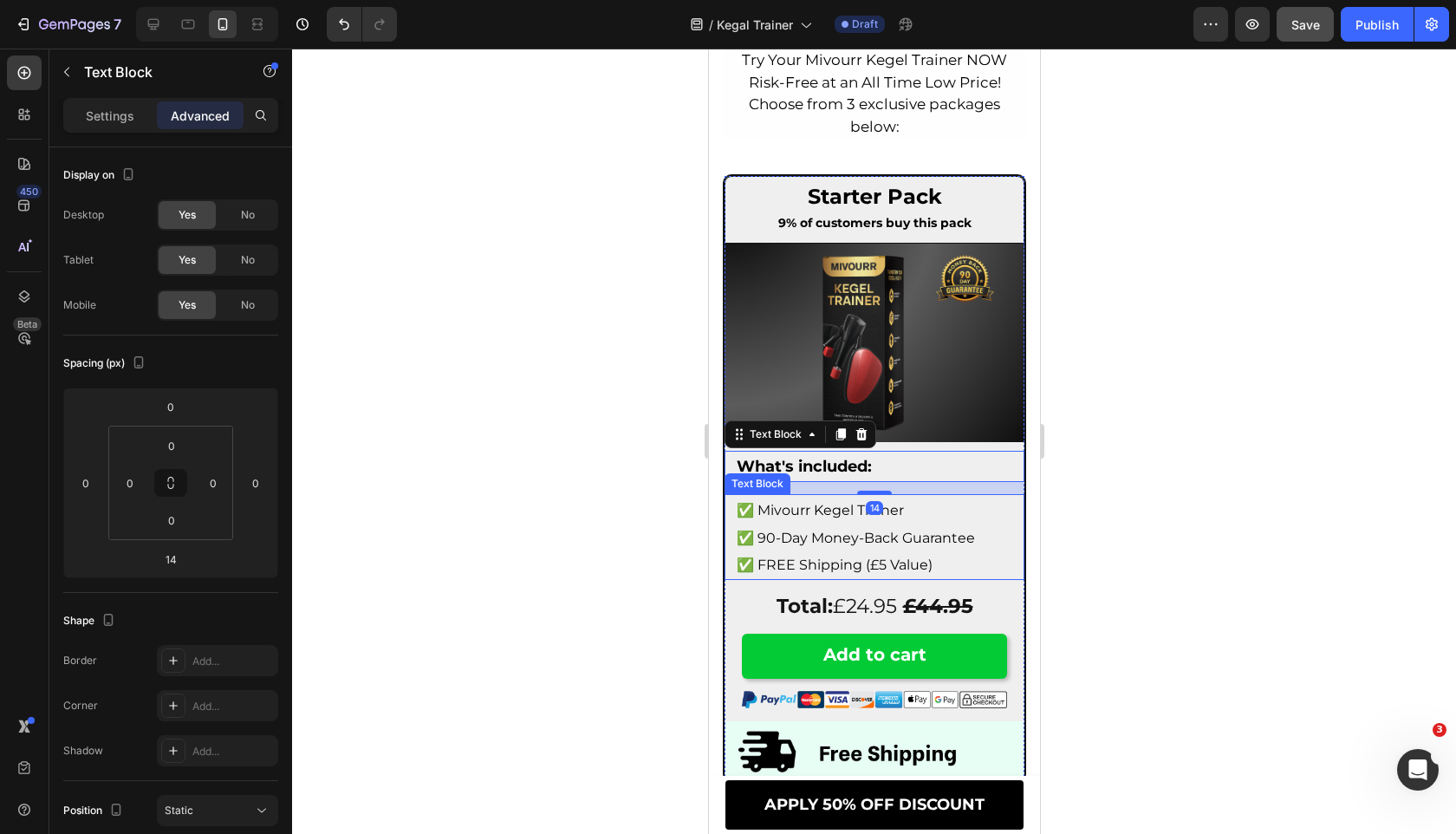
click at [726, 505] on div "✅ Mivourr Kegel Trainer ✅ 90-Day Money-Back Guarantee ✅ FREE Shipping (£5 Value…" at bounding box center [873, 537] width 299 height 87
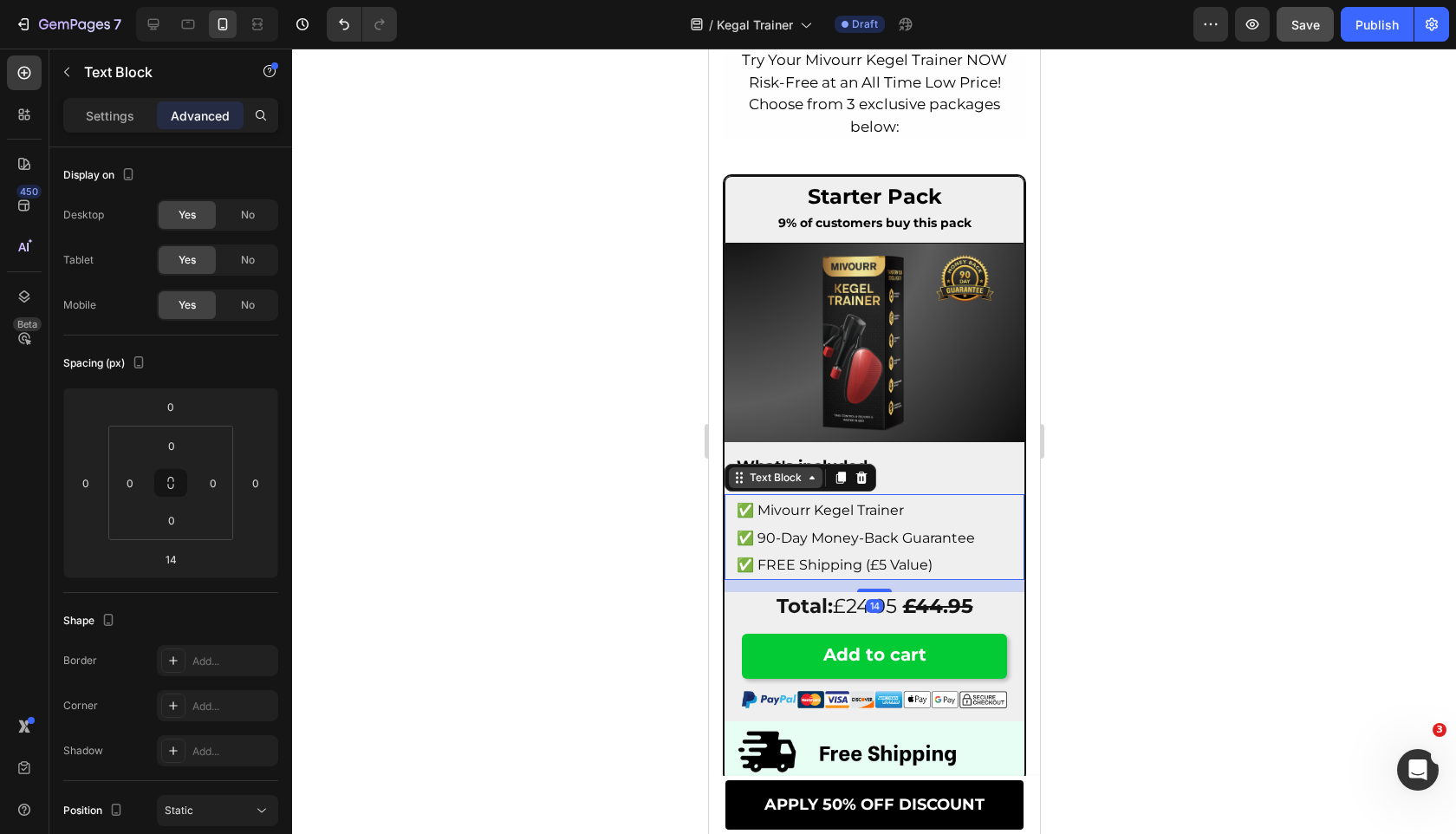
click at [762, 471] on div "Text Block" at bounding box center [774, 477] width 59 height 16
click at [631, 475] on div at bounding box center [874, 441] width 1164 height 786
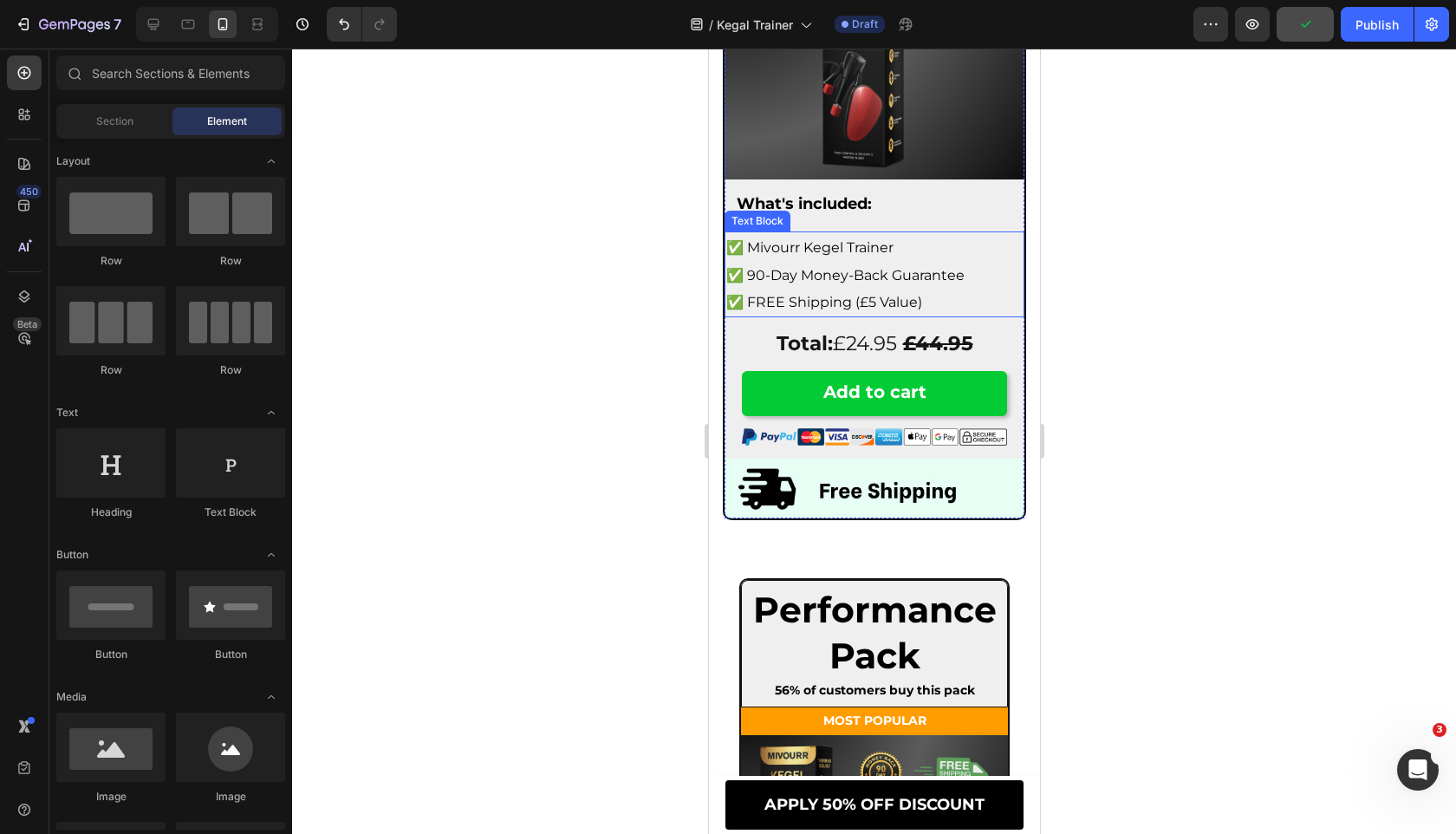
scroll to position [9828, 0]
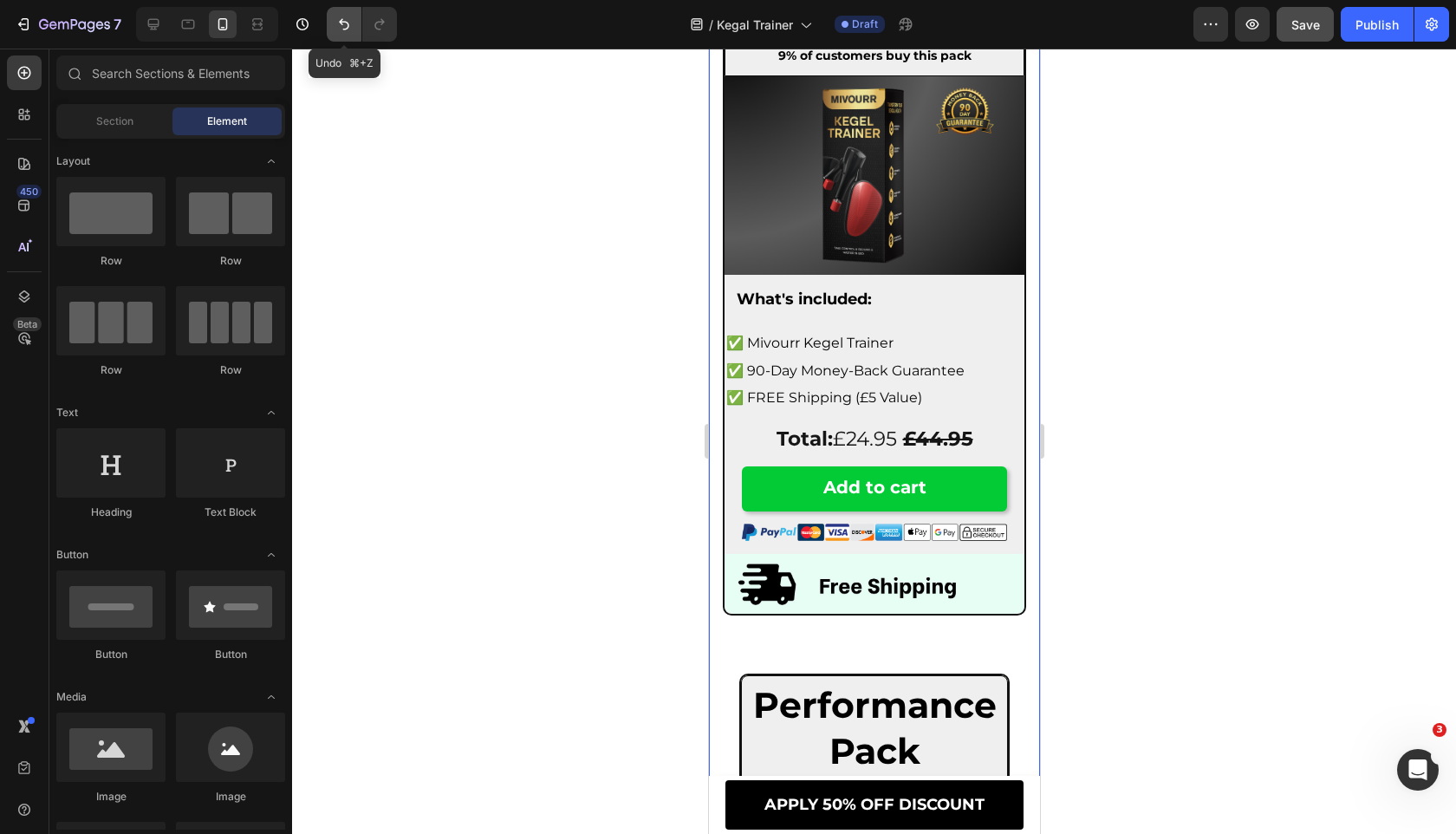
click at [347, 28] on icon "Undo/Redo" at bounding box center [344, 25] width 11 height 11
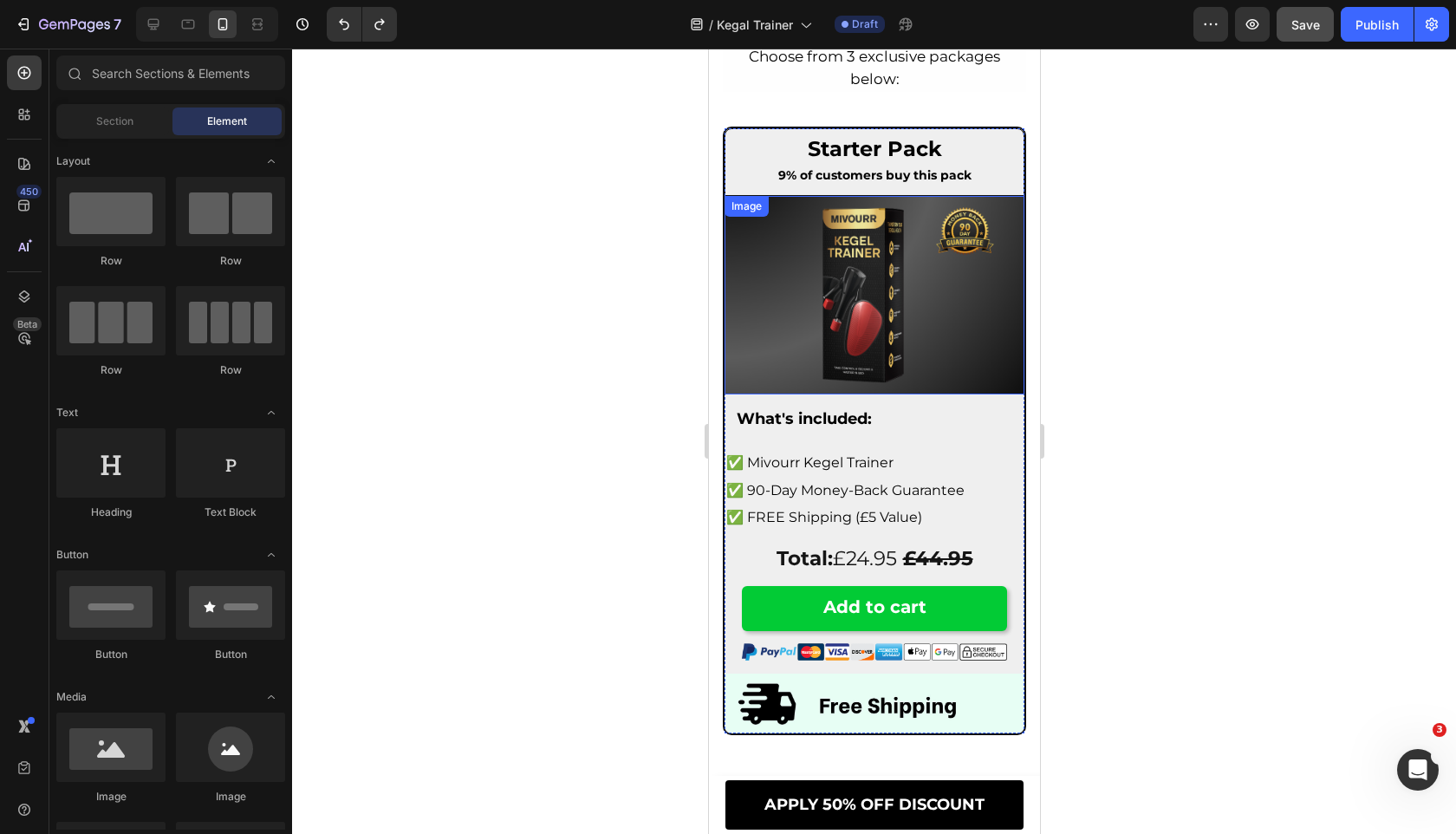
scroll to position [9687, 0]
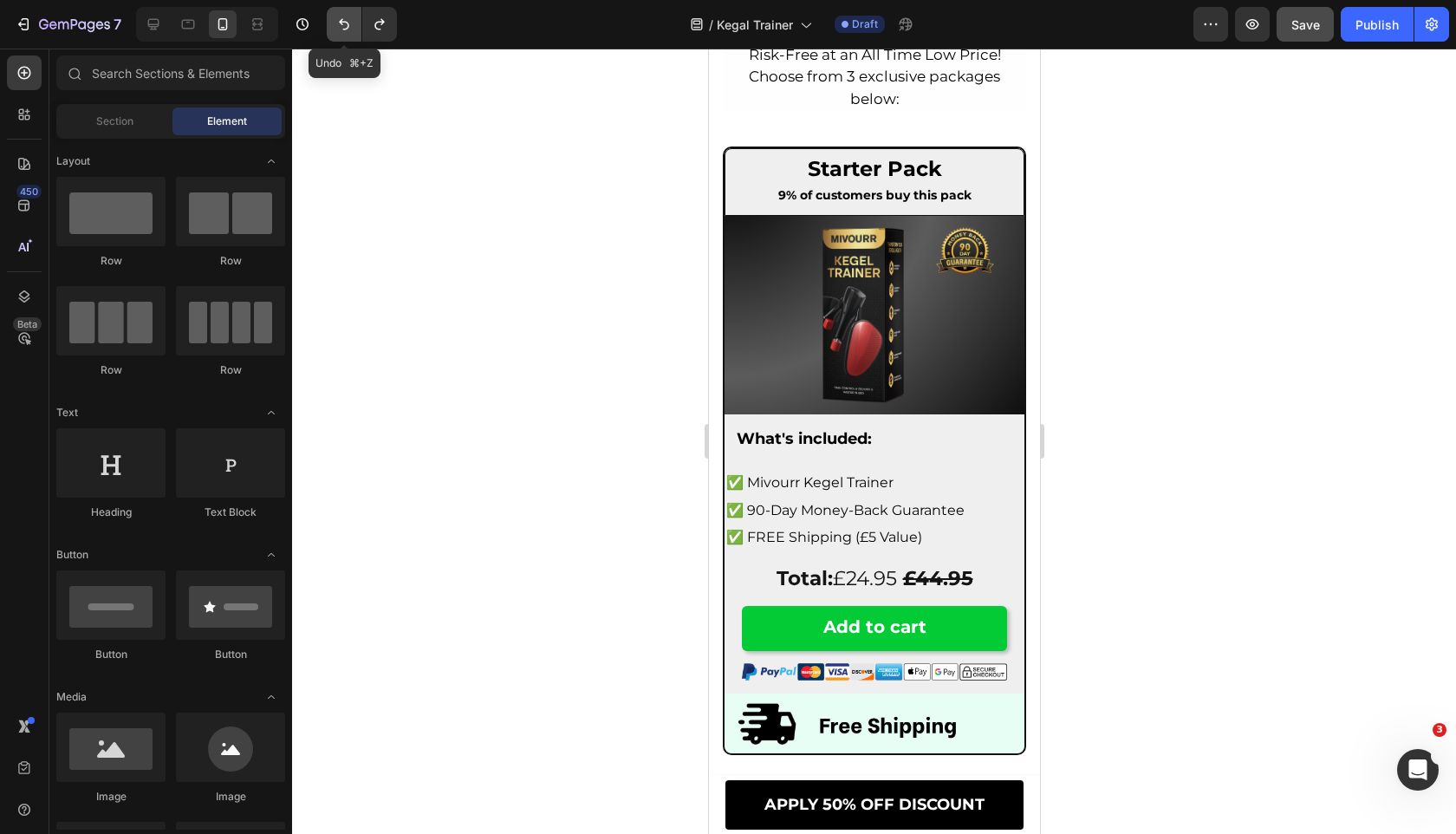
click at [346, 22] on icon "Undo/Redo" at bounding box center [344, 25] width 11 height 11
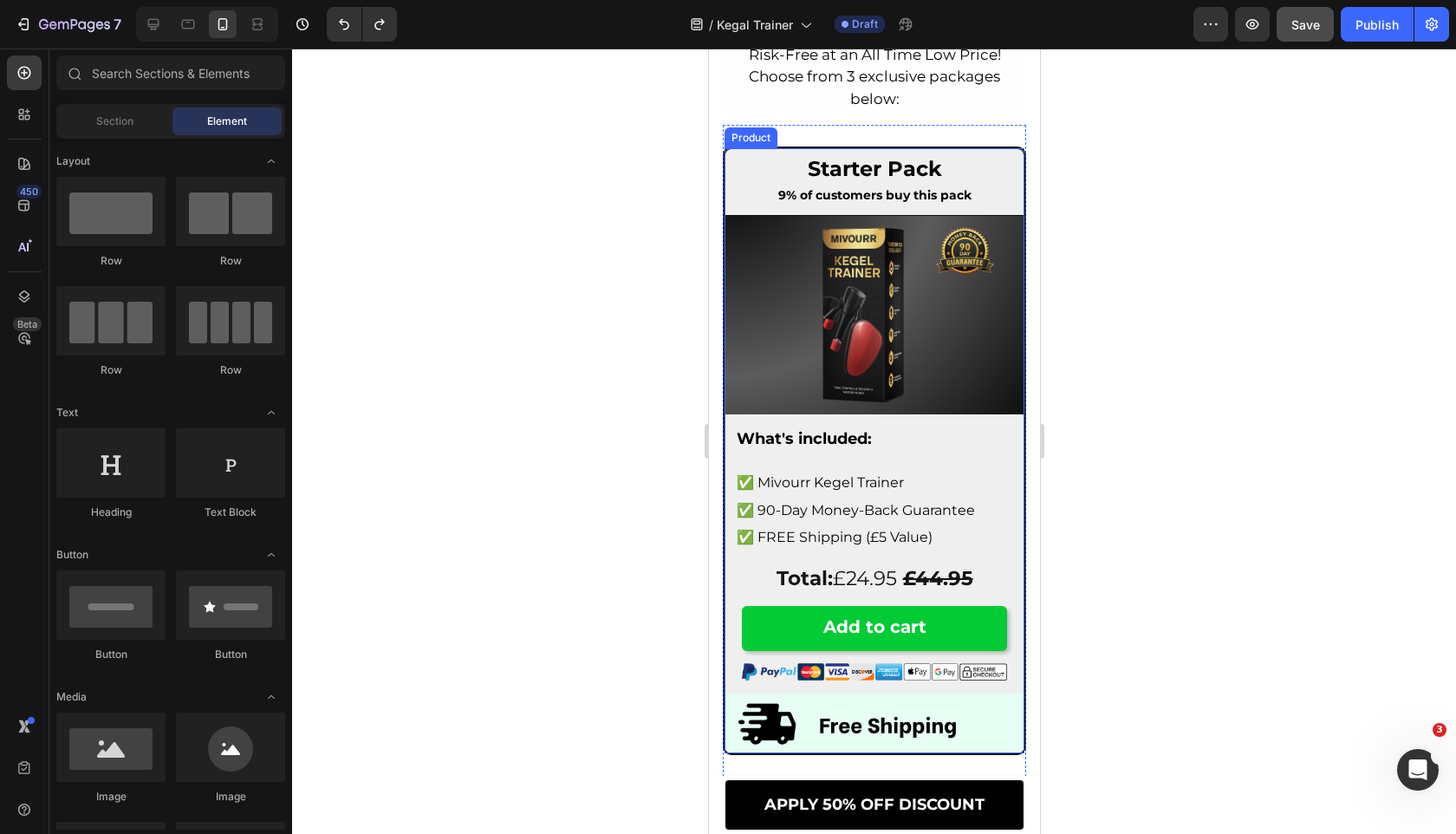
click at [841, 504] on span "✅ 90-Day Money-Back Guarantee" at bounding box center [855, 510] width 238 height 17
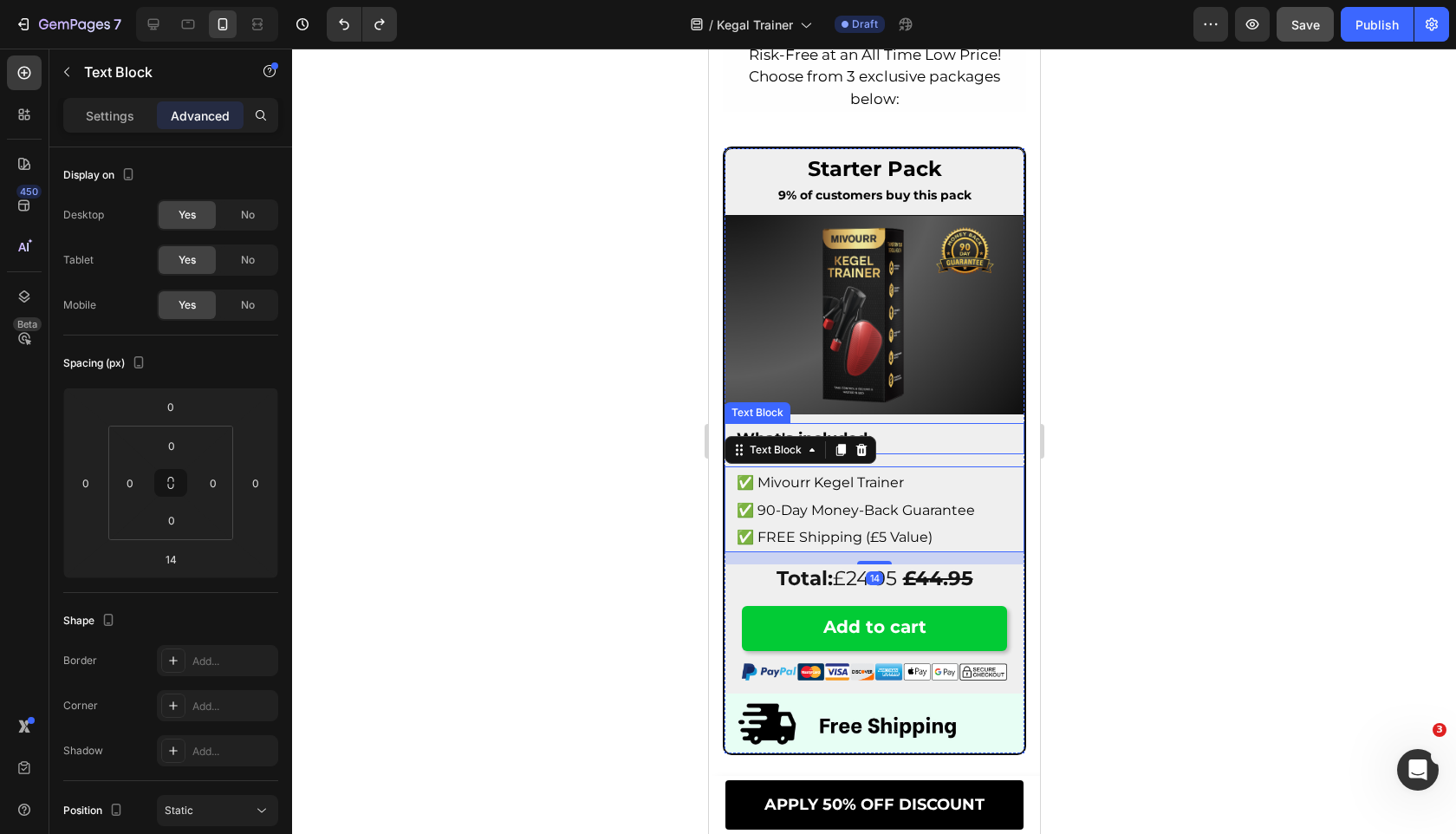
click at [766, 431] on strong "What's included:" at bounding box center [803, 439] width 135 height 19
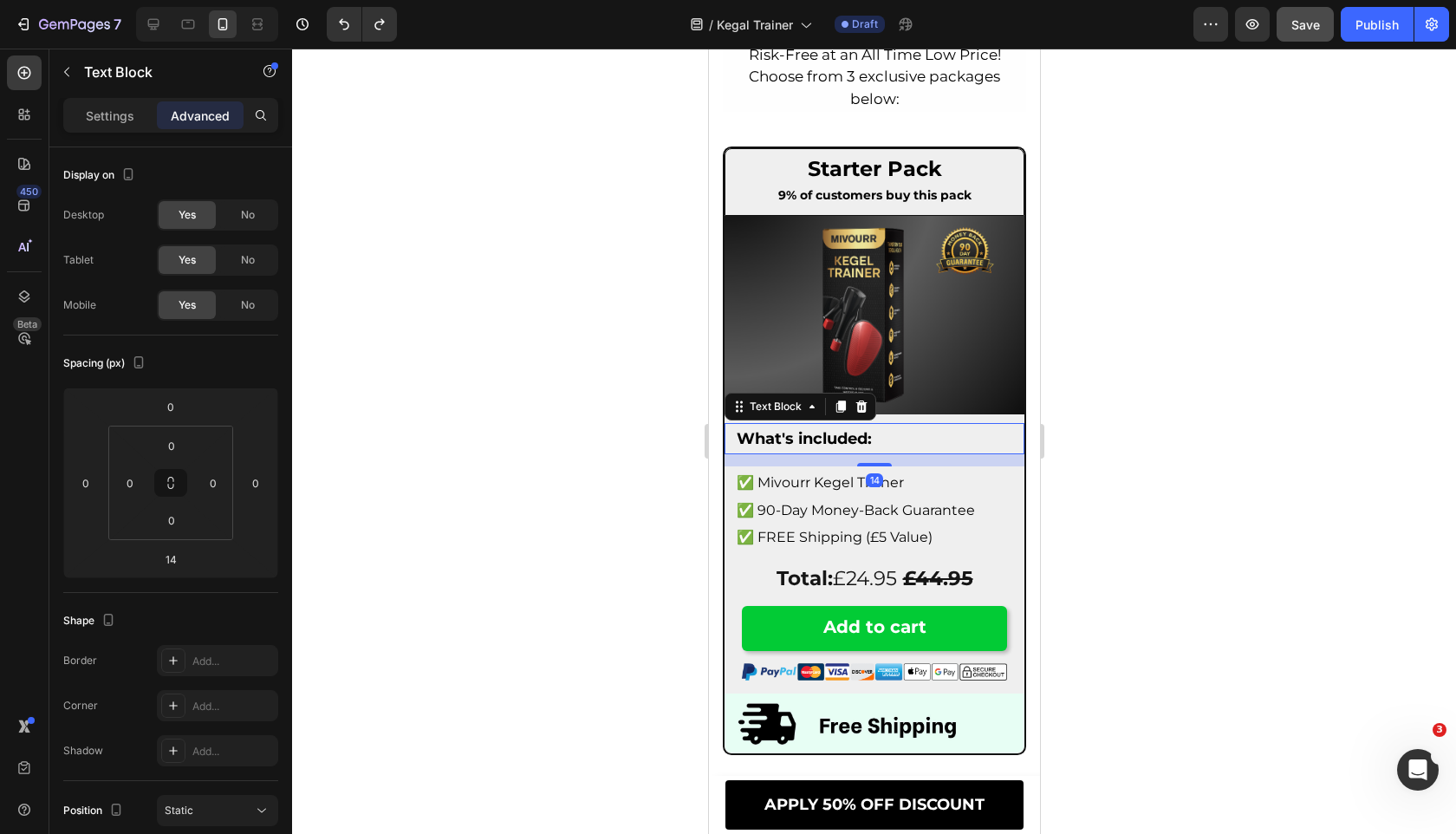
click at [760, 472] on p "✅ Mivourr Kegel Trainer" at bounding box center [873, 482] width 276 height 28
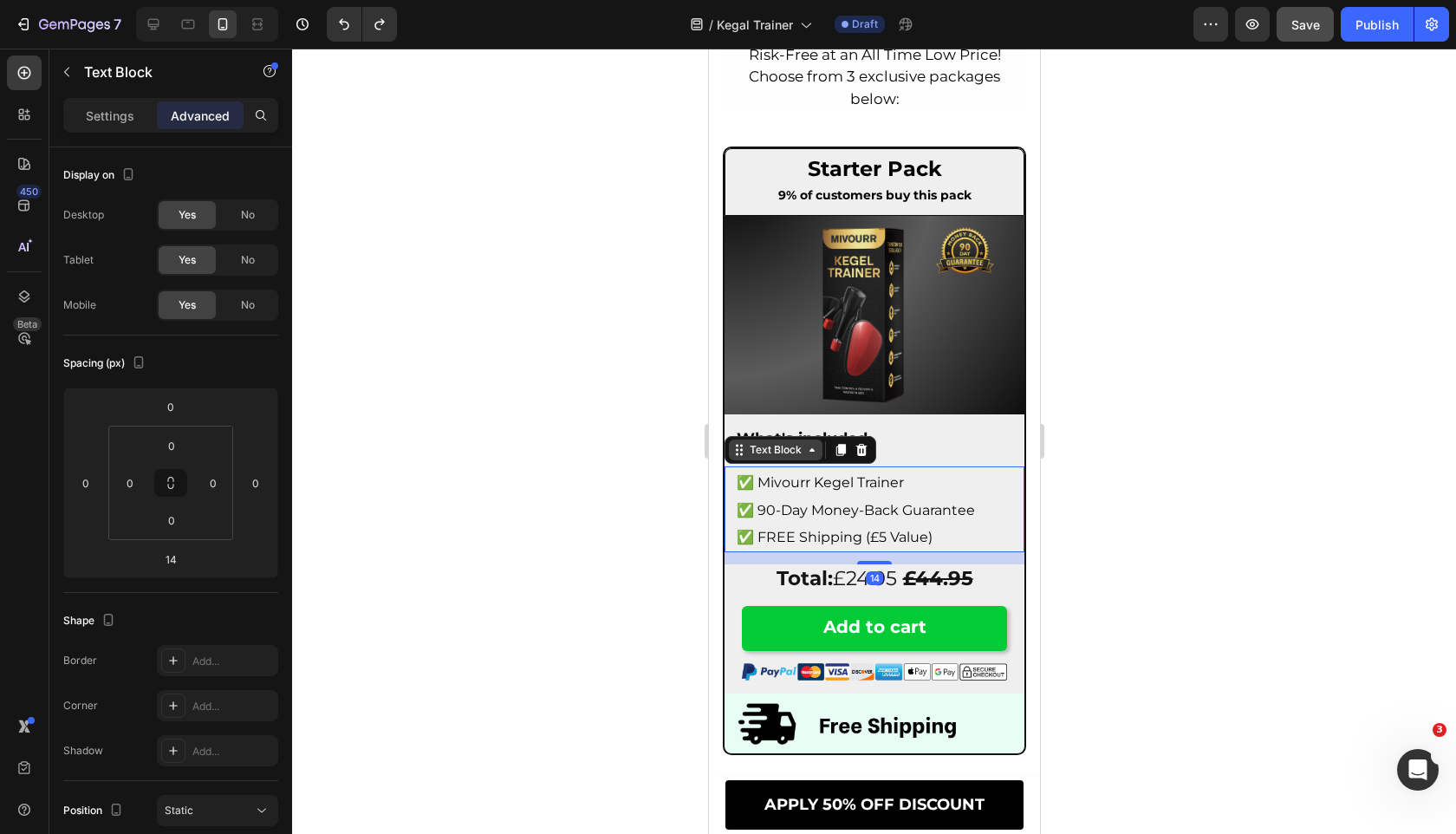
click at [760, 455] on div "Text Block" at bounding box center [774, 450] width 59 height 16
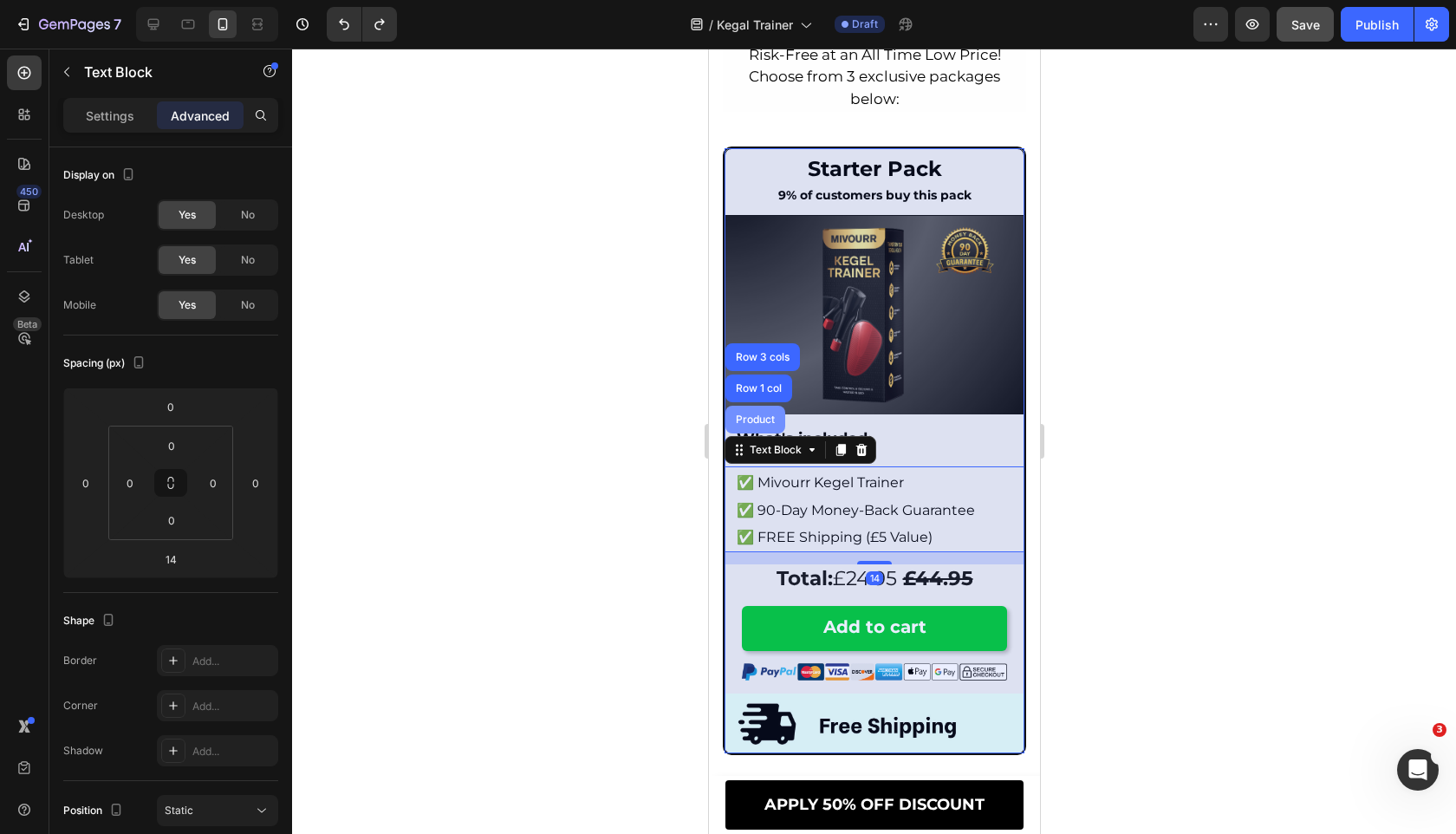
click at [759, 418] on div "Product" at bounding box center [754, 420] width 46 height 11
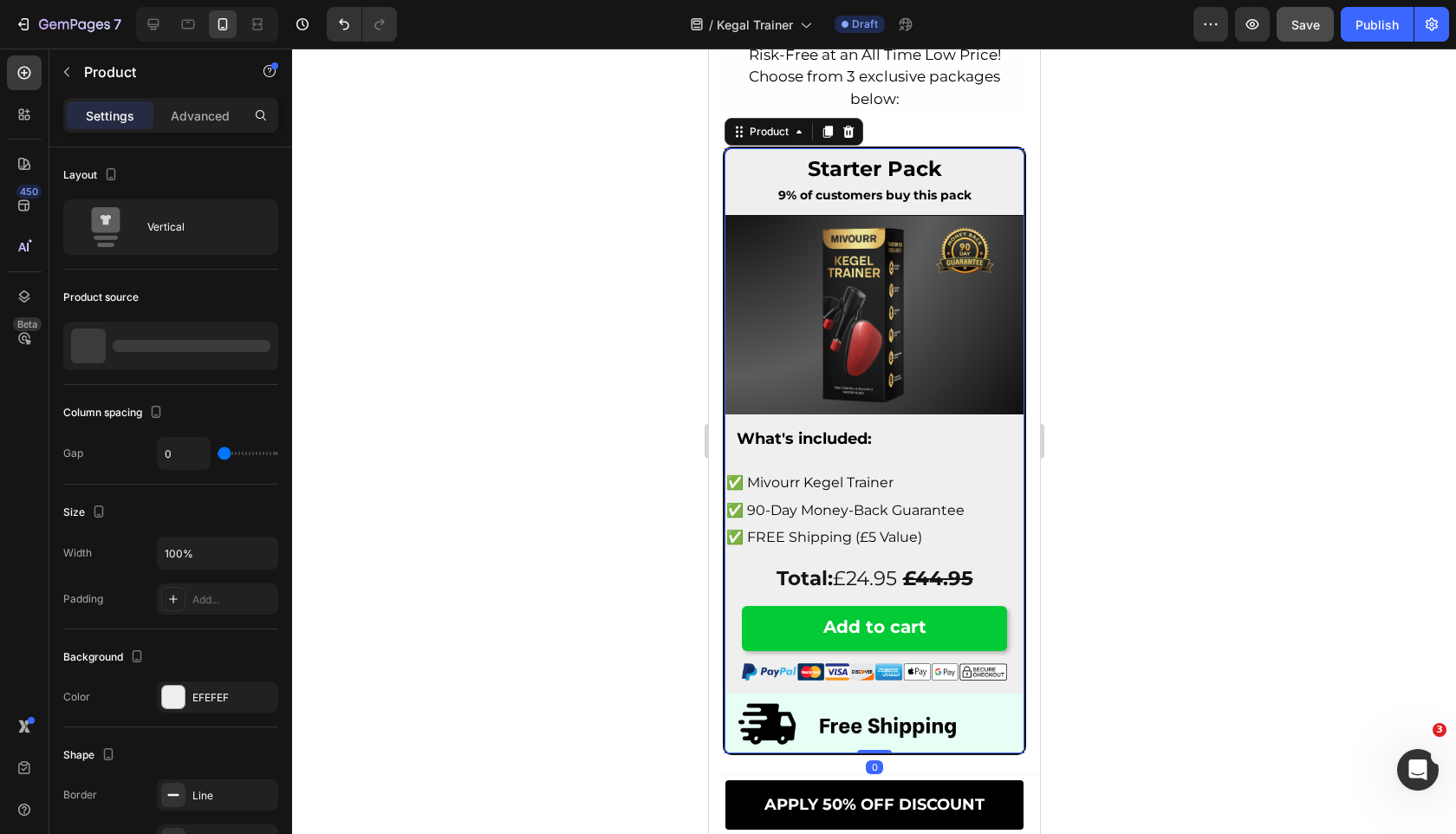
click at [617, 477] on div at bounding box center [874, 441] width 1164 height 786
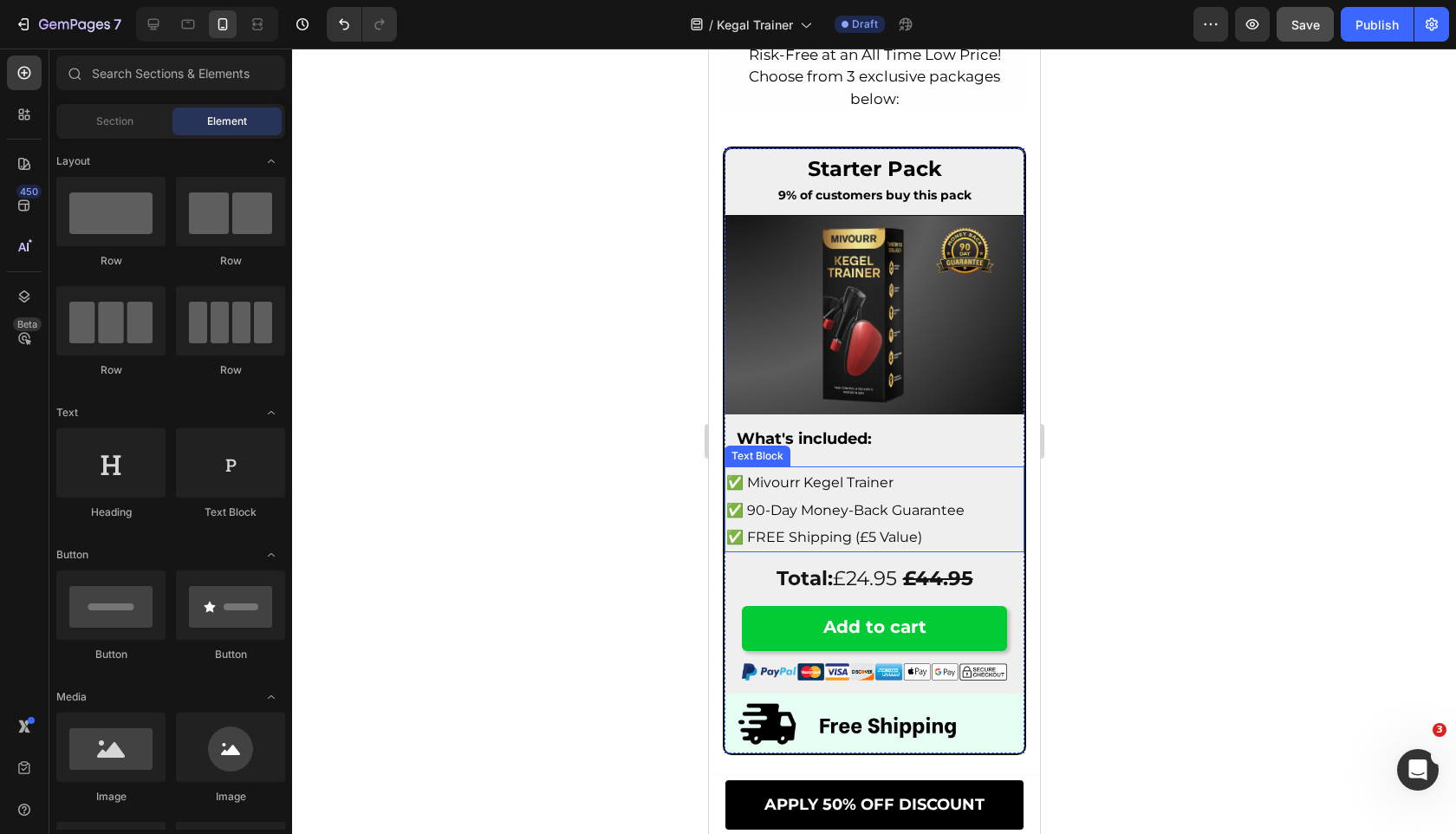
click at [807, 502] on span "✅ 90-Day Money-Back Guarantee" at bounding box center [844, 510] width 238 height 17
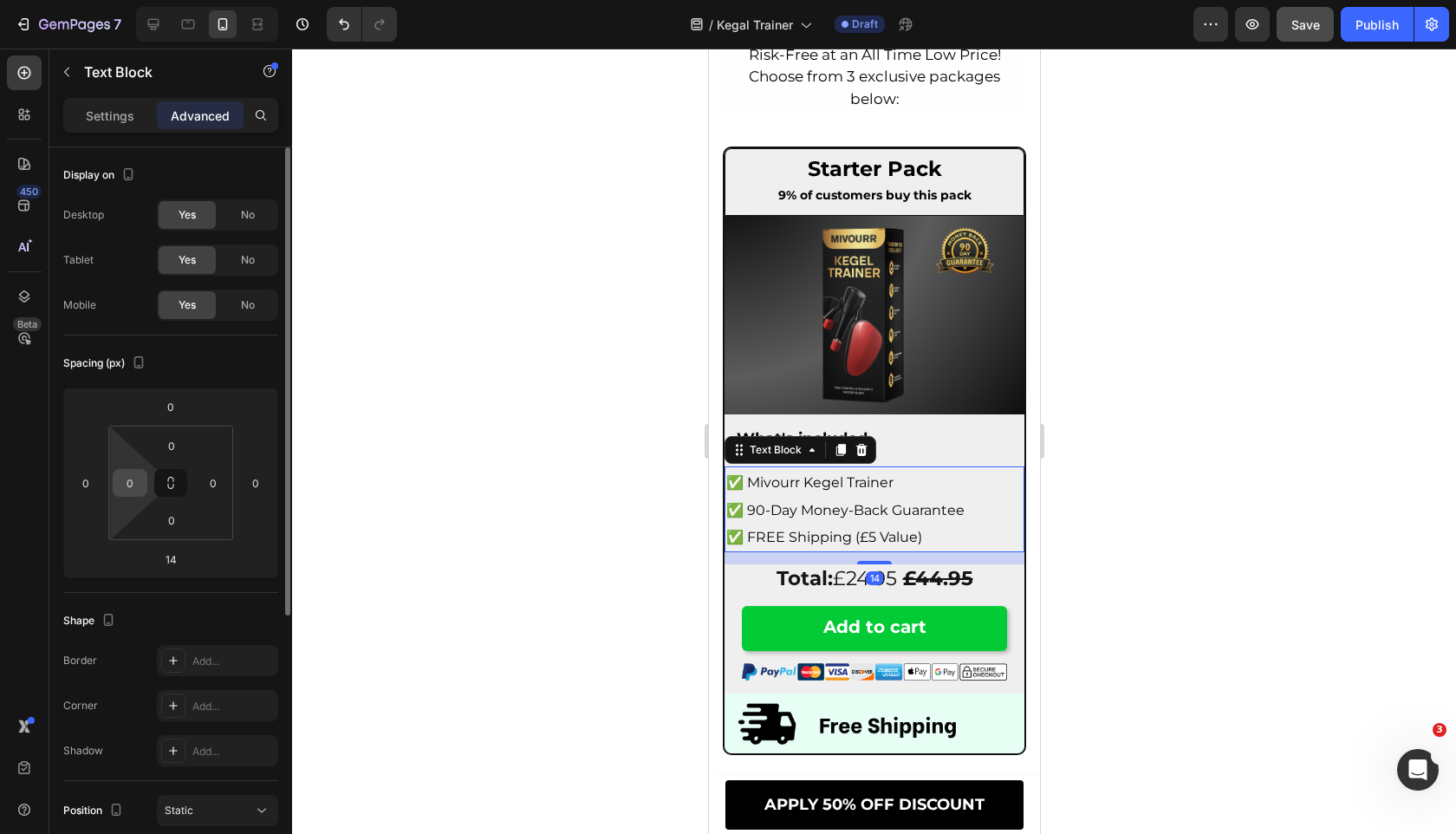
click at [128, 484] on input "0" at bounding box center [130, 483] width 26 height 26
type input "12"
click at [214, 477] on input "0" at bounding box center [214, 483] width 26 height 26
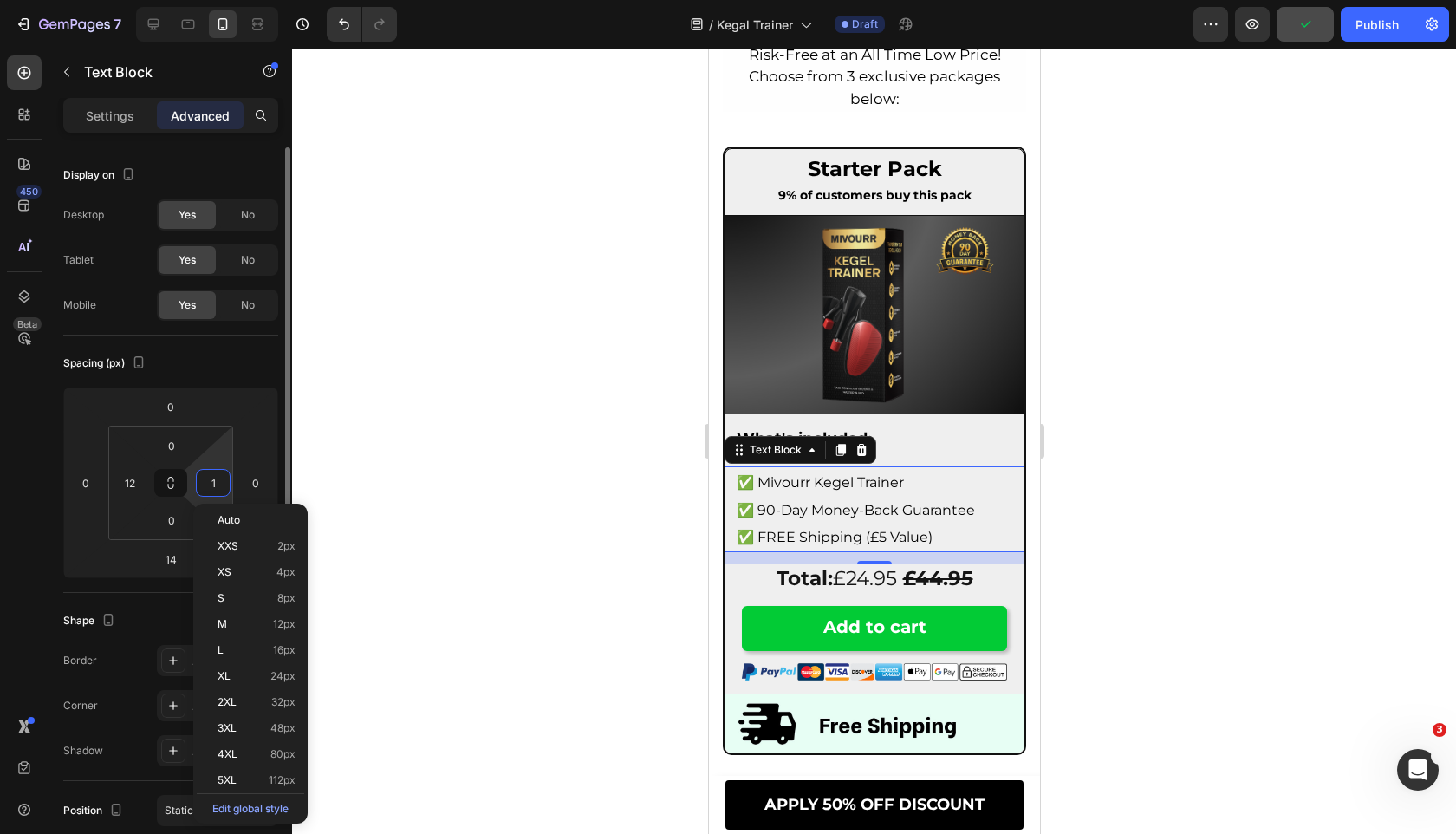
type input "12"
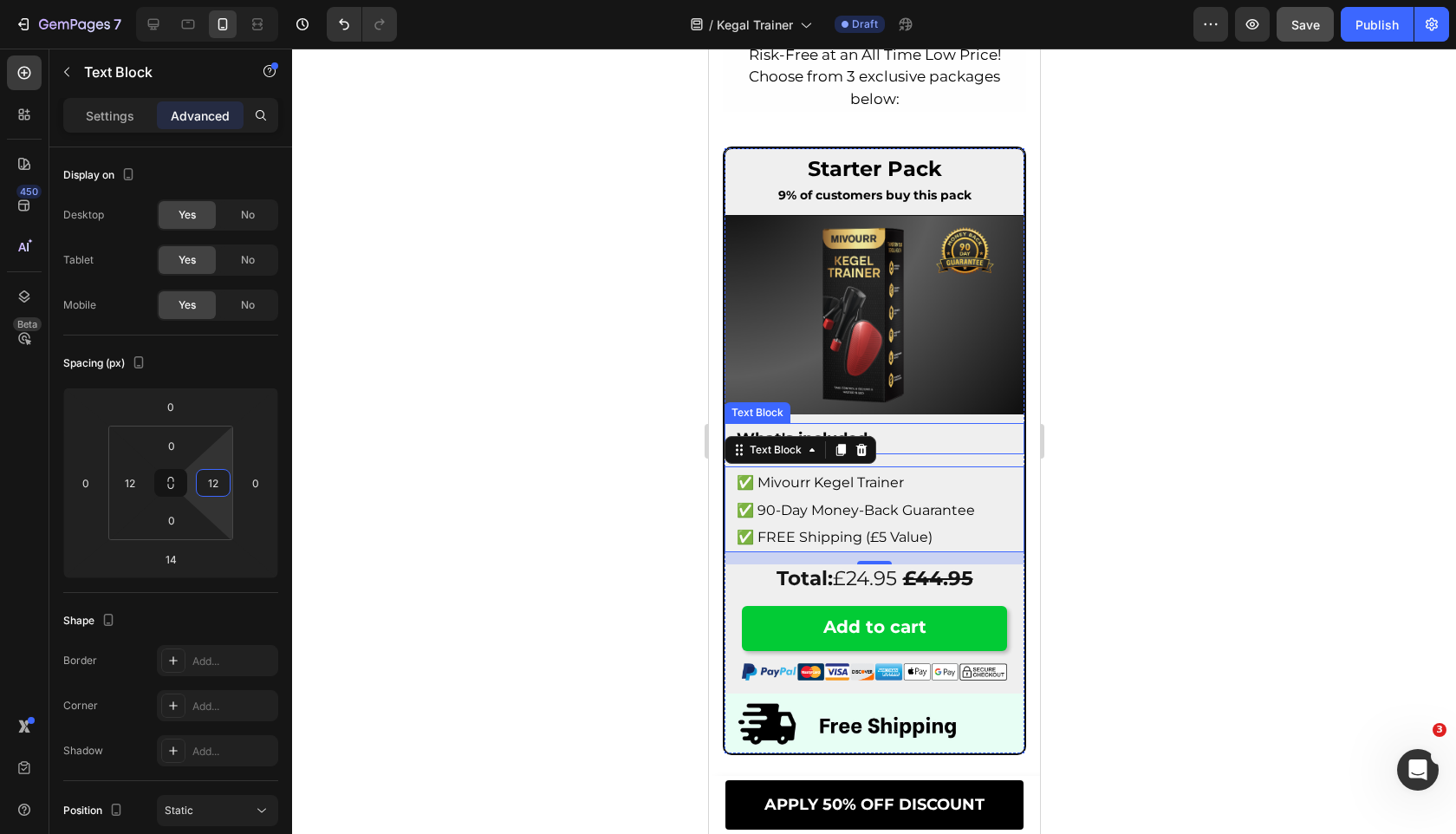
click at [937, 435] on p "What's included:" at bounding box center [873, 439] width 276 height 28
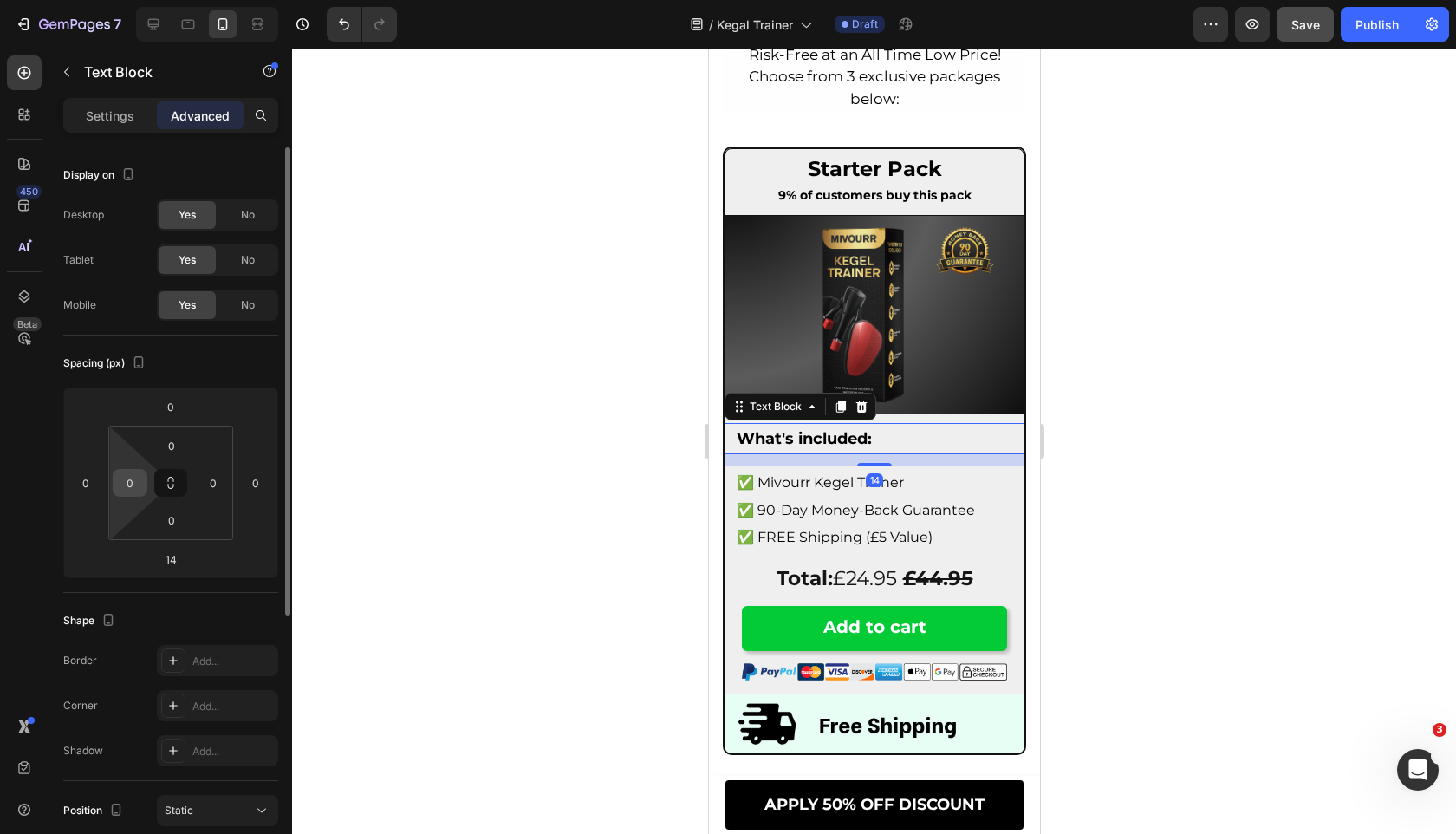
click at [126, 478] on input "0" at bounding box center [130, 483] width 26 height 26
type input "12"
click at [207, 484] on input "0" at bounding box center [214, 483] width 26 height 26
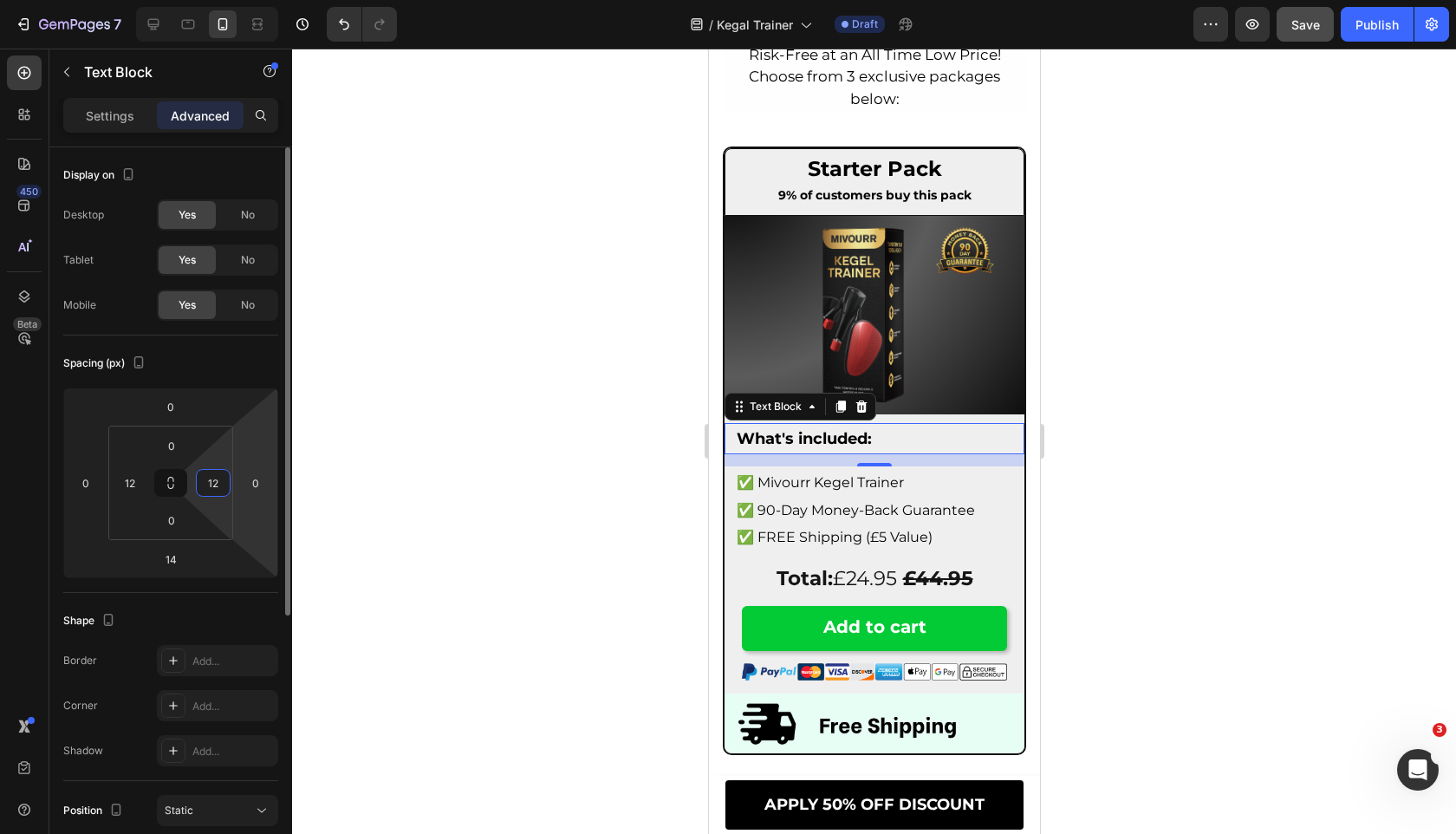
type input "12"
click at [269, 371] on div "Spacing (px)" at bounding box center [170, 364] width 215 height 28
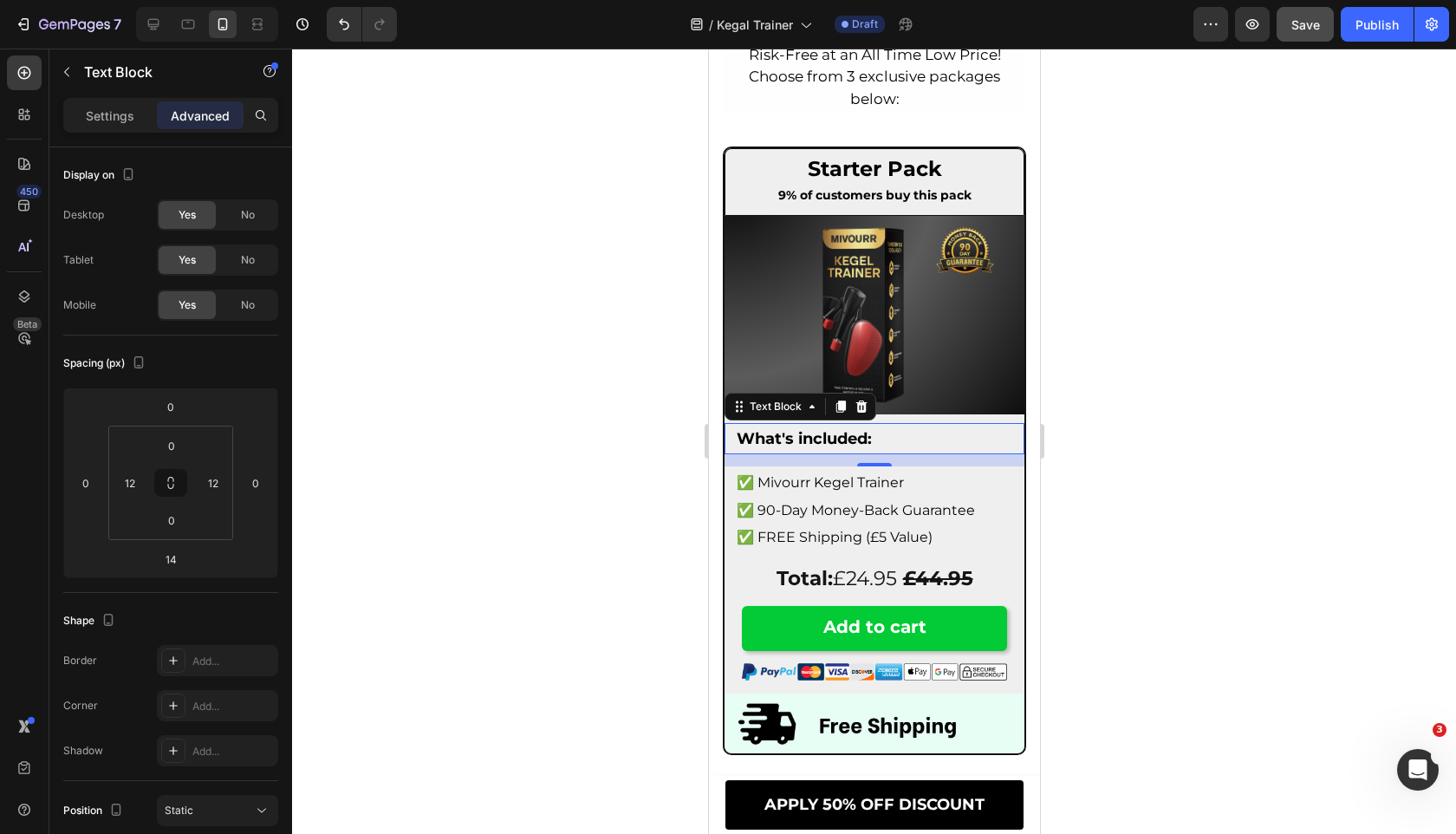
click at [448, 429] on div at bounding box center [874, 441] width 1164 height 786
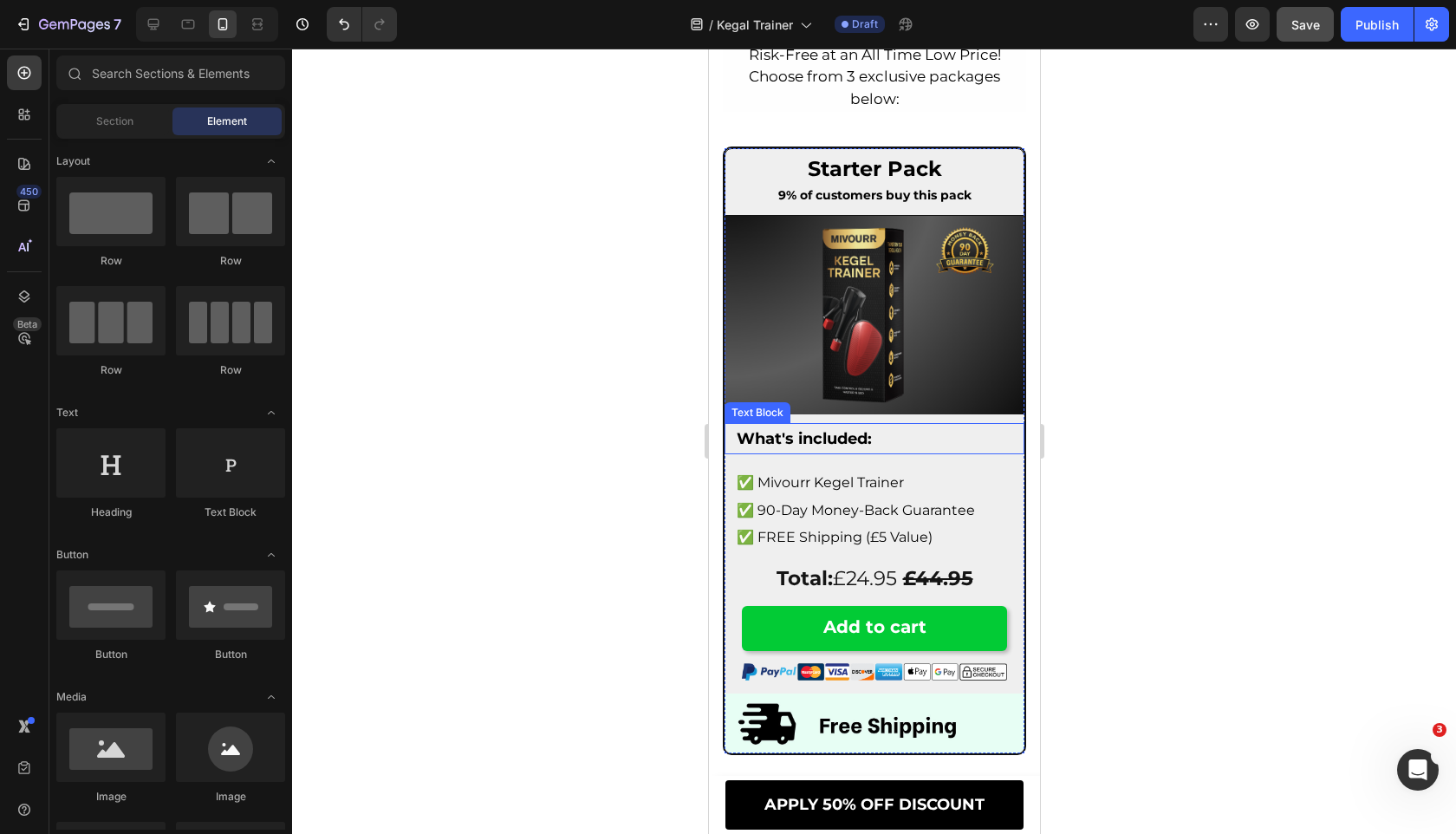
click at [913, 449] on p "What's included:" at bounding box center [873, 439] width 276 height 28
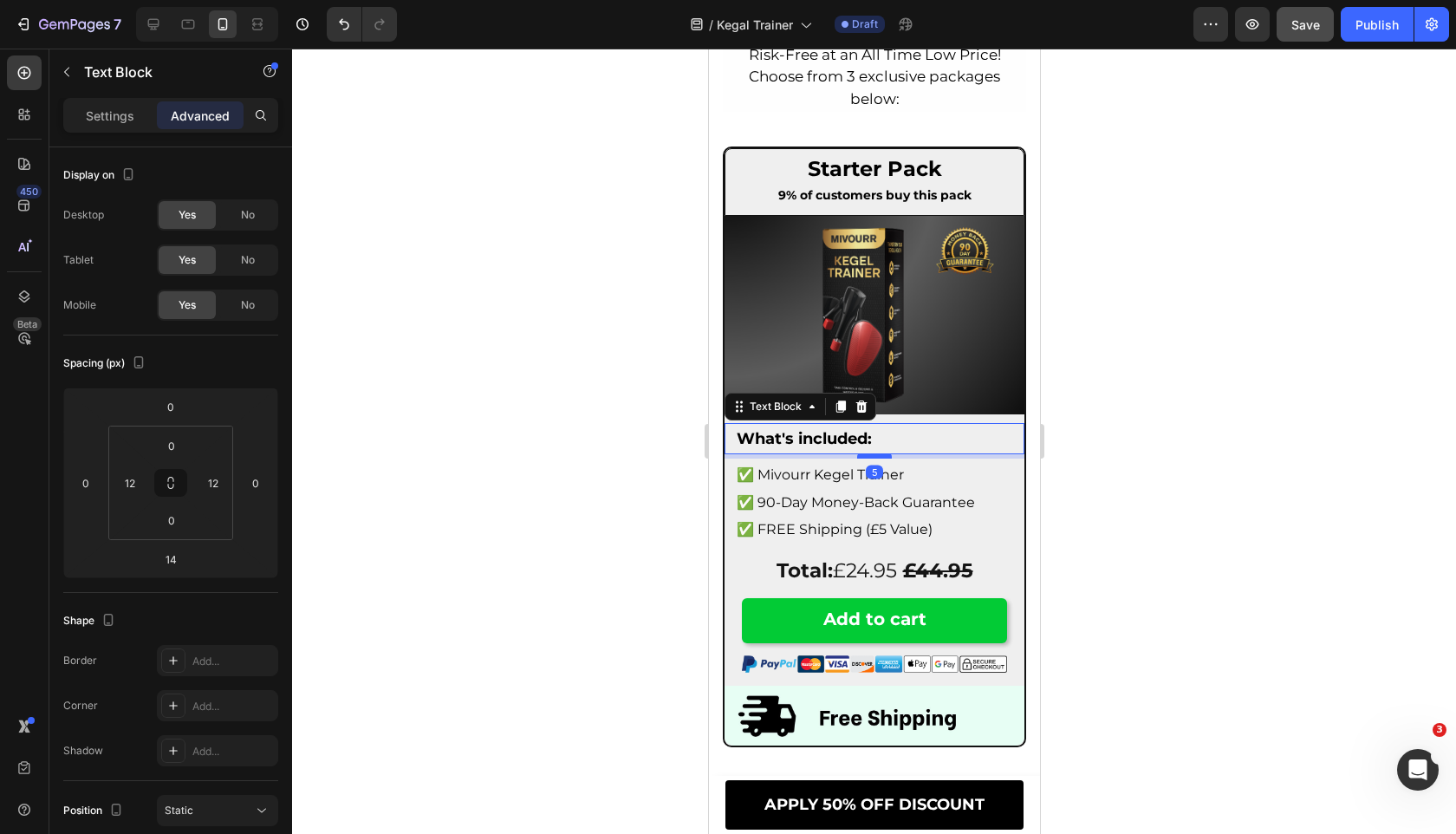
drag, startPoint x: 879, startPoint y: 464, endPoint x: 1347, endPoint y: 539, distance: 474.0
click at [880, 457] on div at bounding box center [874, 456] width 35 height 5
type input "5"
click at [622, 495] on div at bounding box center [874, 441] width 1164 height 786
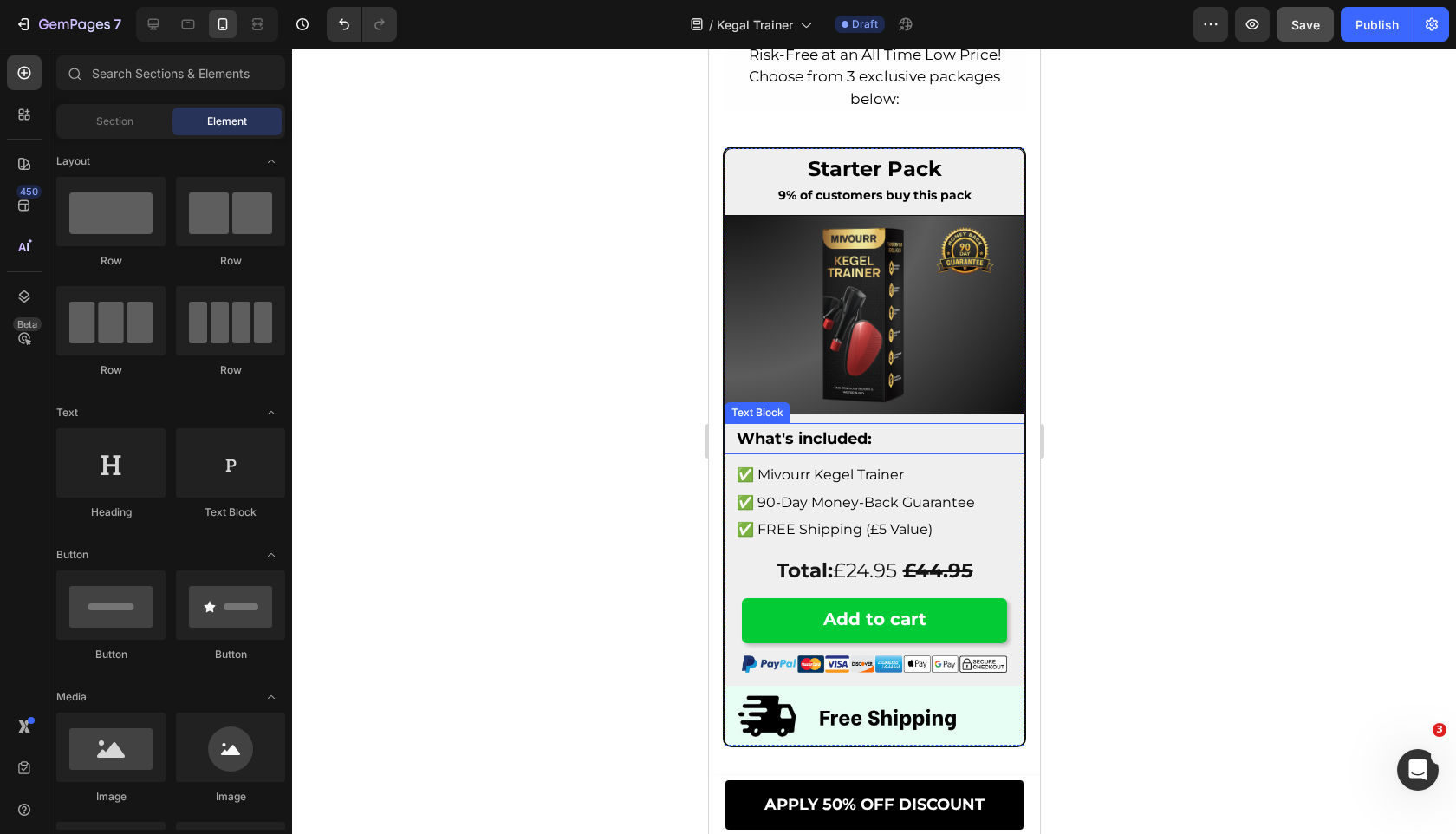
click at [902, 449] on p "What's included:" at bounding box center [873, 439] width 276 height 28
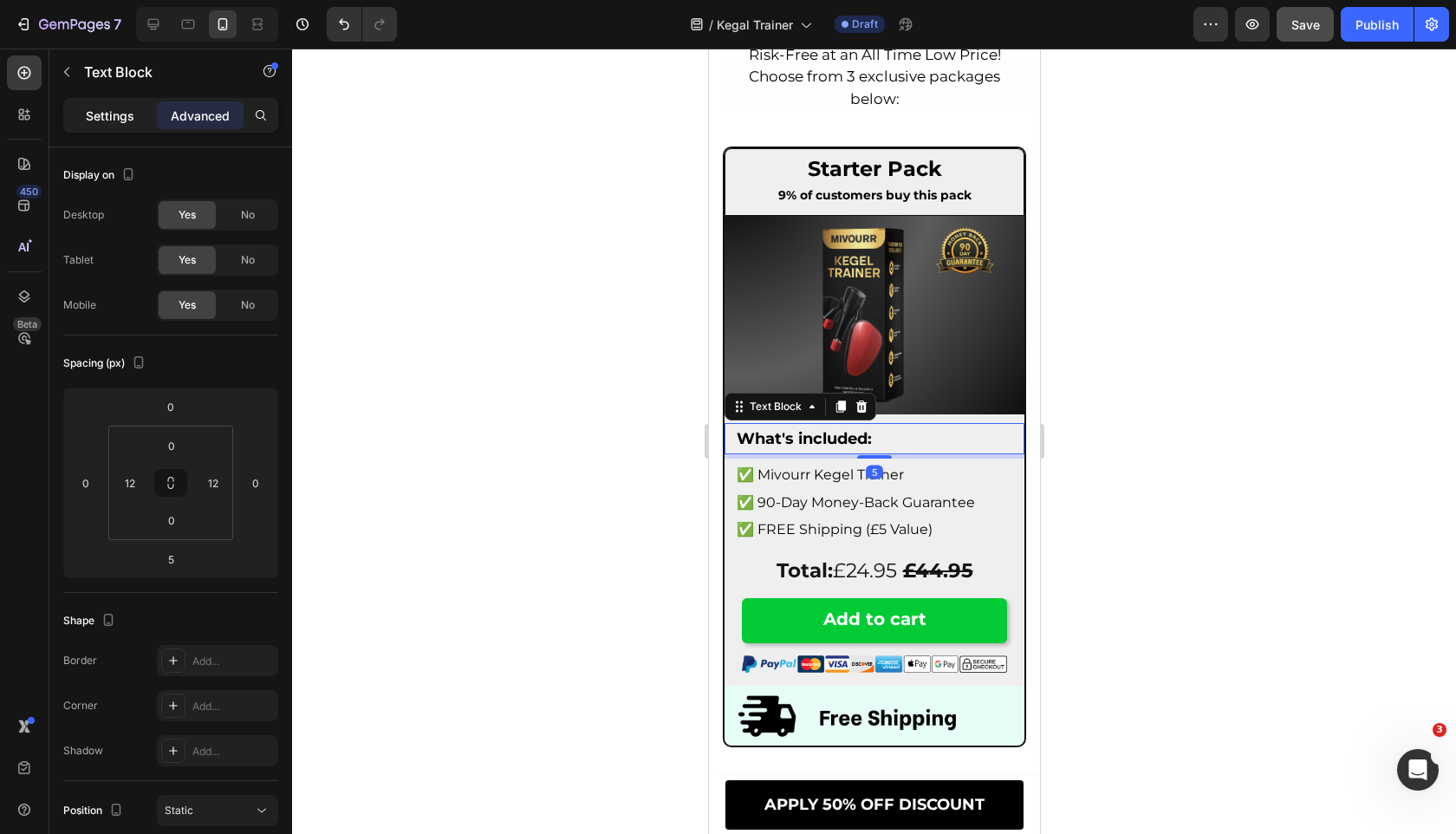
click at [112, 110] on p "Settings" at bounding box center [109, 116] width 48 height 18
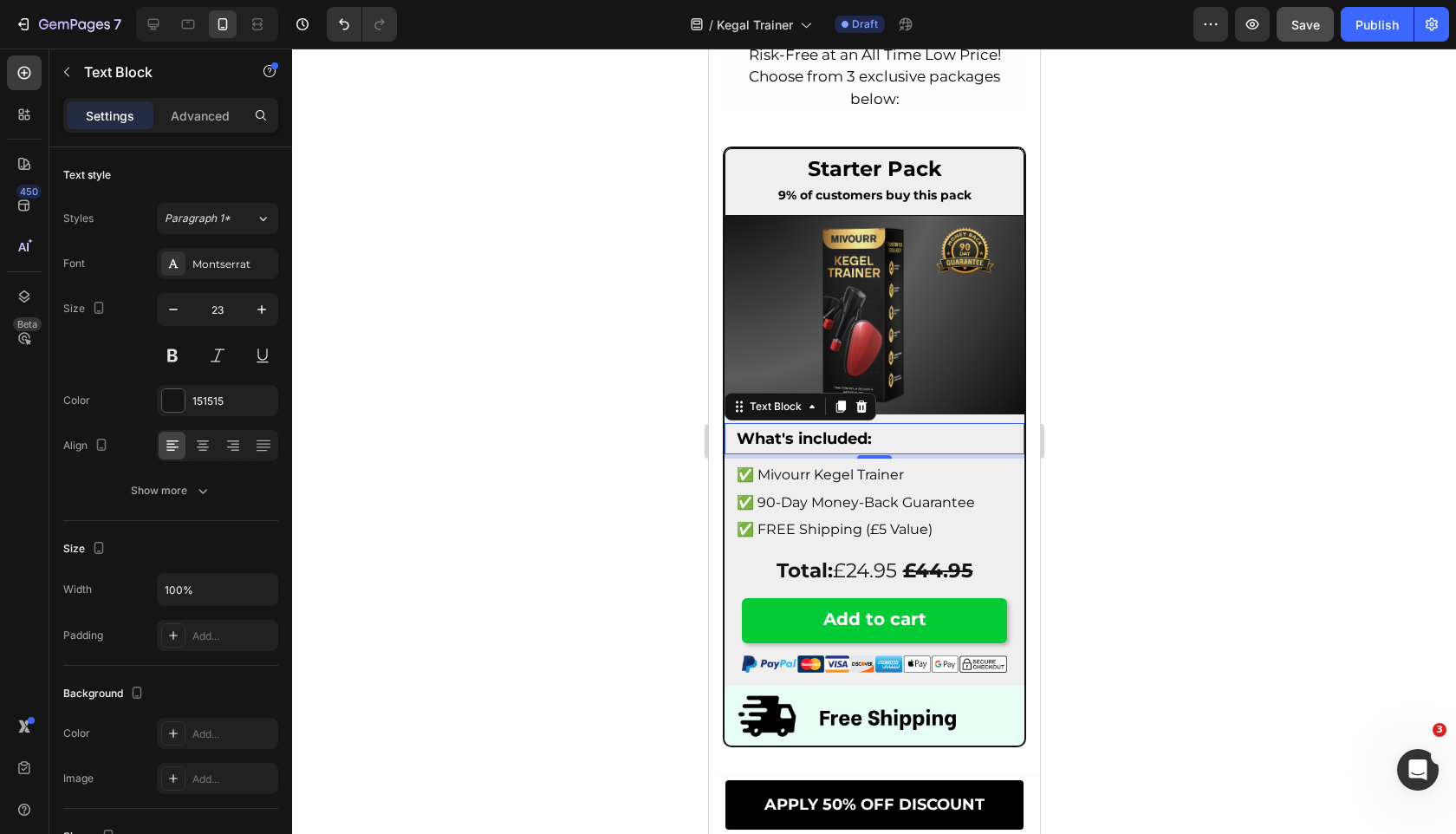
click at [898, 440] on p "What's included:" at bounding box center [873, 439] width 276 height 28
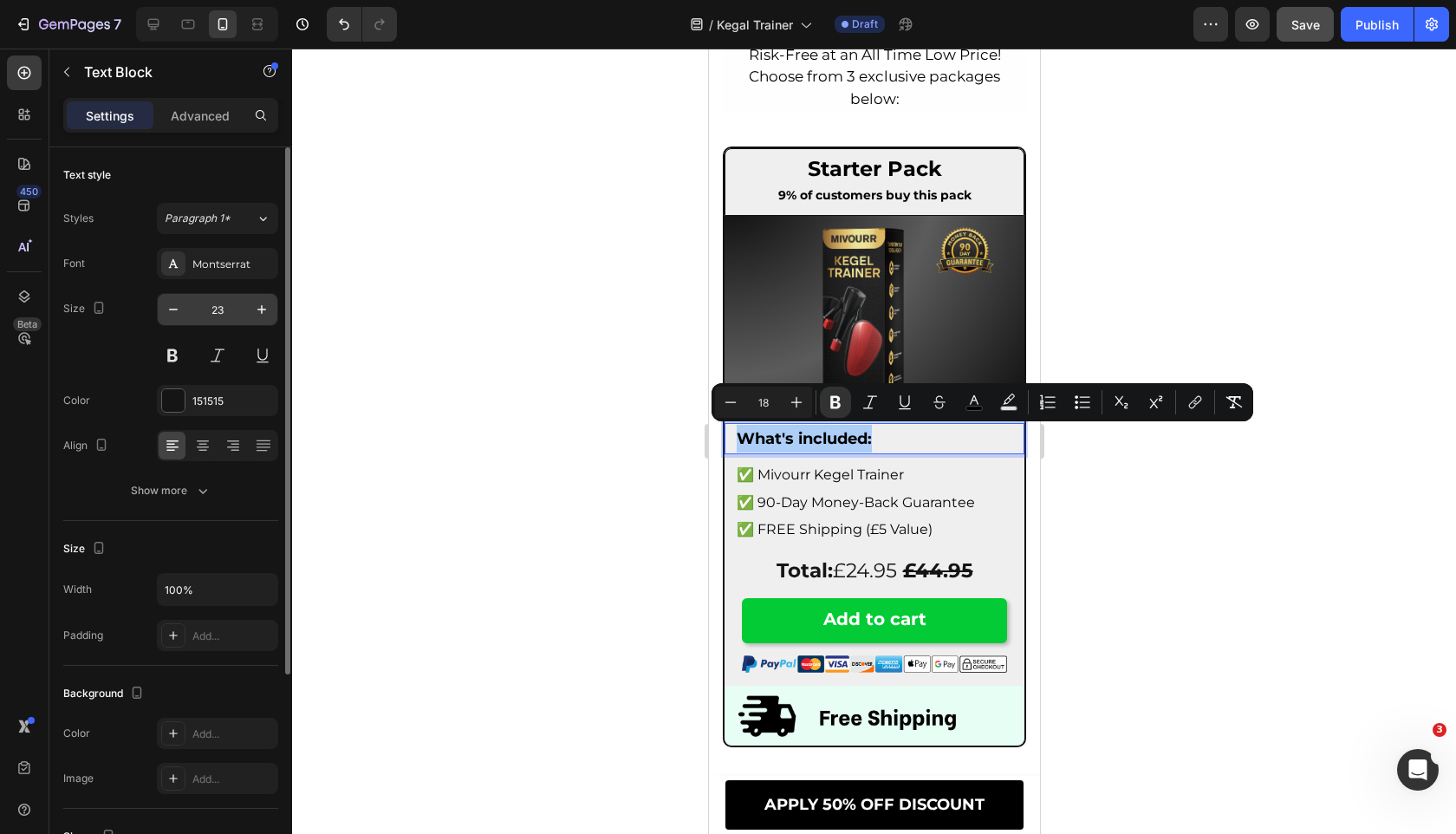
click at [227, 304] on input "23" at bounding box center [217, 309] width 57 height 32
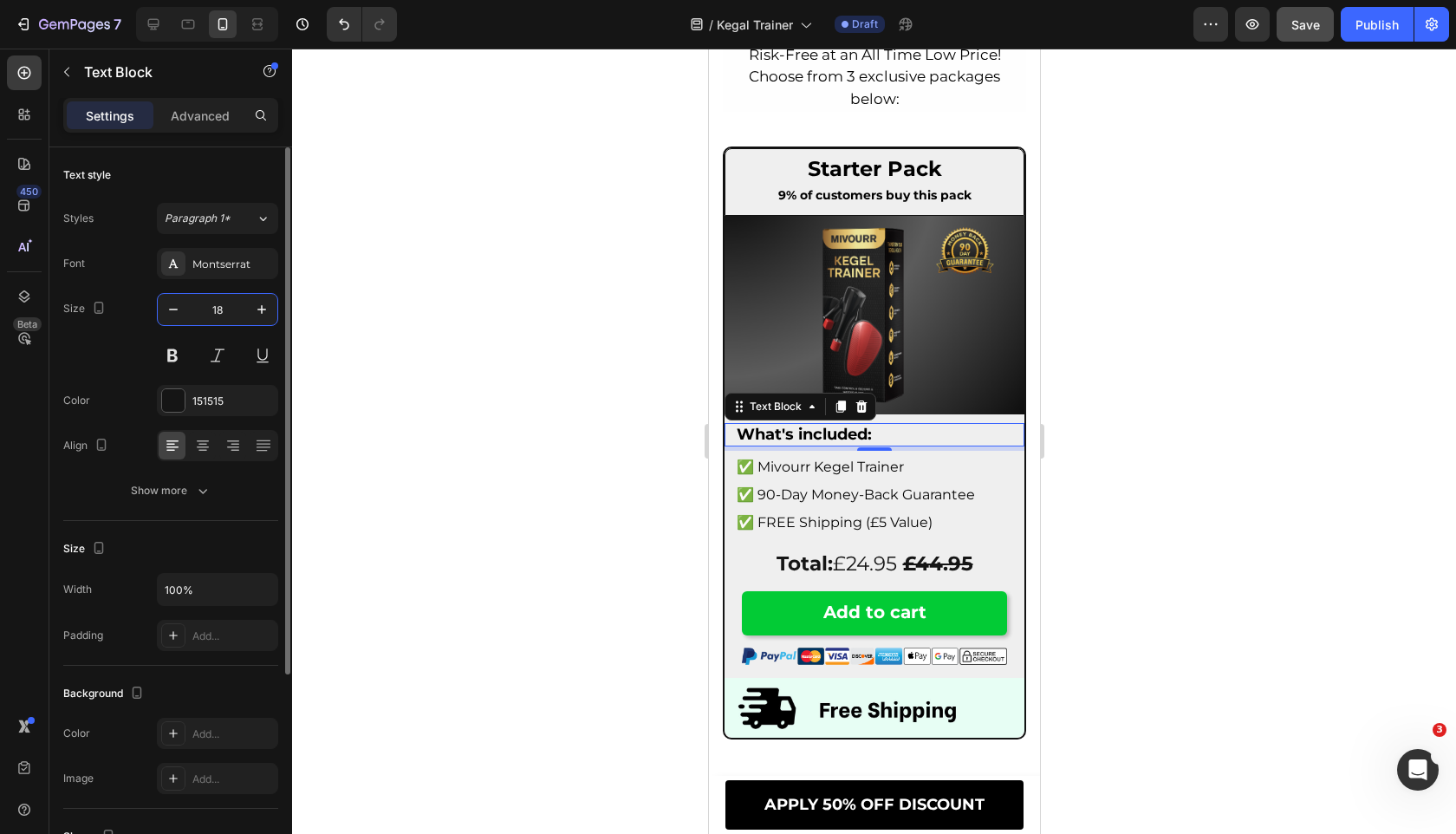
type input "18"
click at [129, 350] on div "Size 18" at bounding box center [170, 332] width 215 height 78
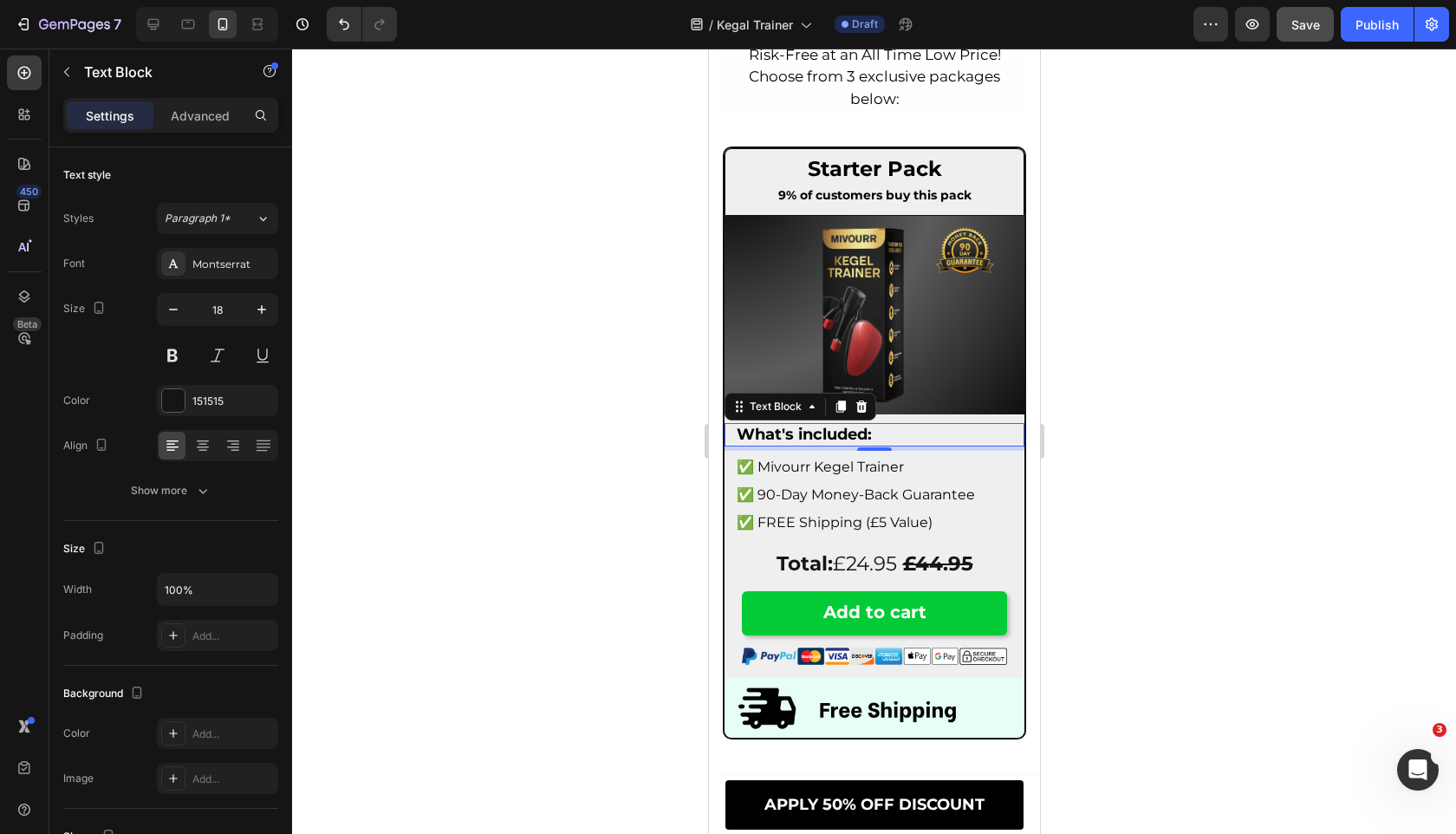
click at [480, 433] on div at bounding box center [874, 441] width 1164 height 786
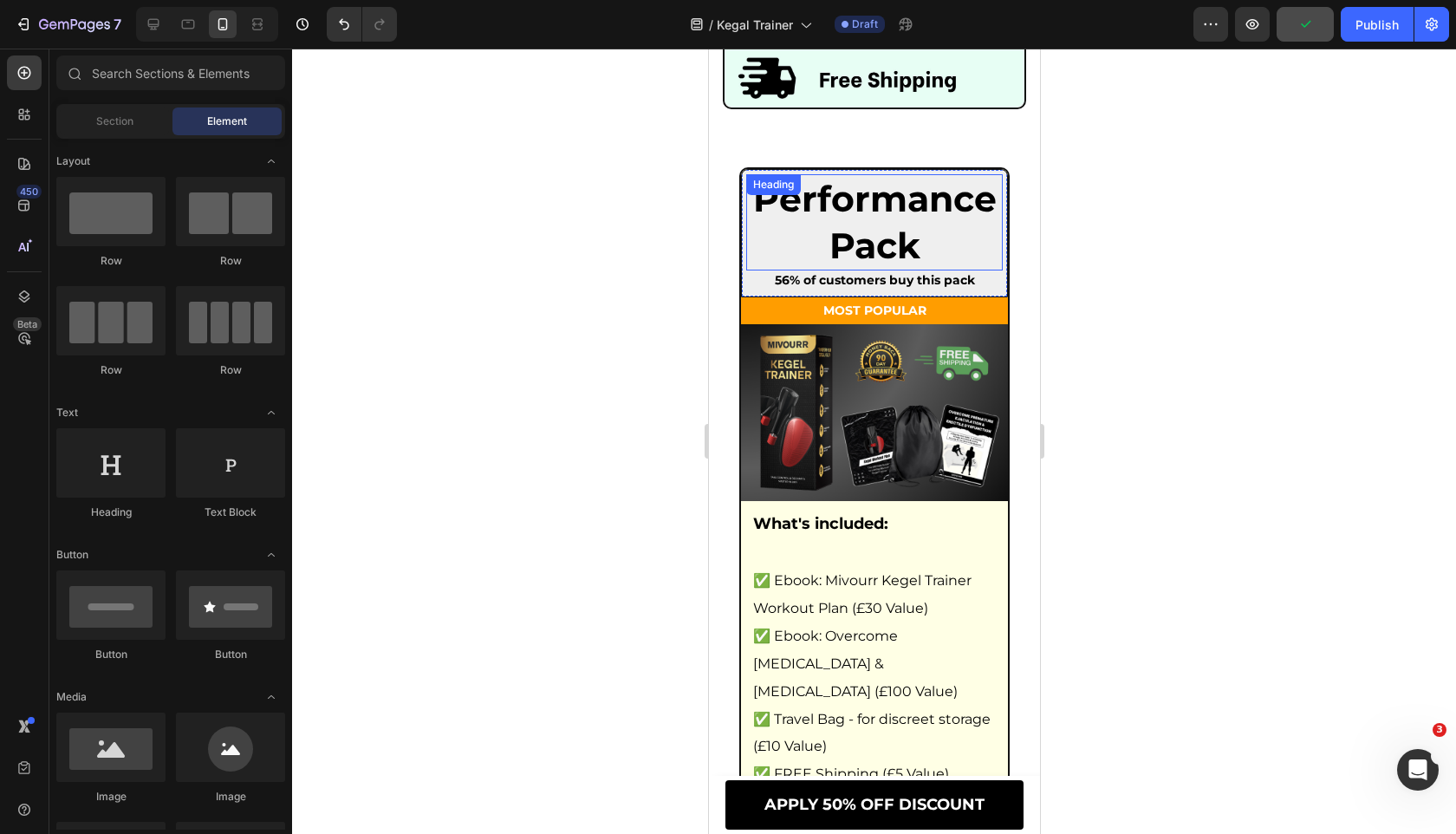
scroll to position [10079, 0]
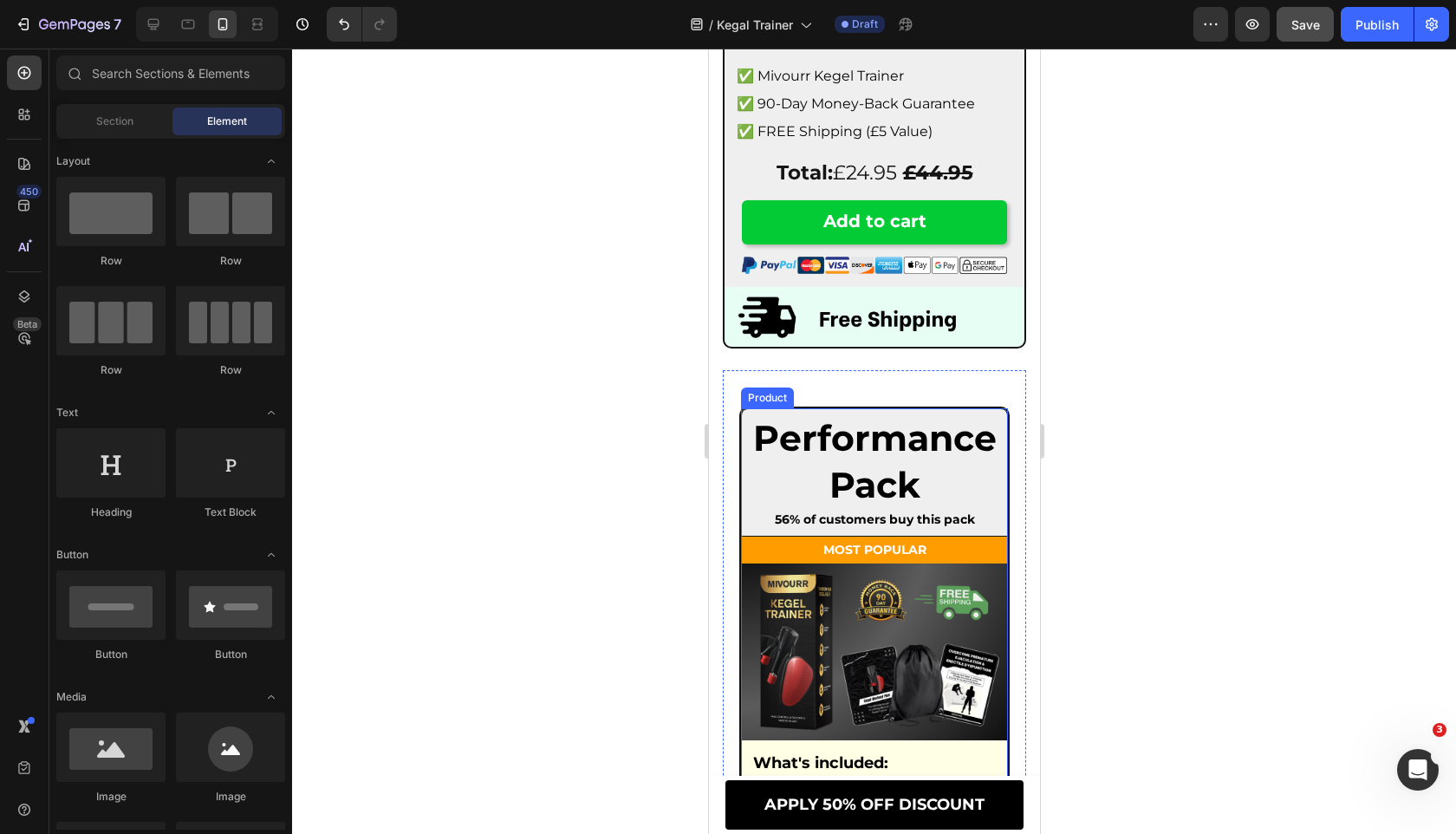
click at [742, 408] on div "Performance Pack Heading 56% of customers buy this pack Text Block Row MOST POP…" at bounding box center [873, 823] width 271 height 834
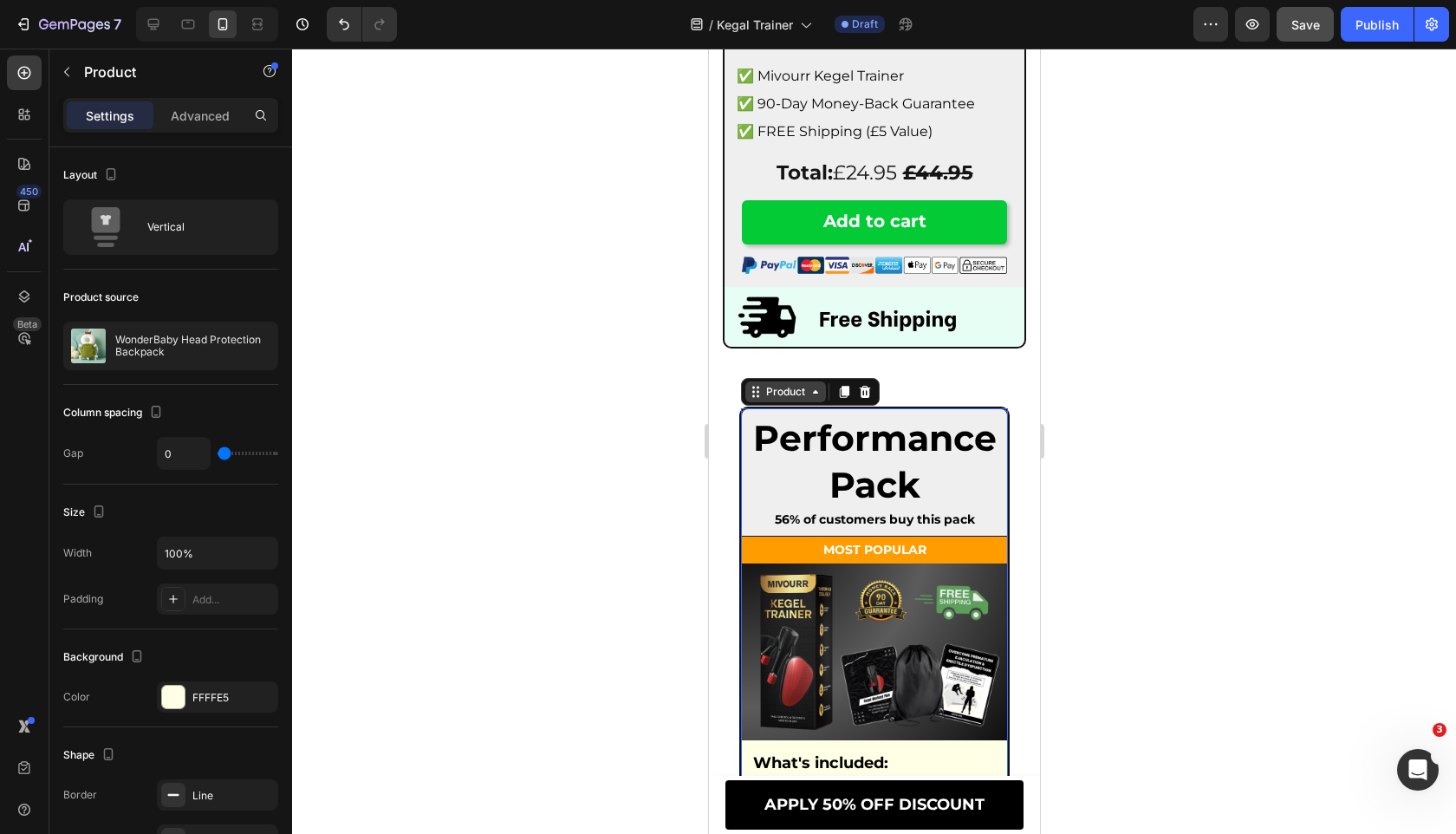
click at [774, 395] on div "Product" at bounding box center [784, 392] width 46 height 16
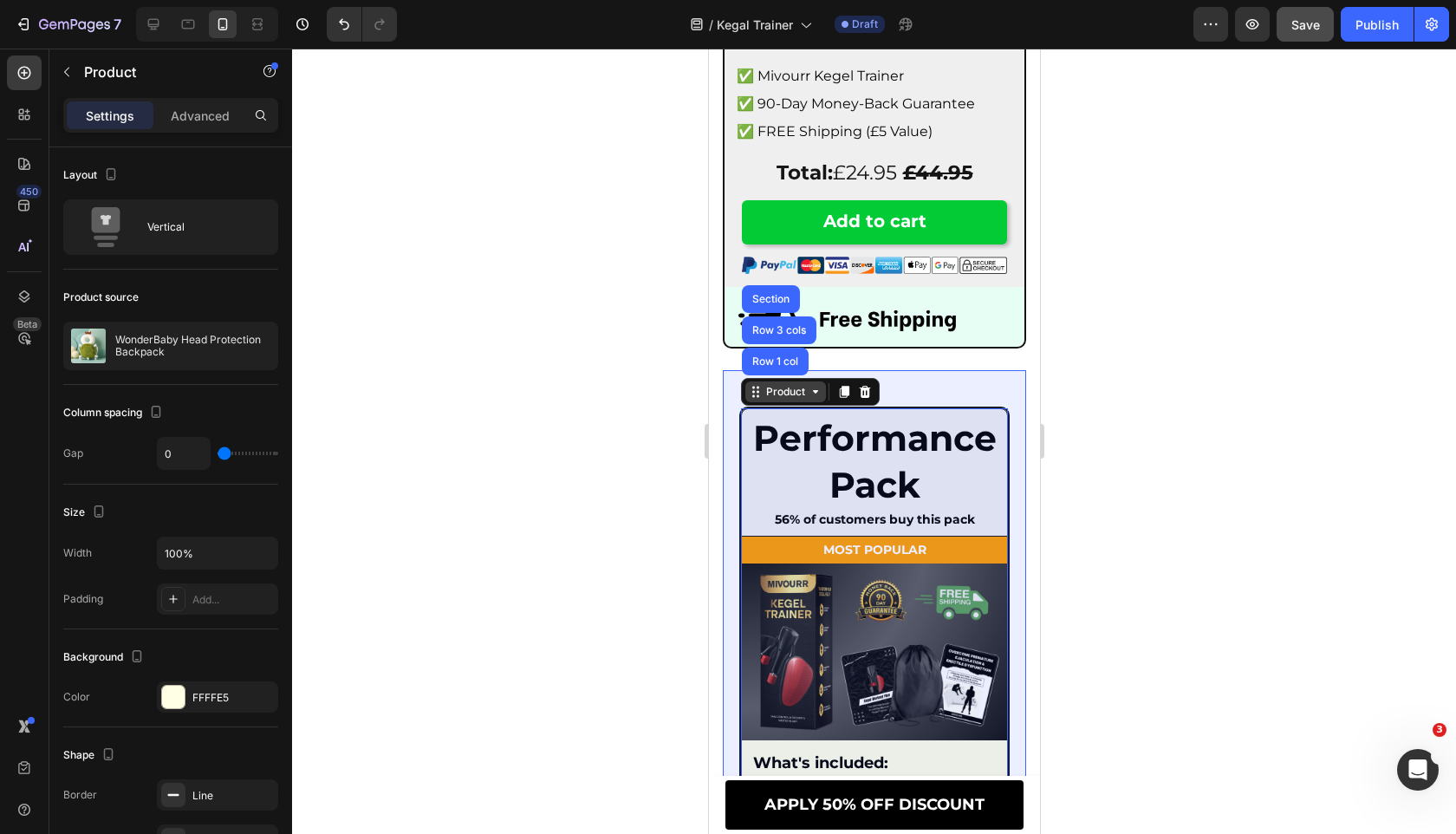
click at [774, 367] on div "Row 1 col" at bounding box center [774, 362] width 53 height 11
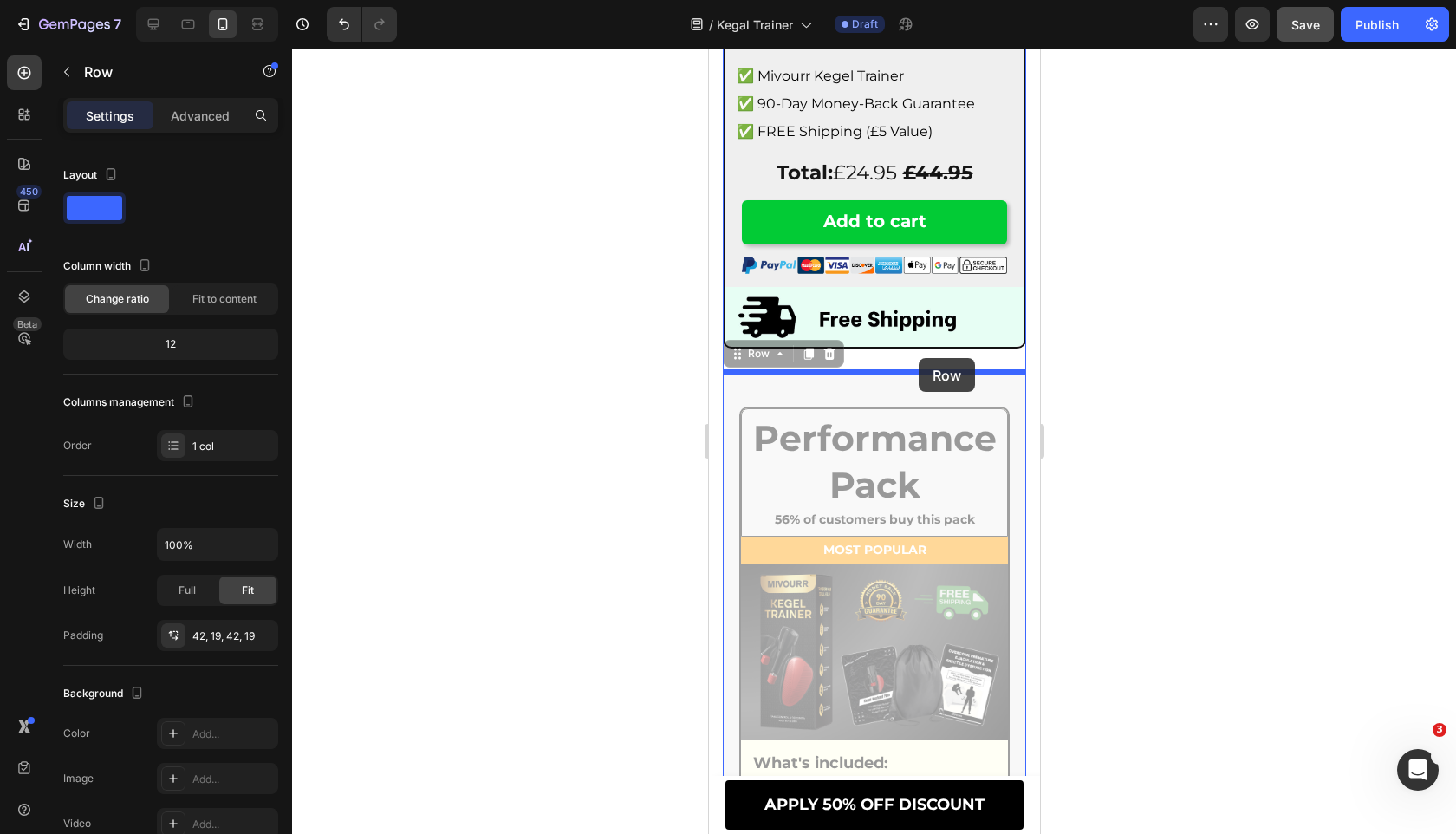
drag, startPoint x: 734, startPoint y: 357, endPoint x: 918, endPoint y: 358, distance: 184.0
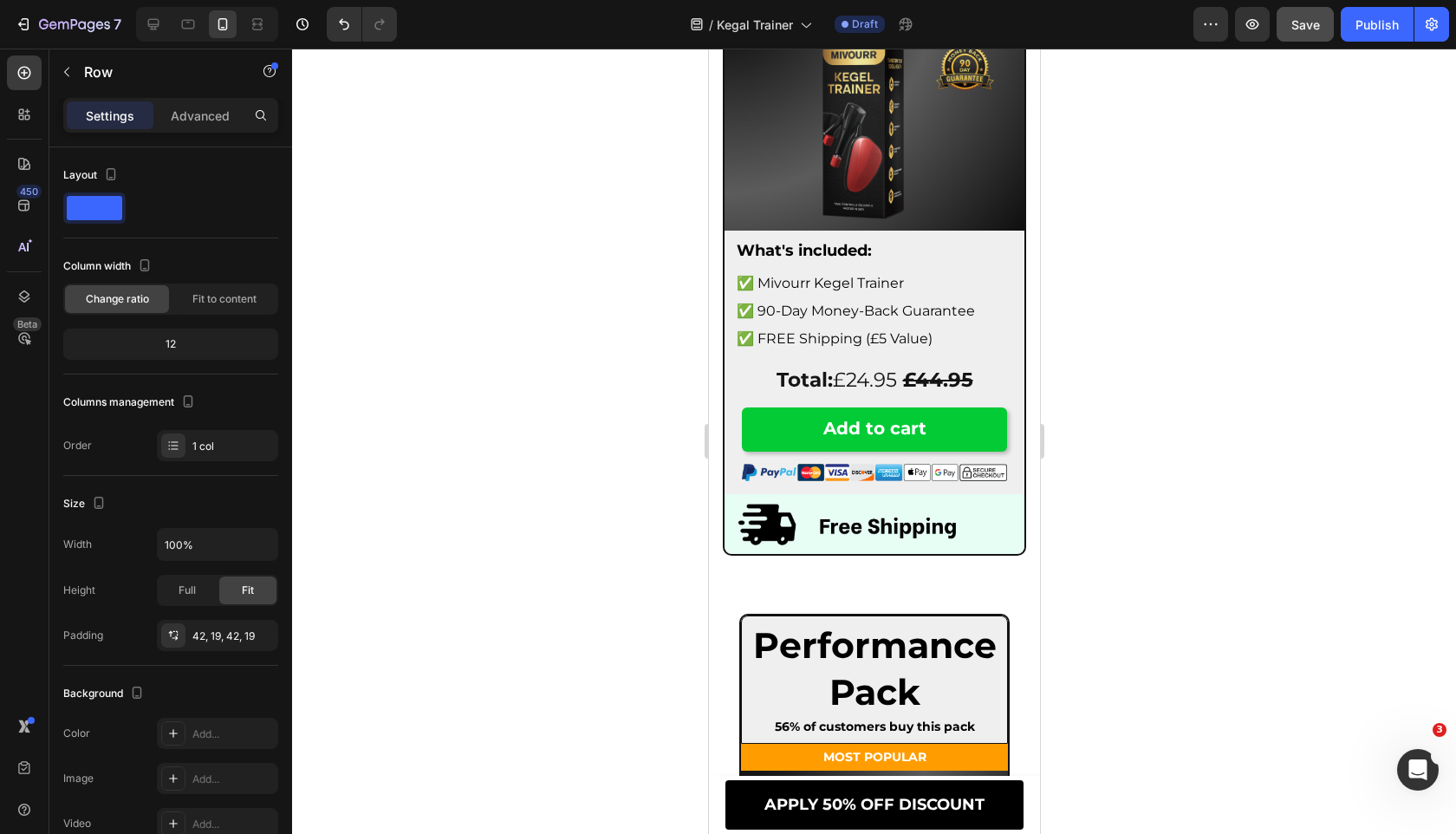
scroll to position [9975, 0]
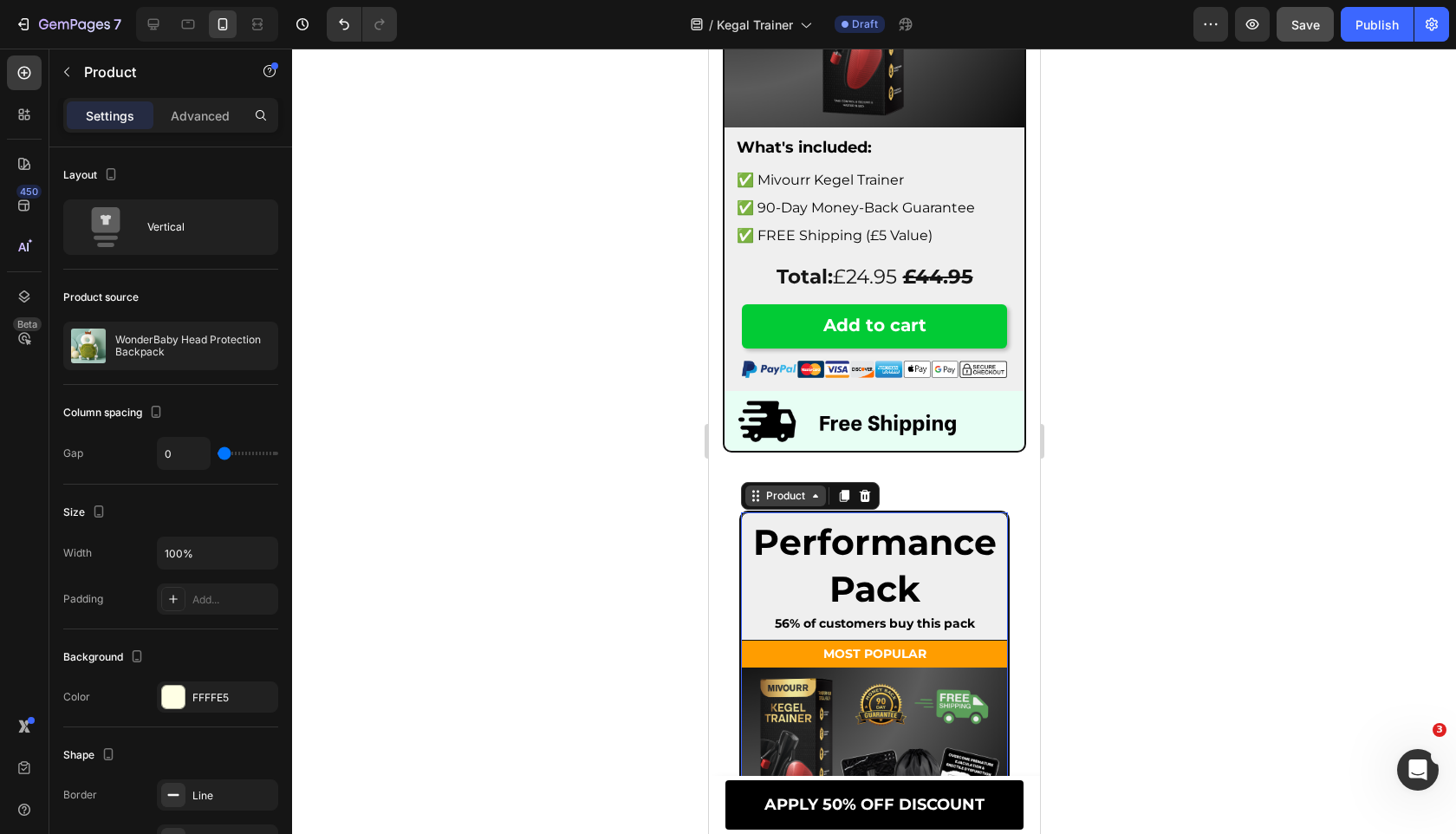
click at [766, 505] on div "Product" at bounding box center [784, 496] width 81 height 21
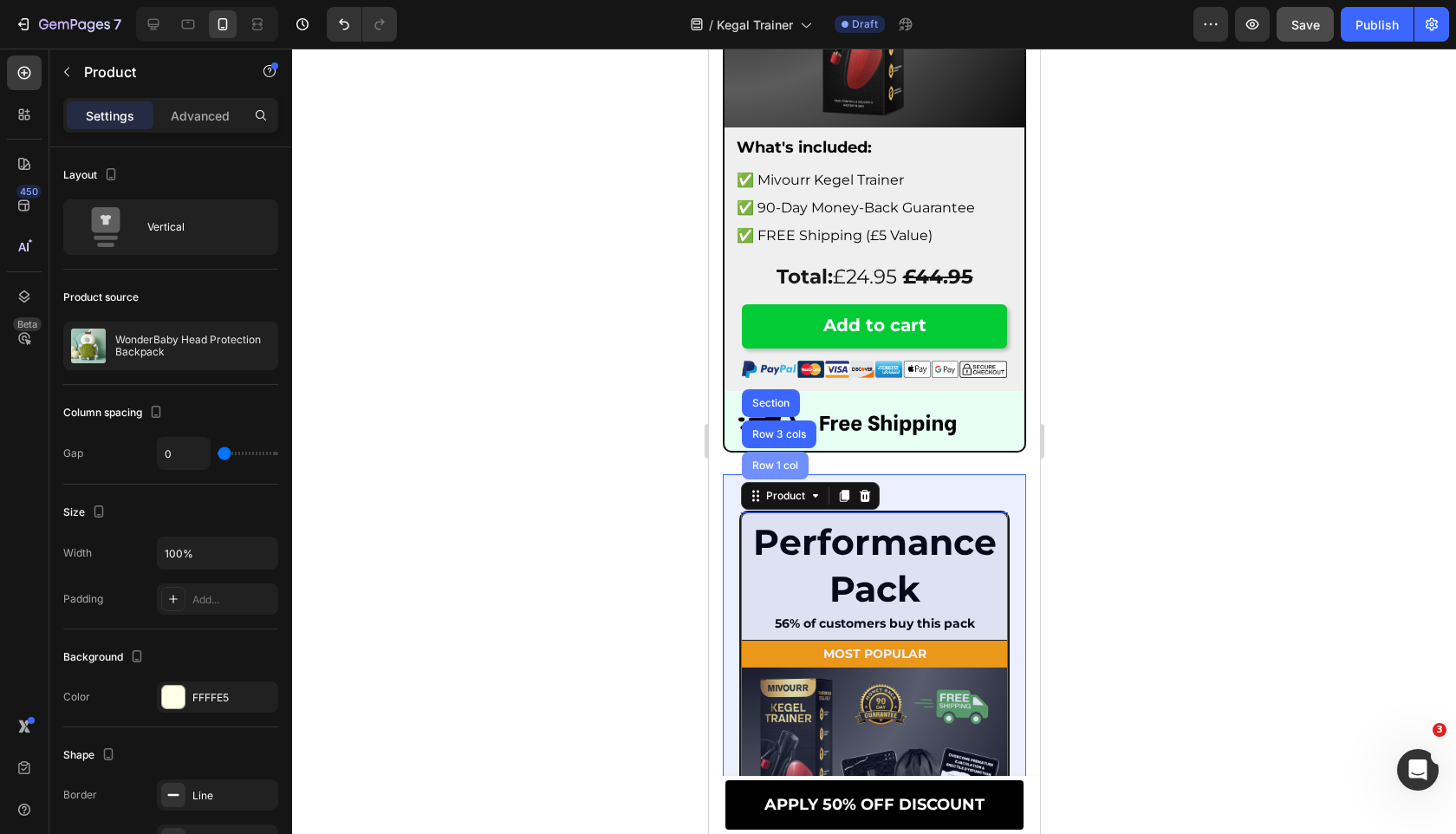
click at [766, 479] on div "Row 1 col" at bounding box center [774, 466] width 67 height 28
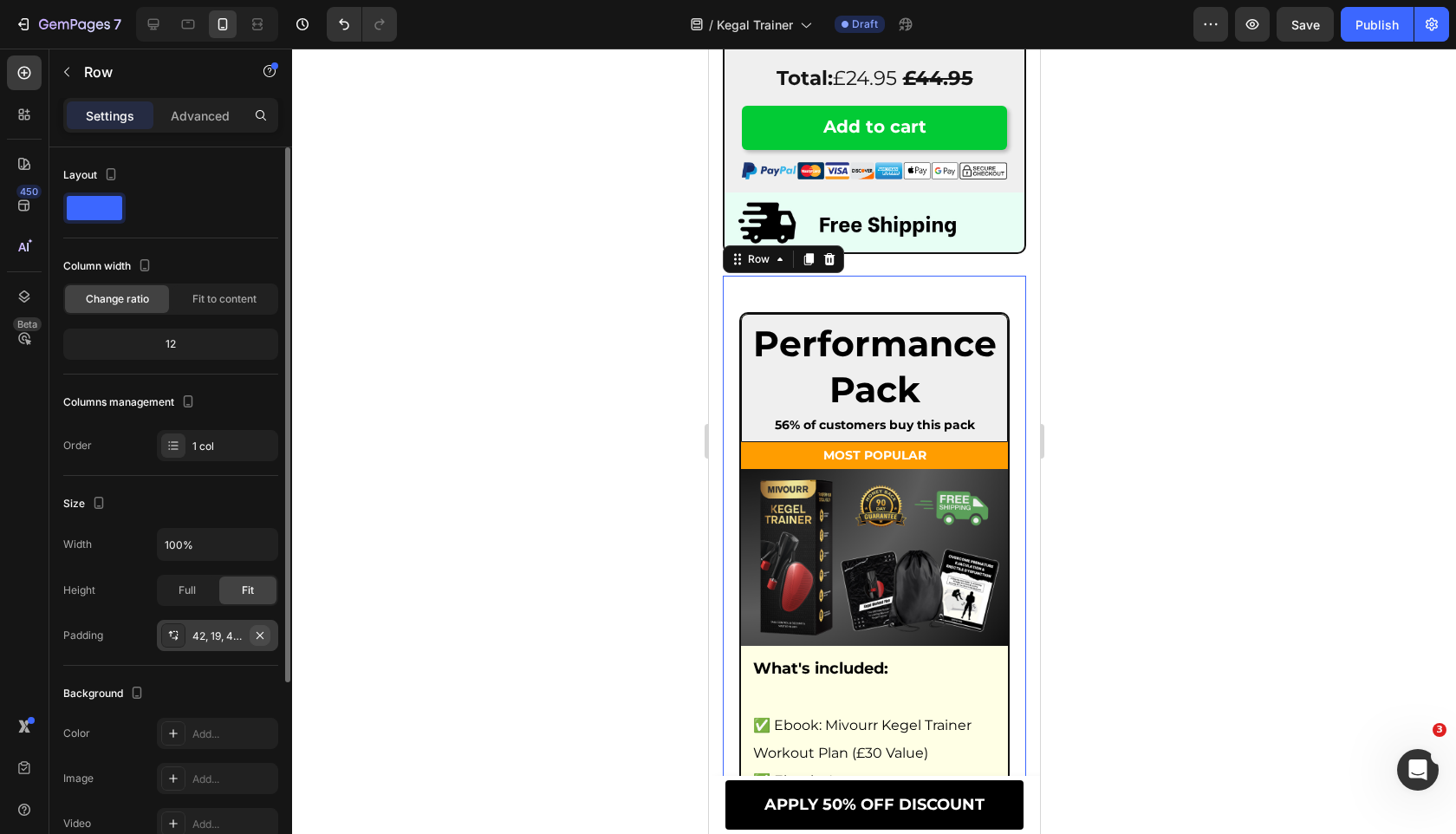
click at [255, 636] on icon "button" at bounding box center [260, 635] width 14 height 14
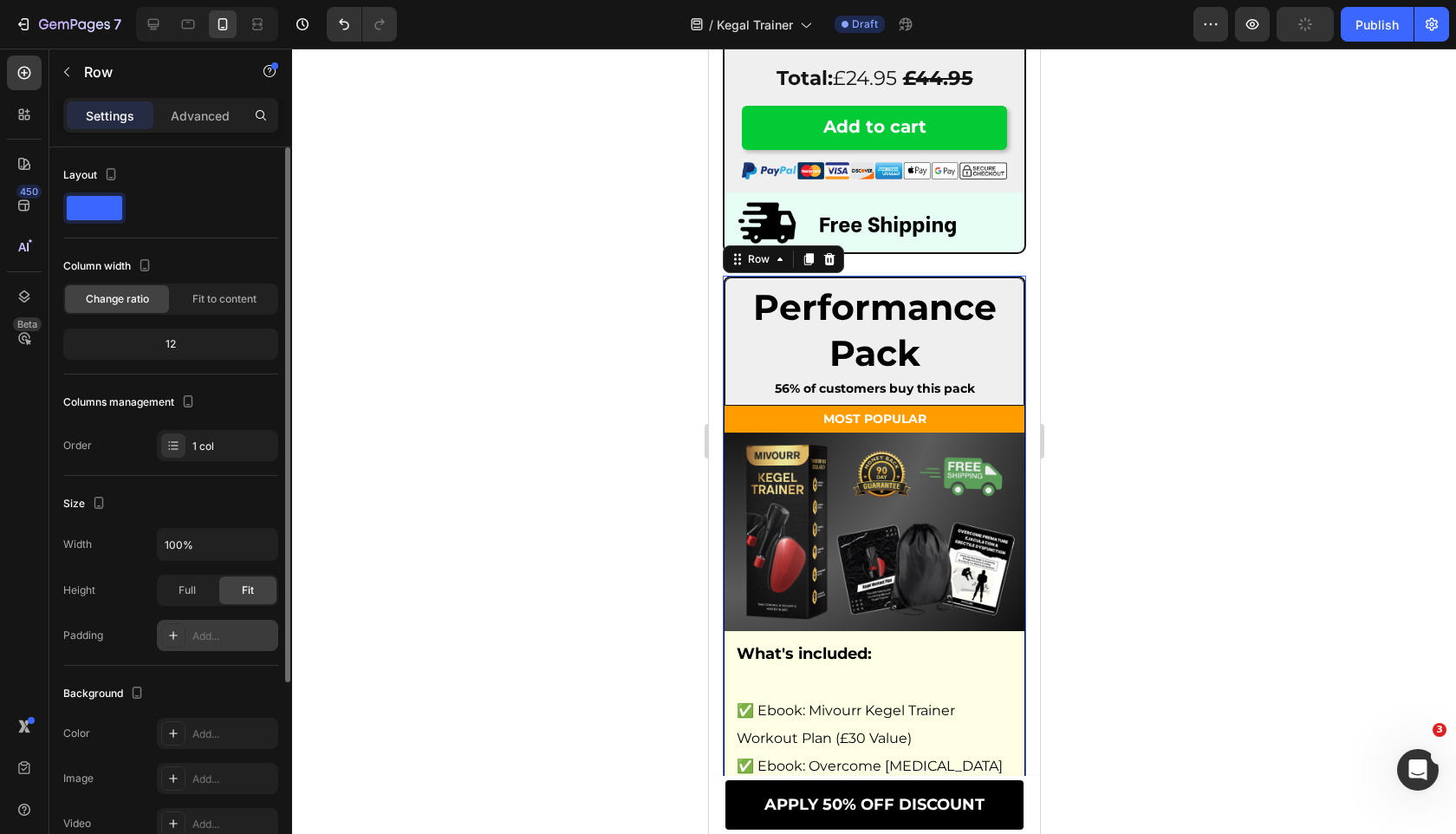
click at [246, 505] on div "Size" at bounding box center [170, 504] width 215 height 28
click at [205, 117] on p "Advanced" at bounding box center [200, 116] width 59 height 18
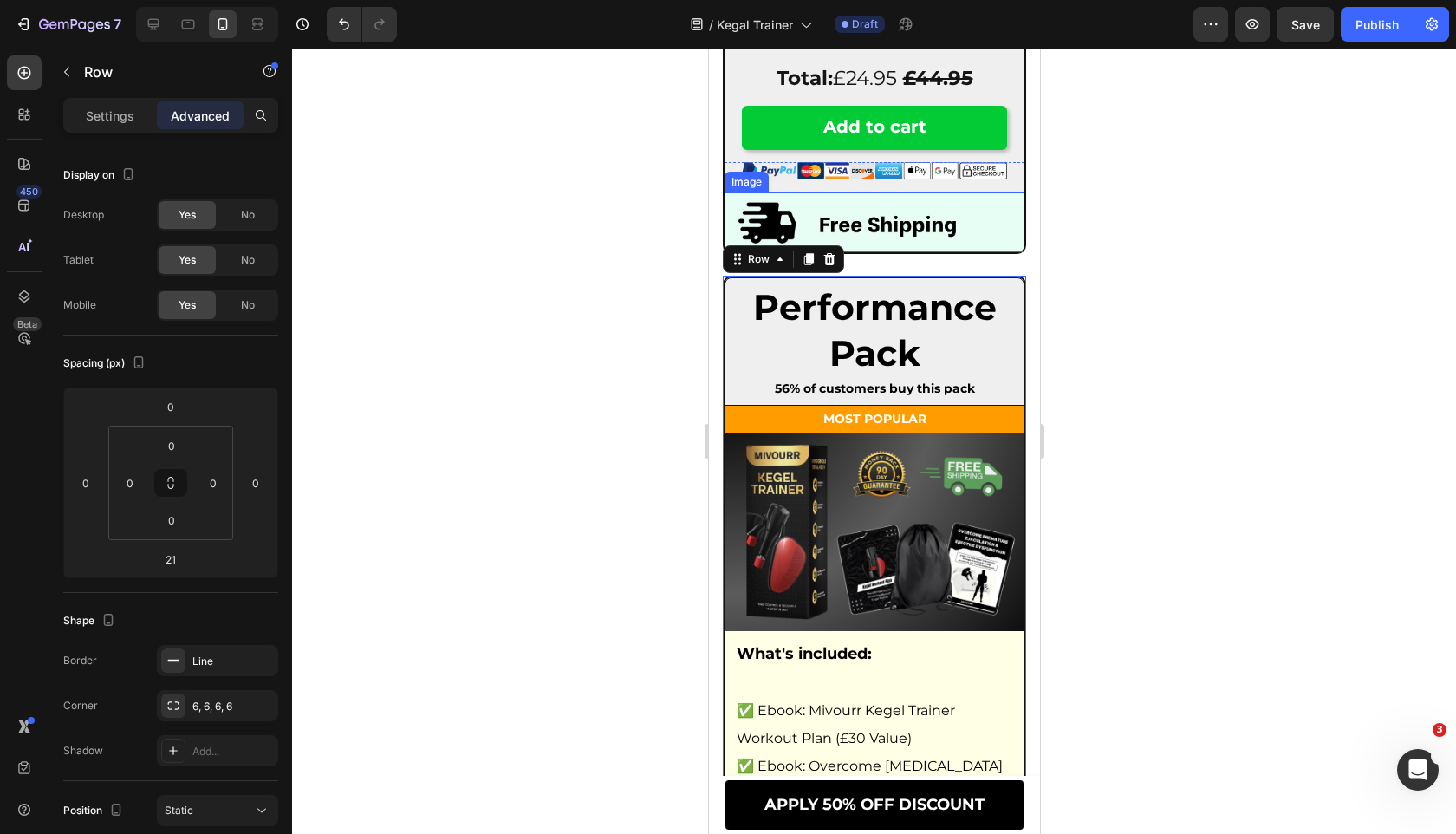
click at [730, 252] on img at bounding box center [873, 223] width 299 height 60
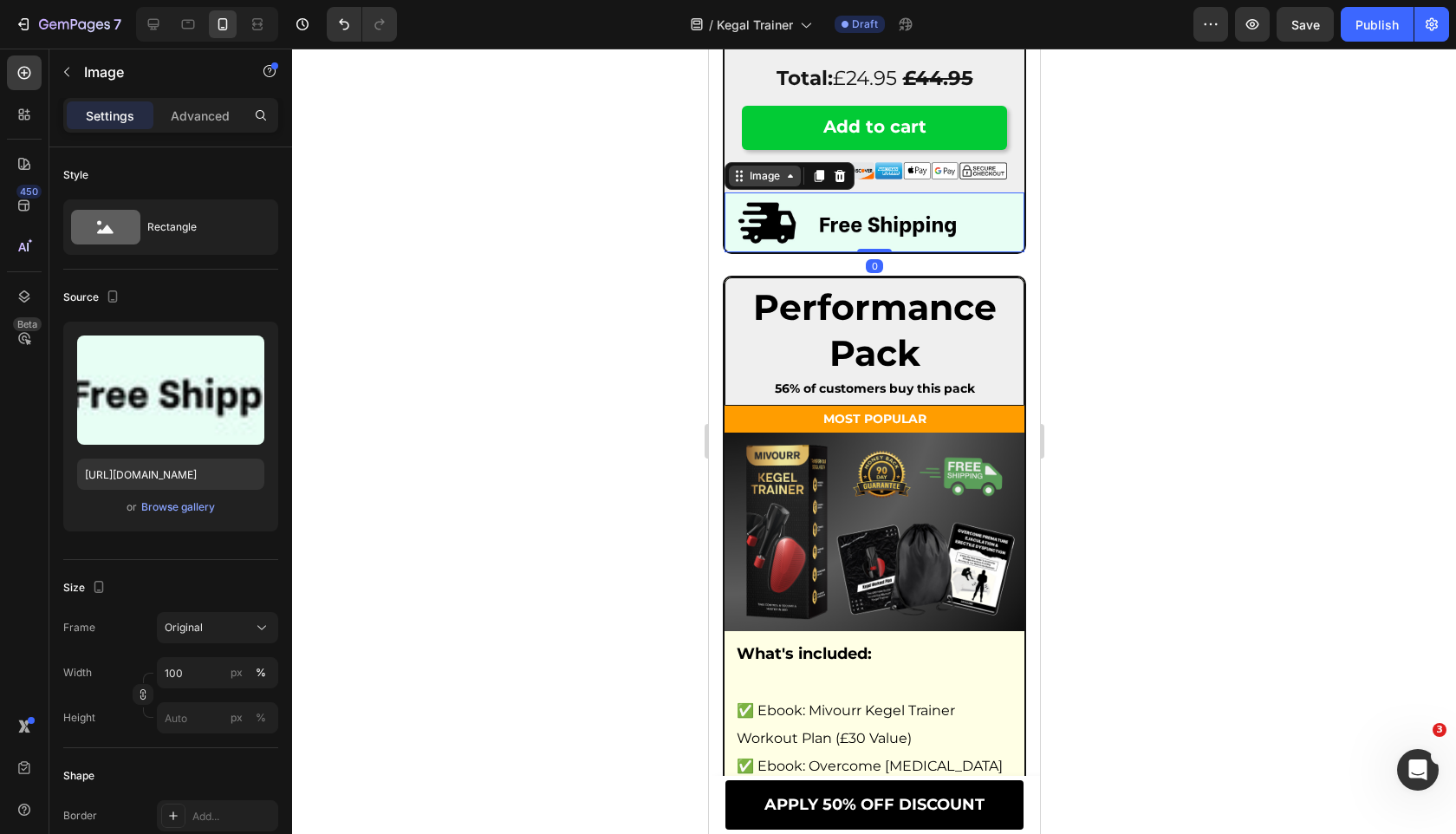
click at [747, 184] on div "Image" at bounding box center [763, 176] width 38 height 16
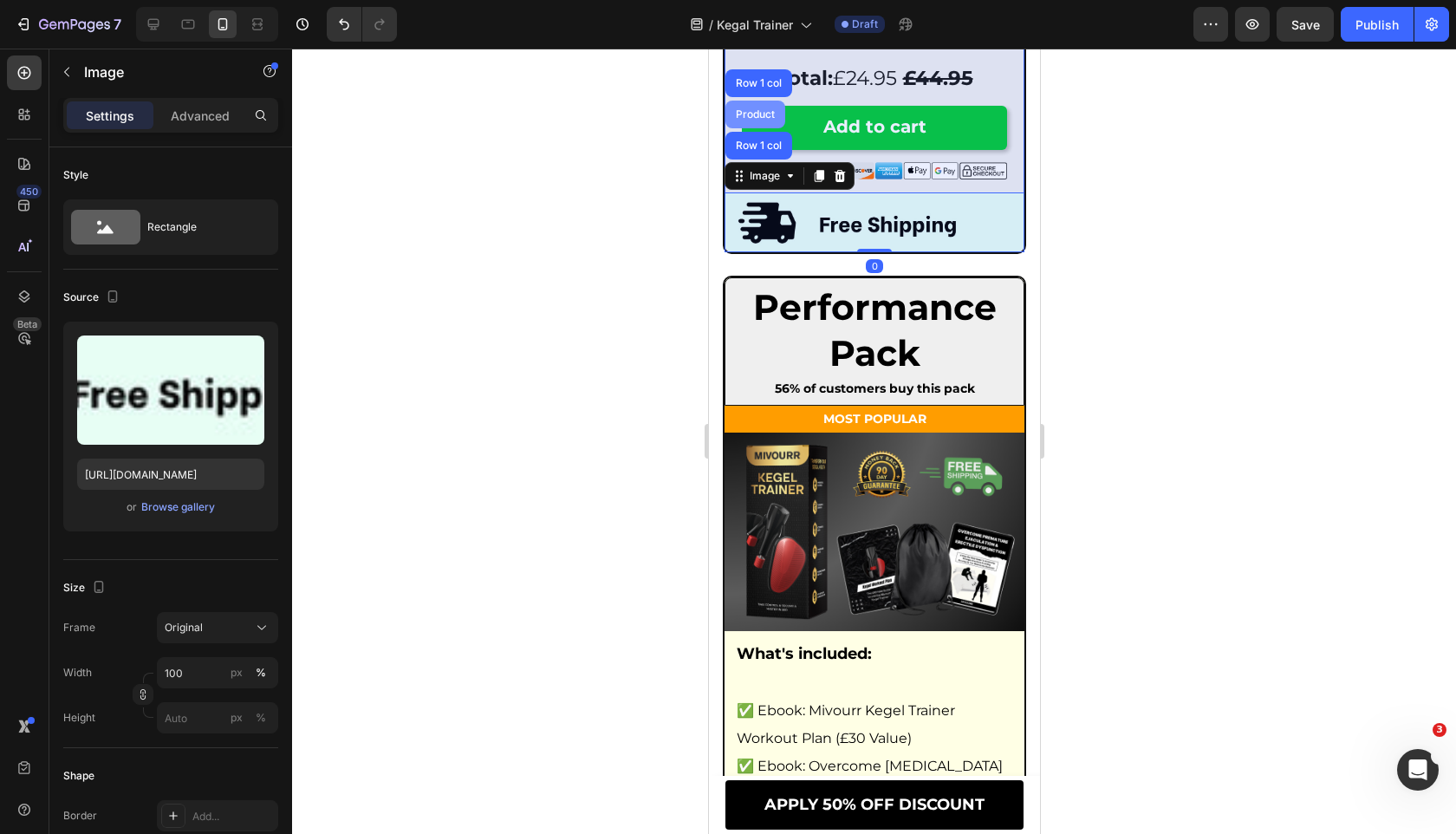
click at [748, 120] on div "Product" at bounding box center [754, 115] width 46 height 11
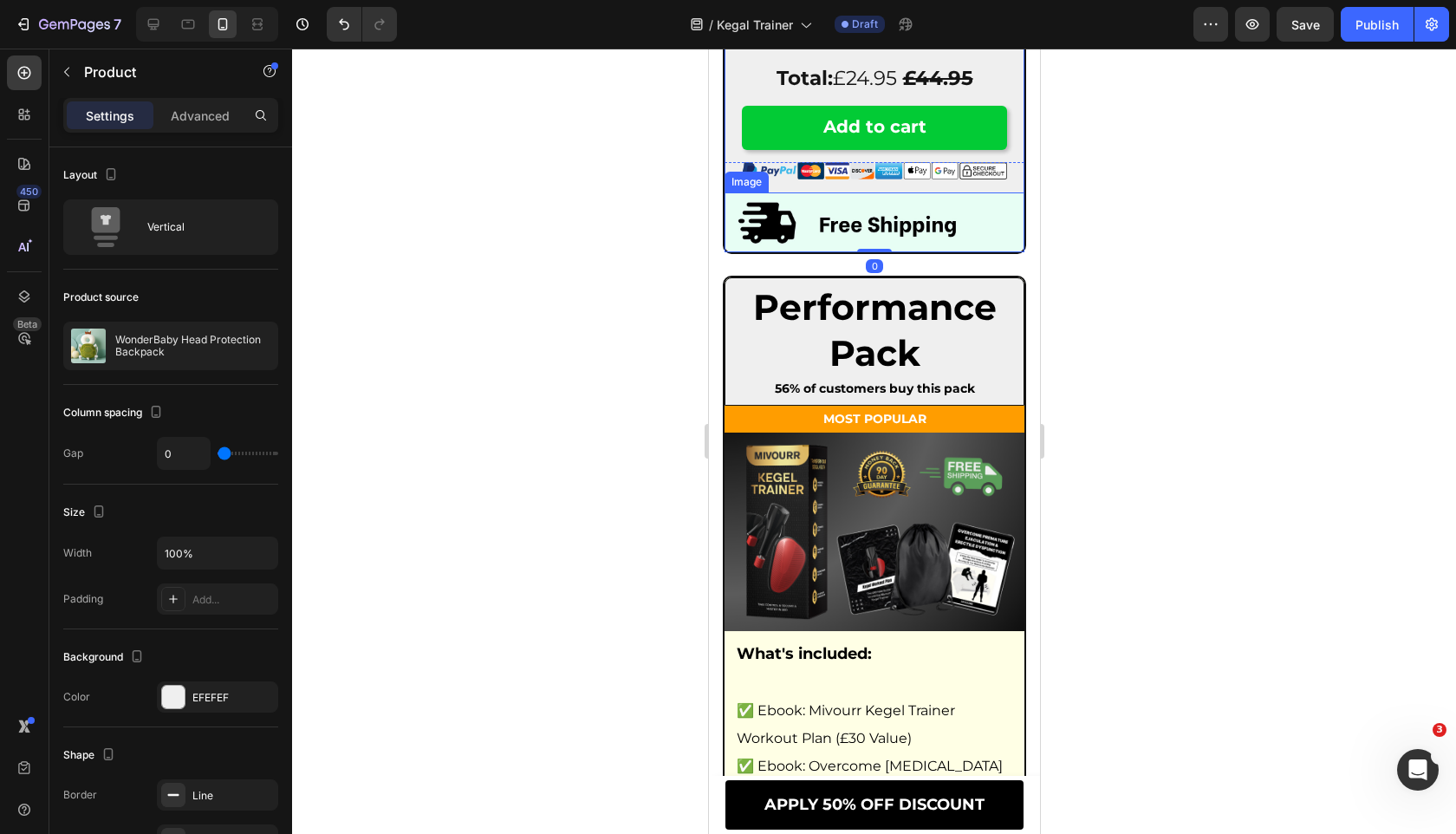
scroll to position [9378, 0]
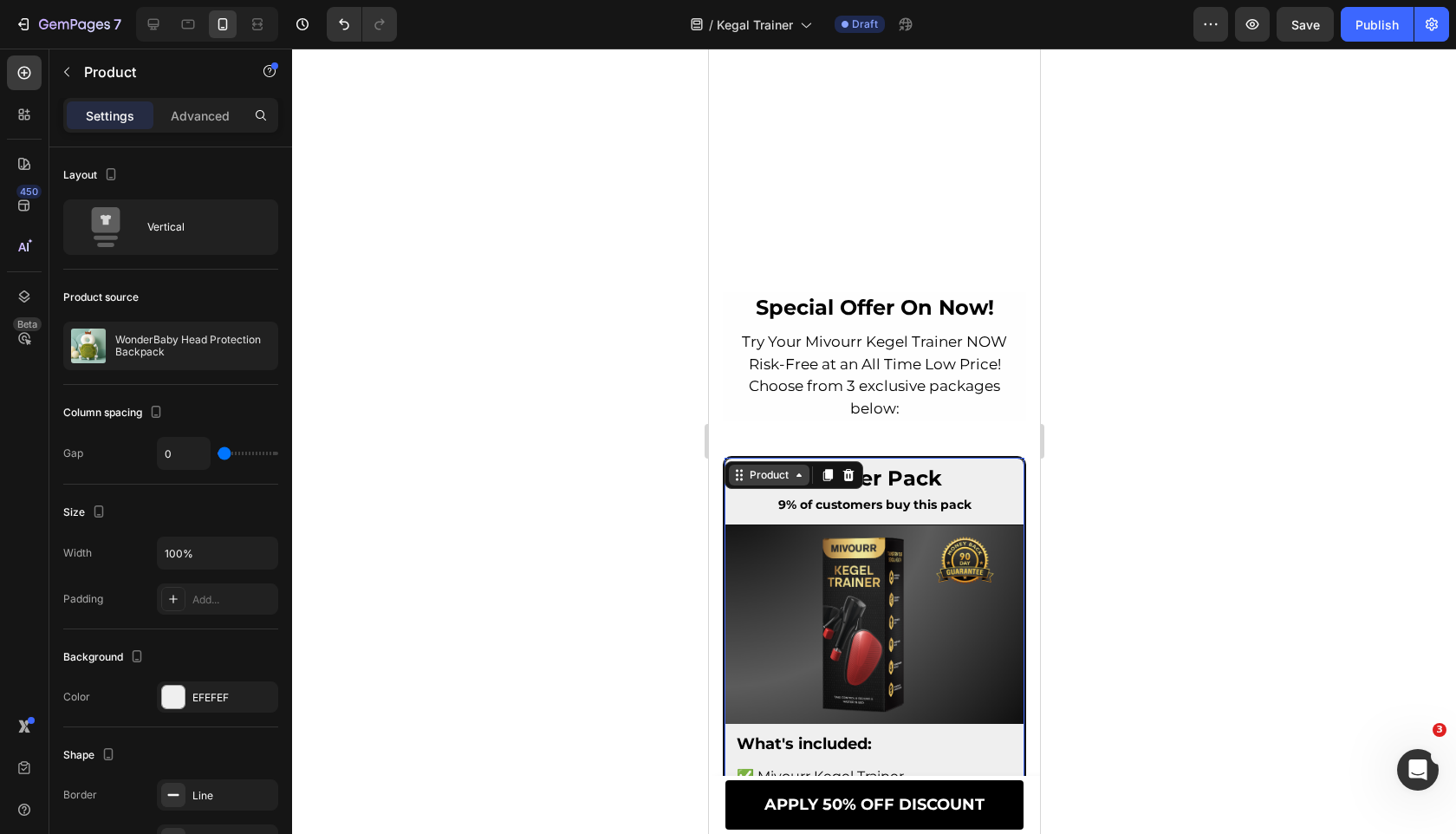
click at [766, 475] on div "Product" at bounding box center [768, 475] width 46 height 16
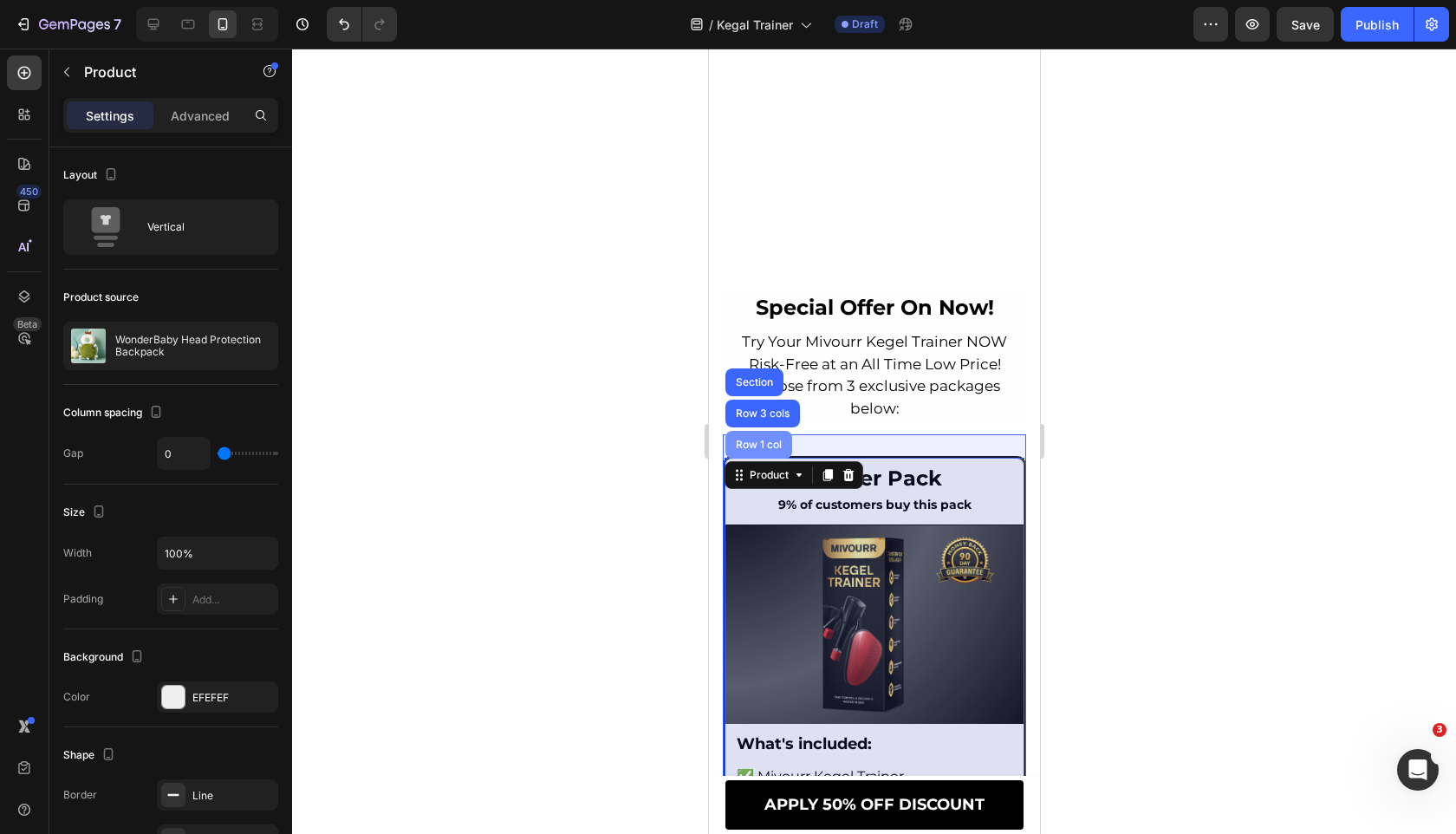
click at [763, 440] on div "Row 1 col" at bounding box center [757, 445] width 53 height 11
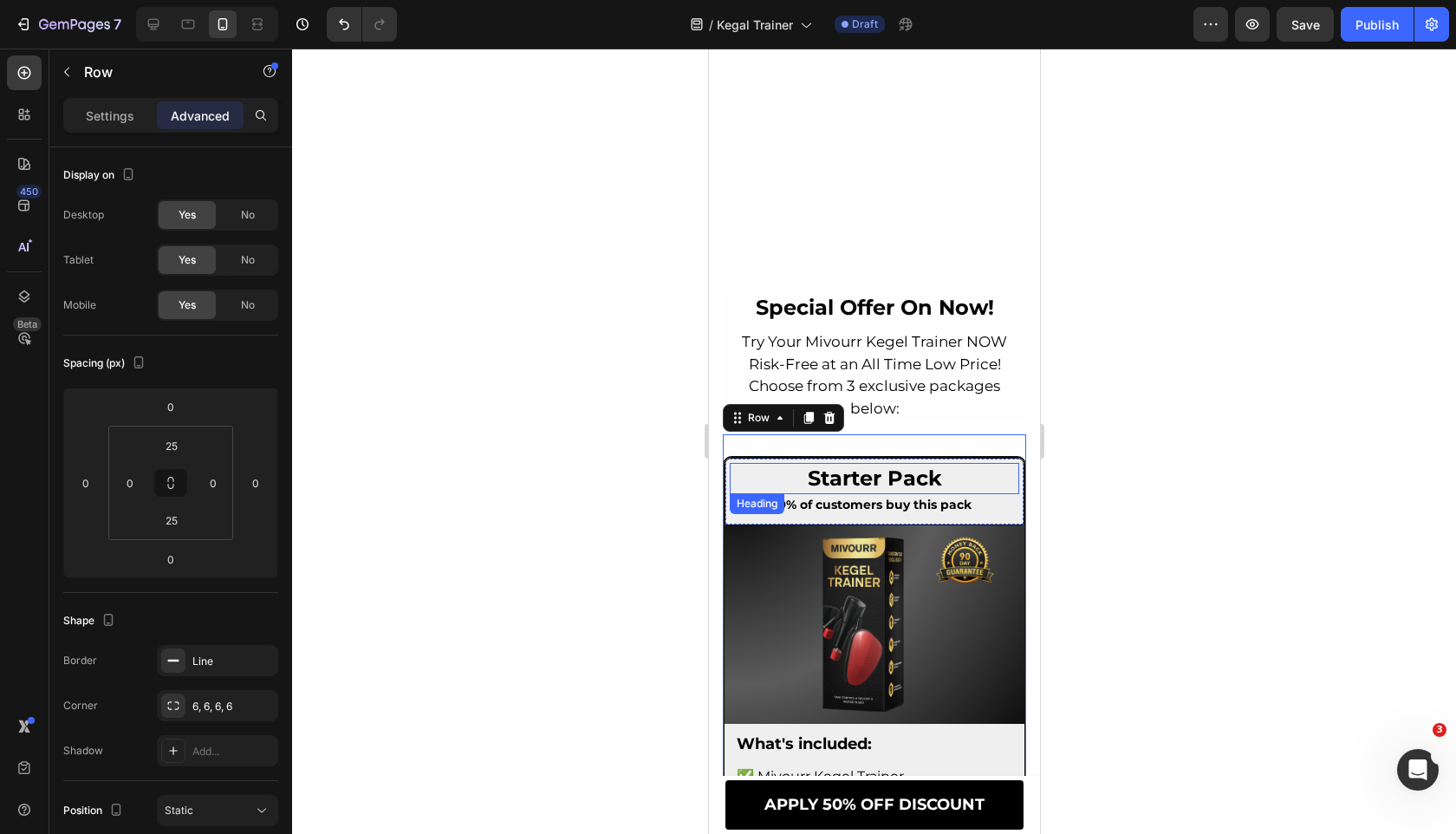
scroll to position [10019, 0]
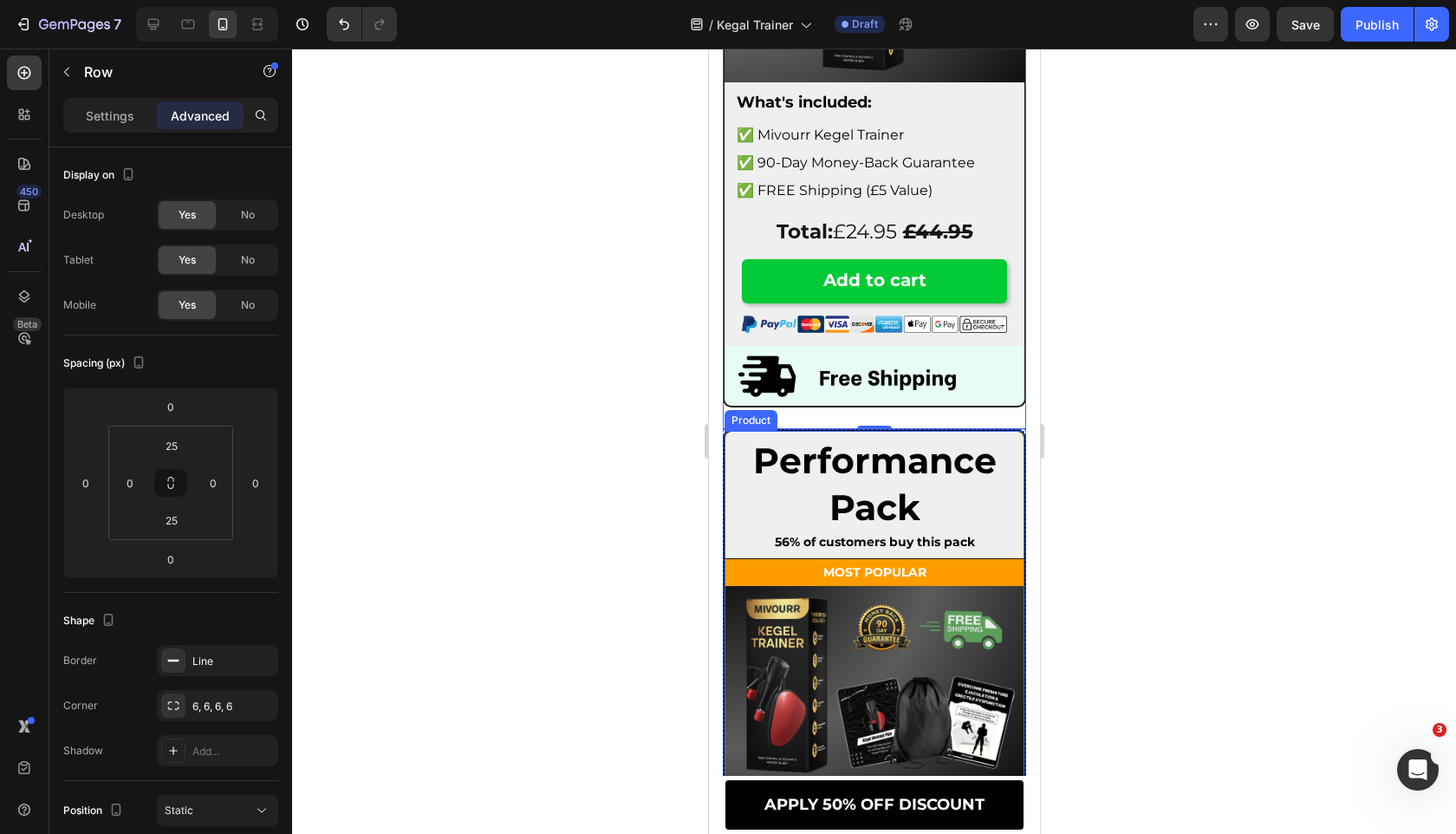
click at [721, 440] on div "Performance Pack Heading 56% of customers buy this pack Text Block Row MOST POP…" at bounding box center [873, 848] width 303 height 838
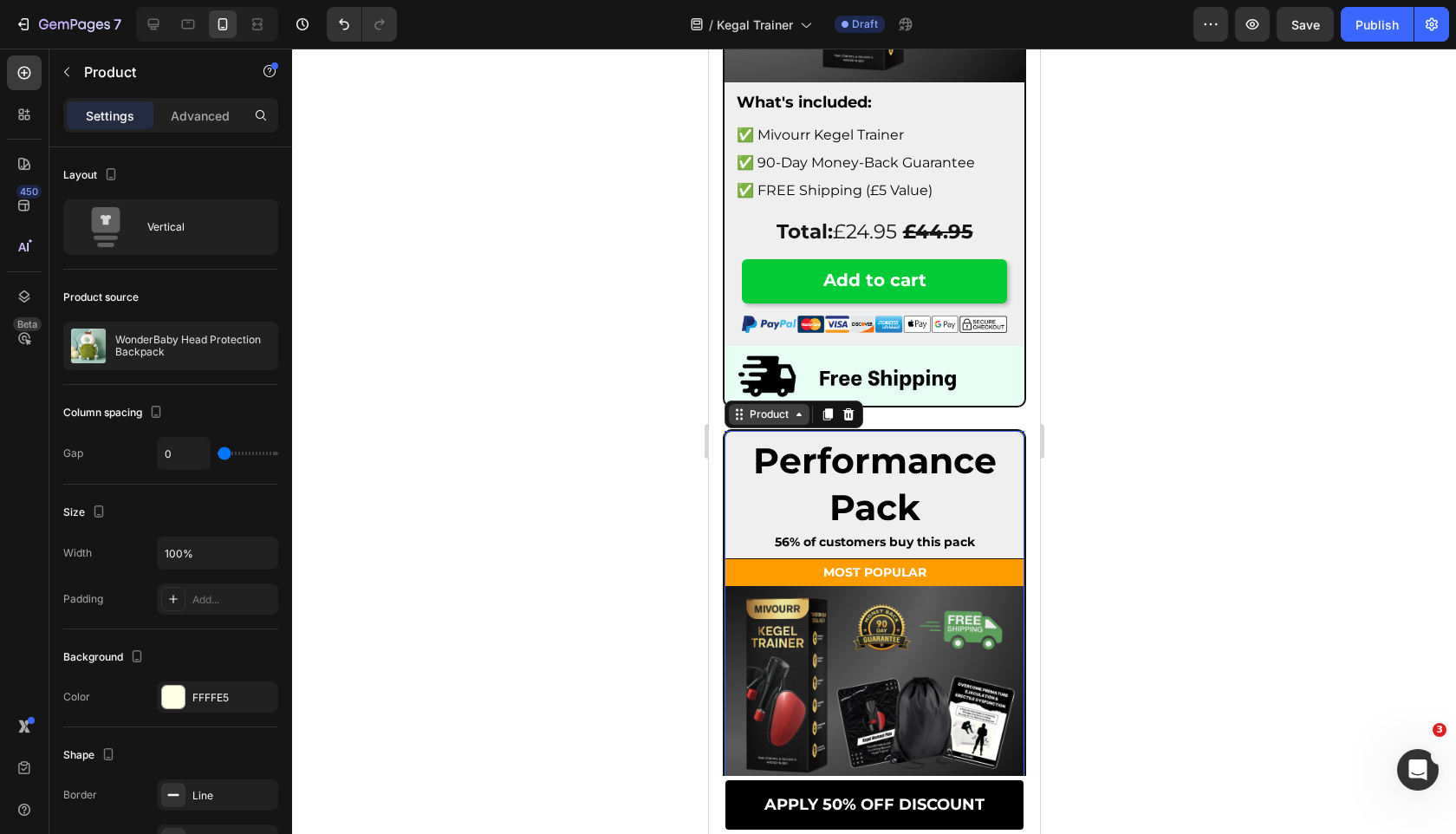
click at [759, 417] on div "Product" at bounding box center [768, 414] width 46 height 16
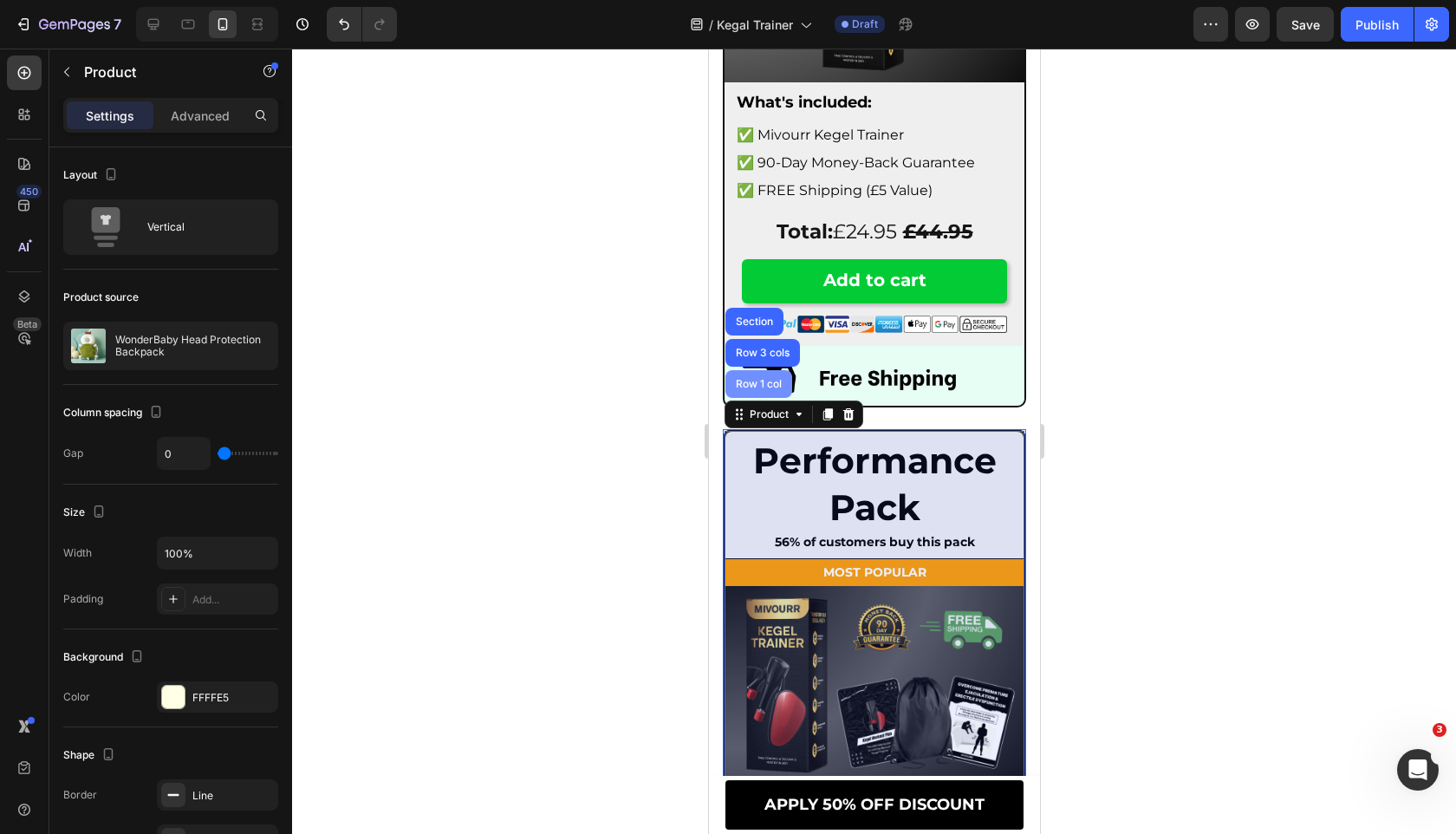
click at [759, 389] on div "Row 1 col" at bounding box center [757, 384] width 53 height 11
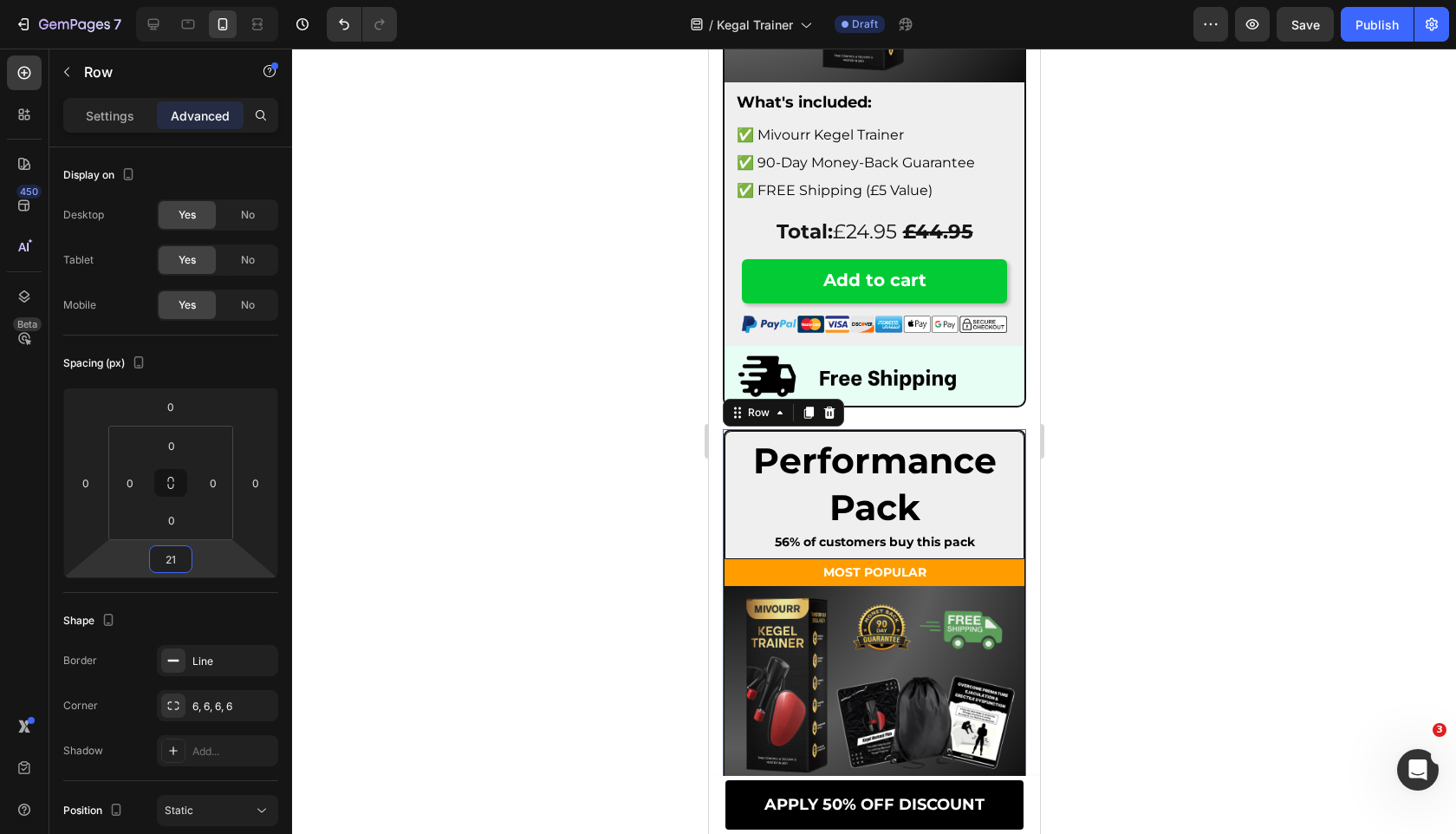
click at [179, 562] on input "21" at bounding box center [171, 559] width 35 height 26
type input "20"
drag, startPoint x: 427, startPoint y: 626, endPoint x: 502, endPoint y: 605, distance: 77.9
click at [428, 626] on div at bounding box center [874, 441] width 1164 height 786
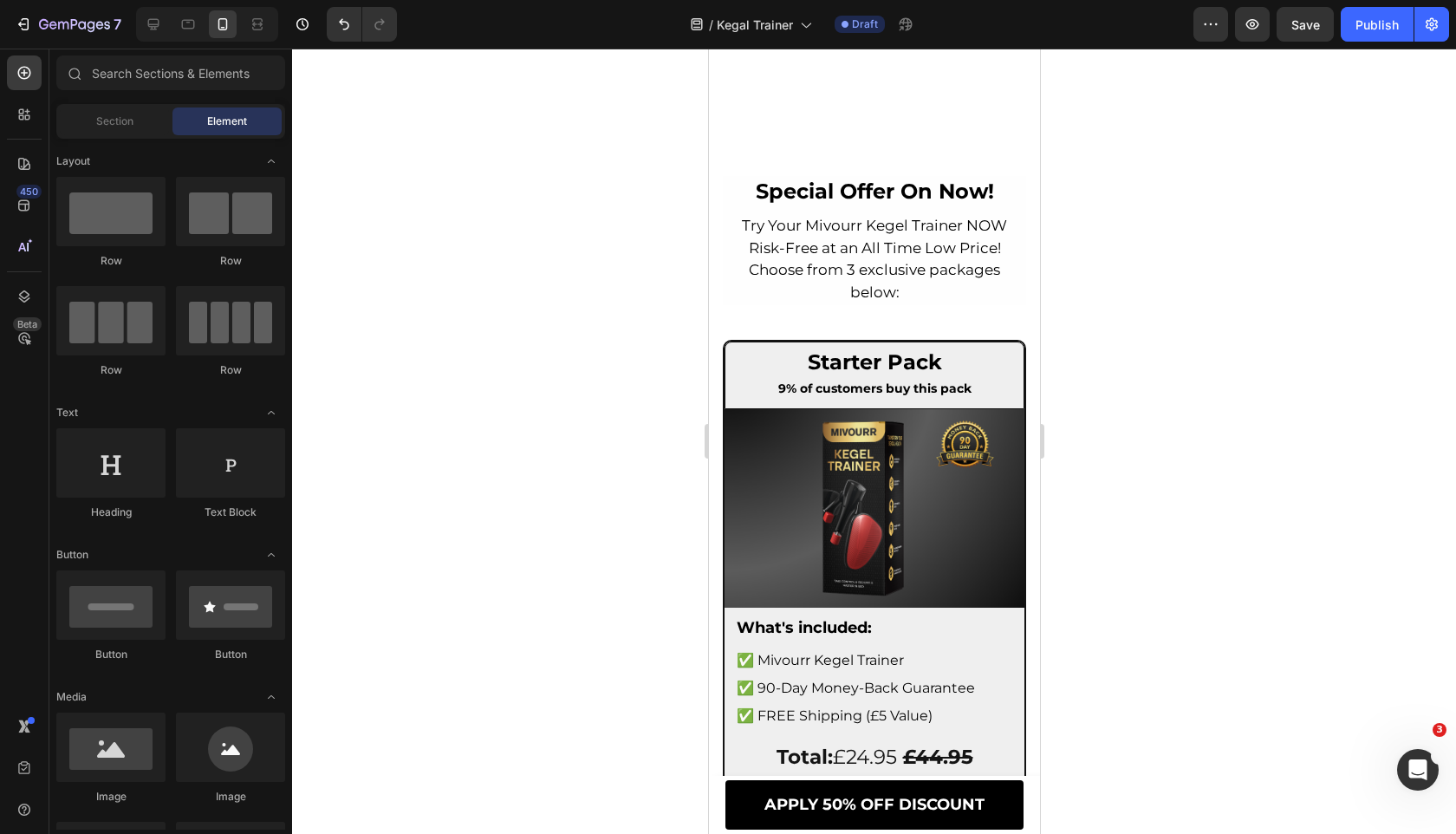
scroll to position [9501, 0]
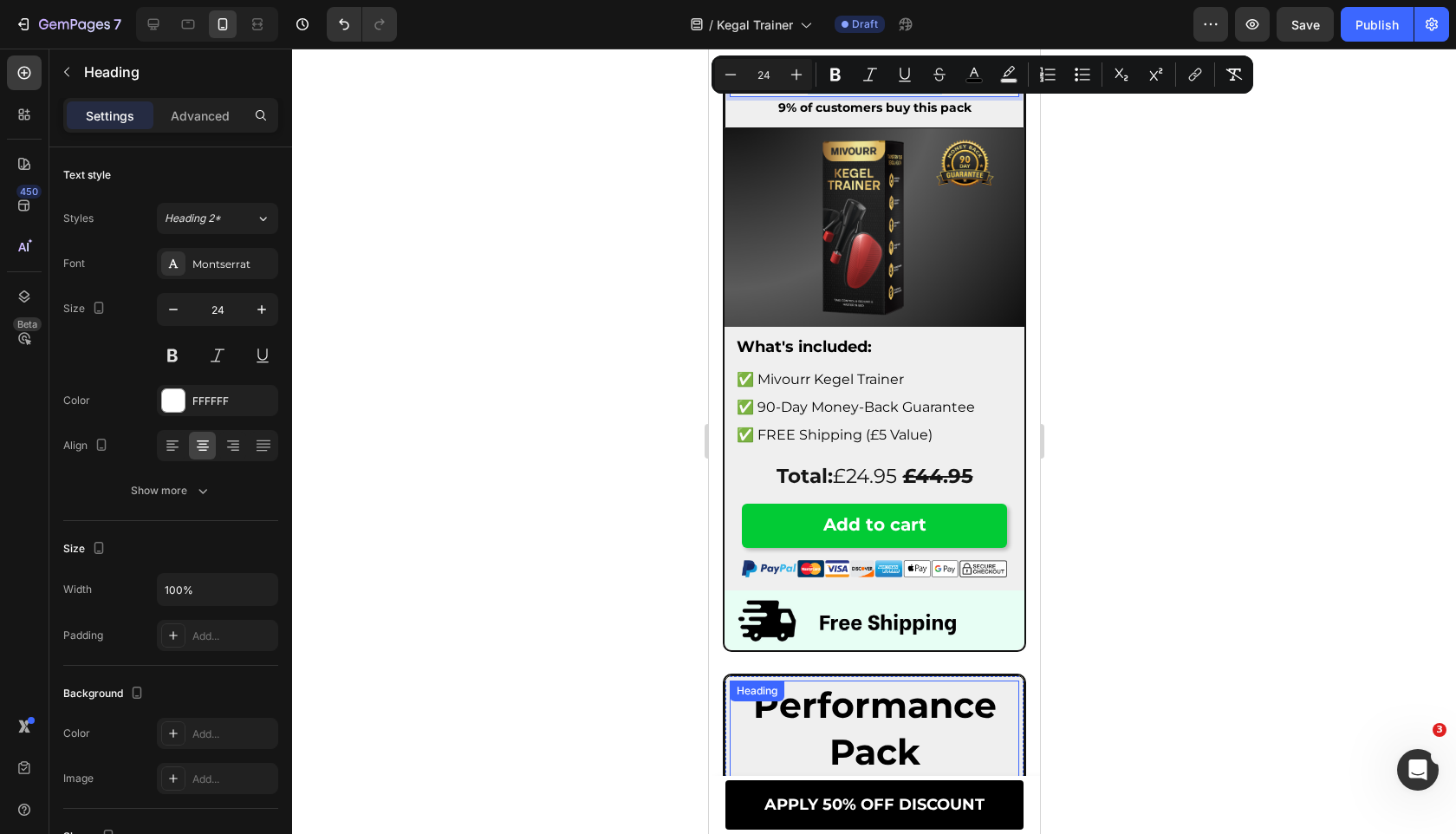
scroll to position [10356, 0]
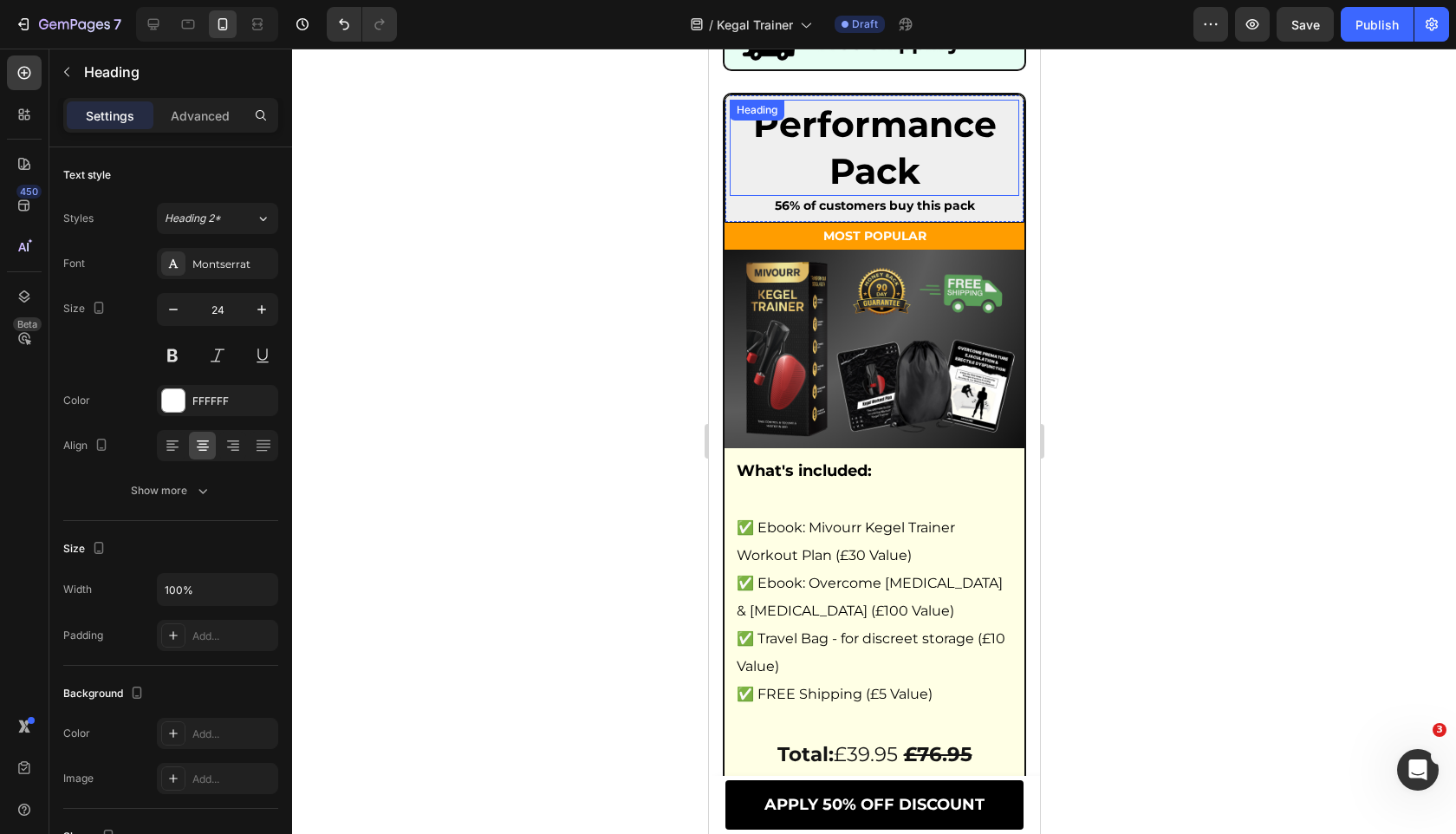
click at [879, 139] on span "Performance Pack" at bounding box center [874, 147] width 243 height 89
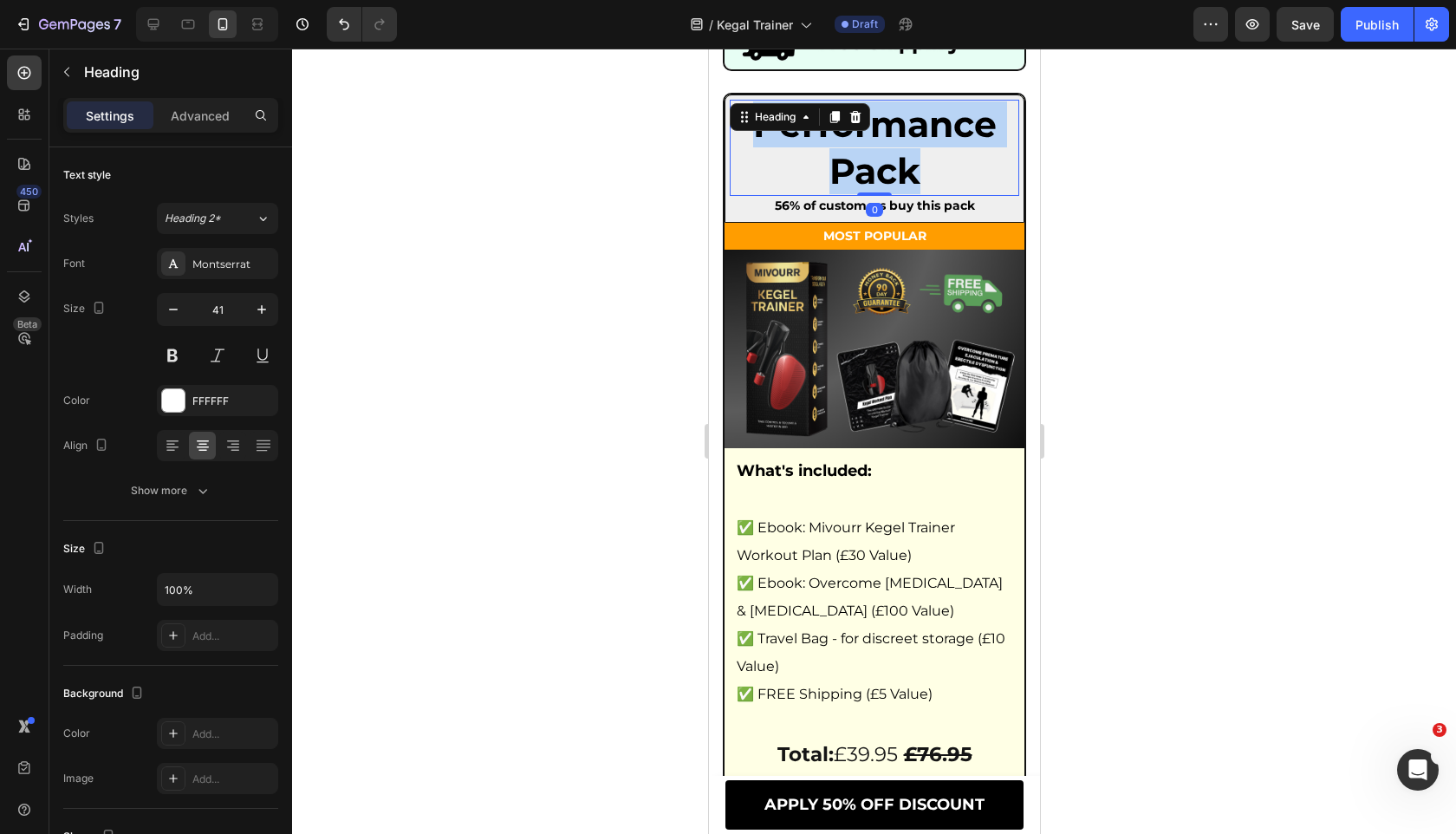
click at [879, 139] on span "Performance Pack" at bounding box center [874, 147] width 243 height 89
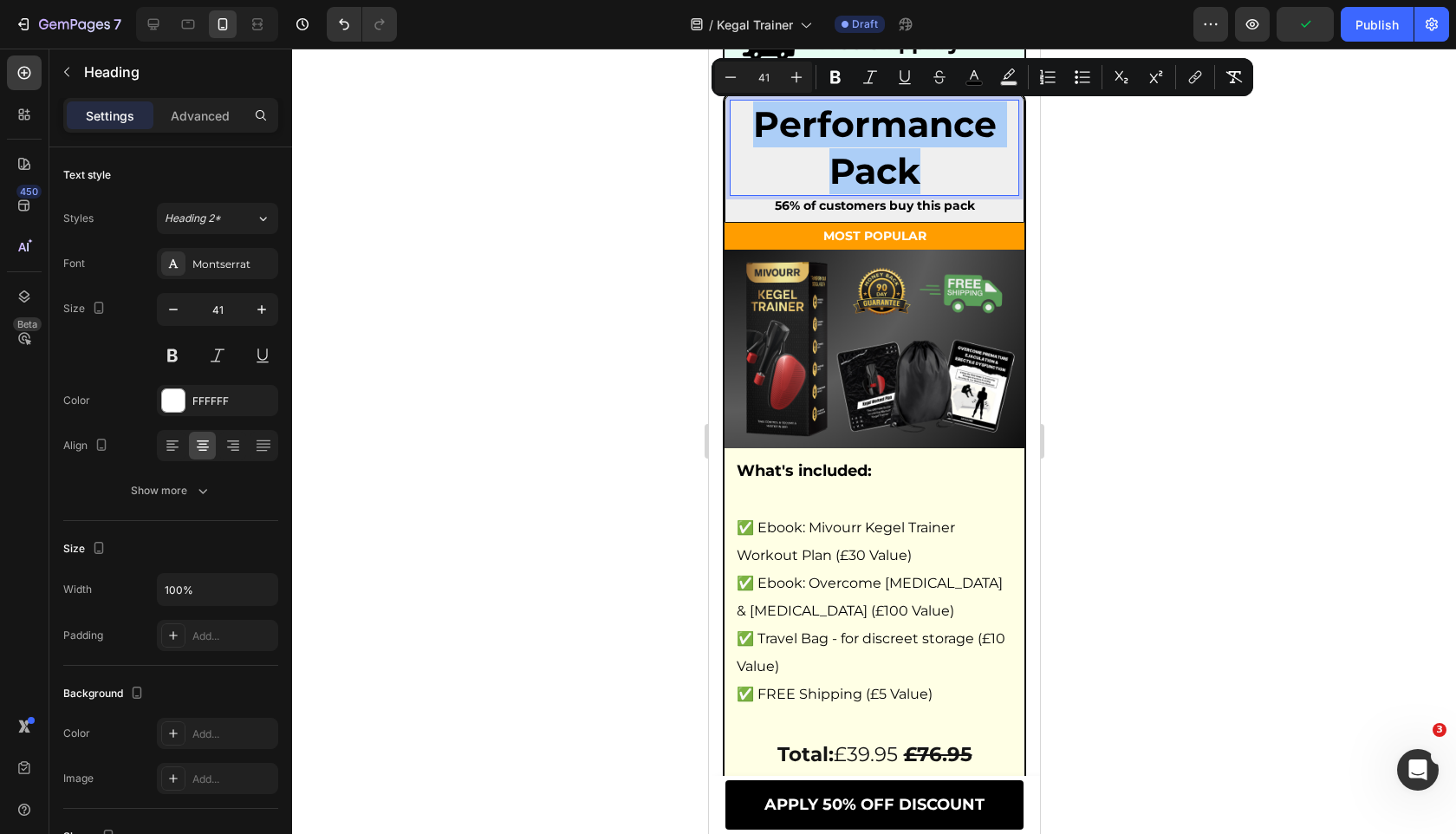
click at [761, 75] on input "41" at bounding box center [763, 77] width 35 height 21
type input "24"
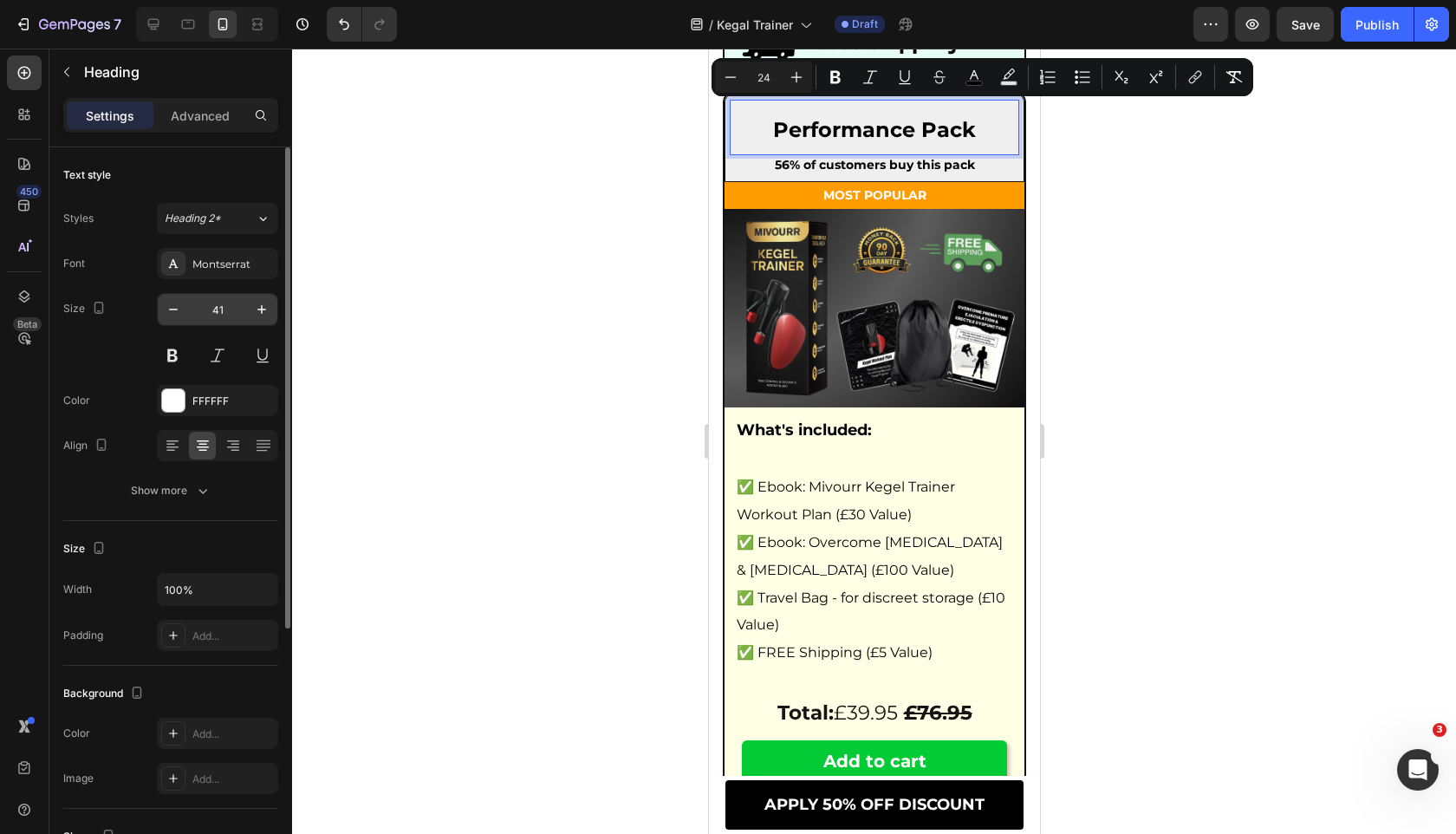
click at [216, 308] on input "41" at bounding box center [217, 309] width 57 height 32
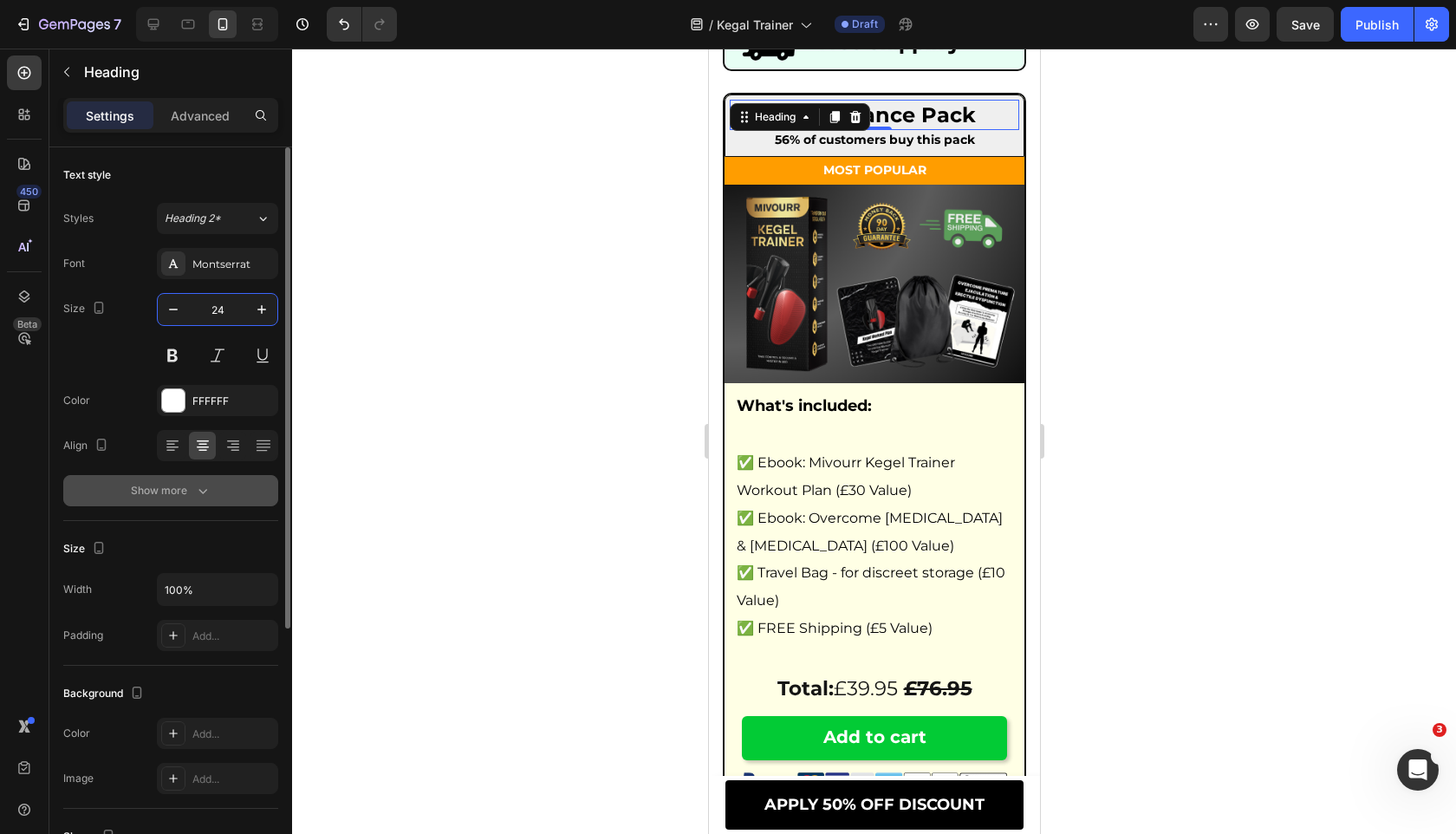
type input "24"
click at [172, 476] on button "Show more" at bounding box center [170, 491] width 215 height 32
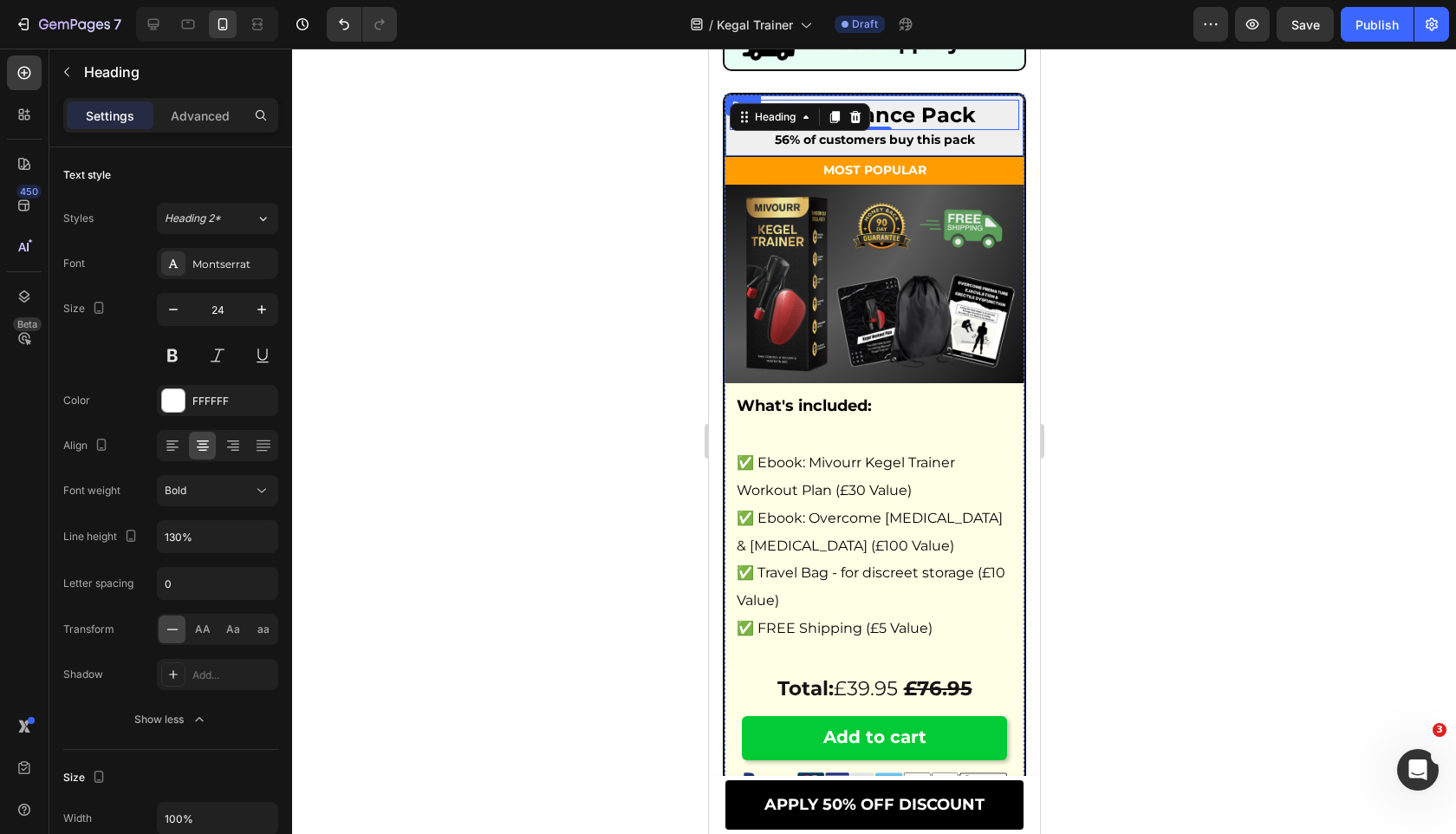
click at [861, 138] on strong "56% of customers buy this pack" at bounding box center [874, 139] width 200 height 16
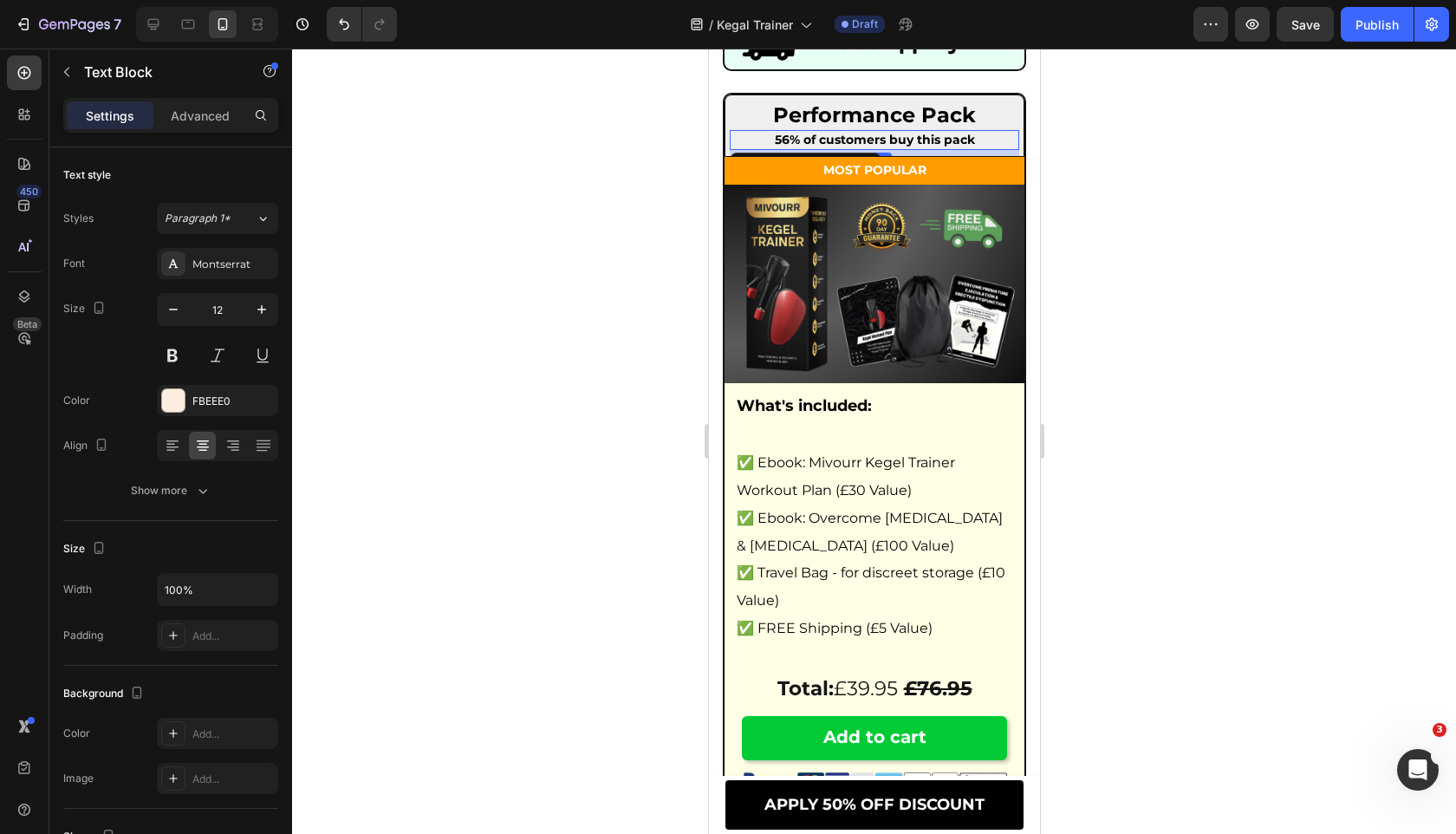
click at [861, 138] on strong "56% of customers buy this pack" at bounding box center [874, 139] width 200 height 16
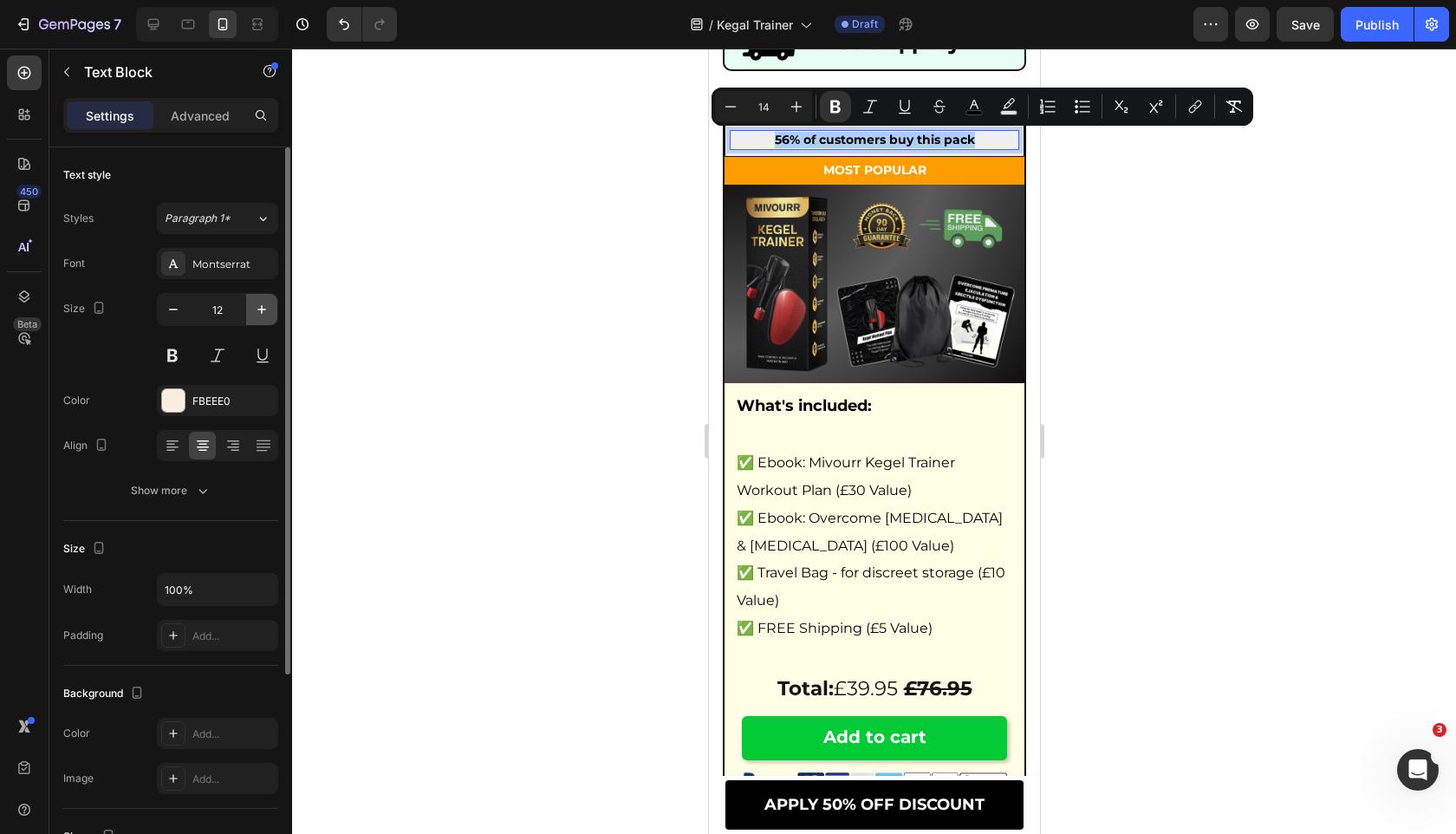
click at [257, 315] on icon "button" at bounding box center [262, 309] width 18 height 18
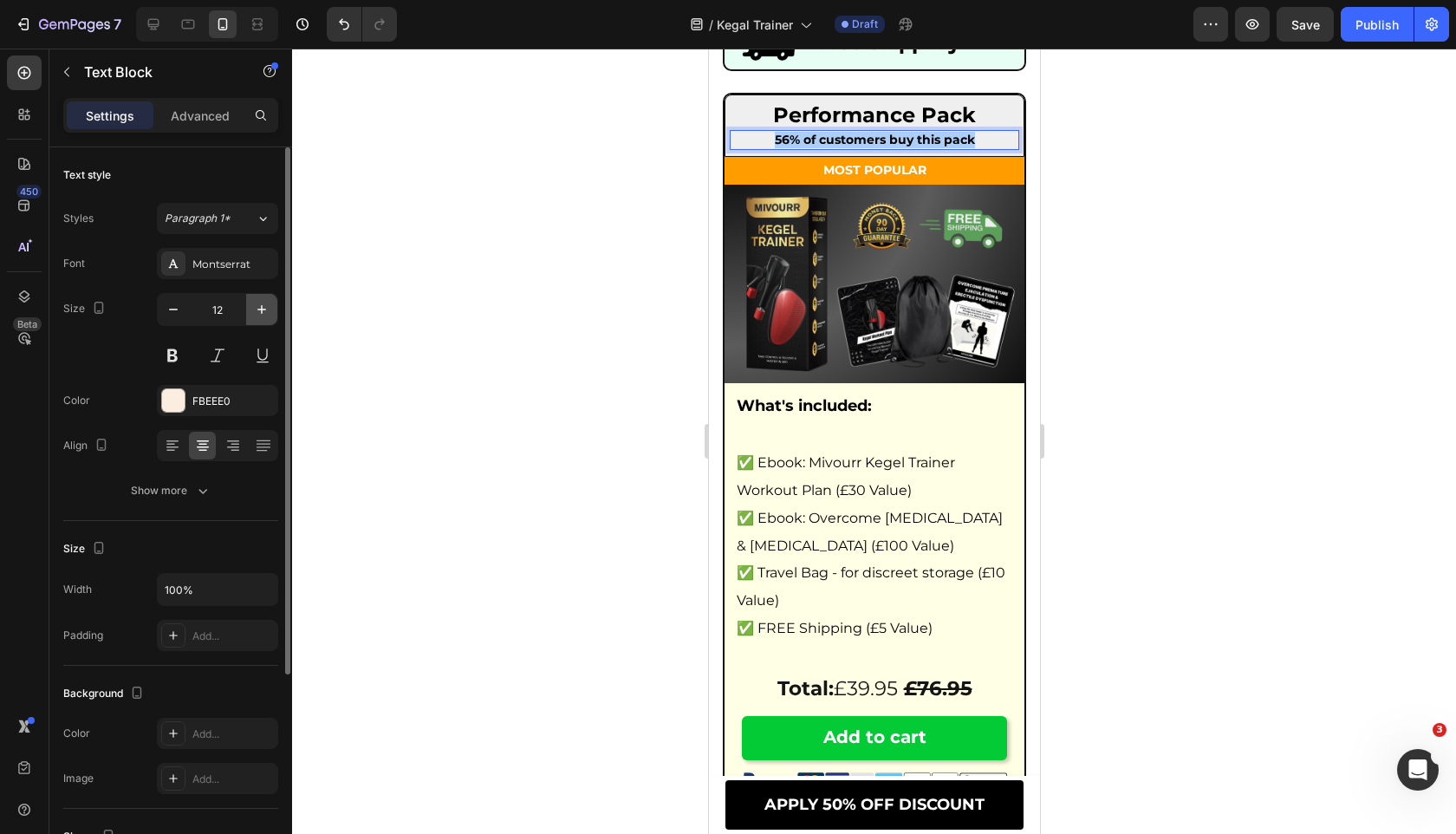
click at [257, 315] on icon "button" at bounding box center [262, 309] width 18 height 18
type input "14"
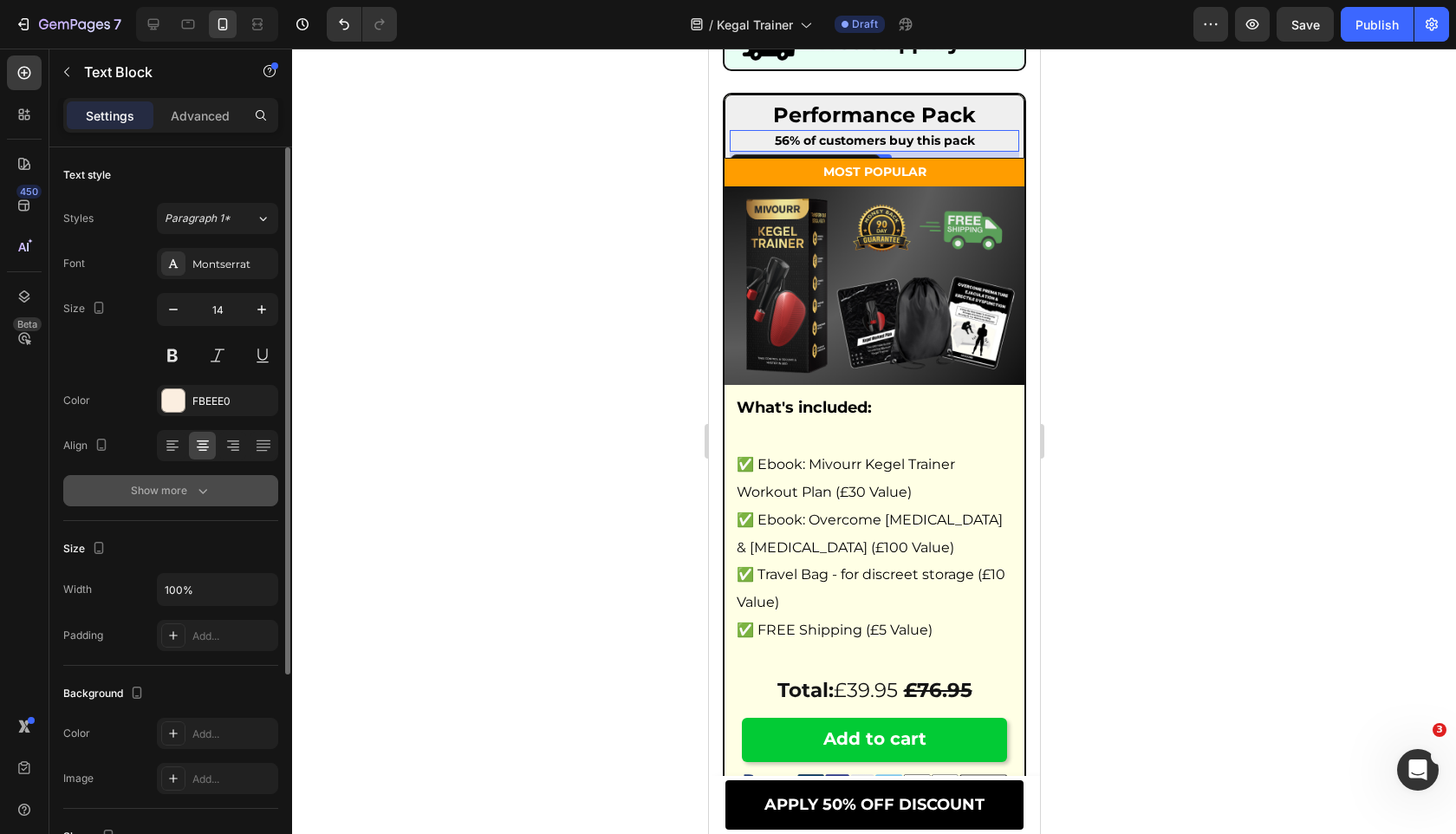
click at [217, 505] on button "Show more" at bounding box center [170, 491] width 215 height 32
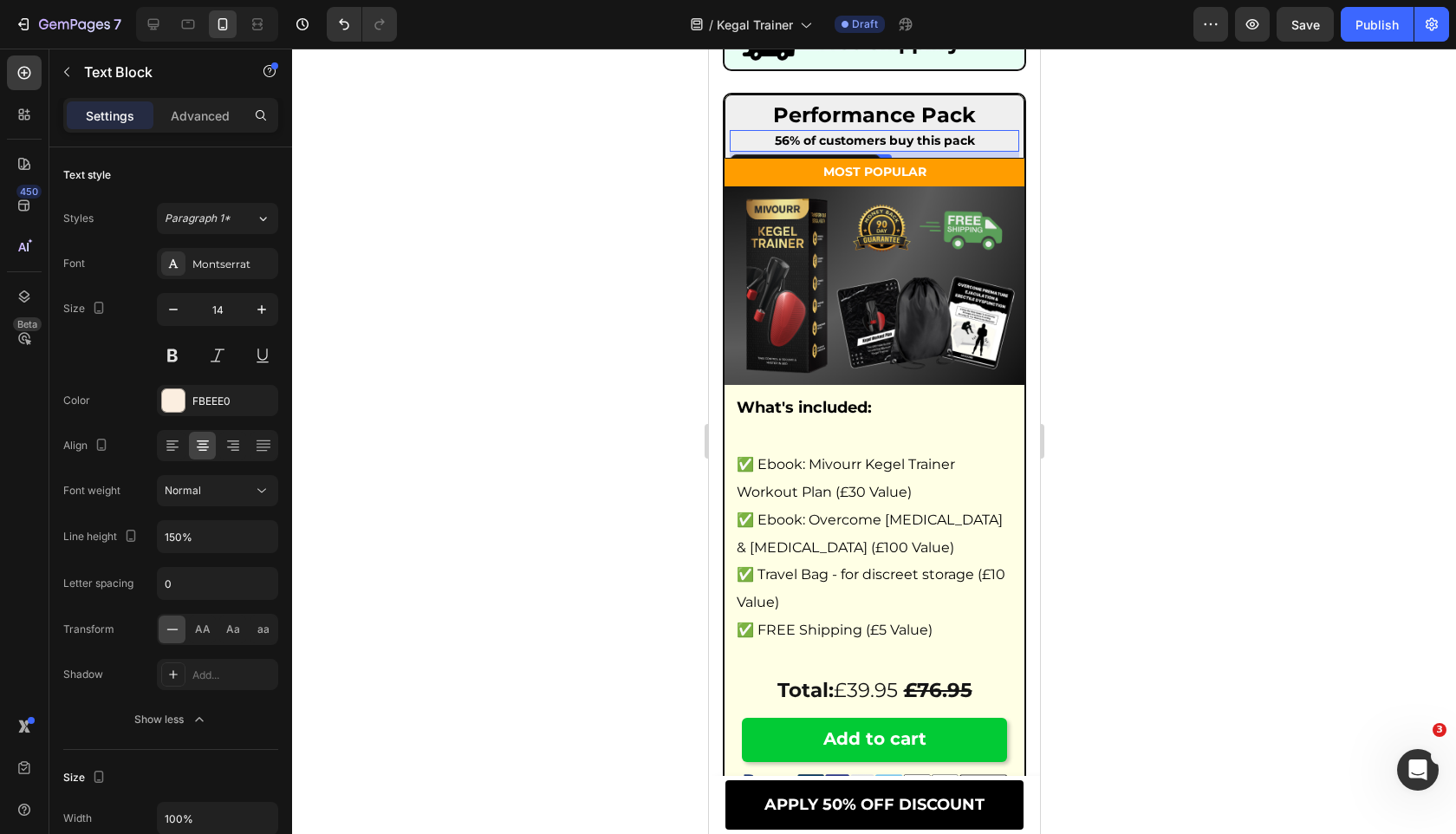
click at [489, 421] on div at bounding box center [874, 441] width 1164 height 786
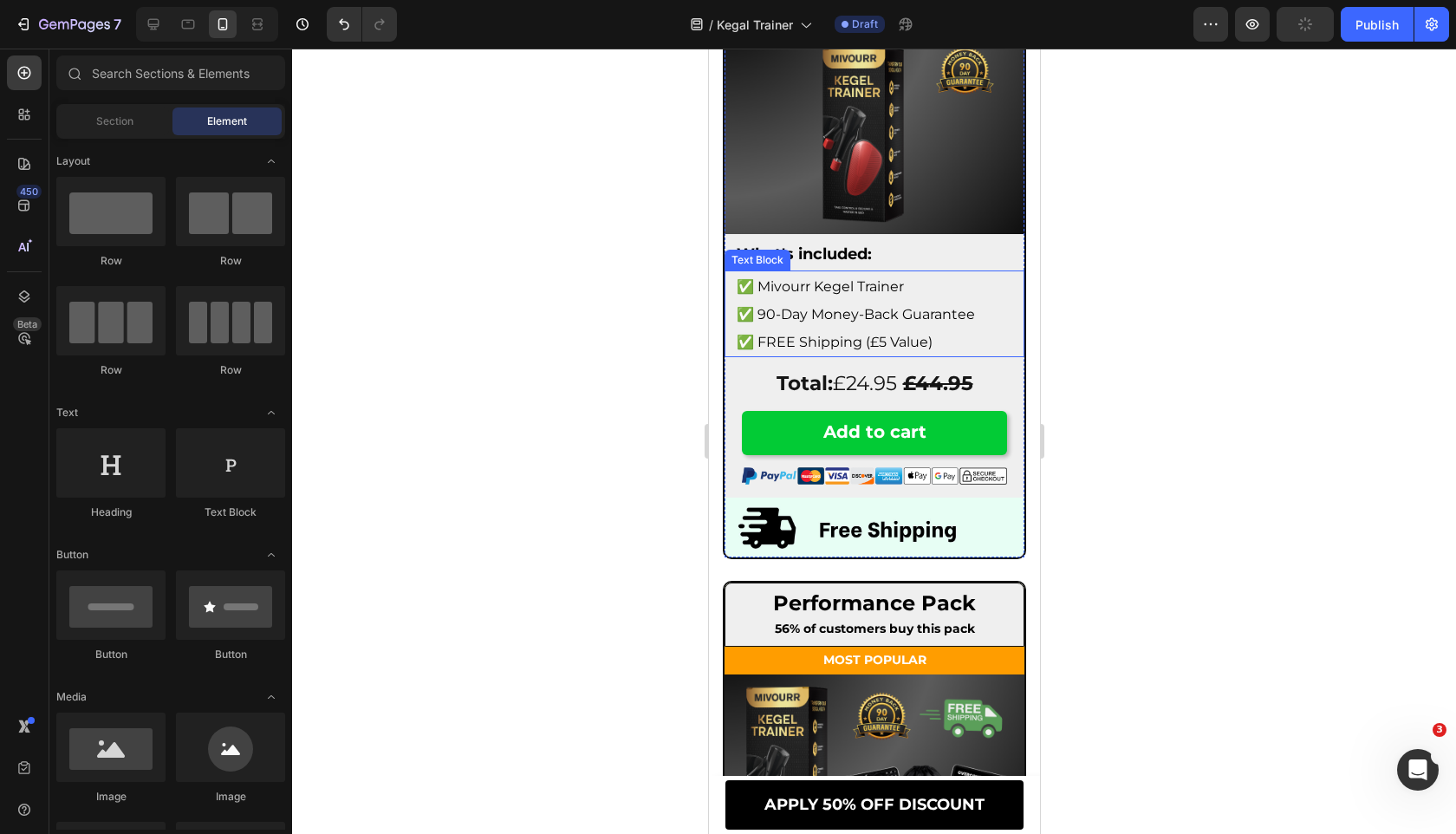
scroll to position [9792, 0]
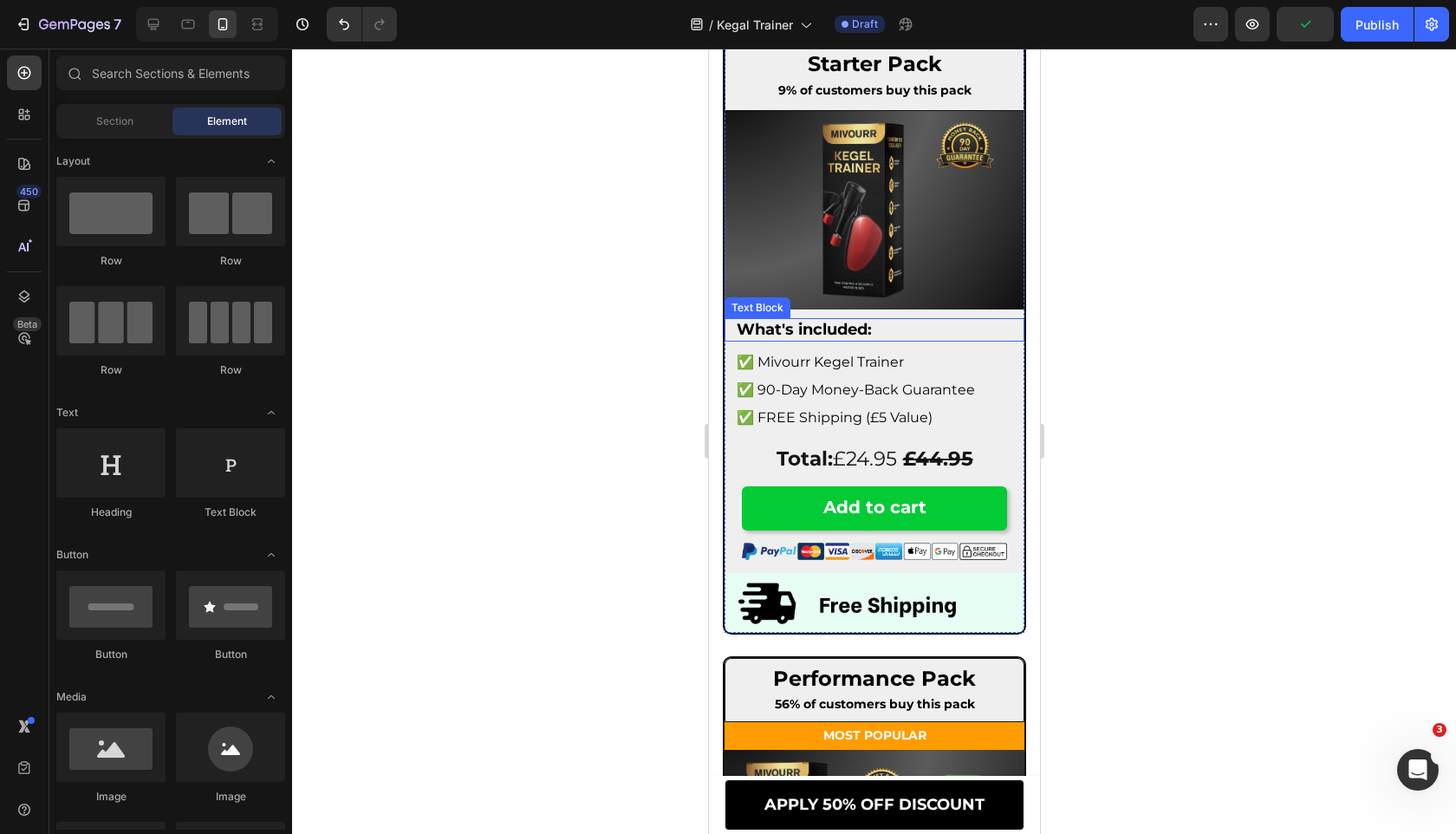
click at [855, 326] on strong "What's included:" at bounding box center [803, 329] width 135 height 19
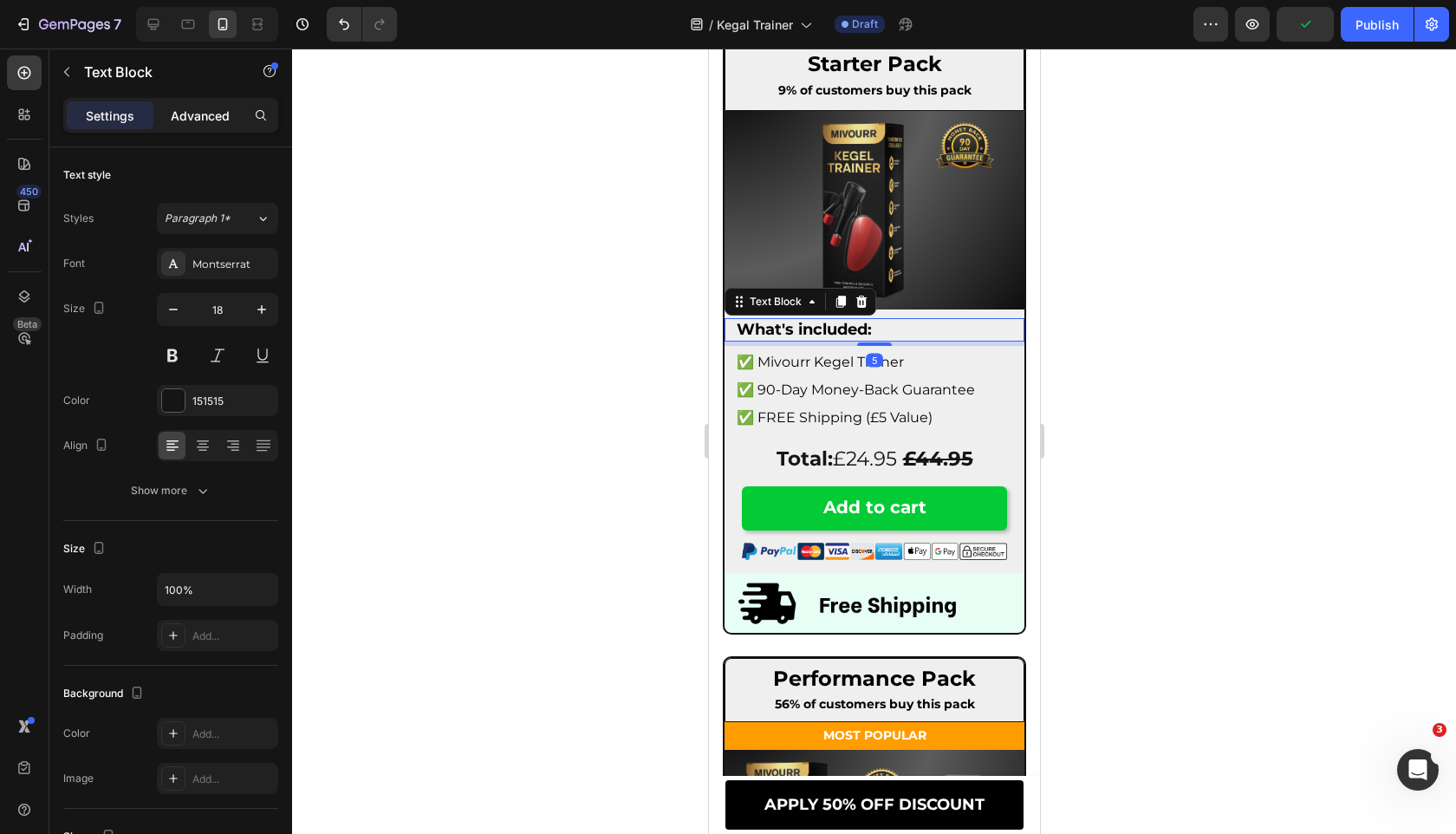
click at [227, 117] on p "Advanced" at bounding box center [200, 116] width 59 height 18
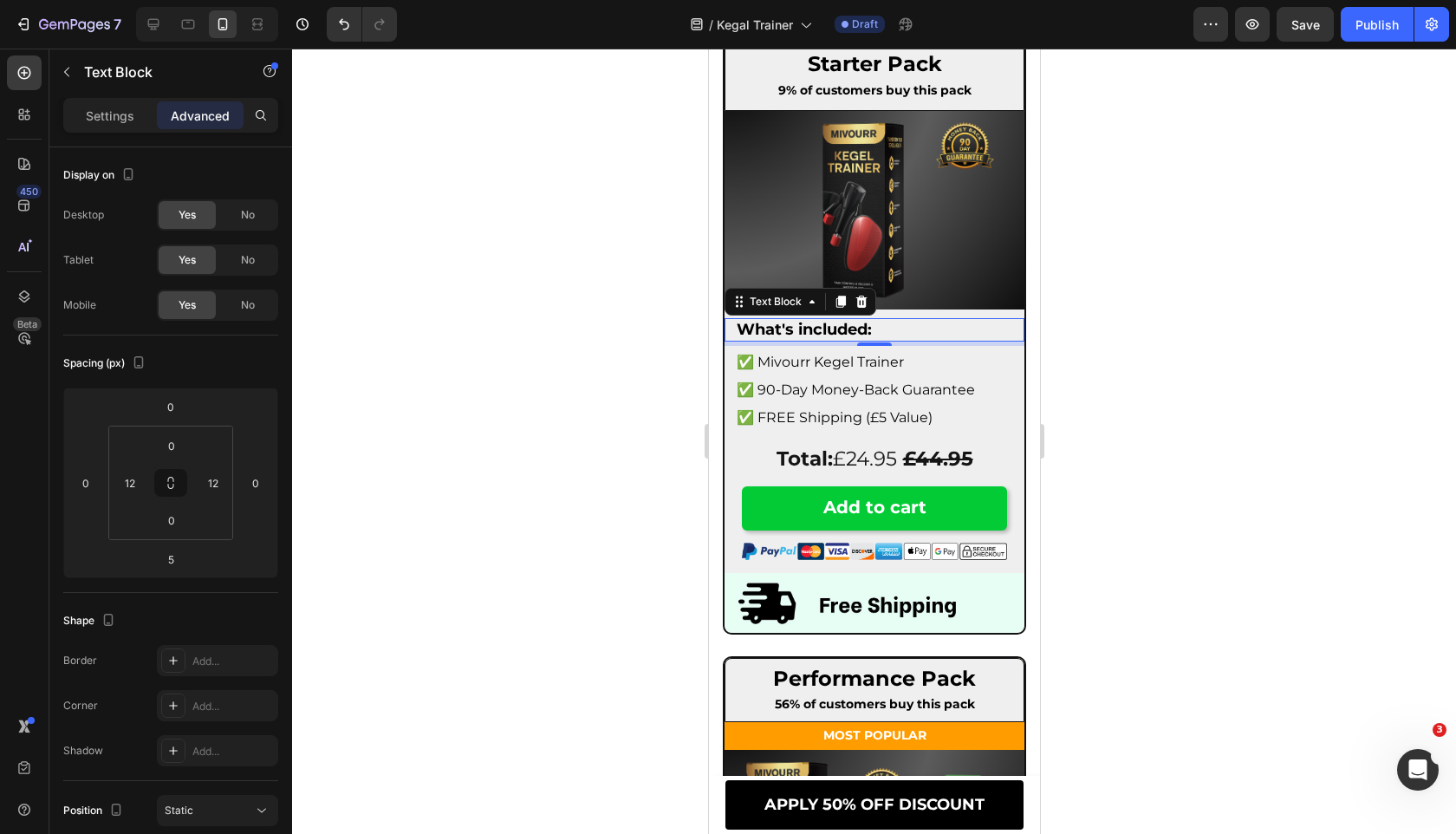
click at [904, 333] on p "What's included:" at bounding box center [873, 329] width 276 height 20
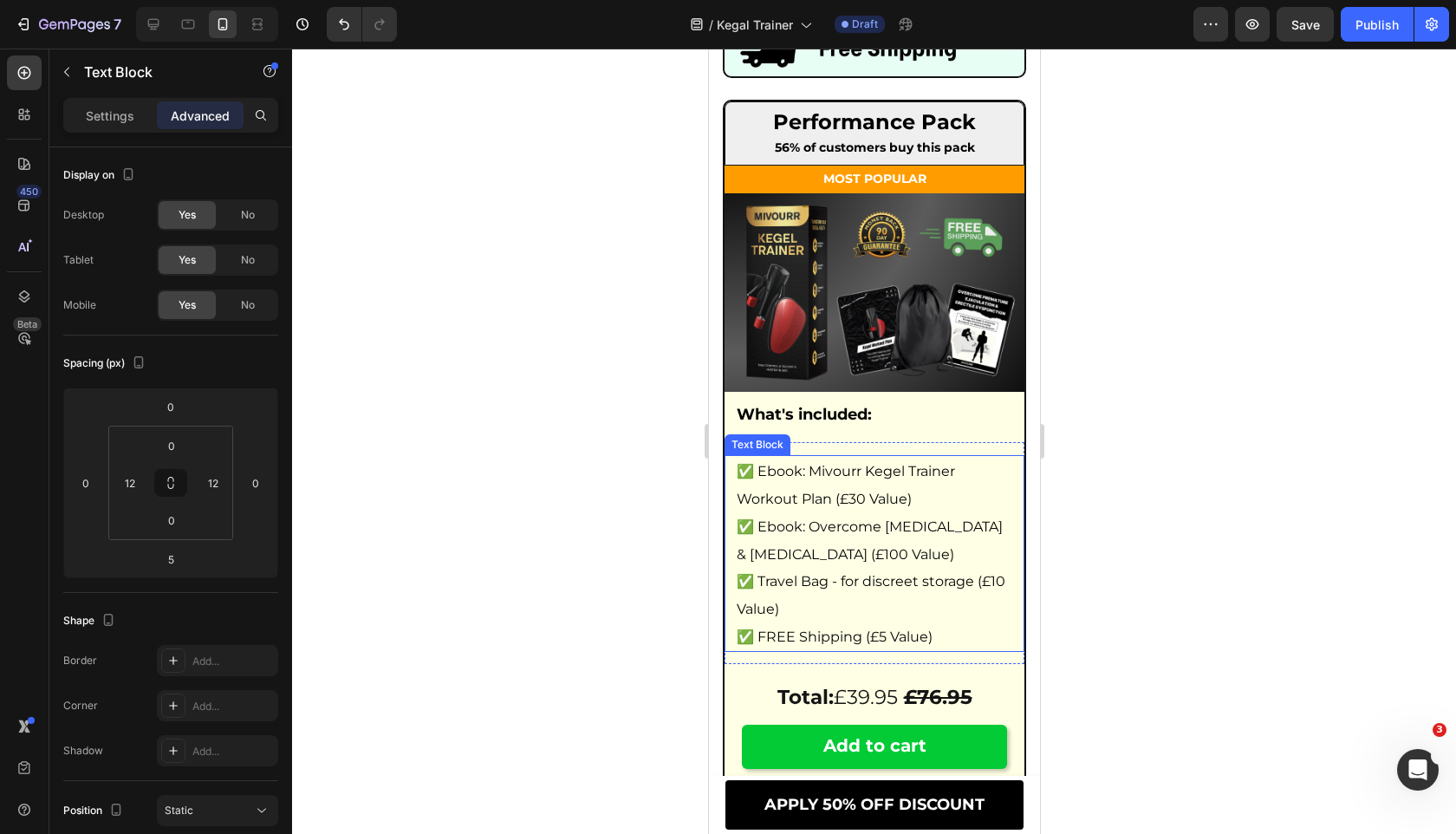
scroll to position [10351, 0]
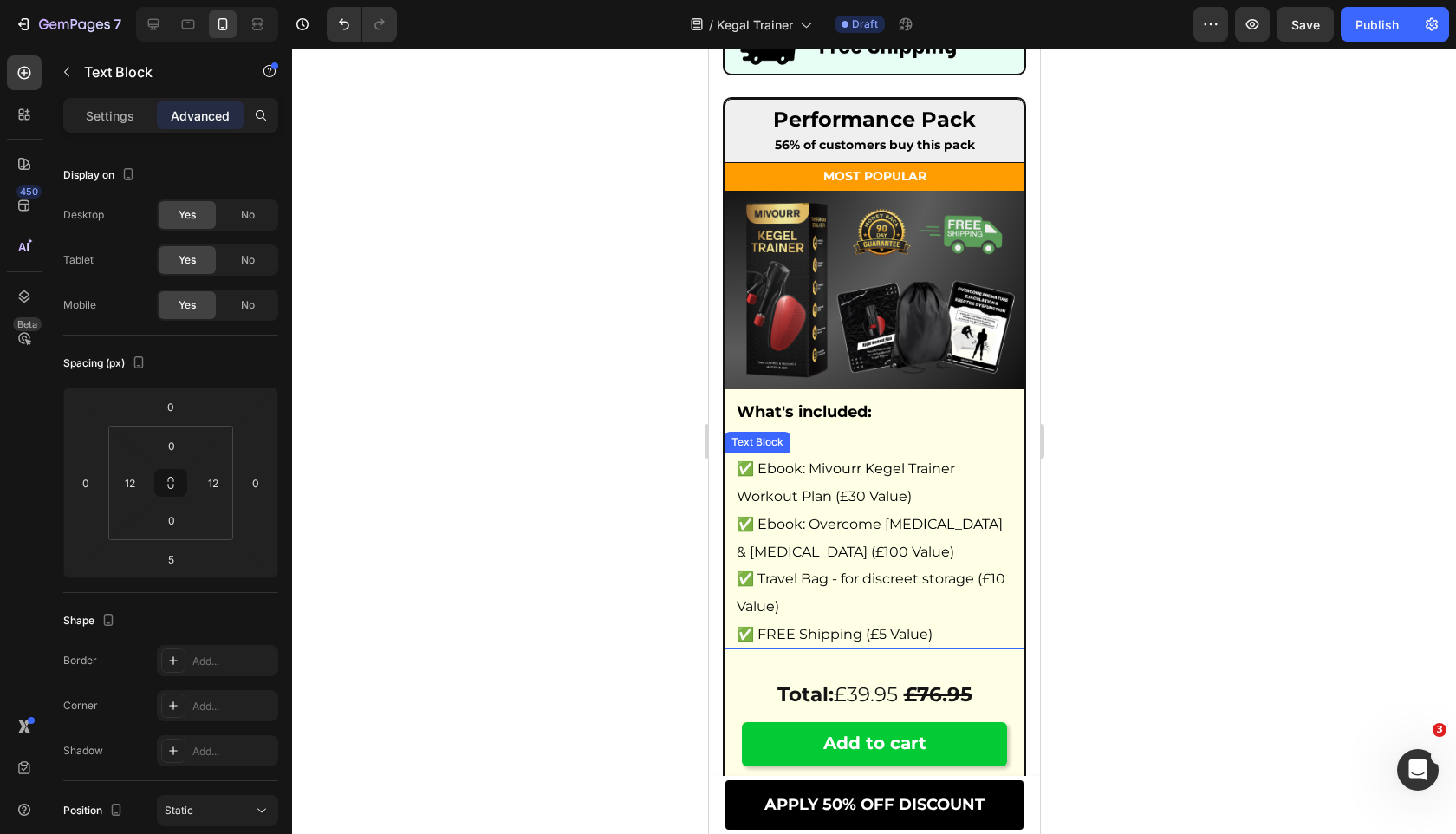
click at [886, 171] on strong "MOST POPULAR" at bounding box center [874, 176] width 103 height 16
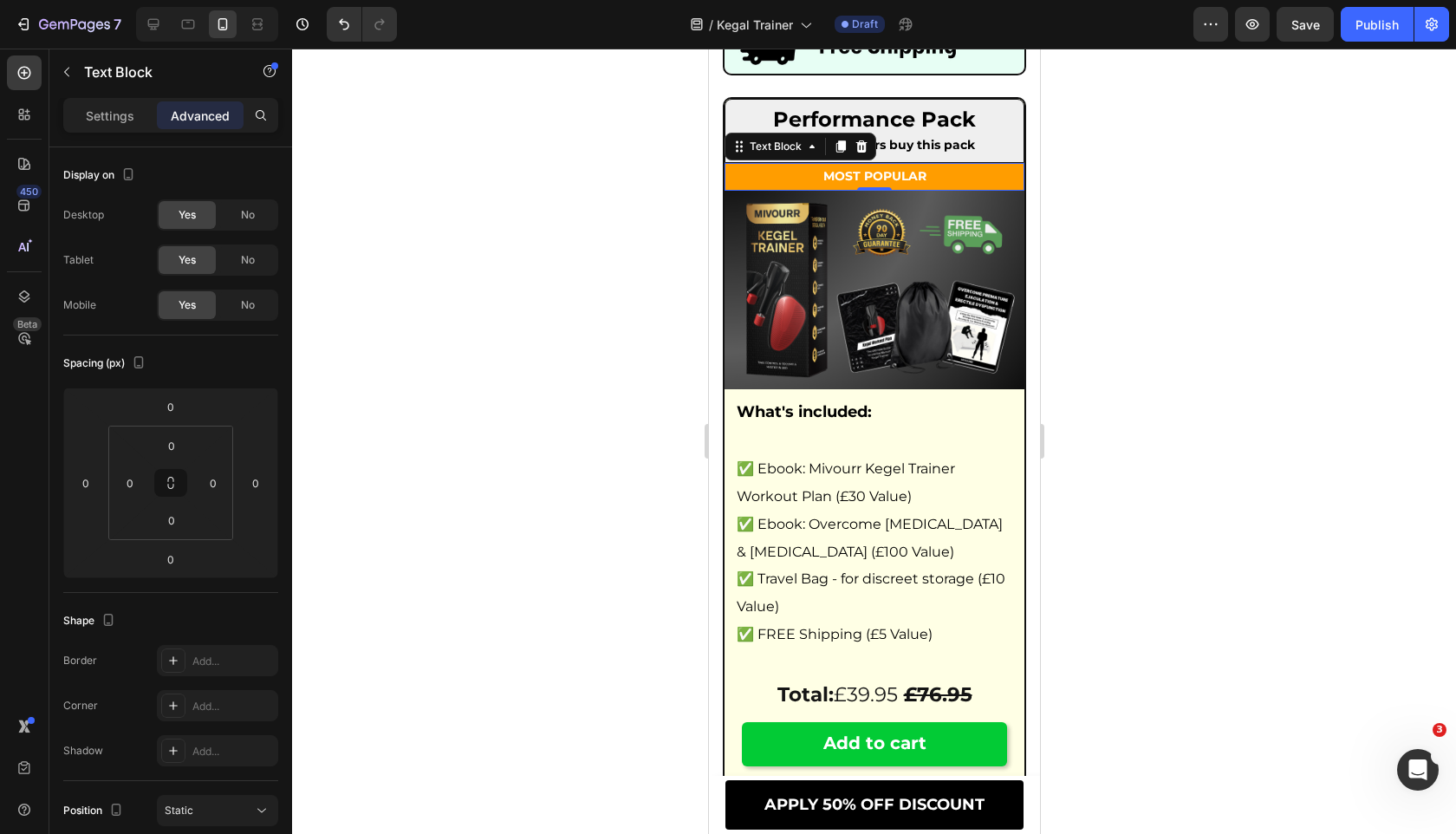
click at [886, 171] on strong "MOST POPULAR" at bounding box center [874, 176] width 103 height 16
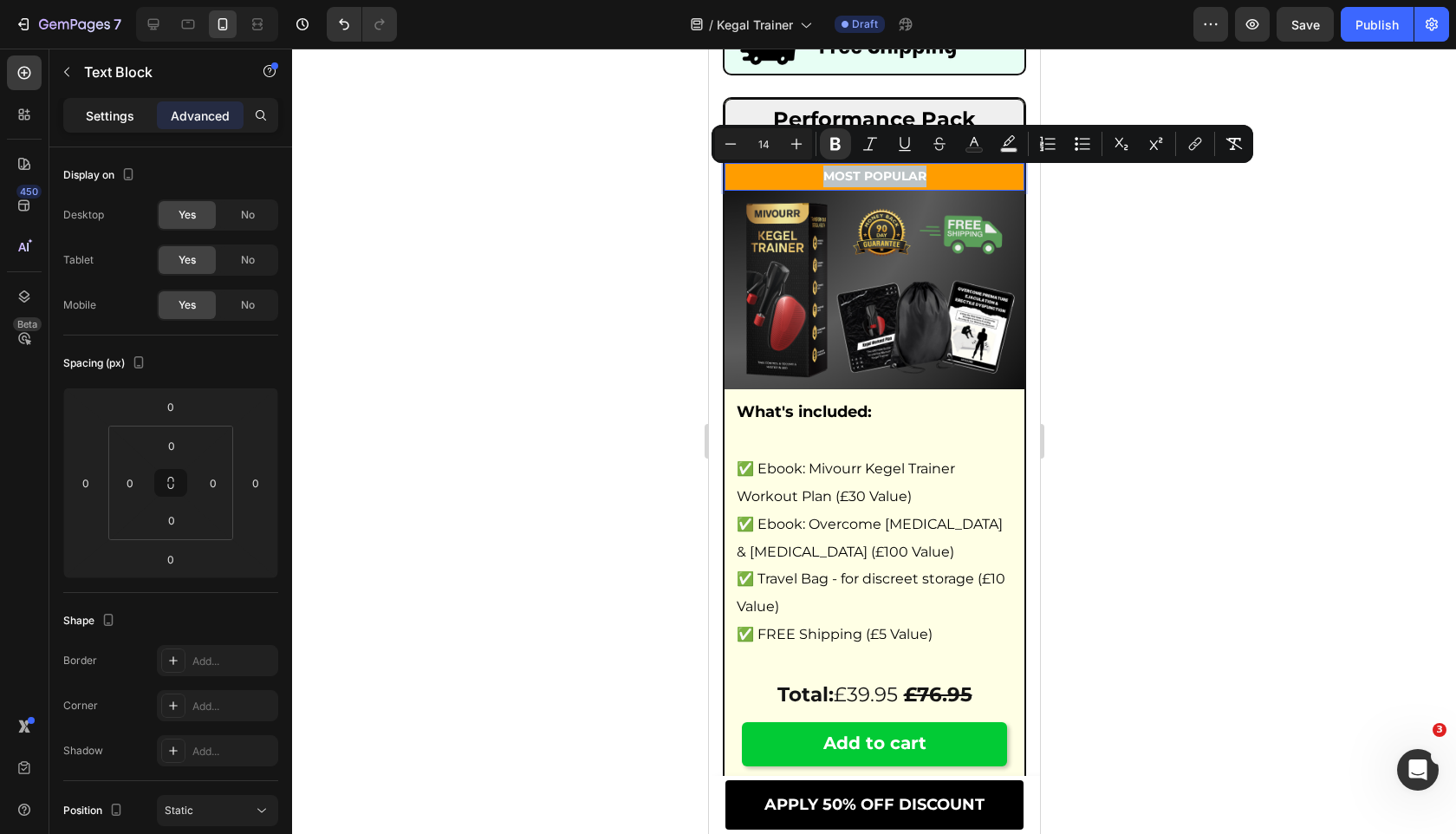
click at [106, 117] on p "Settings" at bounding box center [109, 116] width 48 height 18
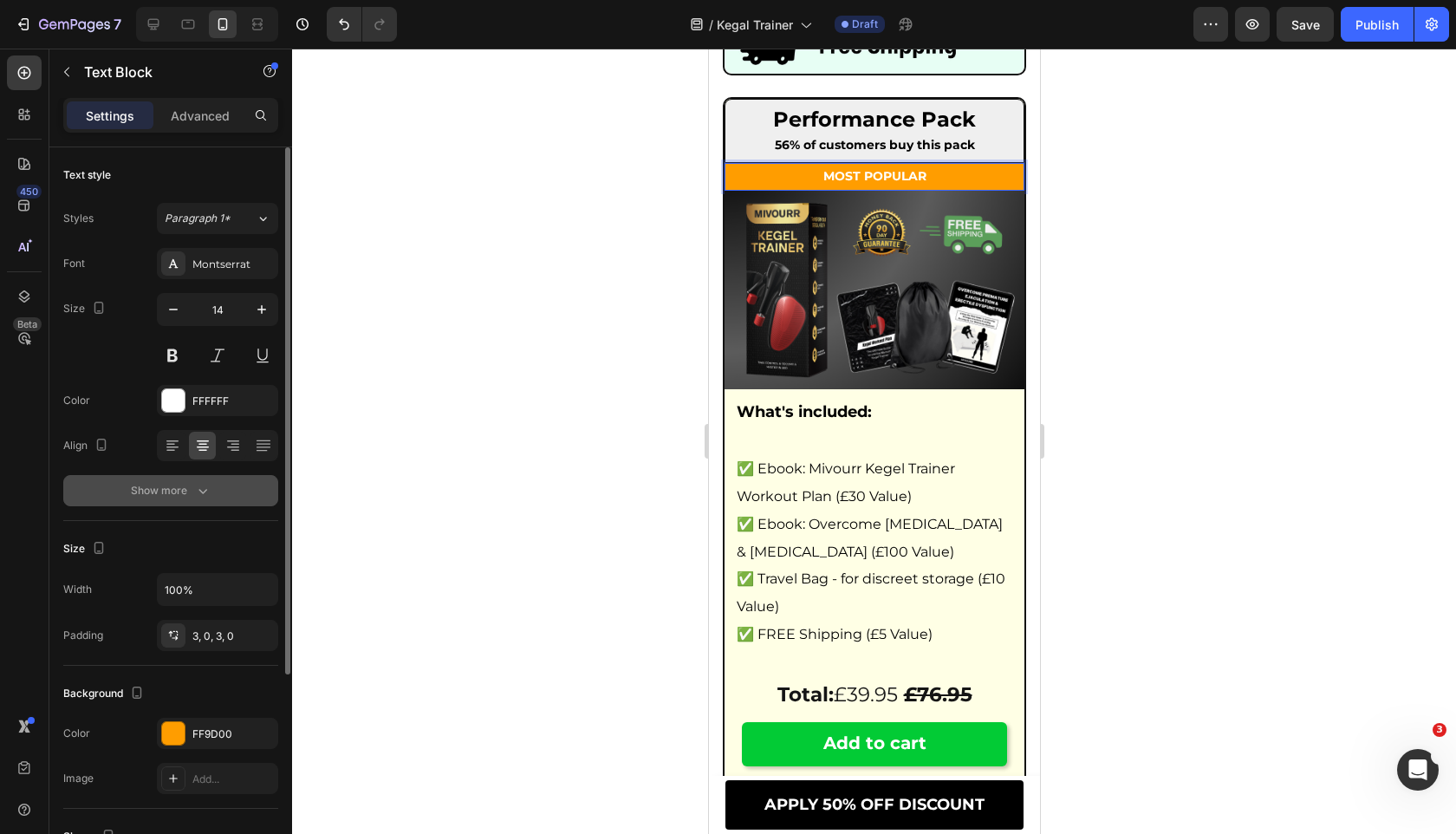
click at [188, 505] on button "Show more" at bounding box center [170, 491] width 215 height 32
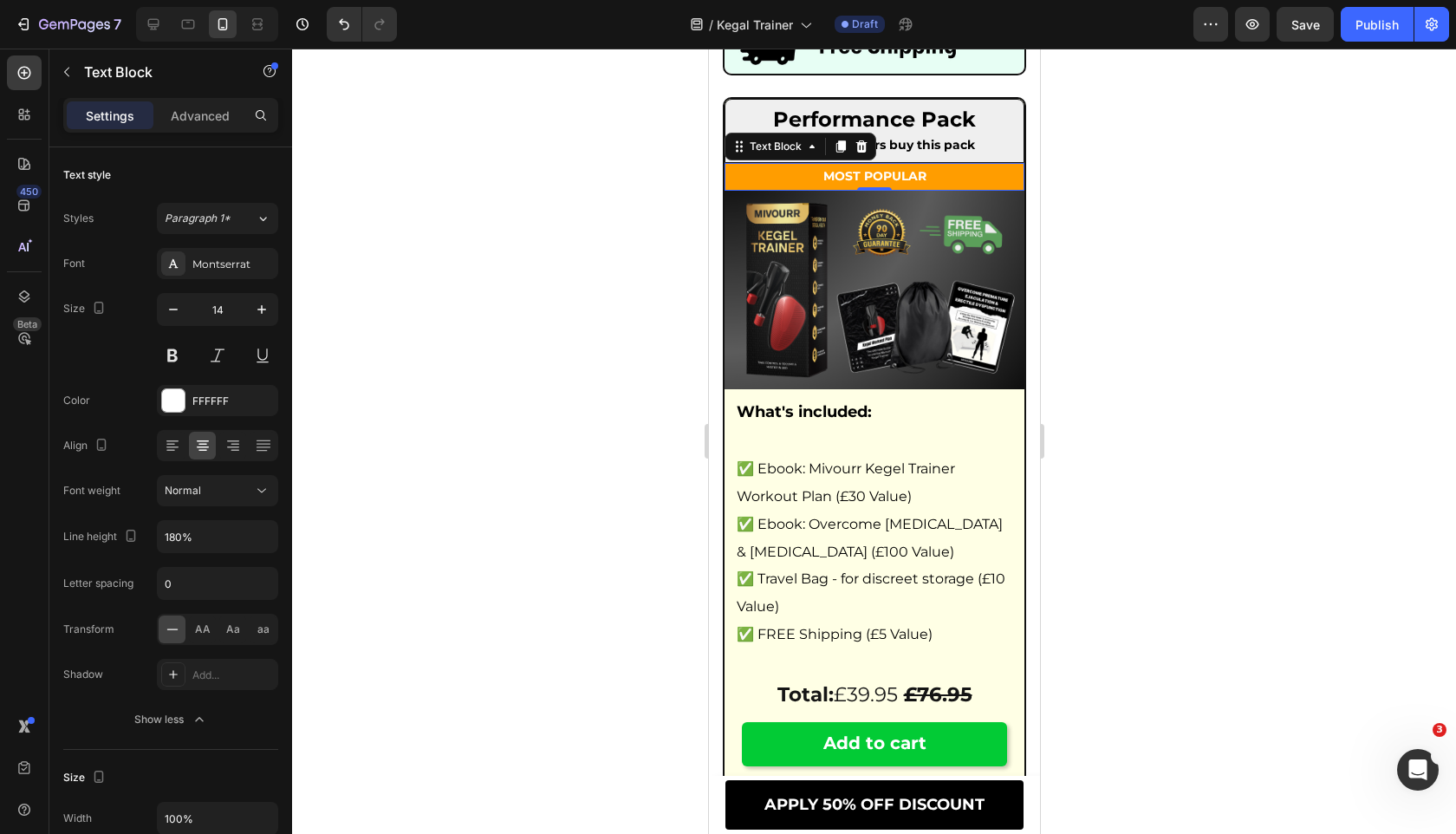
click at [580, 435] on div at bounding box center [874, 441] width 1164 height 786
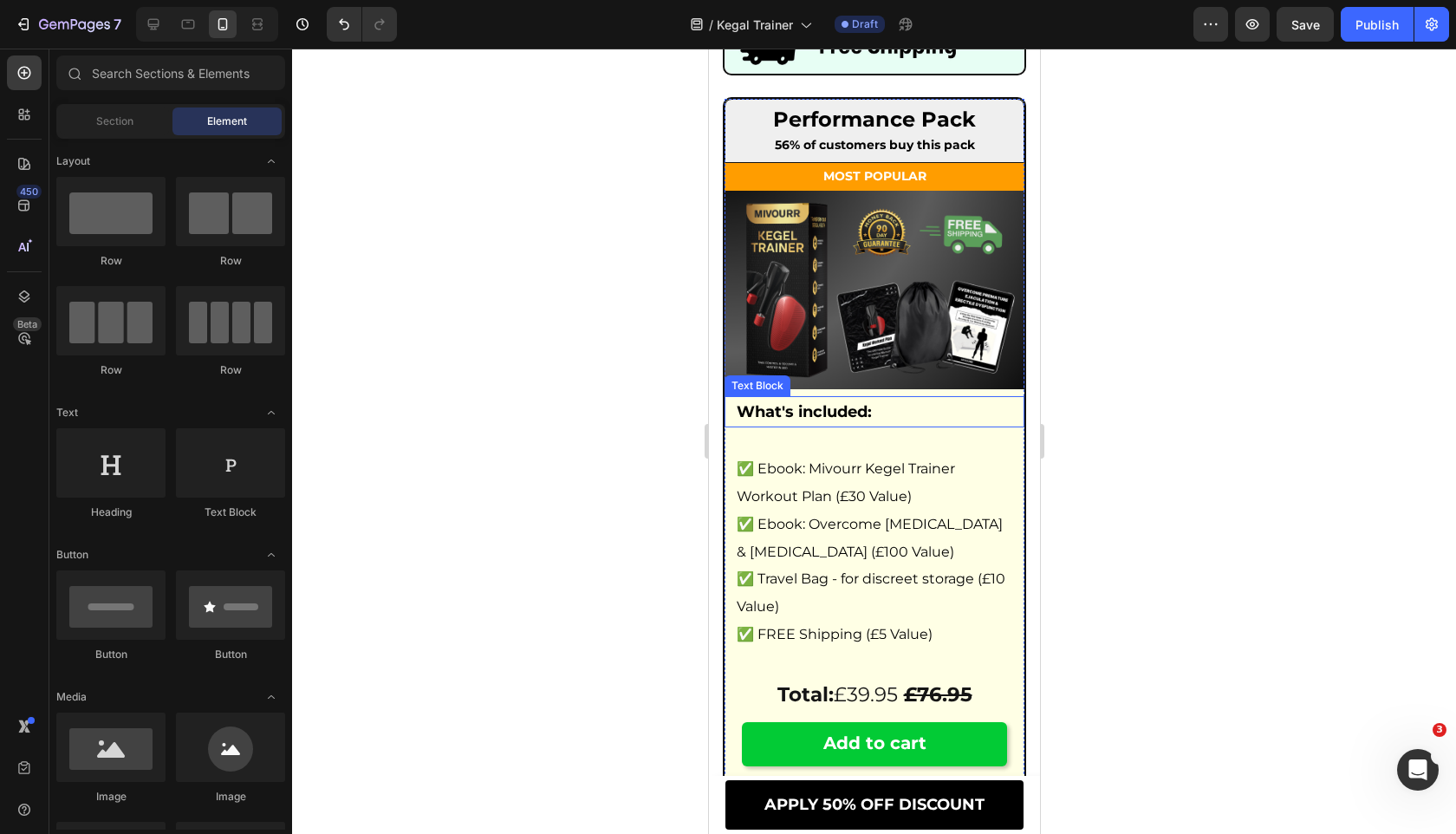
click at [777, 428] on div "What's included:" at bounding box center [873, 412] width 279 height 32
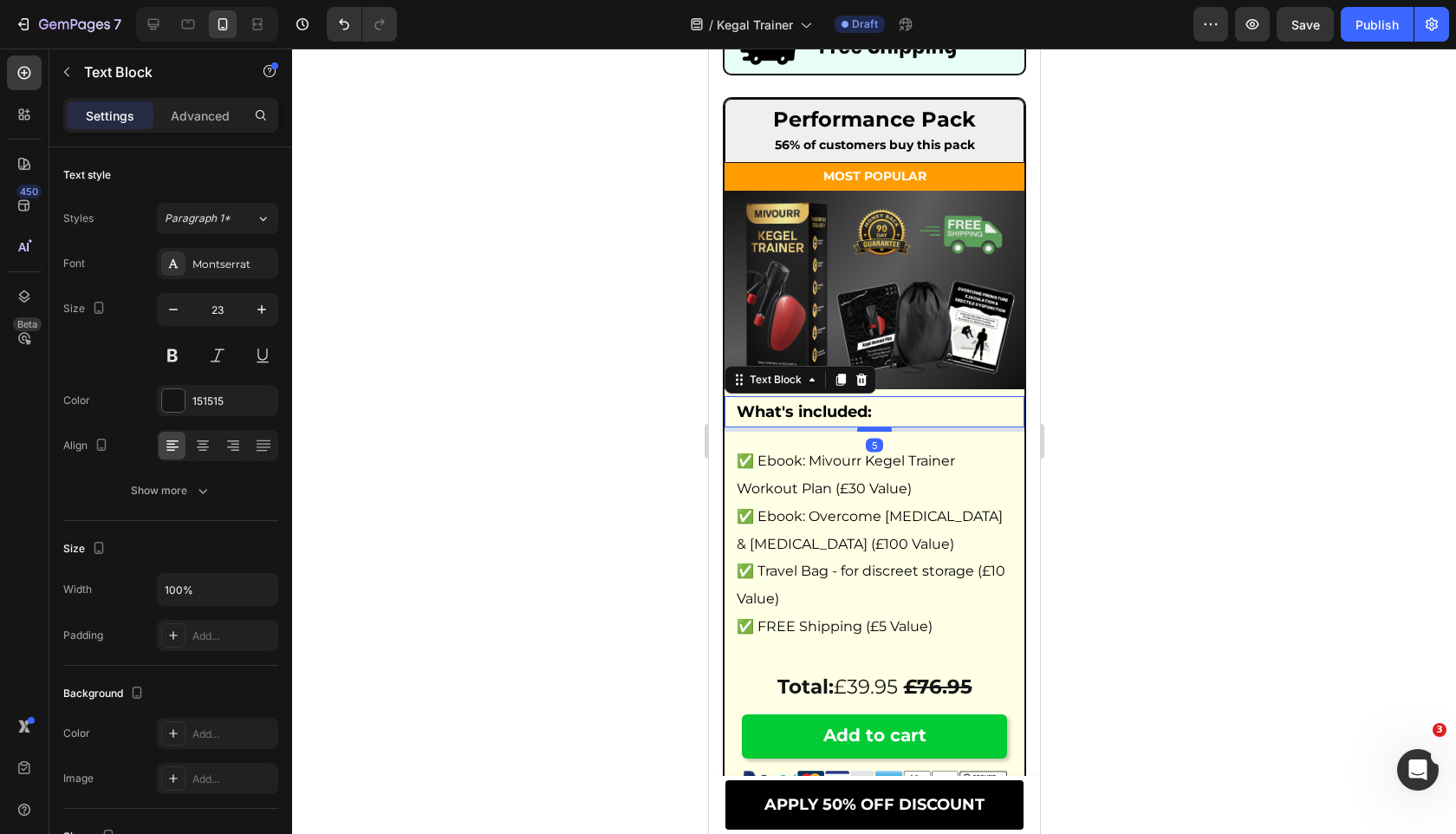
click at [877, 430] on div at bounding box center [874, 429] width 35 height 5
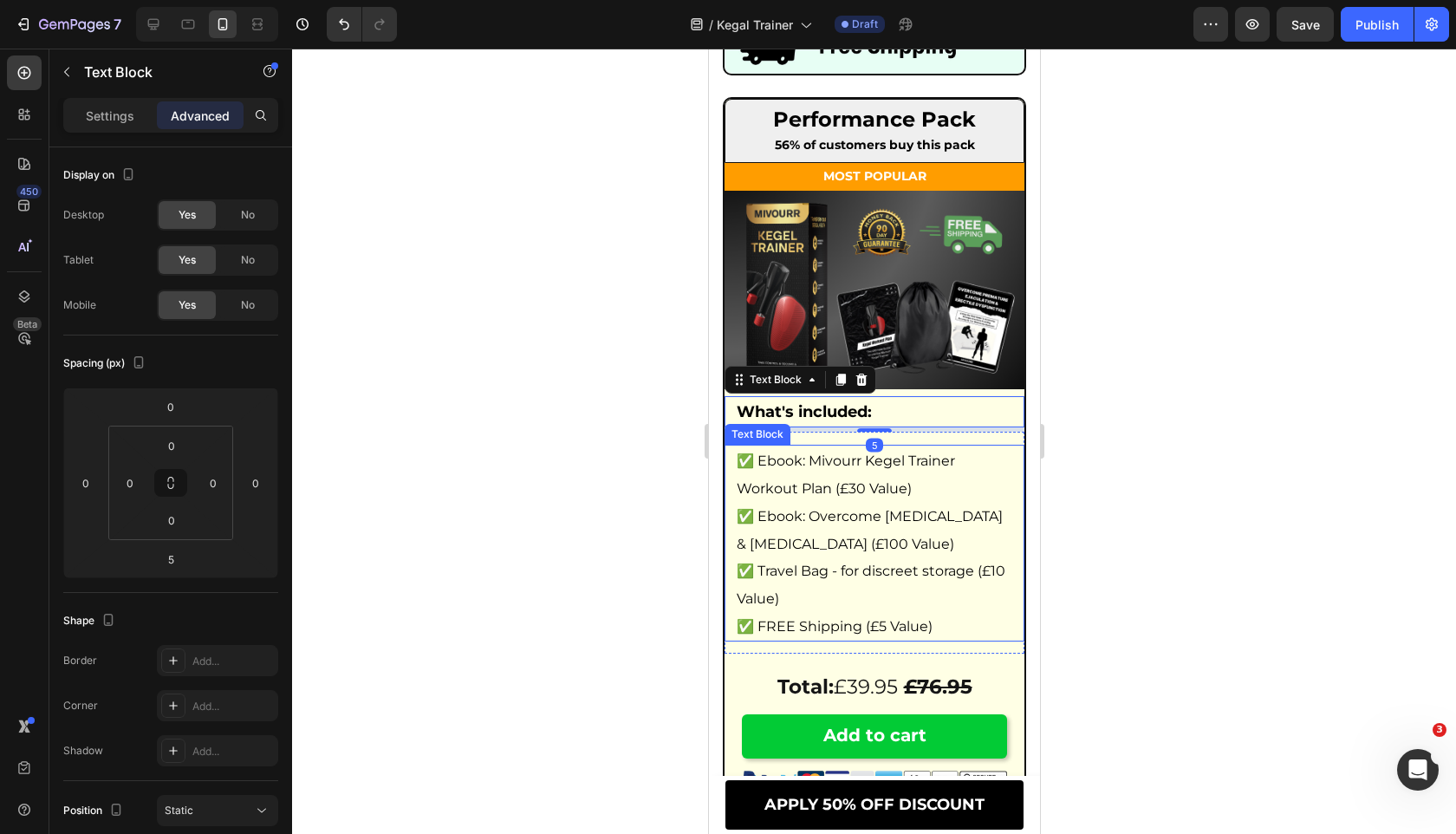
click at [827, 444] on div "✅ Ebook: Mivourr Kegel Trainer Workout Plan (£30 Value) ✅ Ebook: Overcome Prema…" at bounding box center [873, 542] width 299 height 222
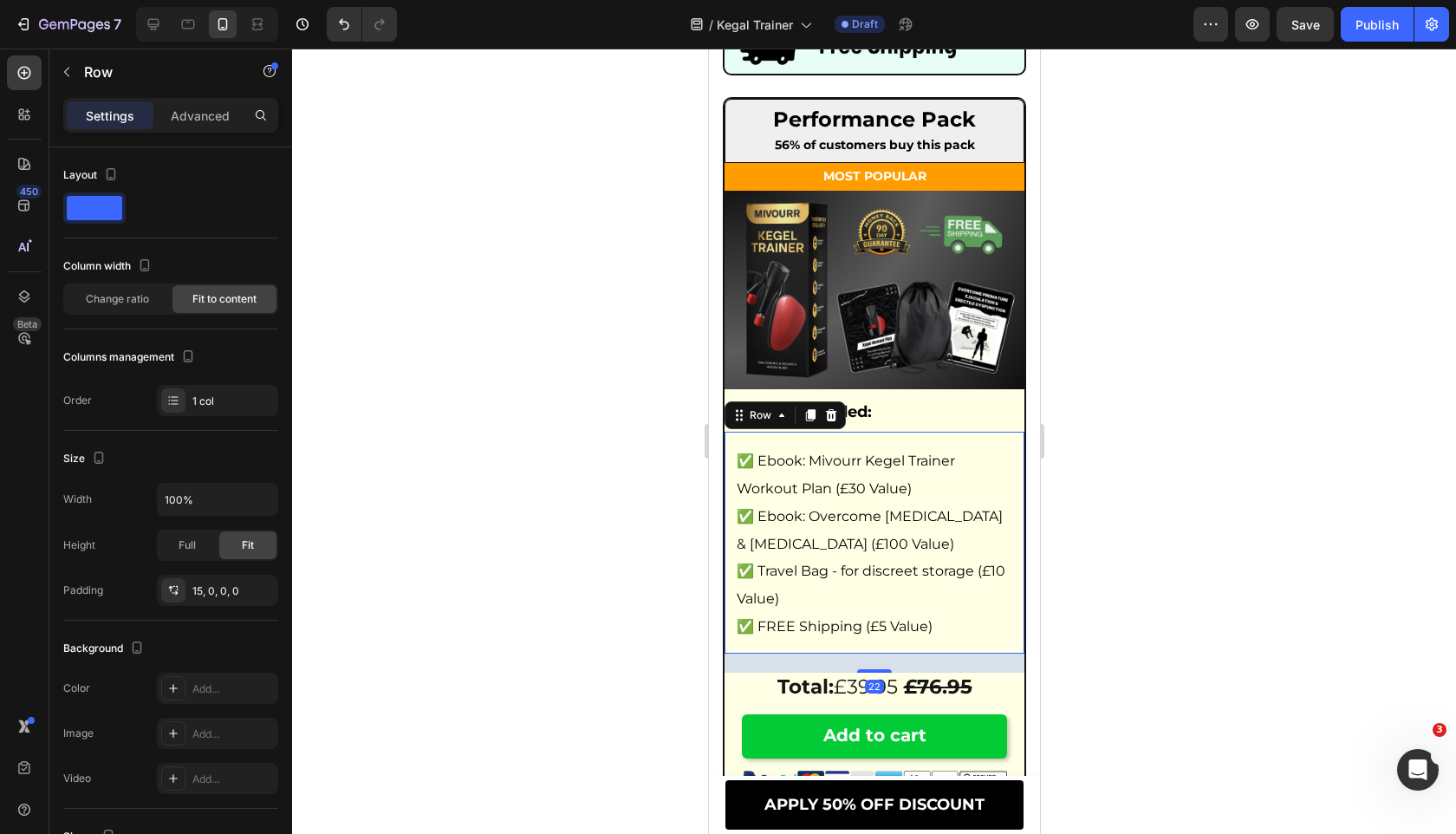
click at [827, 444] on div "✅ Ebook: Mivourr Kegel Trainer Workout Plan (£30 Value) ✅ Ebook: Overcome Prema…" at bounding box center [873, 542] width 299 height 222
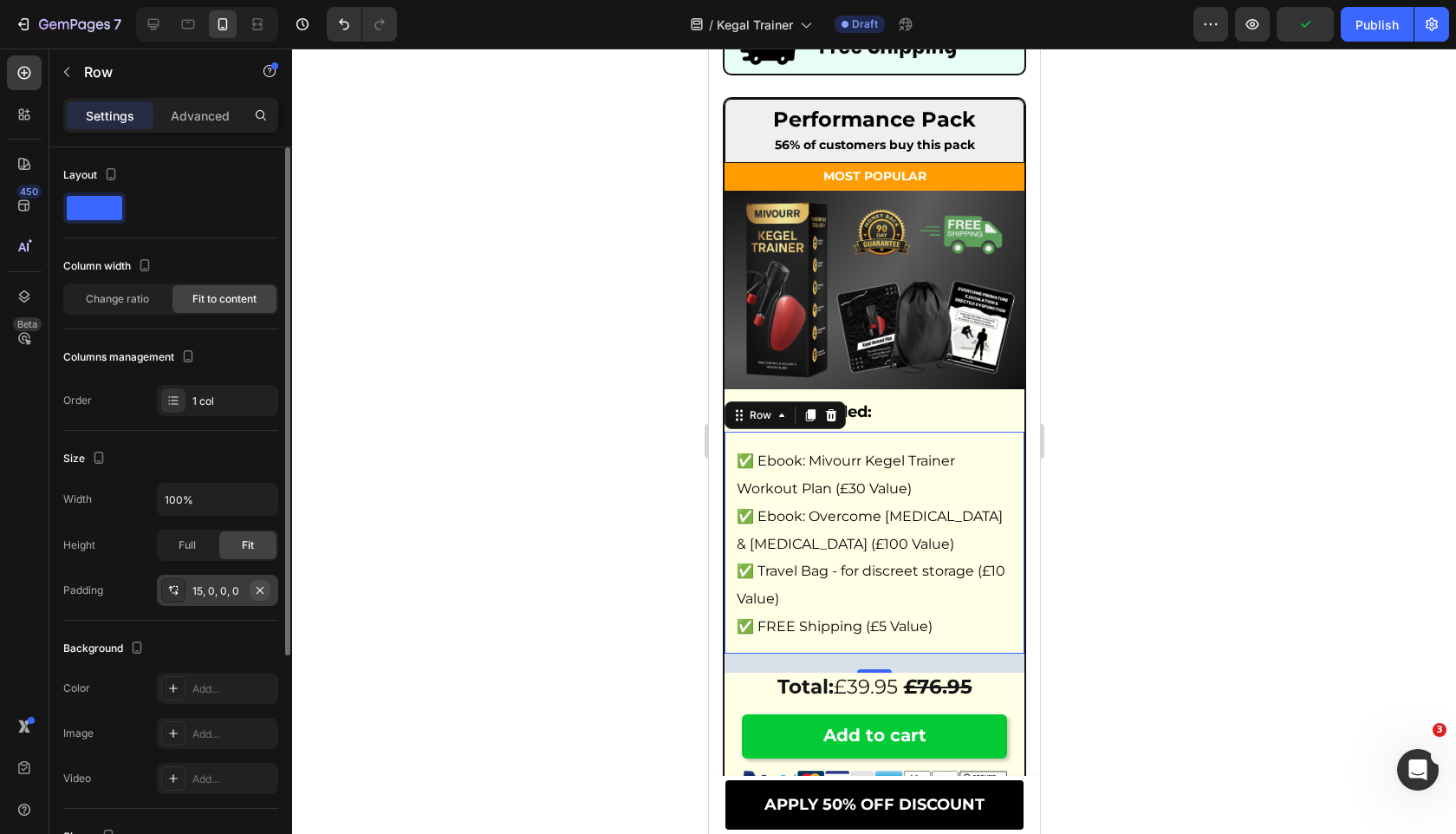
click at [262, 589] on icon "button" at bounding box center [260, 590] width 14 height 14
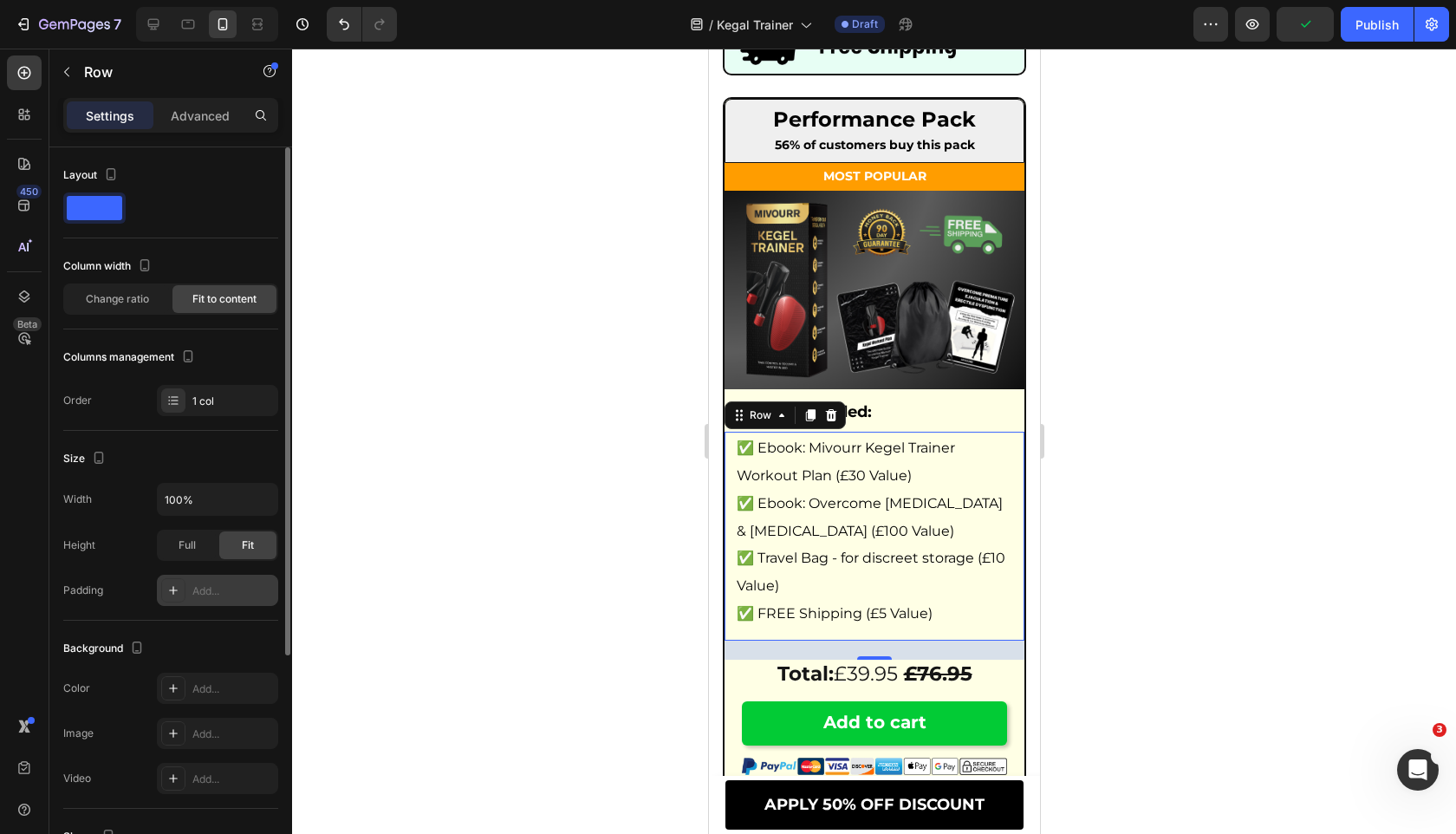
click at [313, 558] on div at bounding box center [874, 441] width 1164 height 786
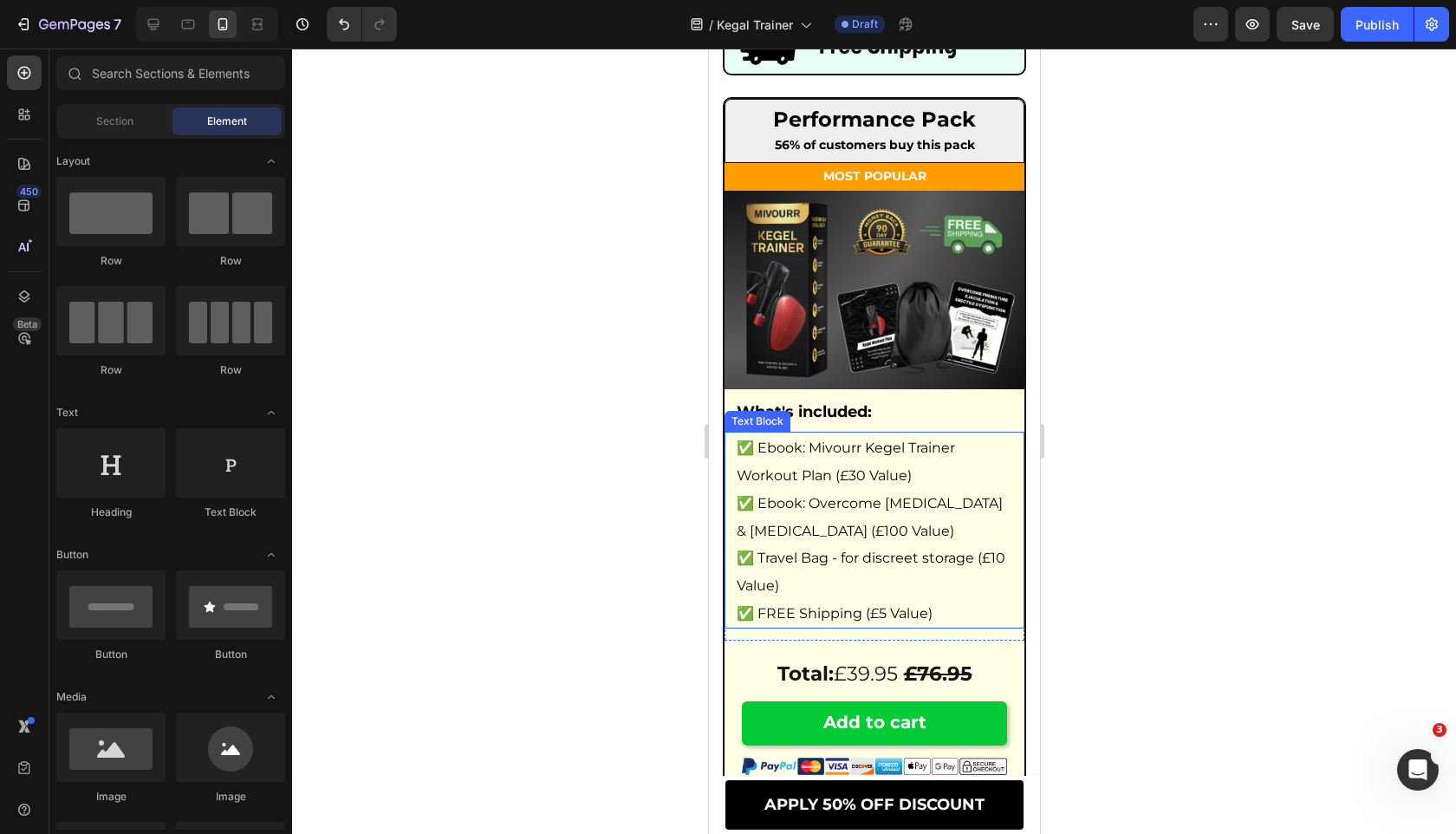
click at [770, 470] on span "✅ Ebook: Mivourr Kegel Trainer Workout Plan (£30 Value)" at bounding box center [844, 462] width 218 height 44
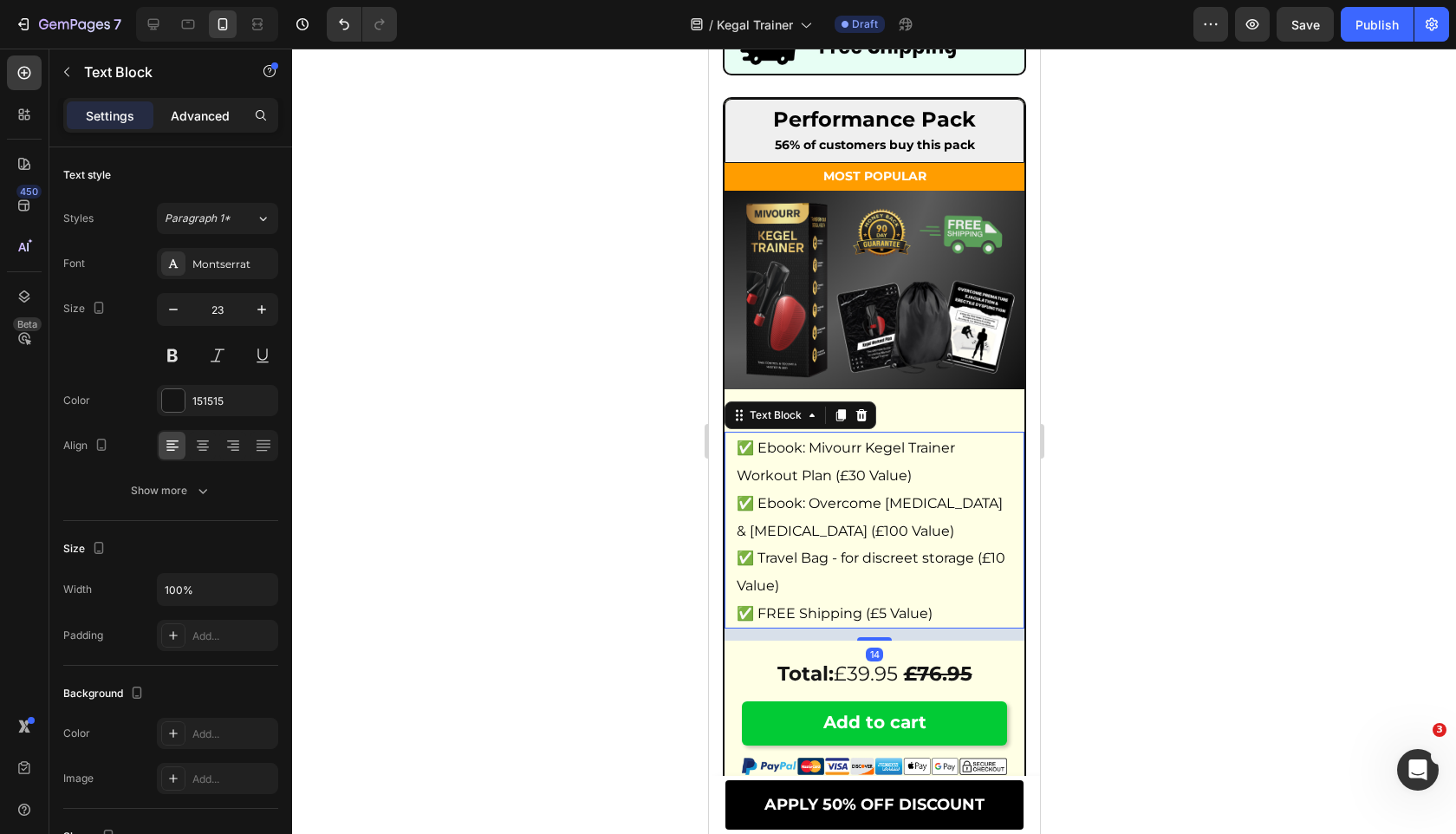
click at [209, 116] on p "Advanced" at bounding box center [200, 116] width 59 height 18
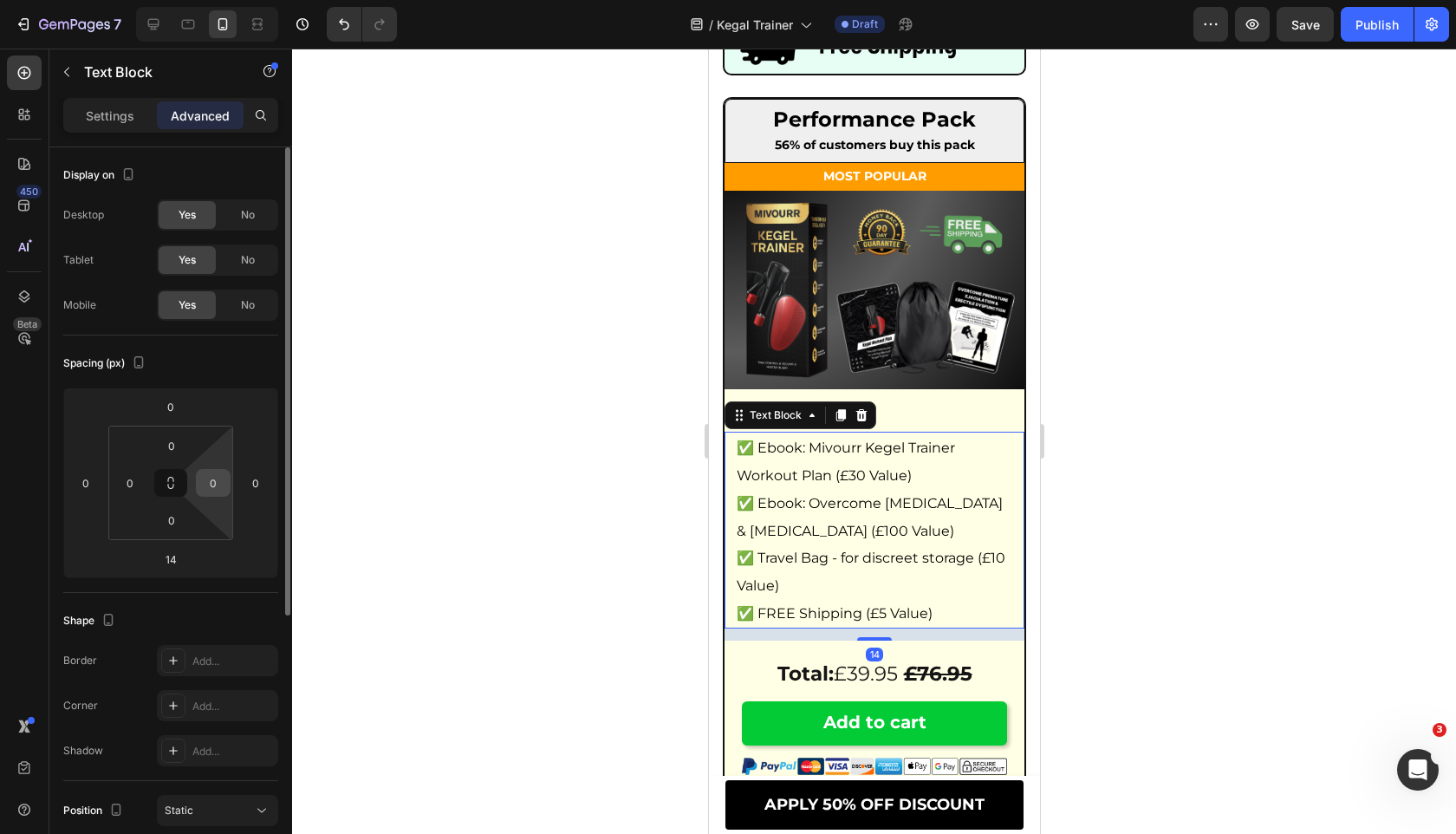
click at [217, 480] on input "0" at bounding box center [214, 483] width 26 height 26
type input "12"
click at [138, 491] on input "0" at bounding box center [130, 483] width 26 height 26
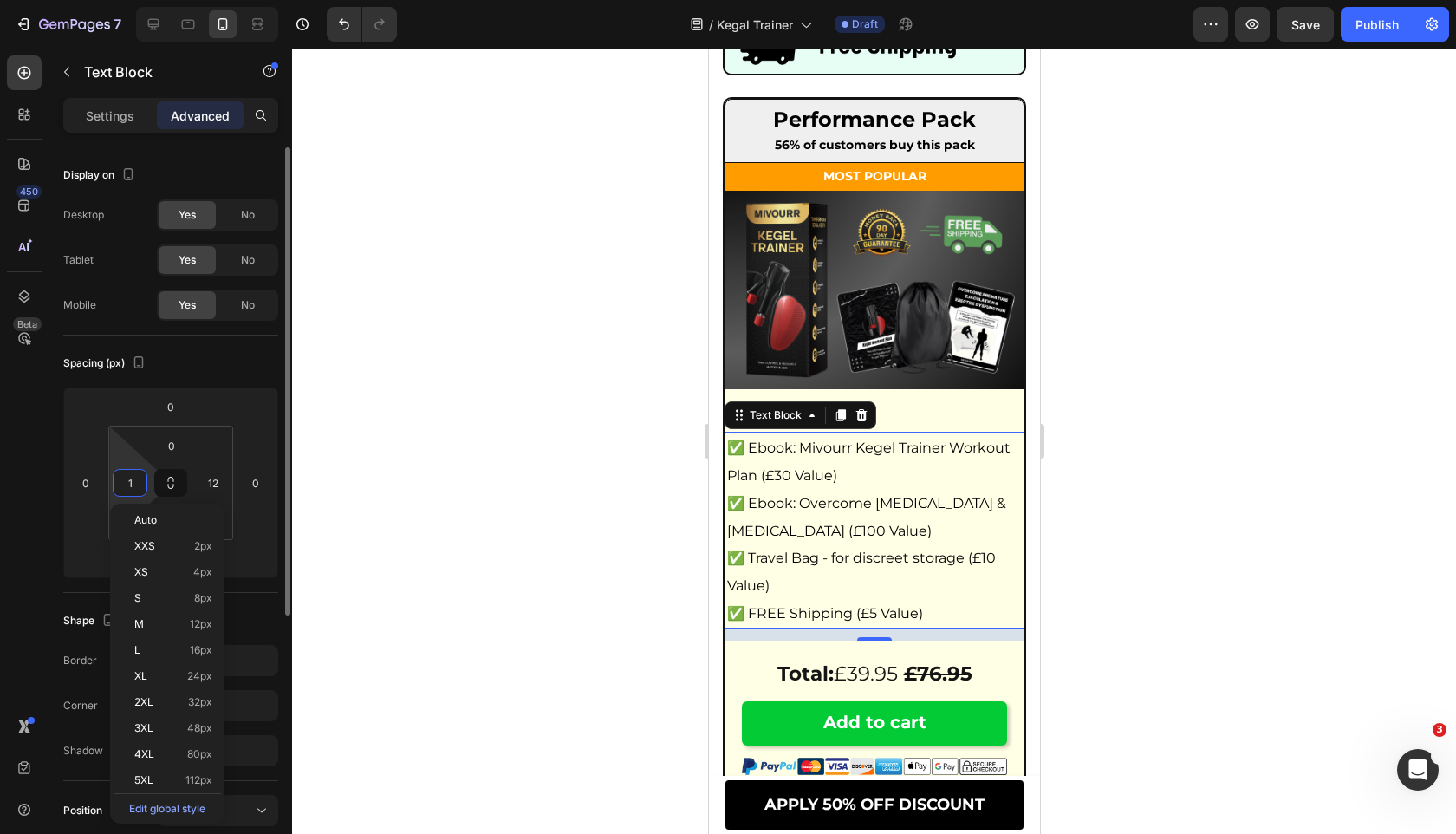
type input "12"
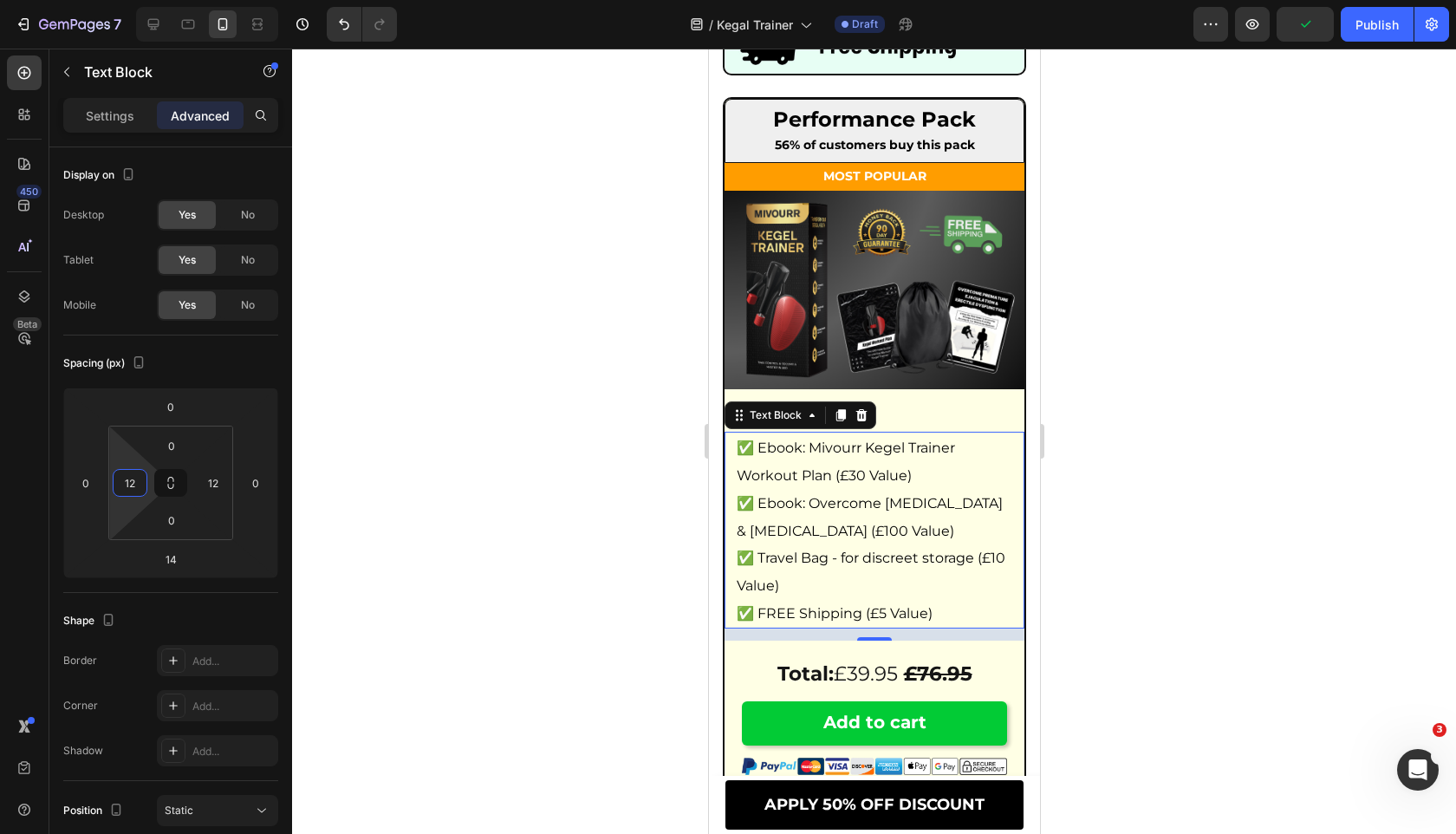
click at [548, 467] on div at bounding box center [874, 441] width 1164 height 786
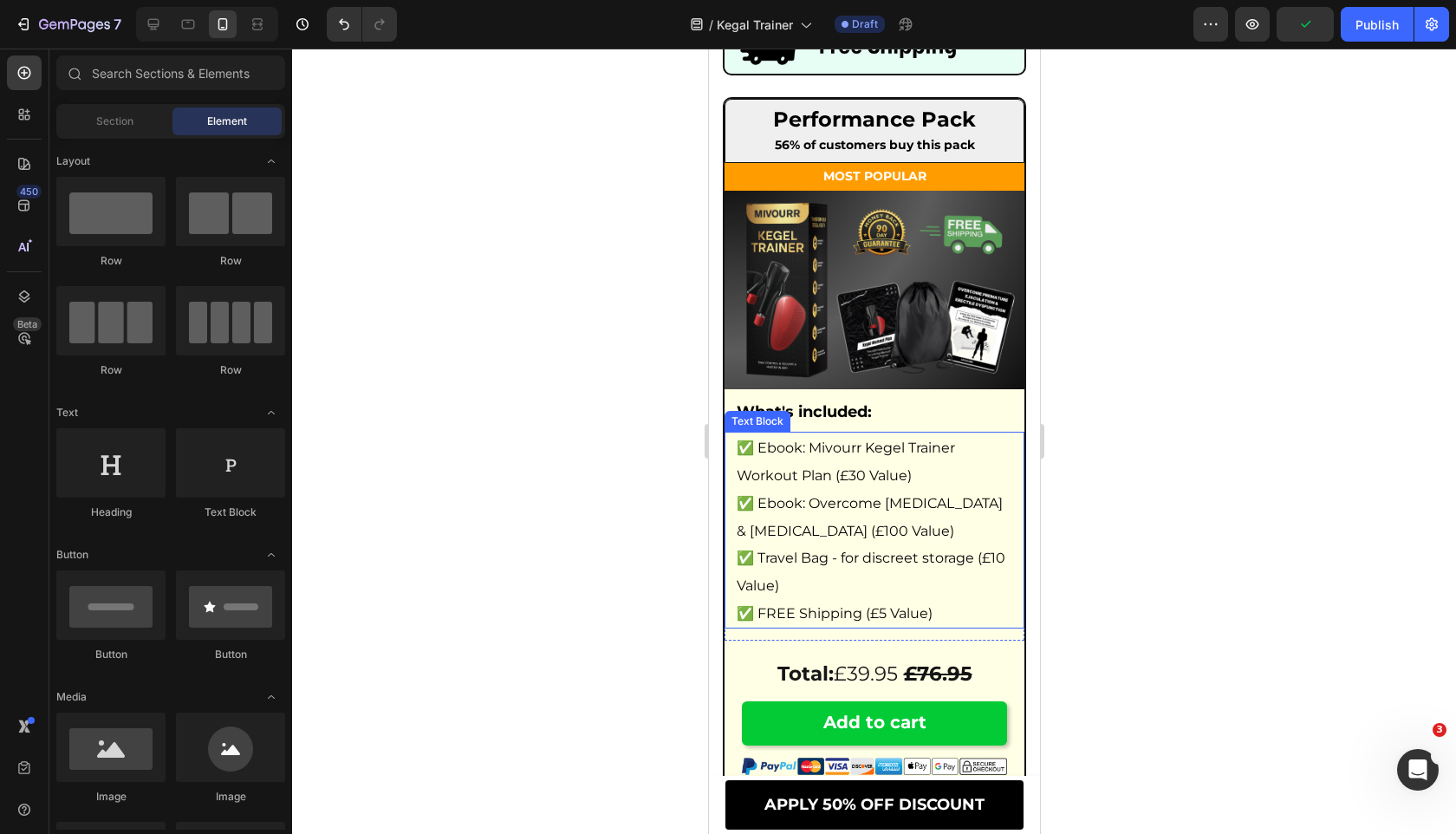
click at [822, 521] on p "✅ Ebook: Overcome [MEDICAL_DATA] & [MEDICAL_DATA] (£100 Value)" at bounding box center [873, 516] width 276 height 55
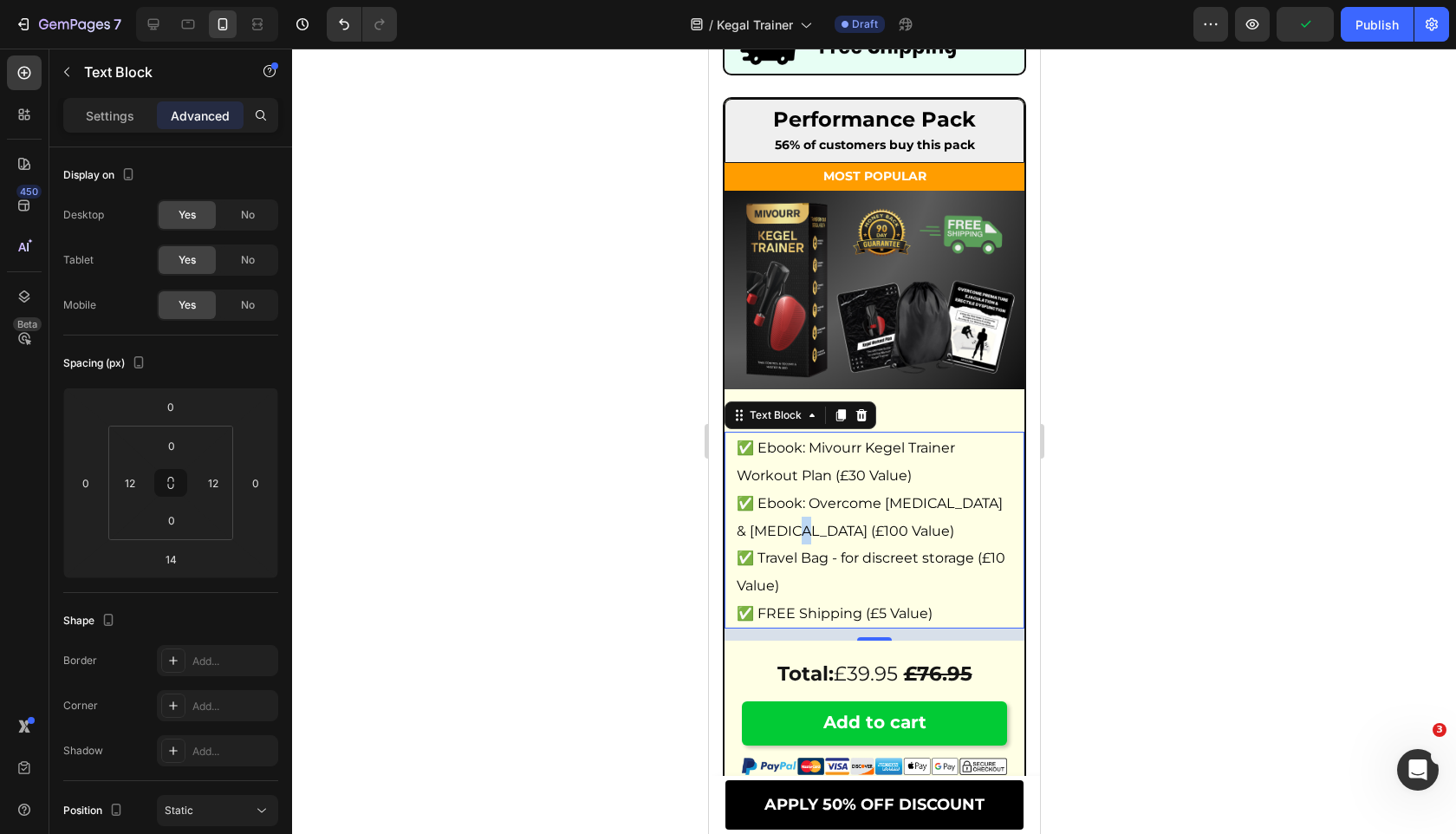
click at [822, 521] on p "✅ Ebook: Overcome [MEDICAL_DATA] & [MEDICAL_DATA] (£100 Value)" at bounding box center [873, 516] width 276 height 55
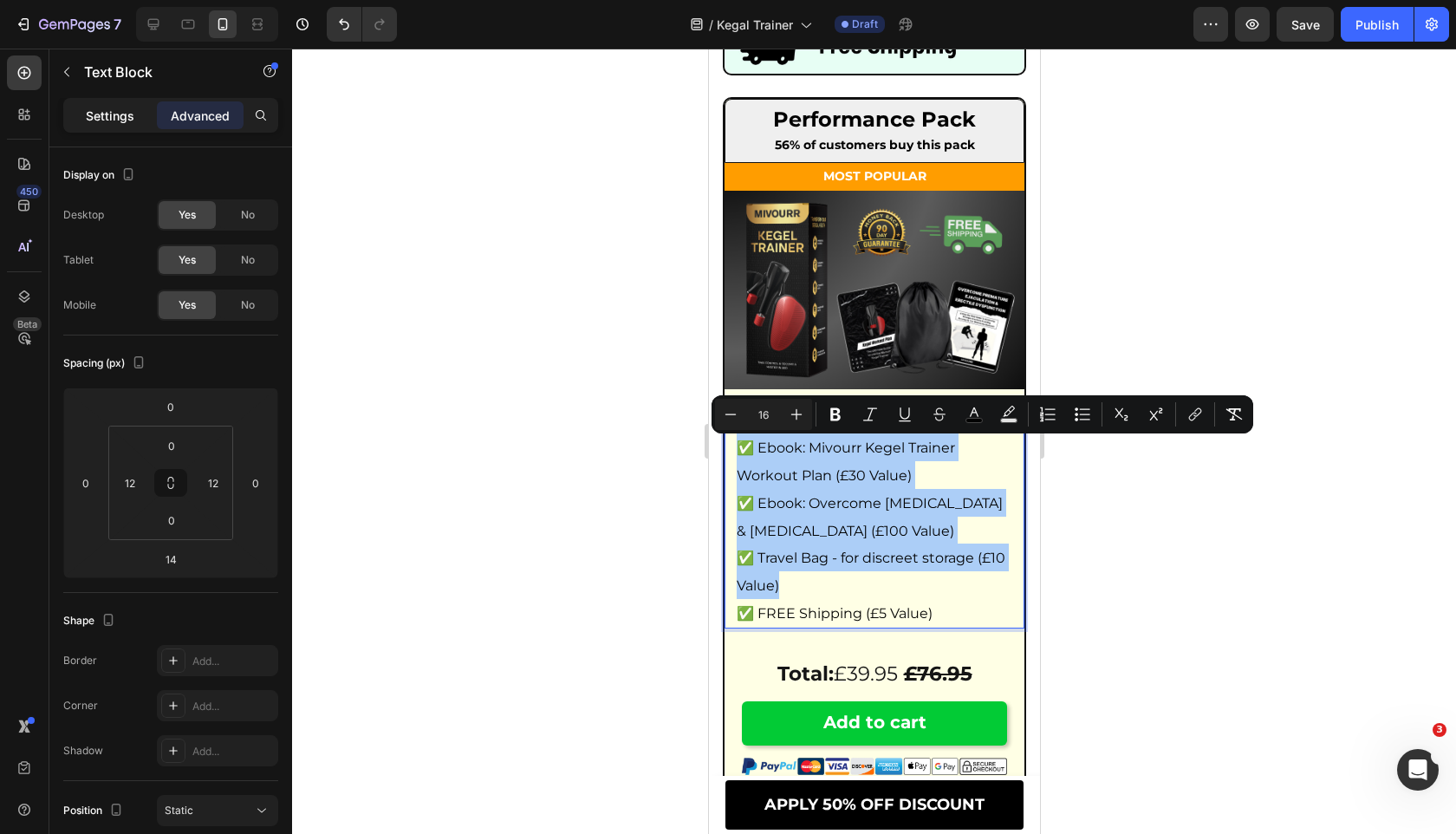
click at [122, 124] on p "Settings" at bounding box center [109, 116] width 48 height 18
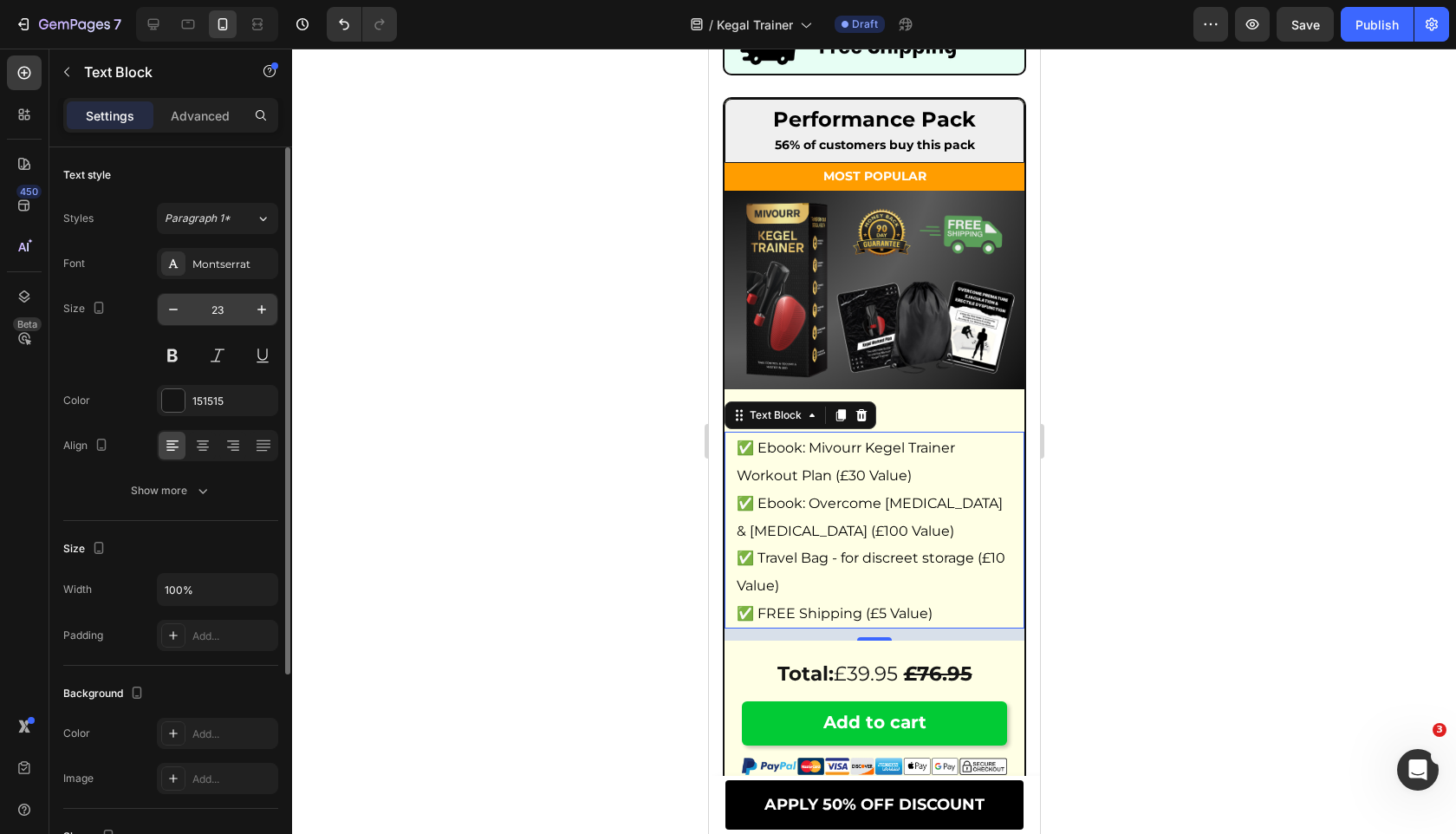
click at [219, 307] on input "23" at bounding box center [217, 309] width 57 height 32
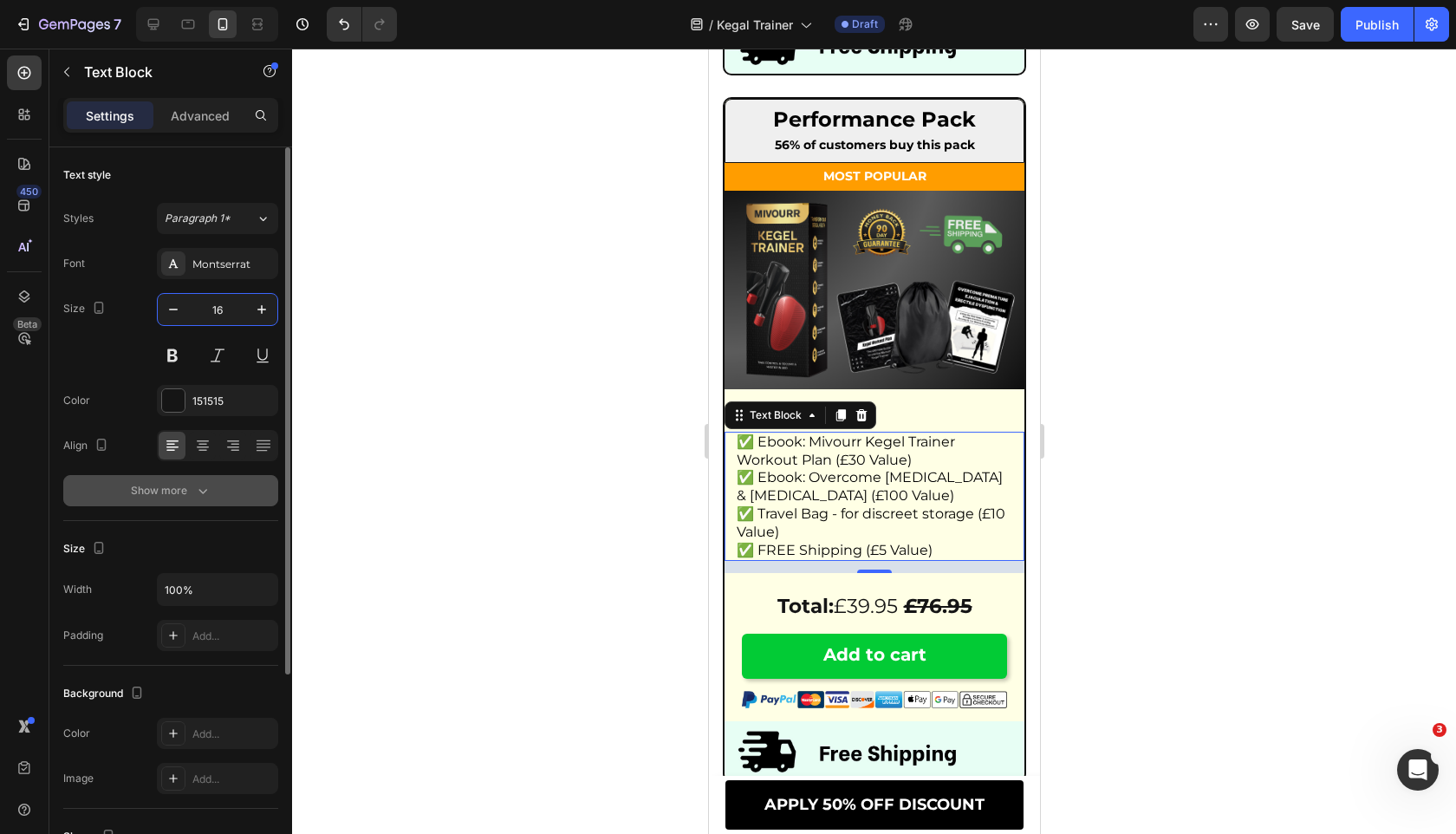
type input "16"
click at [197, 478] on button "Show more" at bounding box center [170, 491] width 215 height 32
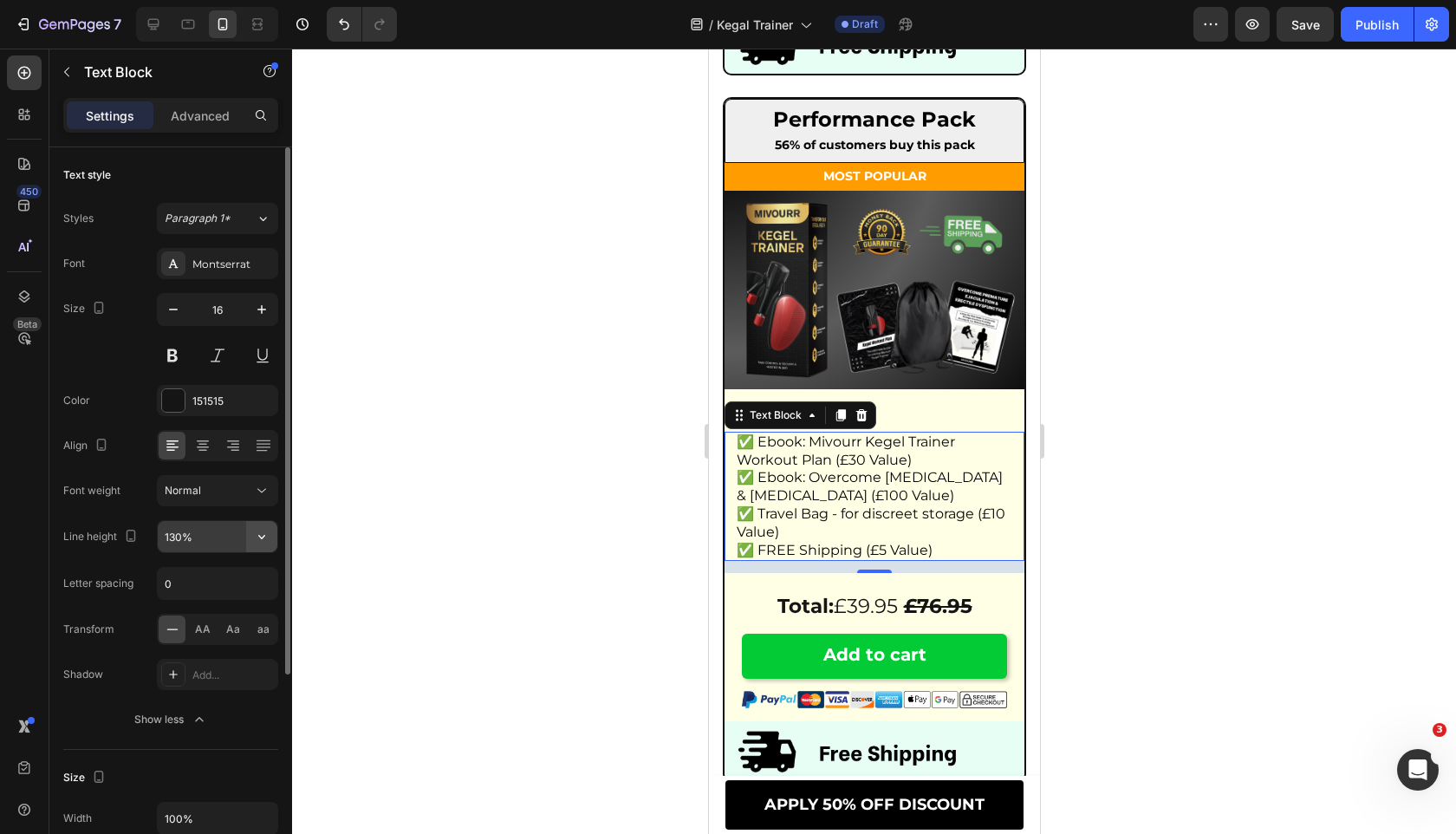
click at [252, 546] on button "button" at bounding box center [262, 537] width 32 height 32
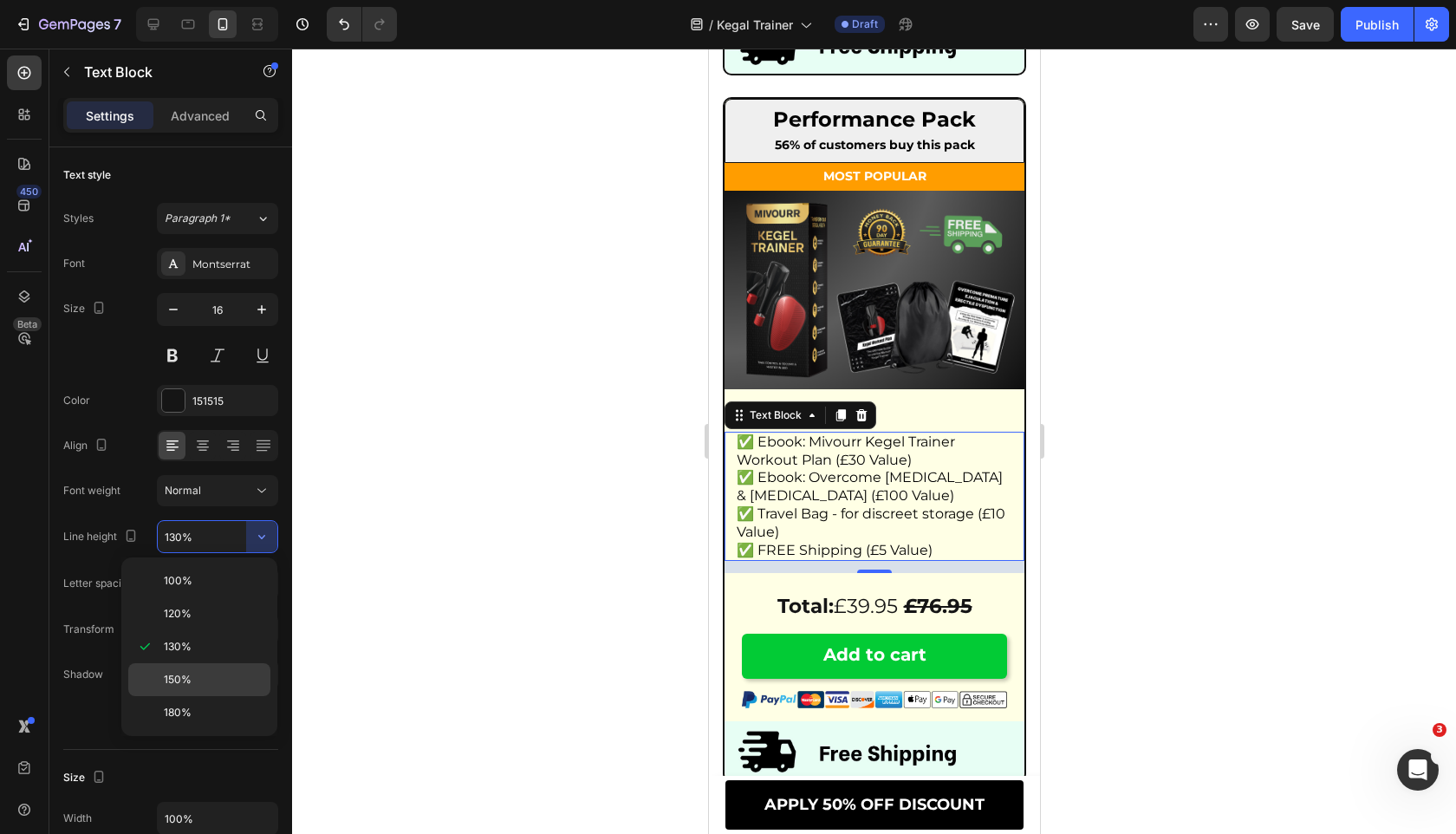
click at [210, 668] on div "150%" at bounding box center [199, 680] width 142 height 33
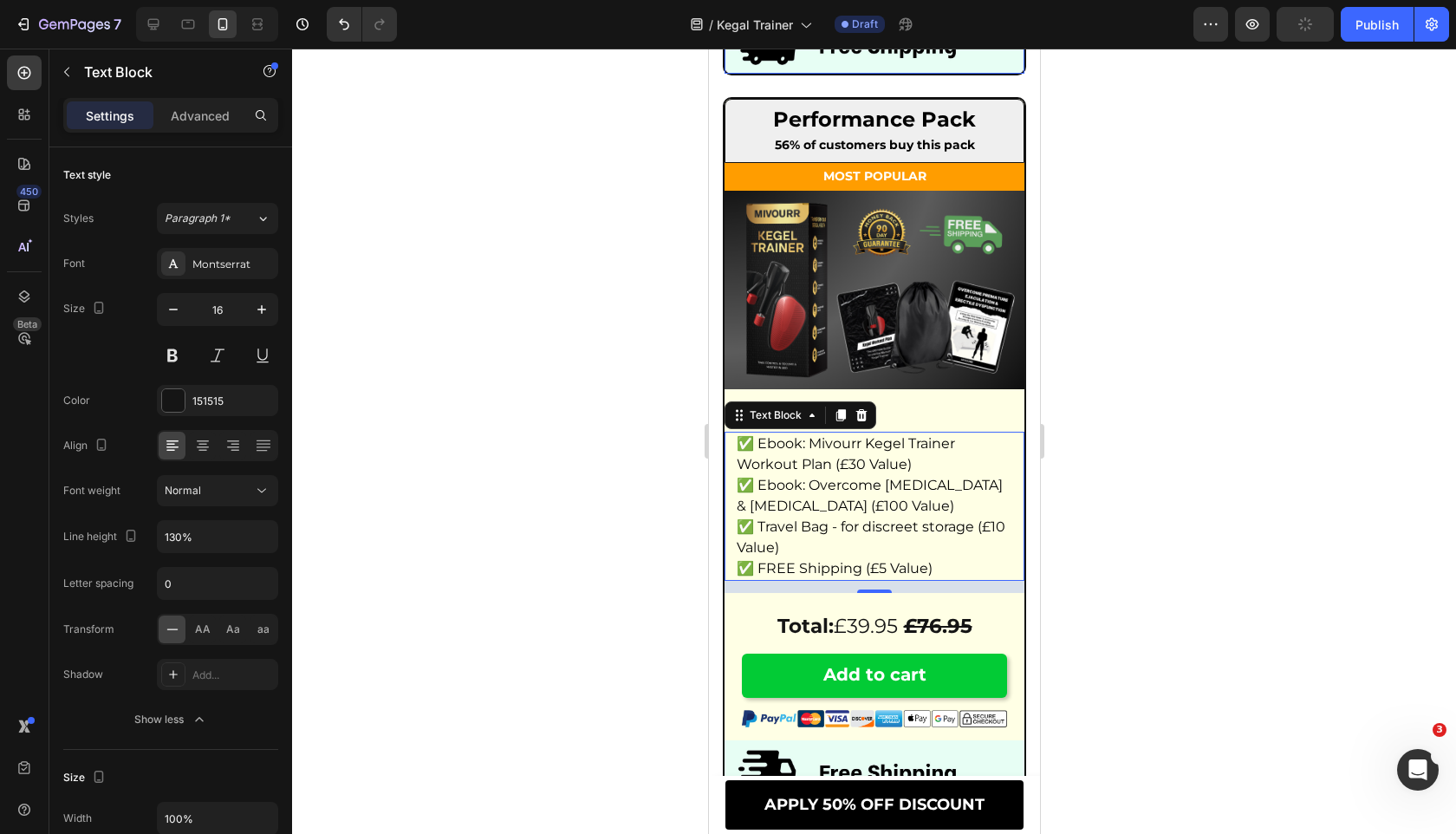
type input "150%"
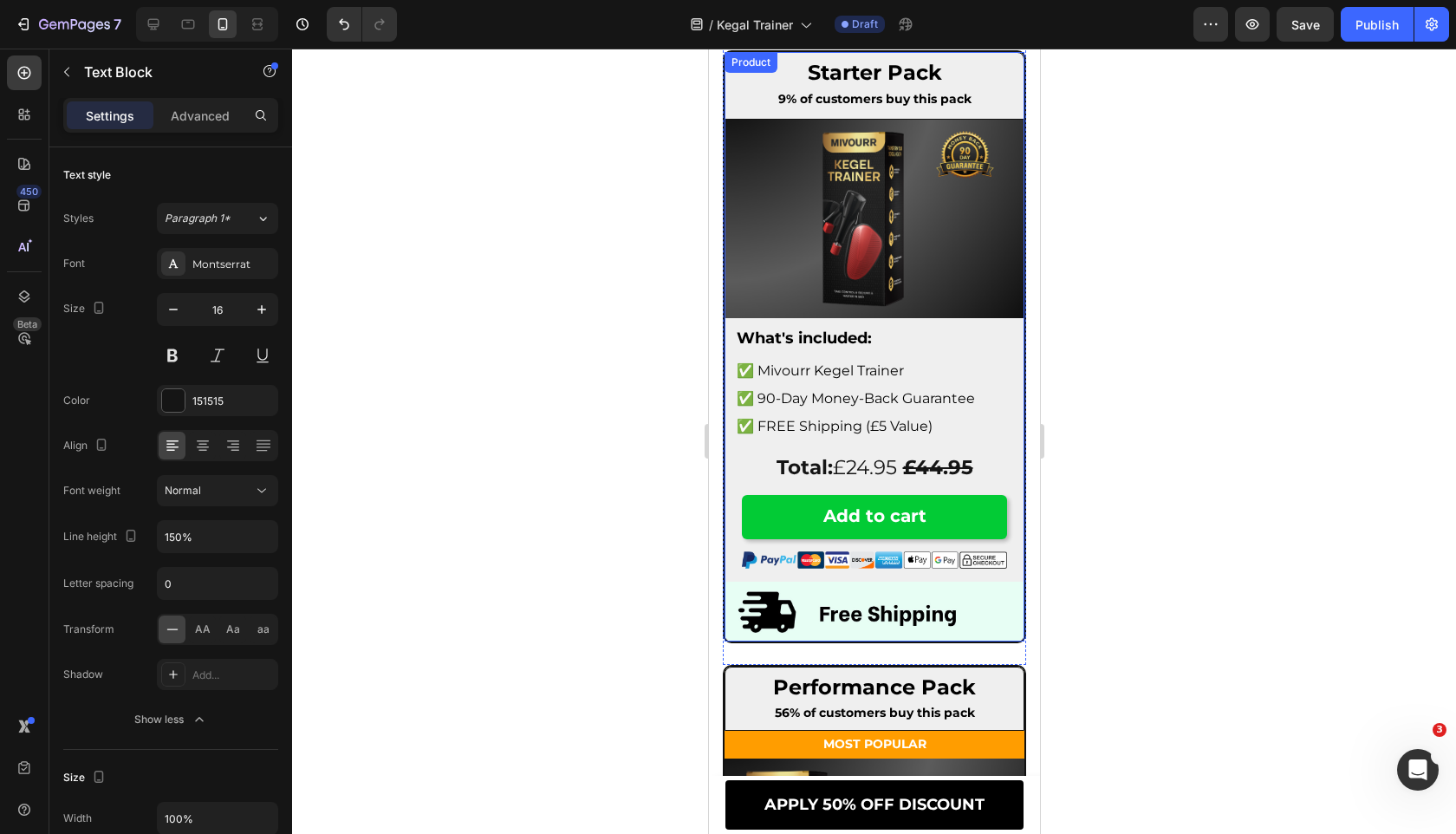
click at [877, 432] on span "✅ FREE Shipping (£5 Value)" at bounding box center [834, 426] width 196 height 17
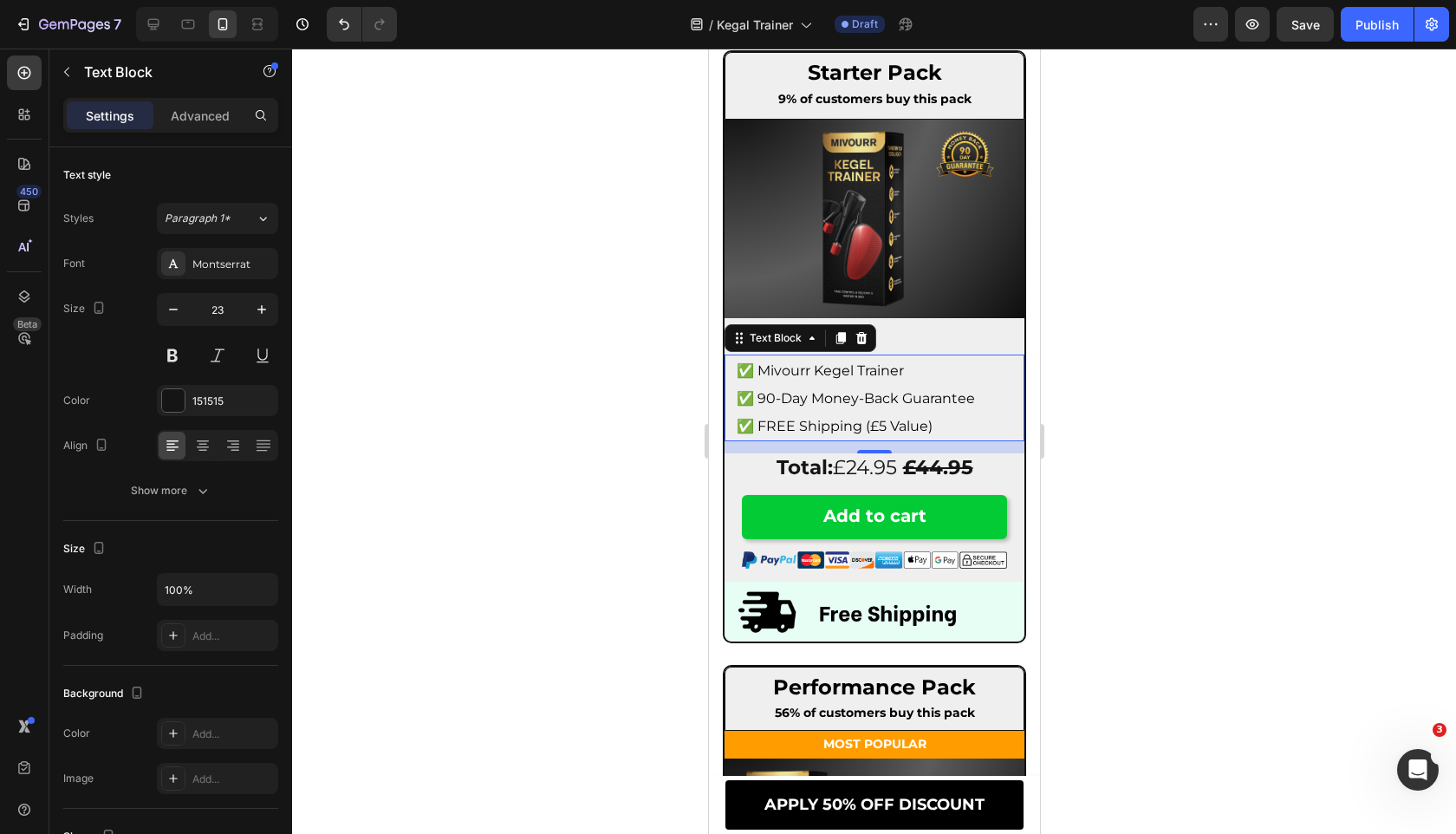
click at [877, 432] on span "✅ FREE Shipping (£5 Value)" at bounding box center [834, 426] width 196 height 17
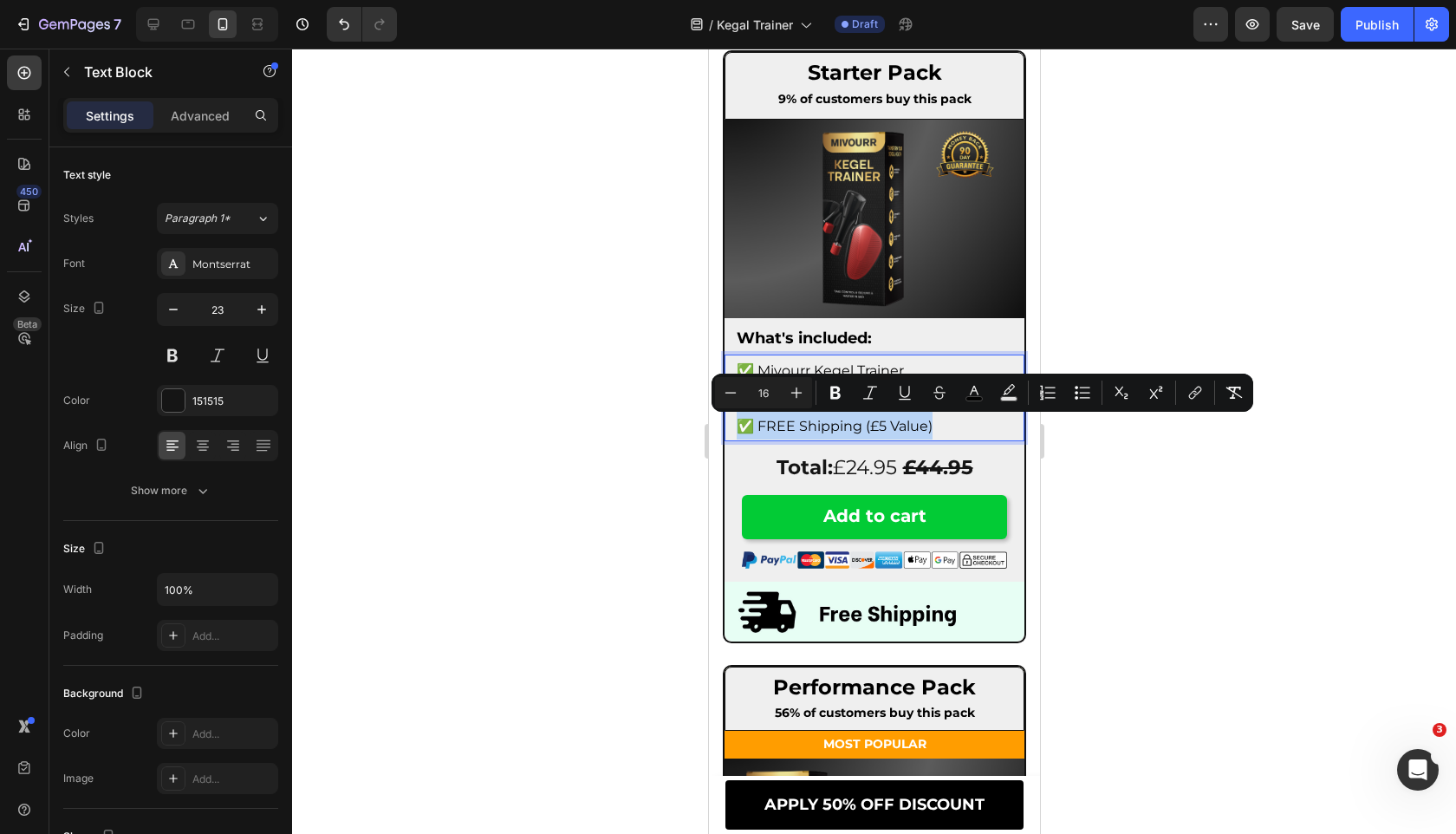
click at [877, 432] on span "✅ FREE Shipping (£5 Value)" at bounding box center [834, 426] width 196 height 17
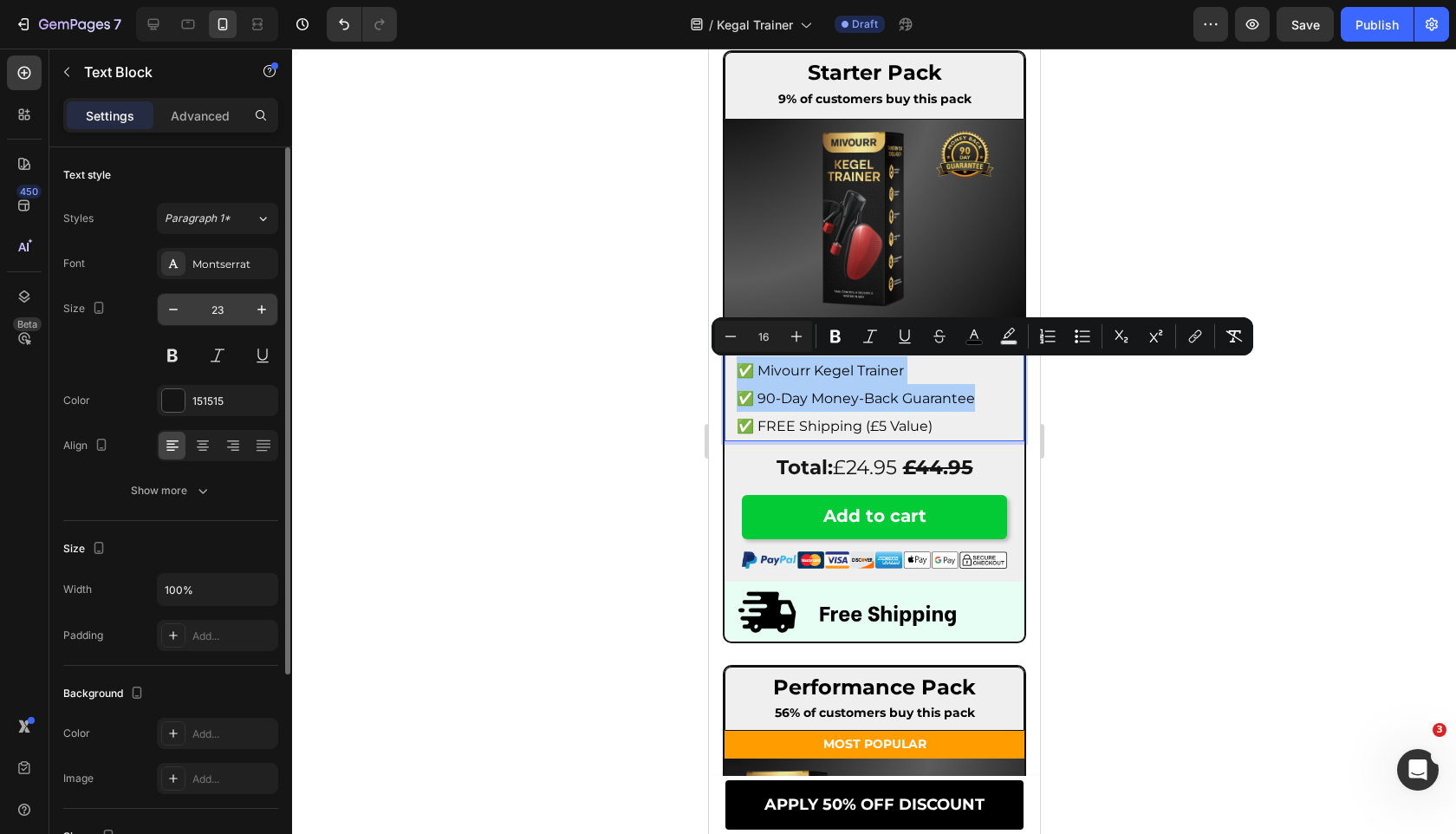
click at [222, 301] on input "23" at bounding box center [217, 309] width 57 height 32
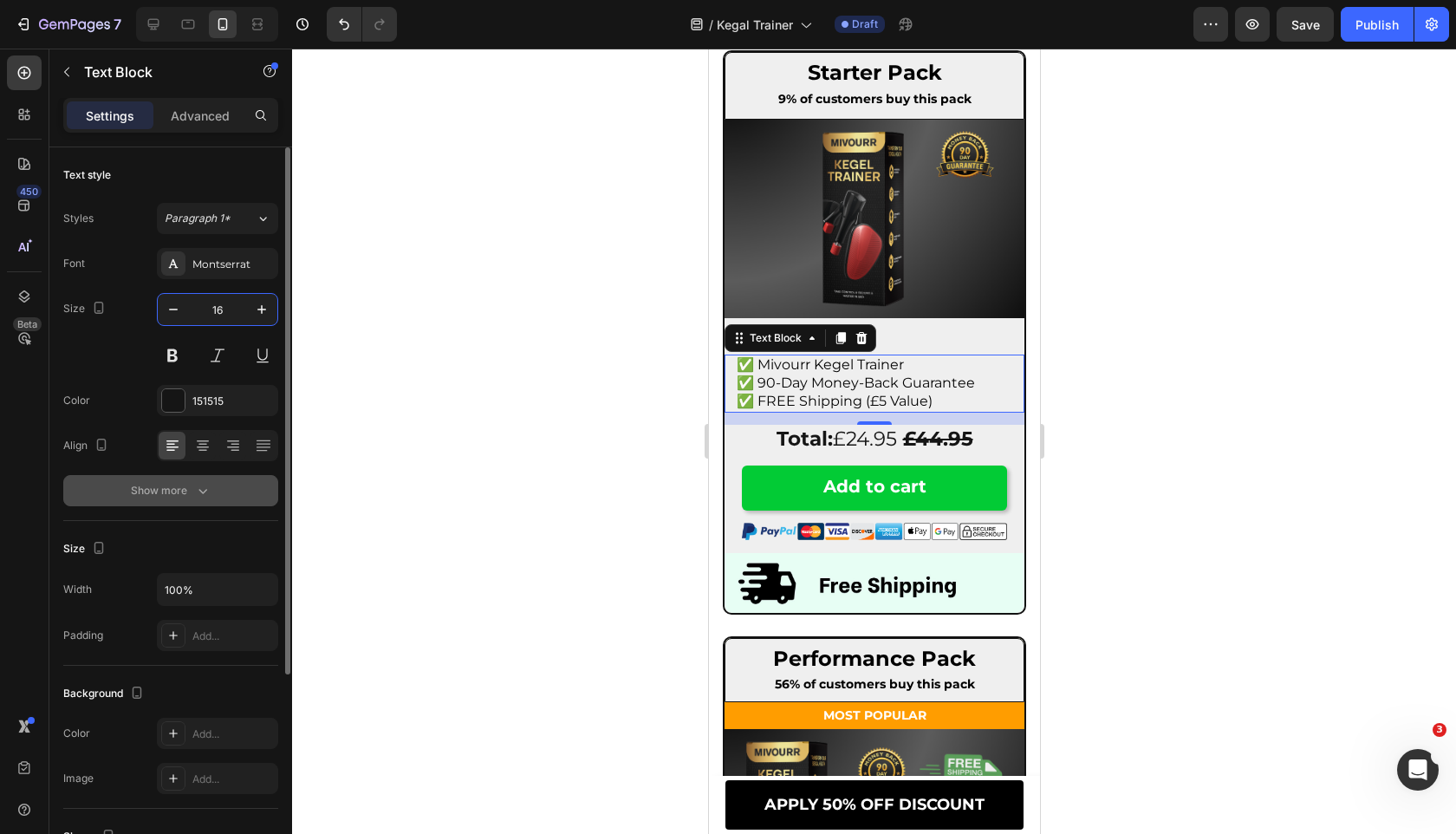
type input "16"
click at [200, 494] on icon "button" at bounding box center [203, 491] width 18 height 18
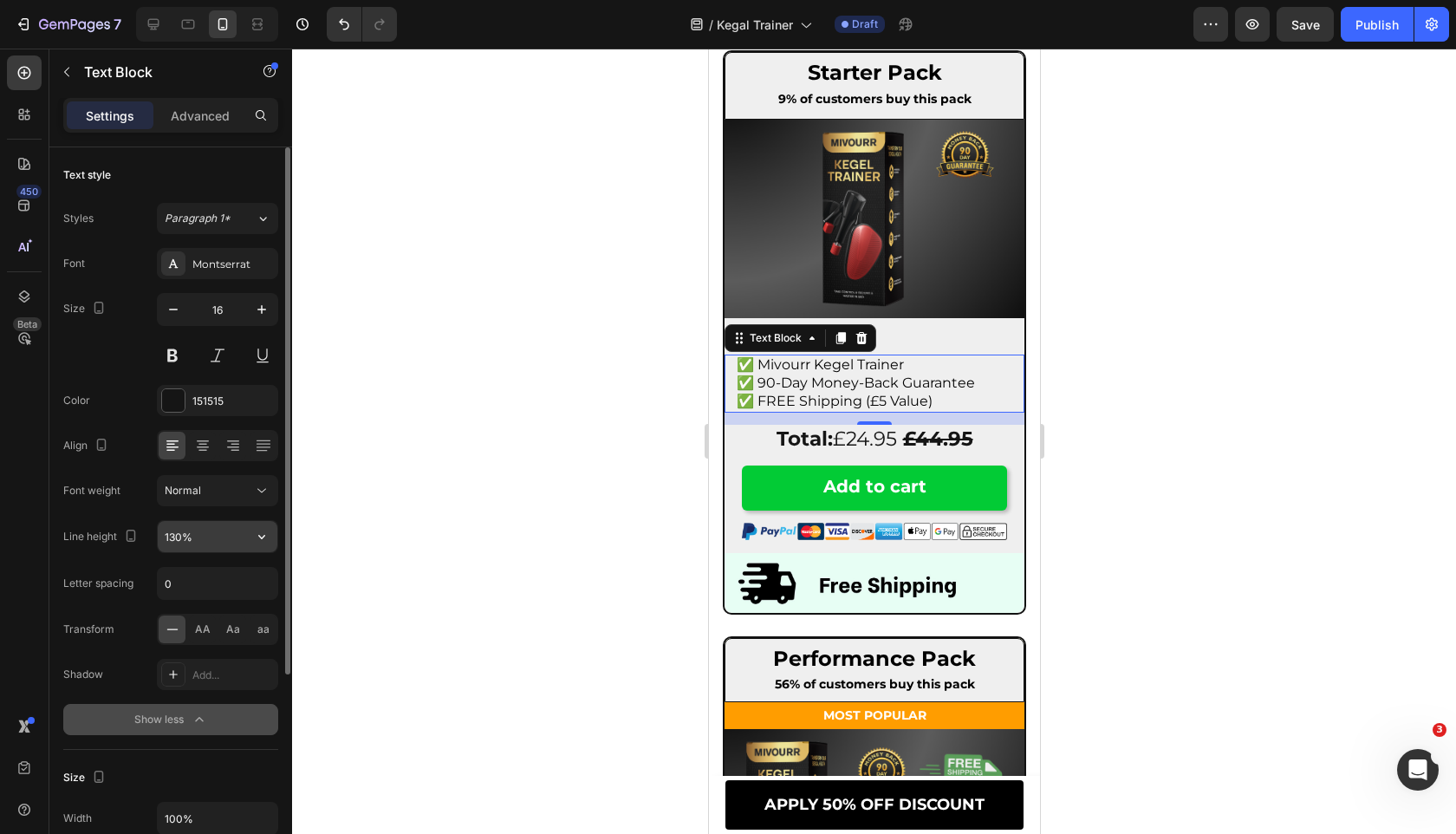
click at [269, 533] on icon "button" at bounding box center [262, 537] width 18 height 18
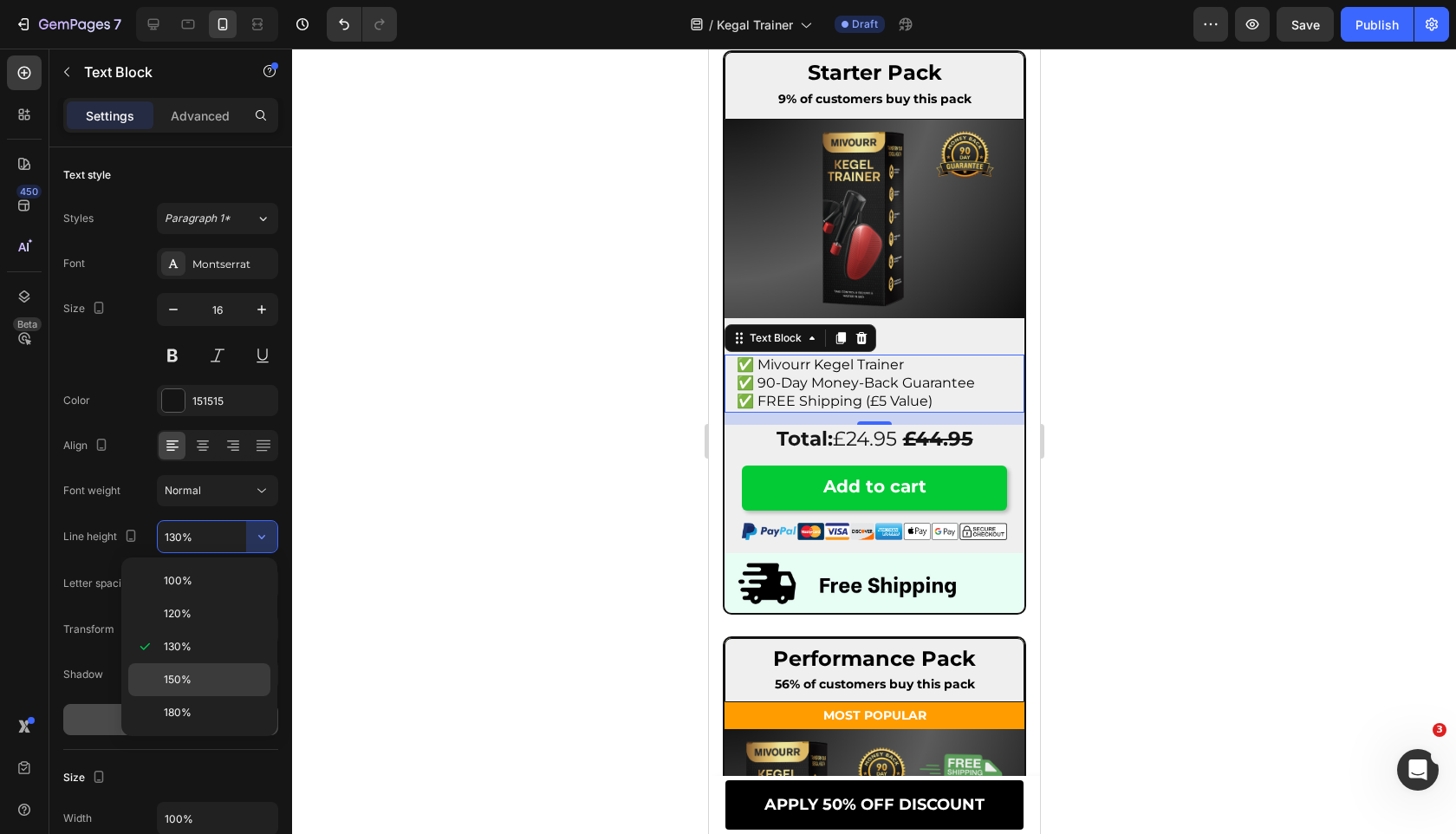
click at [216, 678] on p "150%" at bounding box center [213, 680] width 99 height 16
type input "150%"
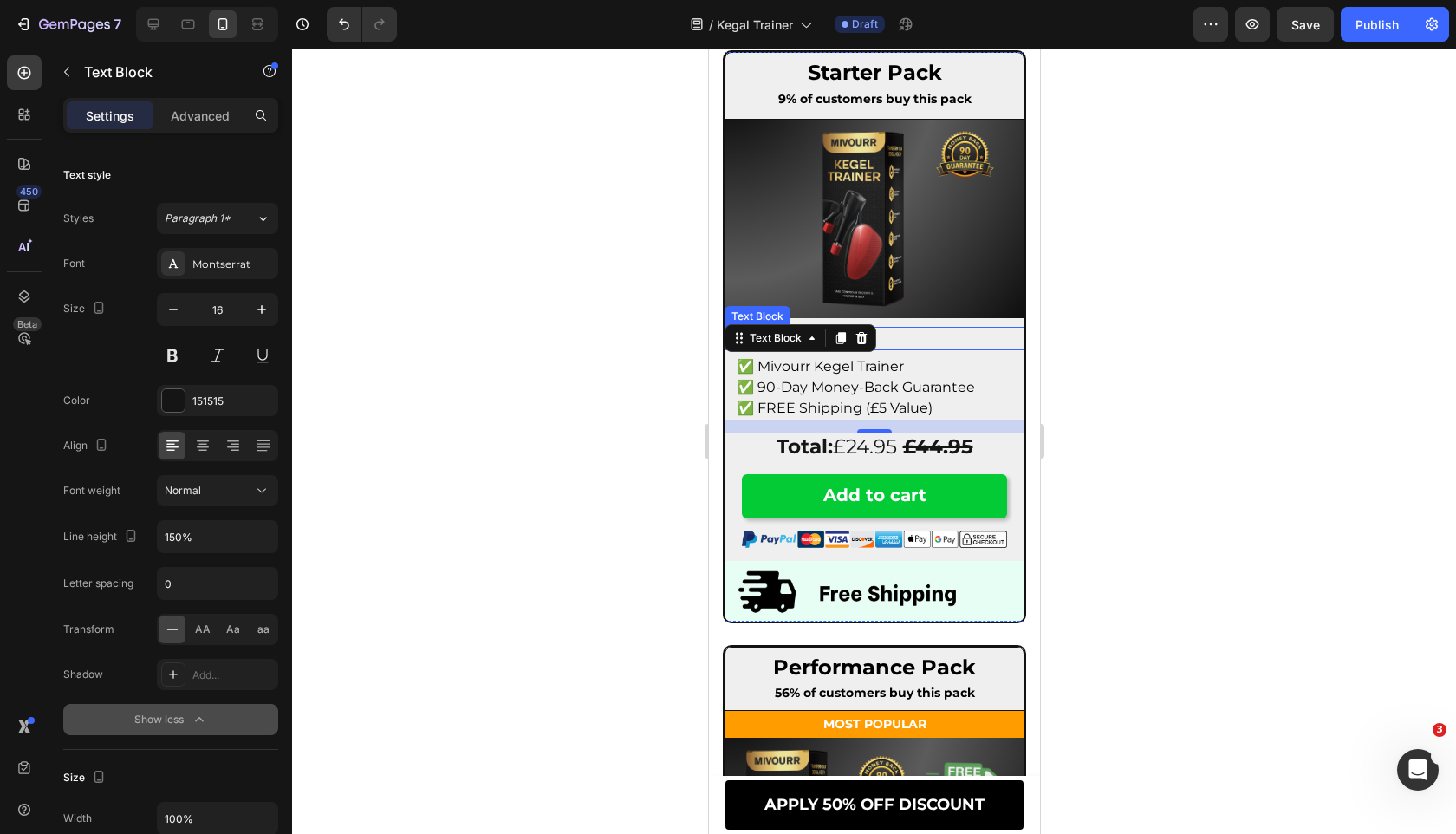
click at [971, 329] on p "What's included:" at bounding box center [873, 338] width 276 height 20
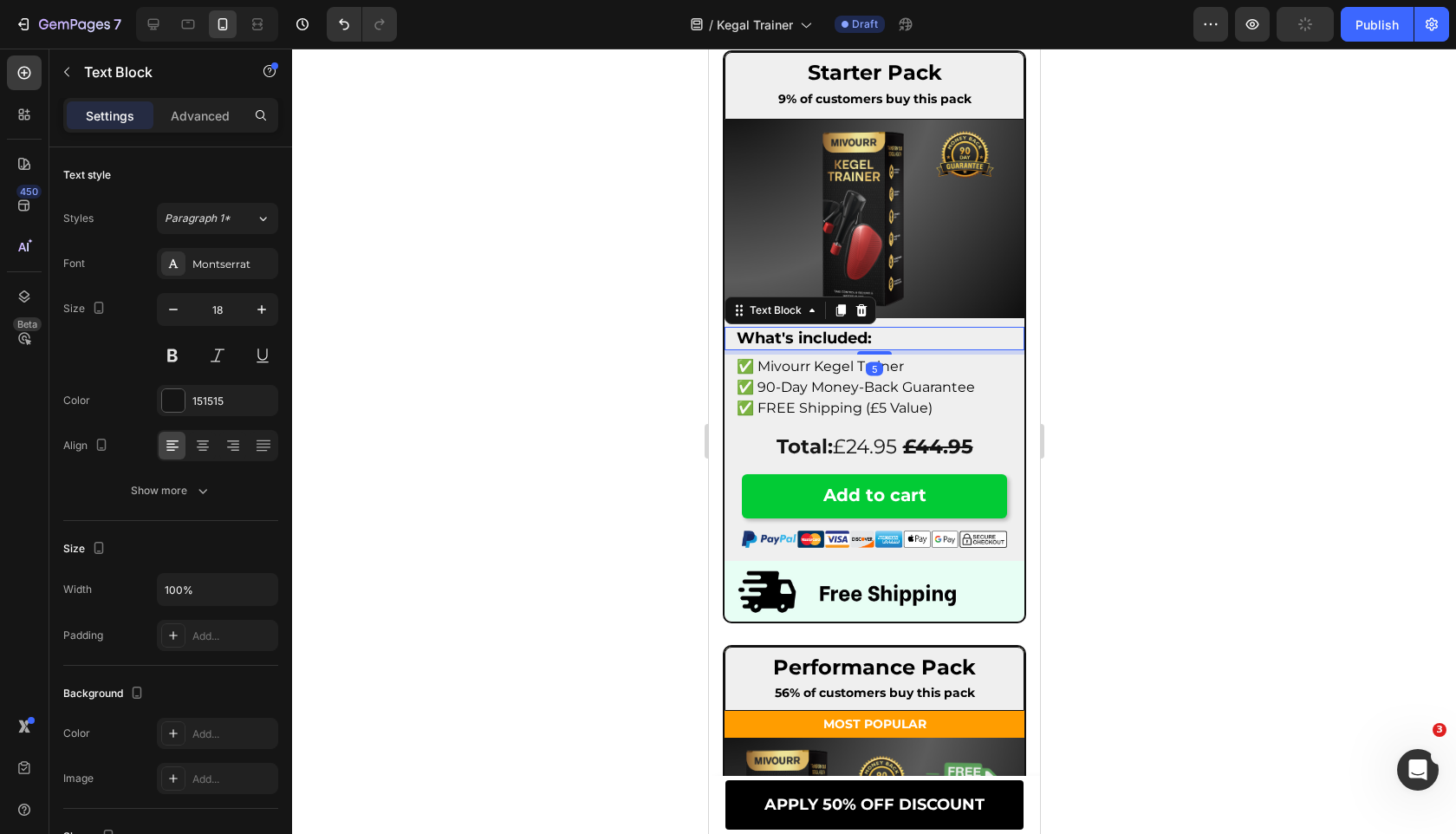
click at [841, 327] on div "What's included:" at bounding box center [873, 338] width 279 height 24
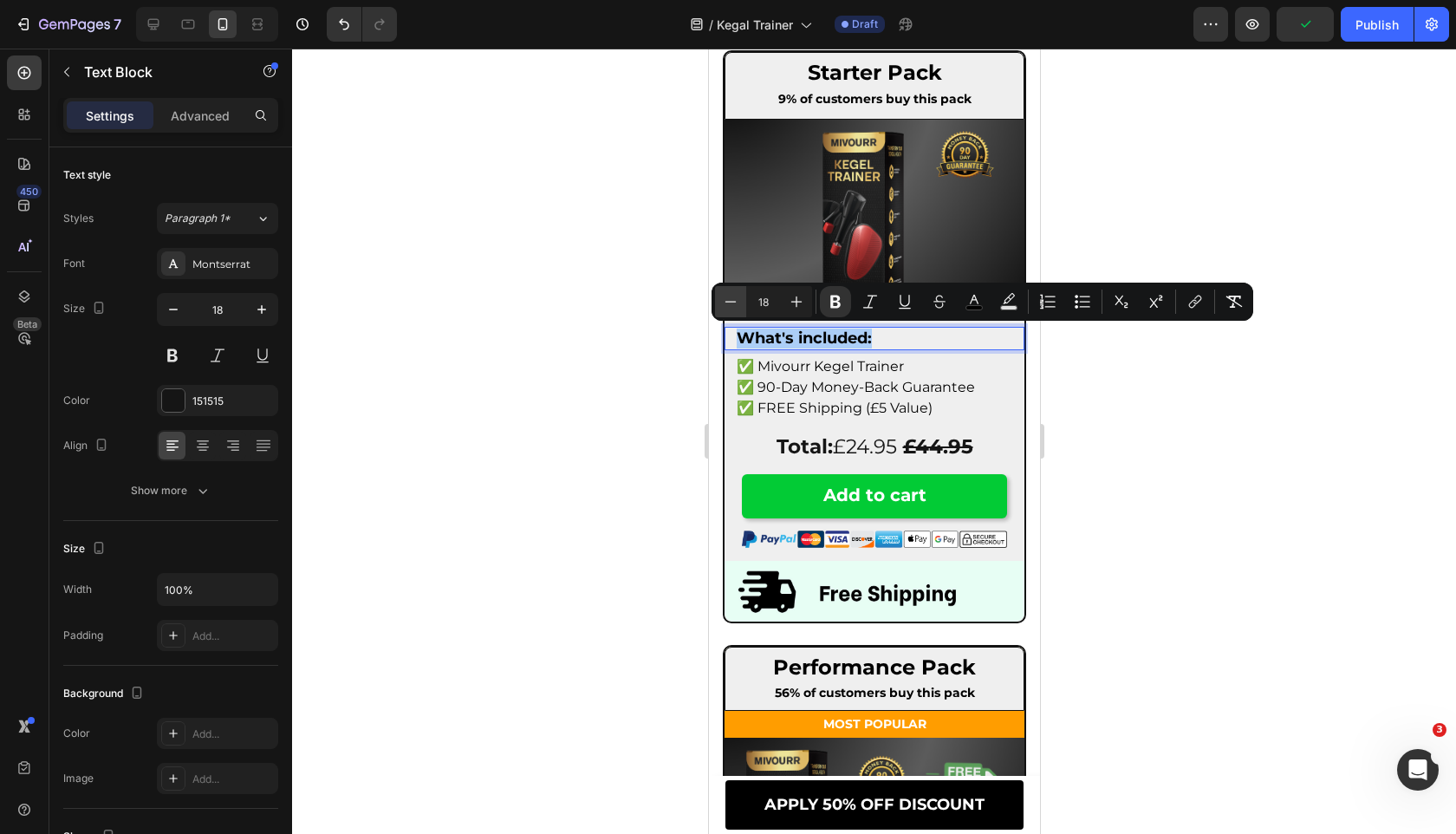
click at [732, 300] on icon "Editor contextual toolbar" at bounding box center [730, 300] width 11 height 1
type input "17"
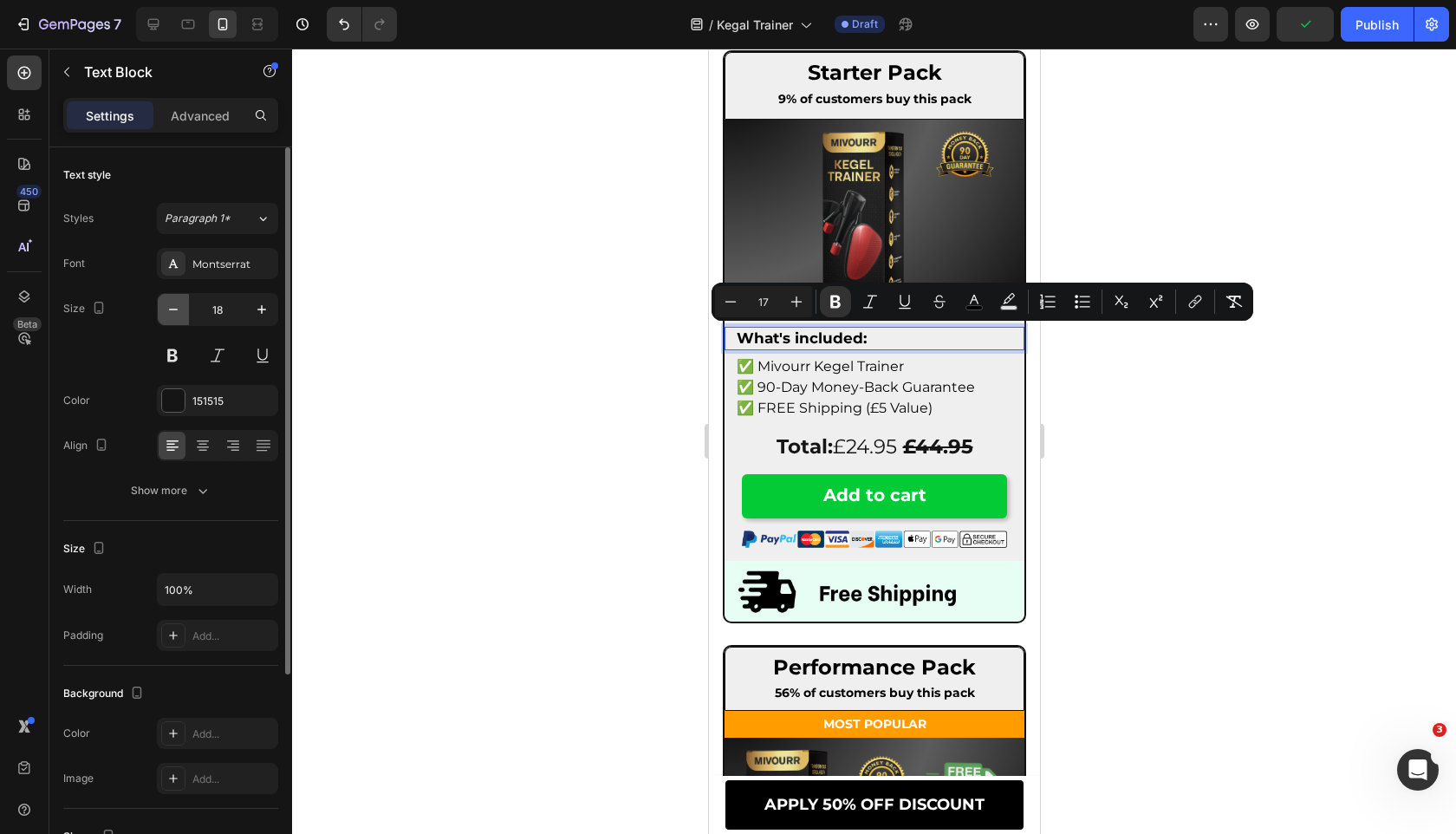
click at [175, 309] on icon "button" at bounding box center [173, 309] width 9 height 2
type input "17"
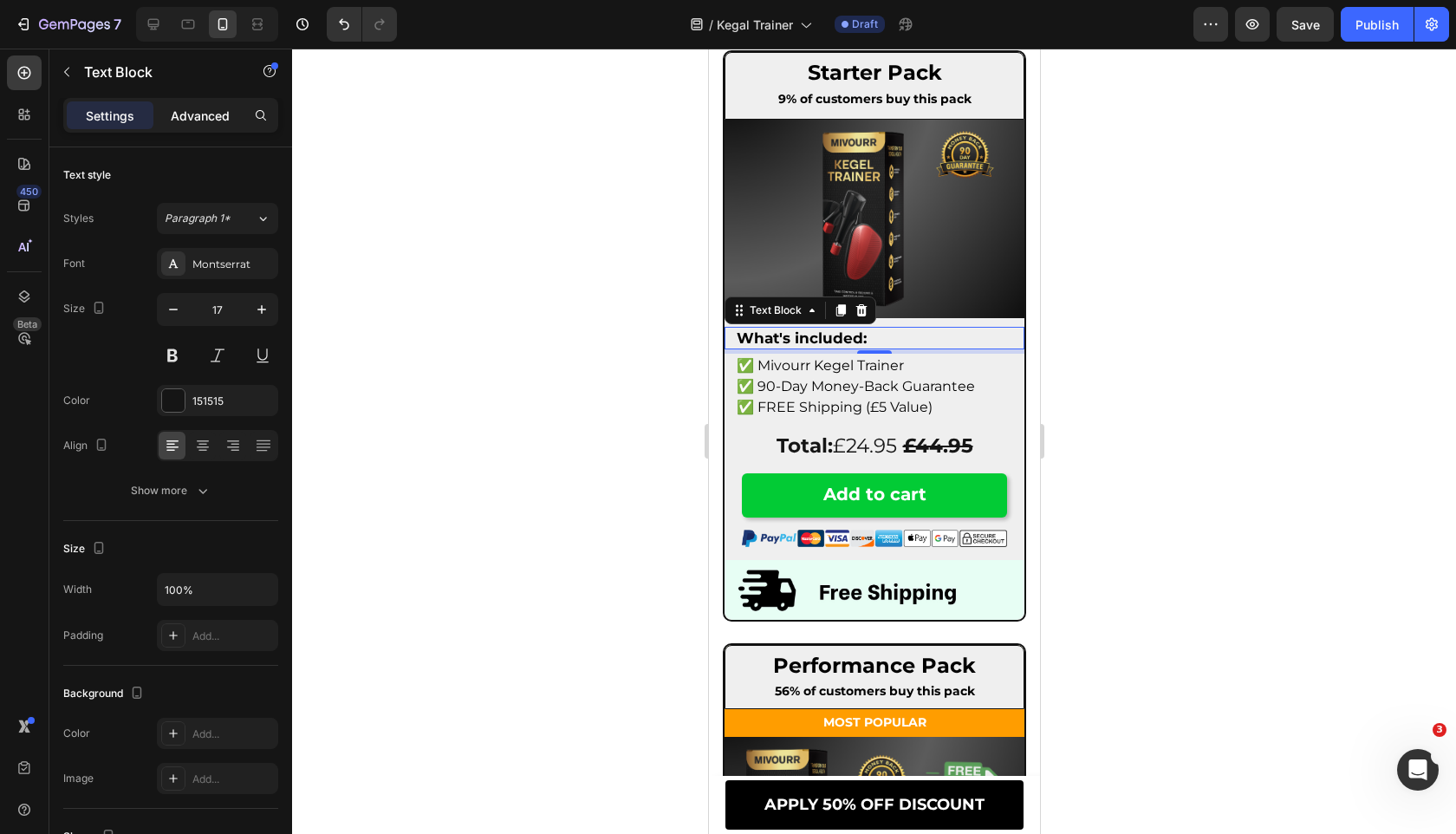
click at [212, 111] on p "Advanced" at bounding box center [200, 116] width 59 height 18
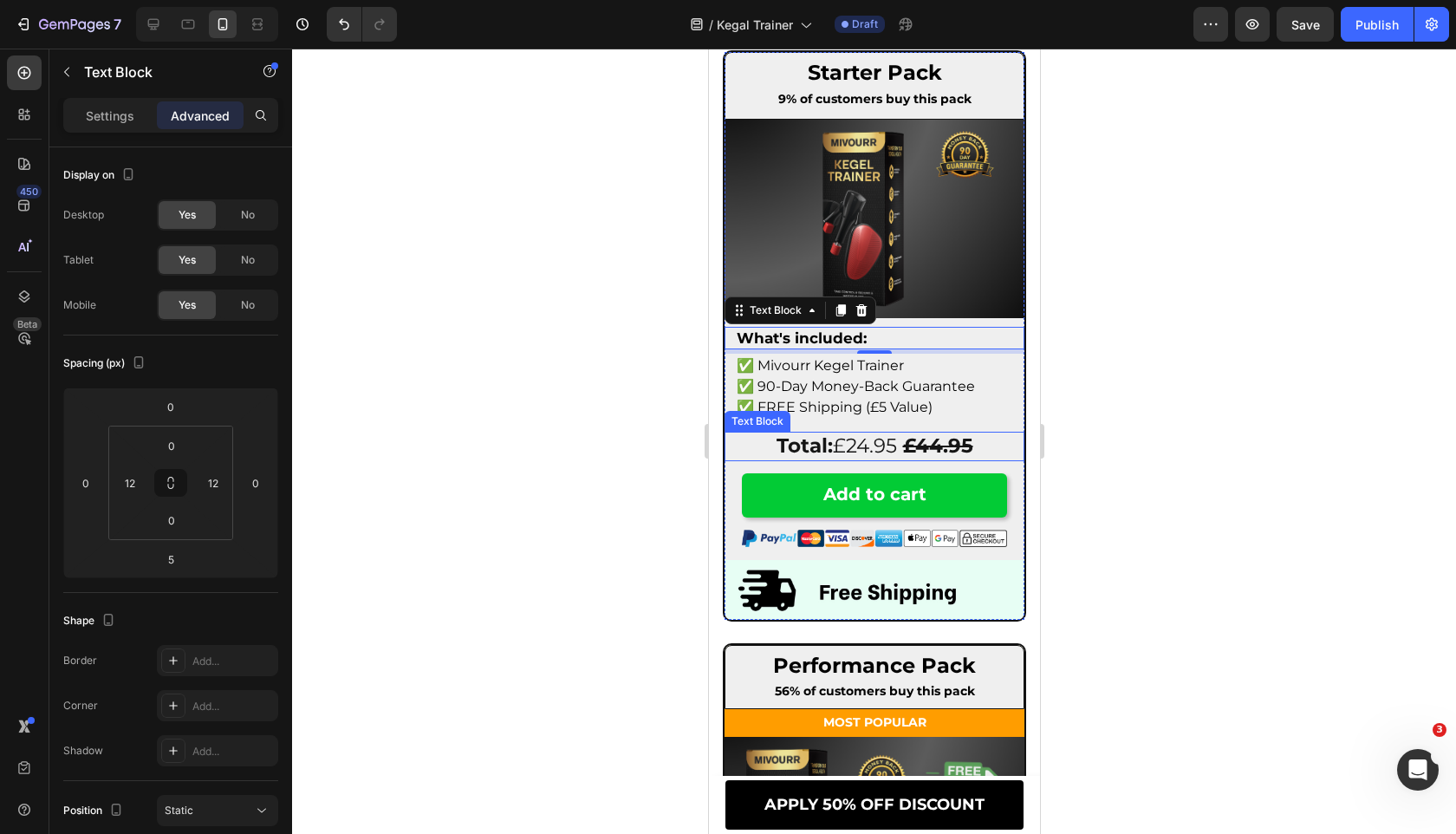
scroll to position [10292, 0]
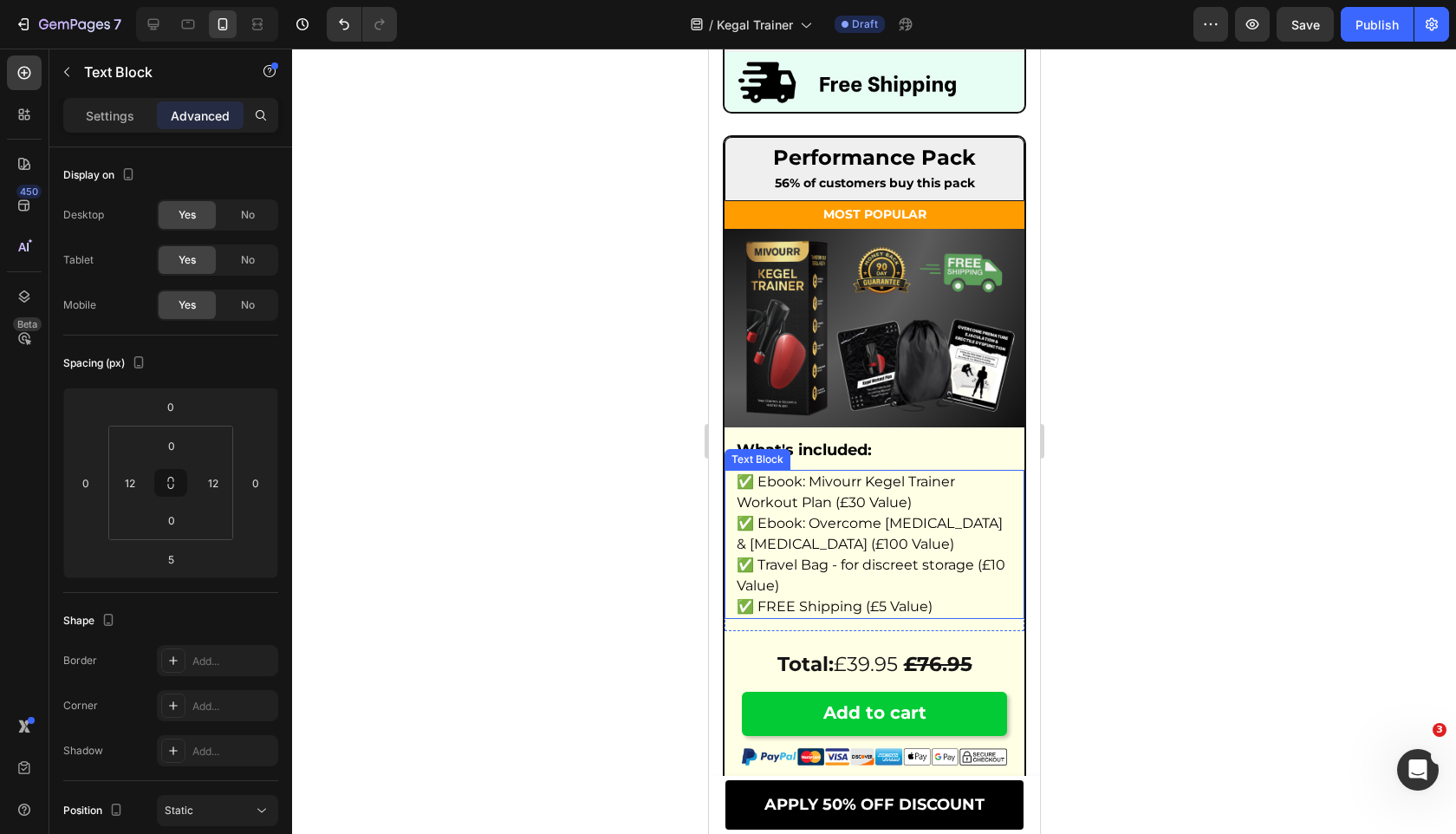
click at [846, 459] on strong "What's included:" at bounding box center [803, 450] width 135 height 19
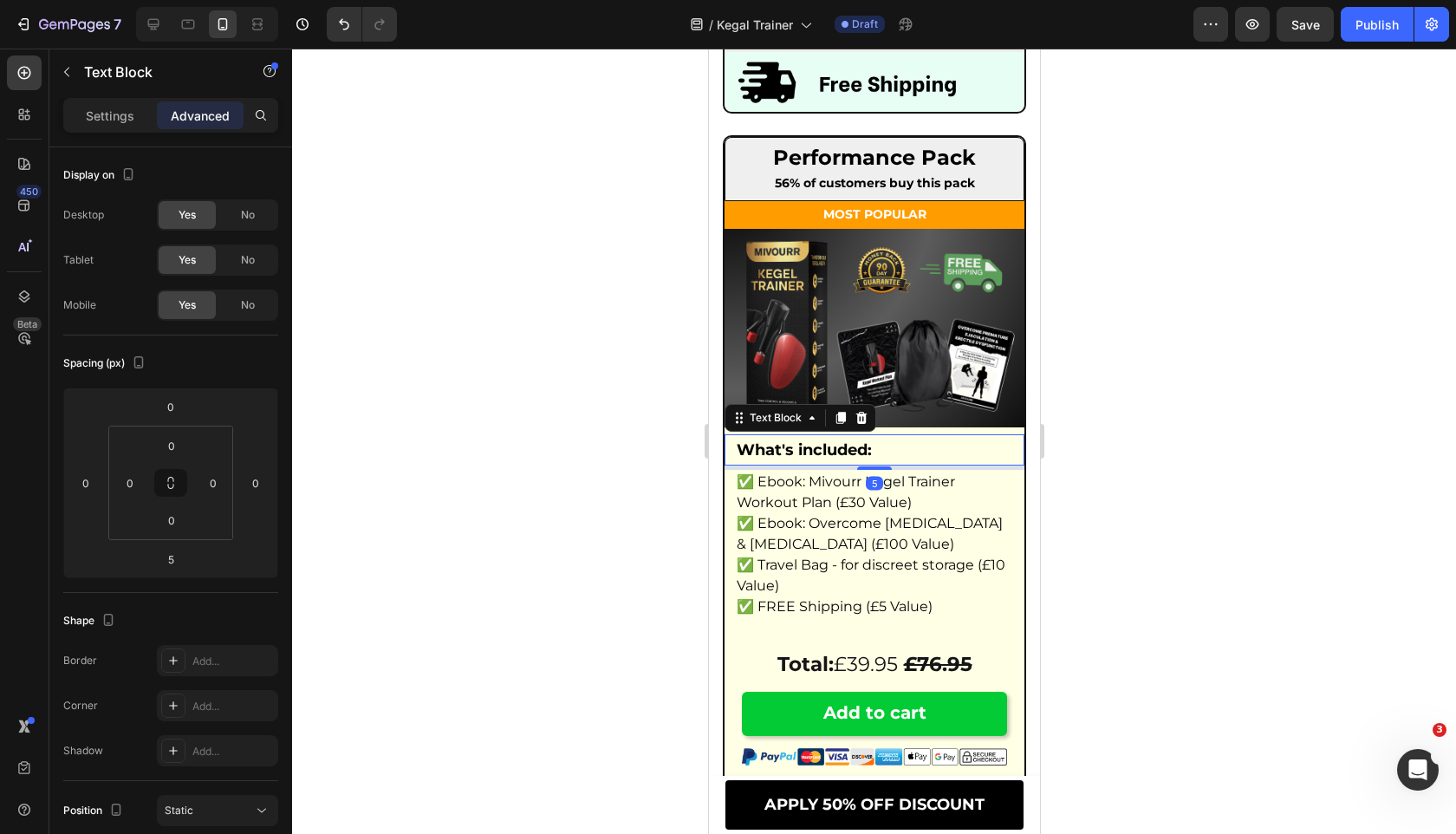
click at [853, 453] on strong "What's included:" at bounding box center [803, 450] width 135 height 19
click at [786, 449] on strong "What's included:" at bounding box center [792, 450] width 135 height 19
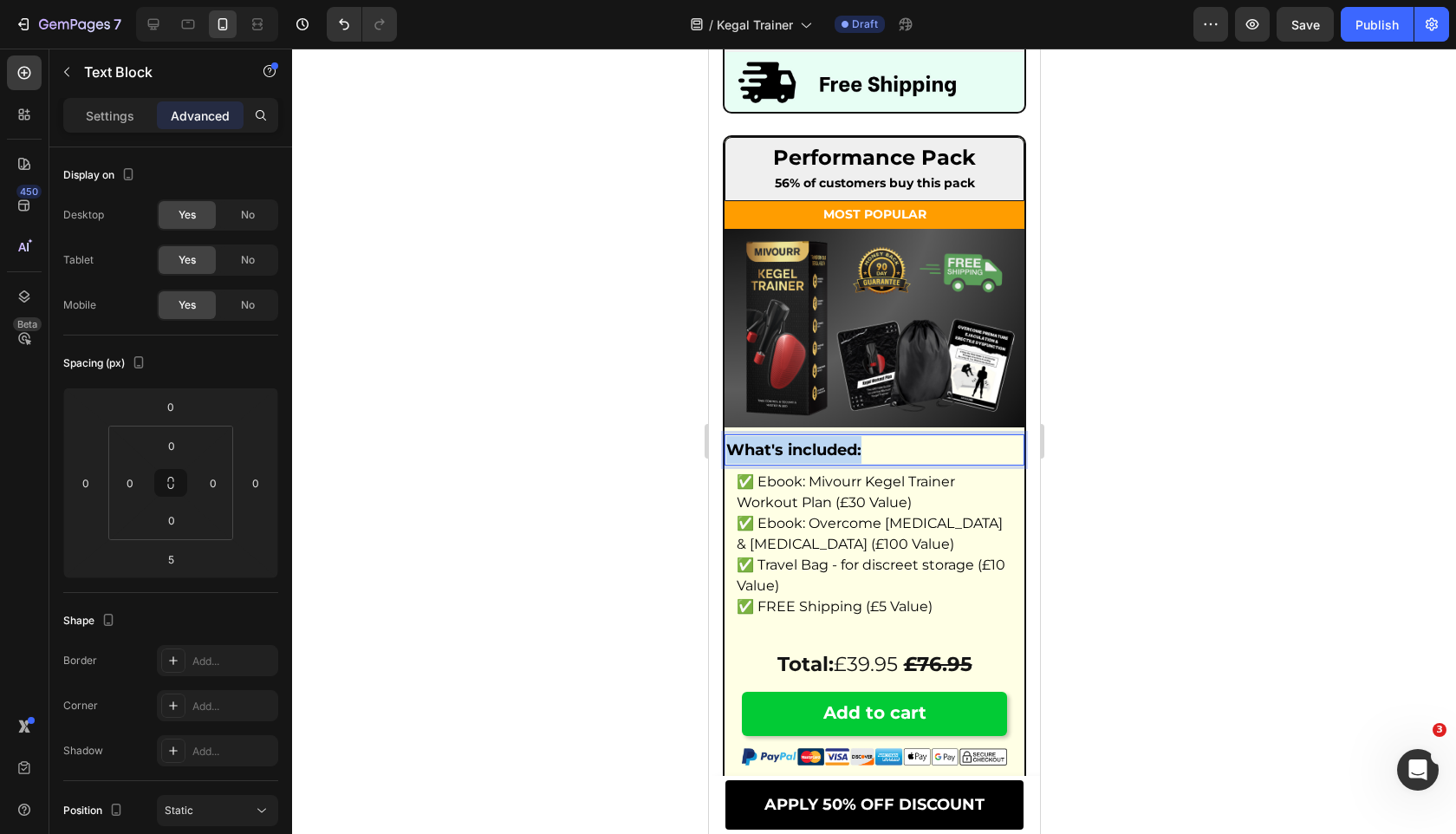
click at [786, 449] on strong "What's included:" at bounding box center [792, 450] width 135 height 19
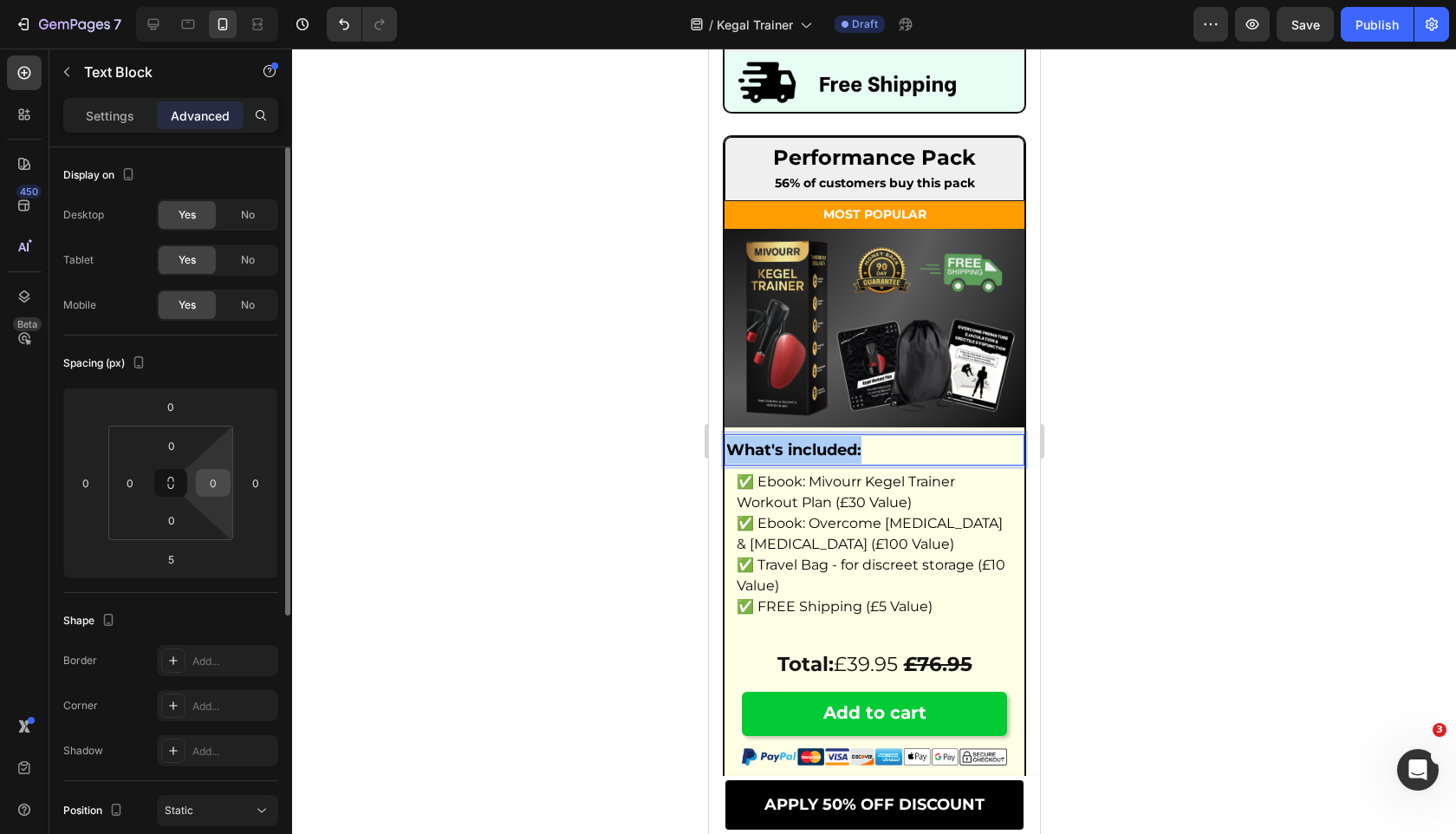
click at [213, 483] on input "0" at bounding box center [214, 483] width 26 height 26
type input "12"
click at [131, 487] on input "0" at bounding box center [130, 483] width 26 height 26
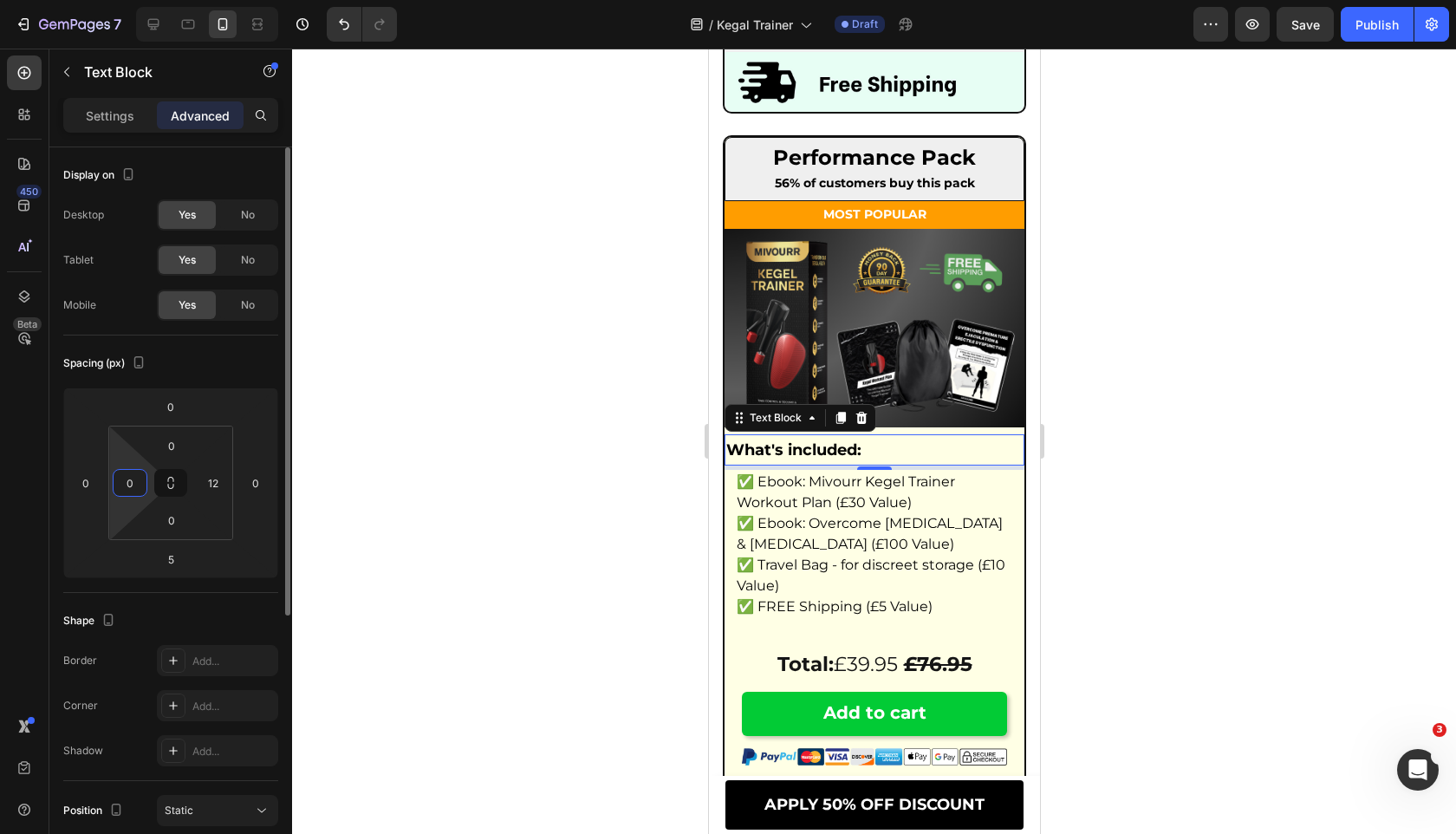
click at [131, 487] on input "0" at bounding box center [130, 483] width 26 height 26
type input "12"
click at [504, 449] on div at bounding box center [874, 441] width 1164 height 786
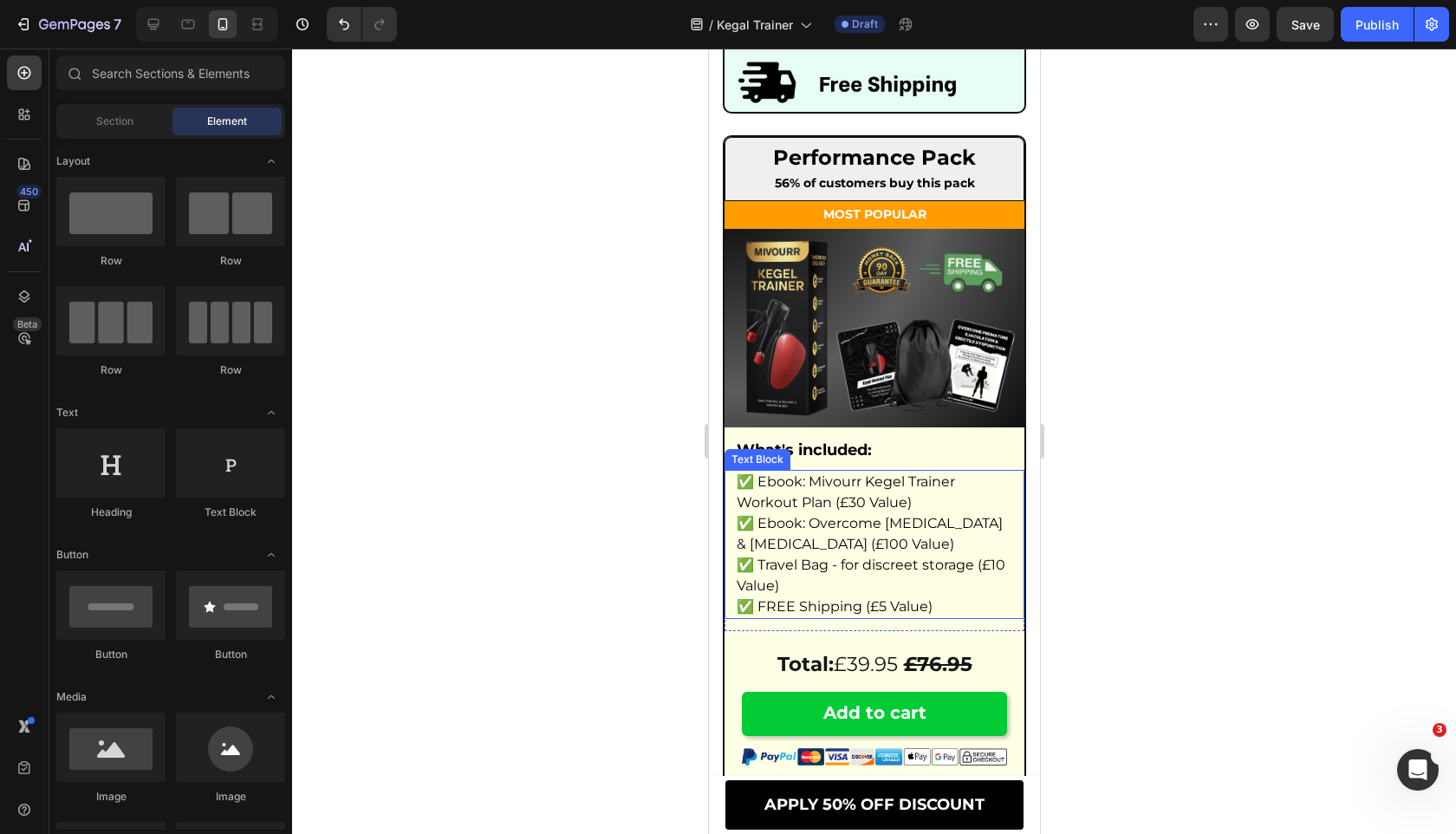
click at [781, 456] on div "Text Block" at bounding box center [756, 460] width 59 height 16
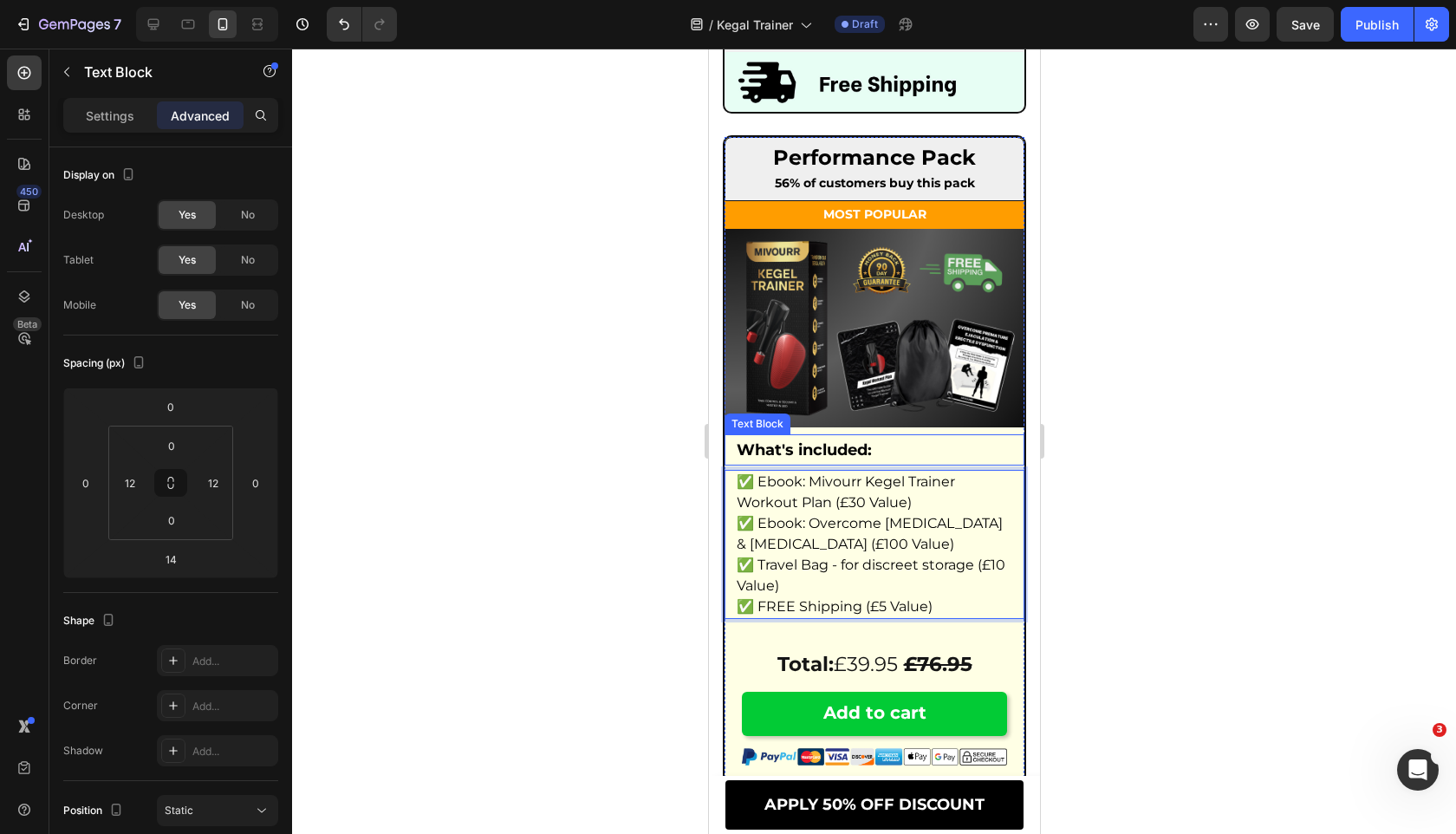
click at [896, 447] on p "What's included:" at bounding box center [873, 450] width 276 height 28
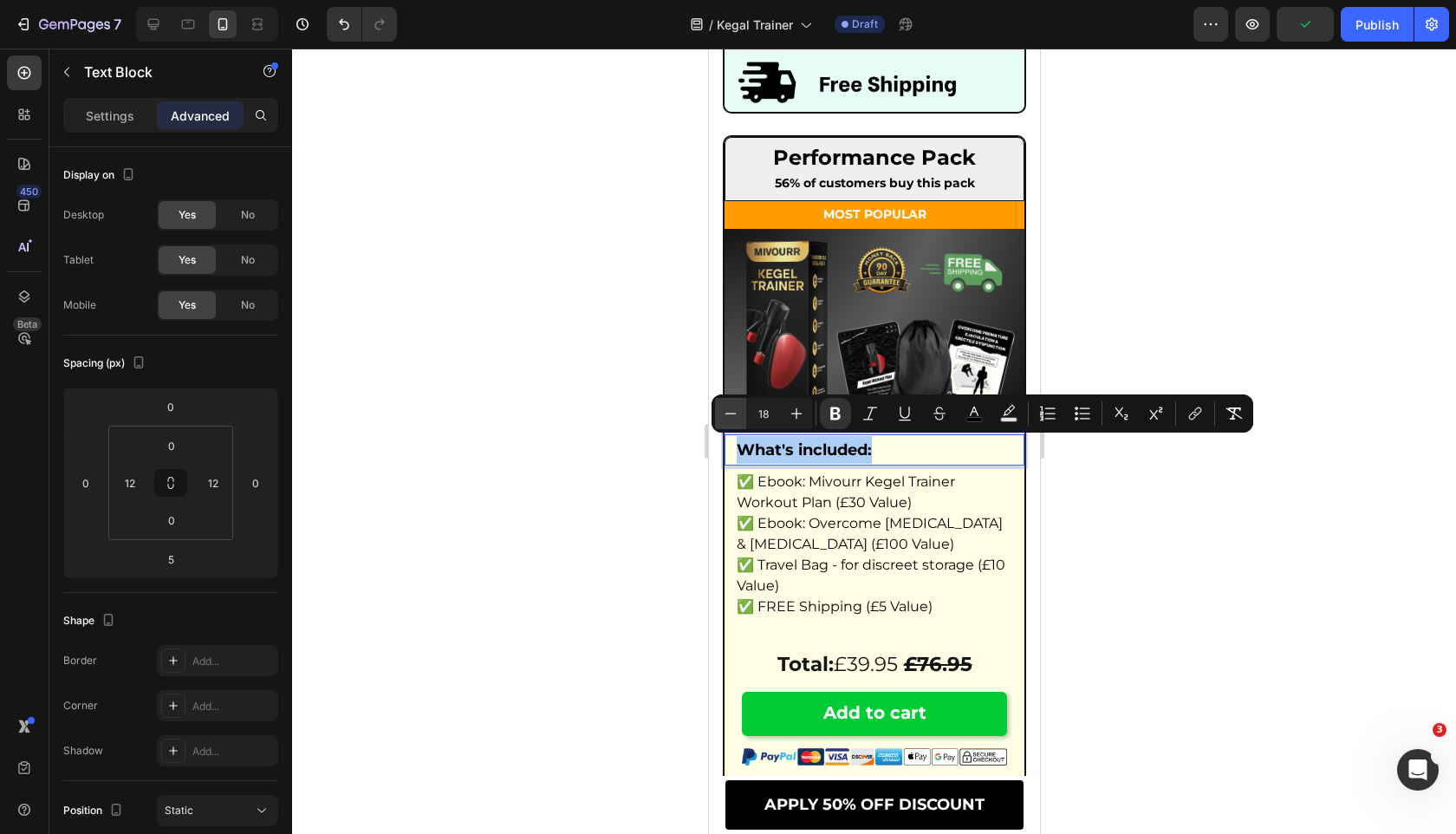
click at [739, 406] on button "Minus" at bounding box center [730, 413] width 32 height 32
type input "17"
click at [121, 124] on div "Settings" at bounding box center [109, 116] width 87 height 28
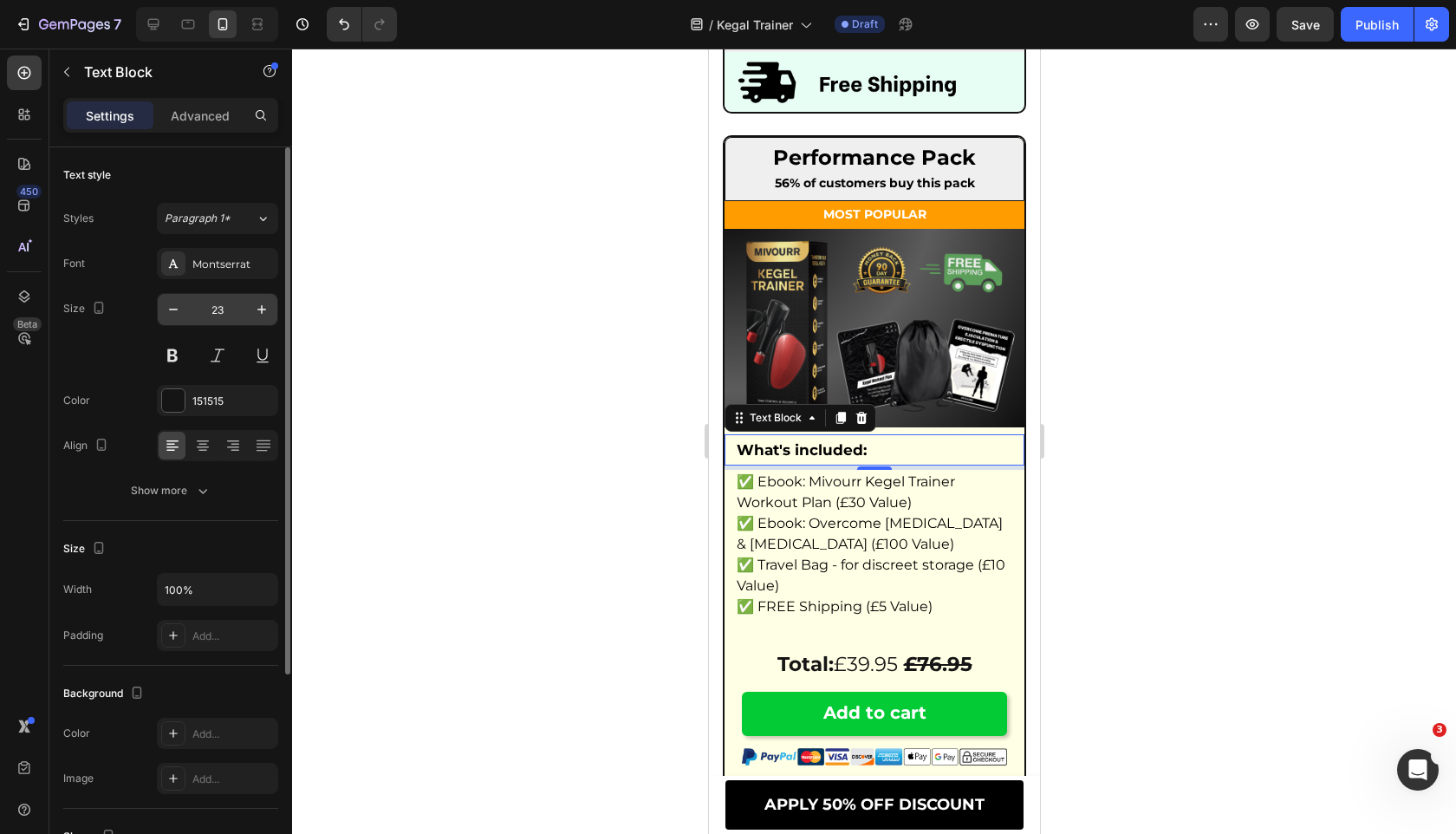
click at [217, 306] on input "23" at bounding box center [217, 309] width 57 height 32
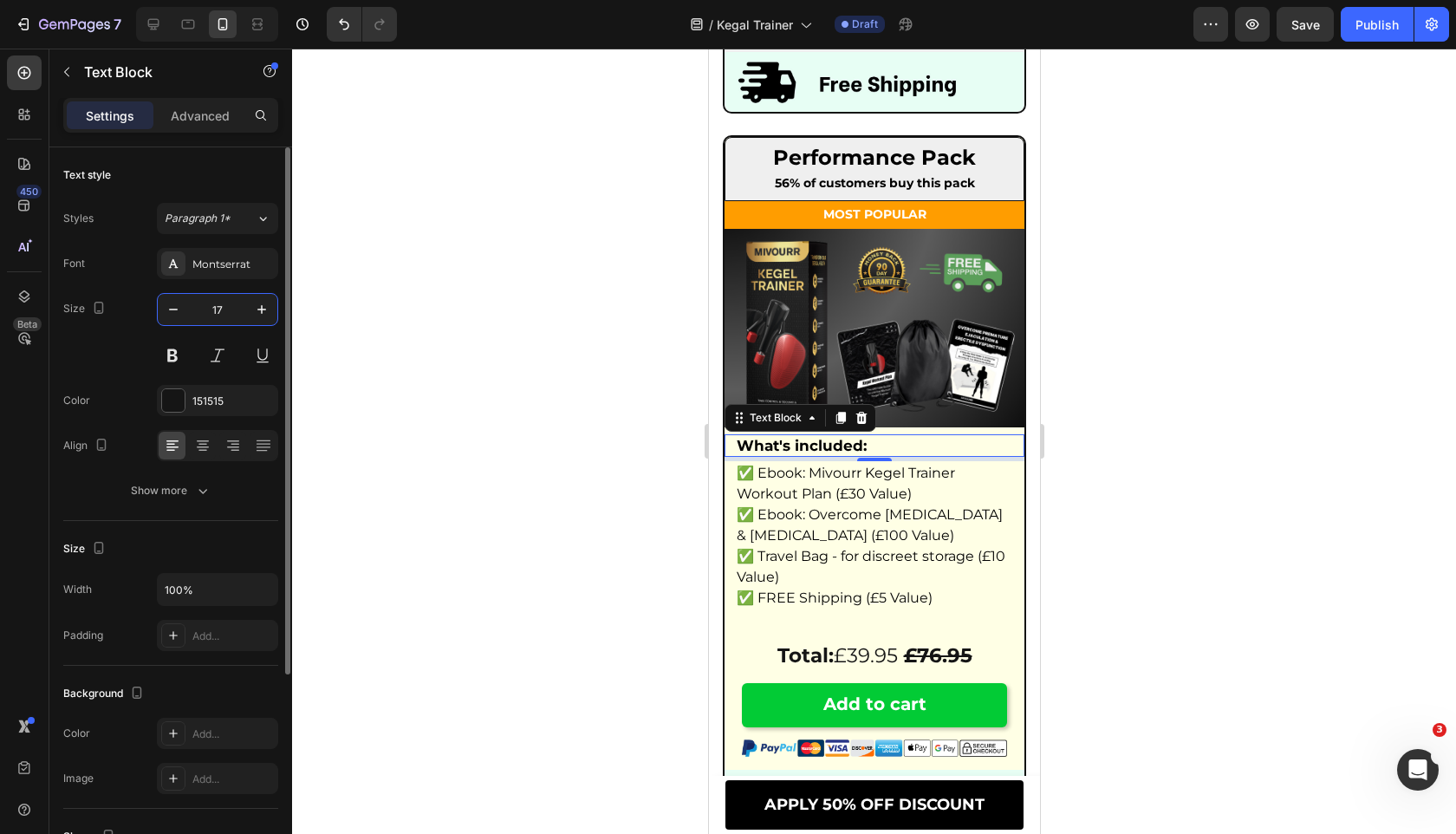
type input "17"
click at [135, 356] on div "Size 17" at bounding box center [170, 332] width 215 height 78
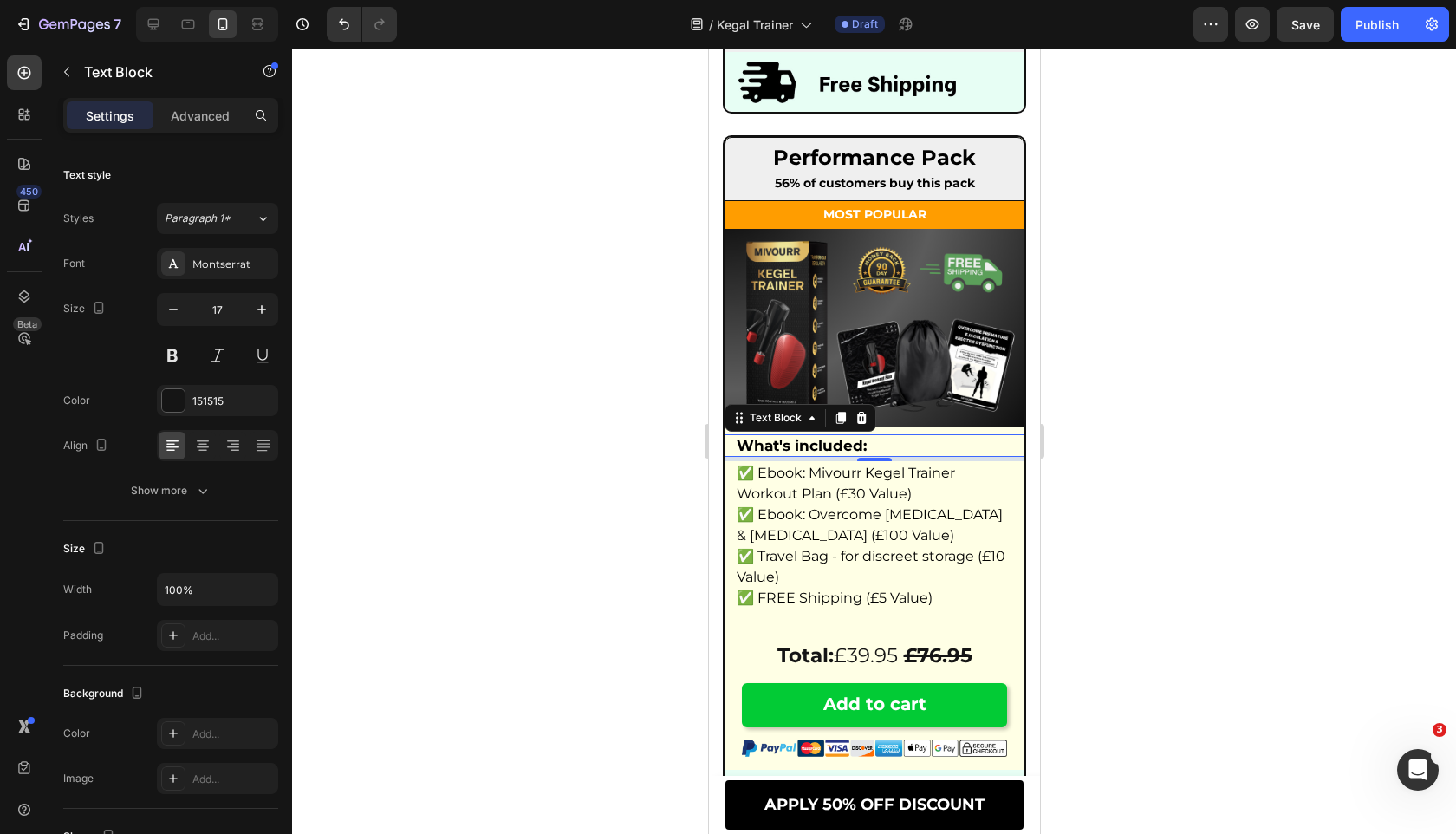
click at [585, 483] on div at bounding box center [874, 441] width 1164 height 786
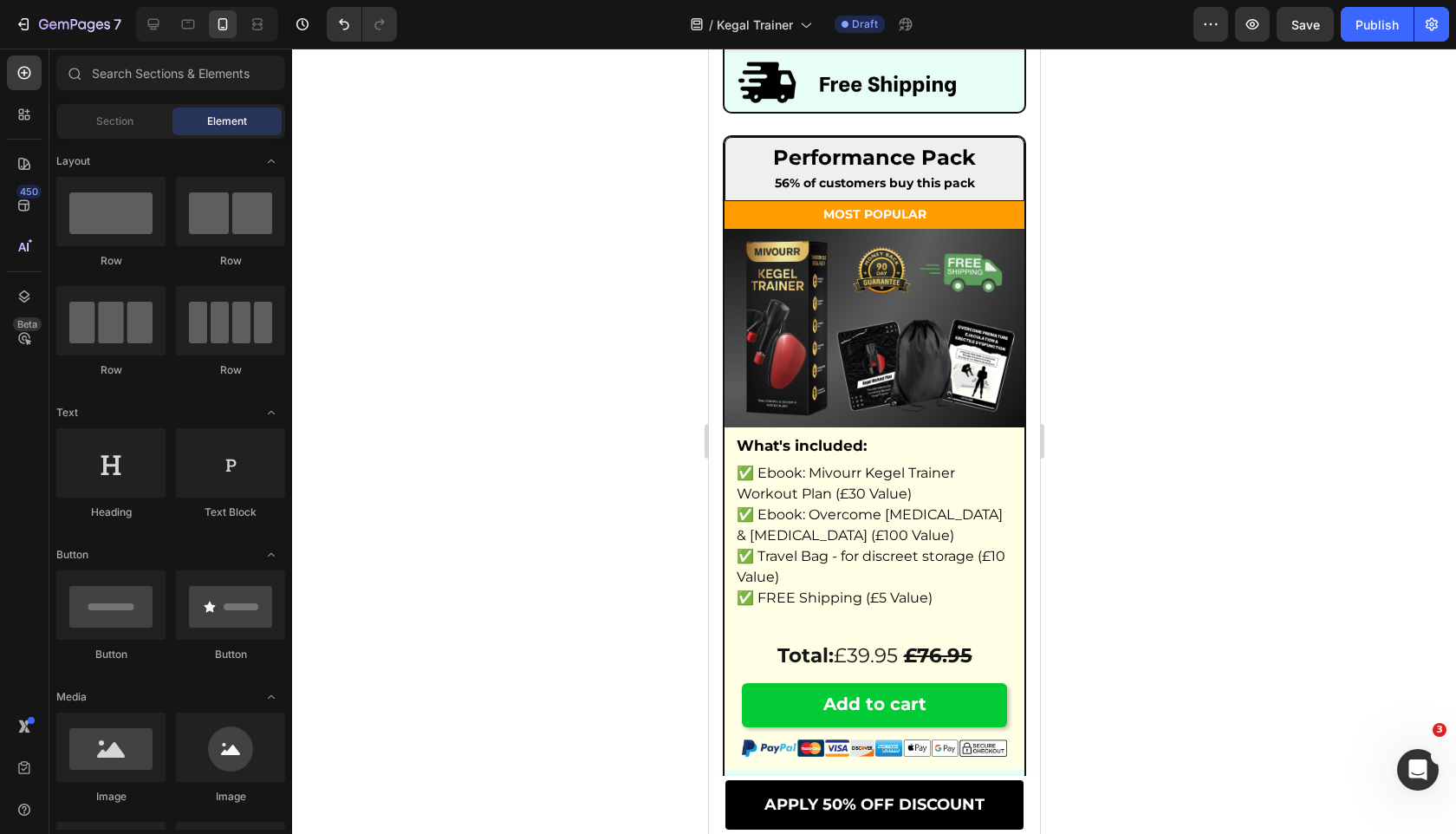
click at [870, 514] on span "✅ Ebook: Overcome [MEDICAL_DATA] & [MEDICAL_DATA] (£100 Value)" at bounding box center [869, 525] width 266 height 38
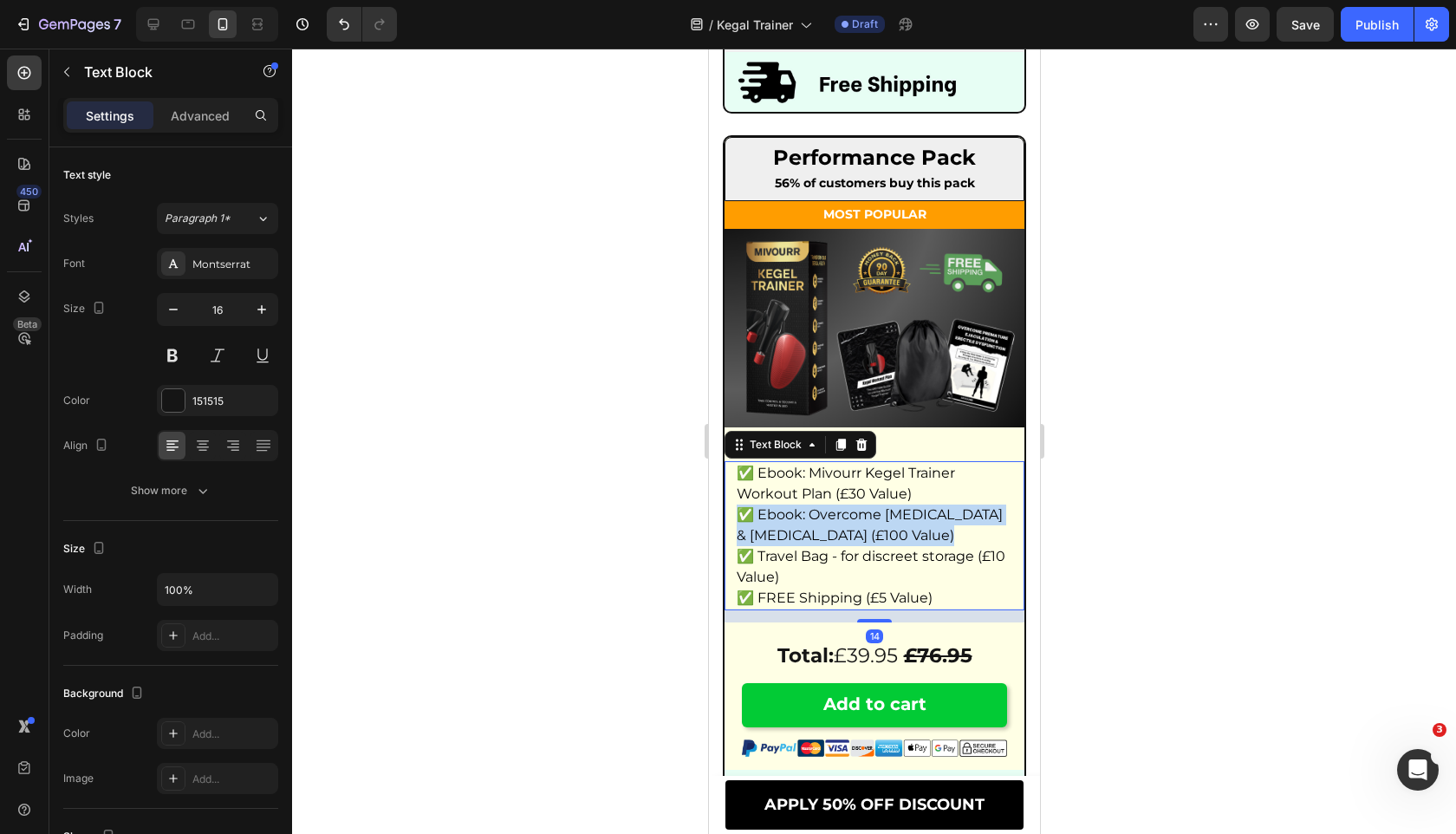
click at [870, 514] on span "✅ Ebook: Overcome [MEDICAL_DATA] & [MEDICAL_DATA] (£100 Value)" at bounding box center [869, 525] width 266 height 38
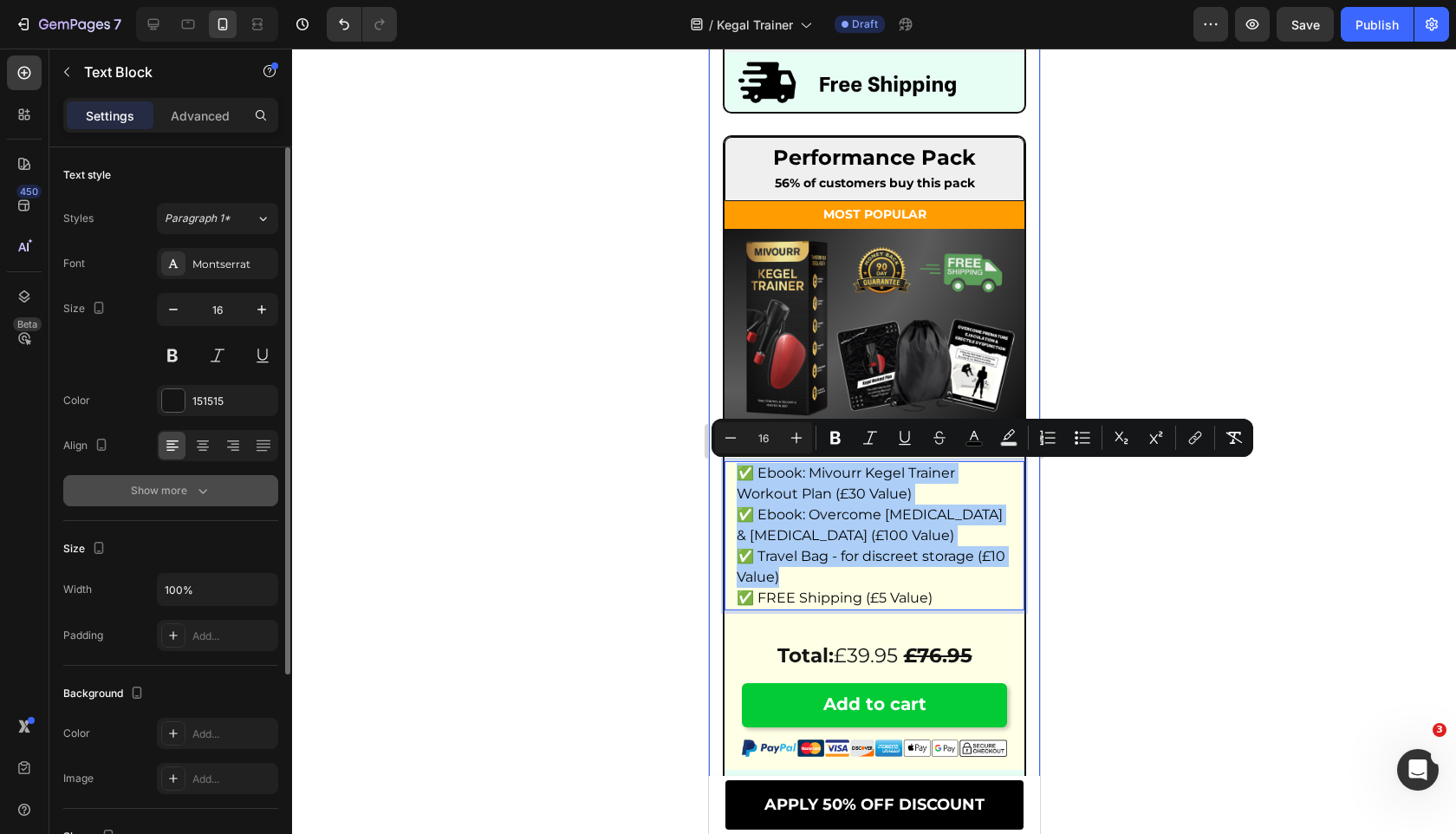
click at [178, 494] on div "Show more" at bounding box center [171, 491] width 81 height 18
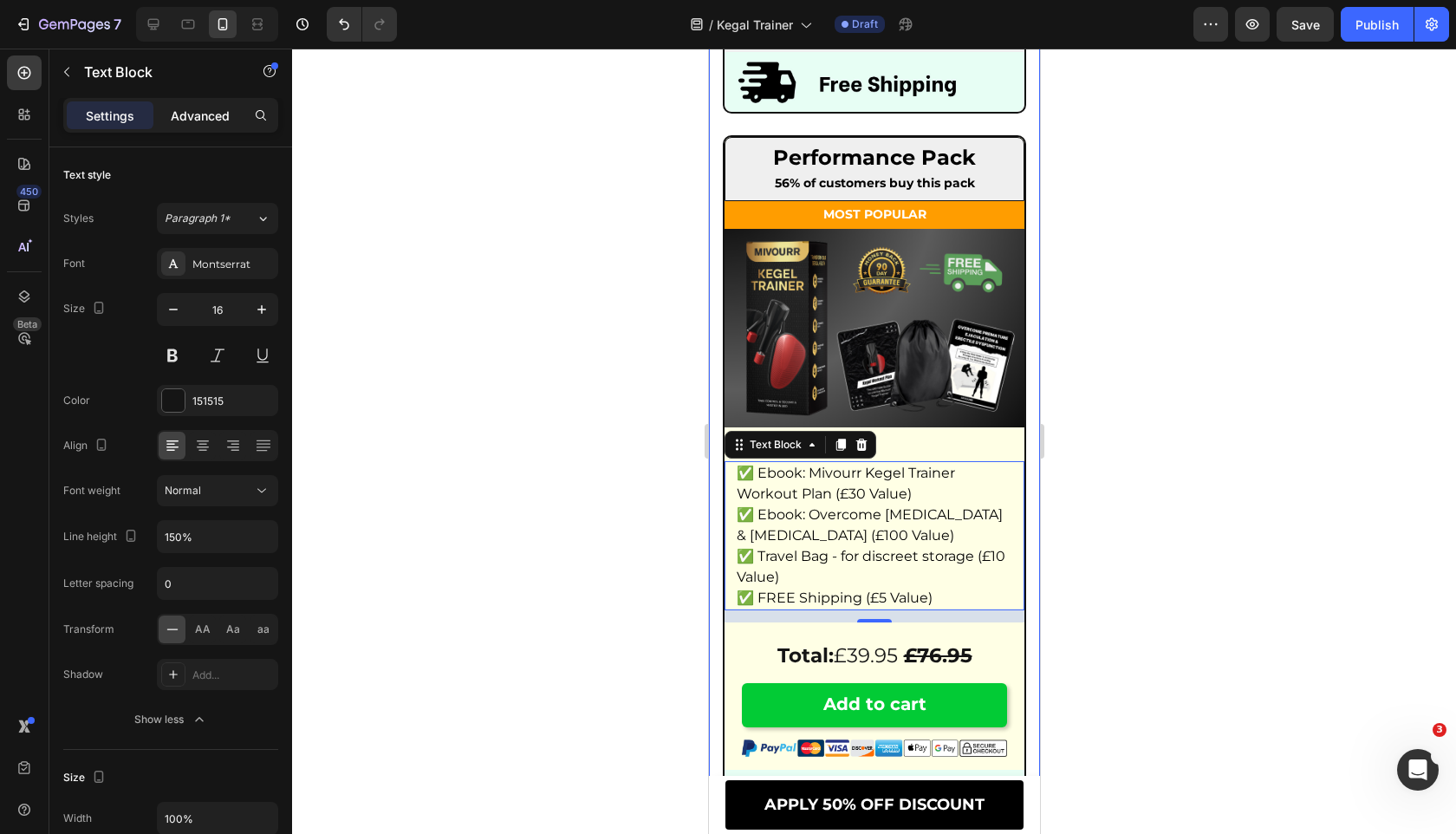
click at [194, 119] on p "Advanced" at bounding box center [200, 116] width 59 height 18
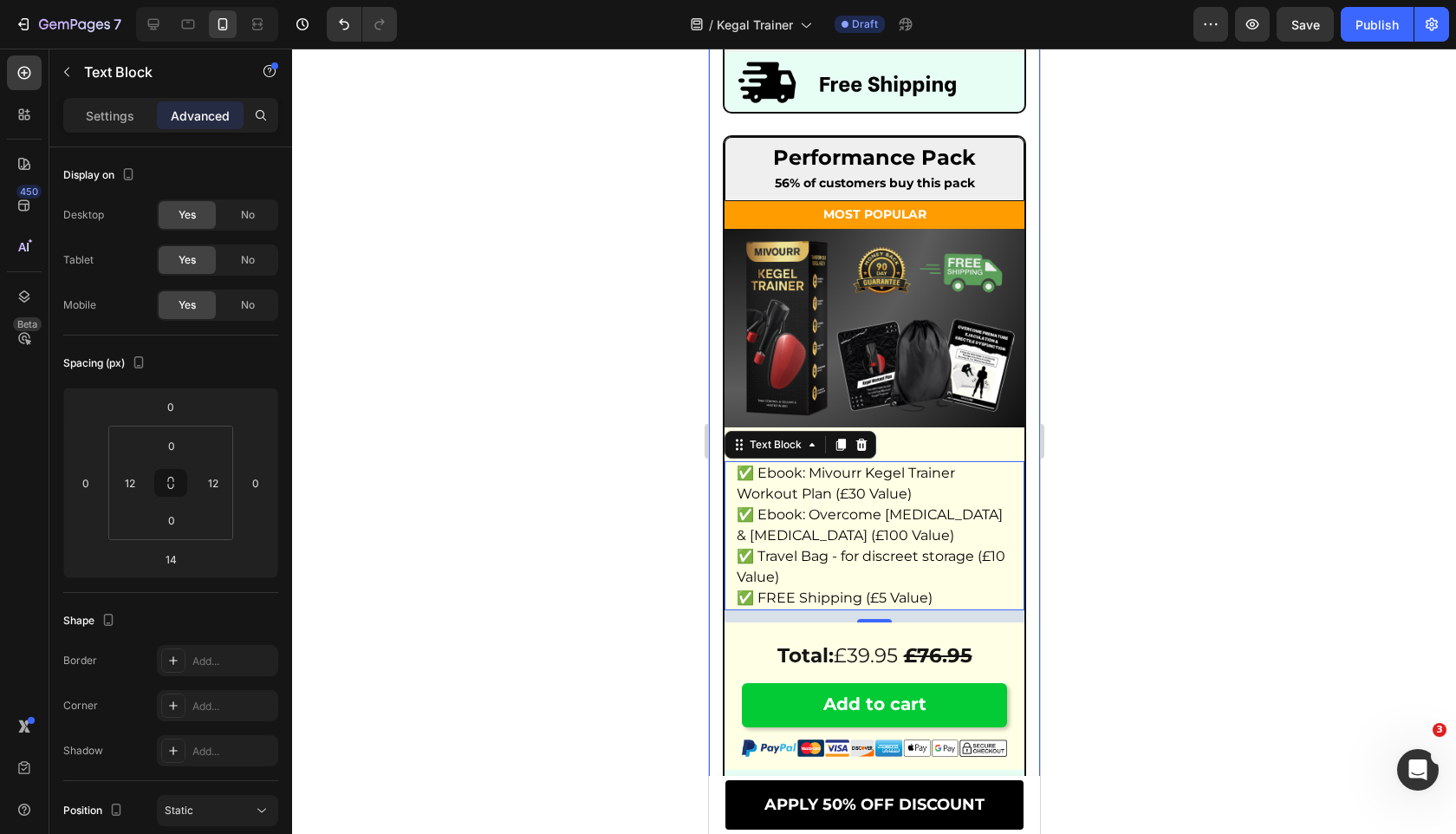
click at [505, 263] on div at bounding box center [874, 441] width 1164 height 786
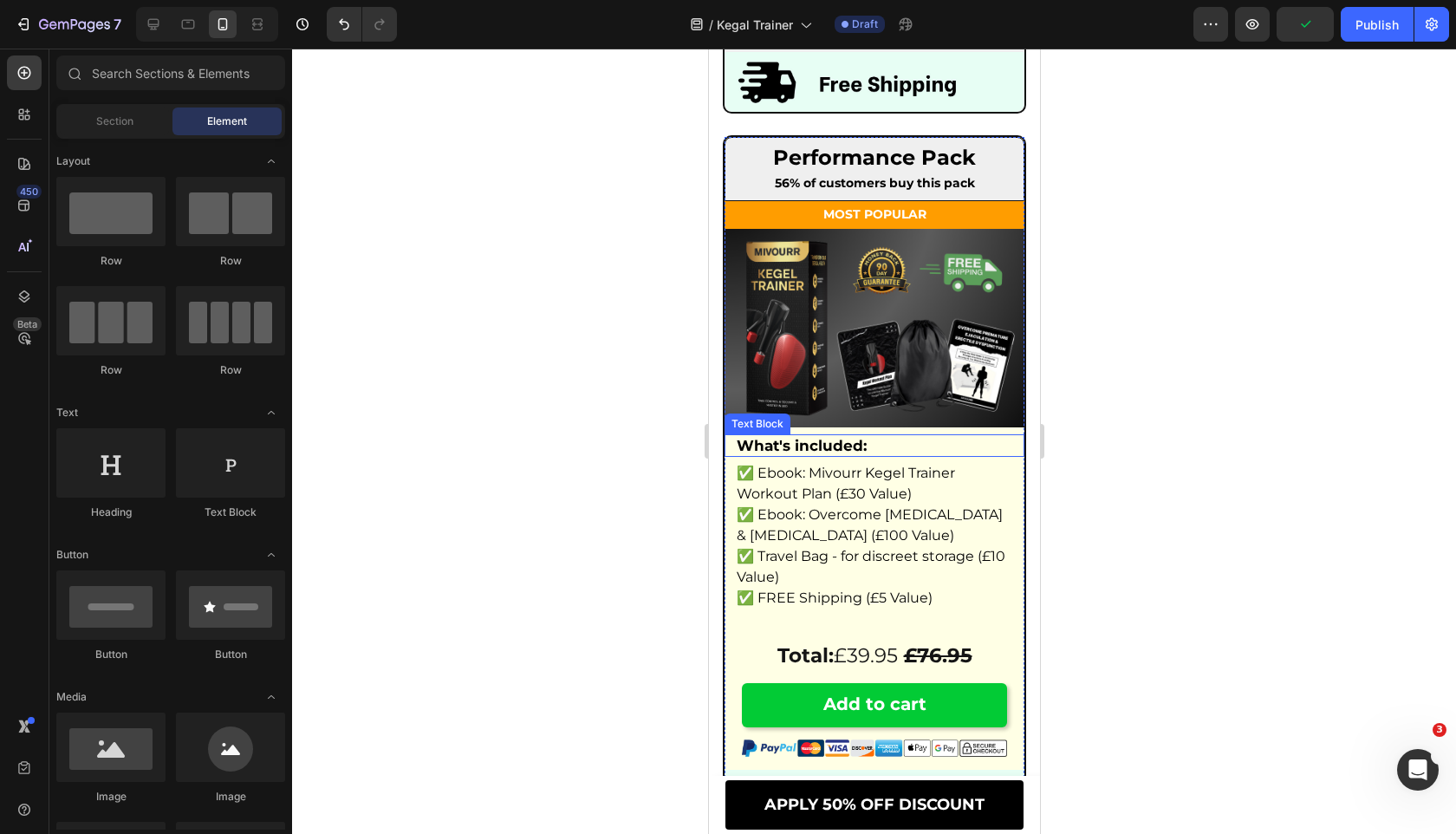
click at [863, 454] on strong "What's included:" at bounding box center [800, 446] width 130 height 18
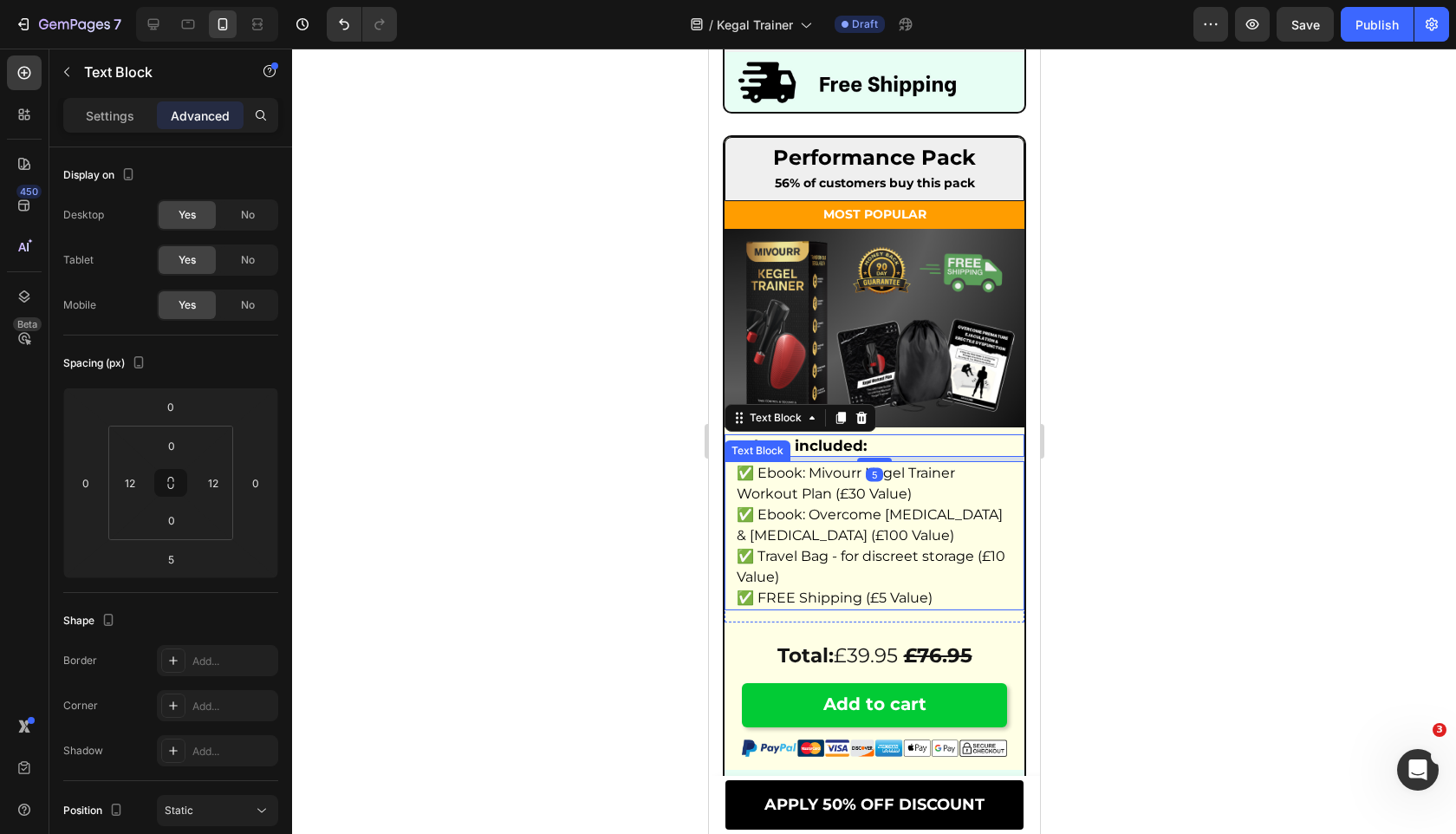
click at [642, 470] on div at bounding box center [874, 441] width 1164 height 786
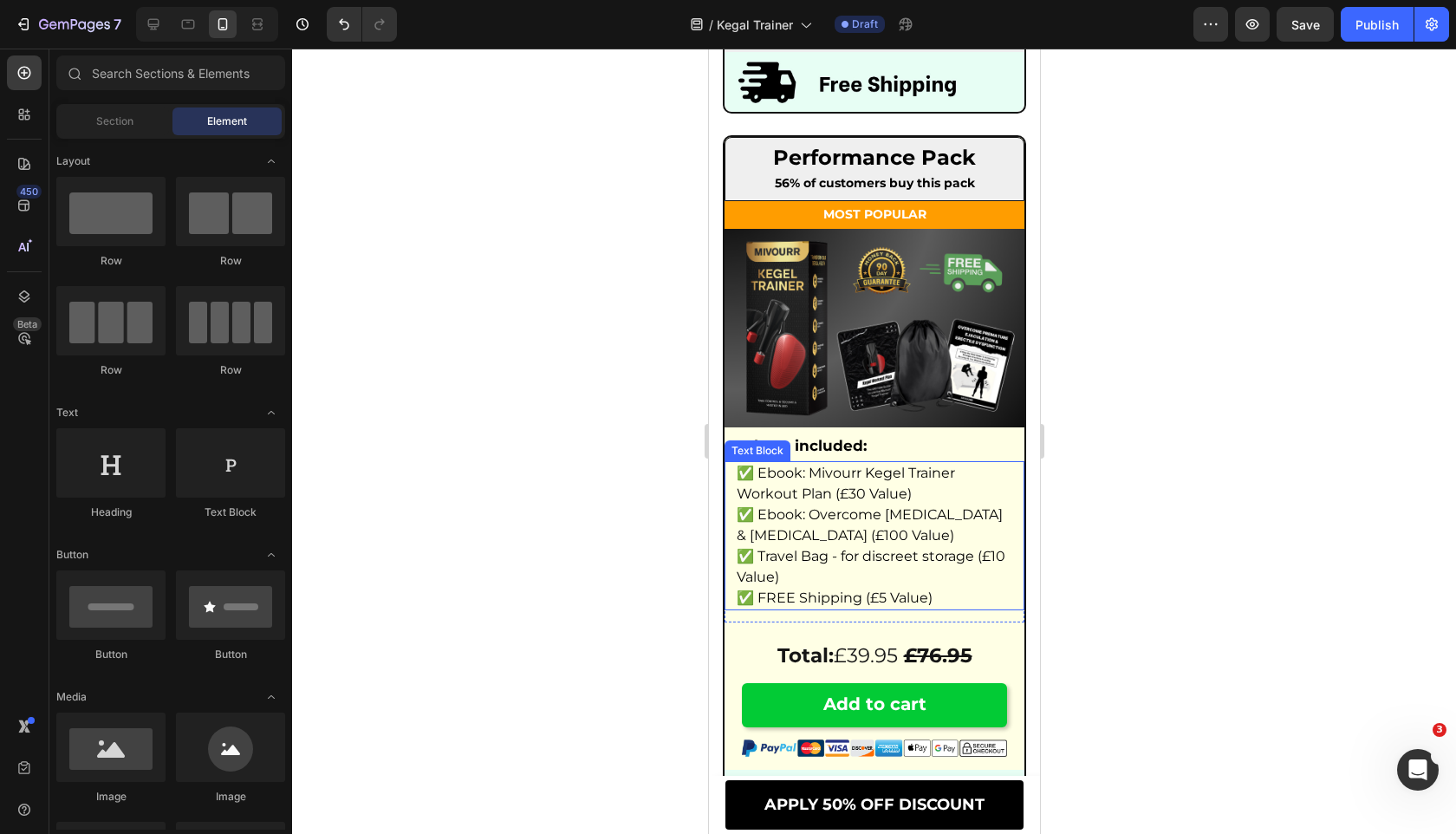
click at [838, 567] on p "✅ Travel Bag - for discreet storage (£10 Value)" at bounding box center [873, 567] width 276 height 42
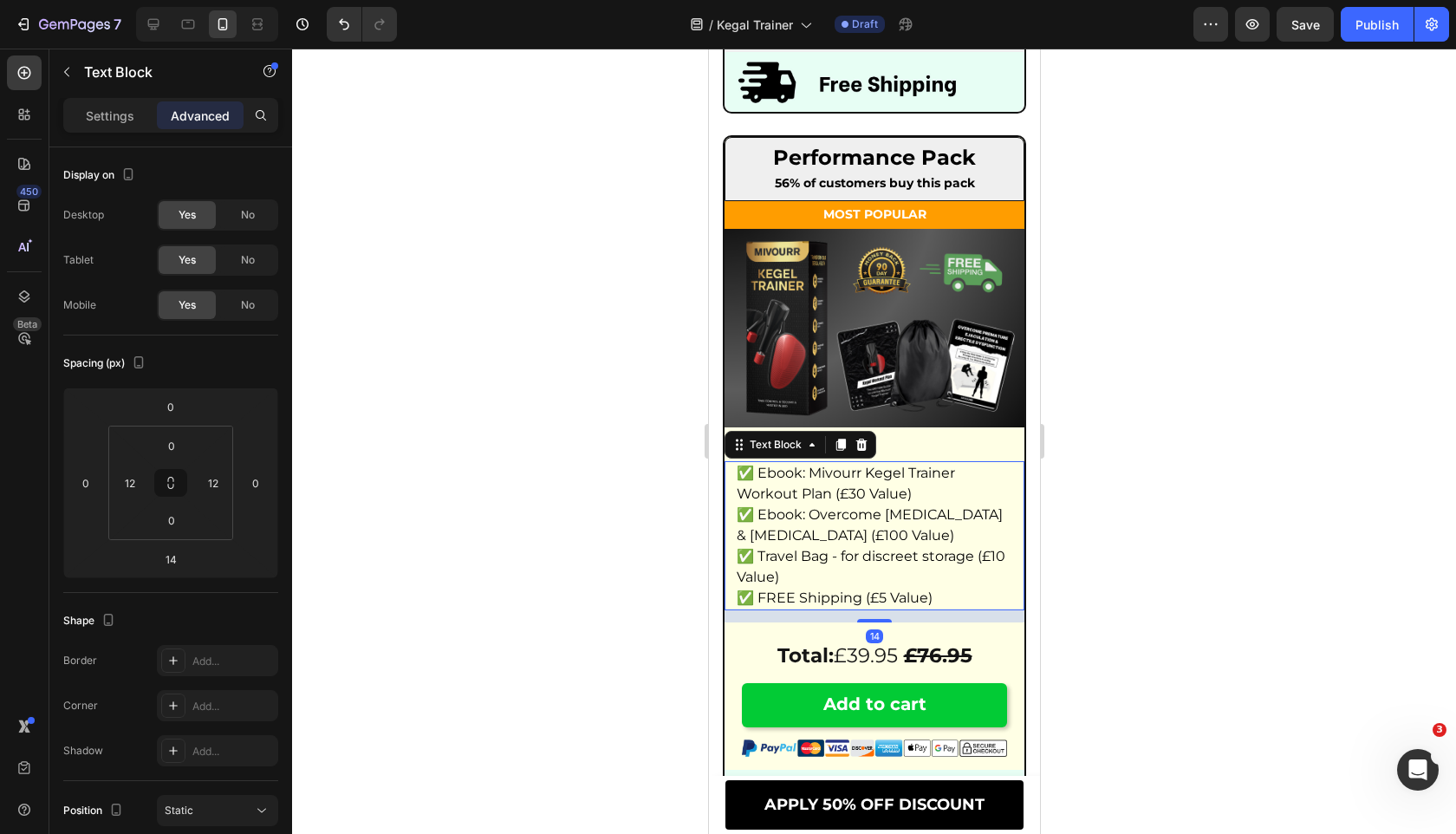
drag, startPoint x: 869, startPoint y: 639, endPoint x: 869, endPoint y: 530, distance: 109.0
click at [869, 530] on div "✅ Ebook: Mivourr Kegel Trainer Workout Plan (£30 Value) ✅ Ebook: Overcome Prema…" at bounding box center [873, 535] width 299 height 149
type input "0"
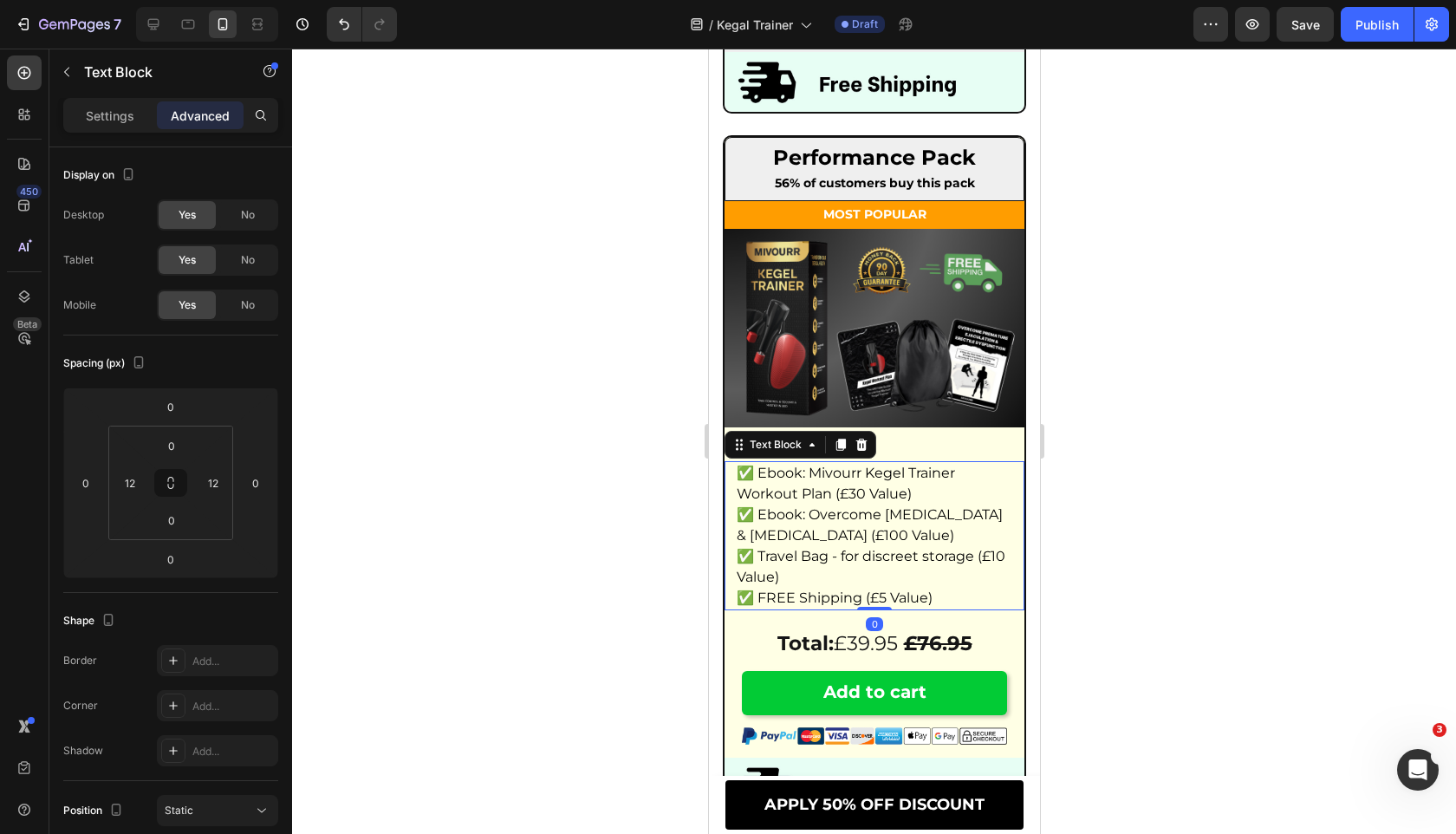
scroll to position [9912, 0]
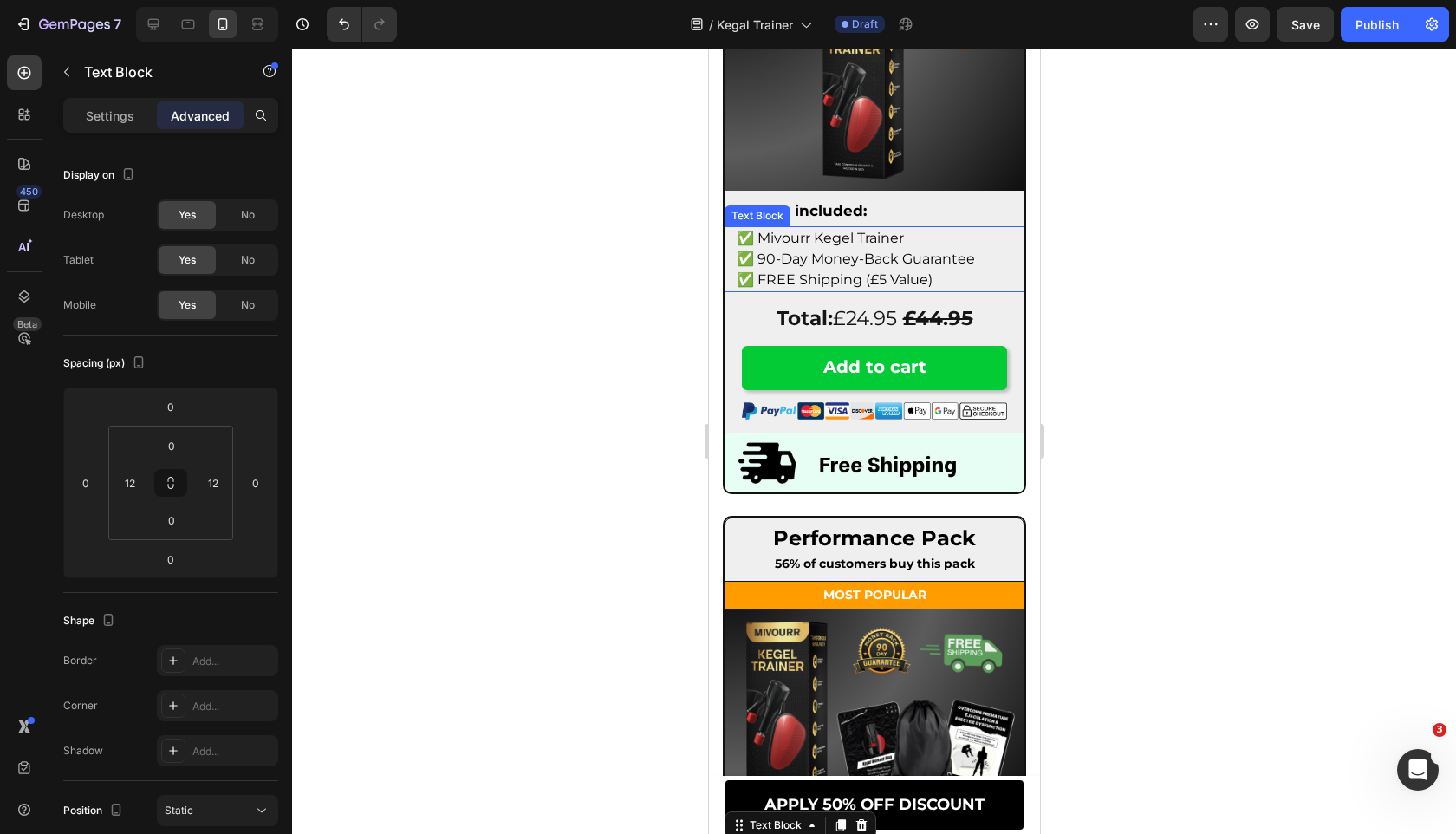
click at [914, 235] on p "✅ Mivourr Kegel Trainer" at bounding box center [873, 238] width 276 height 21
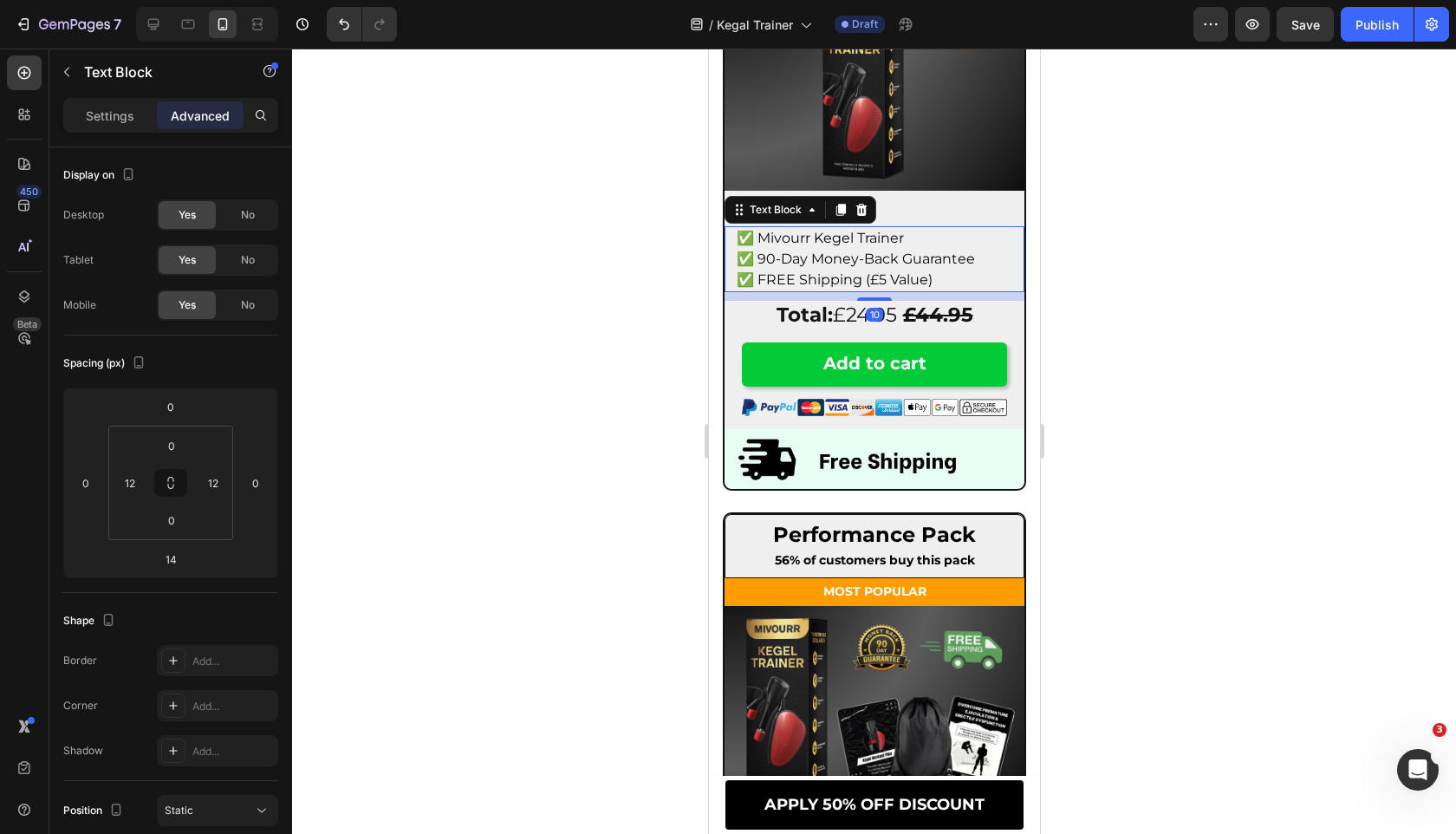
click at [880, 297] on div at bounding box center [874, 299] width 35 height 4
type input "10"
click at [527, 417] on div at bounding box center [874, 441] width 1164 height 786
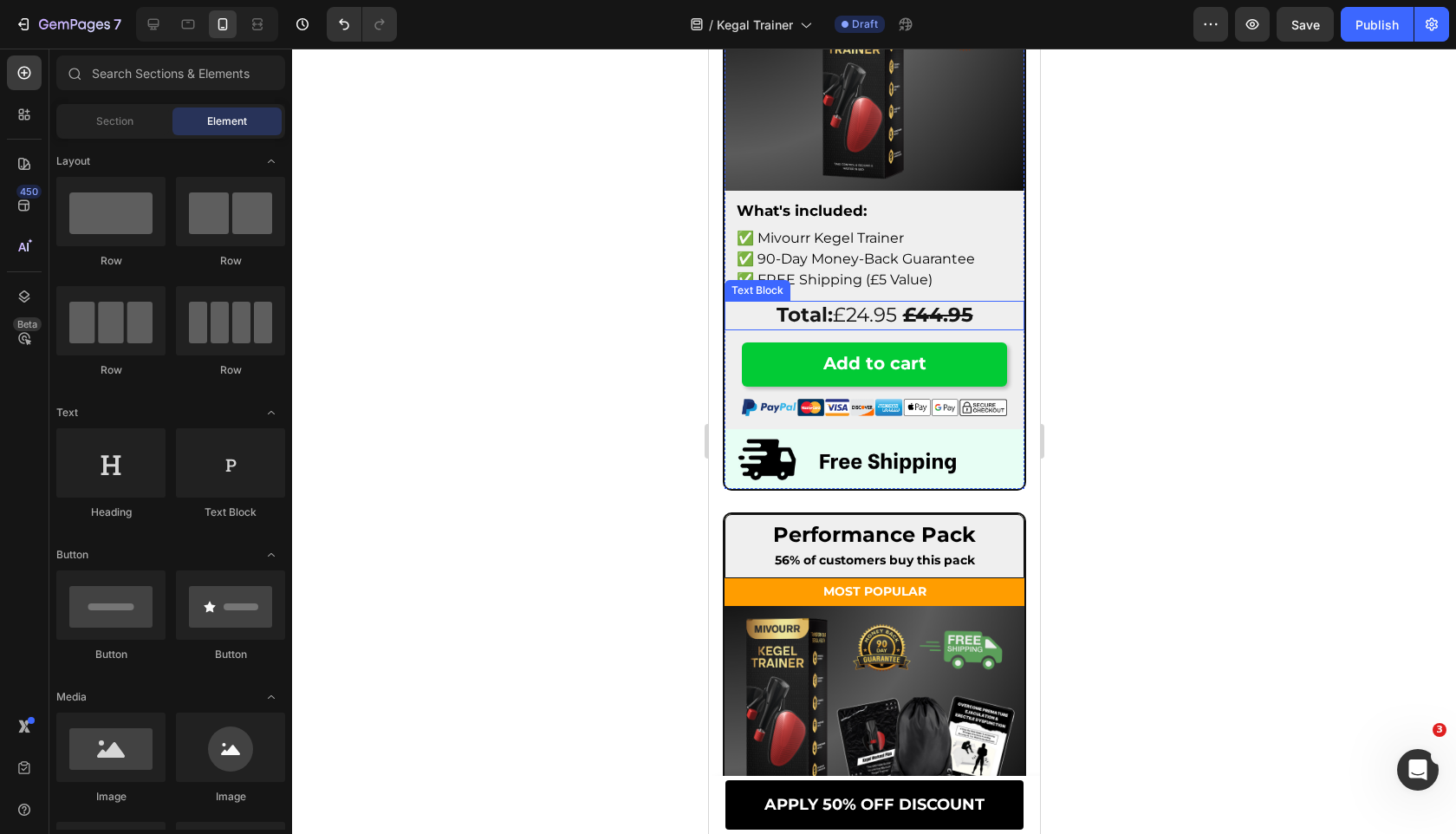
click at [879, 311] on p "Total: £24.95 £44.95" at bounding box center [873, 315] width 296 height 26
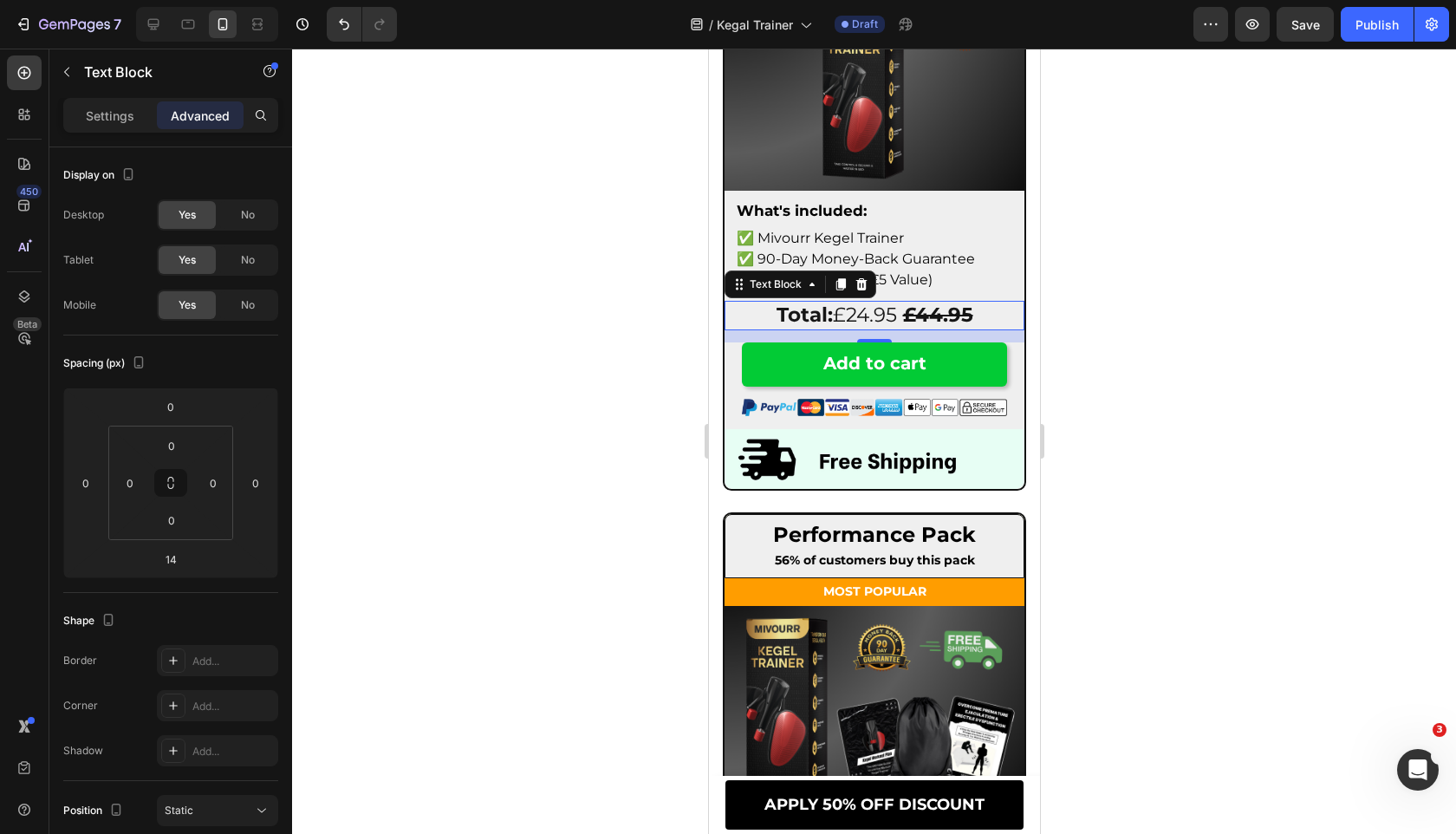
click at [879, 311] on p "Total: £24.95 £44.95" at bounding box center [873, 315] width 296 height 26
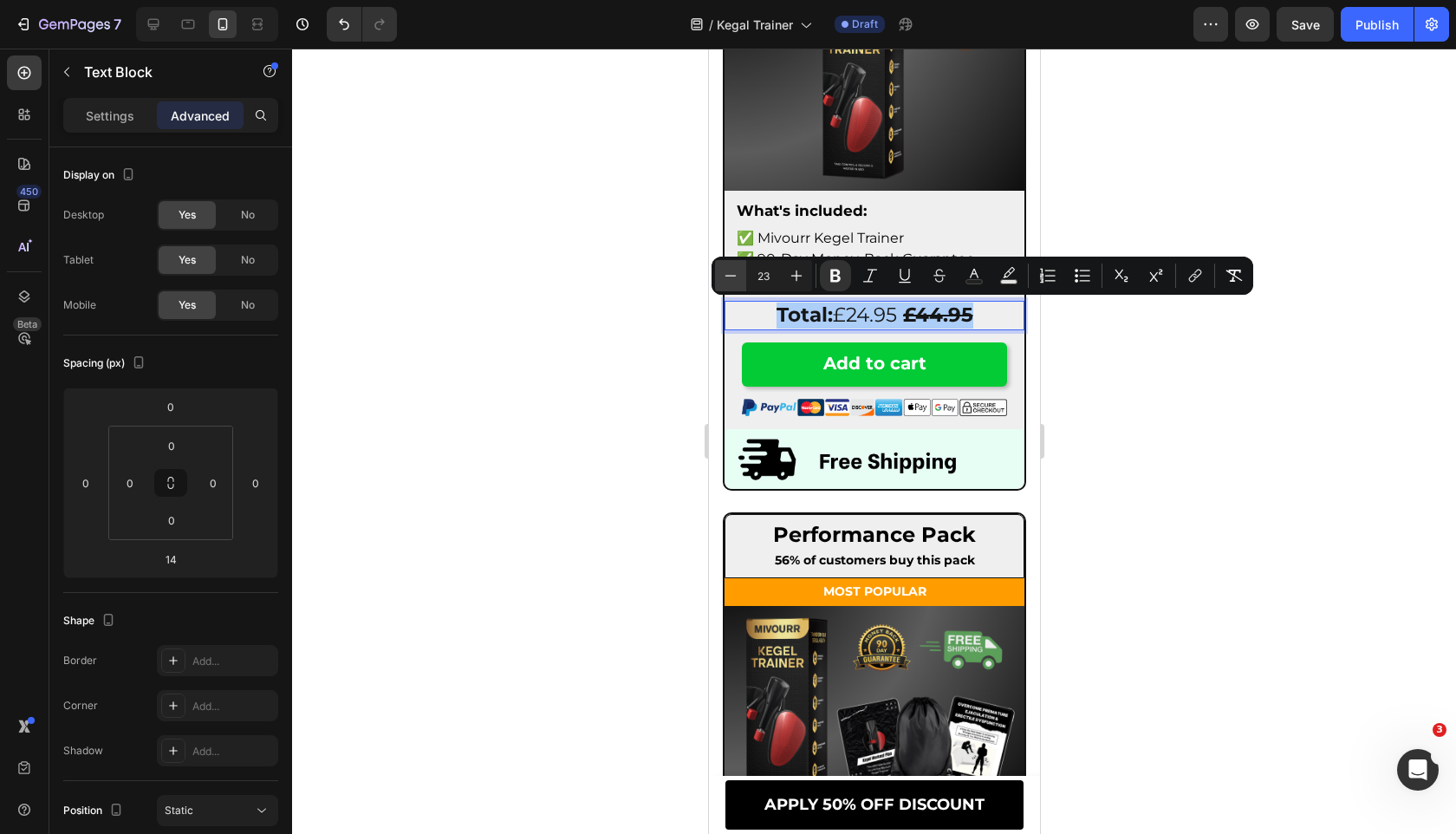
click at [727, 273] on icon "Editor contextual toolbar" at bounding box center [730, 276] width 18 height 18
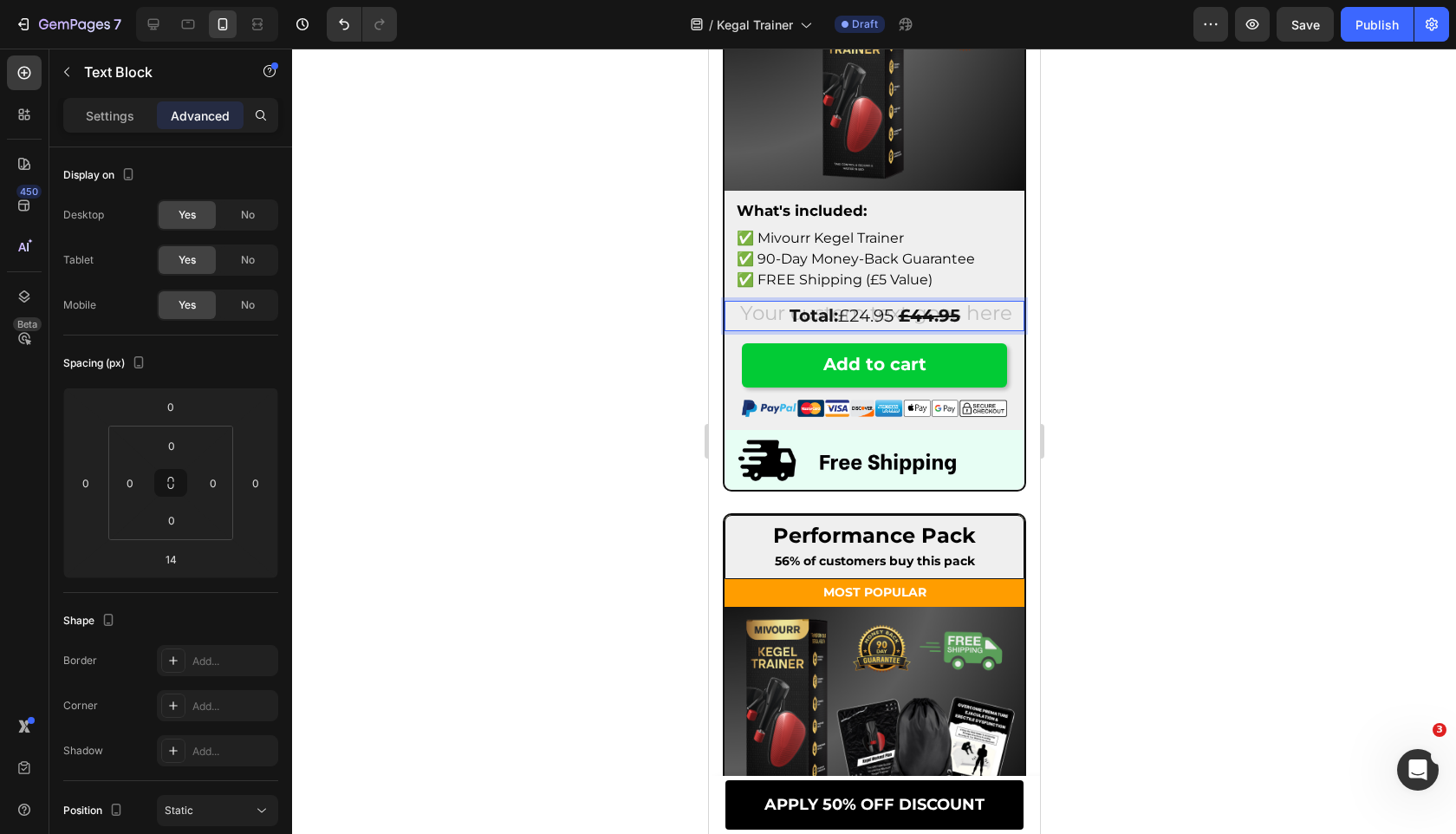
click at [812, 327] on p "Total: £24.95 £44.95" at bounding box center [873, 315] width 296 height 27
click at [825, 318] on strong "Total:" at bounding box center [812, 315] width 48 height 21
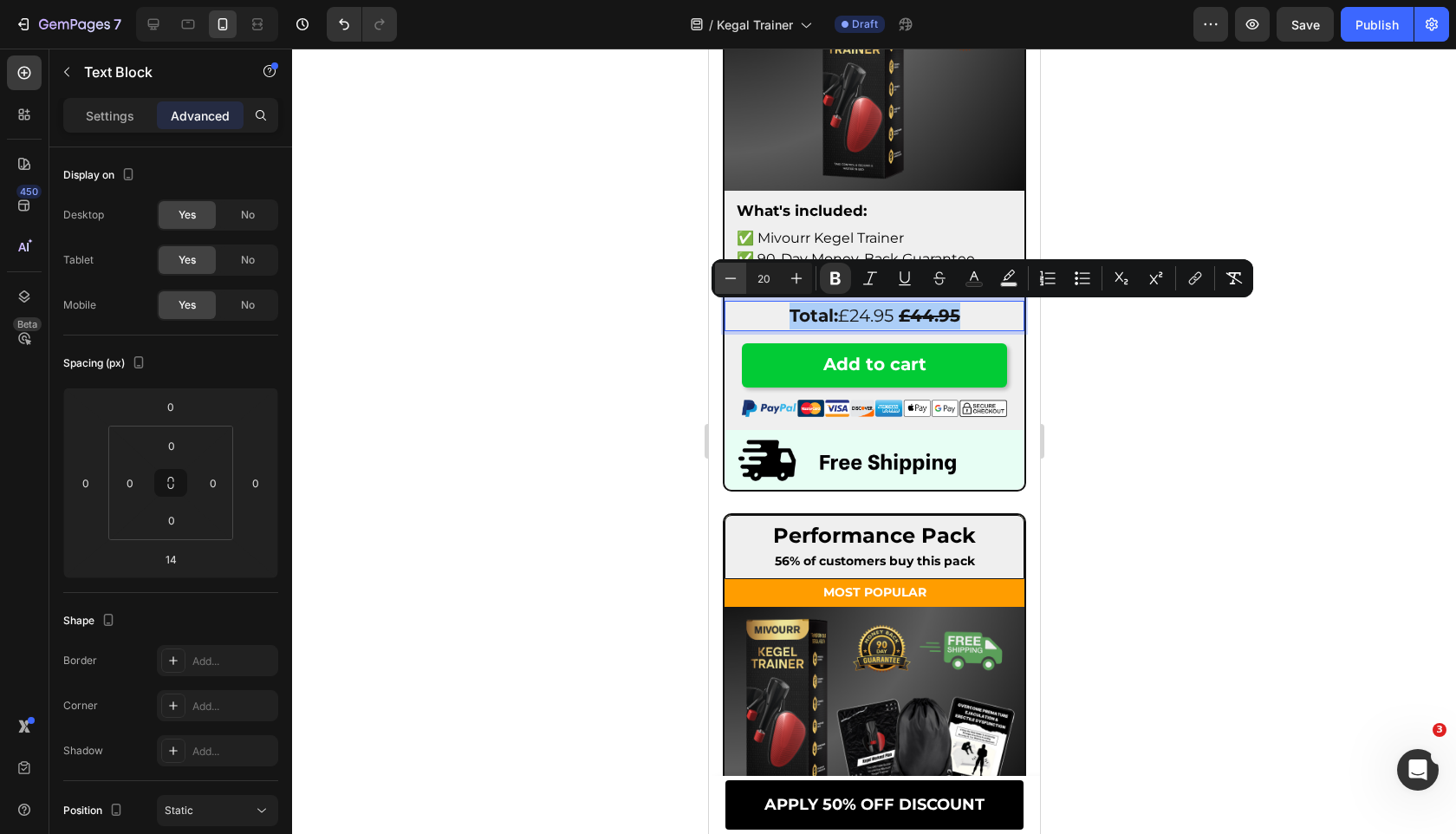
click at [720, 276] on button "Minus" at bounding box center [730, 279] width 32 height 32
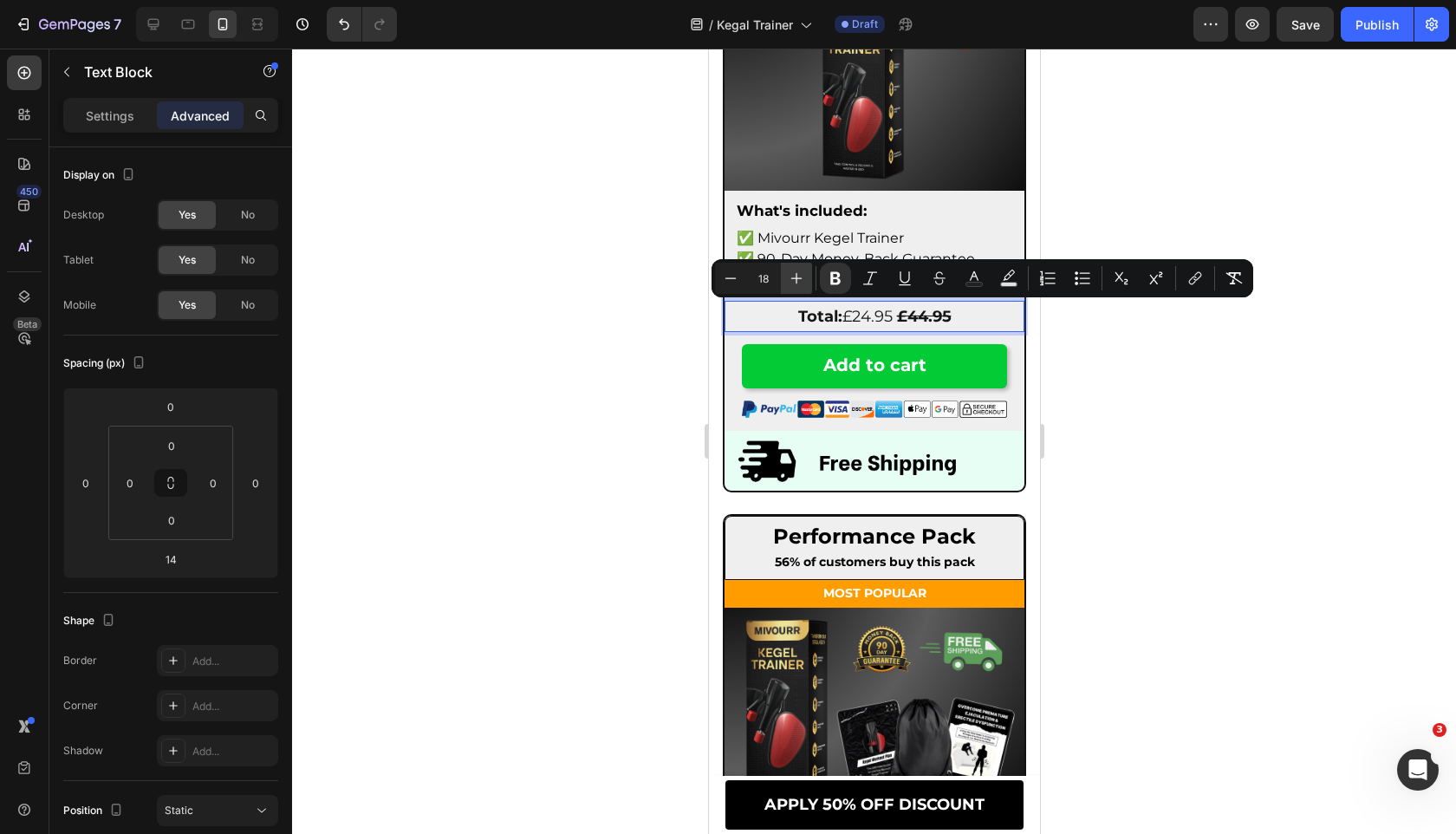
click at [784, 282] on button "Plus" at bounding box center [797, 279] width 32 height 32
click at [736, 285] on icon "Editor contextual toolbar" at bounding box center [730, 279] width 18 height 18
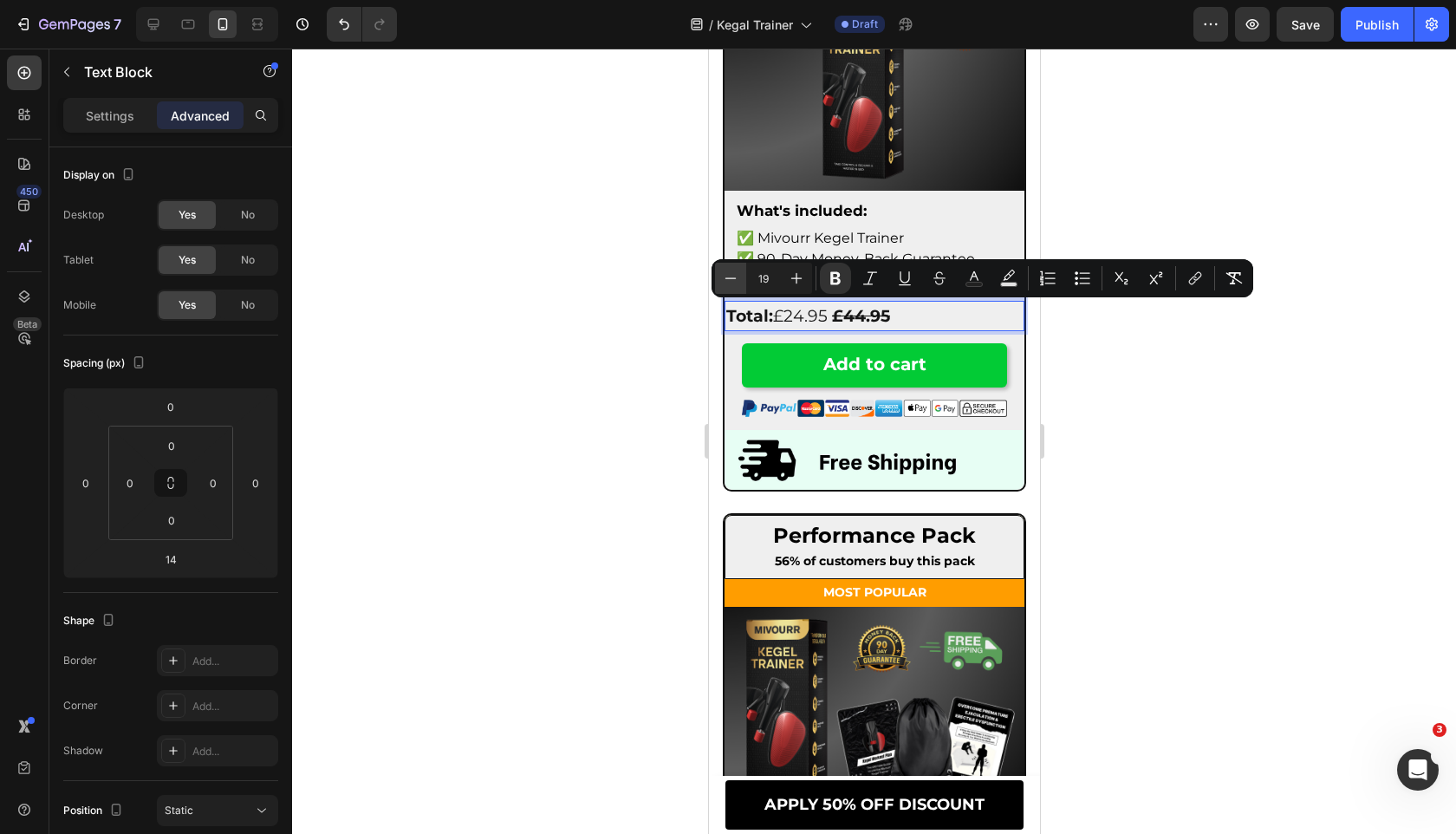
click at [736, 285] on icon "Editor contextual toolbar" at bounding box center [730, 279] width 18 height 18
type input "18"
click at [120, 102] on div "Settings" at bounding box center [109, 116] width 87 height 28
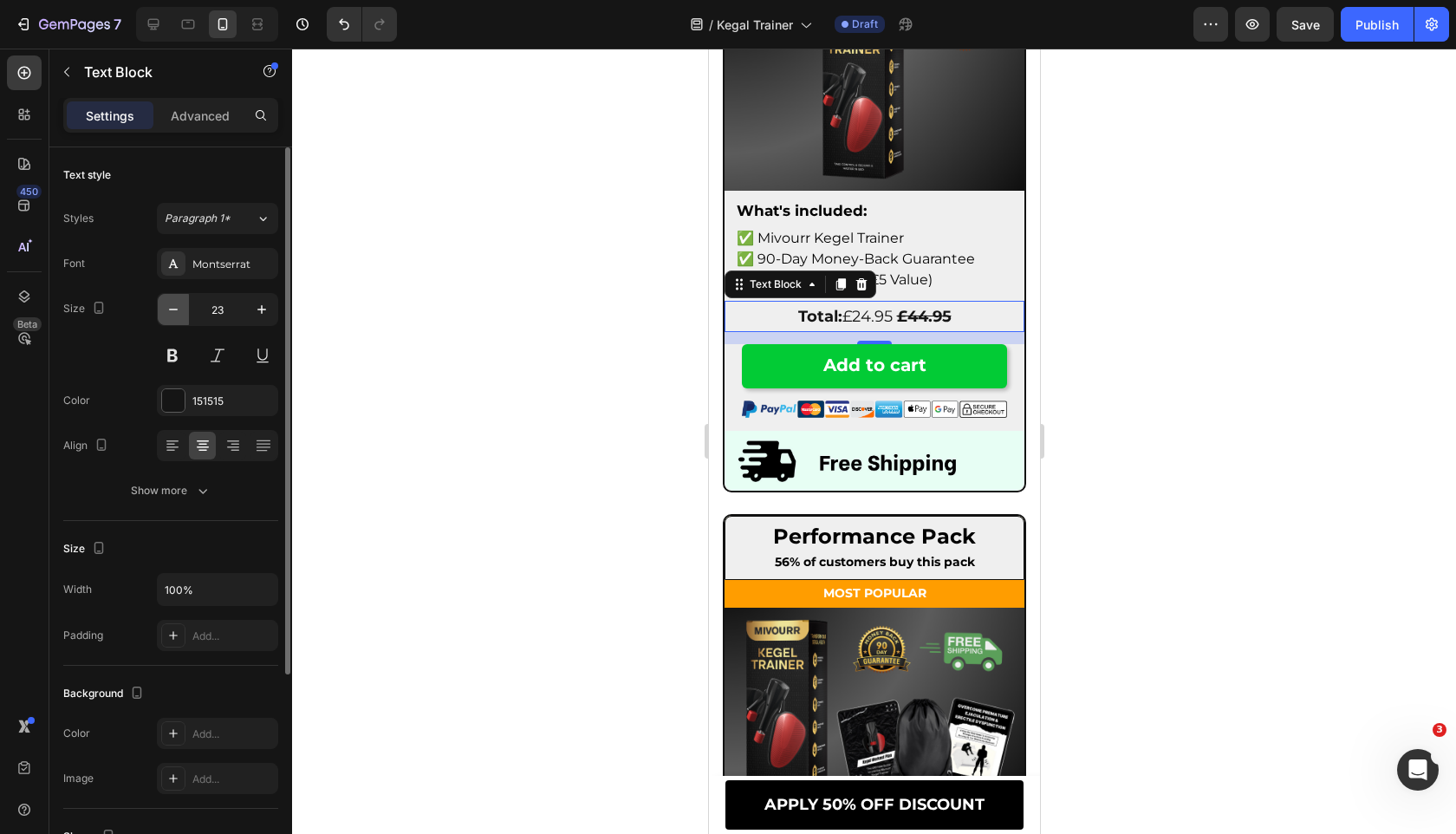
click at [165, 307] on icon "button" at bounding box center [173, 309] width 18 height 18
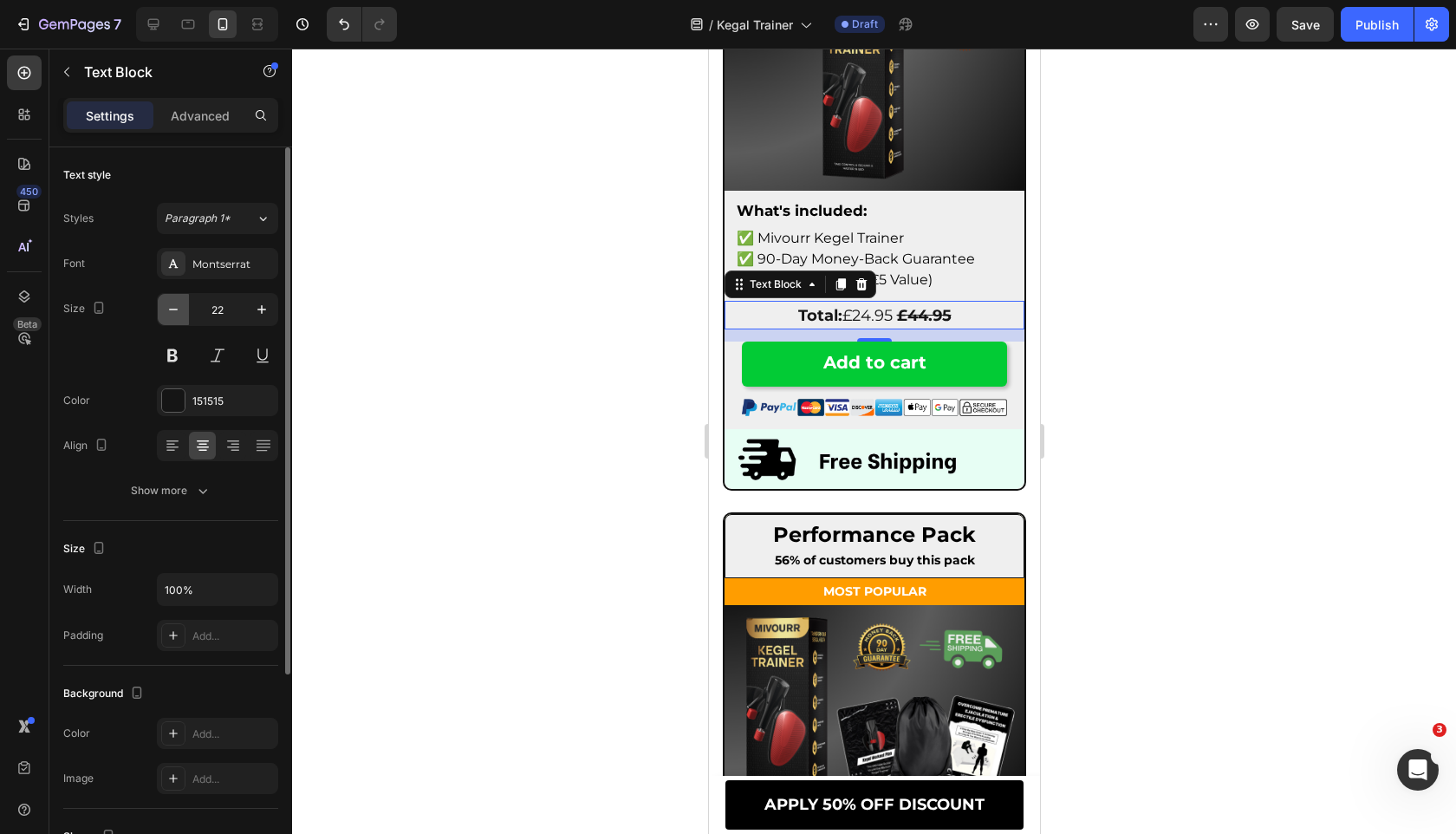
click at [165, 307] on icon "button" at bounding box center [173, 309] width 18 height 18
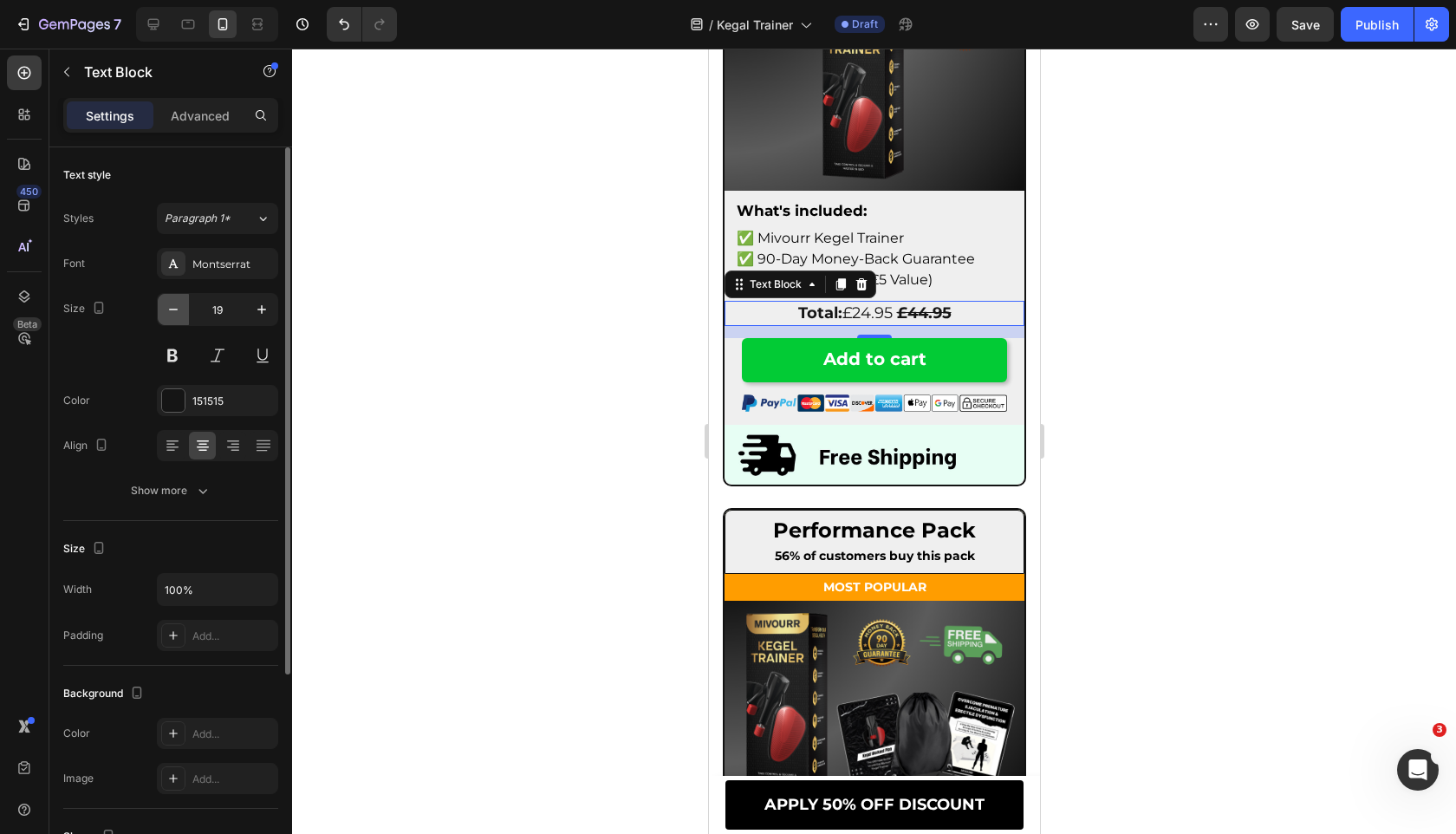
click at [165, 307] on icon "button" at bounding box center [173, 309] width 18 height 18
type input "18"
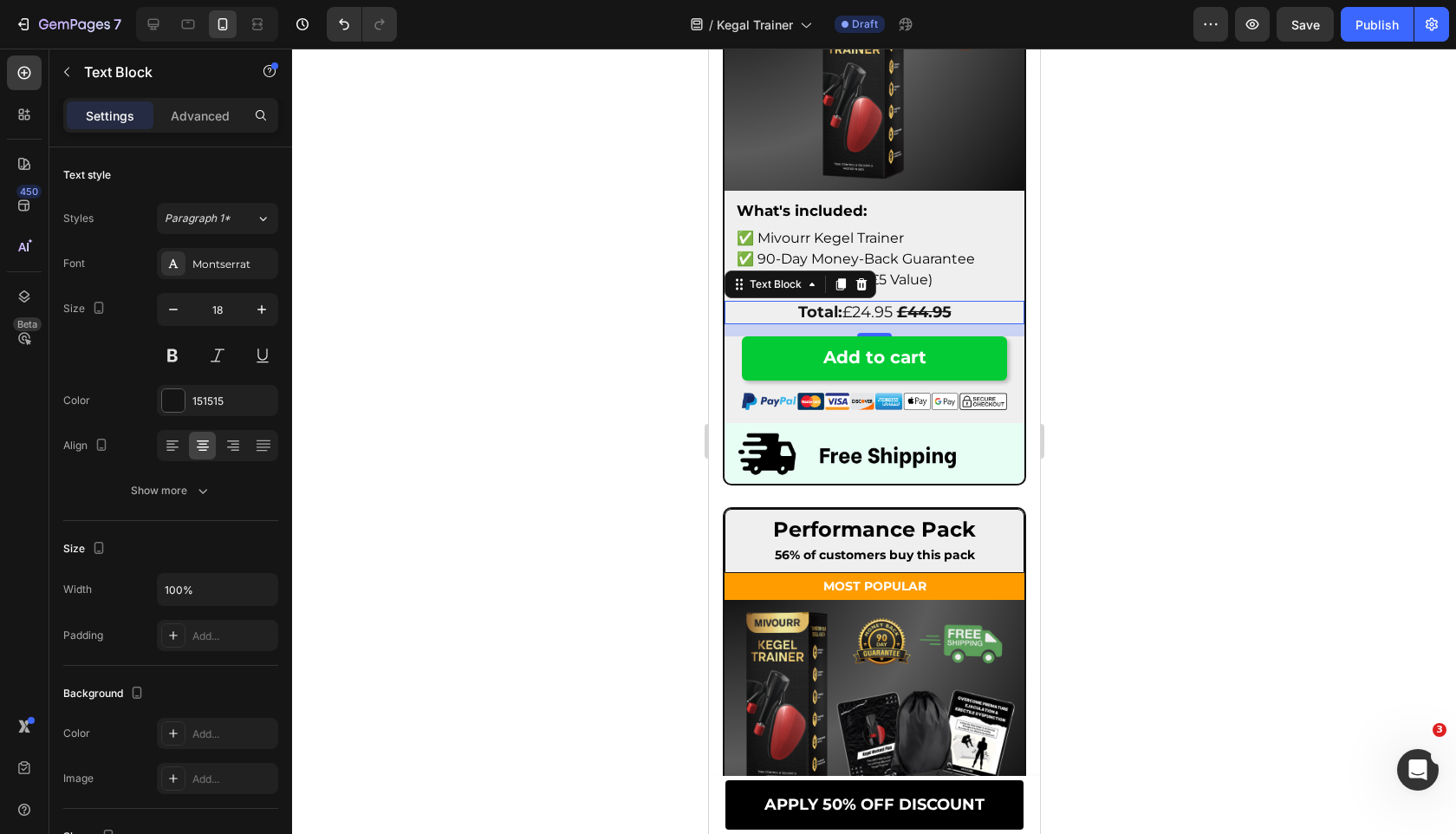
click at [958, 304] on p "Total: £24.95 £44.95" at bounding box center [873, 312] width 296 height 20
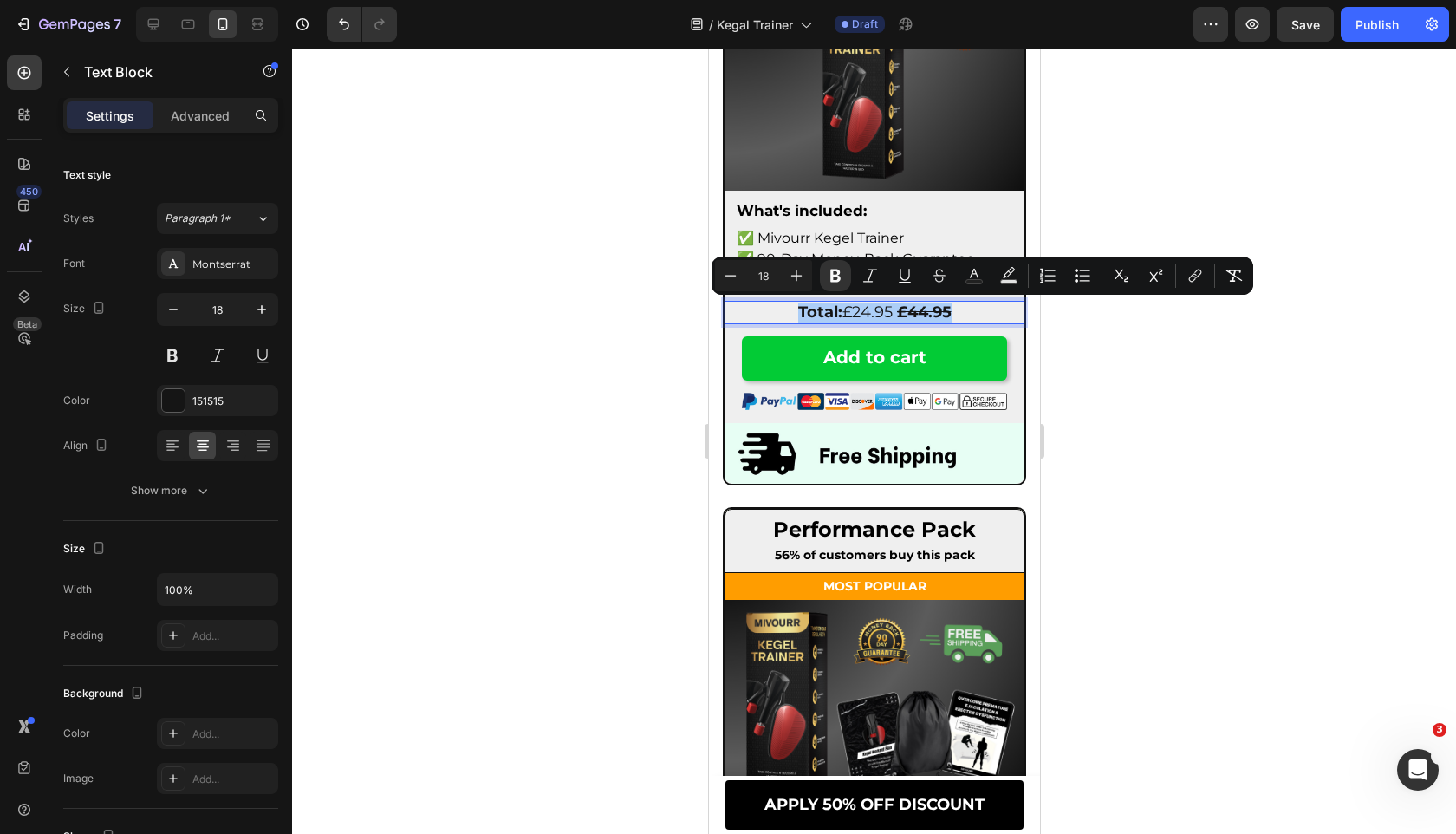
click at [395, 490] on div at bounding box center [874, 441] width 1164 height 786
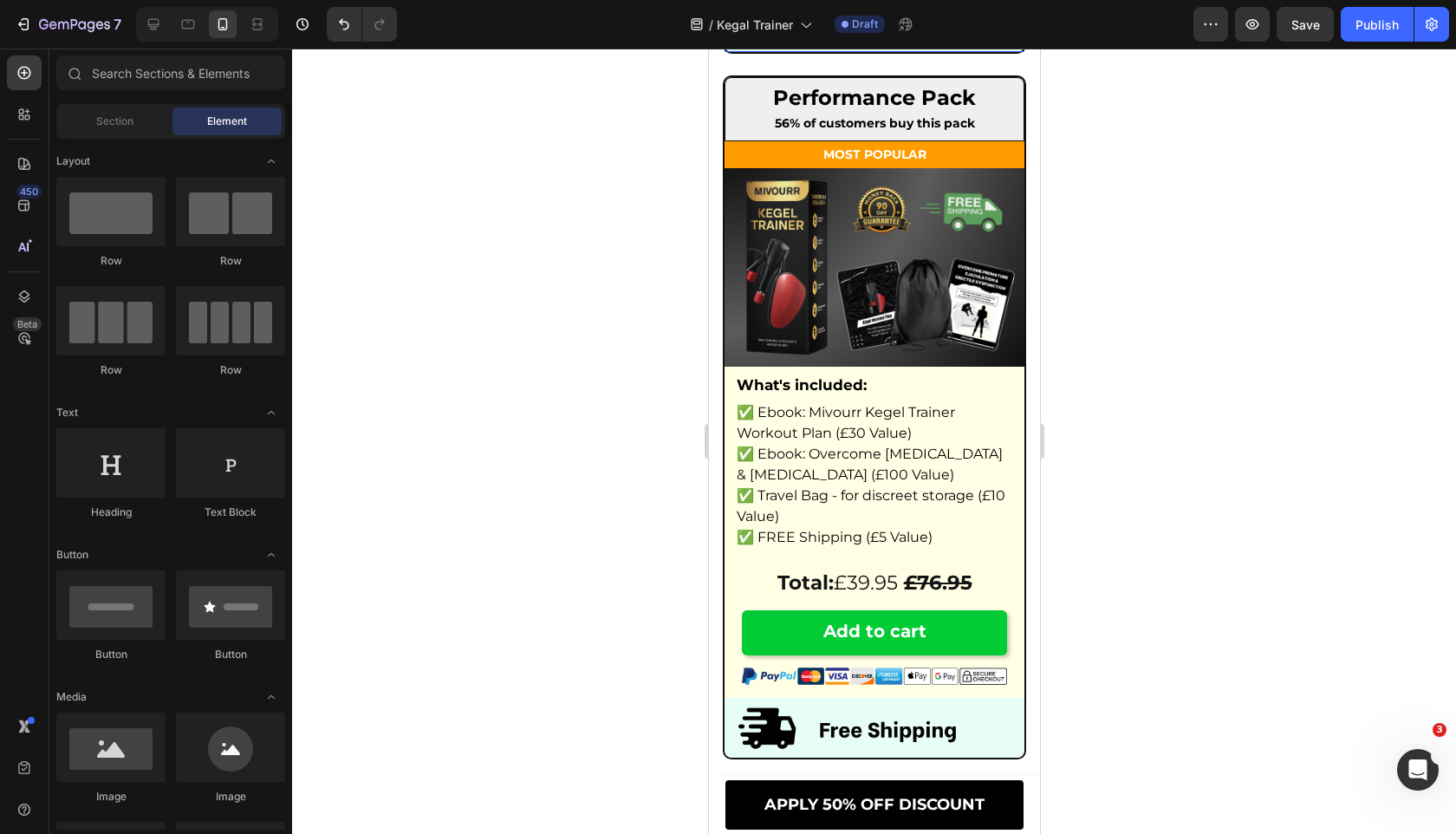
scroll to position [10452, 0]
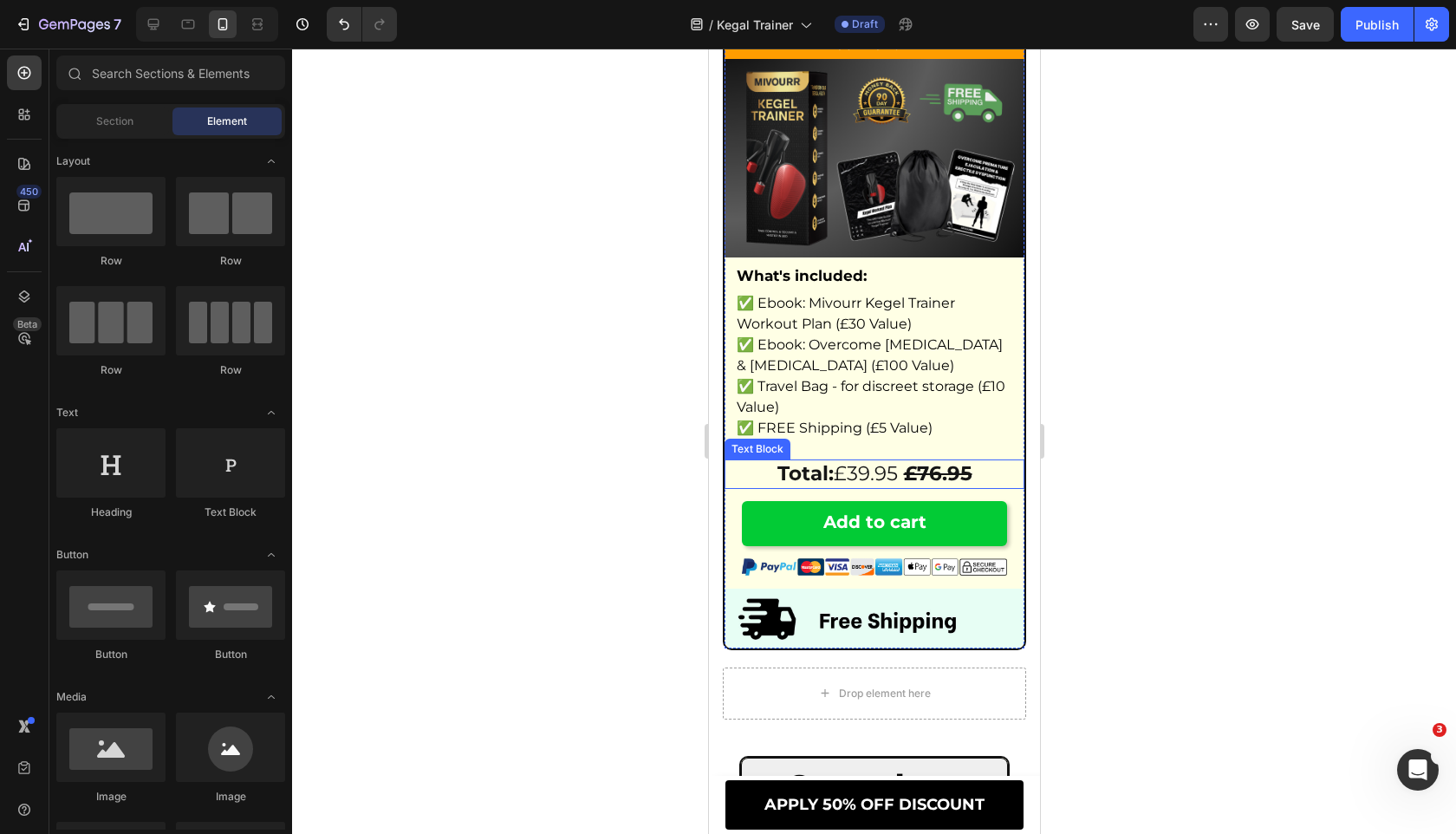
click at [850, 487] on p "Total: £39.95 £76.95" at bounding box center [873, 474] width 296 height 26
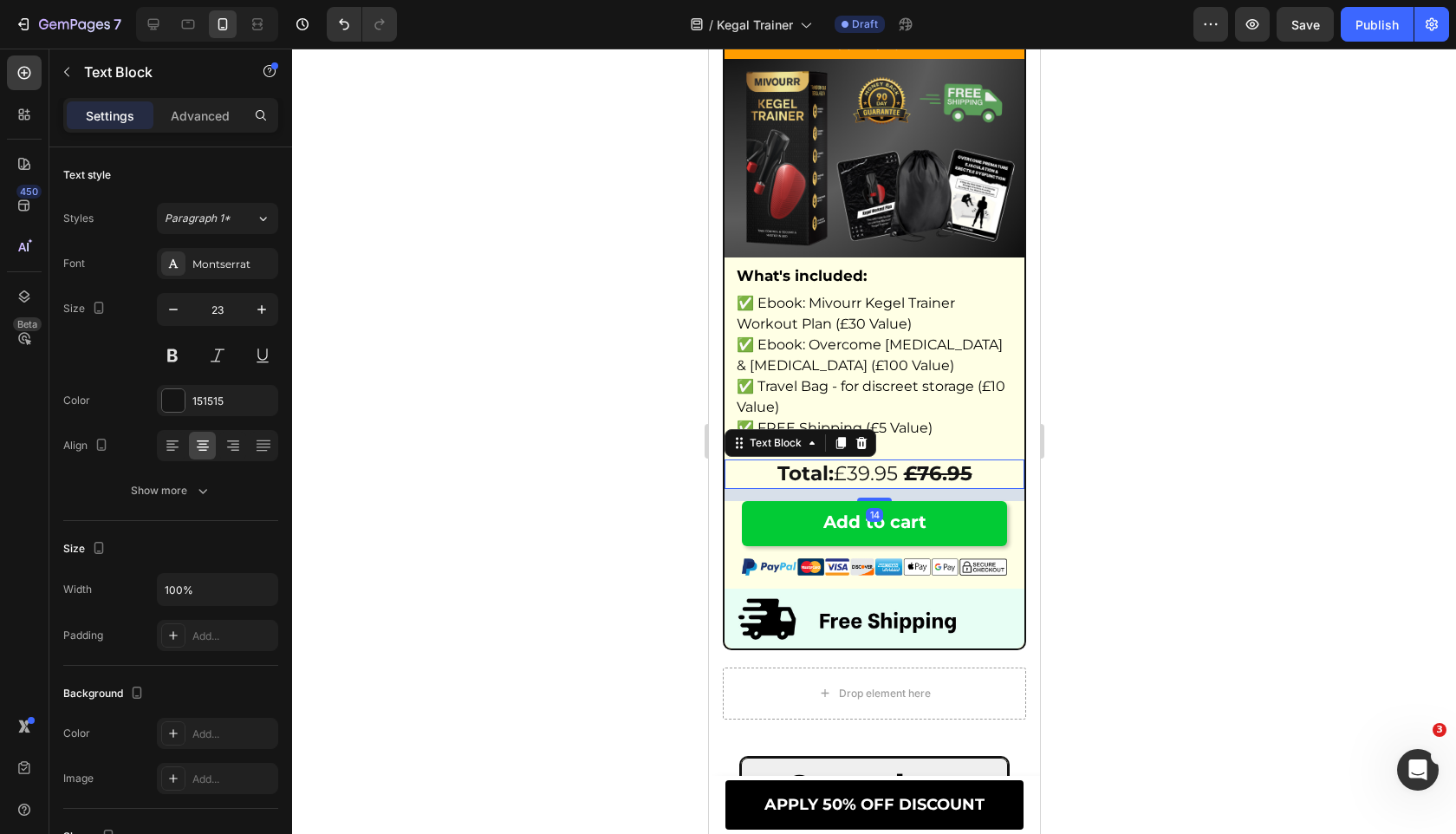
click at [850, 487] on p "Total: £39.95 £76.95" at bounding box center [873, 474] width 296 height 26
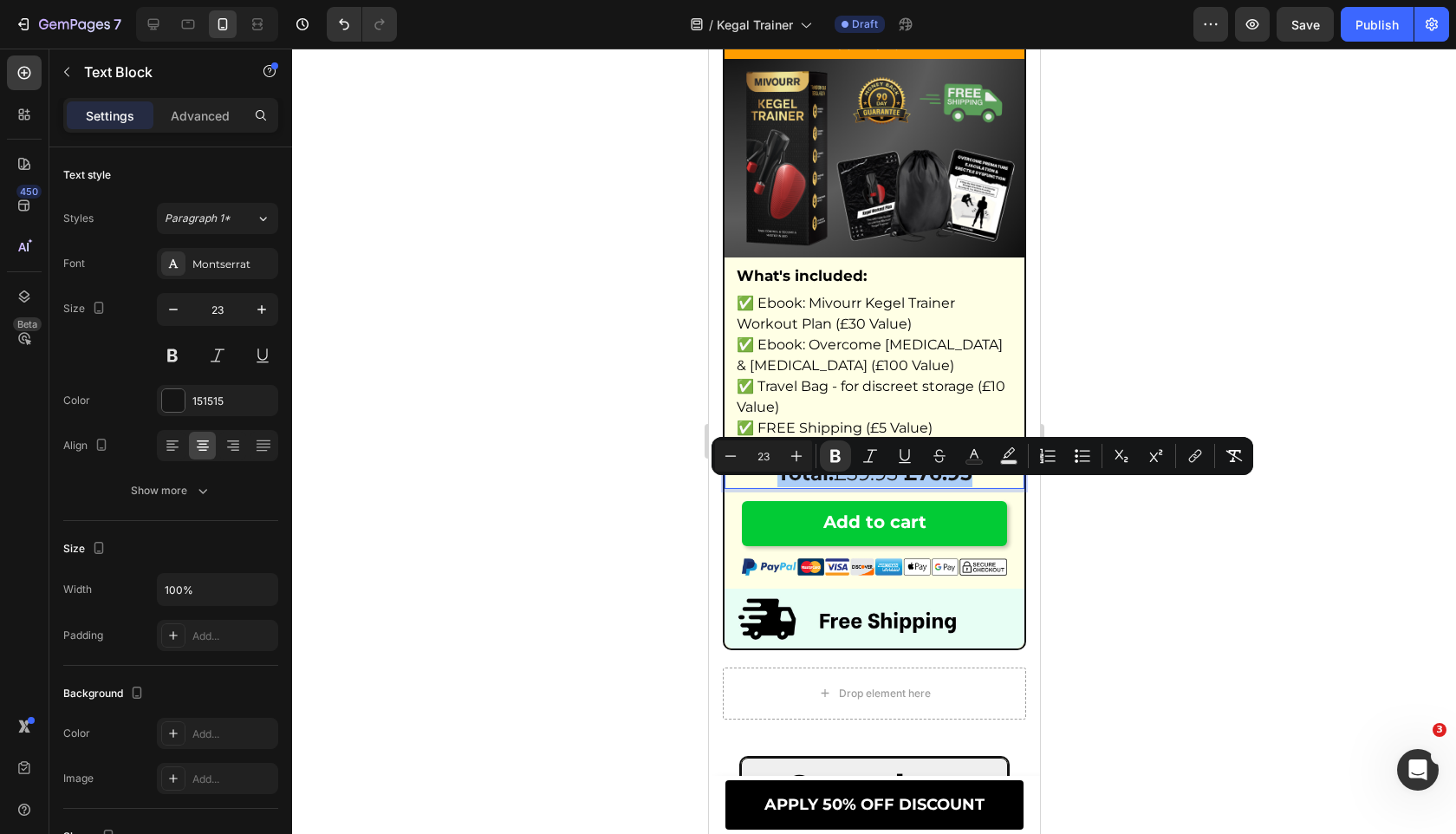
click at [762, 449] on input "23" at bounding box center [763, 456] width 35 height 21
type input "18"
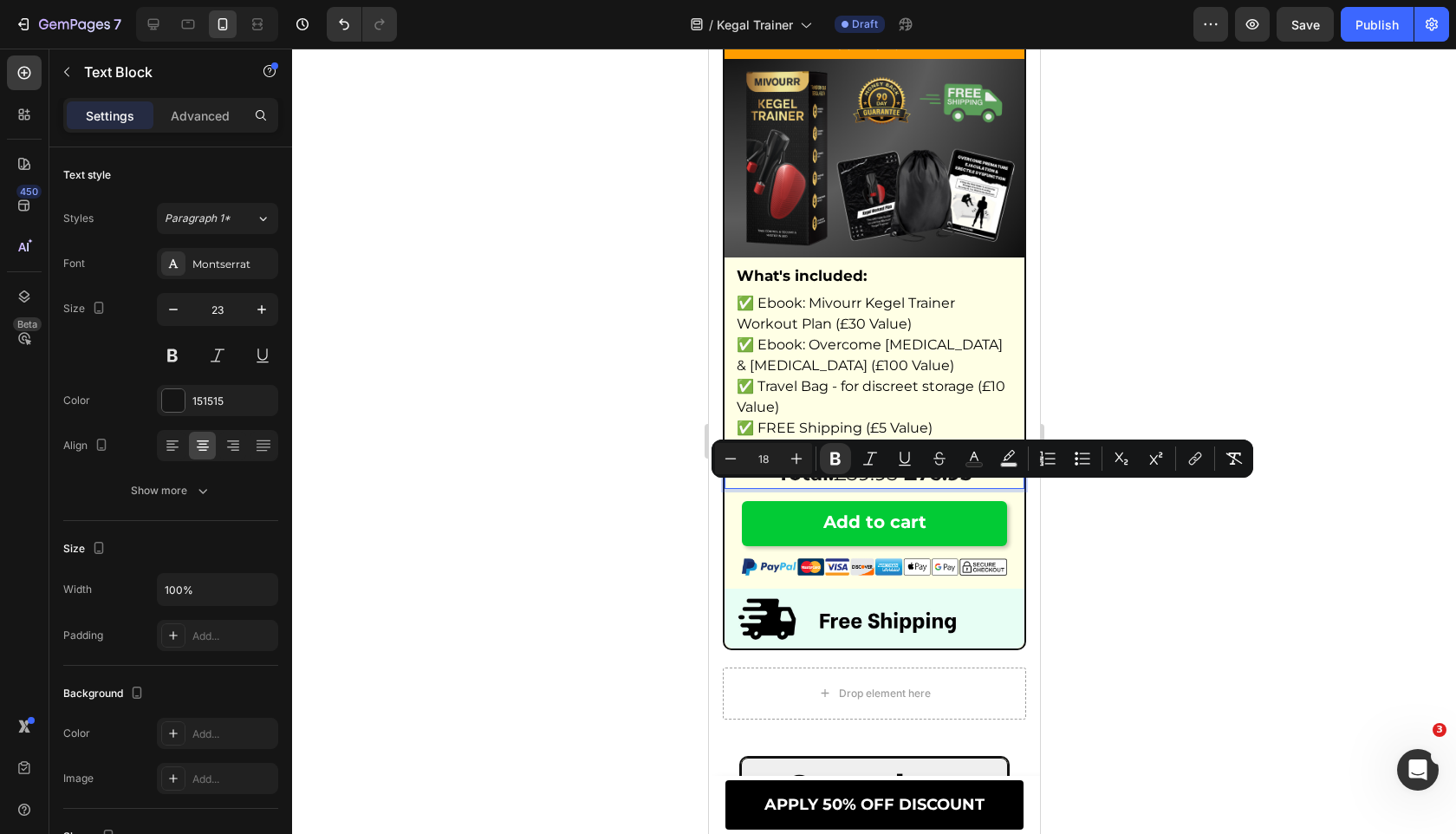
scroll to position [10454, 0]
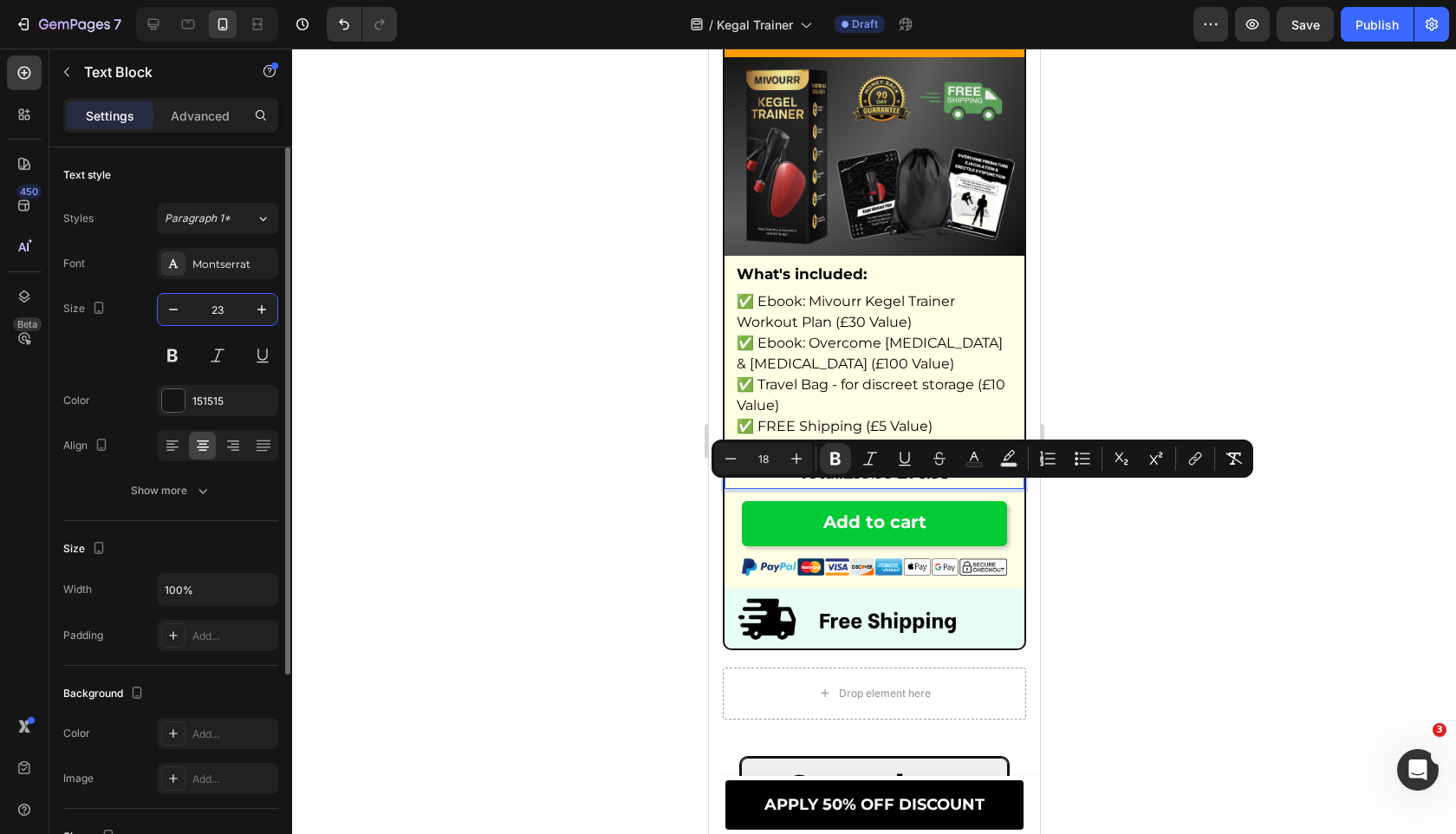
click at [216, 317] on input "23" at bounding box center [217, 309] width 57 height 32
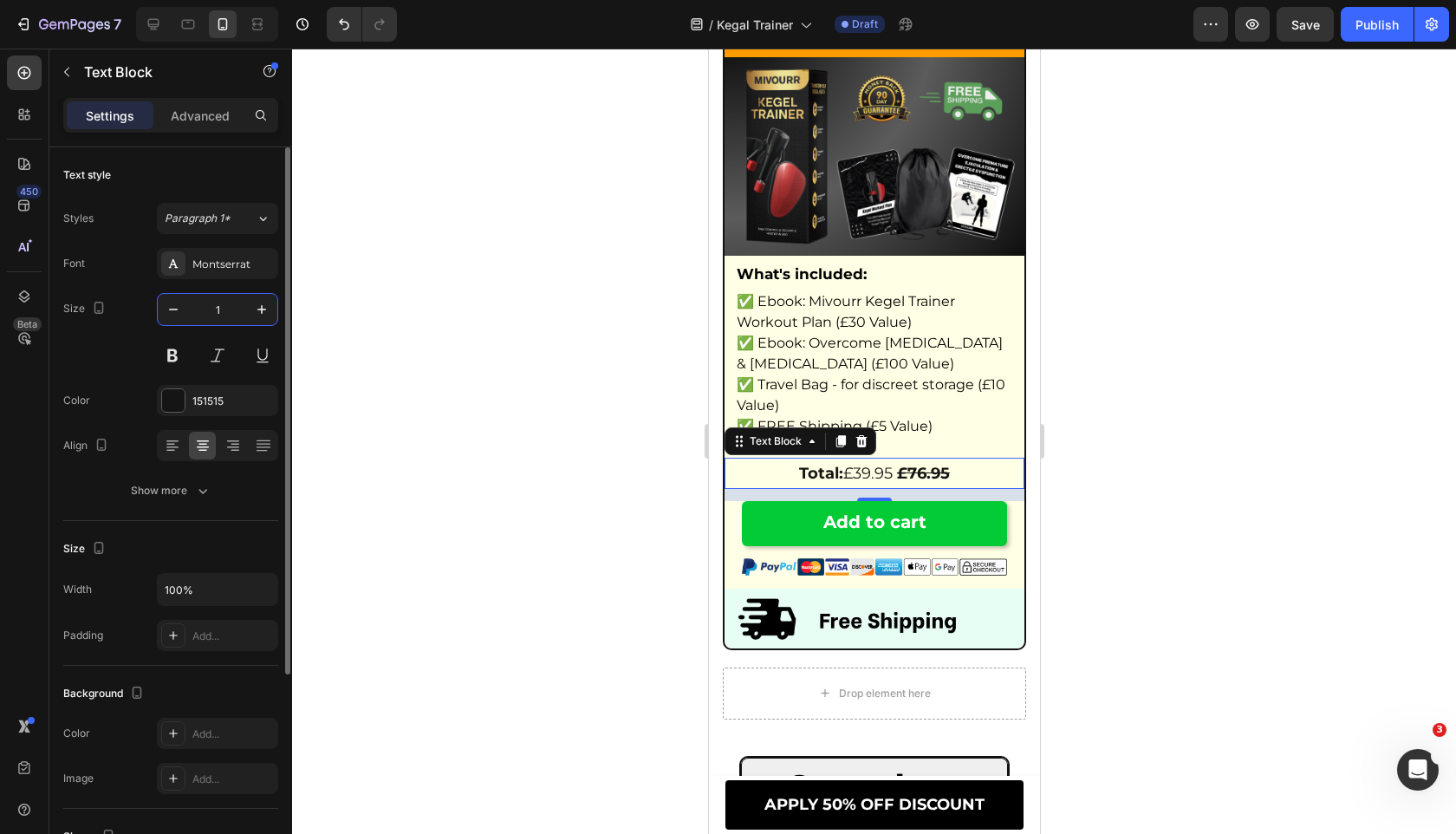
type input "18"
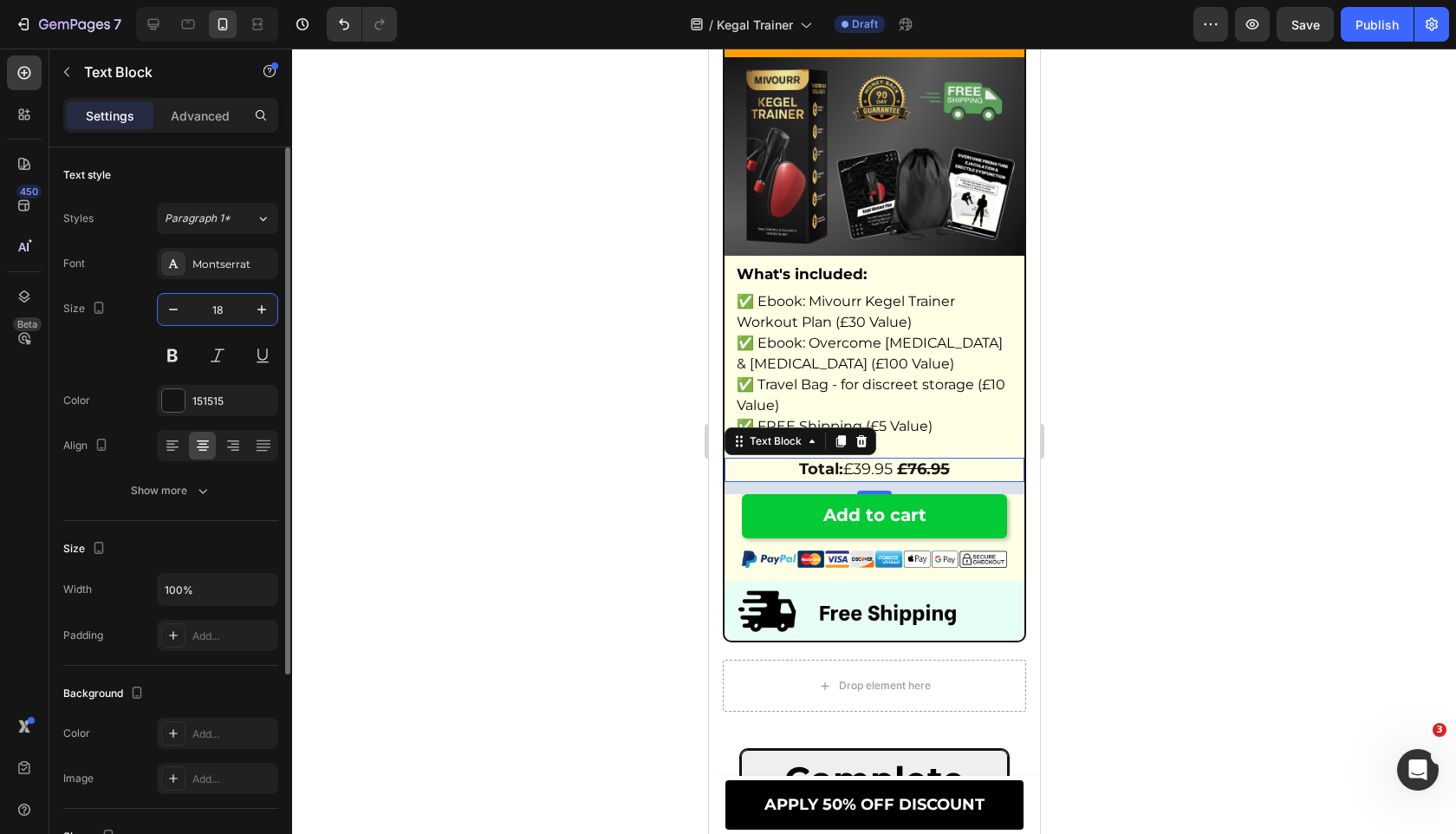
scroll to position [10447, 0]
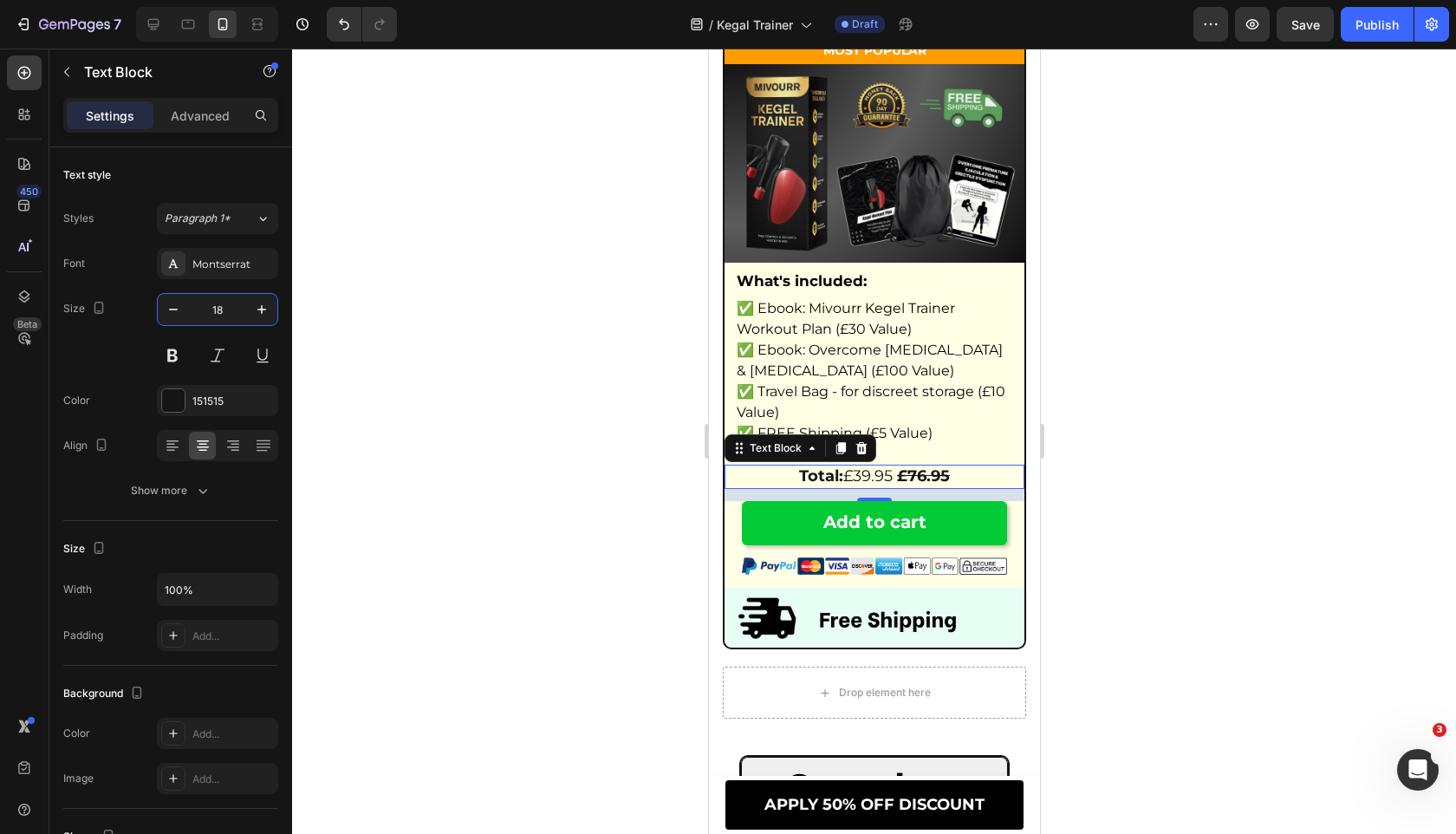
click at [401, 377] on div at bounding box center [874, 441] width 1164 height 786
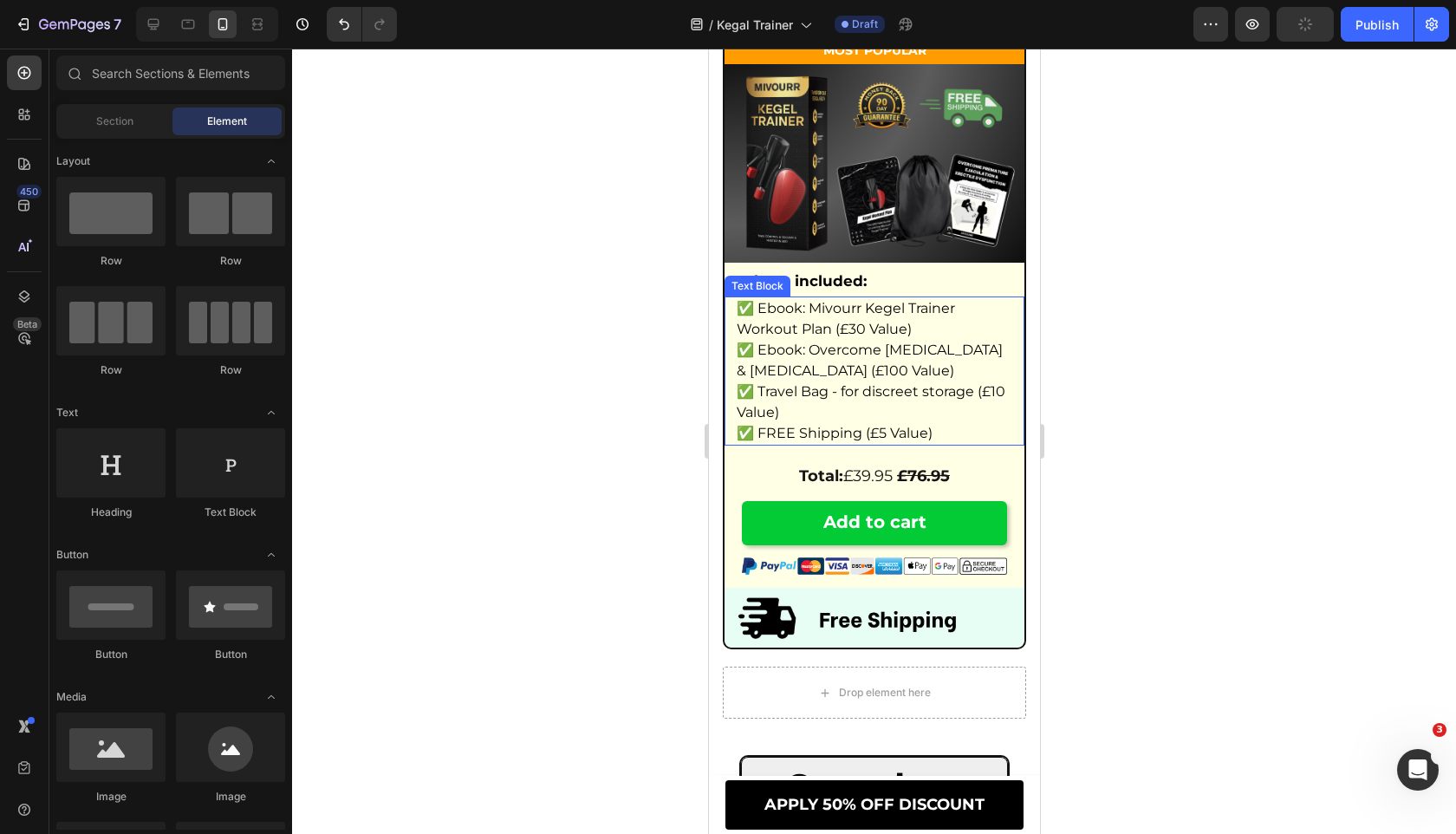
scroll to position [9805, 0]
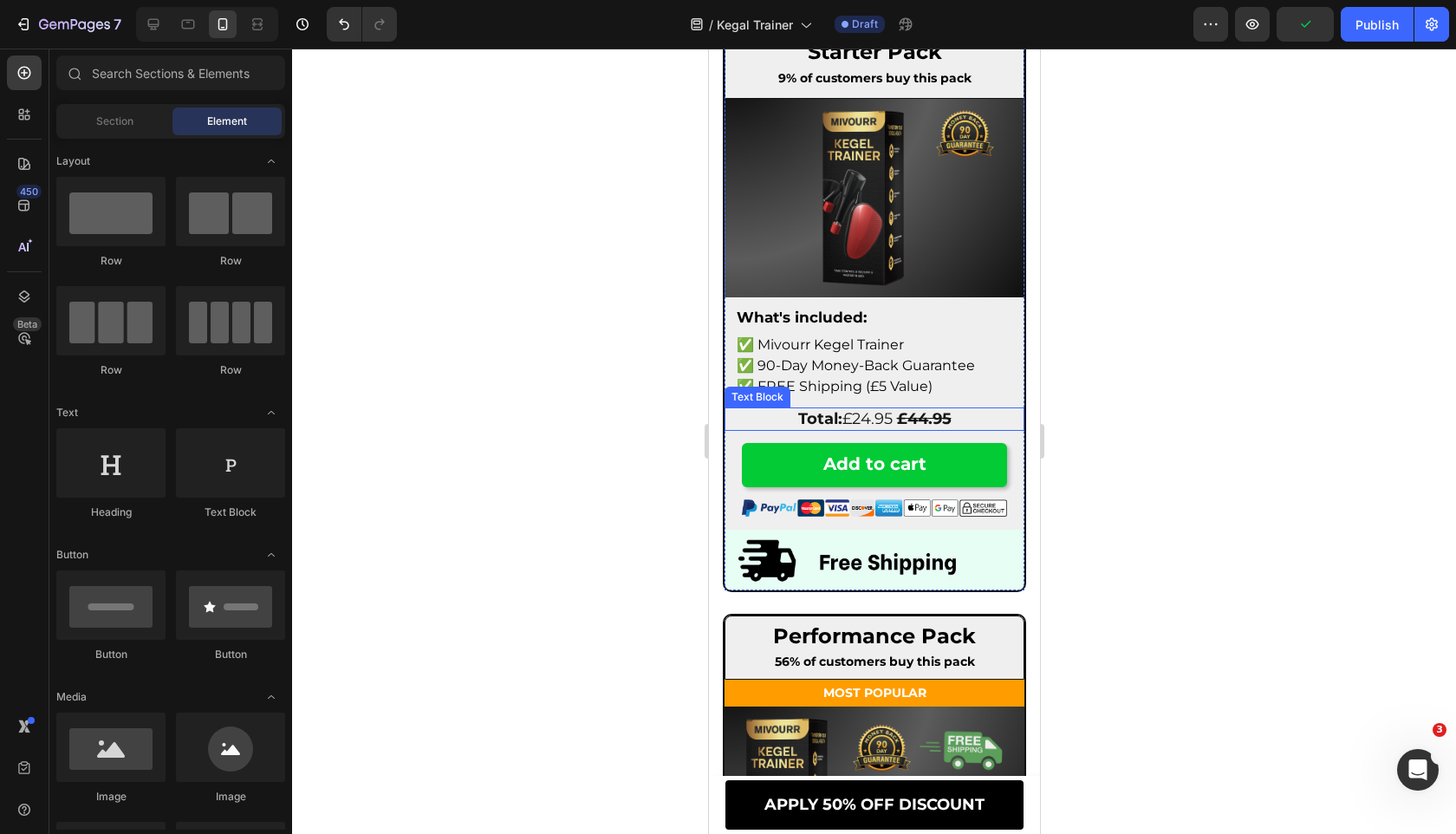
click at [824, 421] on strong "Total:" at bounding box center [819, 419] width 44 height 19
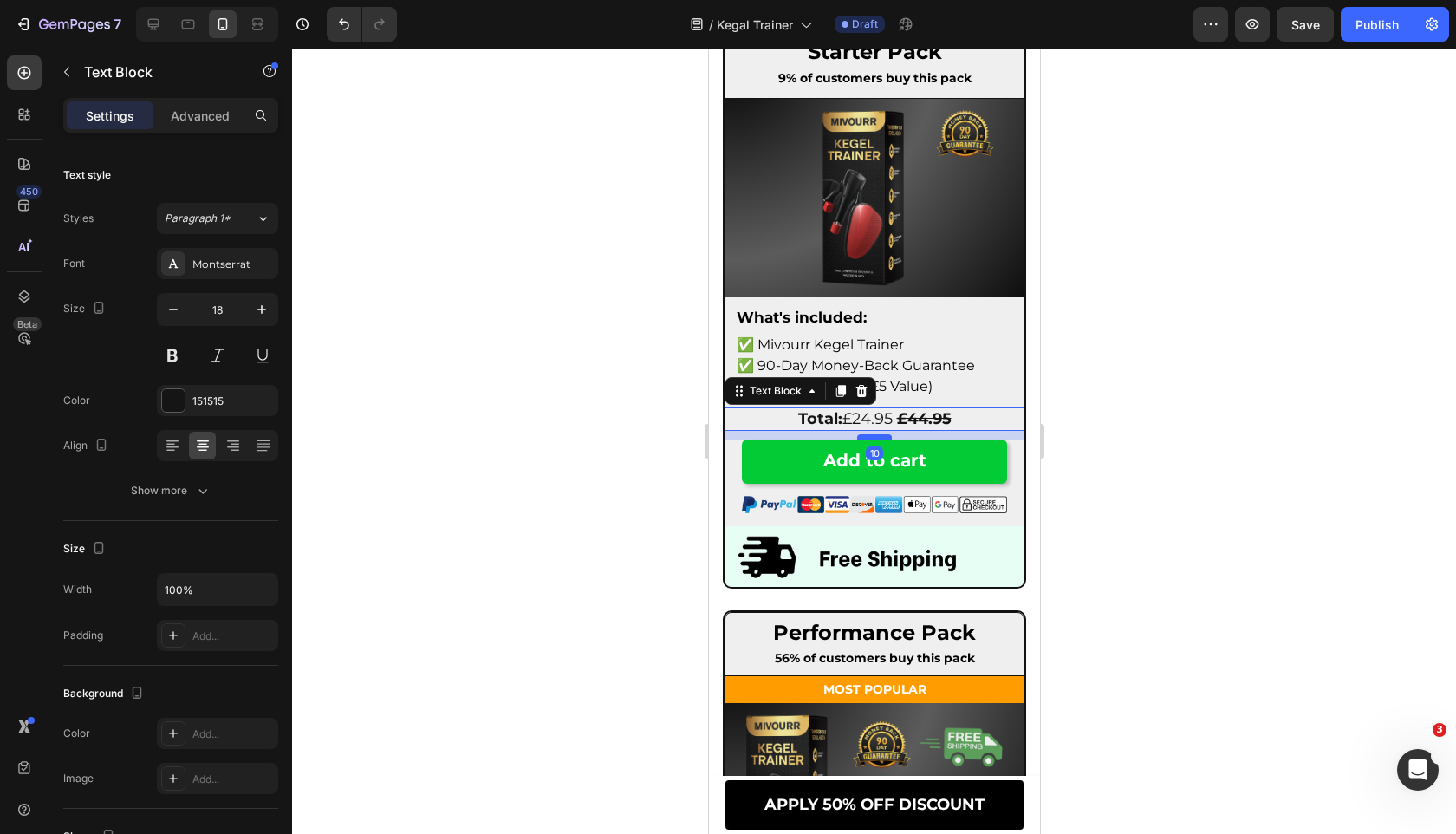
click at [875, 438] on div at bounding box center [874, 437] width 35 height 5
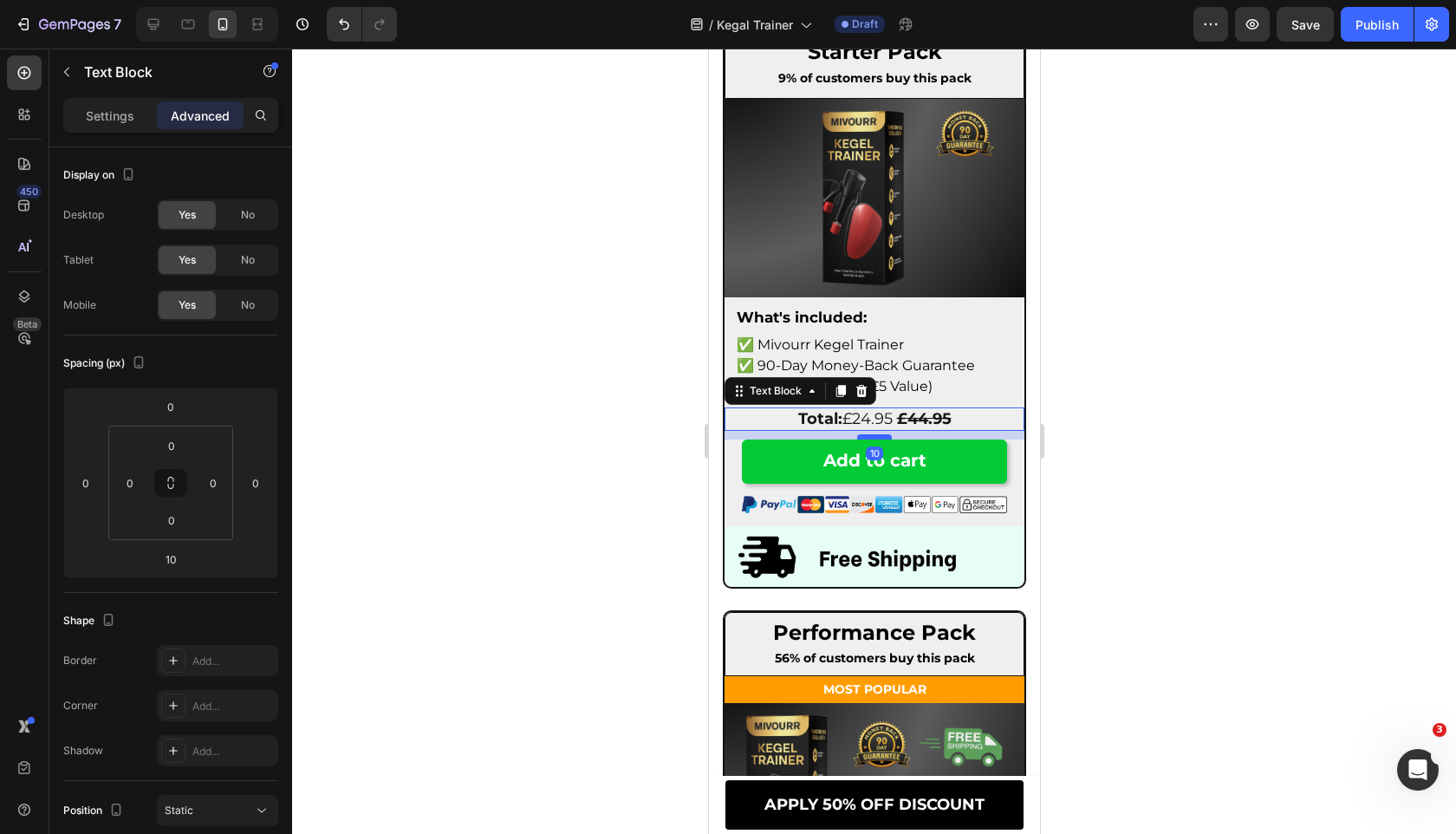
scroll to position [10722, 0]
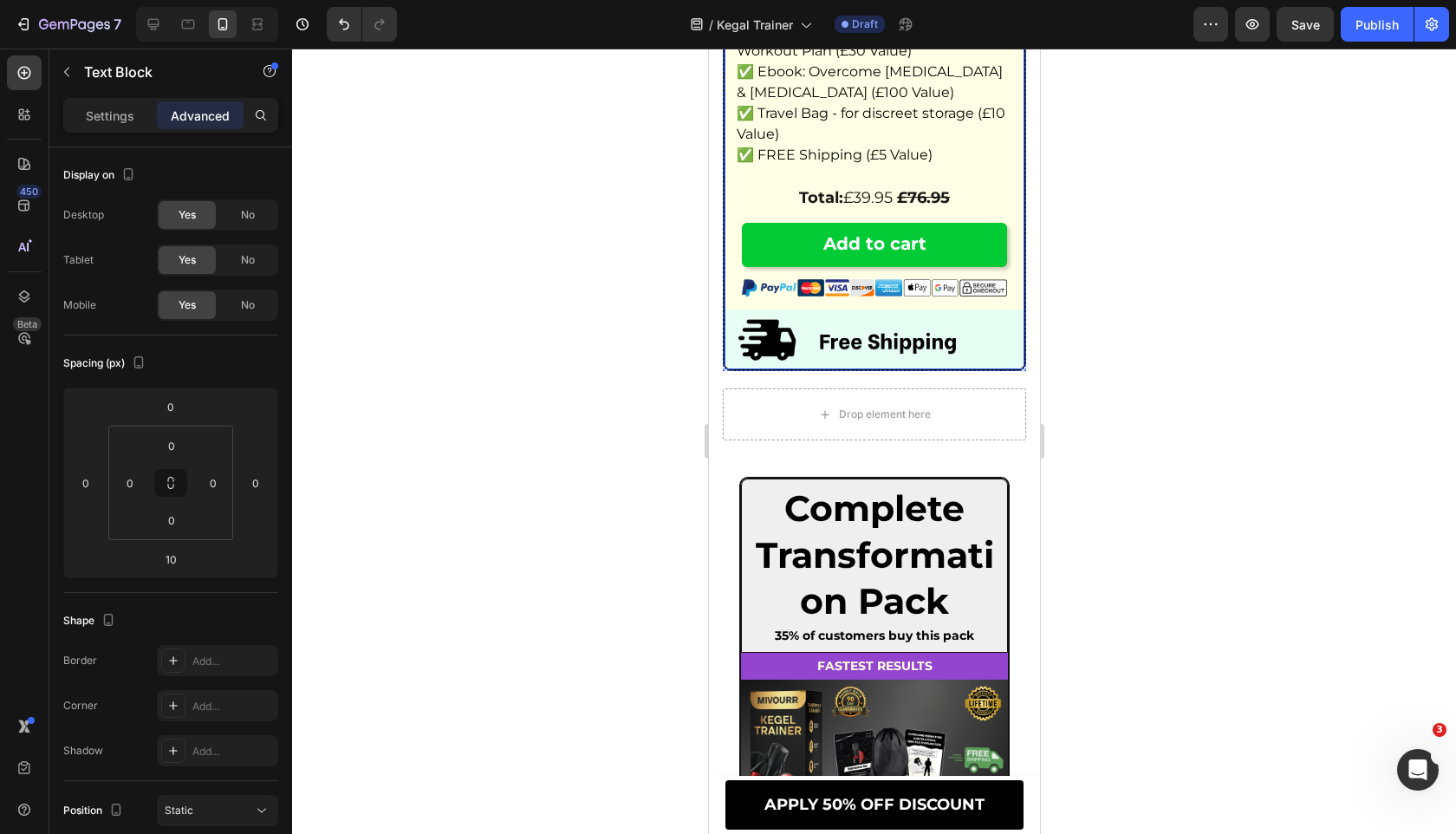
click at [910, 208] on strong "£76.95" at bounding box center [922, 198] width 53 height 19
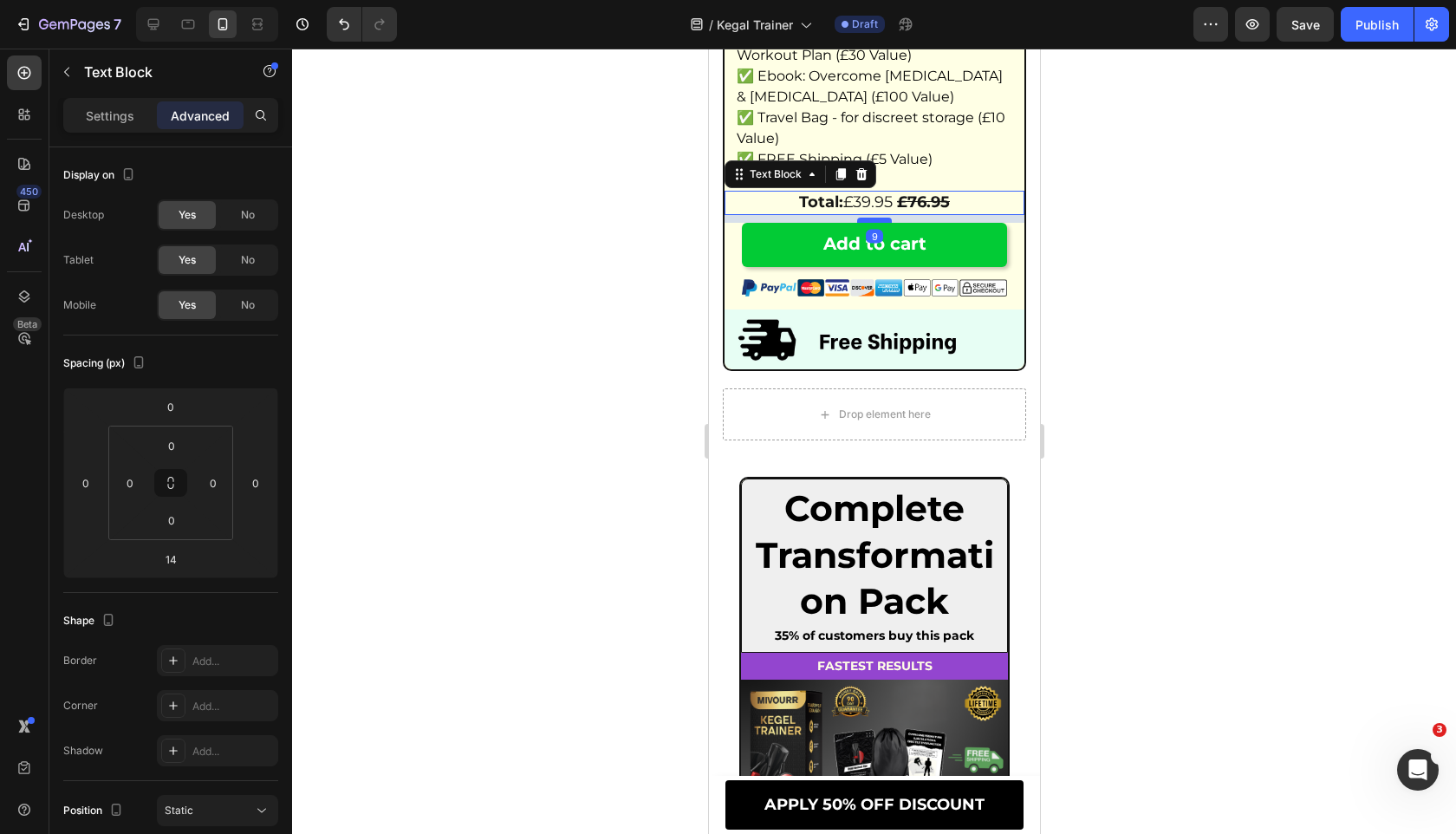
scroll to position [10718, 0]
click at [877, 223] on div at bounding box center [874, 220] width 35 height 5
type input "10"
click at [946, 133] on span "✅ Travel Bag - for discreet storage (£10 Value)" at bounding box center [869, 127] width 269 height 38
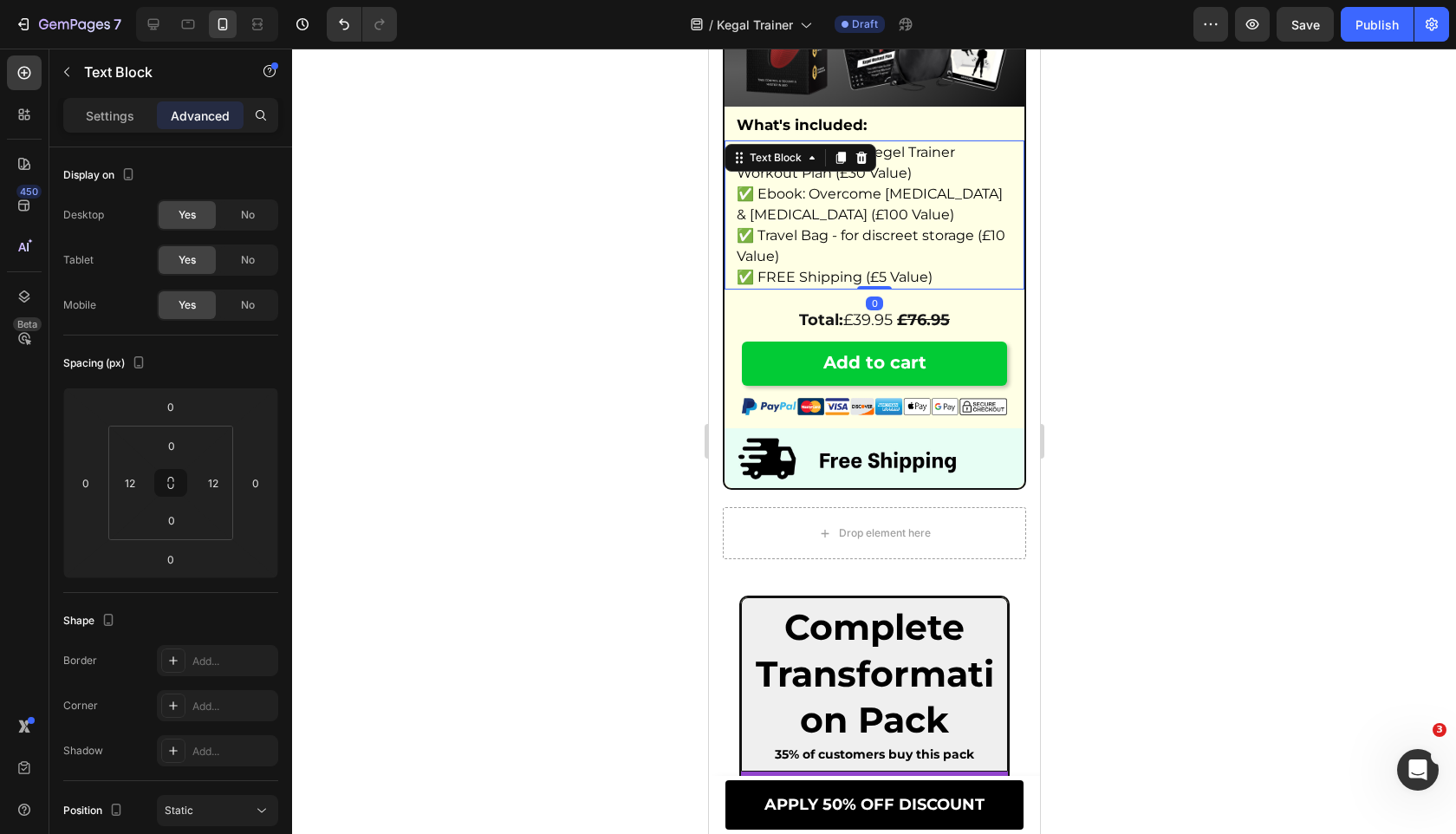
scroll to position [10406, 0]
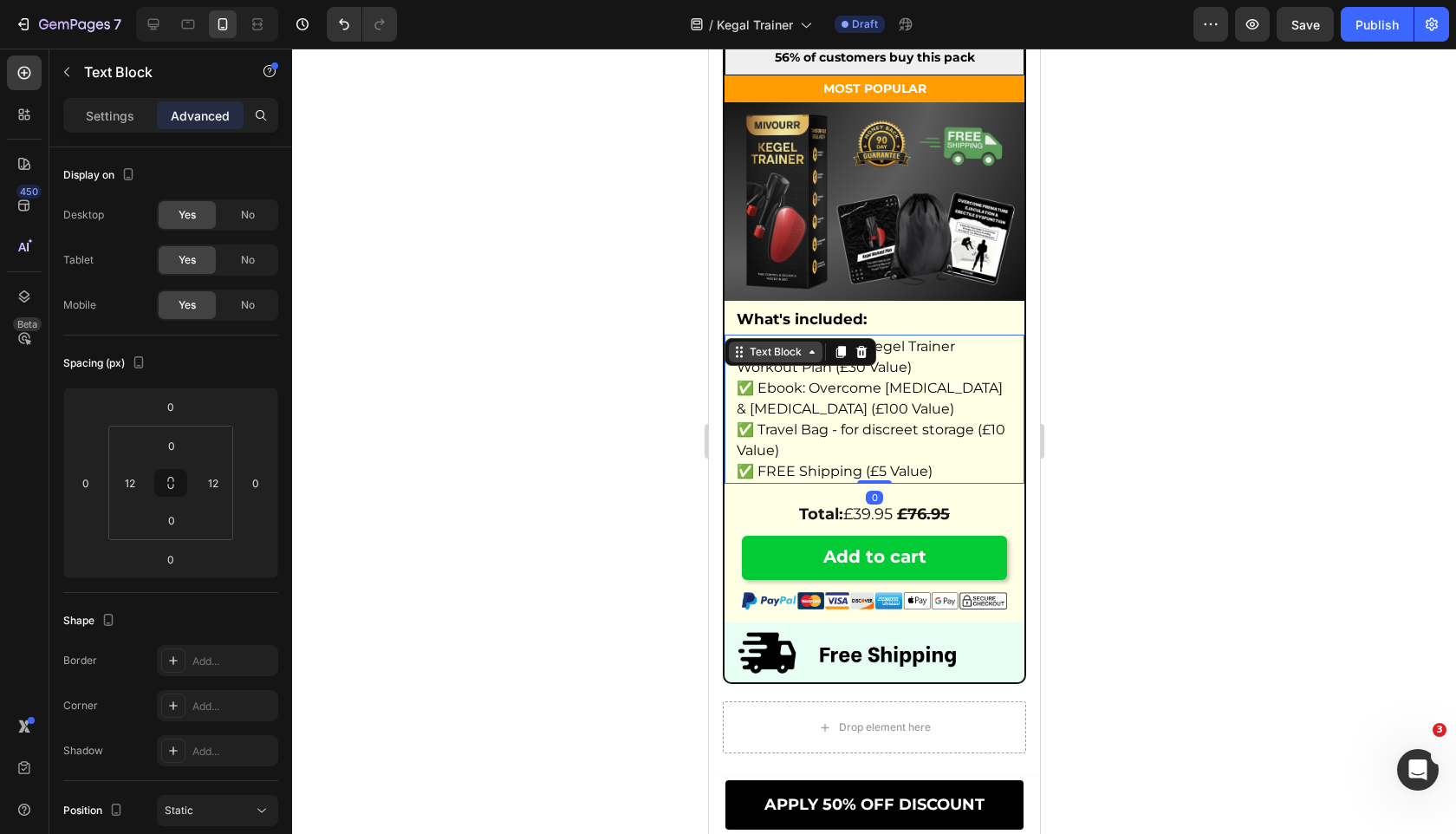
click at [784, 347] on div "Text Block" at bounding box center [774, 352] width 59 height 16
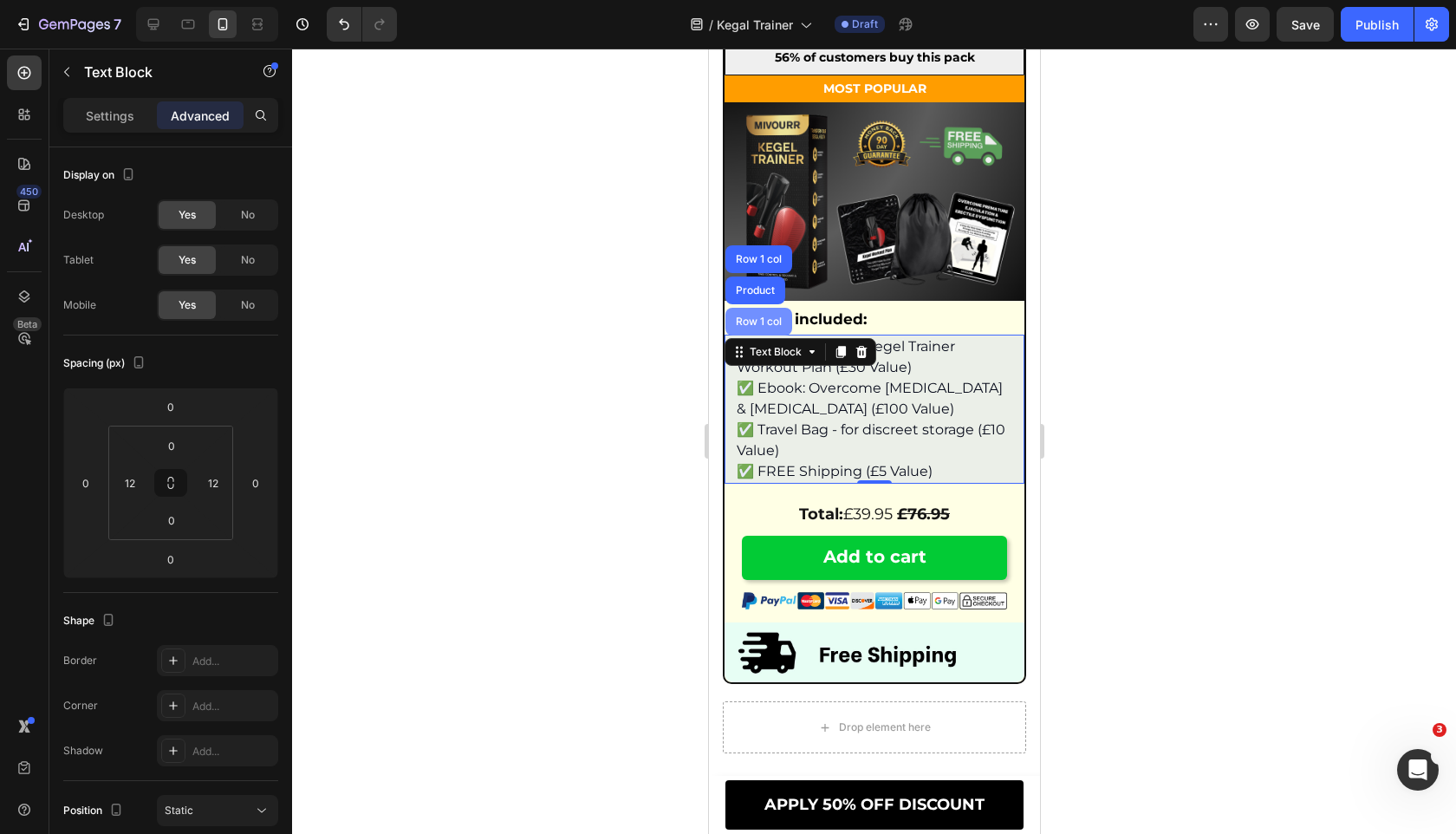
click at [778, 325] on div "Row 1 col" at bounding box center [757, 322] width 53 height 11
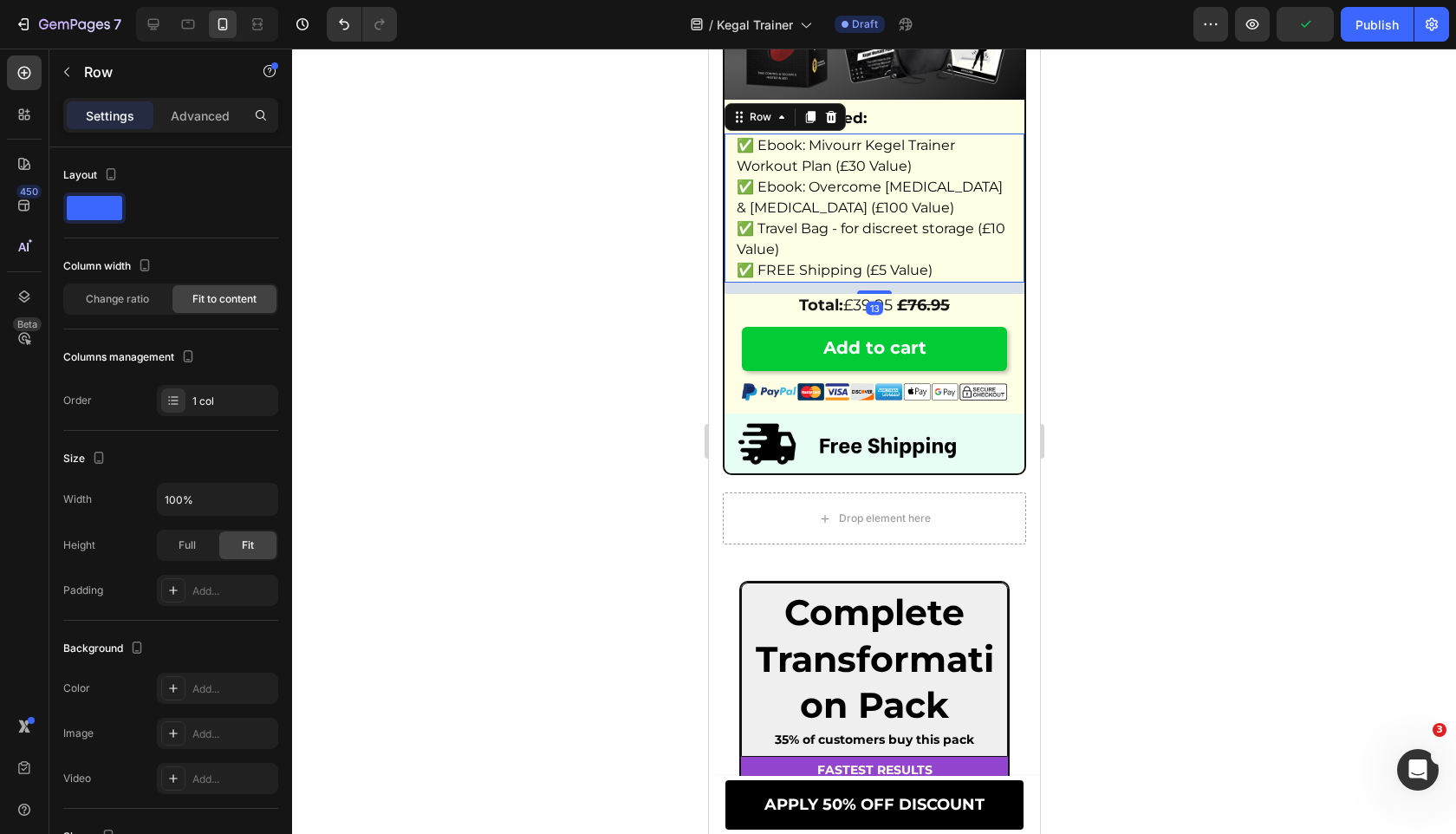
scroll to position [10602, 0]
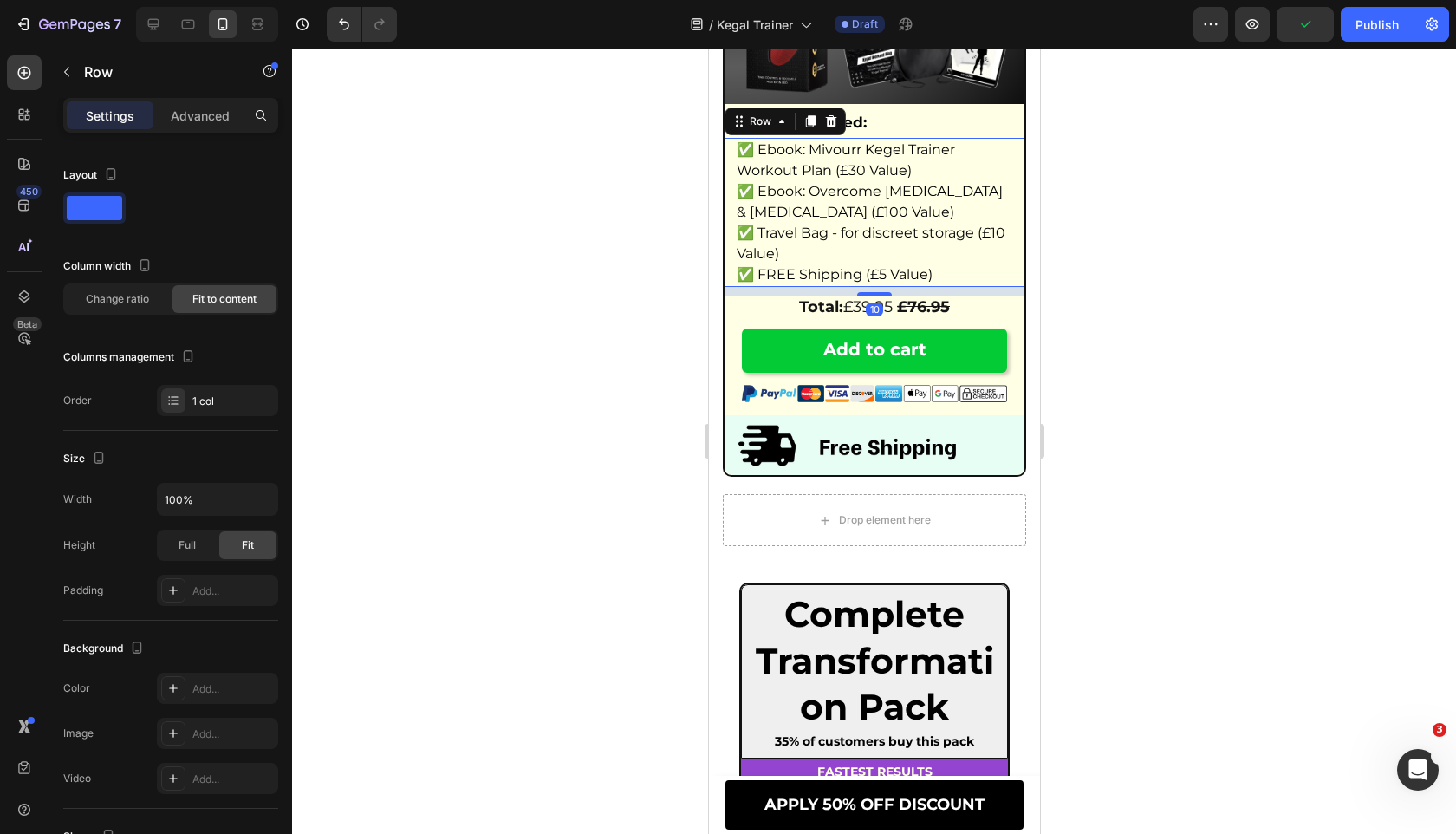
drag, startPoint x: 878, startPoint y: 313, endPoint x: 872, endPoint y: 301, distance: 13.4
click at [879, 287] on div "✅ Ebook: Mivourr Kegel Trainer Workout Plan (£30 Value) ✅ Ebook: Overcome Prema…" at bounding box center [873, 212] width 299 height 149
click at [879, 283] on span "✅ FREE Shipping (£5 Value)" at bounding box center [834, 274] width 196 height 17
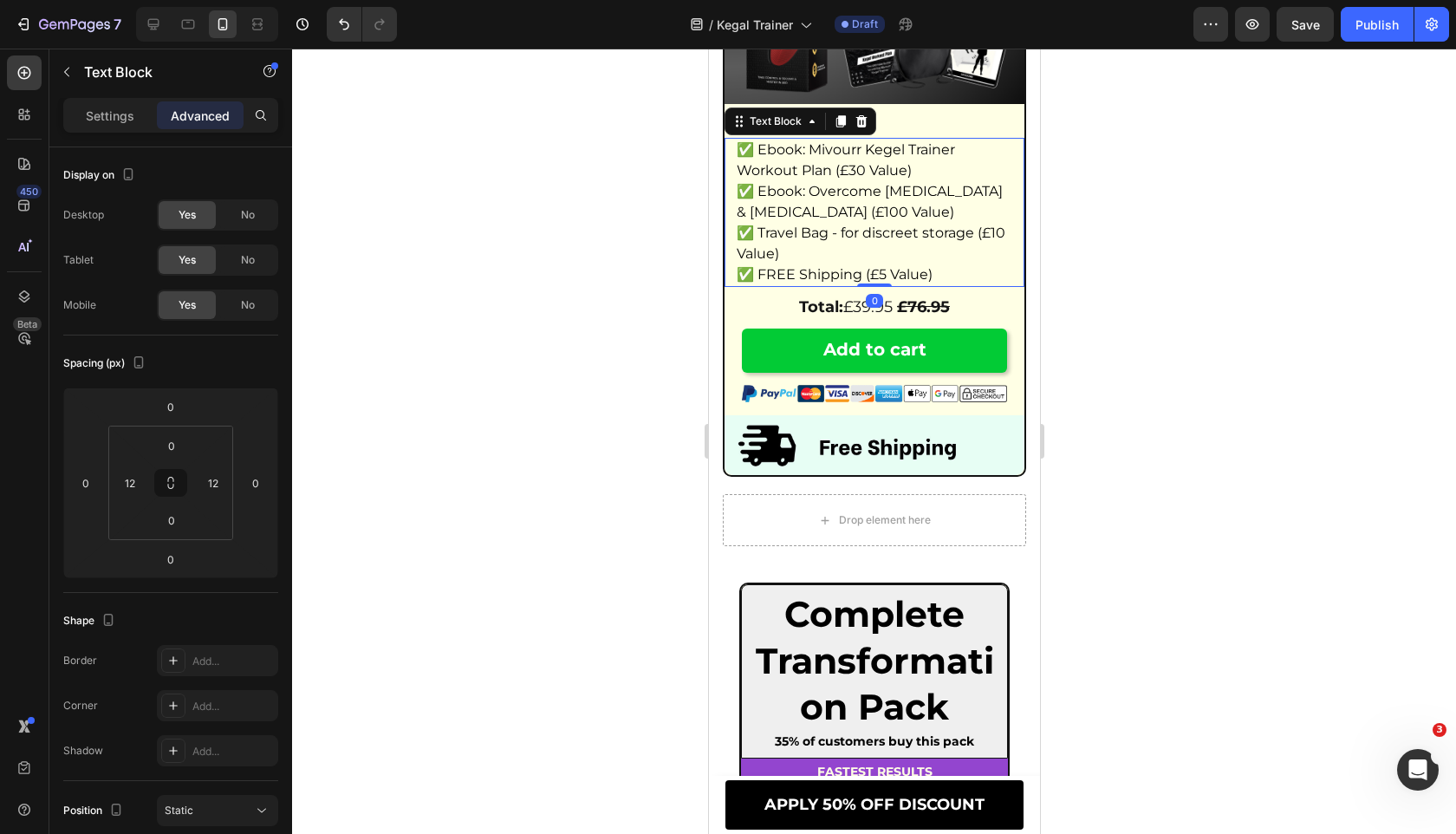
click at [567, 408] on div at bounding box center [874, 441] width 1164 height 786
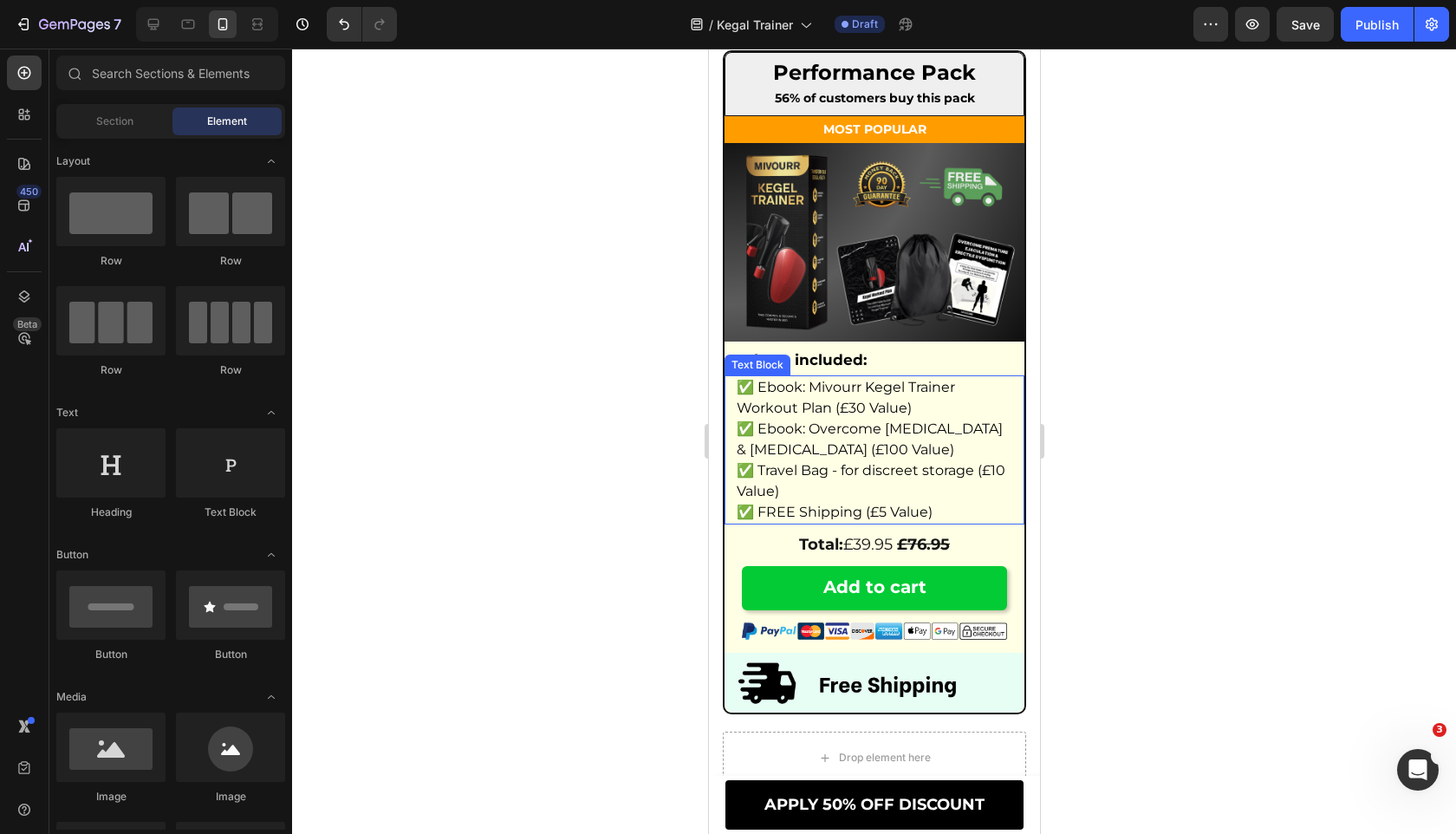
scroll to position [10049, 0]
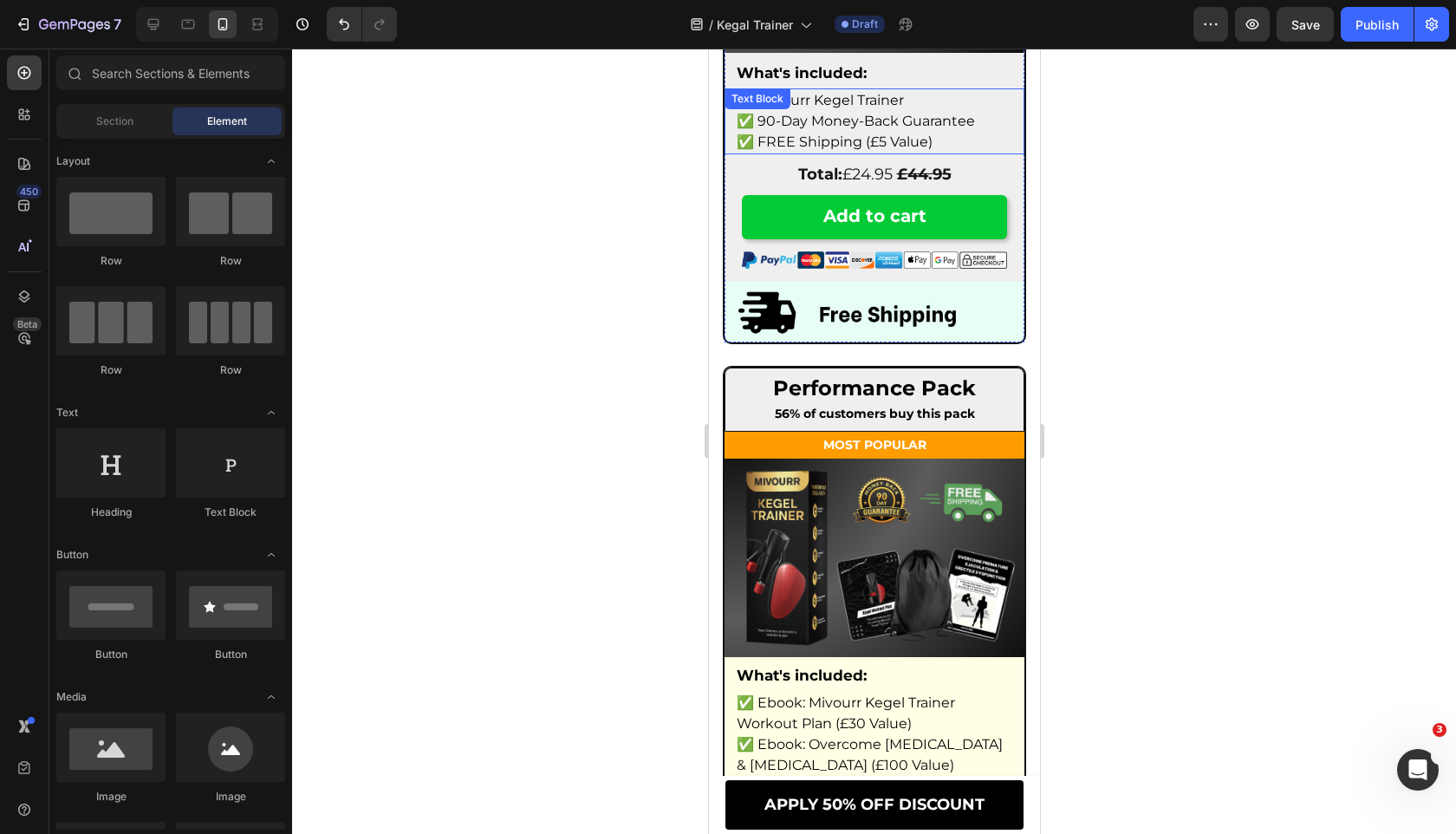
click at [905, 128] on span "✅ 90-Day Money-Back Guarantee" at bounding box center [855, 121] width 238 height 17
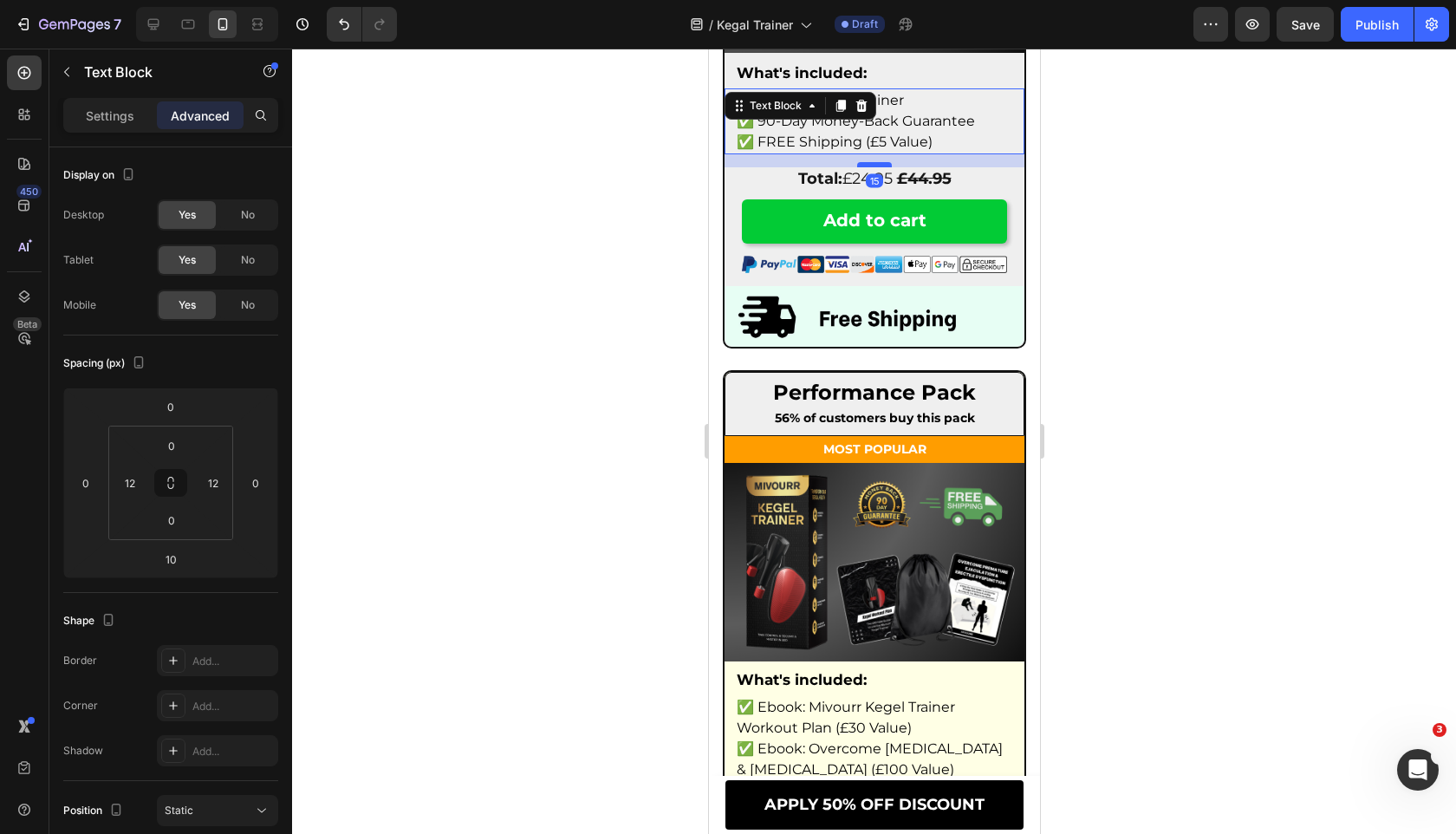
click at [872, 165] on div at bounding box center [874, 165] width 35 height 5
type input "15"
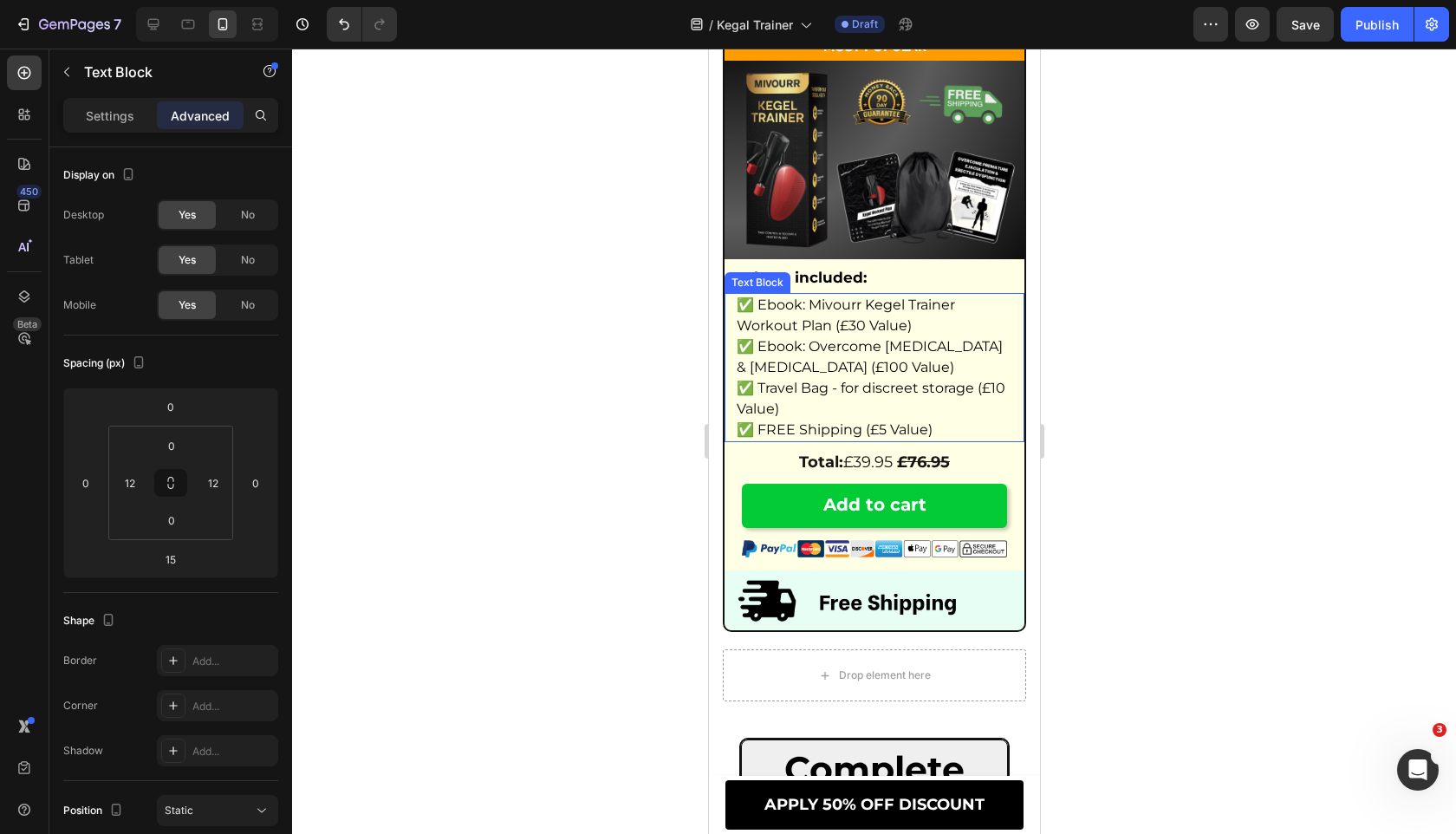
click at [798, 332] on span "✅ Ebook: Mivourr Kegel Trainer Workout Plan (£30 Value)" at bounding box center [844, 315] width 218 height 38
click at [770, 291] on div "Text Block" at bounding box center [798, 277] width 151 height 28
click at [770, 278] on div "Text Block" at bounding box center [774, 277] width 59 height 16
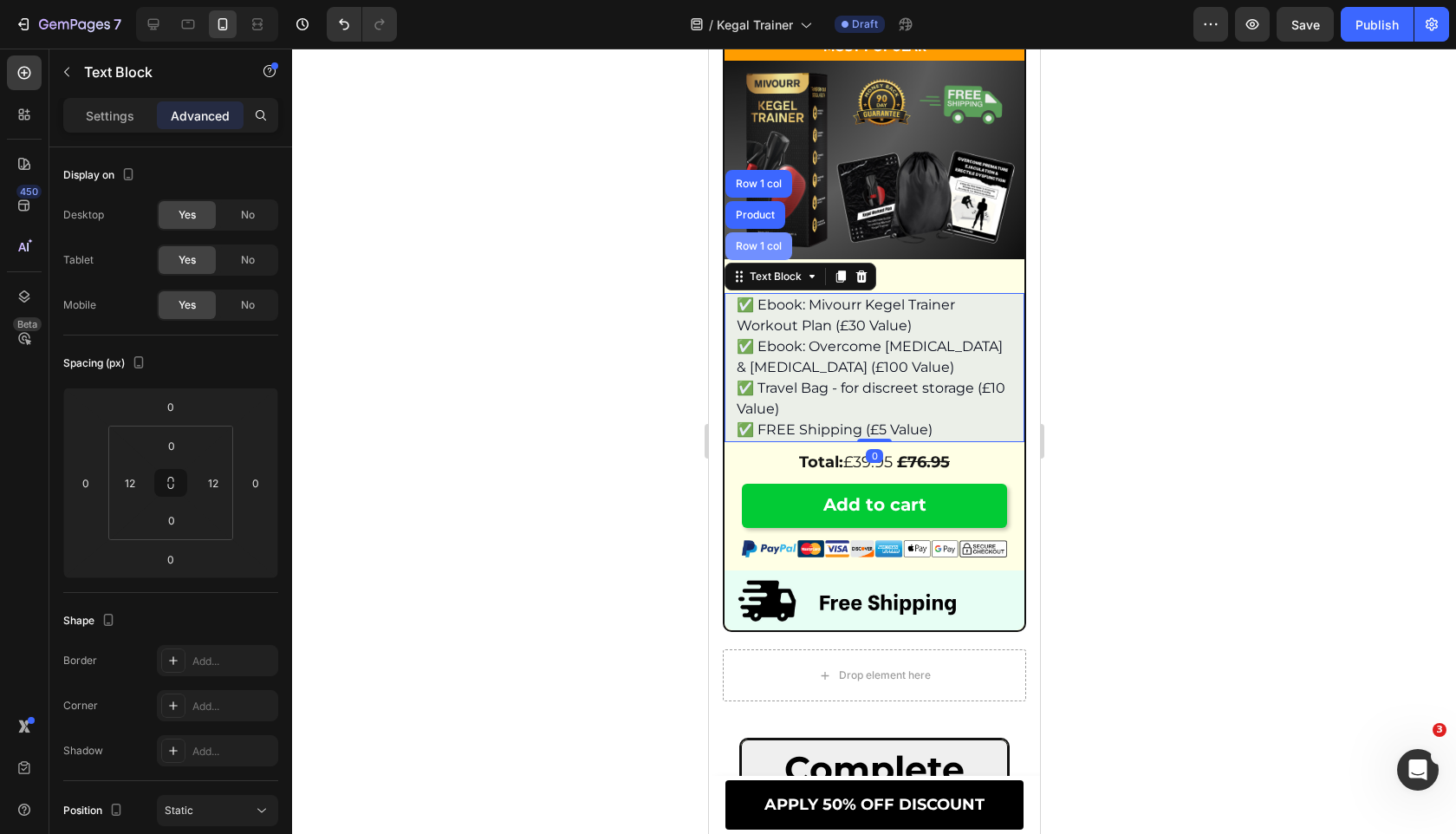
click at [767, 260] on div "Row 1 col" at bounding box center [757, 246] width 67 height 28
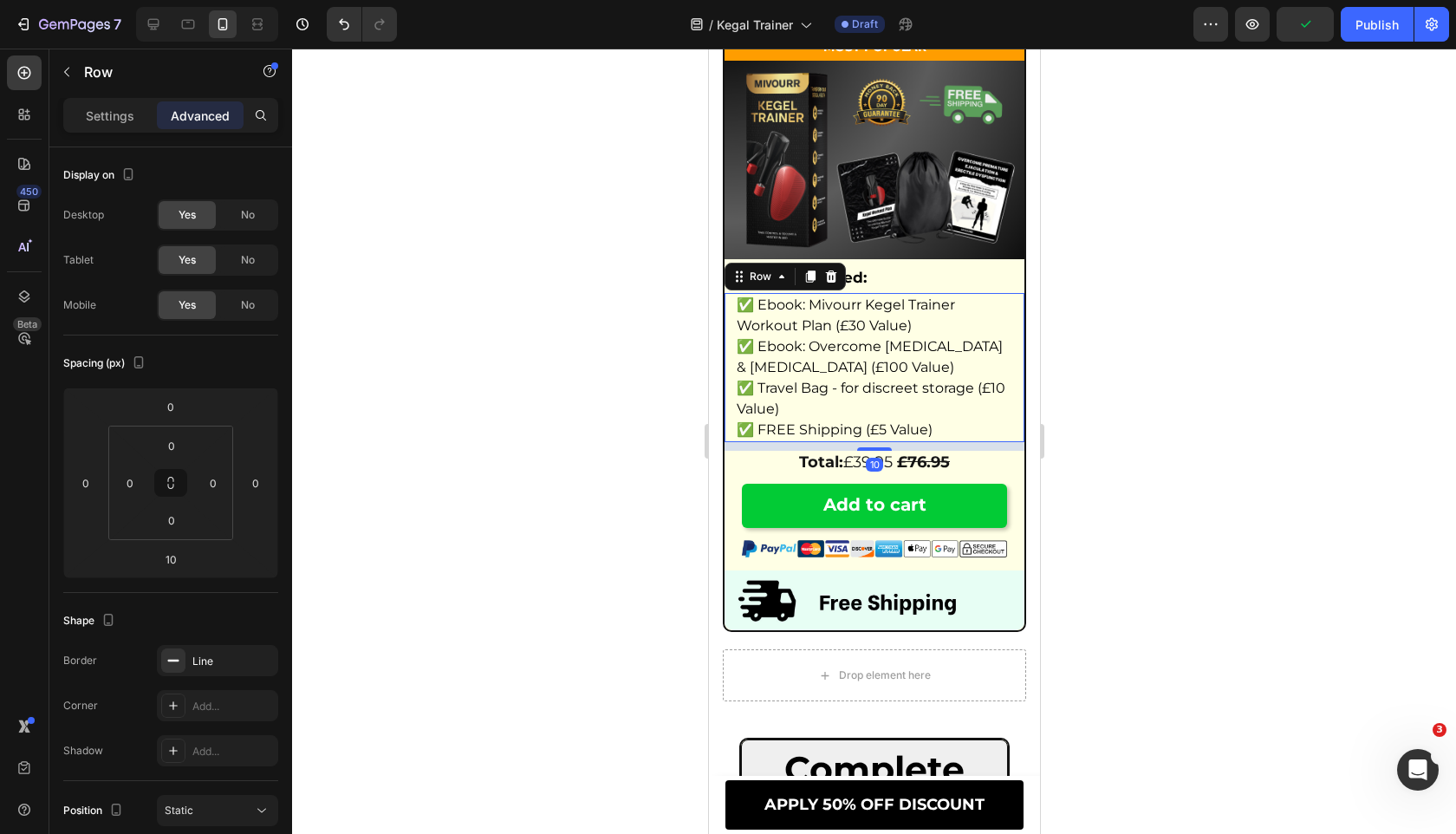
click at [880, 451] on div "10" at bounding box center [873, 447] width 299 height 9
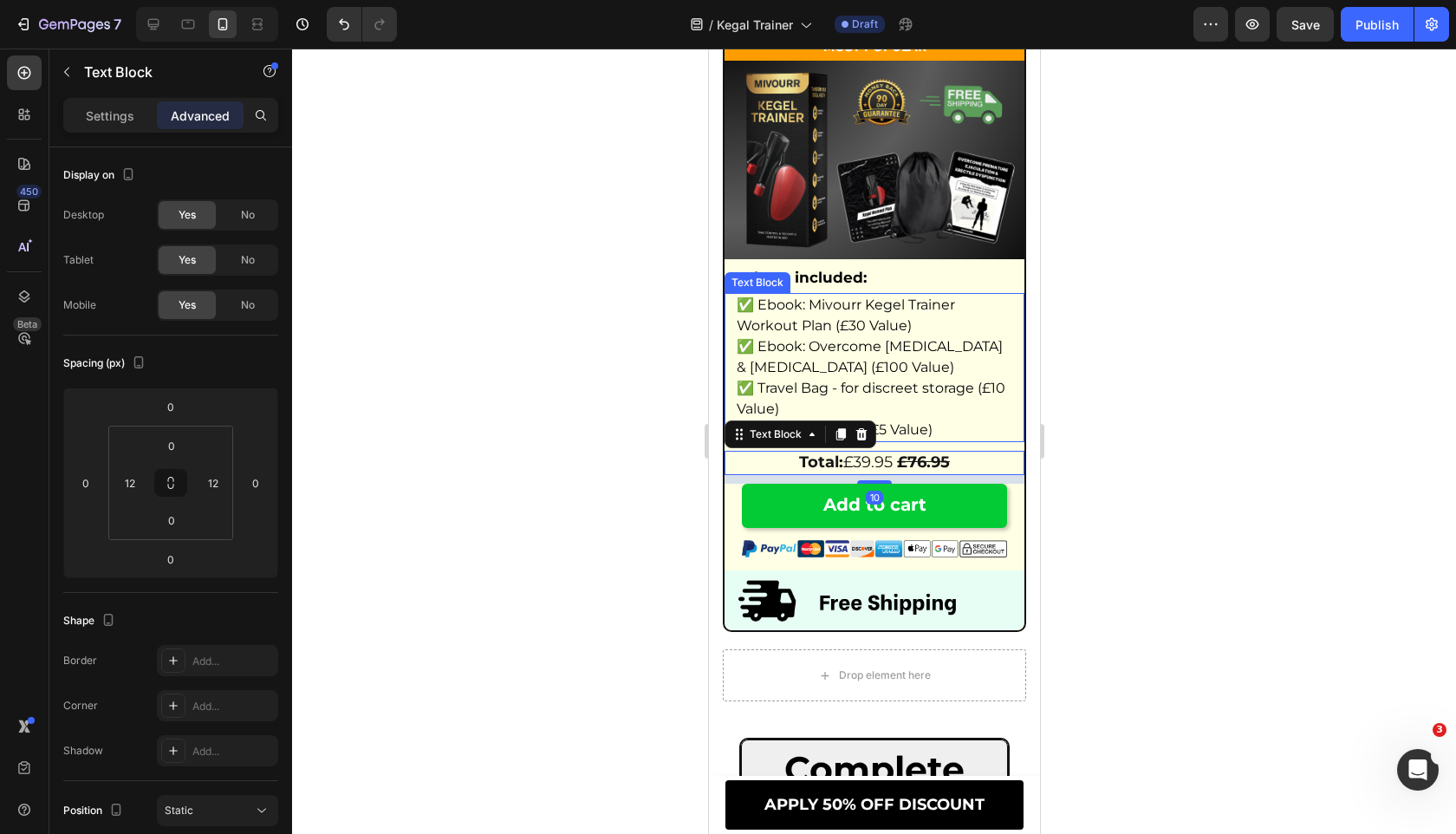
click at [896, 438] on span "✅ FREE Shipping (£5 Value)" at bounding box center [834, 429] width 196 height 17
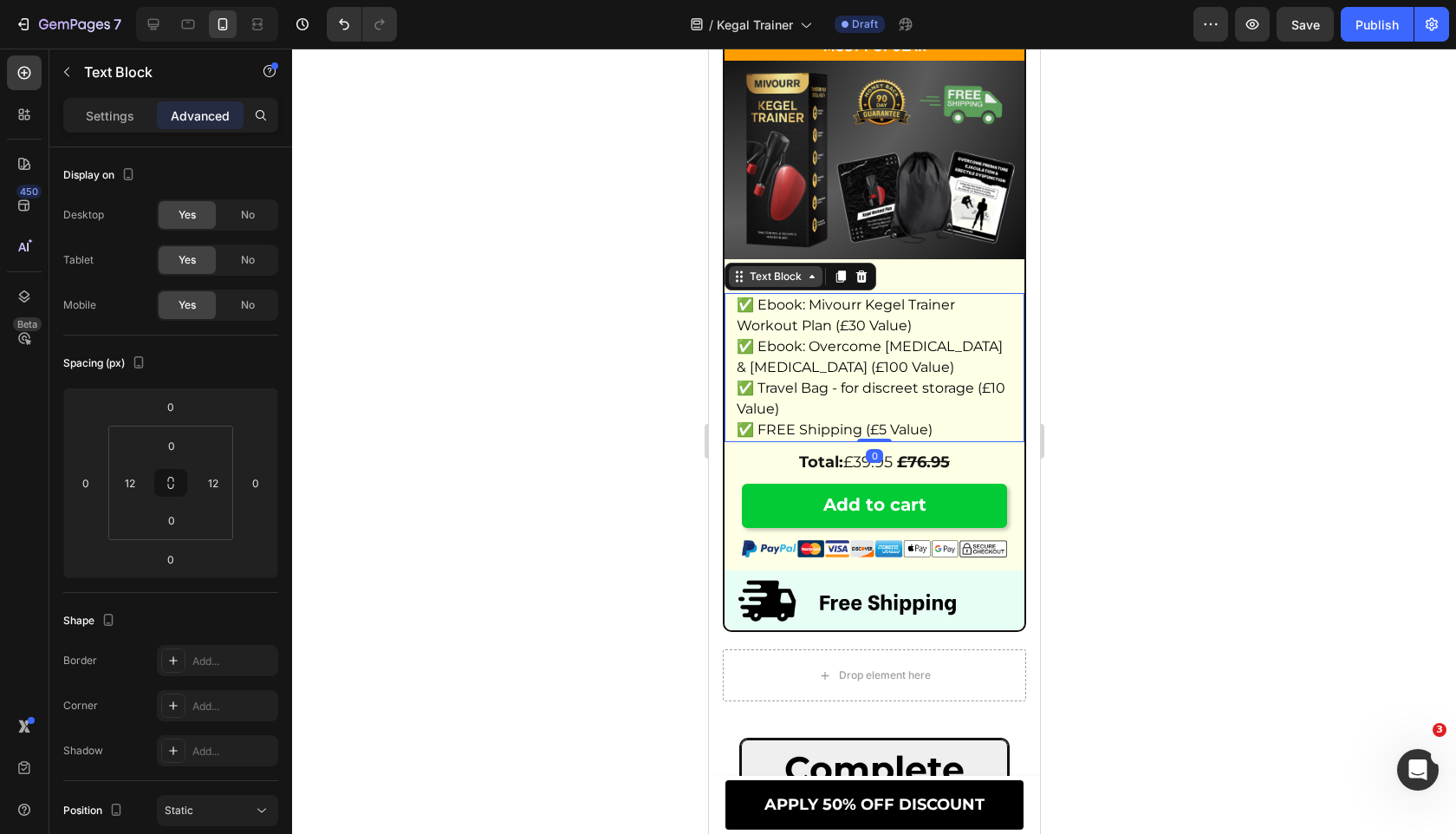
click at [769, 280] on div "Text Block" at bounding box center [774, 277] width 59 height 16
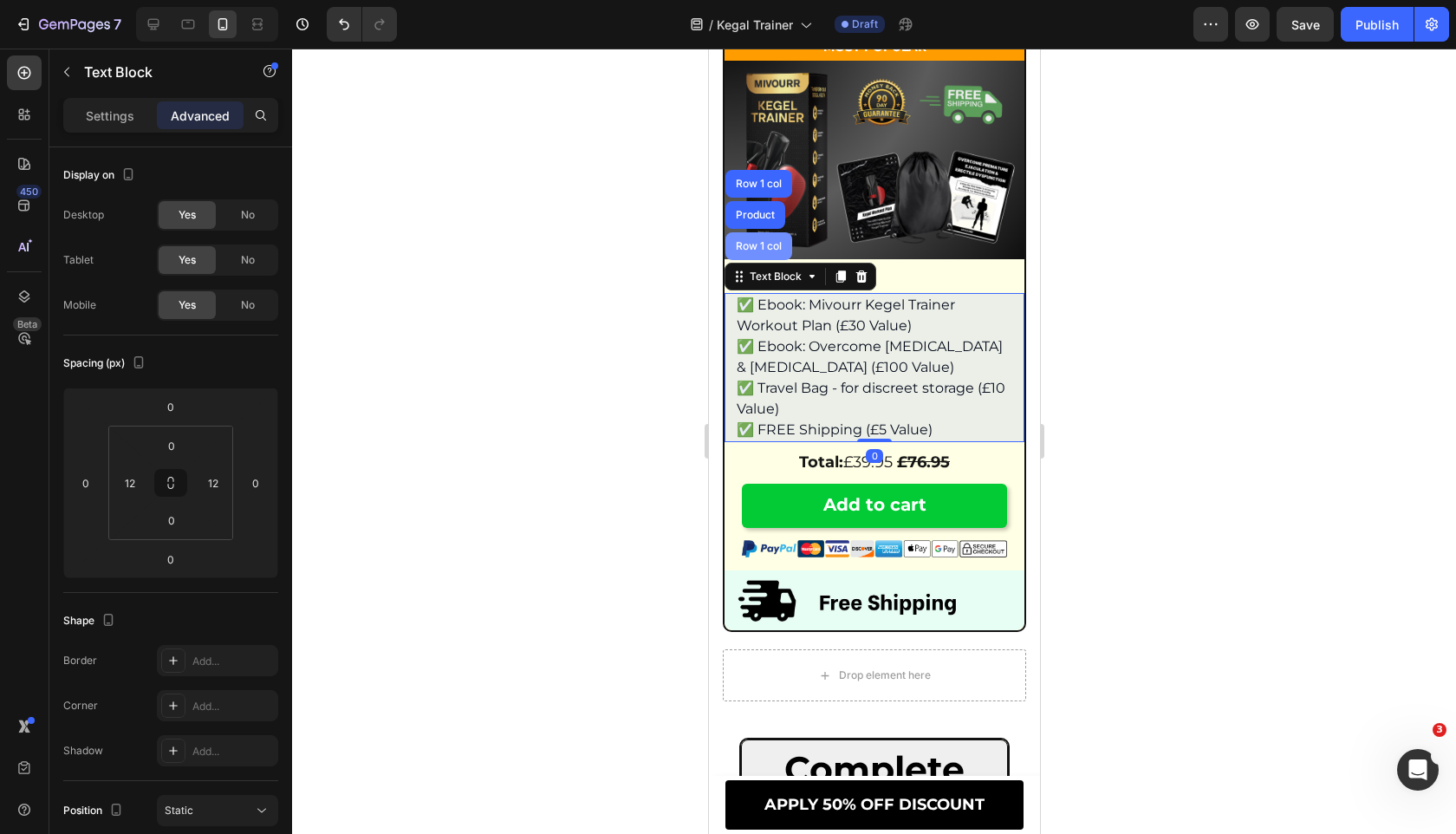
click at [769, 250] on div "Row 1 col" at bounding box center [757, 246] width 53 height 11
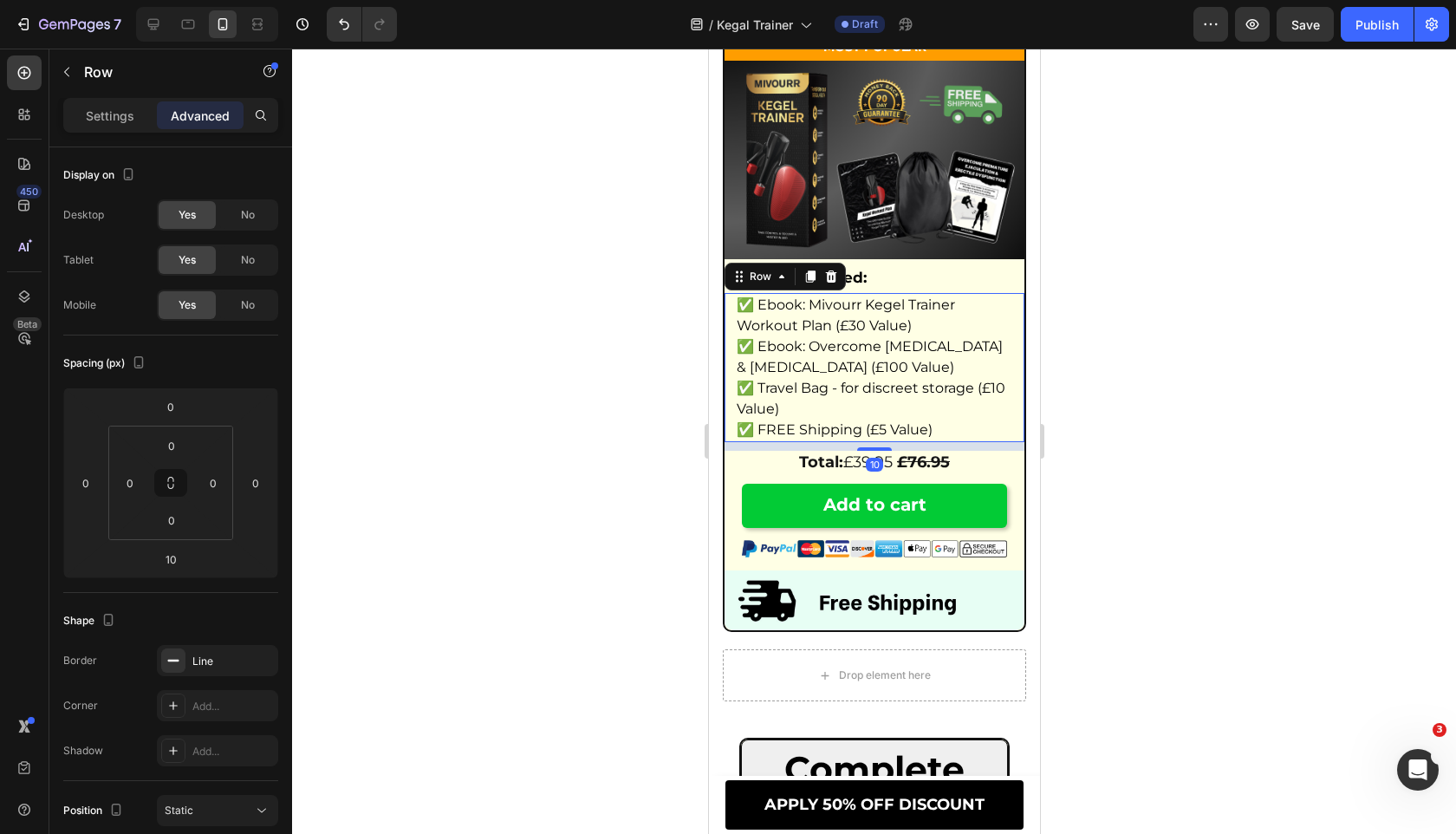
click at [870, 451] on div "10" at bounding box center [873, 447] width 299 height 9
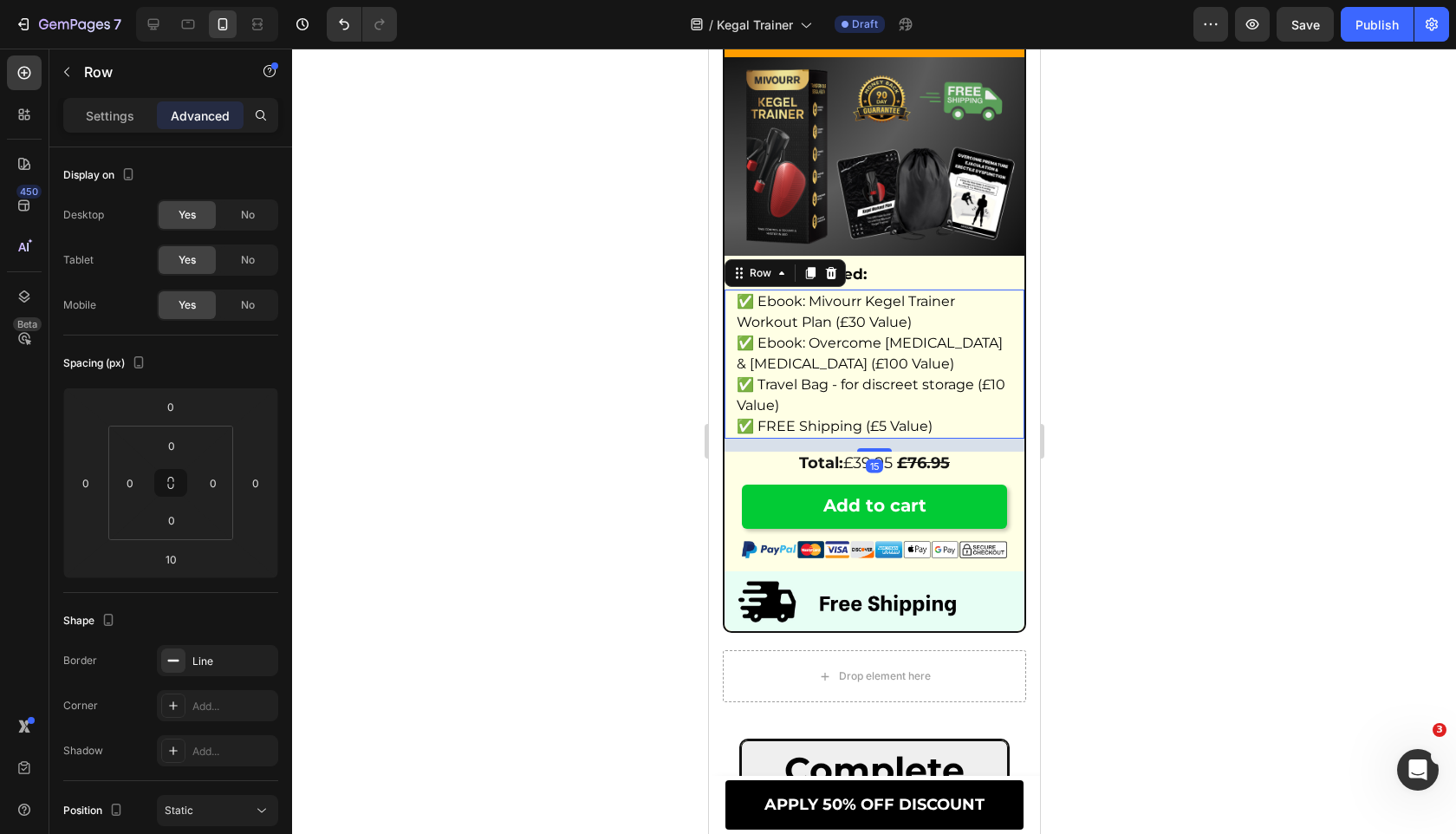
scroll to position [10456, 0]
drag, startPoint x: 872, startPoint y: 470, endPoint x: 1325, endPoint y: 508, distance: 454.6
click at [871, 474] on div "✅ Ebook: Mivourr Kegel Trainer Workout Plan (£30 Value) ✅ Ebook: Overcome Prema…" at bounding box center [873, 460] width 299 height 342
type input "15"
click at [613, 460] on div at bounding box center [874, 441] width 1164 height 786
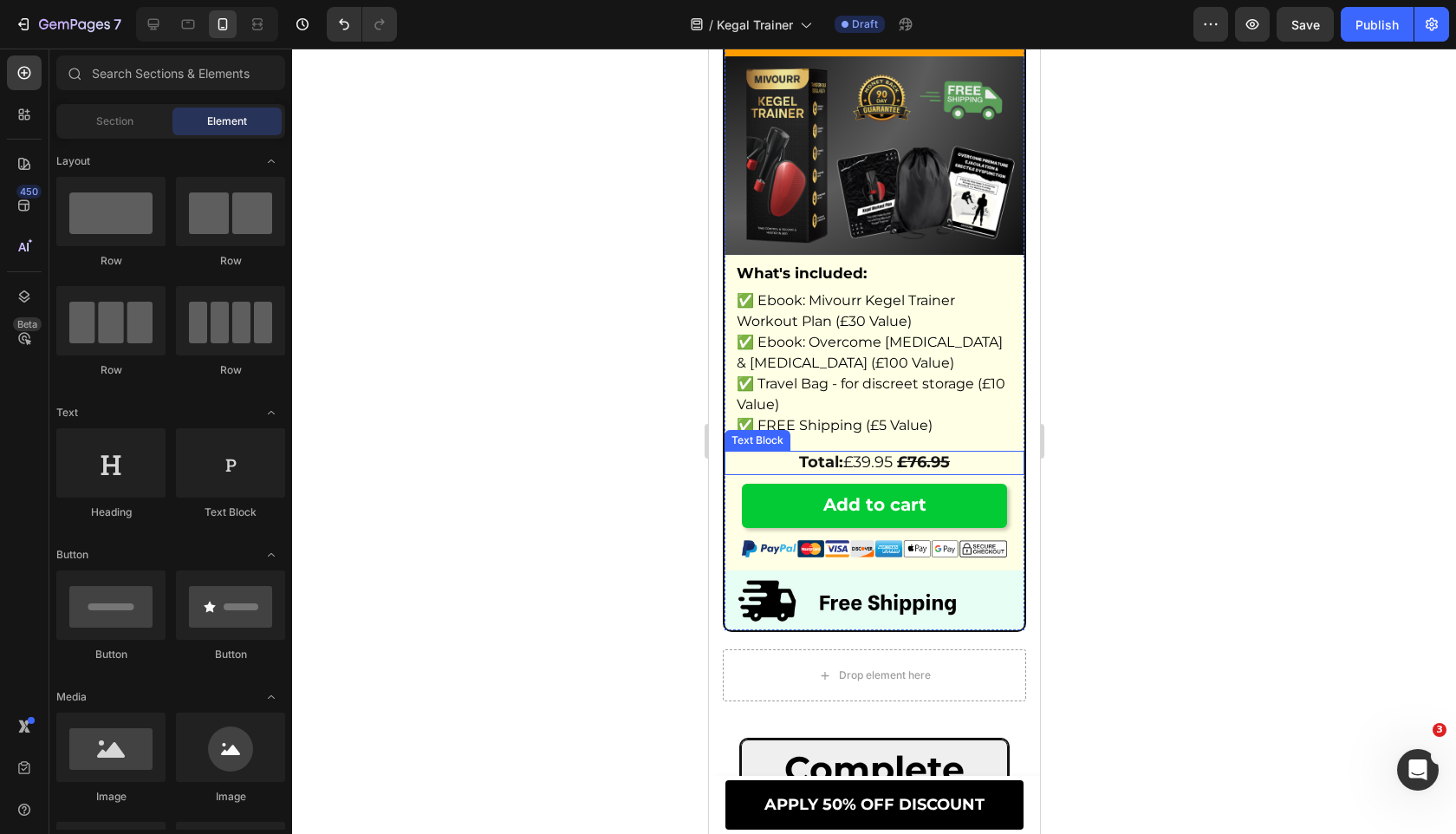
click at [870, 471] on span "Total: £39.95 £76.95" at bounding box center [873, 463] width 151 height 19
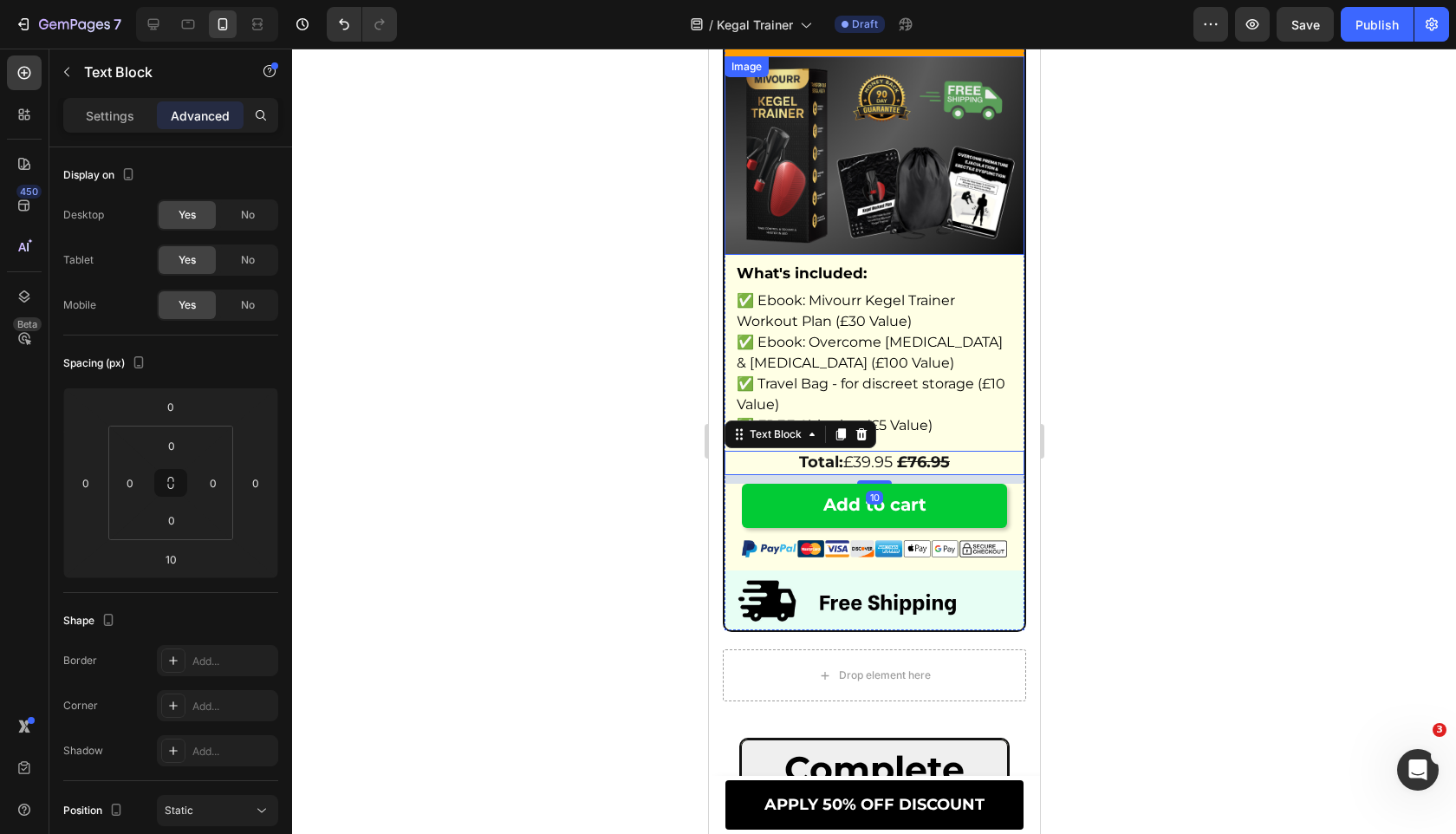
click at [998, 143] on img at bounding box center [873, 155] width 299 height 199
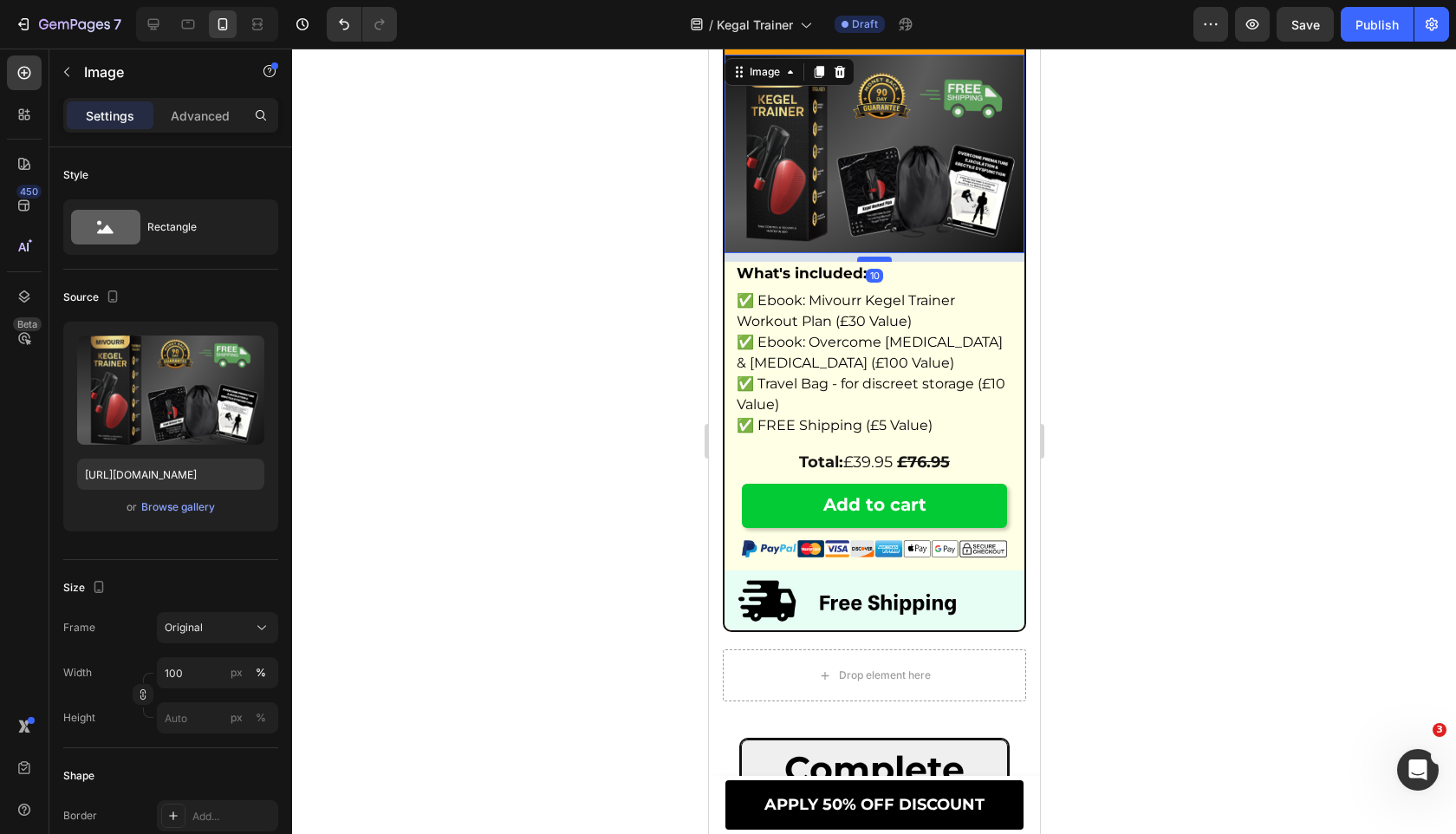
click at [883, 261] on div at bounding box center [874, 259] width 35 height 5
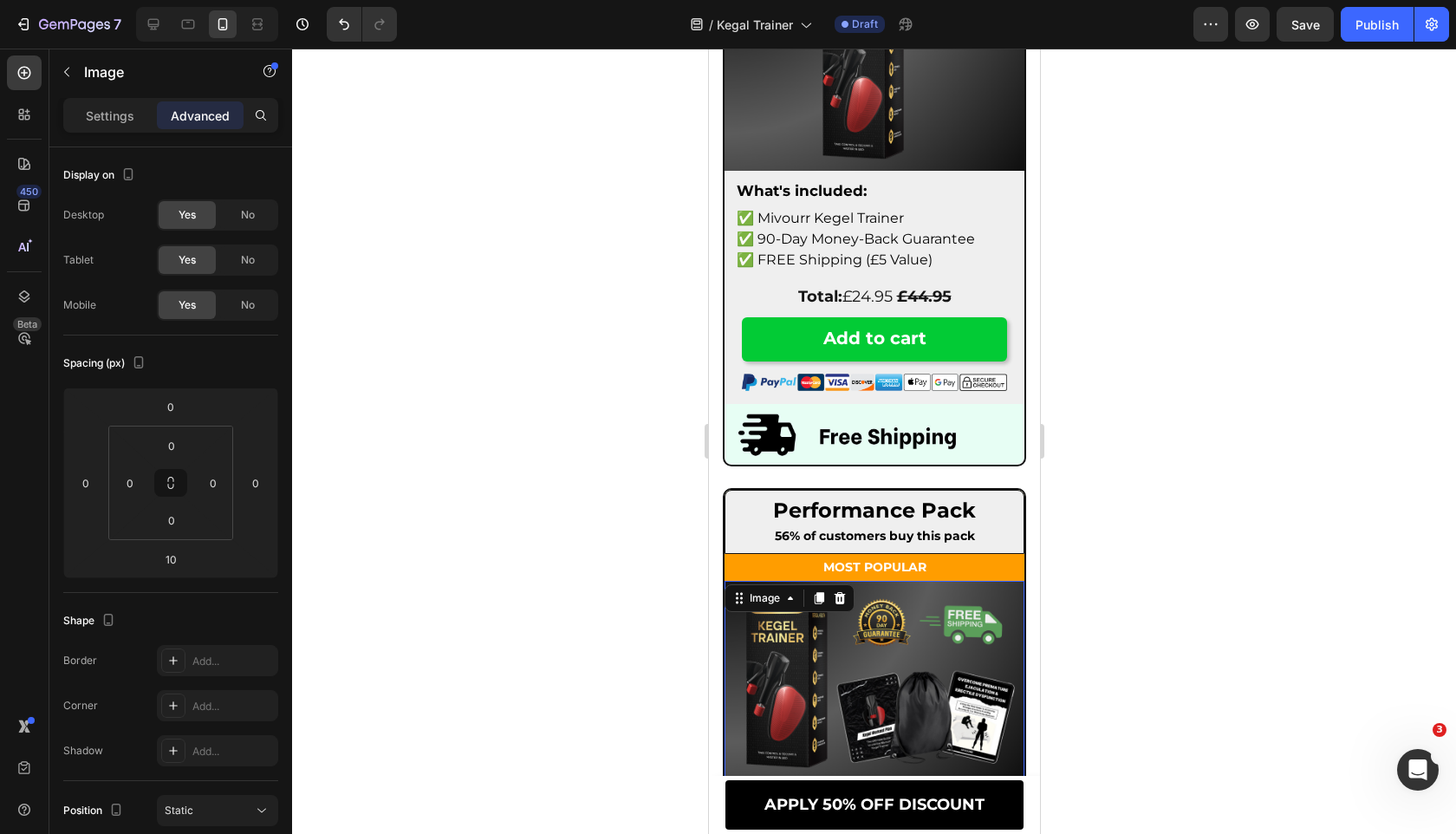
scroll to position [9776, 0]
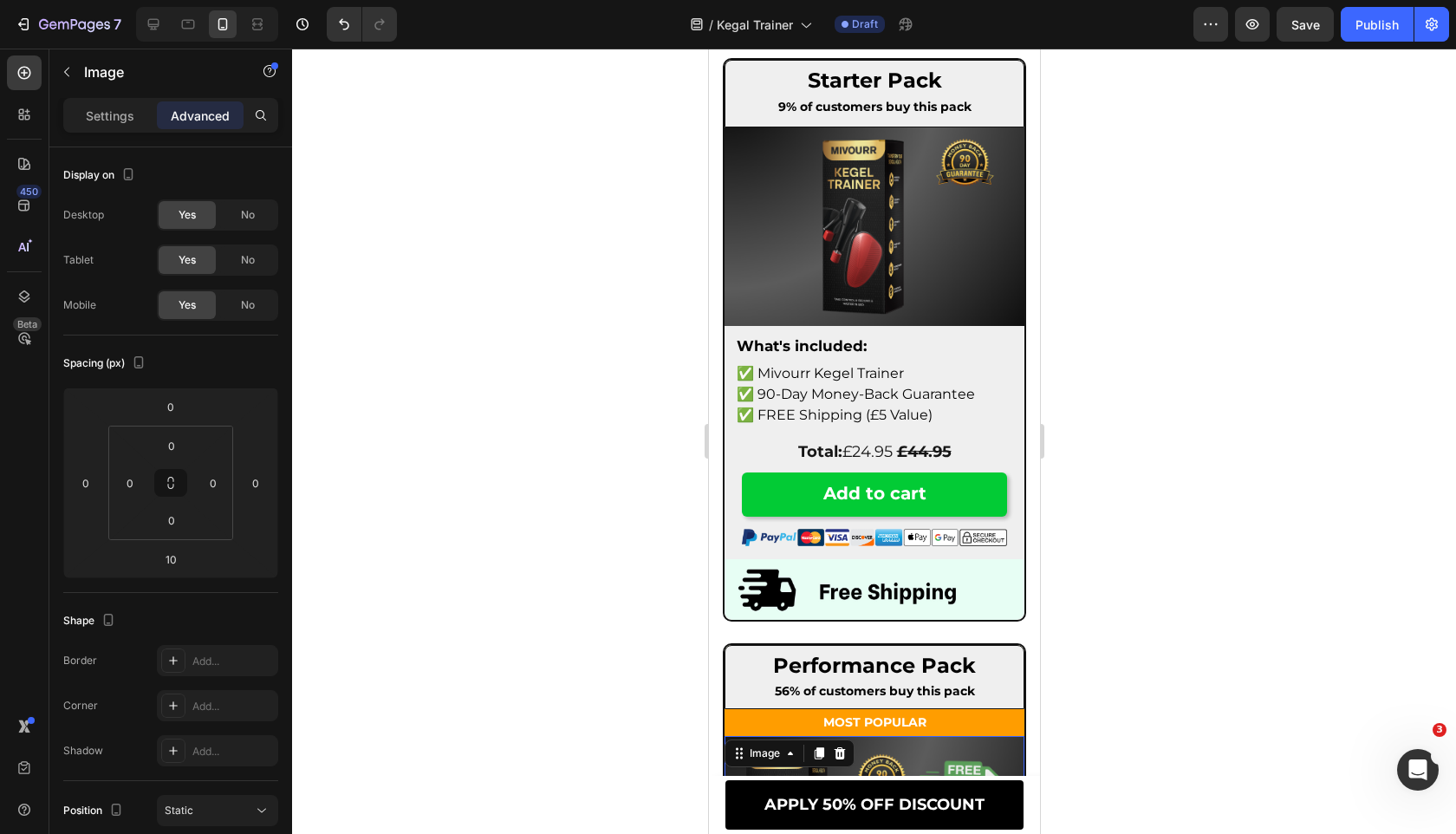
click at [873, 289] on img at bounding box center [873, 226] width 299 height 199
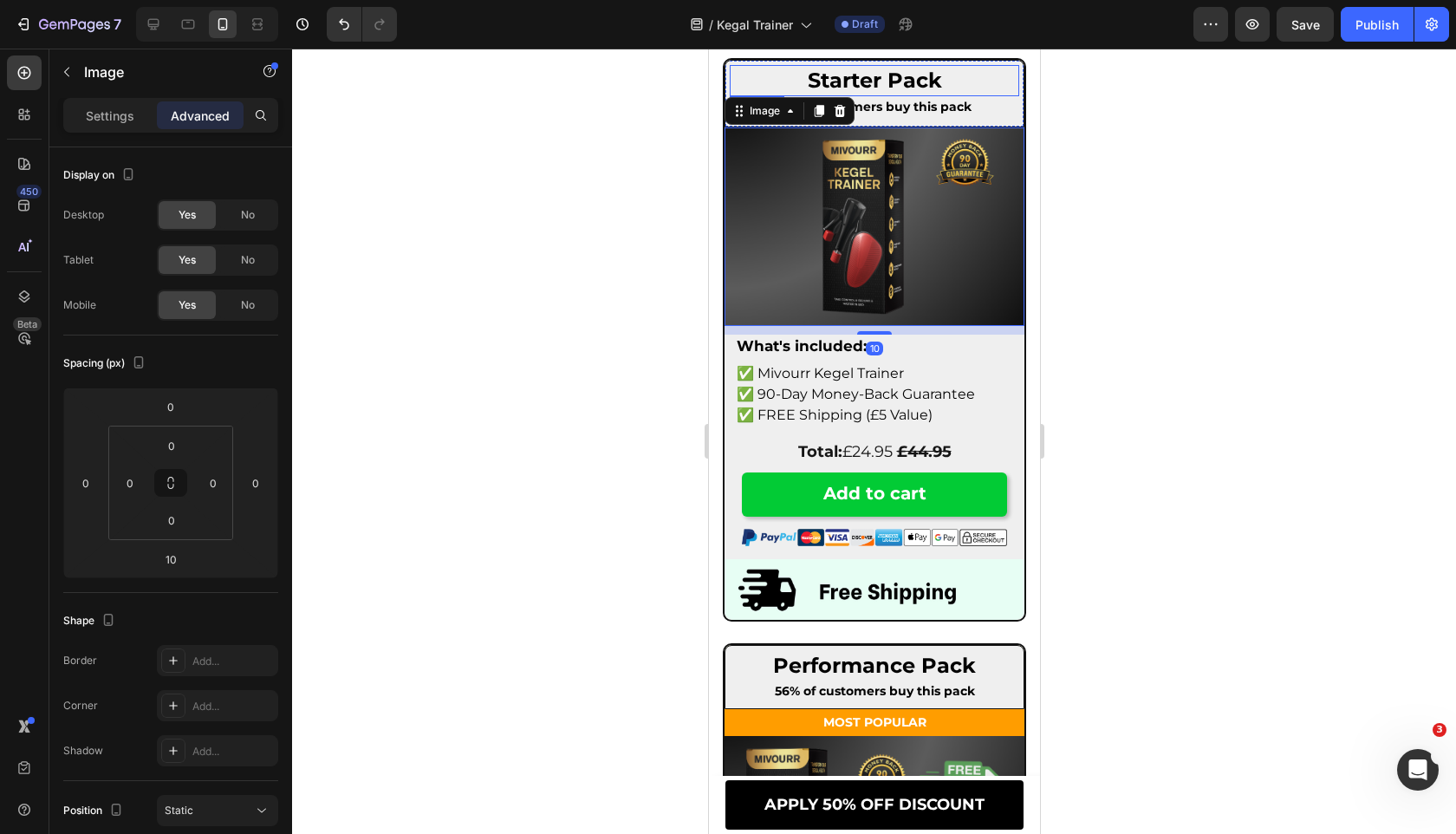
click at [967, 74] on p "⁠⁠⁠⁠⁠⁠⁠ Starter Pack" at bounding box center [873, 80] width 286 height 27
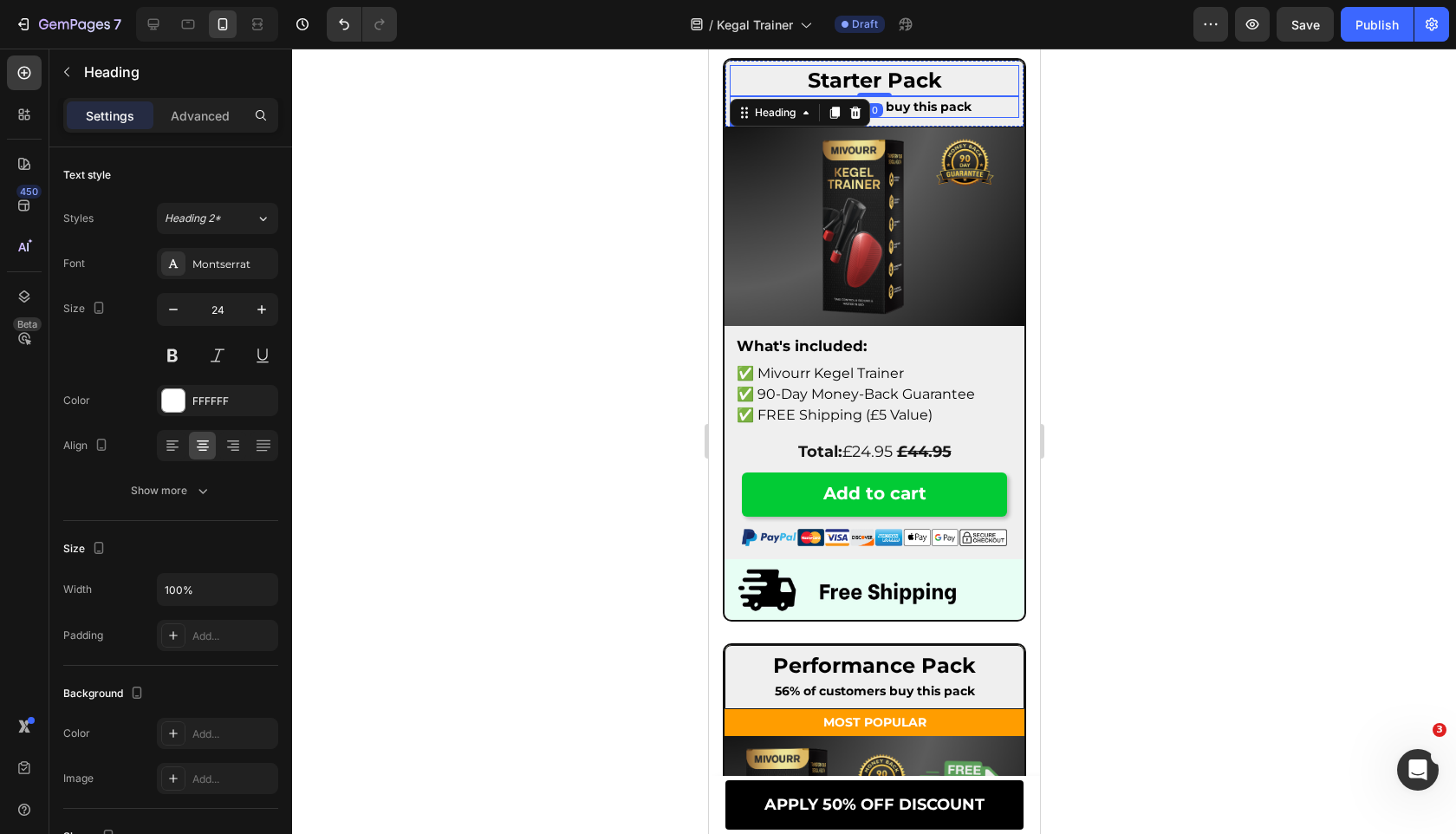
click at [971, 104] on p "9% of customers buy this pack" at bounding box center [873, 107] width 286 height 18
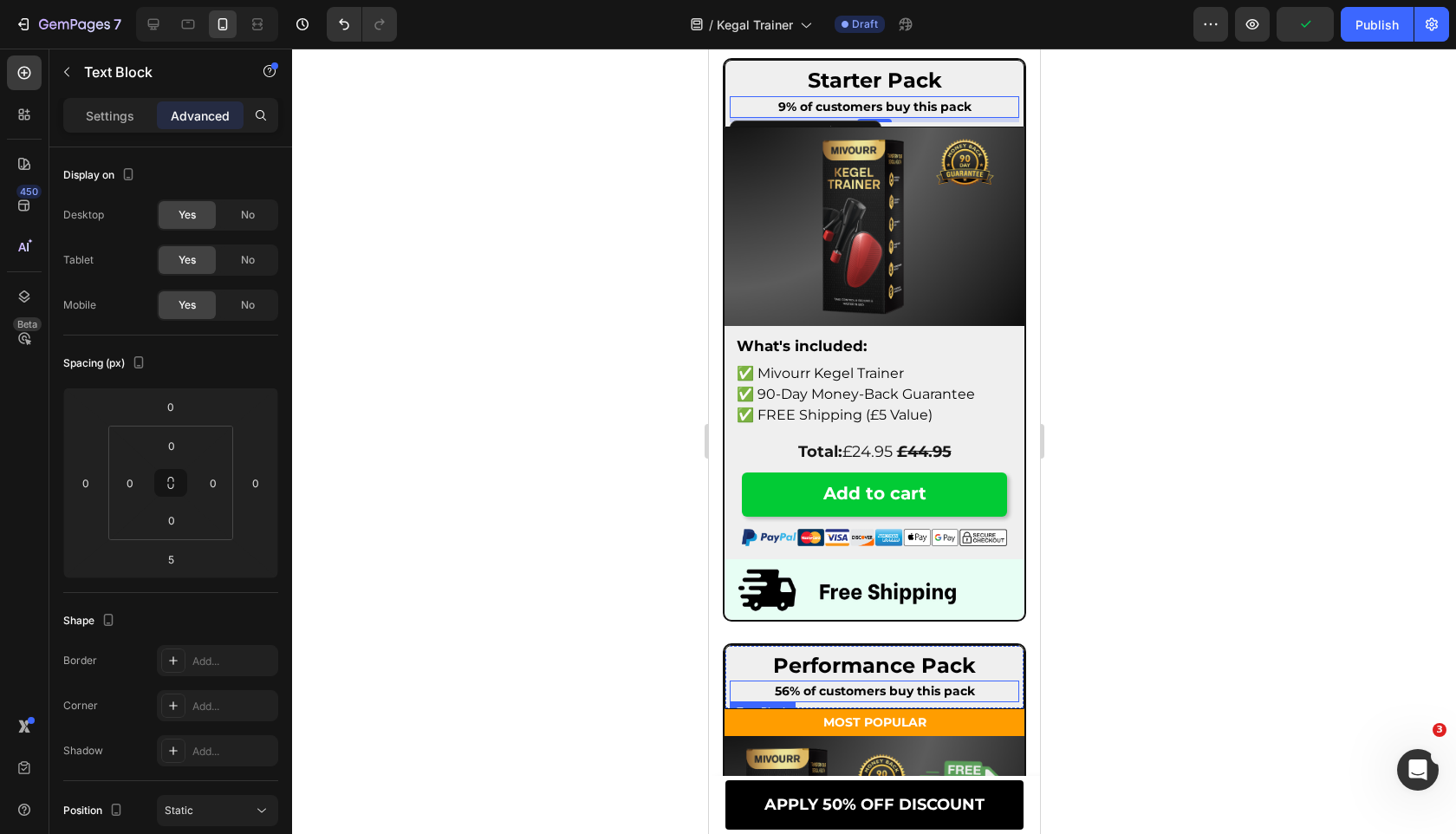
click at [856, 685] on strong "56% of customers buy this pack" at bounding box center [874, 691] width 200 height 16
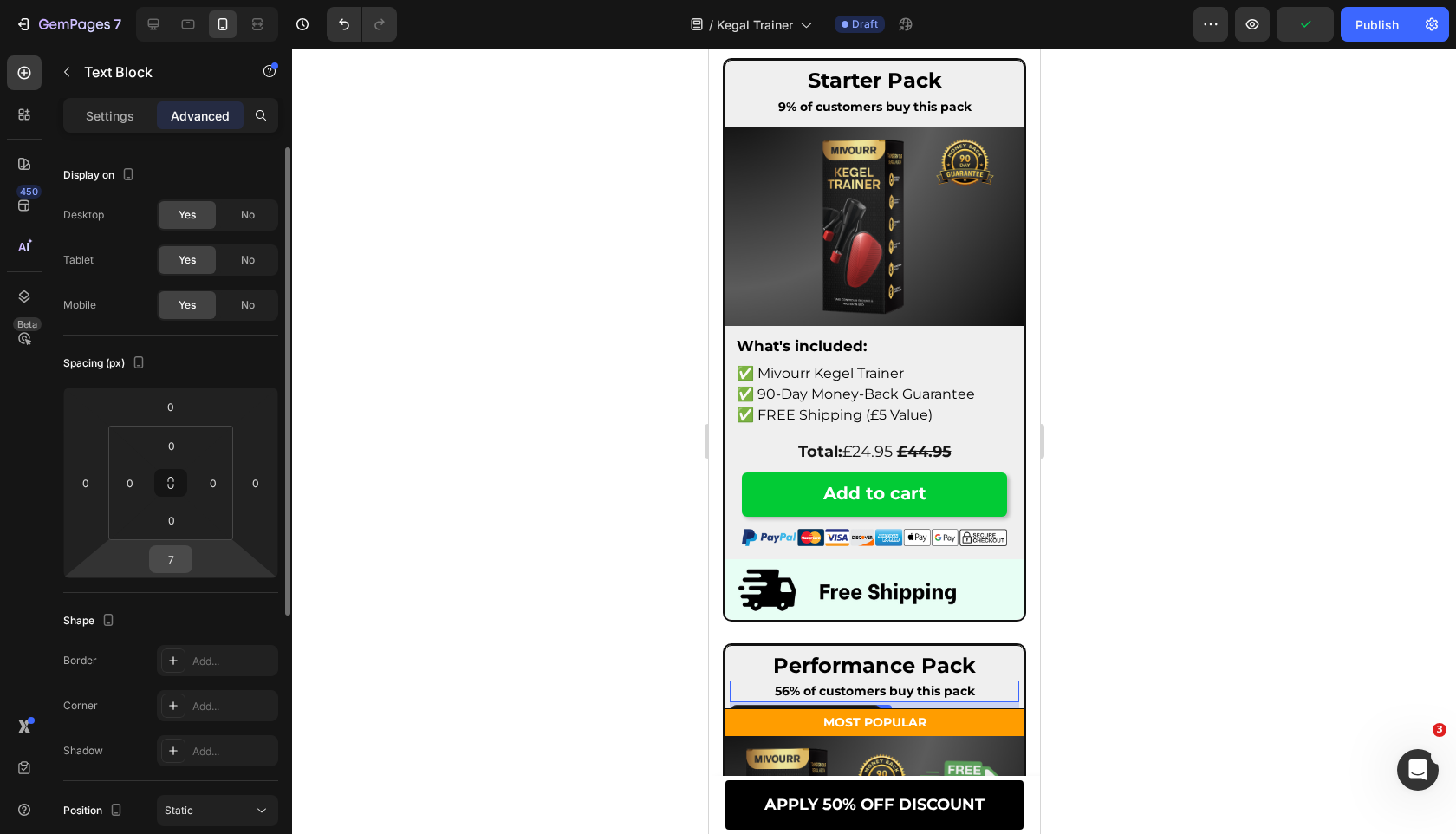
click at [185, 555] on input "7" at bounding box center [171, 559] width 35 height 26
type input "5"
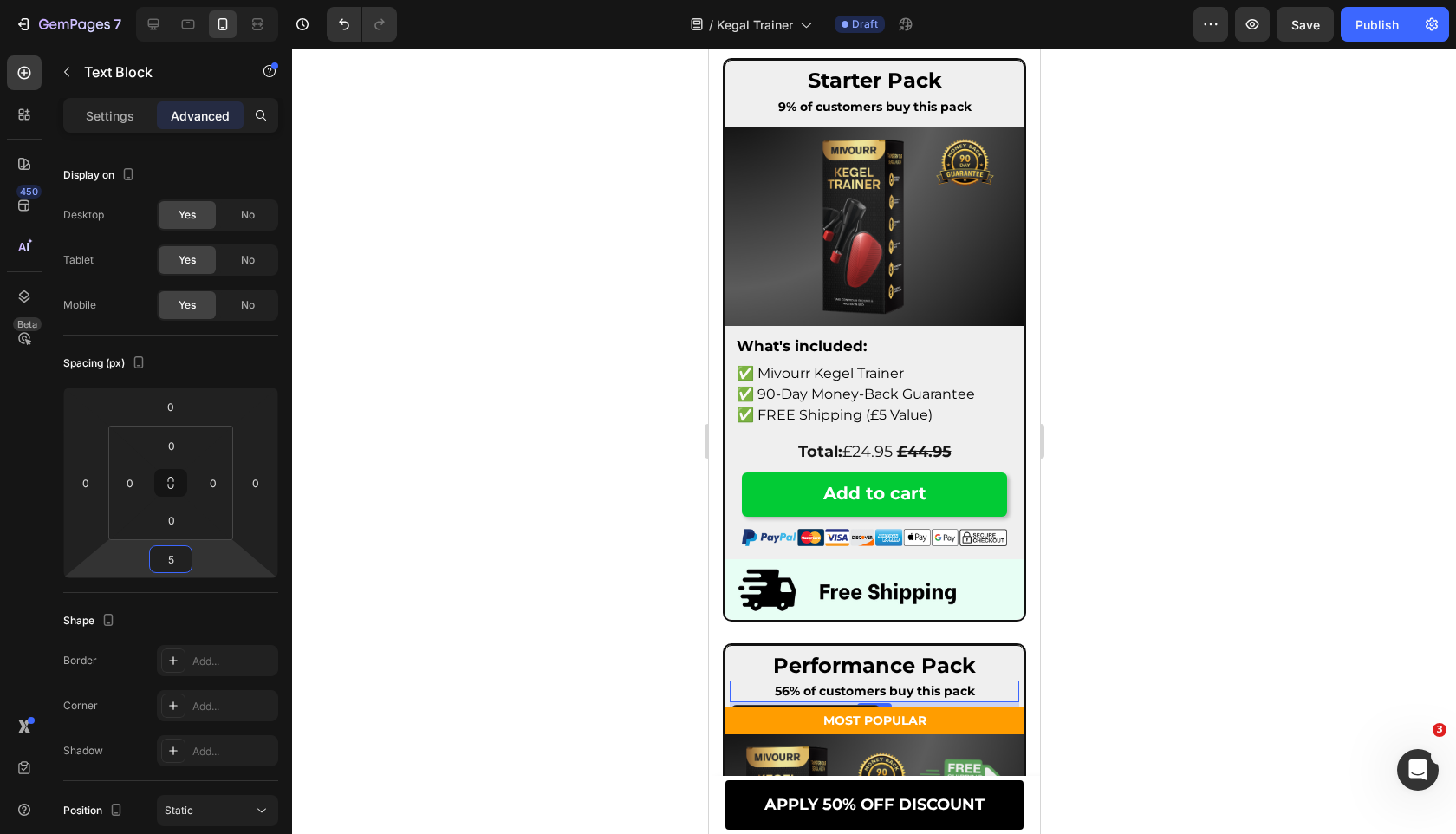
drag, startPoint x: 388, startPoint y: 603, endPoint x: 411, endPoint y: 603, distance: 23.0
click at [388, 603] on div at bounding box center [874, 441] width 1164 height 786
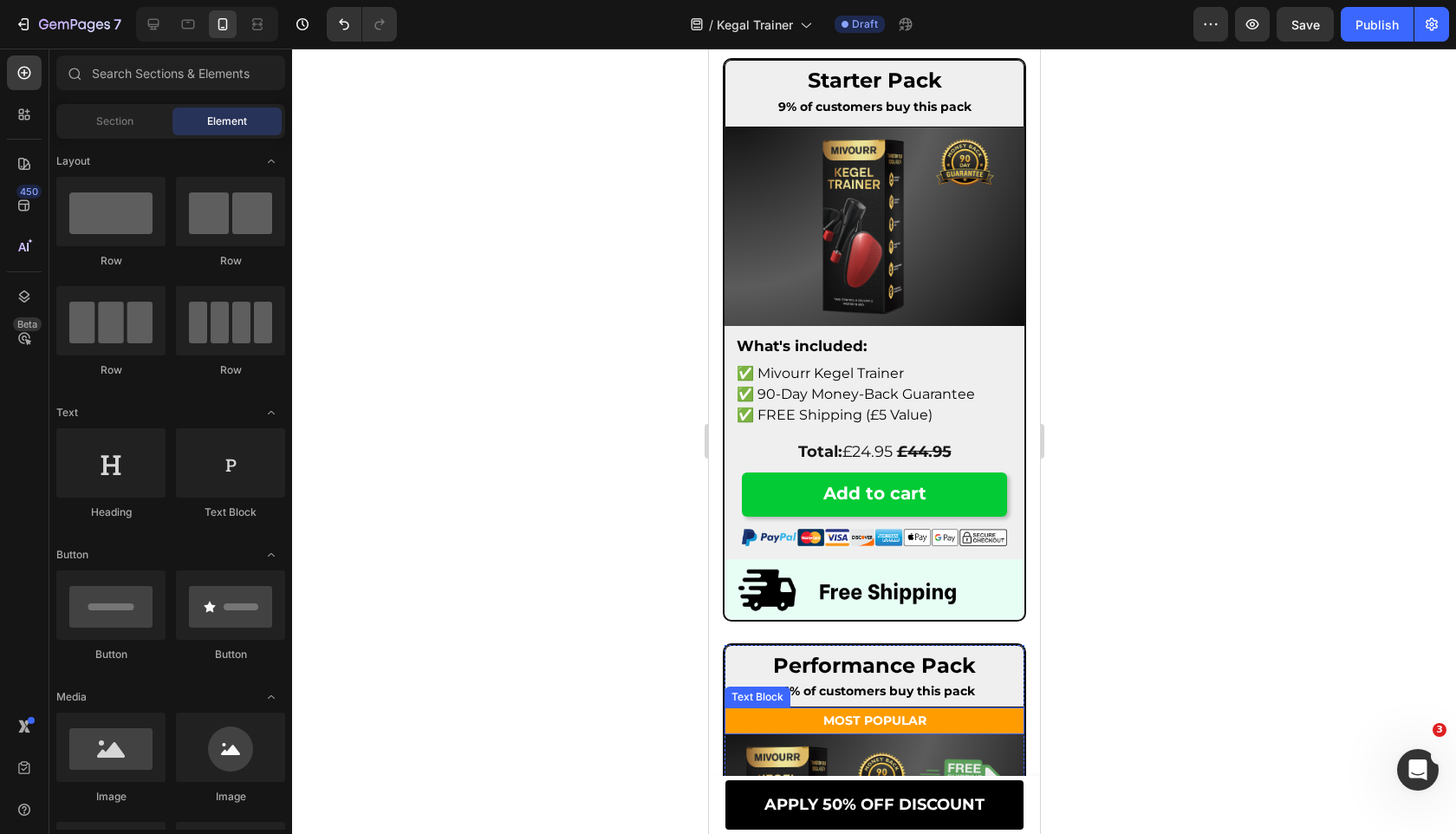
scroll to position [10053, 0]
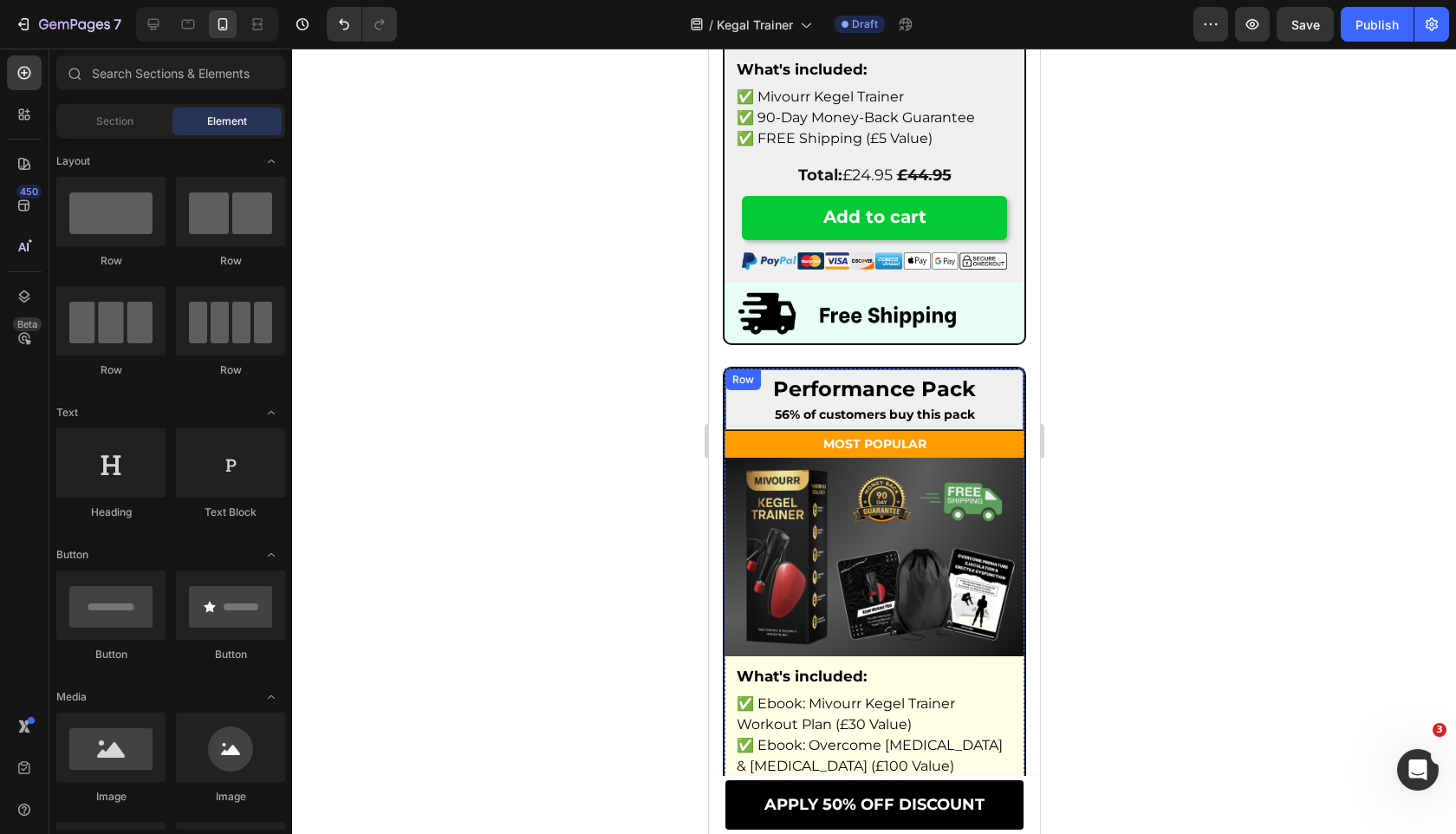
click at [904, 377] on span "Performance Pack" at bounding box center [874, 389] width 203 height 25
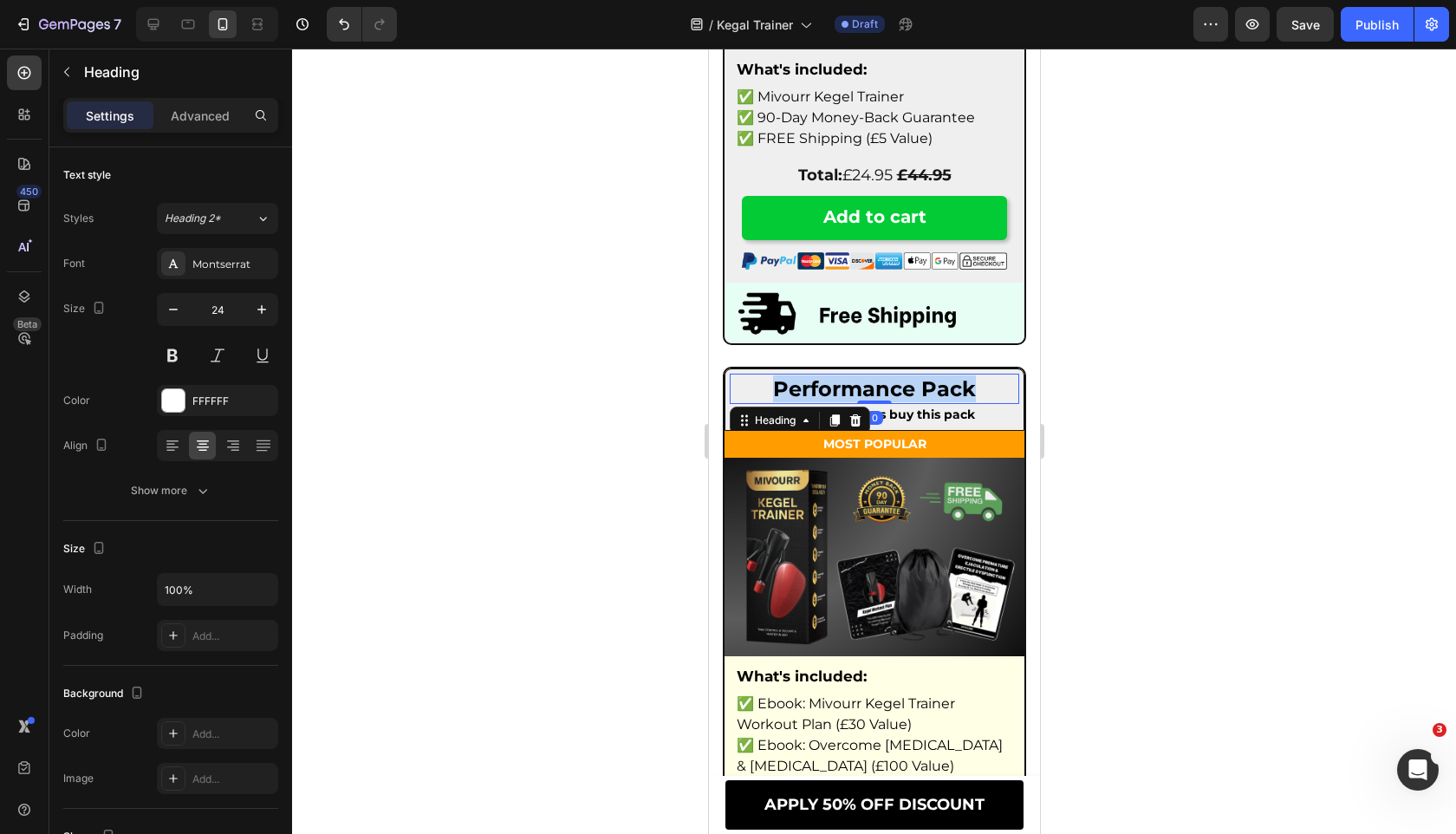
click at [904, 377] on span "Performance Pack" at bounding box center [874, 389] width 203 height 25
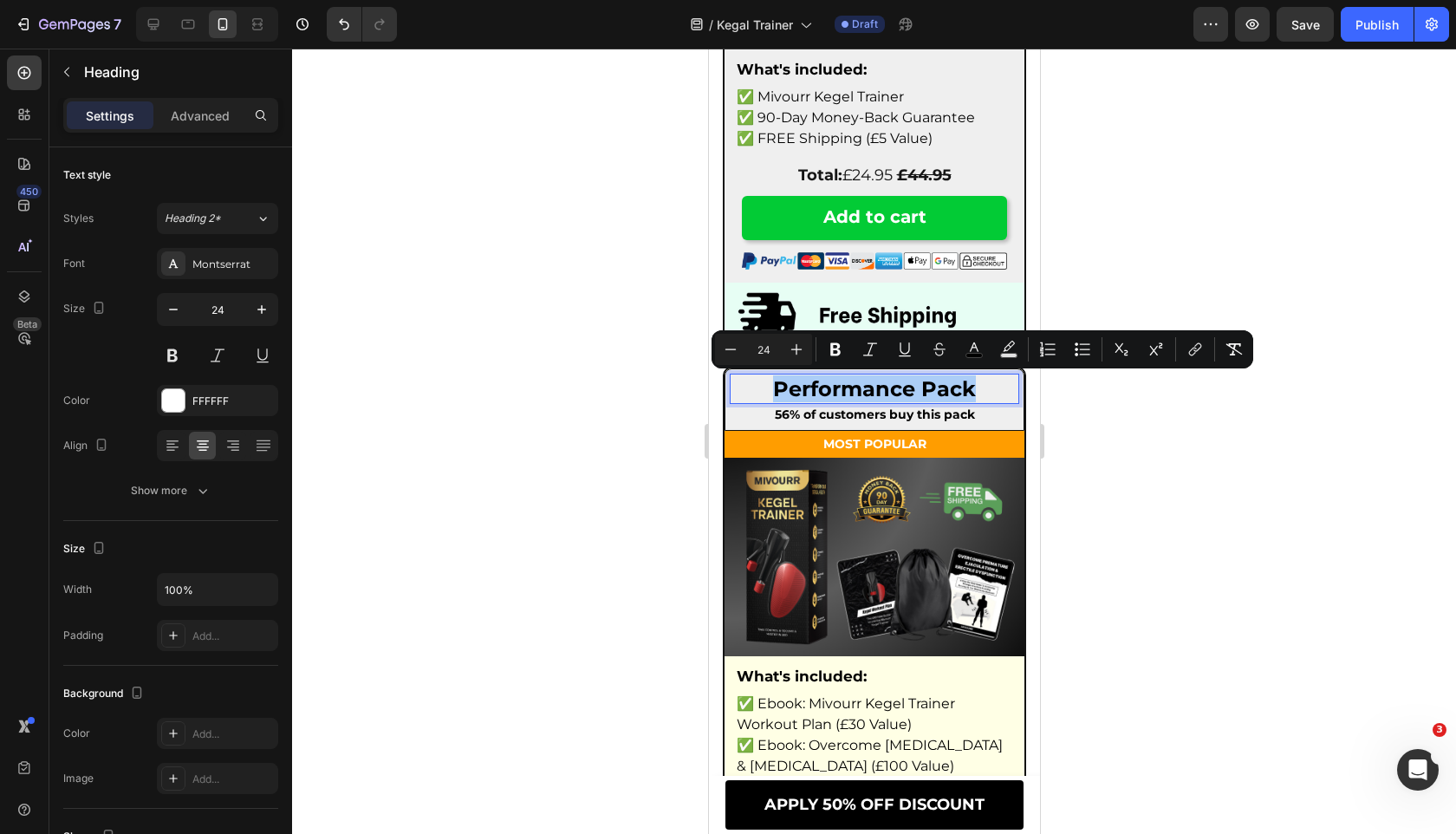
click at [515, 505] on div at bounding box center [874, 441] width 1164 height 786
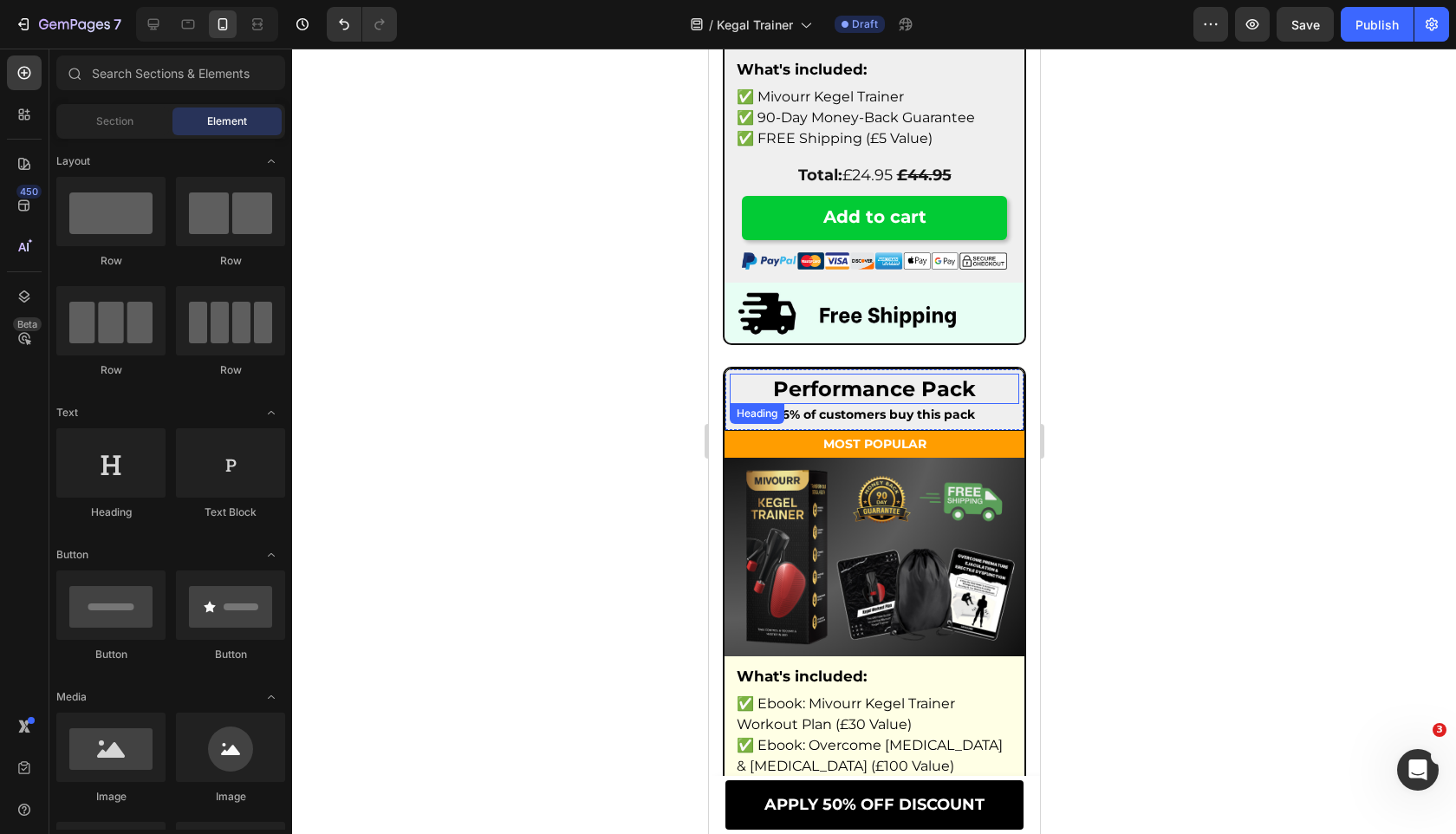
click at [797, 393] on span "Performance Pack" at bounding box center [874, 389] width 203 height 25
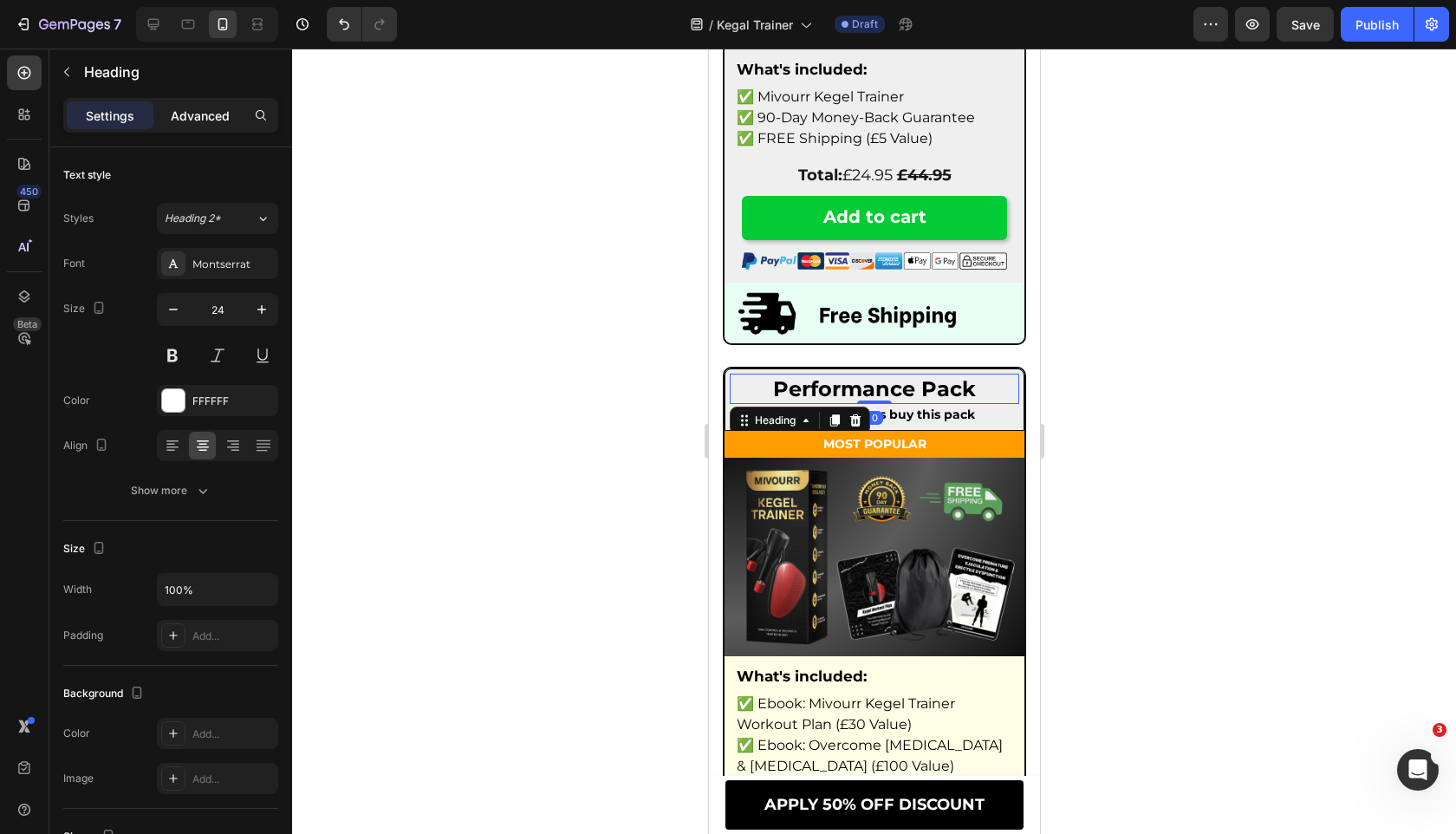
click at [209, 117] on p "Advanced" at bounding box center [200, 116] width 59 height 18
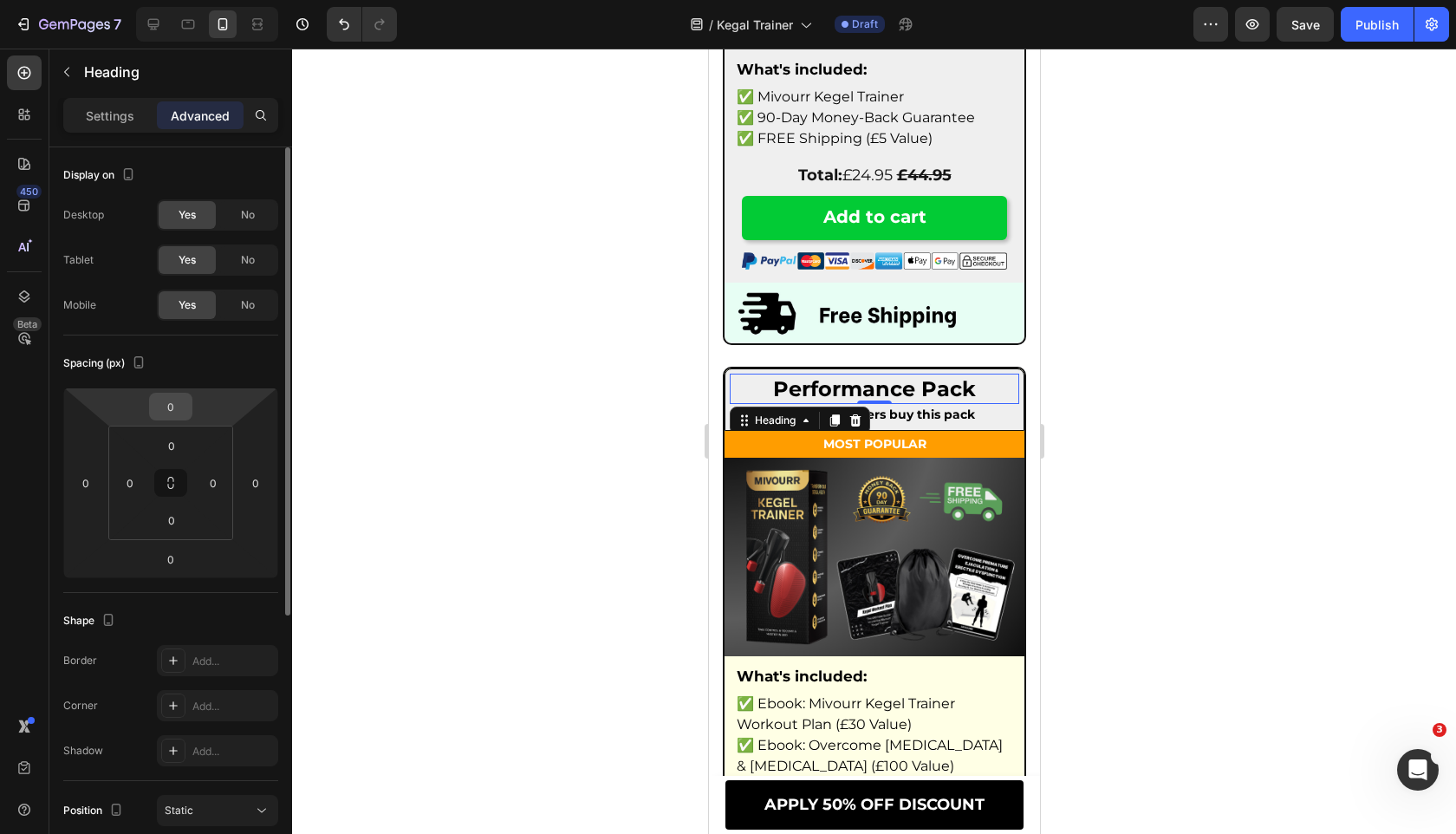
click at [181, 406] on input "0" at bounding box center [171, 406] width 35 height 26
type input "5"
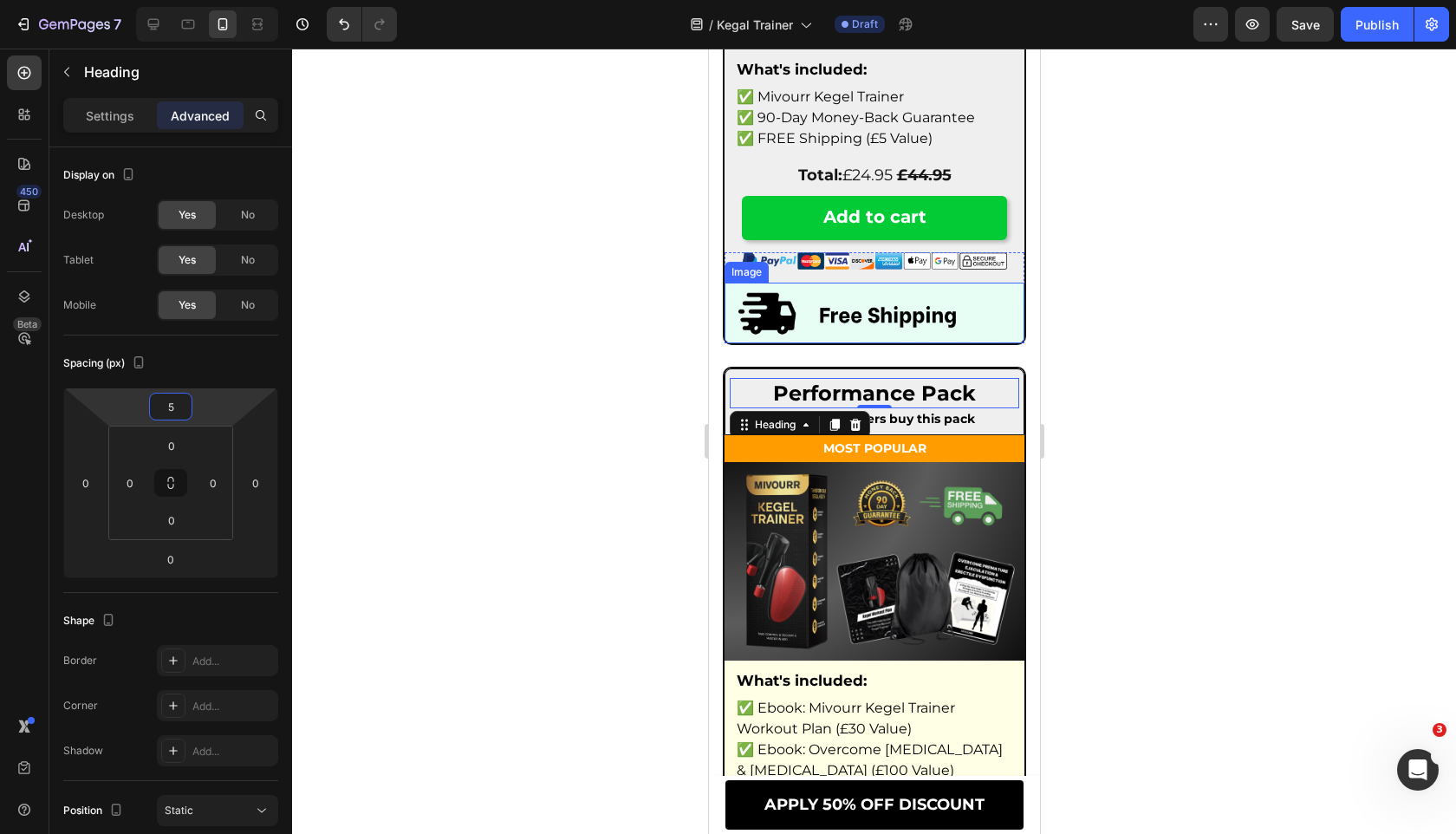
scroll to position [9775, 0]
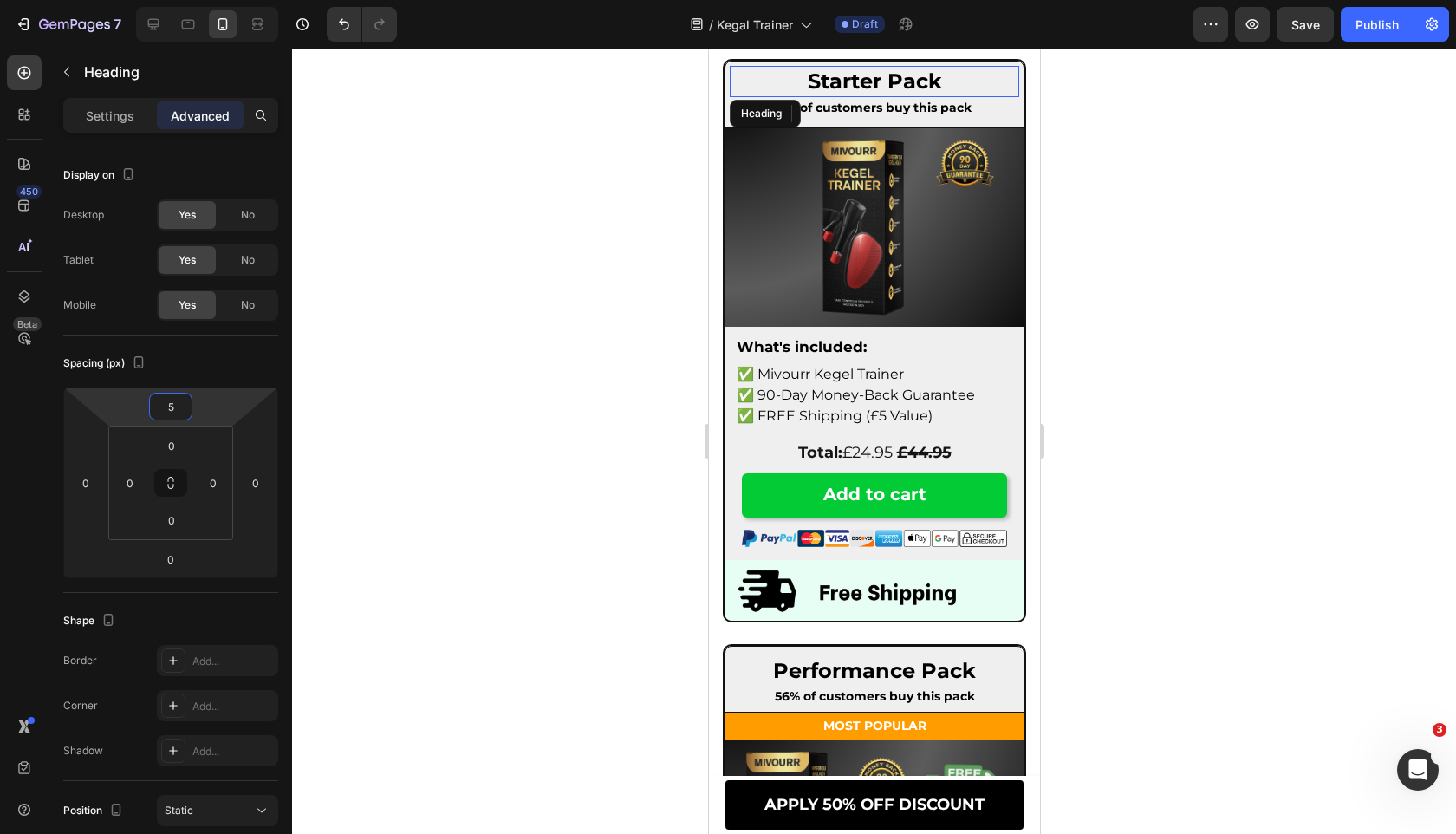
drag, startPoint x: 856, startPoint y: 70, endPoint x: 1408, endPoint y: 186, distance: 564.1
click at [856, 70] on span "Starter Pack" at bounding box center [873, 81] width 134 height 25
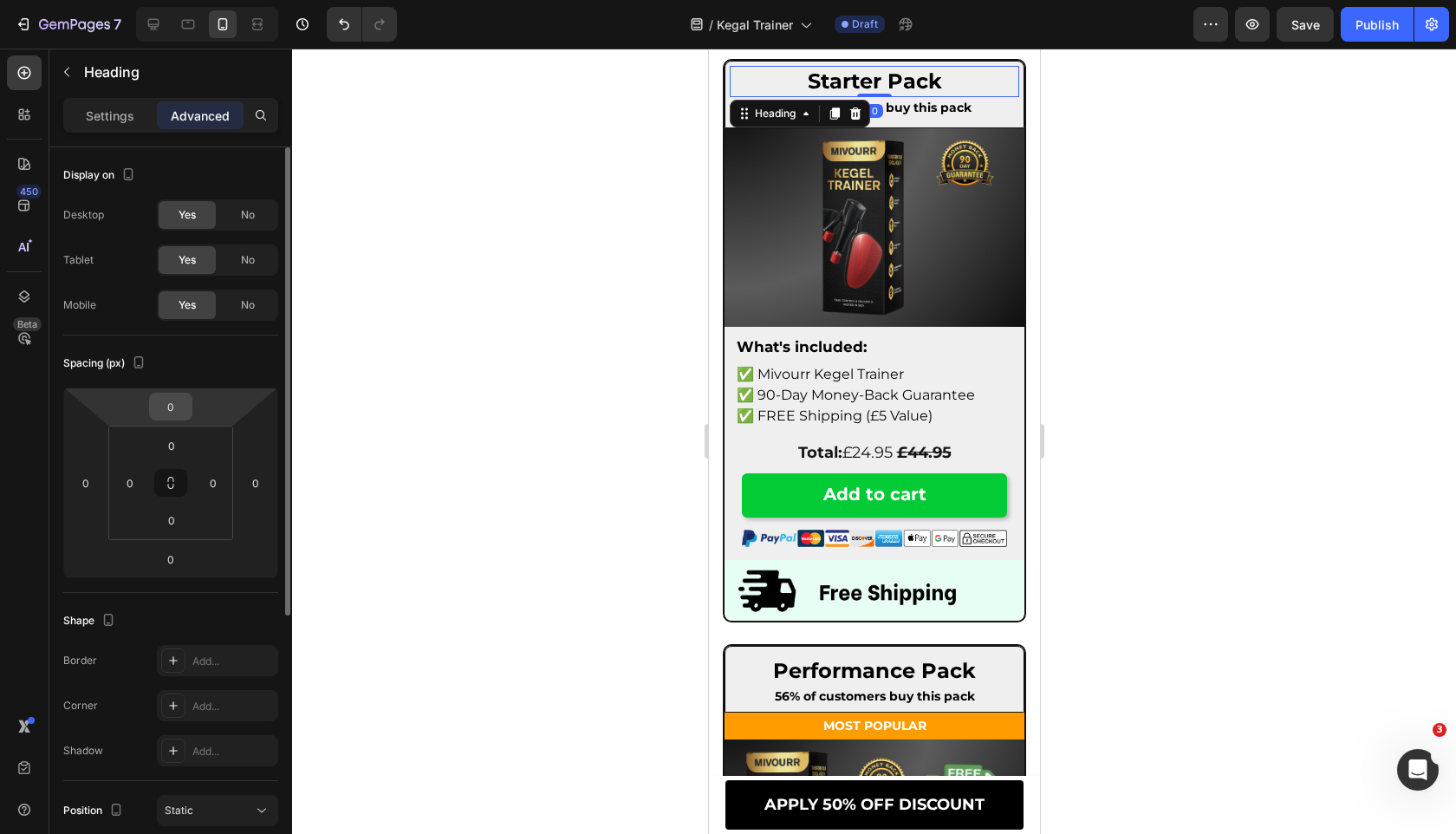
click at [167, 413] on input "0" at bounding box center [171, 406] width 35 height 26
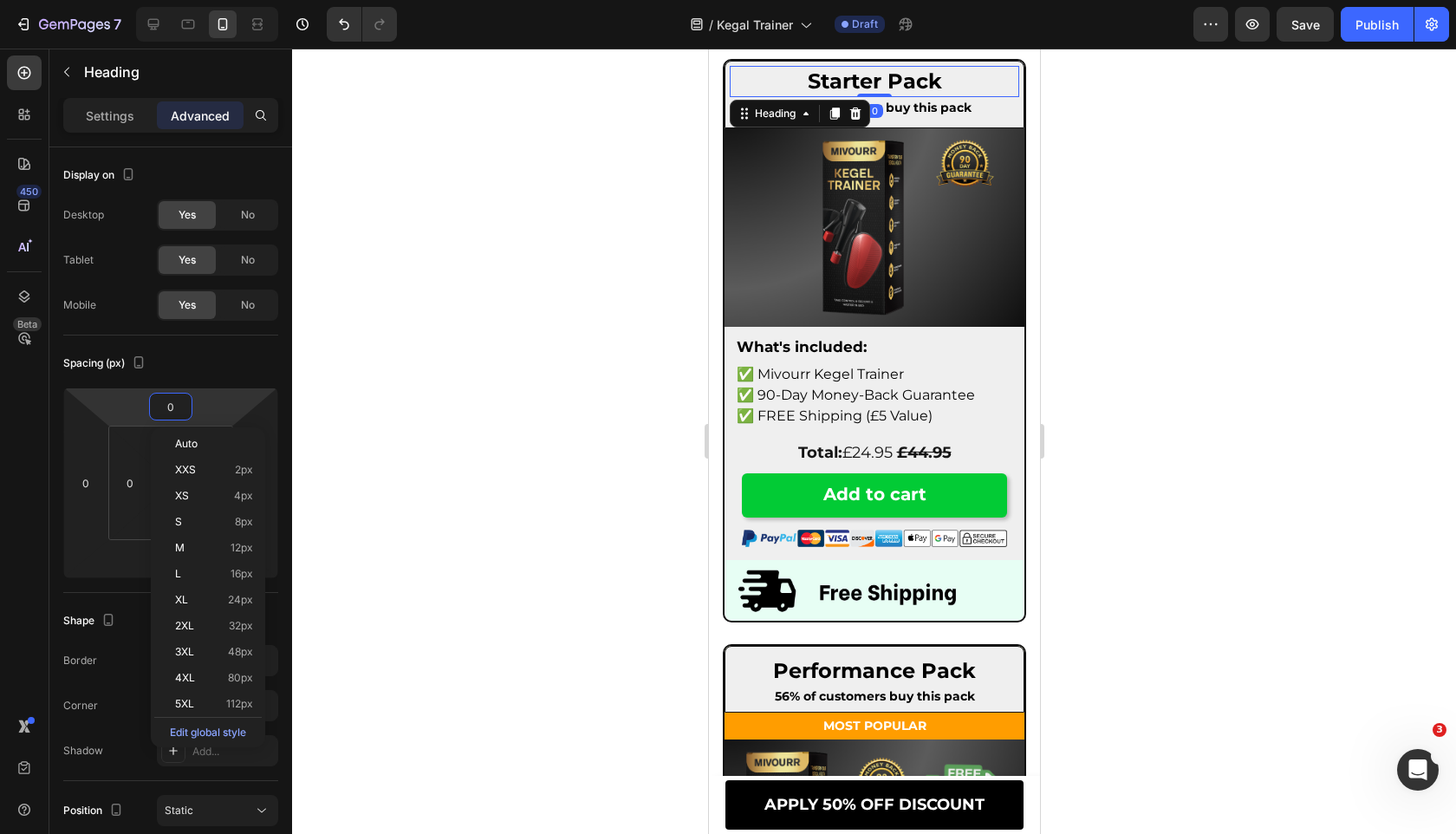
type input "5"
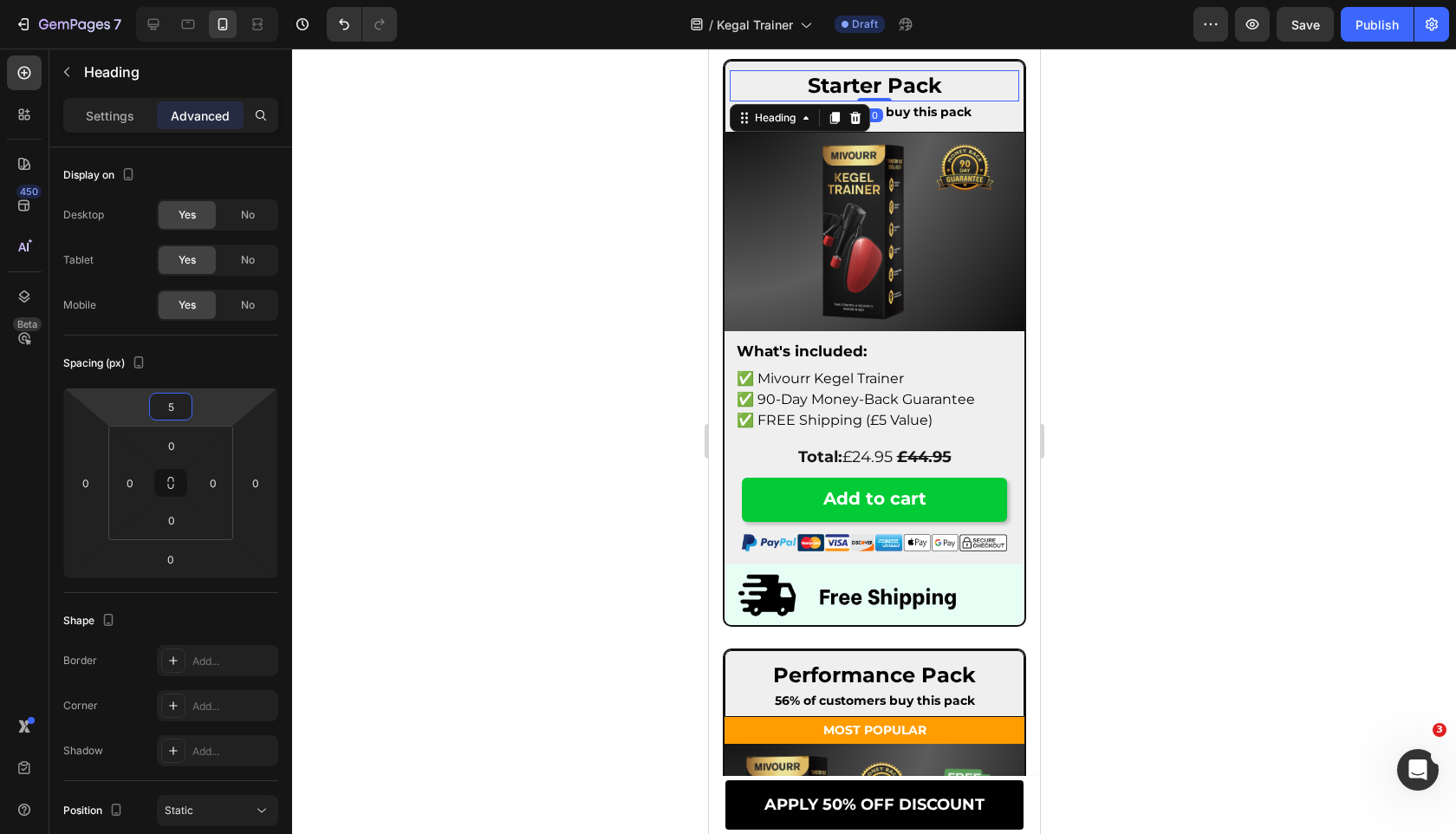
click at [496, 392] on div at bounding box center [874, 441] width 1164 height 786
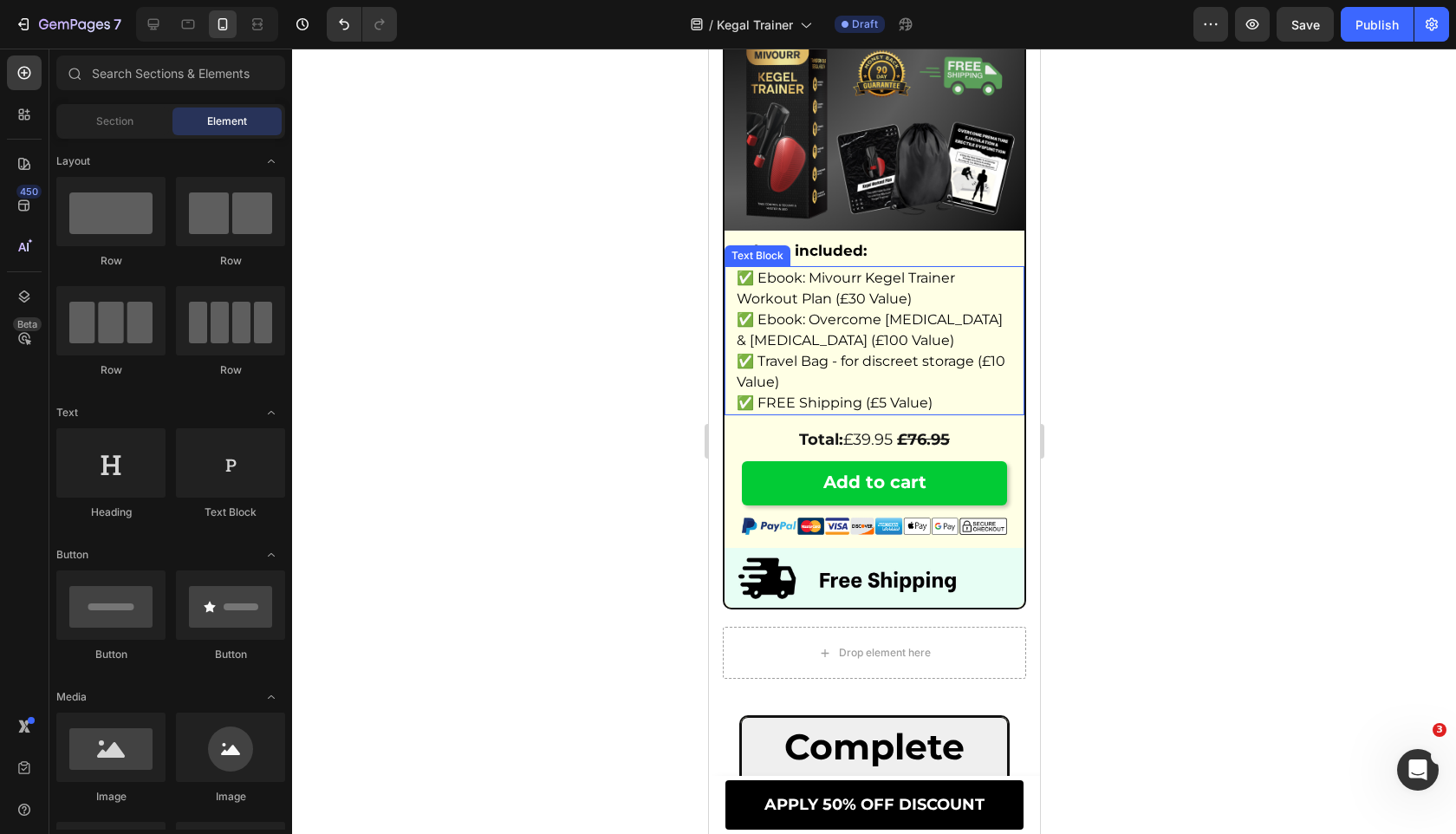
scroll to position [10591, 0]
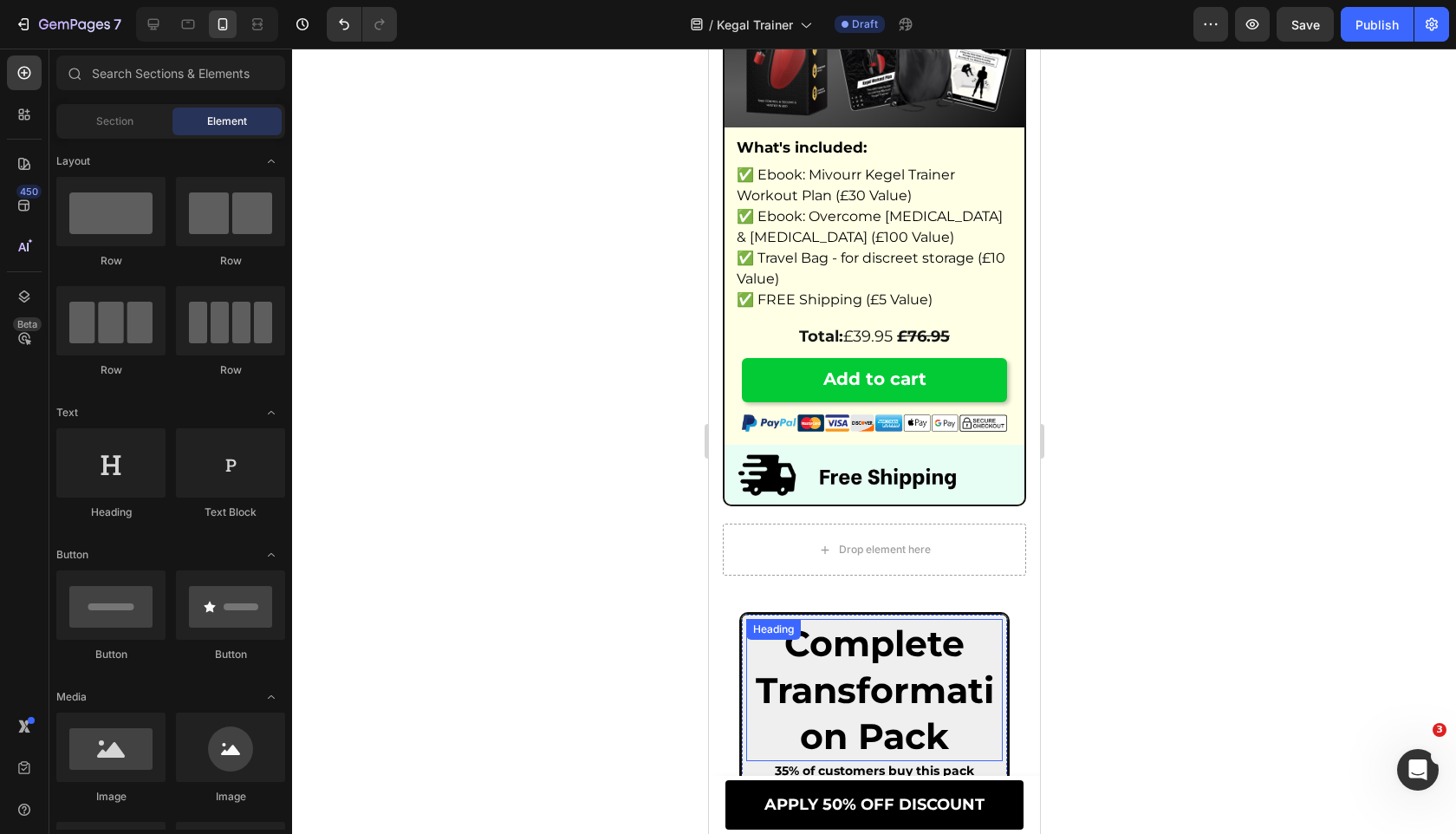
click at [745, 640] on div "Heading" at bounding box center [772, 630] width 54 height 21
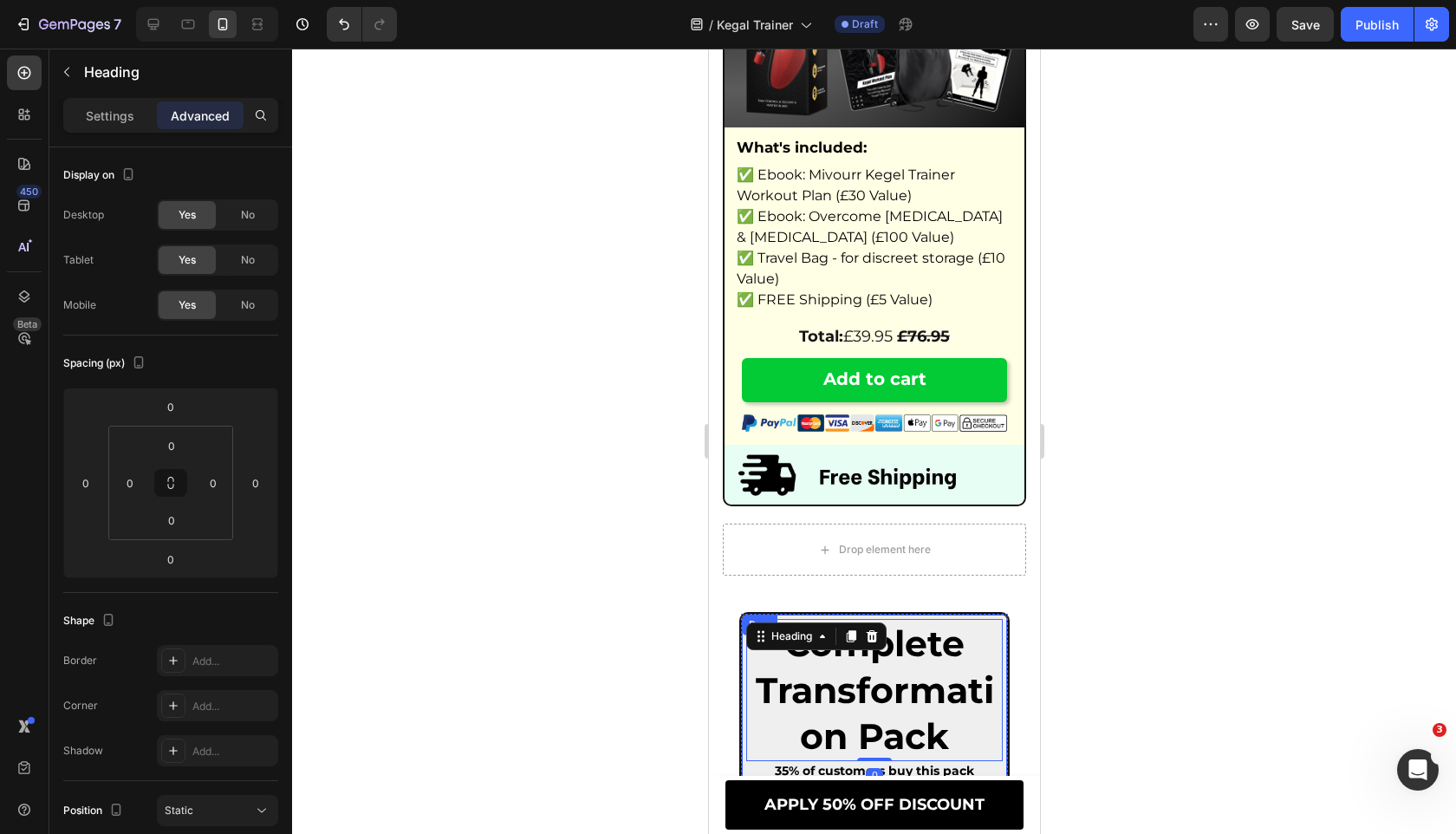
click at [742, 635] on div "Row" at bounding box center [758, 626] width 36 height 21
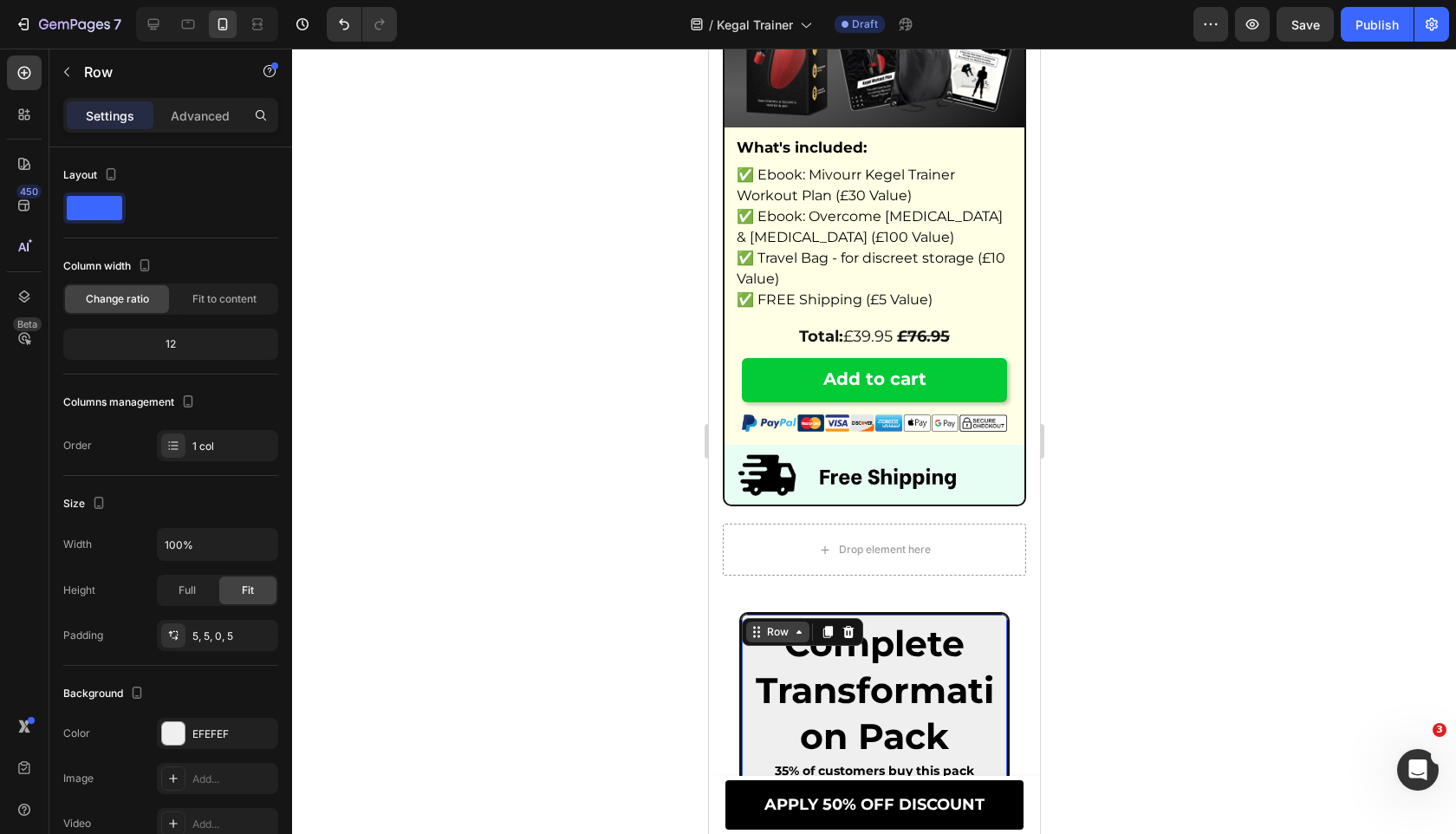
click at [756, 639] on icon at bounding box center [756, 633] width 14 height 14
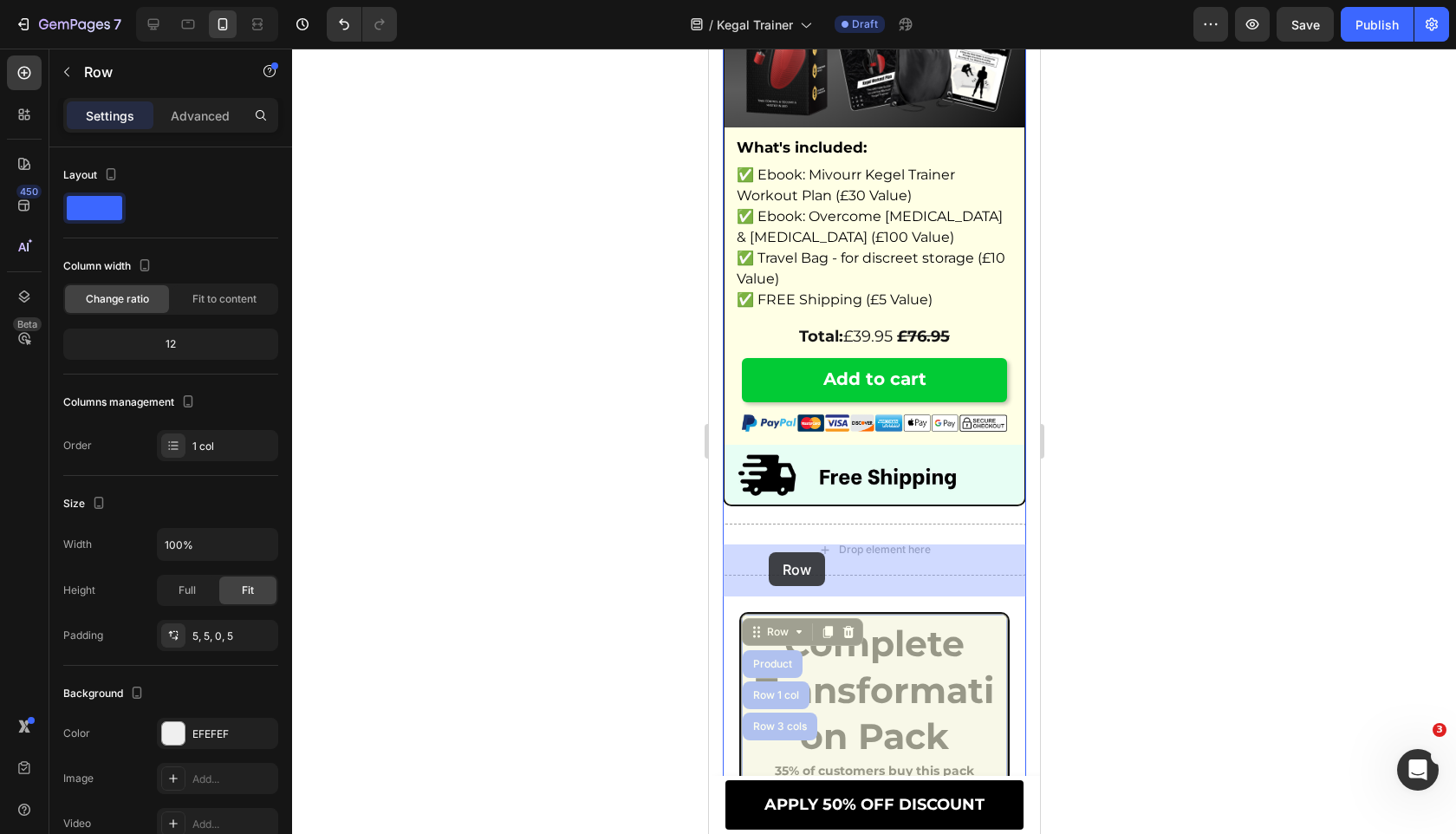
drag, startPoint x: 753, startPoint y: 654, endPoint x: 768, endPoint y: 552, distance: 103.1
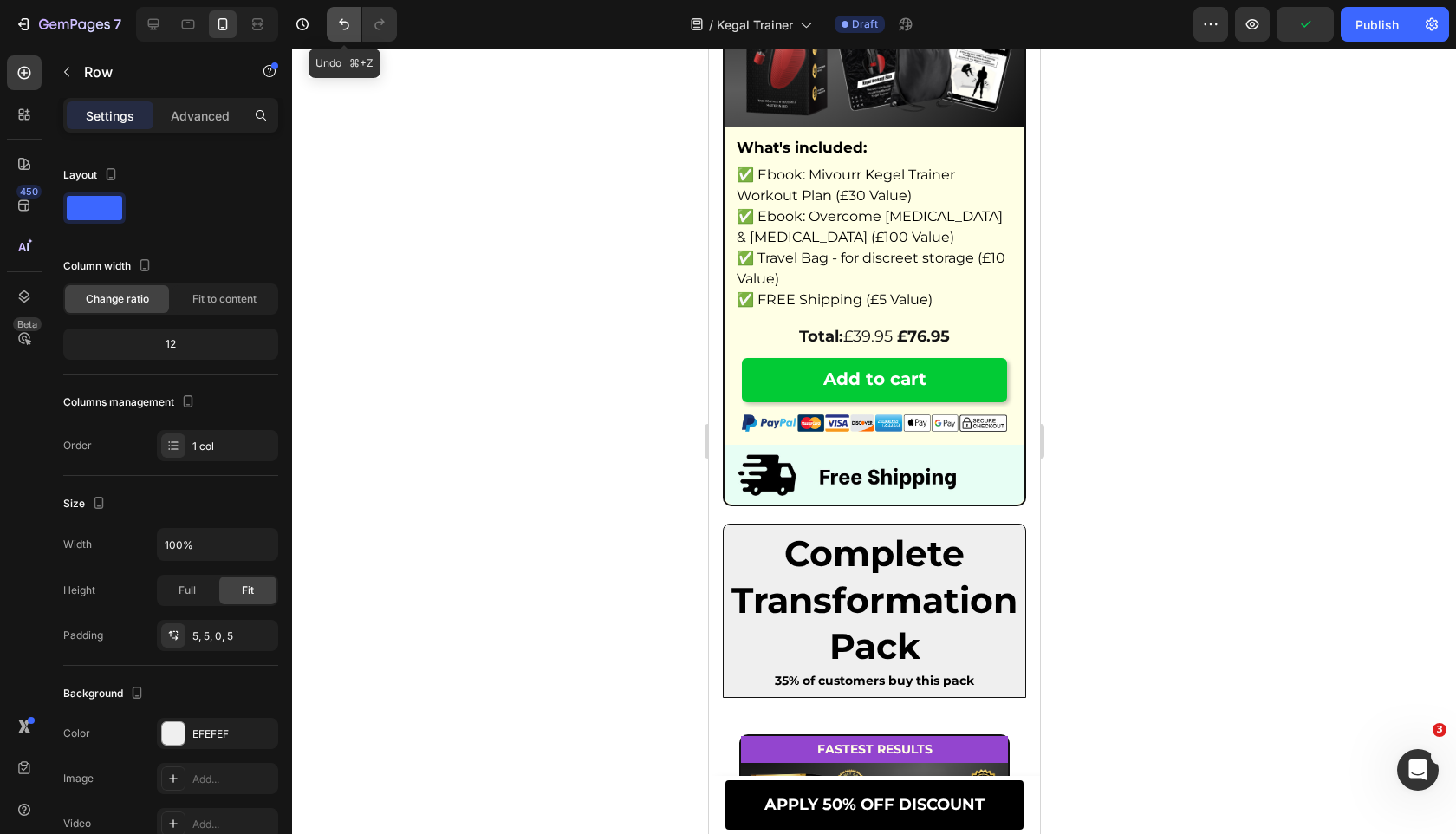
drag, startPoint x: 346, startPoint y: 32, endPoint x: 95, endPoint y: 465, distance: 500.5
click at [346, 32] on button "Undo/Redo" at bounding box center [344, 25] width 35 height 35
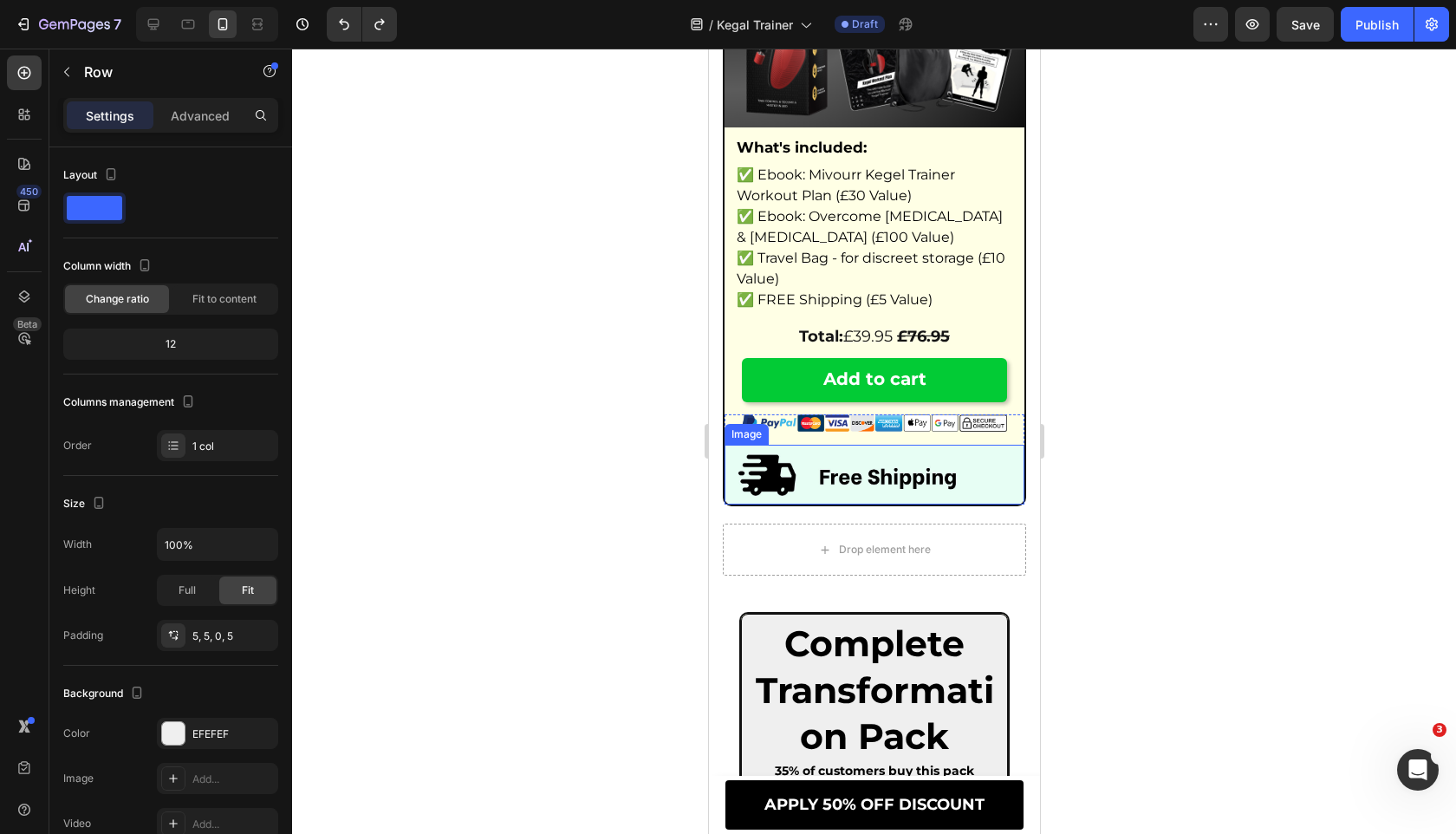
scroll to position [10745, 0]
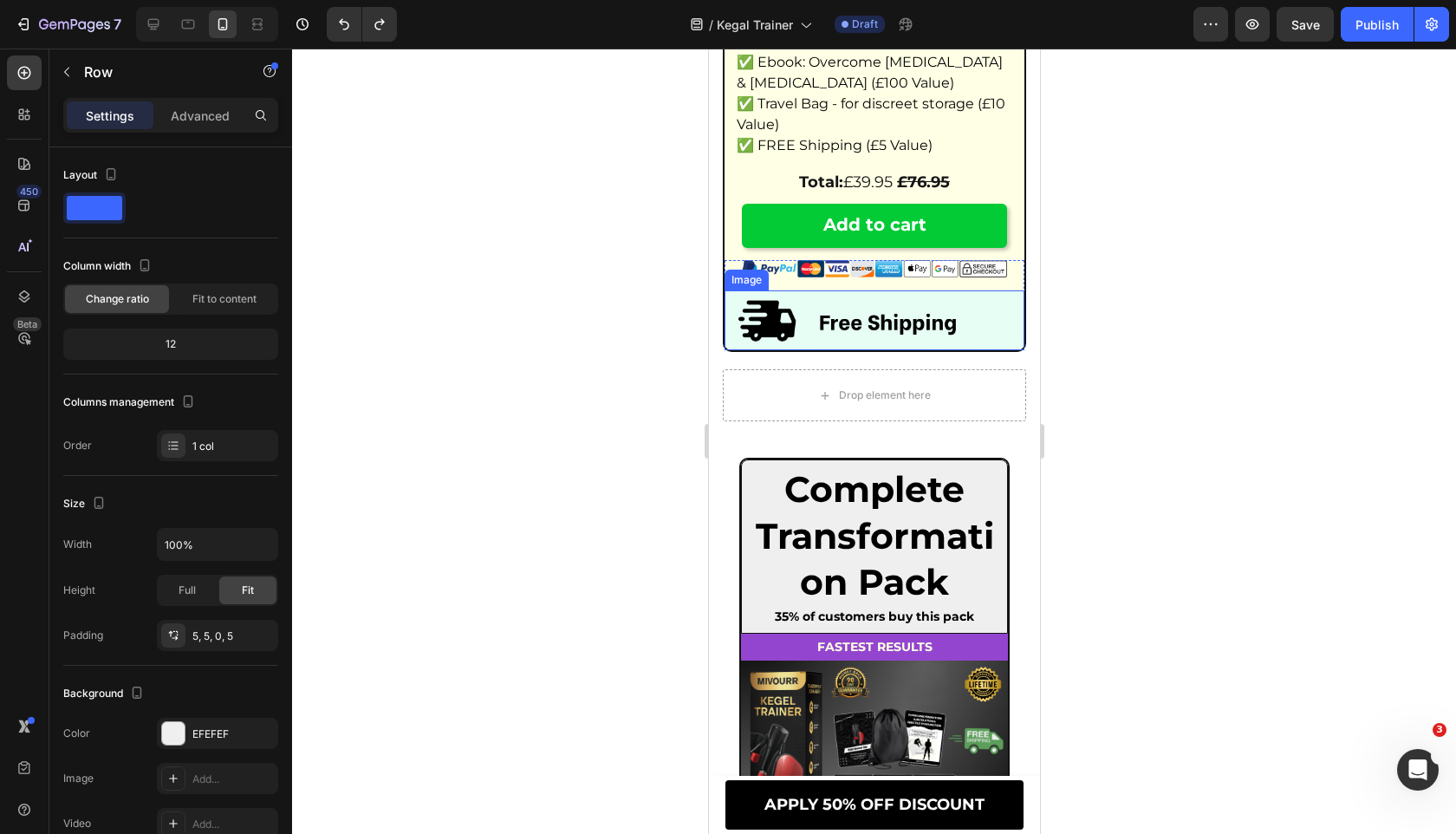
click at [745, 536] on h2 "Complete Transformation Pack" at bounding box center [873, 535] width 257 height 142
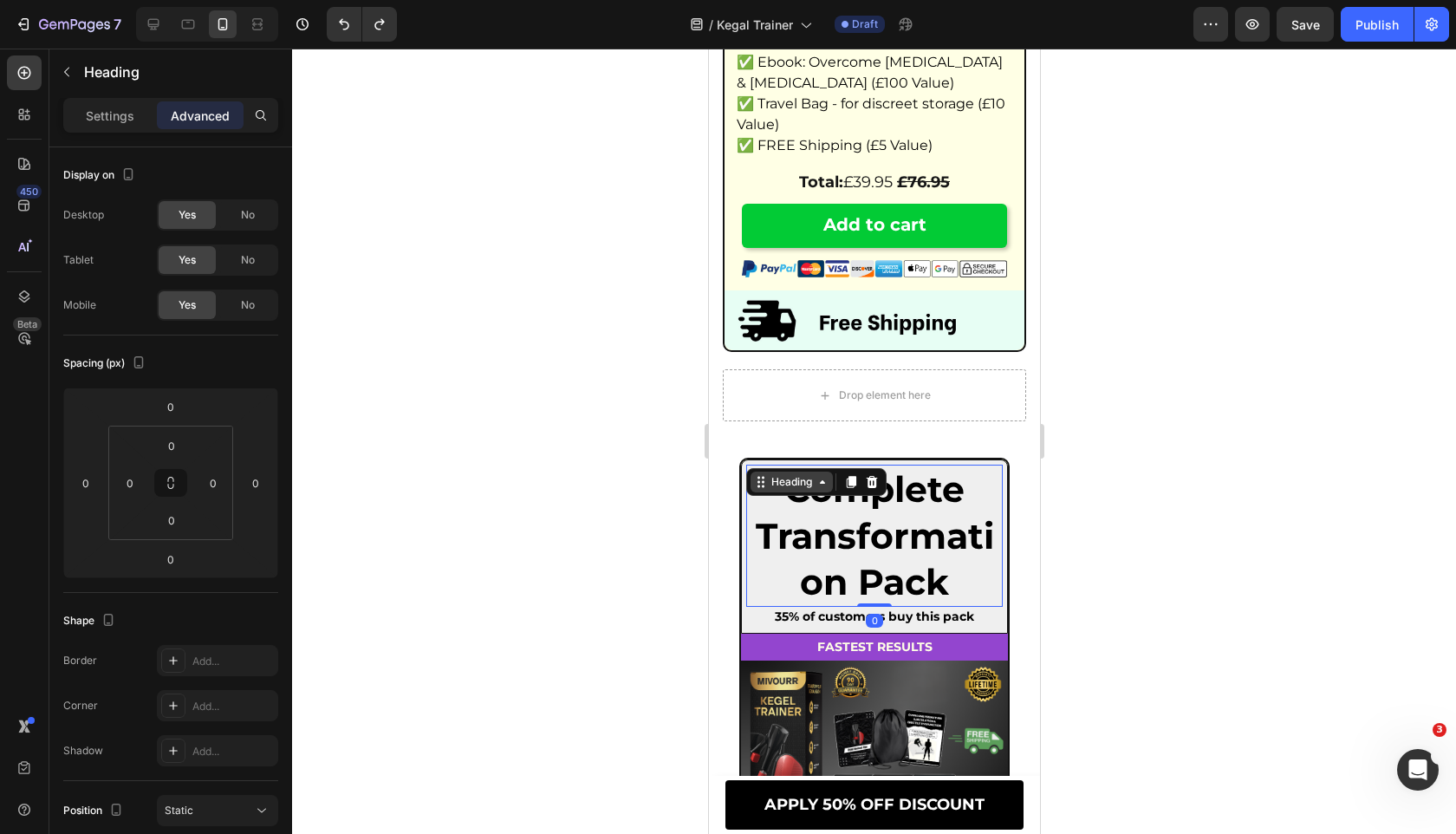
click at [775, 490] on div "Heading" at bounding box center [791, 482] width 47 height 16
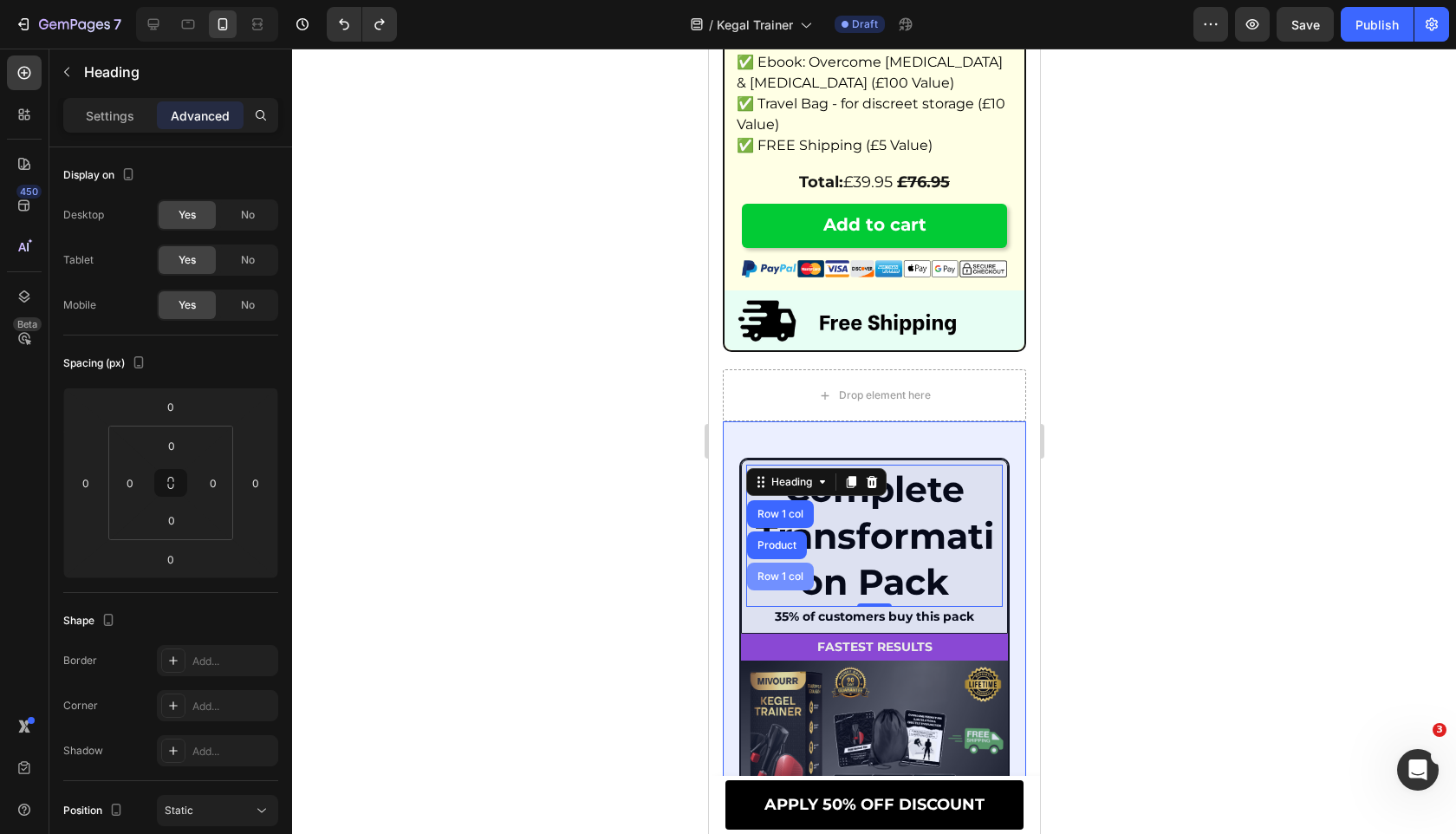
click at [769, 590] on div "Row 1 col" at bounding box center [779, 576] width 67 height 28
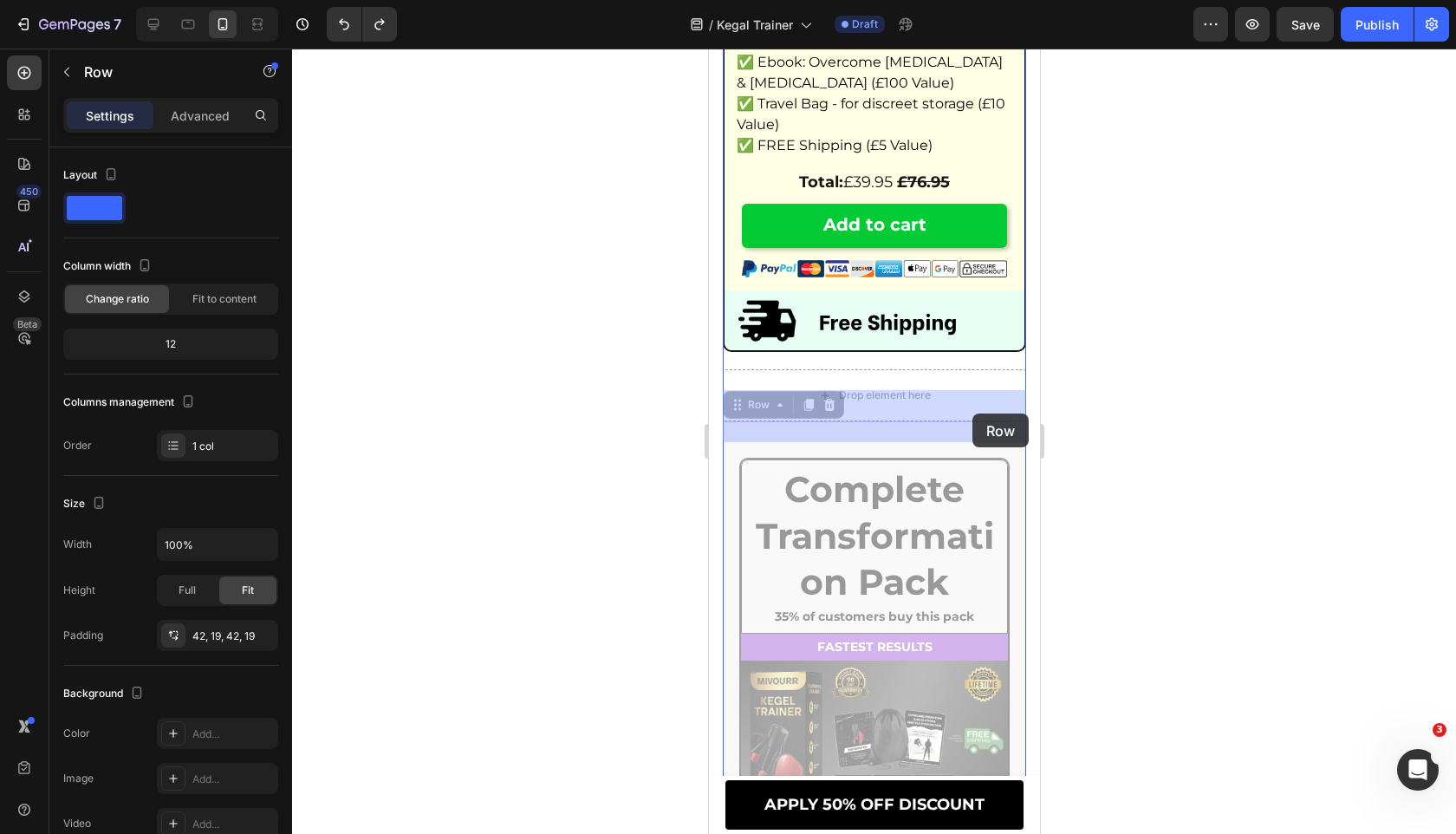
drag, startPoint x: 728, startPoint y: 430, endPoint x: 971, endPoint y: 414, distance: 243.5
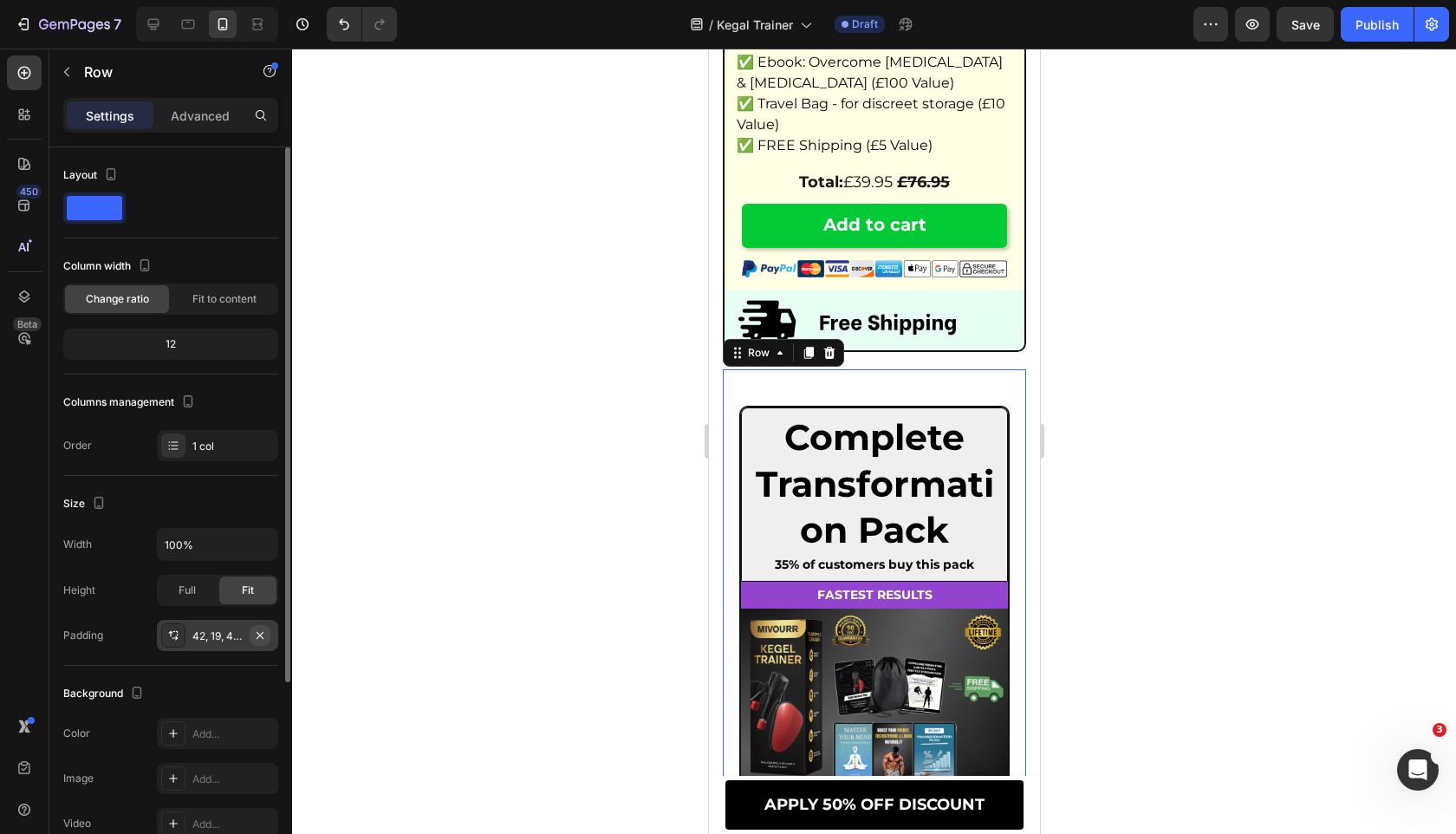
click at [260, 633] on icon "button" at bounding box center [260, 634] width 7 height 7
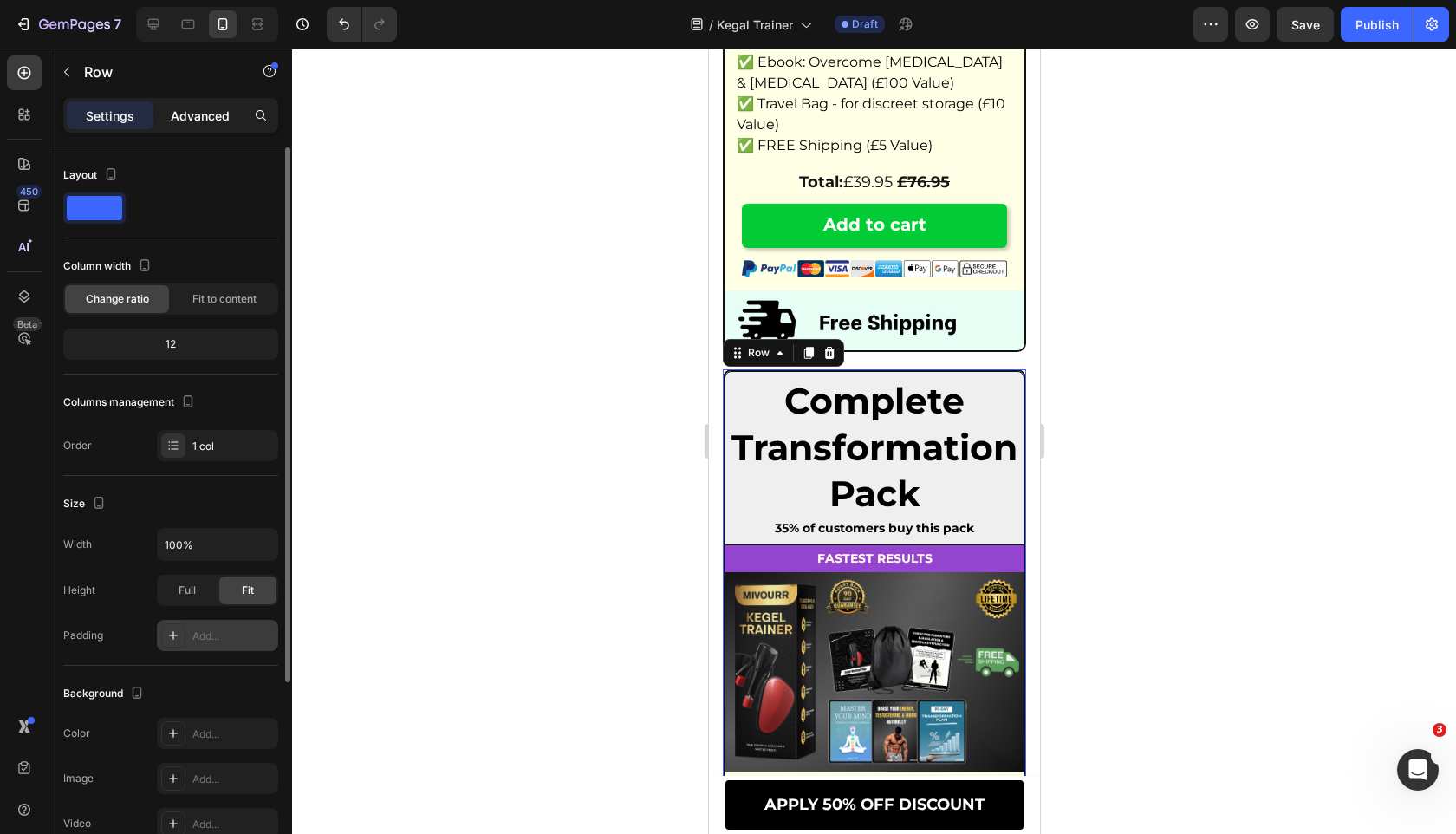
click at [213, 124] on div "Advanced" at bounding box center [200, 116] width 87 height 28
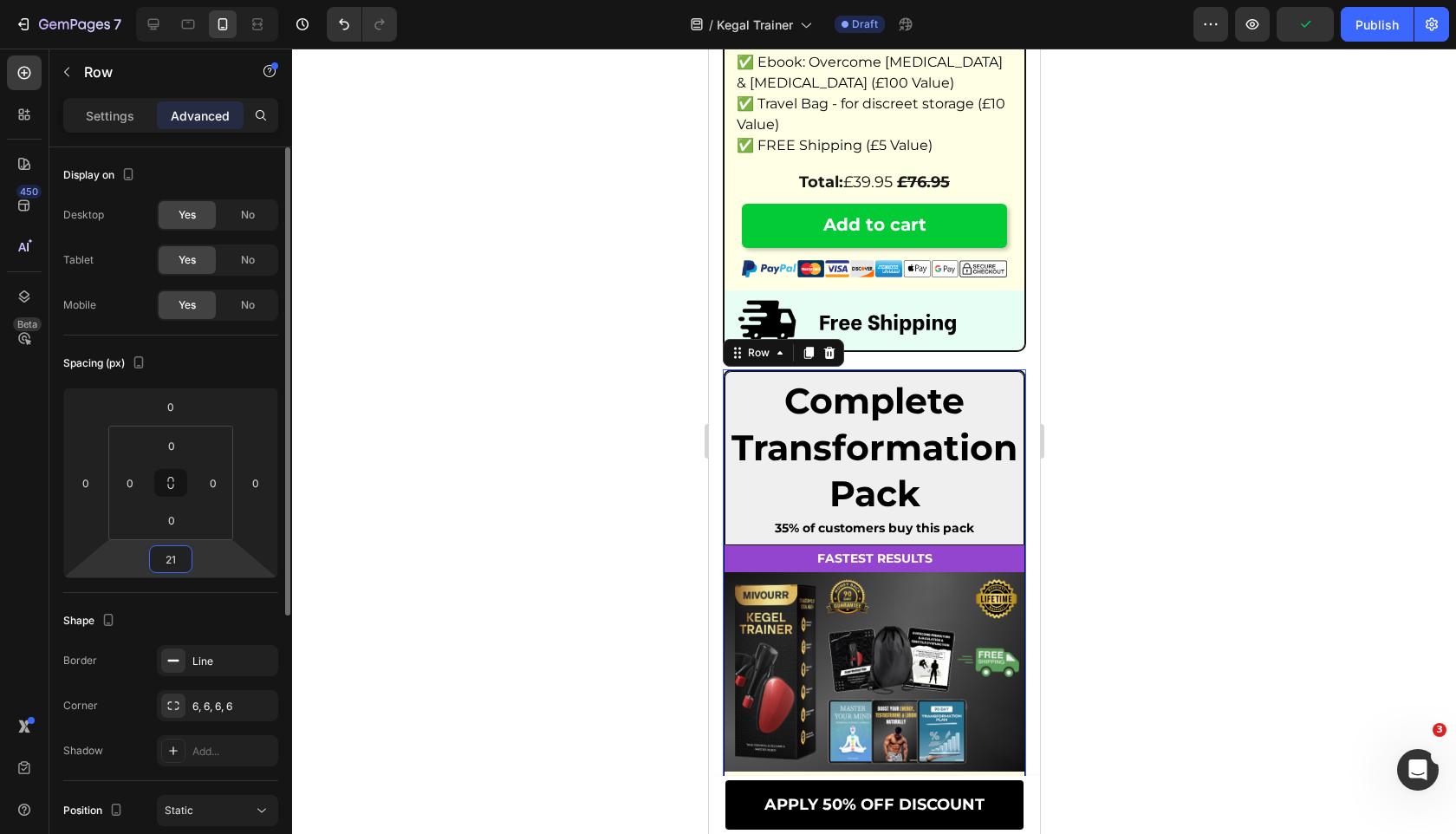
click at [178, 563] on input "21" at bounding box center [171, 559] width 35 height 26
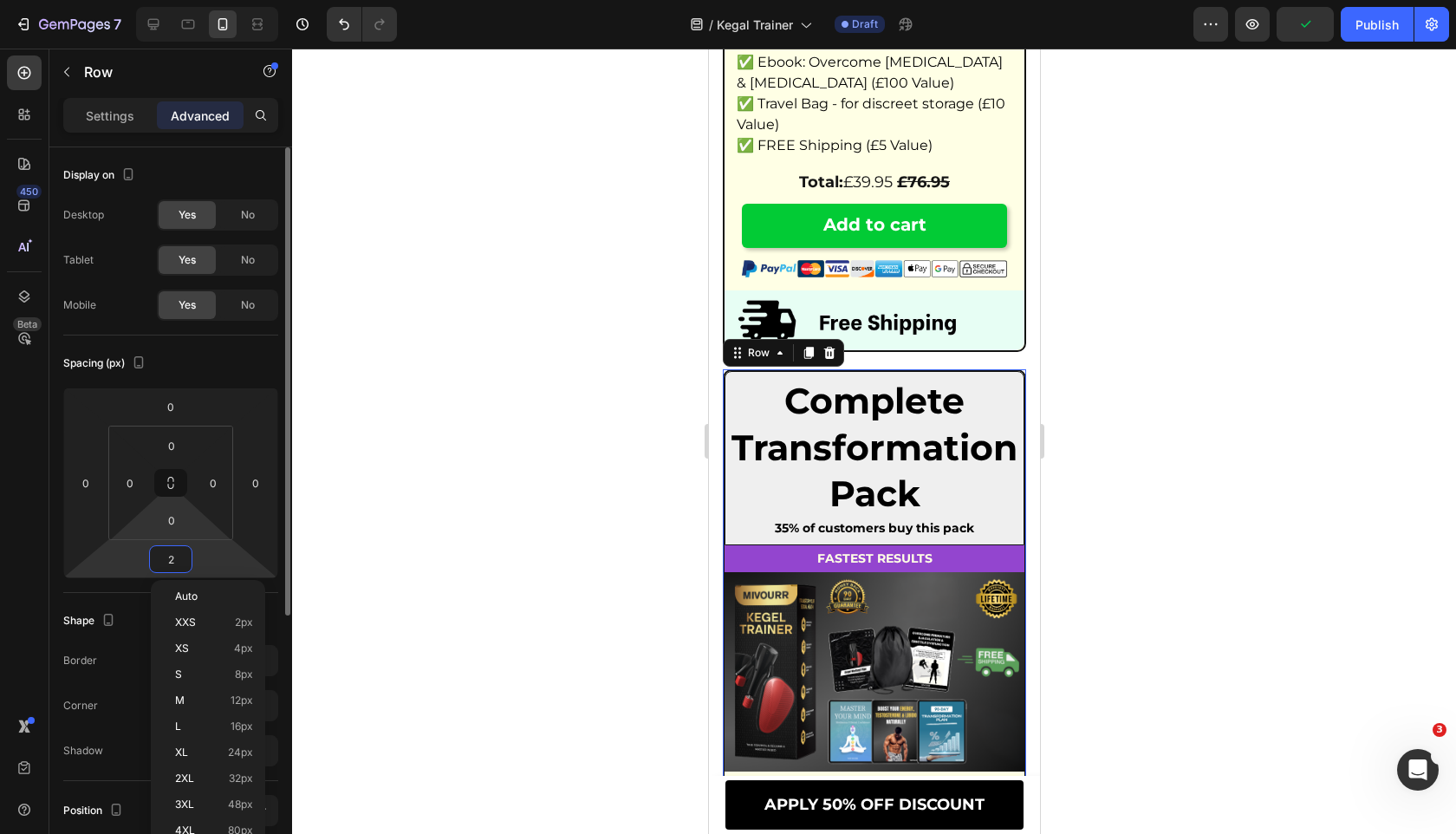
type input "20"
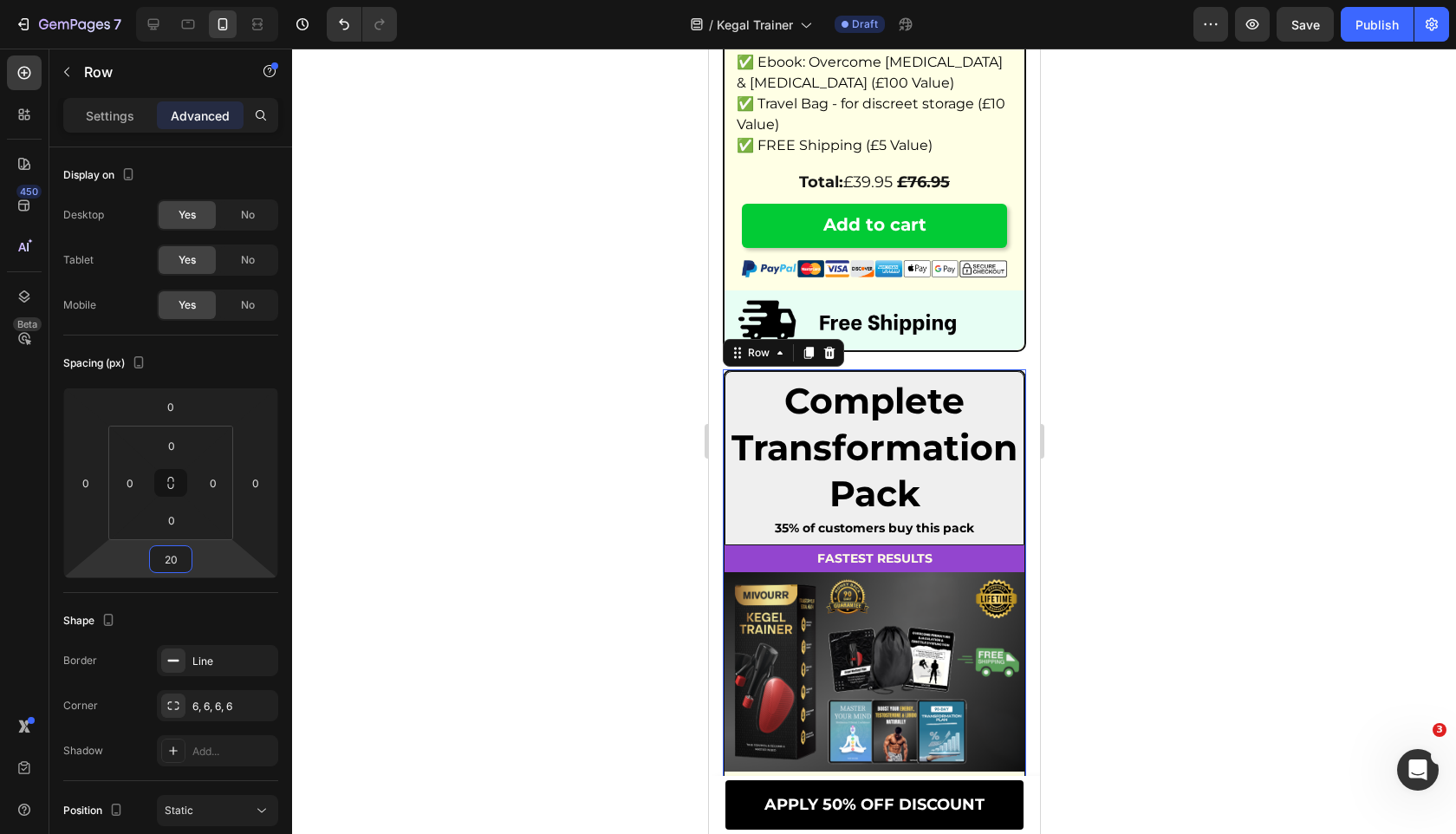
click at [545, 402] on div at bounding box center [874, 441] width 1164 height 786
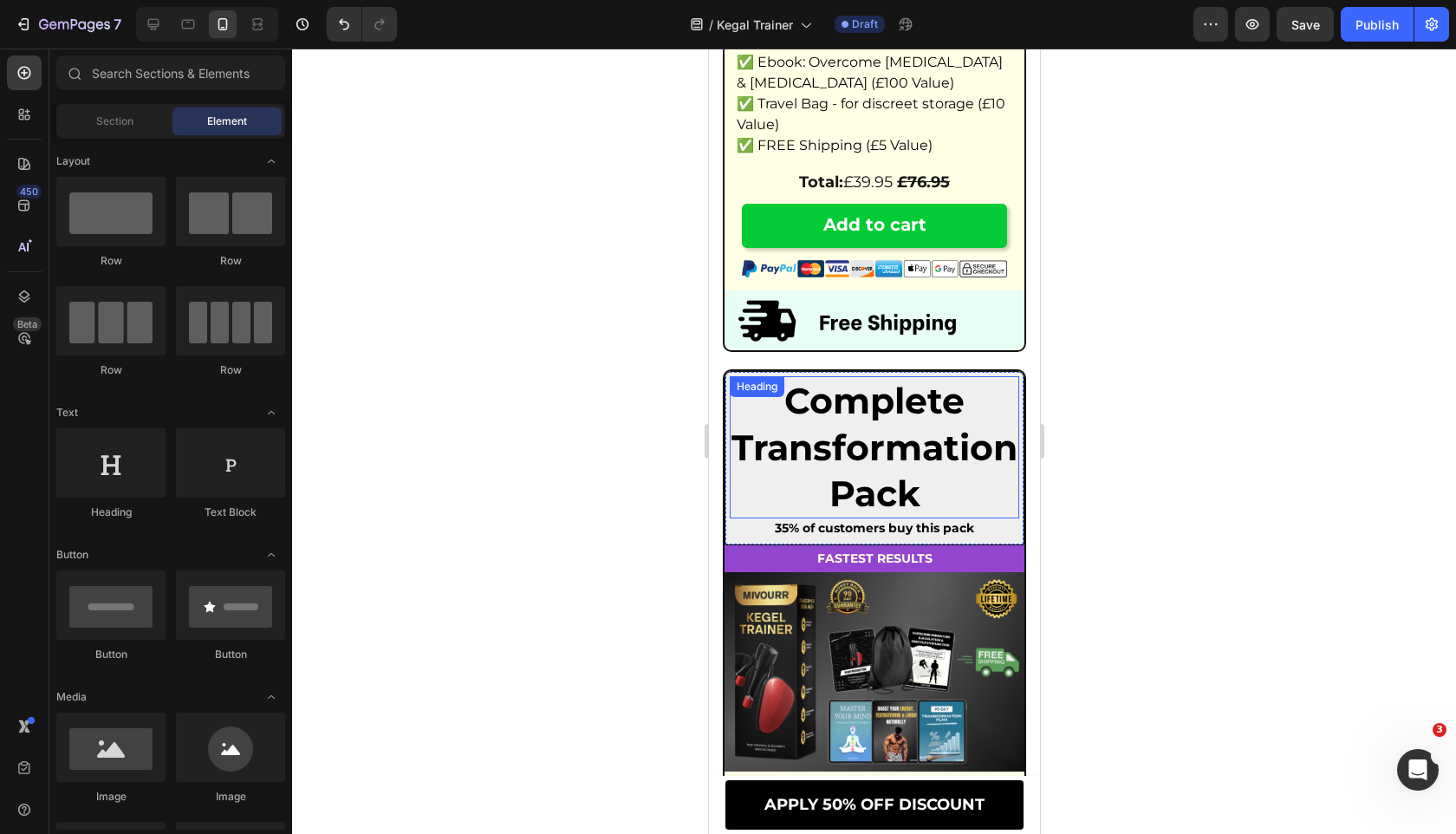
click at [788, 455] on span "Complete Transformation Pack" at bounding box center [873, 446] width 286 height 136
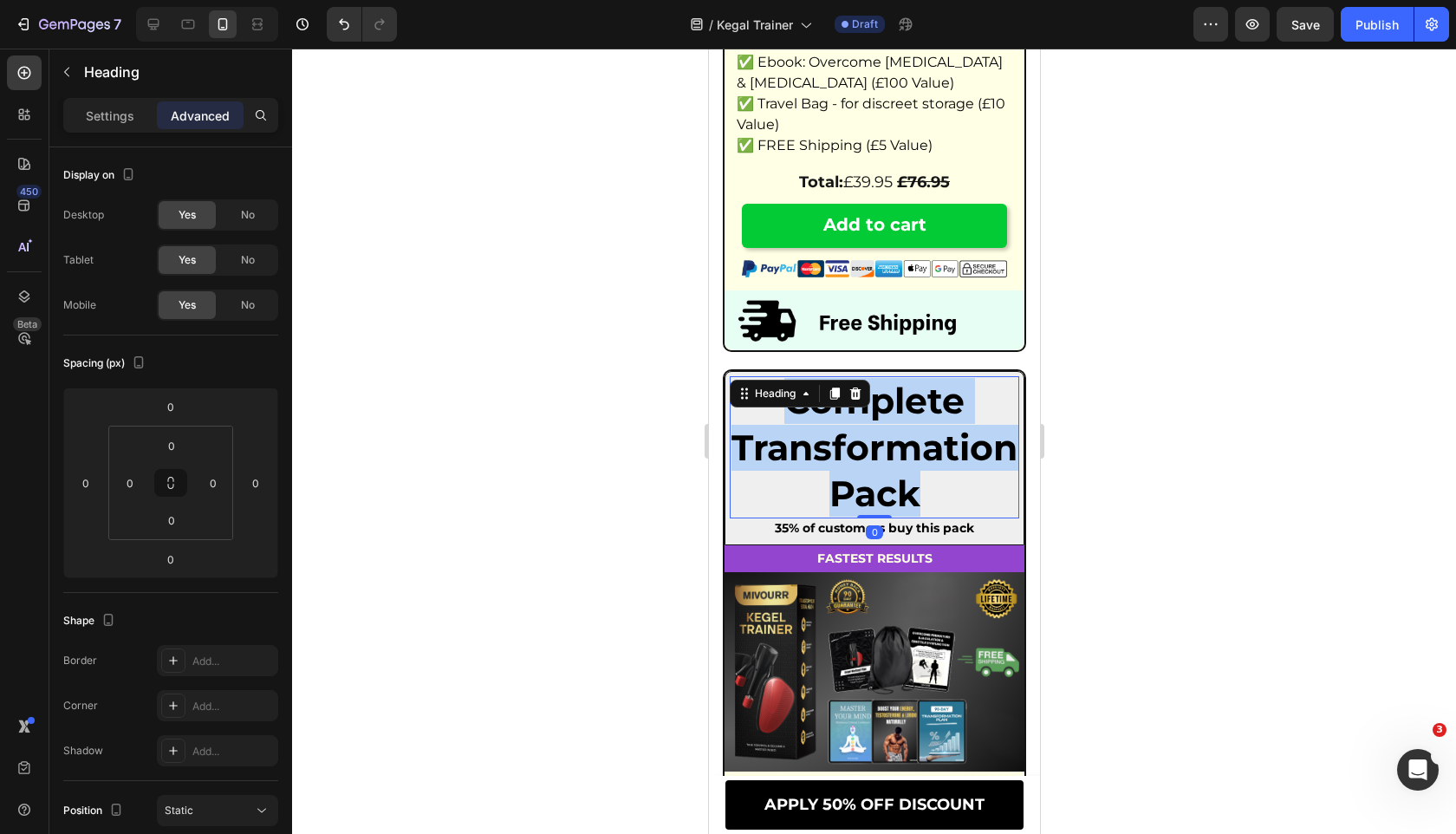
click at [788, 455] on span "Complete Transformation Pack" at bounding box center [873, 446] width 286 height 136
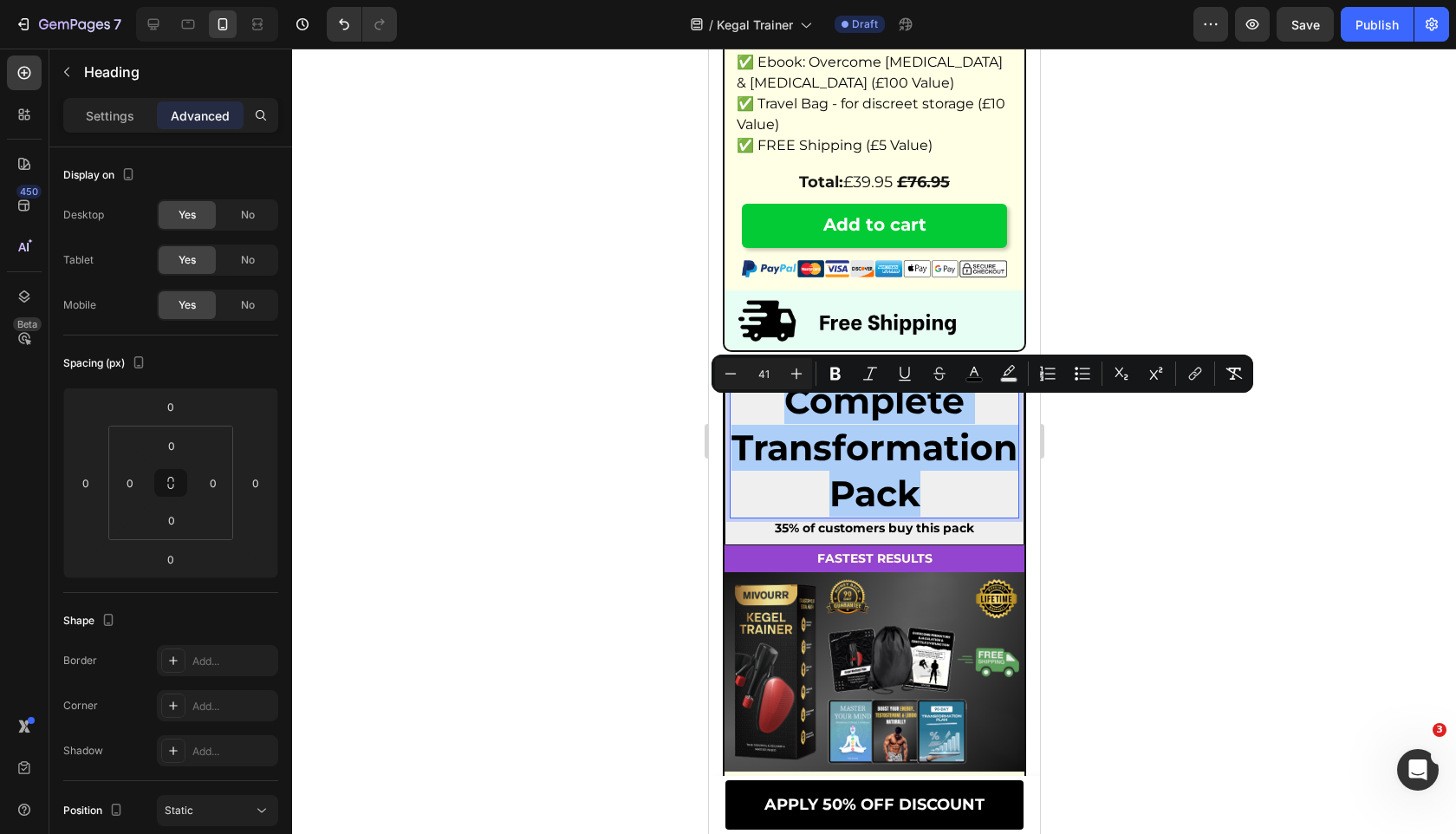
click at [768, 365] on input "41" at bounding box center [763, 374] width 35 height 21
type input "24"
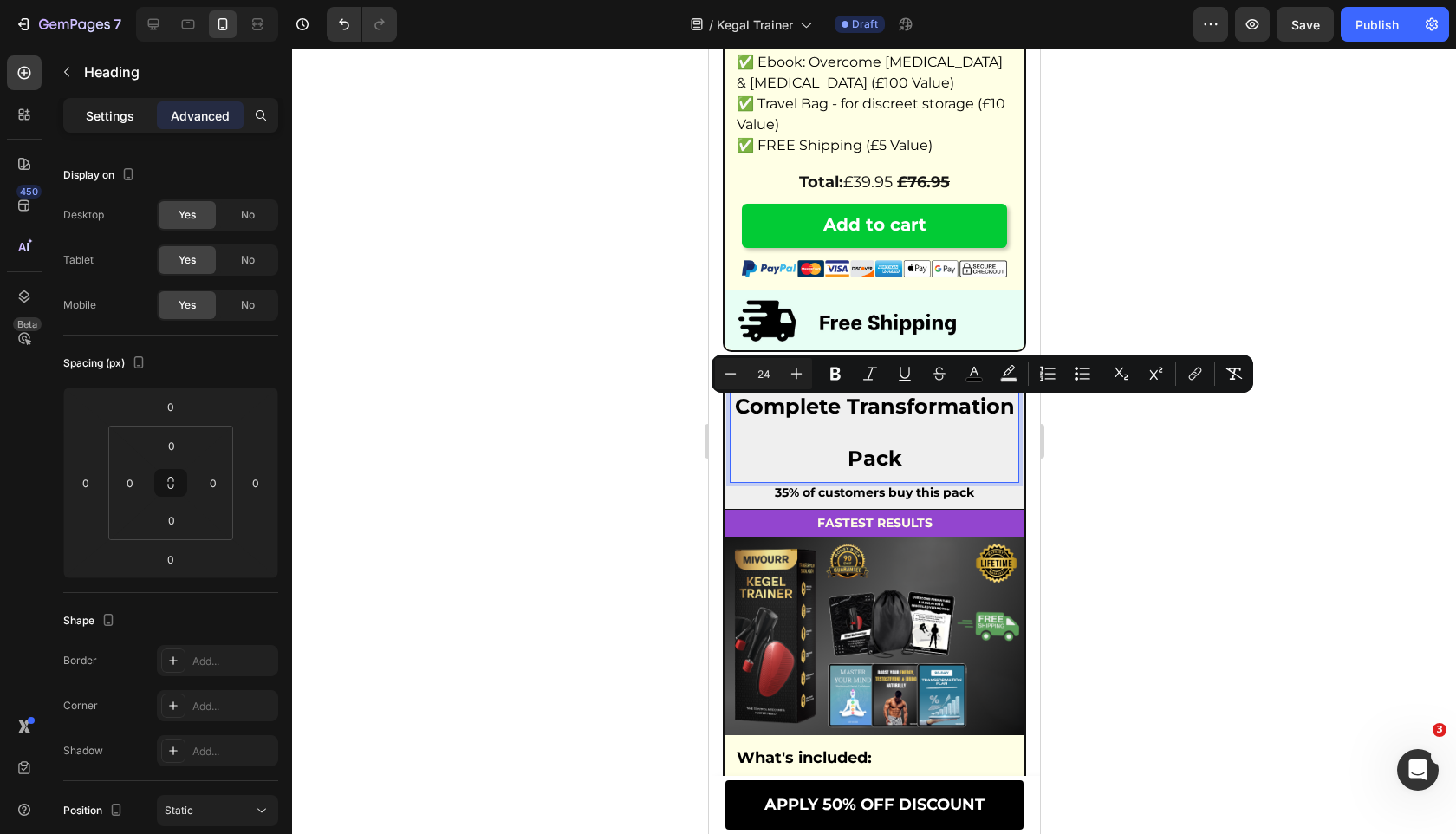
click at [119, 115] on p "Settings" at bounding box center [109, 116] width 48 height 18
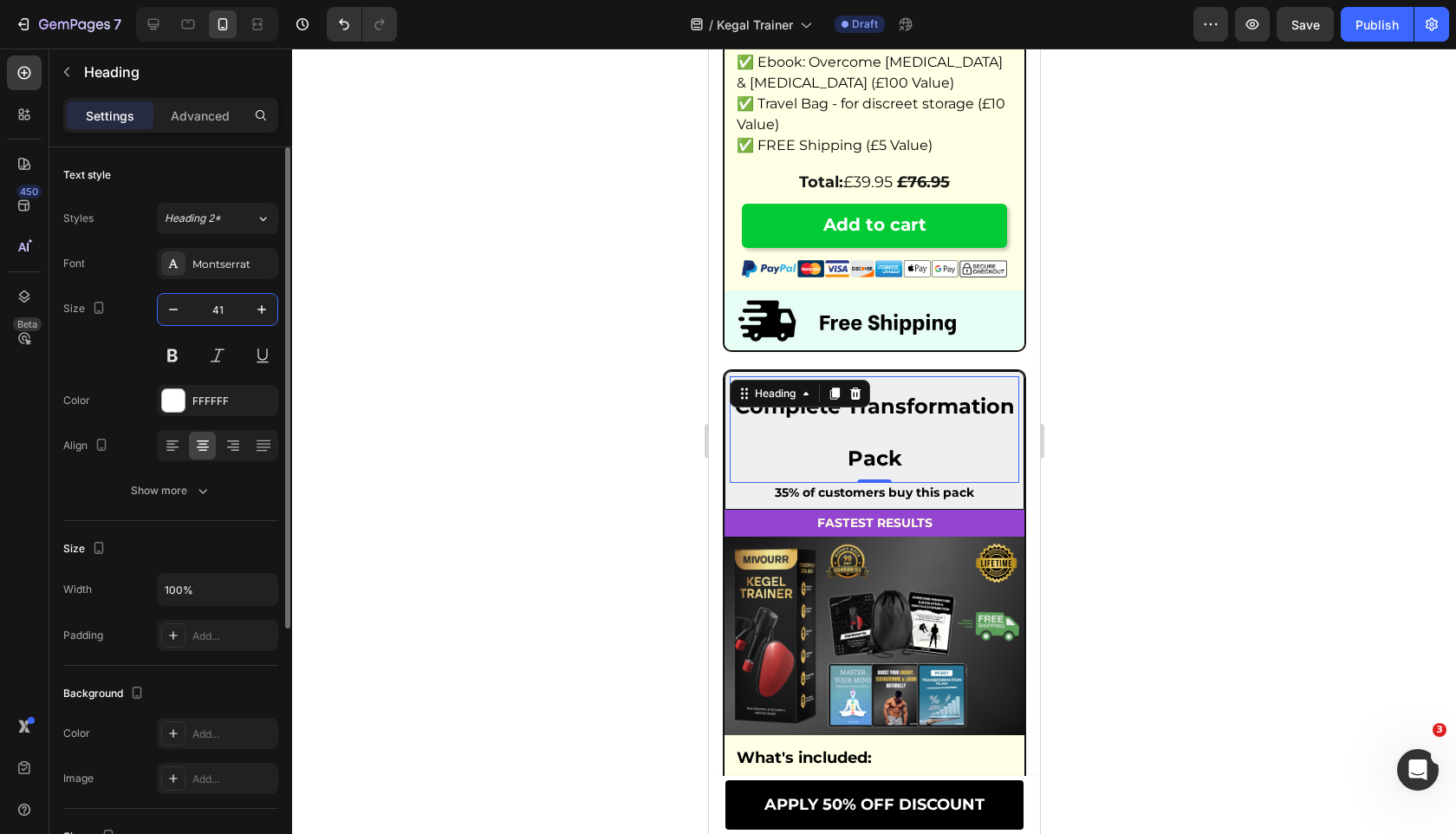
click at [223, 309] on input "41" at bounding box center [217, 309] width 57 height 32
type input "24"
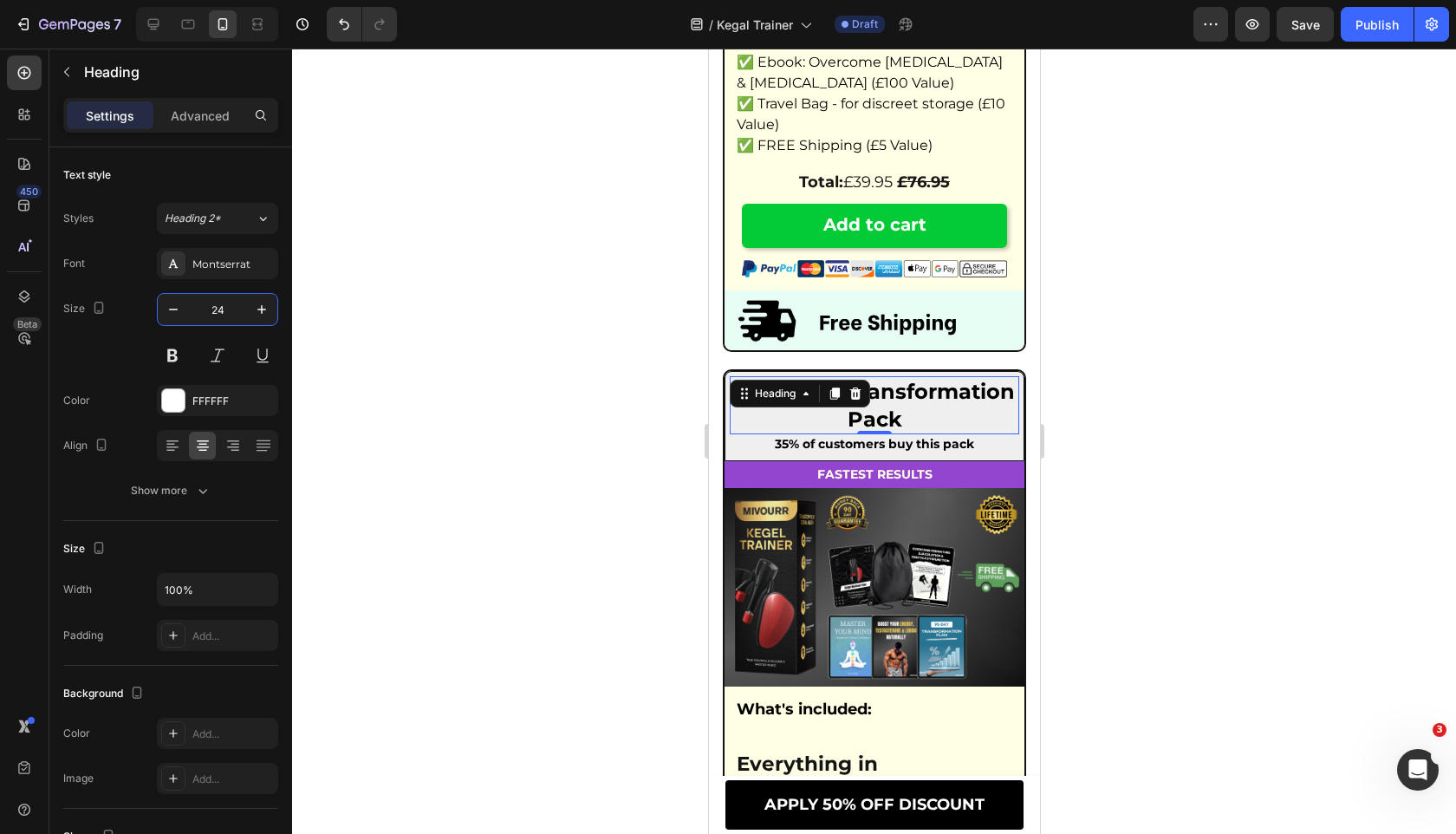
click at [518, 555] on div at bounding box center [874, 441] width 1164 height 786
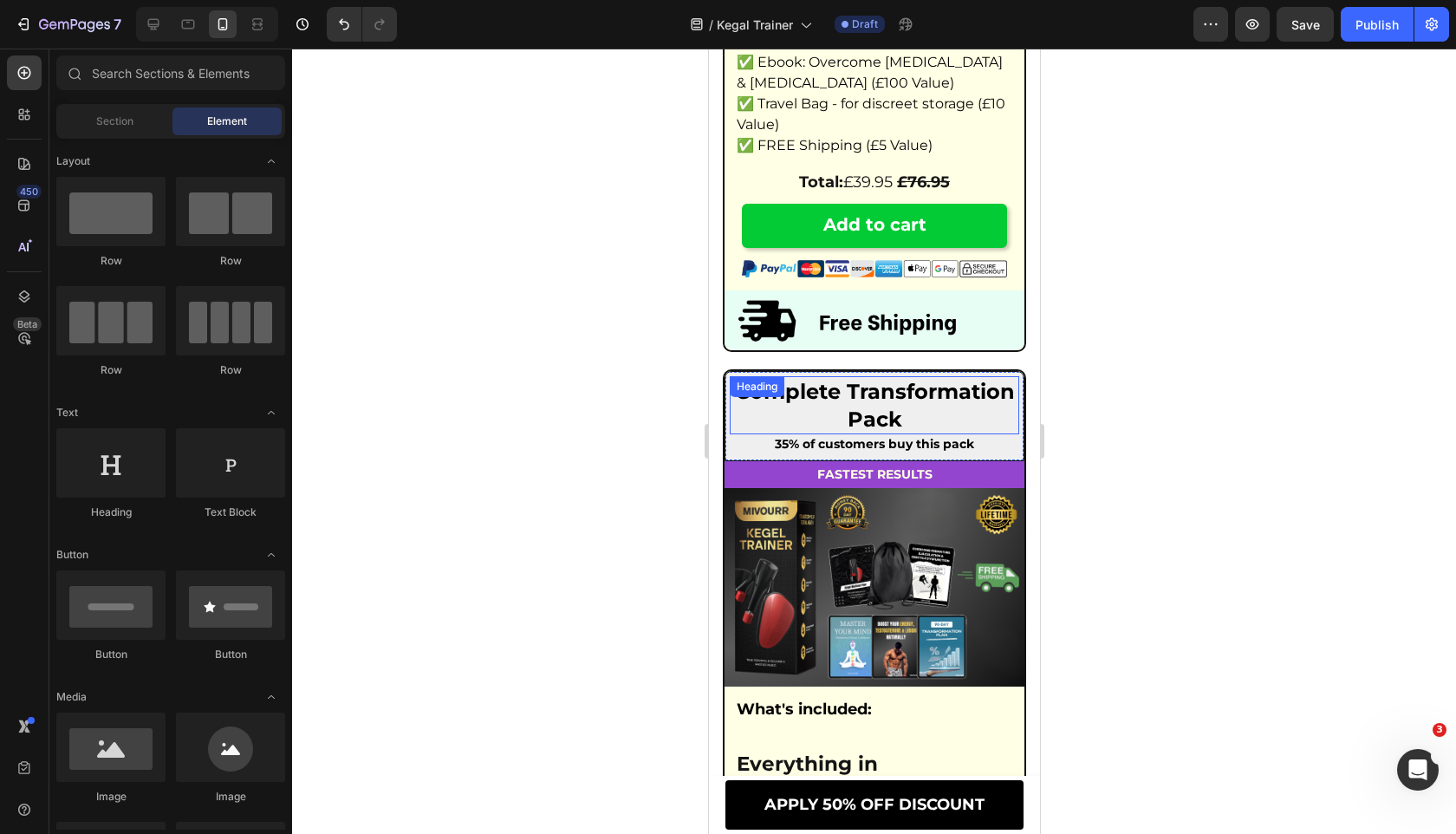
click at [848, 414] on span "Complete Transformation Pack" at bounding box center [874, 404] width 280 height 52
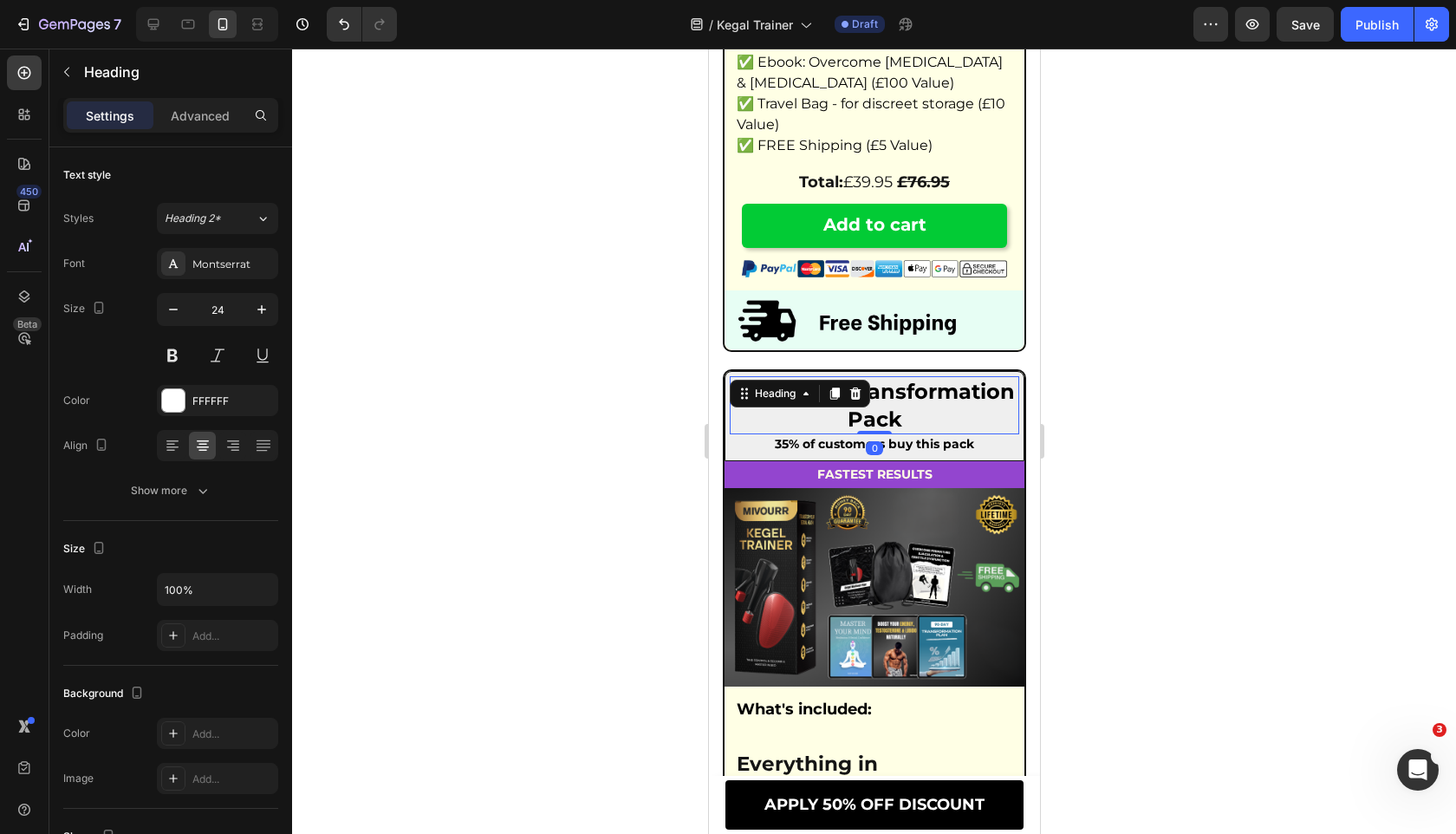
click at [848, 400] on icon at bounding box center [855, 393] width 14 height 14
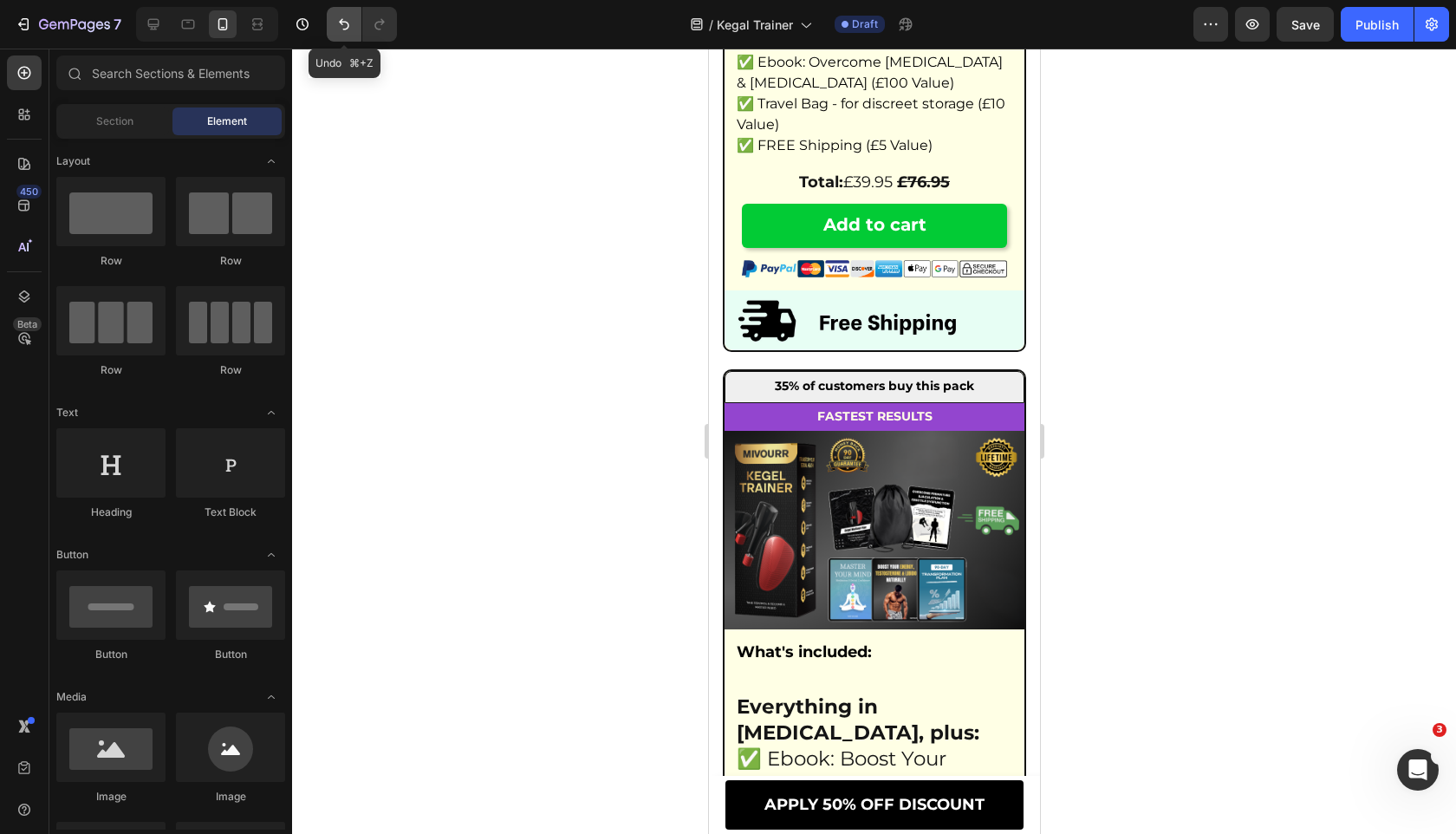
click at [340, 32] on icon "Undo/Redo" at bounding box center [344, 25] width 18 height 18
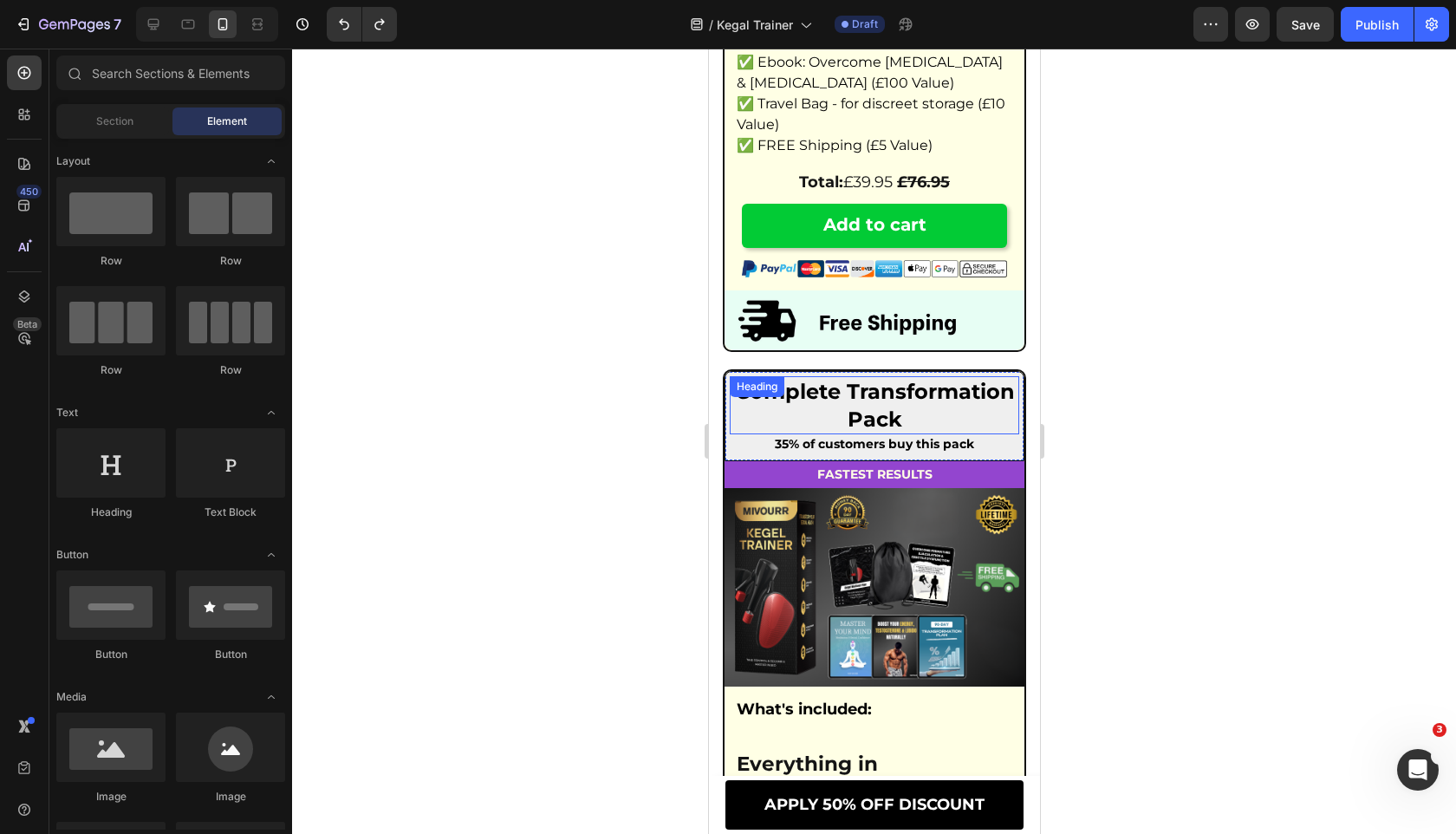
click at [854, 401] on div "Complete Transformation Pack Heading" at bounding box center [873, 405] width 290 height 57
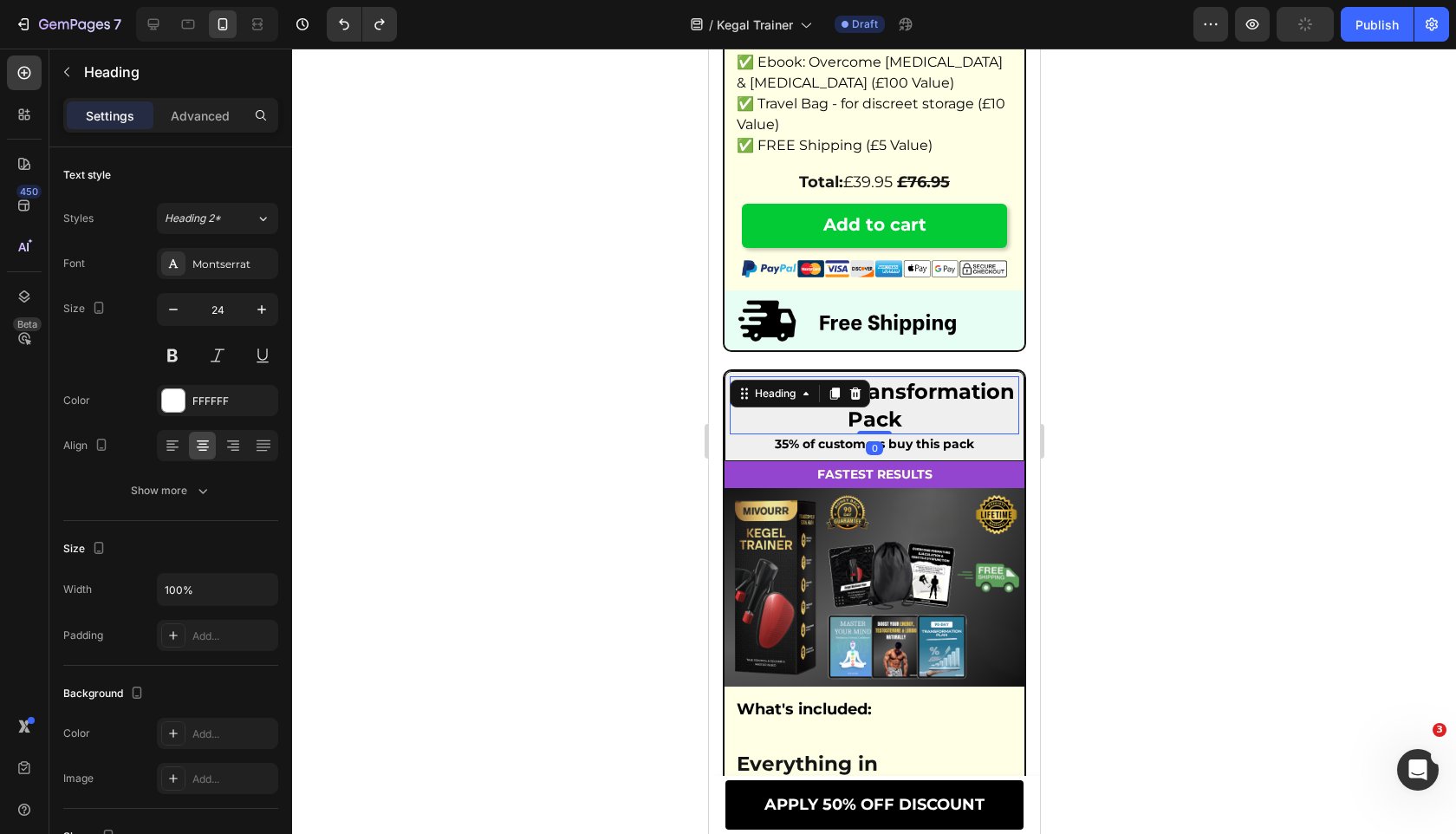
click at [839, 434] on h2 "Complete Transformation Pack" at bounding box center [873, 405] width 290 height 57
click at [822, 417] on span "Complete Transformation Pack" at bounding box center [874, 404] width 280 height 52
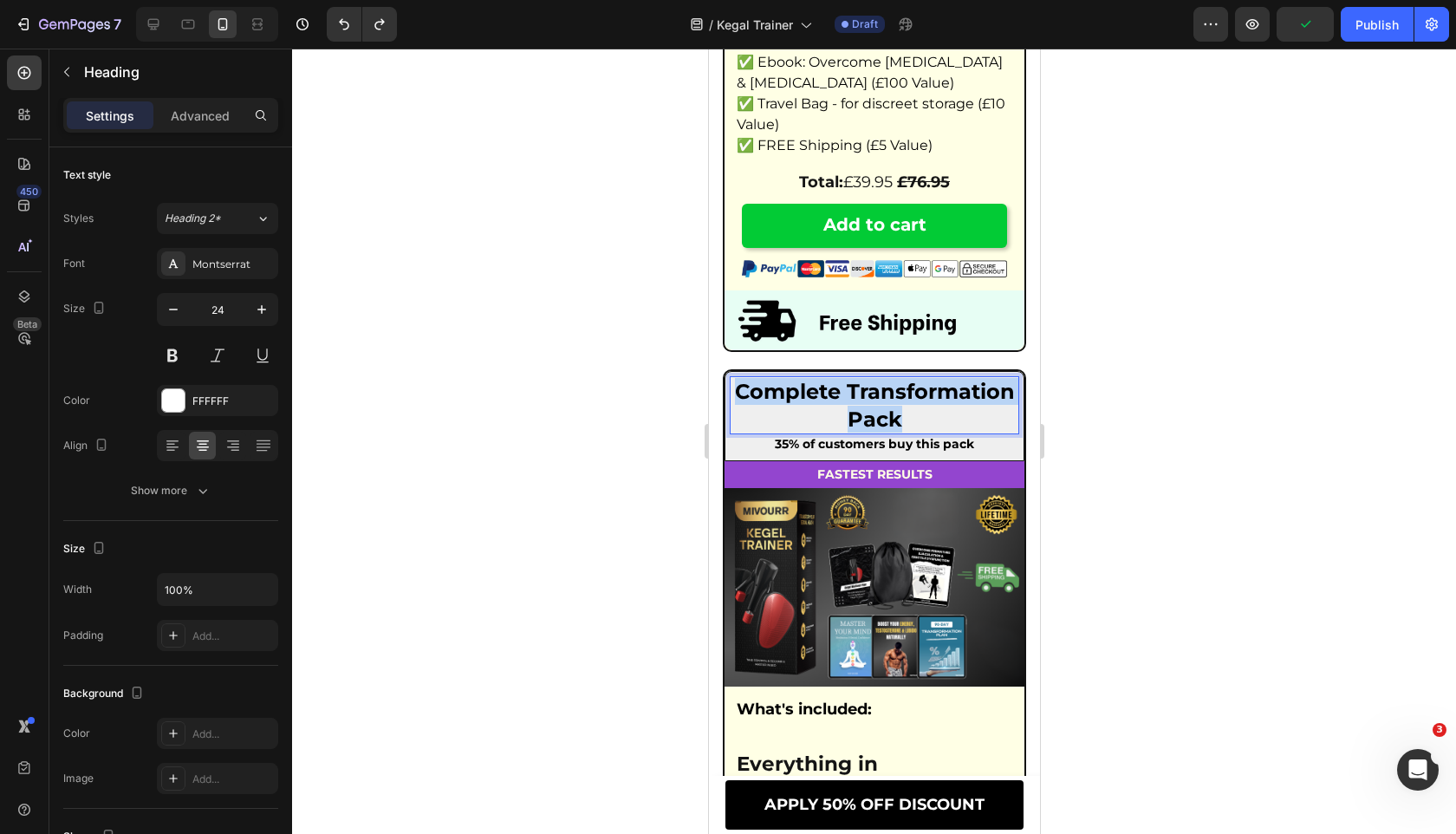
click at [822, 417] on span "Complete Transformation Pack" at bounding box center [874, 404] width 280 height 52
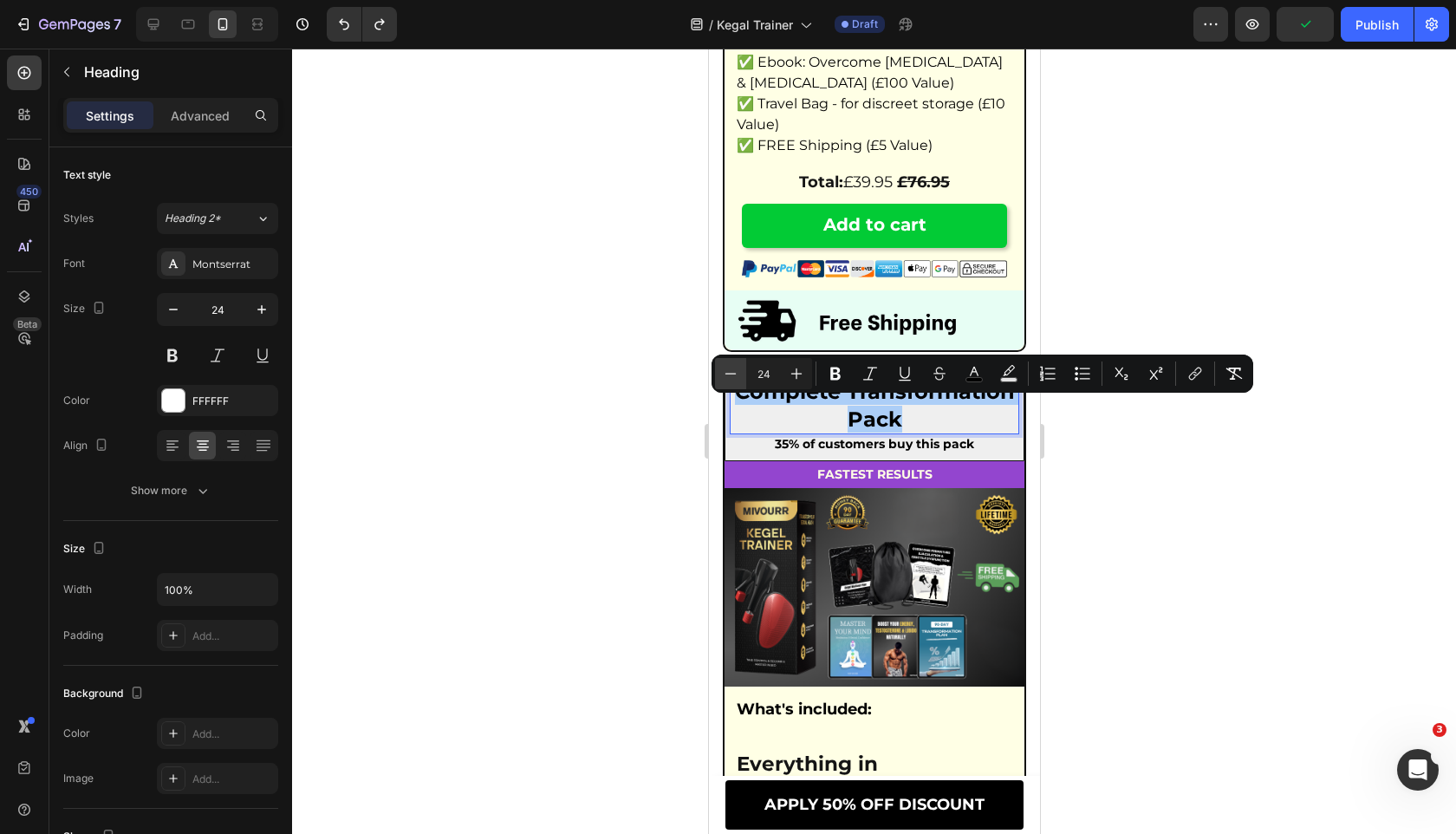
click at [731, 366] on icon "Editor contextual toolbar" at bounding box center [730, 374] width 18 height 18
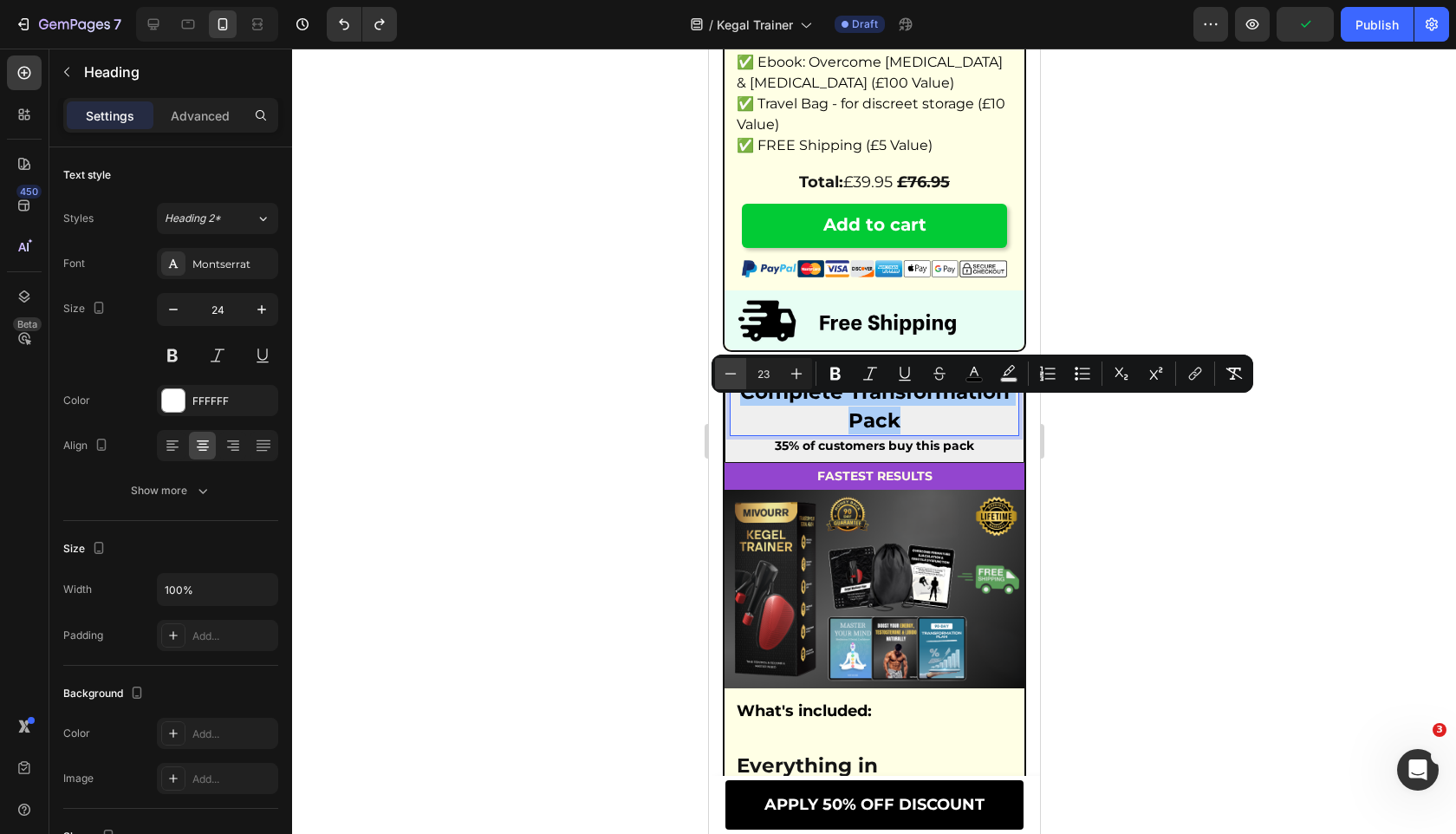
click at [731, 366] on icon "Editor contextual toolbar" at bounding box center [730, 374] width 18 height 18
type input "20"
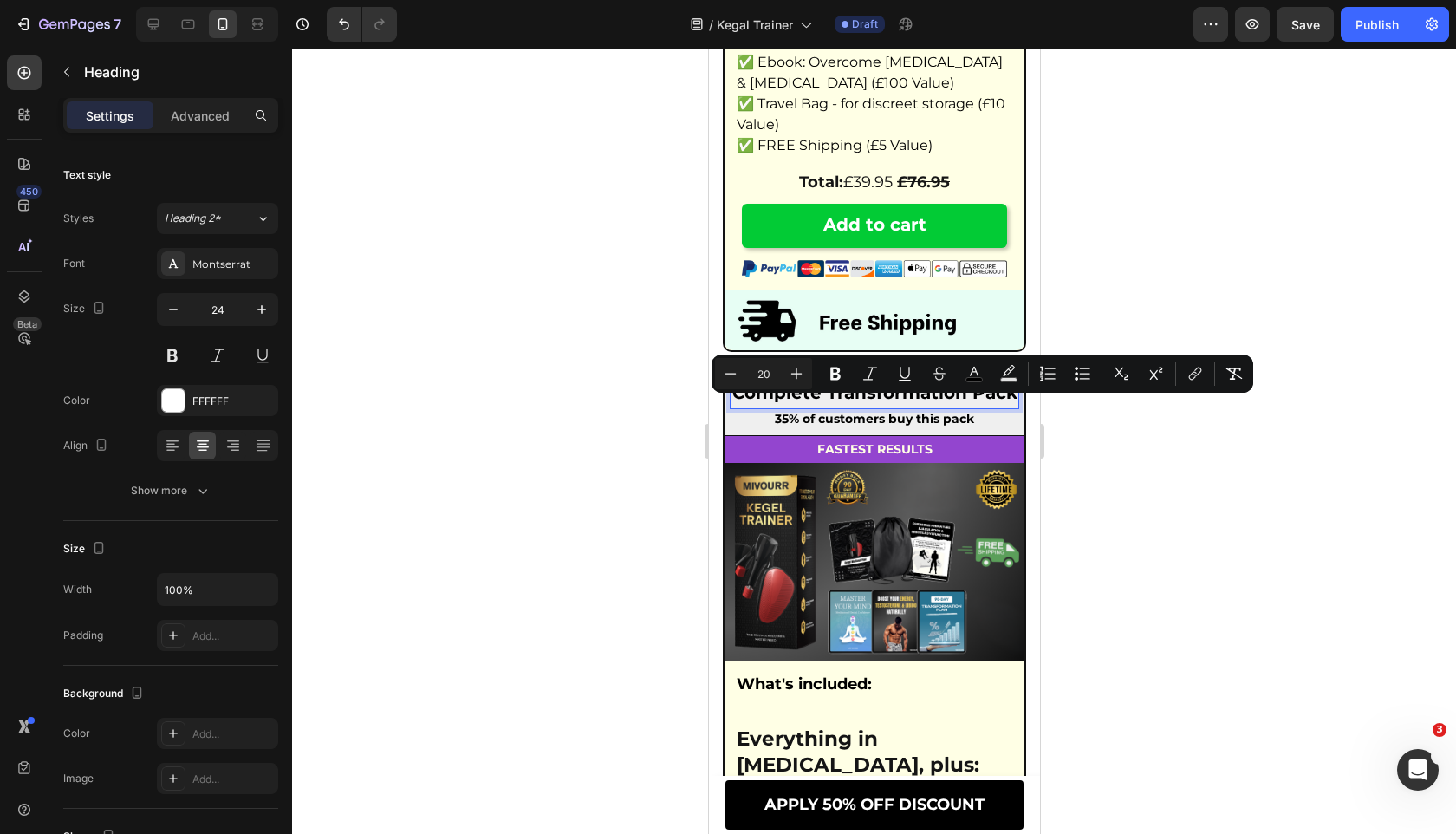
click at [577, 399] on div at bounding box center [874, 441] width 1164 height 786
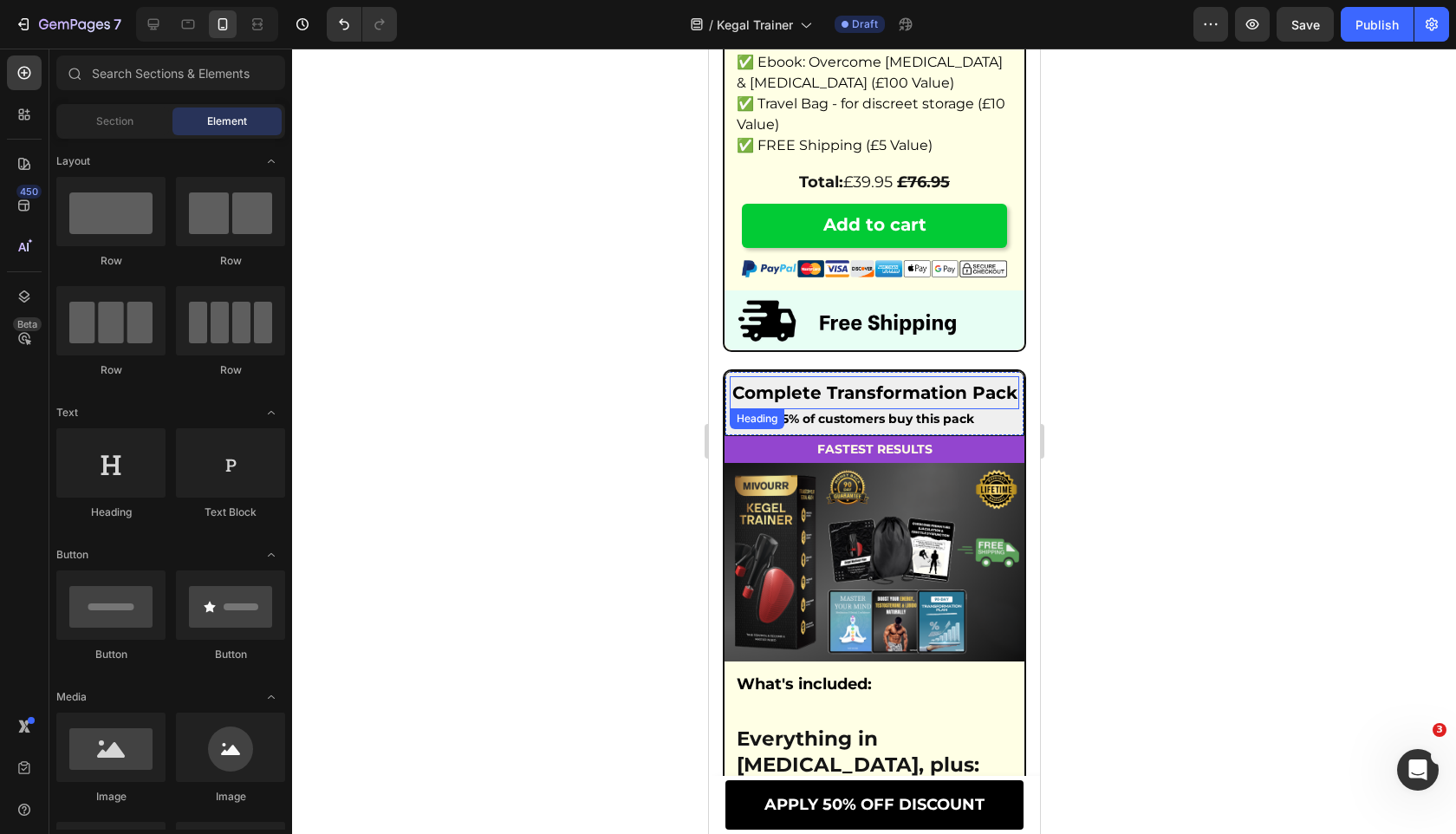
click at [767, 403] on span "Complete Transformation Pack" at bounding box center [874, 392] width 285 height 21
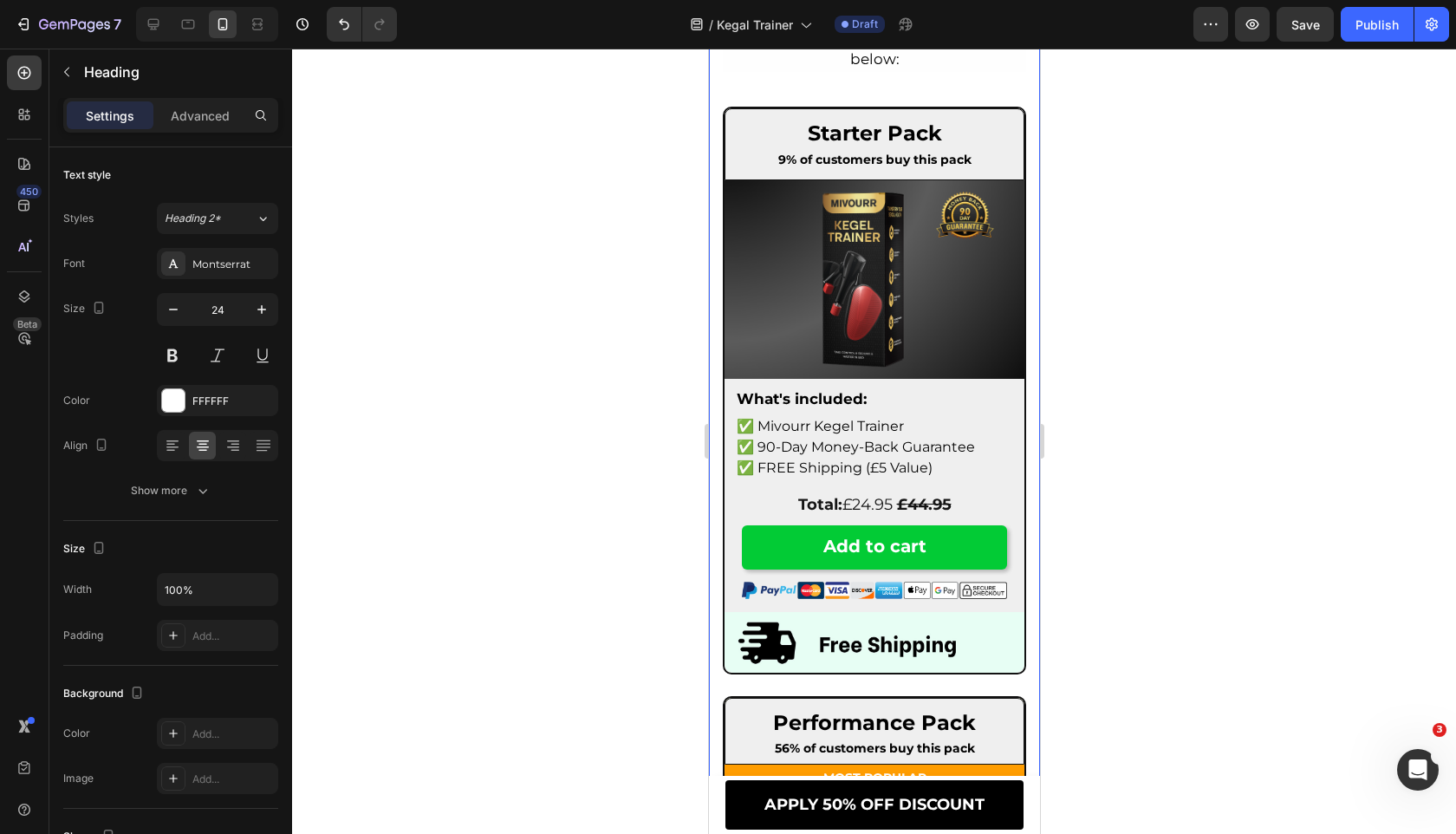
scroll to position [10562, 0]
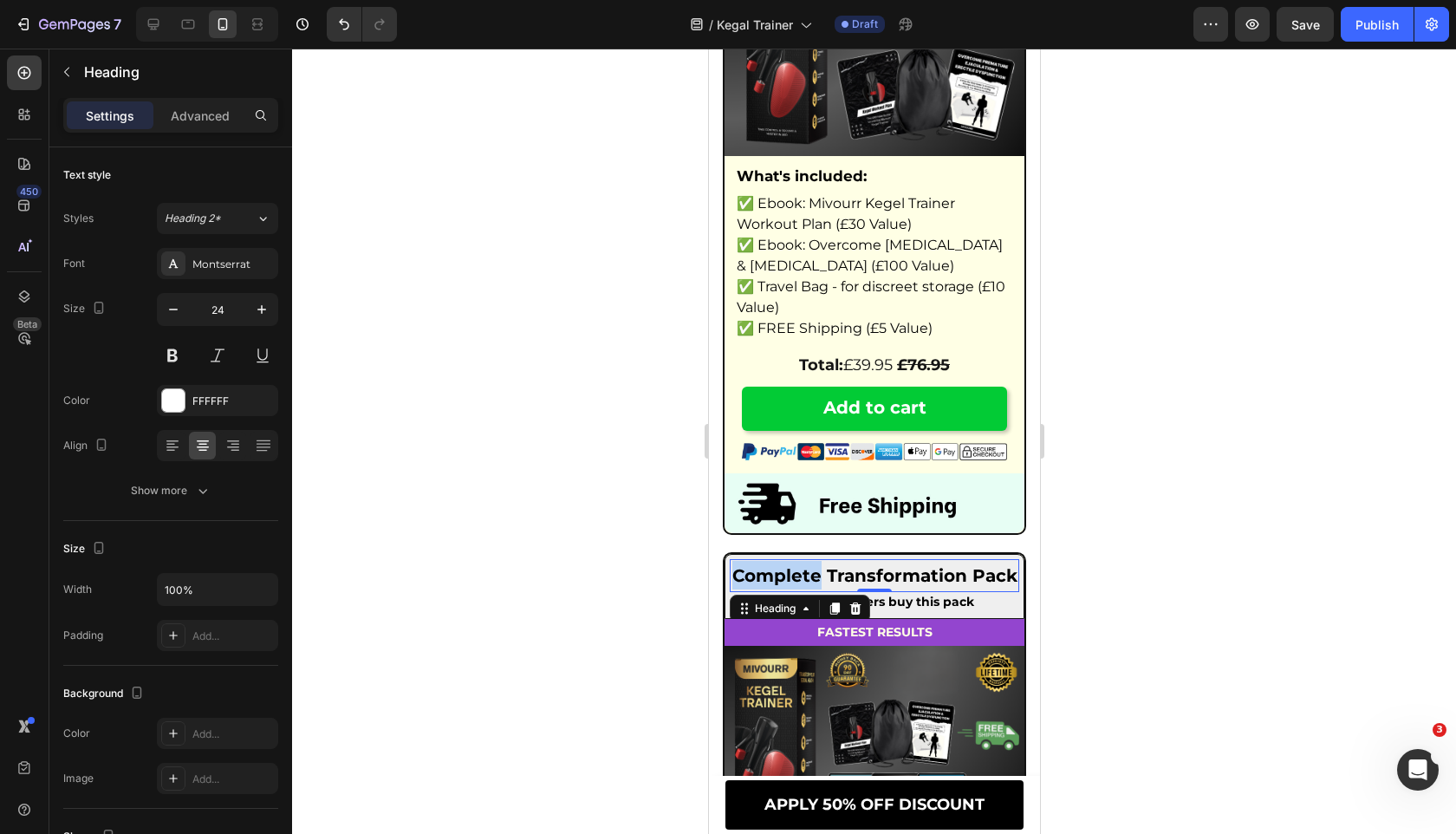
click at [789, 586] on span "Complete Transformation Pack" at bounding box center [874, 576] width 285 height 21
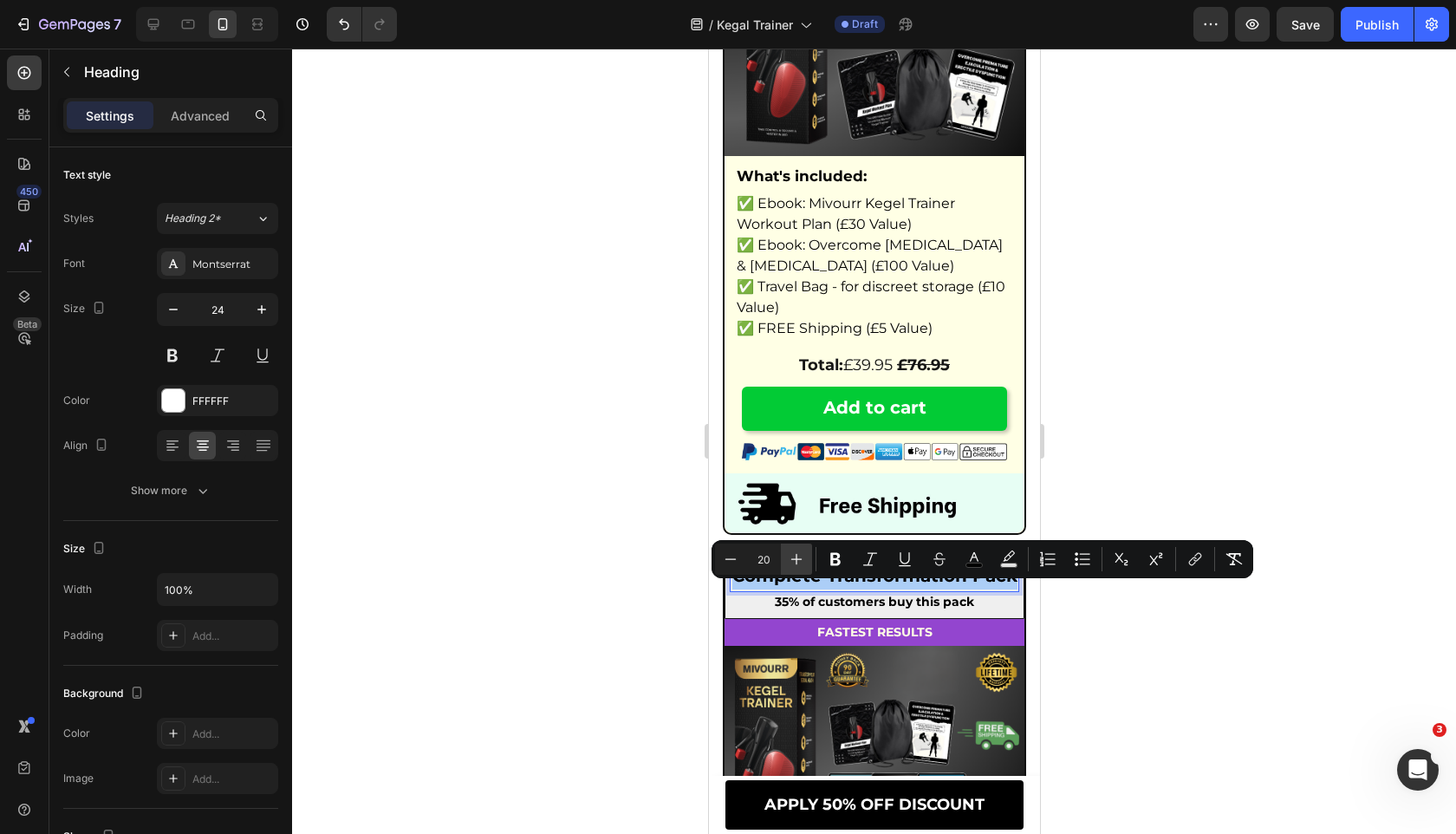
click at [792, 557] on icon "Editor contextual toolbar" at bounding box center [797, 559] width 18 height 18
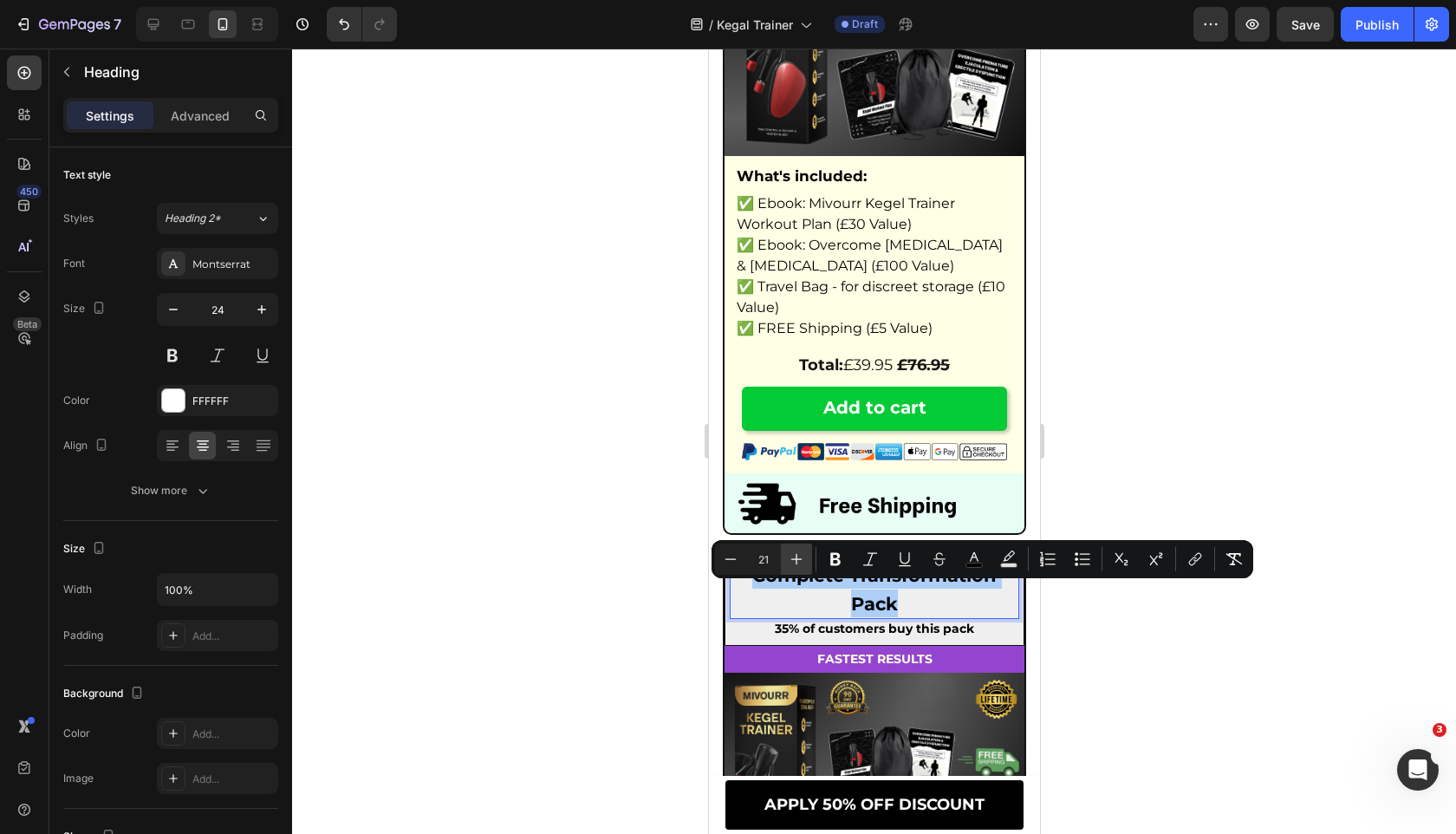
click at [792, 557] on icon "Editor contextual toolbar" at bounding box center [797, 559] width 18 height 18
type input "24"
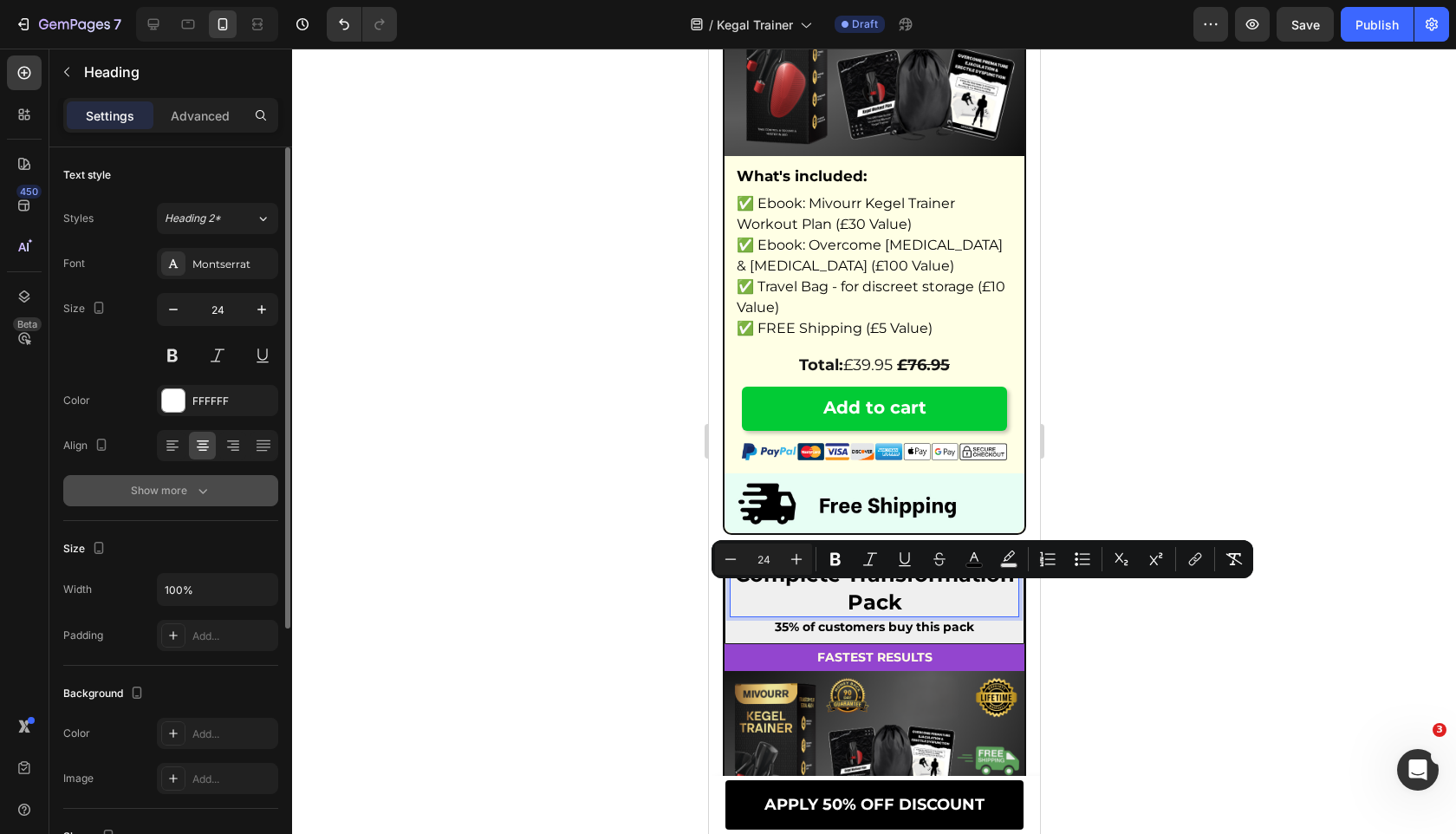
click at [124, 477] on button "Show more" at bounding box center [170, 491] width 215 height 32
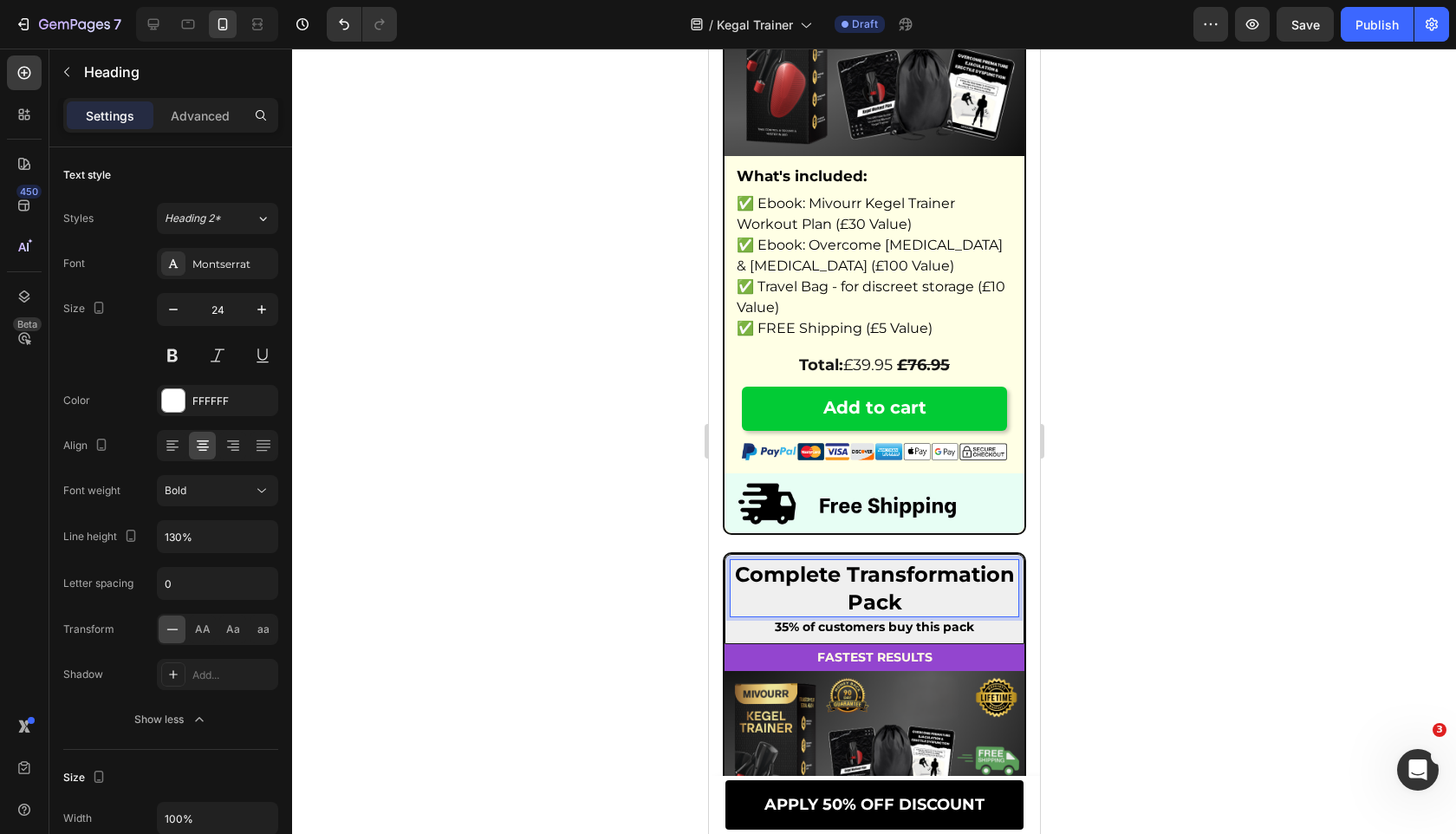
click at [841, 611] on p "Complete Transformation Pack" at bounding box center [873, 587] width 286 height 53
click at [847, 597] on span "Complete Transformation Pack" at bounding box center [874, 587] width 280 height 52
click at [797, 634] on strong "35% of customers buy this pack" at bounding box center [874, 627] width 200 height 16
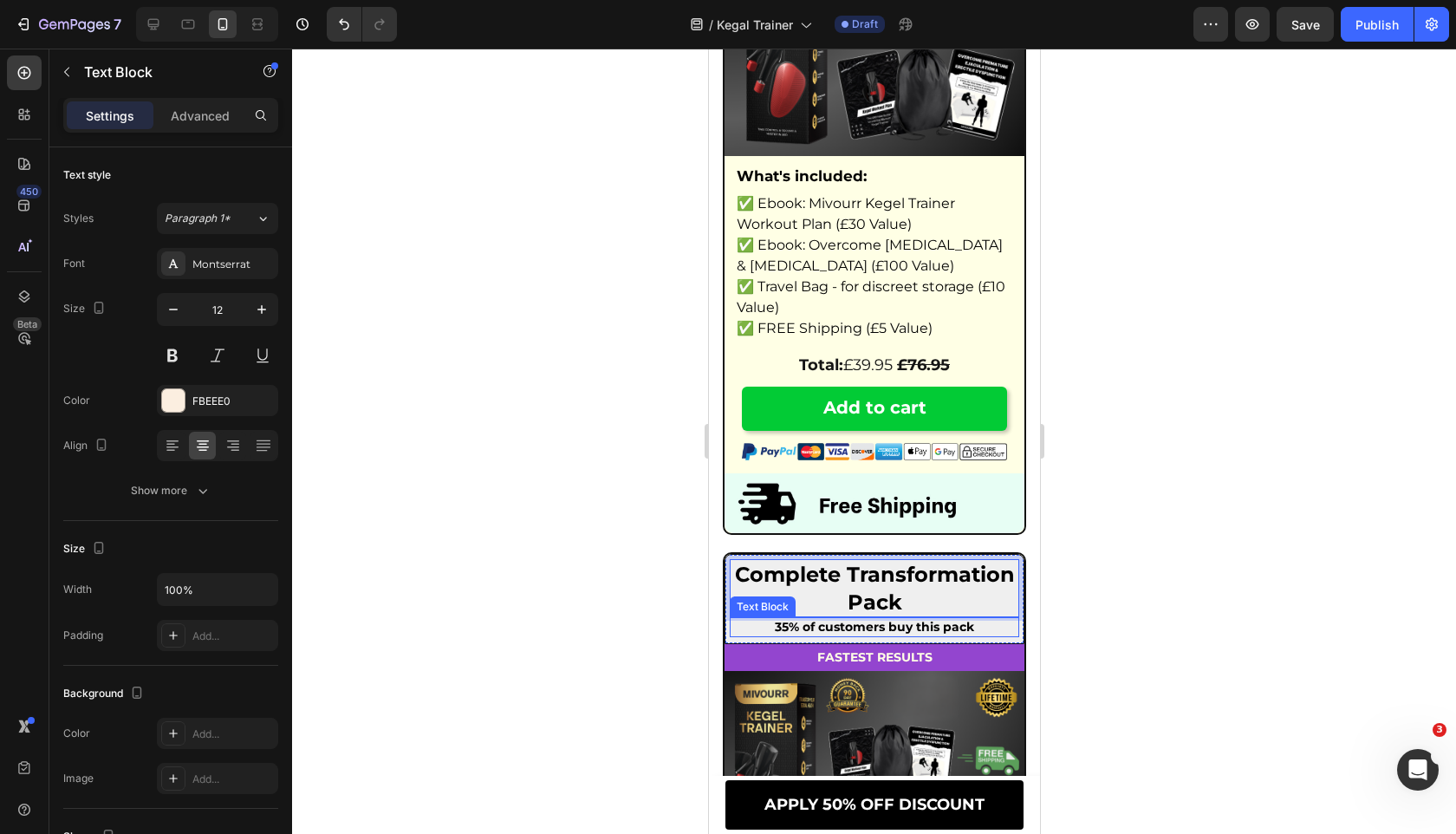
click at [797, 634] on strong "35% of customers buy this pack" at bounding box center [874, 627] width 200 height 16
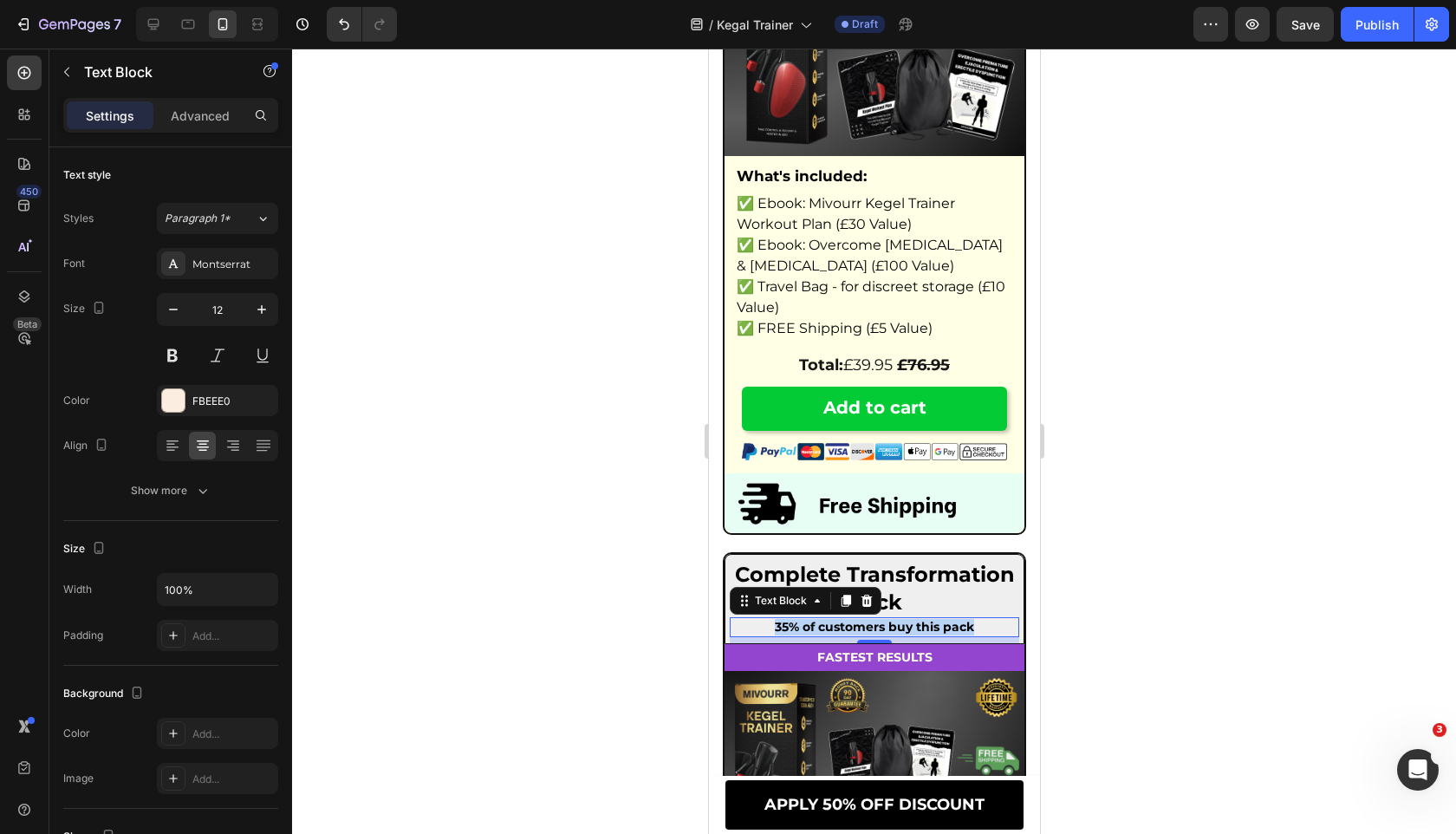
click at [797, 634] on strong "35% of customers buy this pack" at bounding box center [874, 627] width 200 height 16
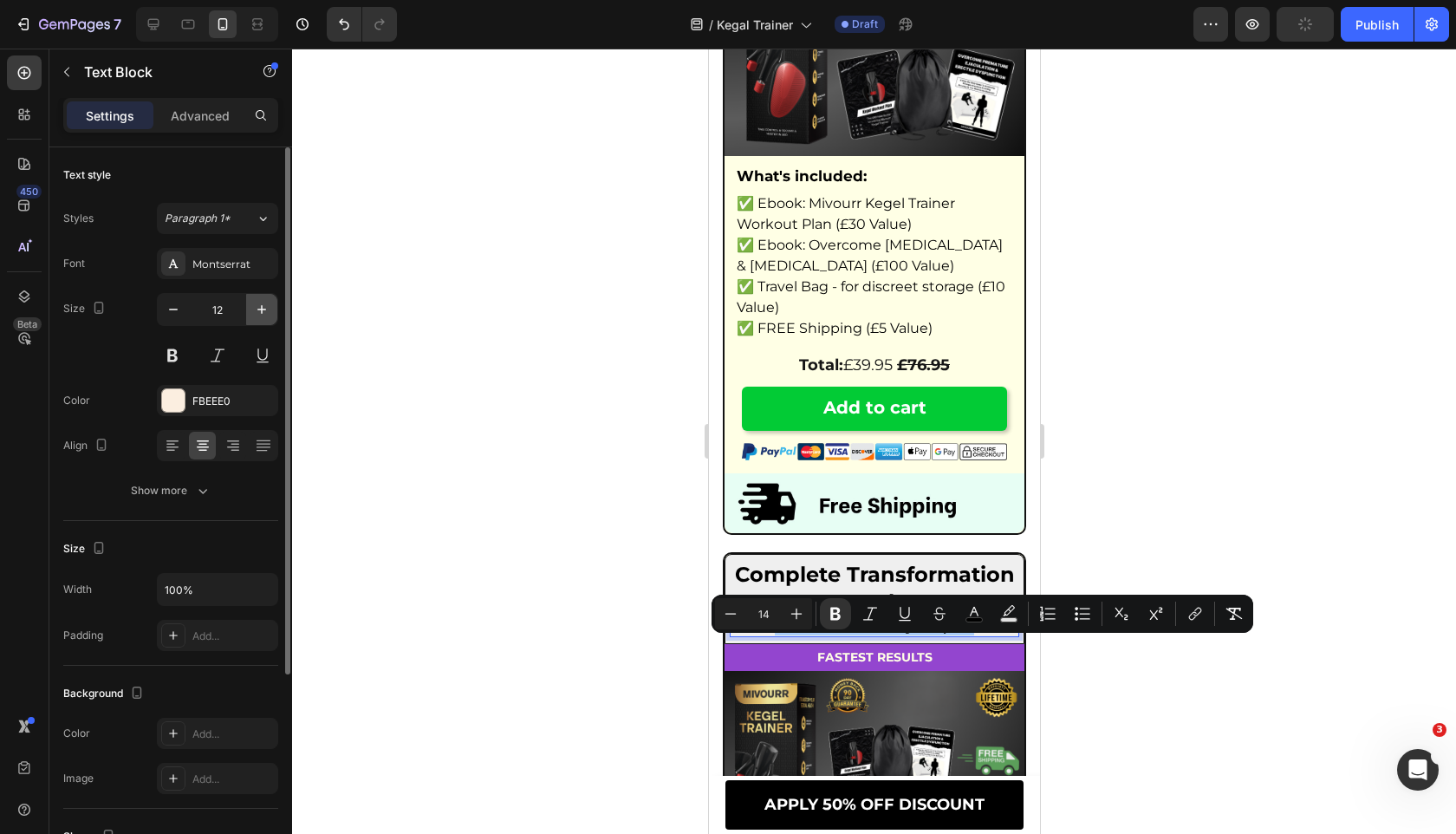
click at [259, 308] on icon "button" at bounding box center [262, 309] width 9 height 9
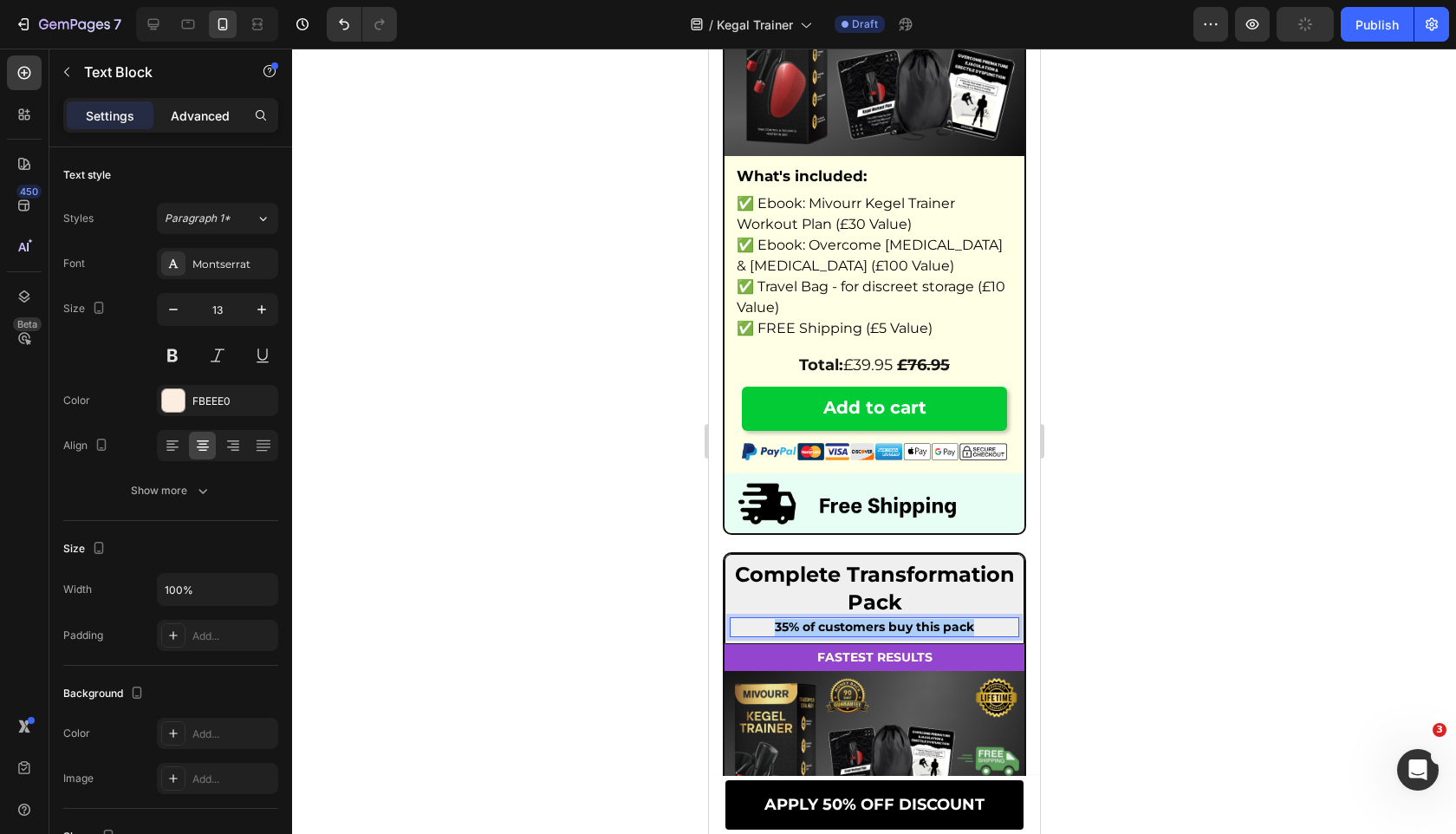
type input "14"
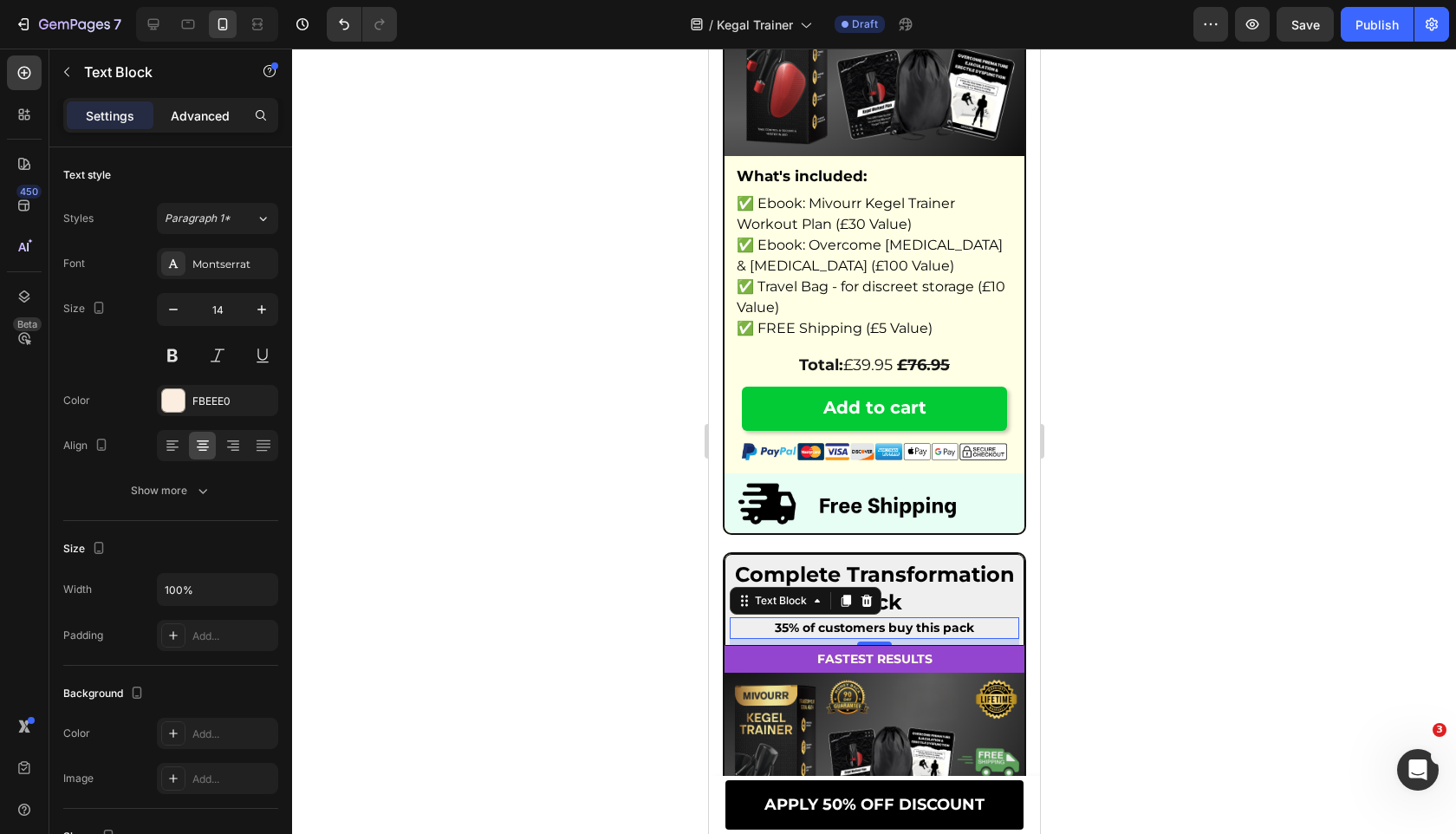
click at [199, 115] on p "Advanced" at bounding box center [200, 116] width 59 height 18
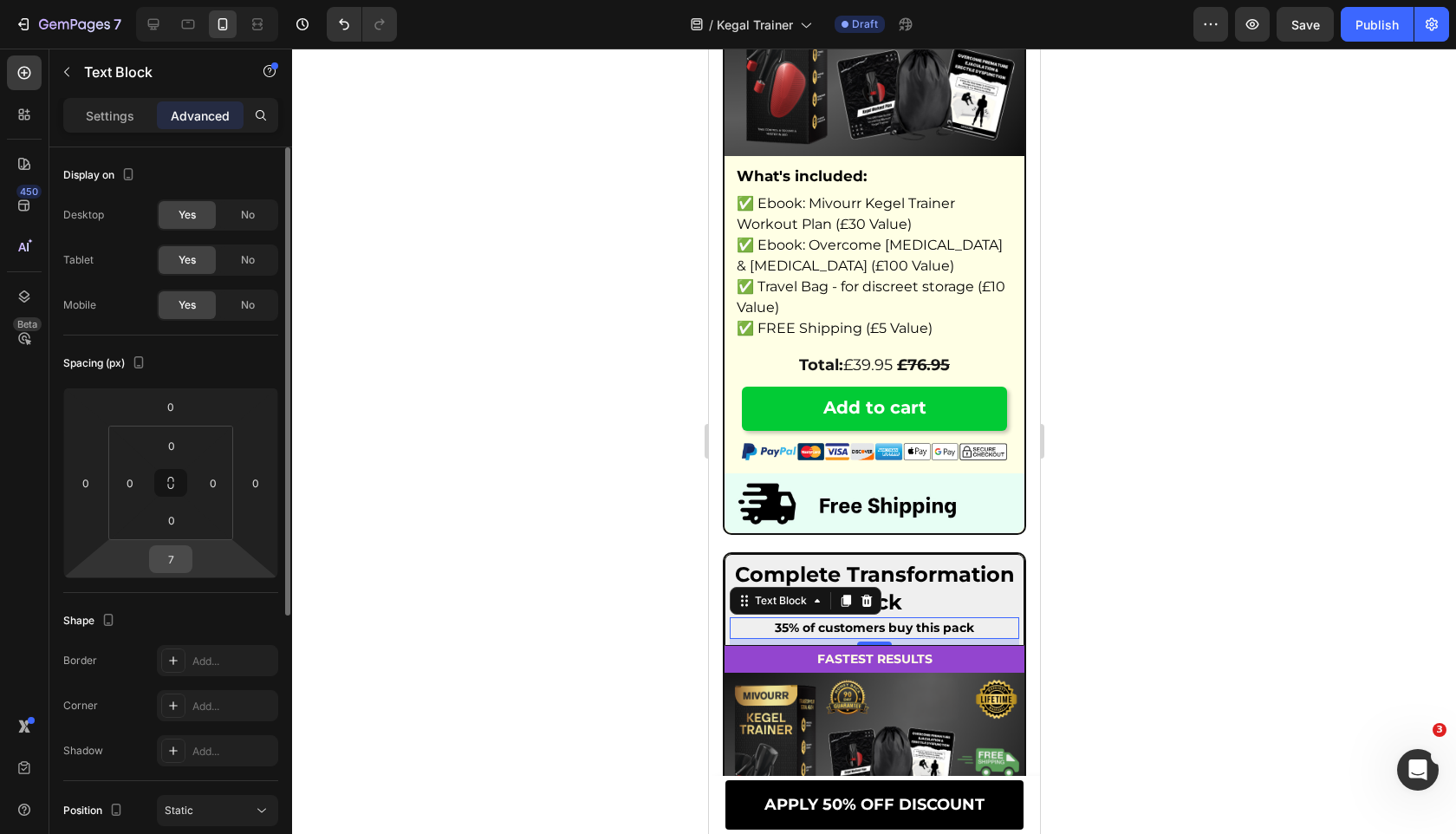
click at [177, 569] on input "7" at bounding box center [171, 559] width 35 height 26
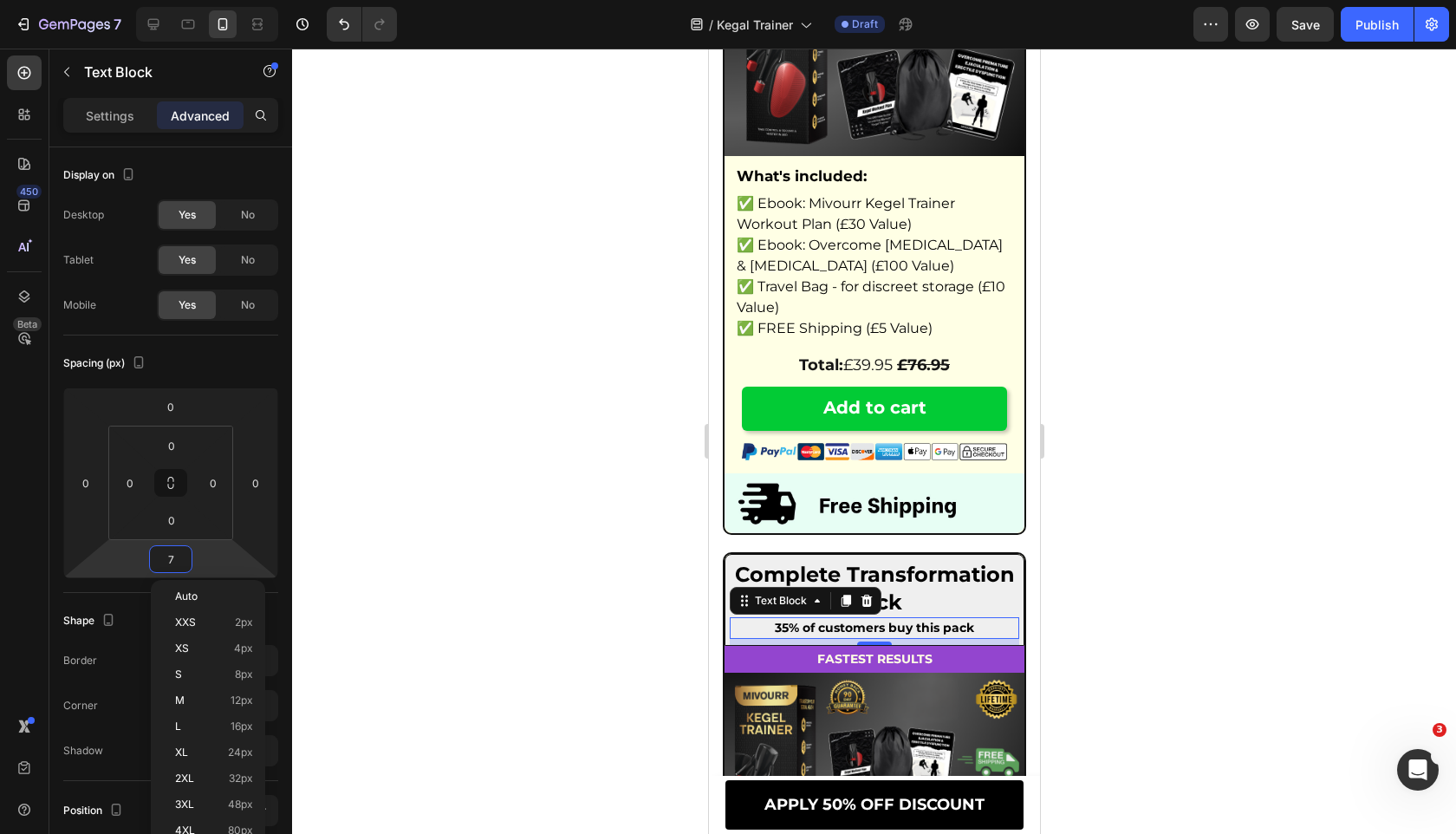
type input "5"
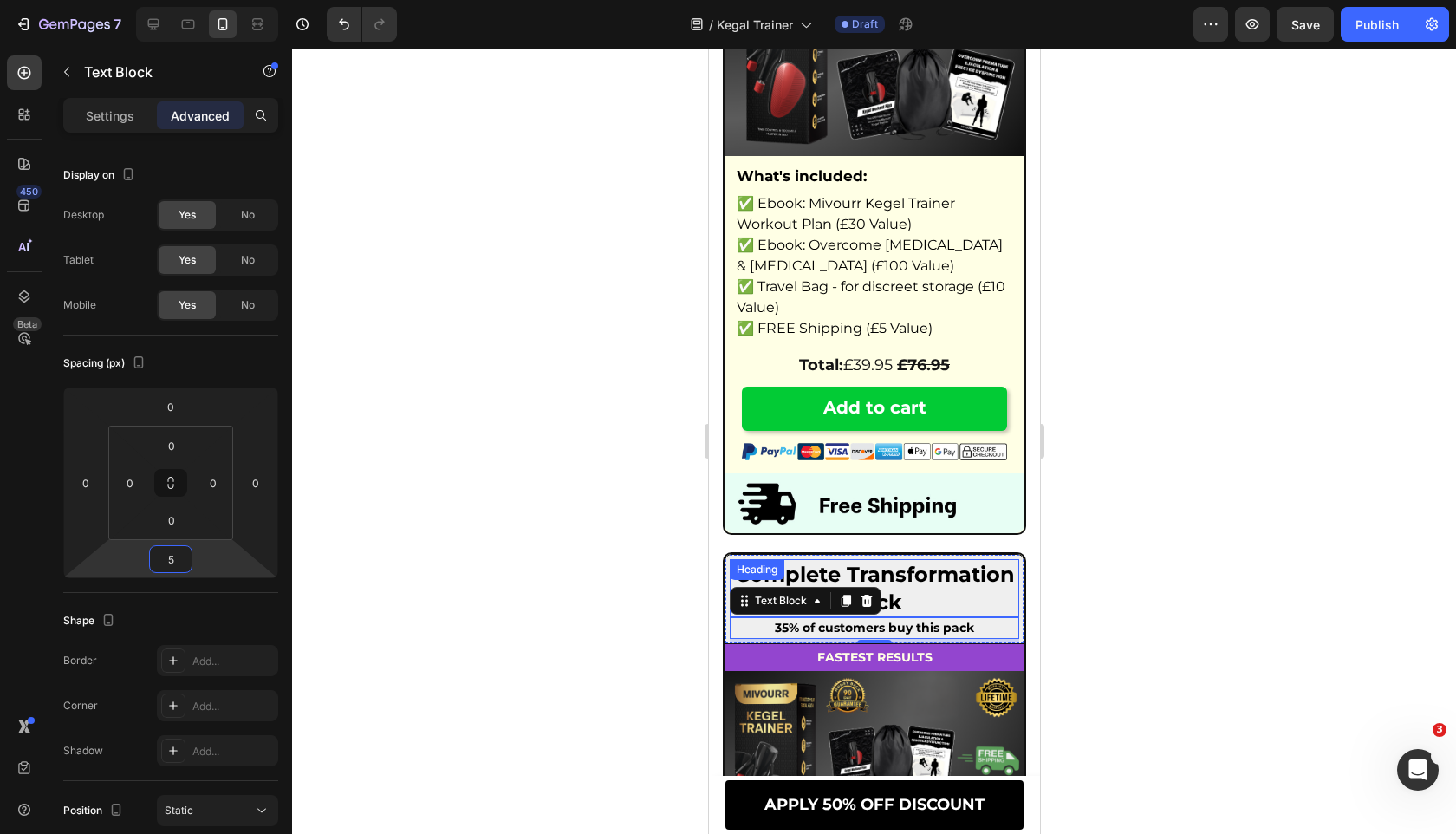
click at [911, 600] on span "Complete Transformation Pack" at bounding box center [874, 587] width 280 height 52
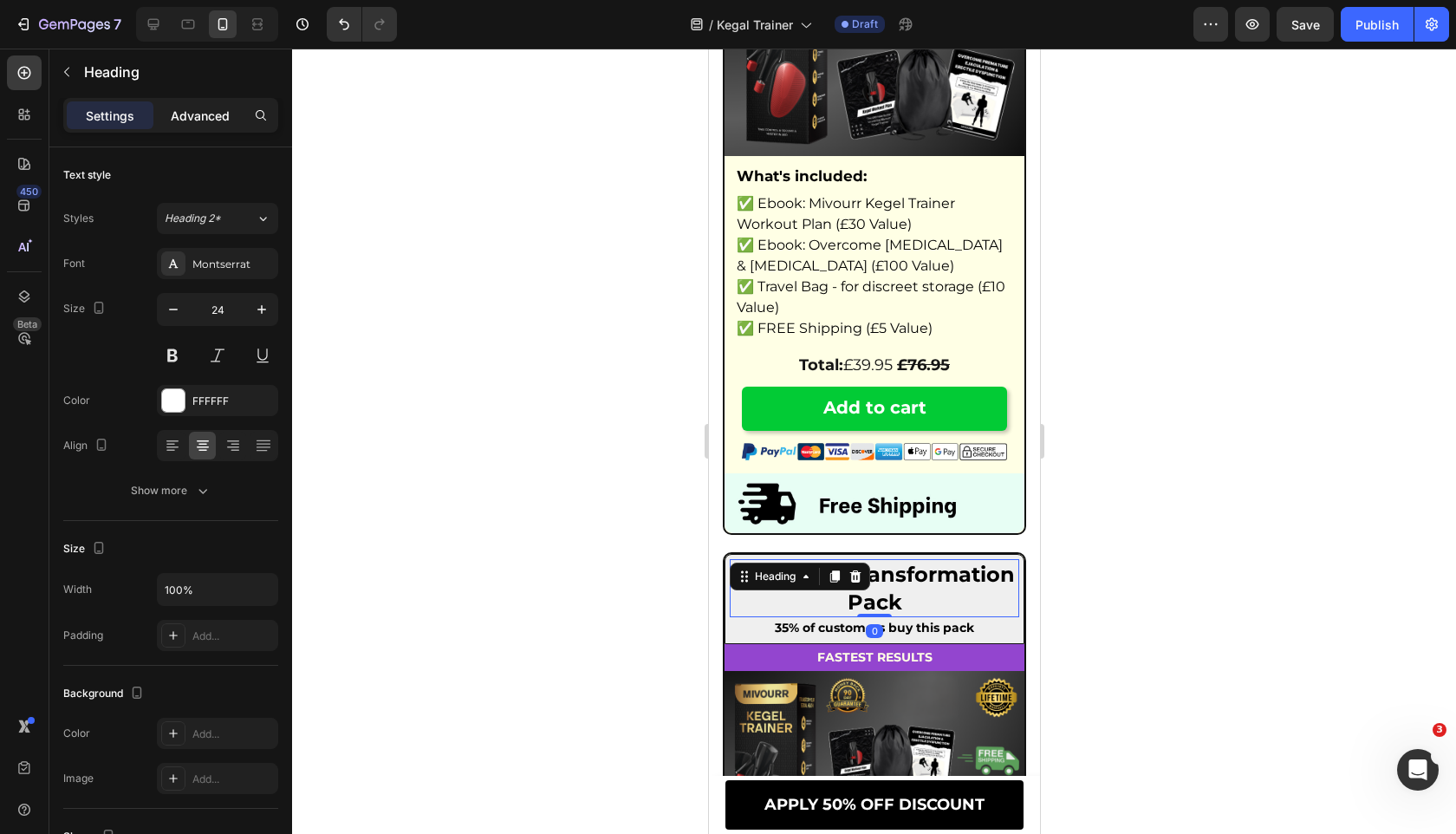
click at [203, 125] on div "Advanced" at bounding box center [200, 116] width 87 height 28
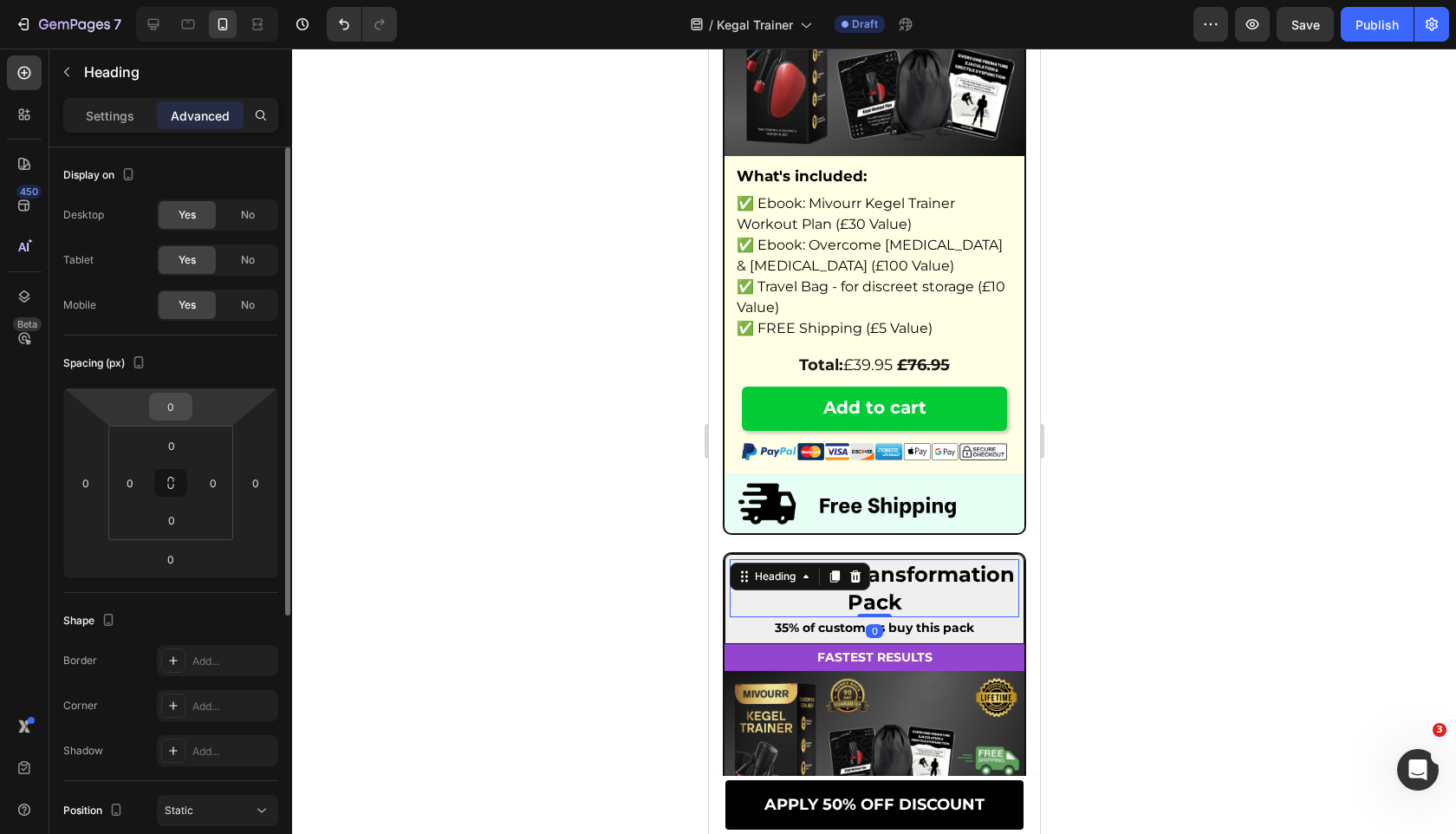
click at [178, 399] on input "0" at bounding box center [171, 406] width 35 height 26
type input "5"
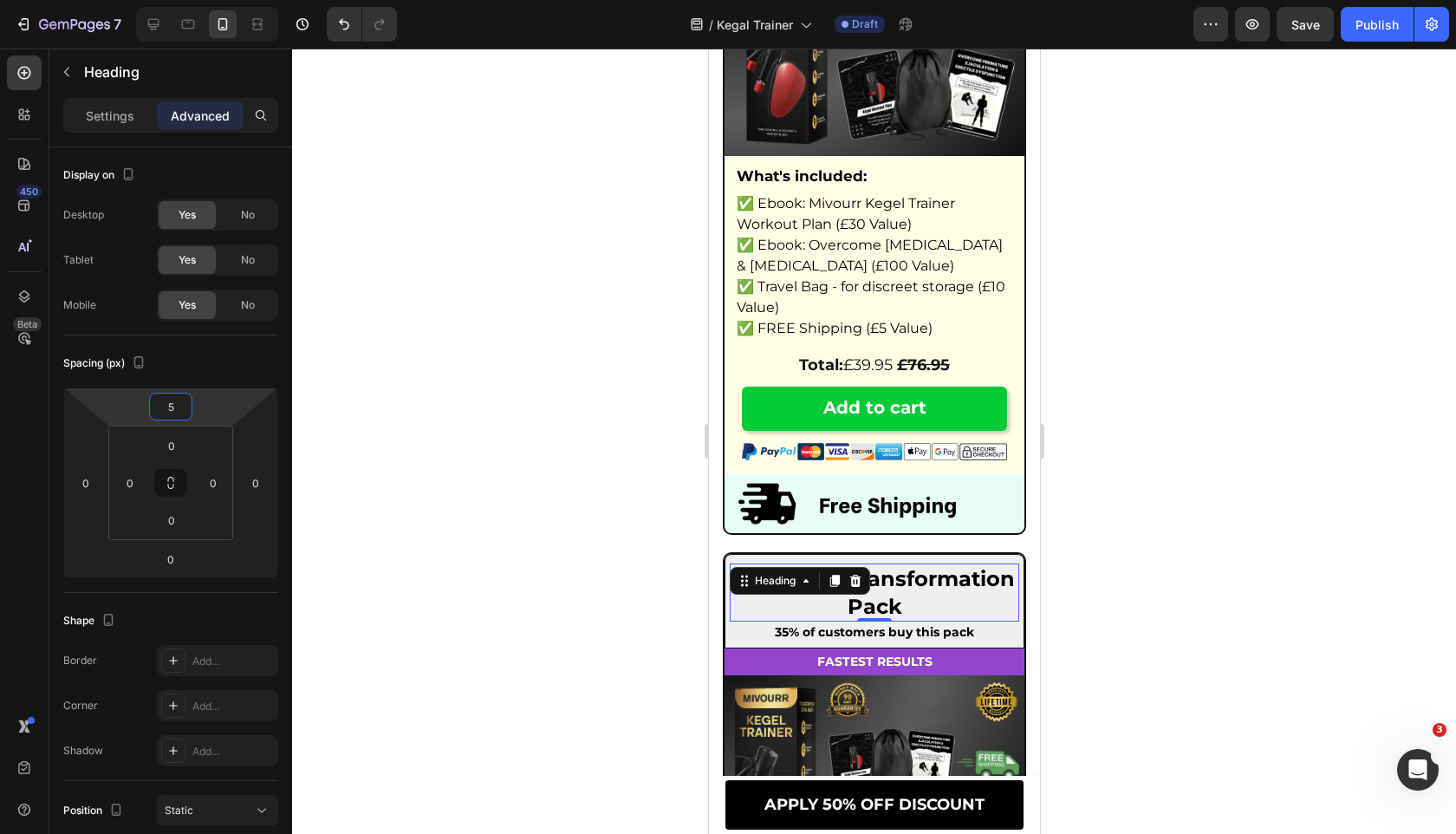
click at [528, 456] on div at bounding box center [874, 441] width 1164 height 786
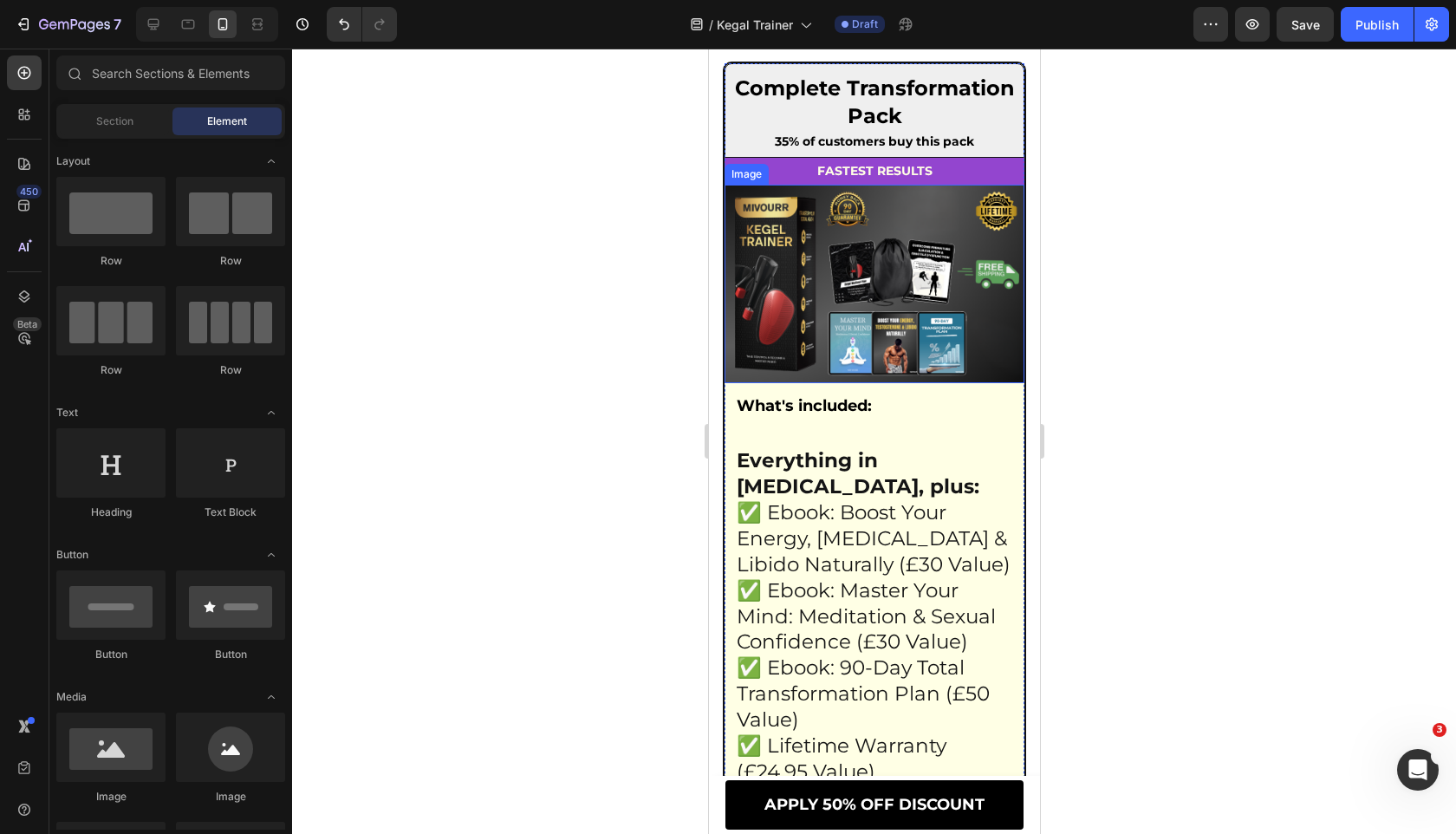
scroll to position [11053, 0]
click at [891, 419] on p "What's included:" at bounding box center [873, 405] width 276 height 28
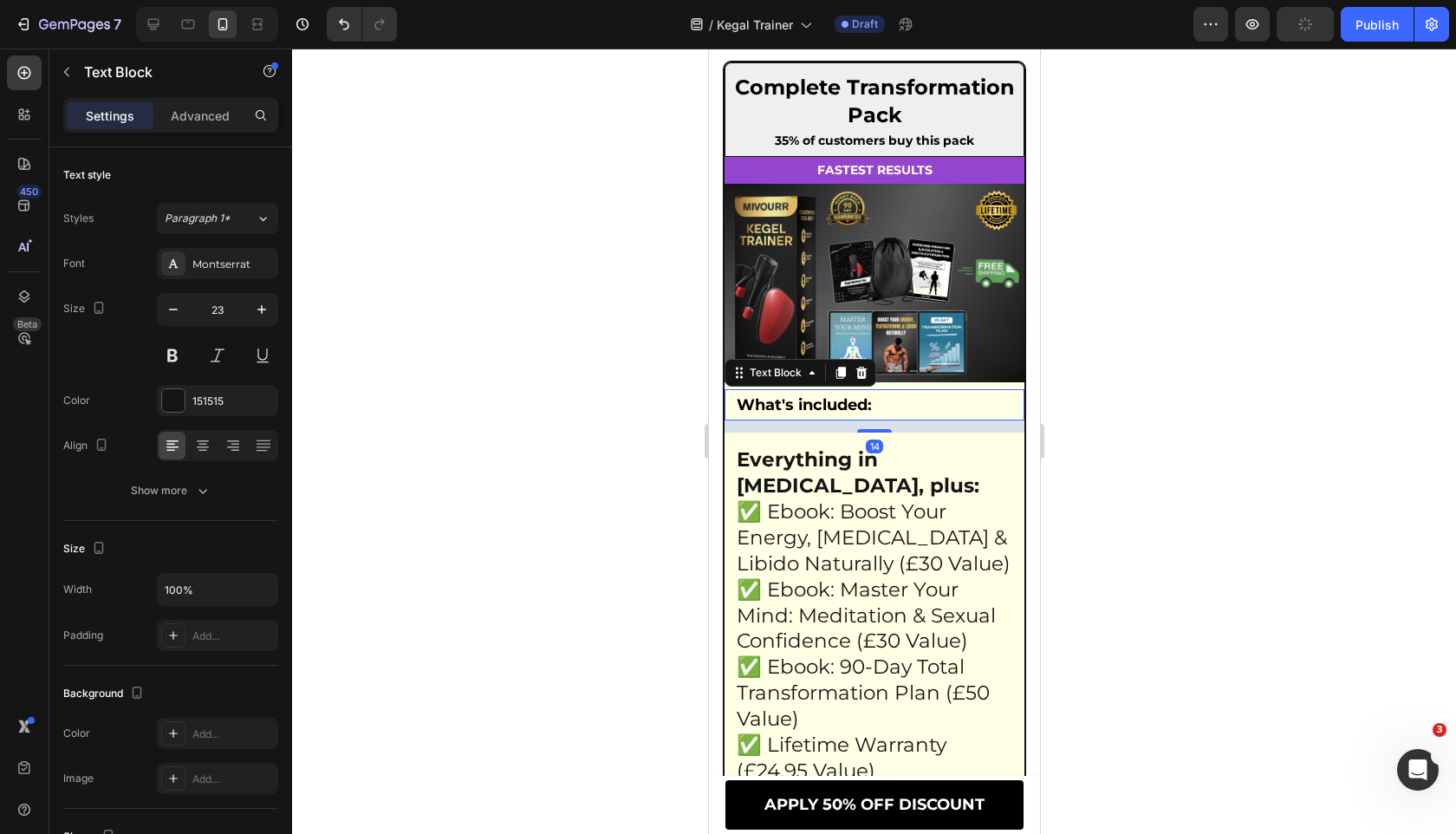
click at [891, 419] on p "What's included:" at bounding box center [873, 405] width 276 height 28
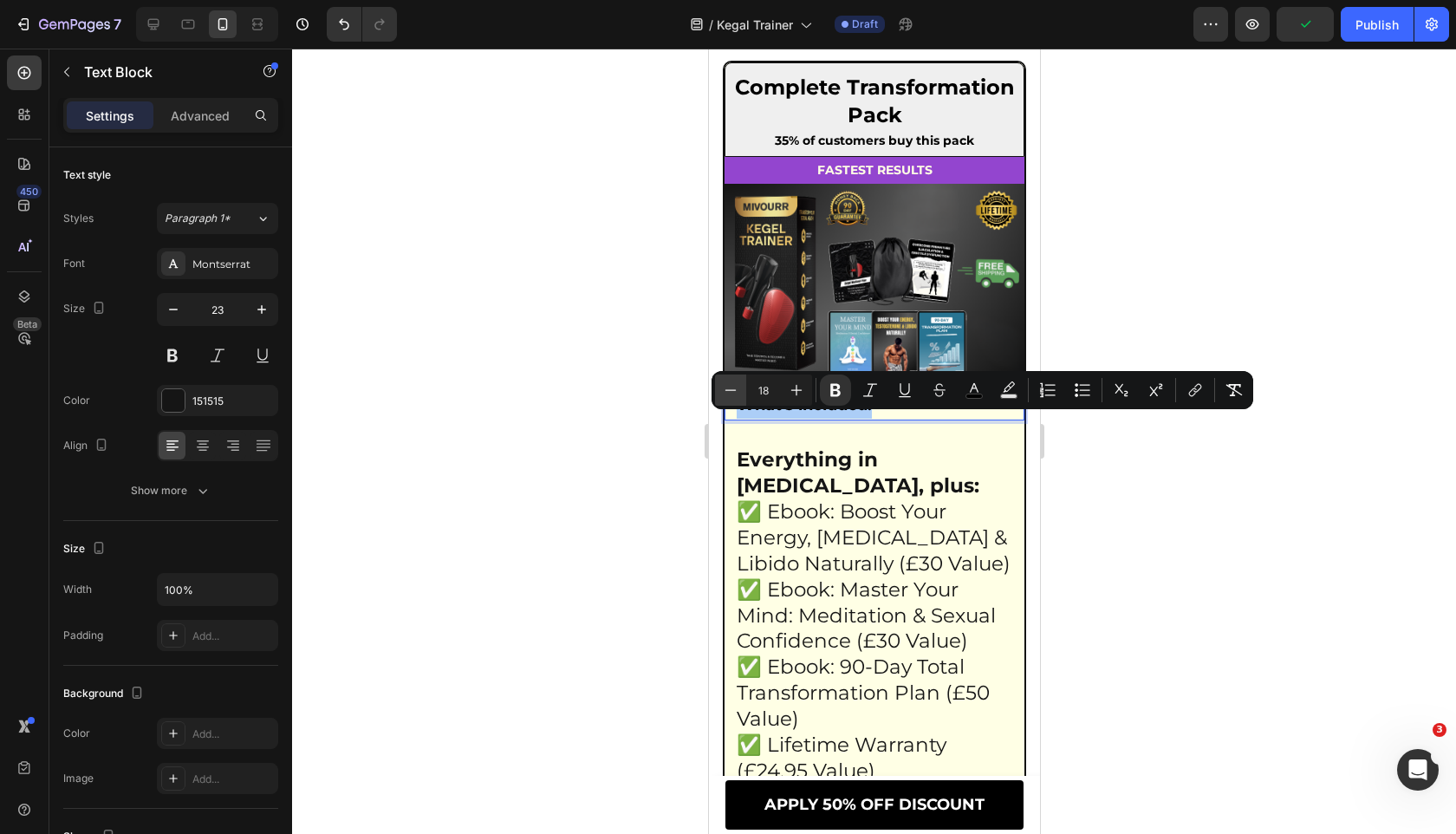
click at [723, 394] on icon "Editor contextual toolbar" at bounding box center [730, 390] width 18 height 18
type input "17"
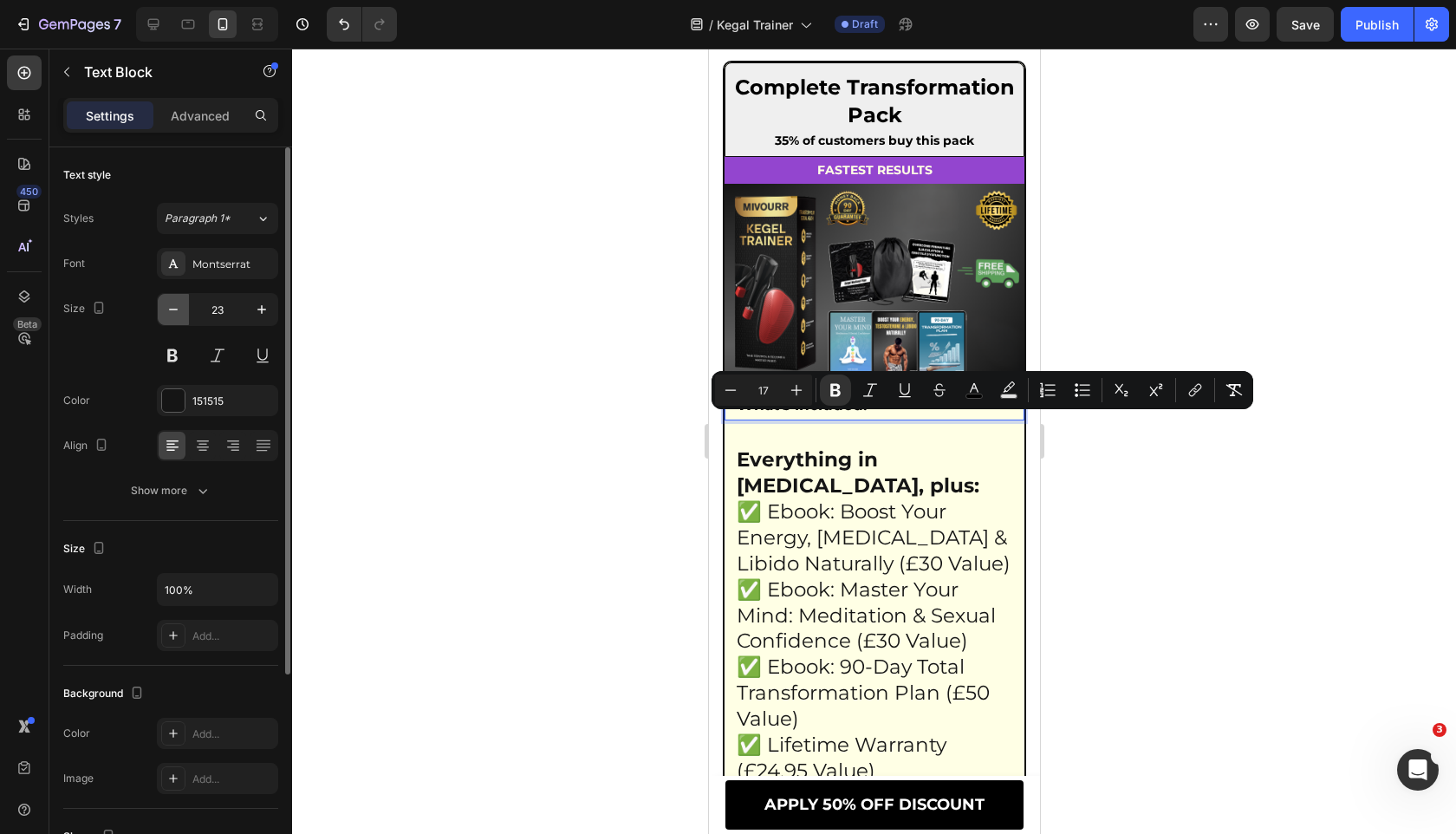
click at [170, 308] on icon "button" at bounding box center [173, 309] width 9 height 2
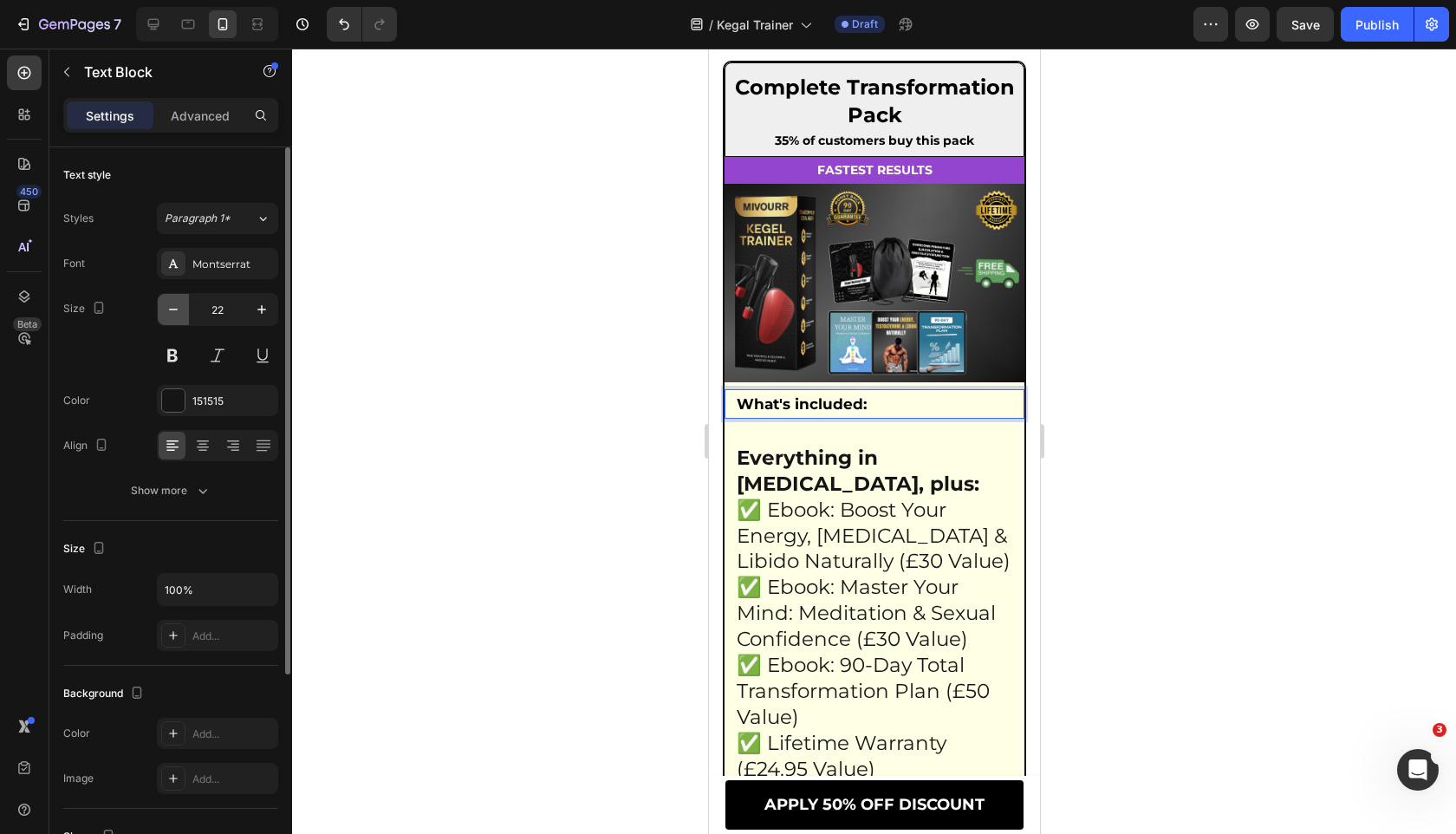
click at [170, 308] on icon "button" at bounding box center [173, 309] width 9 height 2
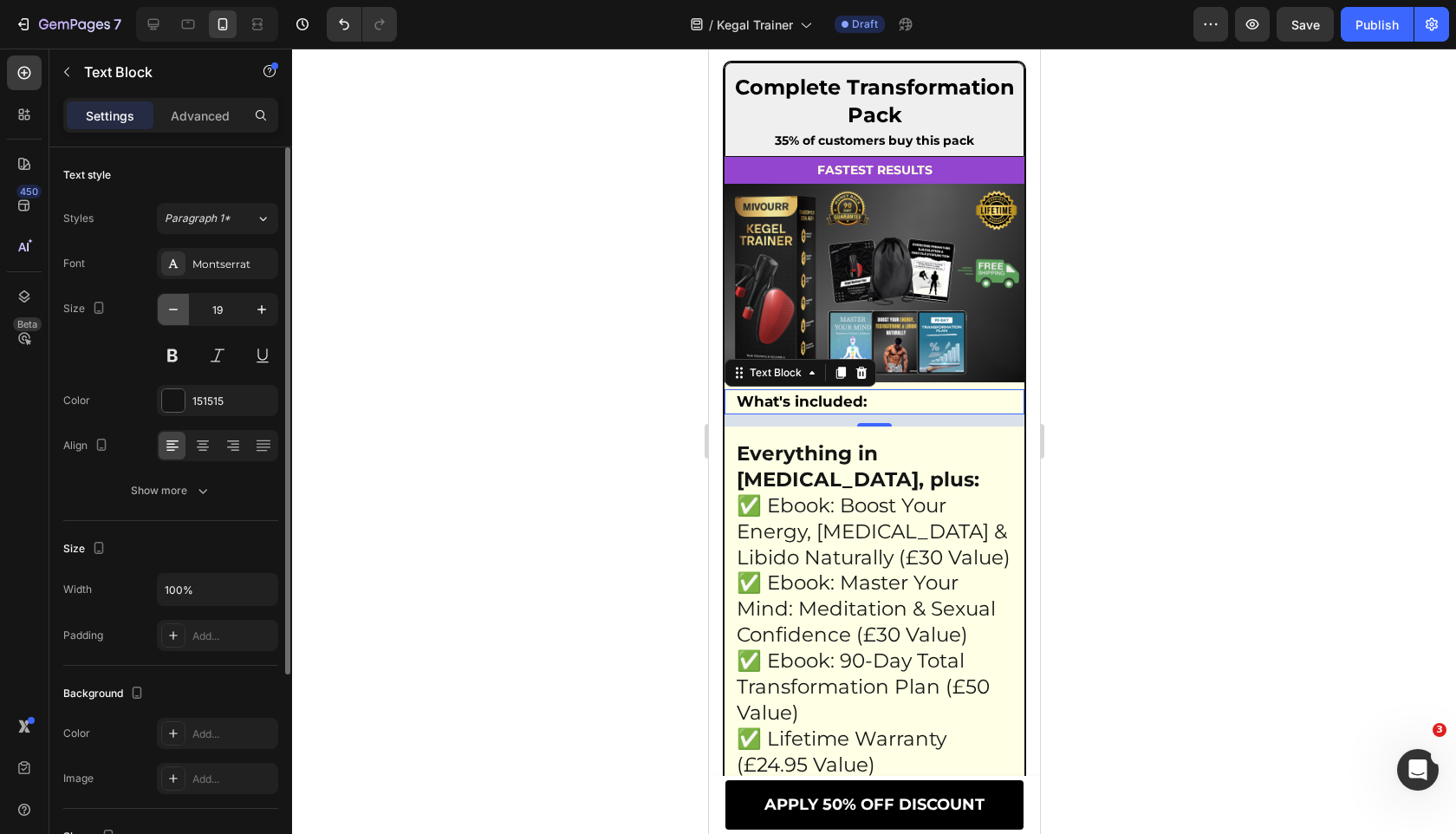
click at [170, 308] on icon "button" at bounding box center [173, 309] width 9 height 2
type input "17"
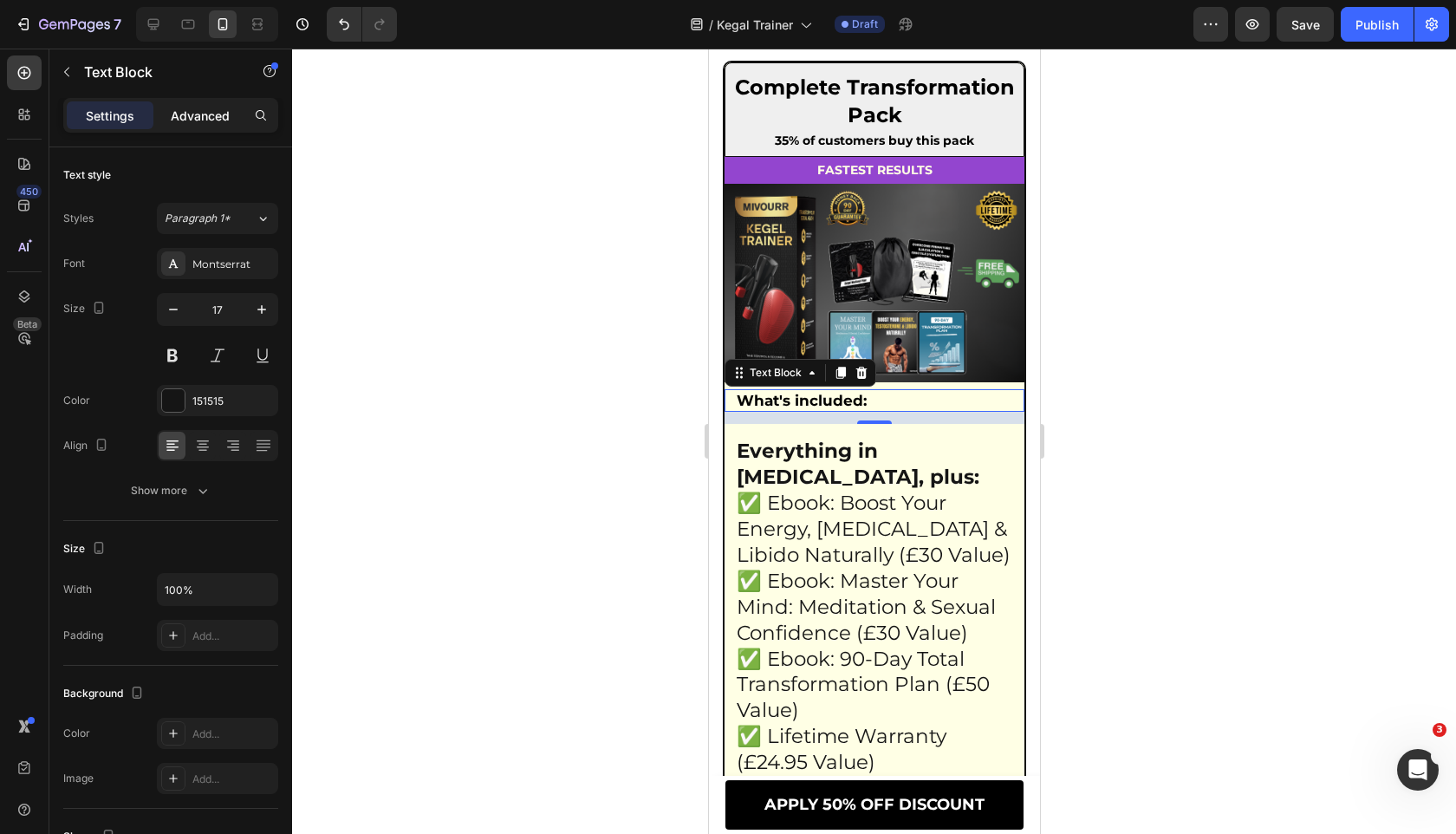
click at [222, 117] on p "Advanced" at bounding box center [200, 116] width 59 height 18
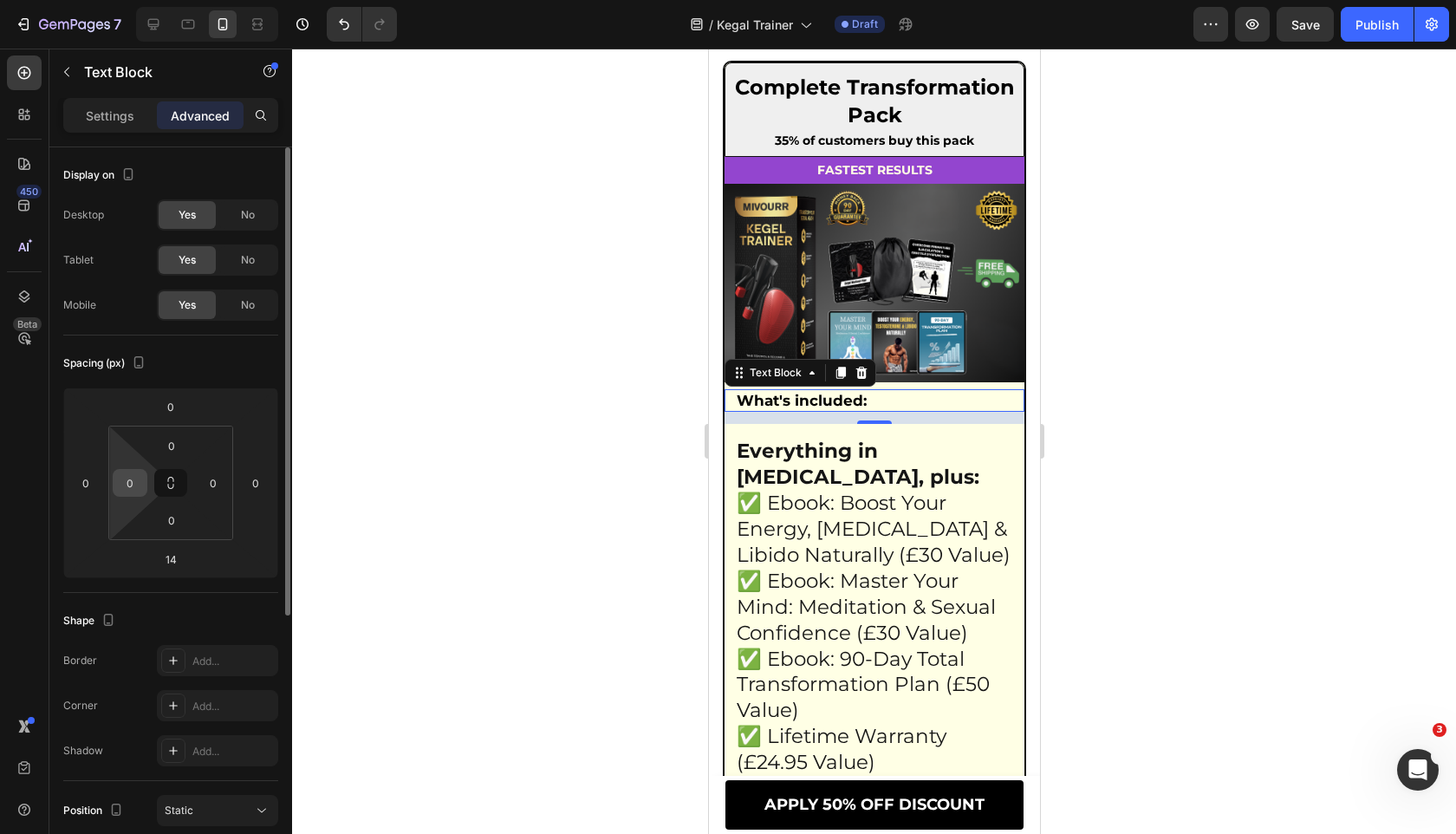
click at [134, 489] on input "0" at bounding box center [130, 483] width 26 height 26
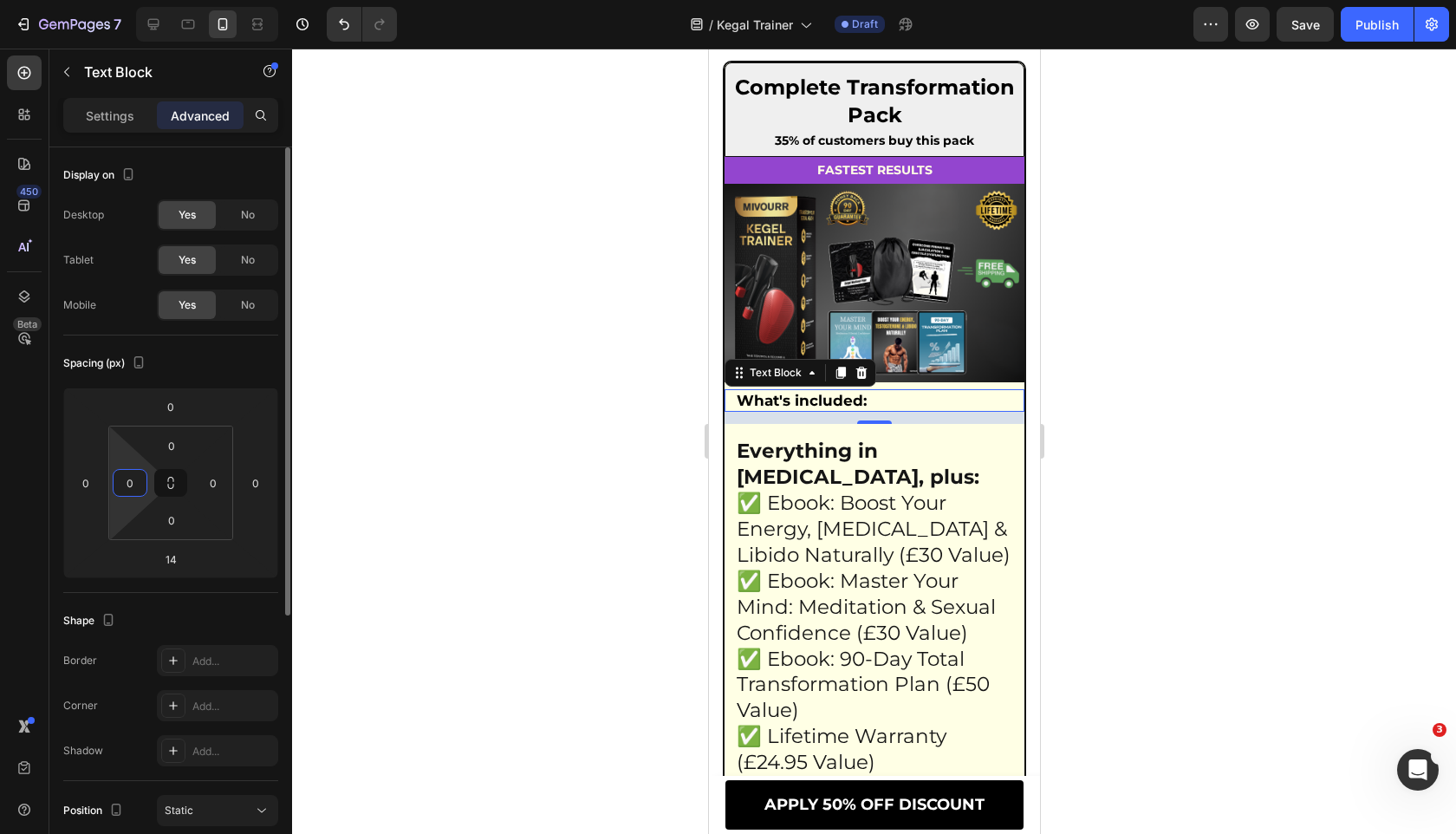
click at [134, 489] on input "0" at bounding box center [130, 483] width 26 height 26
type input "12"
click at [220, 484] on input "0" at bounding box center [214, 483] width 26 height 26
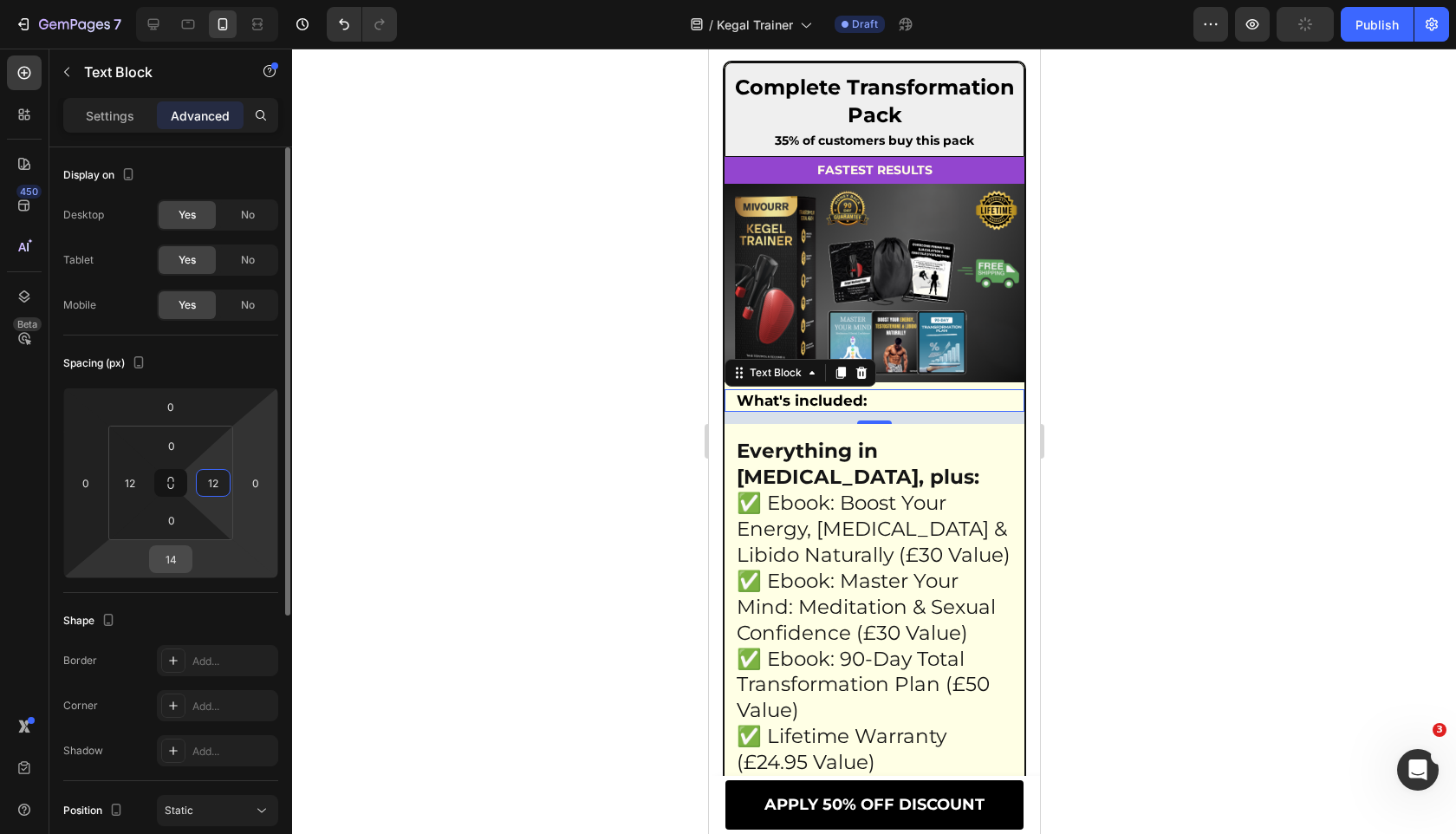
type input "12"
click at [176, 558] on input "14" at bounding box center [171, 559] width 35 height 26
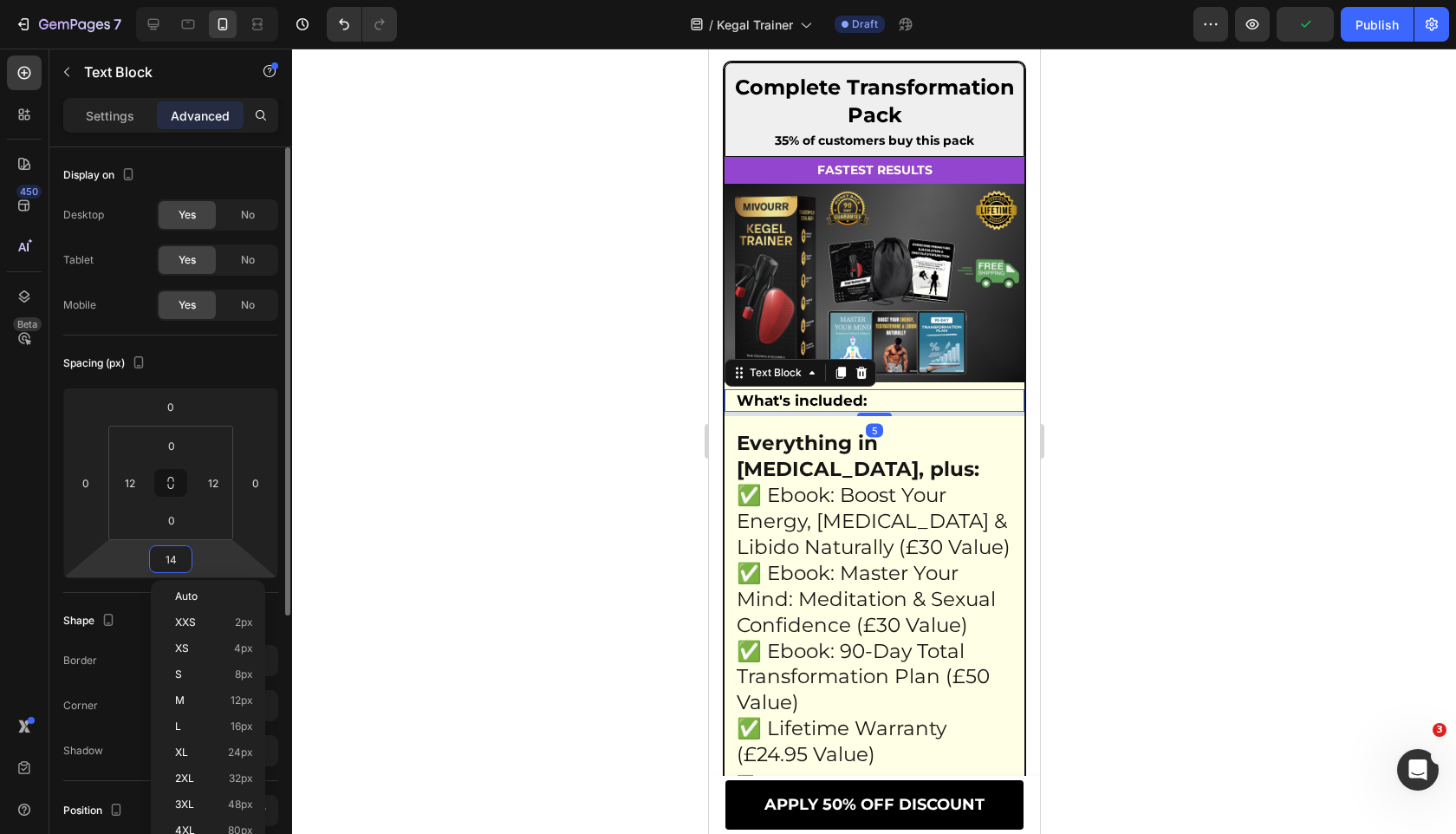
type input "5"
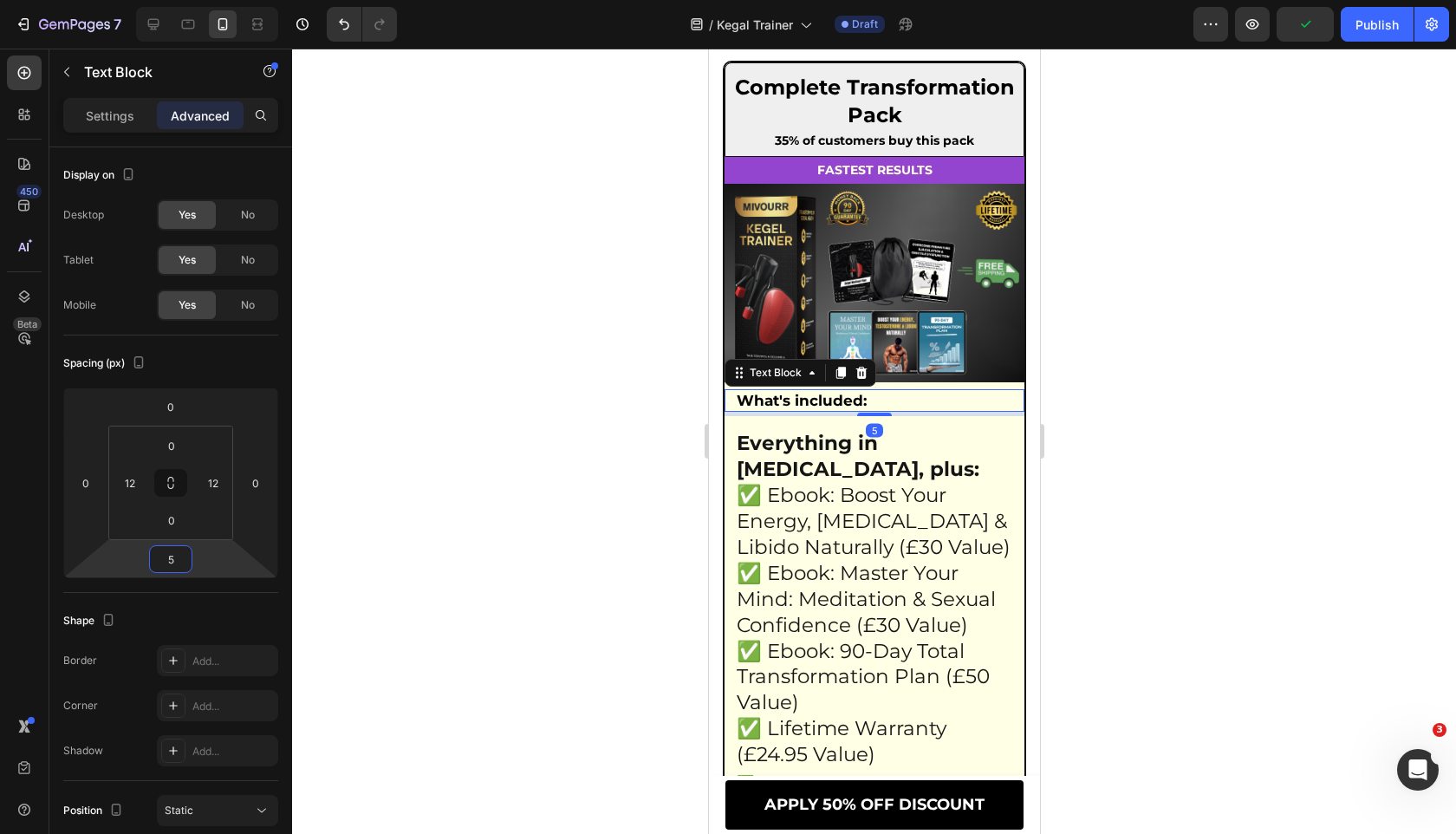
drag, startPoint x: 442, startPoint y: 493, endPoint x: 569, endPoint y: 491, distance: 127.0
click at [442, 493] on div at bounding box center [874, 441] width 1164 height 786
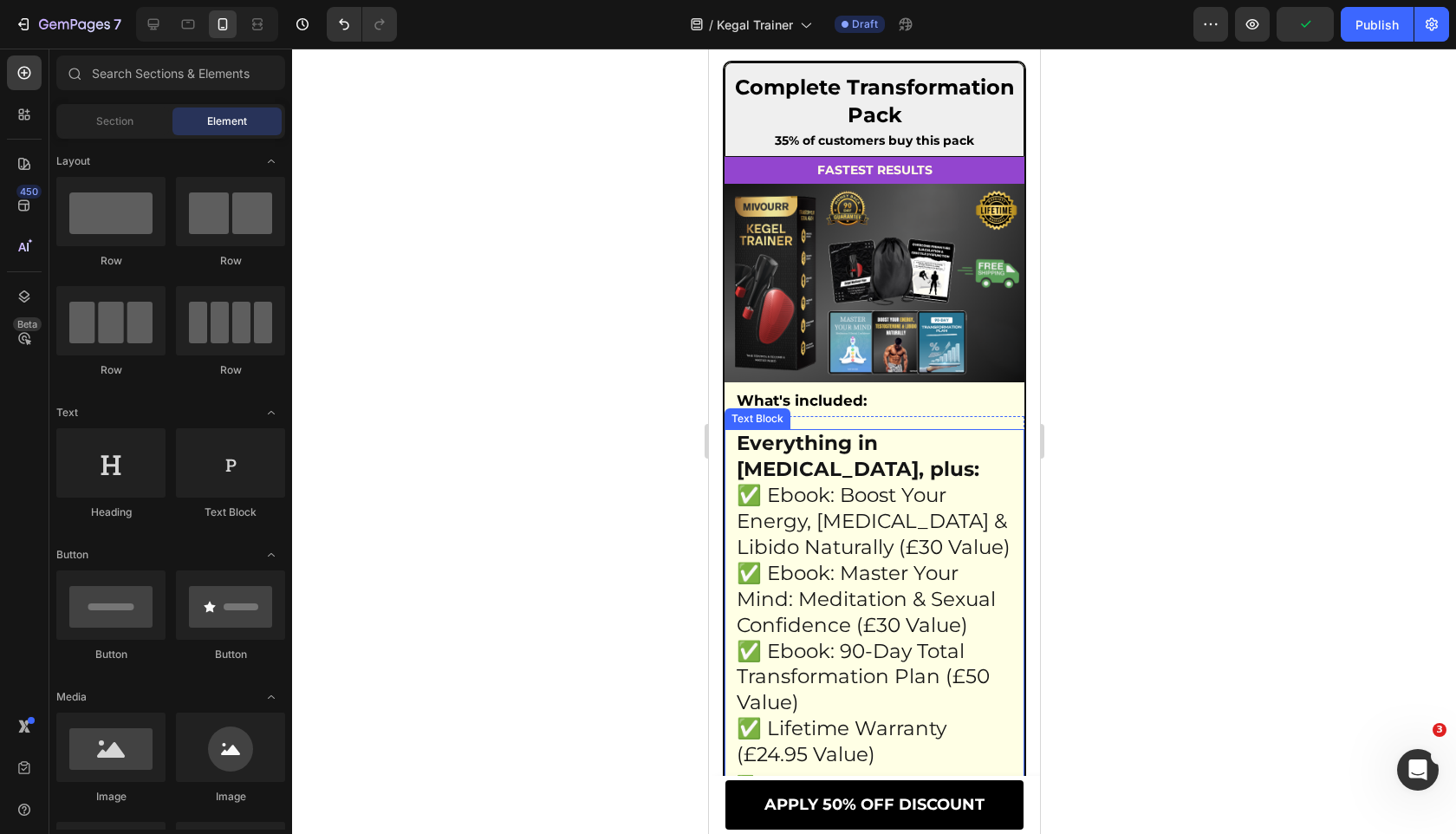
click at [939, 482] on p "Everything in [MEDICAL_DATA], plus:" at bounding box center [873, 456] width 276 height 52
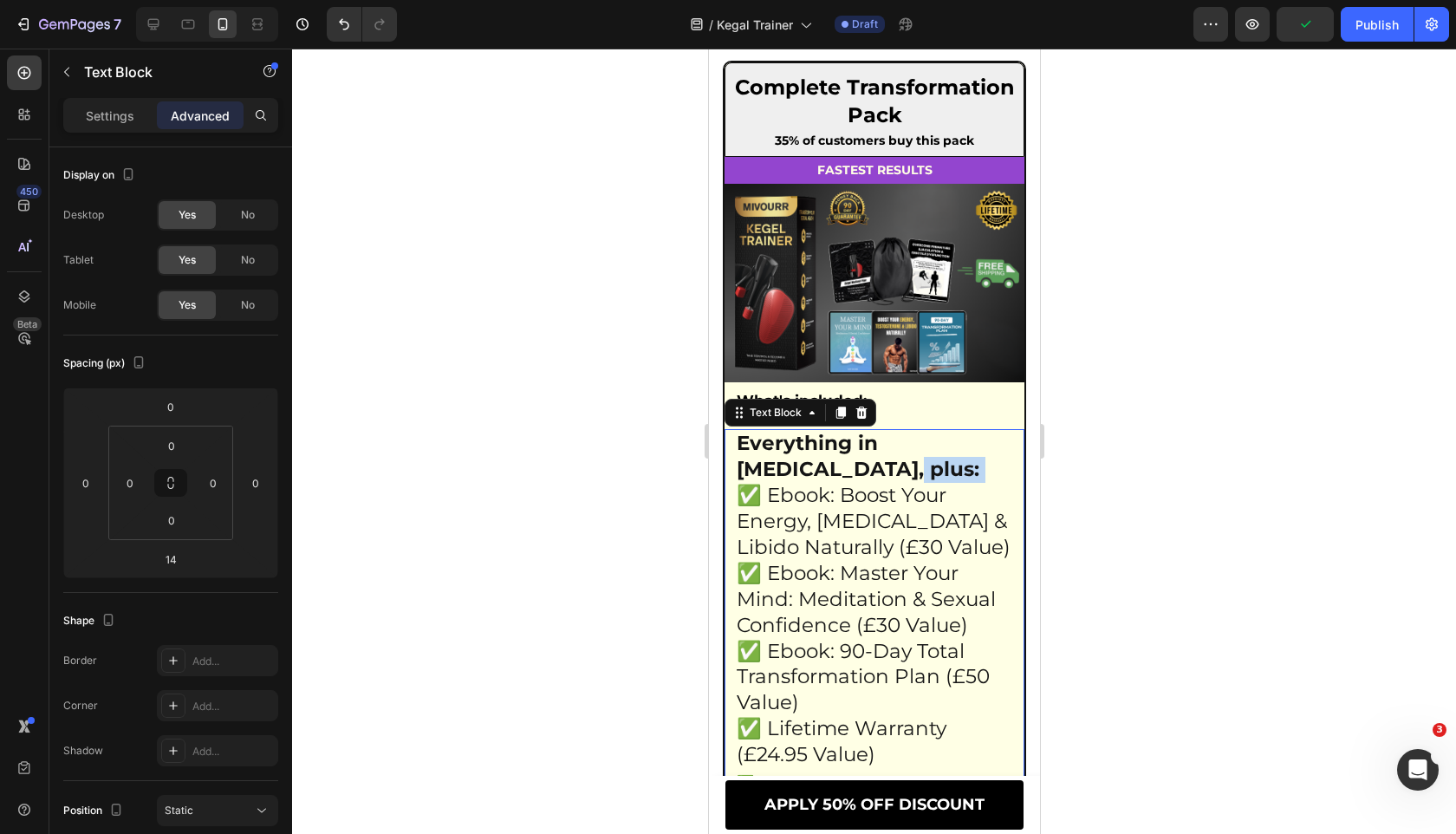
click at [939, 482] on p "Everything in [MEDICAL_DATA], plus:" at bounding box center [873, 456] width 276 height 52
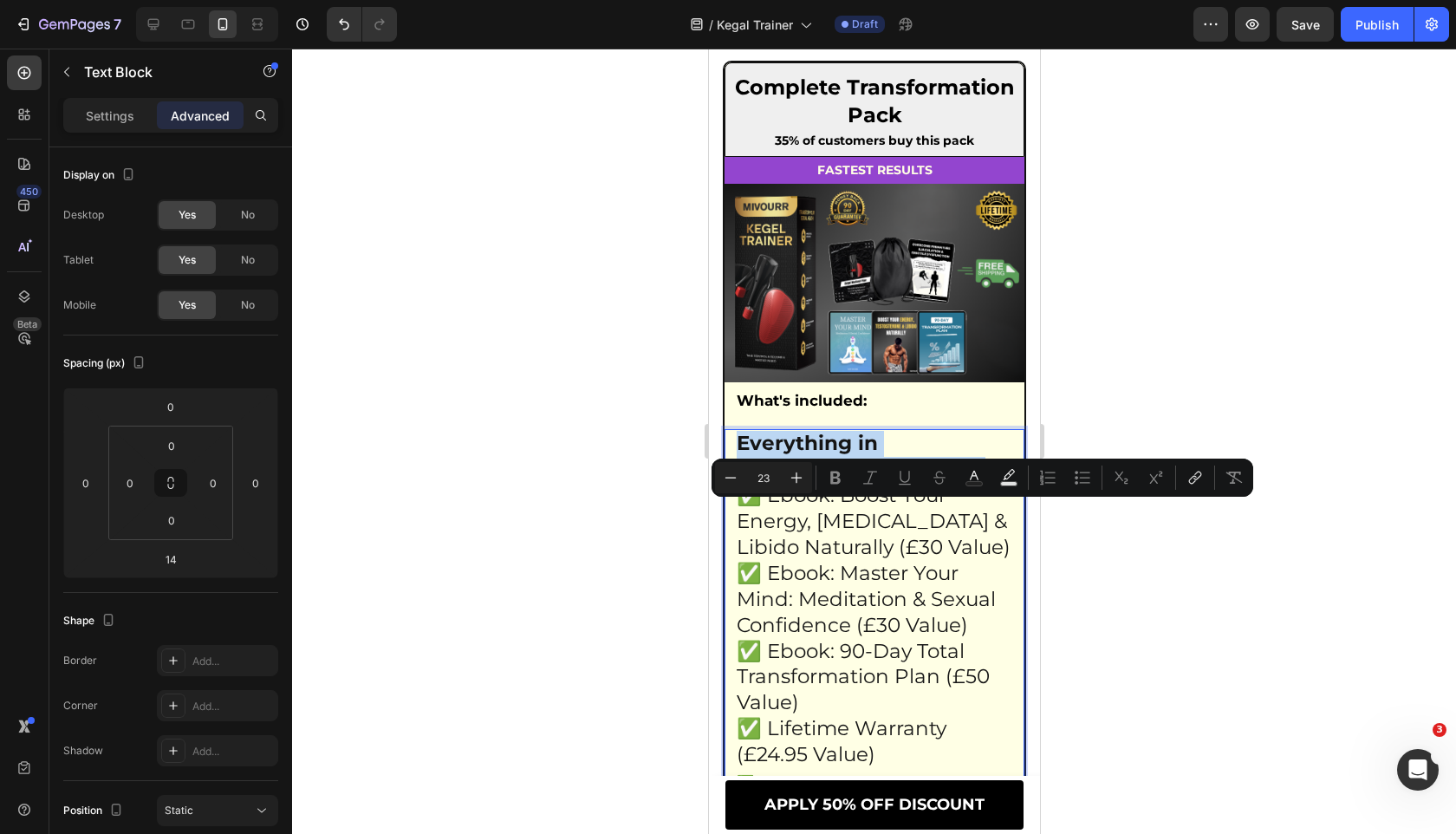
click at [890, 536] on p "✅ Ebook: Boost Your Energy, [MEDICAL_DATA] & Libido Naturally (£30 Value)" at bounding box center [873, 521] width 276 height 78
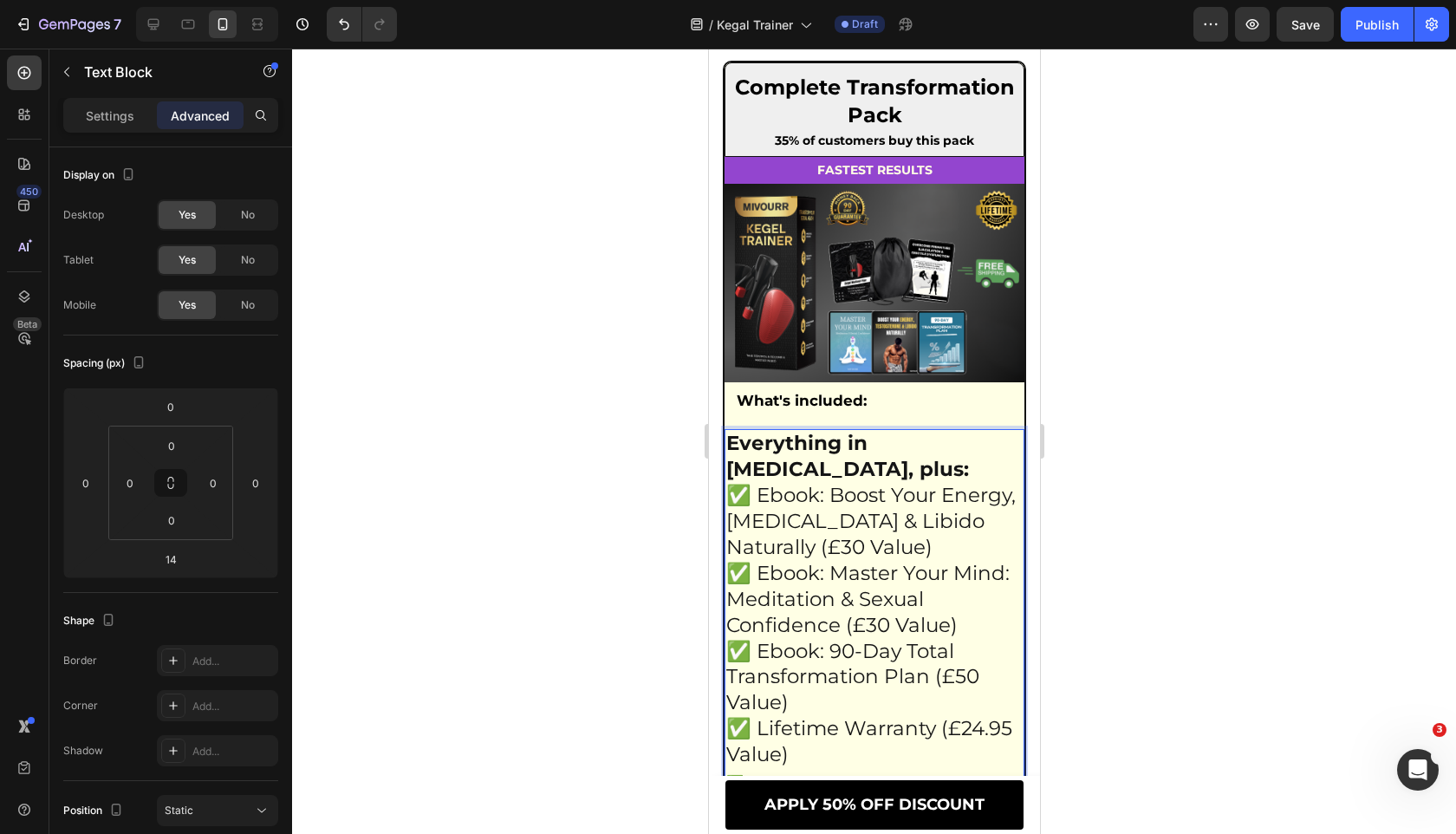
click at [890, 536] on p "✅ Ebook: Boost Your Energy, [MEDICAL_DATA] & Libido Naturally (£30 Value)" at bounding box center [873, 521] width 296 height 78
click at [784, 516] on p "✅ Ebook: Boost Your Energy, [MEDICAL_DATA] & Libido Naturally (£30 Value)" at bounding box center [873, 521] width 296 height 78
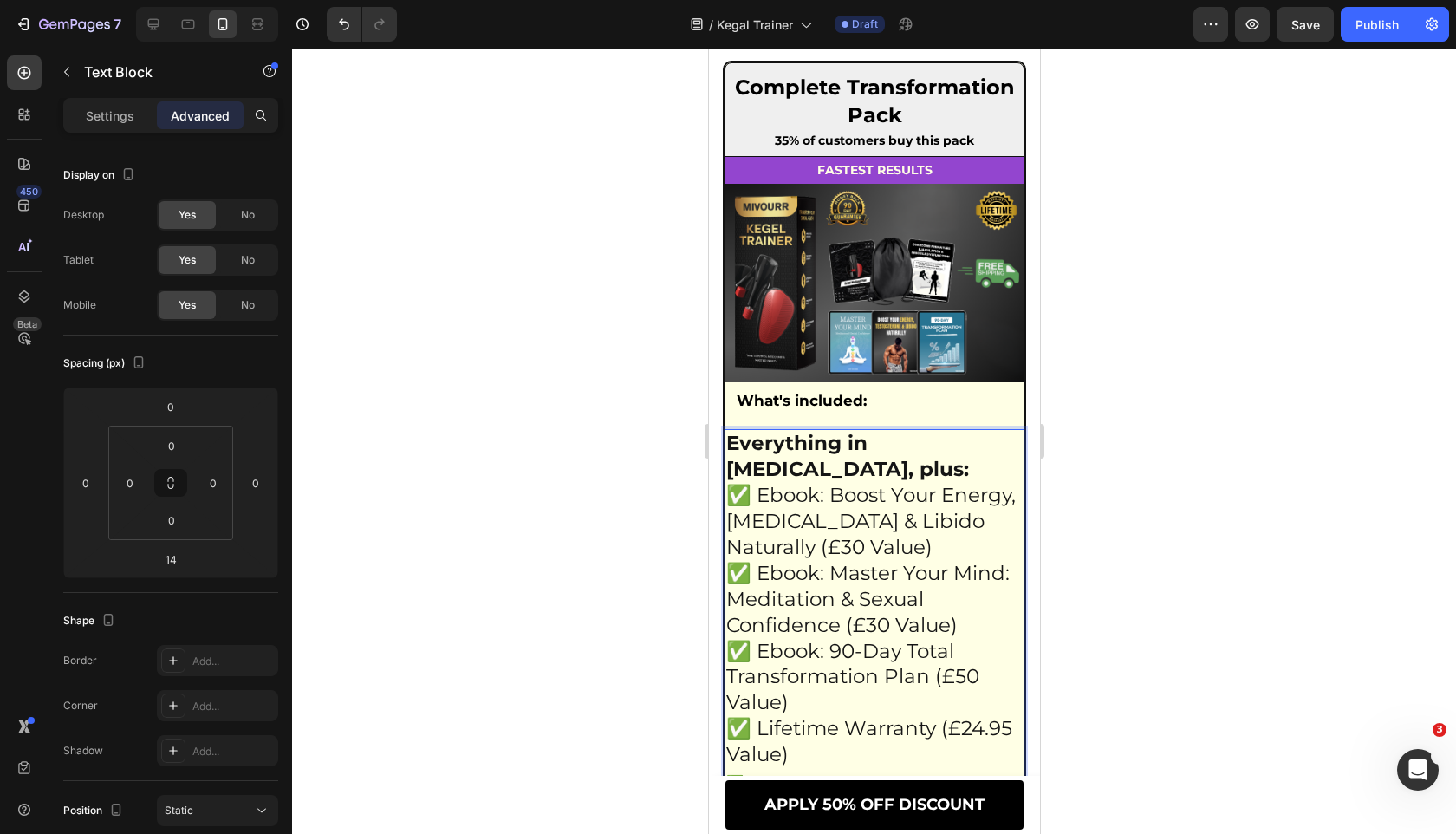
click at [633, 503] on div at bounding box center [874, 441] width 1164 height 786
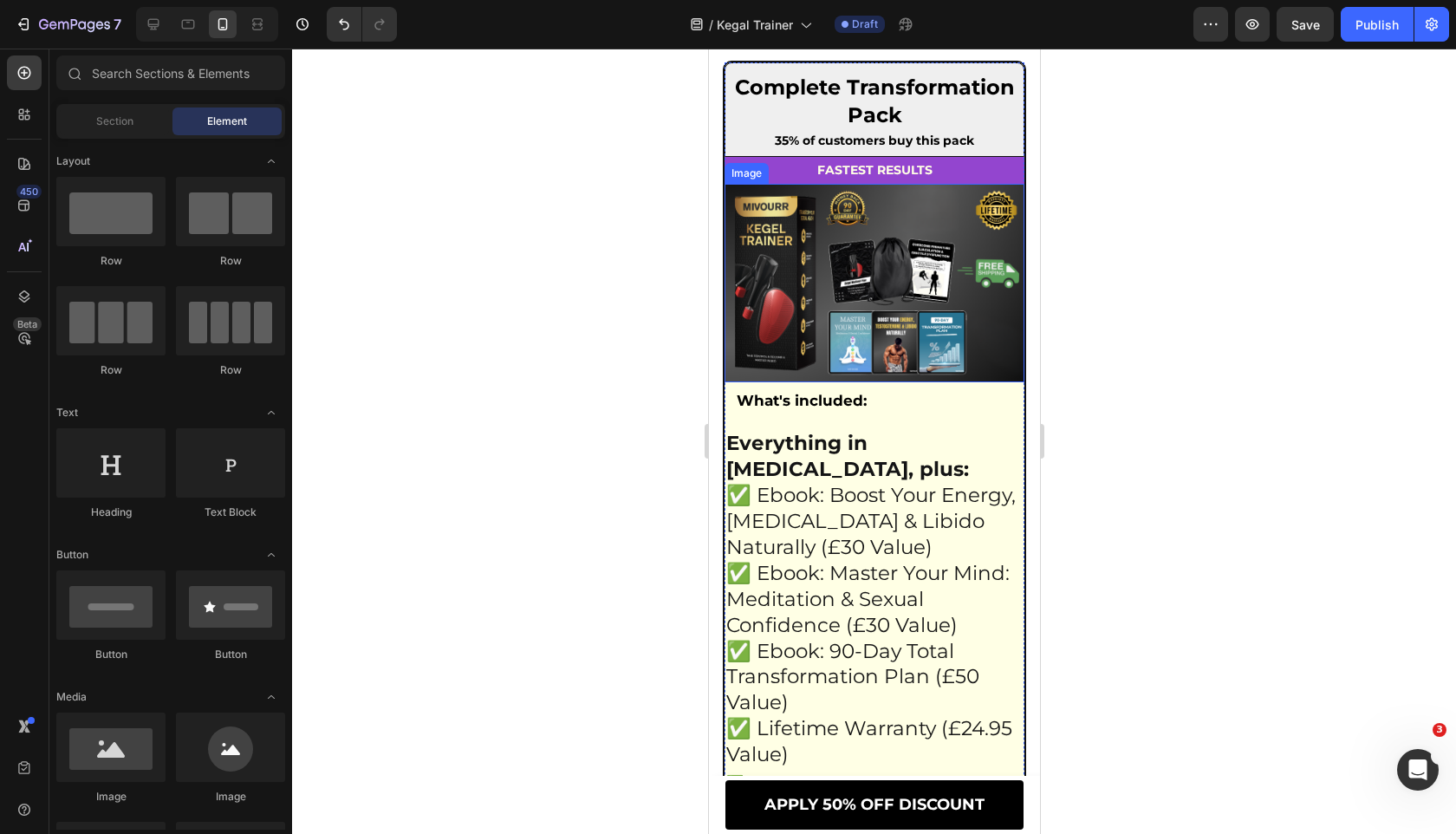
click at [894, 323] on img at bounding box center [873, 283] width 299 height 199
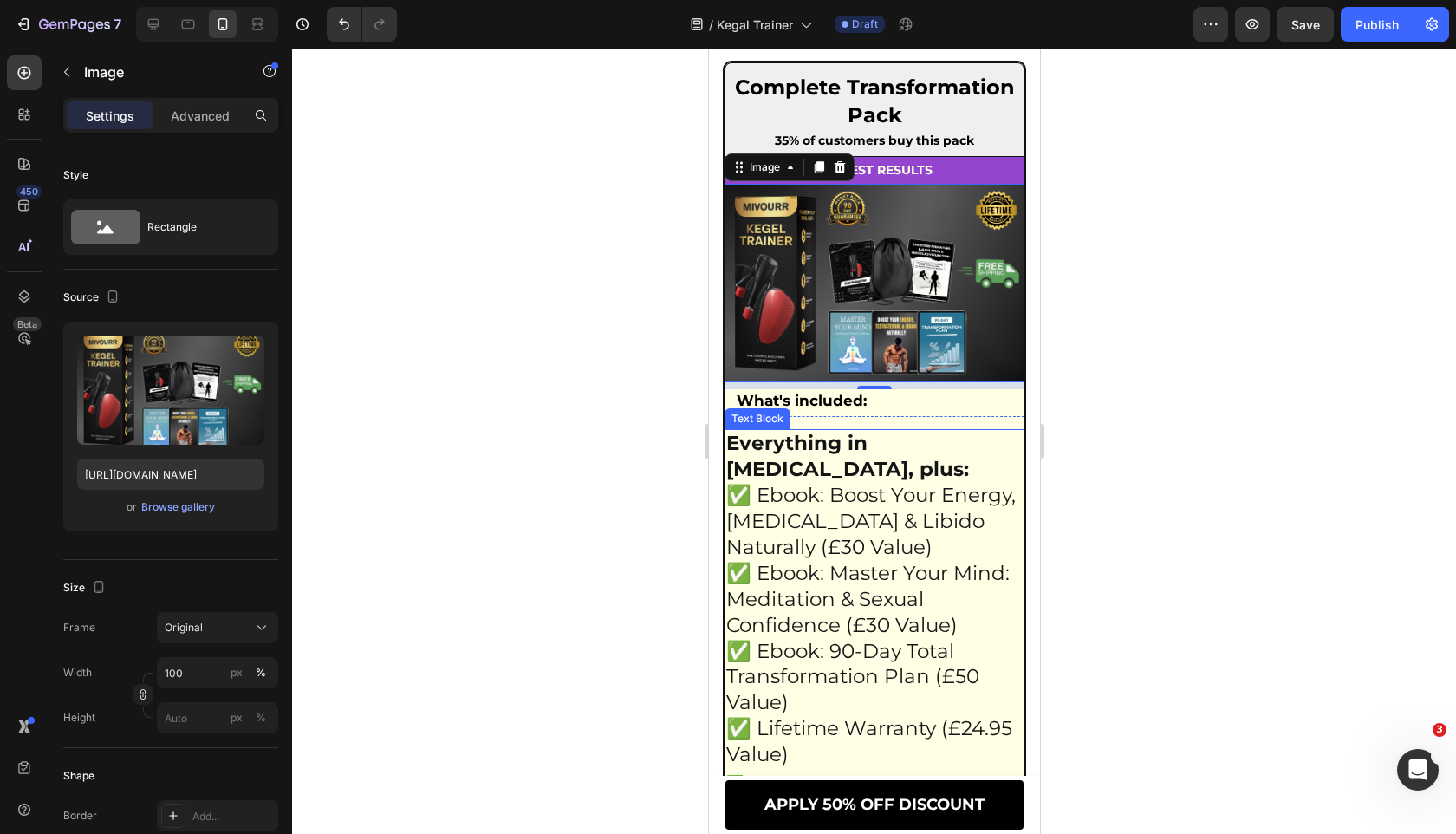
click at [834, 534] on p "✅ Ebook: Boost Your Energy, [MEDICAL_DATA] & Libido Naturally (£30 Value)" at bounding box center [873, 521] width 296 height 78
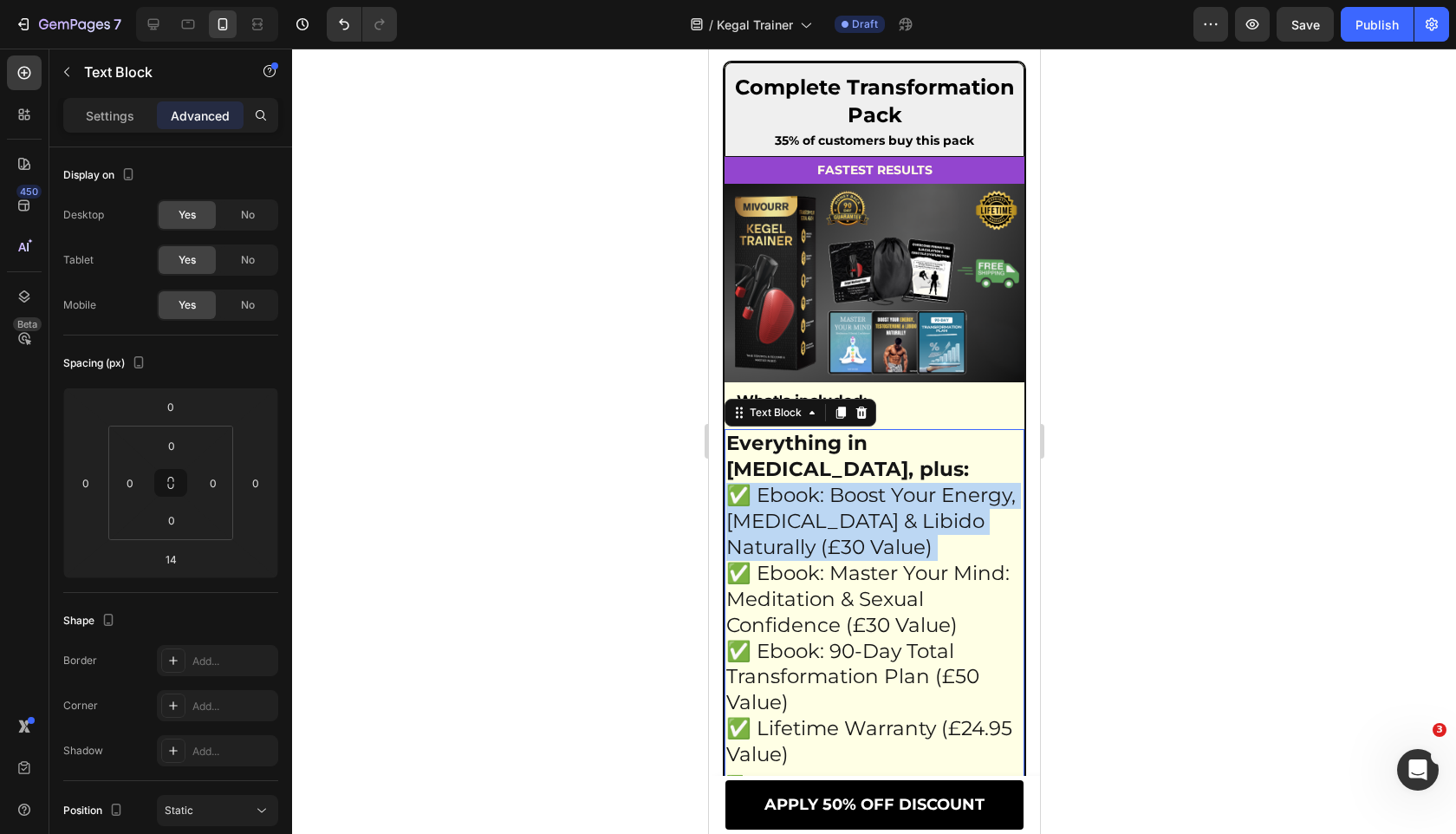
click at [834, 534] on p "✅ Ebook: Boost Your Energy, [MEDICAL_DATA] & Libido Naturally (£30 Value)" at bounding box center [873, 521] width 296 height 78
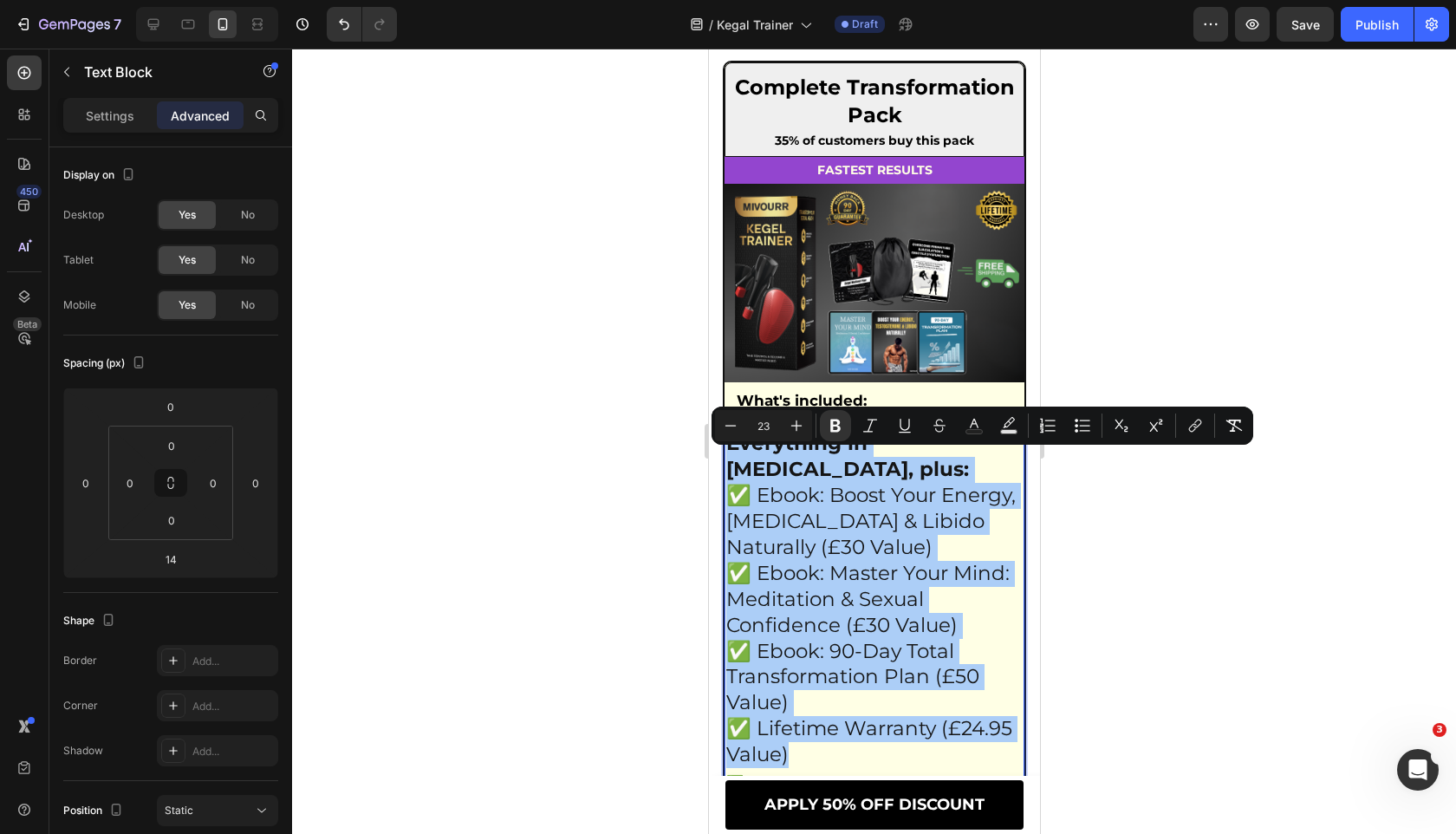
click at [775, 424] on input "23" at bounding box center [763, 426] width 35 height 21
type input "16"
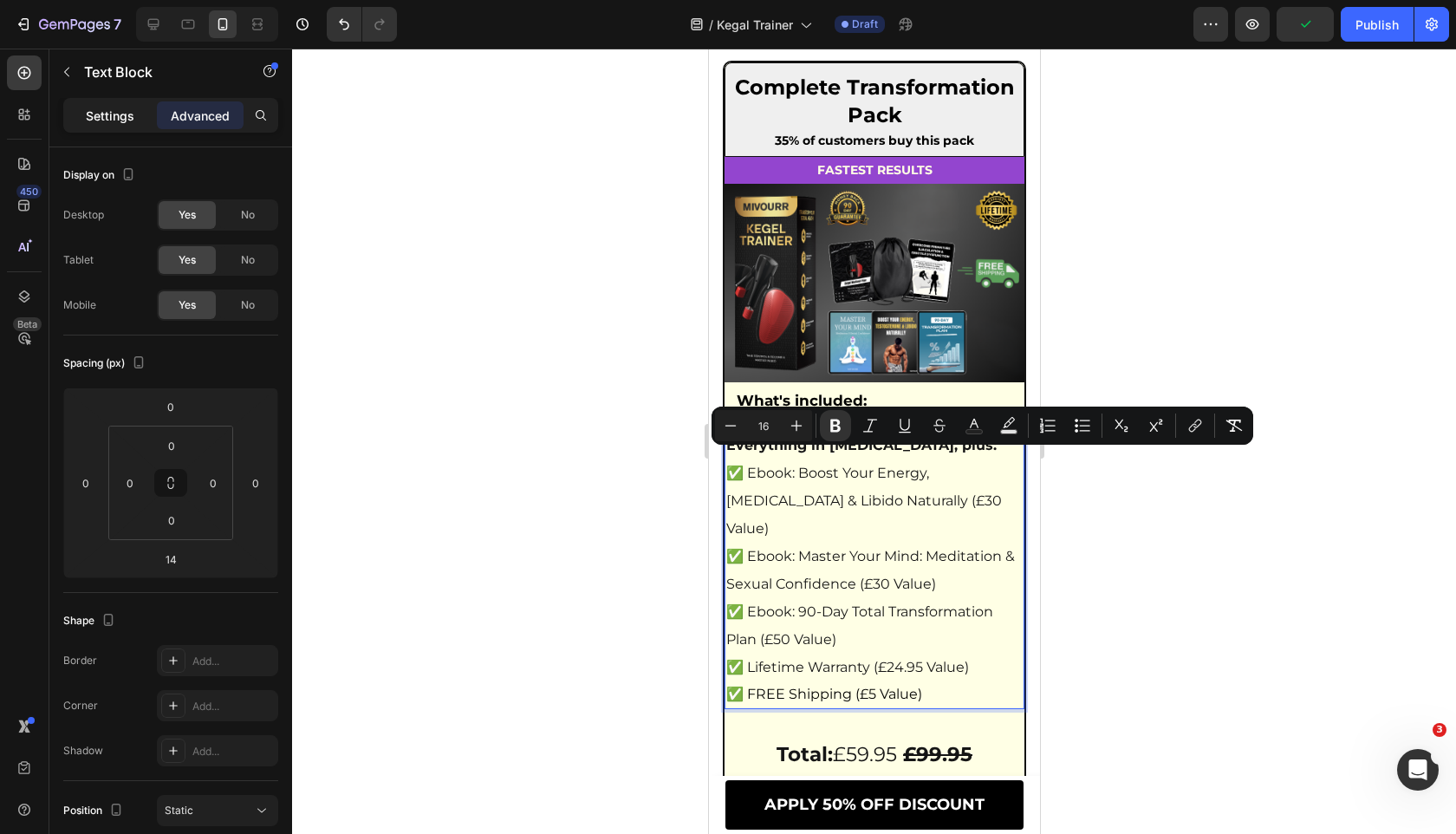
click at [104, 118] on p "Settings" at bounding box center [109, 116] width 48 height 18
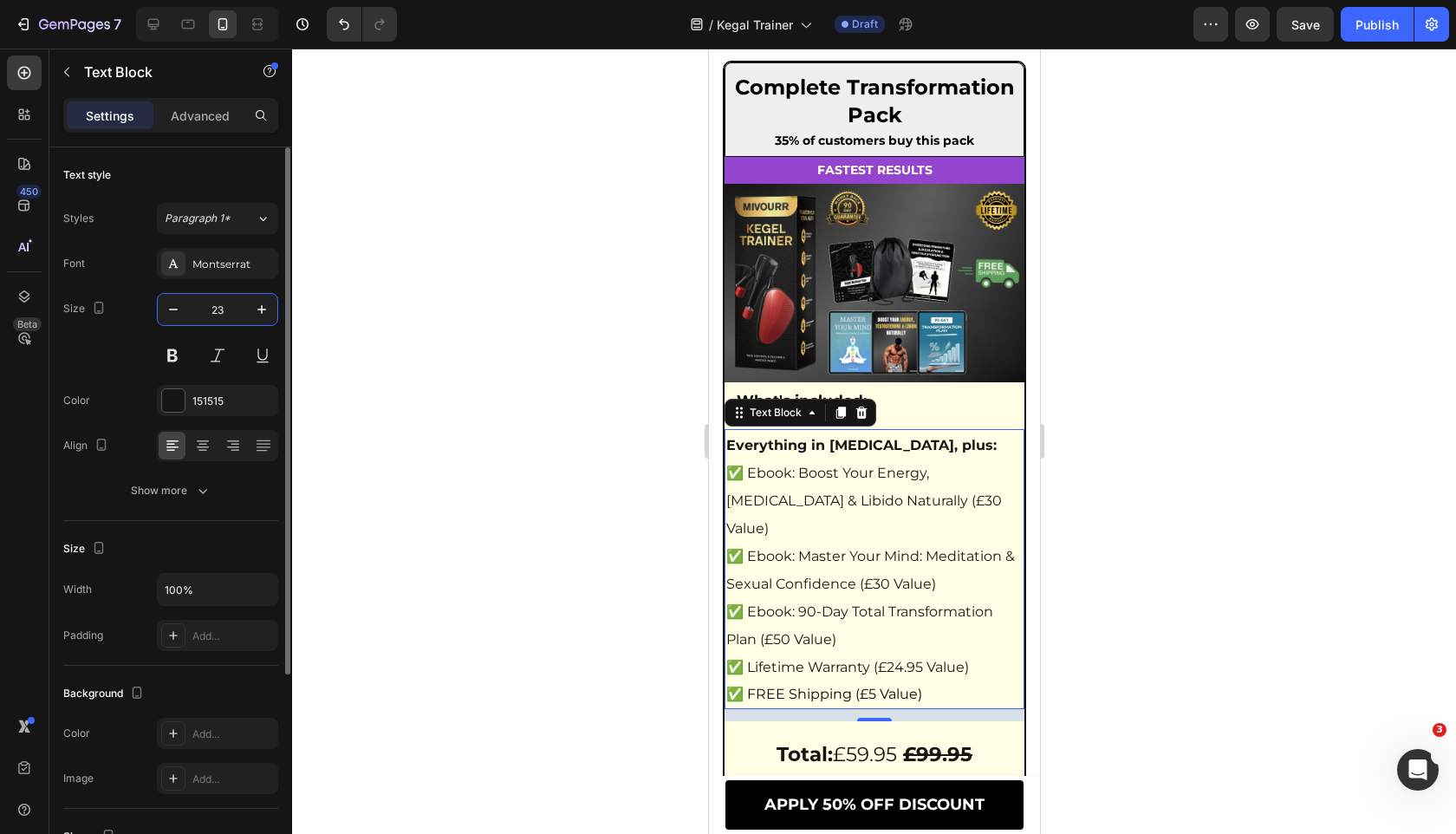
click at [214, 314] on input "23" at bounding box center [217, 309] width 57 height 32
type input "16"
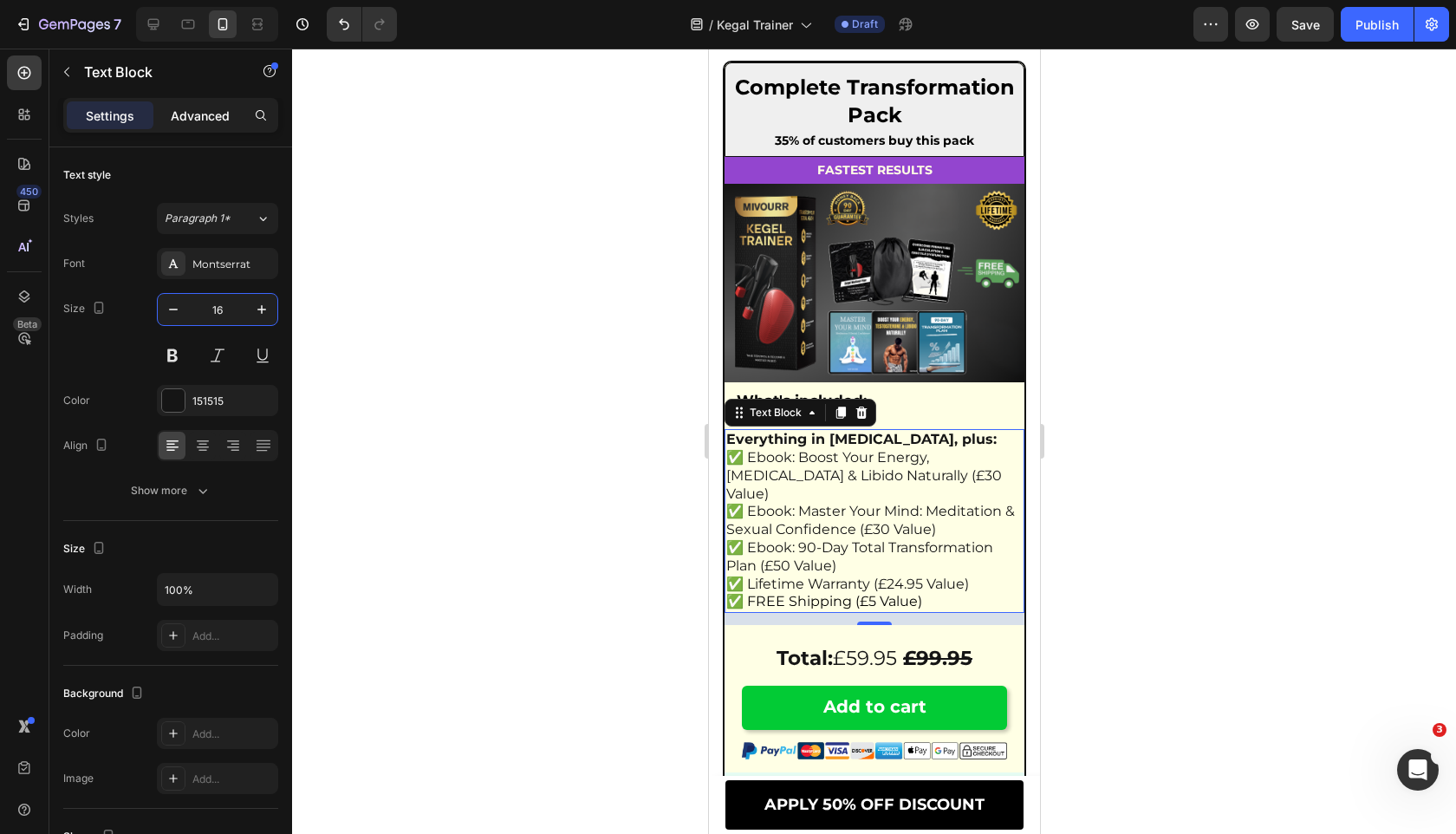
click at [209, 113] on p "Advanced" at bounding box center [200, 116] width 59 height 18
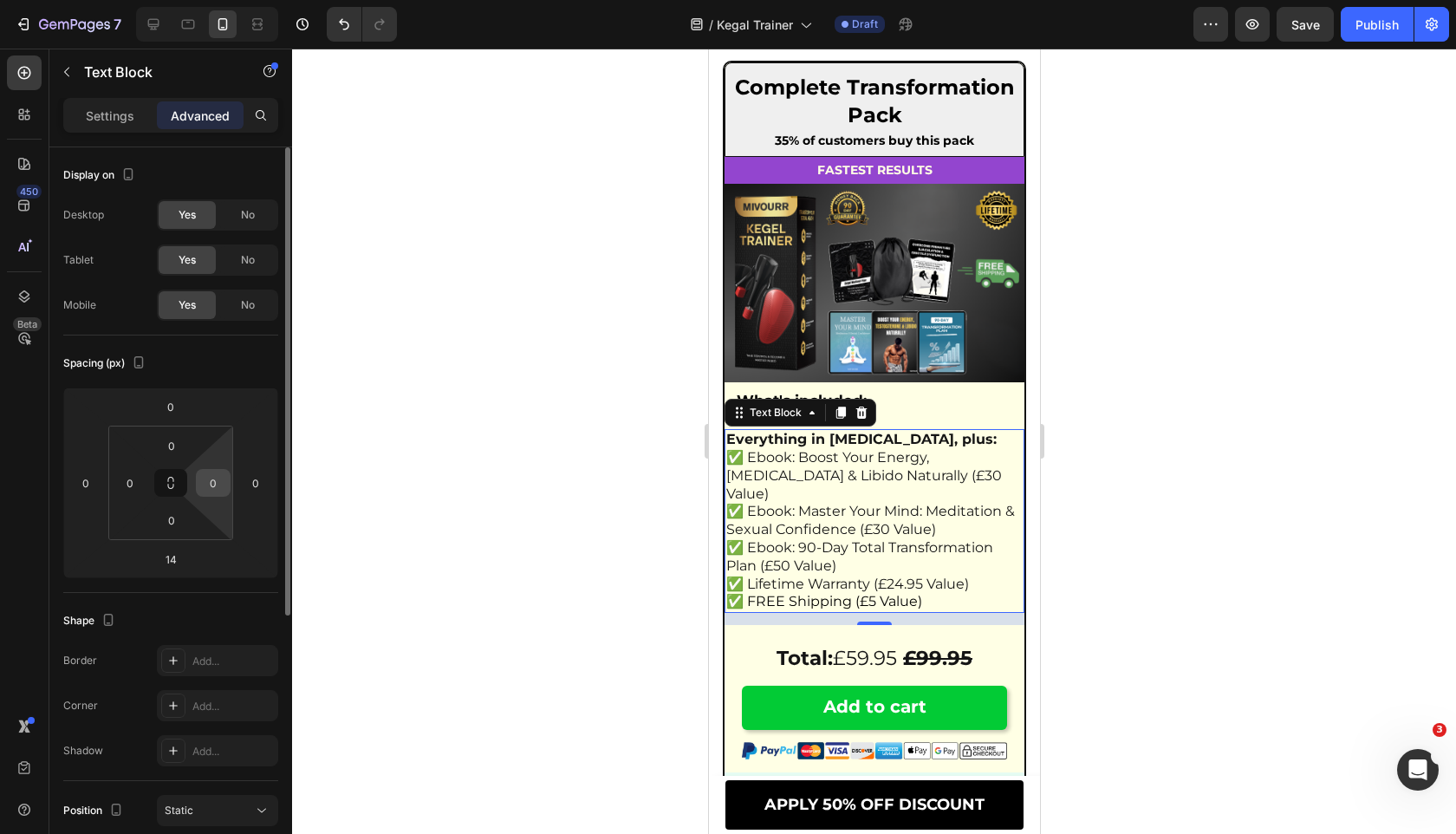
click at [222, 477] on input "0" at bounding box center [214, 483] width 26 height 26
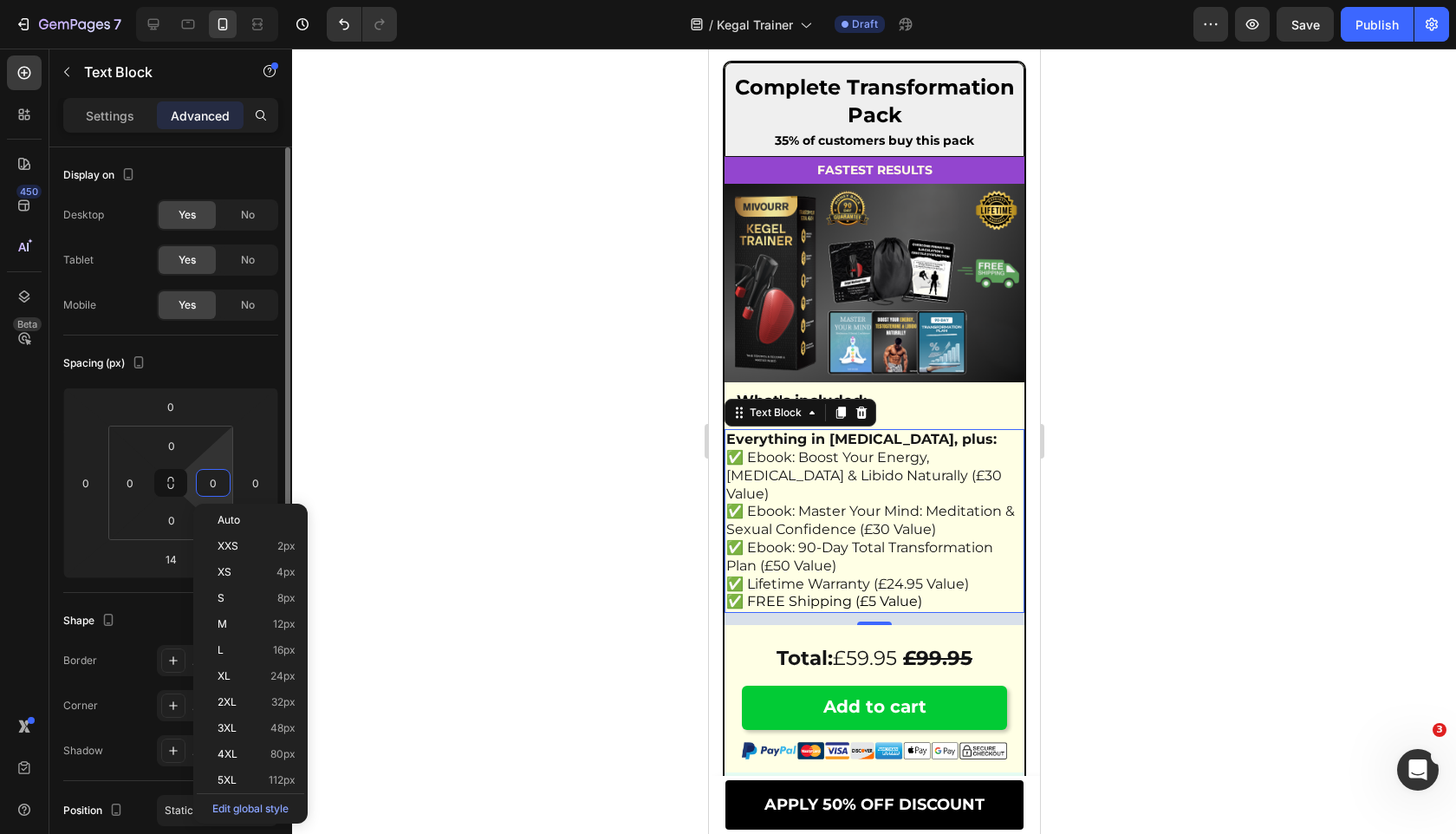
click at [222, 477] on input "0" at bounding box center [214, 483] width 26 height 26
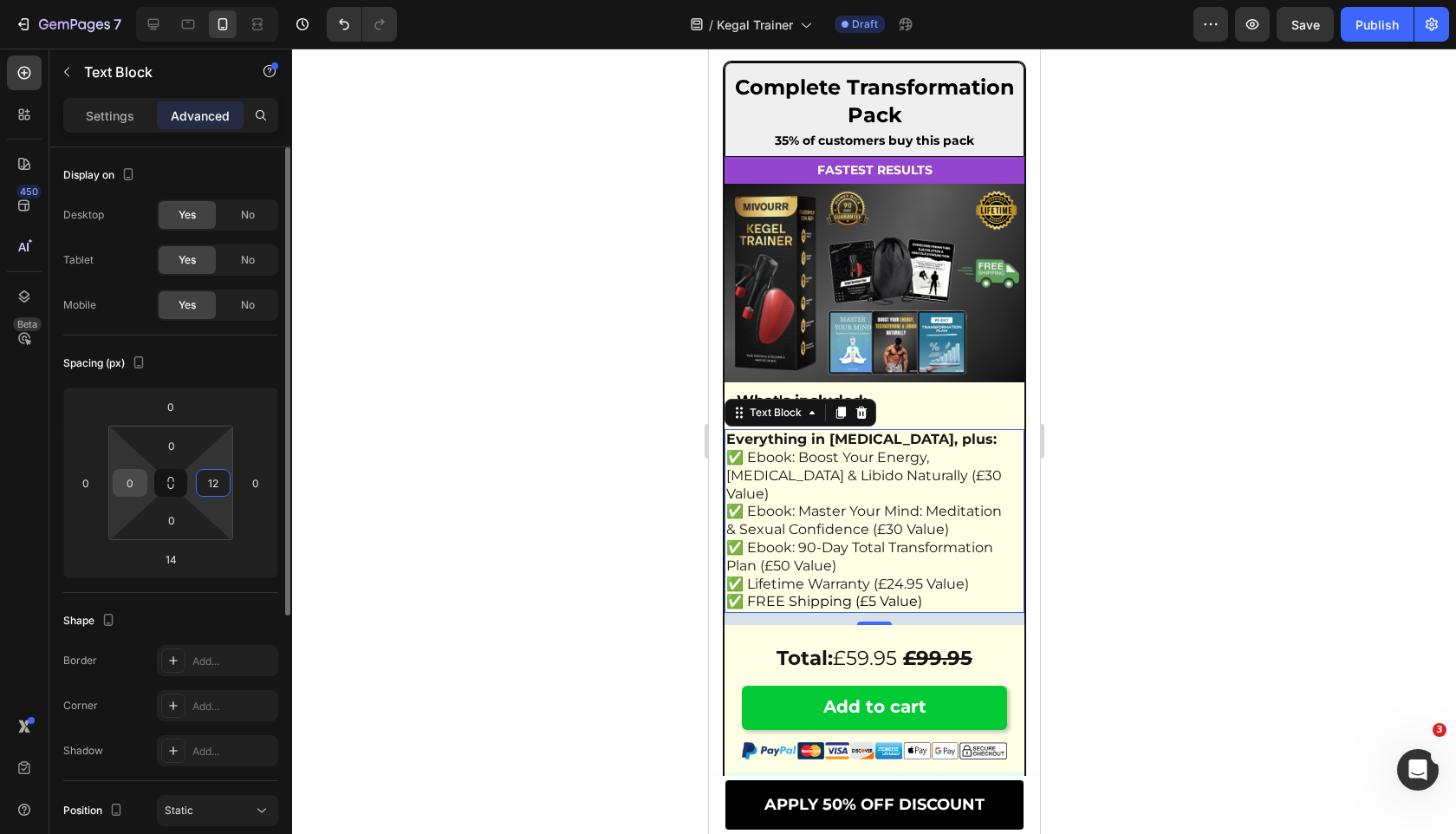
type input "12"
click at [136, 477] on input "0" at bounding box center [130, 483] width 26 height 26
type input "12"
click at [231, 347] on div "Spacing (px) 0 0 14 0 0 12 0 12" at bounding box center [170, 464] width 215 height 258
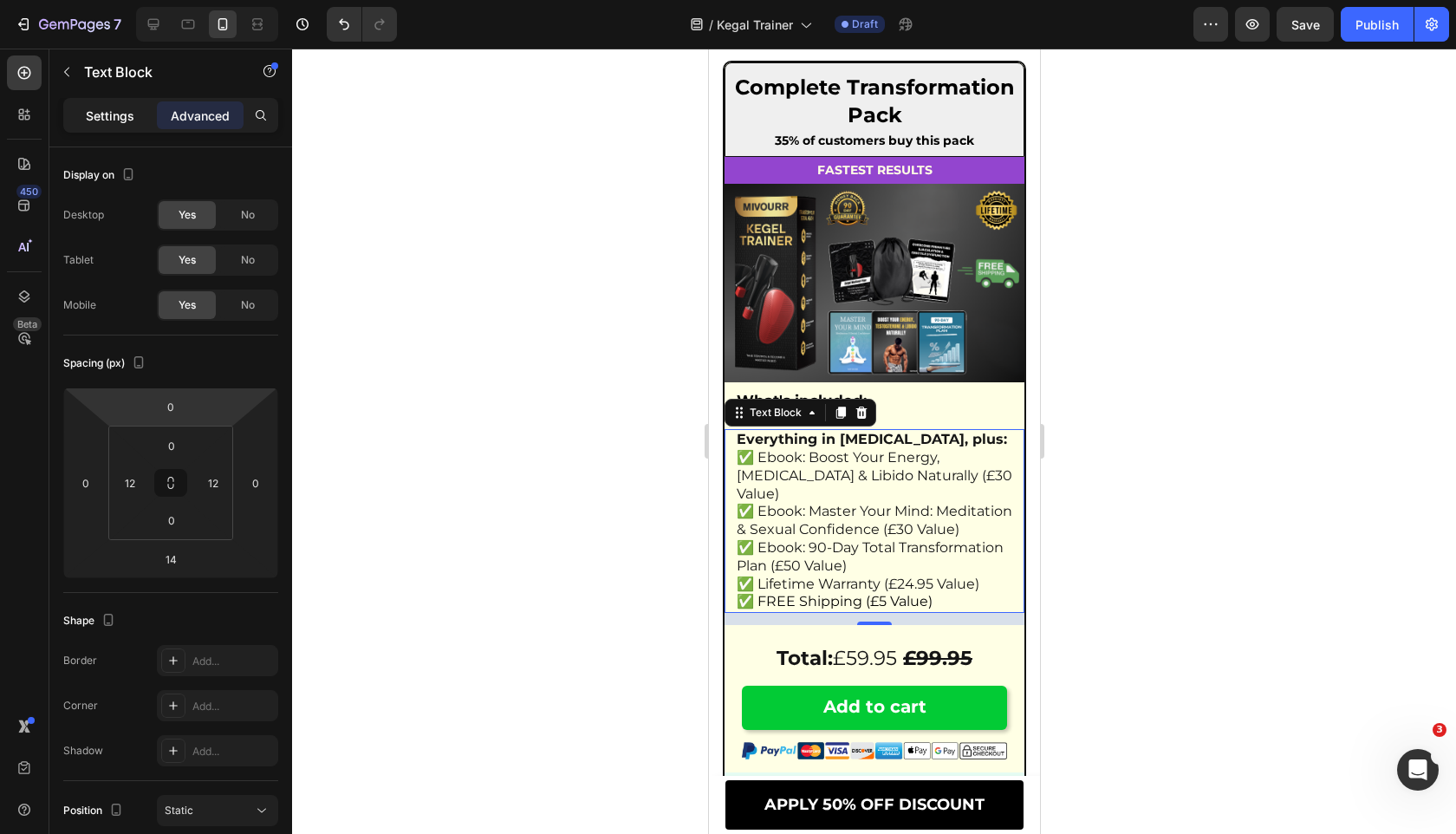
click at [119, 107] on p "Settings" at bounding box center [109, 116] width 48 height 18
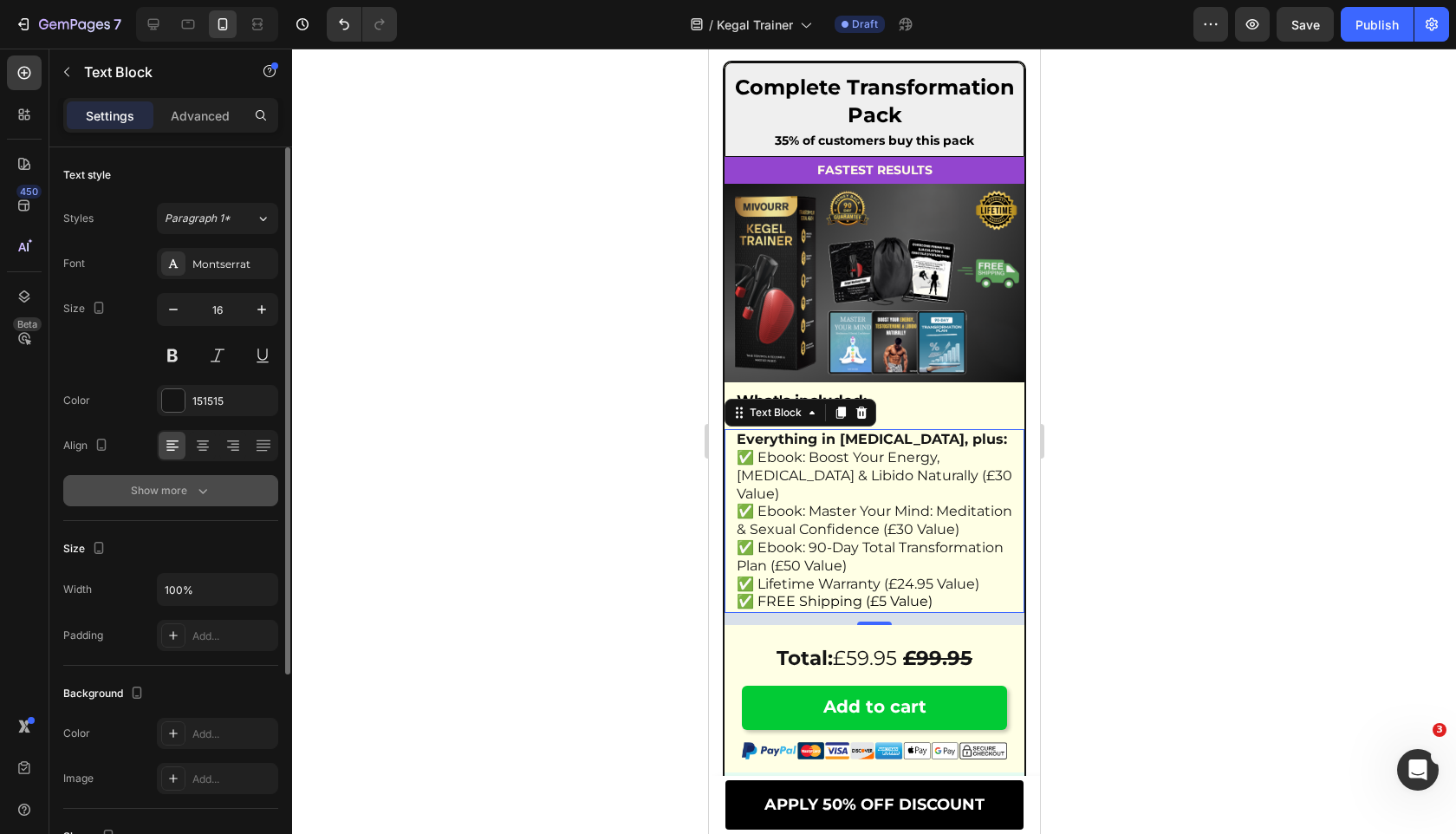
click at [210, 481] on button "Show more" at bounding box center [170, 491] width 215 height 32
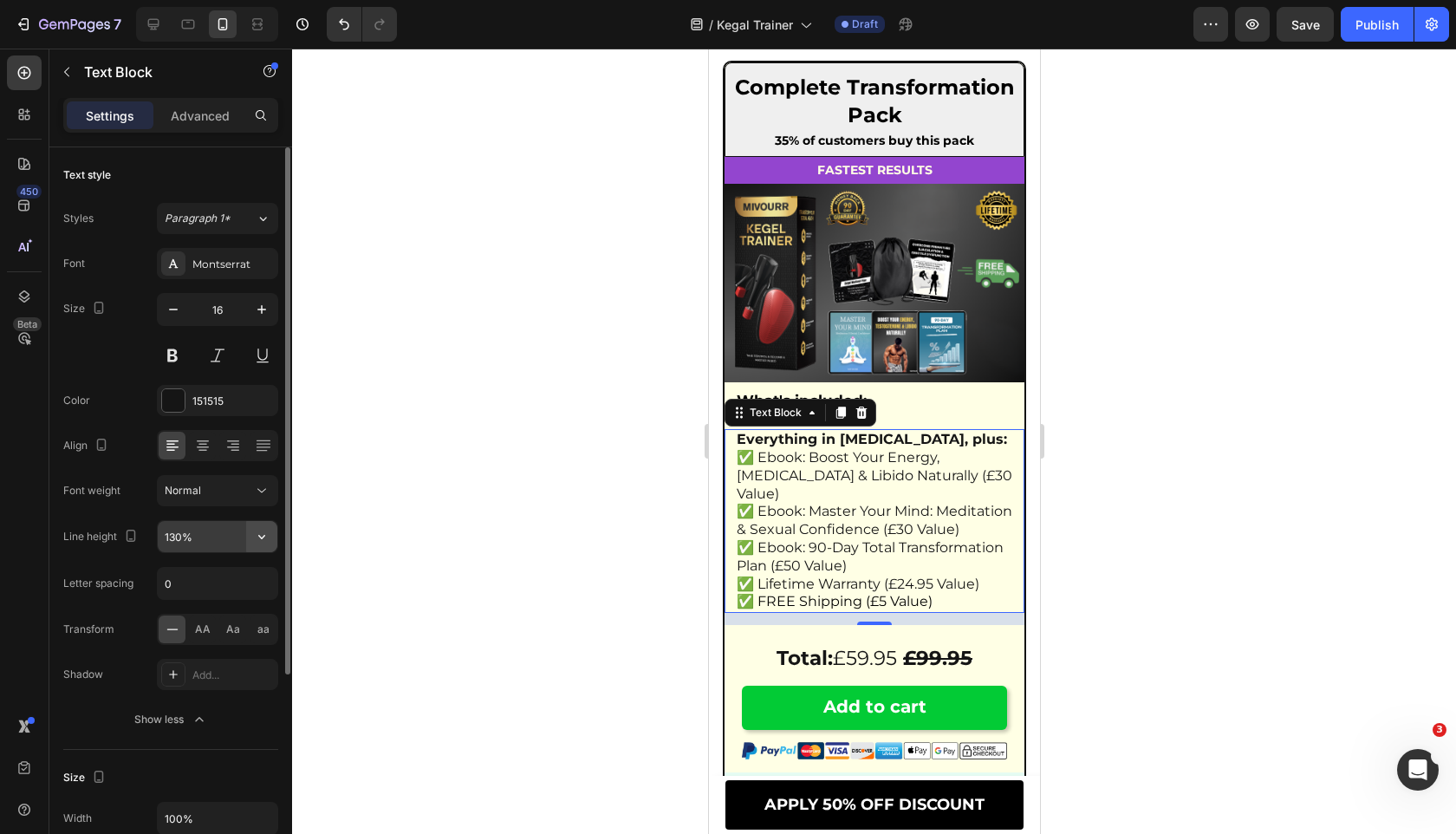
click at [263, 543] on icon "button" at bounding box center [262, 537] width 18 height 18
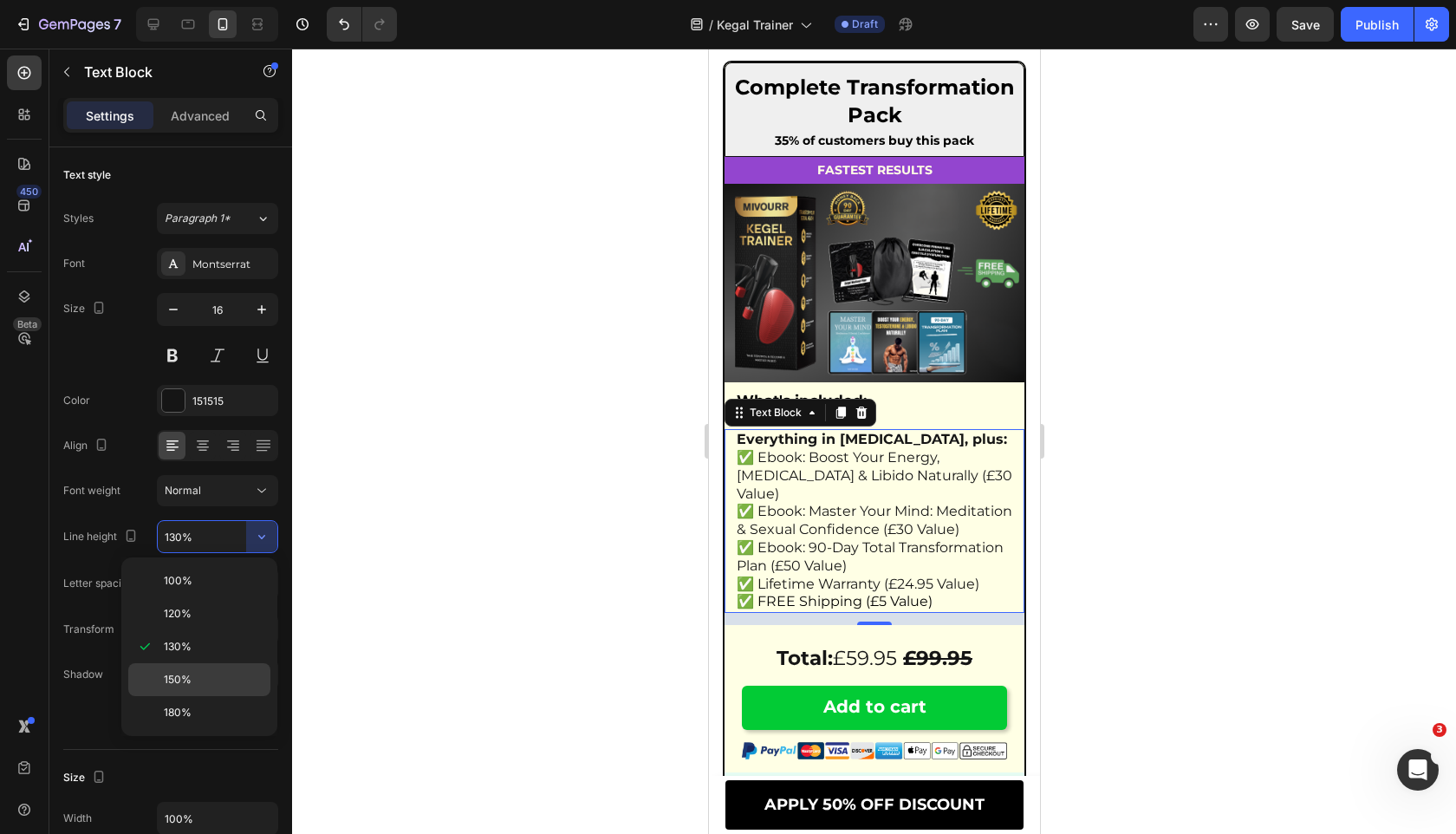
click at [227, 676] on p "150%" at bounding box center [213, 680] width 99 height 16
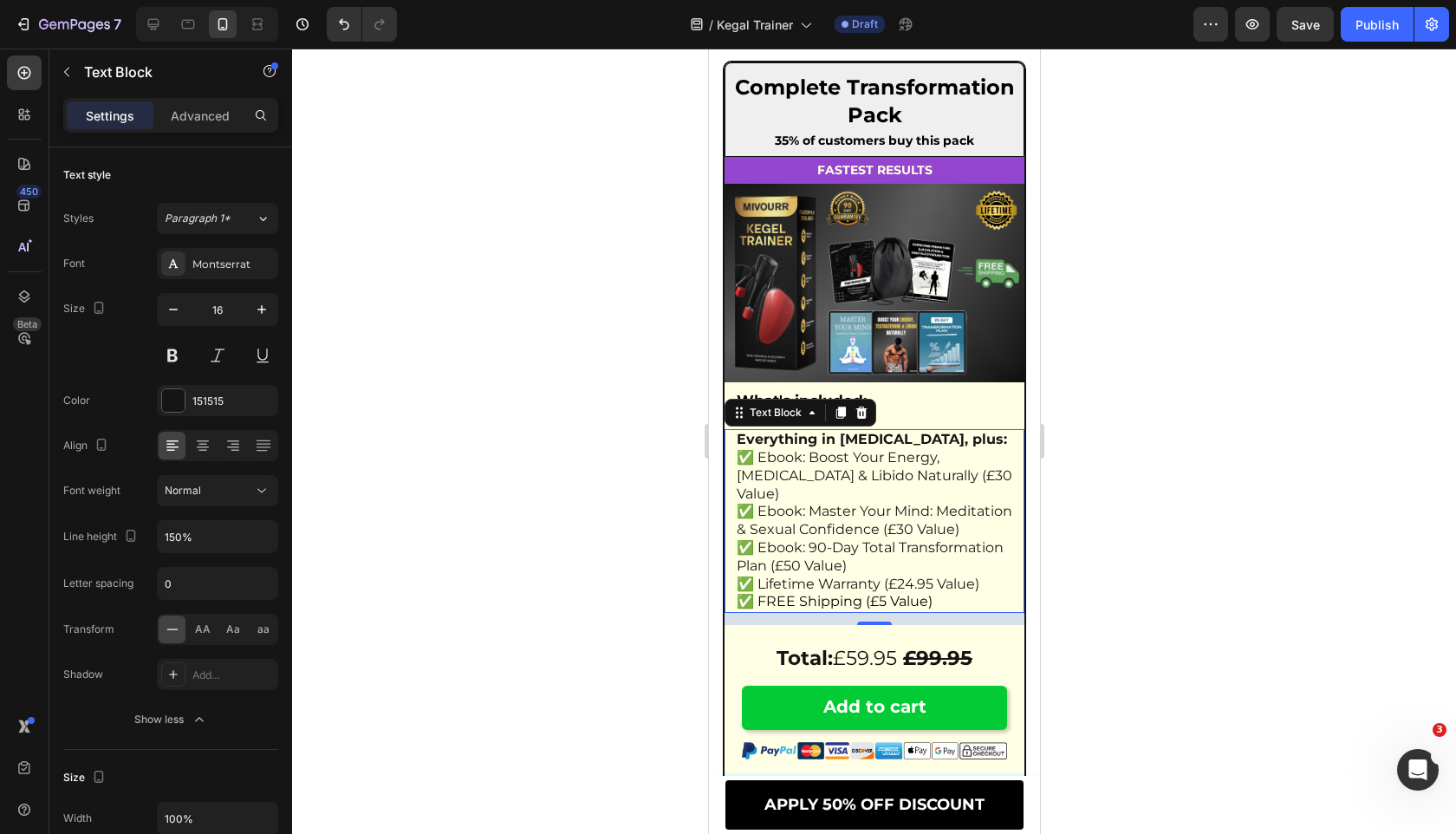
click at [628, 487] on div at bounding box center [874, 441] width 1164 height 786
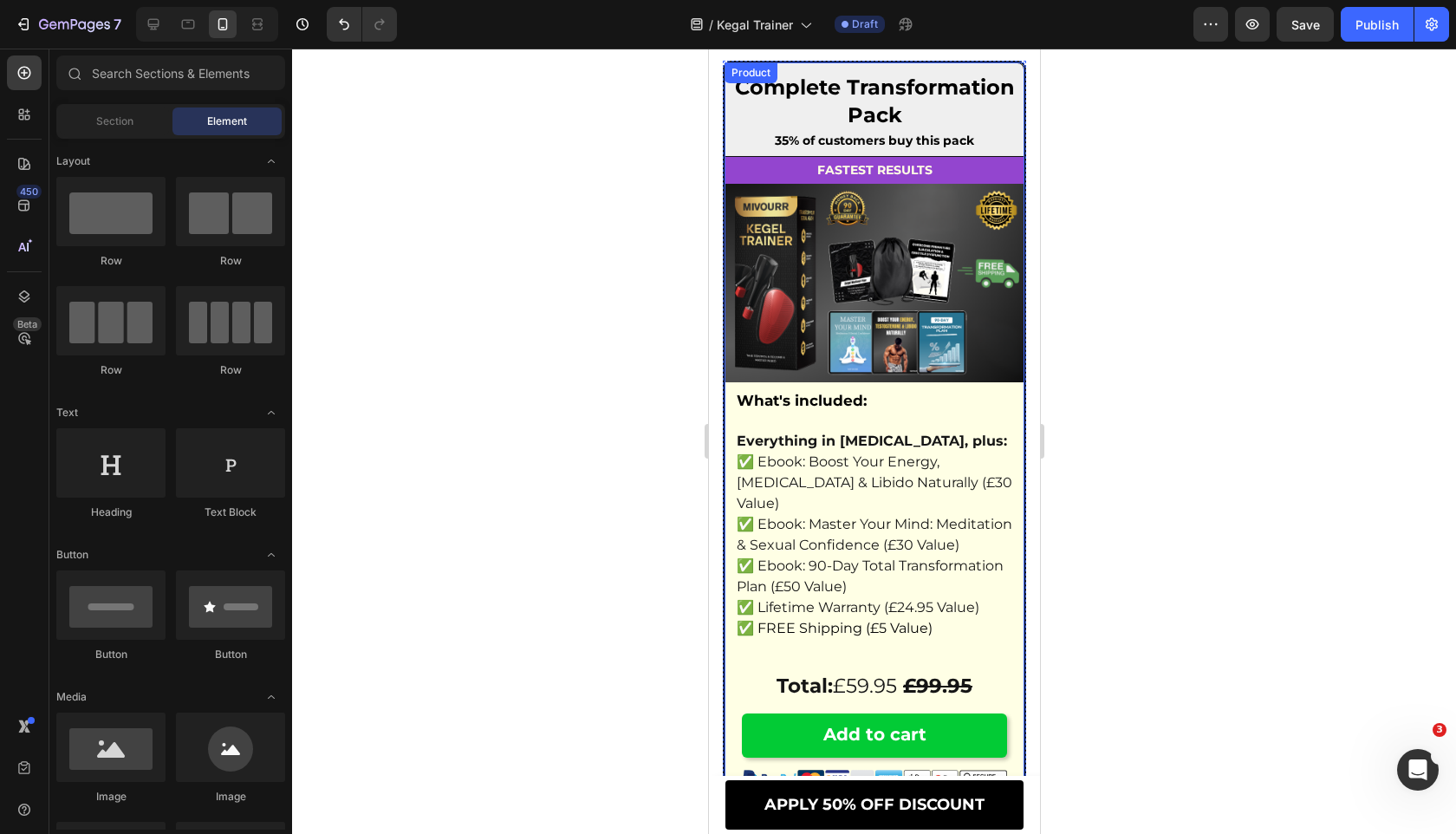
click at [946, 410] on p "What's included:" at bounding box center [873, 400] width 276 height 19
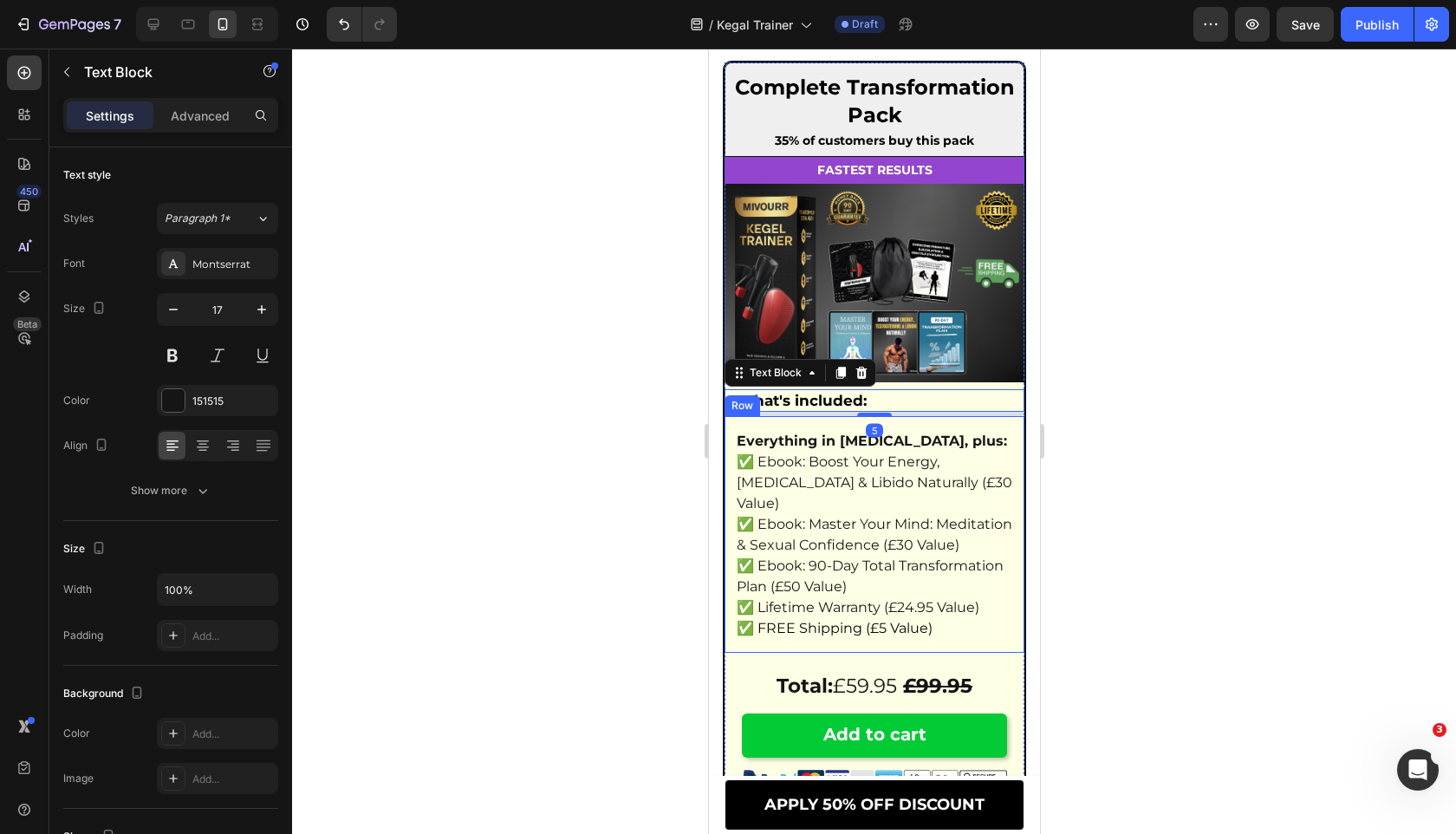
click at [855, 445] on div "Everything in Option 2, plus: ✅ Ebook: Boost Your Energy, Testosterone & Libido…" at bounding box center [873, 534] width 299 height 237
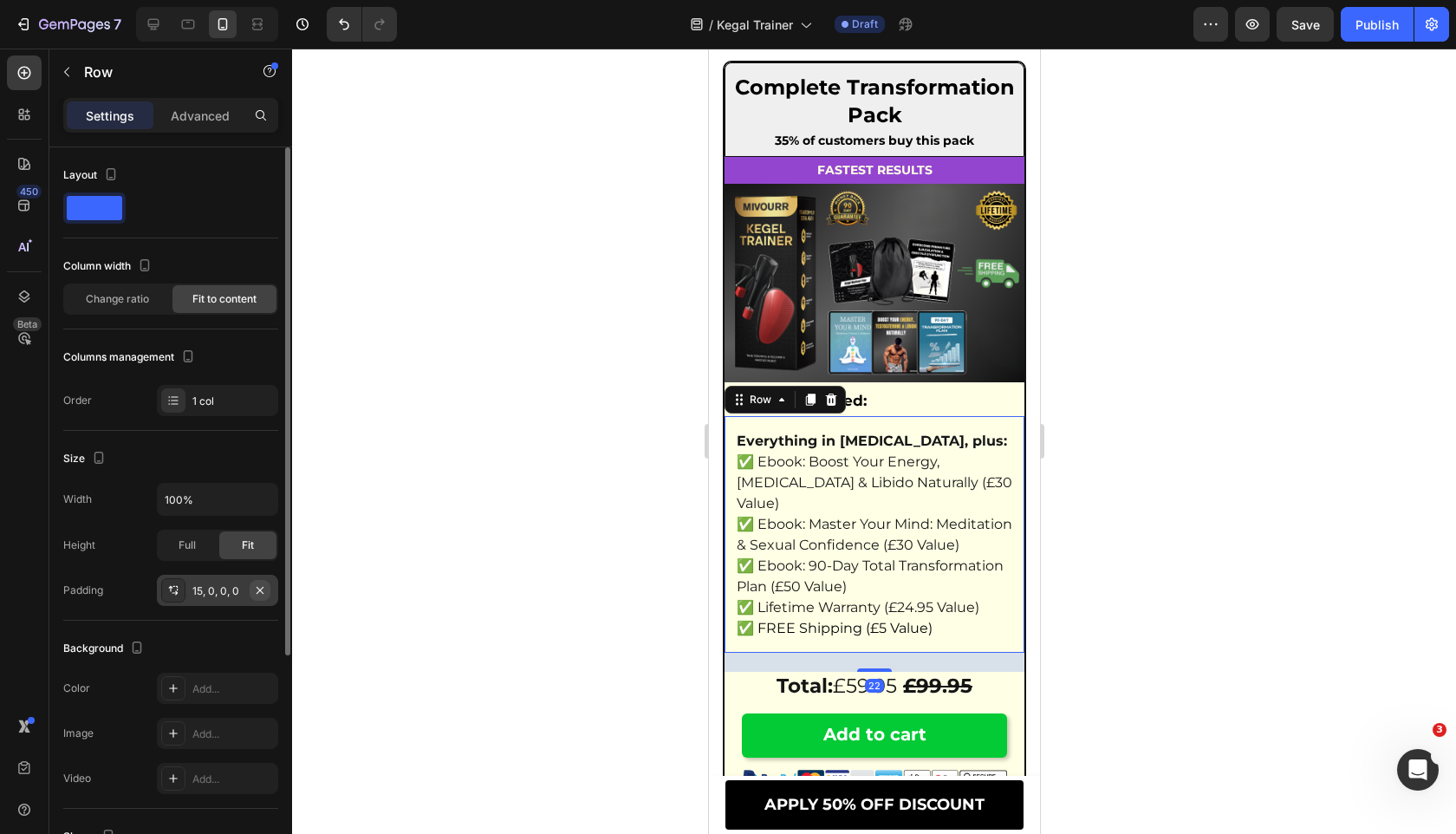
click at [264, 581] on button "button" at bounding box center [260, 590] width 21 height 21
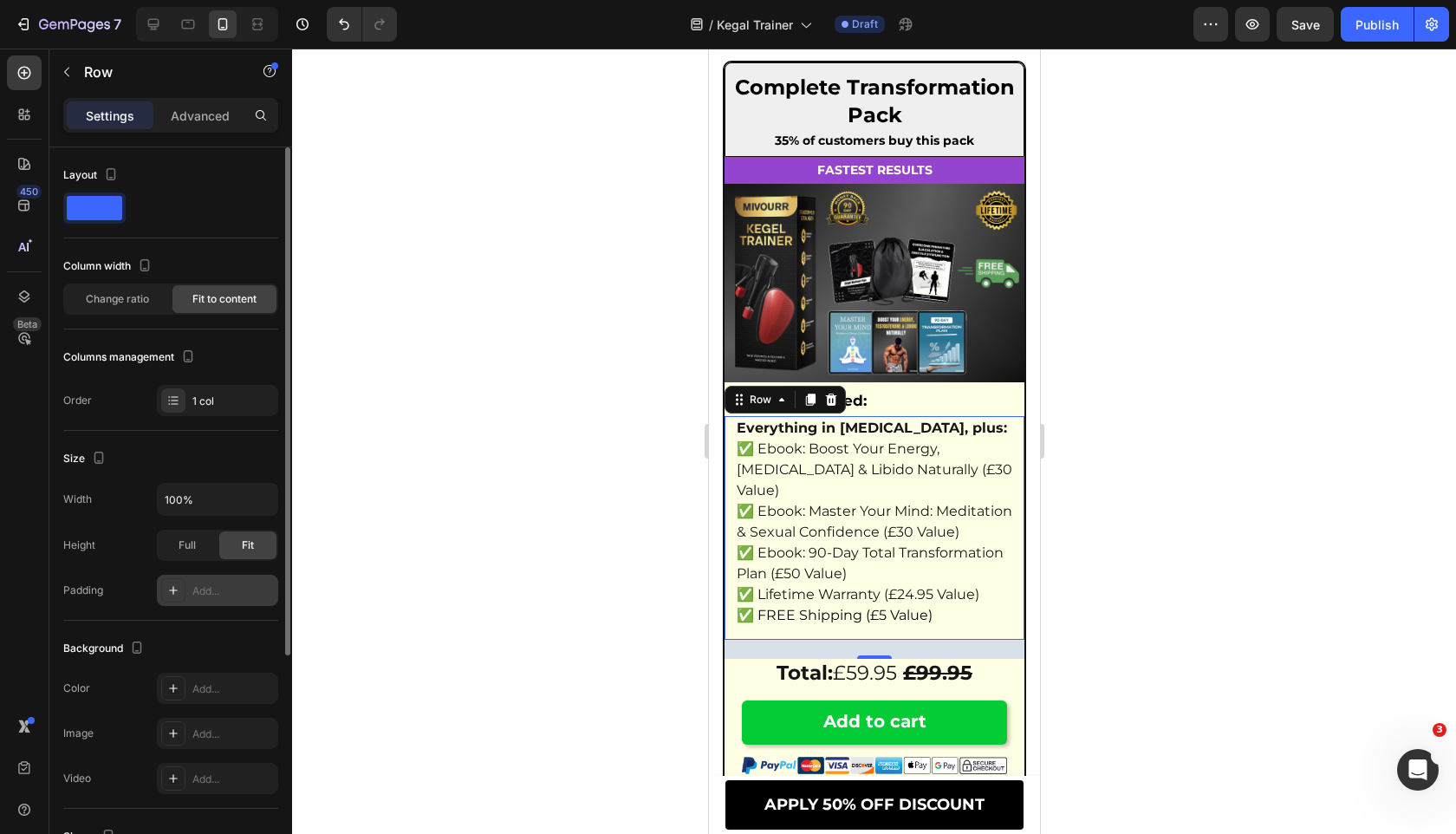
click at [542, 532] on div at bounding box center [874, 441] width 1164 height 786
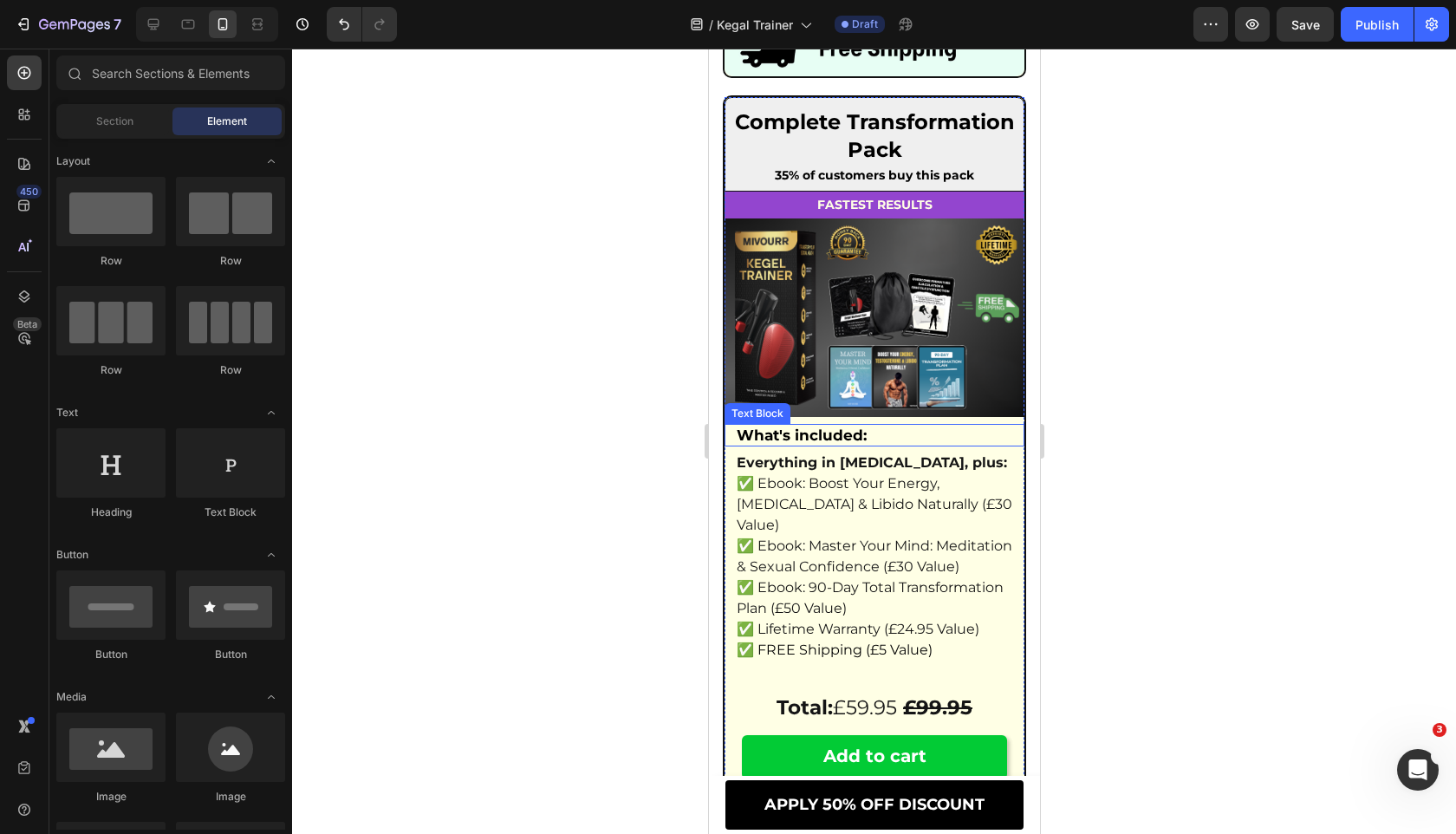
scroll to position [10463, 0]
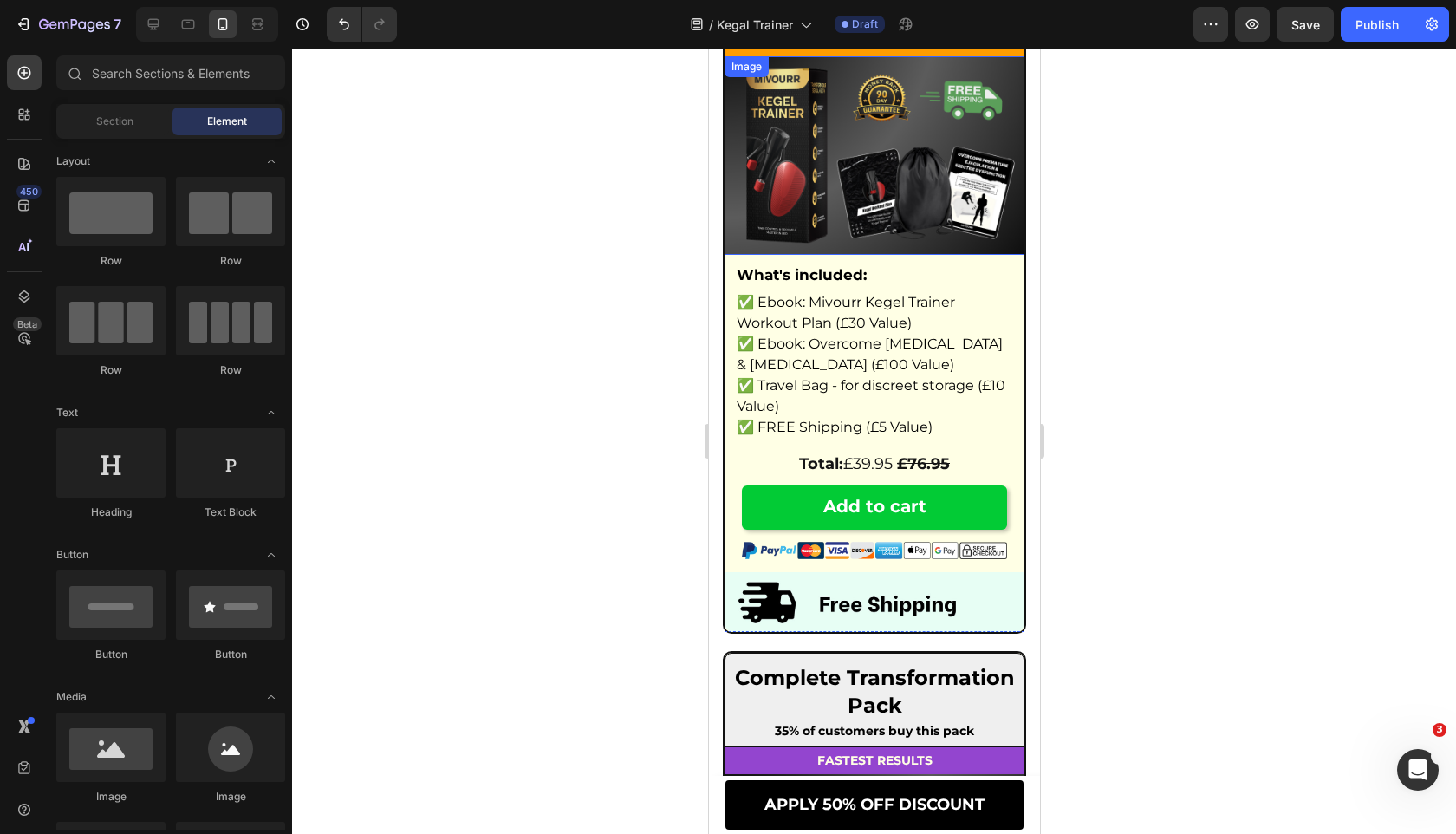
click at [901, 238] on img at bounding box center [873, 155] width 299 height 199
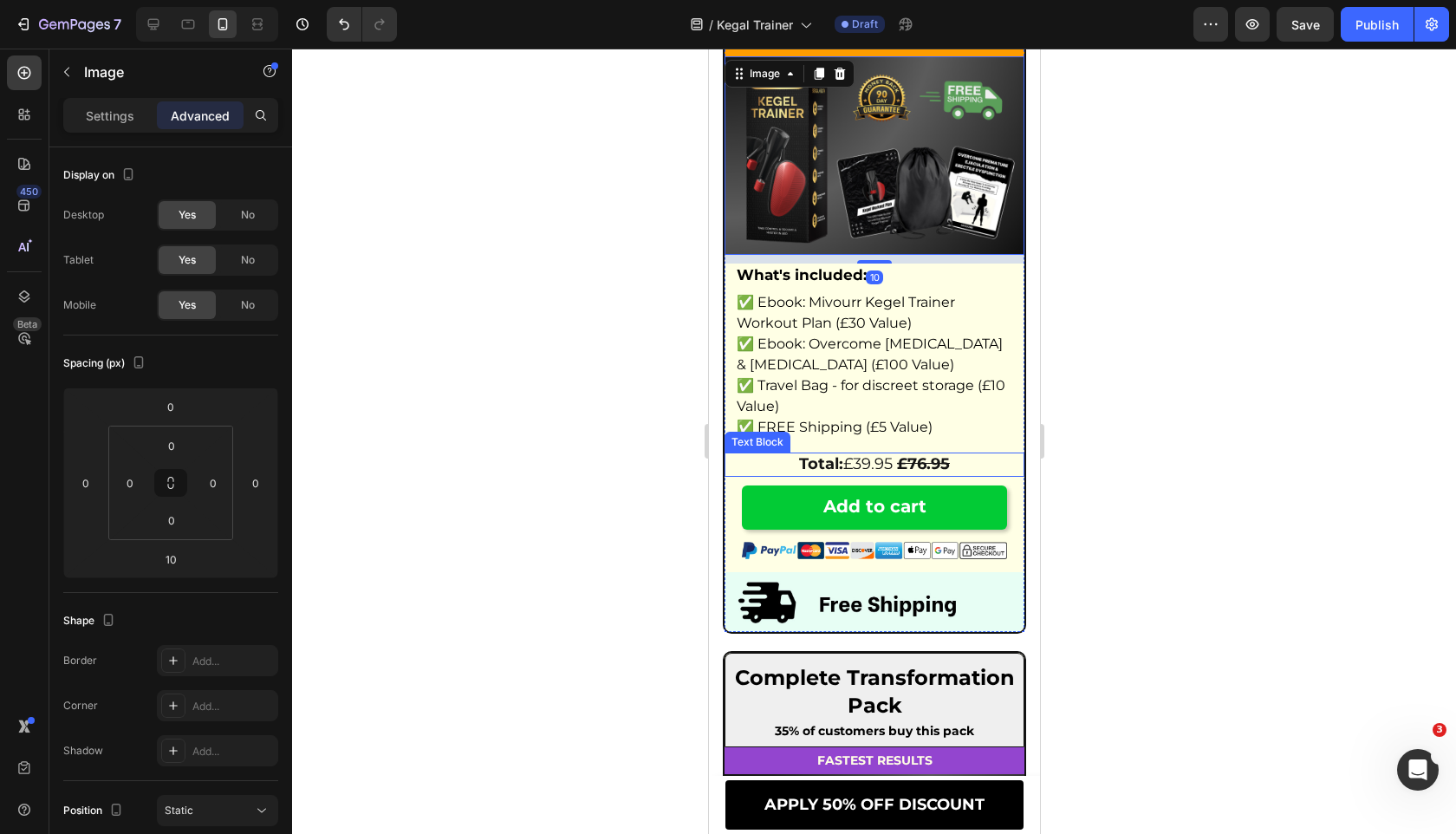
scroll to position [11083, 0]
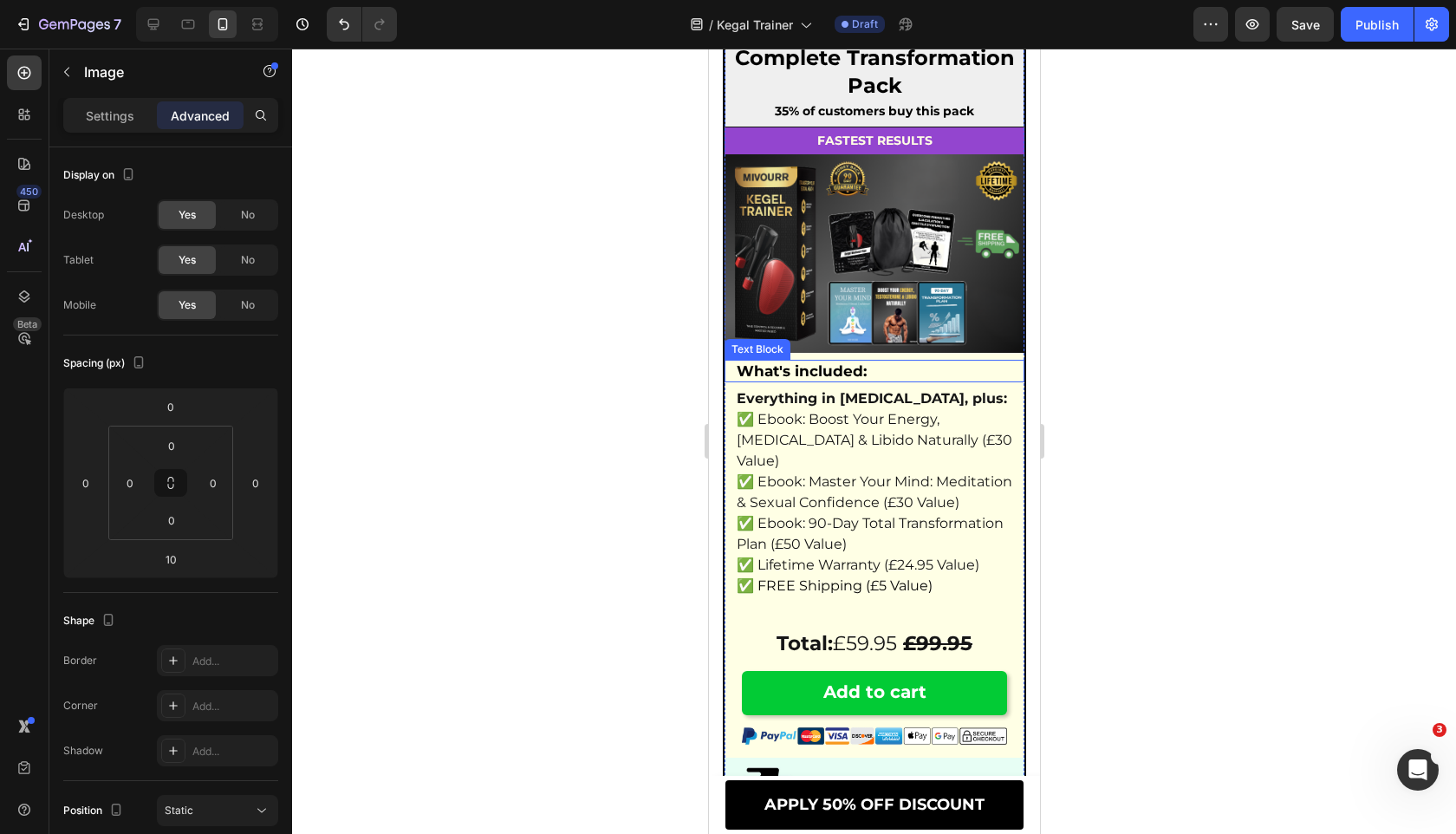
click at [887, 338] on img at bounding box center [873, 253] width 299 height 199
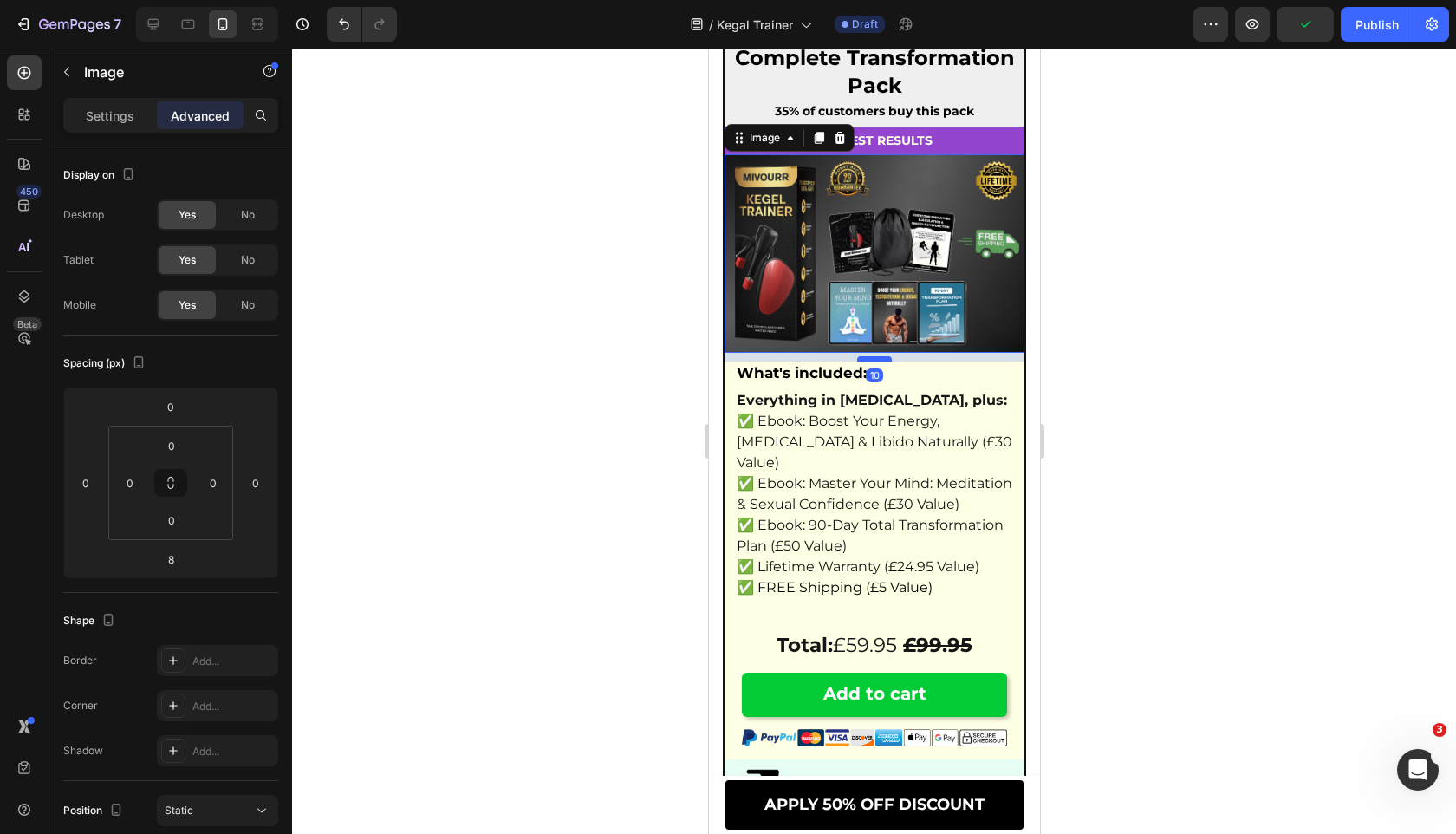
click at [882, 362] on div at bounding box center [874, 359] width 35 height 5
type input "10"
click at [866, 382] on div "10" at bounding box center [874, 376] width 18 height 14
click at [823, 362] on div "10" at bounding box center [873, 357] width 299 height 9
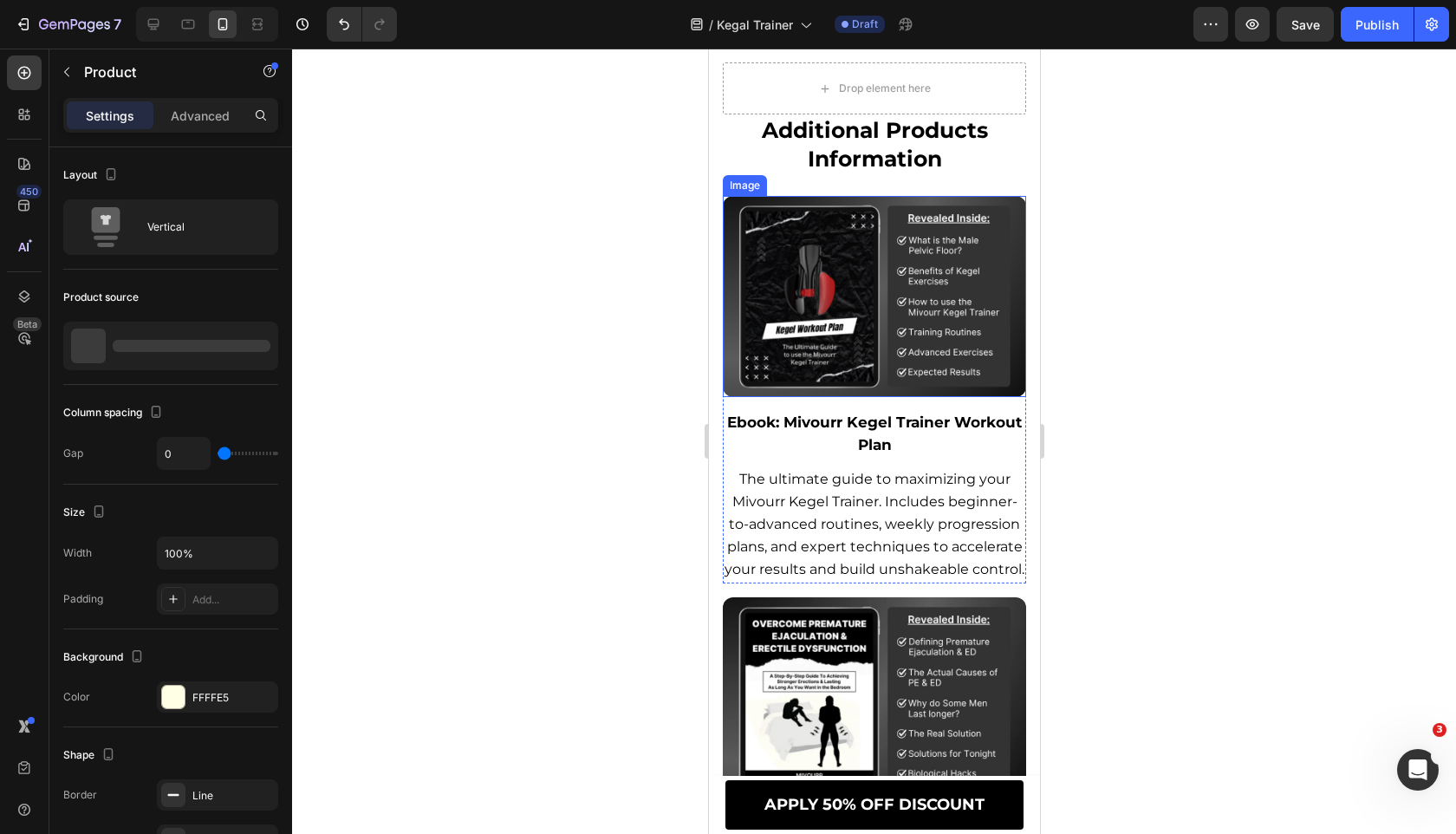
click at [808, 397] on img at bounding box center [873, 297] width 303 height 201
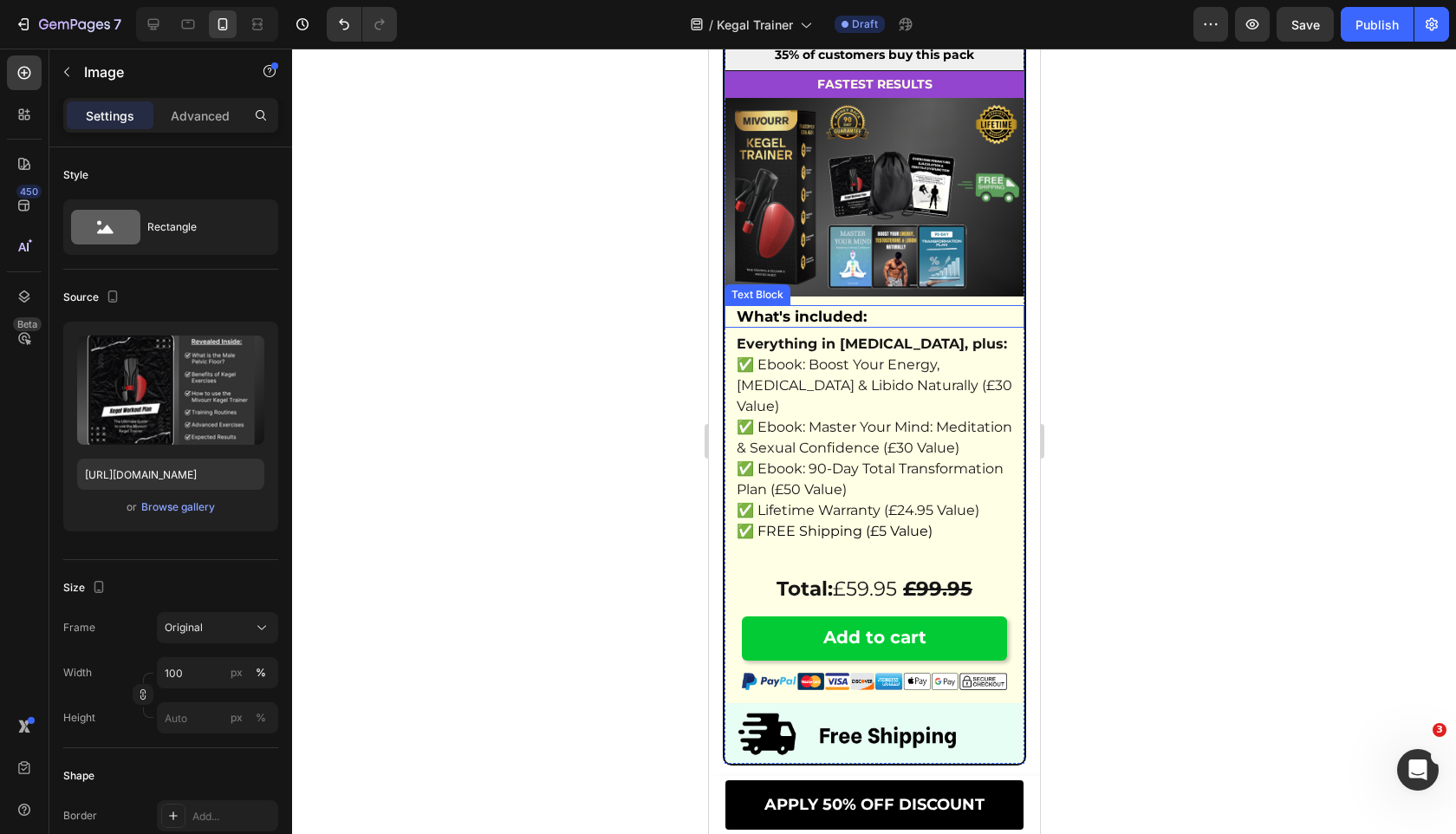
scroll to position [11231, 0]
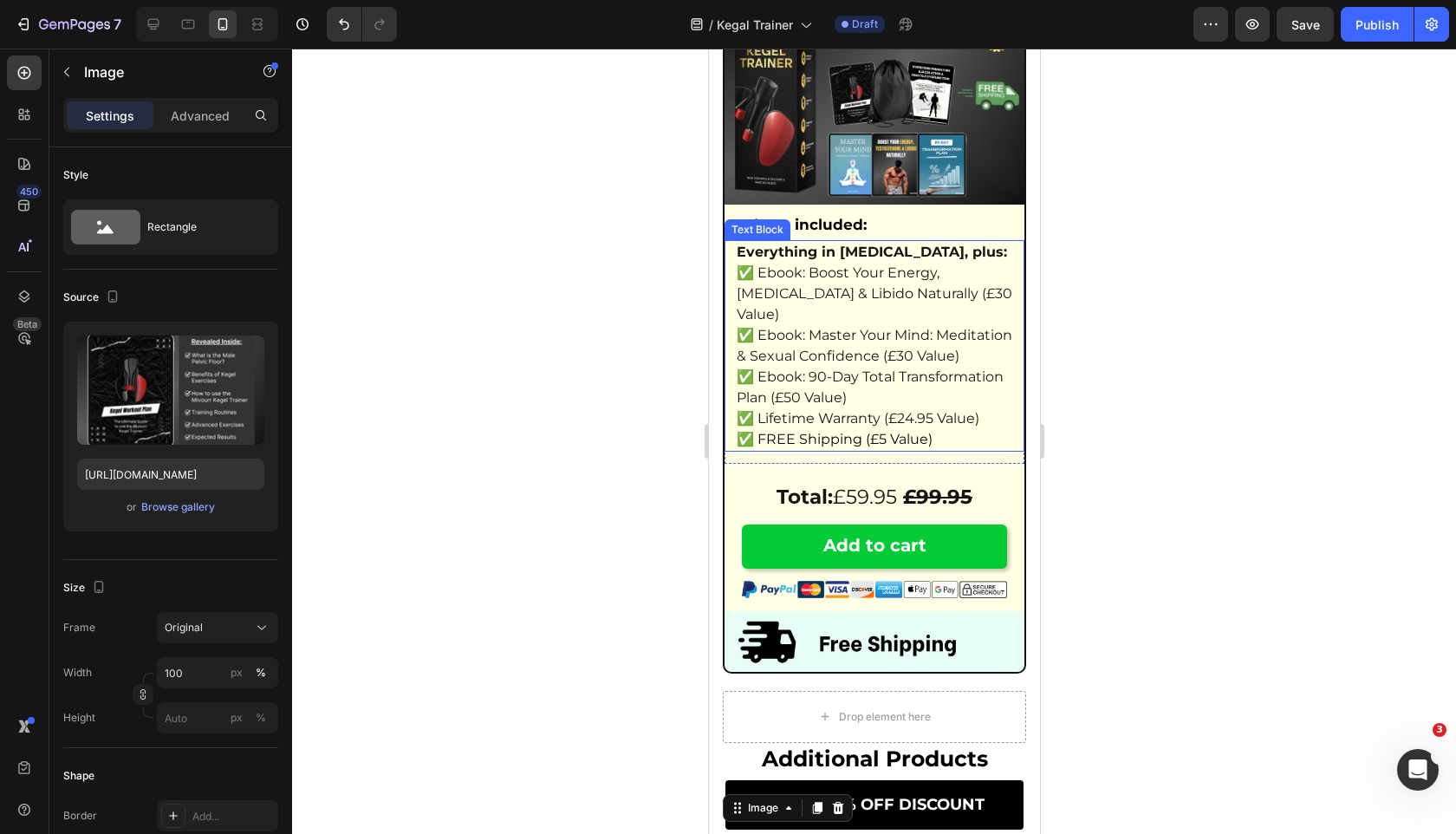
click at [797, 406] on span "✅ Ebook: 90-Day Total Transformation Plan (£50 Value)" at bounding box center [869, 387] width 267 height 38
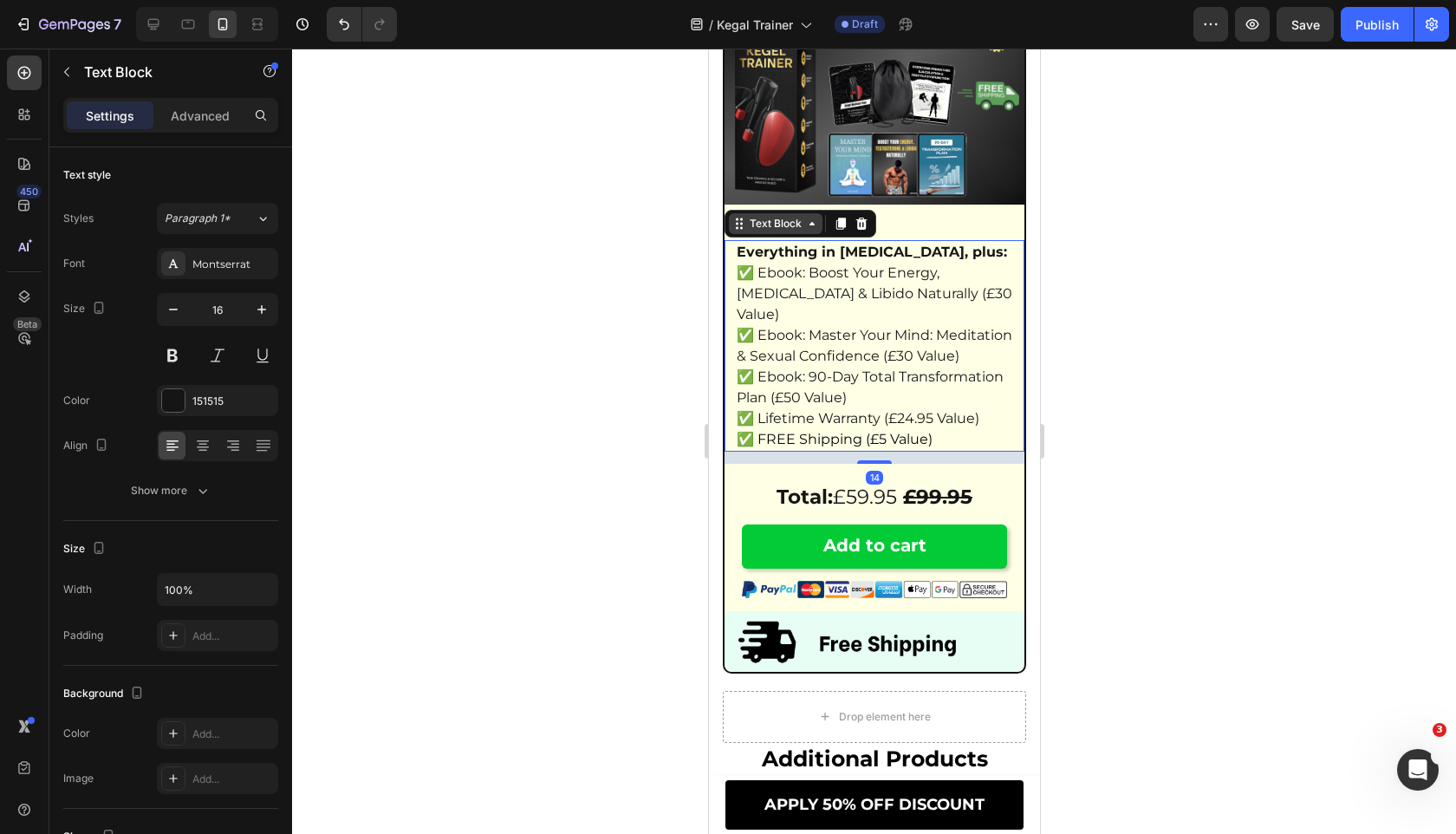
click at [784, 231] on div "Text Block" at bounding box center [774, 223] width 59 height 16
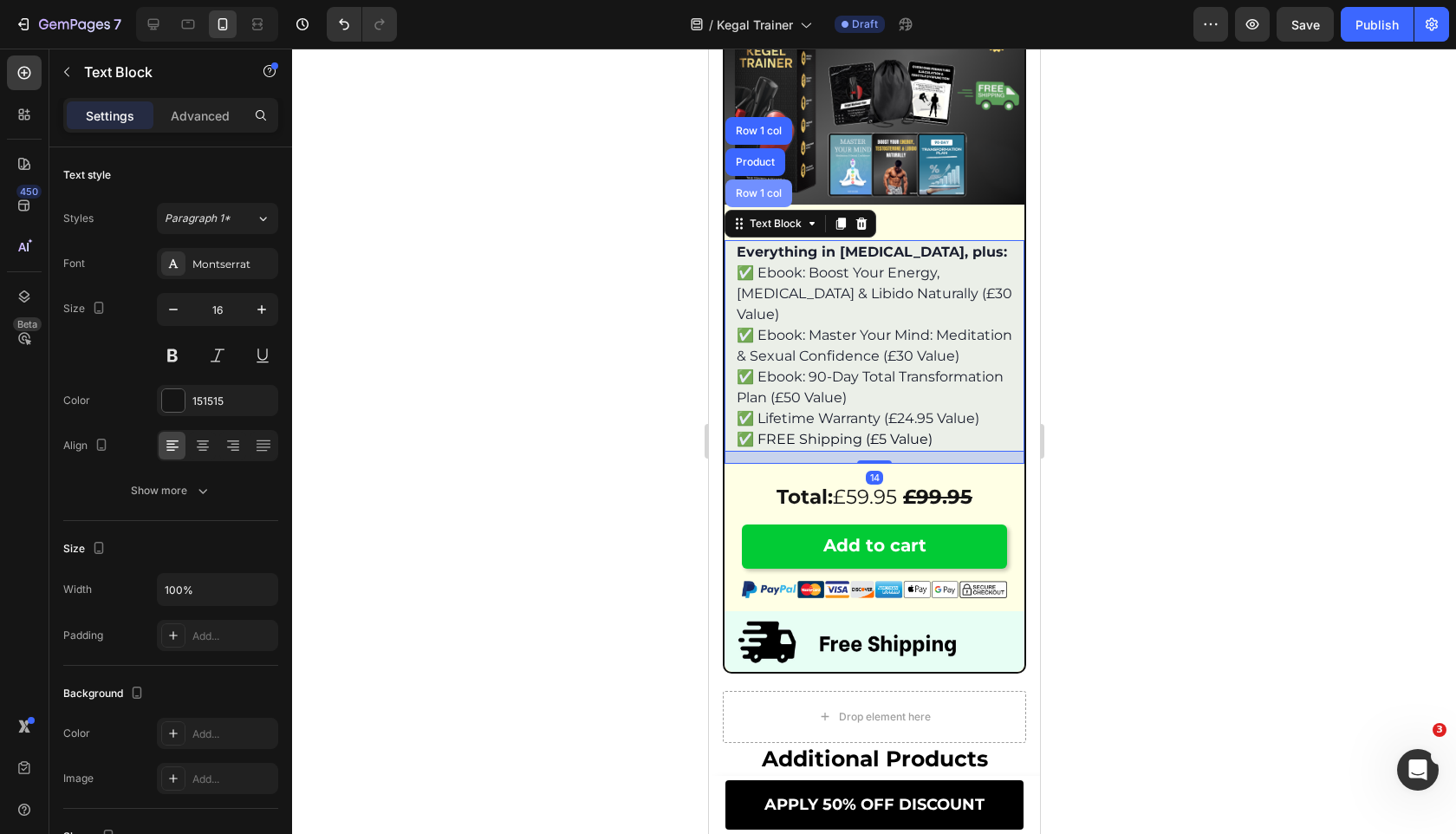
click at [767, 199] on div "Row 1 col" at bounding box center [757, 194] width 53 height 11
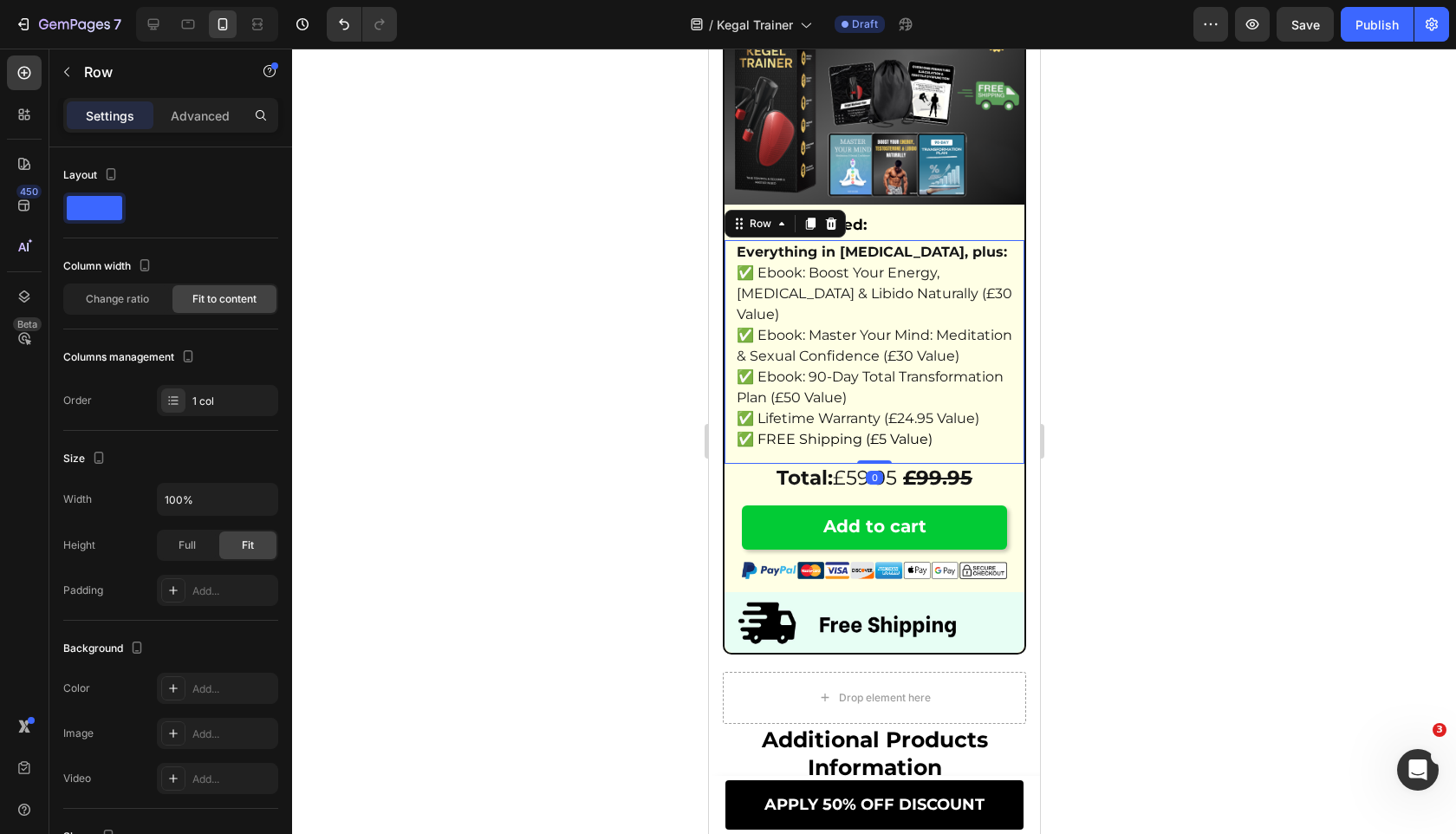
drag, startPoint x: 879, startPoint y: 500, endPoint x: 879, endPoint y: 453, distance: 47.0
click at [879, 442] on div "Everything in Option 2, plus: ✅ Ebook: Boost Your Energy, Testosterone & Libido…" at bounding box center [873, 351] width 299 height 223
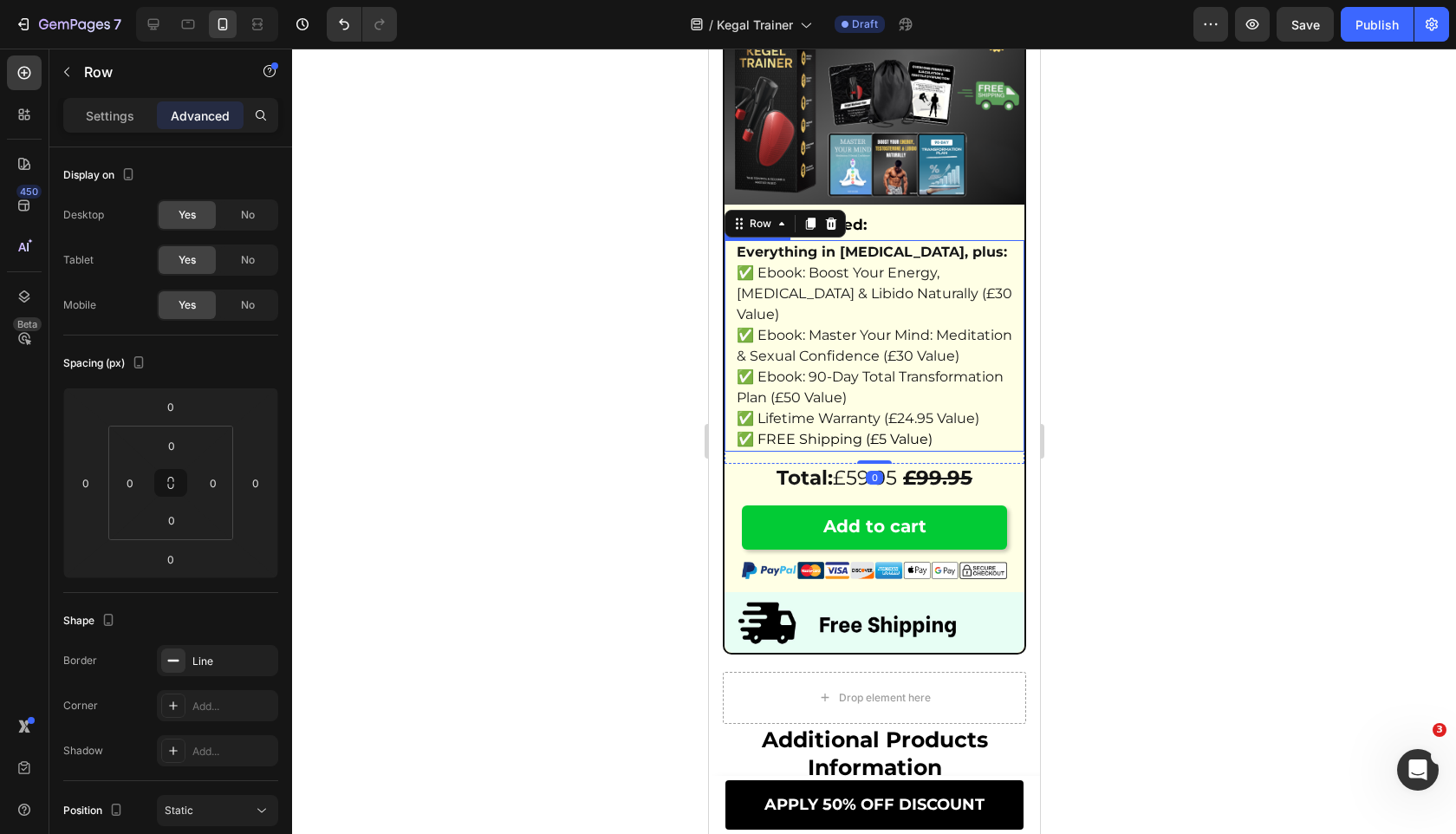
click at [879, 448] on span "✅ FREE Shipping (£5 Value)" at bounding box center [834, 439] width 196 height 17
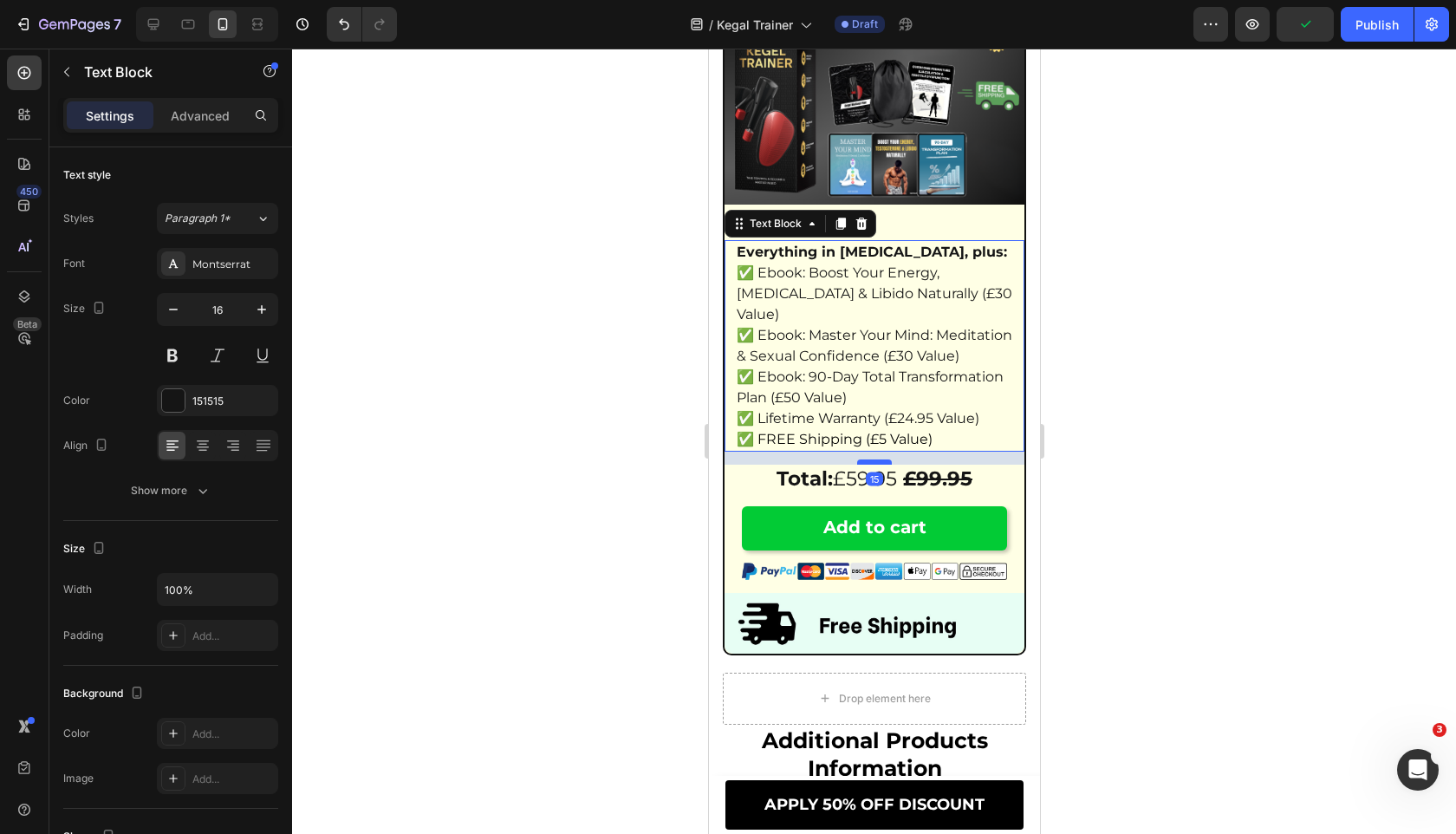
click at [874, 464] on div at bounding box center [874, 463] width 35 height 5
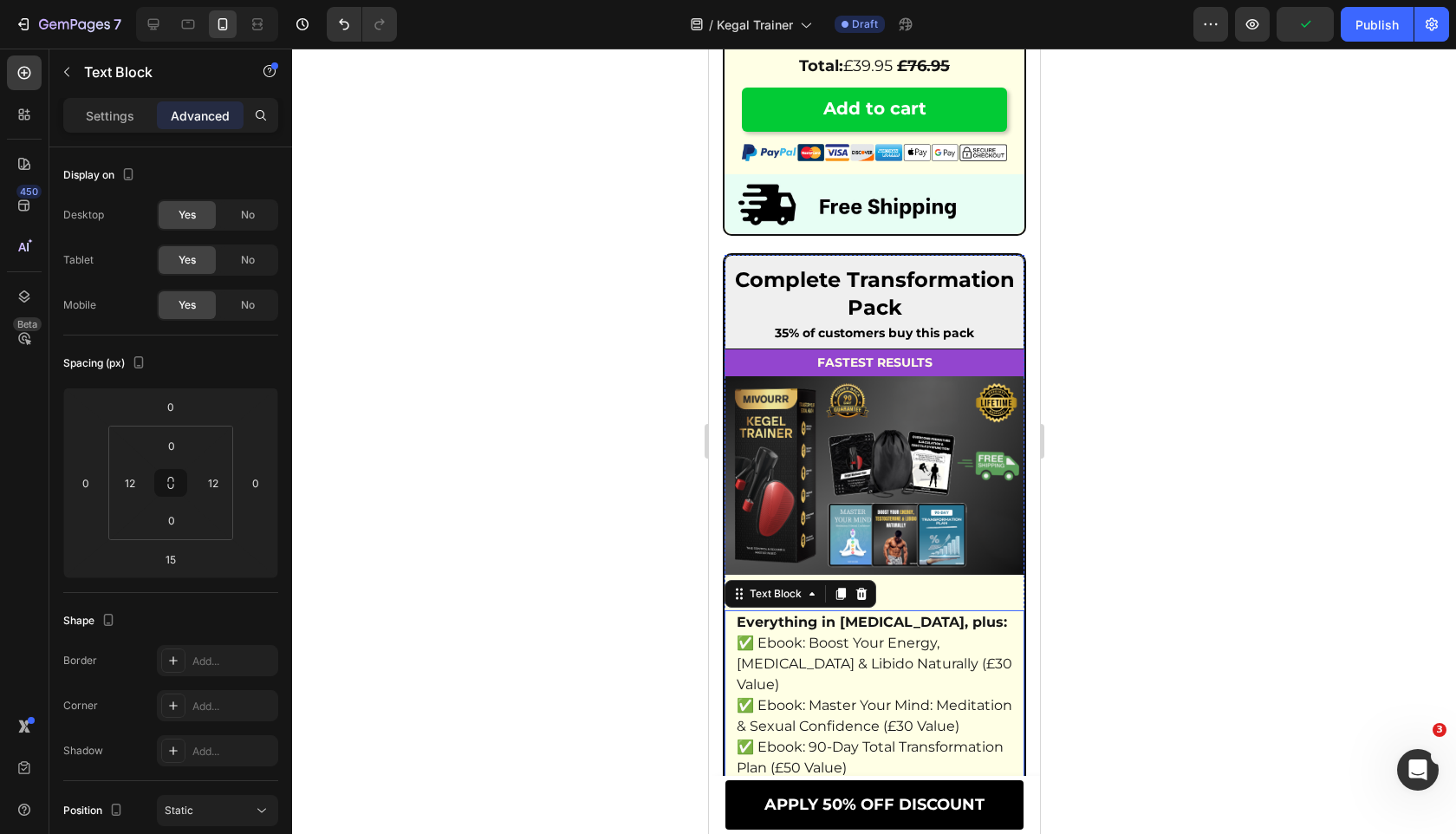
scroll to position [10680, 0]
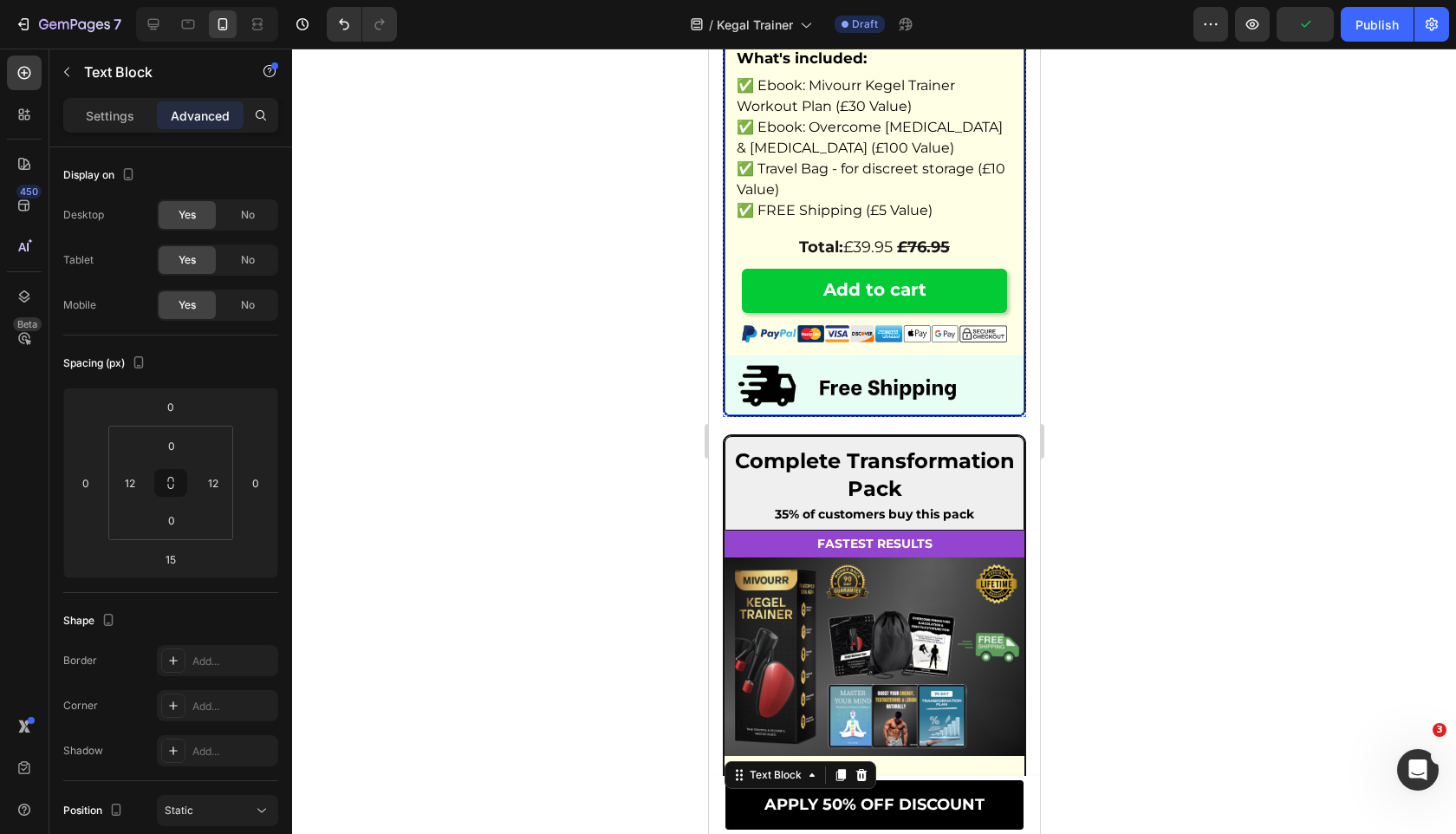
click at [883, 201] on p "✅ Travel Bag - for discreet storage (£10 Value)" at bounding box center [873, 180] width 276 height 42
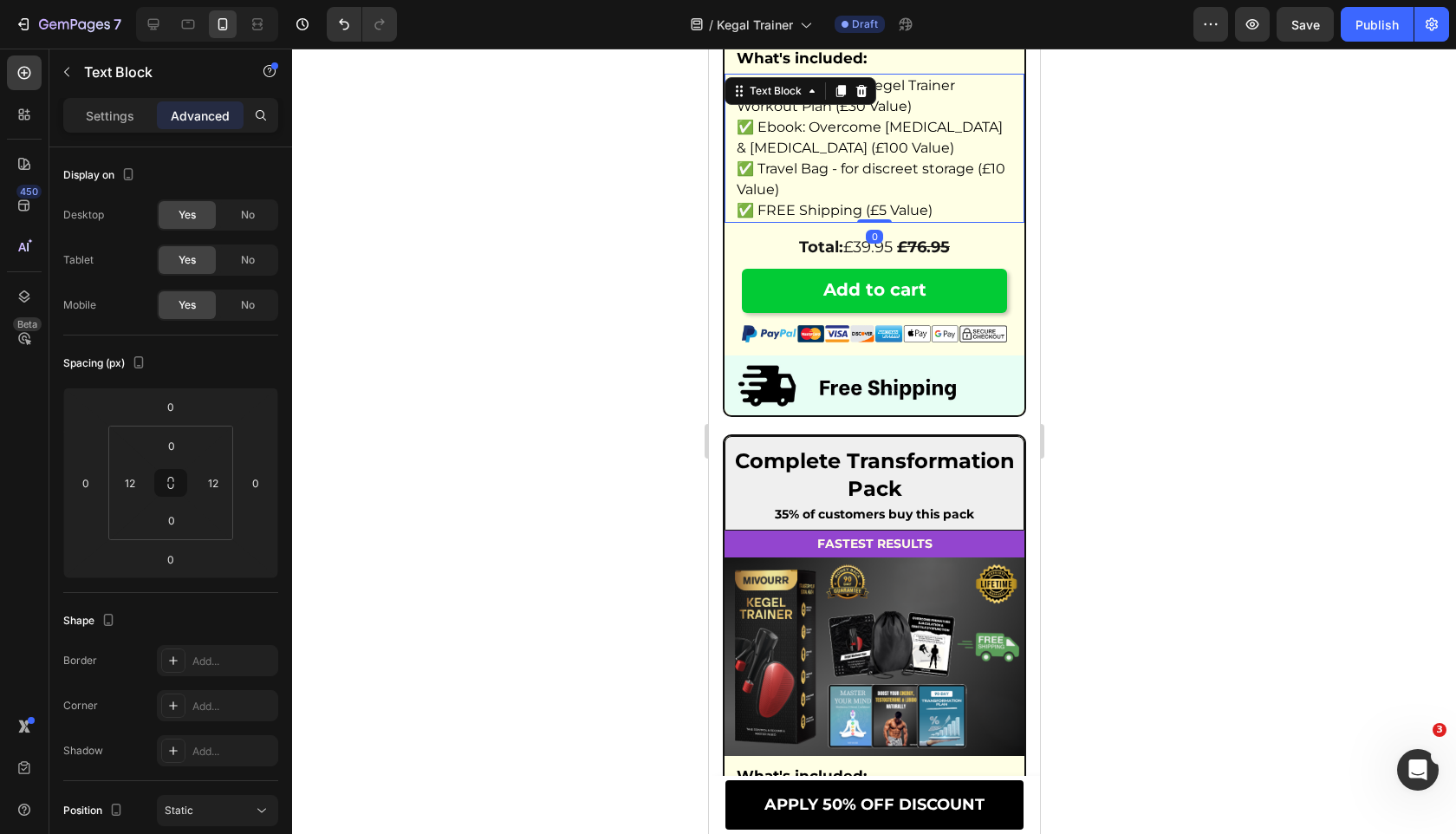
click at [802, 102] on div "Text Block" at bounding box center [798, 91] width 151 height 28
click at [798, 93] on div "Text Block" at bounding box center [774, 91] width 59 height 16
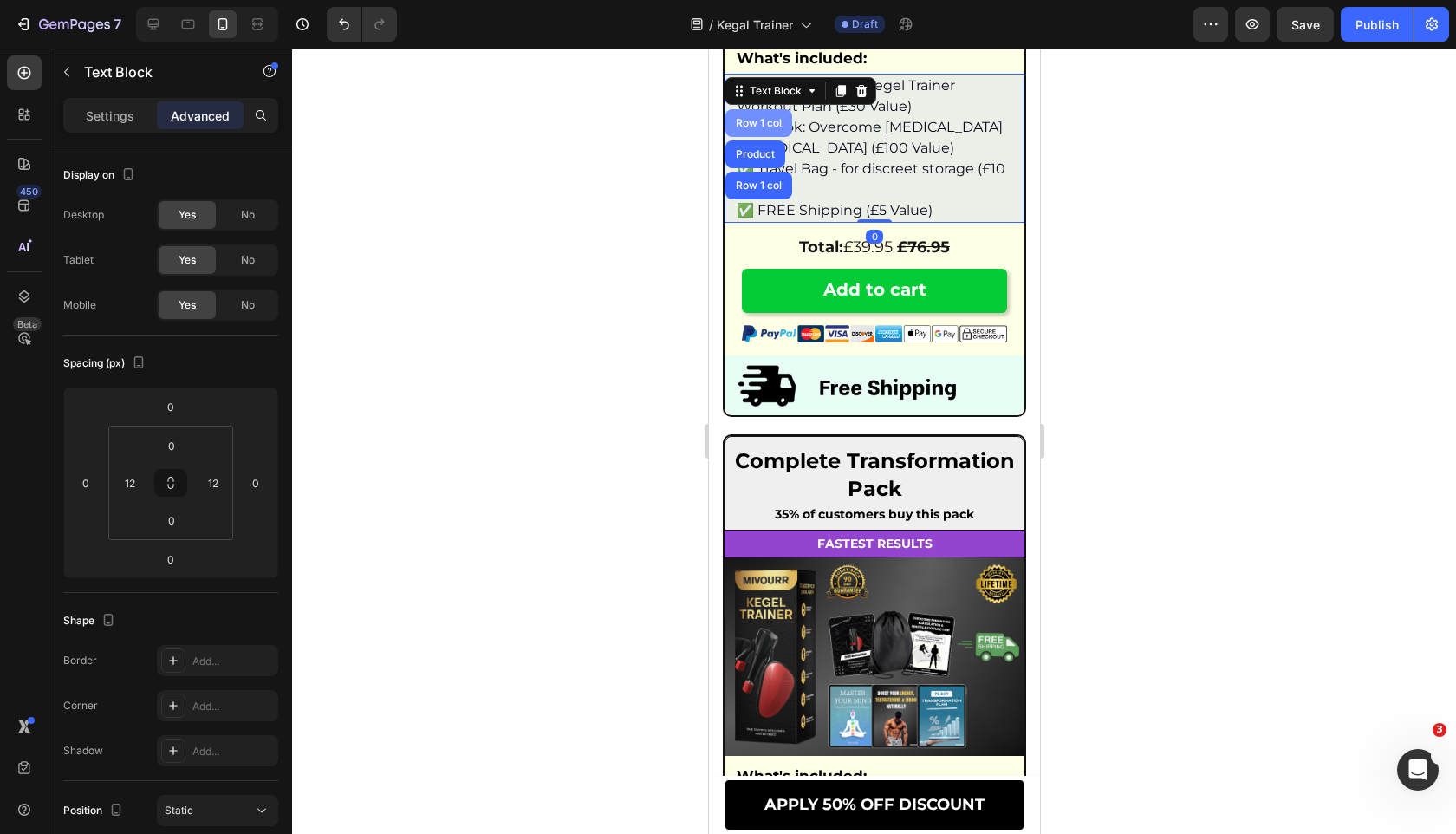
click at [775, 123] on div "Row 1 col" at bounding box center [757, 124] width 53 height 11
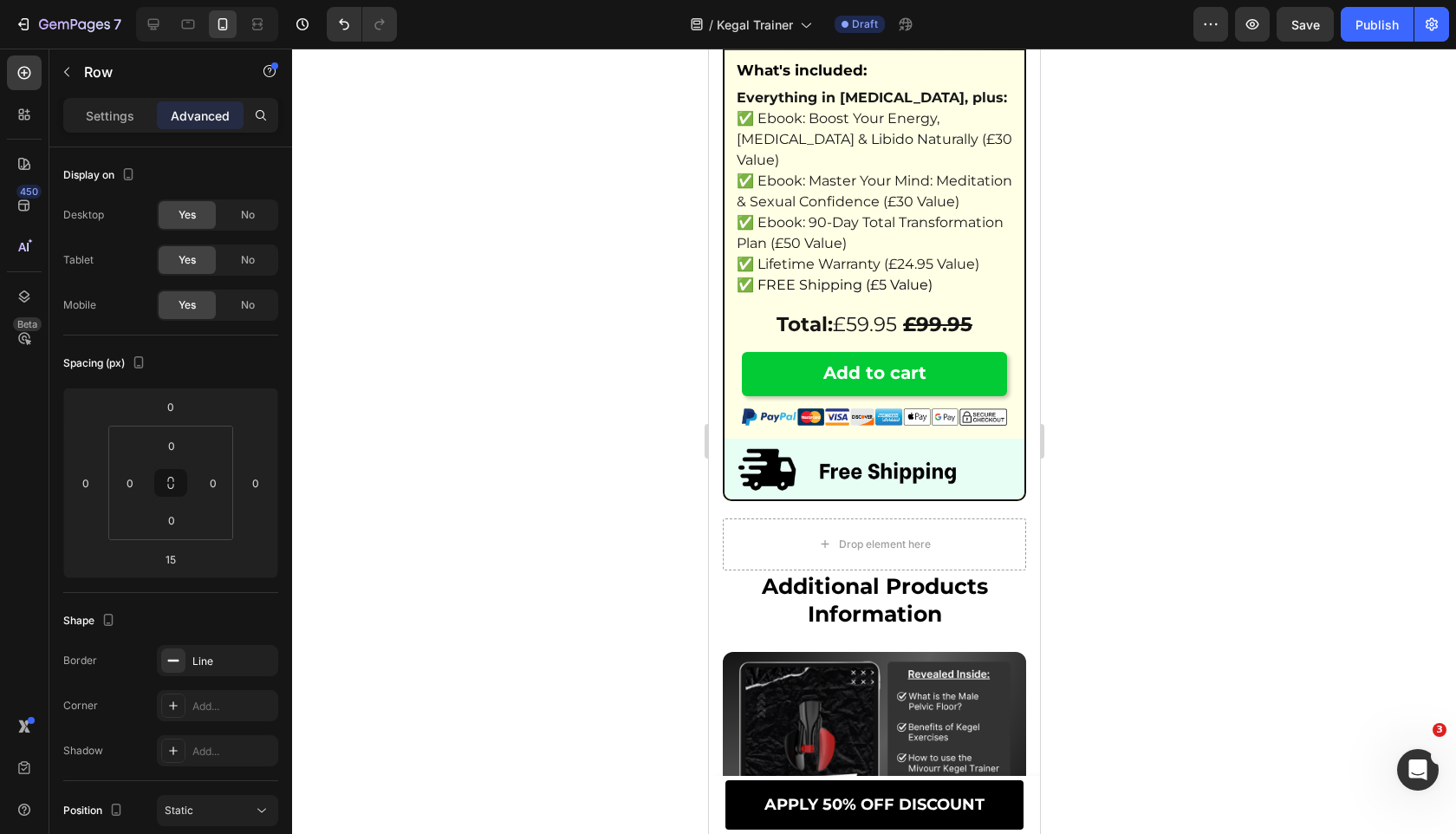
scroll to position [11119, 0]
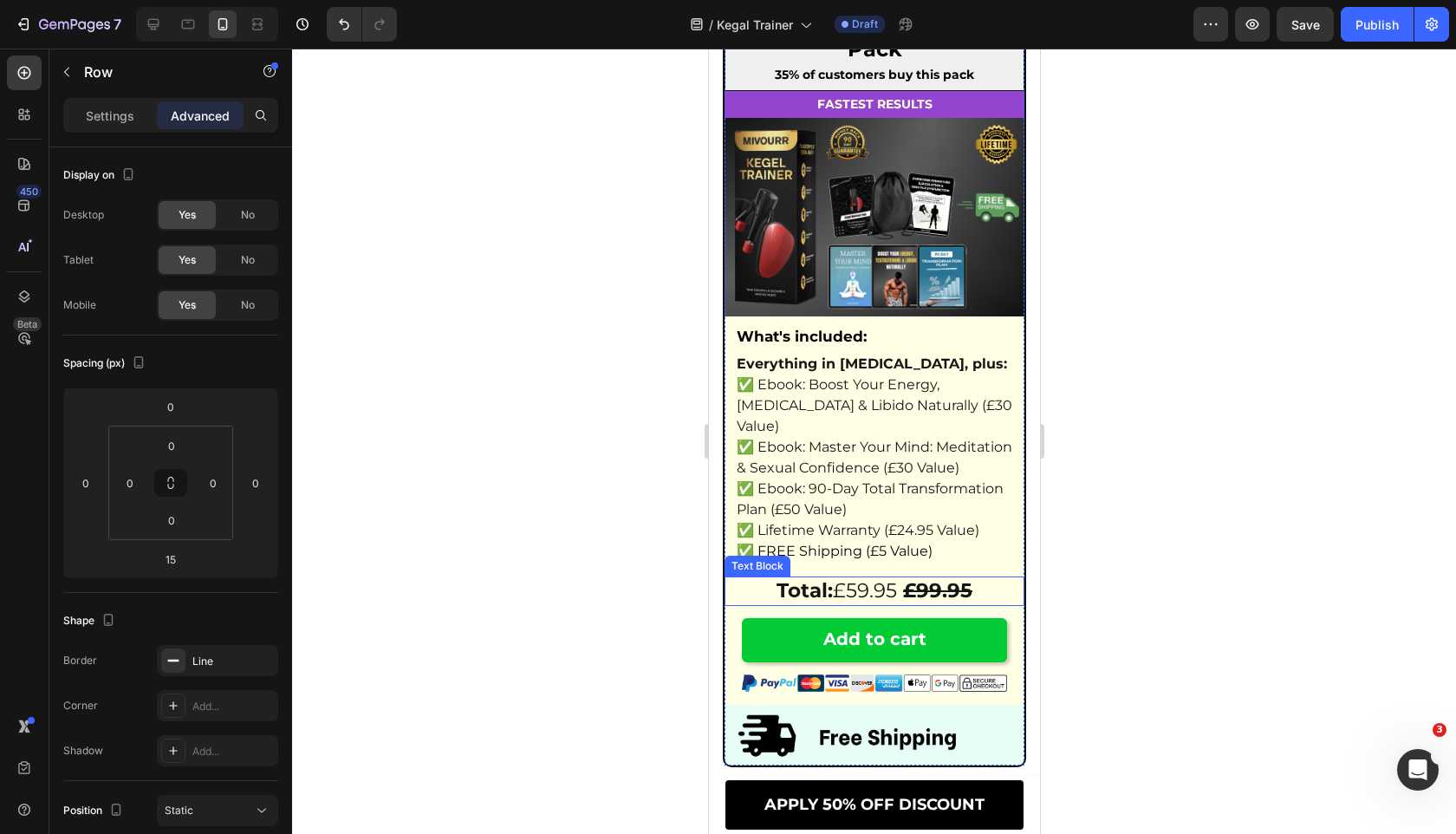
click at [837, 603] on p "Total: £59.95 £99.95" at bounding box center [873, 591] width 296 height 26
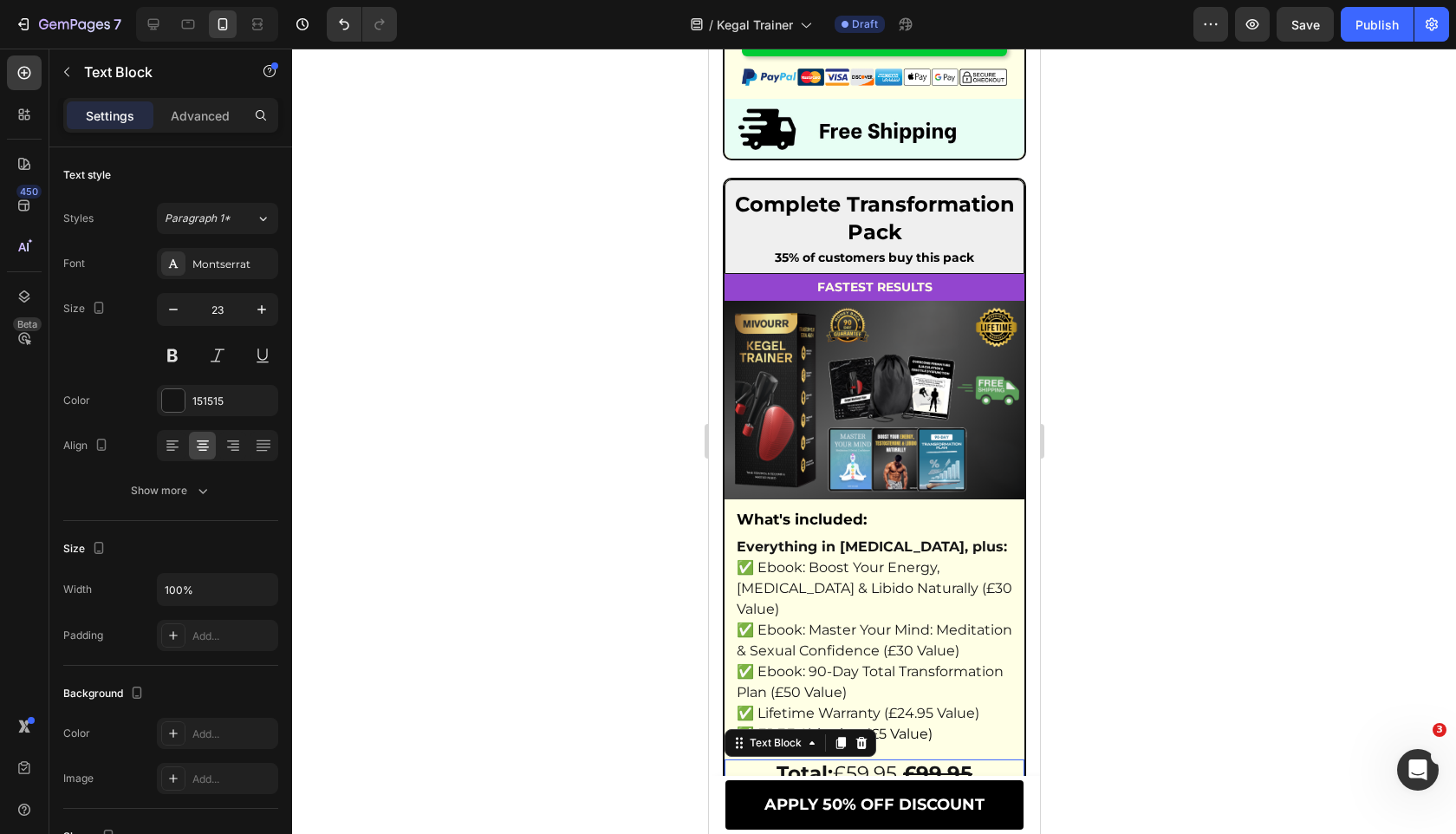
scroll to position [10747, 0]
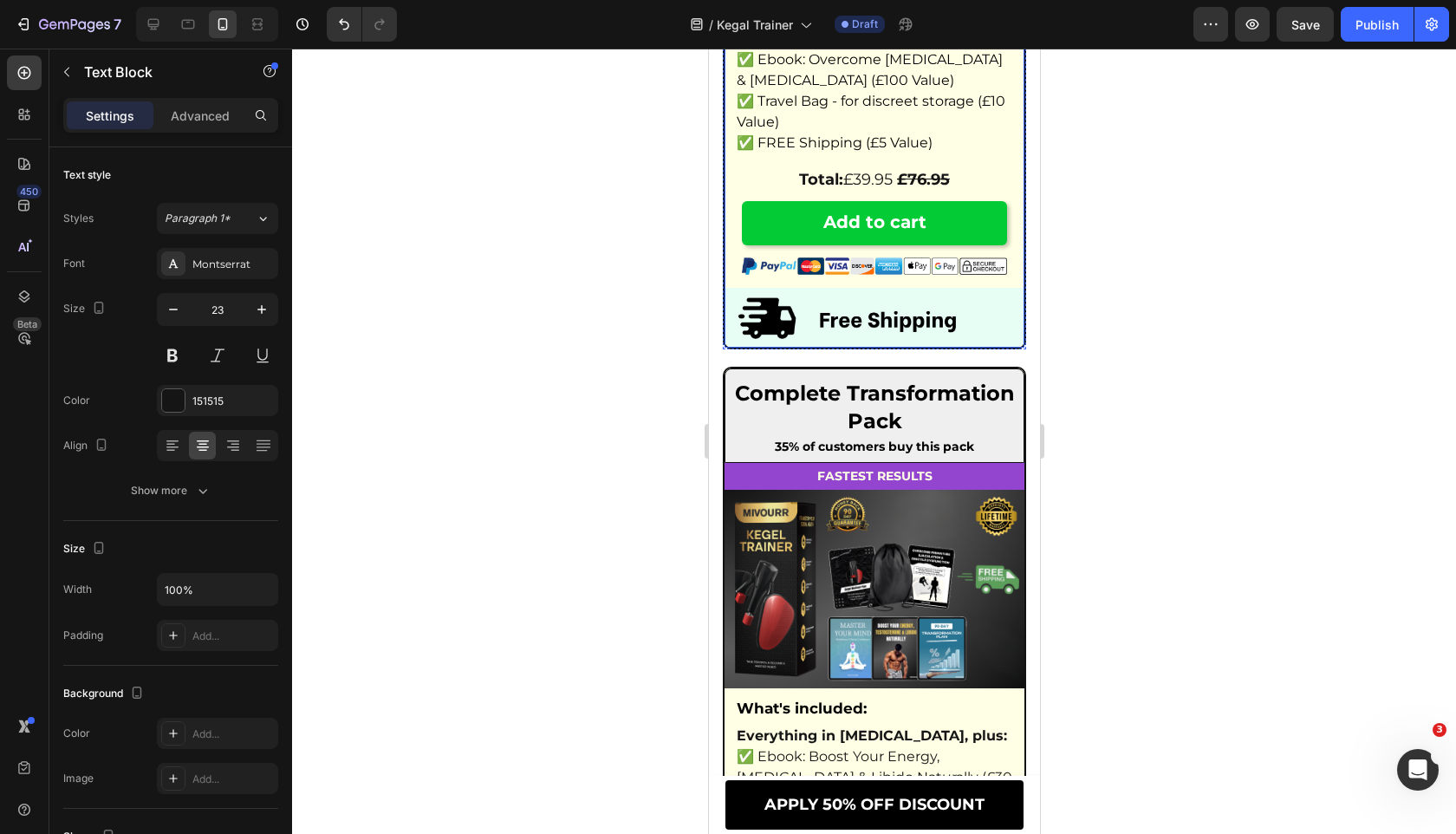
click at [933, 189] on strong "£76.95" at bounding box center [922, 180] width 53 height 19
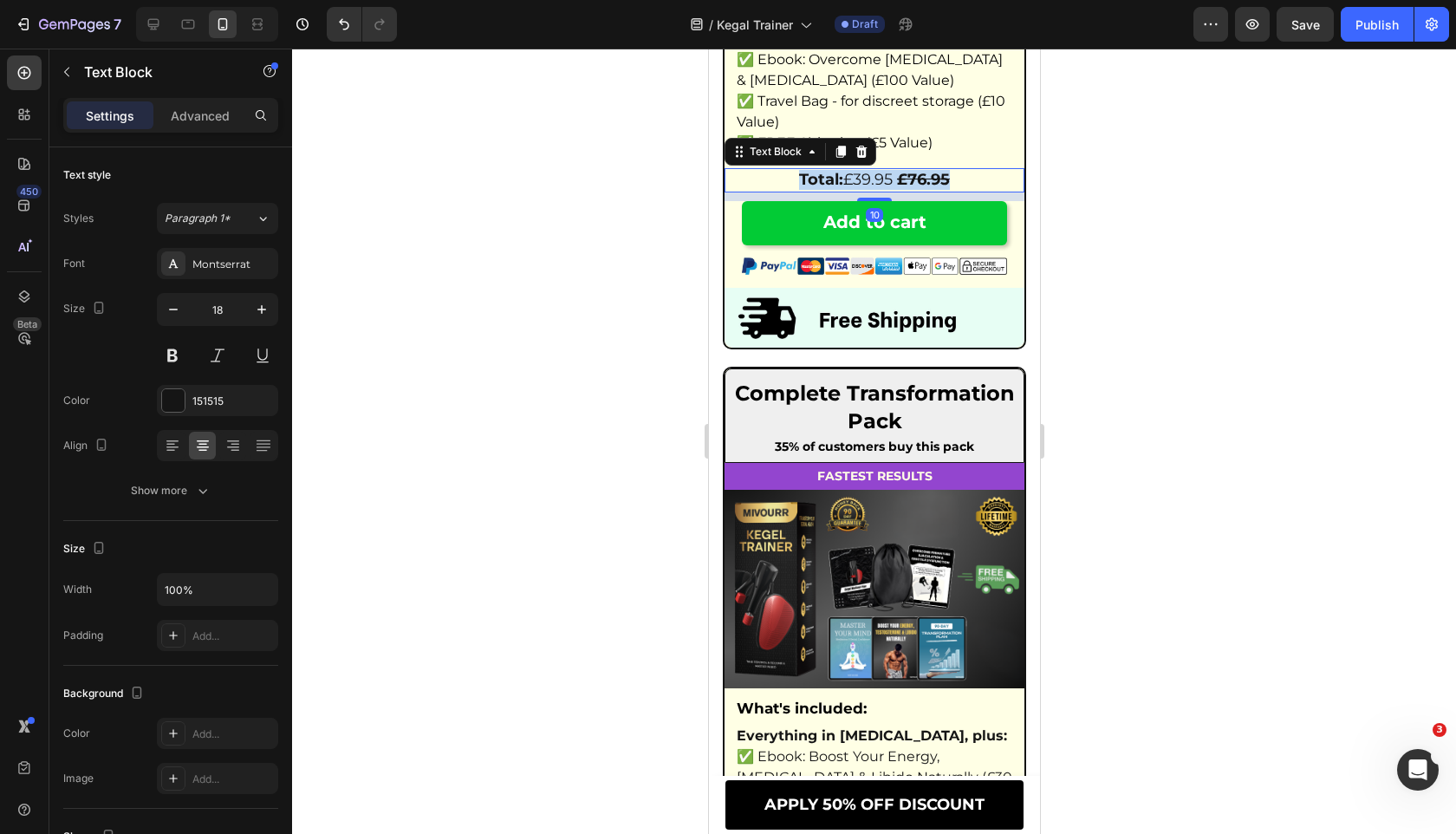
click at [933, 189] on strong "£76.95" at bounding box center [922, 180] width 53 height 19
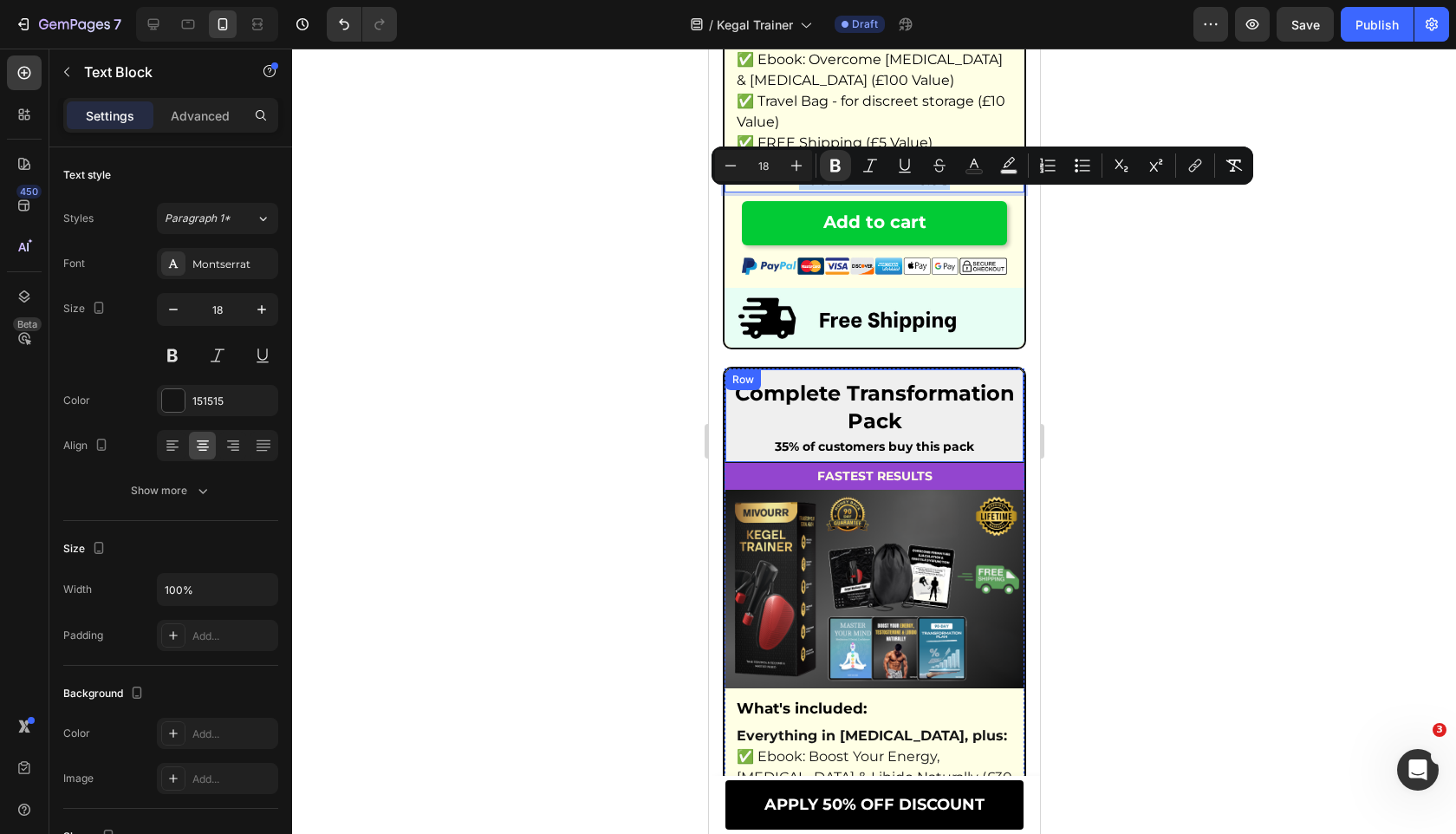
scroll to position [11448, 0]
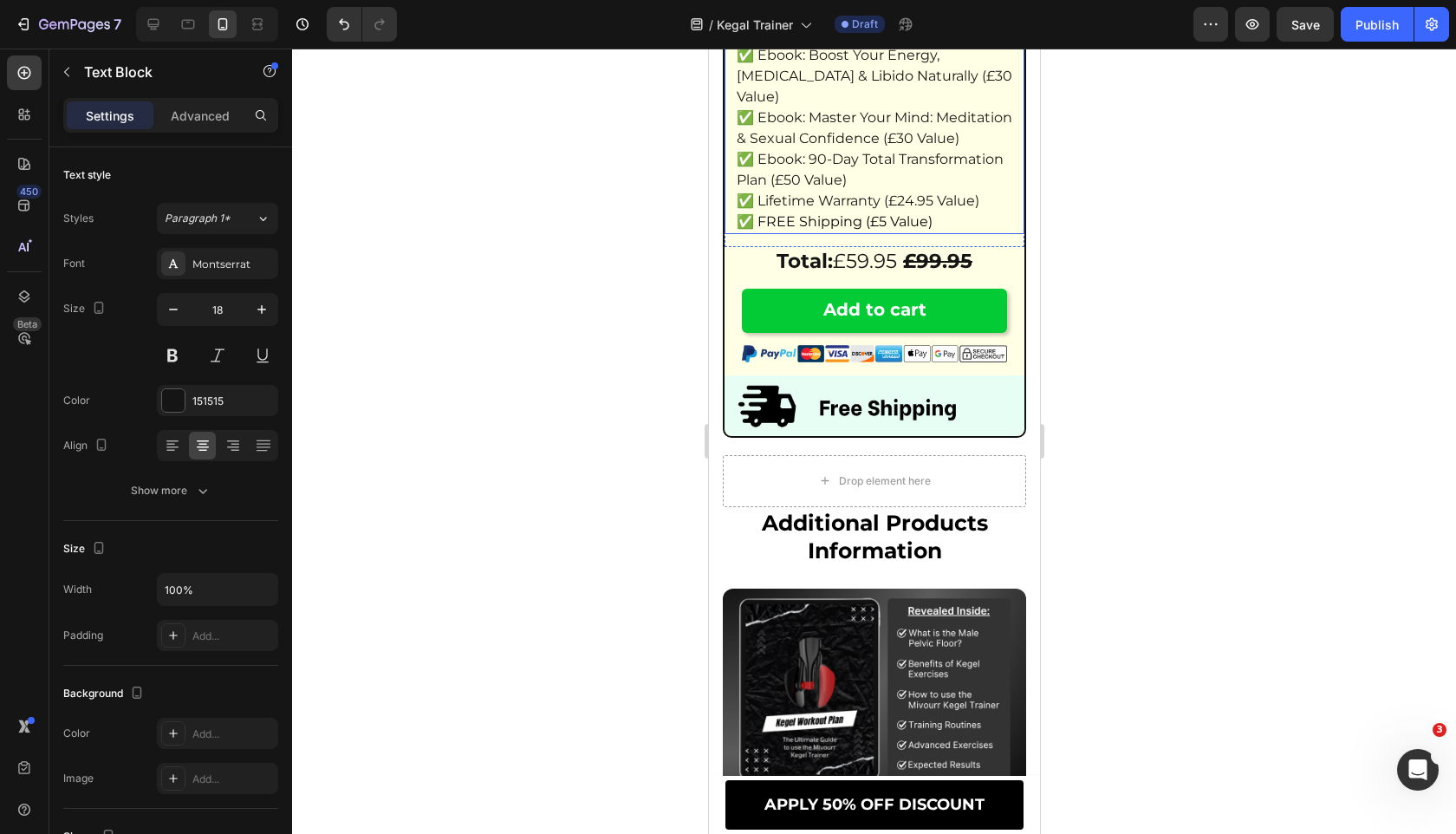
click at [891, 275] on p "Total: £59.95 £99.95" at bounding box center [873, 262] width 296 height 26
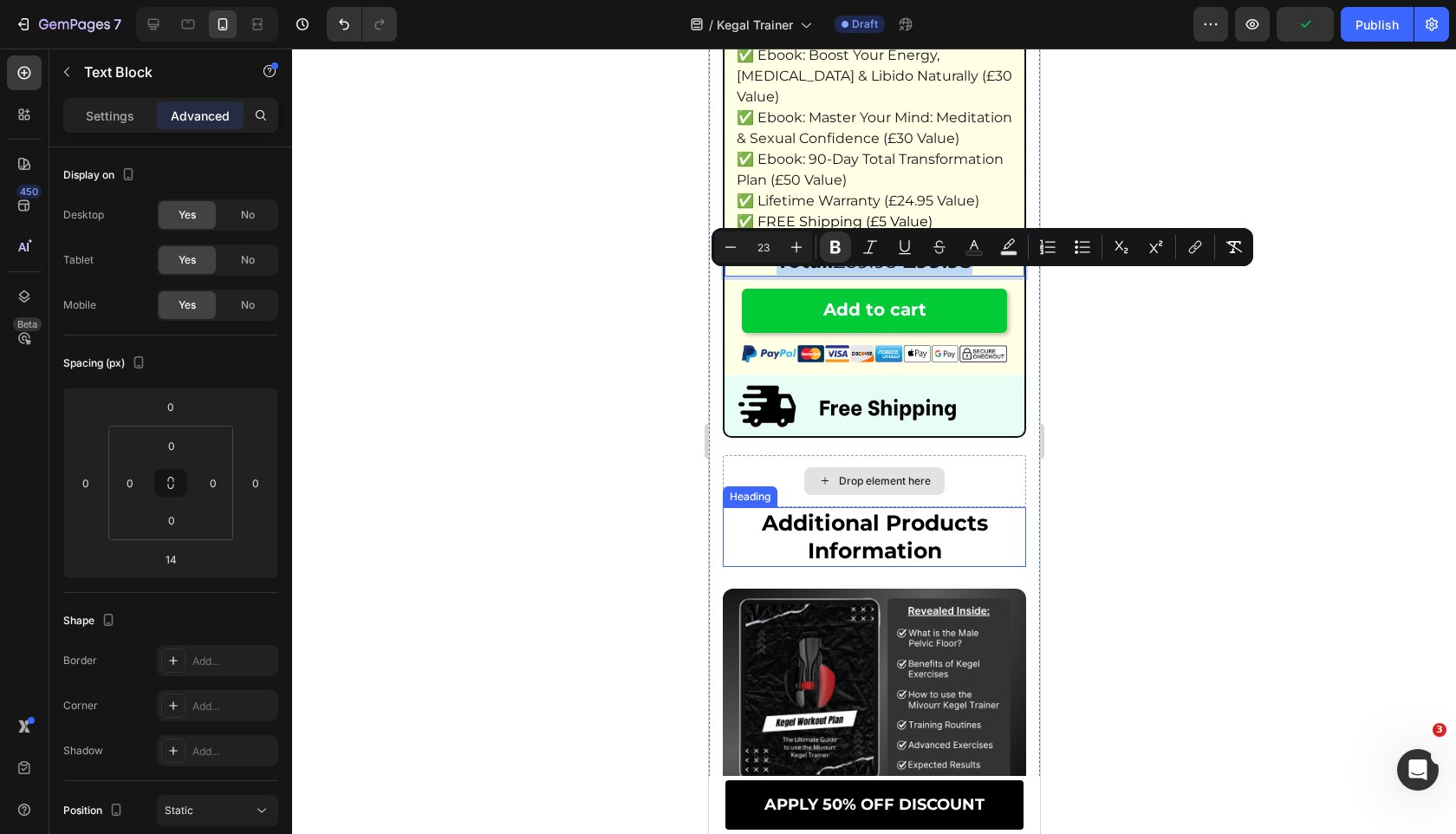
scroll to position [11404, 0]
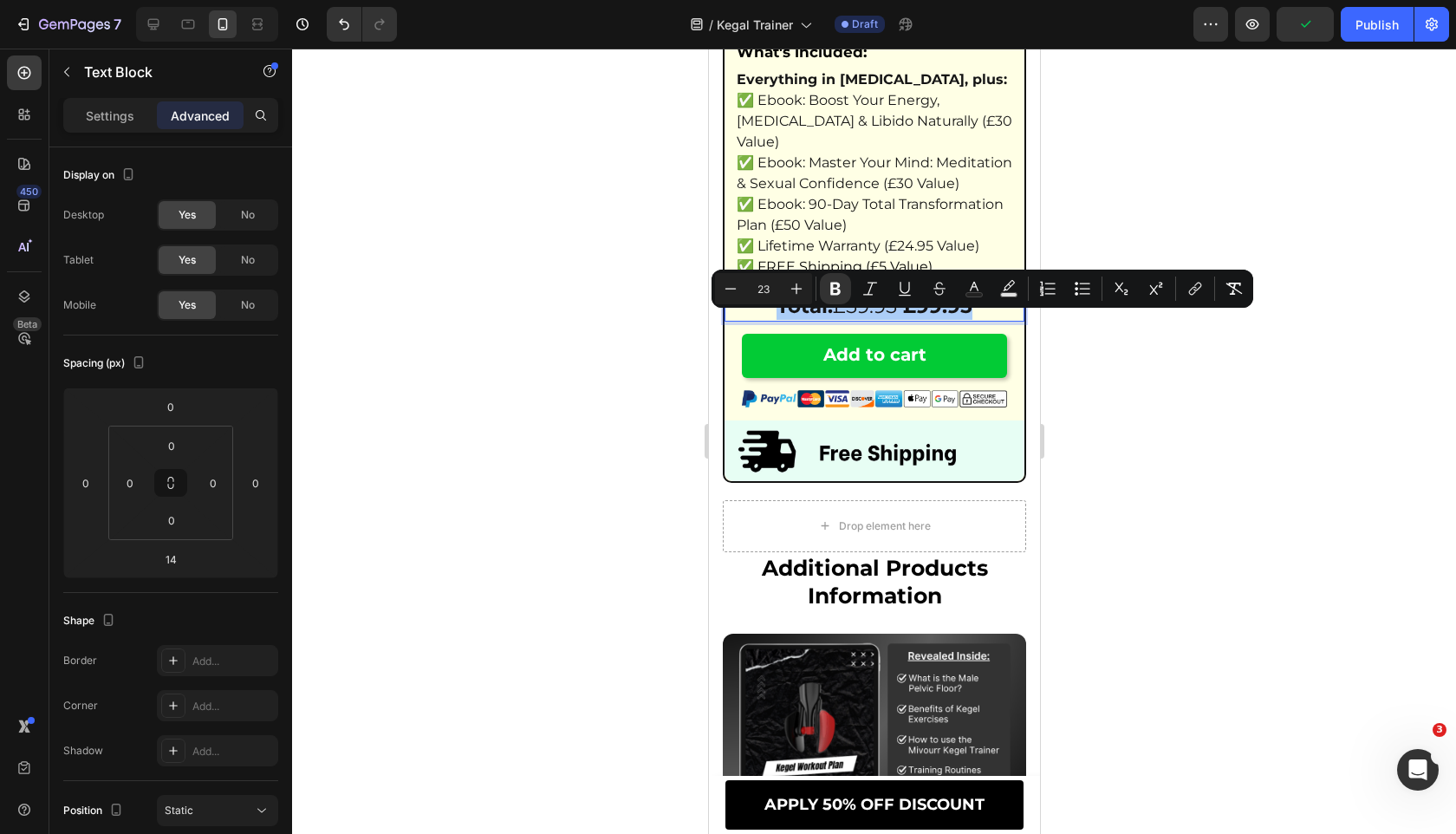
click at [764, 293] on input "23" at bounding box center [763, 289] width 35 height 21
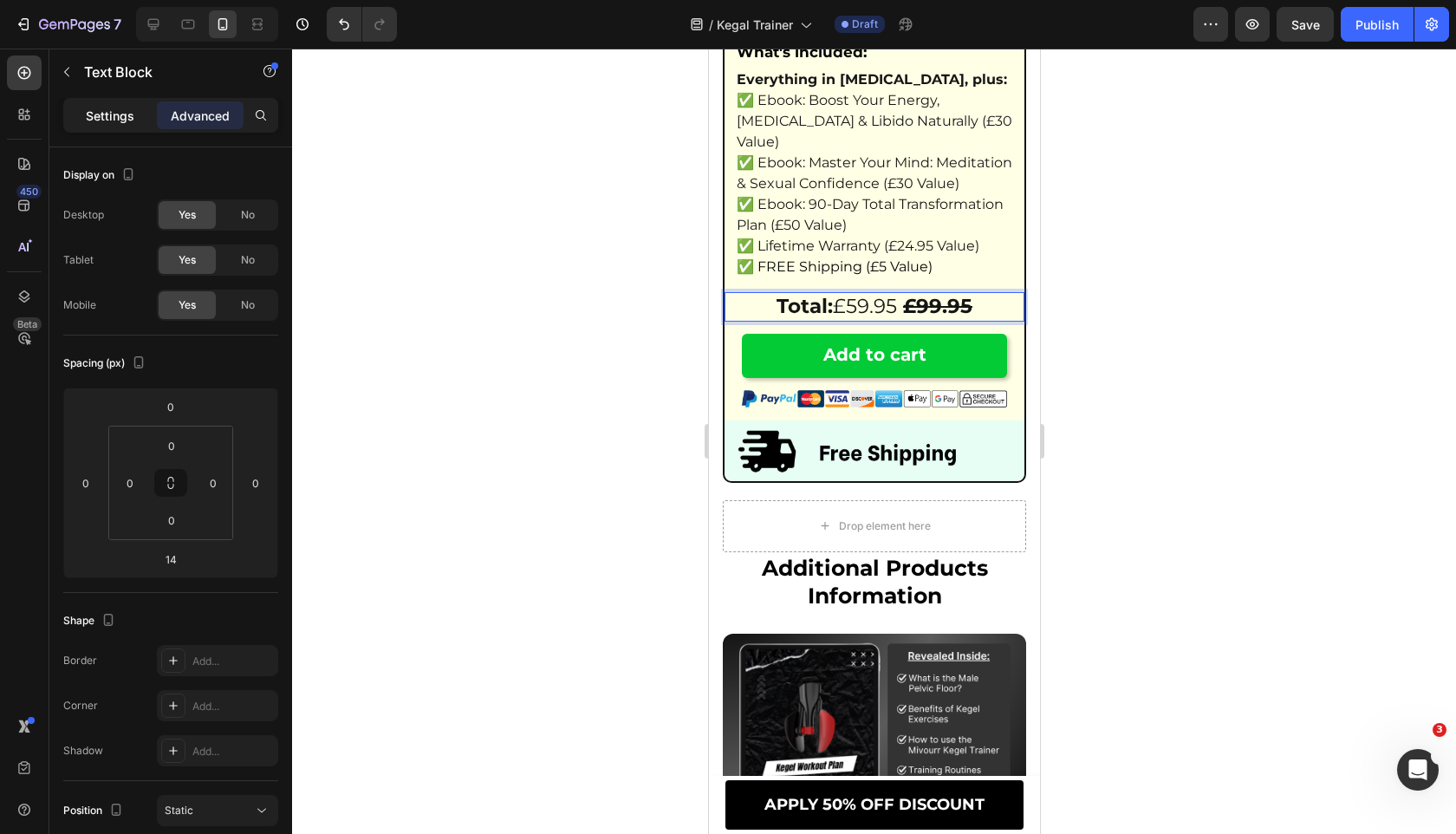
click at [99, 121] on p "Settings" at bounding box center [109, 116] width 48 height 18
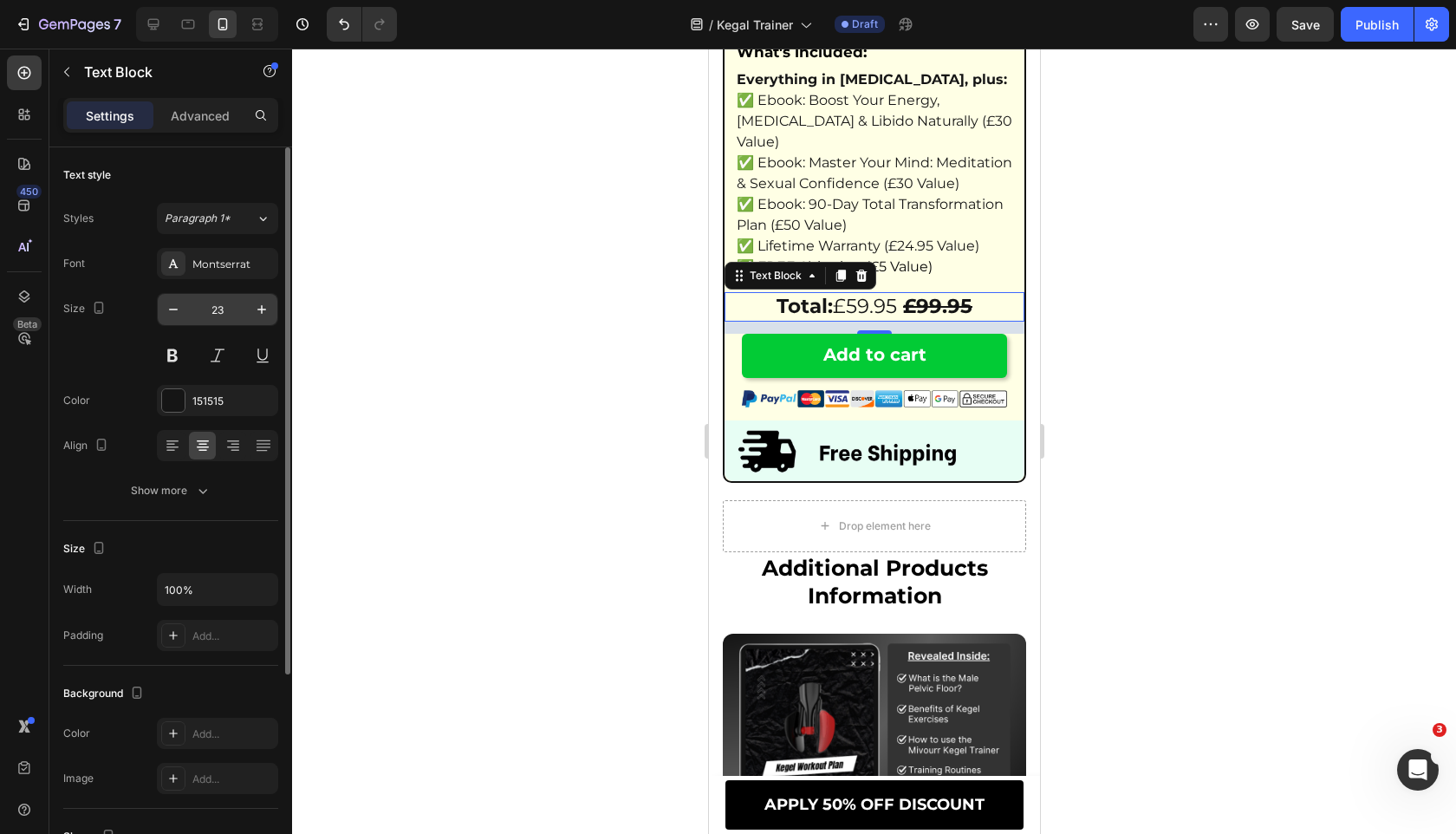
click at [212, 315] on input "23" at bounding box center [217, 309] width 57 height 32
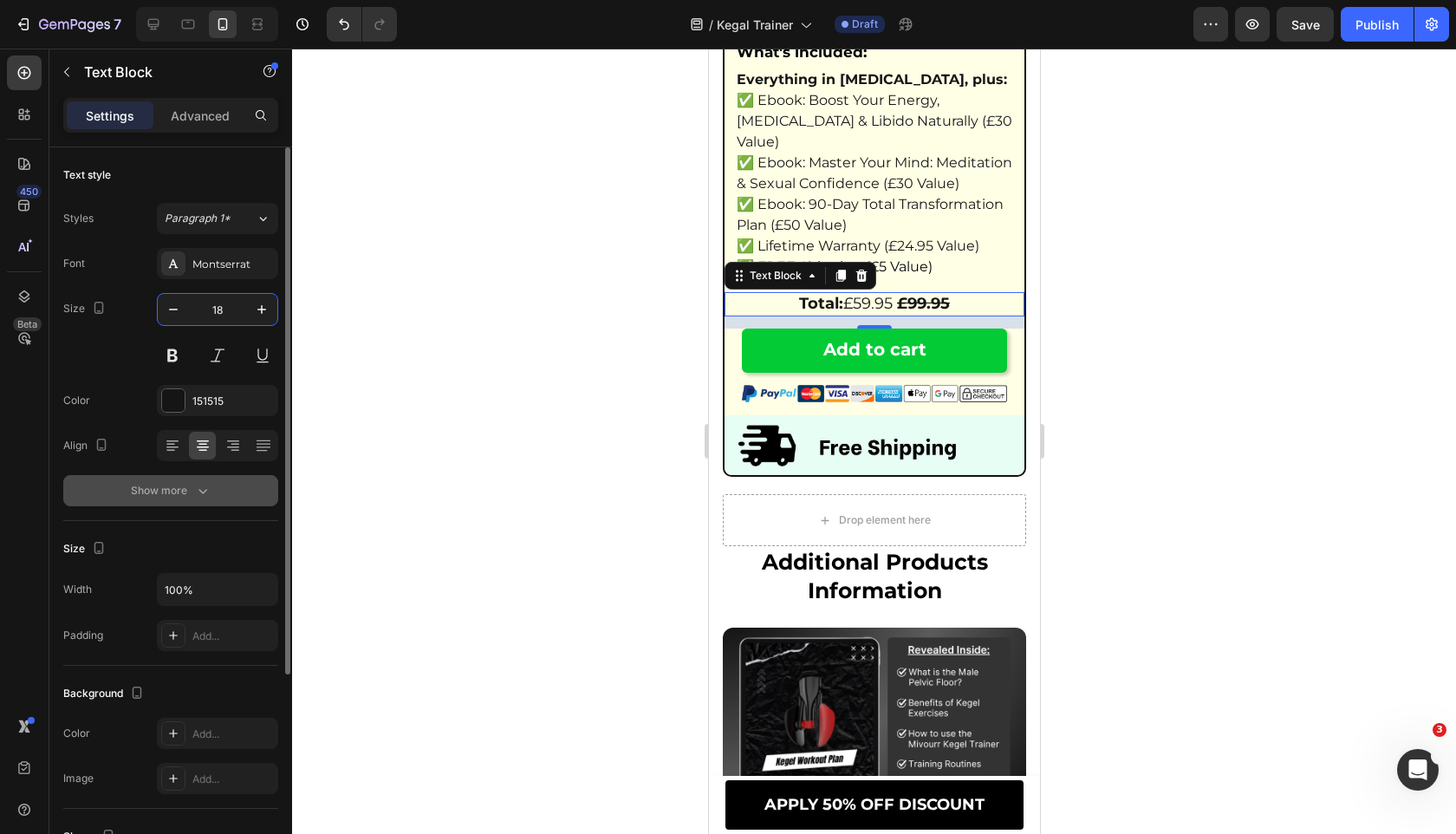
type input "18"
click at [144, 493] on div "Show more" at bounding box center [171, 491] width 81 height 18
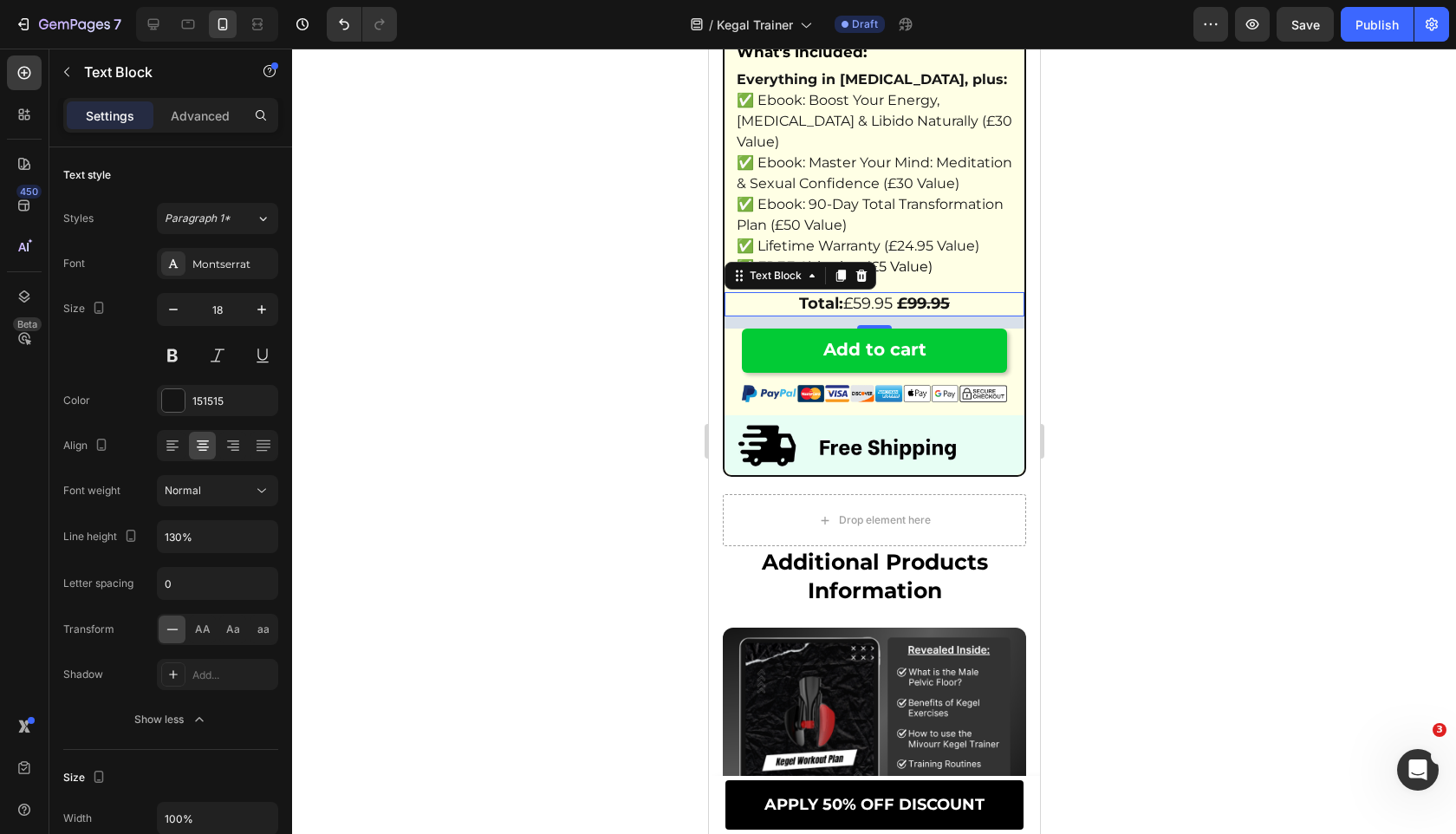
click at [481, 395] on div at bounding box center [874, 441] width 1164 height 786
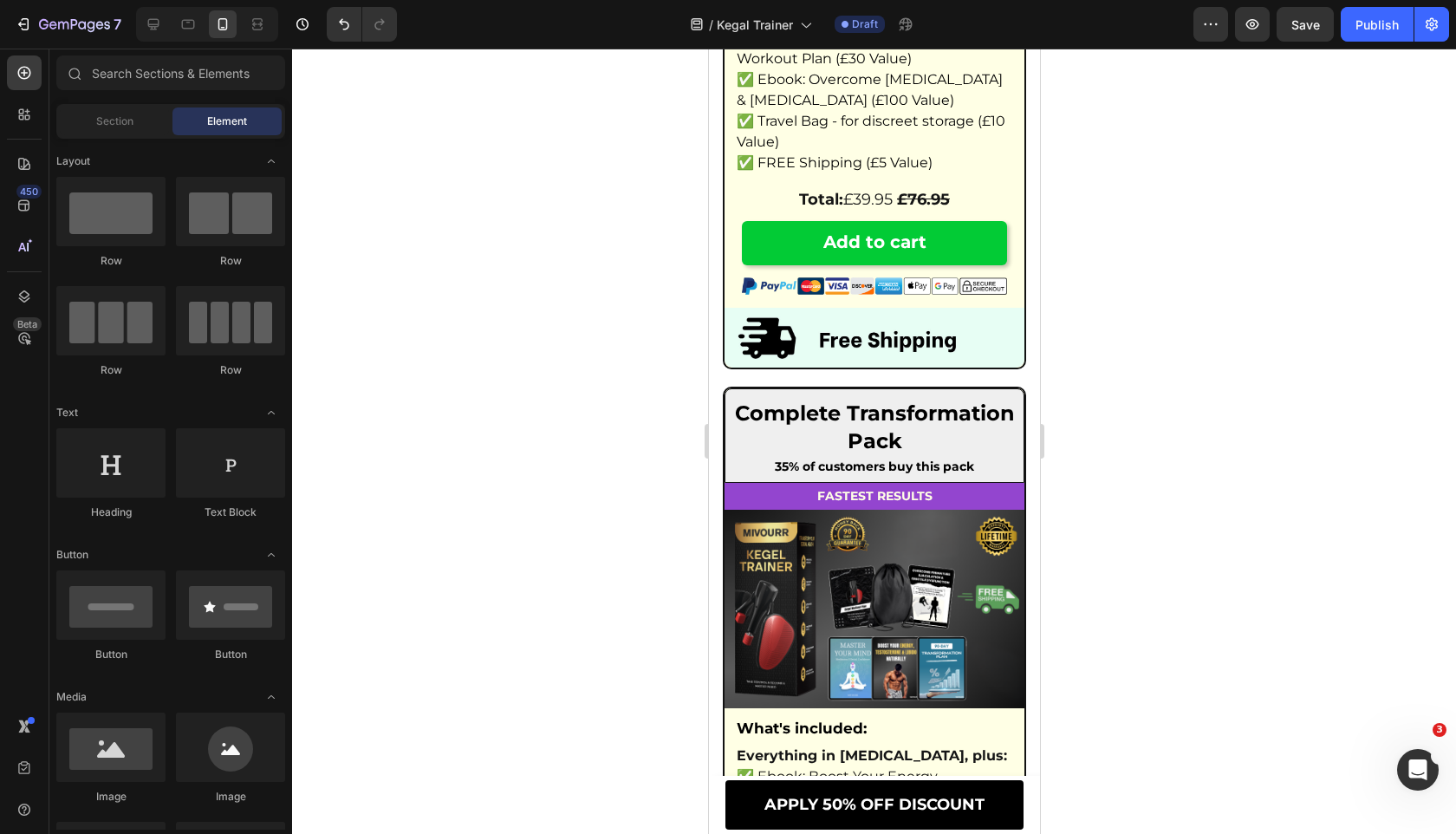
scroll to position [10663, 0]
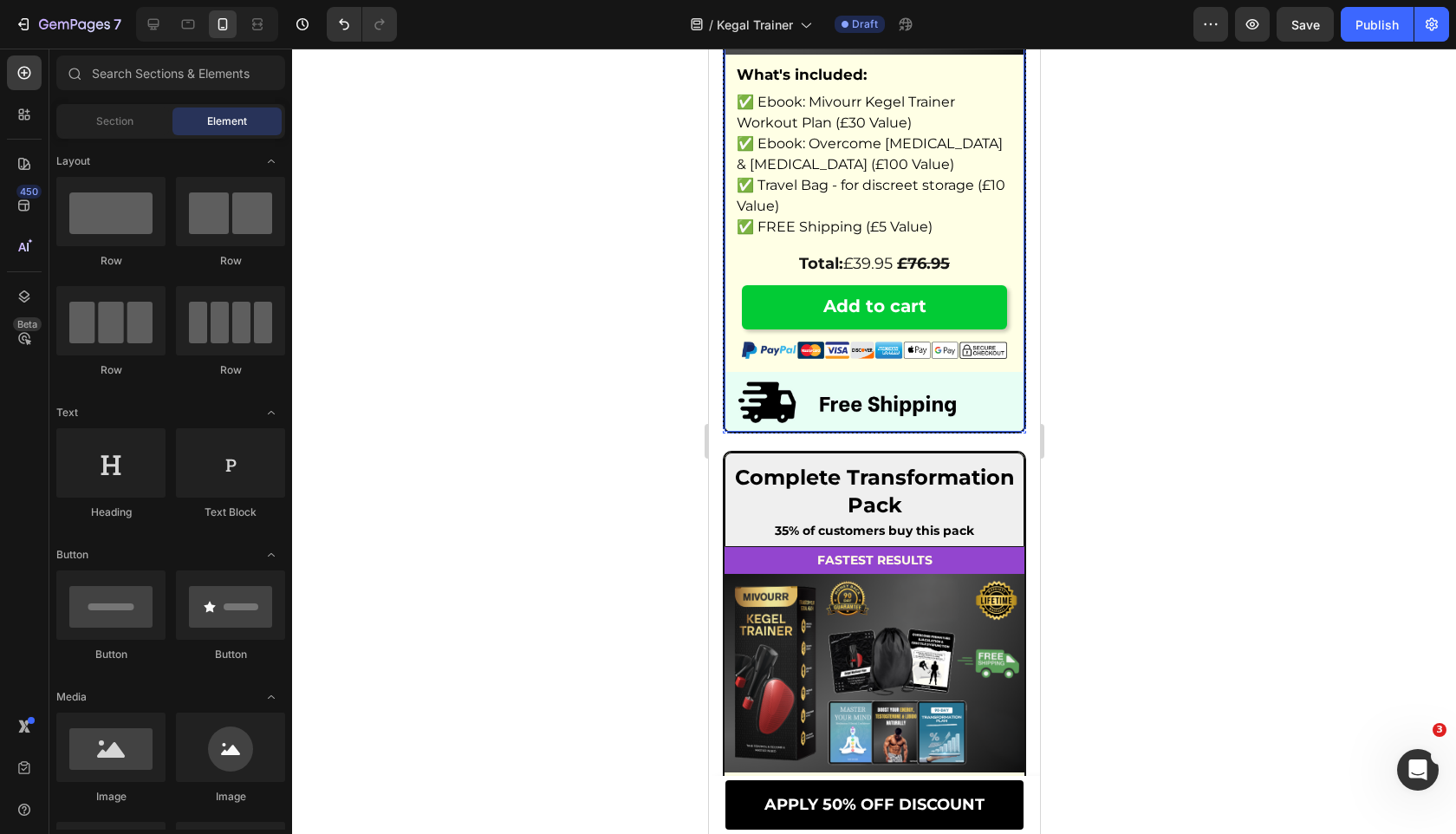
click at [879, 273] on span "Total: £39.95 £76.95" at bounding box center [873, 264] width 151 height 19
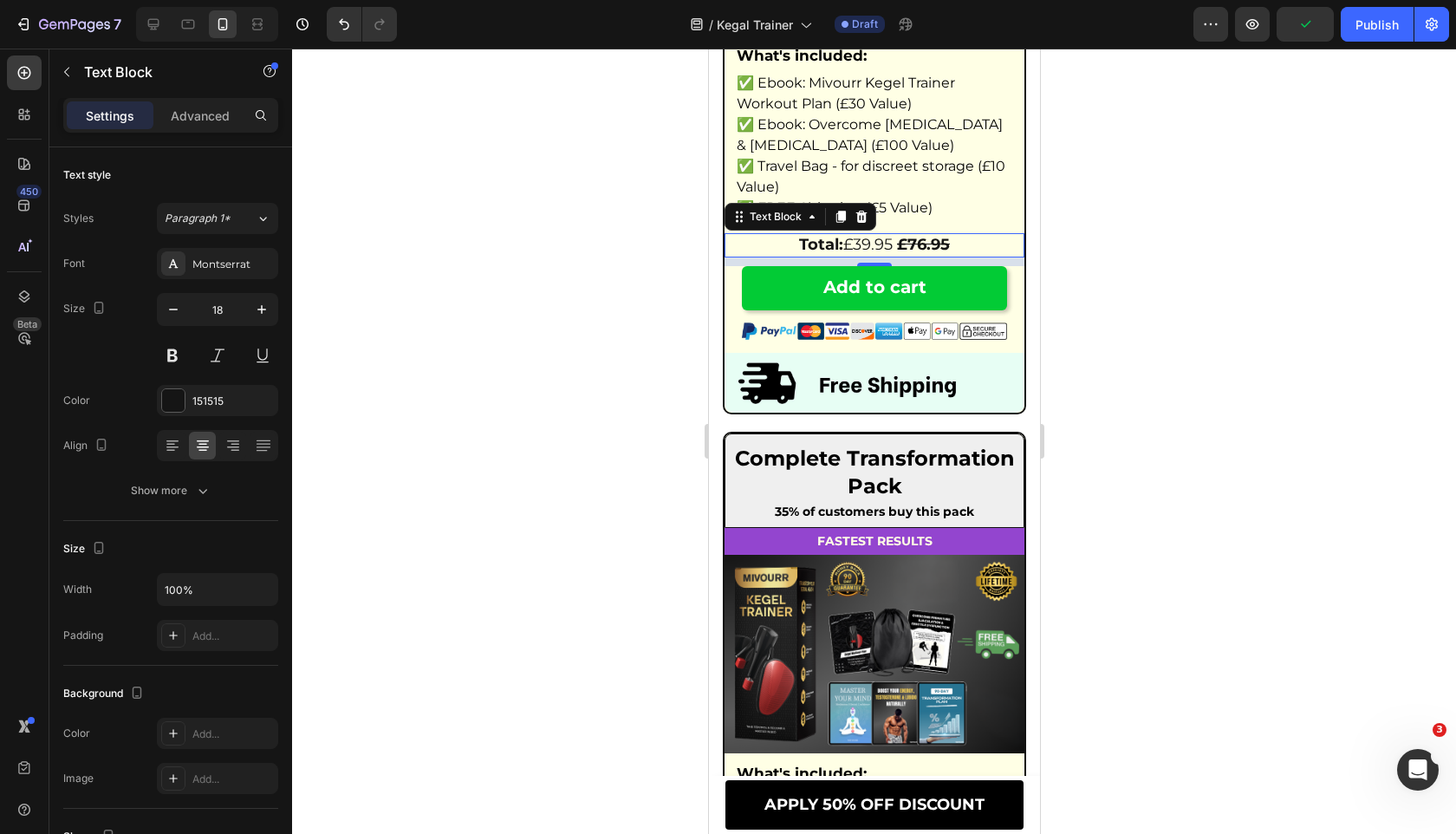
scroll to position [10730, 0]
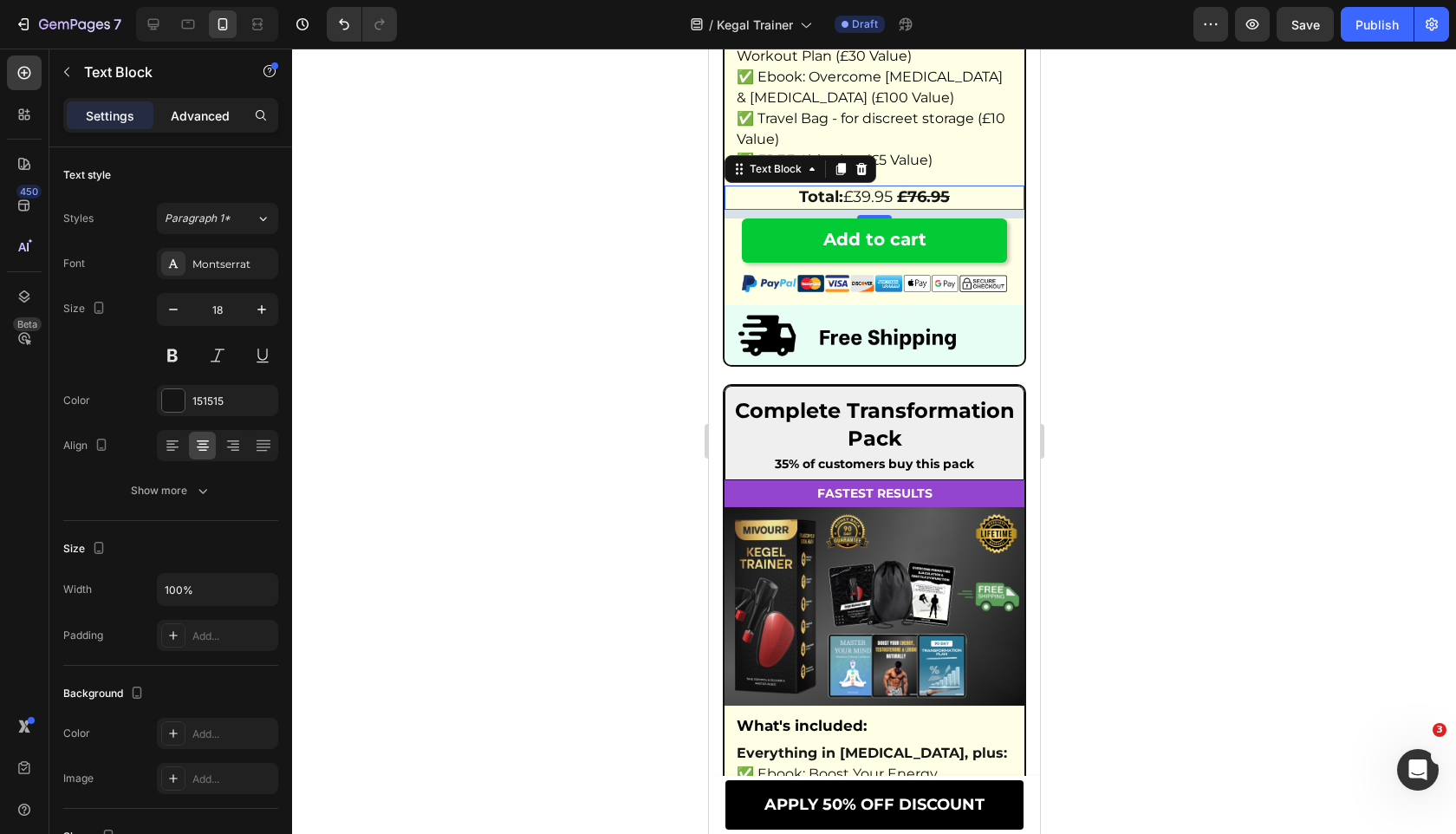
click at [209, 110] on p "Advanced" at bounding box center [200, 116] width 59 height 18
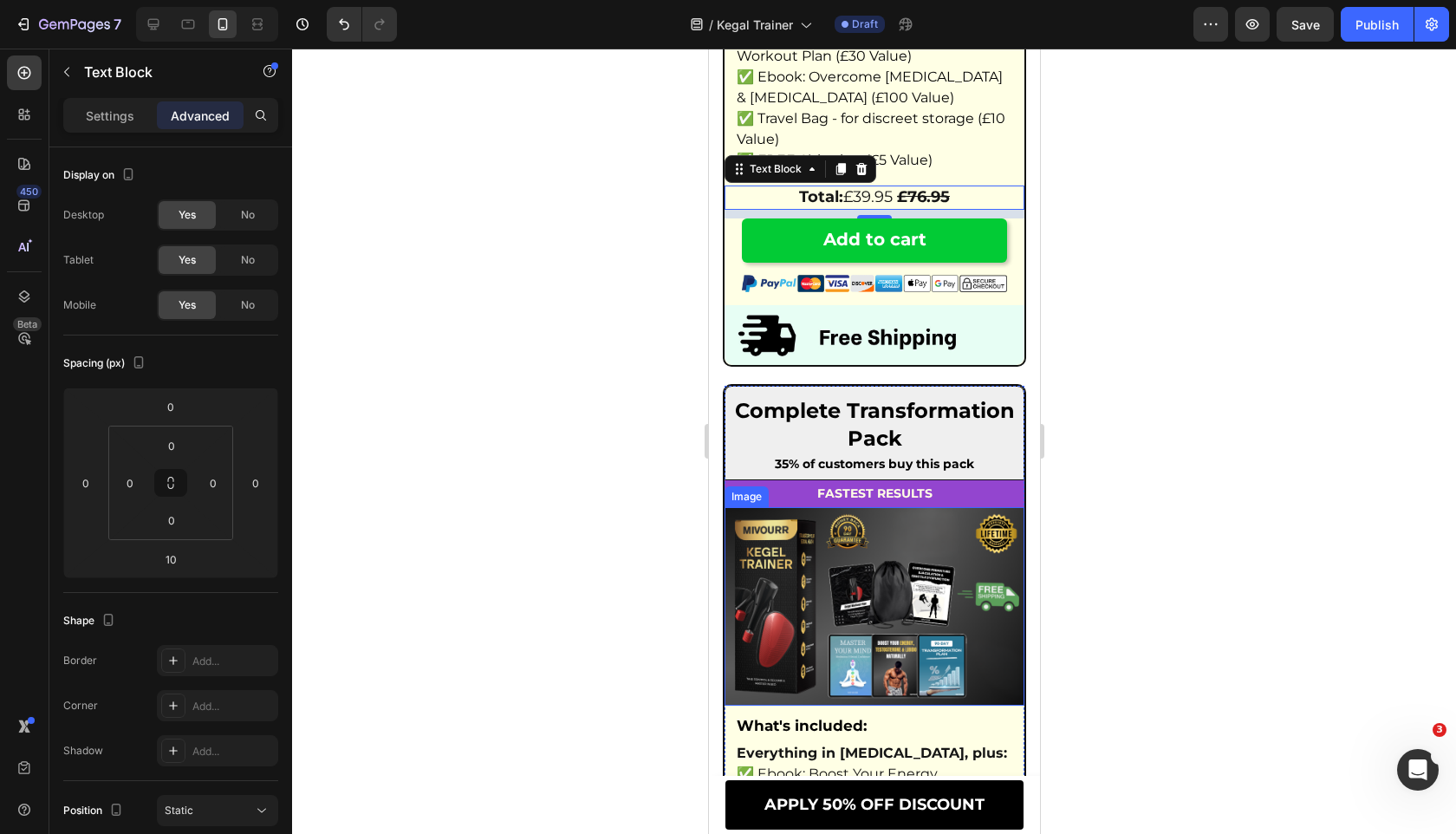
scroll to position [11320, 0]
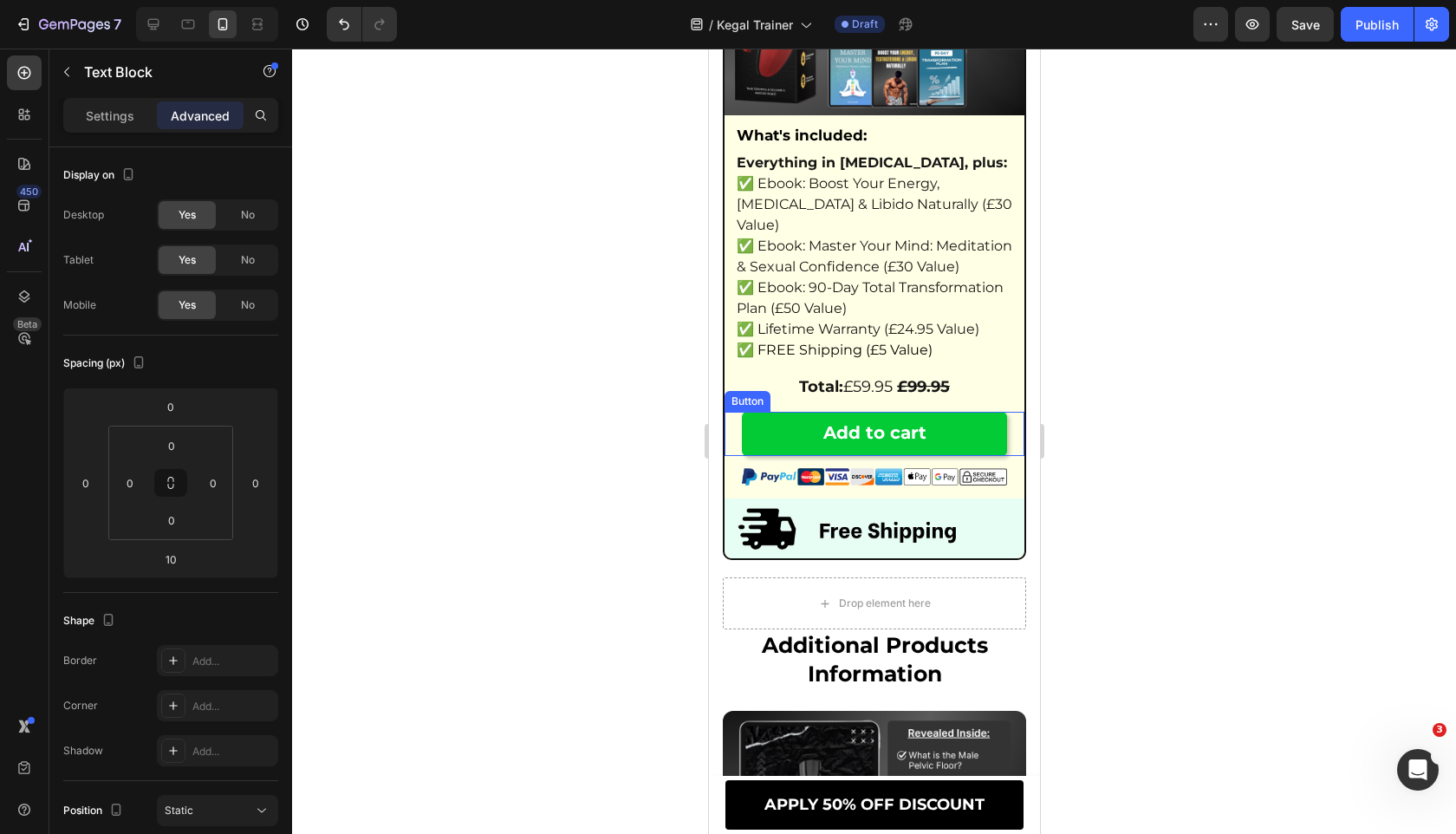
click at [919, 396] on strong "£99.95" at bounding box center [922, 386] width 53 height 19
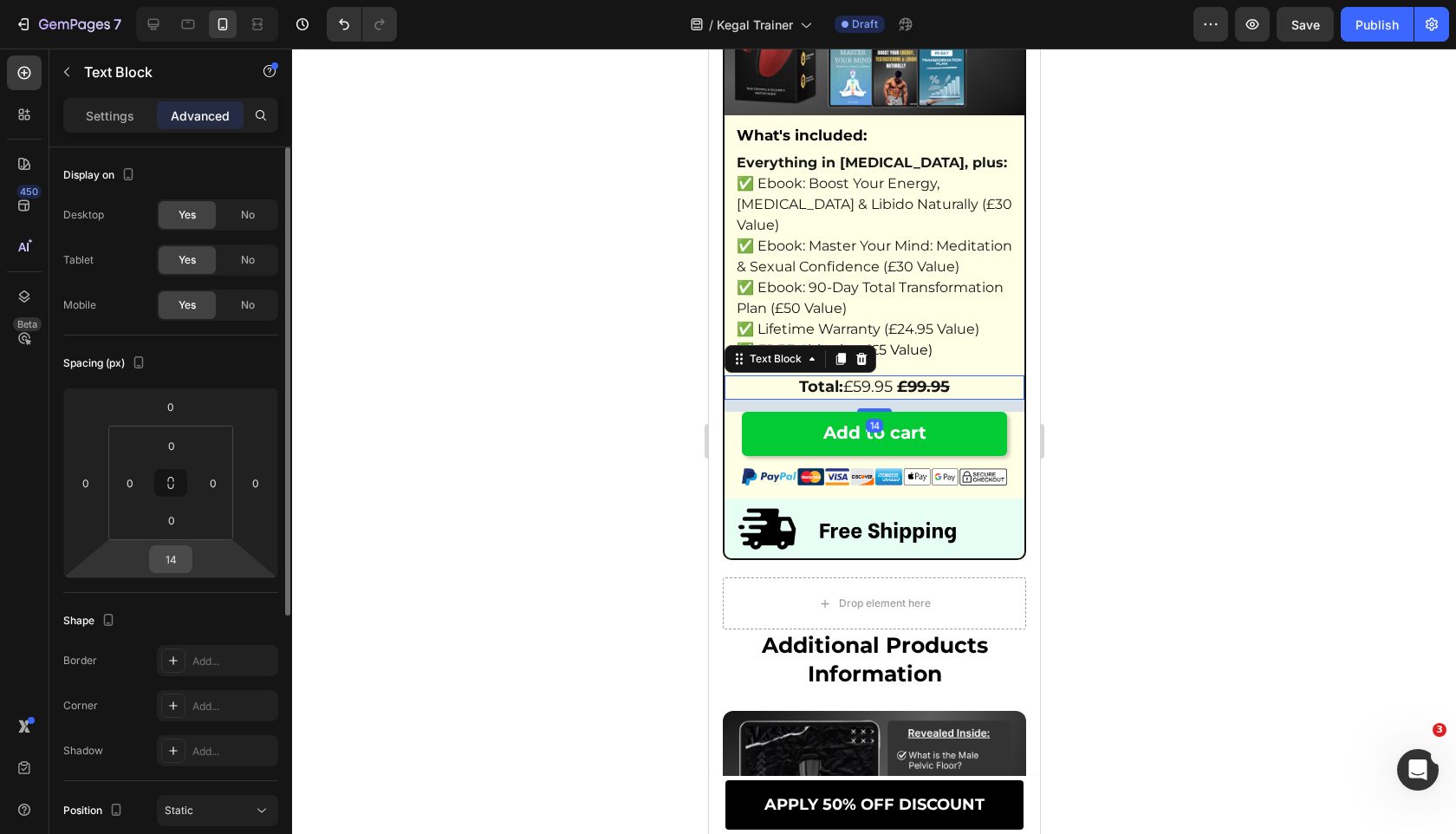
click at [177, 562] on input "14" at bounding box center [171, 559] width 35 height 26
type input "10"
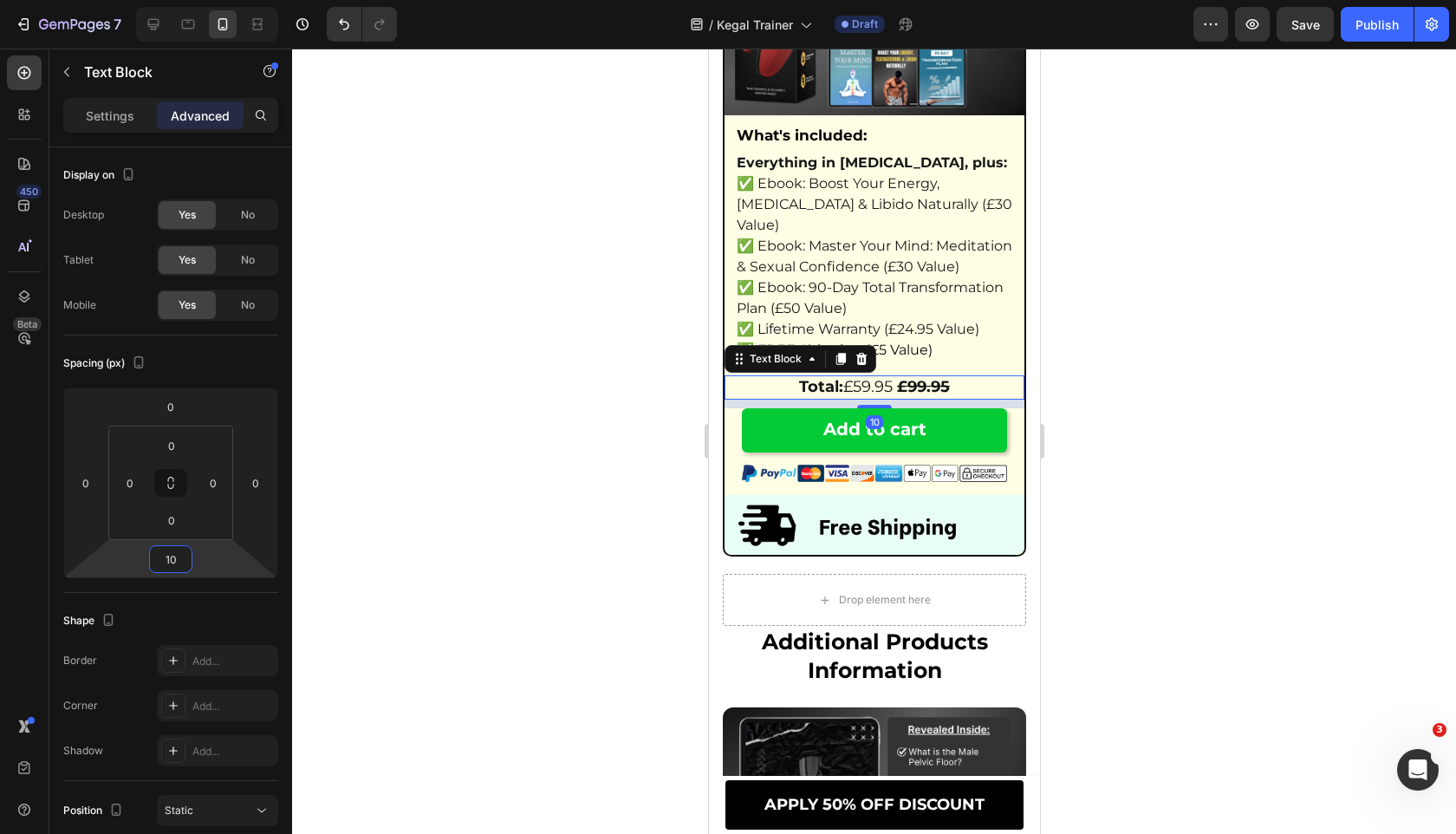
click at [516, 532] on div at bounding box center [874, 441] width 1164 height 786
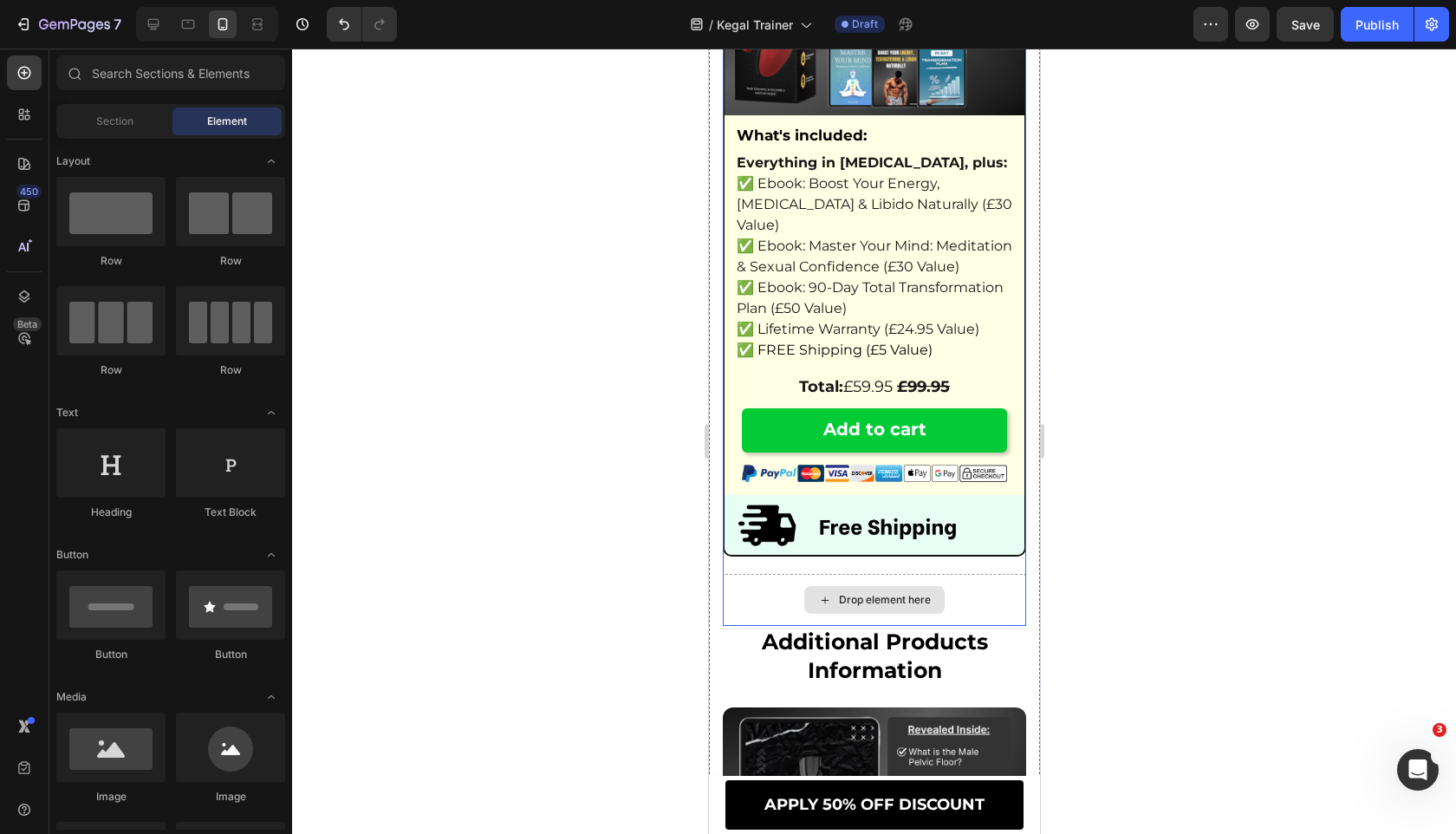
click at [806, 605] on div "Drop element here" at bounding box center [873, 599] width 303 height 52
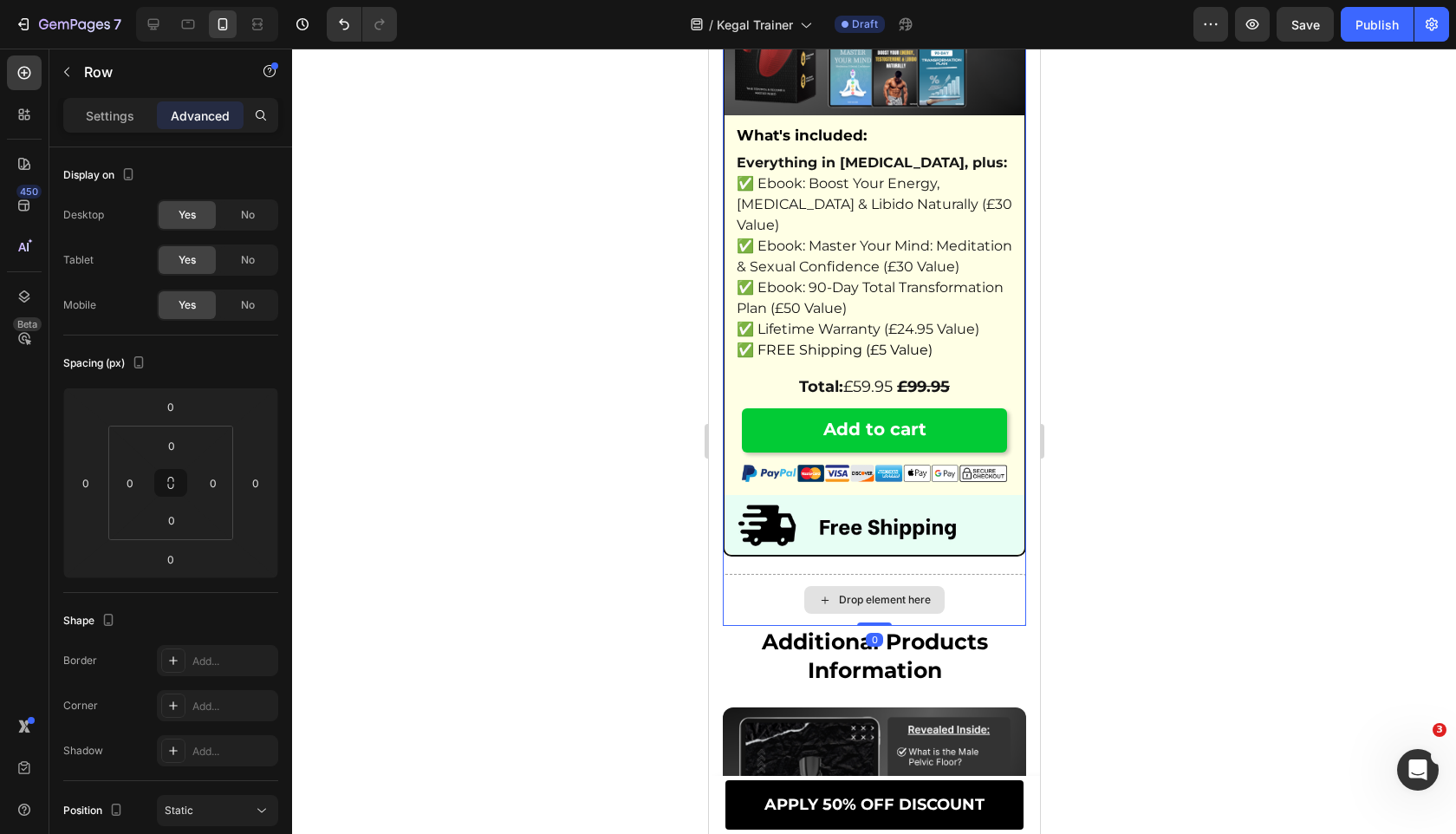
click at [775, 626] on div "Drop element here" at bounding box center [873, 599] width 303 height 52
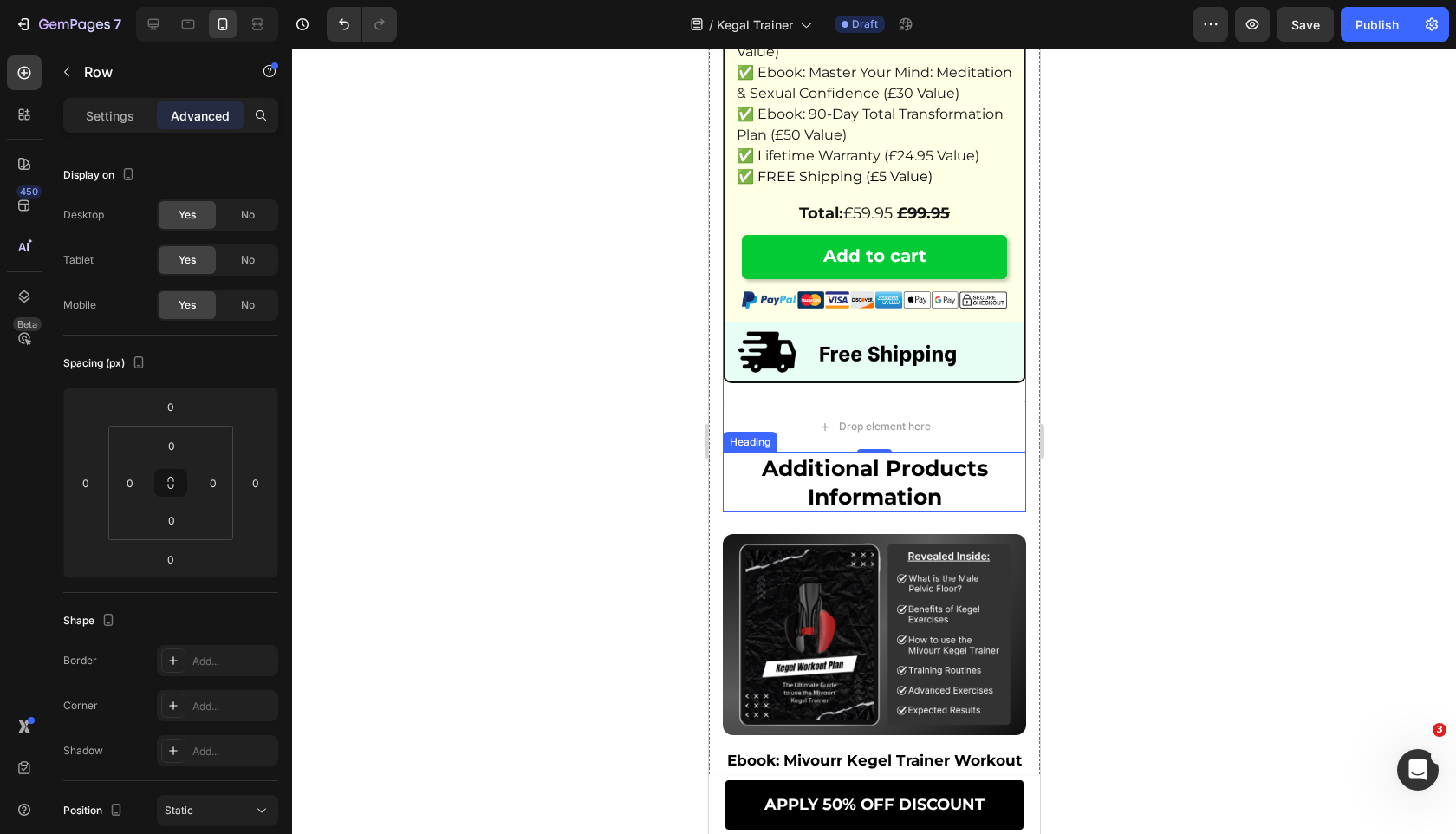
click at [776, 485] on h2 "additional products information" at bounding box center [873, 483] width 303 height 60
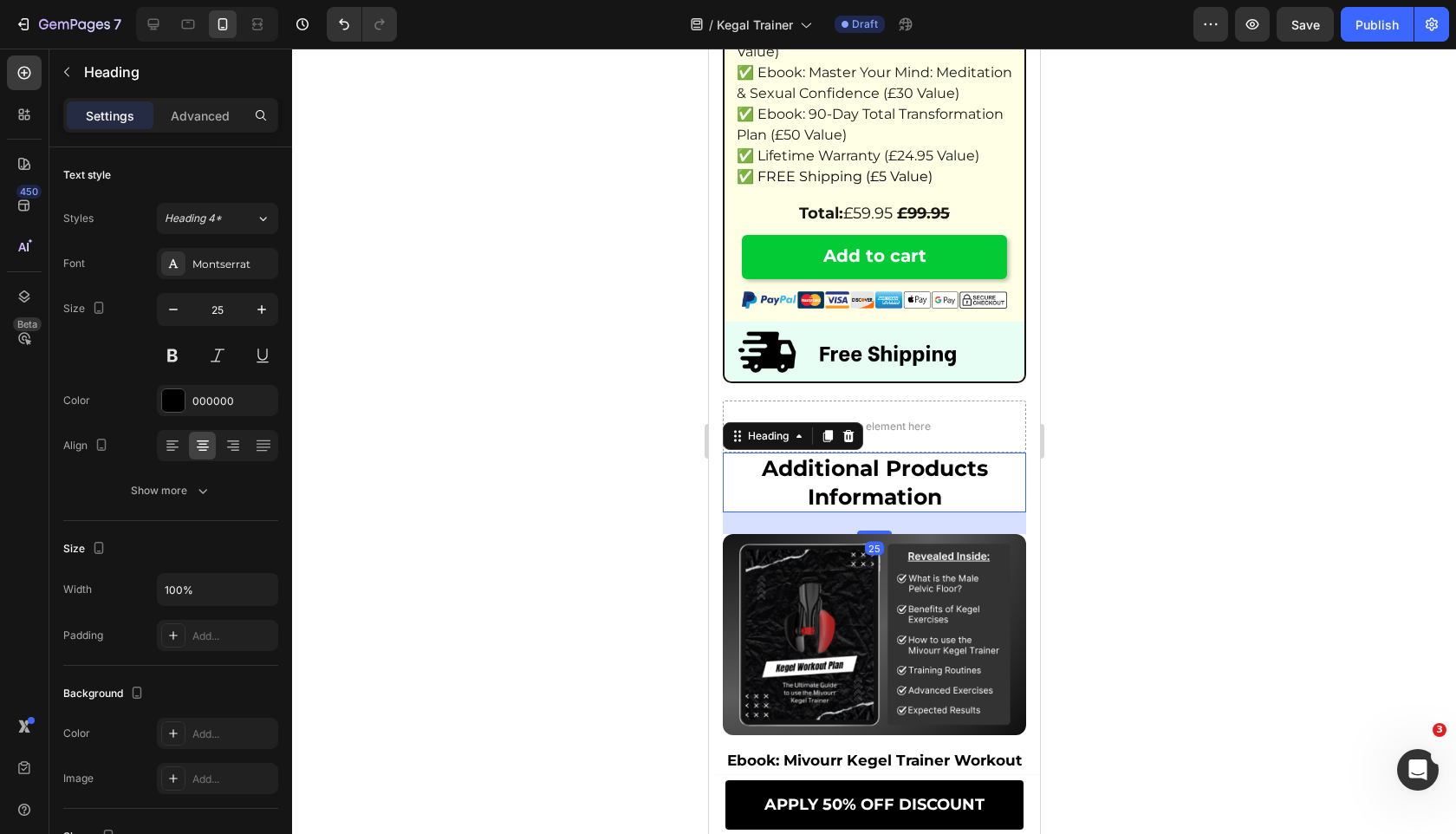
click at [812, 504] on h2 "additional products information" at bounding box center [873, 483] width 303 height 60
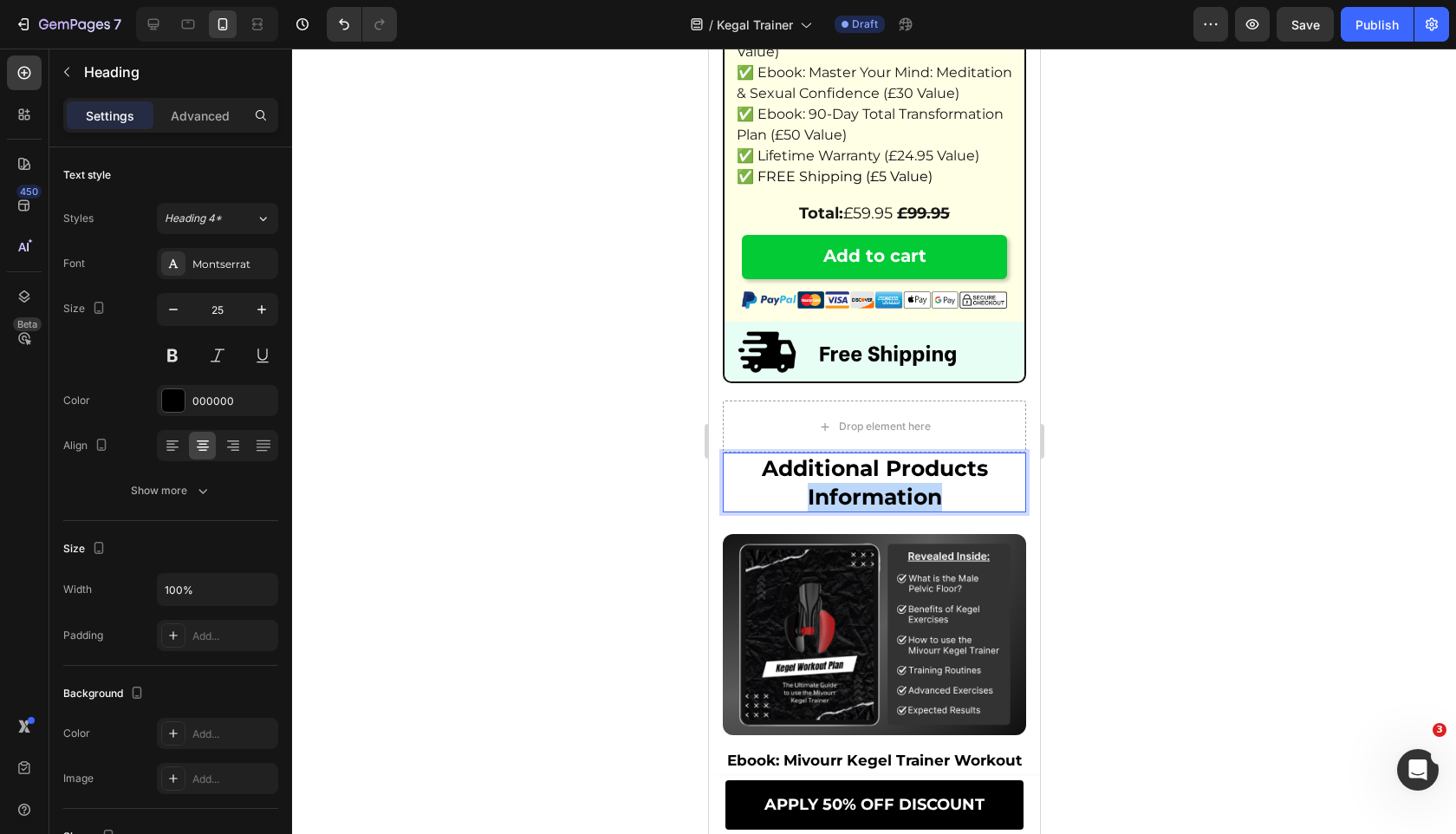
click at [812, 504] on p "additional products information" at bounding box center [873, 483] width 299 height 56
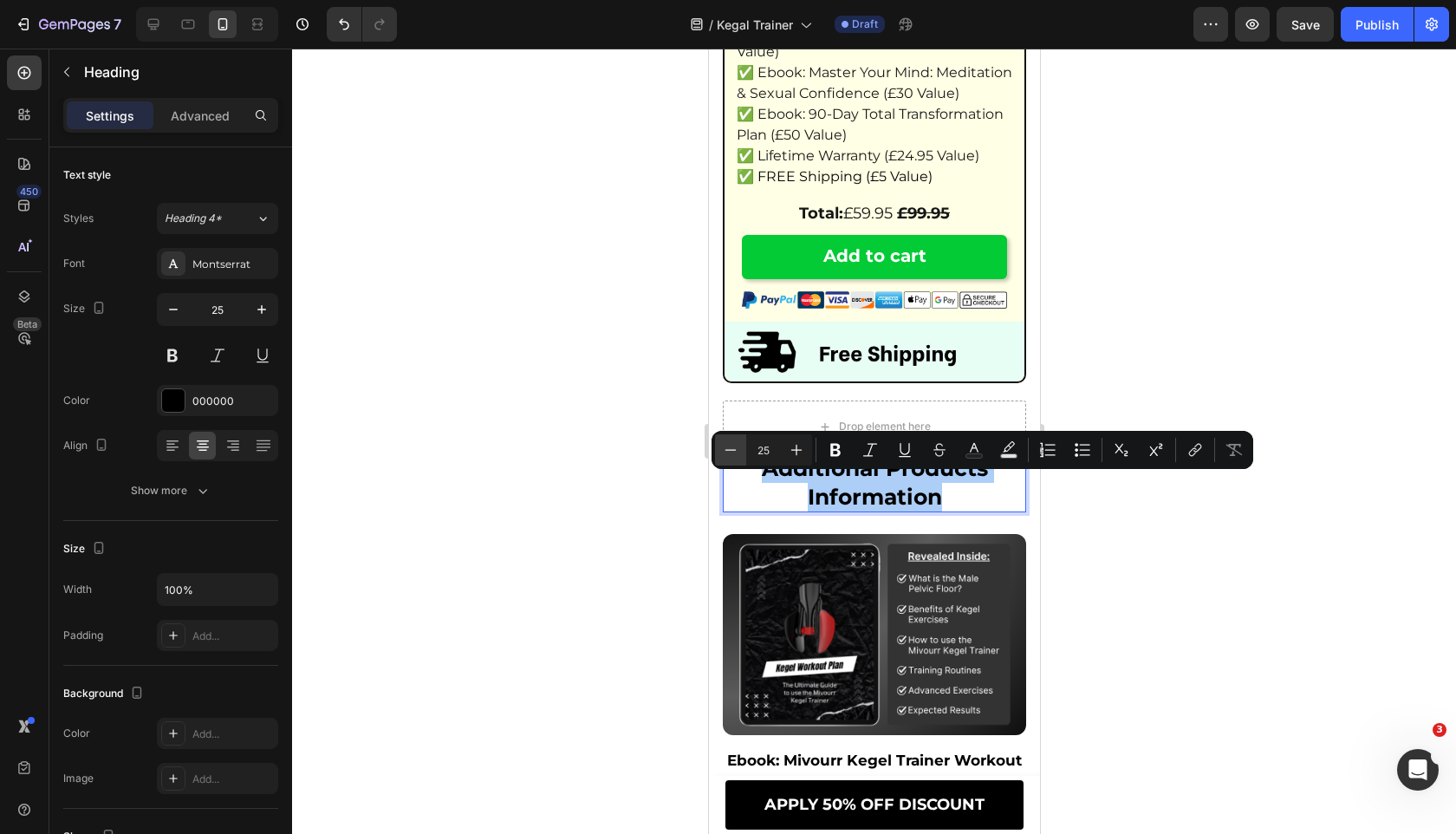
click at [732, 437] on button "Minus" at bounding box center [730, 450] width 32 height 32
type input "24"
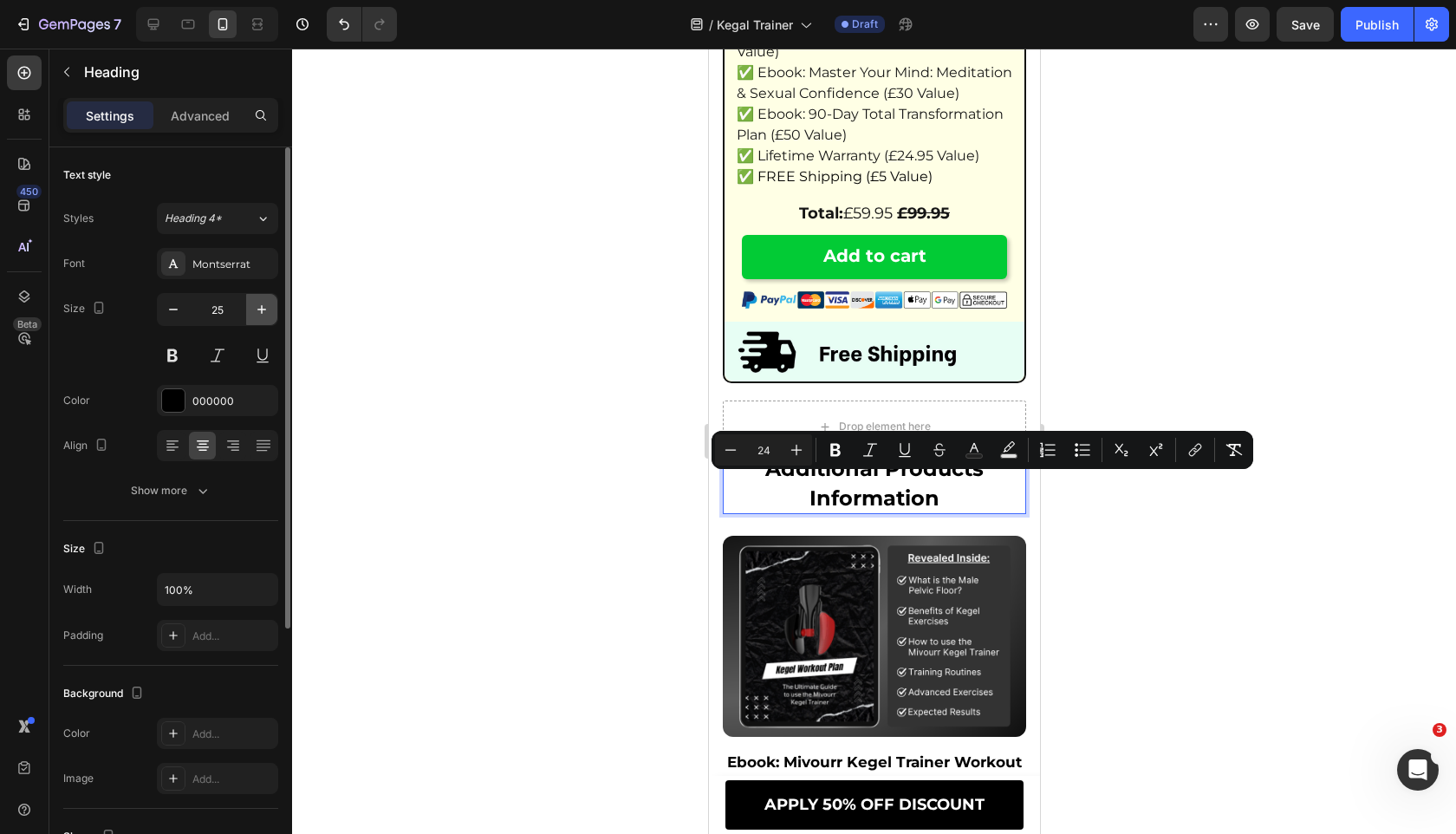
click at [256, 307] on icon "button" at bounding box center [262, 309] width 18 height 18
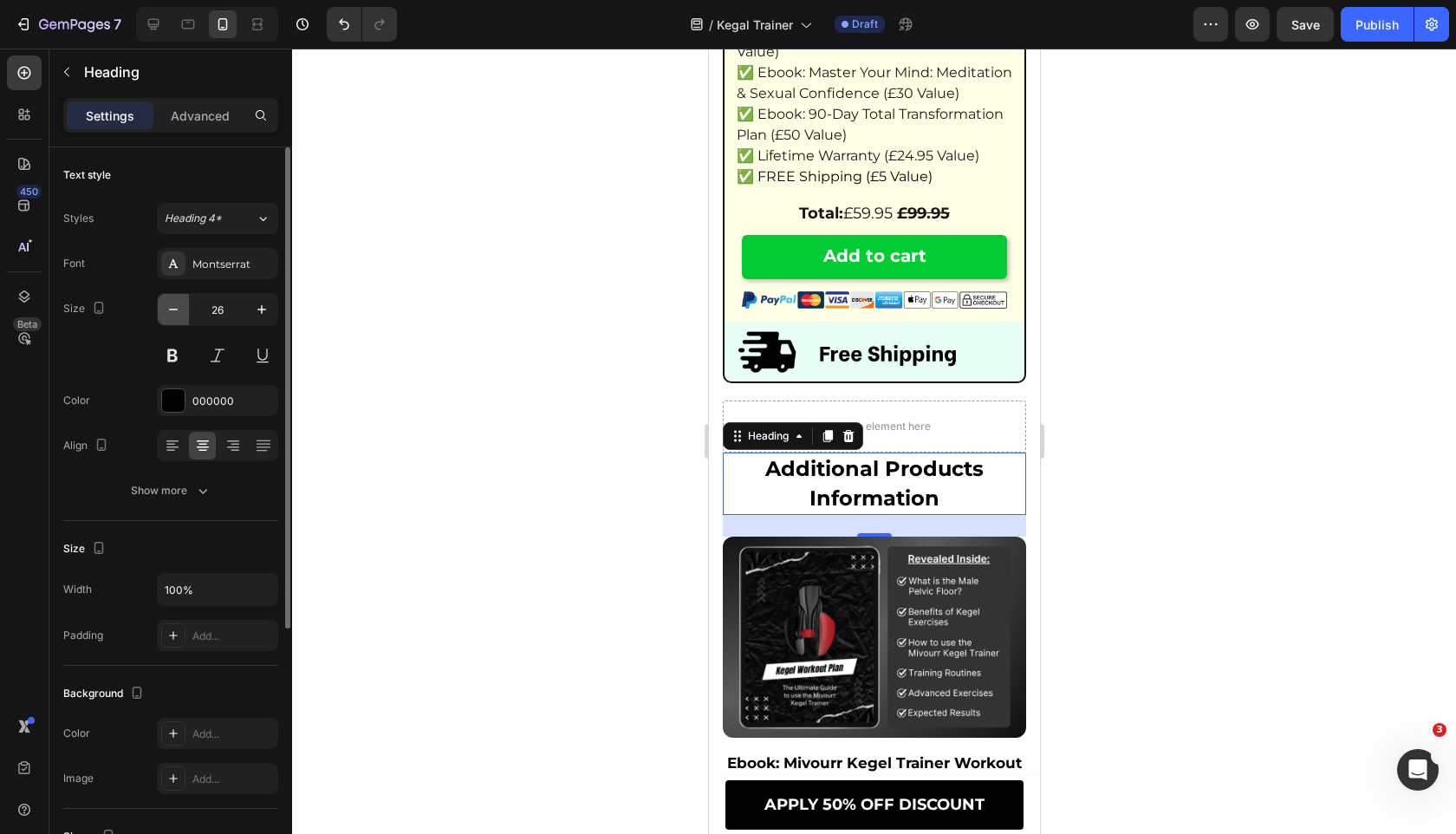
click at [181, 310] on icon "button" at bounding box center [173, 309] width 18 height 18
type input "24"
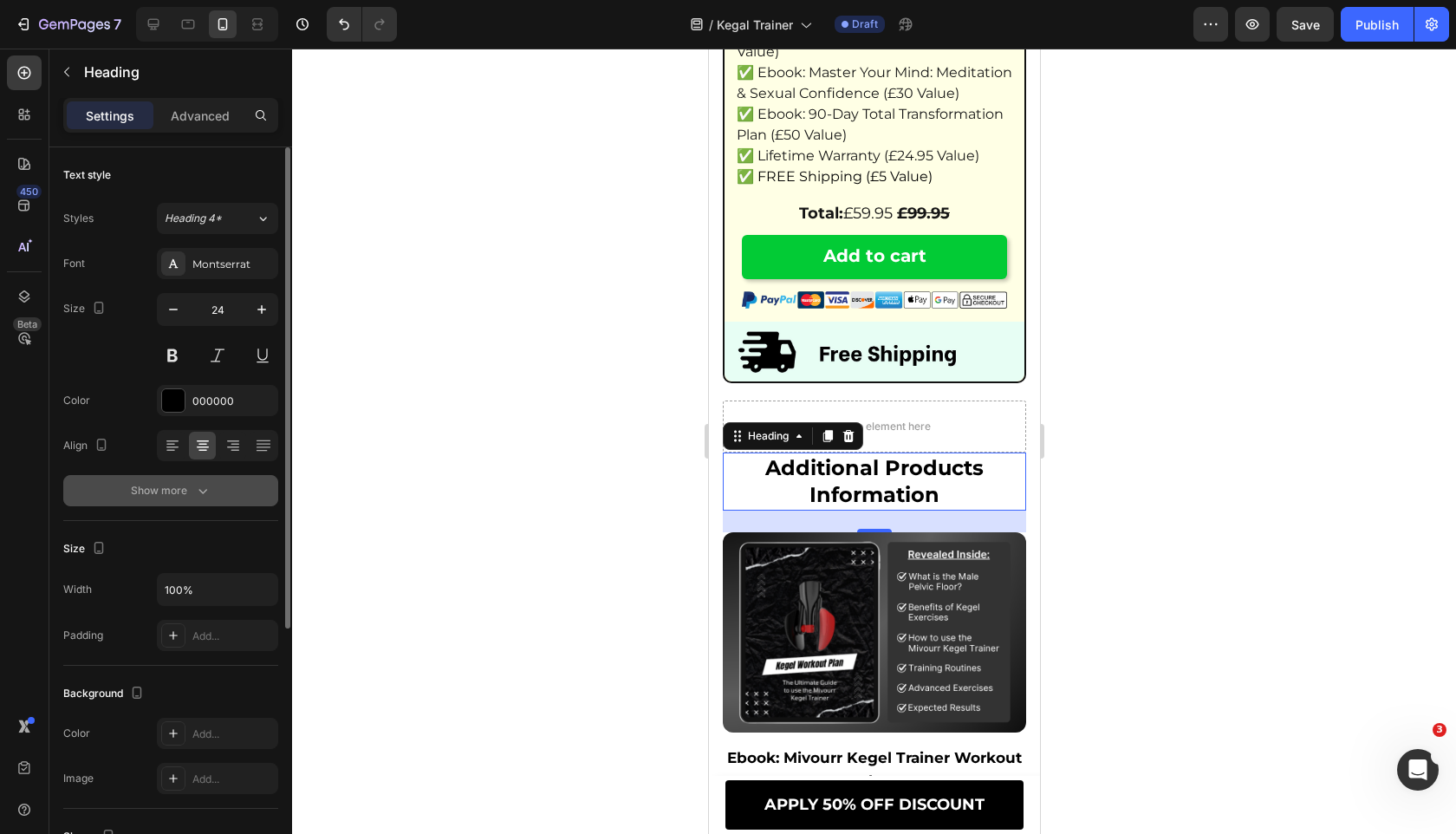
click at [172, 494] on div "Show more" at bounding box center [171, 491] width 81 height 18
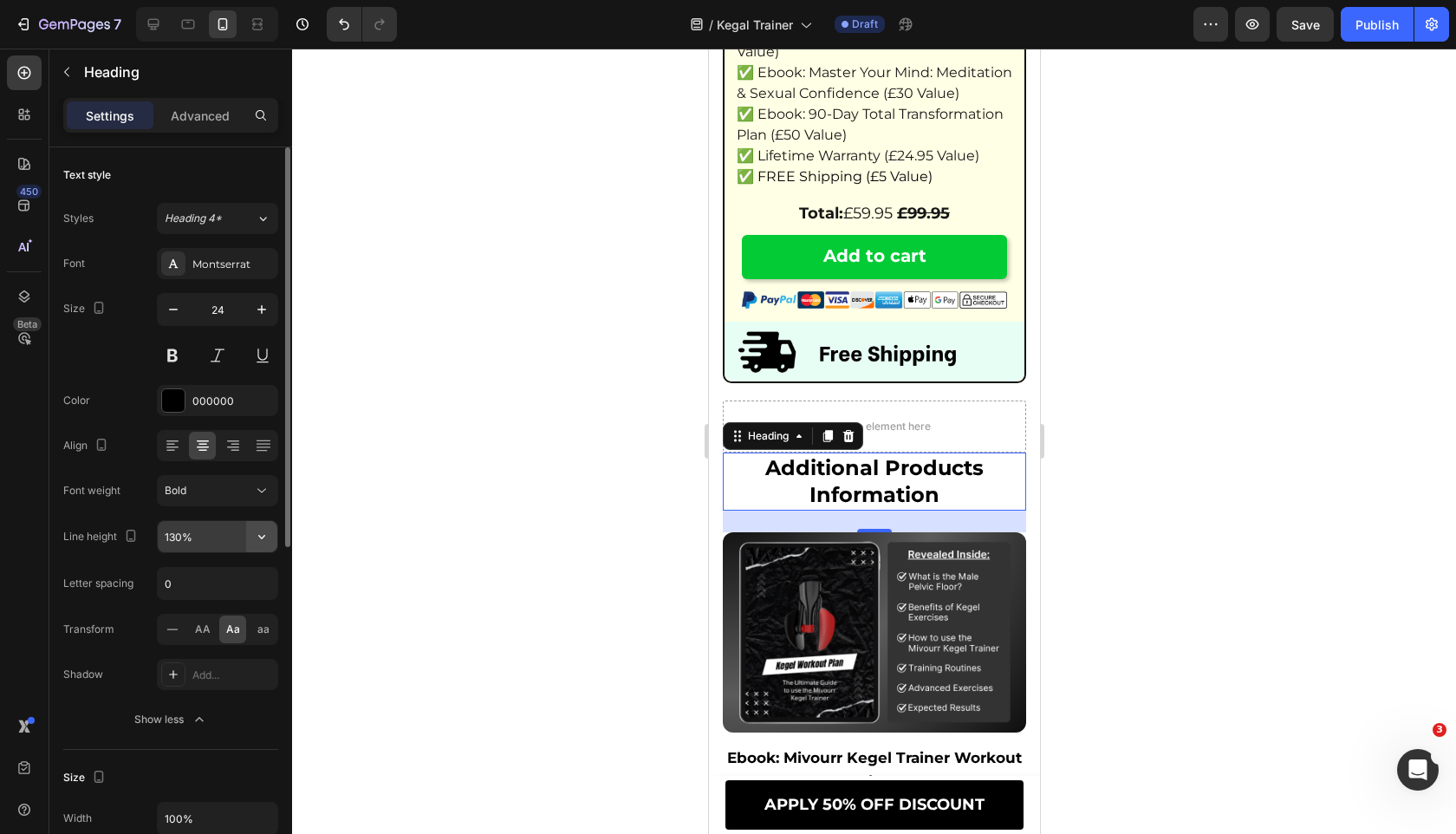
click at [270, 534] on icon "button" at bounding box center [262, 537] width 18 height 18
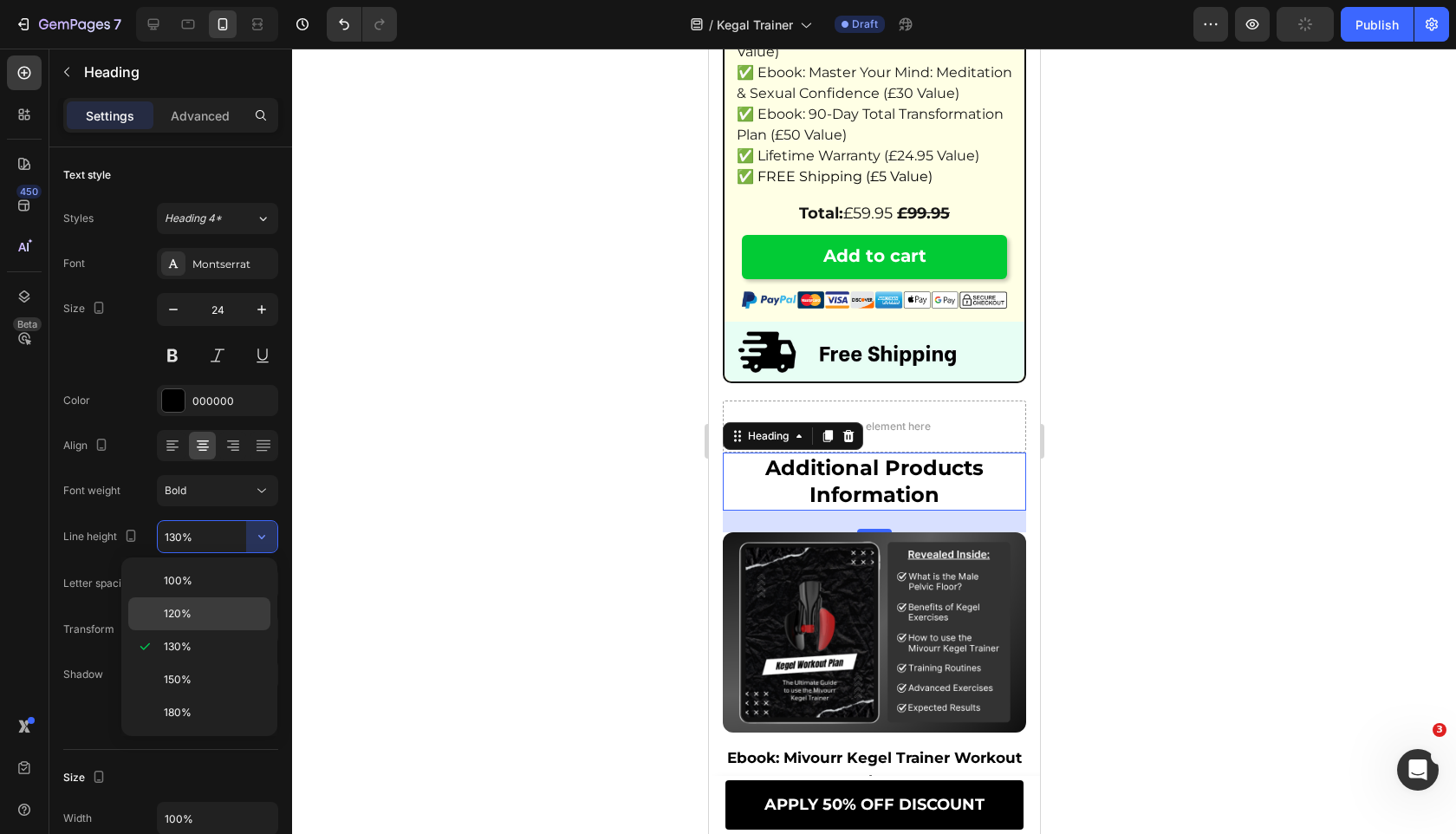
click at [224, 611] on p "120%" at bounding box center [213, 614] width 99 height 16
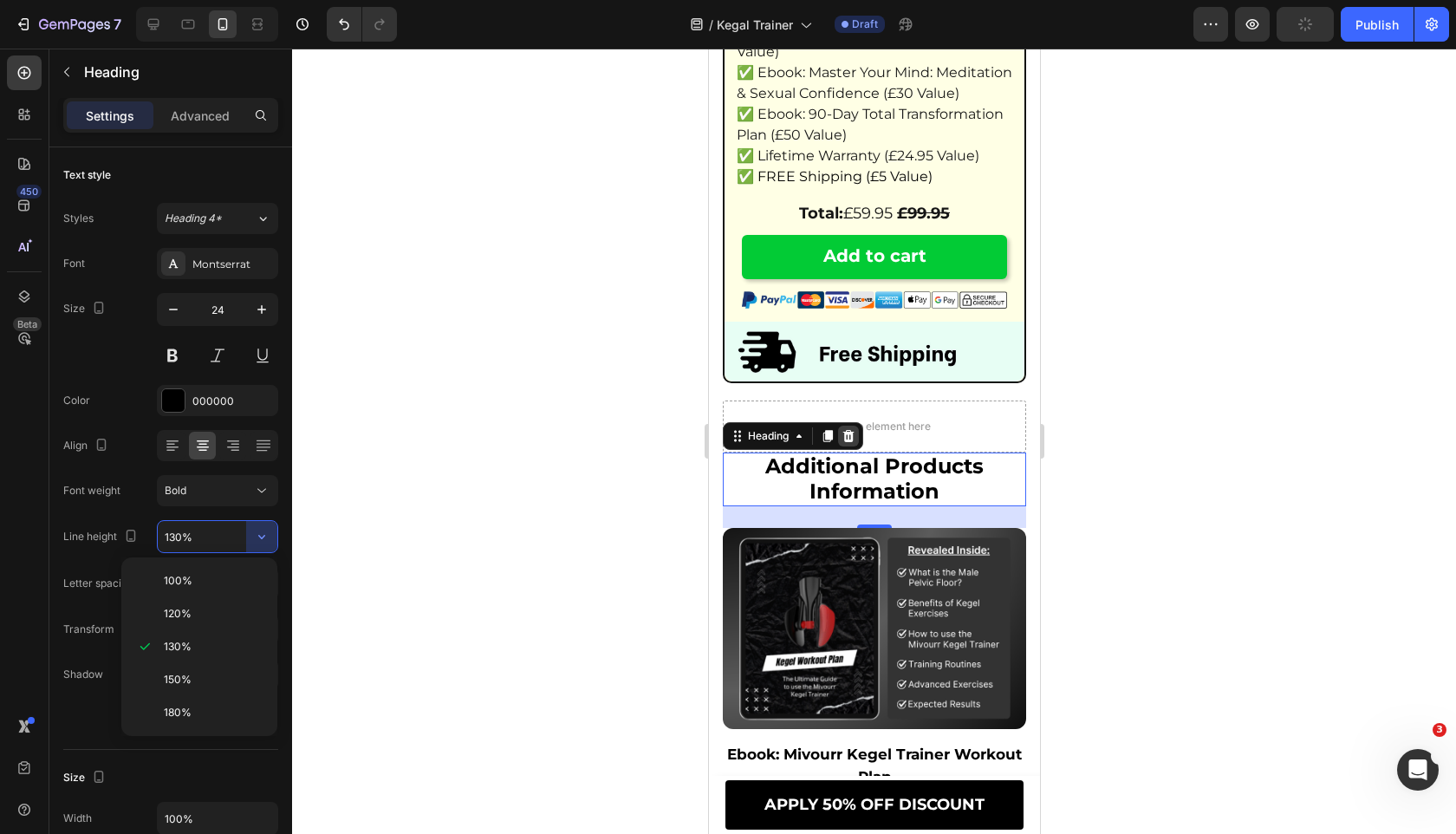
type input "120%"
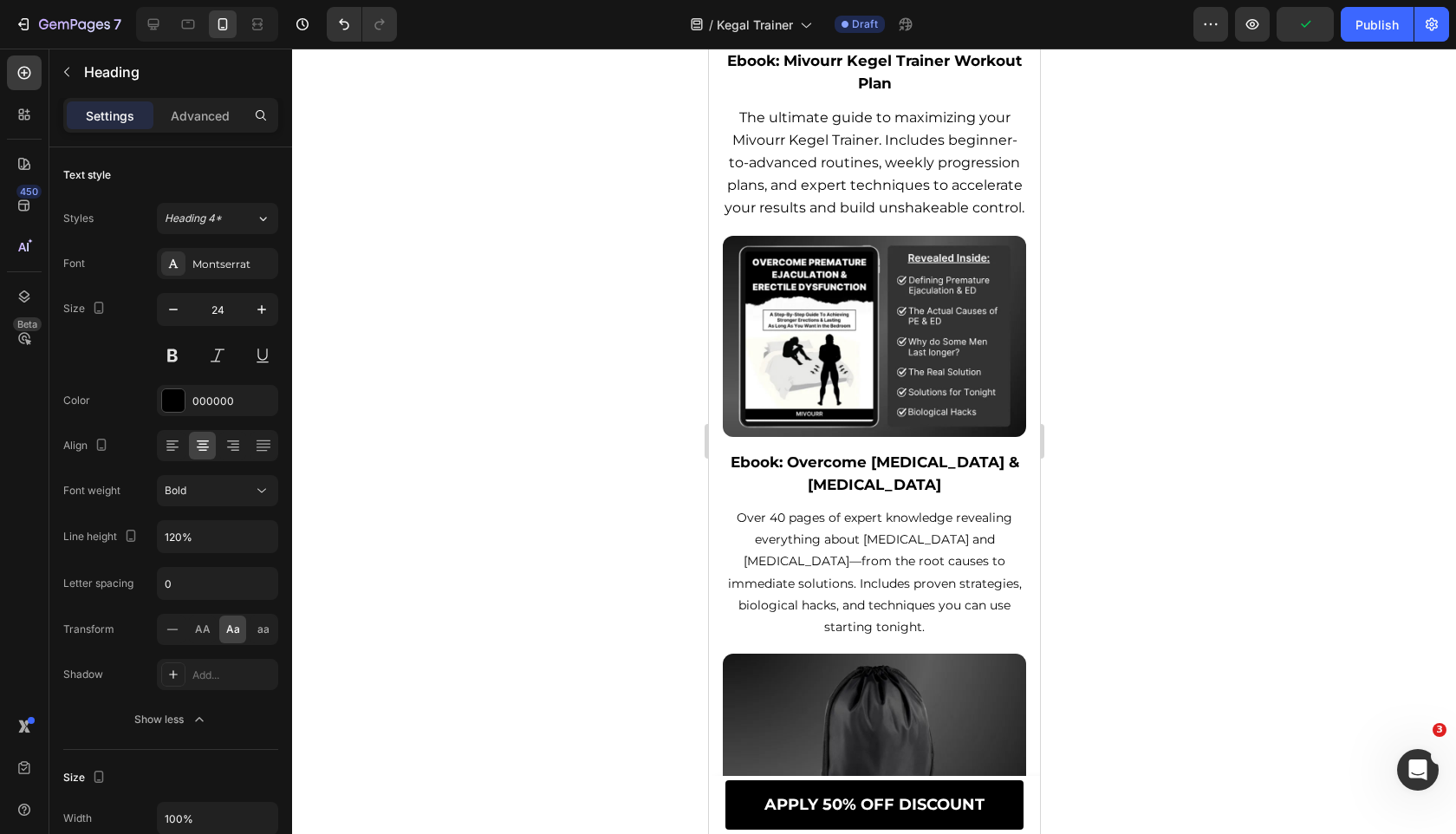
scroll to position [10948, 0]
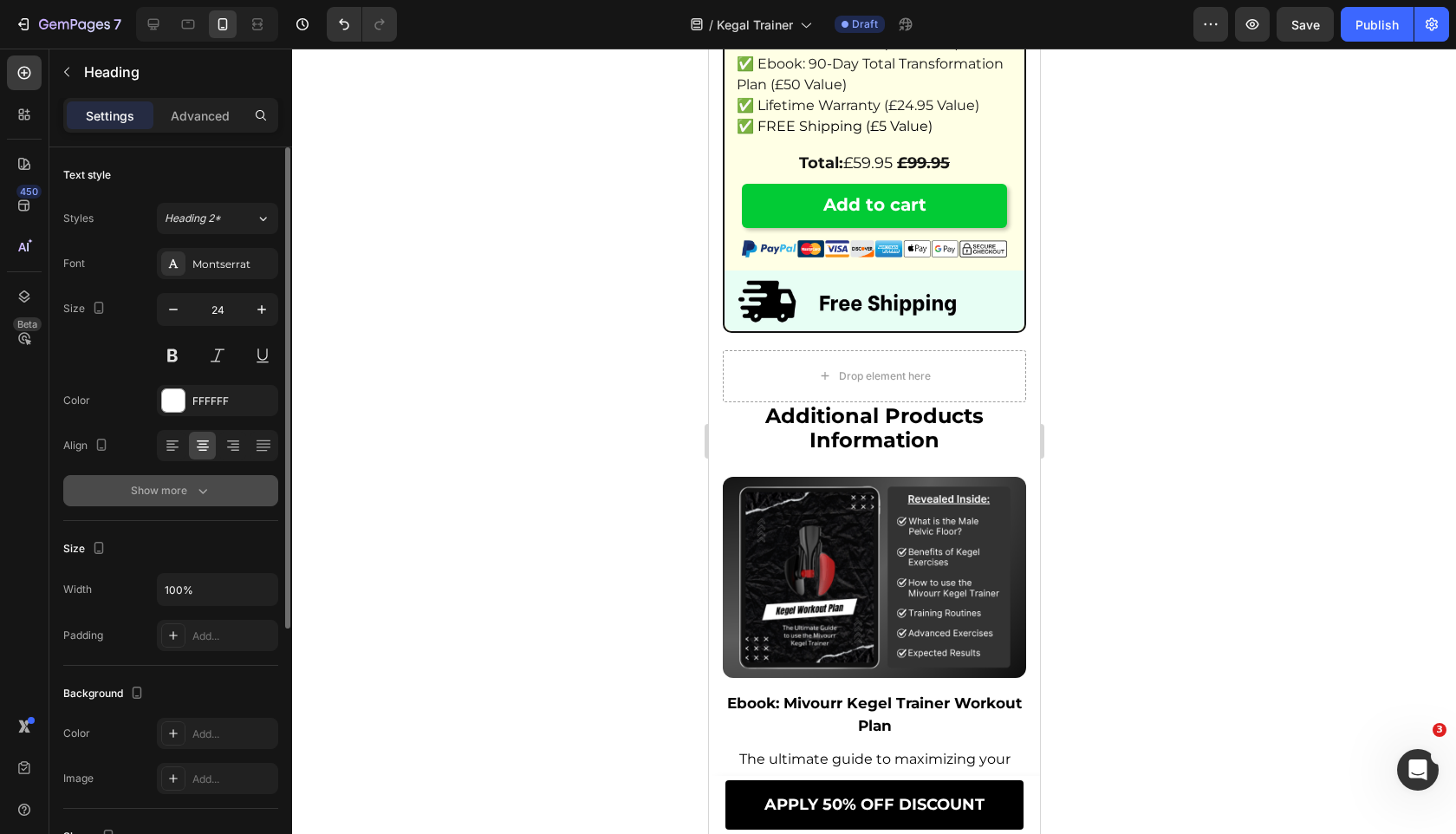
click at [148, 483] on div "Show more" at bounding box center [171, 491] width 81 height 18
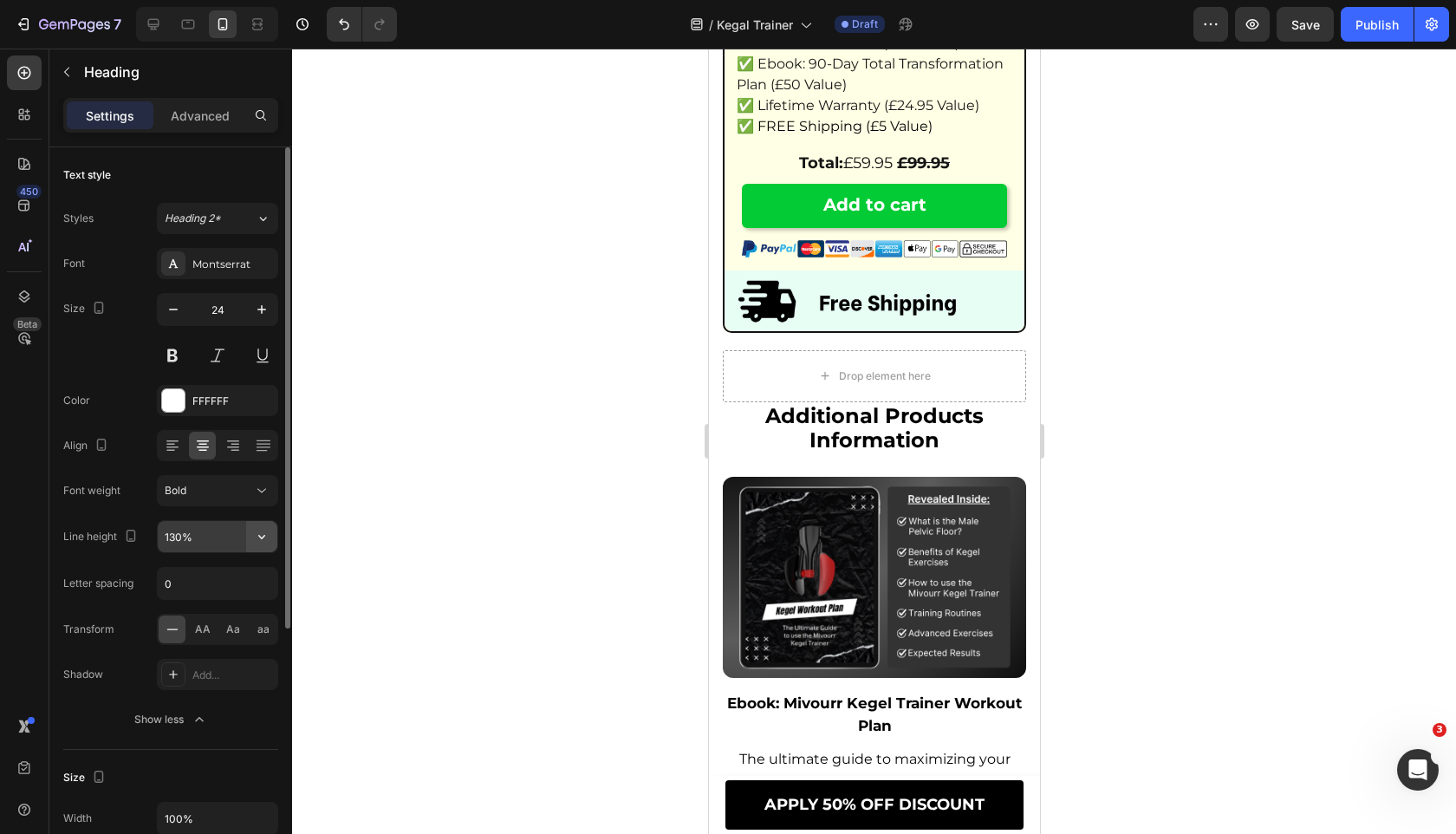
click at [256, 544] on icon "button" at bounding box center [262, 537] width 18 height 18
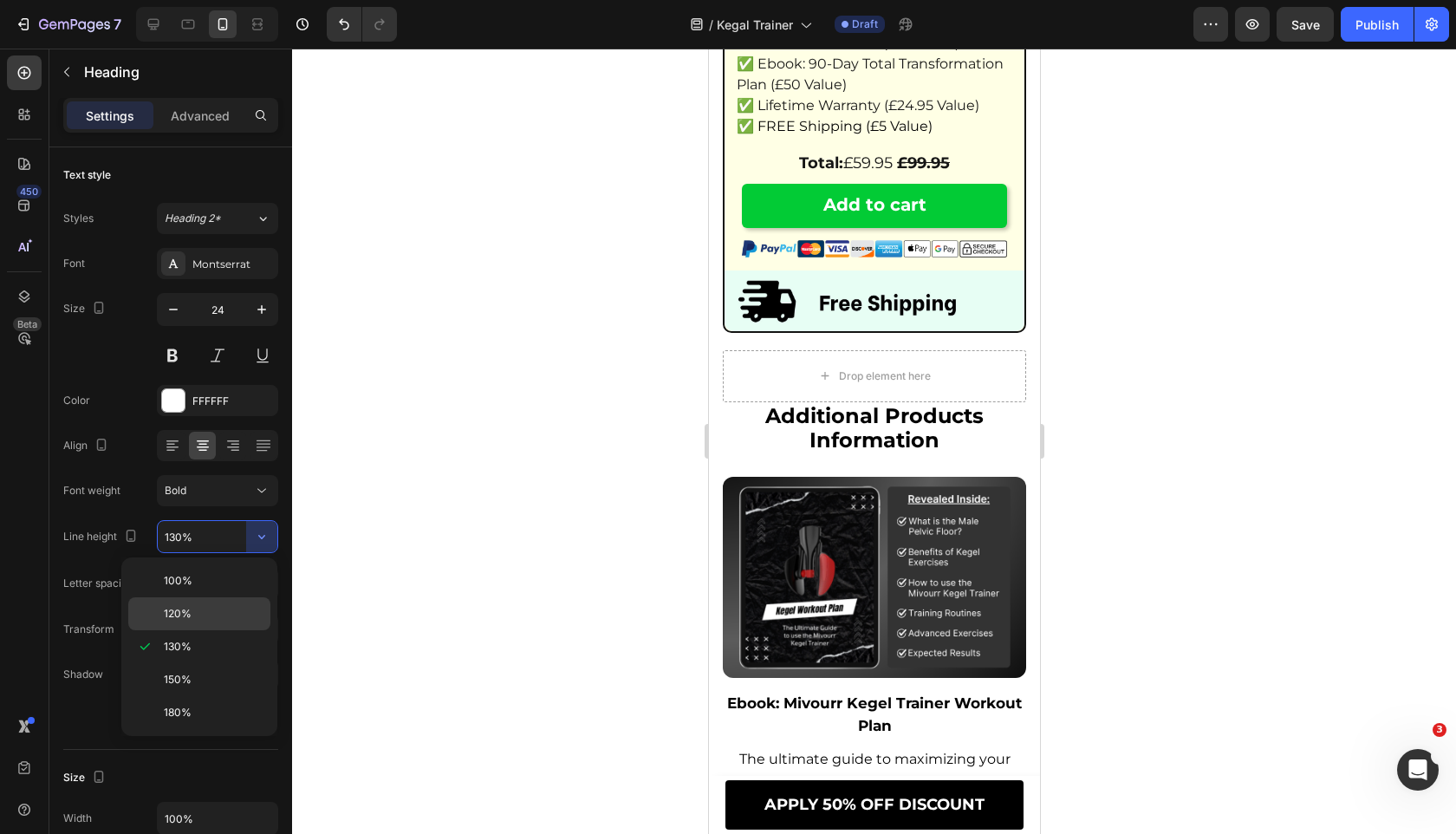
click at [233, 612] on p "120%" at bounding box center [213, 614] width 99 height 16
type input "120%"
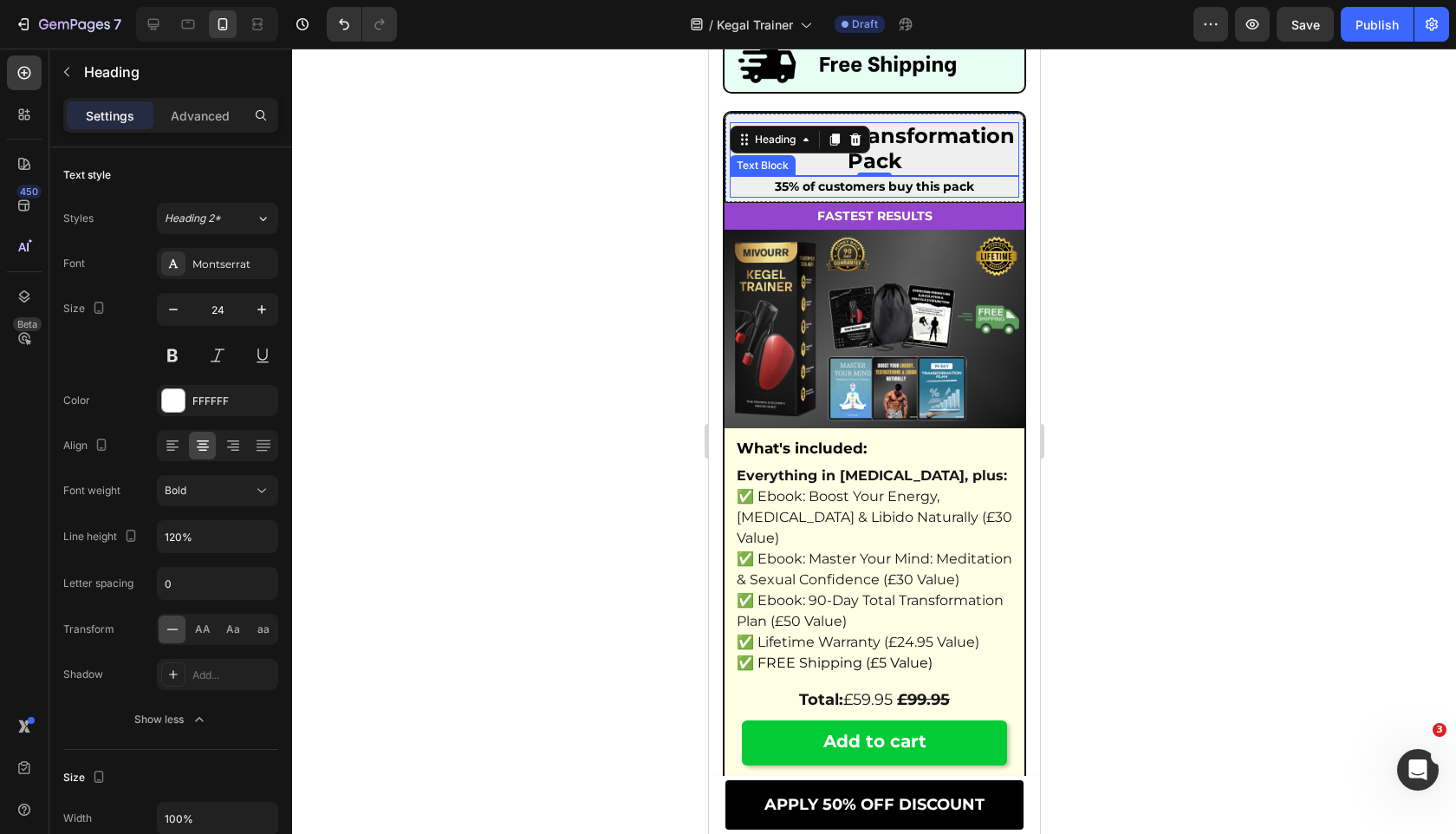
scroll to position [10360, 0]
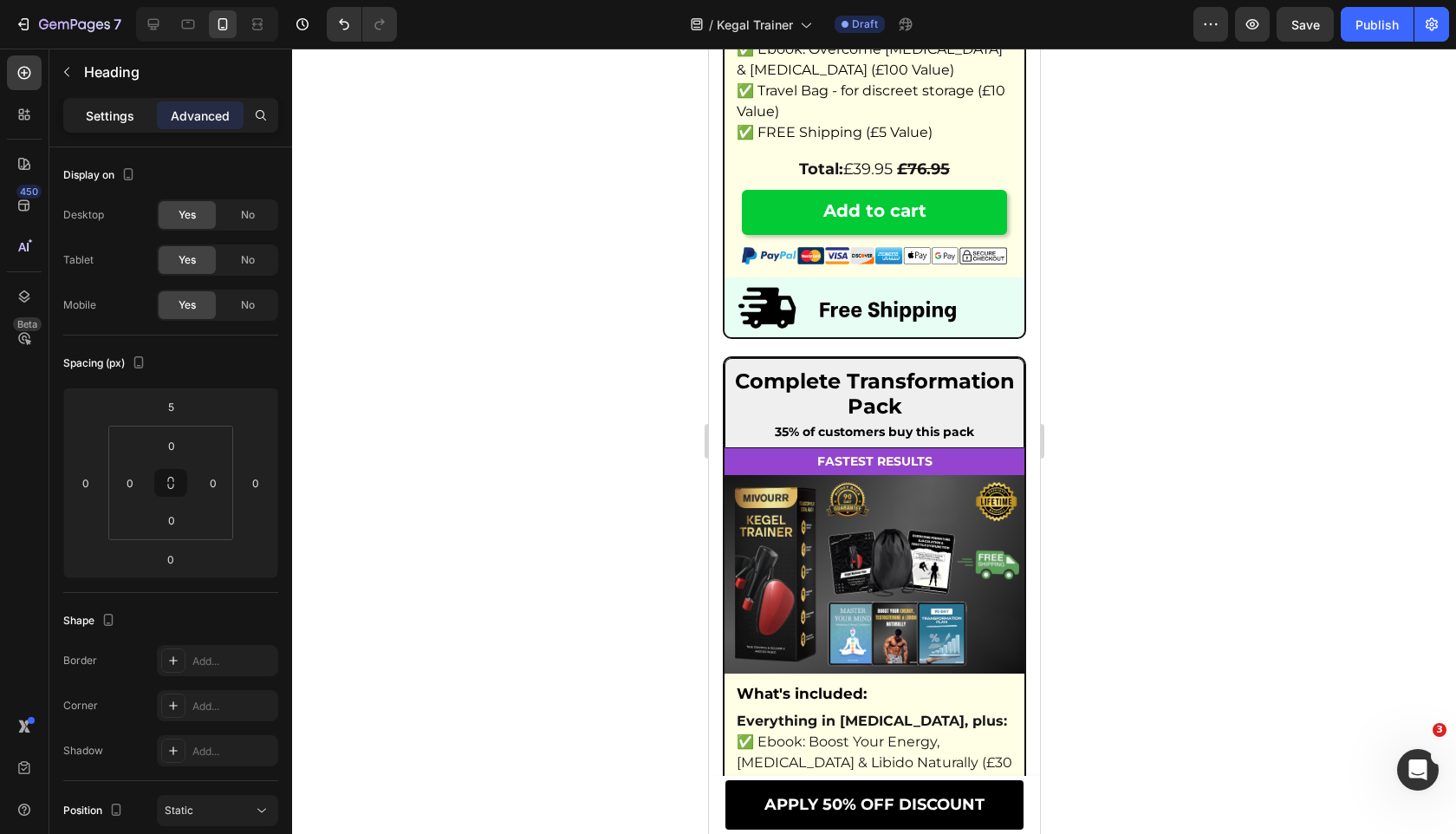
click at [112, 120] on p "Settings" at bounding box center [109, 116] width 48 height 18
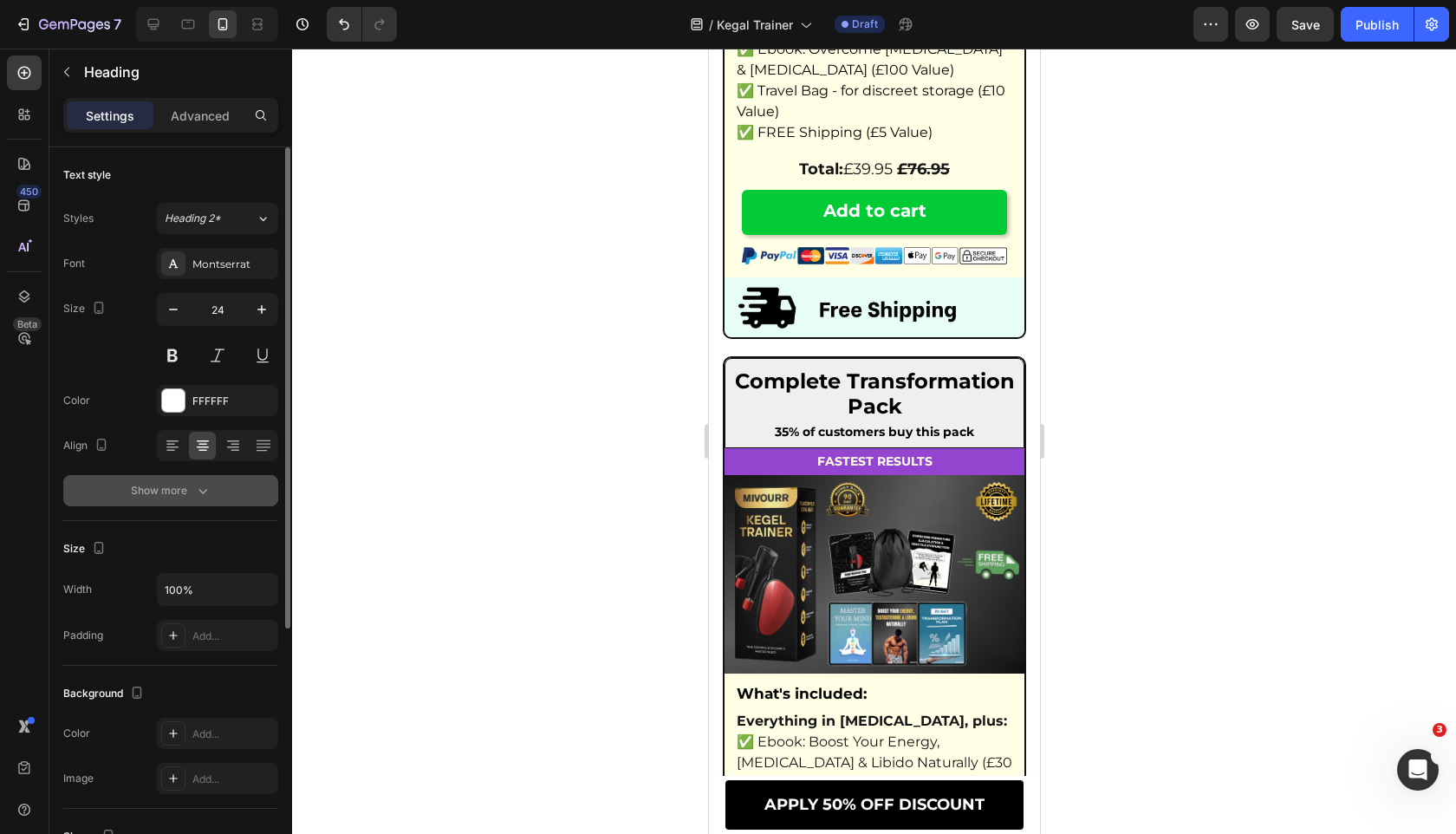
click at [233, 484] on button "Show more" at bounding box center [170, 491] width 215 height 32
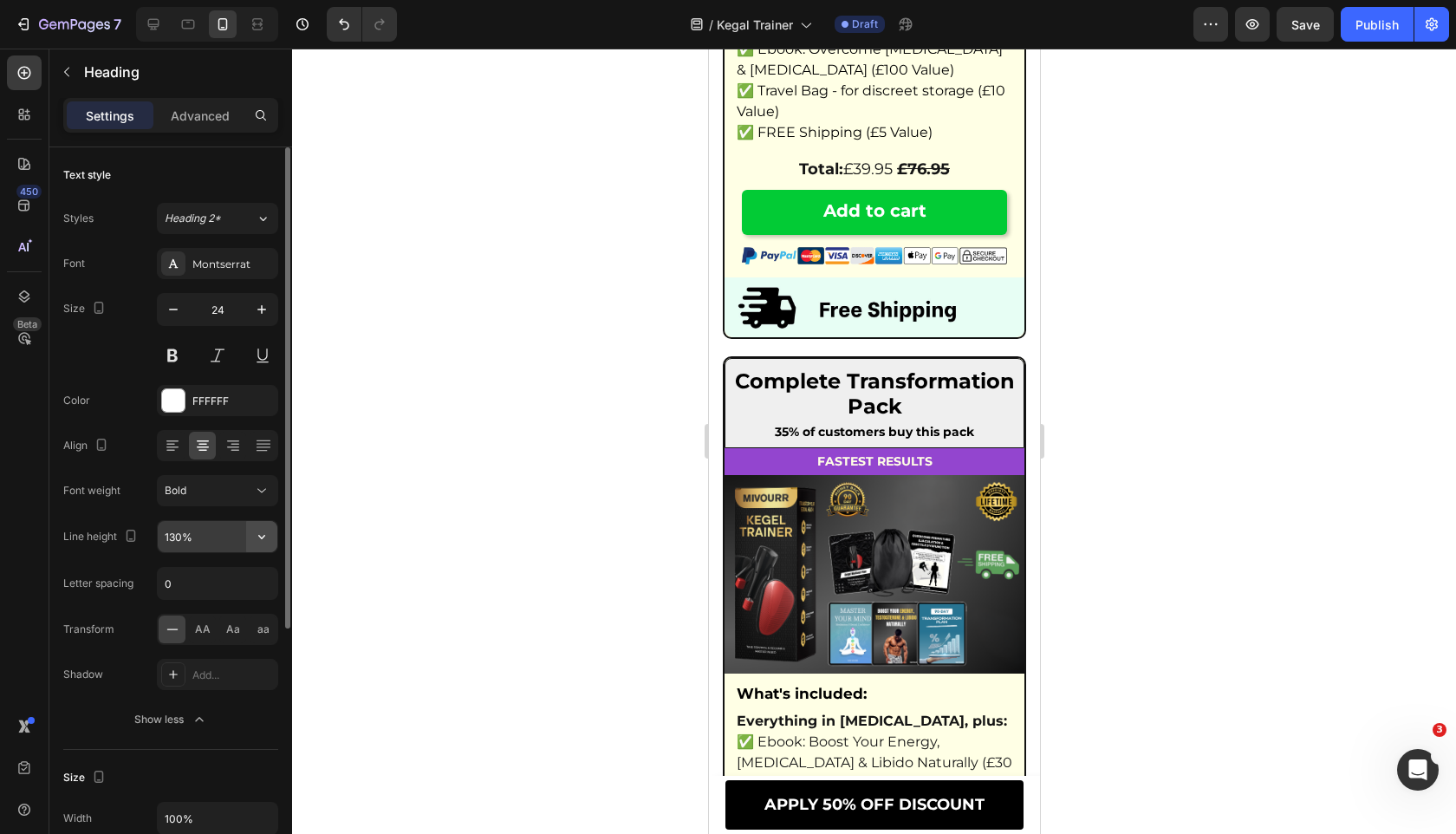
click at [246, 535] on button "button" at bounding box center [262, 537] width 32 height 32
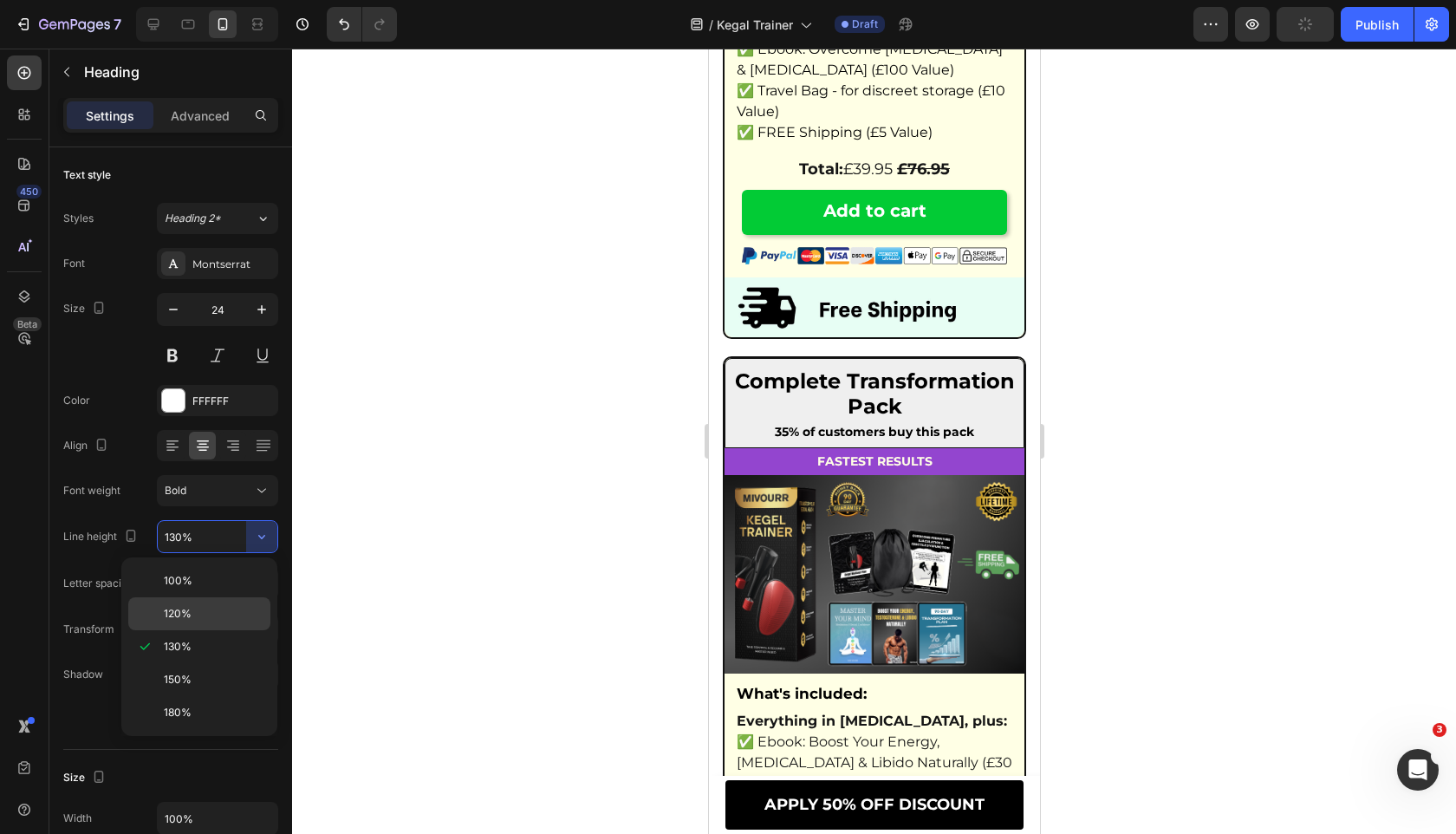
click at [236, 623] on div "120%" at bounding box center [199, 614] width 142 height 33
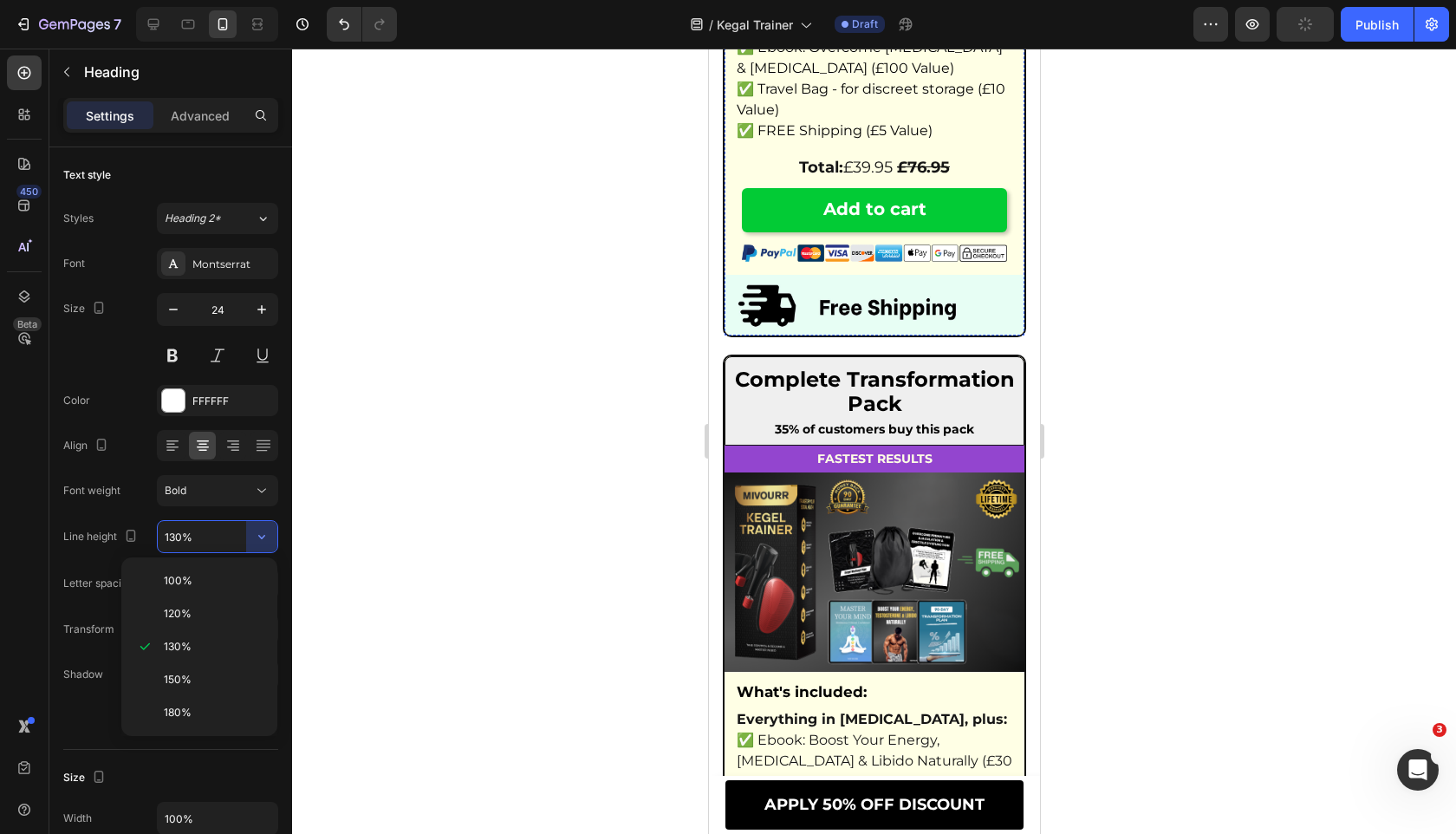
type input "120%"
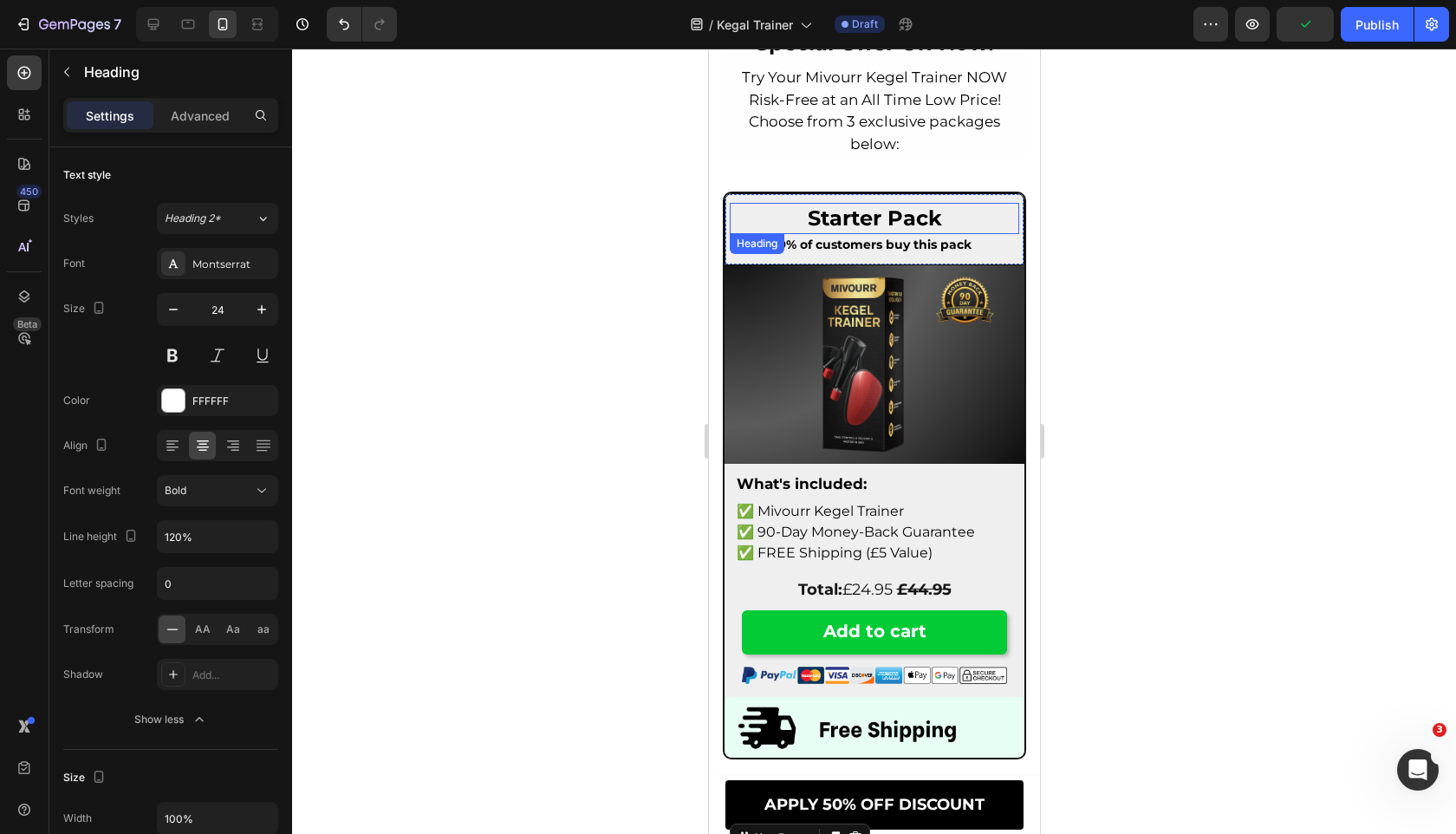
click at [925, 220] on span "Starter Pack" at bounding box center [873, 218] width 134 height 25
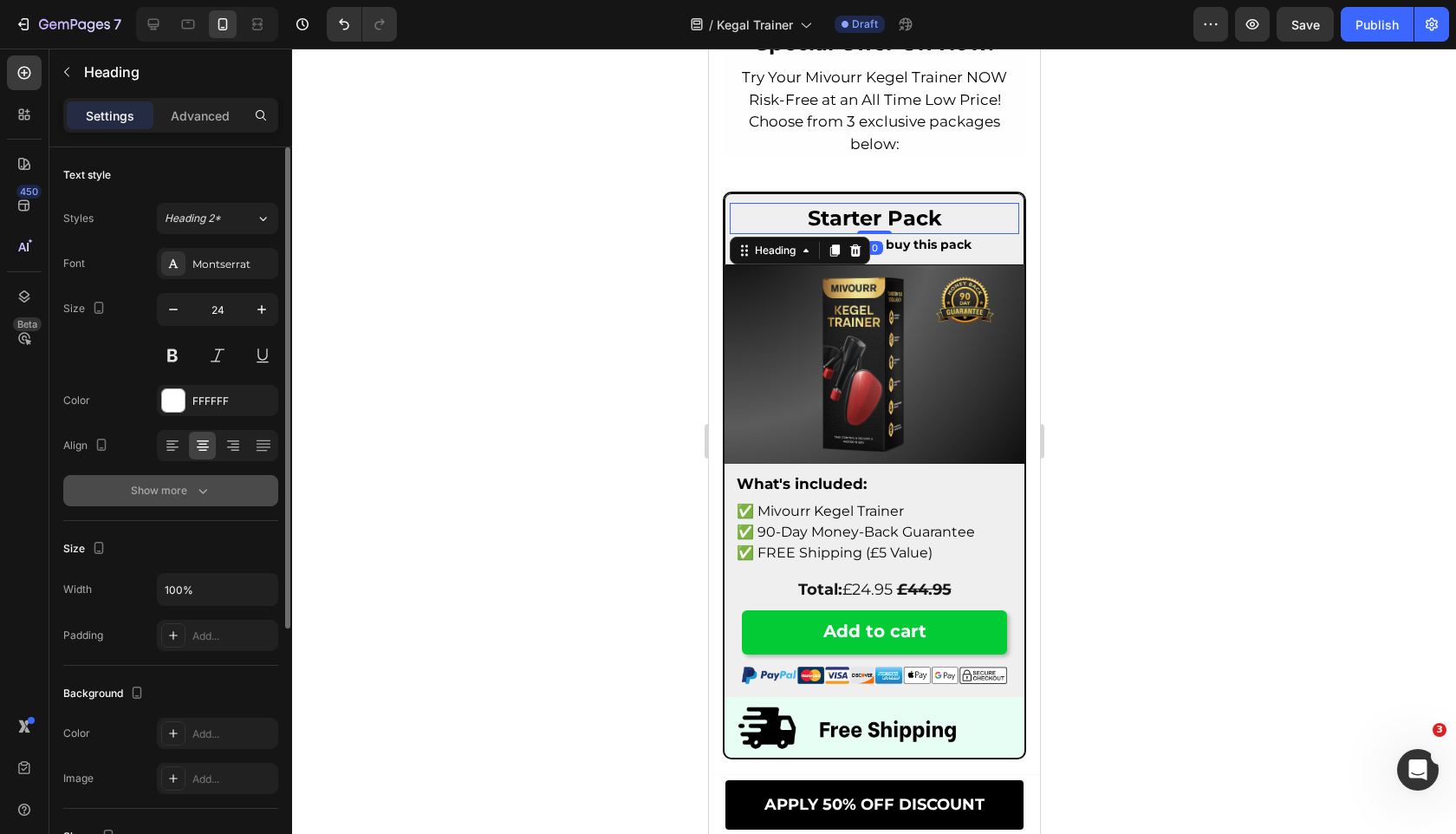
click at [187, 495] on div "Show more" at bounding box center [171, 491] width 81 height 18
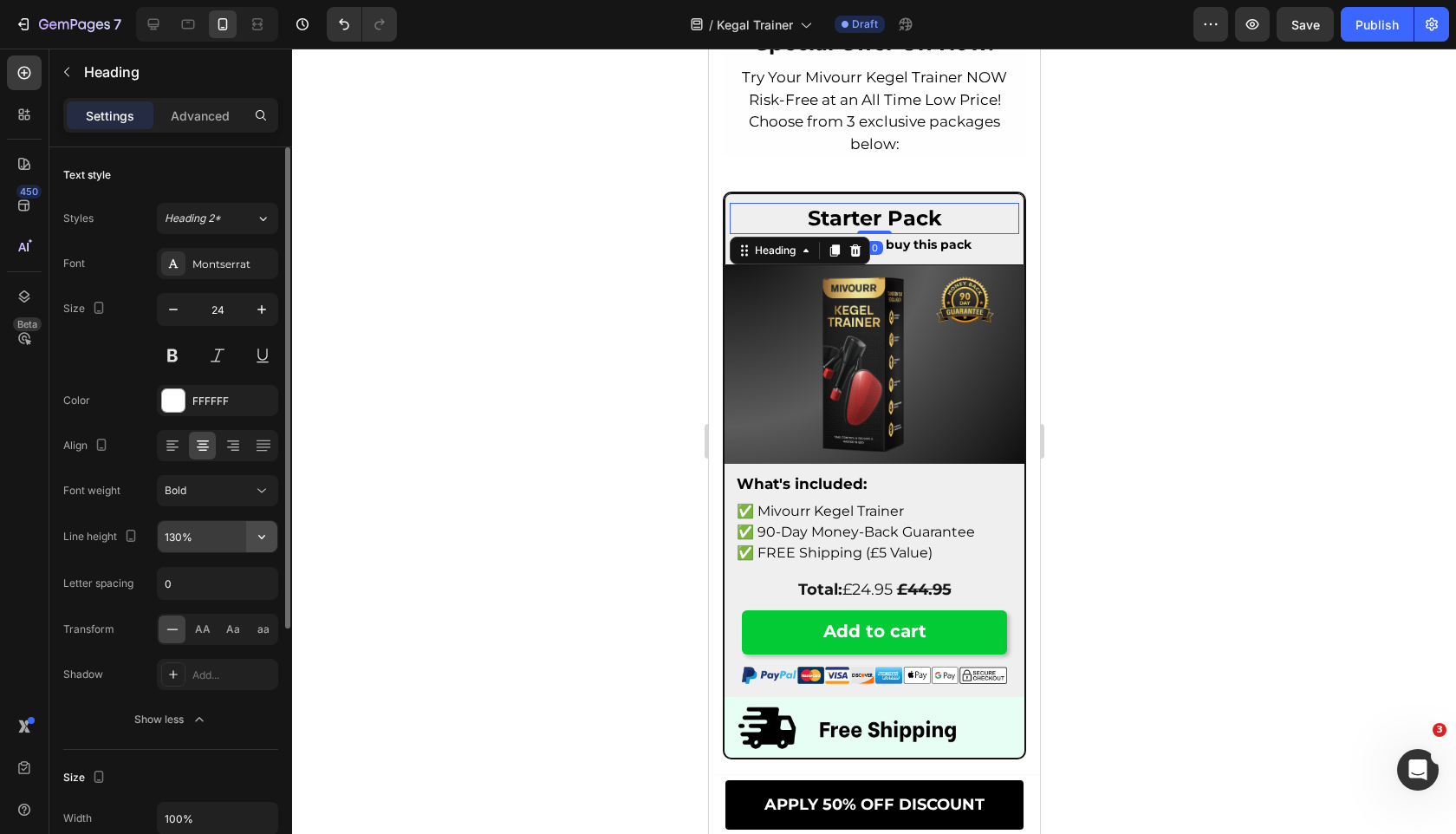
click at [270, 535] on icon "button" at bounding box center [262, 537] width 18 height 18
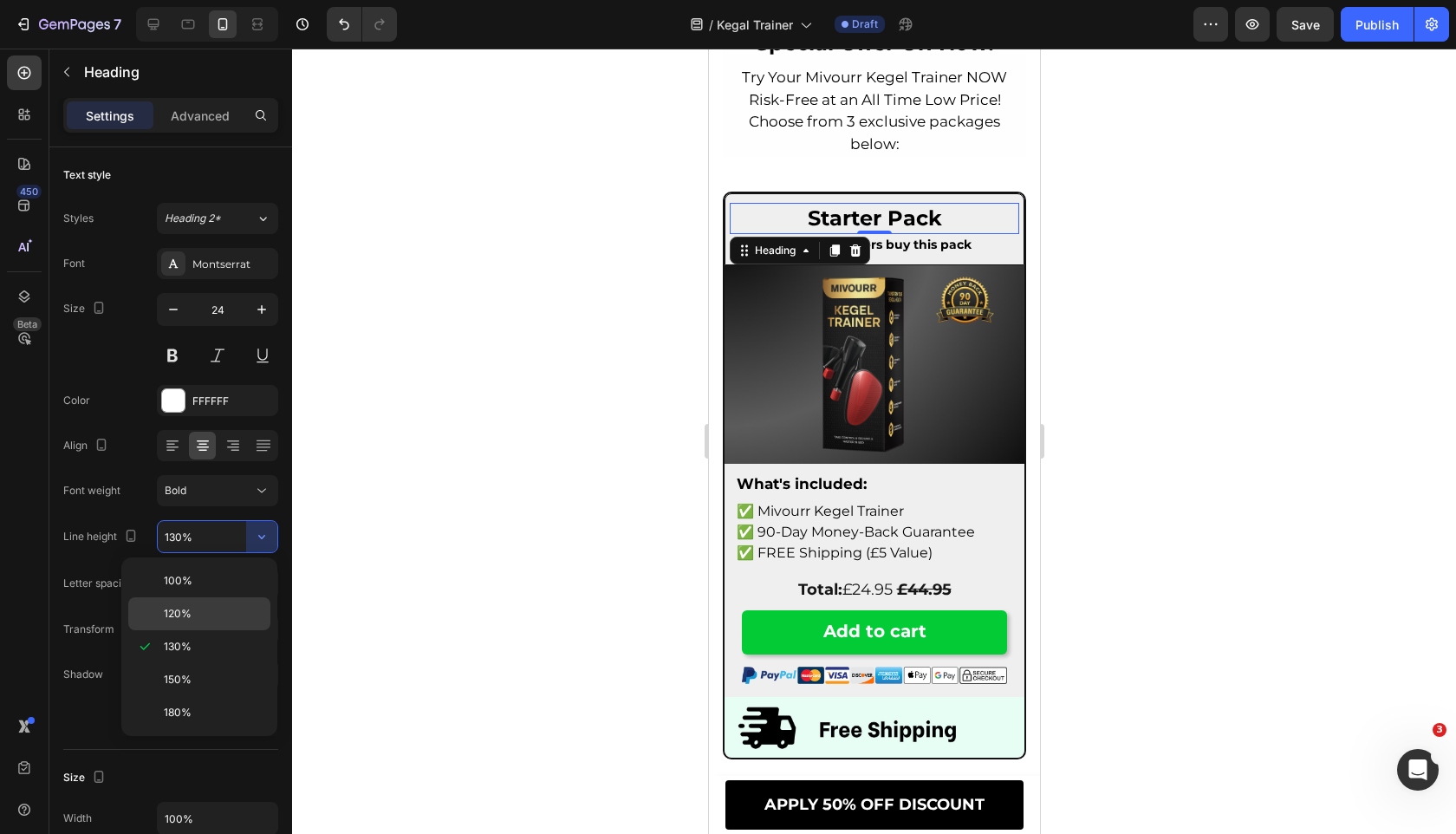
click at [218, 626] on div "120%" at bounding box center [199, 614] width 142 height 33
type input "120%"
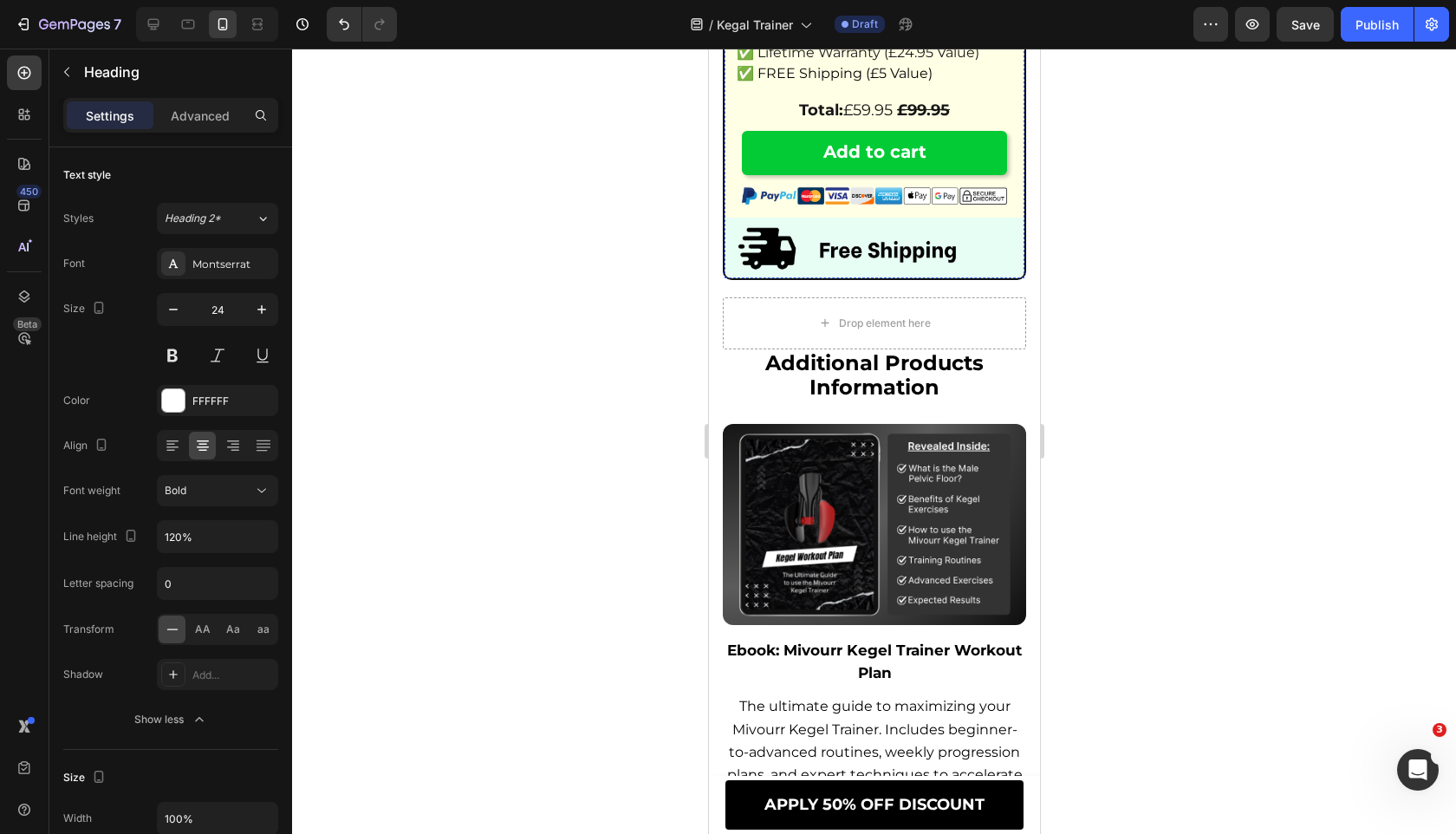
scroll to position [11583, 0]
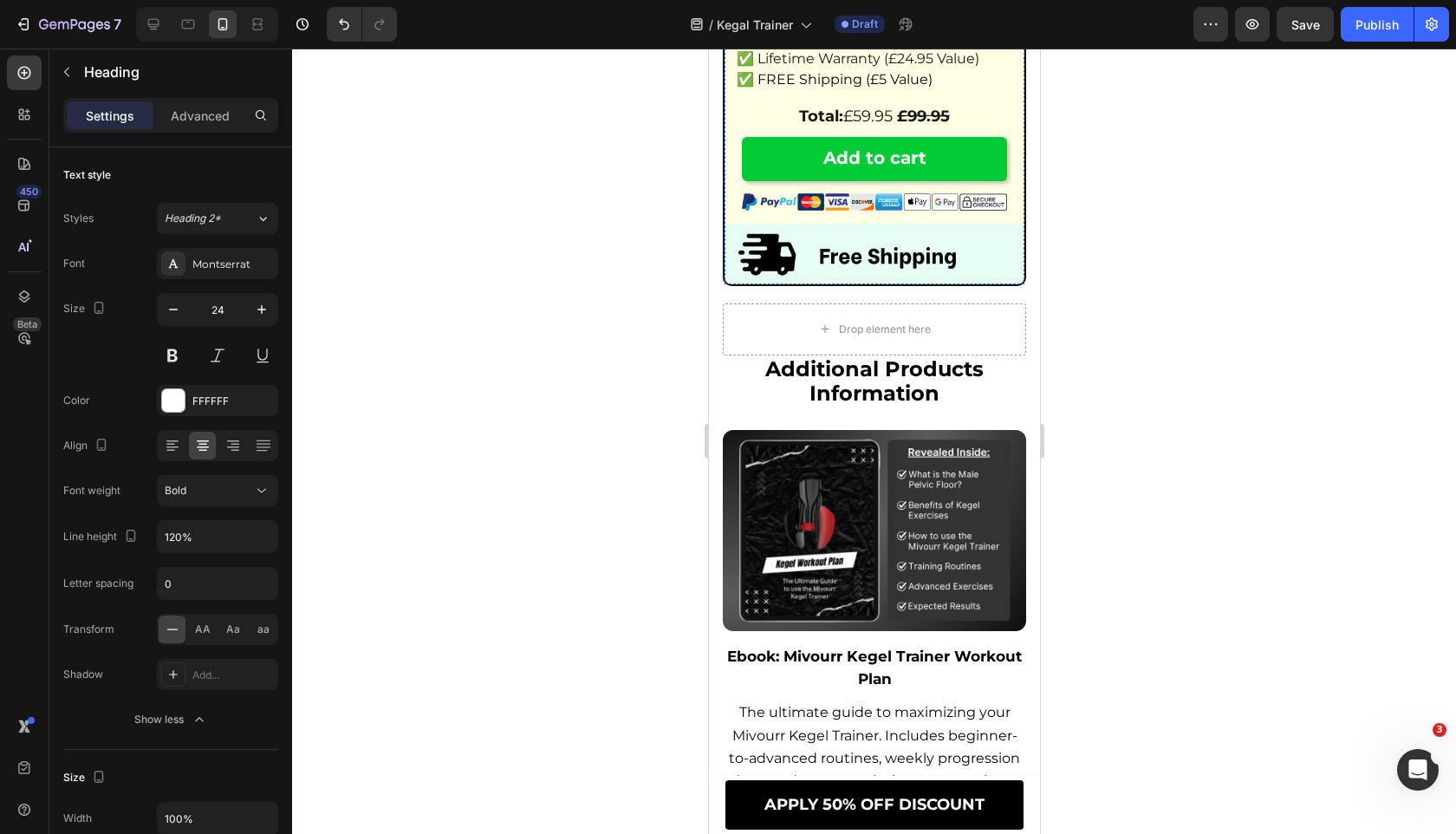
click at [827, 390] on span "additional products information" at bounding box center [873, 381] width 218 height 50
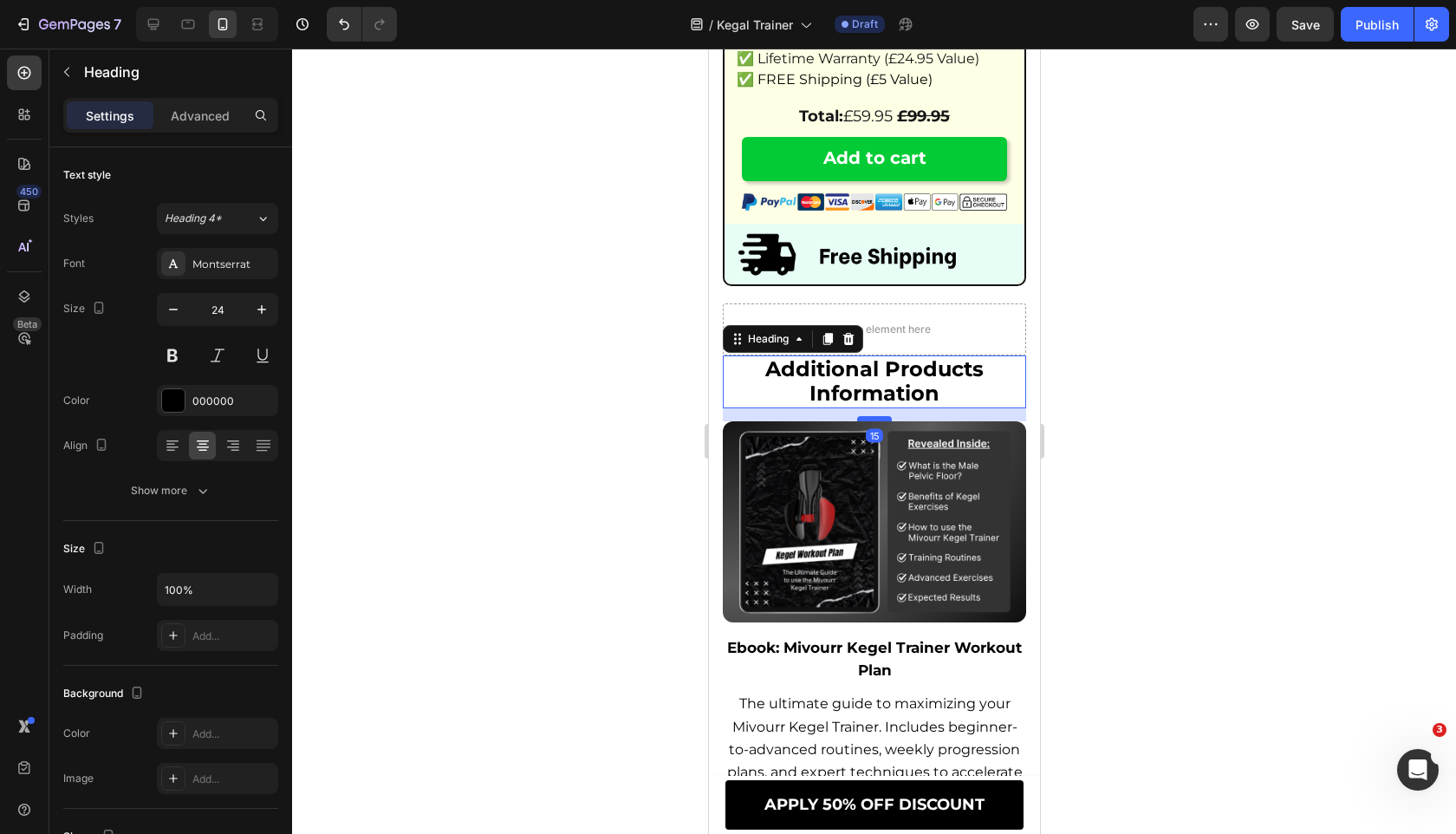
click at [872, 421] on div at bounding box center [874, 419] width 35 height 5
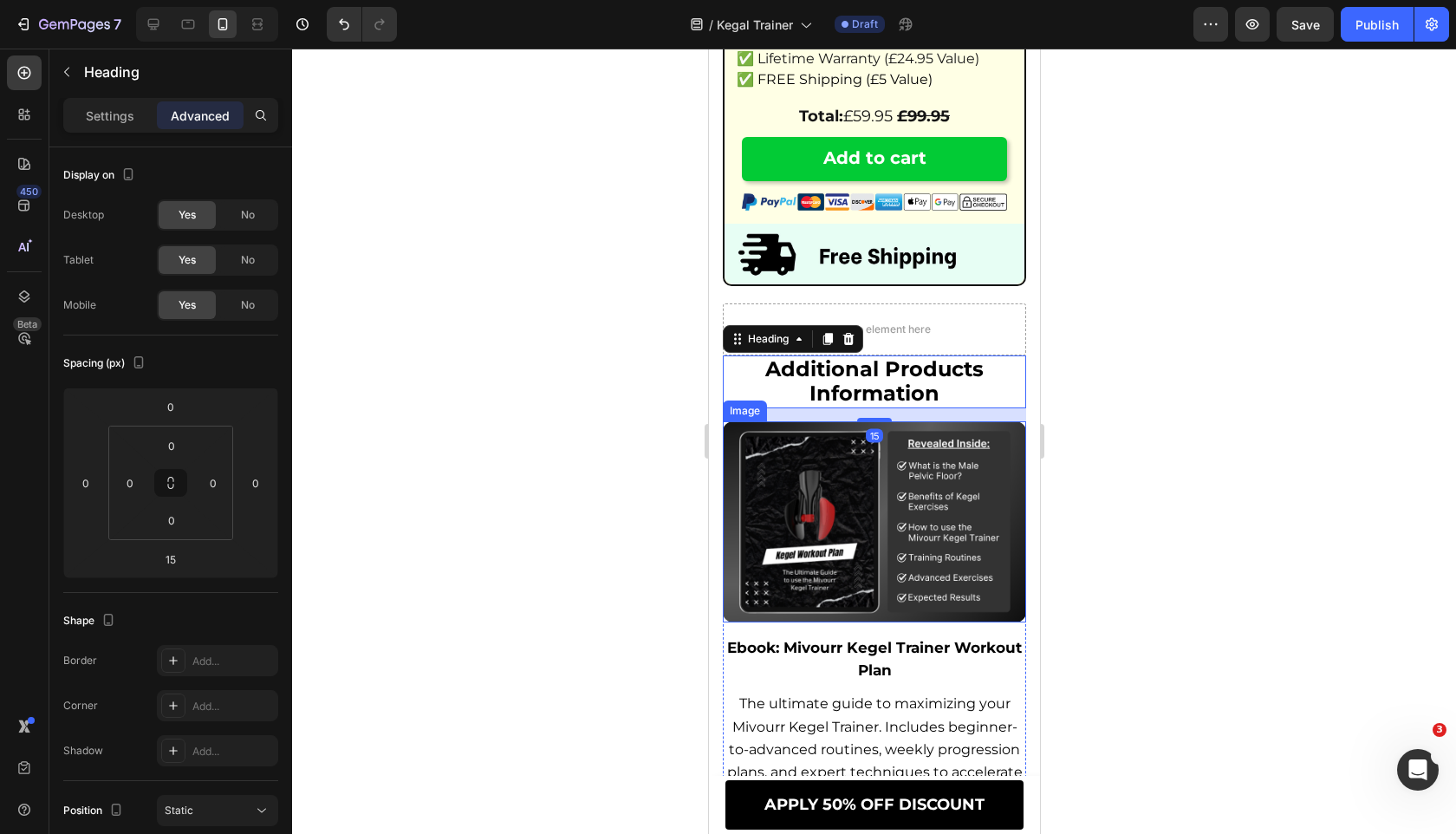
click at [658, 537] on div at bounding box center [874, 441] width 1164 height 786
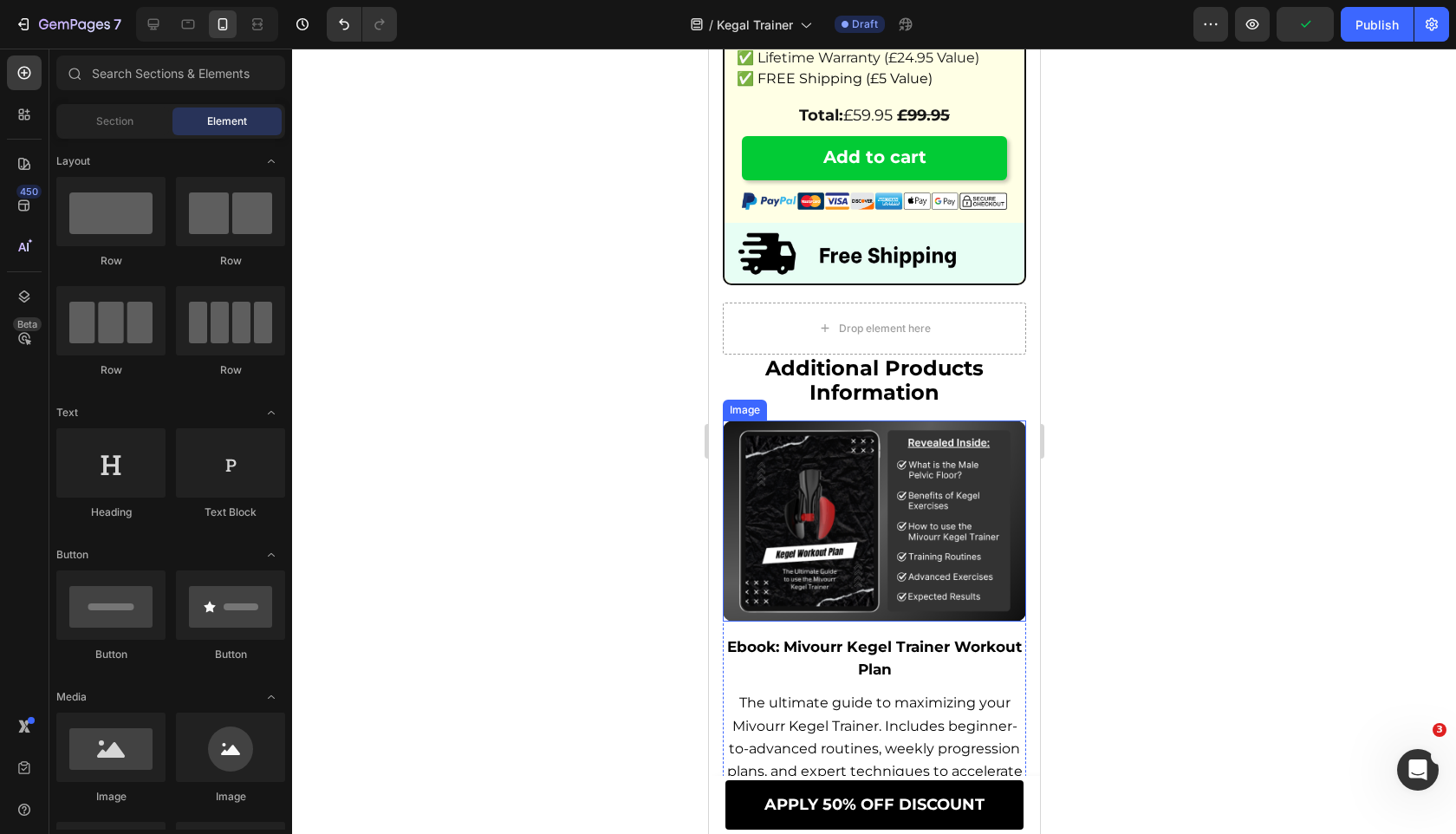
scroll to position [11795, 0]
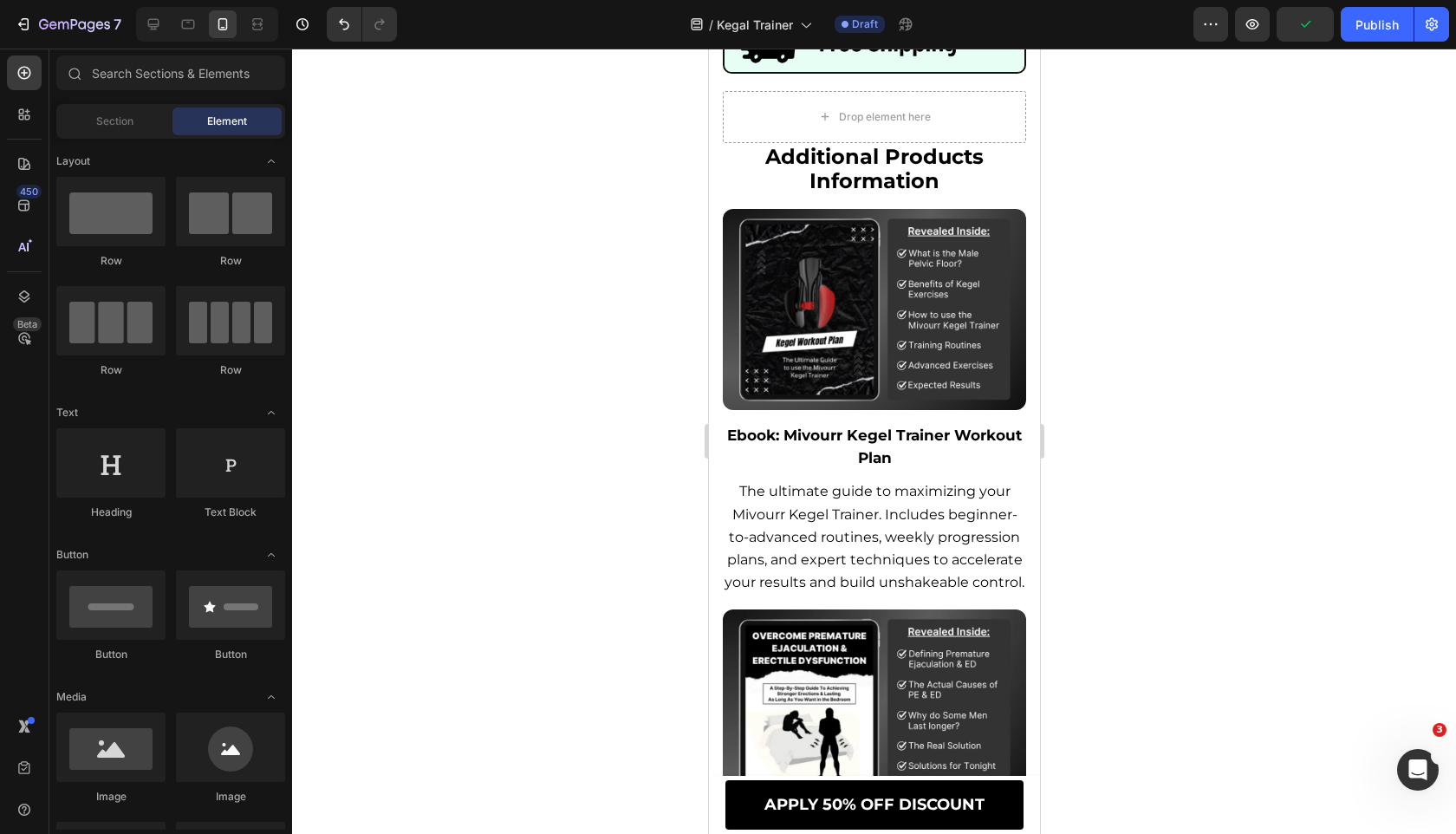
click at [577, 537] on div at bounding box center [874, 441] width 1164 height 786
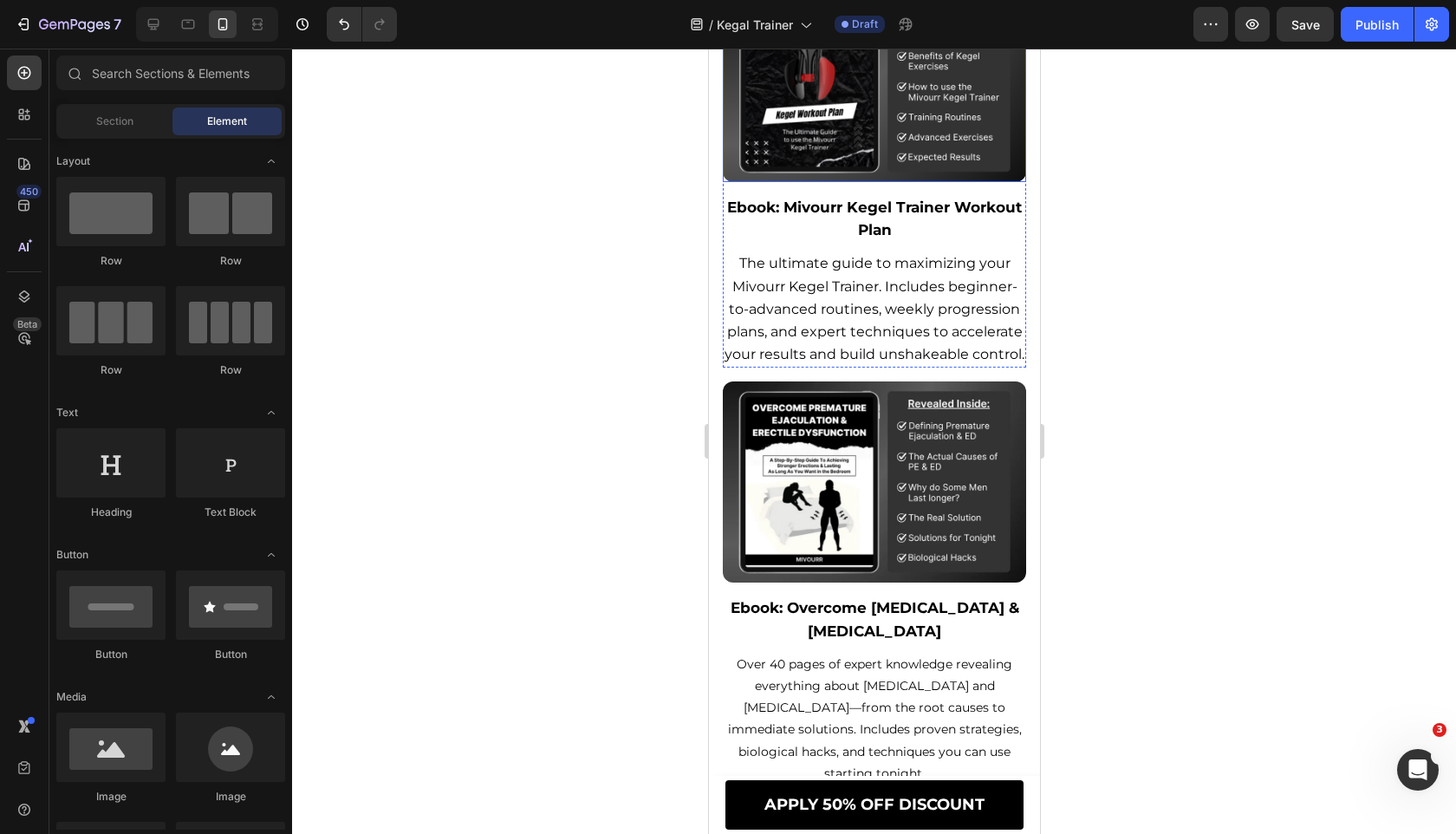
scroll to position [11683, 0]
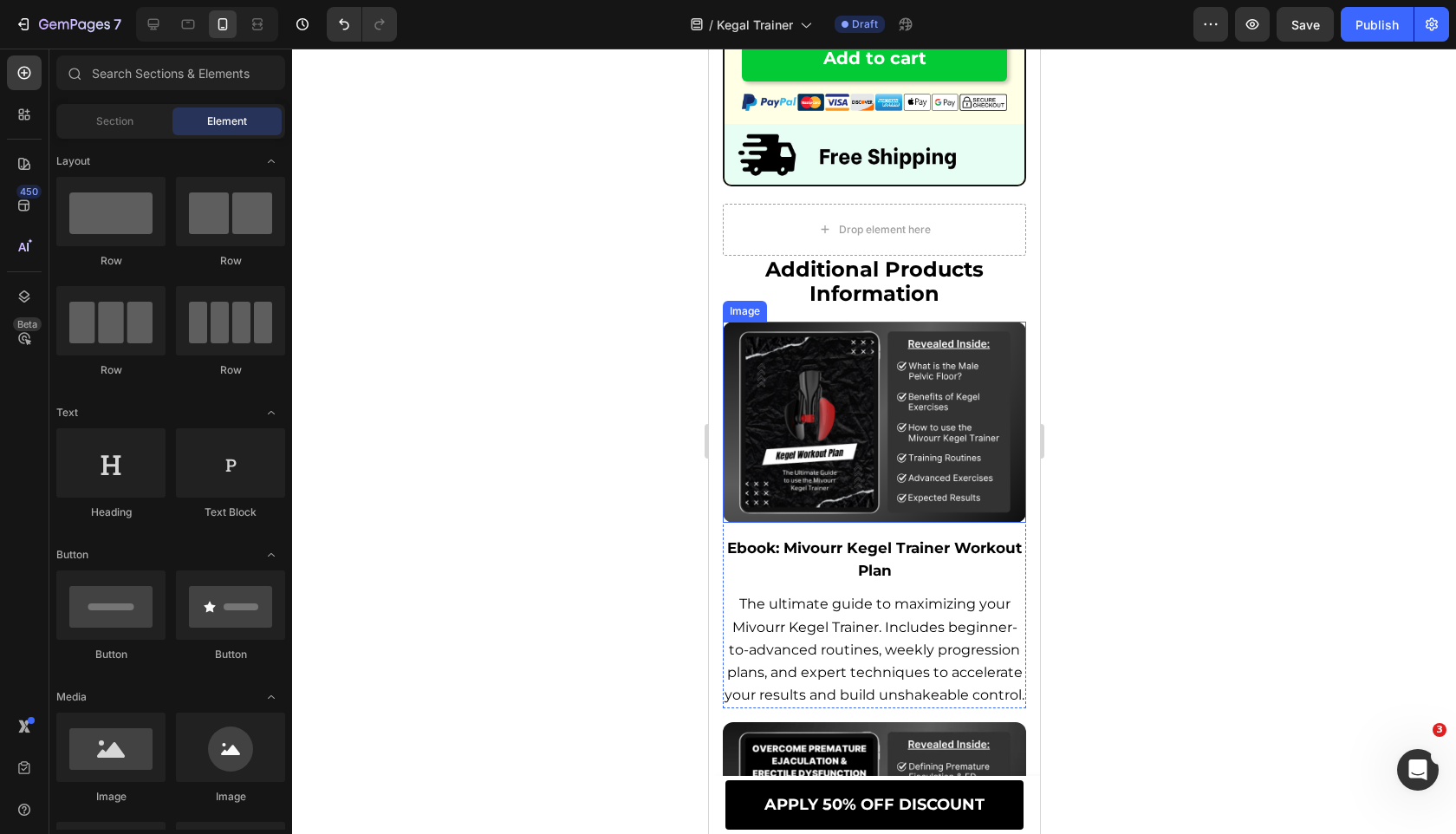
click at [777, 403] on img at bounding box center [873, 422] width 303 height 201
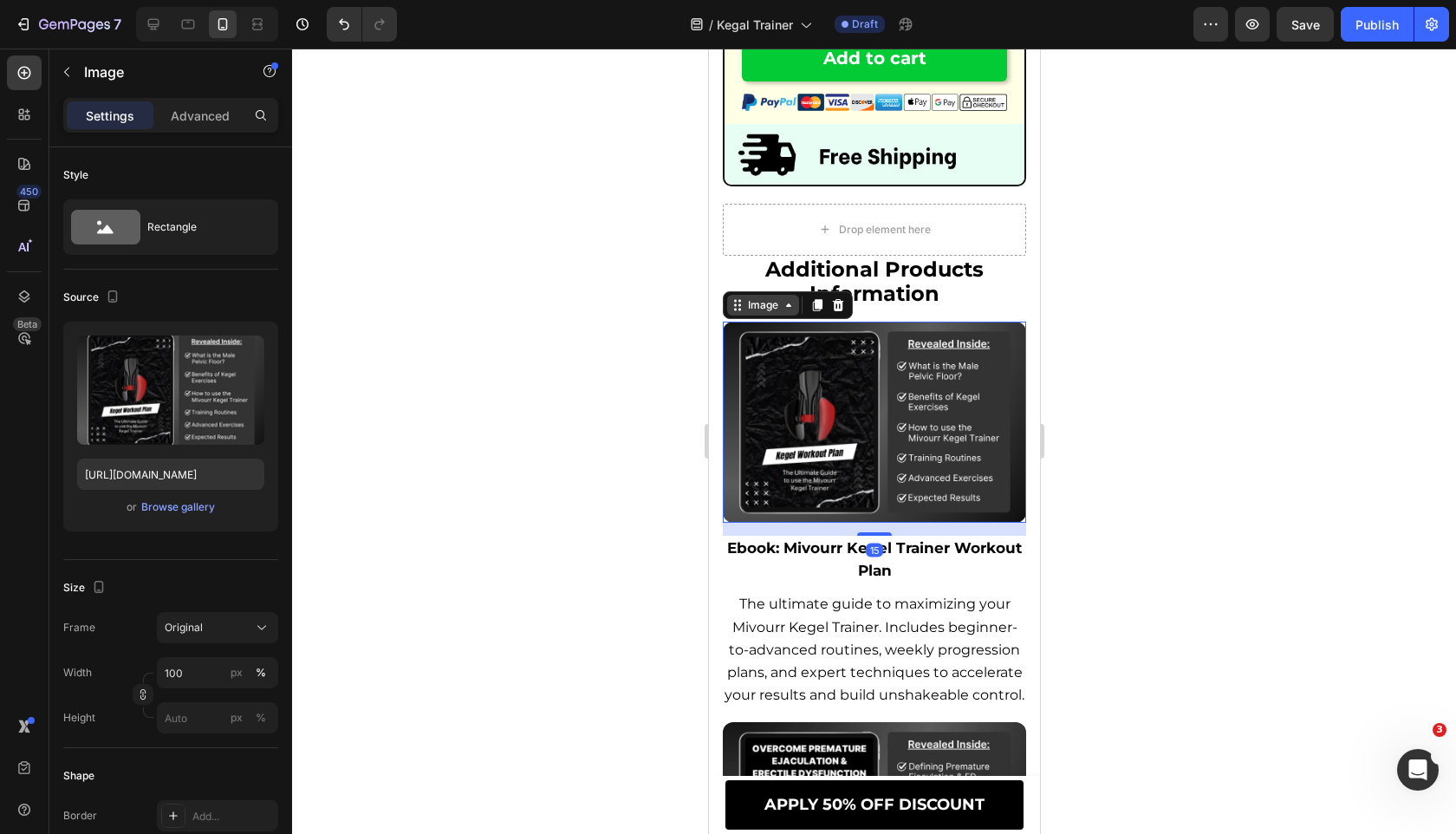
click at [767, 313] on div "Image" at bounding box center [762, 305] width 38 height 16
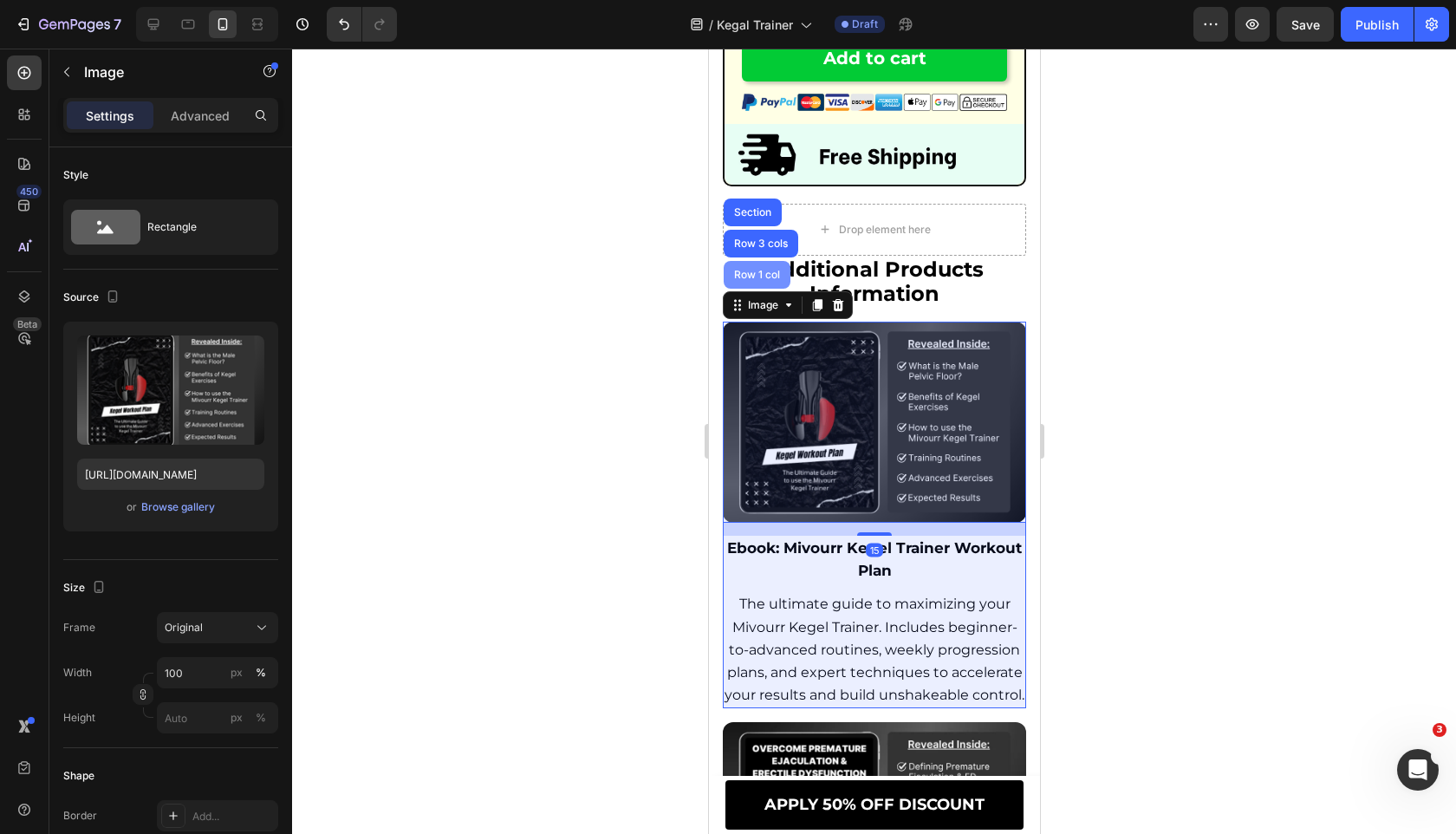
click at [762, 280] on div "Row 1 col" at bounding box center [756, 275] width 53 height 11
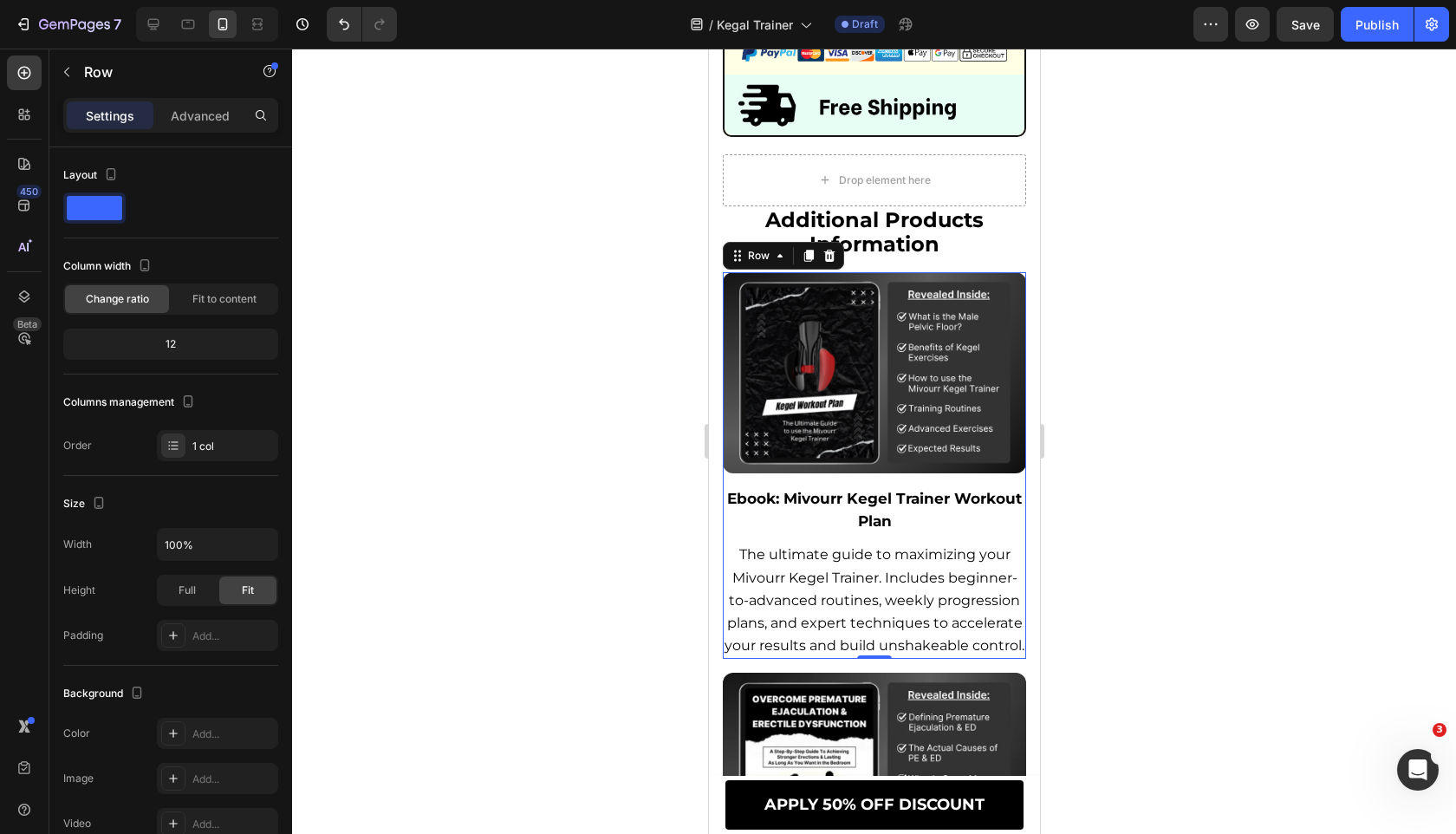
scroll to position [11736, 0]
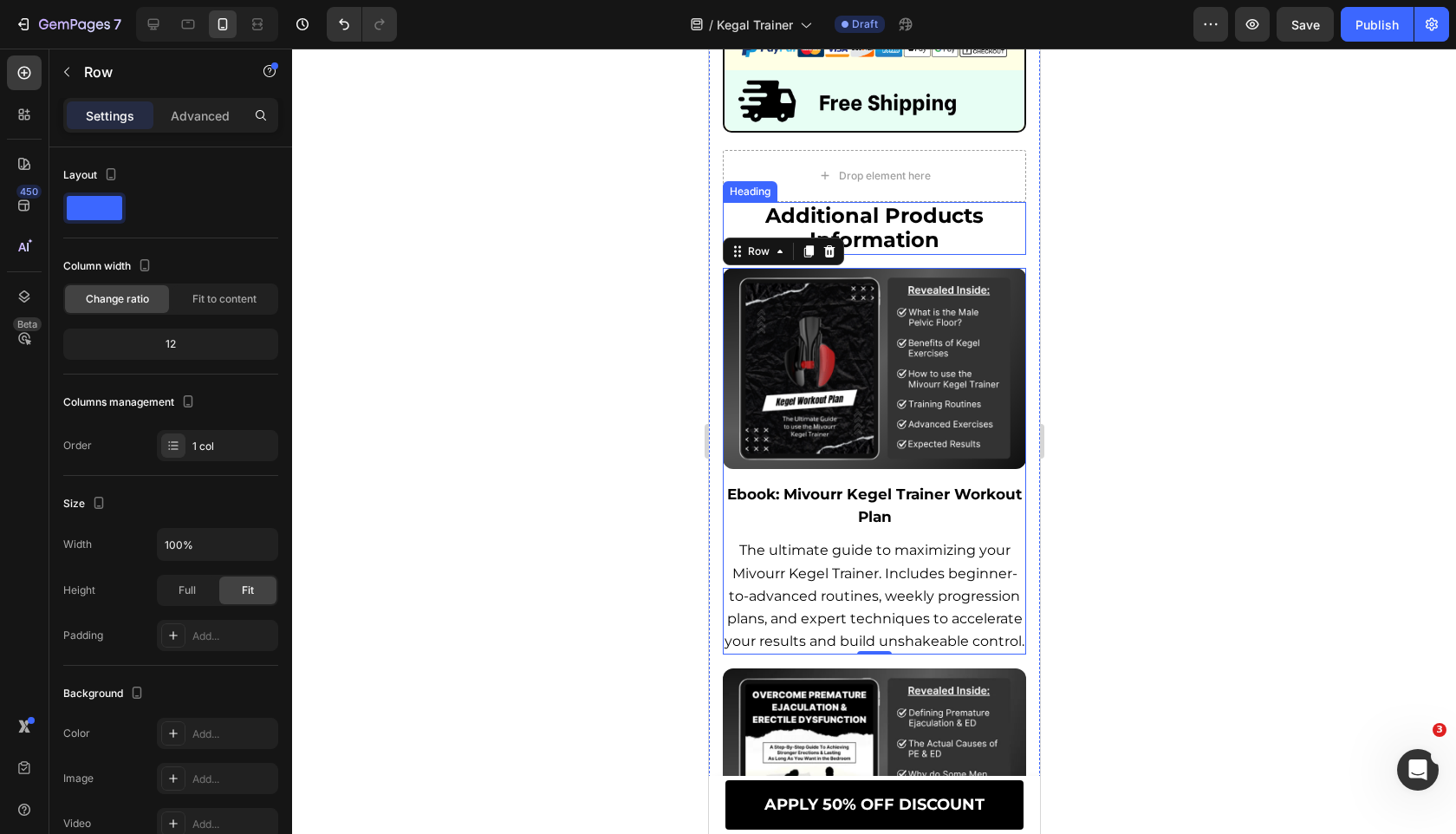
click at [899, 252] on span "additional products information" at bounding box center [873, 228] width 218 height 50
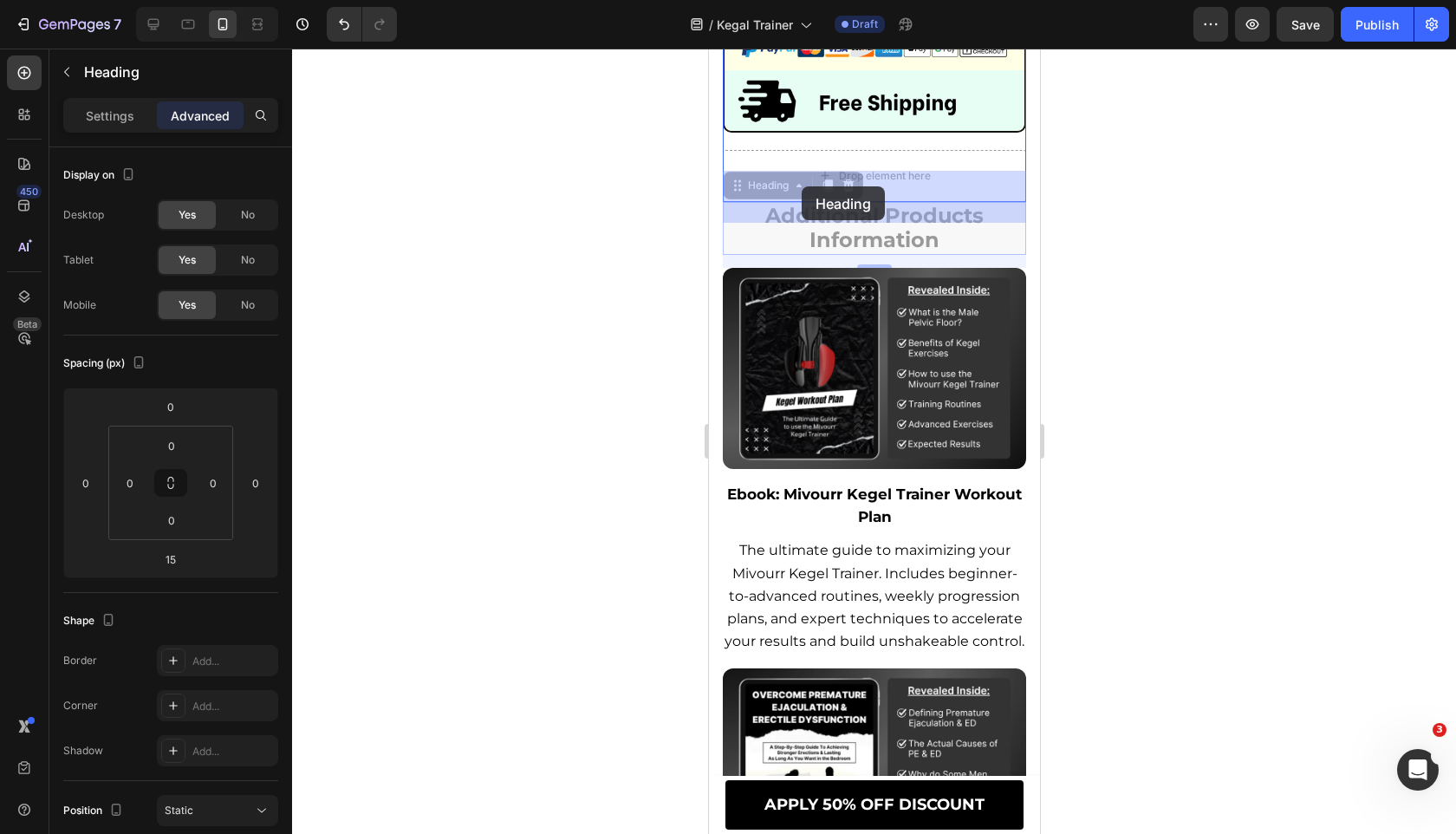
drag, startPoint x: 752, startPoint y: 208, endPoint x: 800, endPoint y: 187, distance: 52.4
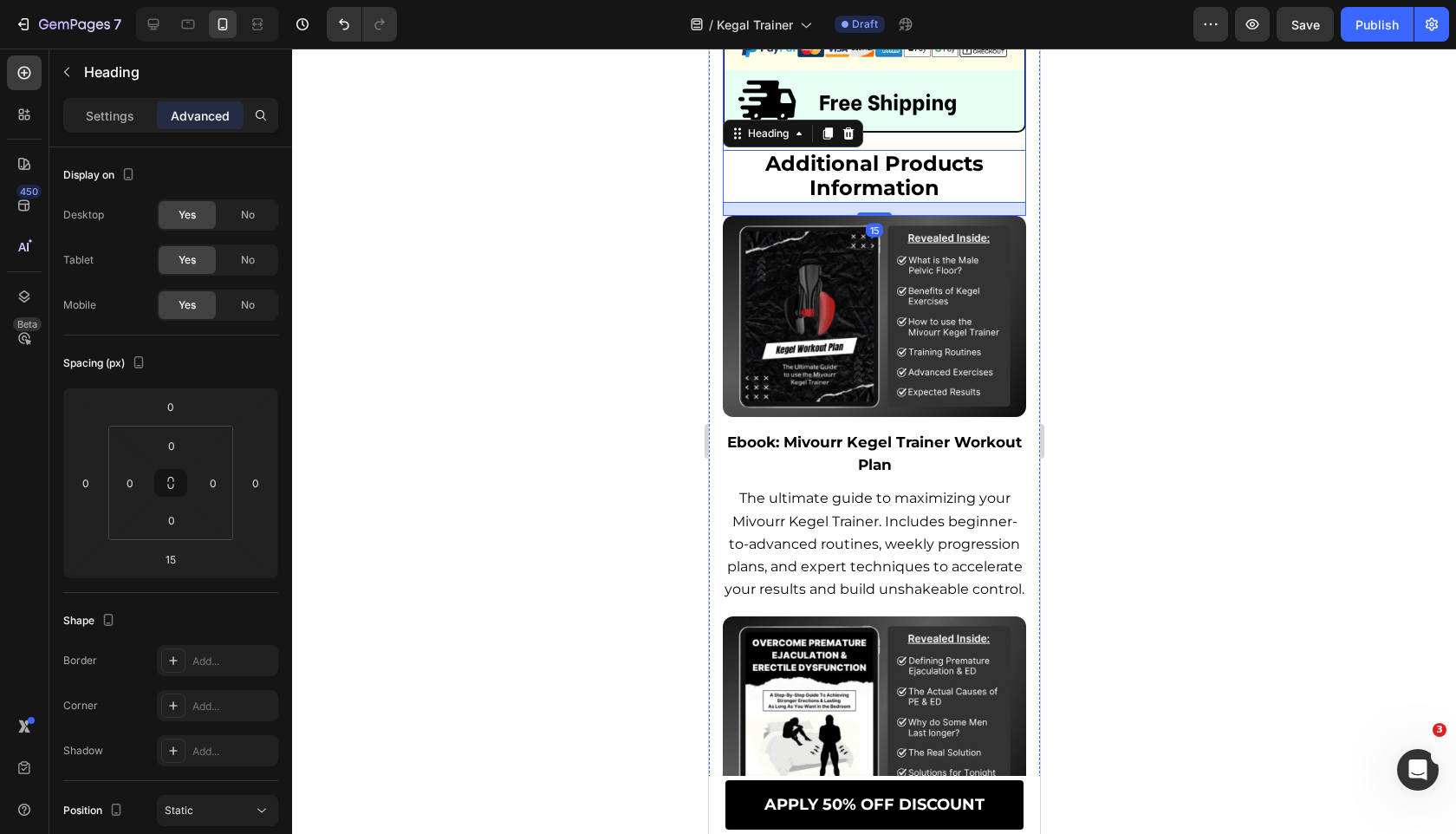
click at [904, 130] on img at bounding box center [873, 100] width 299 height 60
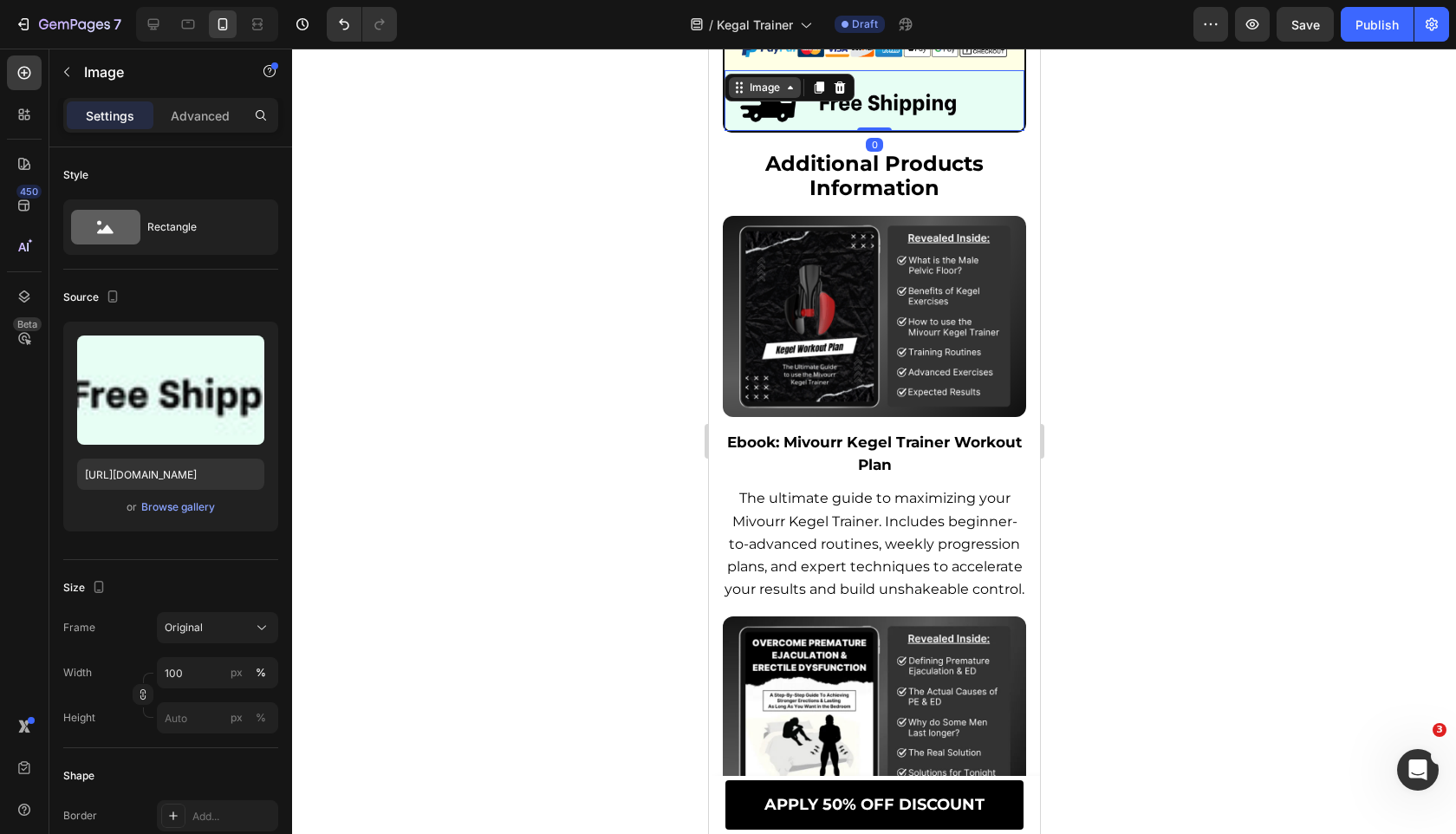
click at [769, 95] on div "Image" at bounding box center [763, 88] width 38 height 16
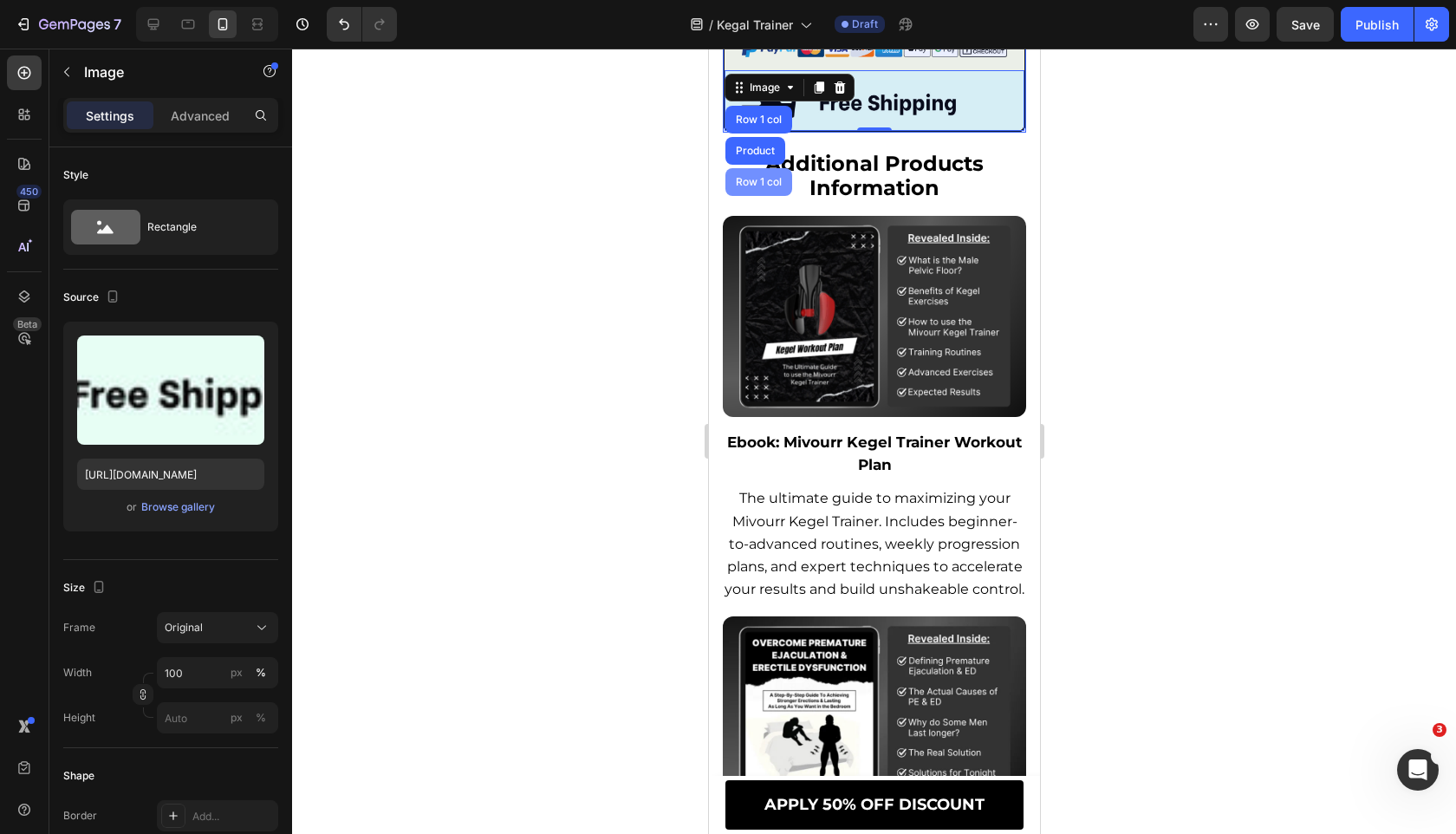
click at [756, 191] on div "Row 1 col" at bounding box center [757, 182] width 67 height 28
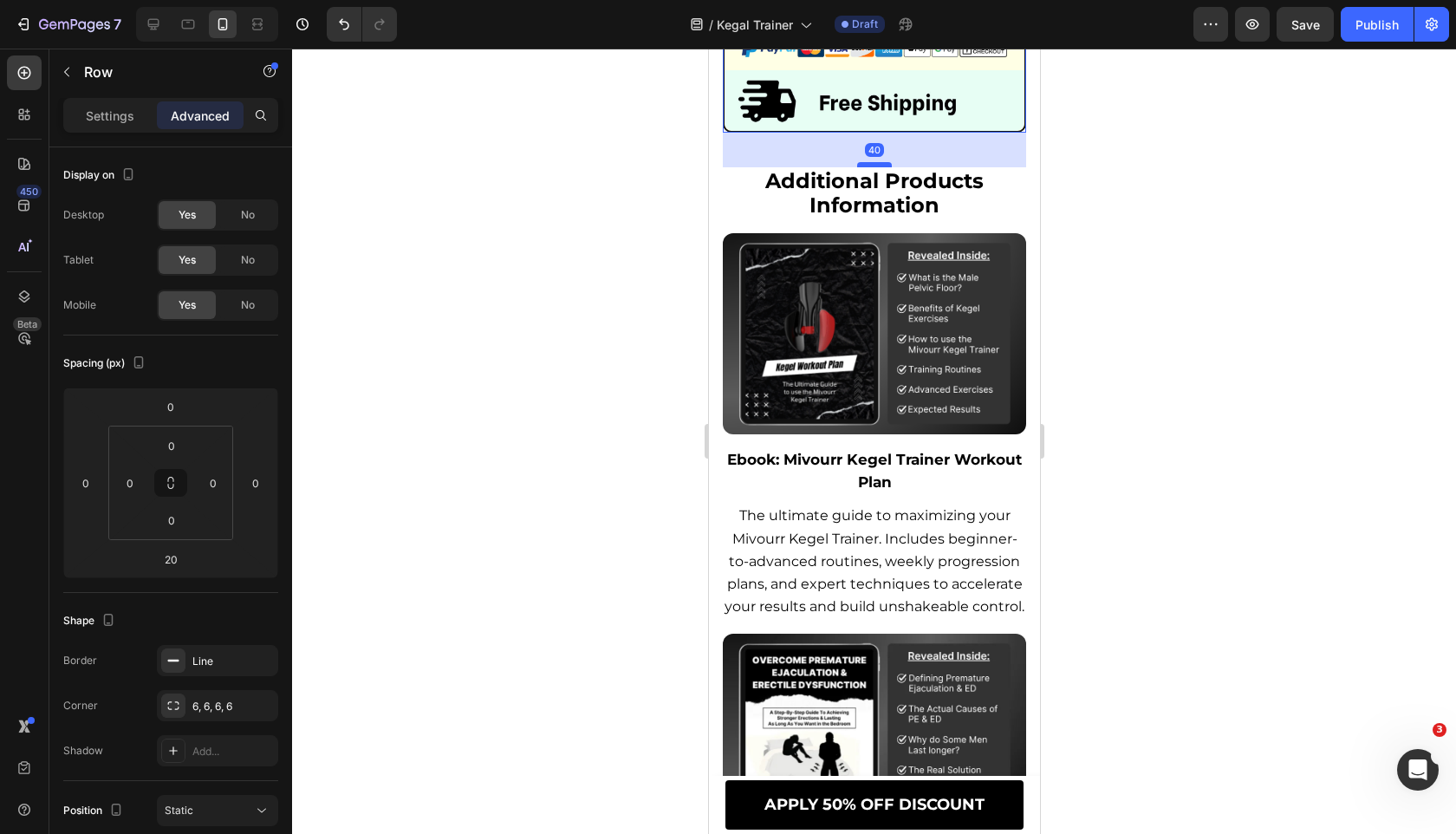
drag, startPoint x: 876, startPoint y: 167, endPoint x: 876, endPoint y: 185, distance: 18.0
click at [876, 167] on div at bounding box center [874, 165] width 35 height 5
type input "40"
click at [543, 221] on div at bounding box center [874, 441] width 1164 height 786
